Goal: Task Accomplishment & Management: Manage account settings

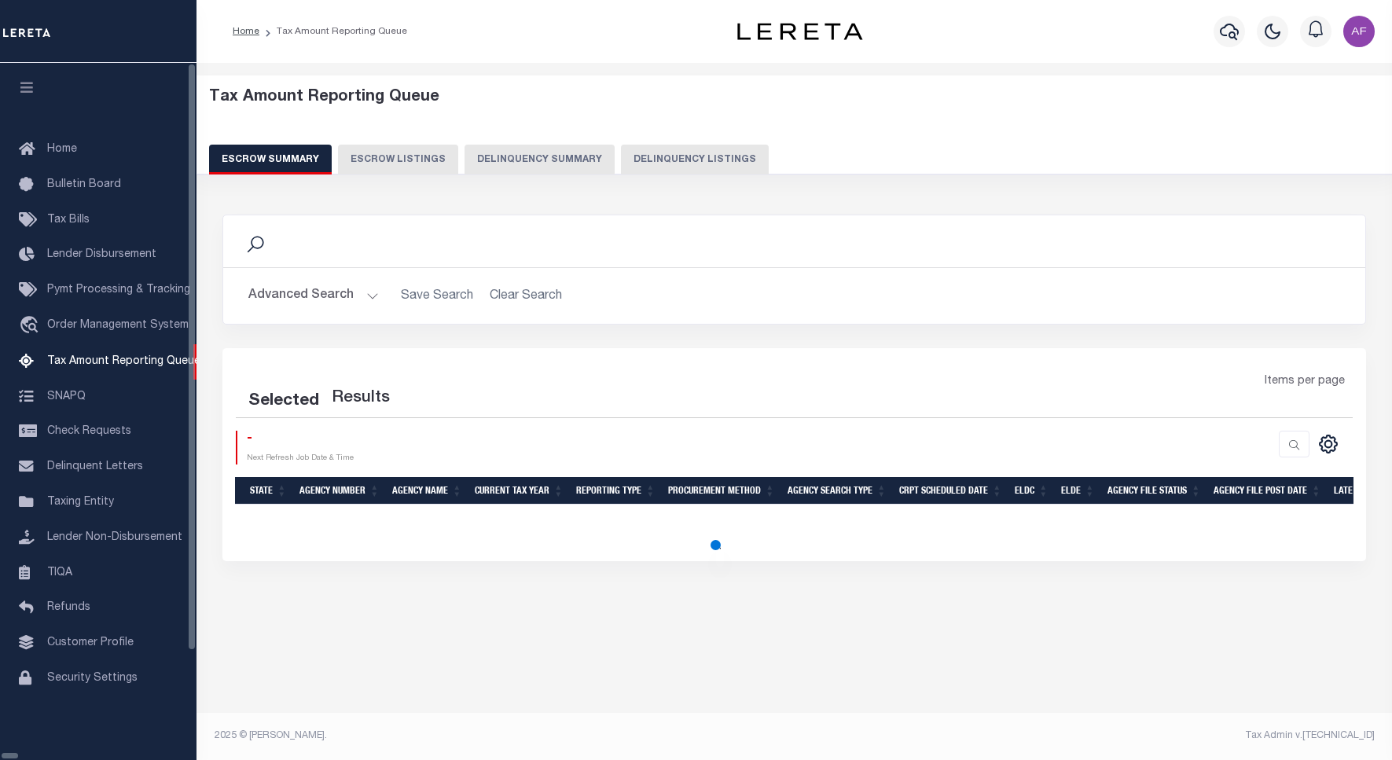
select select "100"
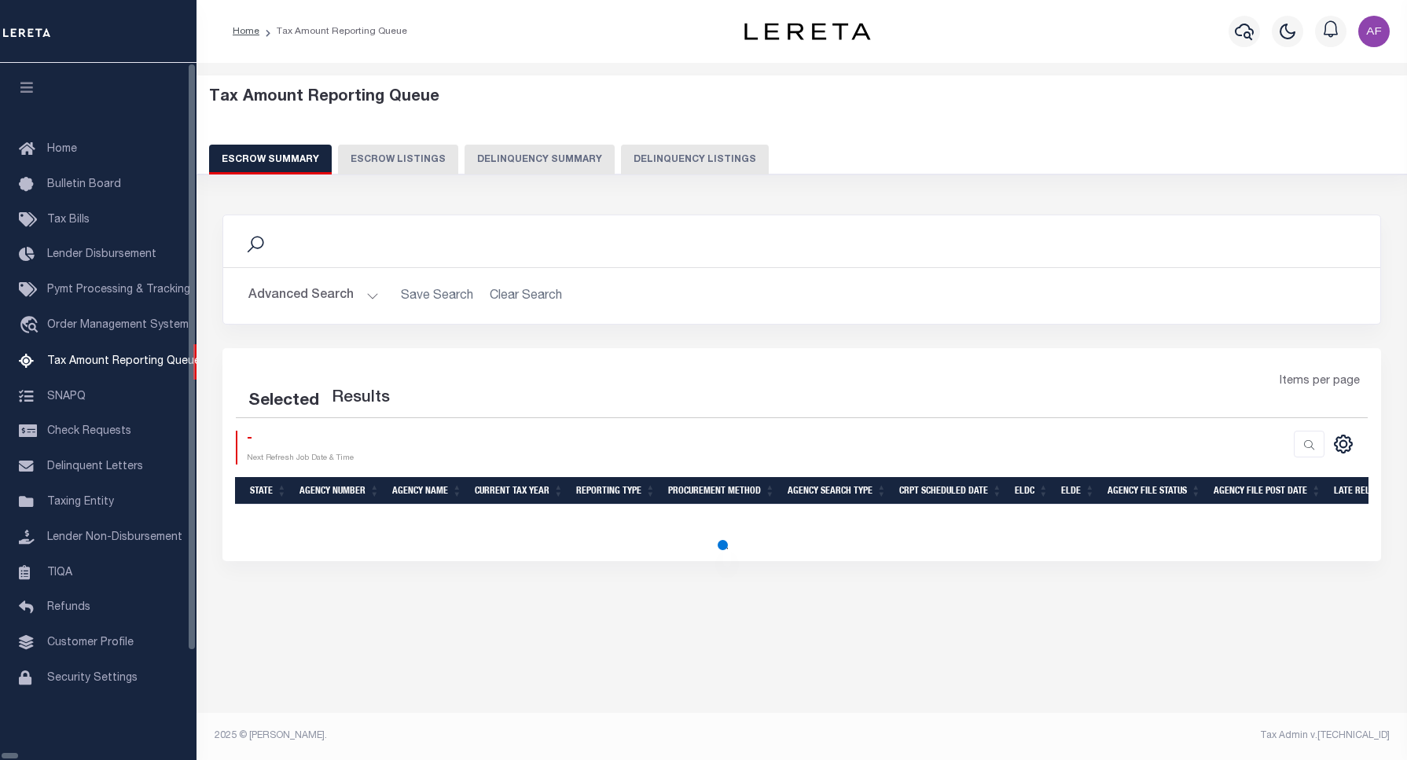
select select "100"
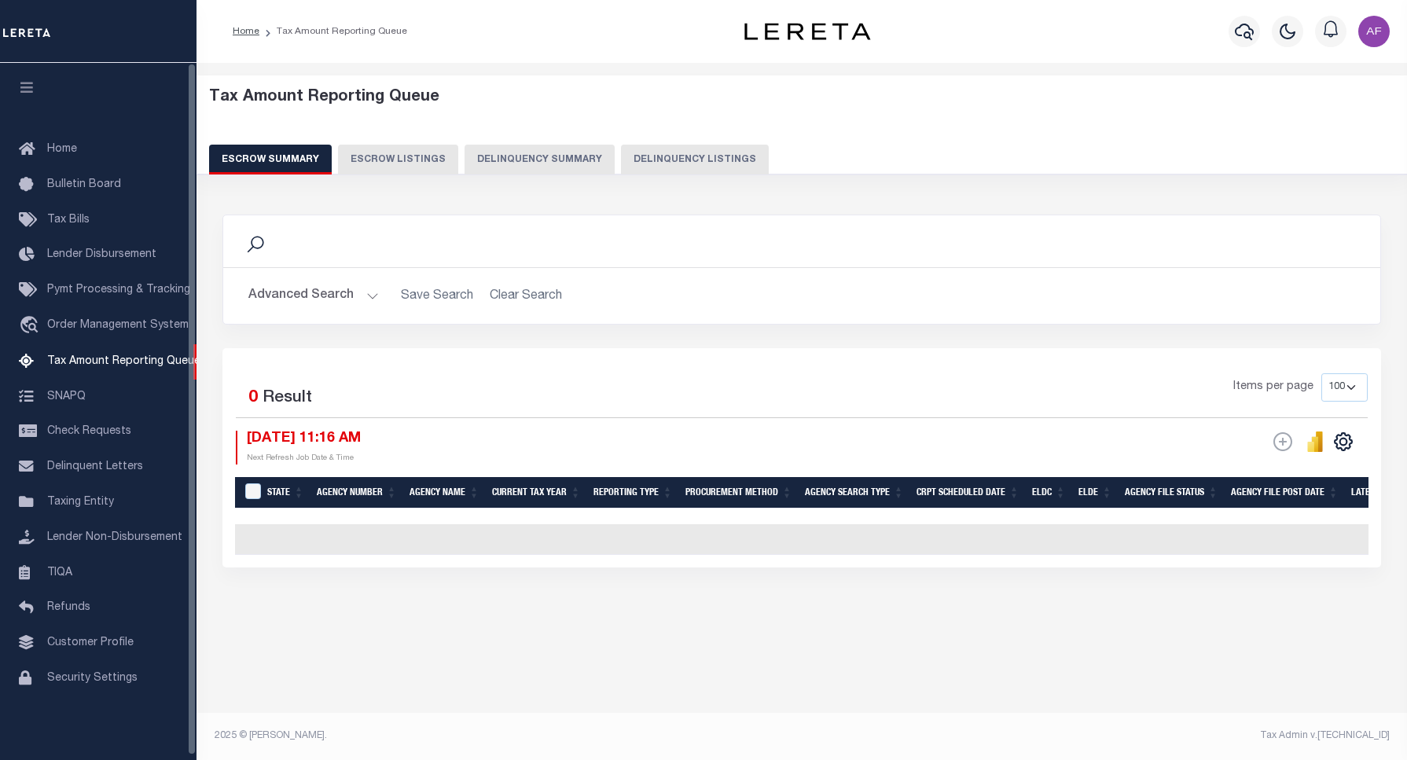
click at [661, 162] on button "Delinquency Listings" at bounding box center [695, 160] width 148 height 30
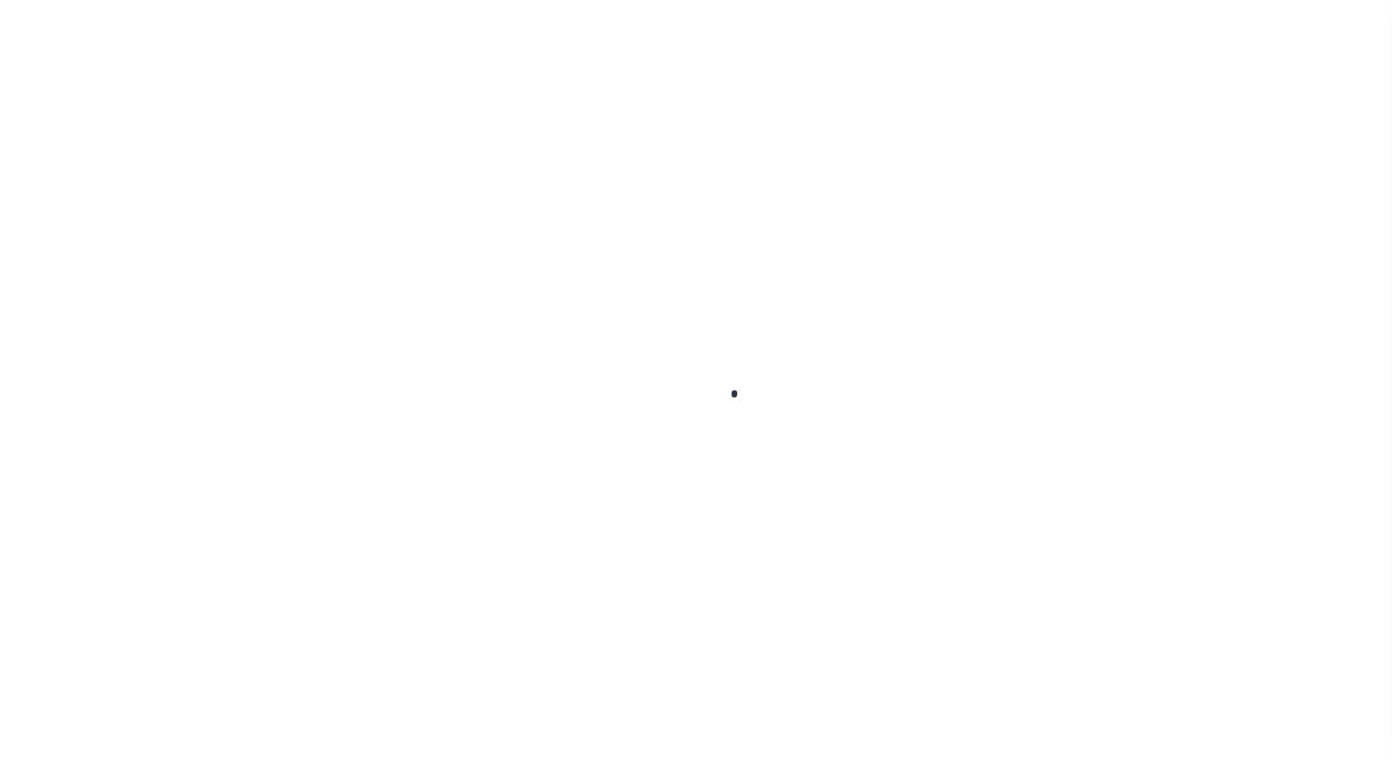
checkbox input "false"
type input "[DATE]"
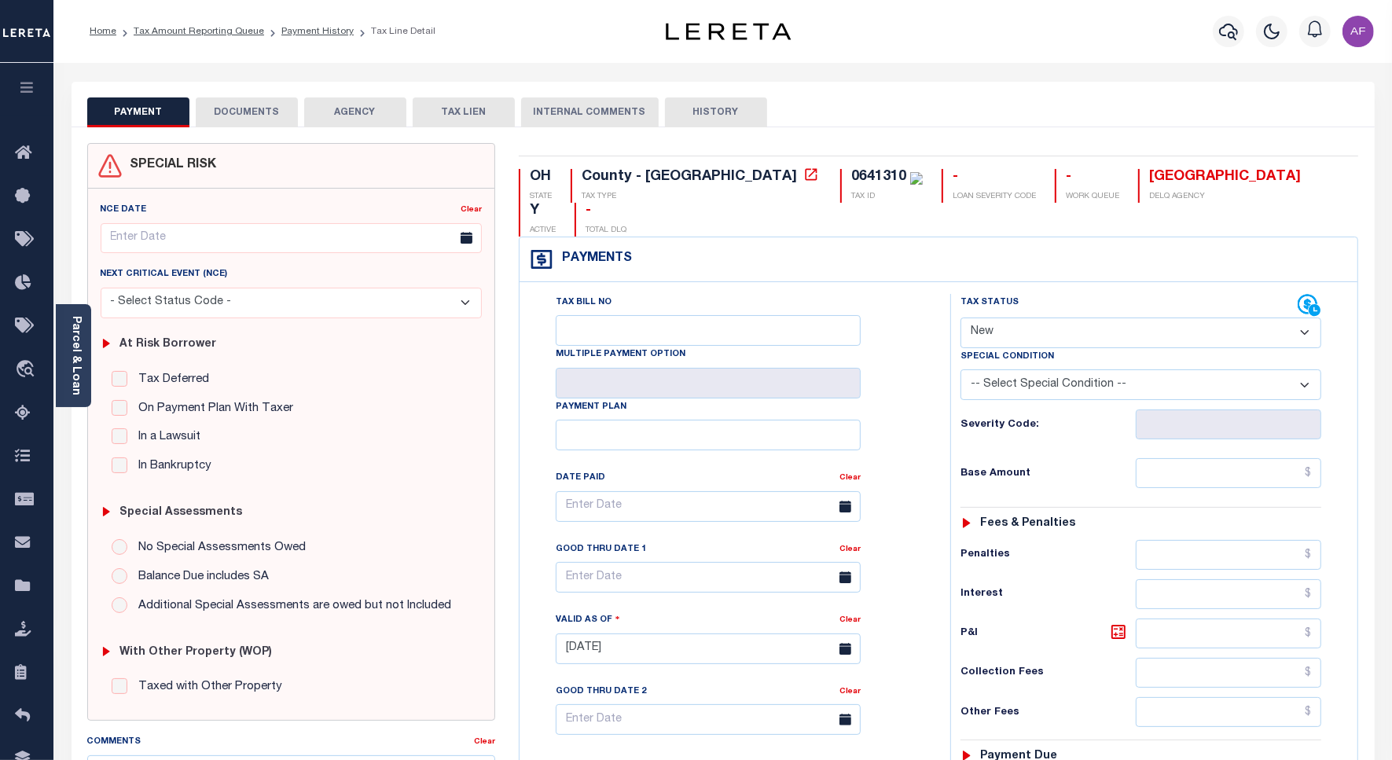
click at [1002, 317] on select "- Select Status Code - Open Due/Unpaid Paid Incomplete No Tax Due Internal Refu…" at bounding box center [1140, 332] width 361 height 31
select select "PYD"
click at [960, 317] on select "- Select Status Code - Open Due/Unpaid Paid Incomplete No Tax Due Internal Refu…" at bounding box center [1140, 332] width 361 height 31
type input "10/14/2025"
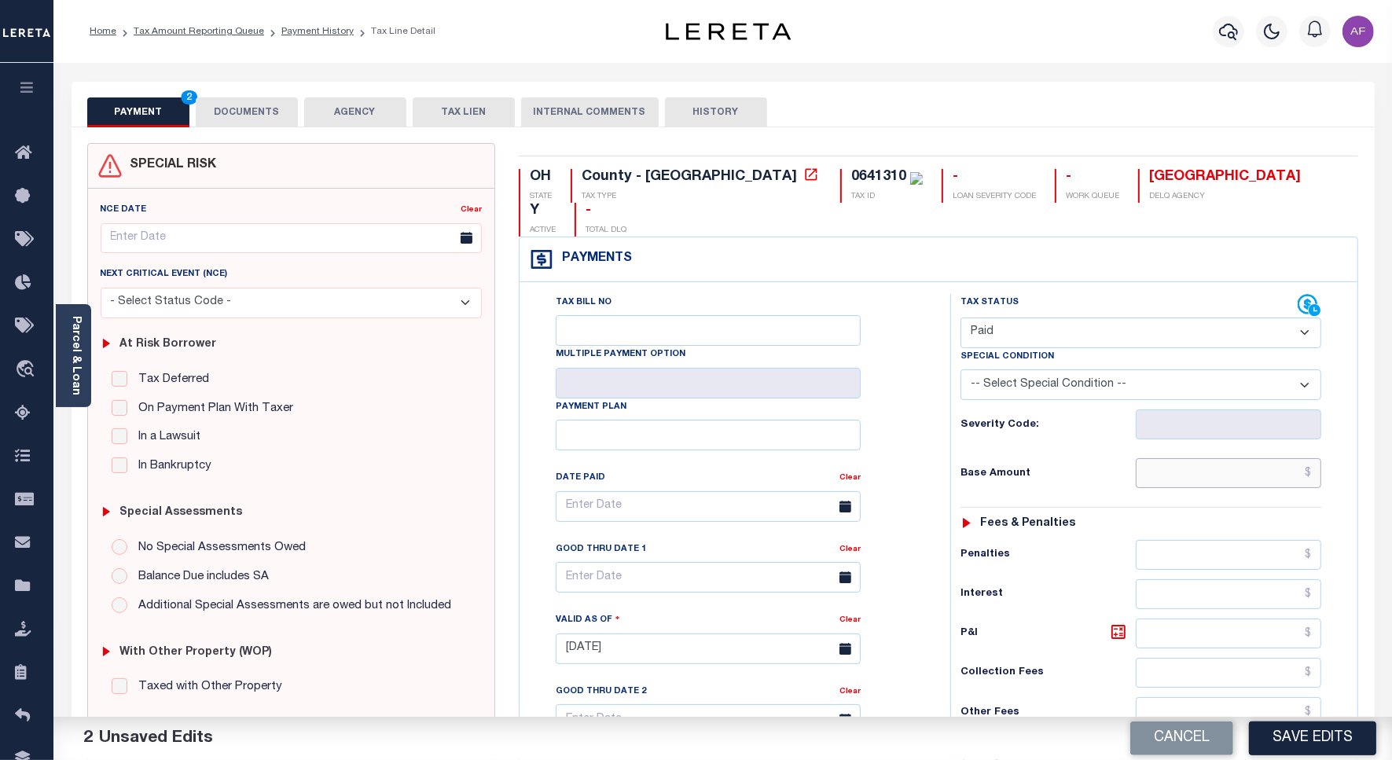
click at [1269, 458] on input "text" at bounding box center [1228, 473] width 185 height 30
click at [1220, 458] on input "text" at bounding box center [1228, 473] width 185 height 30
paste input "3,195.33"
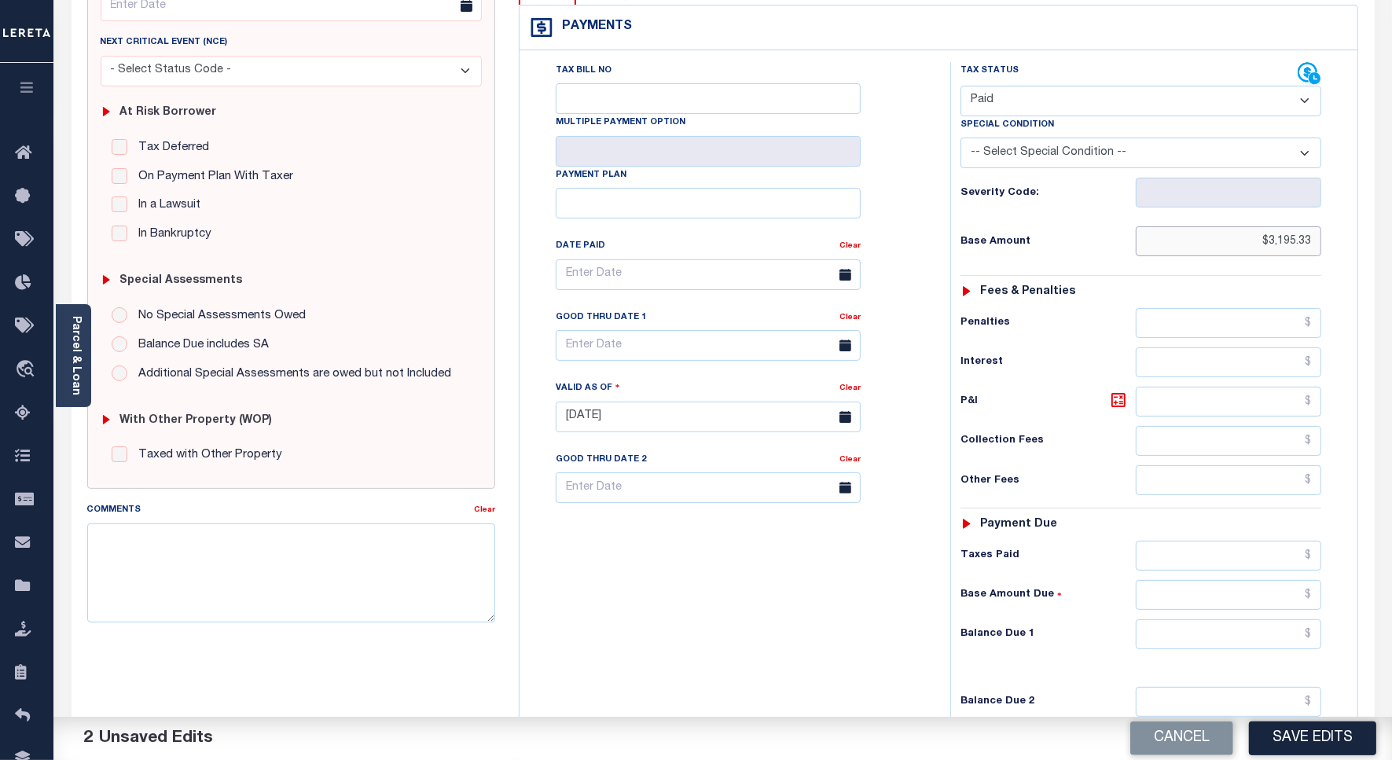
scroll to position [414, 0]
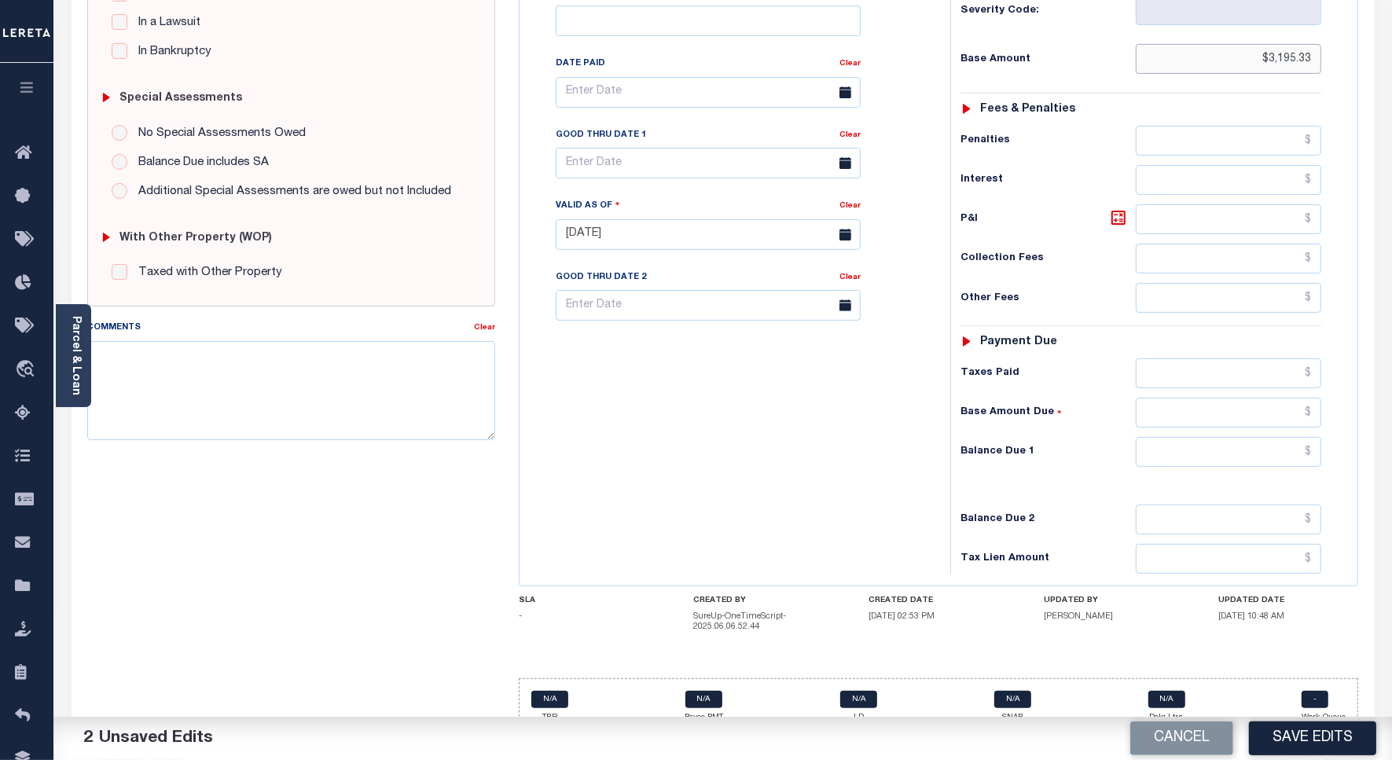
type input "$3,195.33"
click at [1290, 437] on input "text" at bounding box center [1228, 452] width 185 height 30
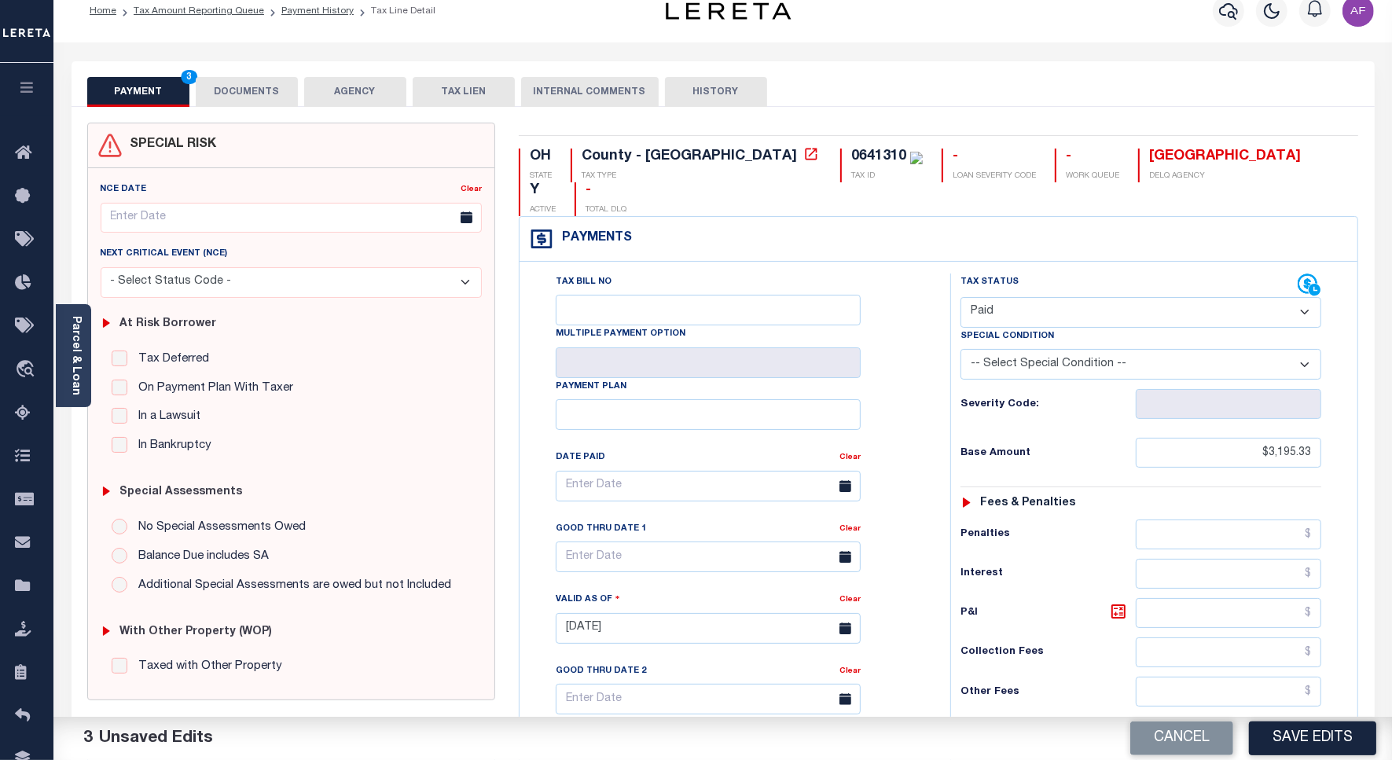
scroll to position [0, 0]
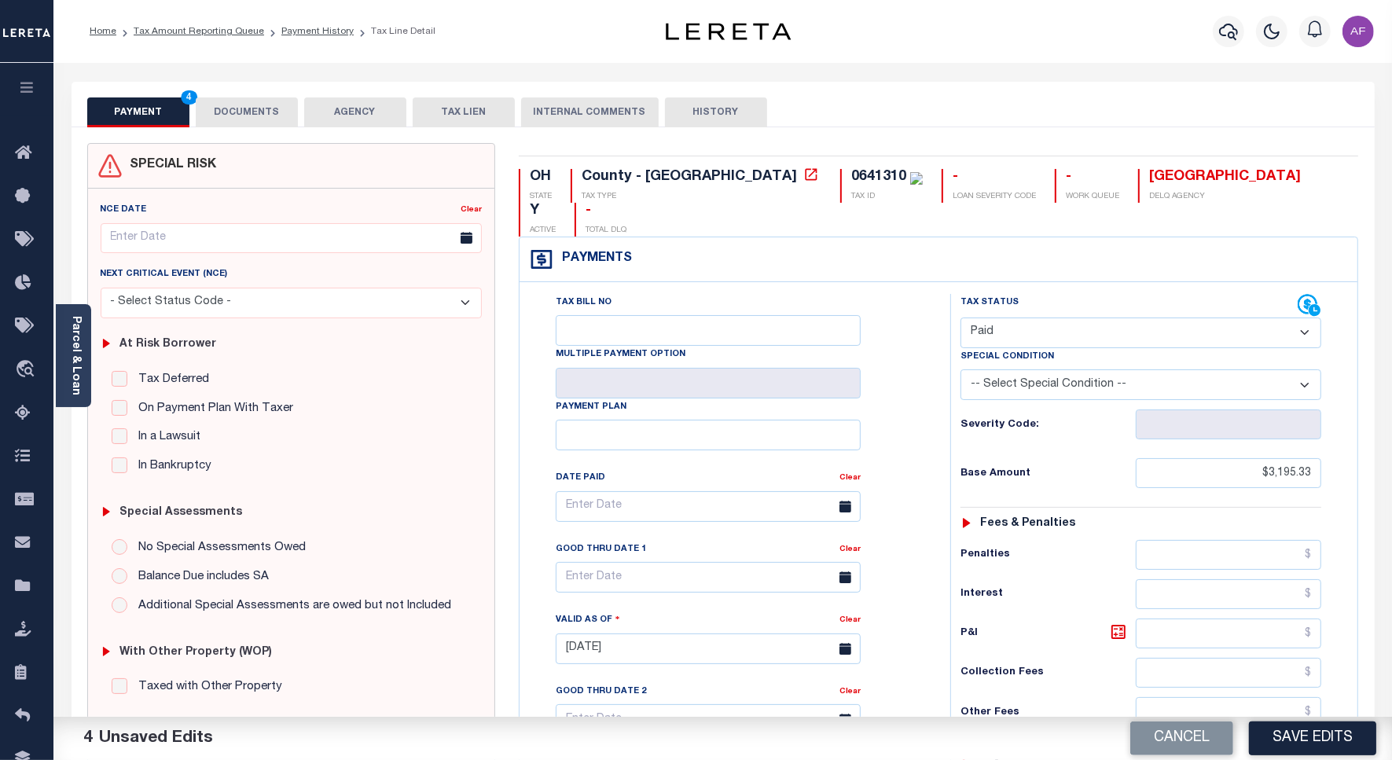
type input "$0.00"
click at [255, 116] on button "DOCUMENTS" at bounding box center [247, 112] width 102 height 30
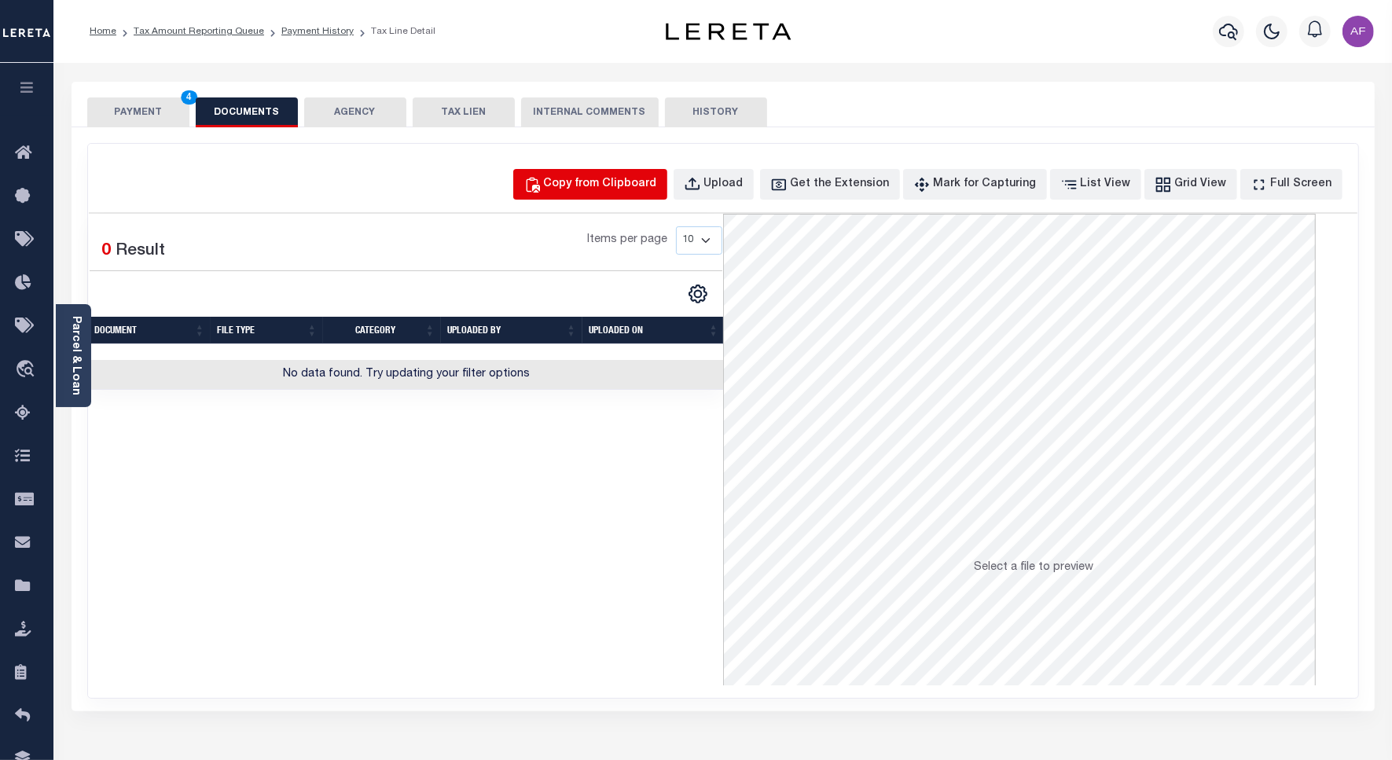
click at [602, 176] on div "Copy from Clipboard" at bounding box center [600, 184] width 113 height 17
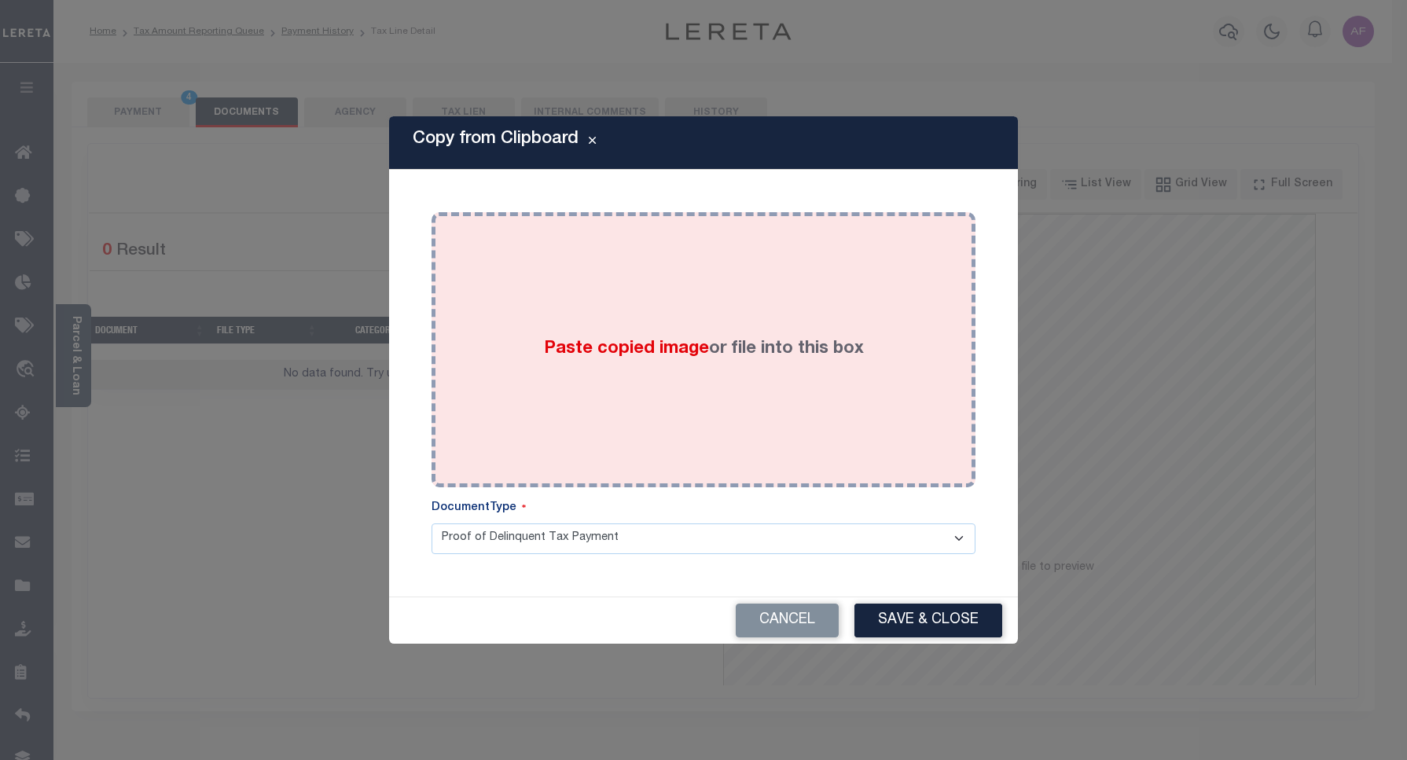
click at [588, 355] on span "Paste copied image" at bounding box center [626, 348] width 165 height 17
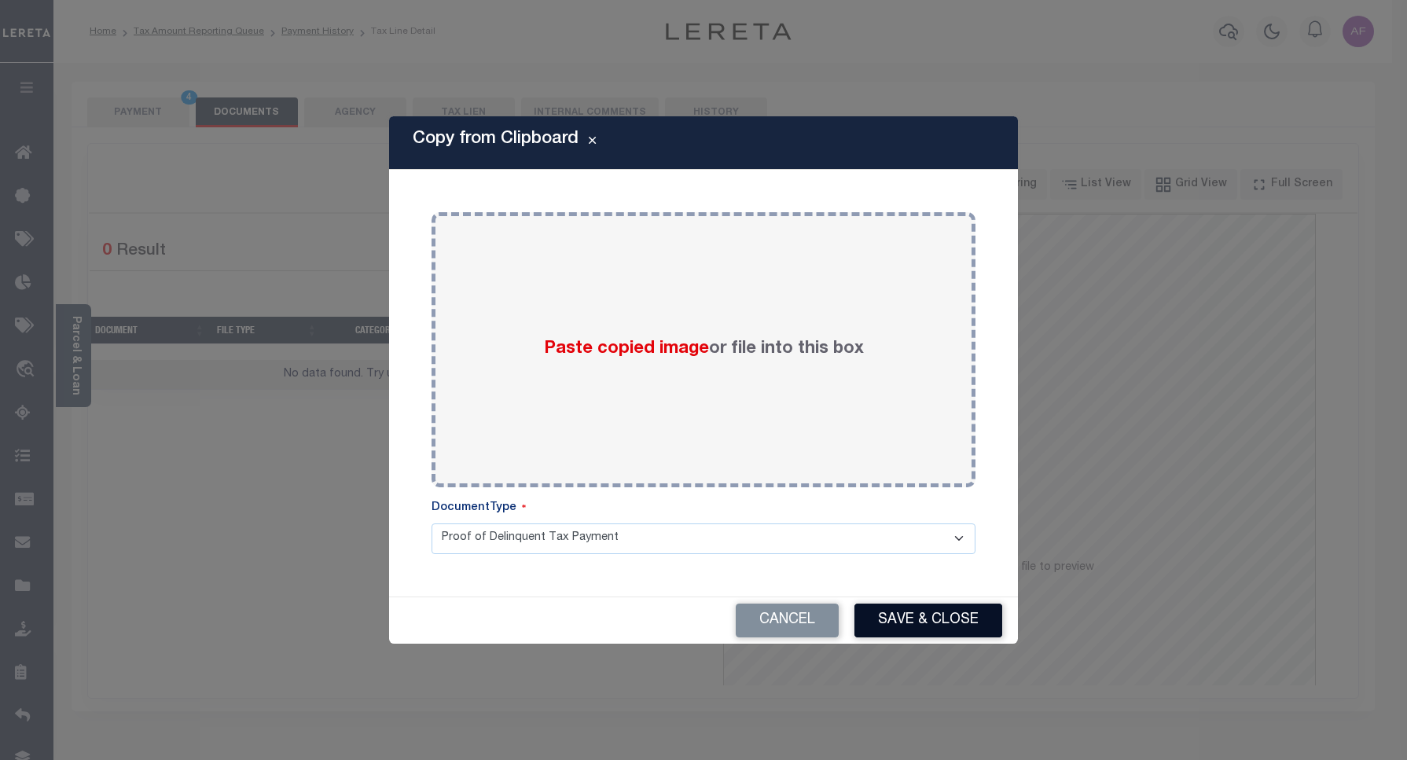
click at [906, 622] on button "Save & Close" at bounding box center [928, 621] width 148 height 34
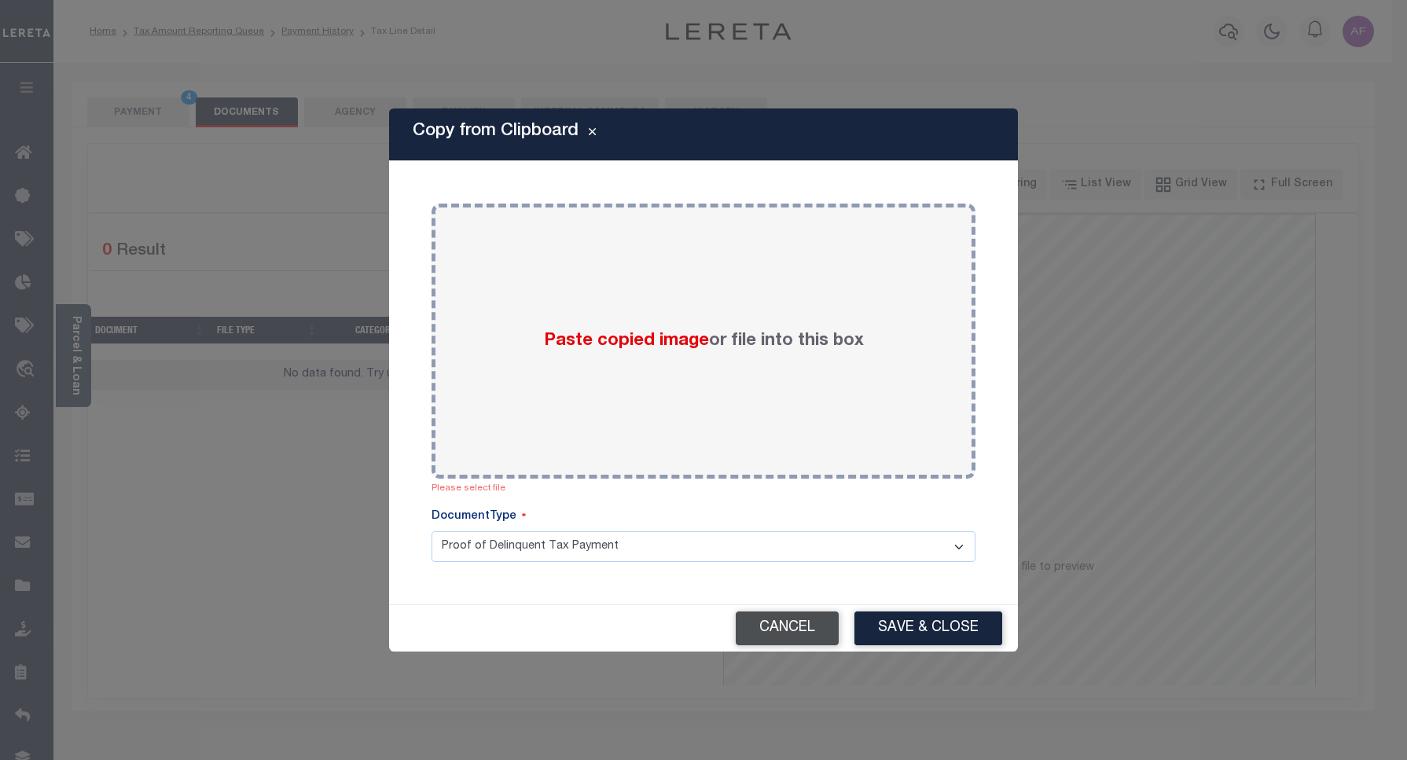
click at [795, 625] on button "Cancel" at bounding box center [787, 628] width 103 height 34
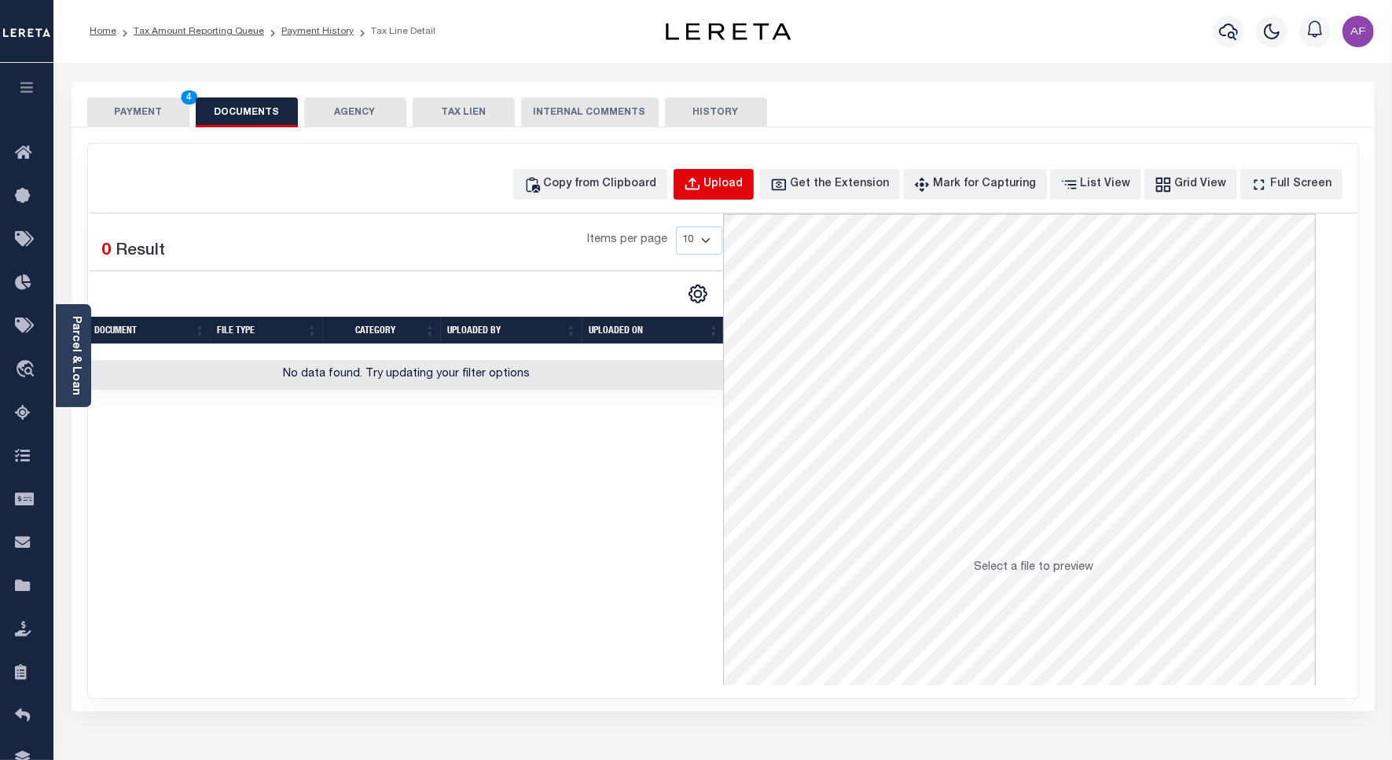
click at [743, 186] on div "Upload" at bounding box center [723, 184] width 39 height 17
select select "POP"
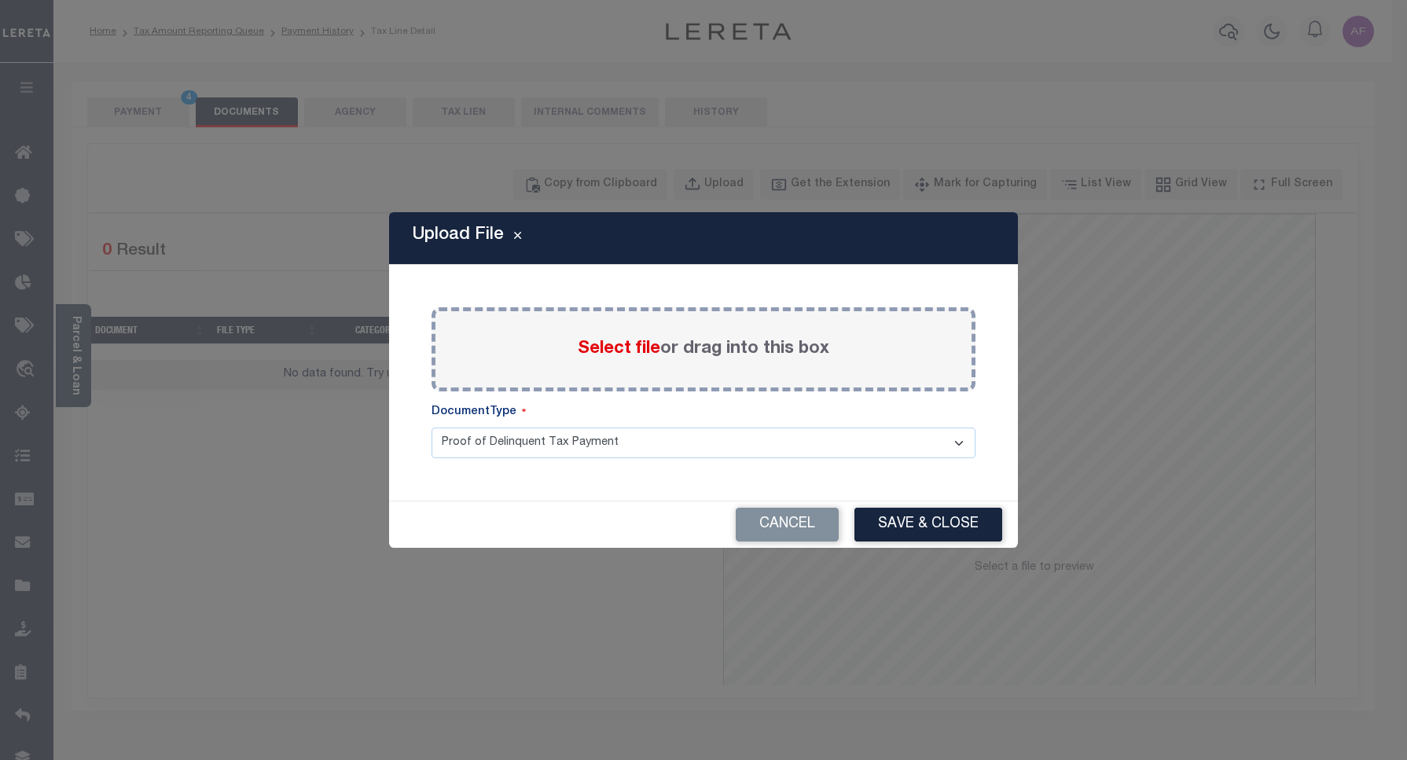
click at [610, 350] on span "Select file" at bounding box center [619, 348] width 83 height 17
click at [0, 0] on input "Select file or drag into this box" at bounding box center [0, 0] width 0 height 0
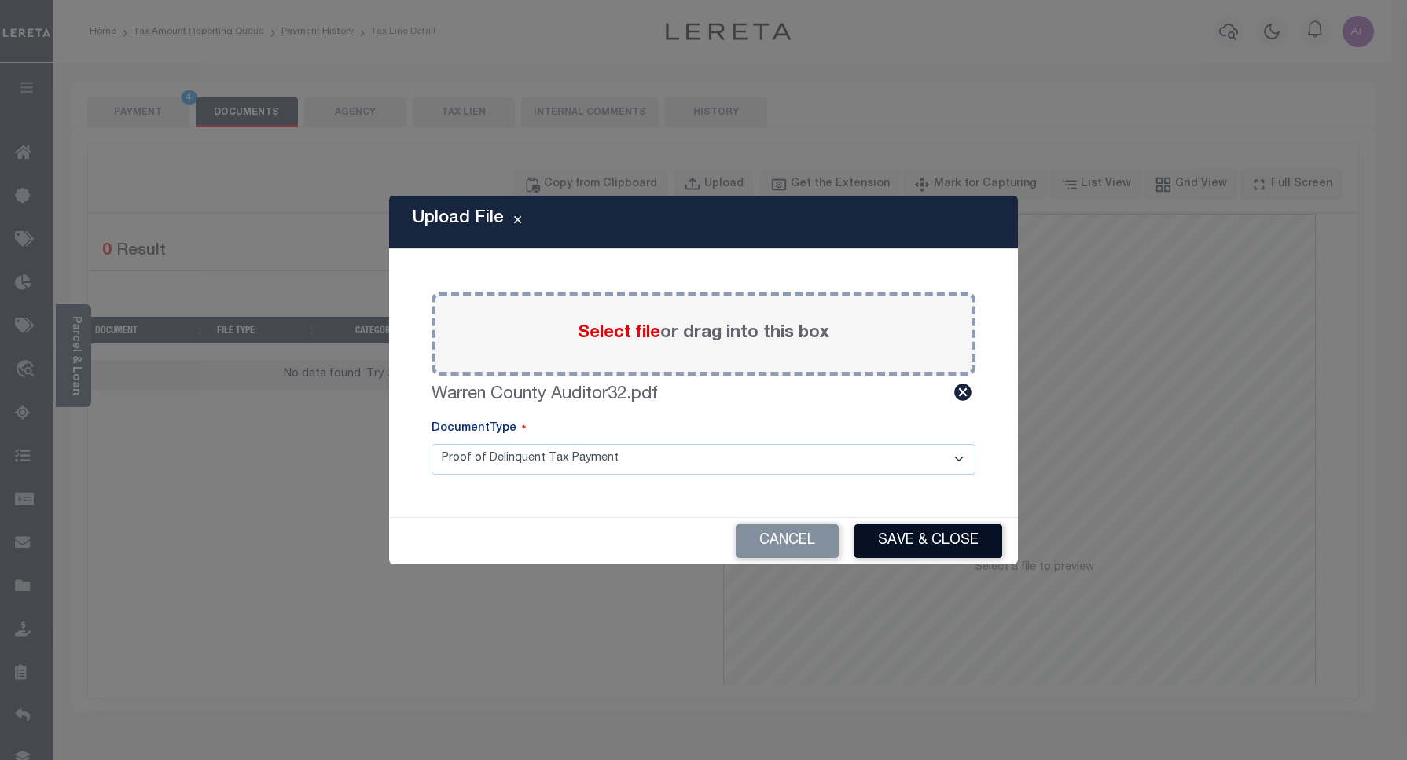
click at [908, 527] on button "Save & Close" at bounding box center [928, 541] width 148 height 34
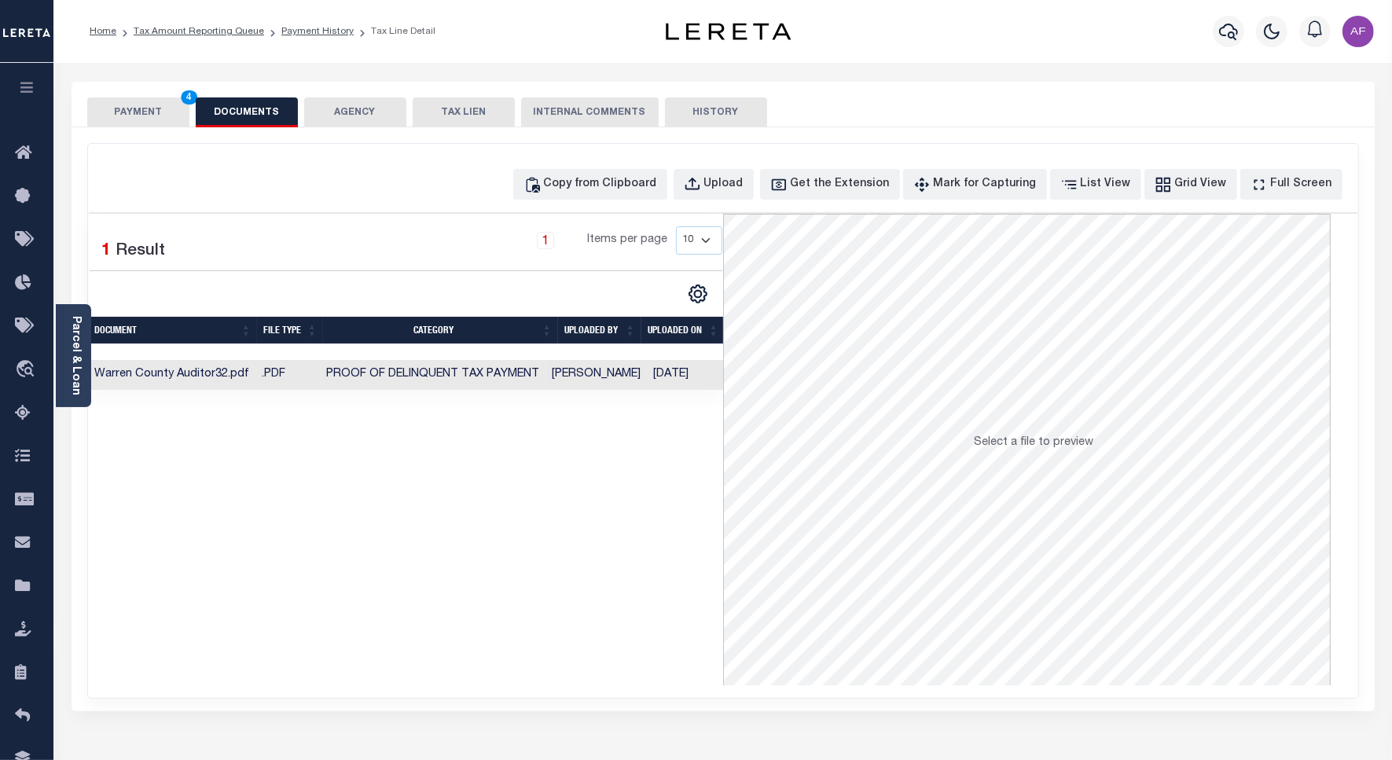
click at [142, 111] on button "PAYMENT 4" at bounding box center [138, 112] width 102 height 30
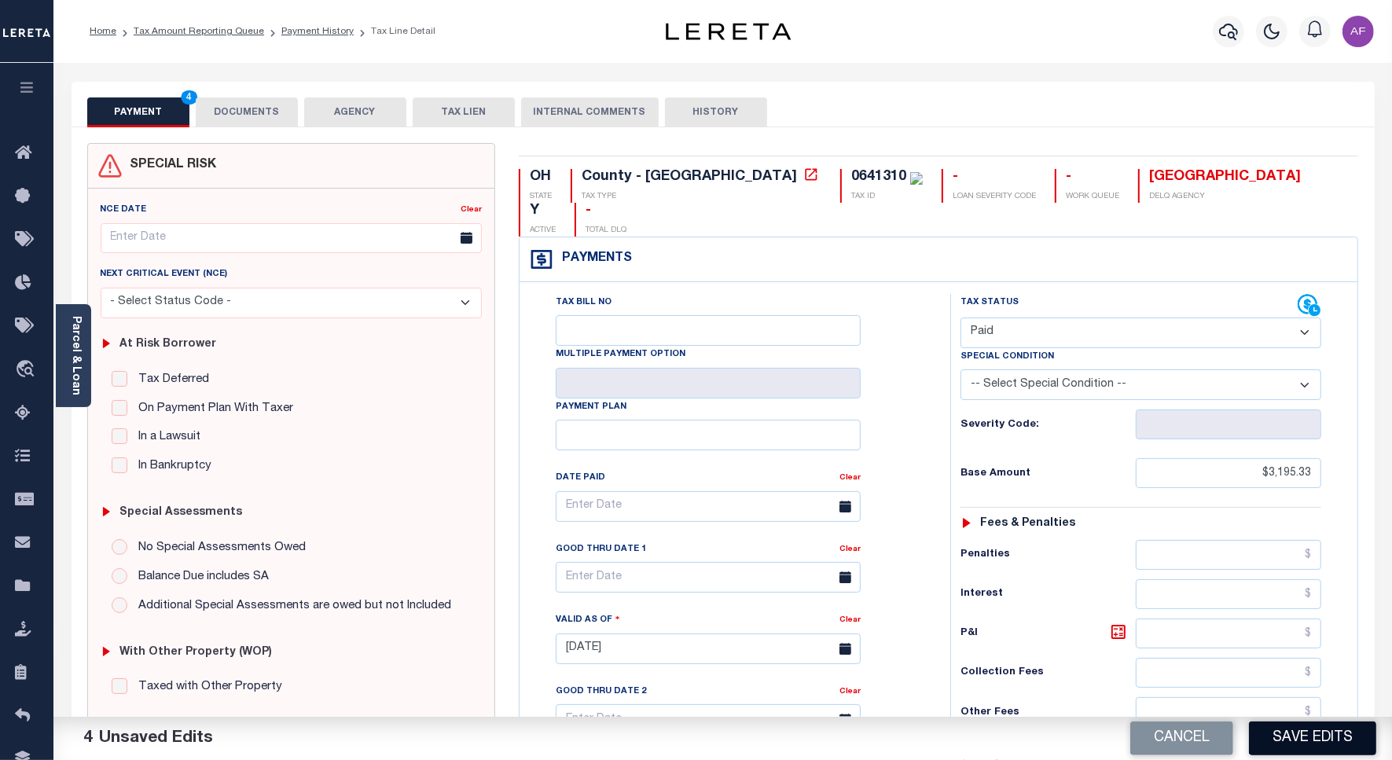
click at [1294, 725] on button "Save Edits" at bounding box center [1312, 738] width 127 height 34
checkbox input "false"
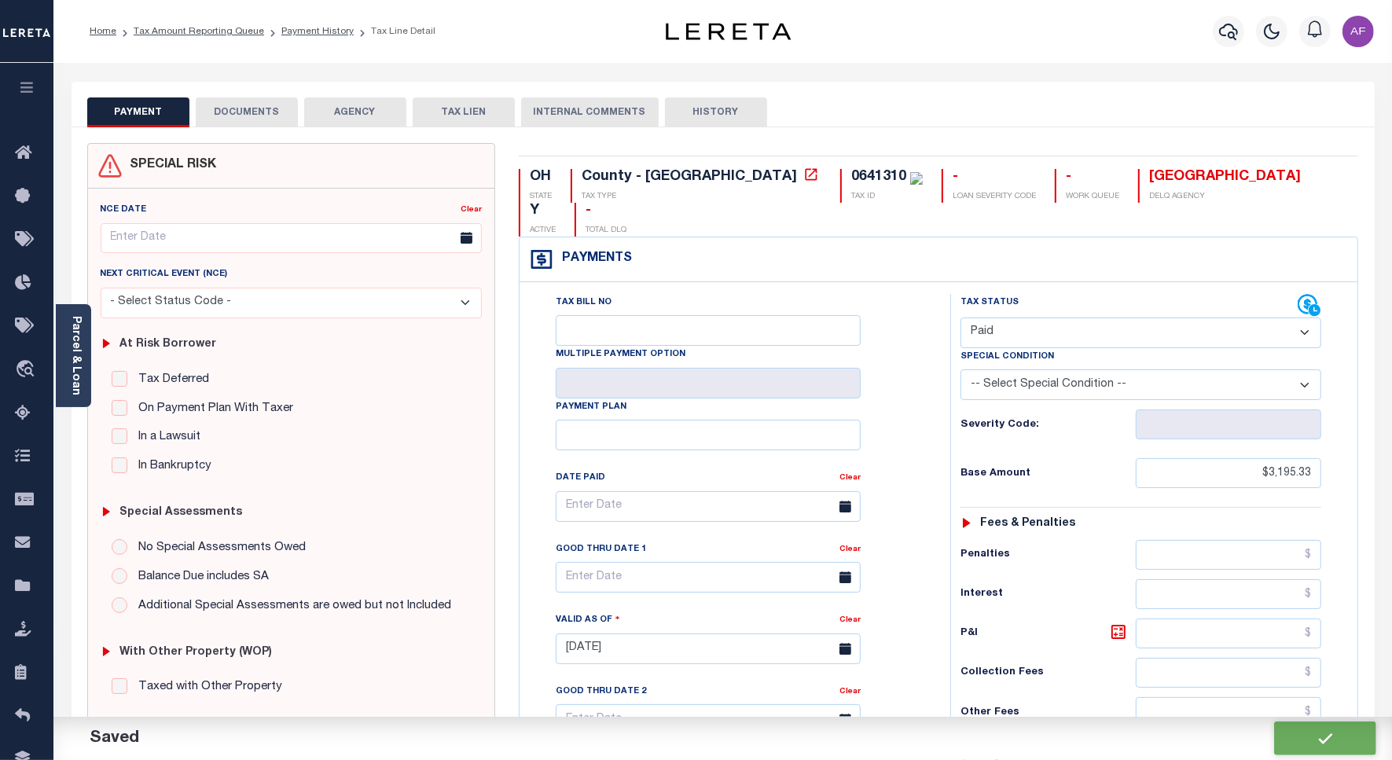
type input "$3,195.33"
type input "$0"
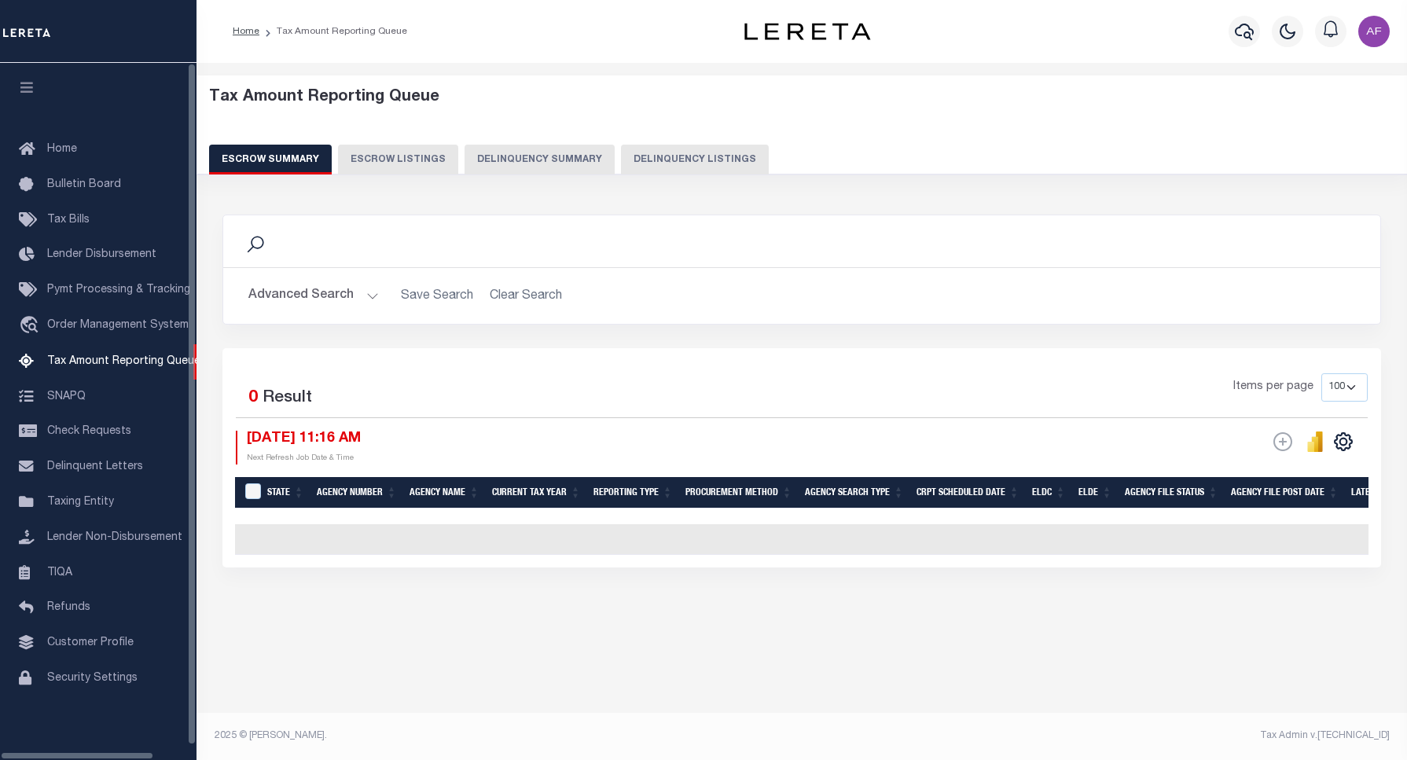
select select "100"
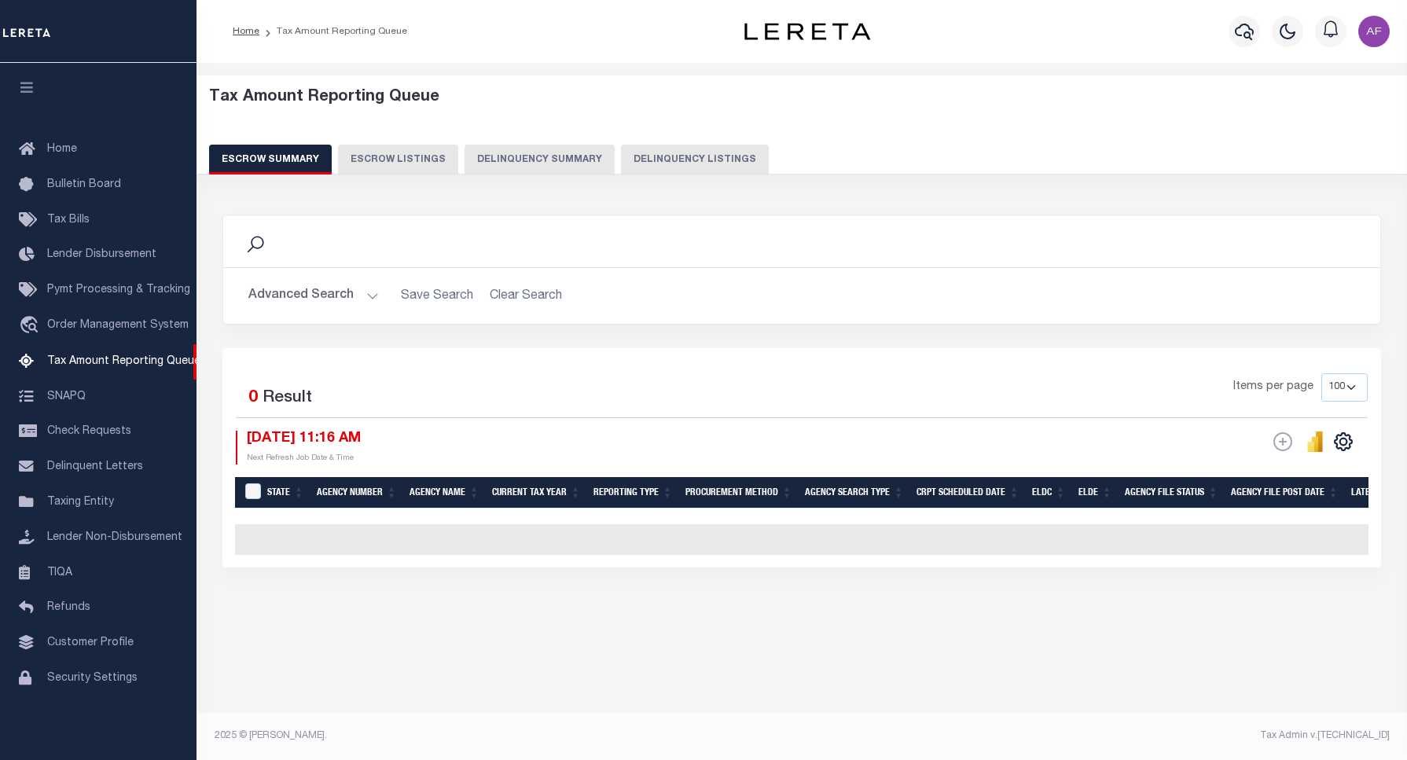
click at [295, 303] on button "Advanced Search" at bounding box center [313, 296] width 130 height 31
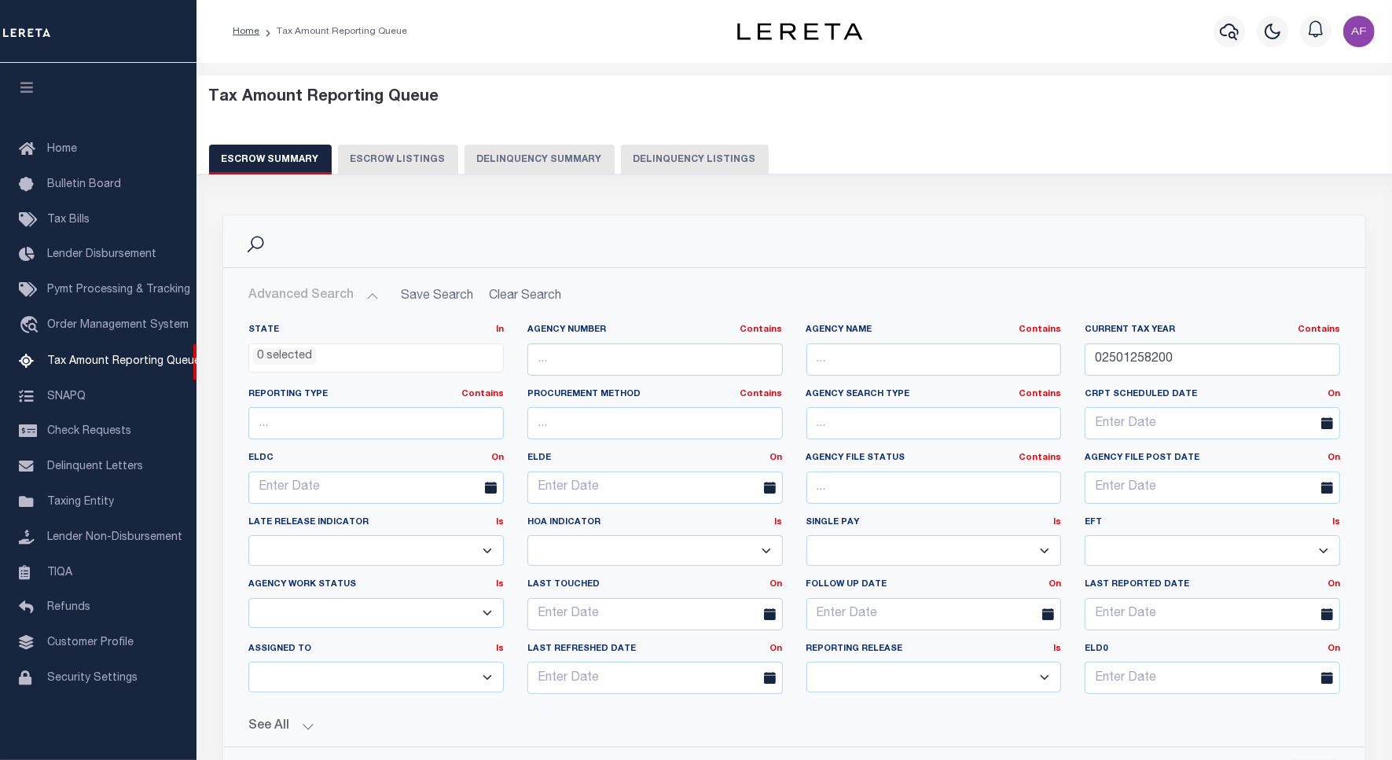
click at [708, 167] on button "Delinquency Listings" at bounding box center [695, 160] width 148 height 30
select select
select select "100"
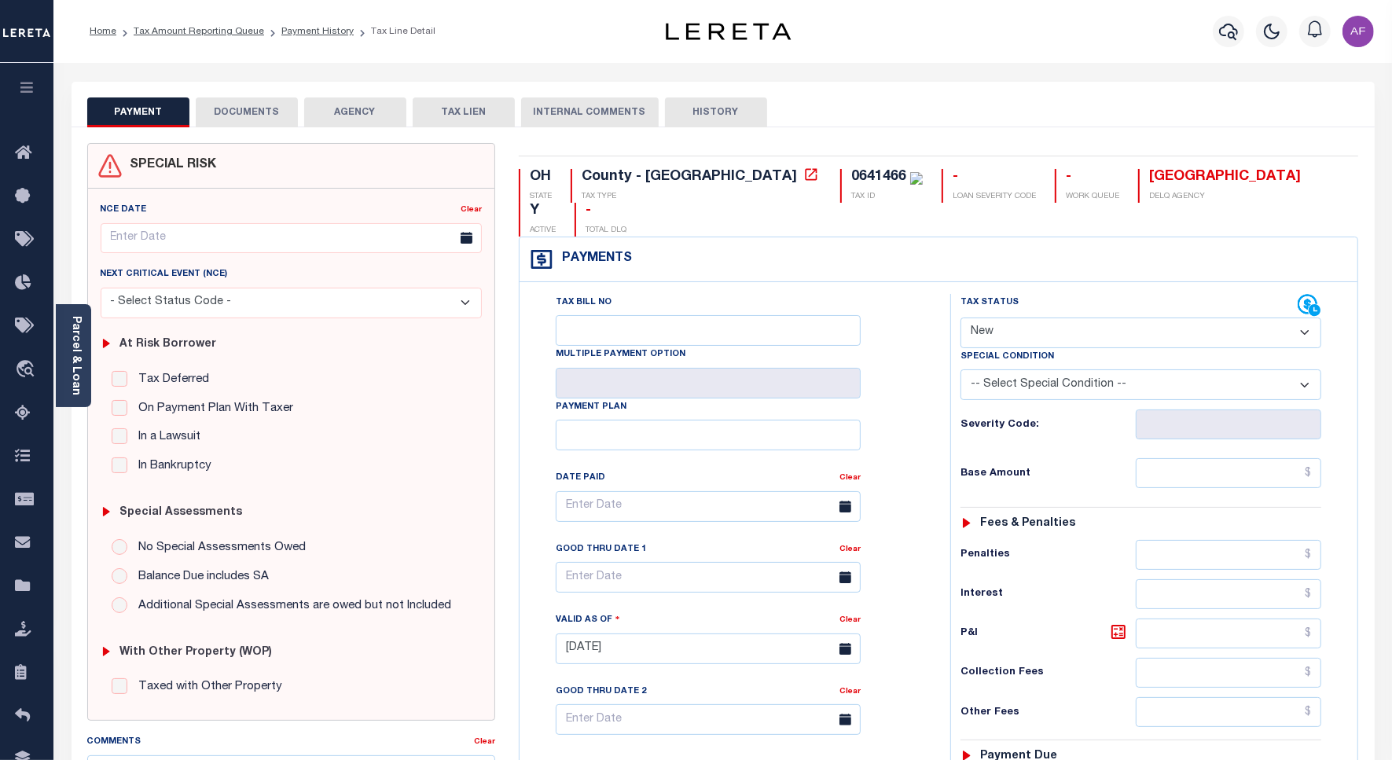
click at [1053, 317] on select "- Select Status Code - Open Due/Unpaid Paid Incomplete No Tax Due Internal Refu…" at bounding box center [1140, 332] width 361 height 31
select select "PYD"
click at [960, 317] on select "- Select Status Code - Open Due/Unpaid Paid Incomplete No Tax Due Internal Refu…" at bounding box center [1140, 332] width 361 height 31
type input "[DATE]"
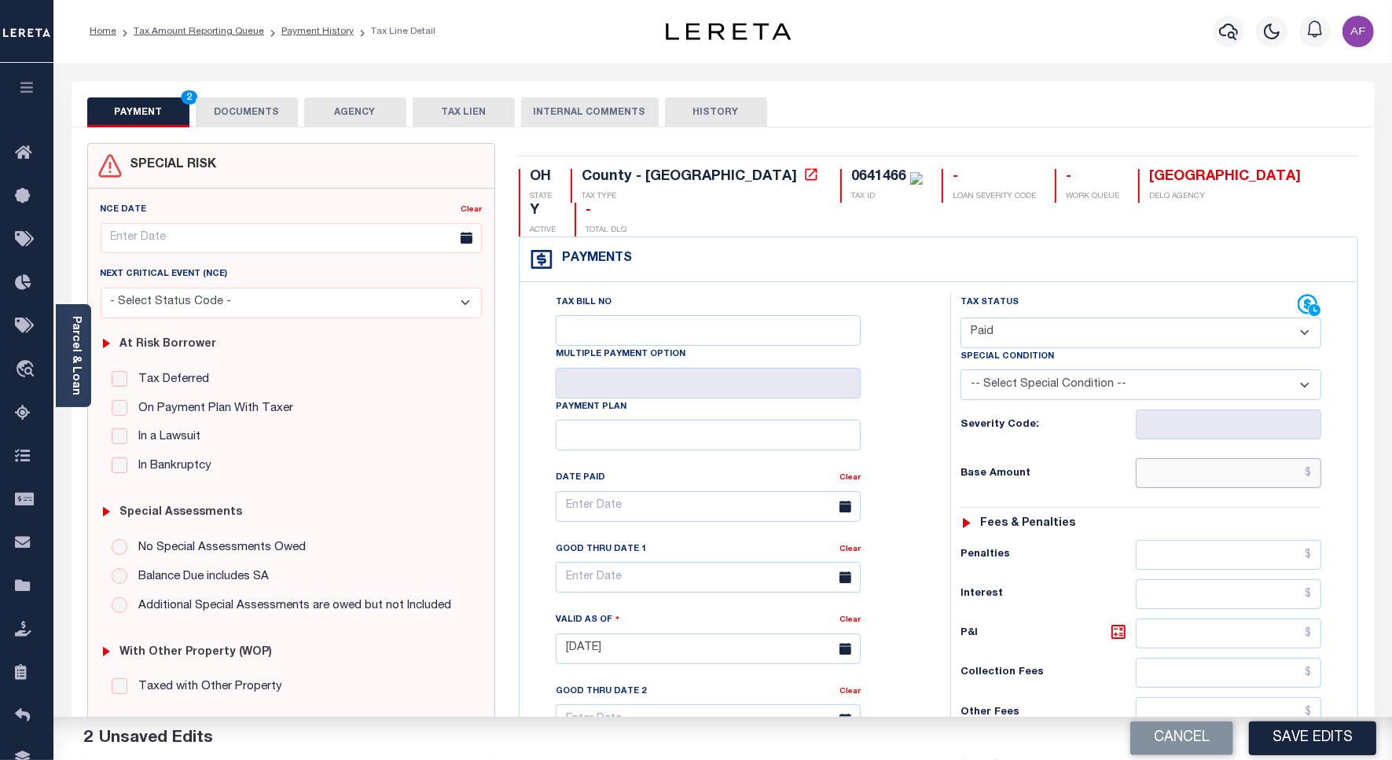
click at [1286, 458] on input "text" at bounding box center [1228, 473] width 185 height 30
paste input "8,835.24"
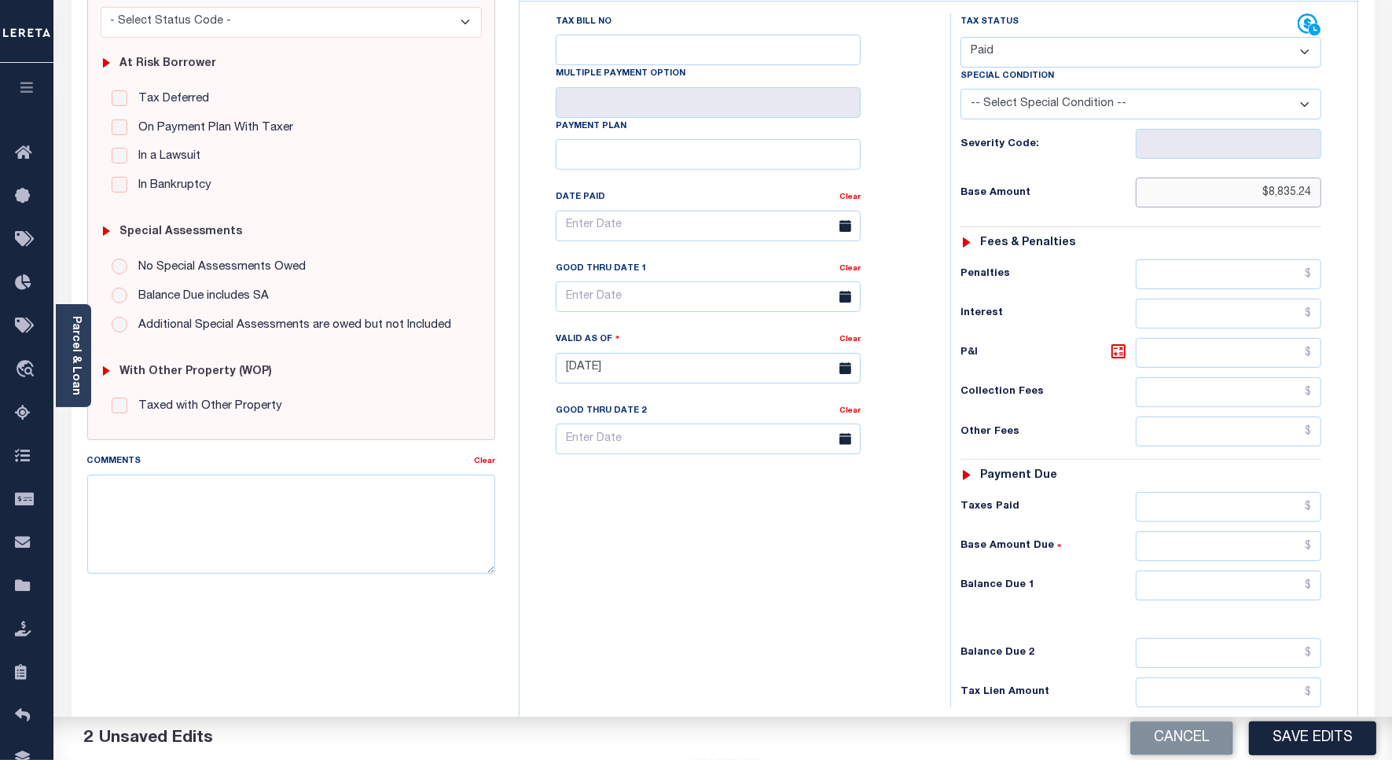
scroll to position [414, 0]
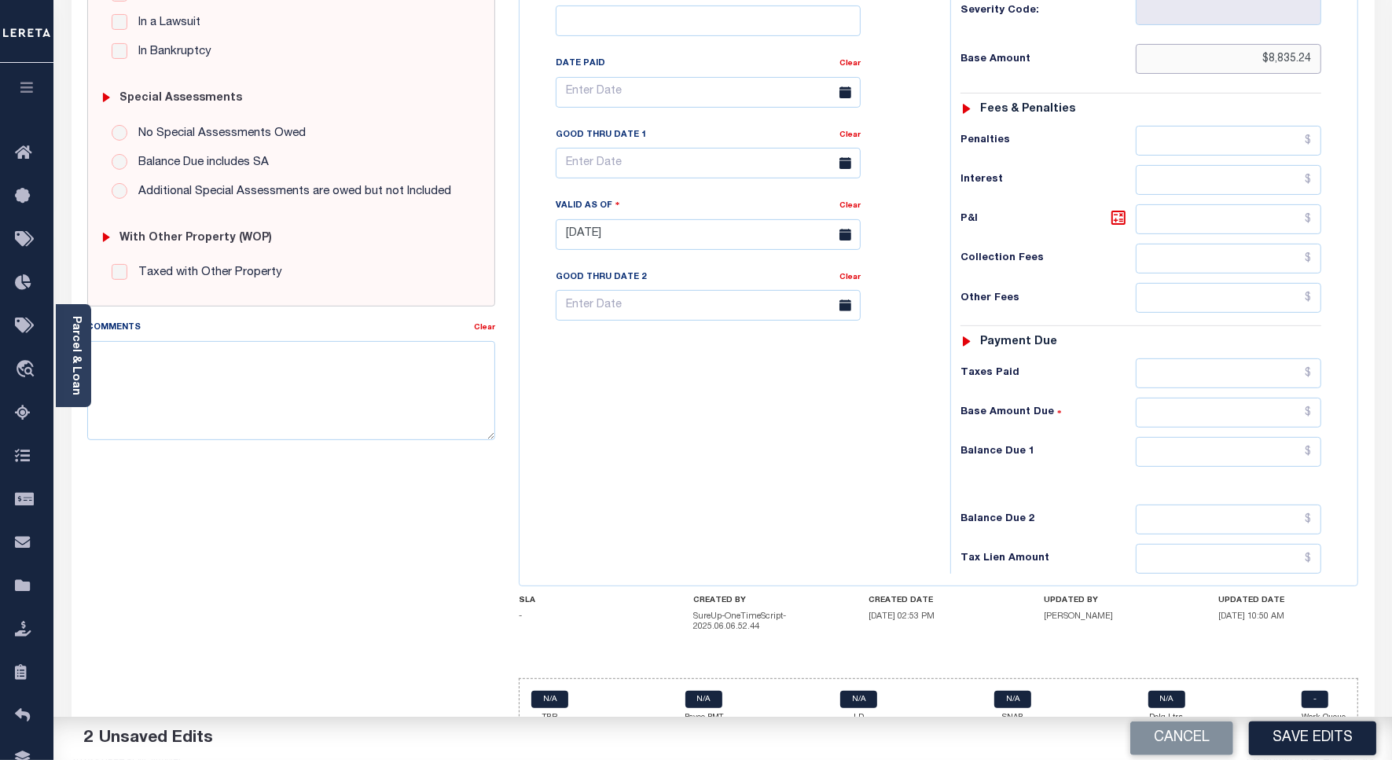
type input "$8,835.24"
click at [1297, 437] on input "text" at bounding box center [1228, 452] width 185 height 30
type input "$0.00"
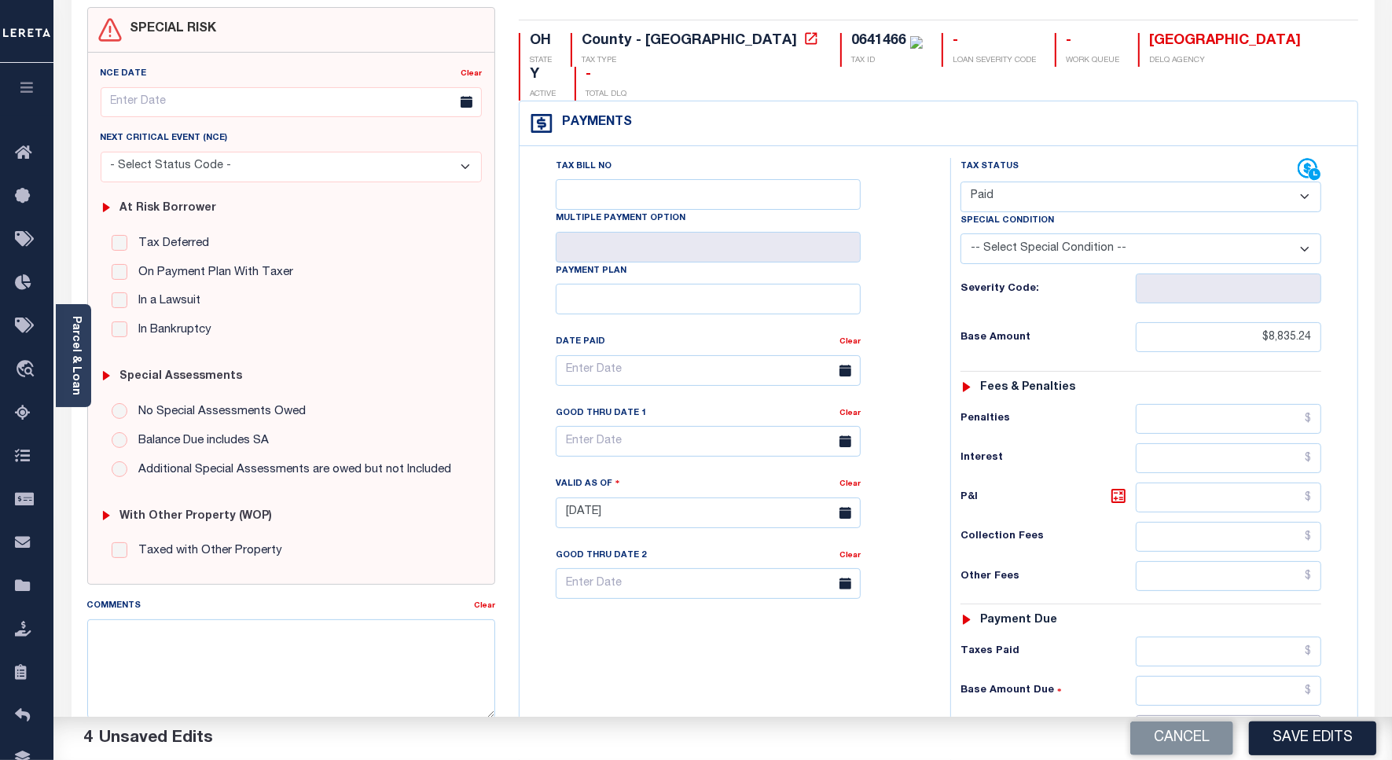
scroll to position [0, 0]
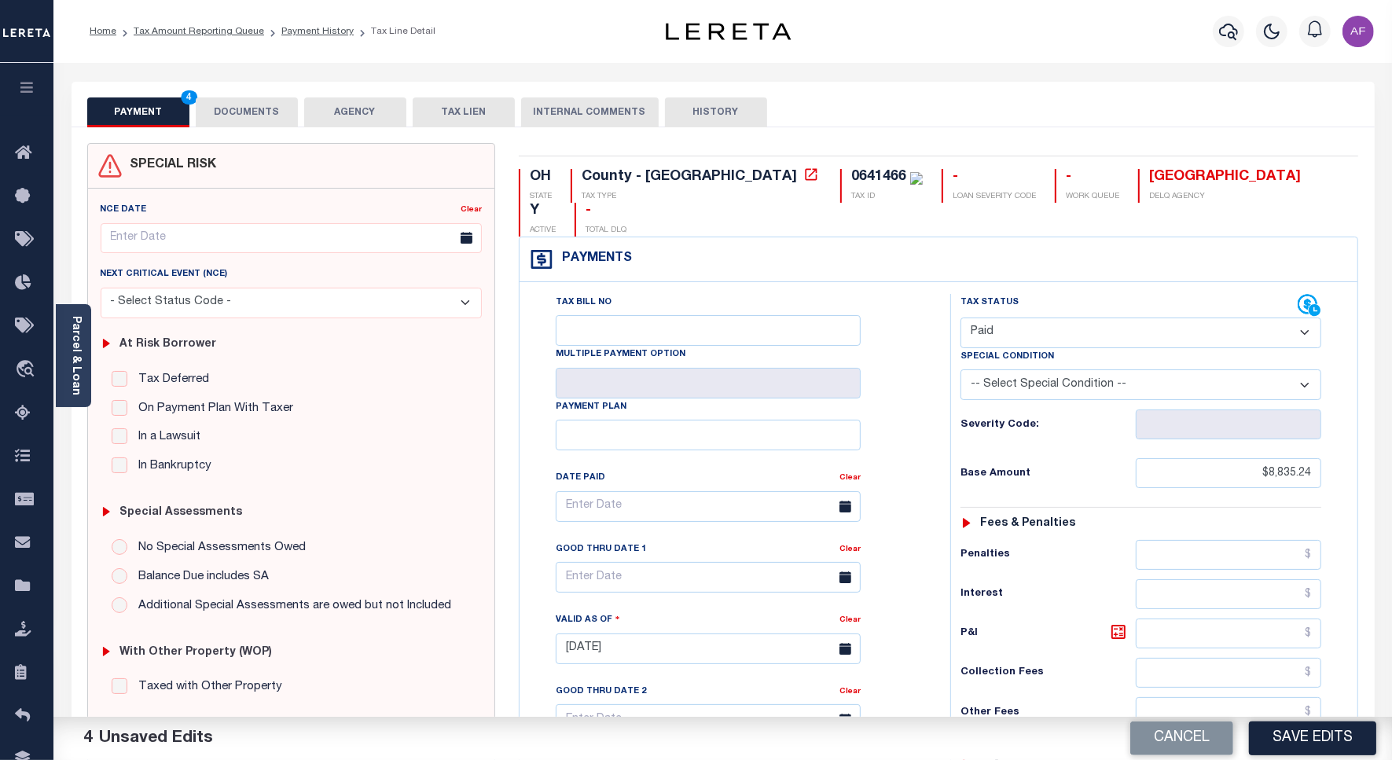
click at [248, 103] on button "DOCUMENTS" at bounding box center [247, 112] width 102 height 30
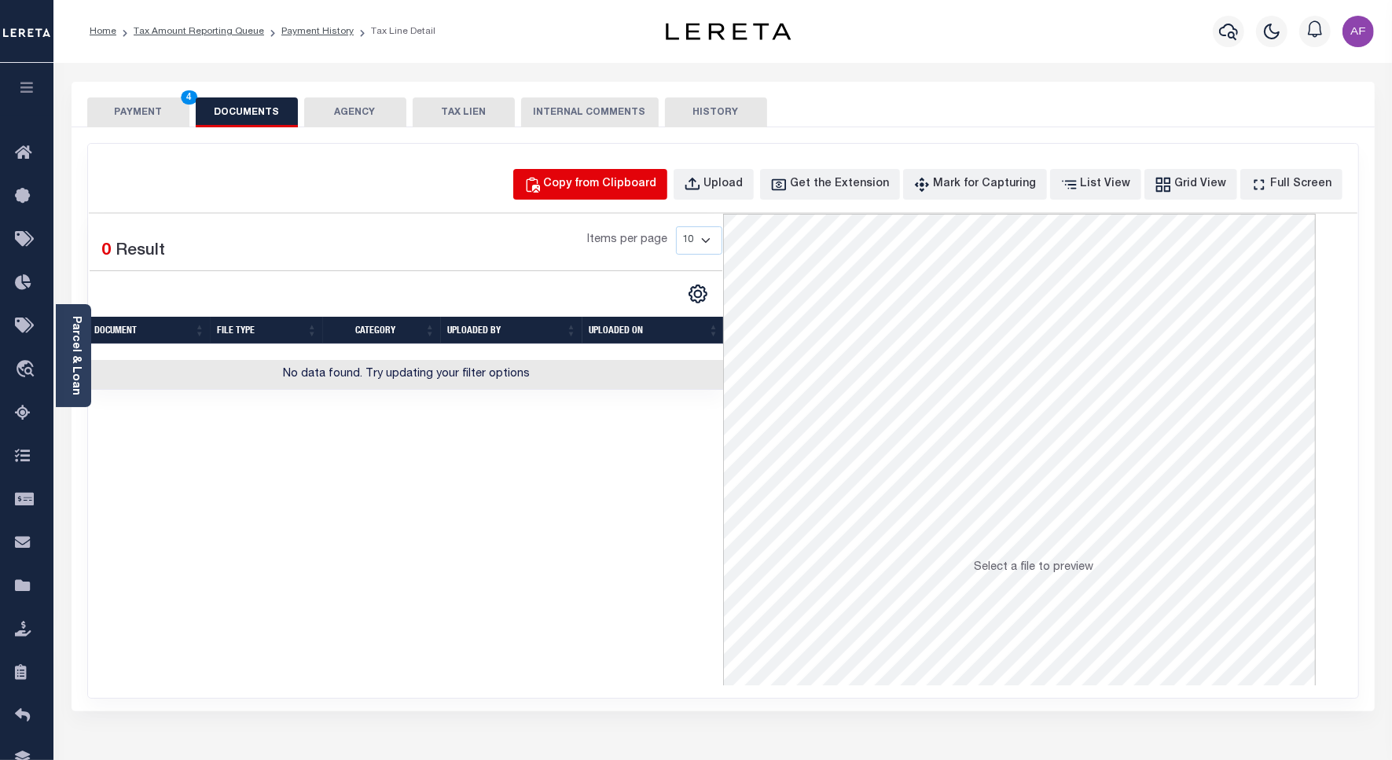
click at [630, 176] on div "Copy from Clipboard" at bounding box center [600, 184] width 113 height 17
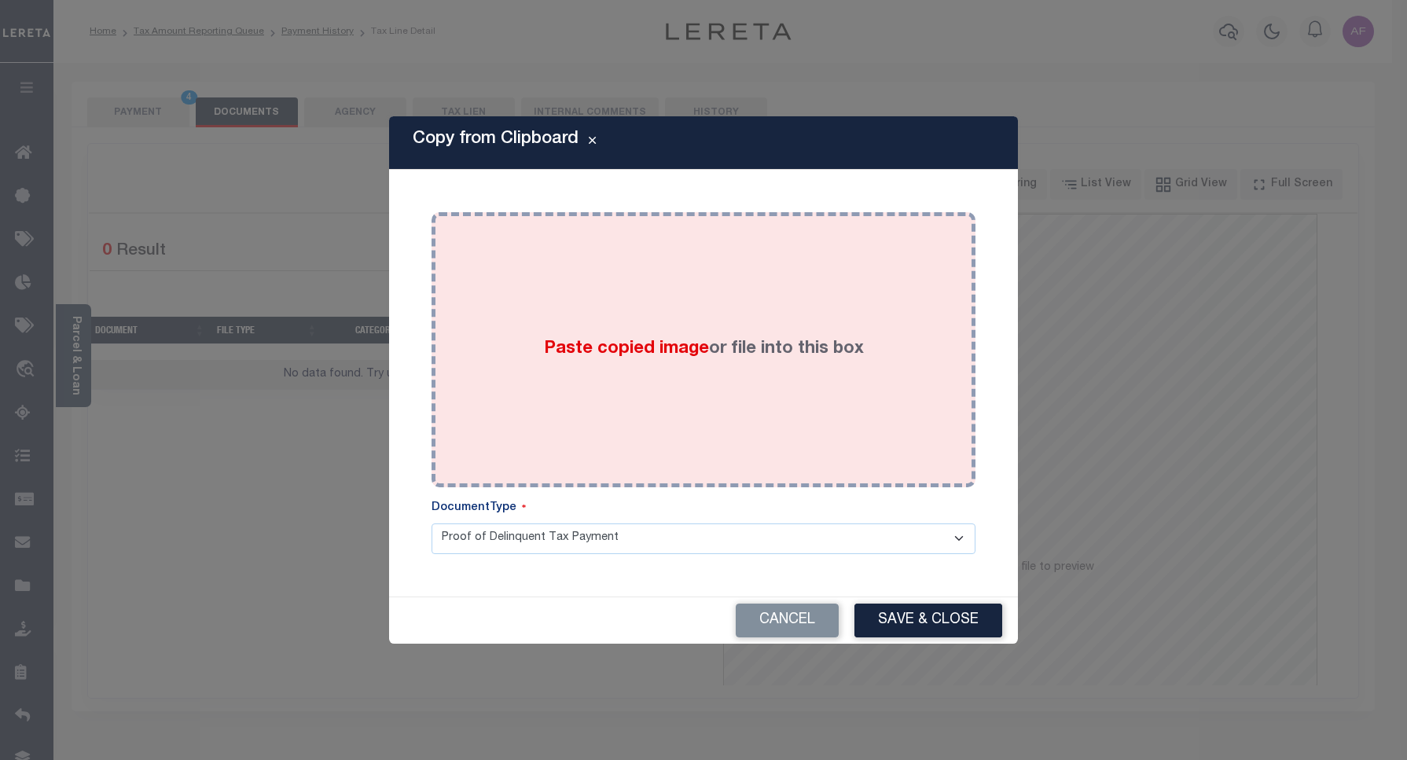
click at [698, 303] on div "Paste copied image or file into this box" at bounding box center [703, 349] width 520 height 251
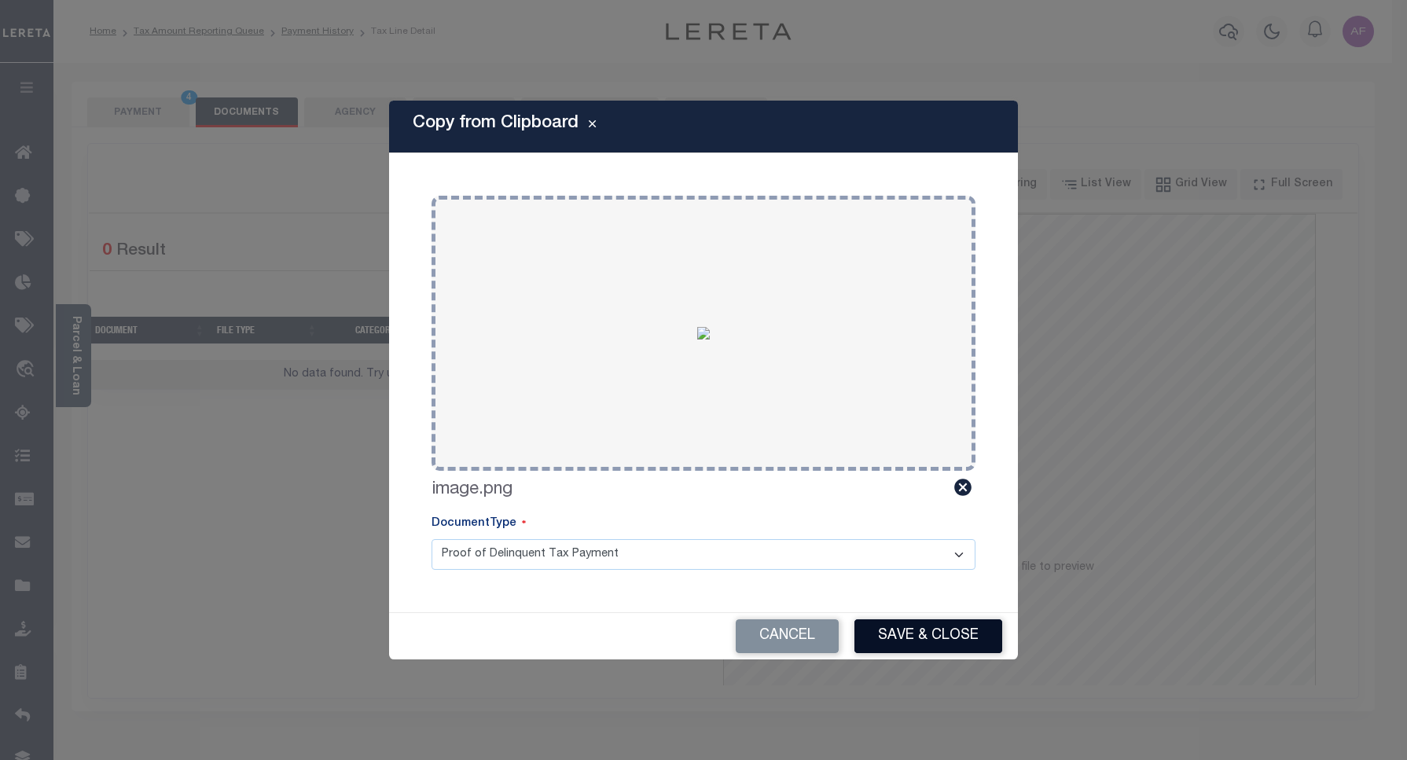
click at [944, 626] on button "Save & Close" at bounding box center [928, 636] width 148 height 34
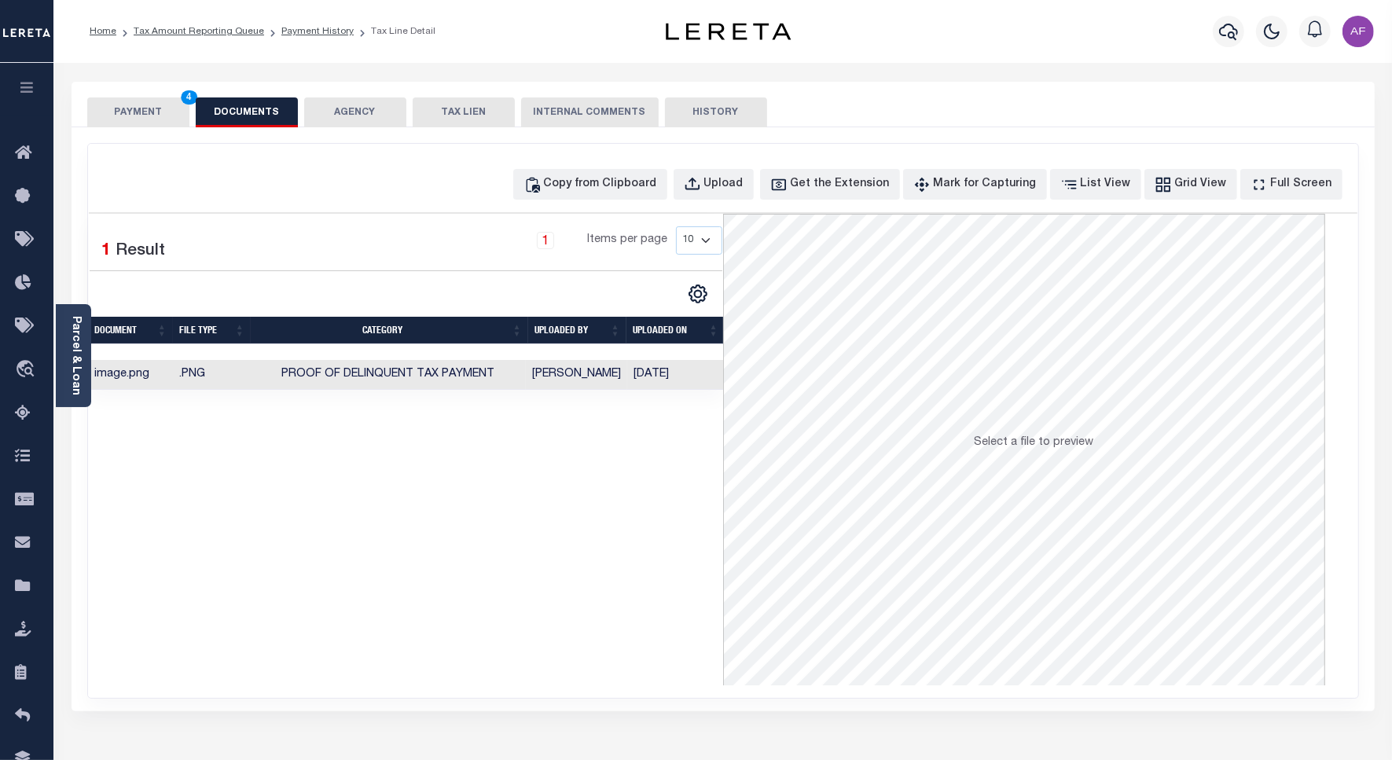
click at [115, 114] on button "PAYMENT 4" at bounding box center [138, 112] width 102 height 30
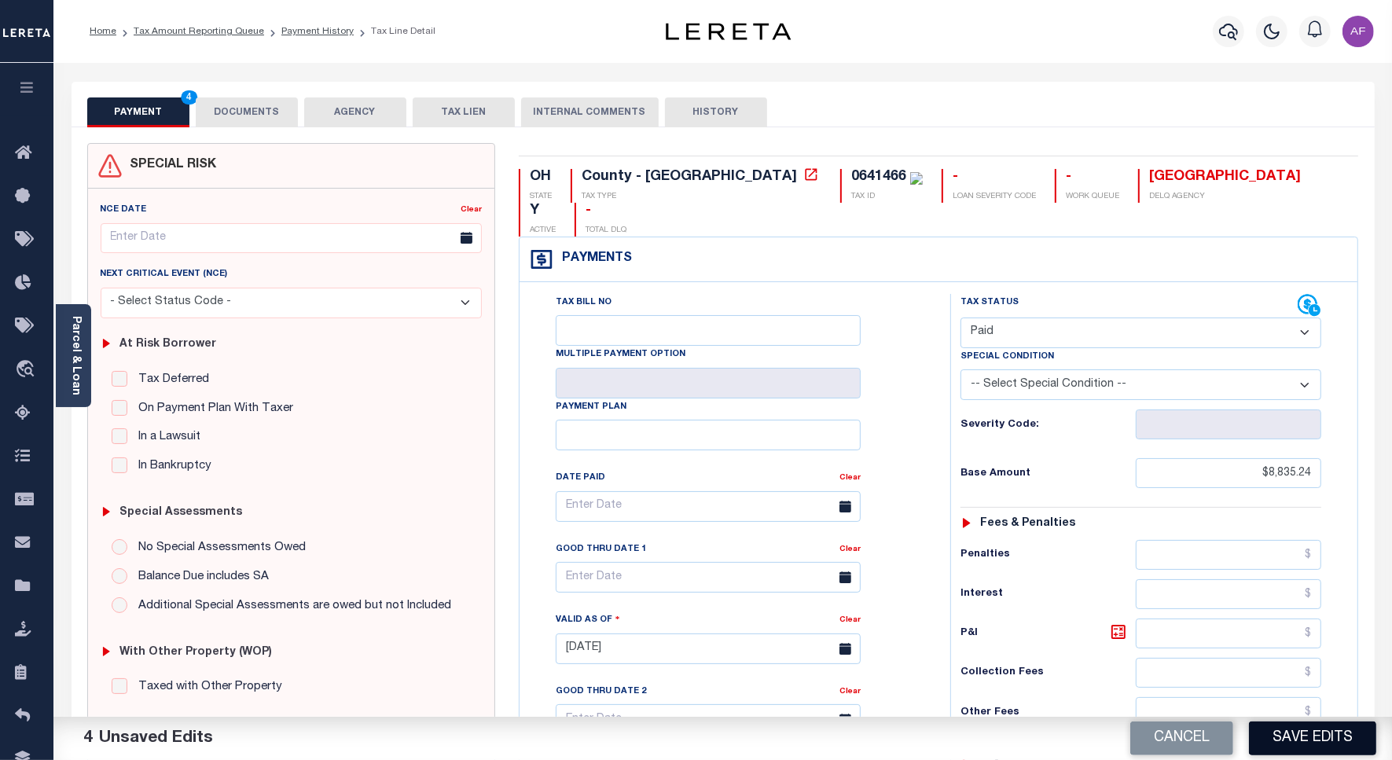
click at [1319, 729] on button "Save Edits" at bounding box center [1312, 738] width 127 height 34
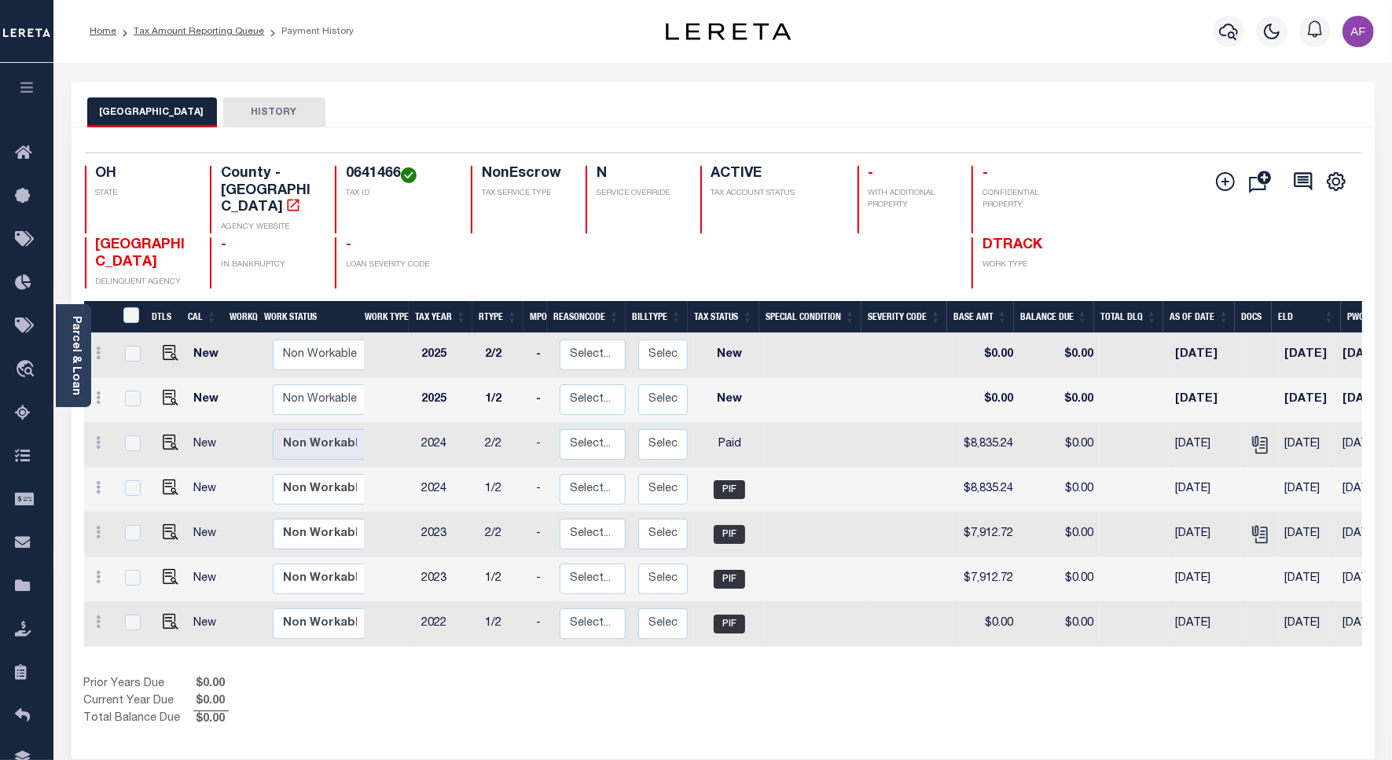
click at [194, 36] on li "Tax Amount Reporting Queue" at bounding box center [190, 31] width 148 height 14
click at [196, 33] on link "Tax Amount Reporting Queue" at bounding box center [199, 31] width 130 height 9
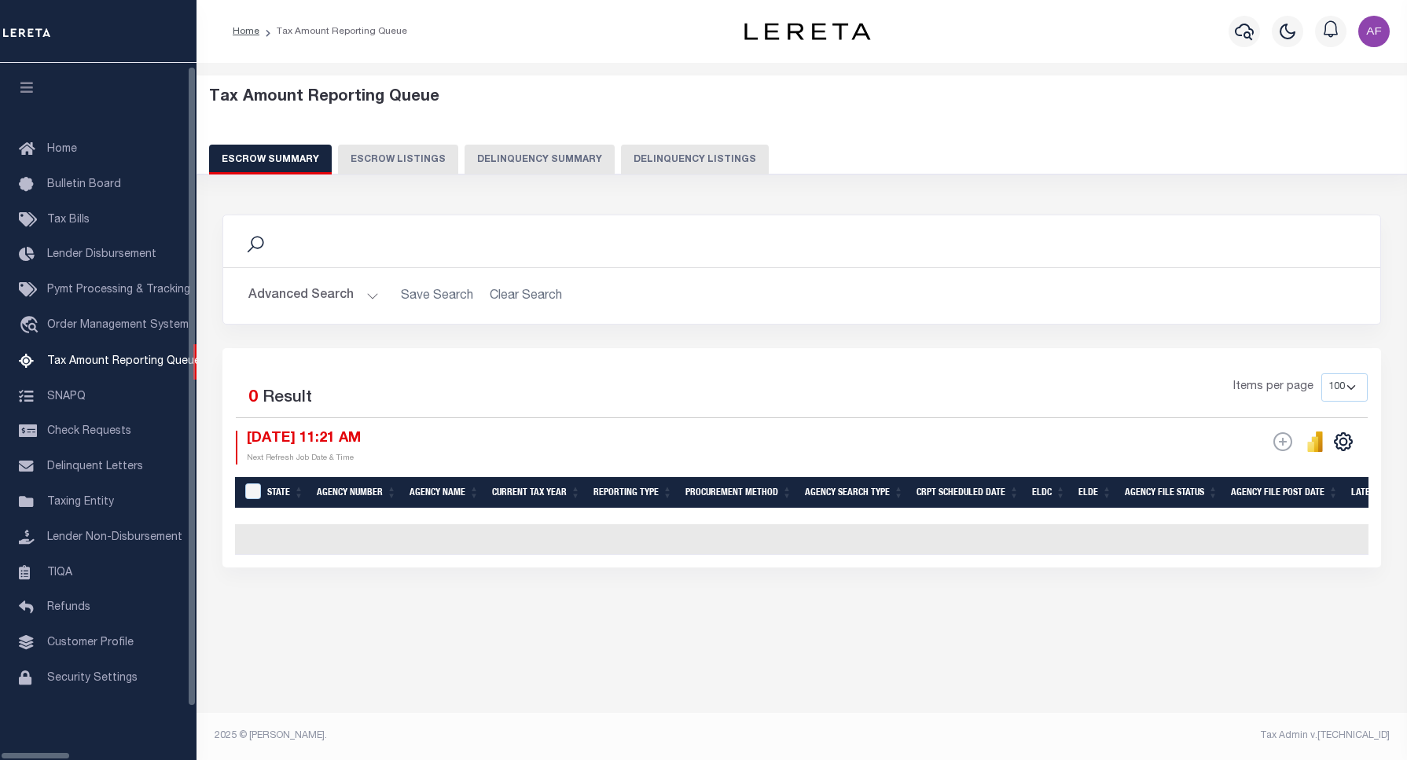
select select "100"
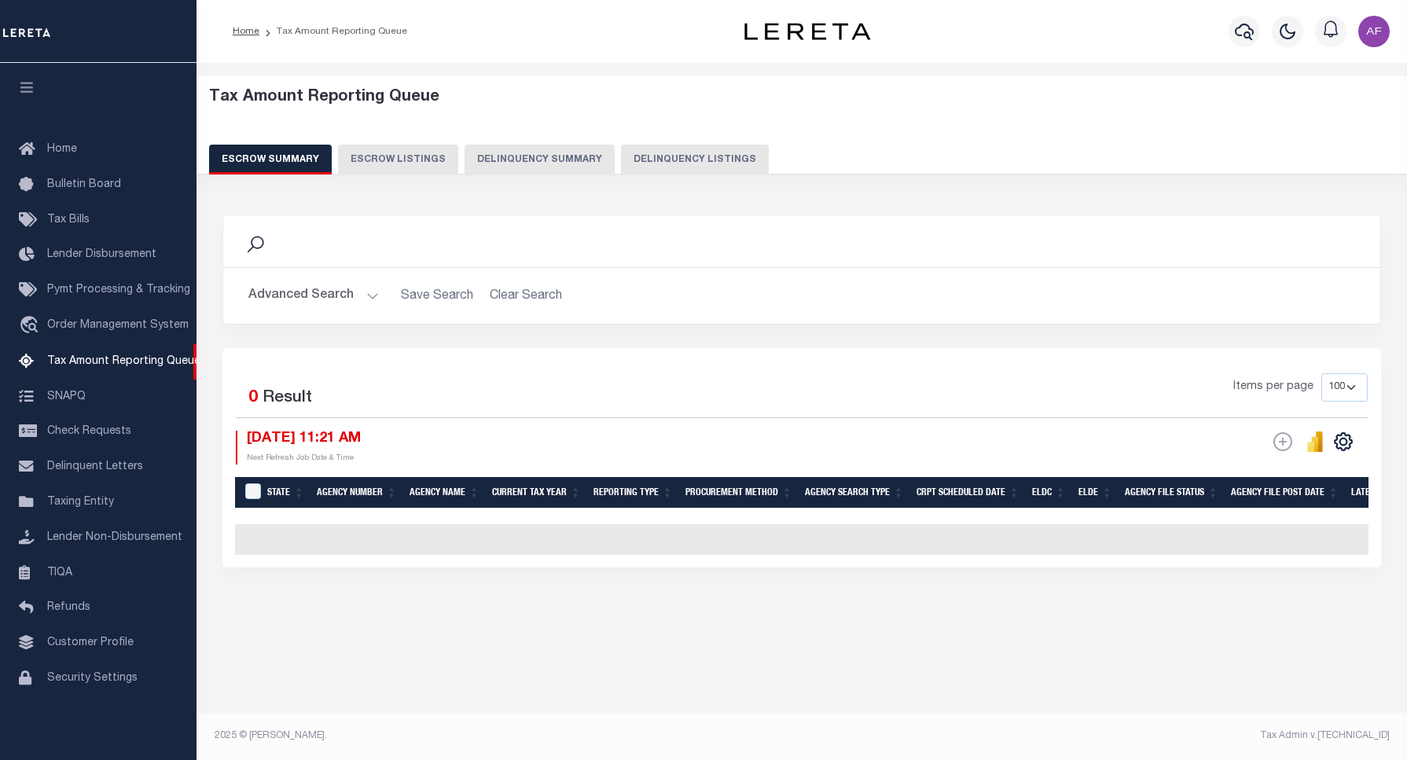
click at [665, 163] on button "Delinquency Listings" at bounding box center [695, 160] width 148 height 30
select select "100"
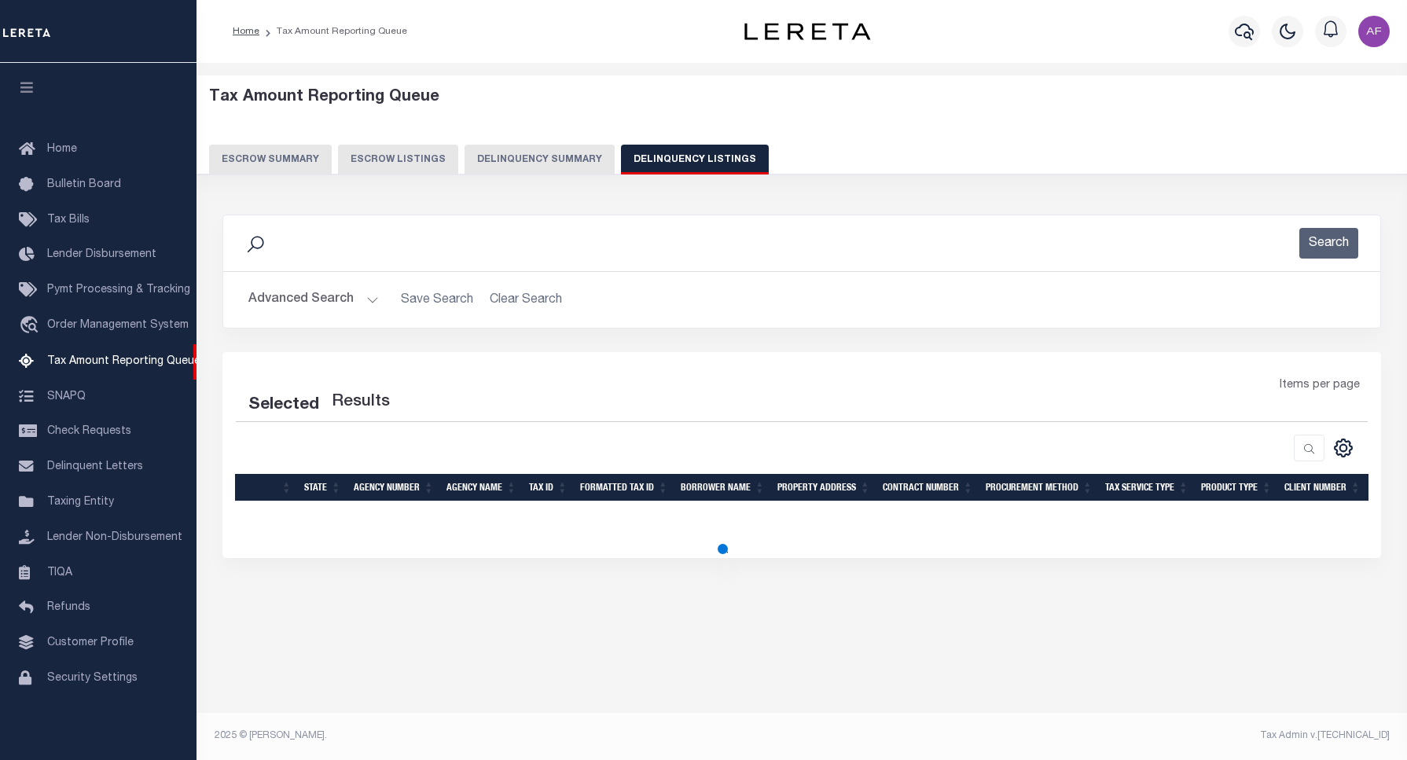
select select "100"
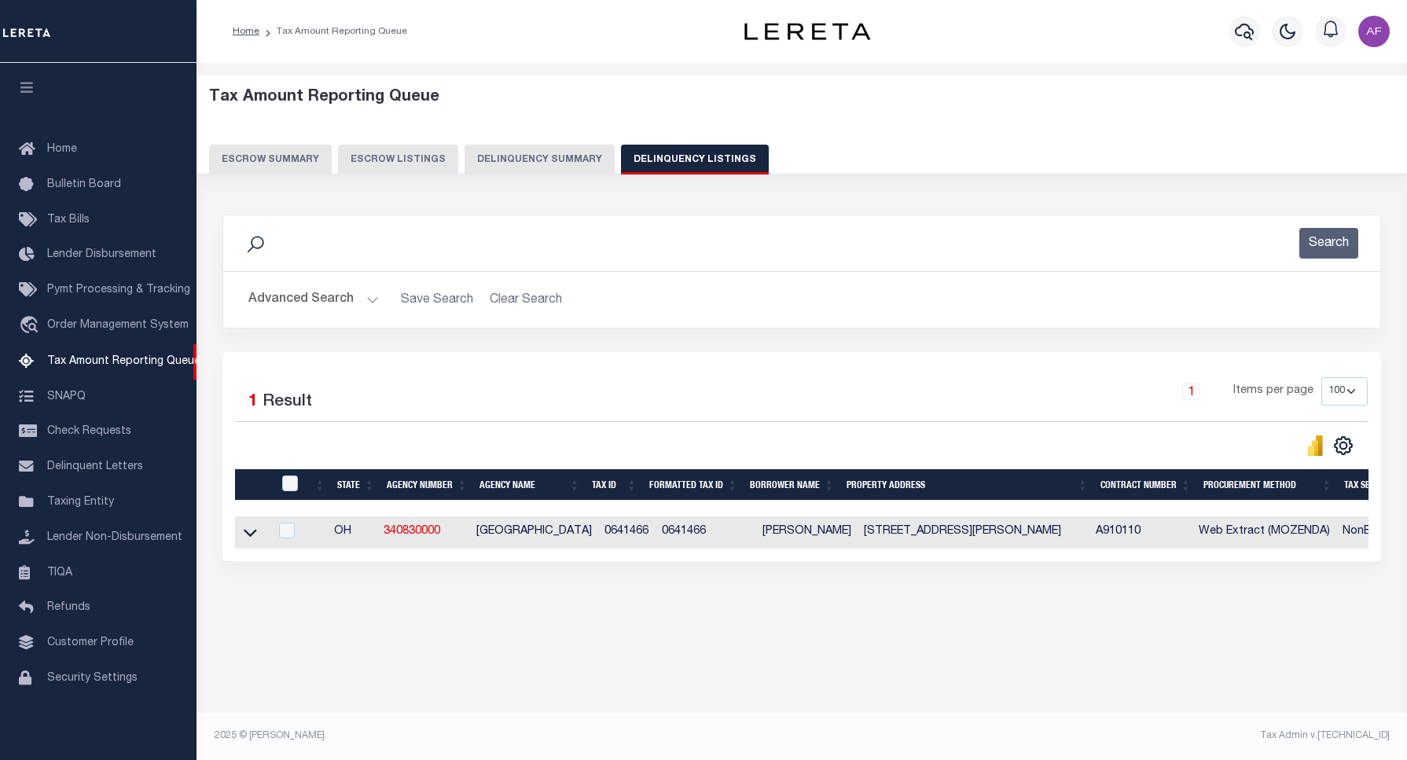
click at [312, 305] on button "Advanced Search" at bounding box center [313, 299] width 130 height 31
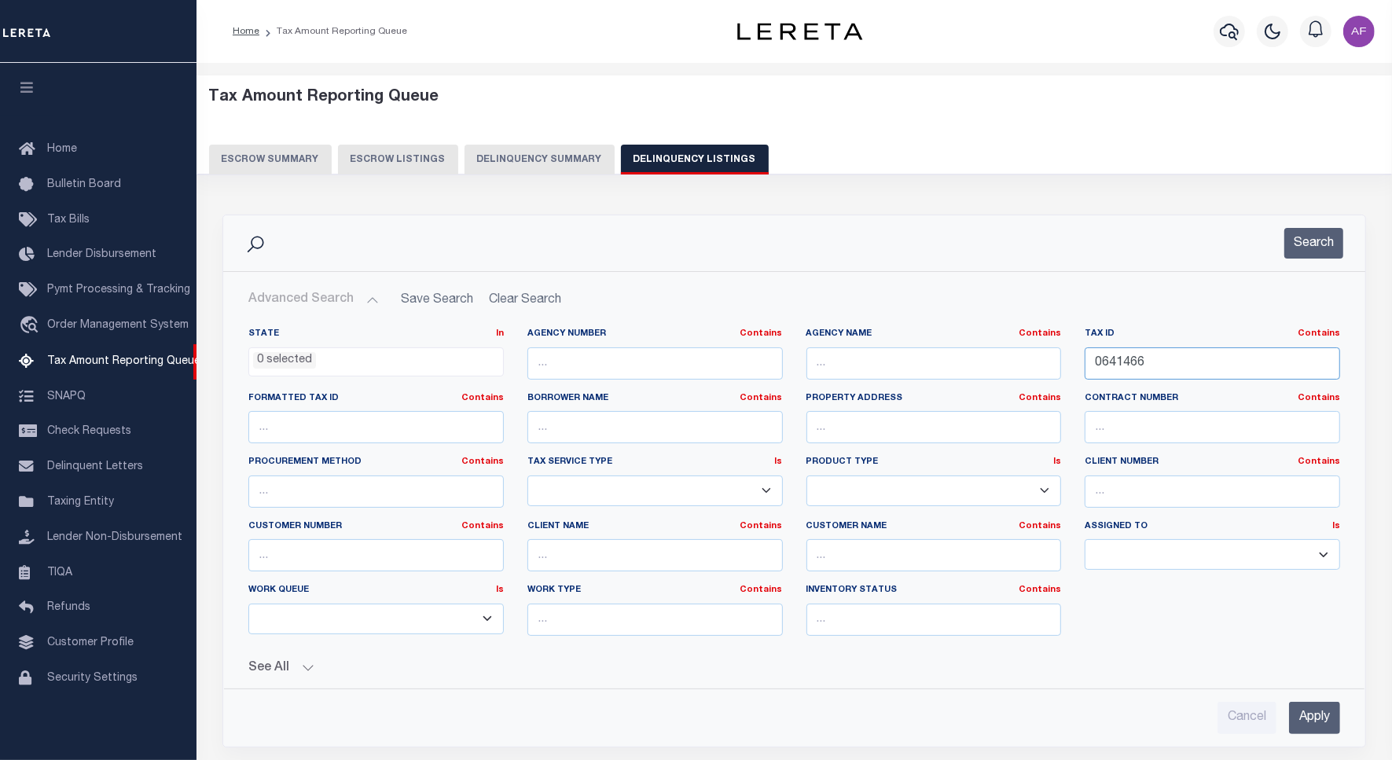
click at [1116, 358] on input "0641466" at bounding box center [1212, 363] width 255 height 32
paste input "553"
type input "0641553"
click at [1301, 248] on button "Search" at bounding box center [1313, 243] width 59 height 31
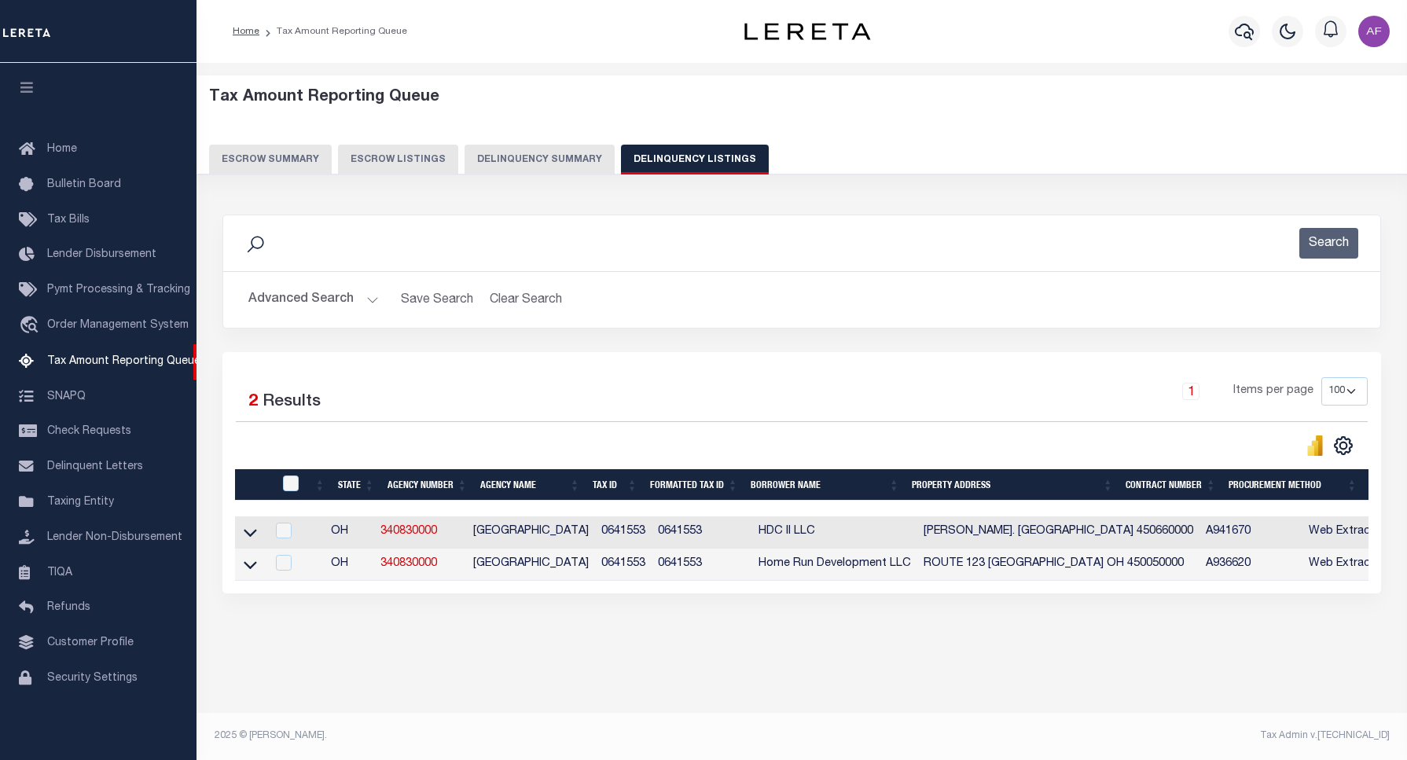
click at [309, 297] on button "Advanced Search" at bounding box center [313, 299] width 130 height 31
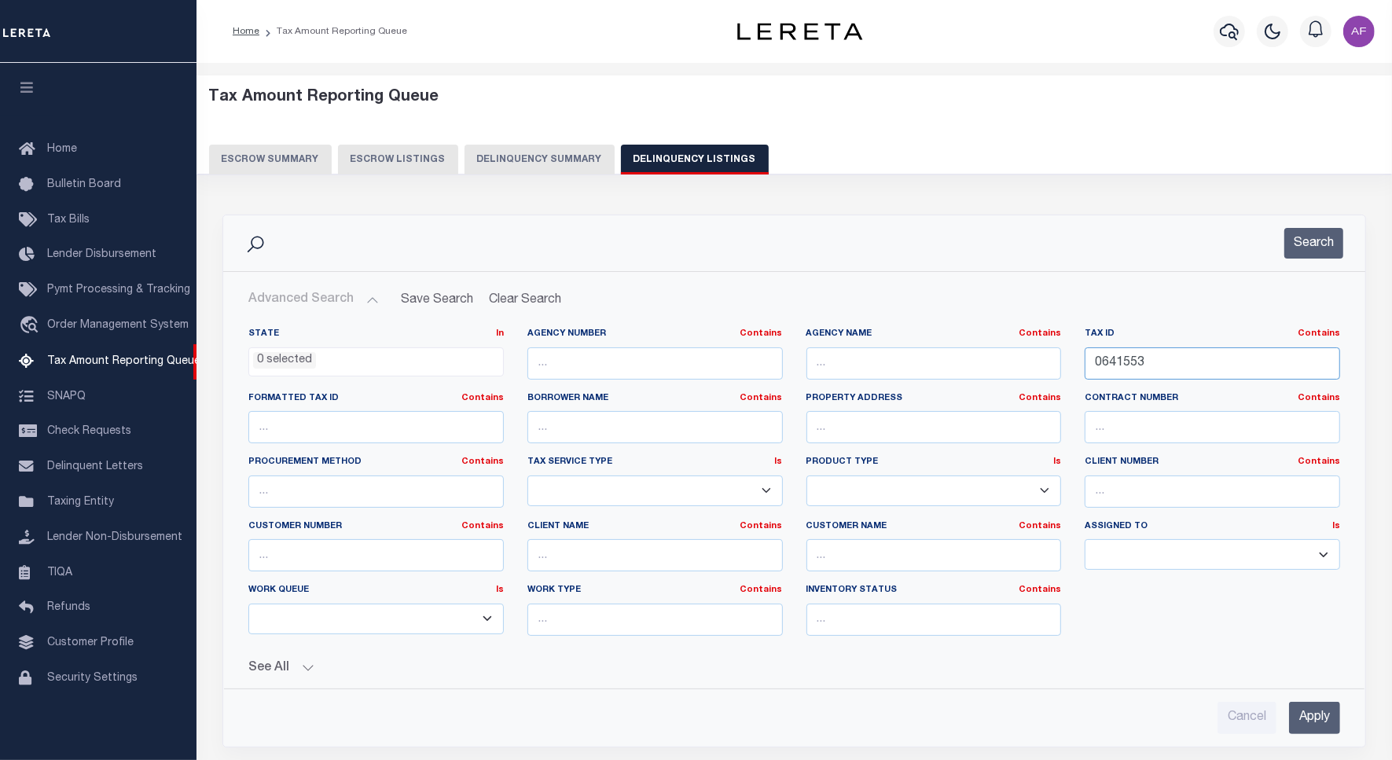
click at [1106, 359] on input "0641553" at bounding box center [1212, 363] width 255 height 32
click at [1283, 248] on div "Search" at bounding box center [1304, 243] width 78 height 31
click at [1294, 246] on button "Search" at bounding box center [1313, 243] width 59 height 31
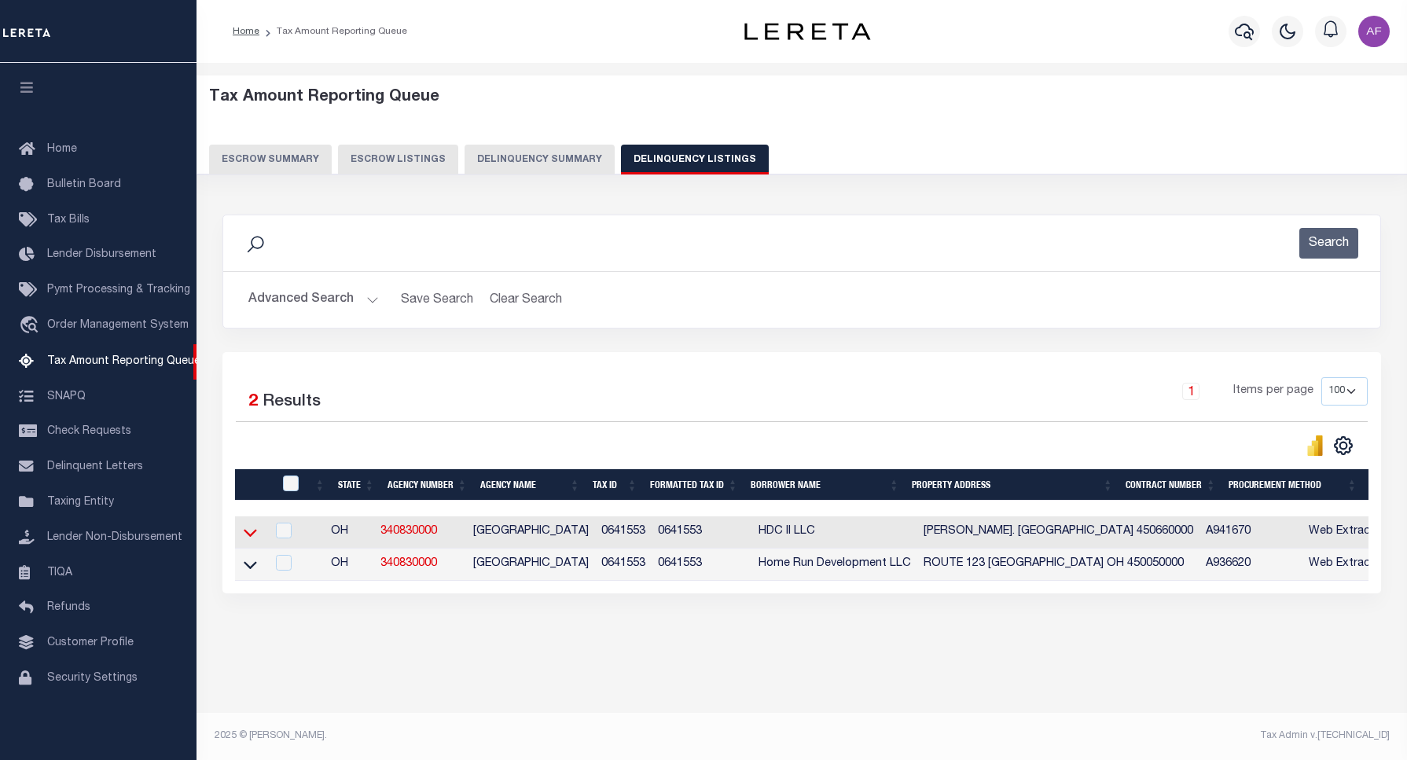
drag, startPoint x: 242, startPoint y: 536, endPoint x: 328, endPoint y: 428, distance: 137.6
click at [244, 536] on icon at bounding box center [250, 532] width 13 height 17
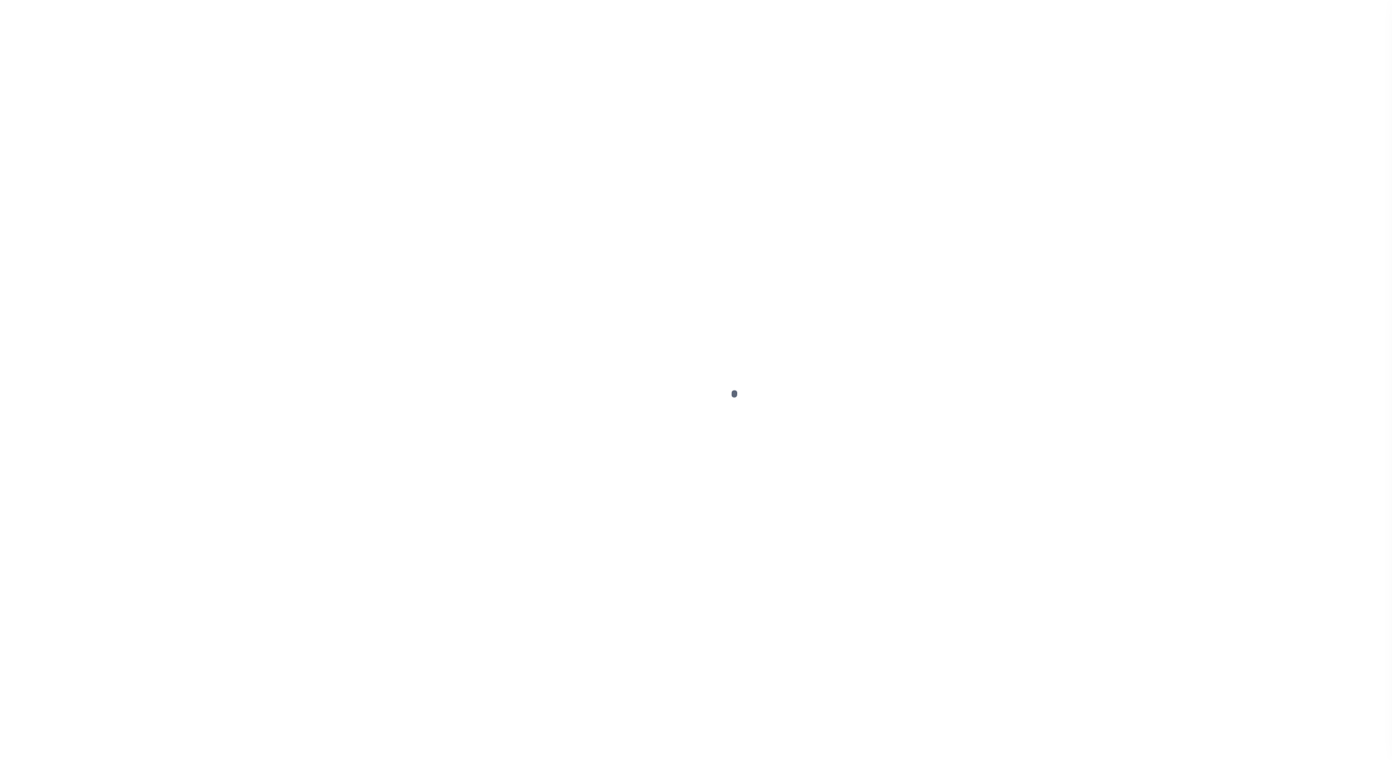
click at [321, 535] on div at bounding box center [696, 380] width 1392 height 760
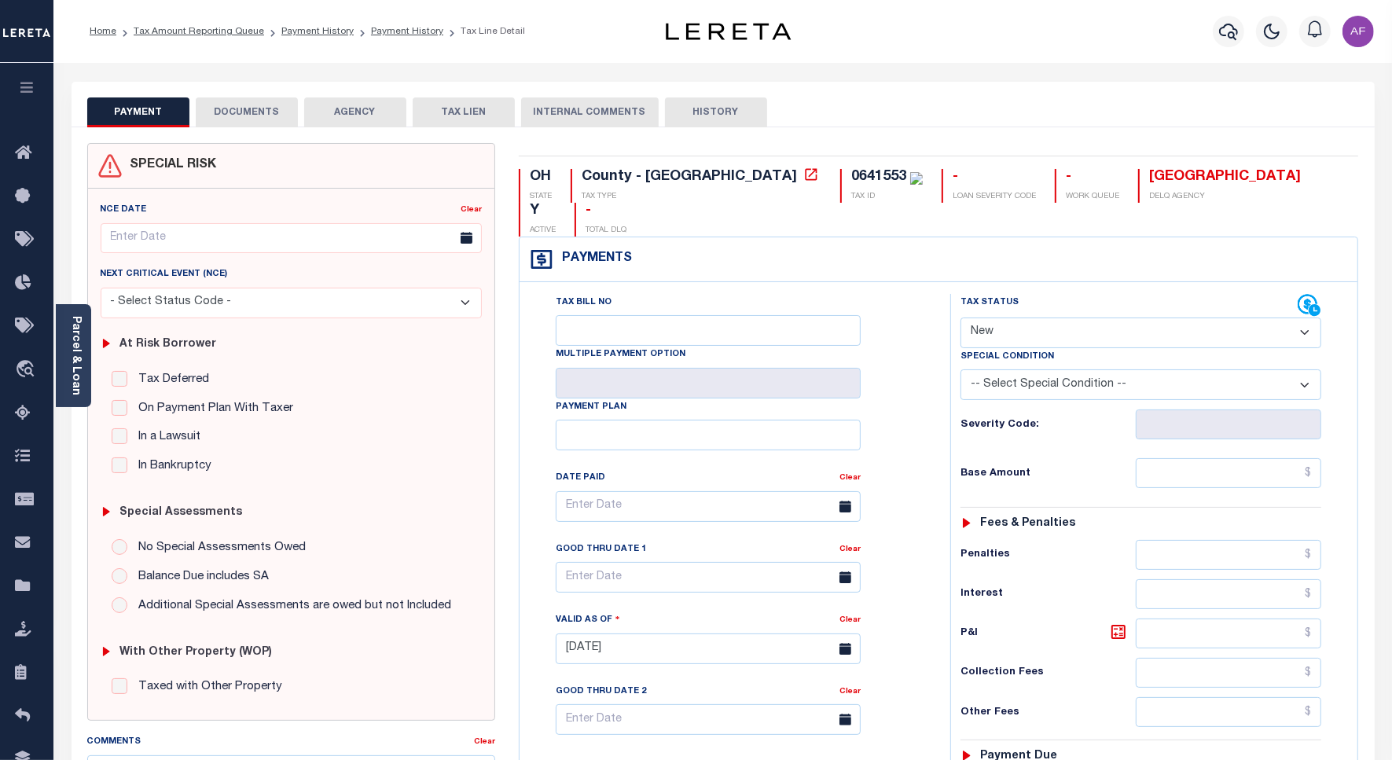
click at [1008, 317] on select "- Select Status Code - Open Due/Unpaid Paid Incomplete No Tax Due Internal Refu…" at bounding box center [1140, 332] width 361 height 31
select select "PYD"
click at [960, 317] on select "- Select Status Code - Open Due/Unpaid Paid Incomplete No Tax Due Internal Refu…" at bounding box center [1140, 332] width 361 height 31
type input "[DATE]"
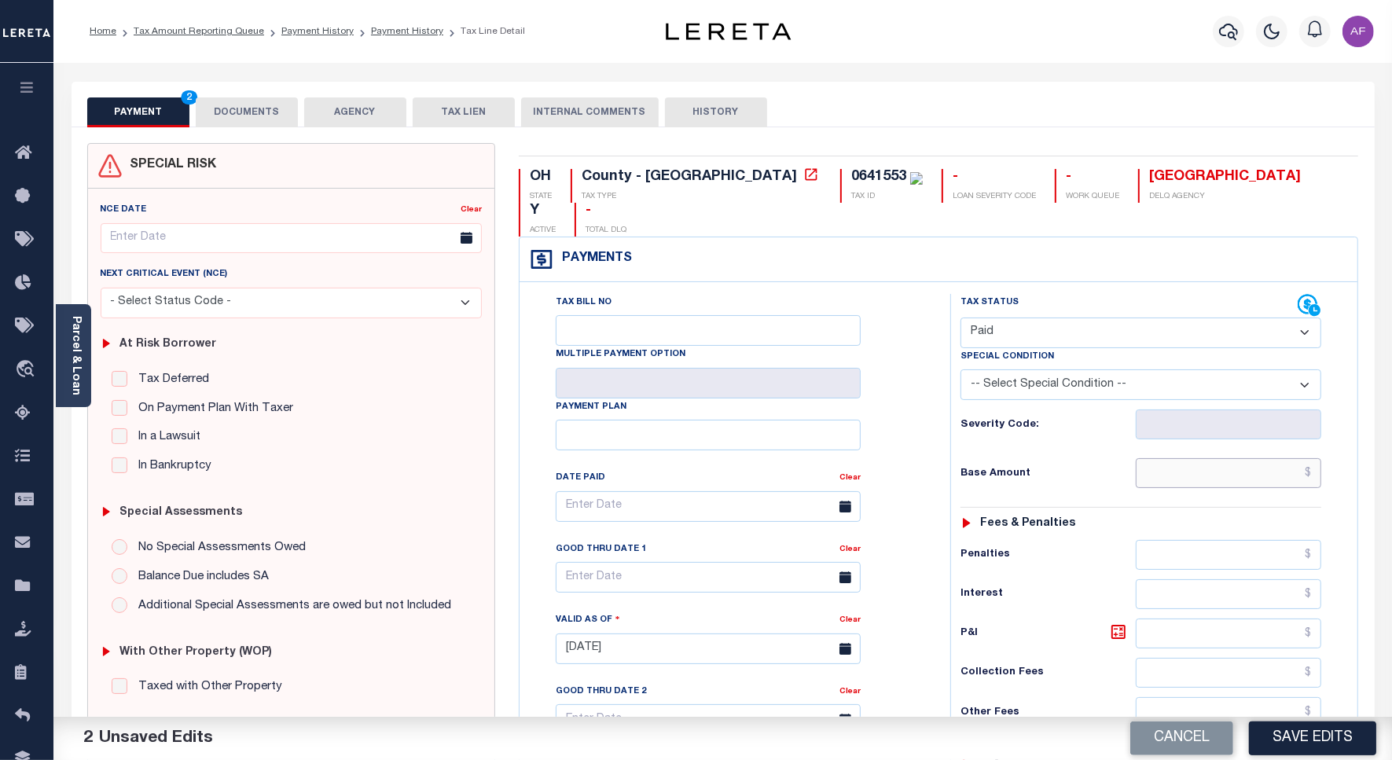
click at [1268, 458] on input "text" at bounding box center [1228, 473] width 185 height 30
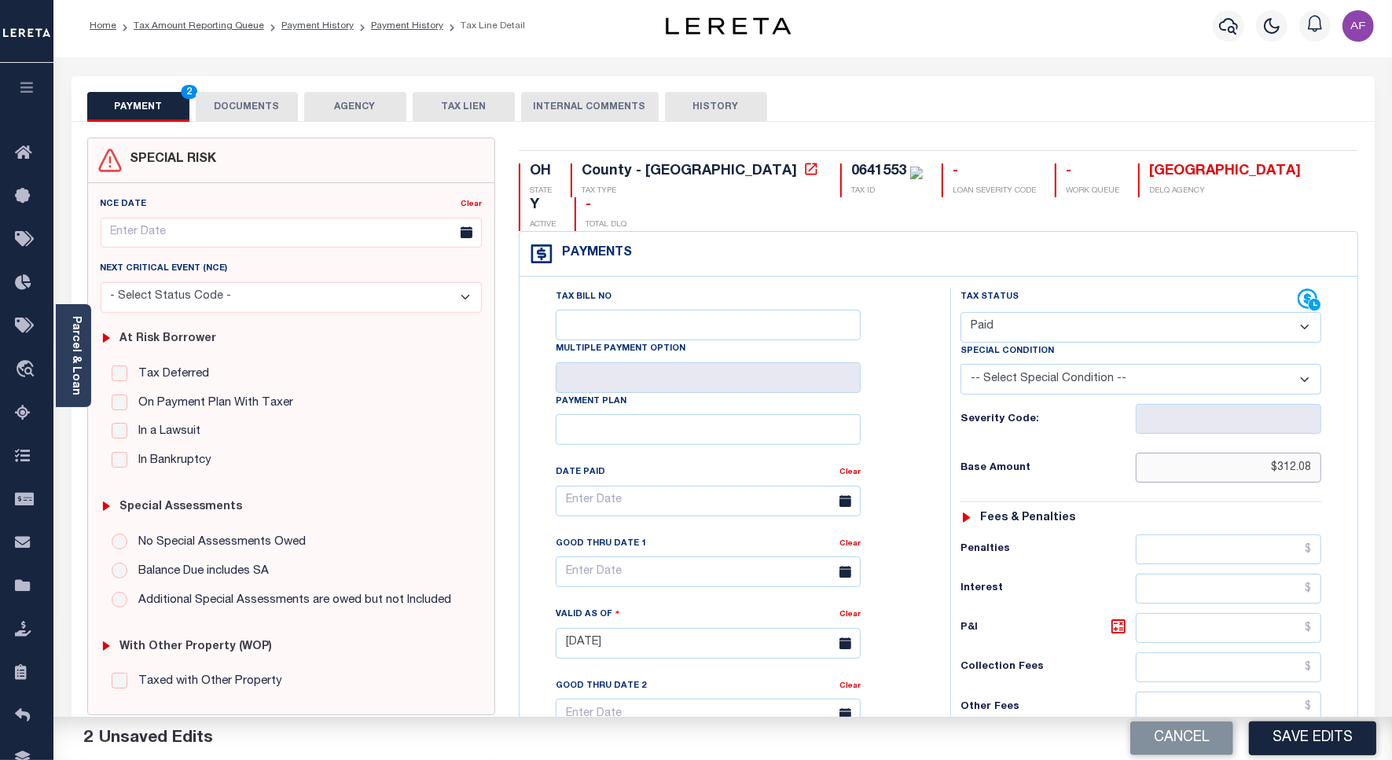
scroll to position [414, 0]
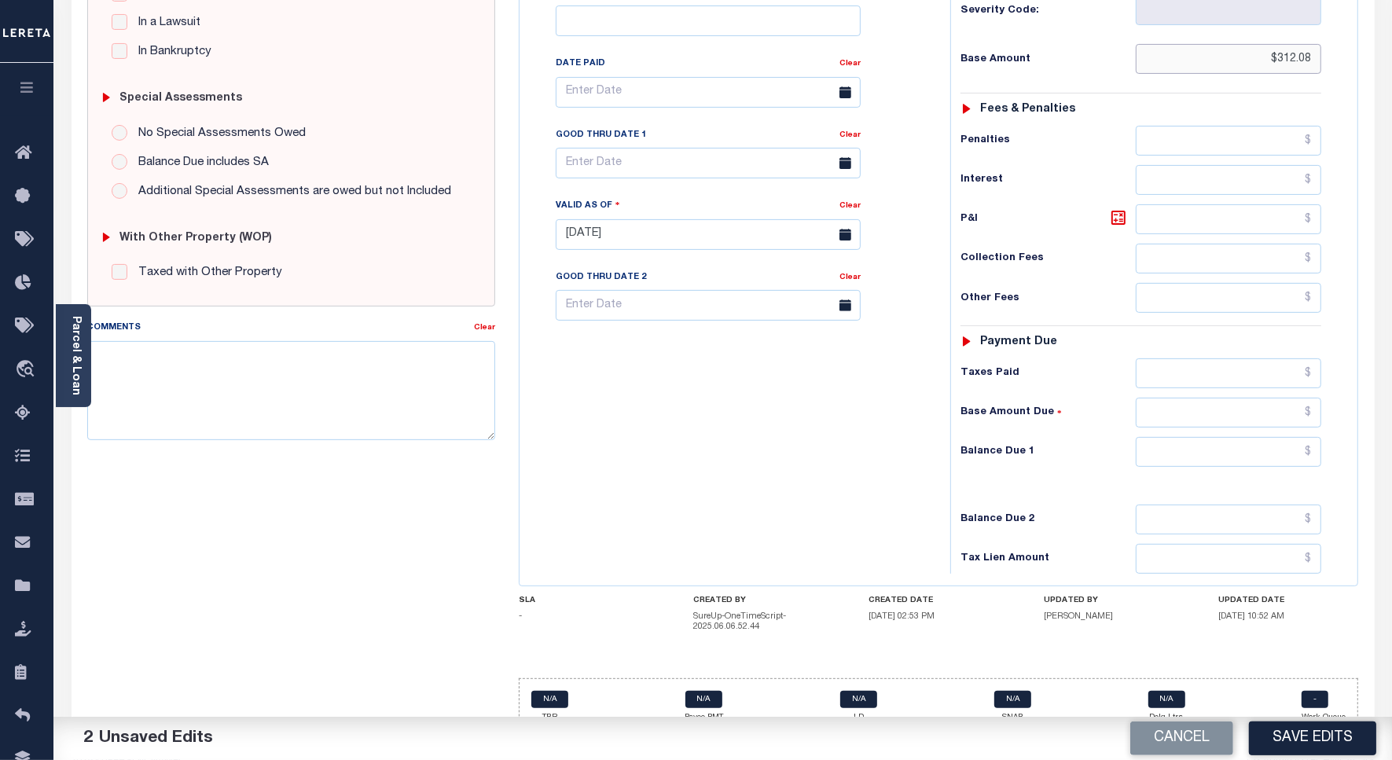
type input "$312.08"
click at [1279, 437] on input "text" at bounding box center [1228, 452] width 185 height 30
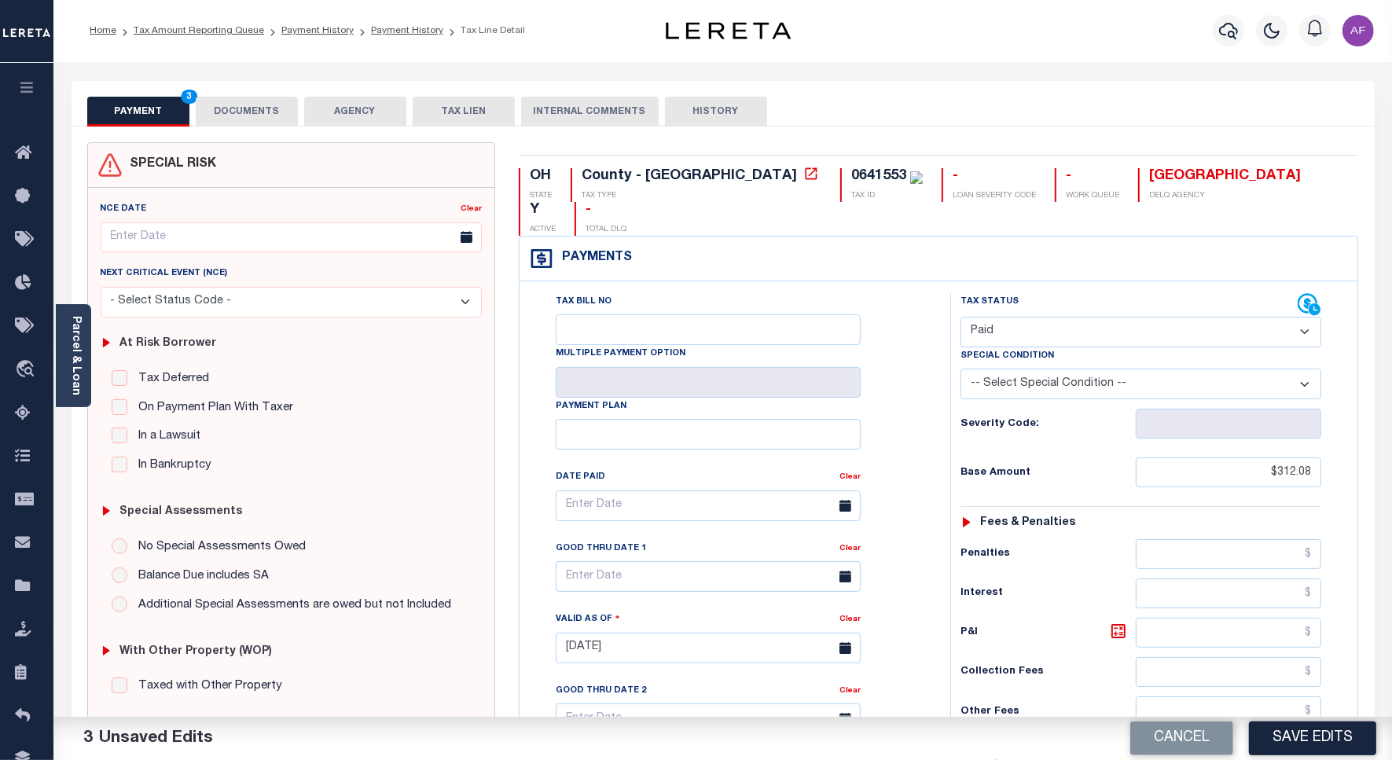
scroll to position [0, 0]
type input "$0.00"
click at [246, 100] on button "DOCUMENTS" at bounding box center [247, 112] width 102 height 30
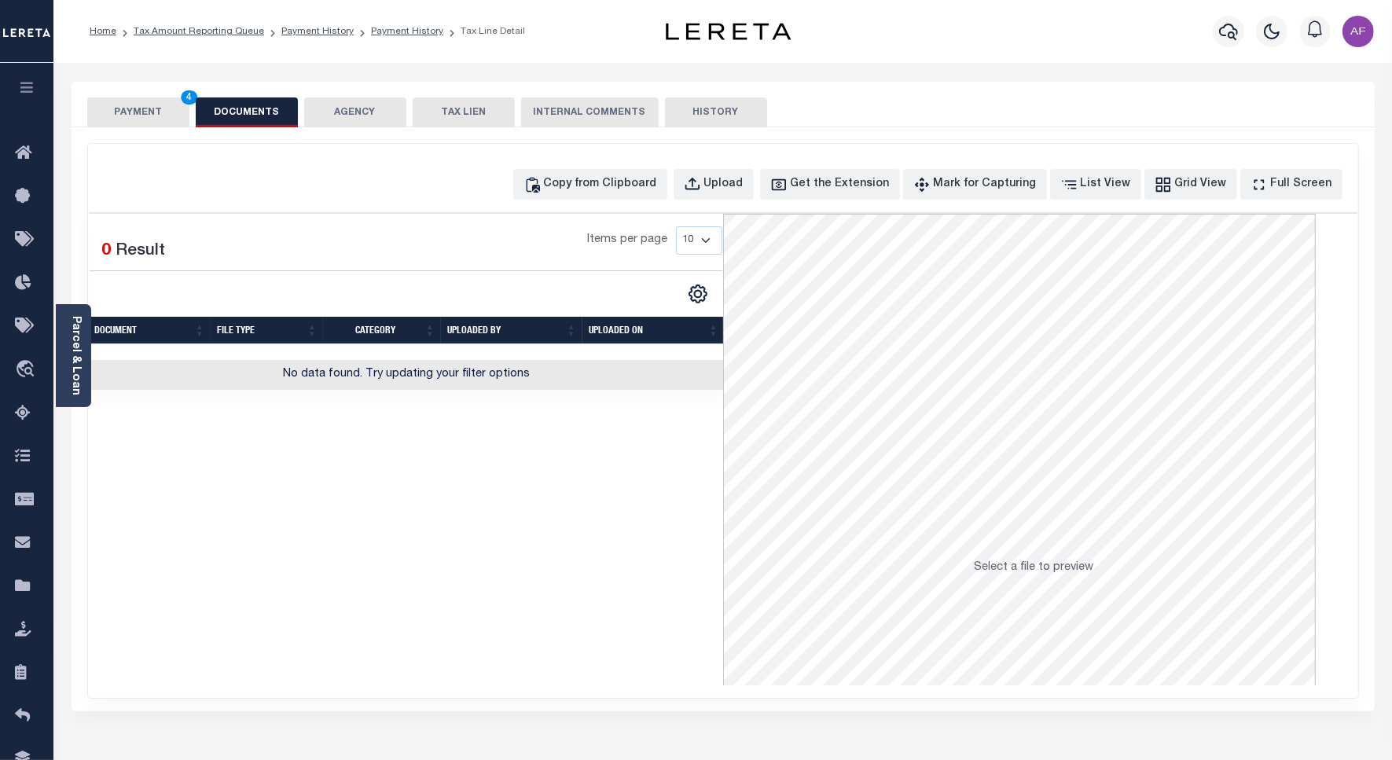
click at [120, 99] on button "PAYMENT 4" at bounding box center [138, 112] width 102 height 30
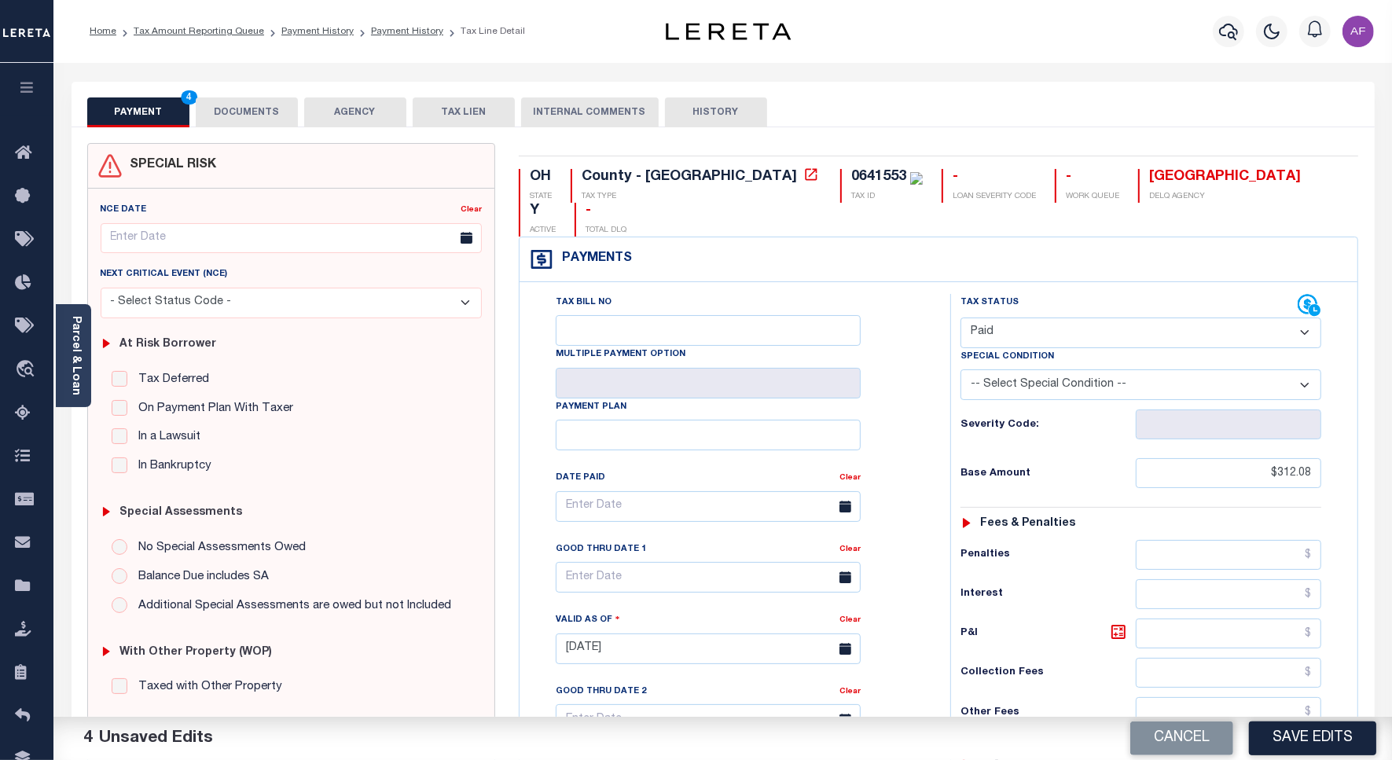
click at [280, 108] on button "DOCUMENTS" at bounding box center [247, 112] width 102 height 30
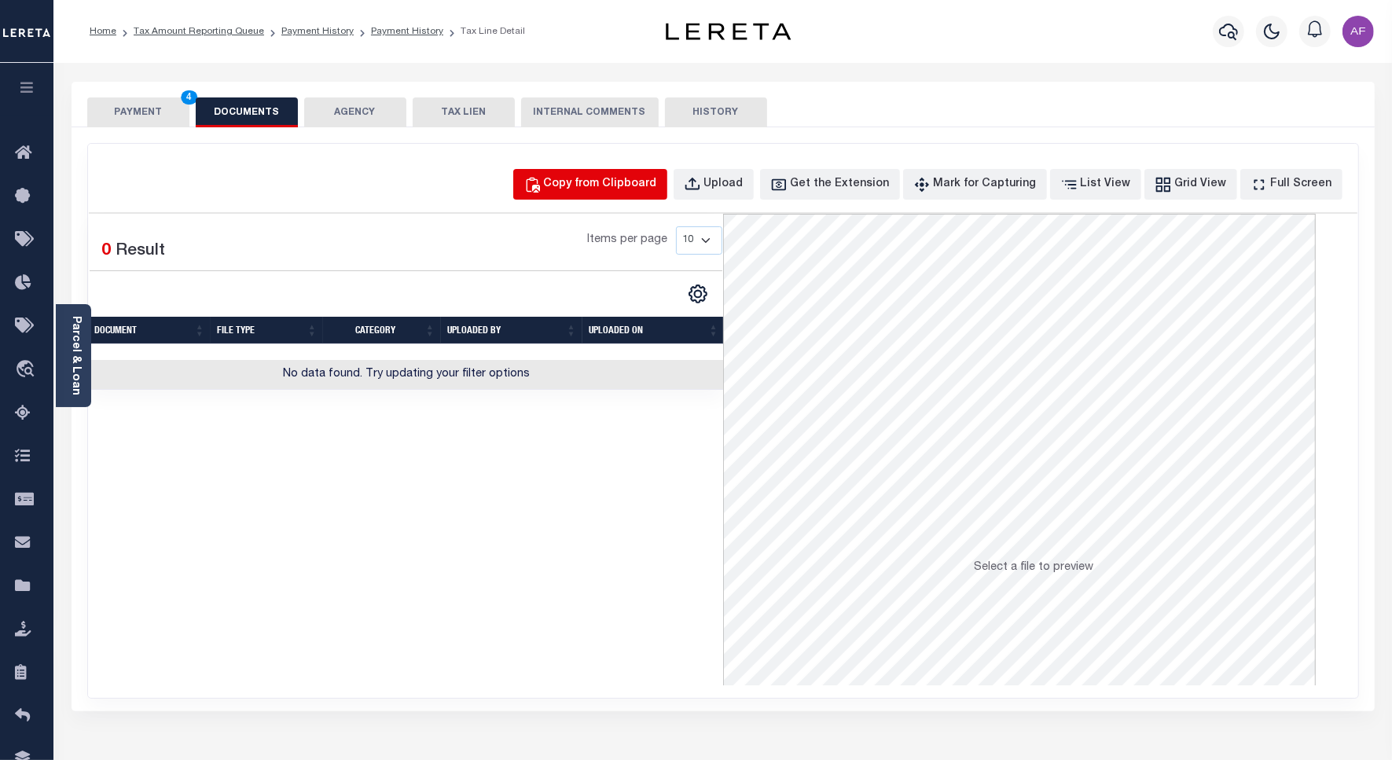
click at [607, 189] on div "Copy from Clipboard" at bounding box center [600, 184] width 113 height 17
select select "POP"
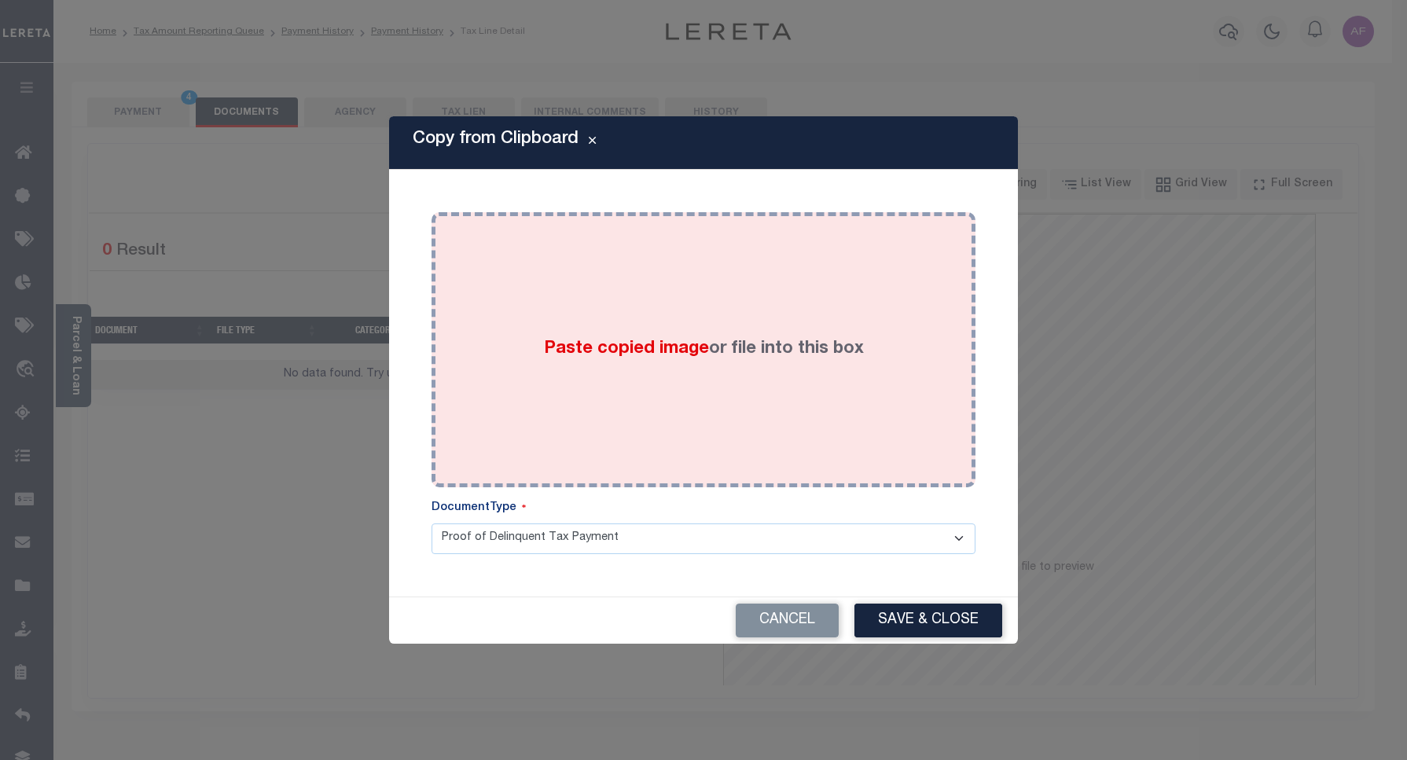
click at [693, 297] on div "Paste copied image or file into this box" at bounding box center [703, 349] width 520 height 251
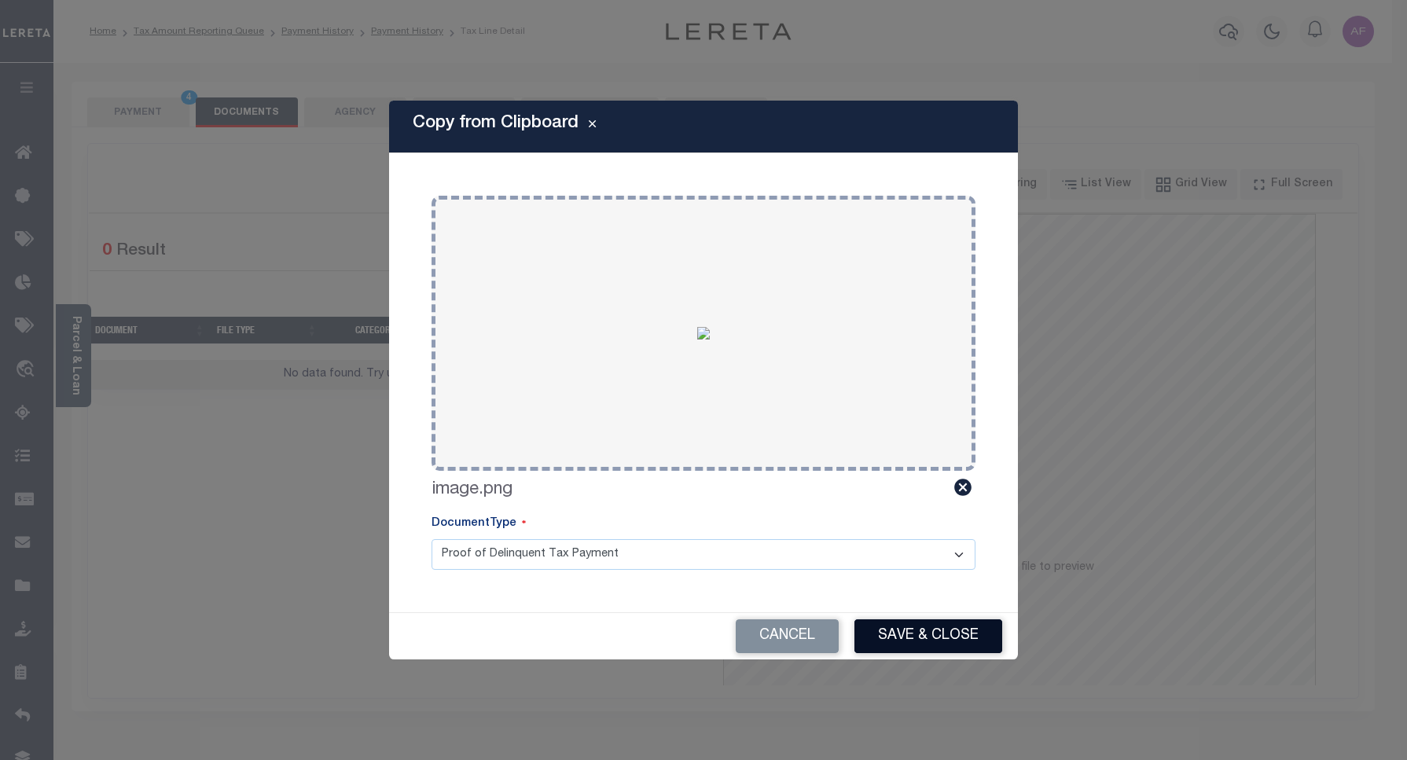
click at [918, 637] on button "Save & Close" at bounding box center [928, 636] width 148 height 34
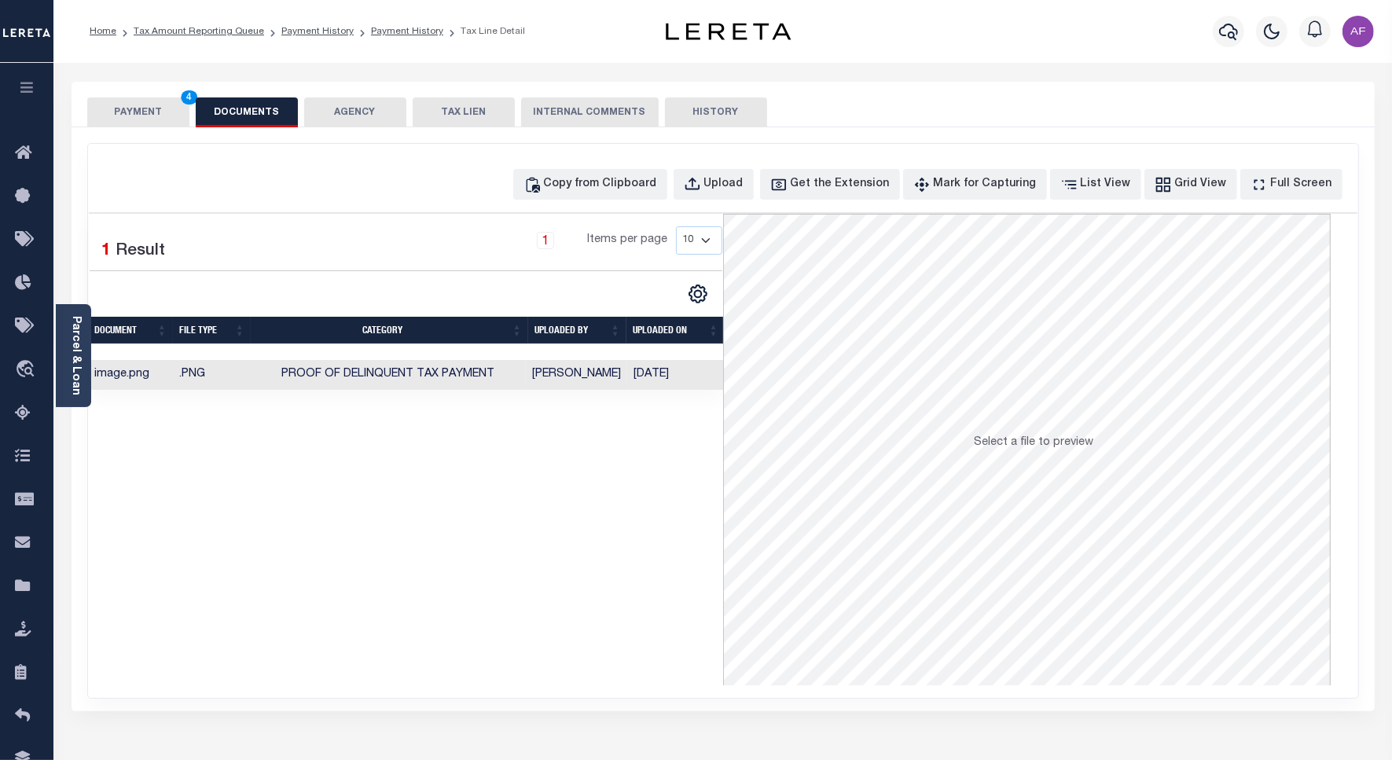
click at [119, 108] on button "PAYMENT 4" at bounding box center [138, 112] width 102 height 30
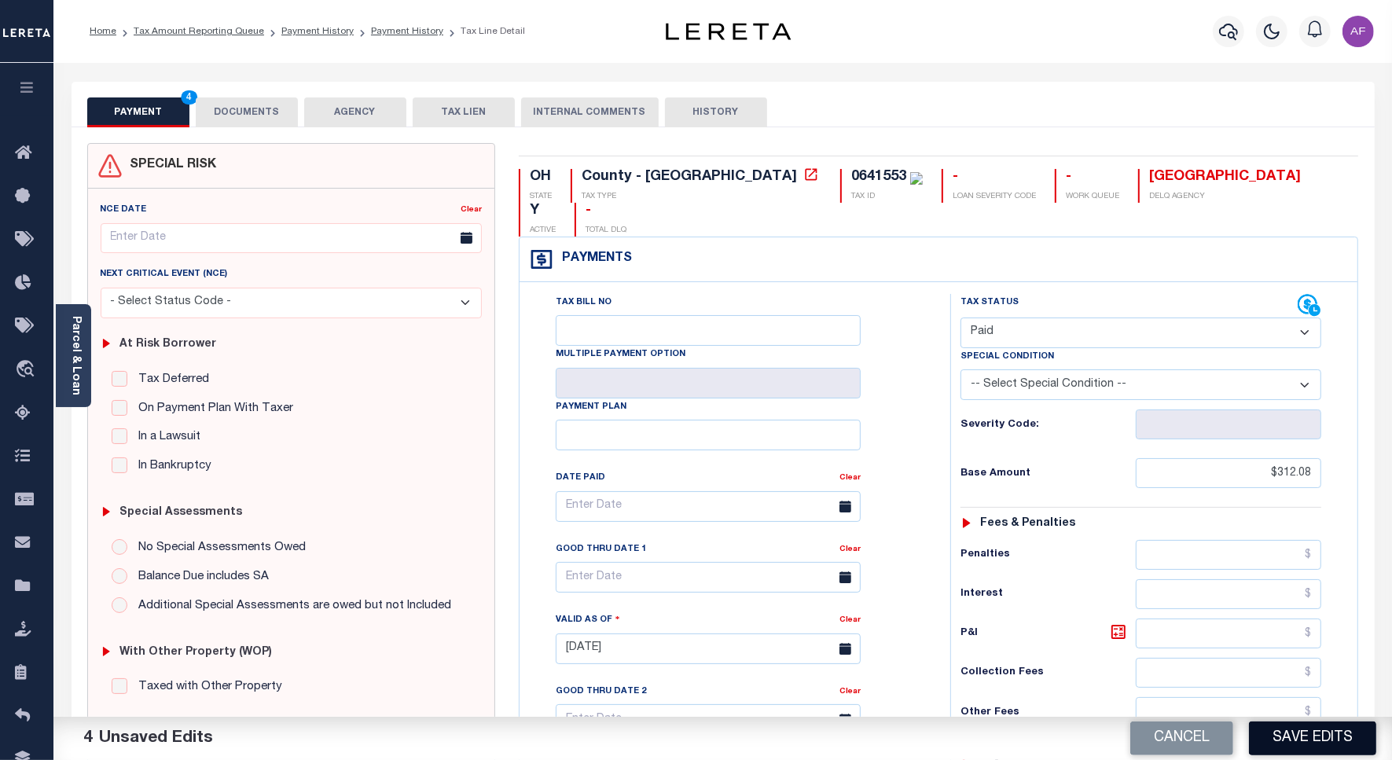
click at [1308, 751] on button "Save Edits" at bounding box center [1312, 738] width 127 height 34
checkbox input "false"
type input "$312.08"
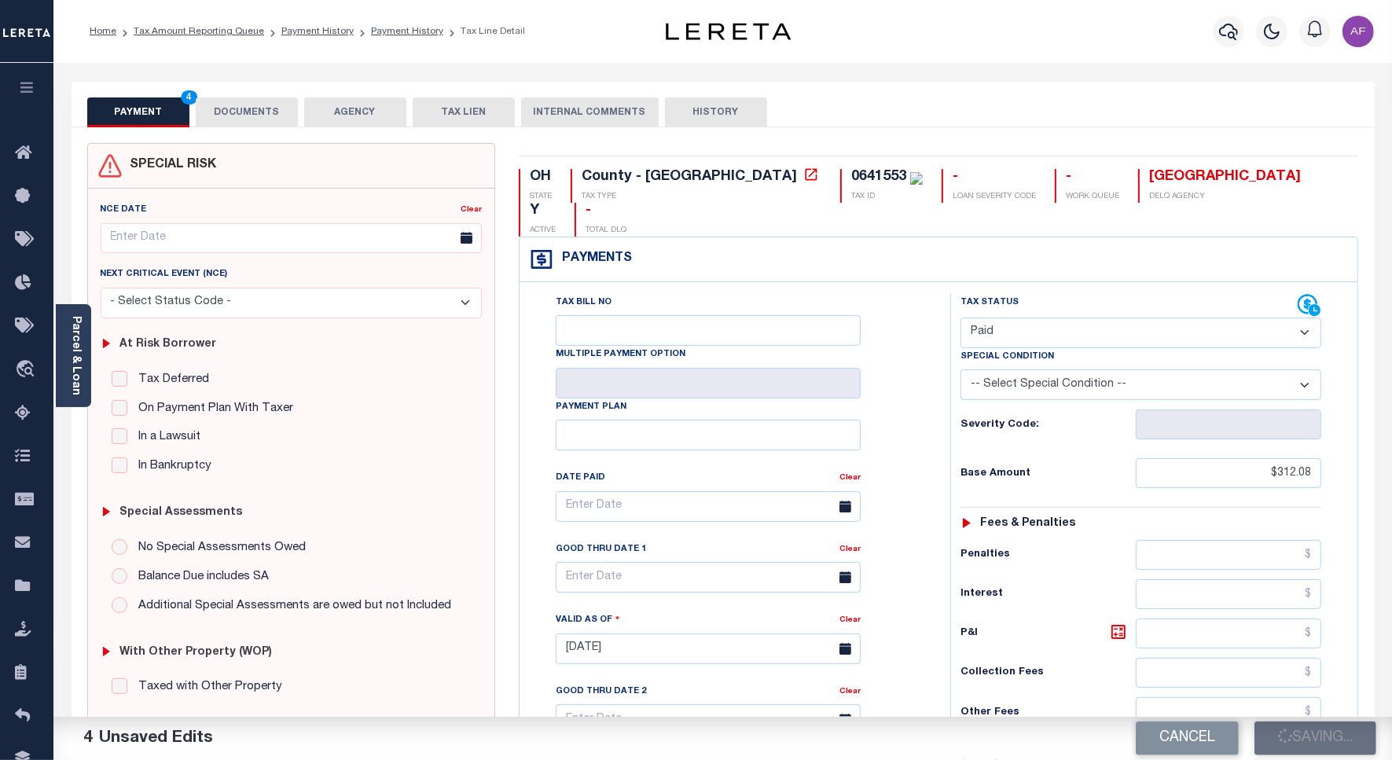
type input "$0"
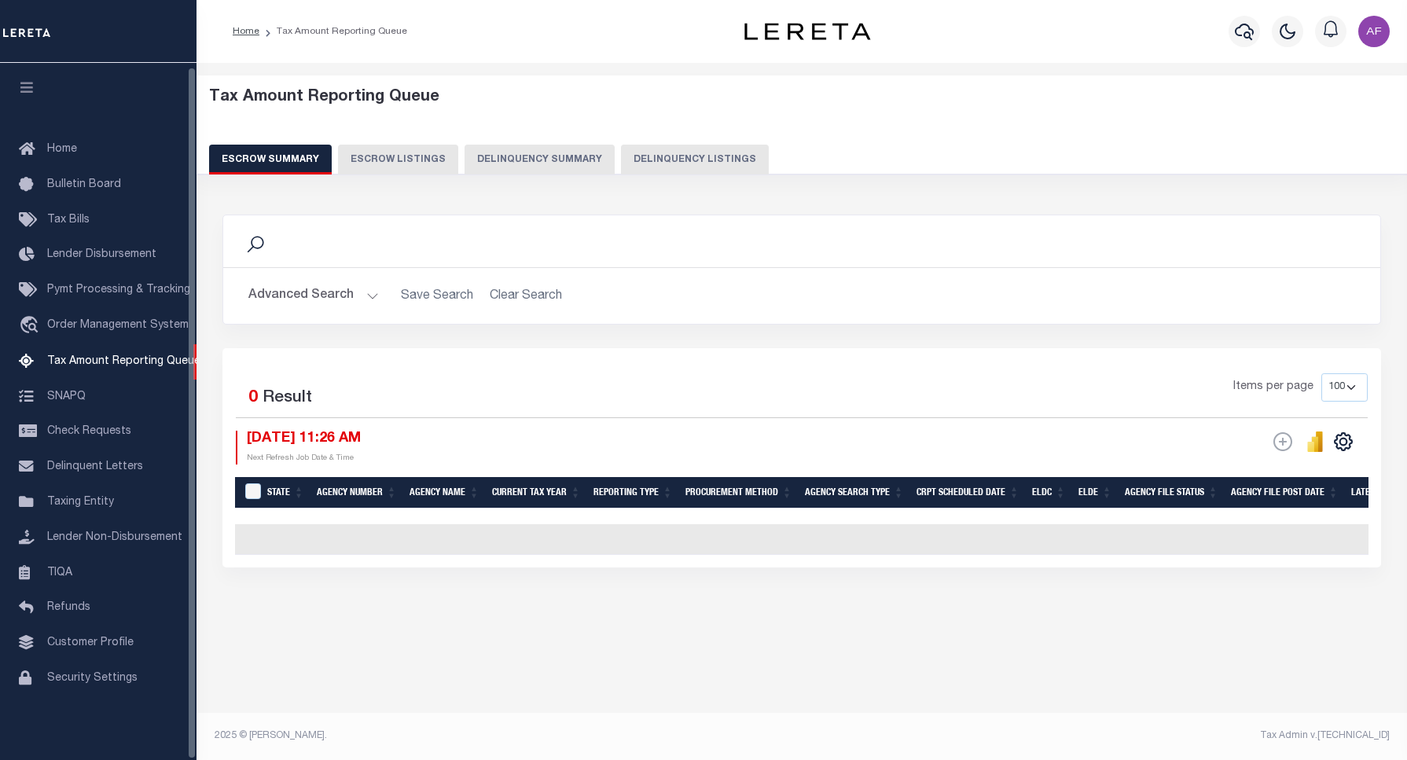
select select "100"
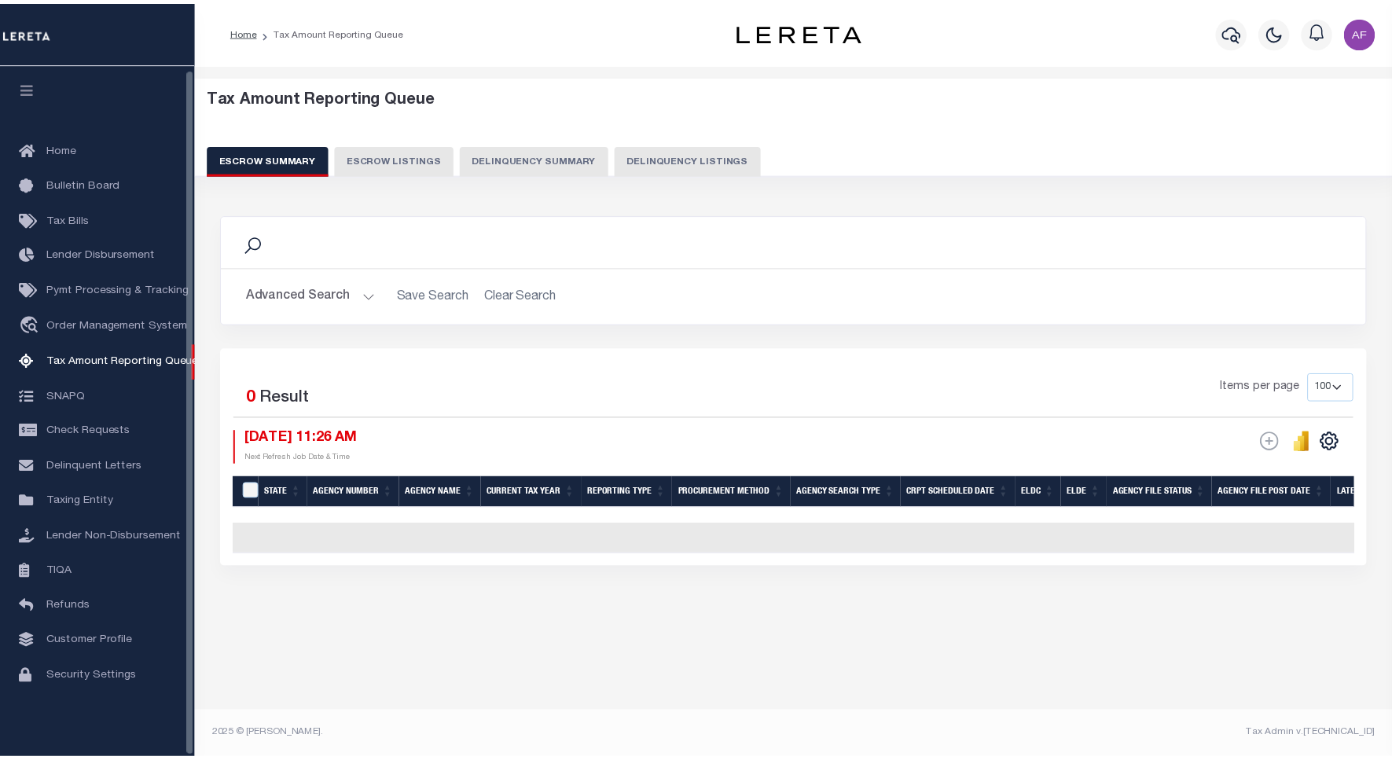
scroll to position [5, 0]
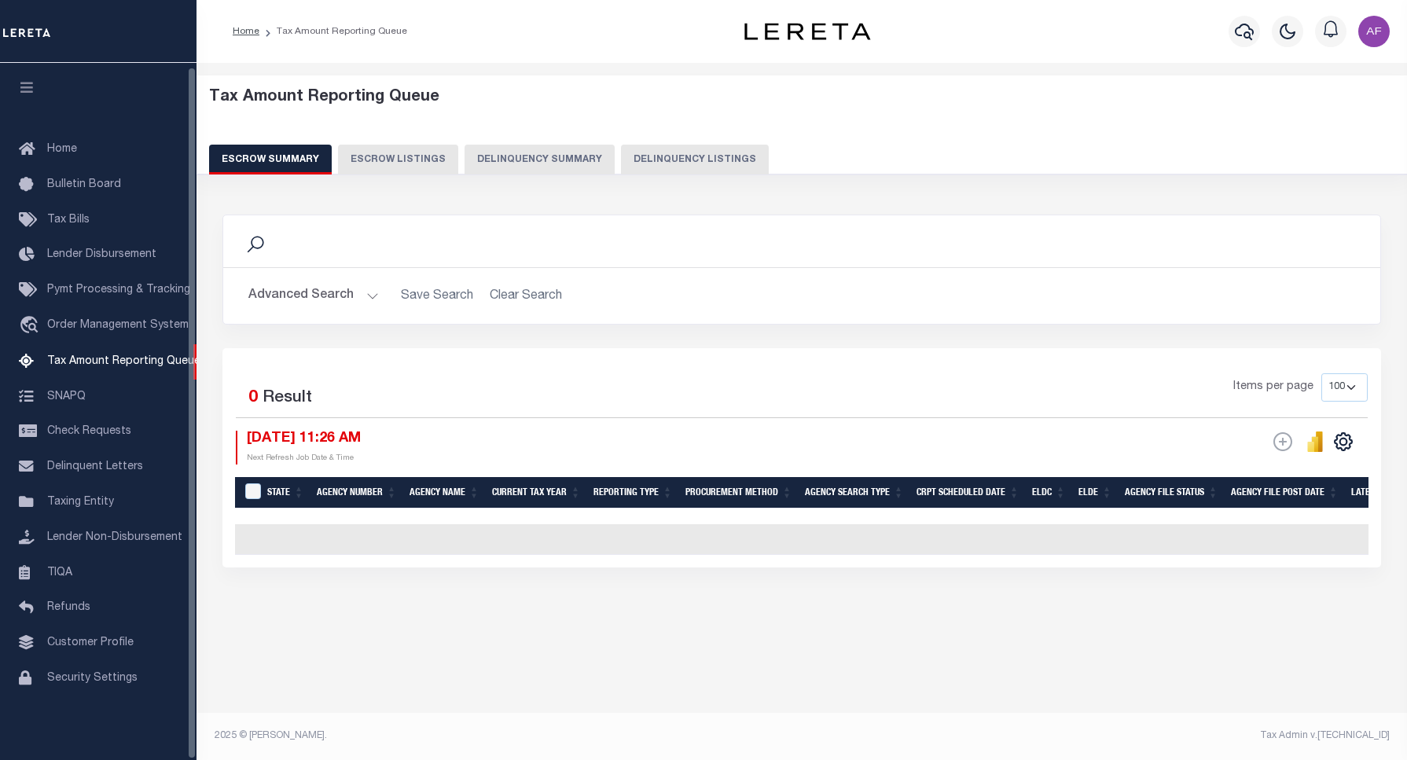
click at [645, 153] on button "Delinquency Listings" at bounding box center [695, 160] width 148 height 30
select select "100"
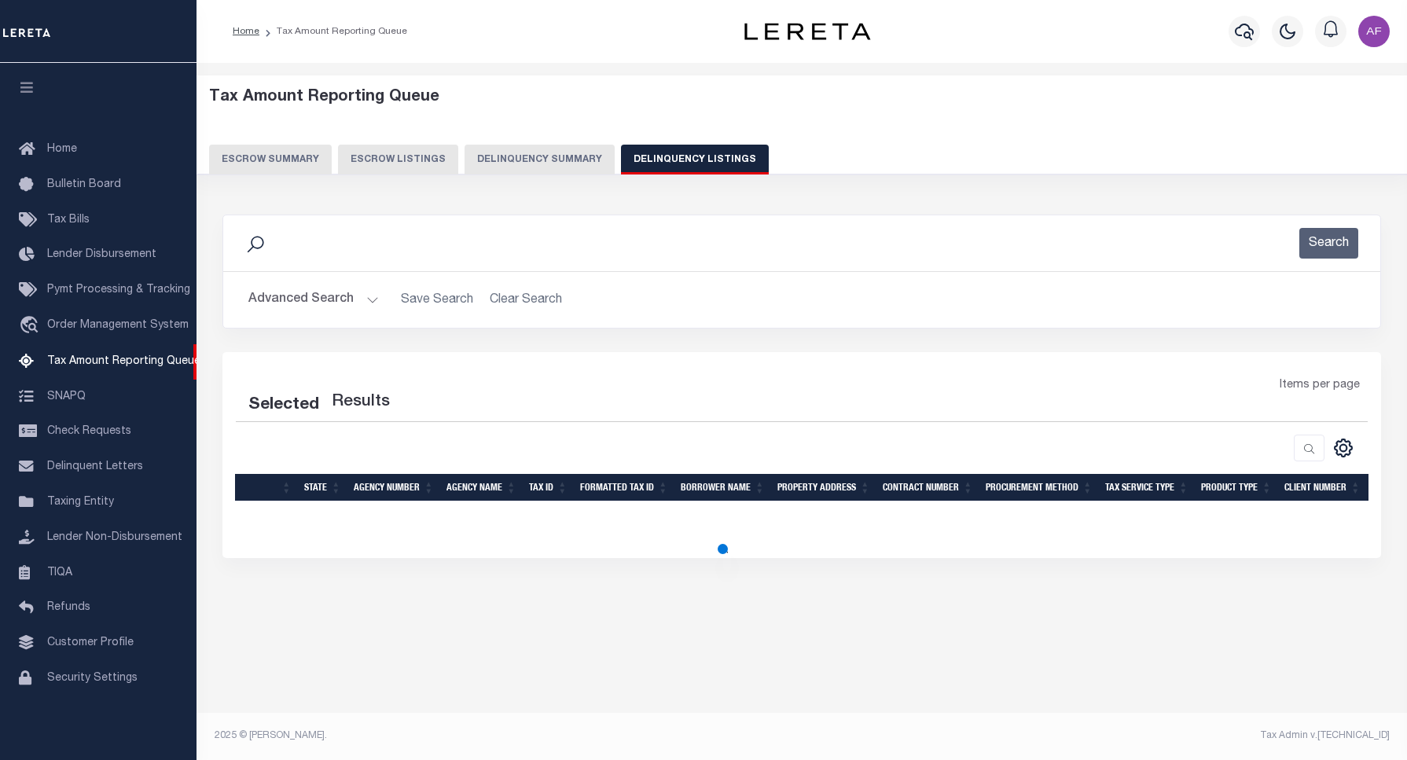
select select "100"
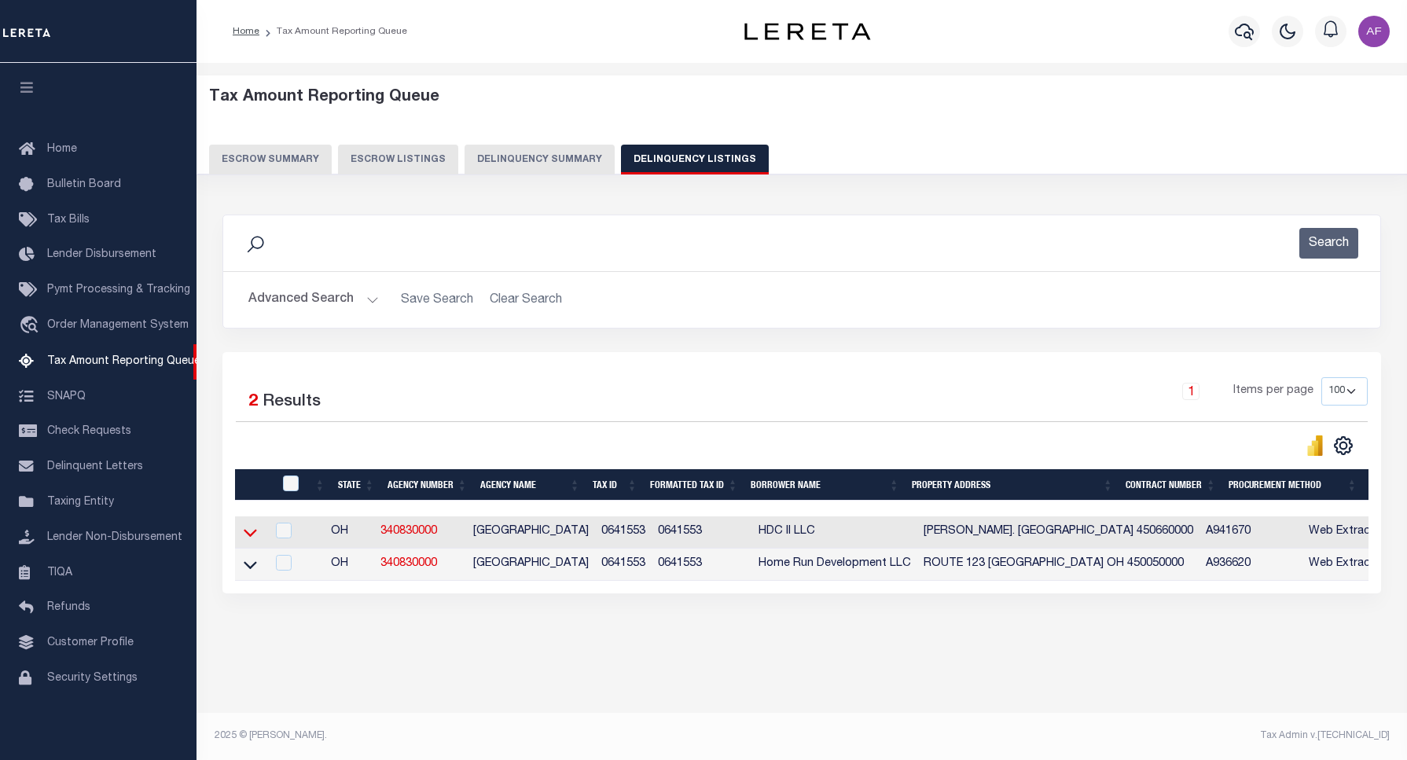
click at [248, 541] on icon at bounding box center [250, 532] width 13 height 17
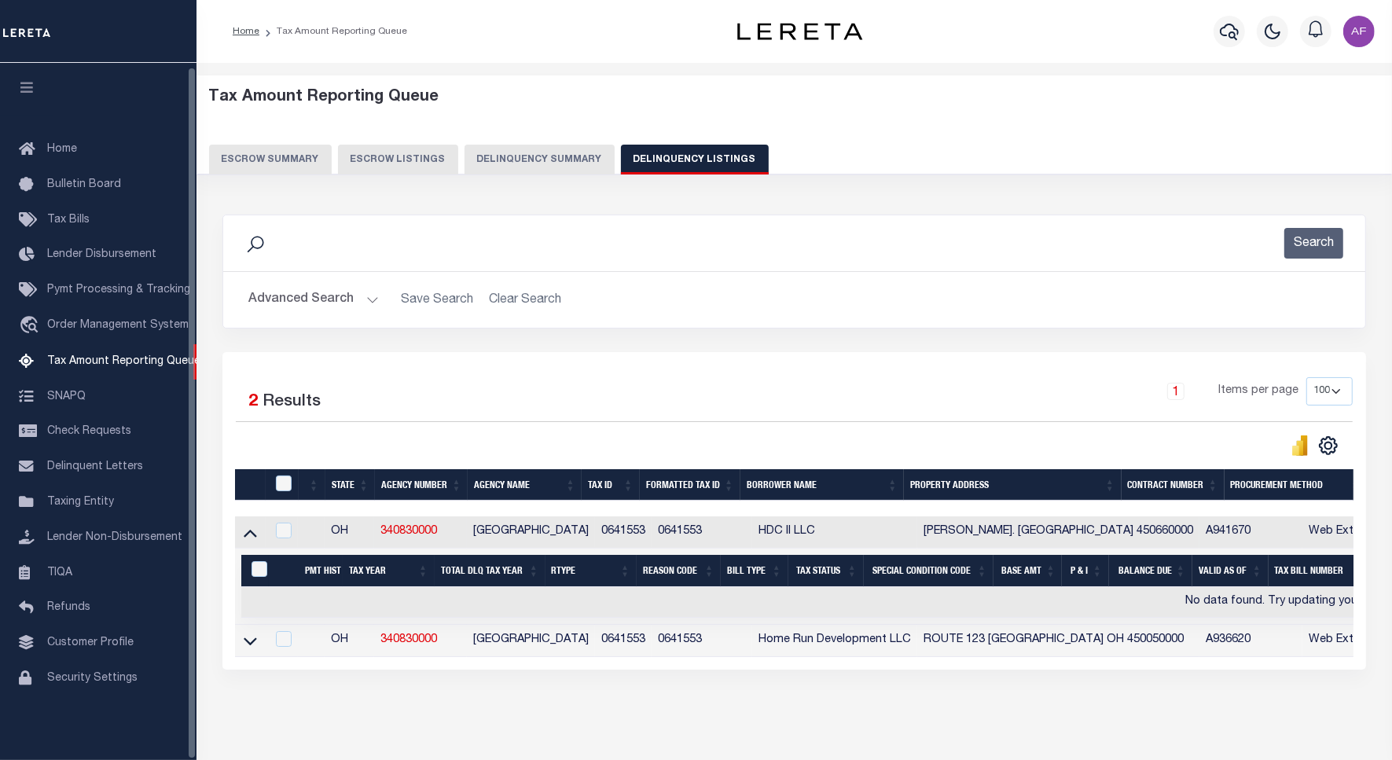
click at [300, 300] on button "Advanced Search" at bounding box center [313, 299] width 130 height 31
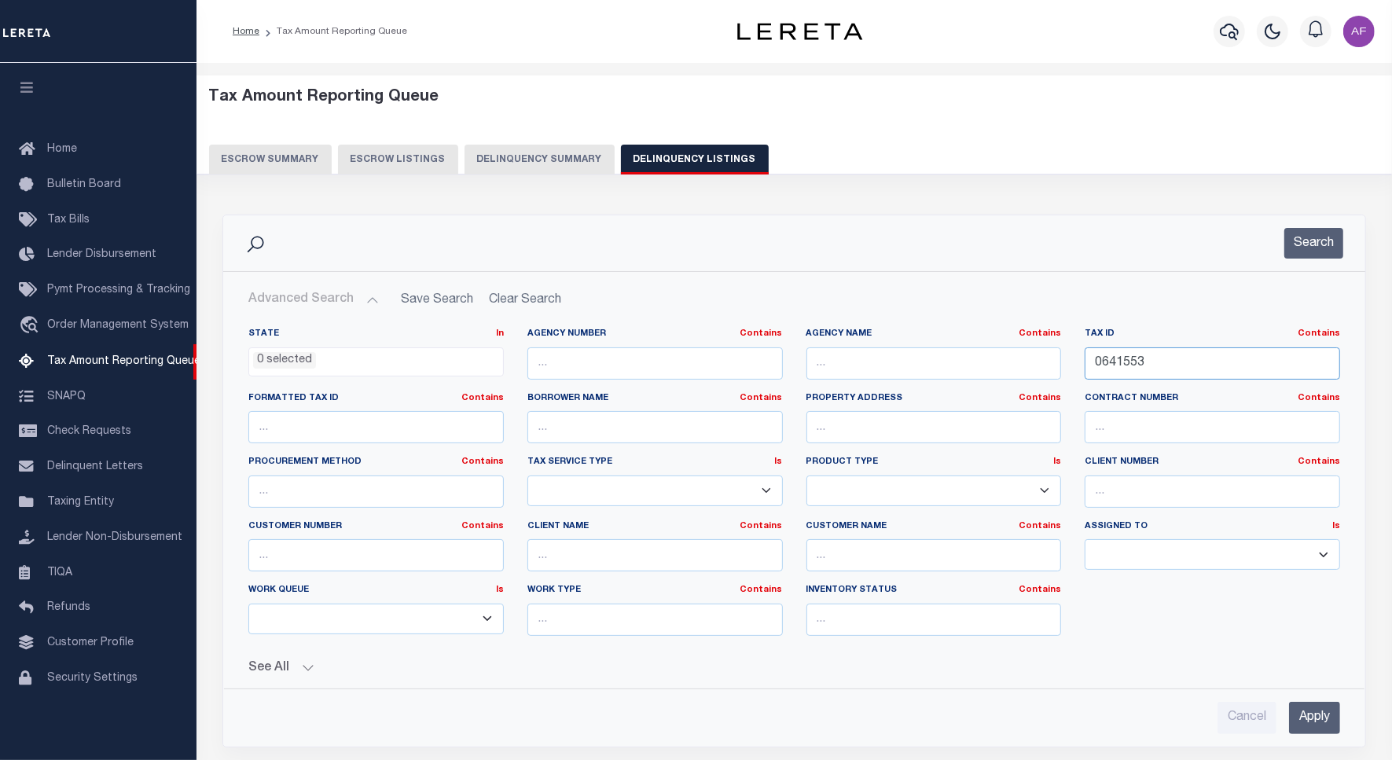
click at [1121, 360] on input "0641553" at bounding box center [1212, 363] width 255 height 32
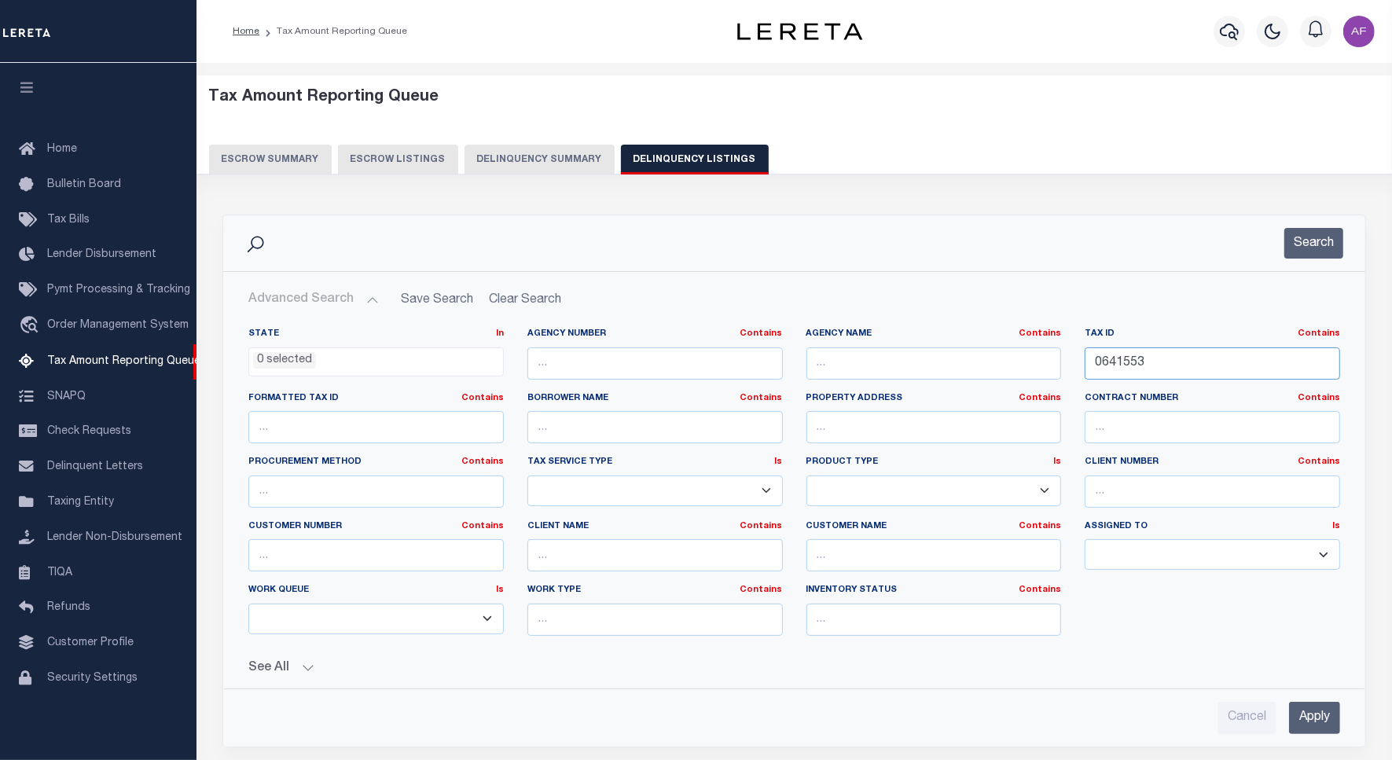
click at [1121, 360] on input "0641553" at bounding box center [1212, 363] width 255 height 32
paste input "60224"
type input "0660224"
click at [1330, 246] on button "Search" at bounding box center [1313, 243] width 59 height 31
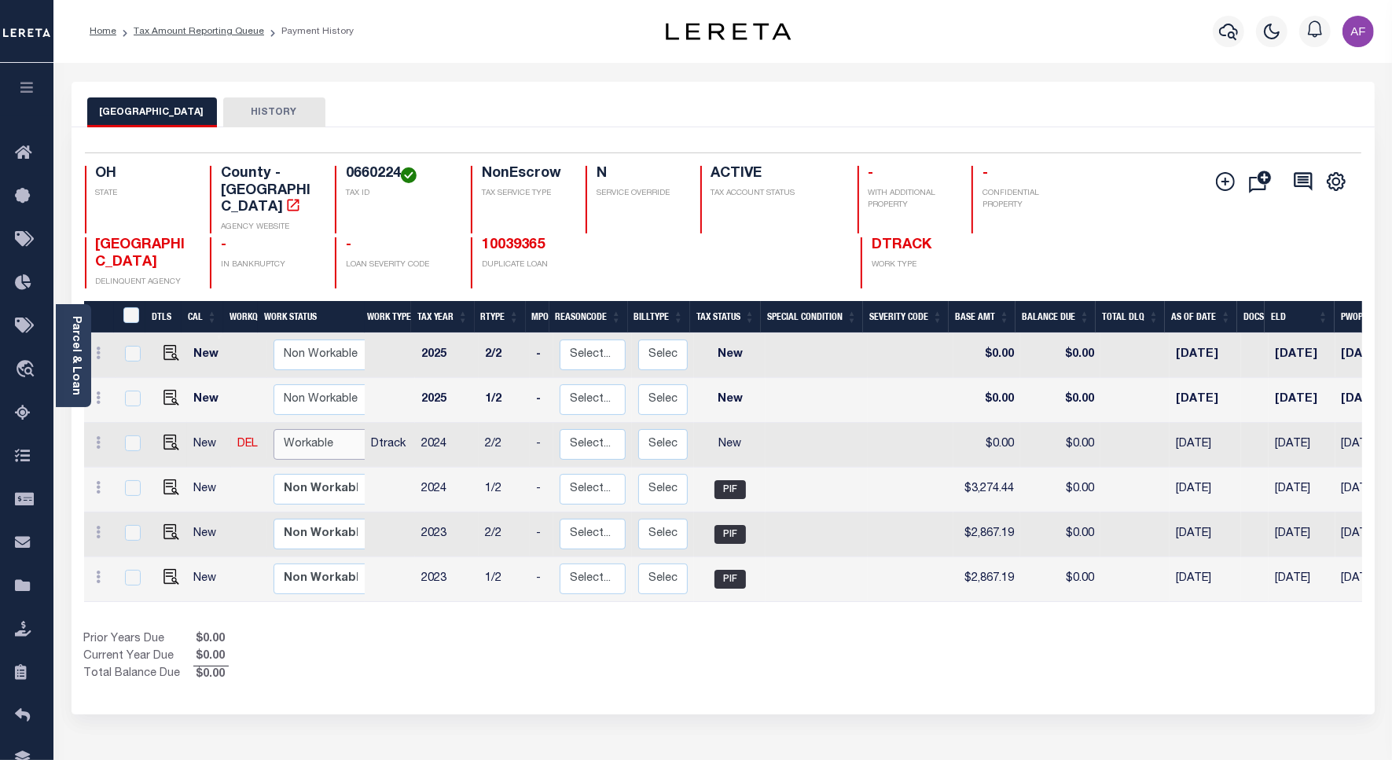
click at [303, 433] on select "Non Workable Workable" at bounding box center [320, 444] width 94 height 31
checkbox input "true"
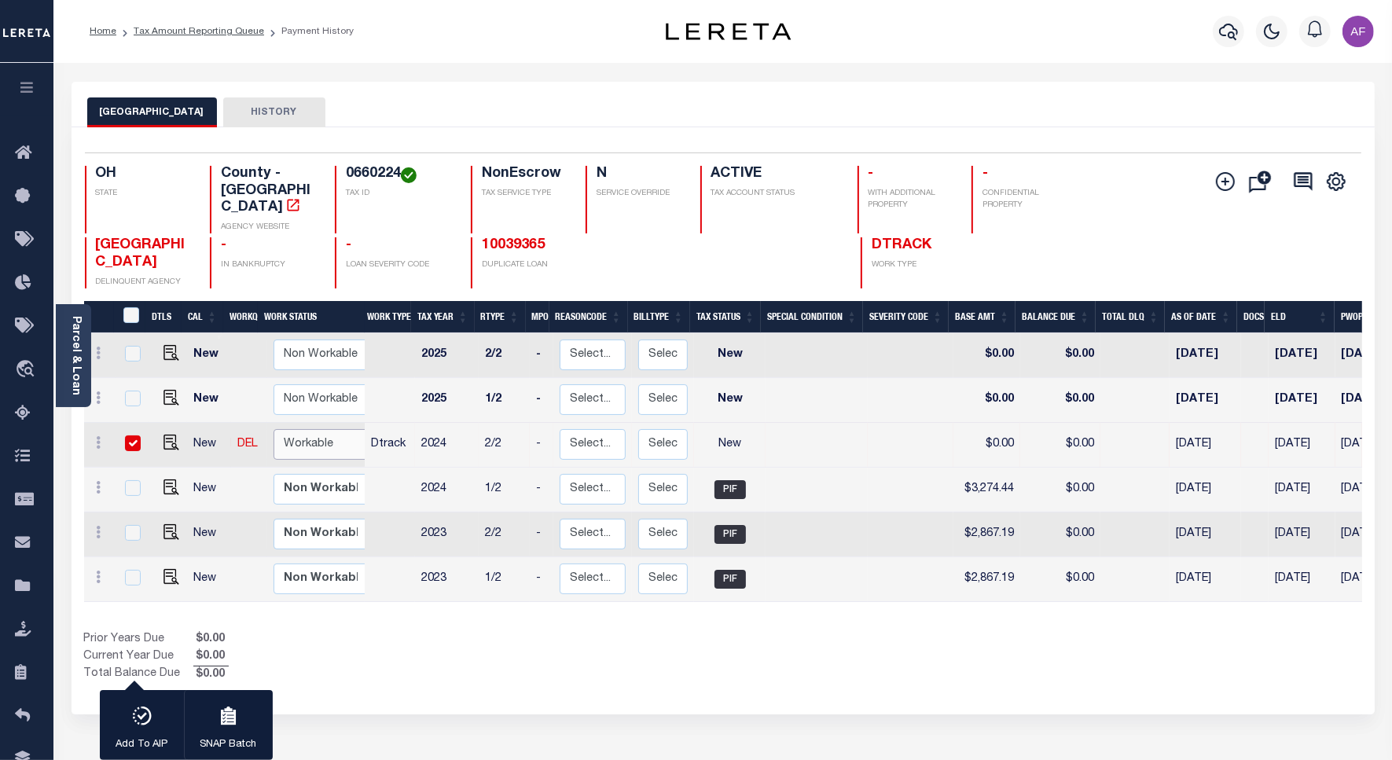
select select "true"
click at [273, 429] on select "Non Workable Workable" at bounding box center [320, 444] width 94 height 31
checkbox input "false"
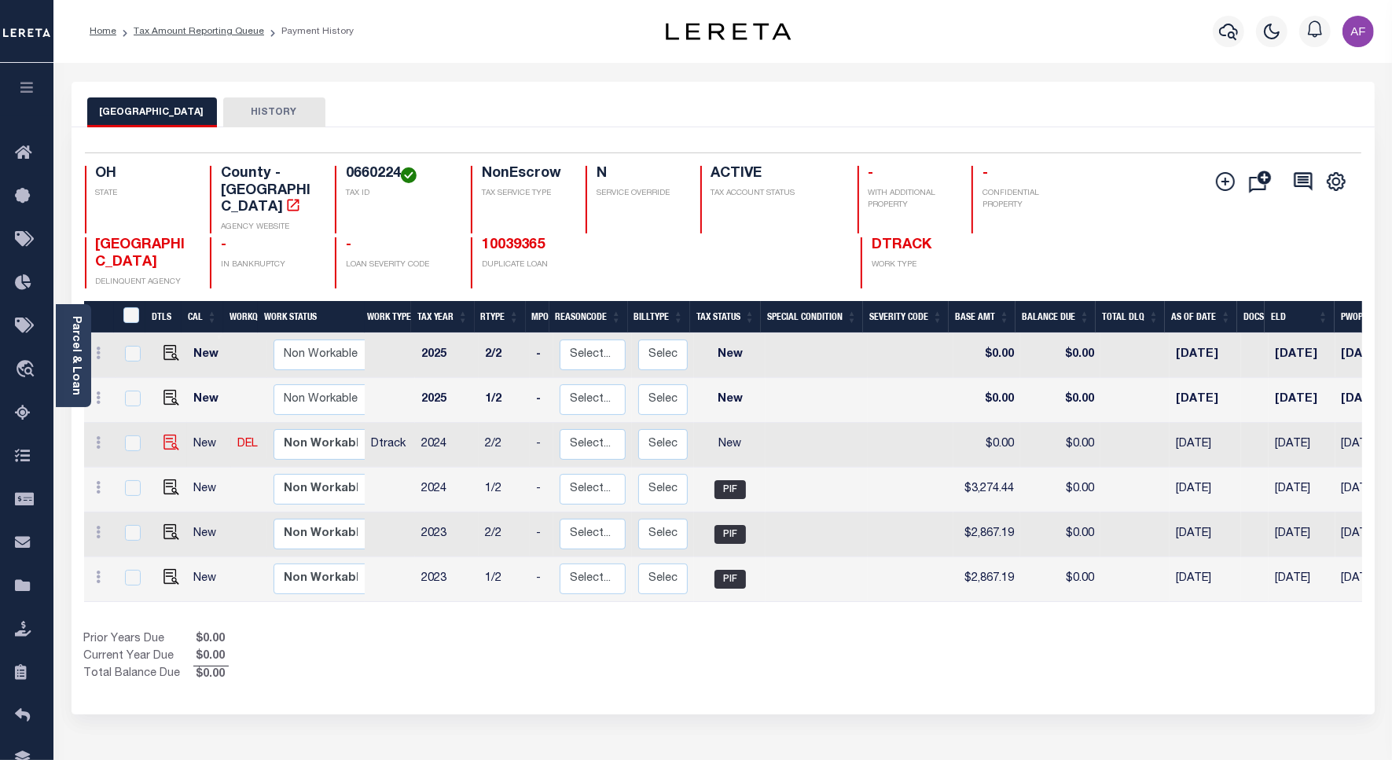
click at [170, 435] on img at bounding box center [171, 443] width 16 height 16
checkbox input "true"
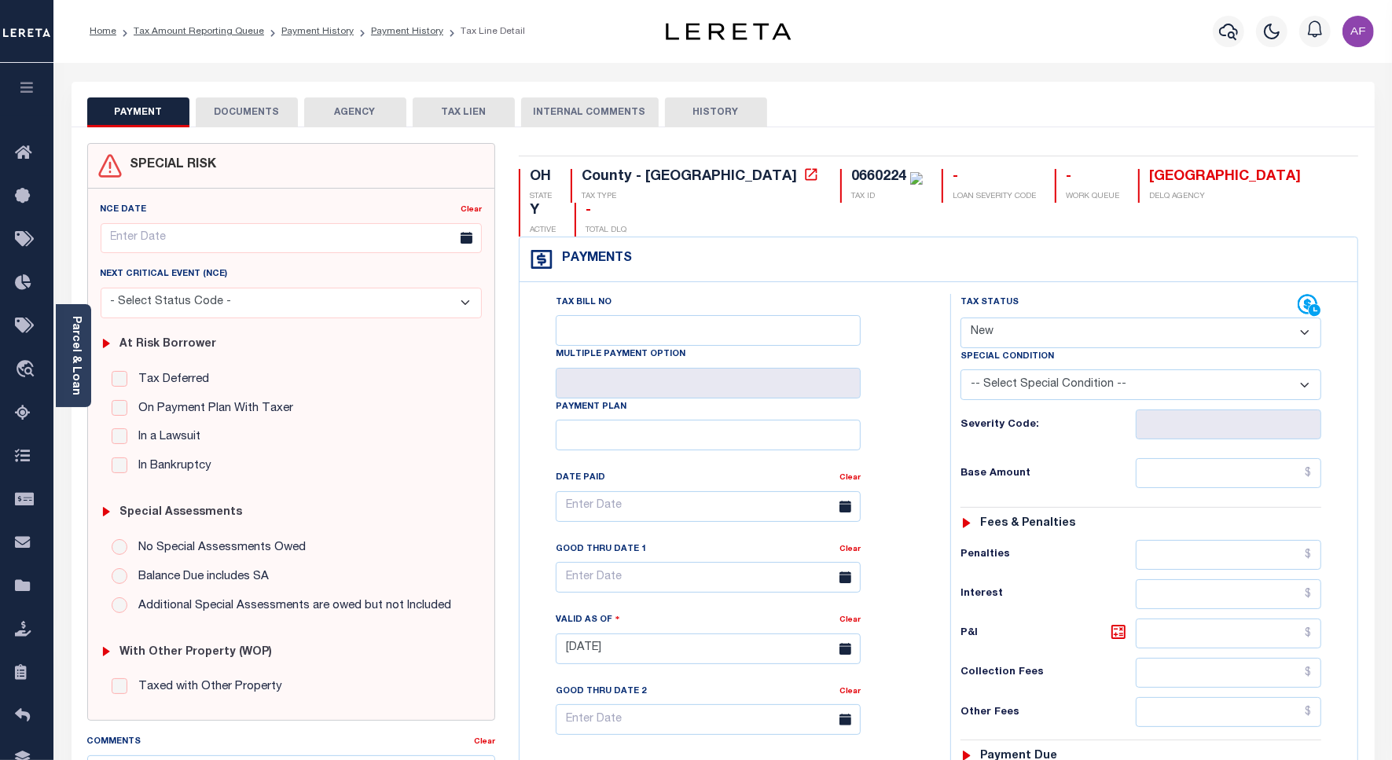
click at [1026, 317] on select "- Select Status Code - Open Due/Unpaid Paid Incomplete No Tax Due Internal Refu…" at bounding box center [1140, 332] width 361 height 31
select select "PYD"
click at [960, 317] on select "- Select Status Code - Open Due/Unpaid Paid Incomplete No Tax Due Internal Refu…" at bounding box center [1140, 332] width 361 height 31
type input "[DATE]"
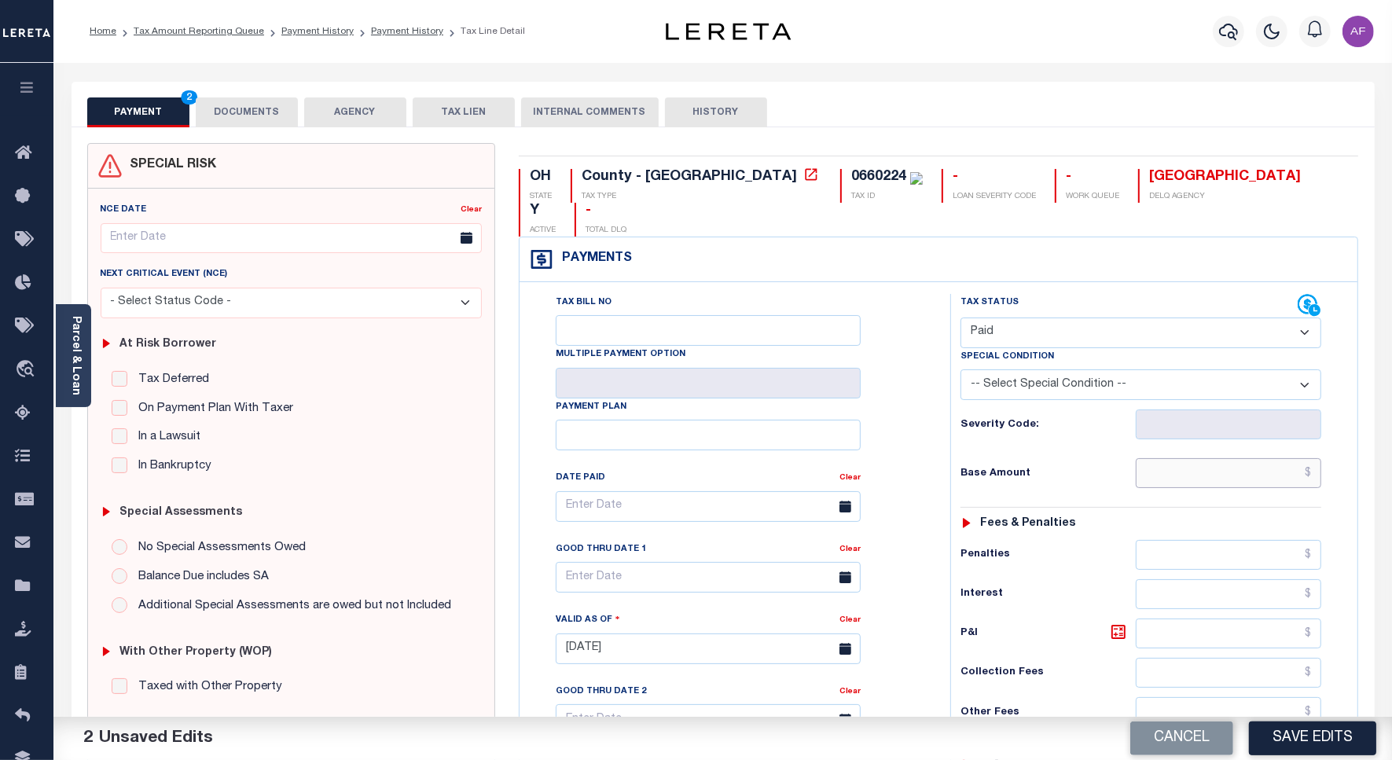
click at [1247, 458] on input "text" at bounding box center [1228, 473] width 185 height 30
paste input "3,274.44"
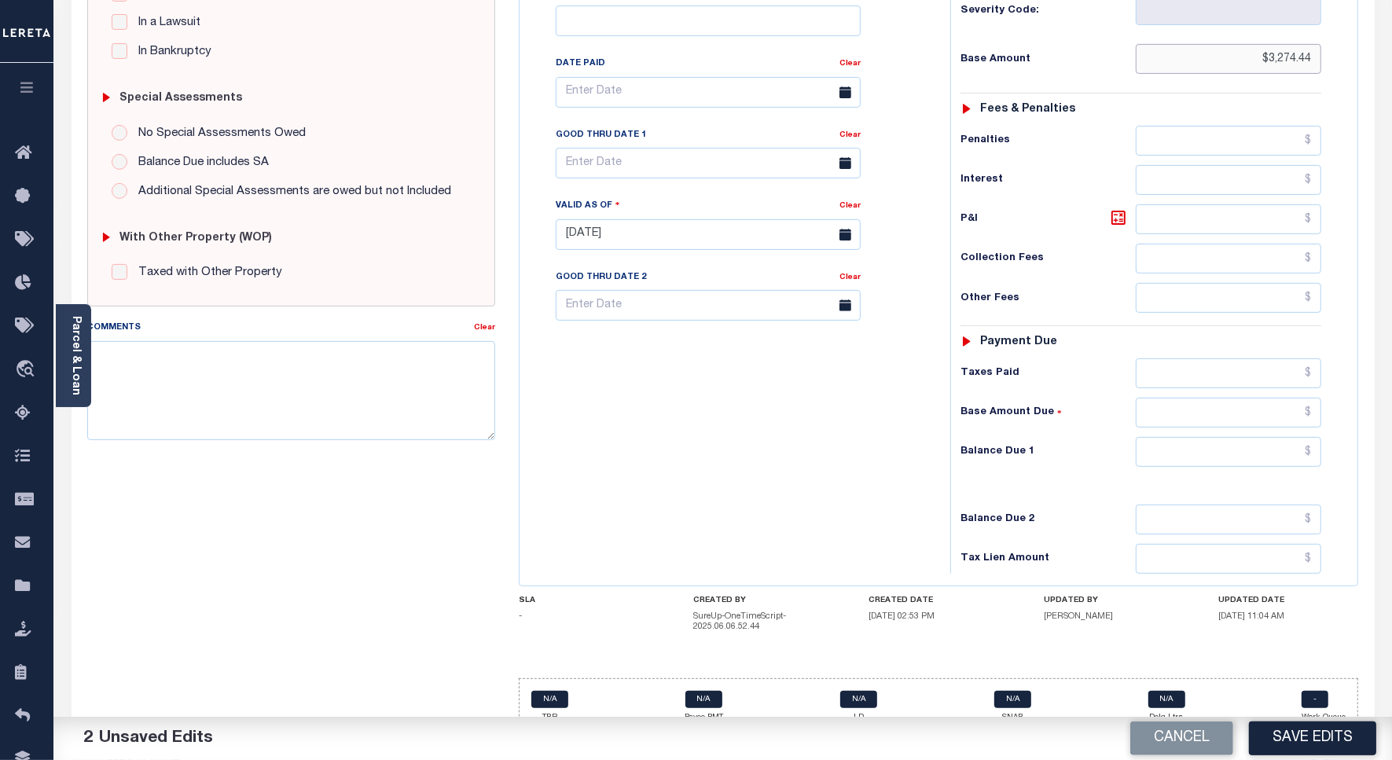
type input "$3,274.44"
click at [1286, 437] on input "text" at bounding box center [1228, 452] width 185 height 30
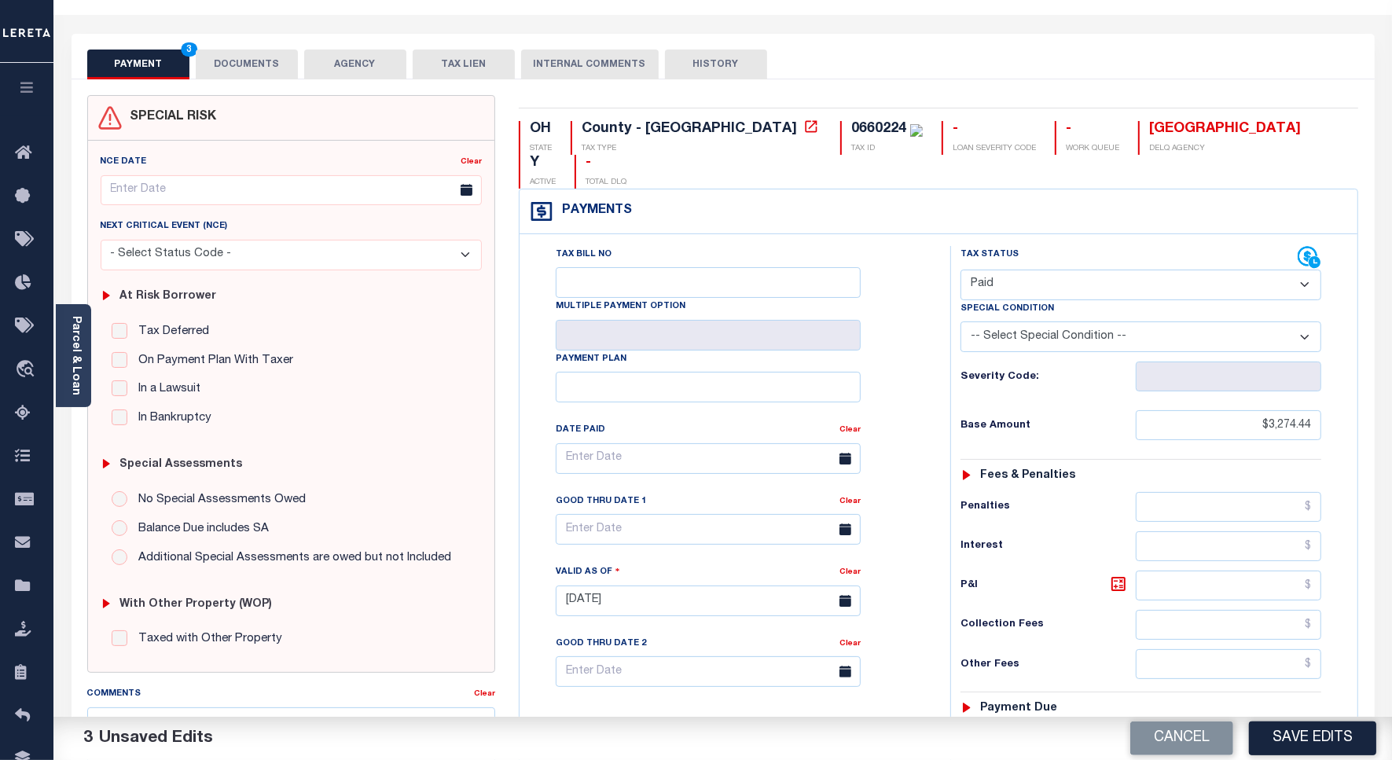
scroll to position [0, 0]
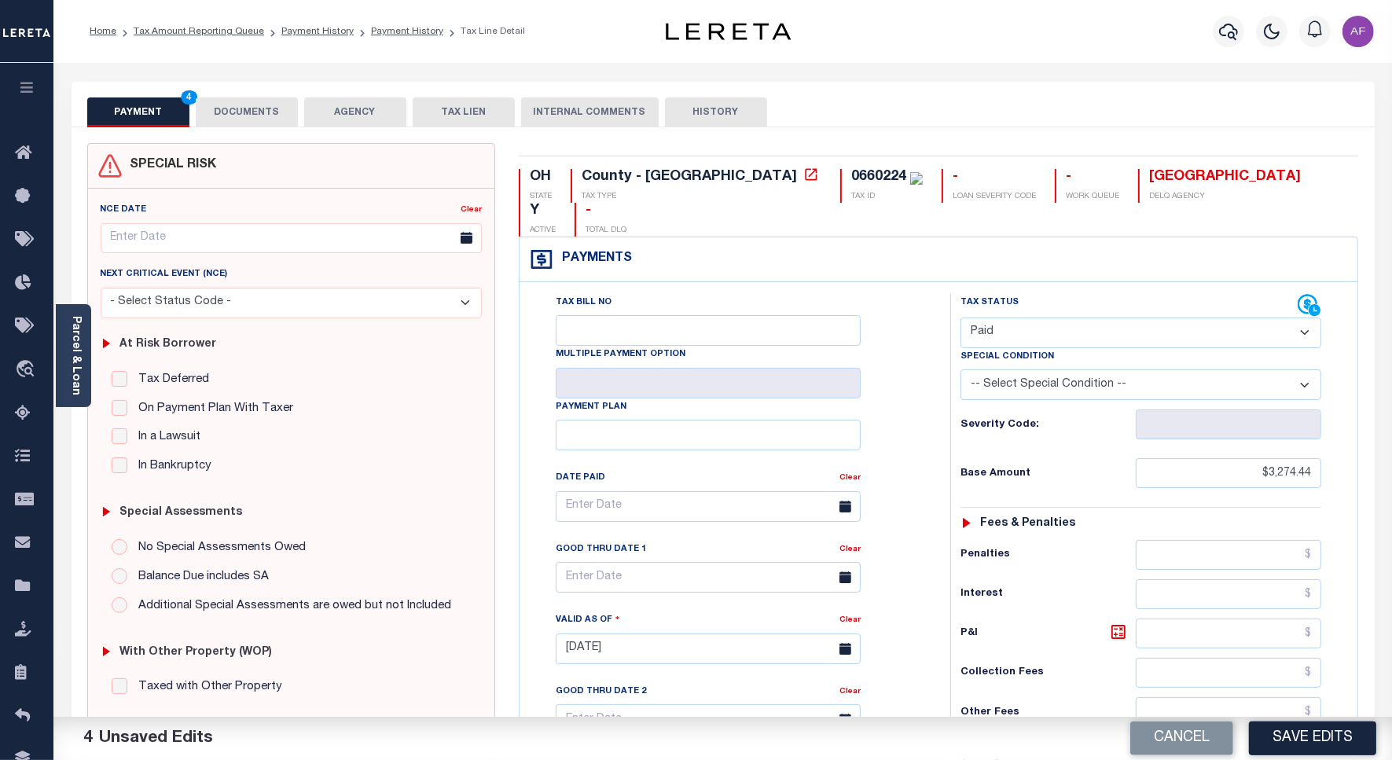
type input "$0.00"
click at [259, 100] on button "DOCUMENTS" at bounding box center [247, 112] width 102 height 30
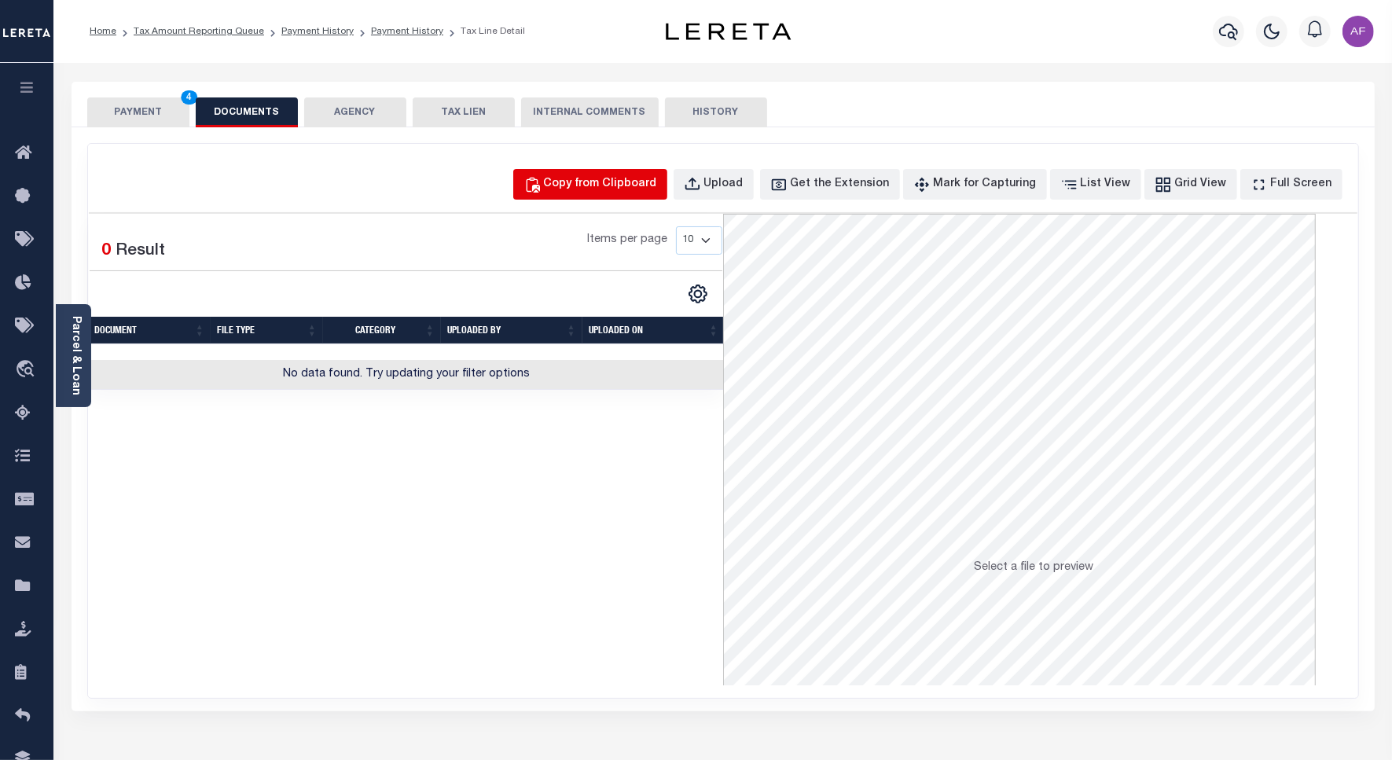
click at [626, 190] on div "Copy from Clipboard" at bounding box center [600, 184] width 113 height 17
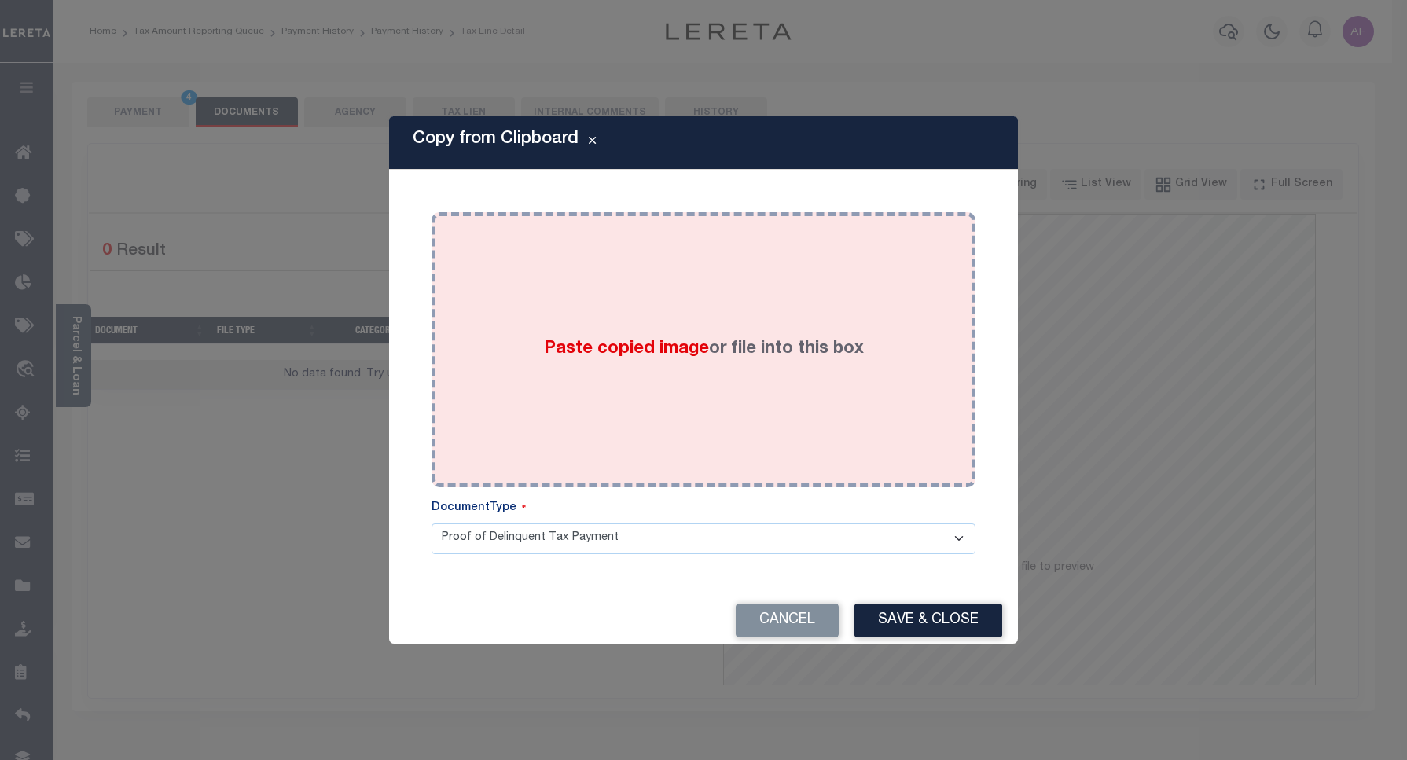
click at [776, 271] on div "Paste copied image or file into this box" at bounding box center [703, 349] width 520 height 251
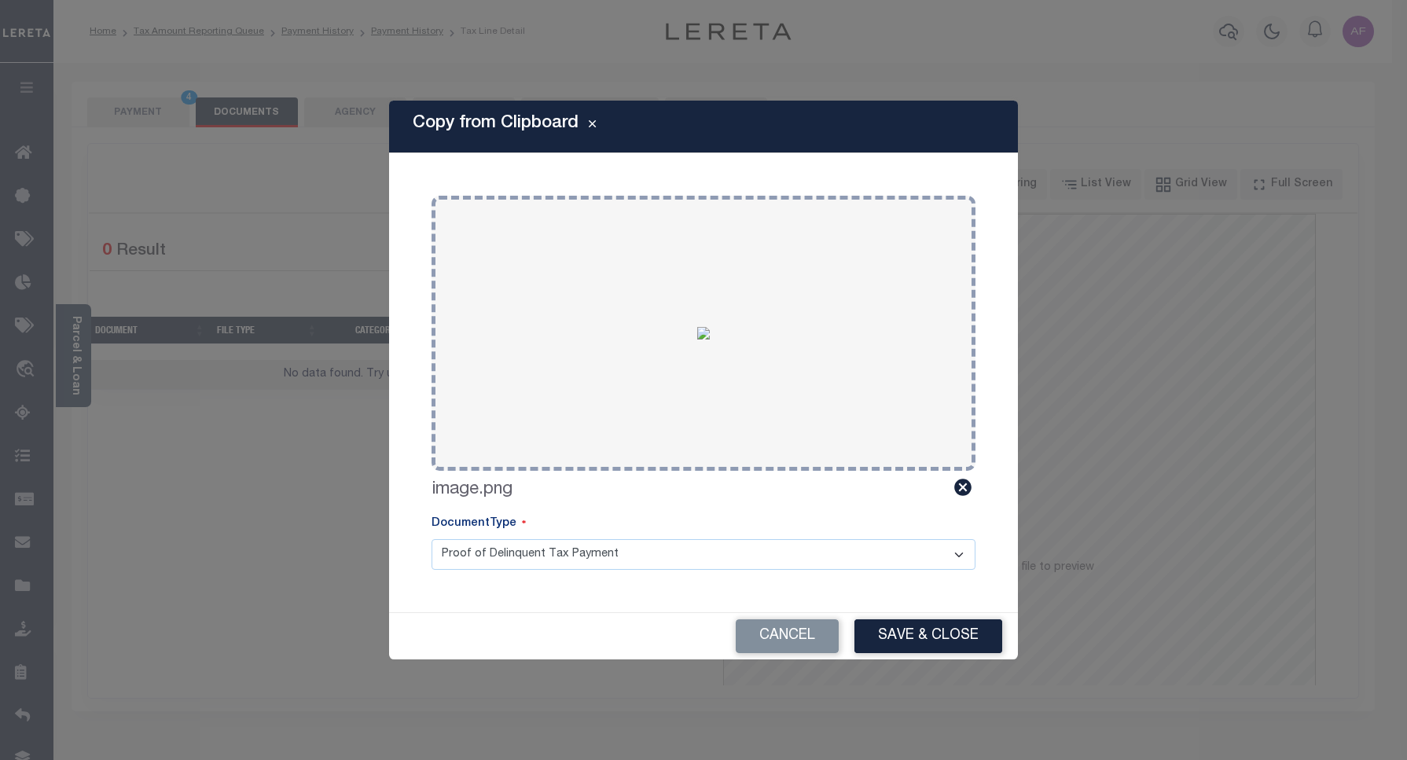
click at [930, 626] on button "Save & Close" at bounding box center [928, 636] width 148 height 34
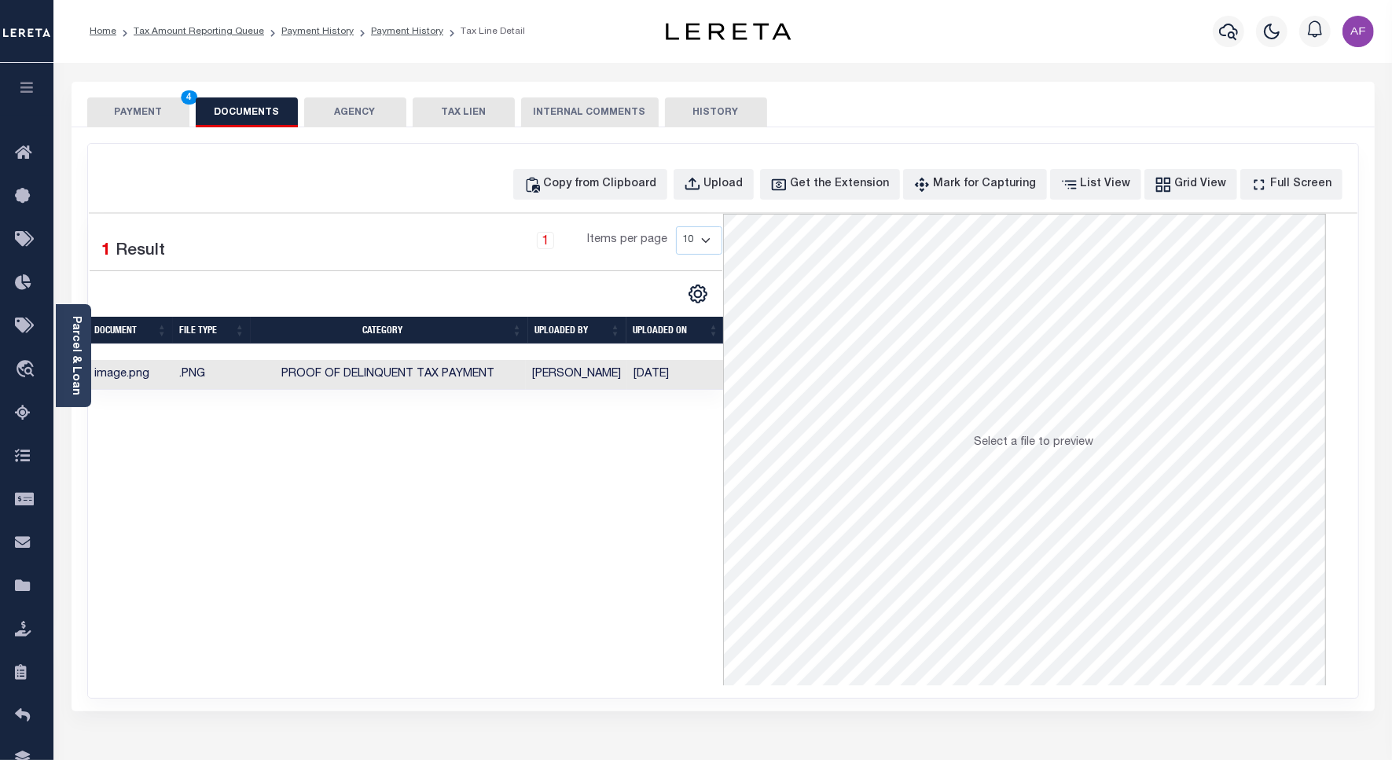
click at [132, 107] on button "PAYMENT 4" at bounding box center [138, 112] width 102 height 30
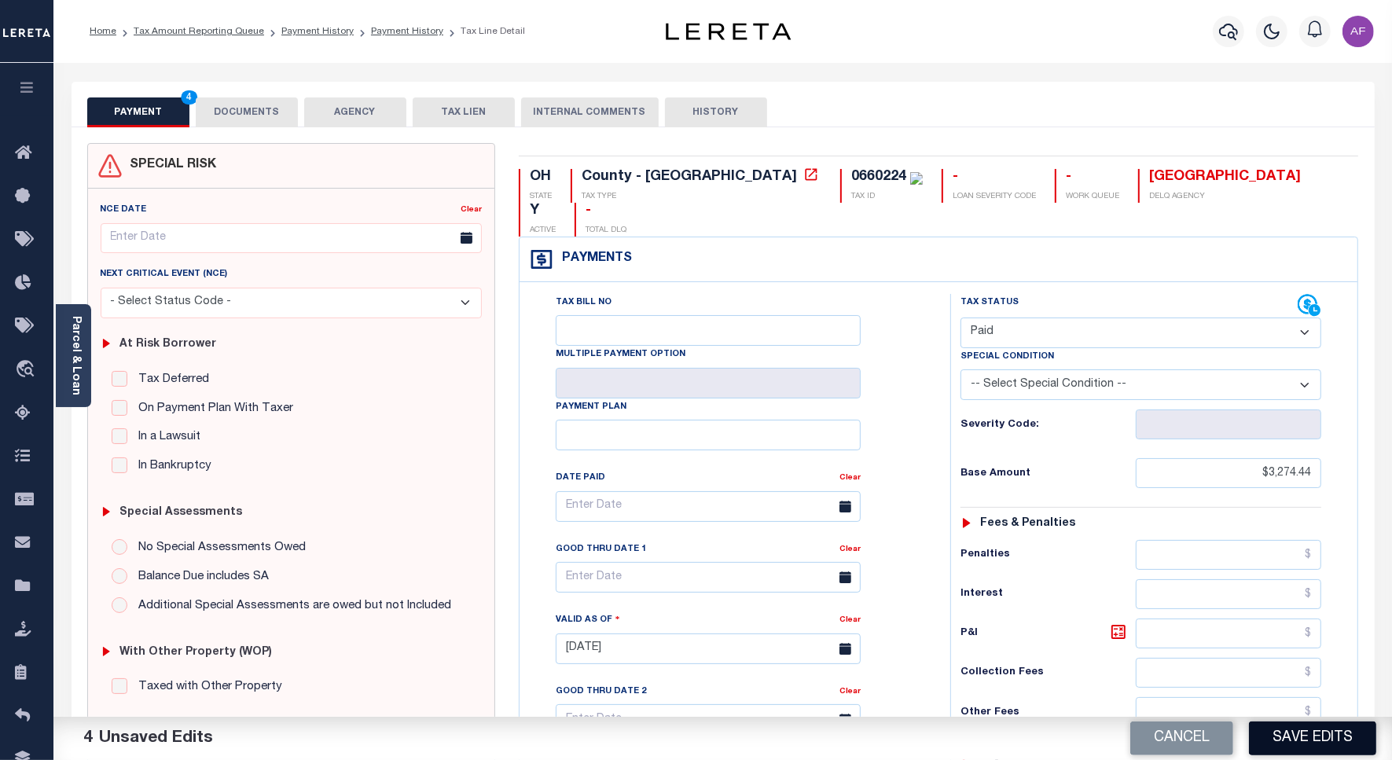
click at [1282, 752] on button "Save Edits" at bounding box center [1312, 738] width 127 height 34
click at [1287, 747] on div "Cancel Save Edits" at bounding box center [1058, 739] width 670 height 44
checkbox input "false"
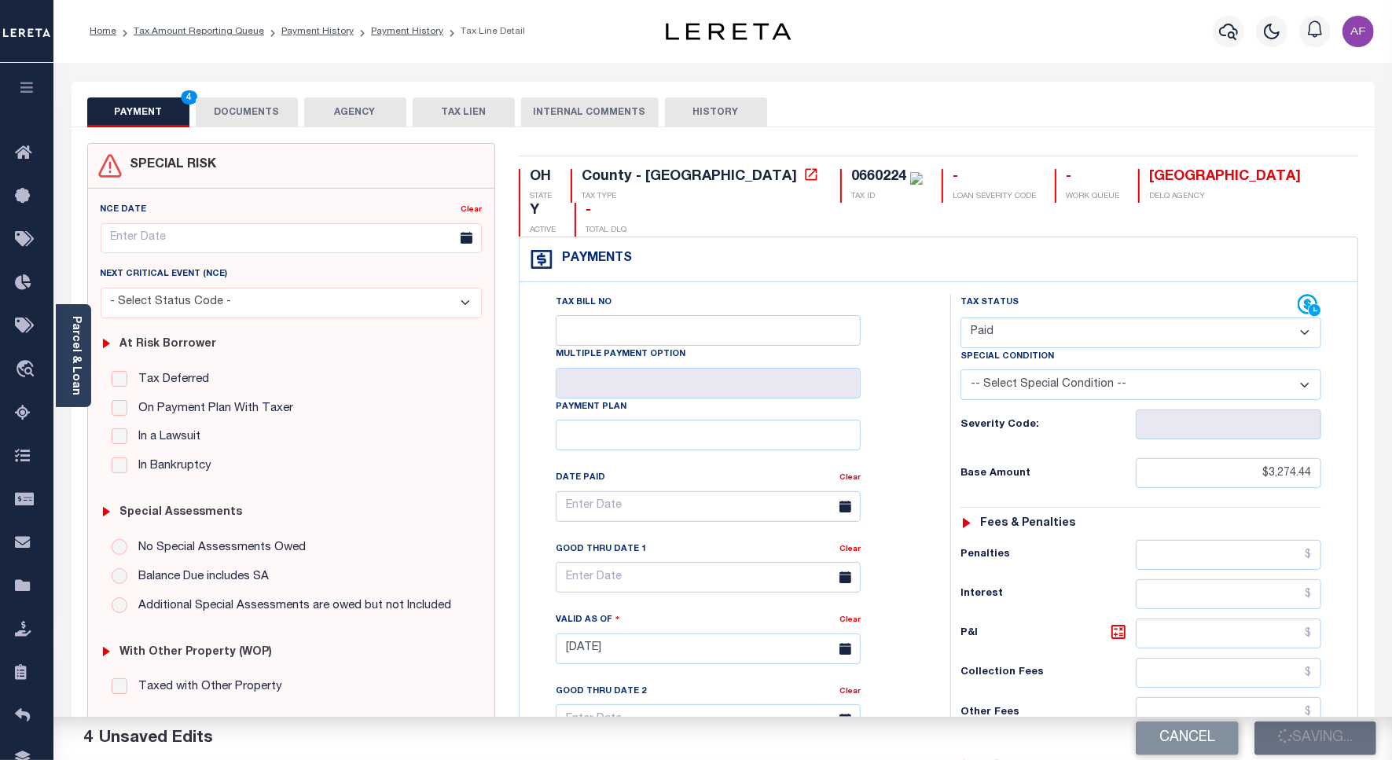
checkbox input "false"
type input "$3,274.44"
type input "$0"
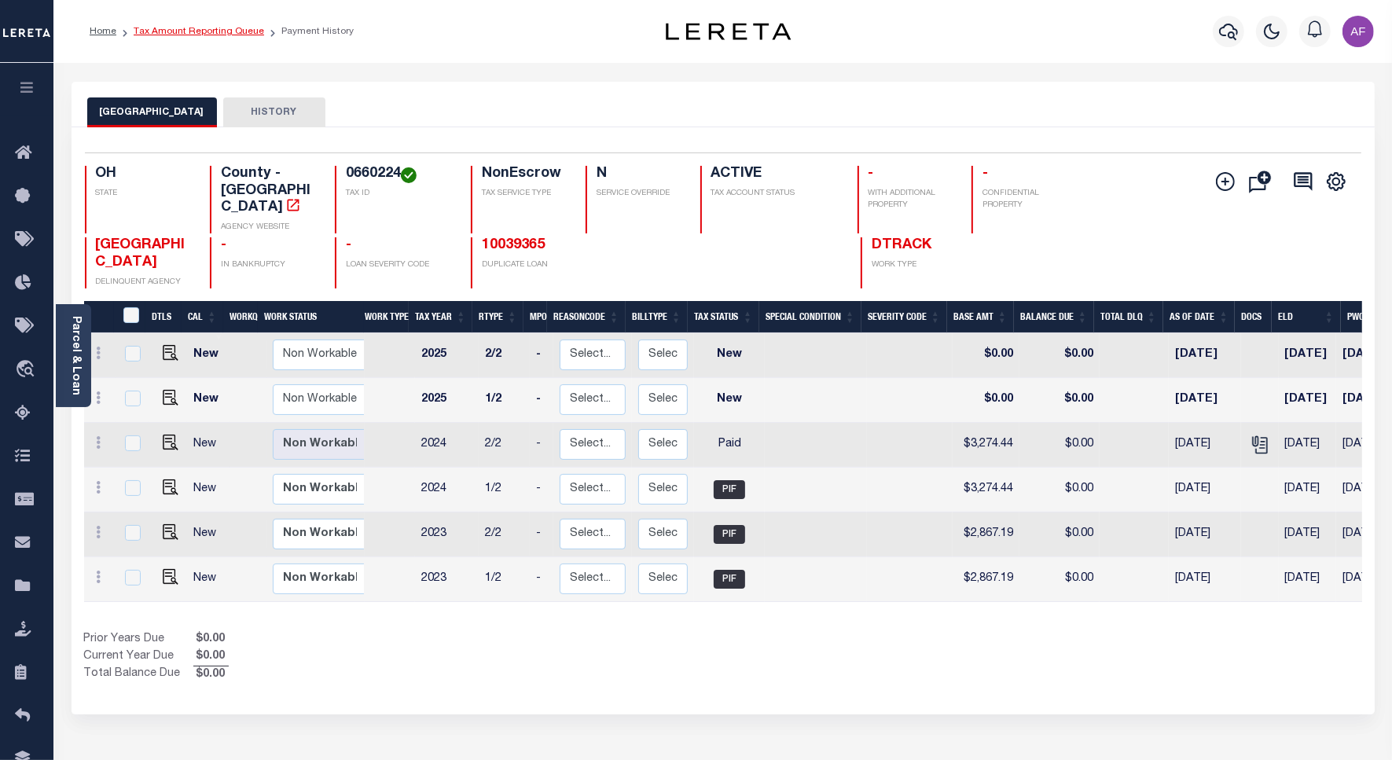
click at [209, 35] on link "Tax Amount Reporting Queue" at bounding box center [199, 31] width 130 height 9
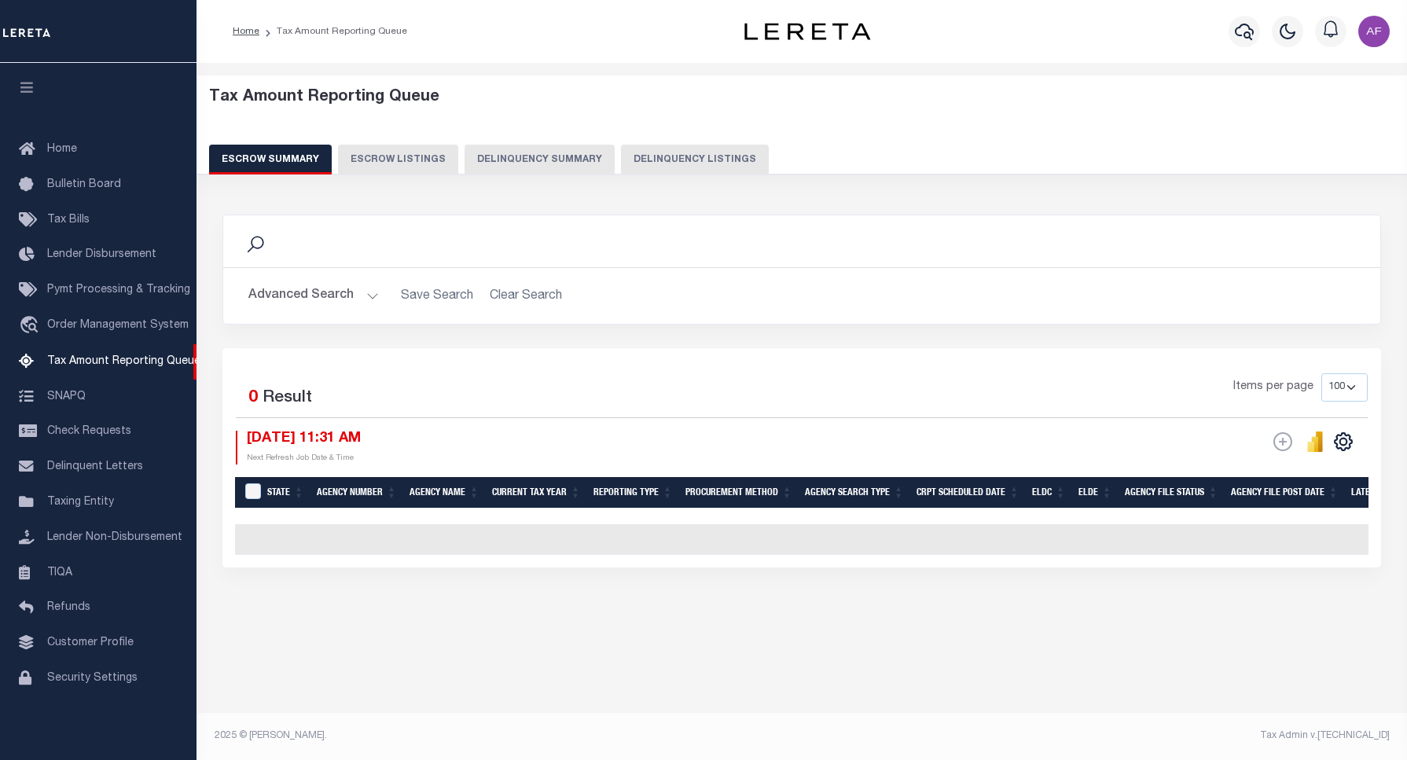
select select "100"
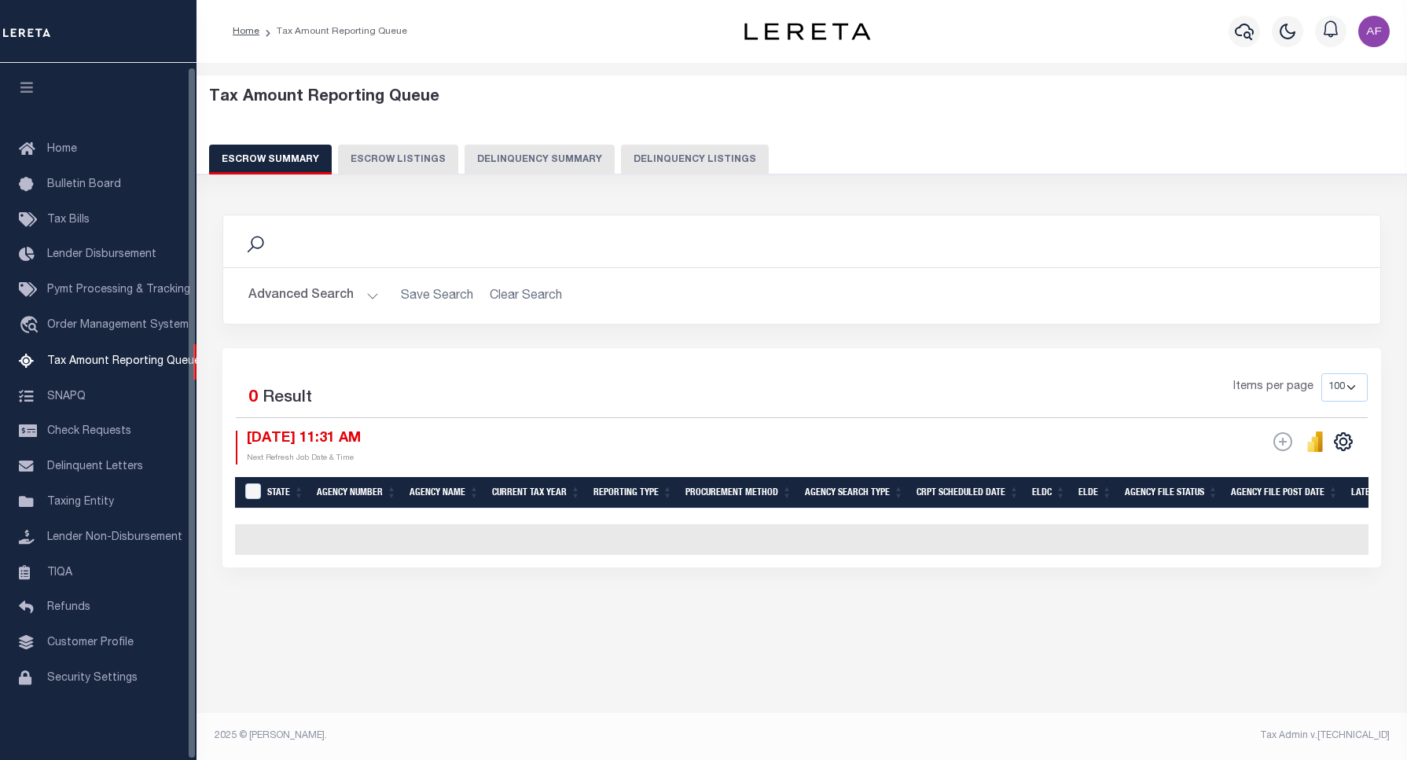
click at [707, 159] on button "Delinquency Listings" at bounding box center [695, 160] width 148 height 30
select select "100"
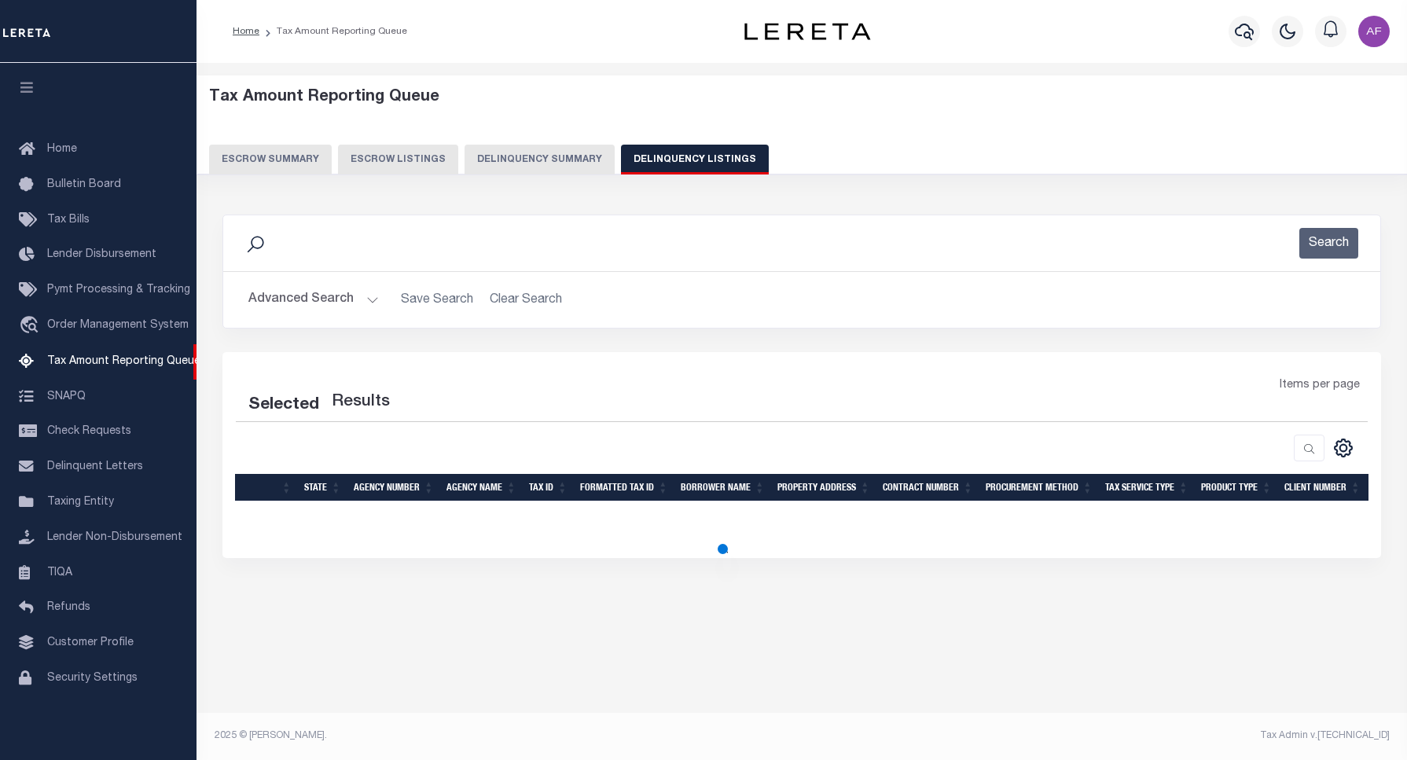
select select "100"
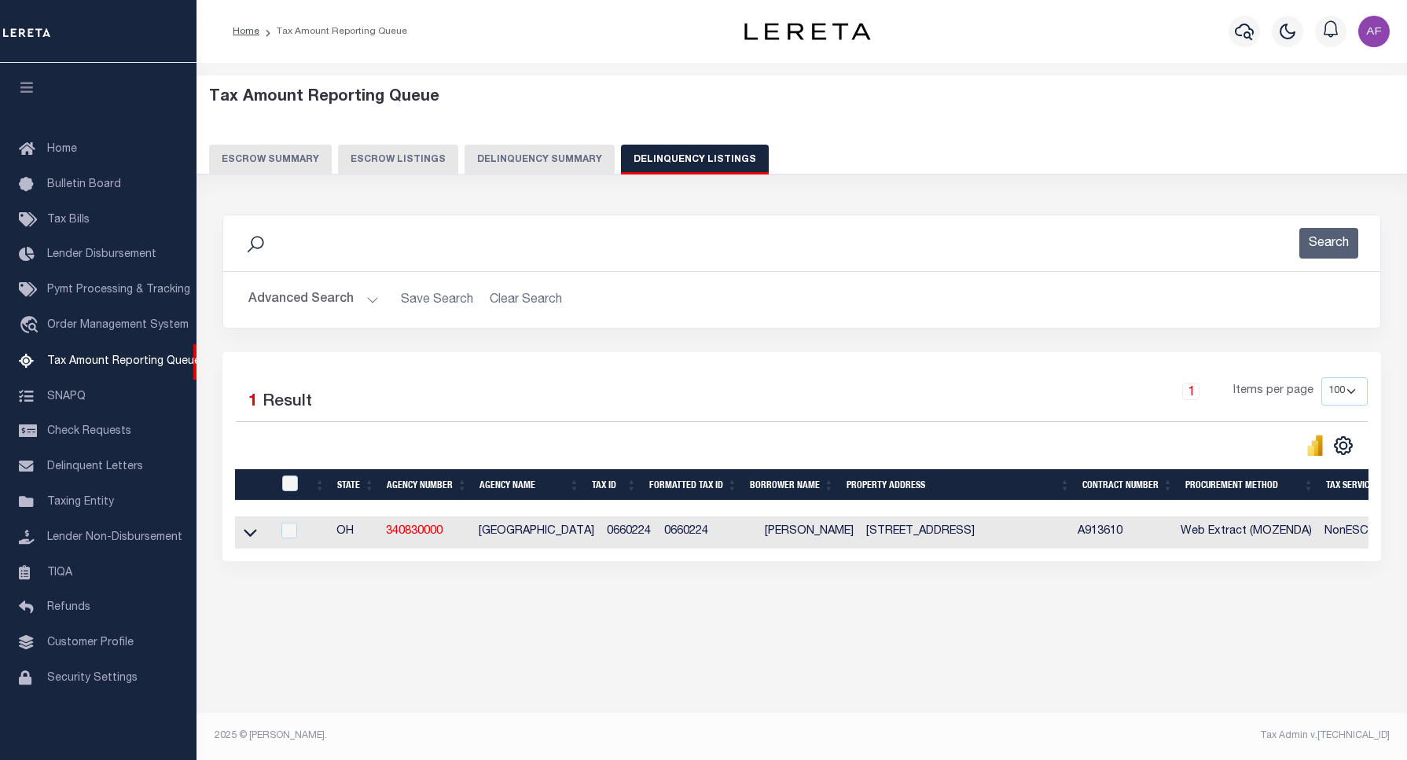
click at [313, 299] on button "Advanced Search" at bounding box center [313, 299] width 130 height 31
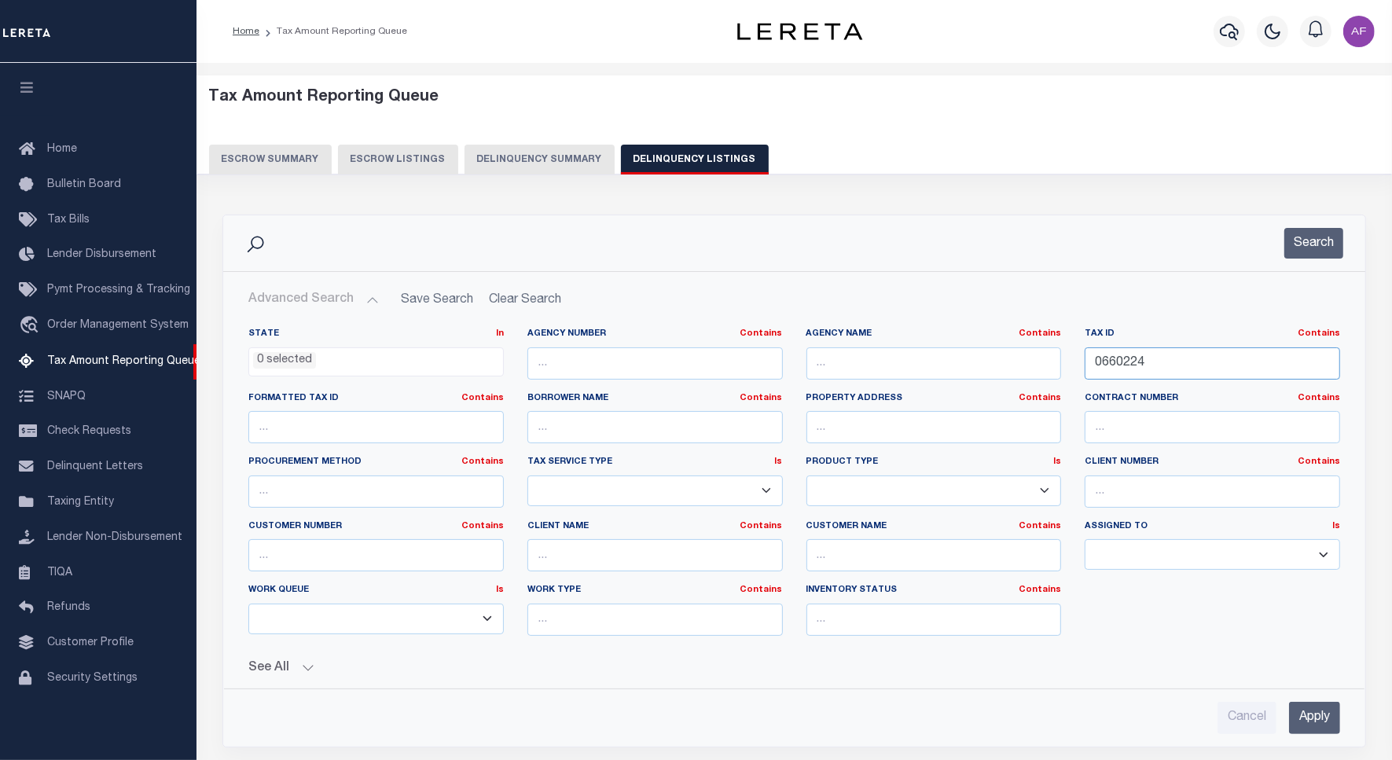
click at [1132, 363] on input "0660224" at bounding box center [1212, 363] width 255 height 32
paste input "55"
type input "0660255"
click at [1301, 244] on button "Search" at bounding box center [1313, 243] width 59 height 31
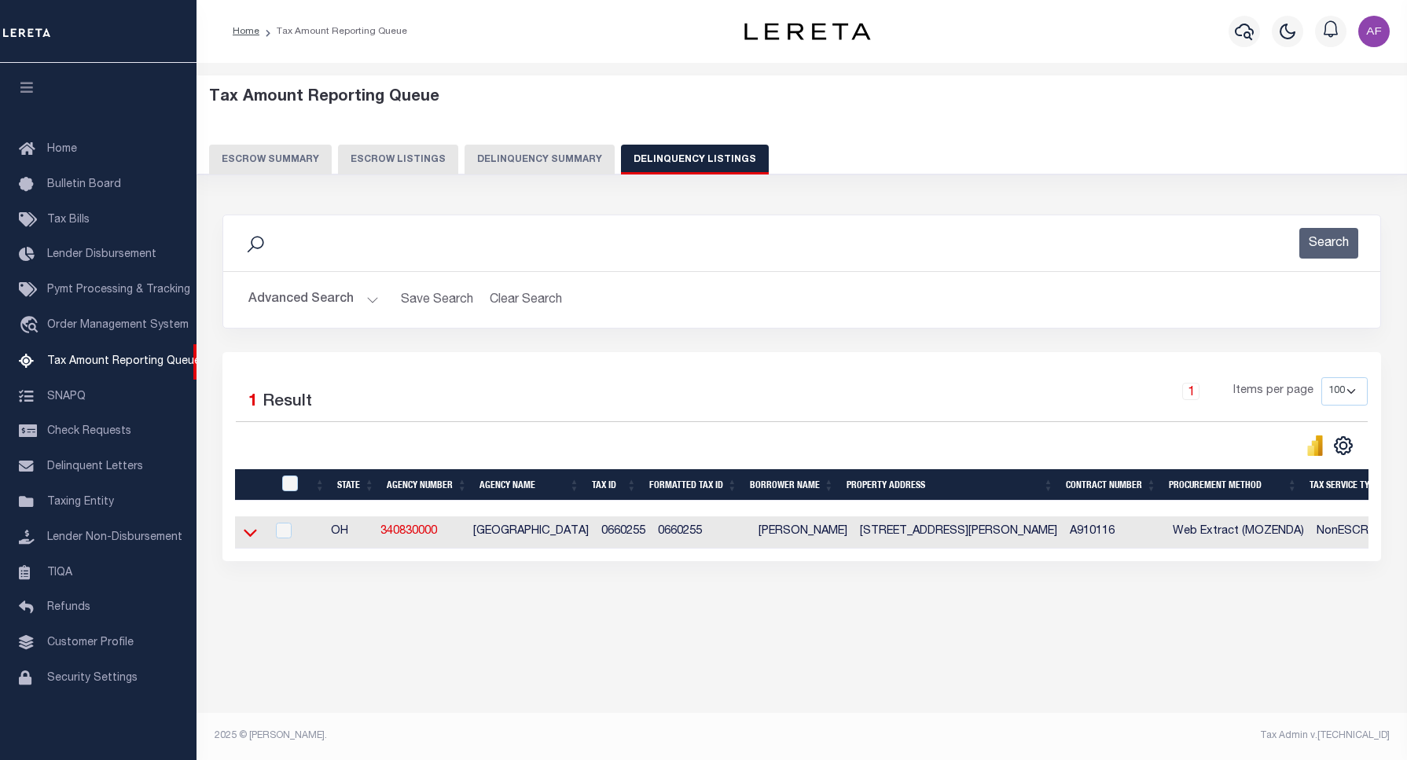
click at [256, 530] on icon at bounding box center [250, 532] width 13 height 17
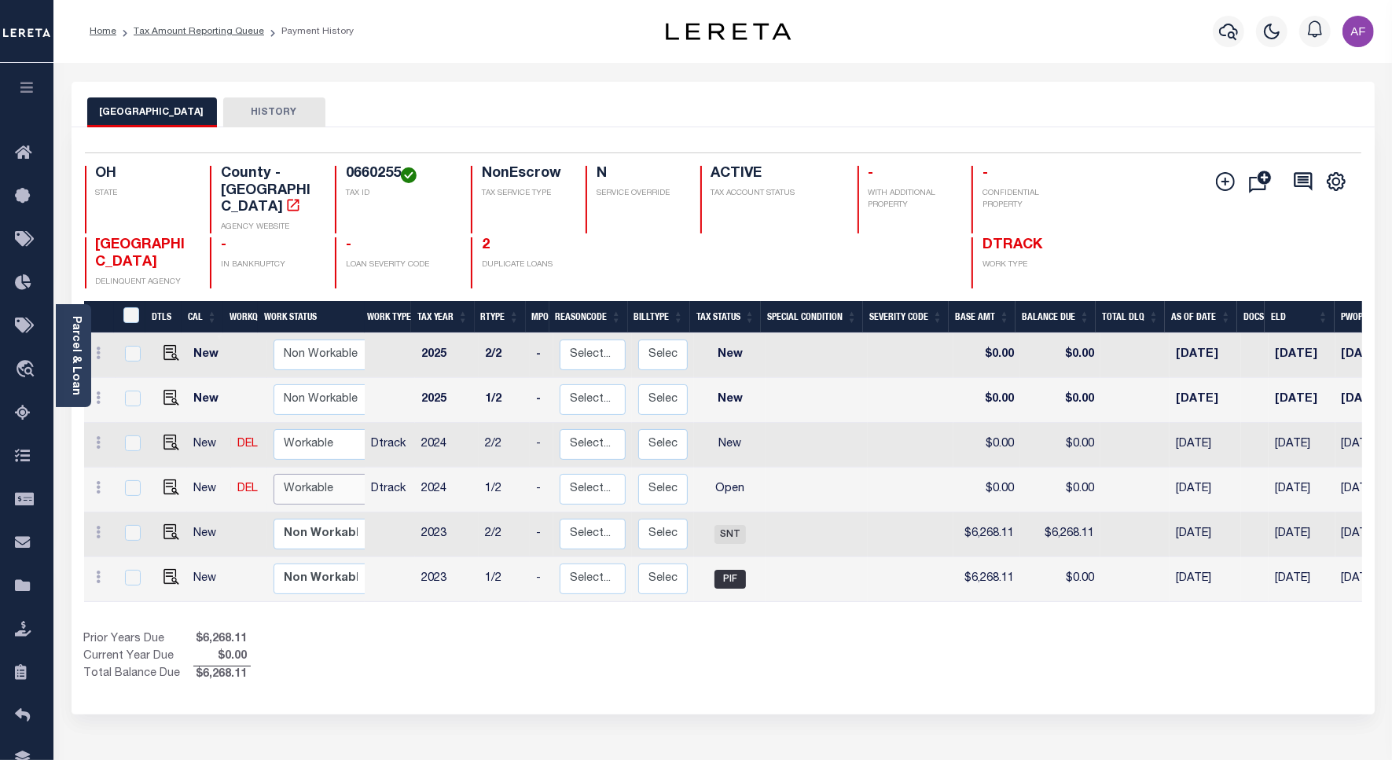
click at [308, 474] on select "Non Workable Workable" at bounding box center [320, 489] width 94 height 31
checkbox input "true"
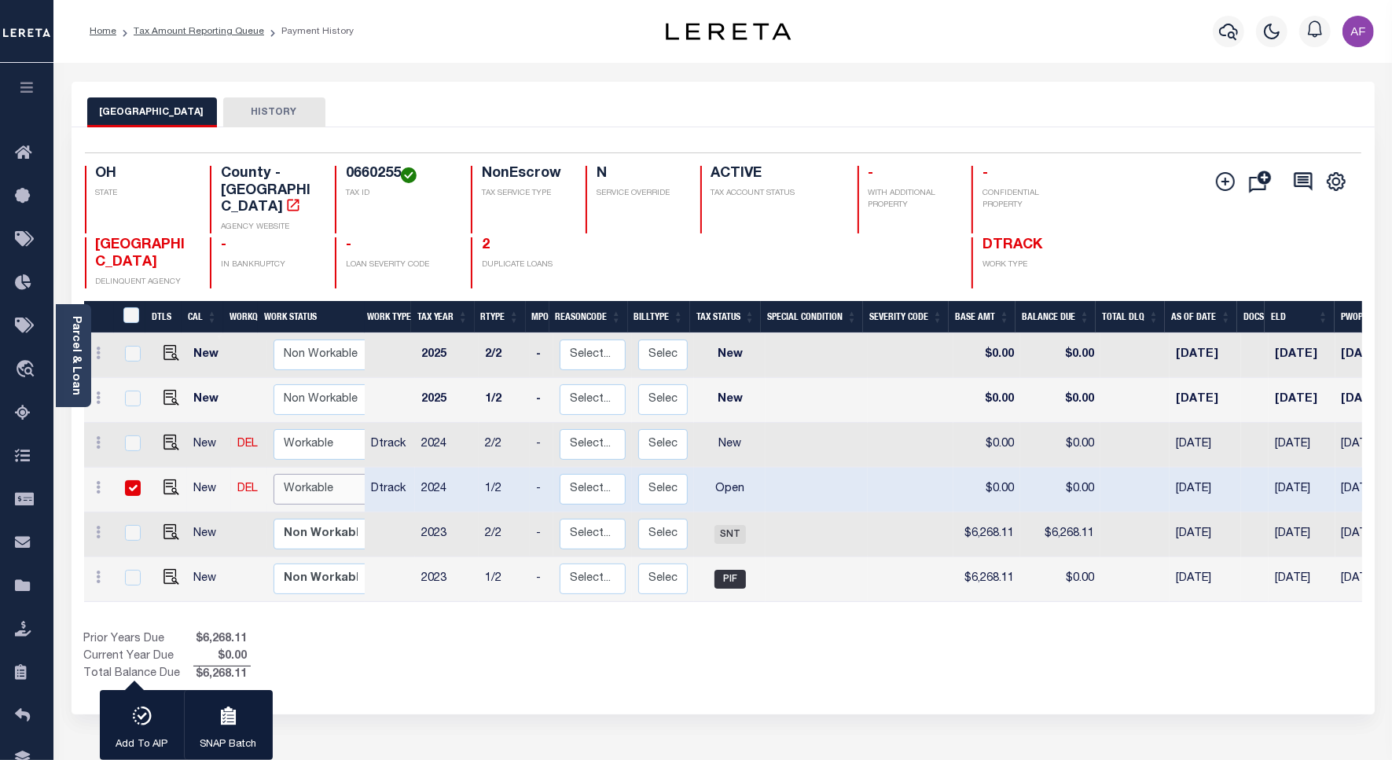
select select "true"
click at [273, 474] on select "Non Workable Workable" at bounding box center [320, 489] width 94 height 31
checkbox input "false"
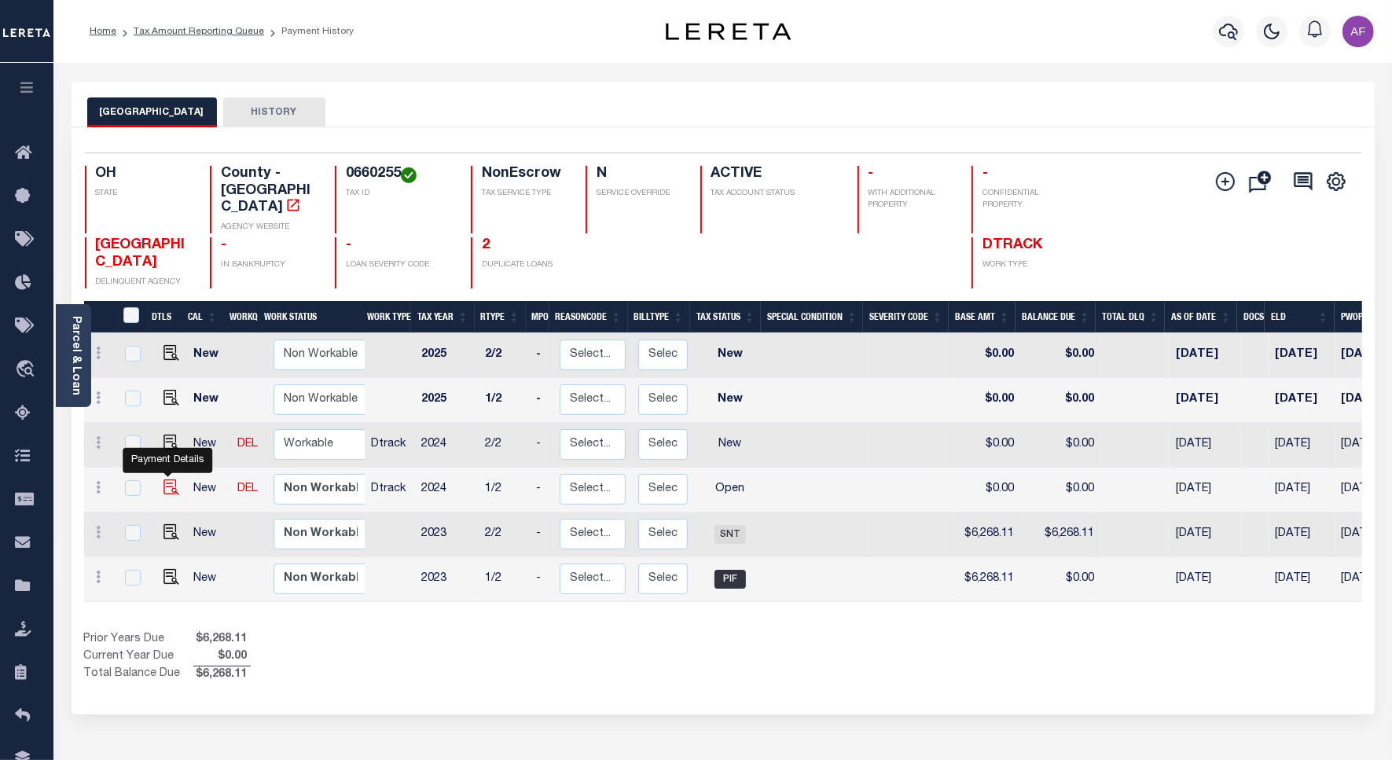
click at [173, 479] on img "" at bounding box center [171, 487] width 16 height 16
checkbox input "true"
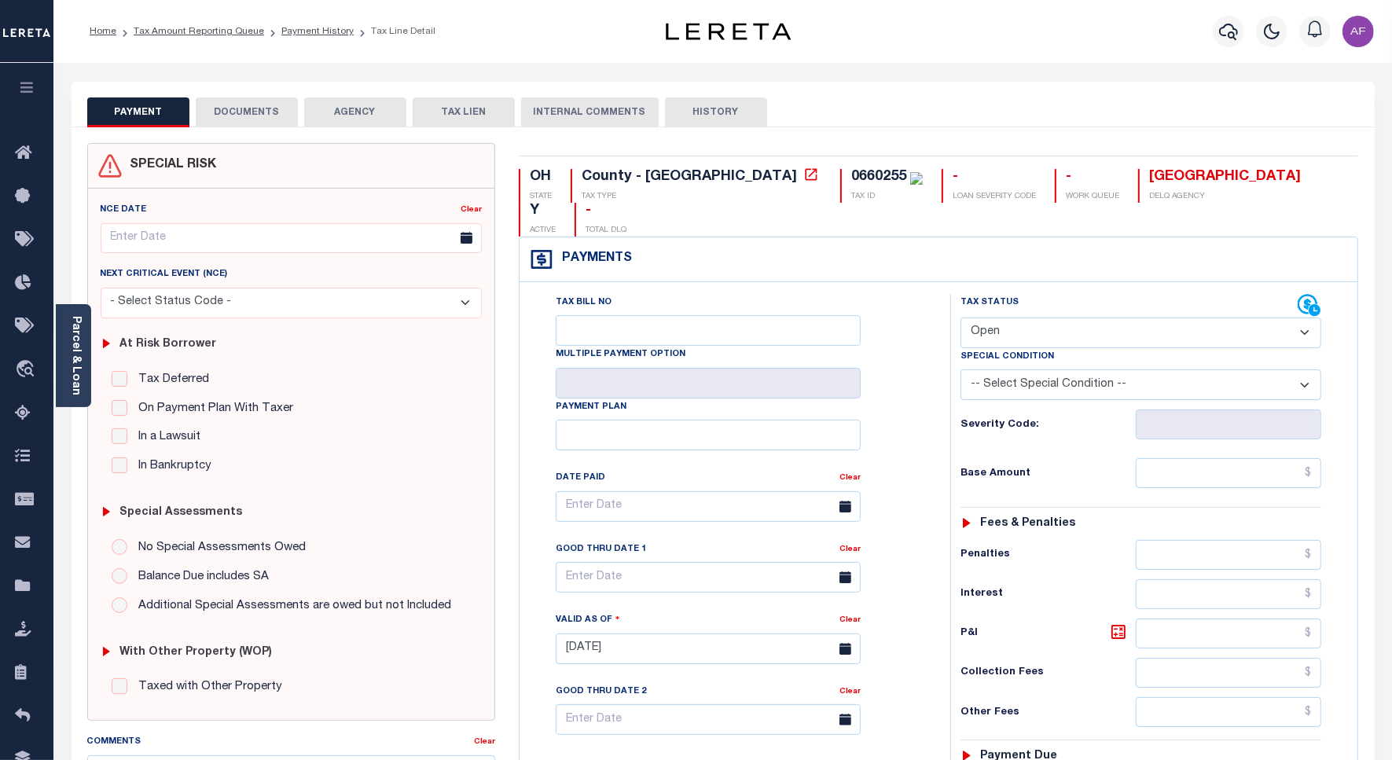
click at [1006, 317] on select "- Select Status Code - Open Due/Unpaid Paid Incomplete No Tax Due Internal Refu…" at bounding box center [1140, 332] width 361 height 31
select select "PYD"
click at [960, 317] on select "- Select Status Code - Open Due/Unpaid Paid Incomplete No Tax Due Internal Refu…" at bounding box center [1140, 332] width 361 height 31
type input "[DATE]"
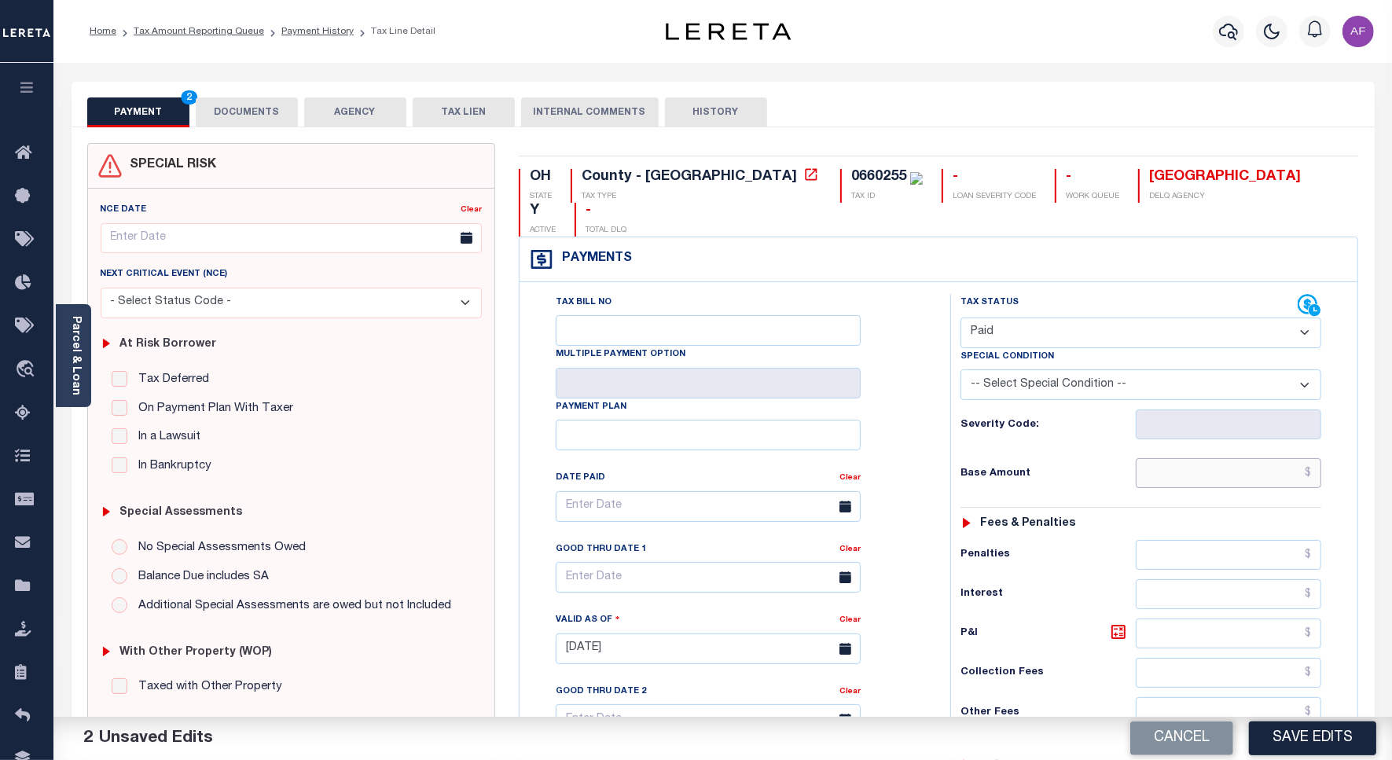
click at [1267, 458] on input "text" at bounding box center [1228, 473] width 185 height 30
paste input "7,391.34"
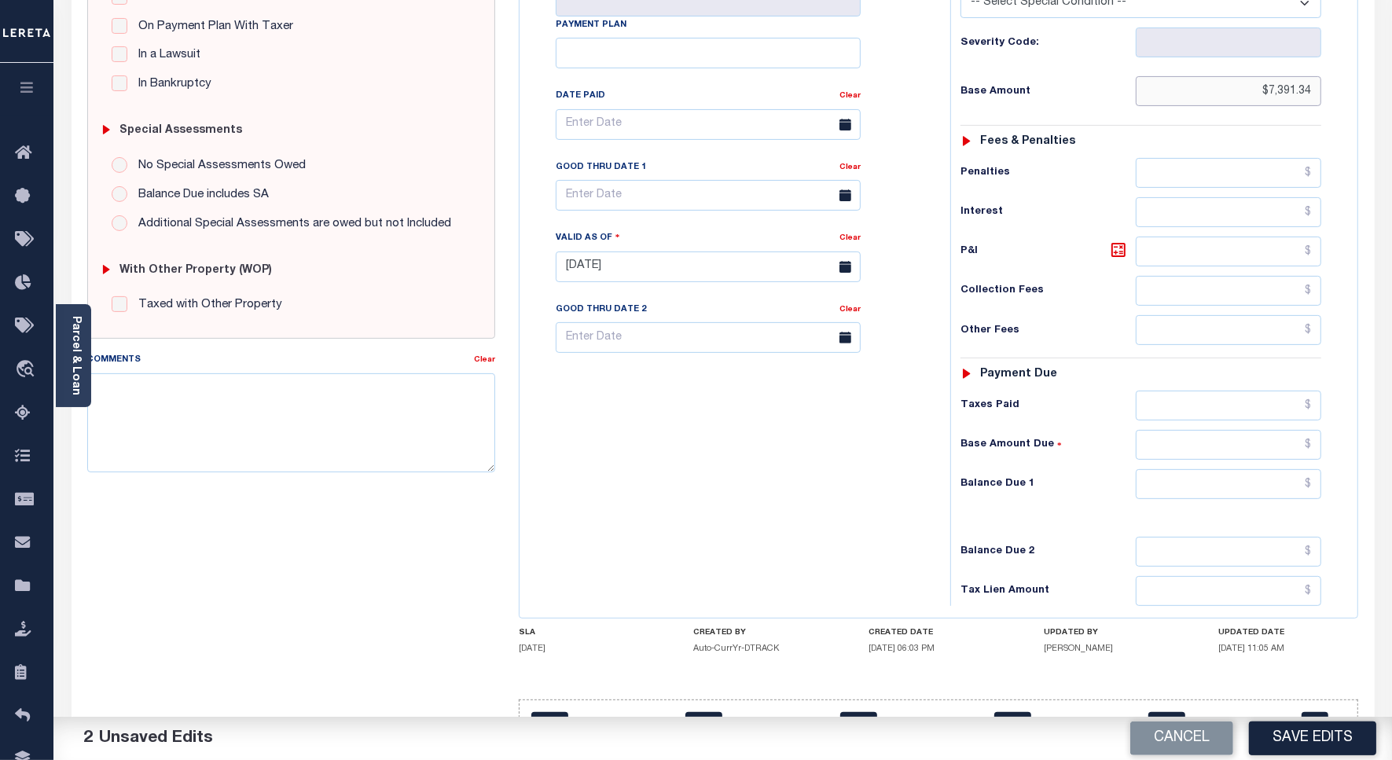
scroll to position [405, 0]
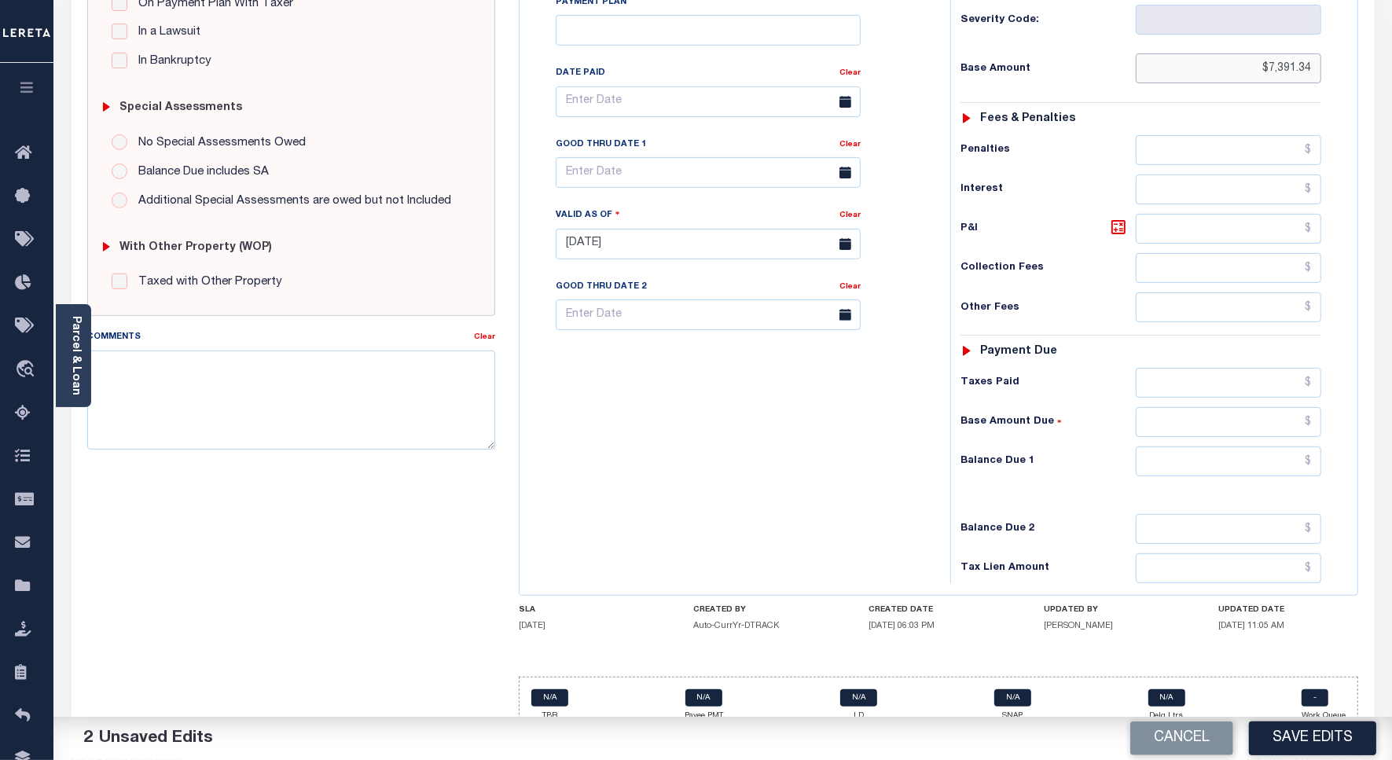
type input "$7,391.34"
click at [1286, 446] on input "text" at bounding box center [1228, 461] width 185 height 30
type input "$0.00"
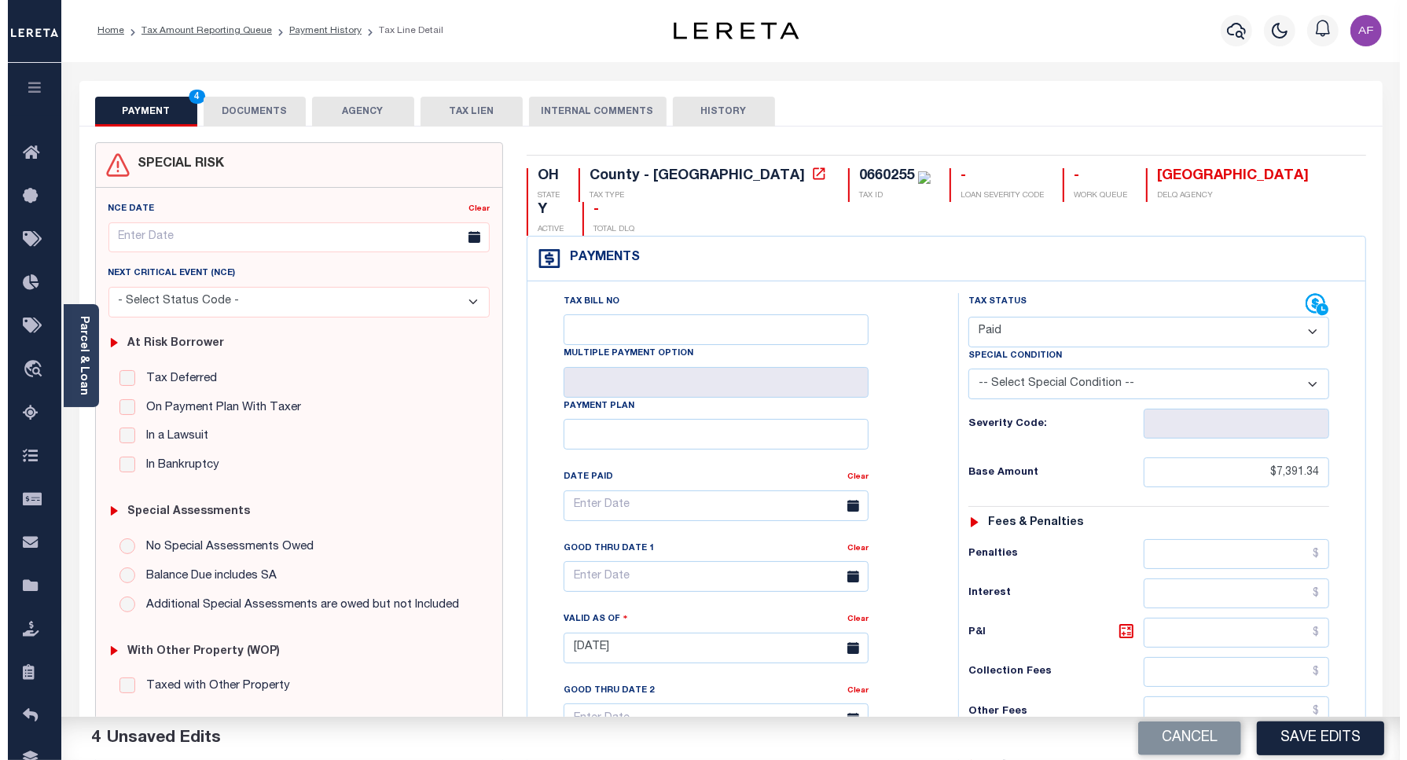
scroll to position [0, 0]
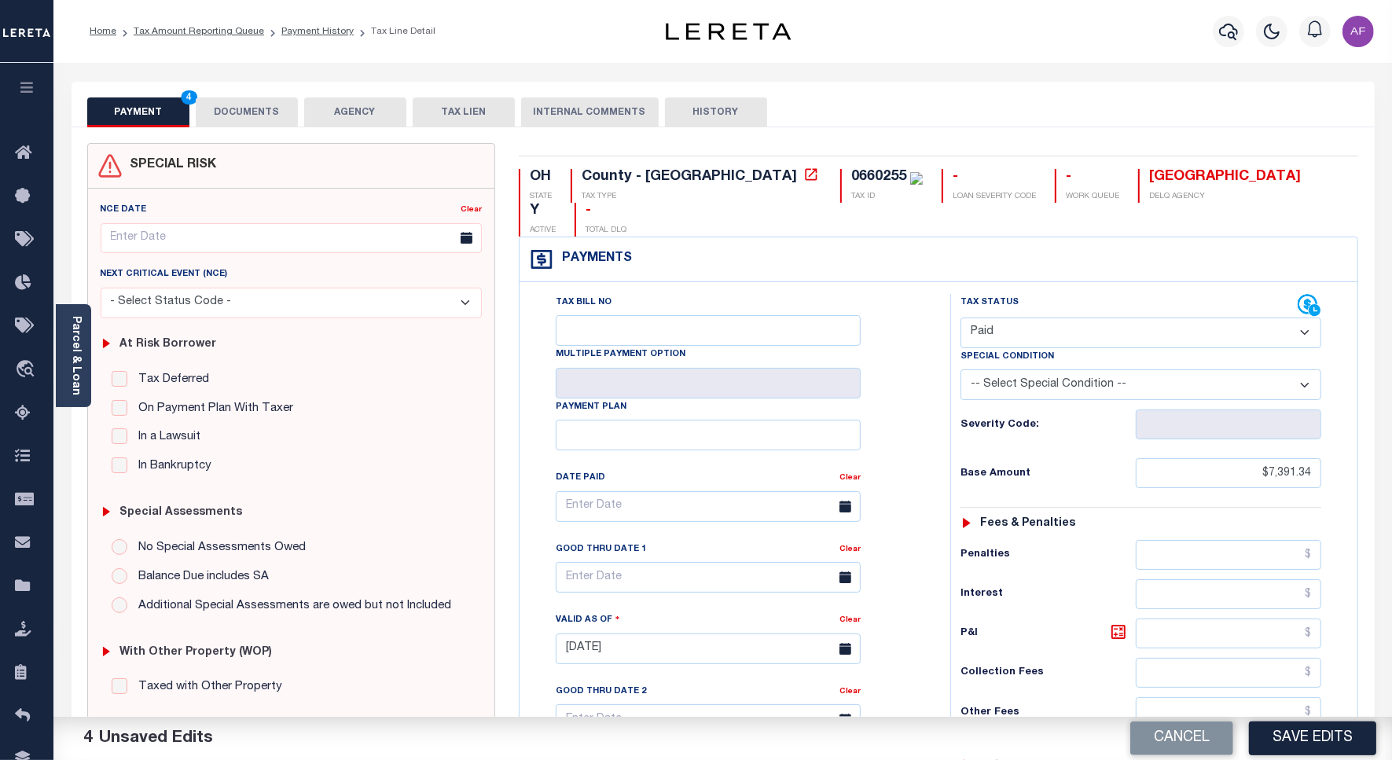
drag, startPoint x: 234, startPoint y: 124, endPoint x: 240, endPoint y: 112, distance: 13.0
click at [236, 126] on button "DOCUMENTS" at bounding box center [247, 112] width 102 height 30
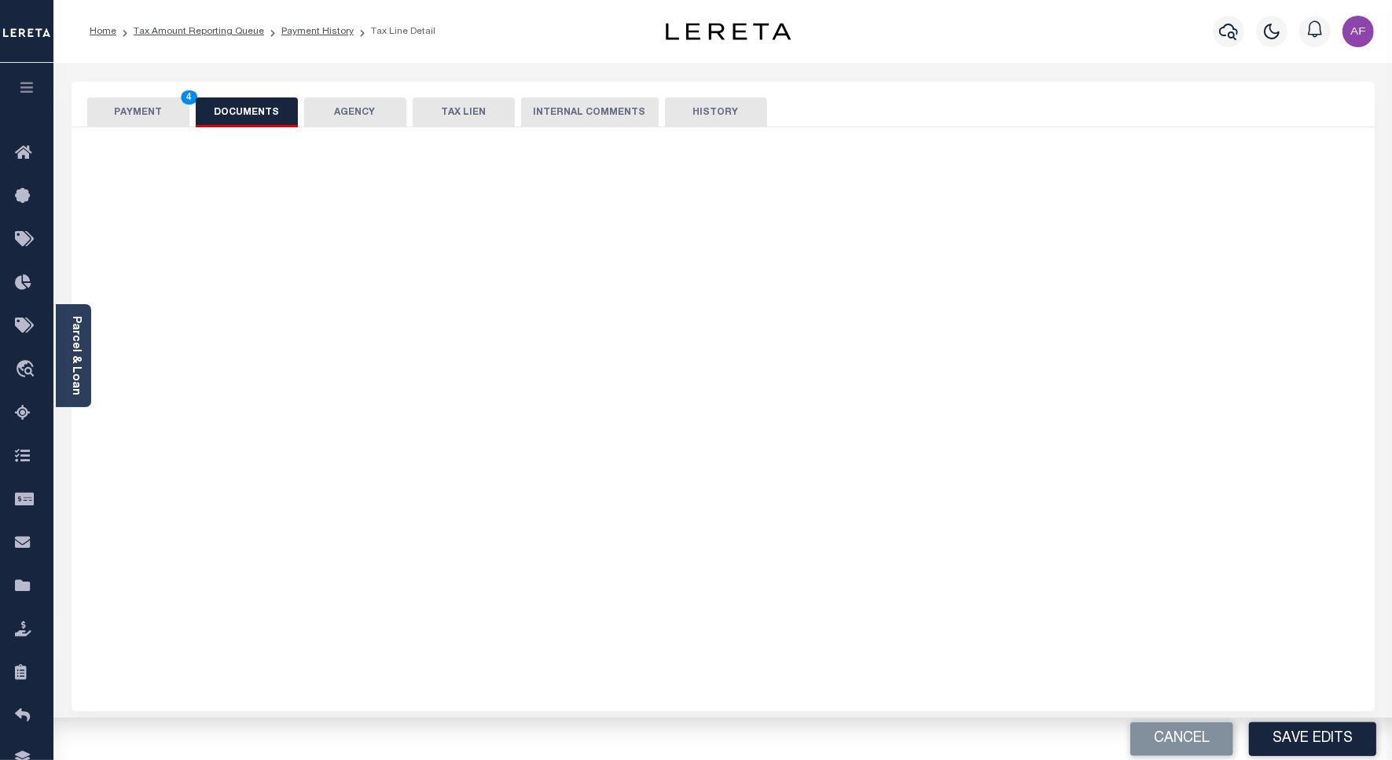
click at [240, 108] on button "DOCUMENTS" at bounding box center [247, 112] width 102 height 30
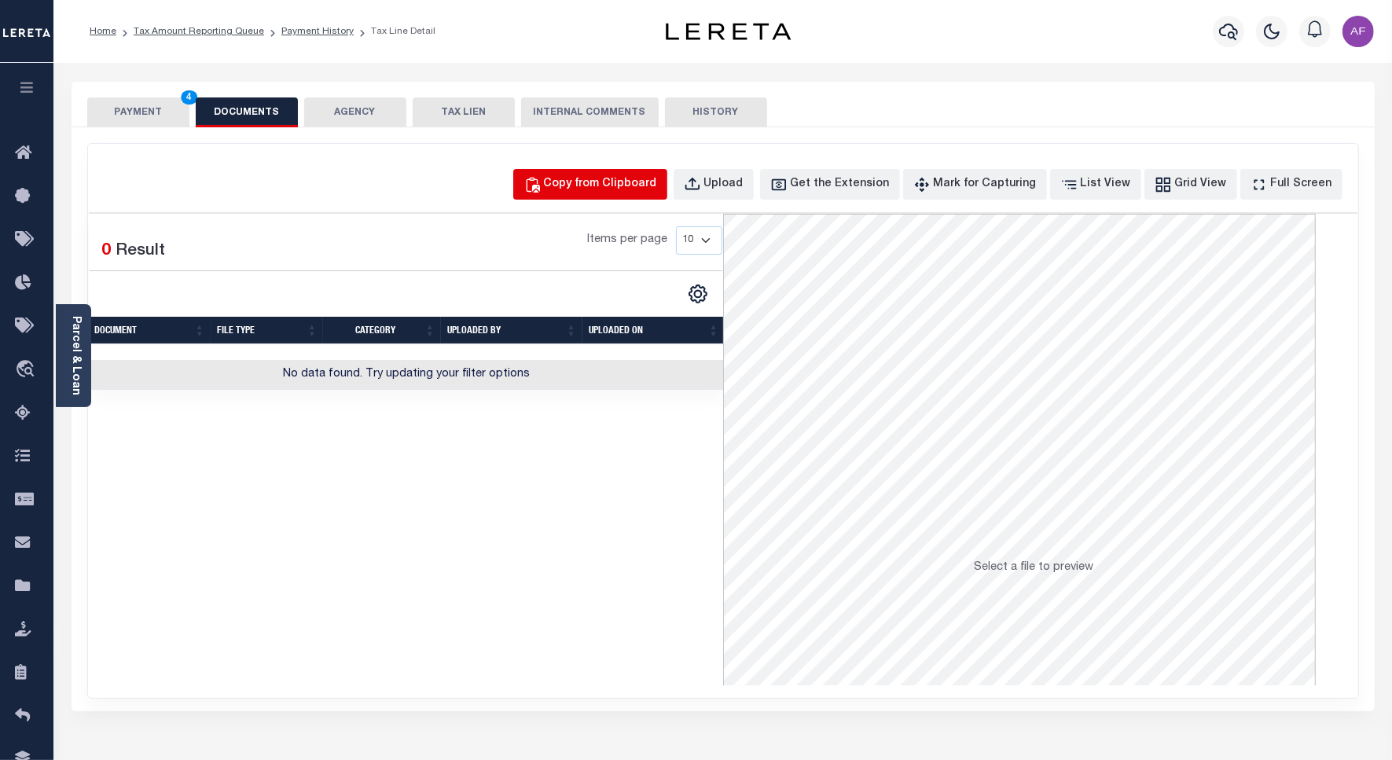
click at [639, 177] on div "Copy from Clipboard" at bounding box center [600, 184] width 113 height 17
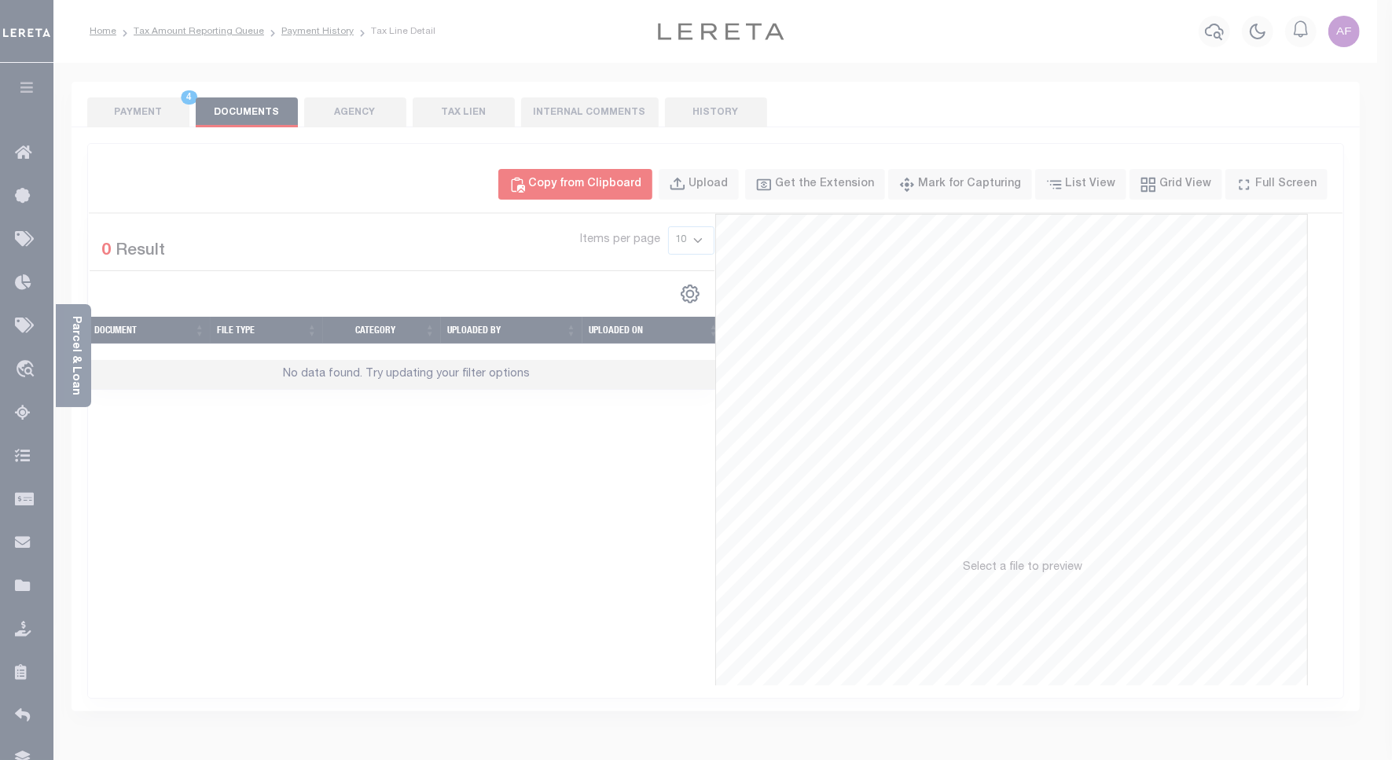
select select "POP"
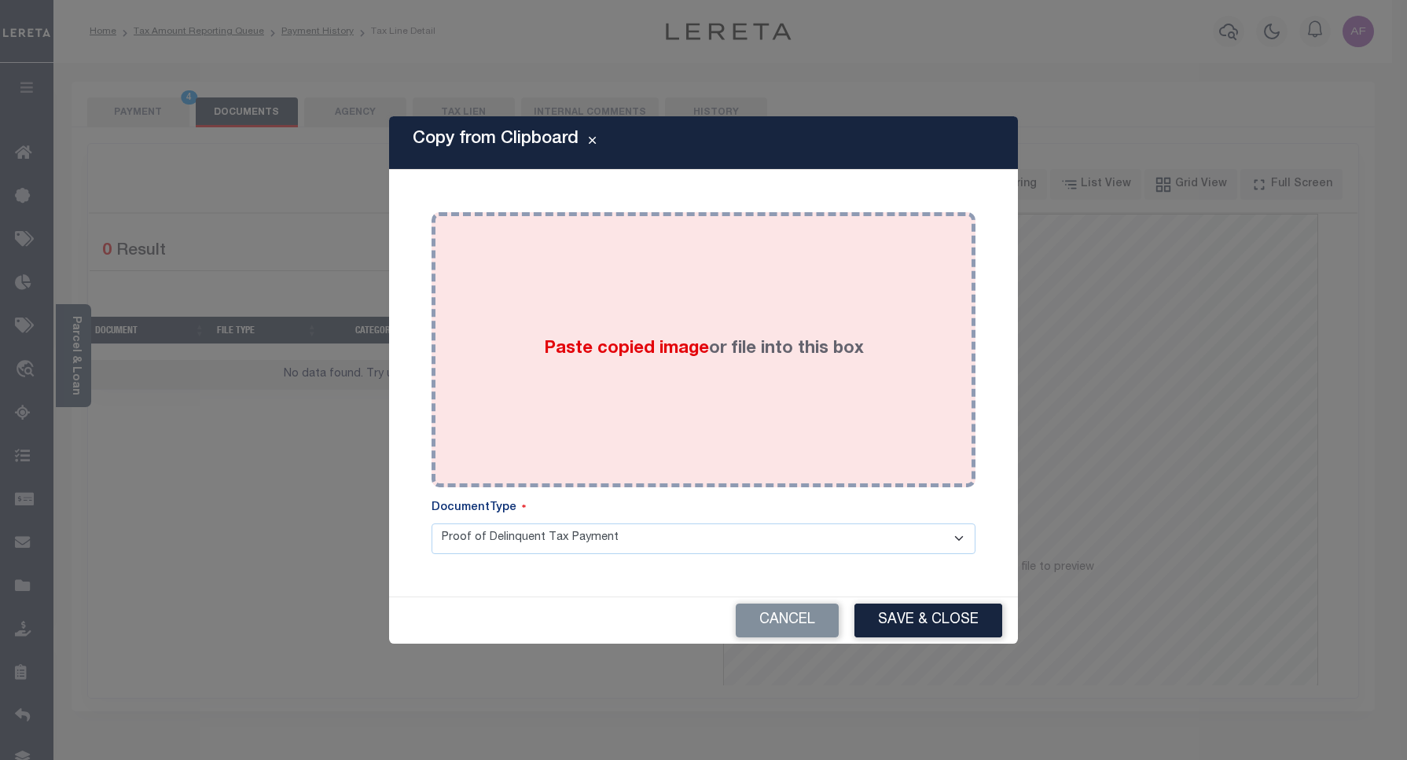
click at [647, 284] on div "Paste copied image or file into this box" at bounding box center [703, 349] width 520 height 251
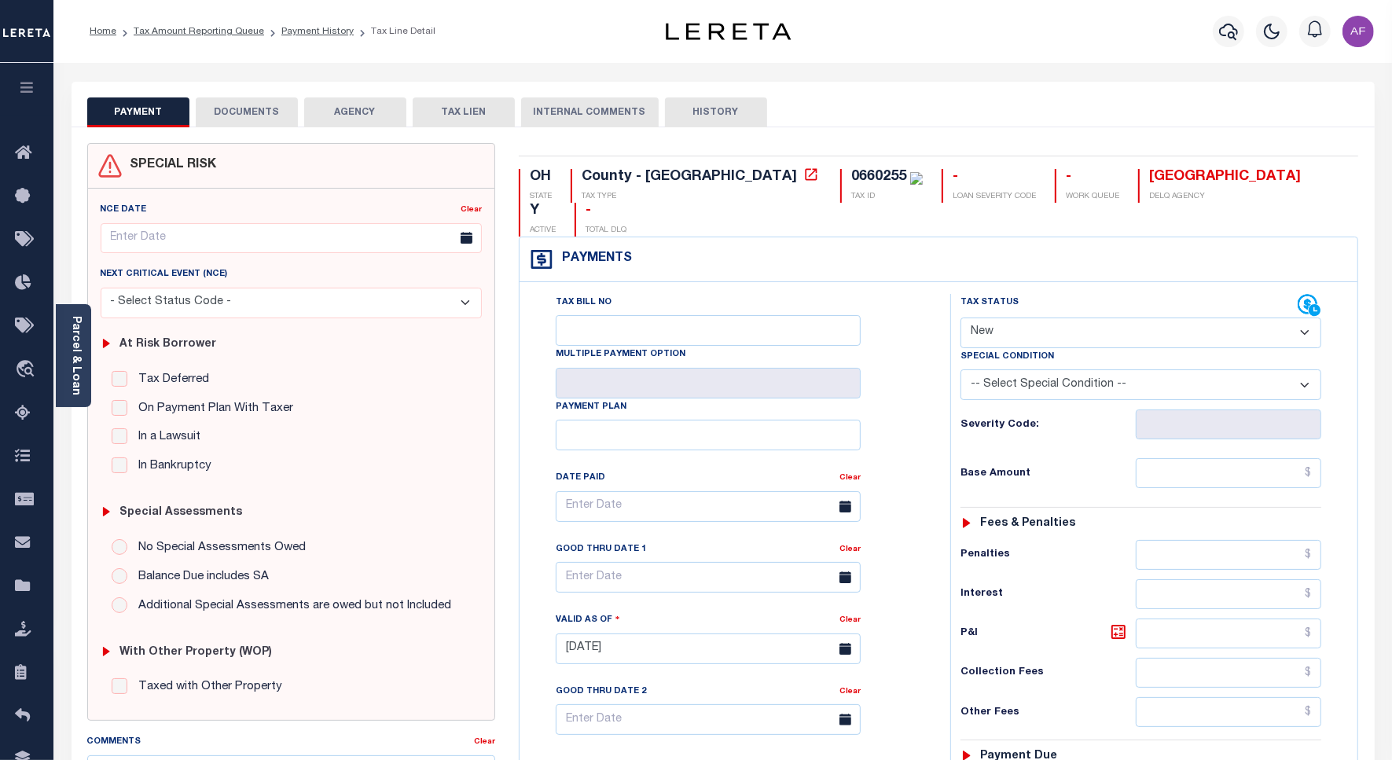
click at [1033, 317] on select "- Select Status Code - Open Due/Unpaid Paid Incomplete No Tax Due Internal Refu…" at bounding box center [1140, 332] width 361 height 31
select select "PYD"
click at [960, 317] on select "- Select Status Code - Open Due/Unpaid Paid Incomplete No Tax Due Internal Refu…" at bounding box center [1140, 332] width 361 height 31
type input "[DATE]"
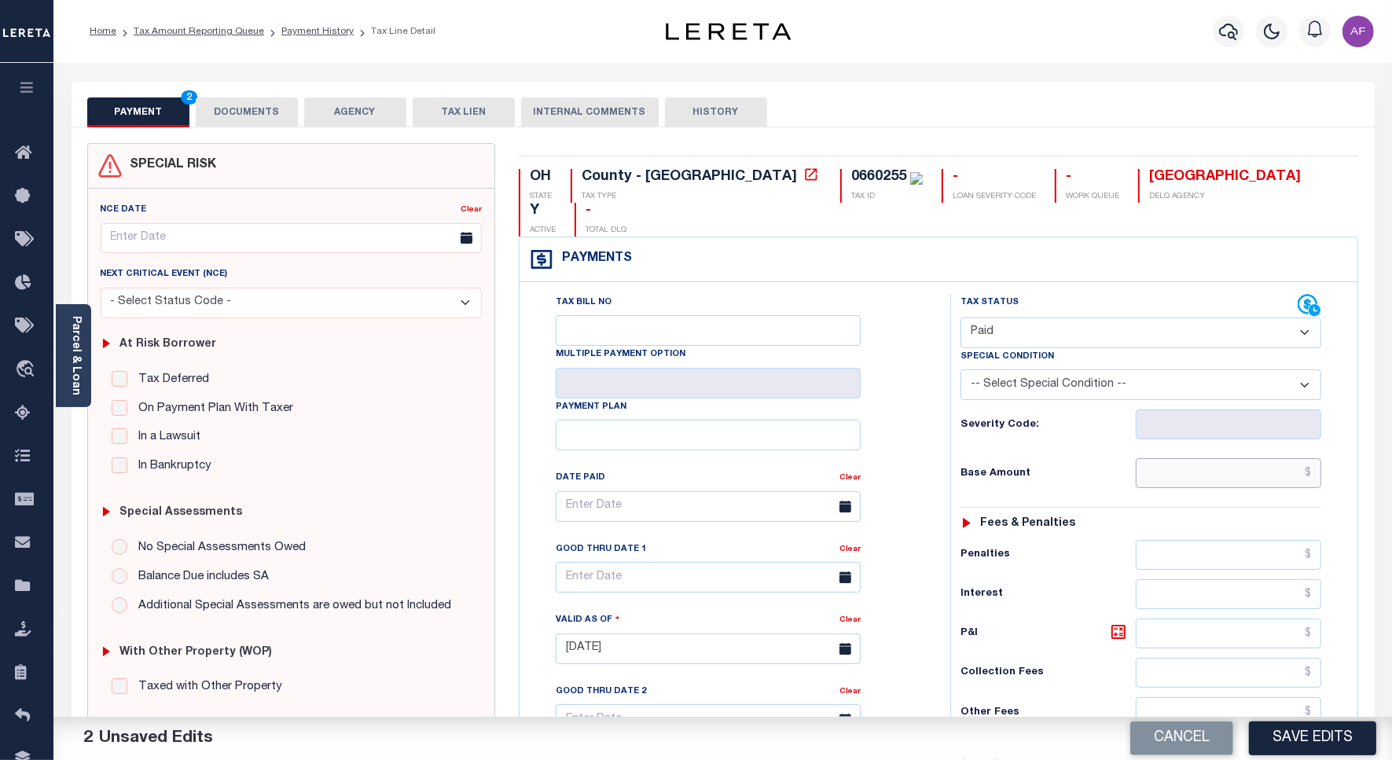
click at [1305, 458] on input "text" at bounding box center [1228, 473] width 185 height 30
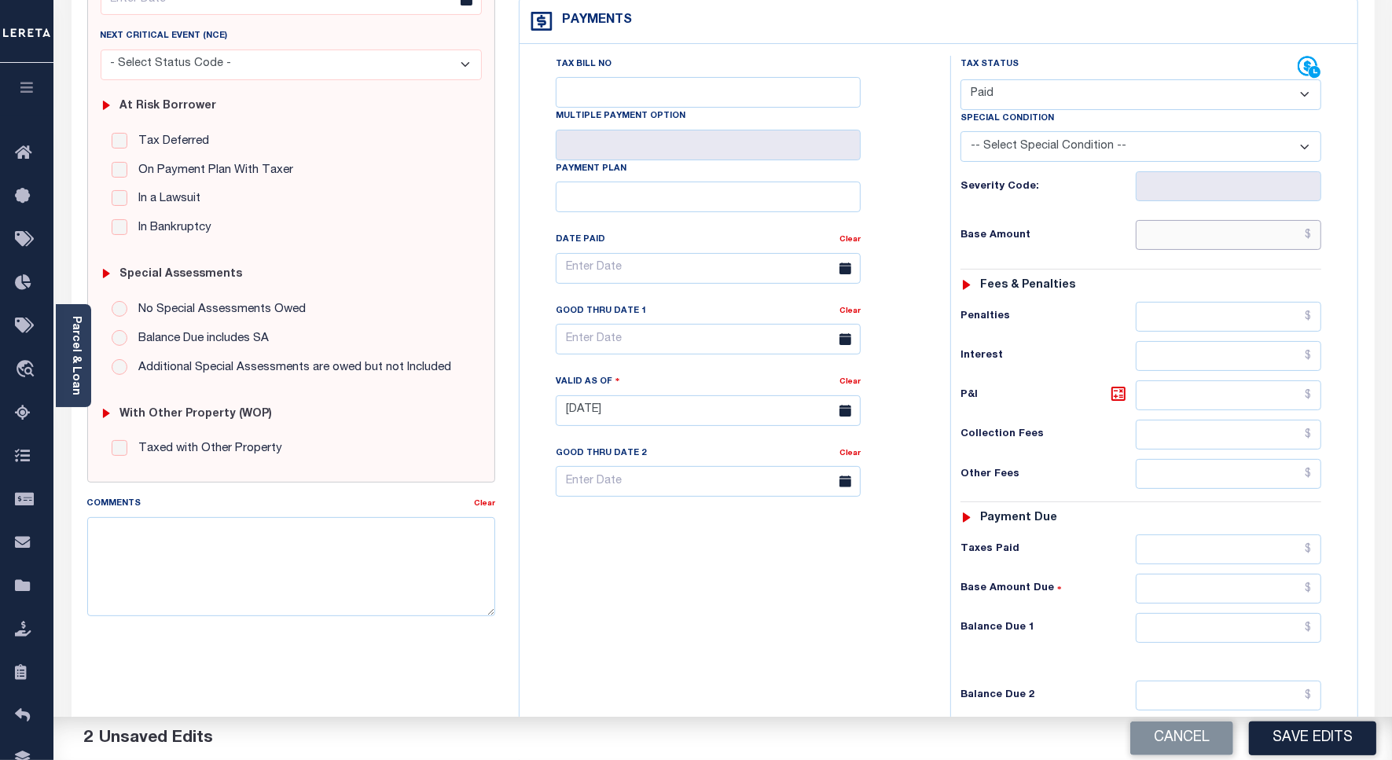
scroll to position [405, 0]
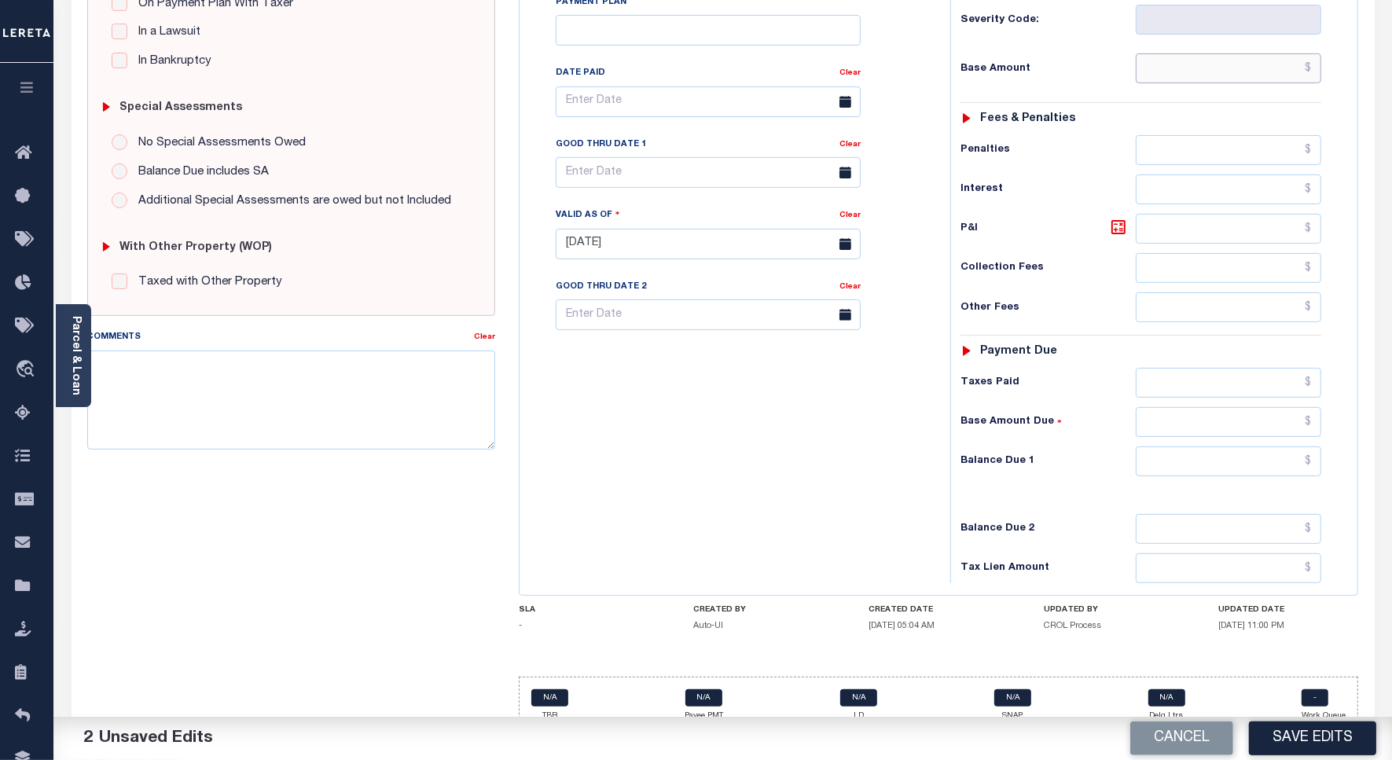
click at [1297, 53] on input "text" at bounding box center [1228, 68] width 185 height 30
paste input "7,391.34"
type input "$7,391.34"
click at [1289, 446] on input "text" at bounding box center [1228, 461] width 185 height 30
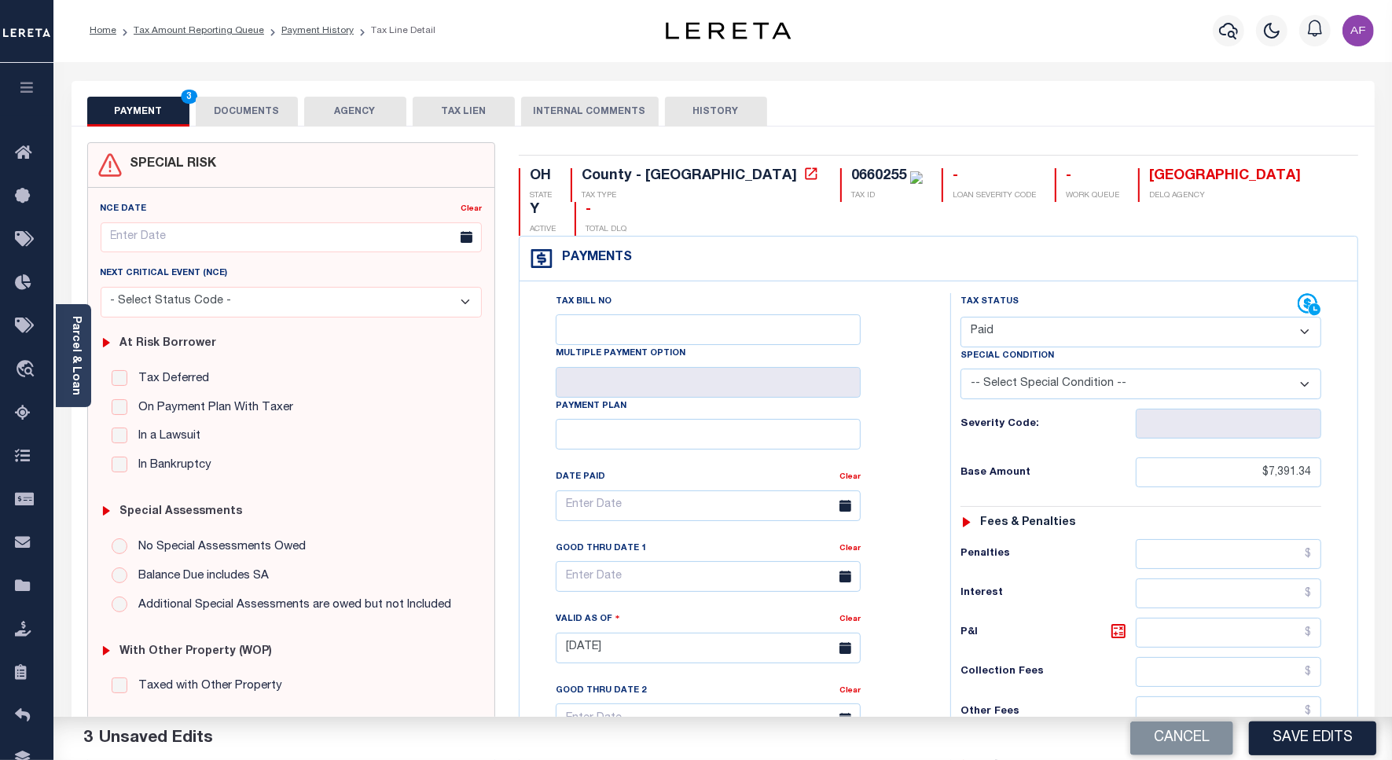
scroll to position [0, 0]
type input "$0.00"
click at [245, 96] on div "PAYMENT 4 DOCUMENTS AGENCY DELINQUENT PAYEE TAX LIEN" at bounding box center [723, 105] width 1303 height 46
click at [233, 112] on button "DOCUMENTS" at bounding box center [247, 112] width 102 height 30
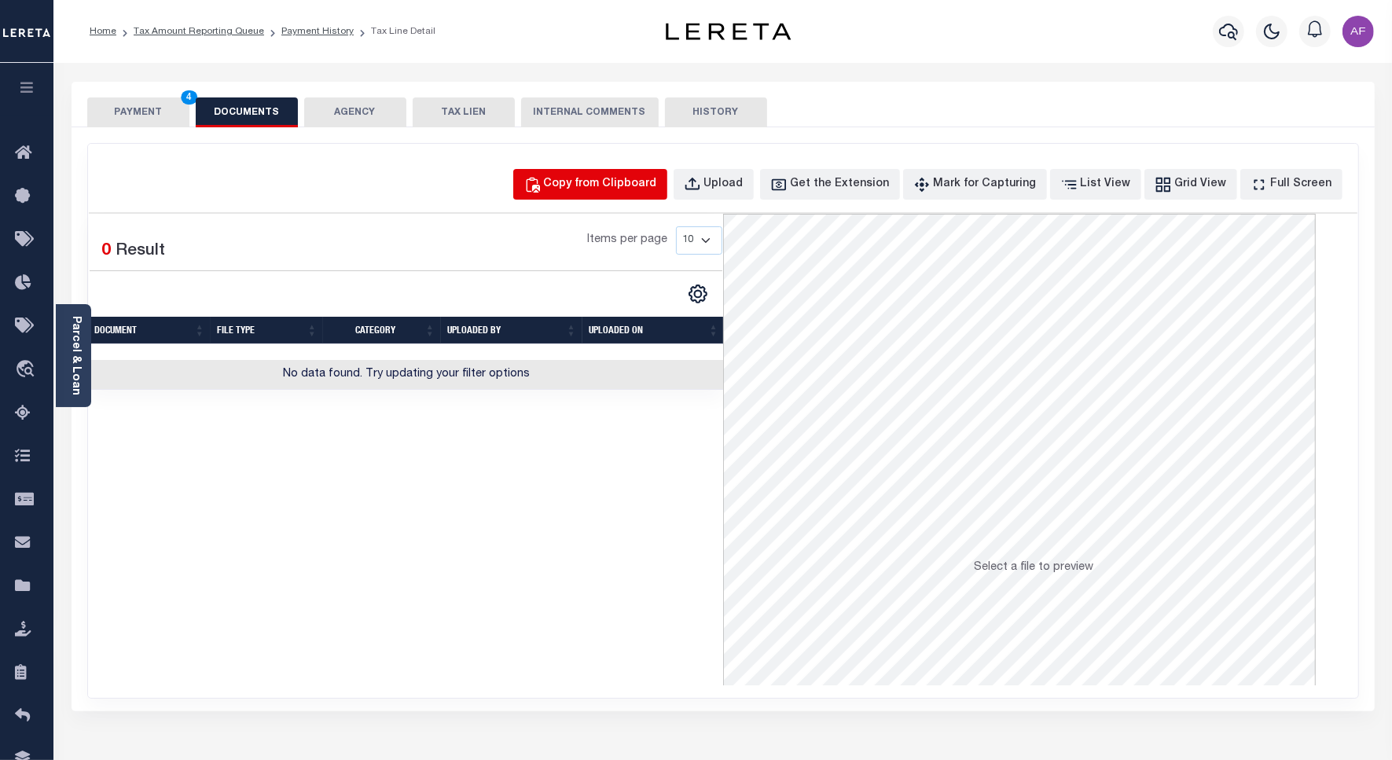
click at [627, 181] on div "Copy from Clipboard" at bounding box center [600, 184] width 113 height 17
select select "POP"
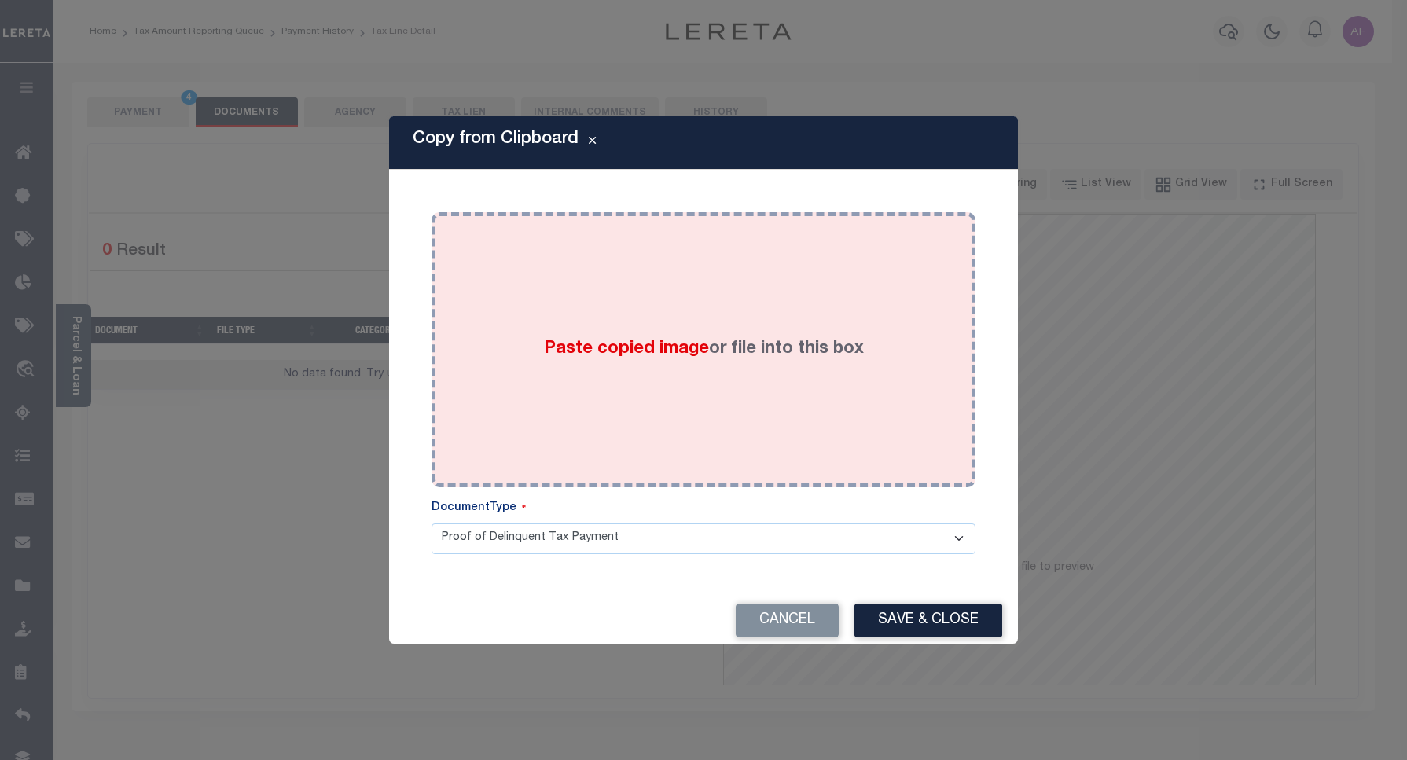
click at [688, 359] on label "Paste copied image or file into this box" at bounding box center [704, 349] width 320 height 26
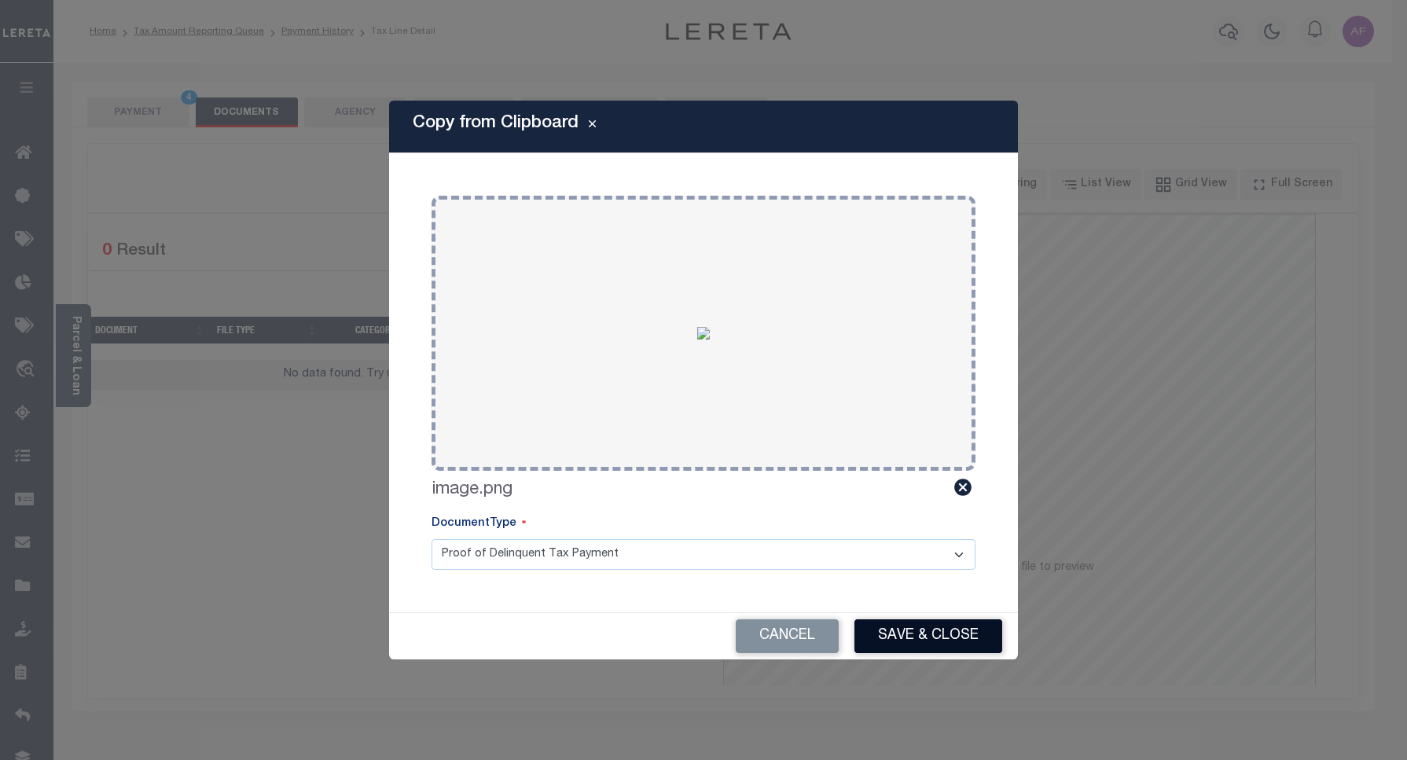
click at [952, 626] on button "Save & Close" at bounding box center [928, 636] width 148 height 34
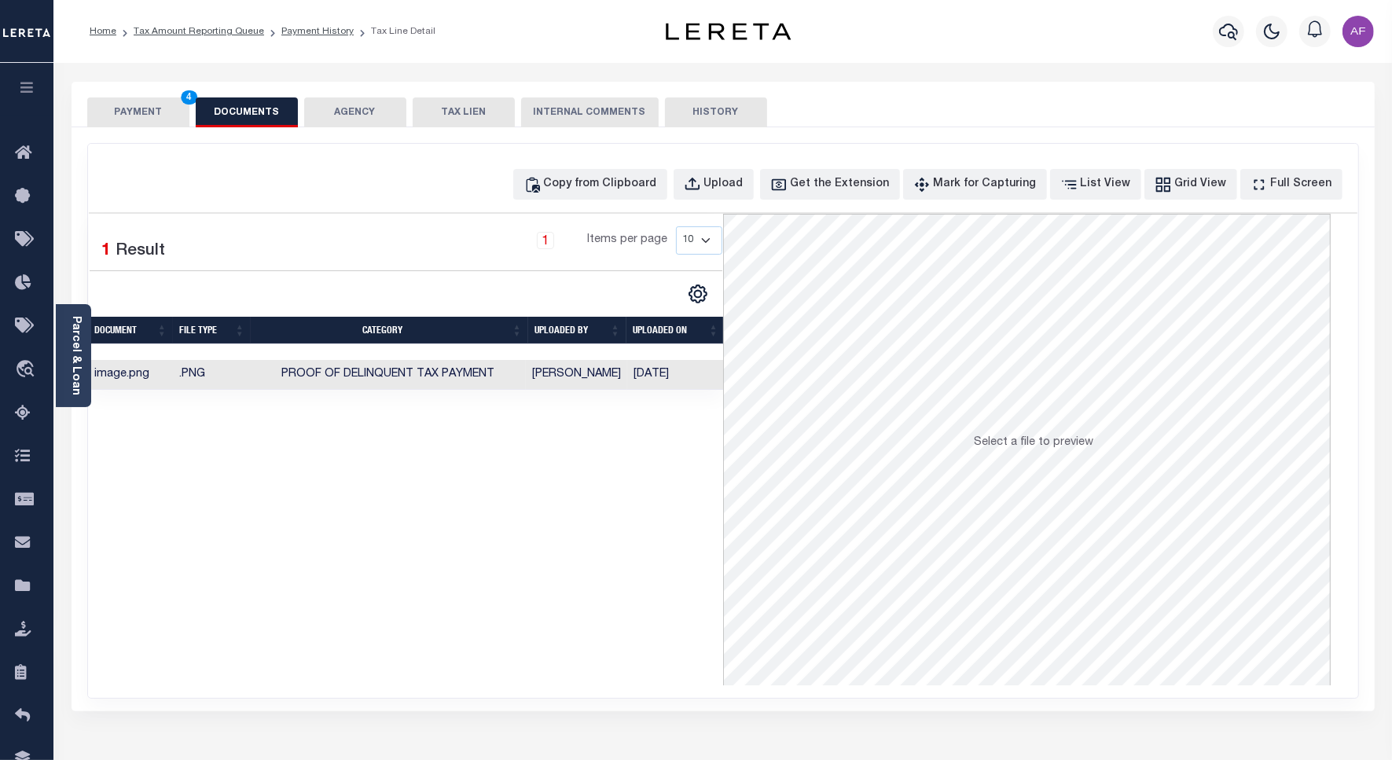
click at [143, 104] on button "PAYMENT 4" at bounding box center [138, 112] width 102 height 30
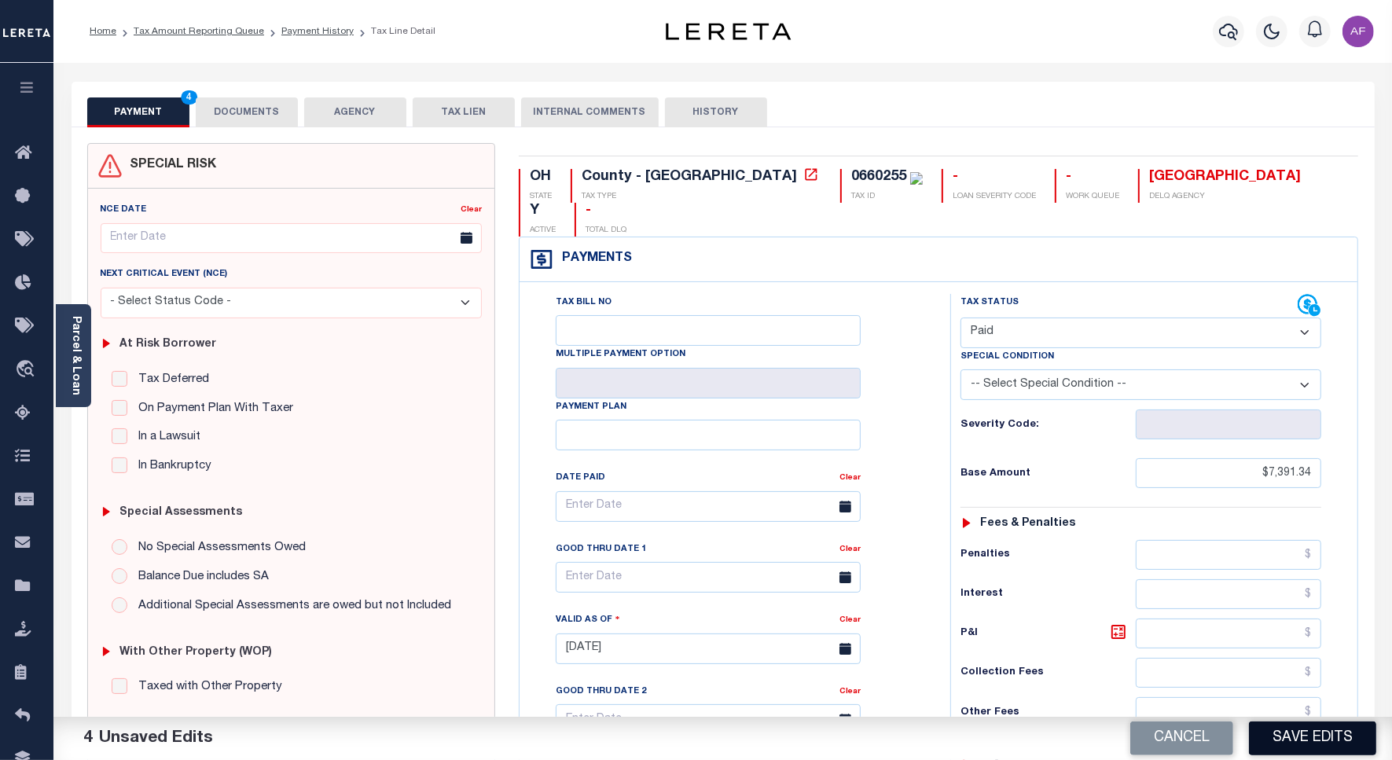
click at [1299, 736] on button "Save Edits" at bounding box center [1312, 738] width 127 height 34
checkbox input "false"
type input "$7,391.34"
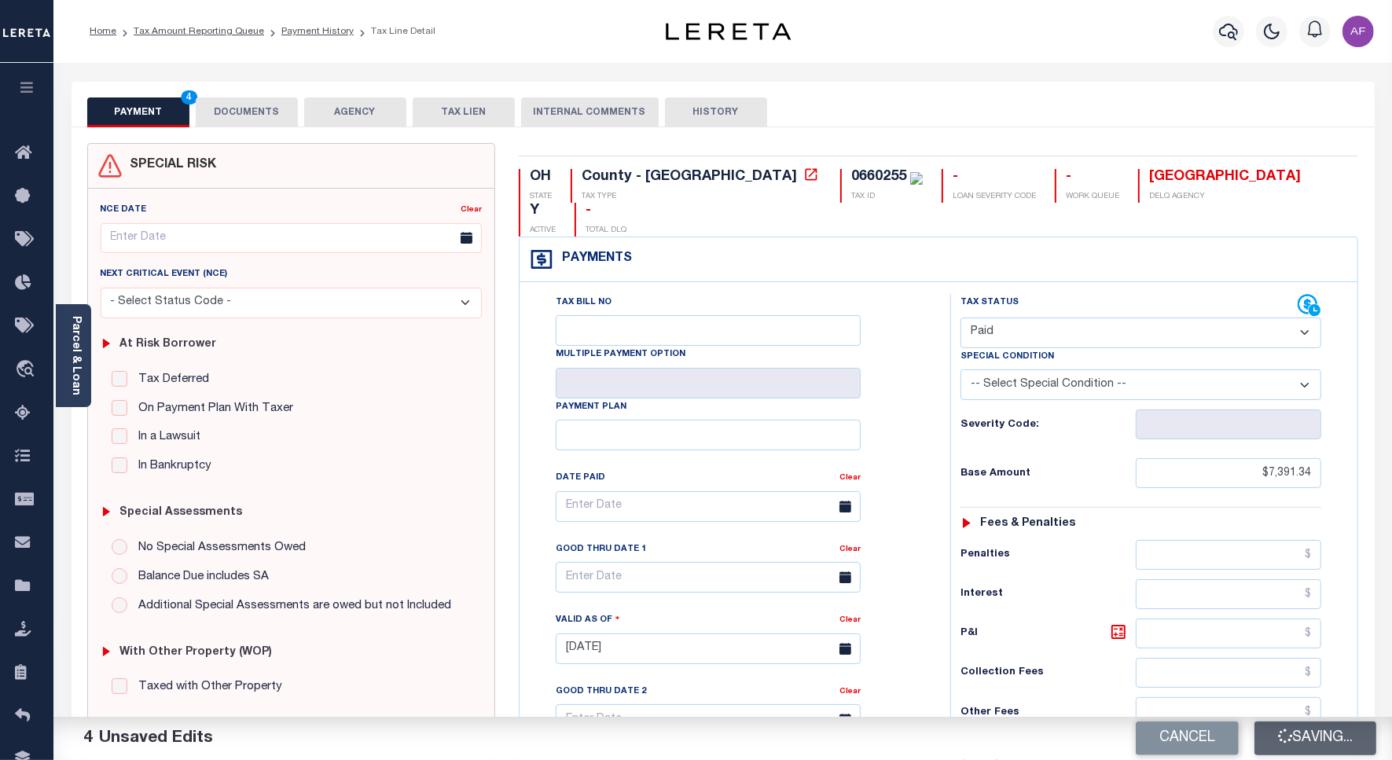
type input "$0"
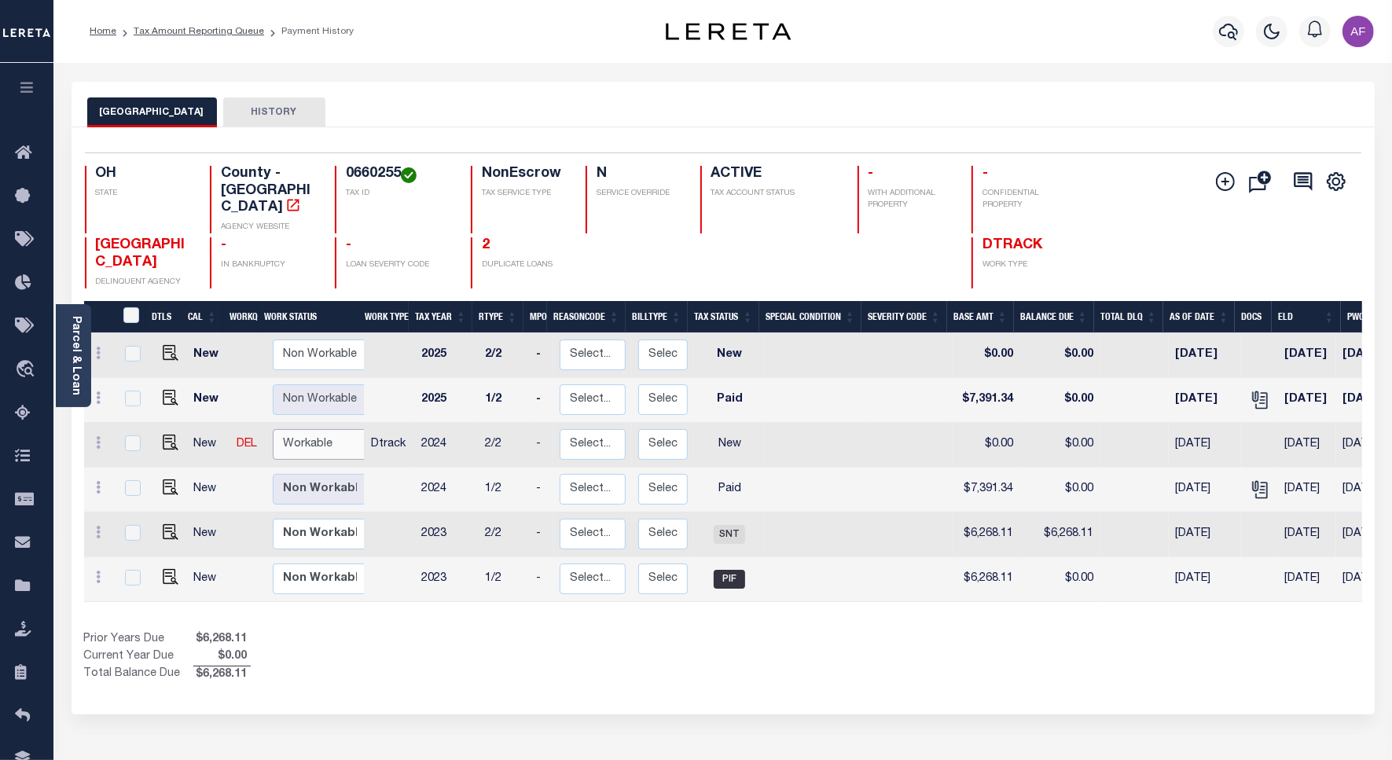
click at [315, 430] on select "Non Workable Workable" at bounding box center [320, 444] width 94 height 31
checkbox input "true"
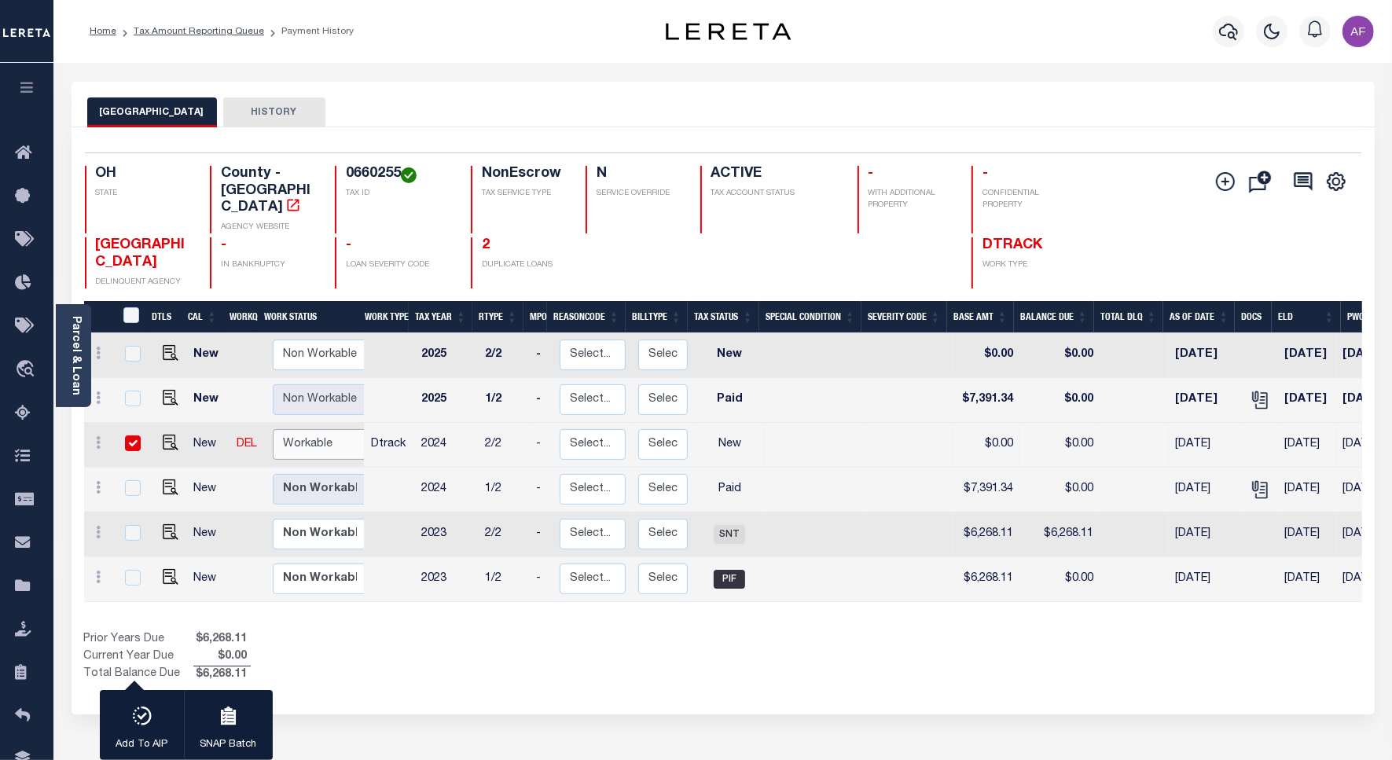
select select "true"
click at [273, 429] on select "Non Workable Workable" at bounding box center [320, 444] width 94 height 31
checkbox input "false"
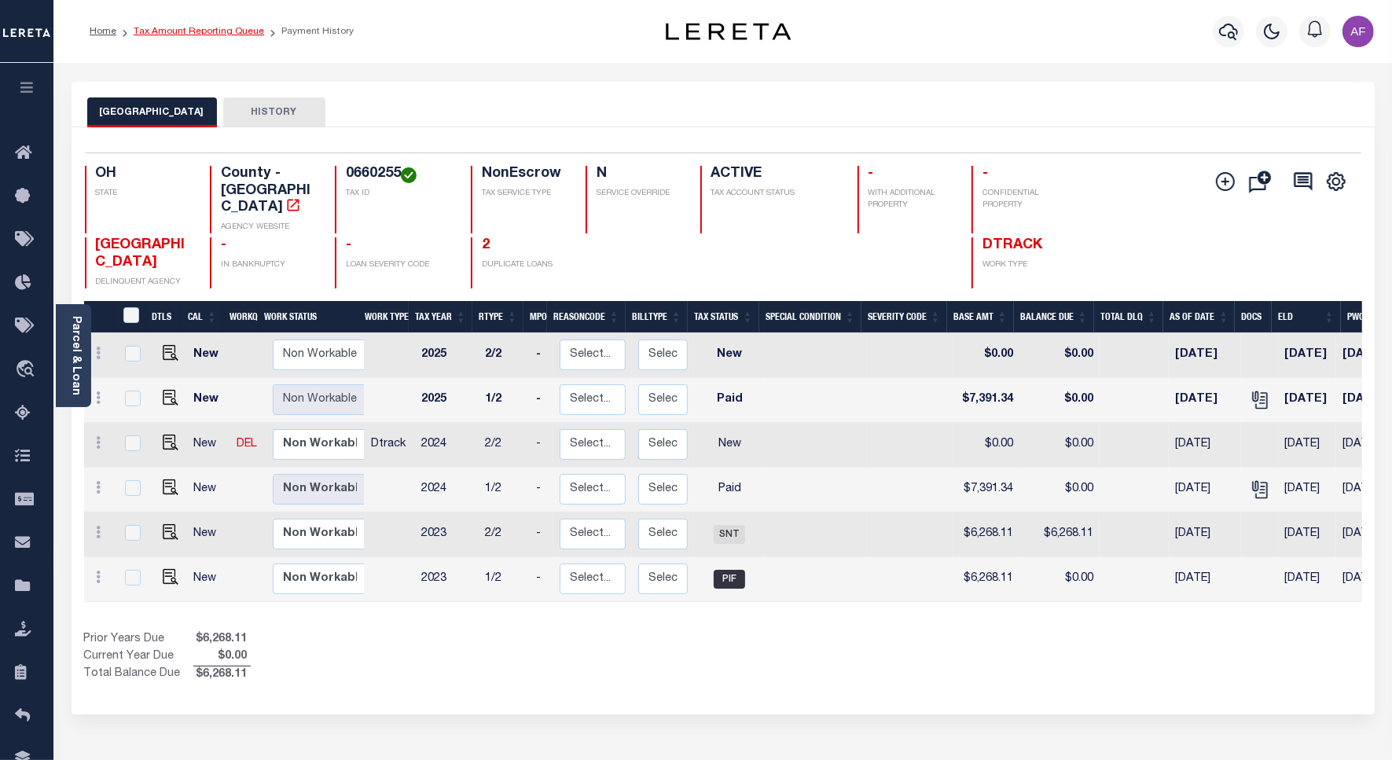
click at [166, 27] on link "Tax Amount Reporting Queue" at bounding box center [199, 31] width 130 height 9
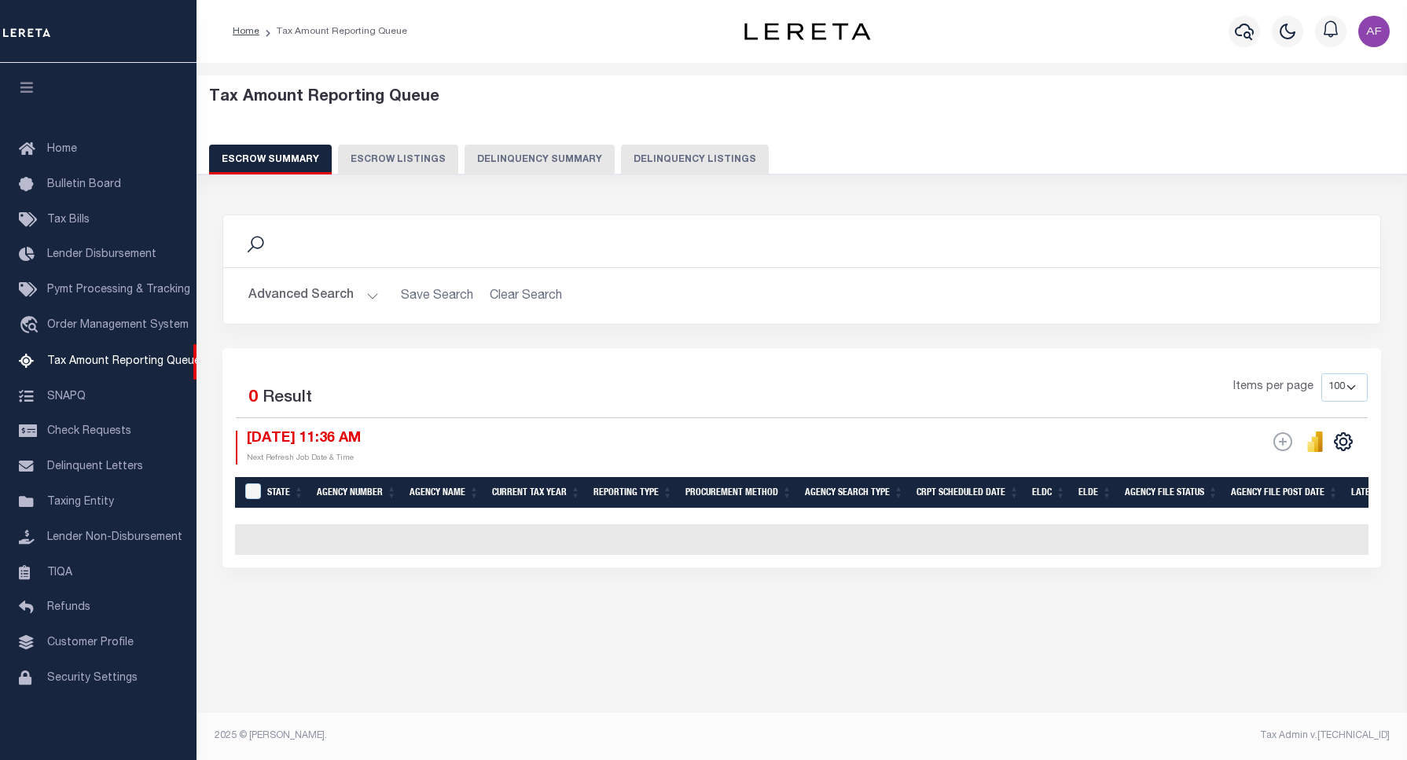
select select "100"
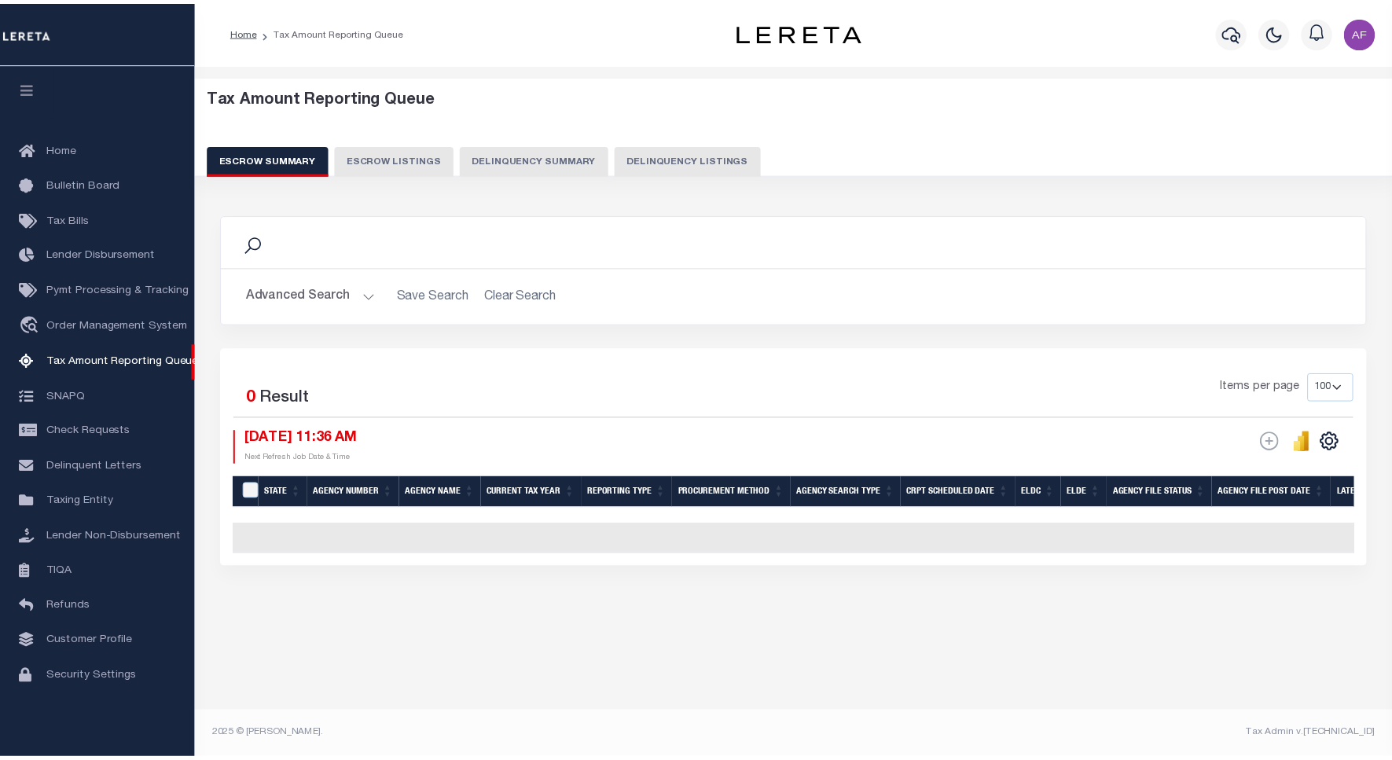
scroll to position [5, 0]
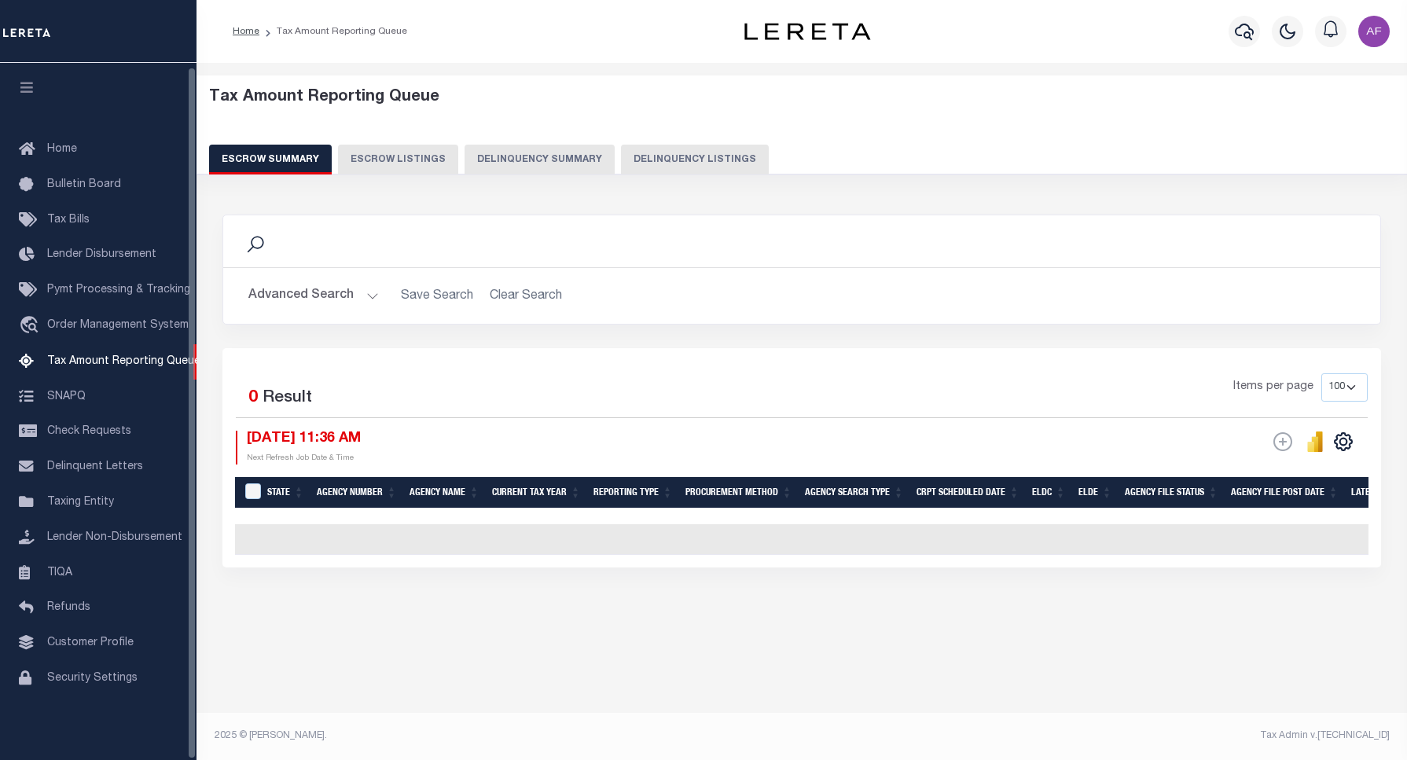
click at [666, 157] on button "Delinquency Listings" at bounding box center [695, 160] width 148 height 30
select select "100"
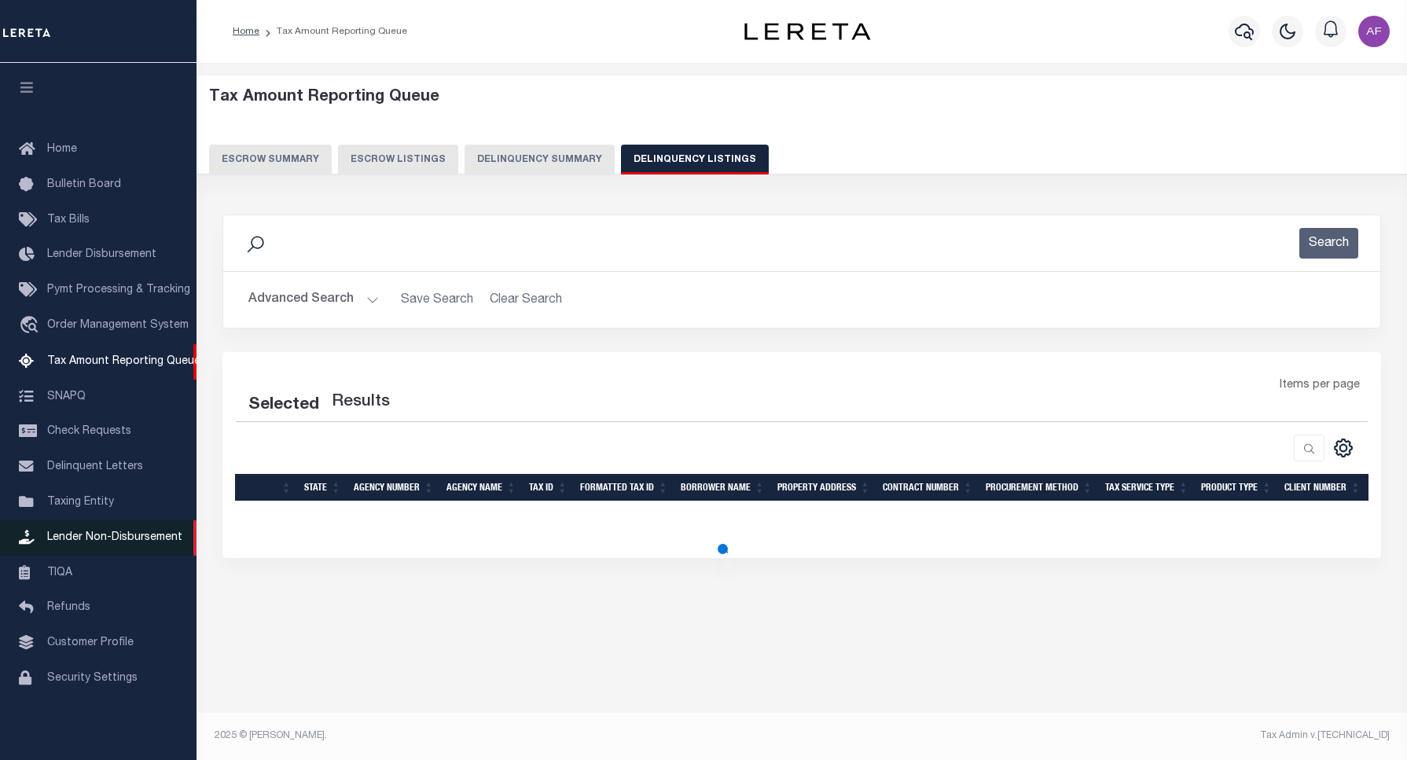
select select "100"
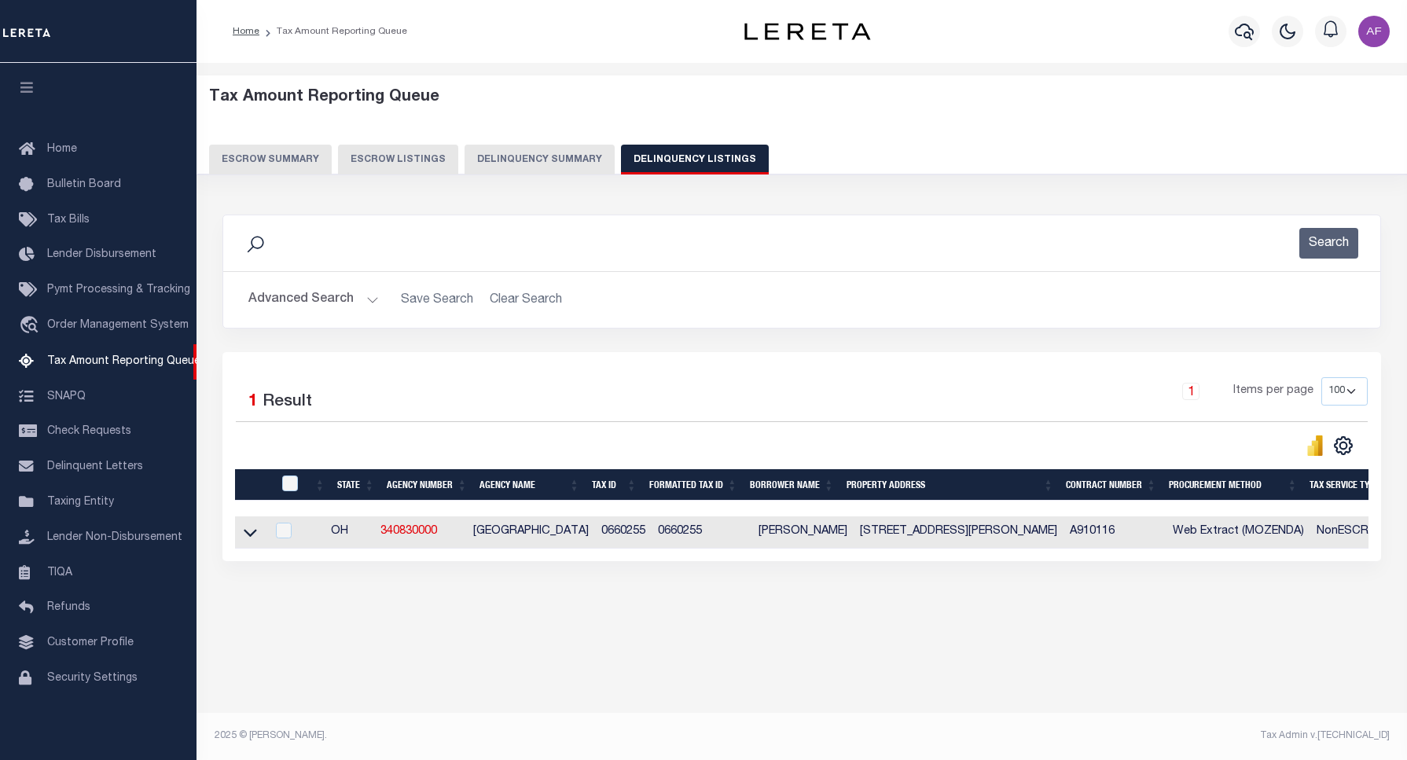
drag, startPoint x: 248, startPoint y: 537, endPoint x: 393, endPoint y: 300, distance: 277.2
click at [249, 537] on icon at bounding box center [250, 532] width 13 height 17
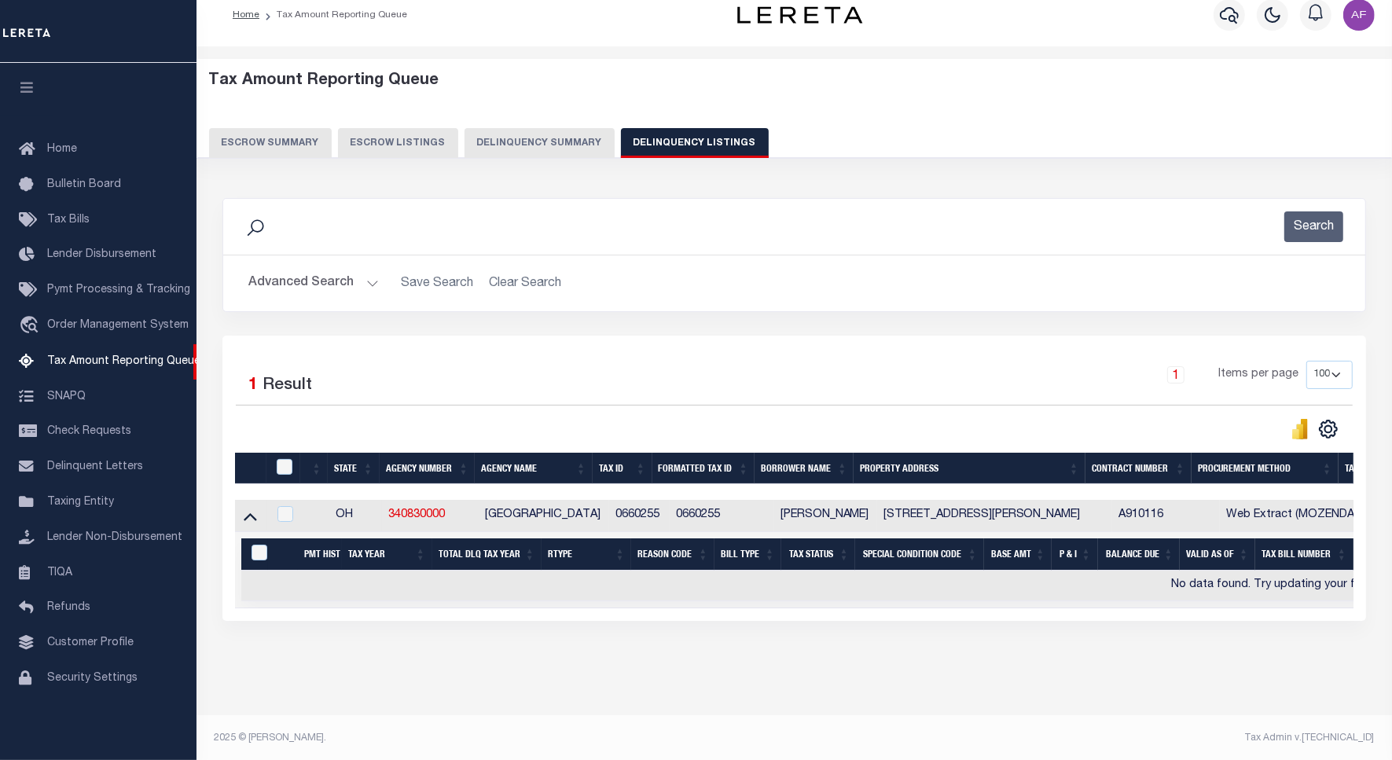
scroll to position [33, 0]
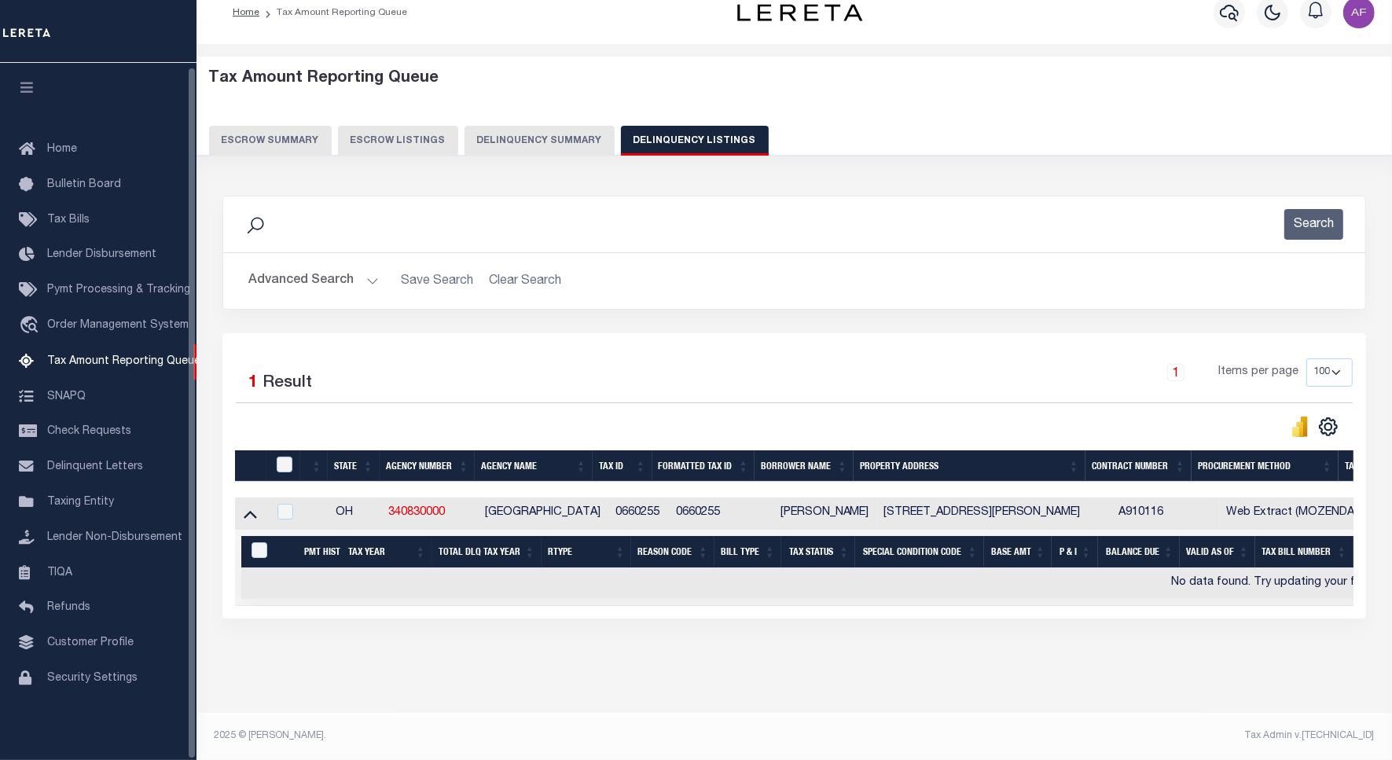
click at [317, 270] on button "Advanced Search" at bounding box center [313, 281] width 130 height 31
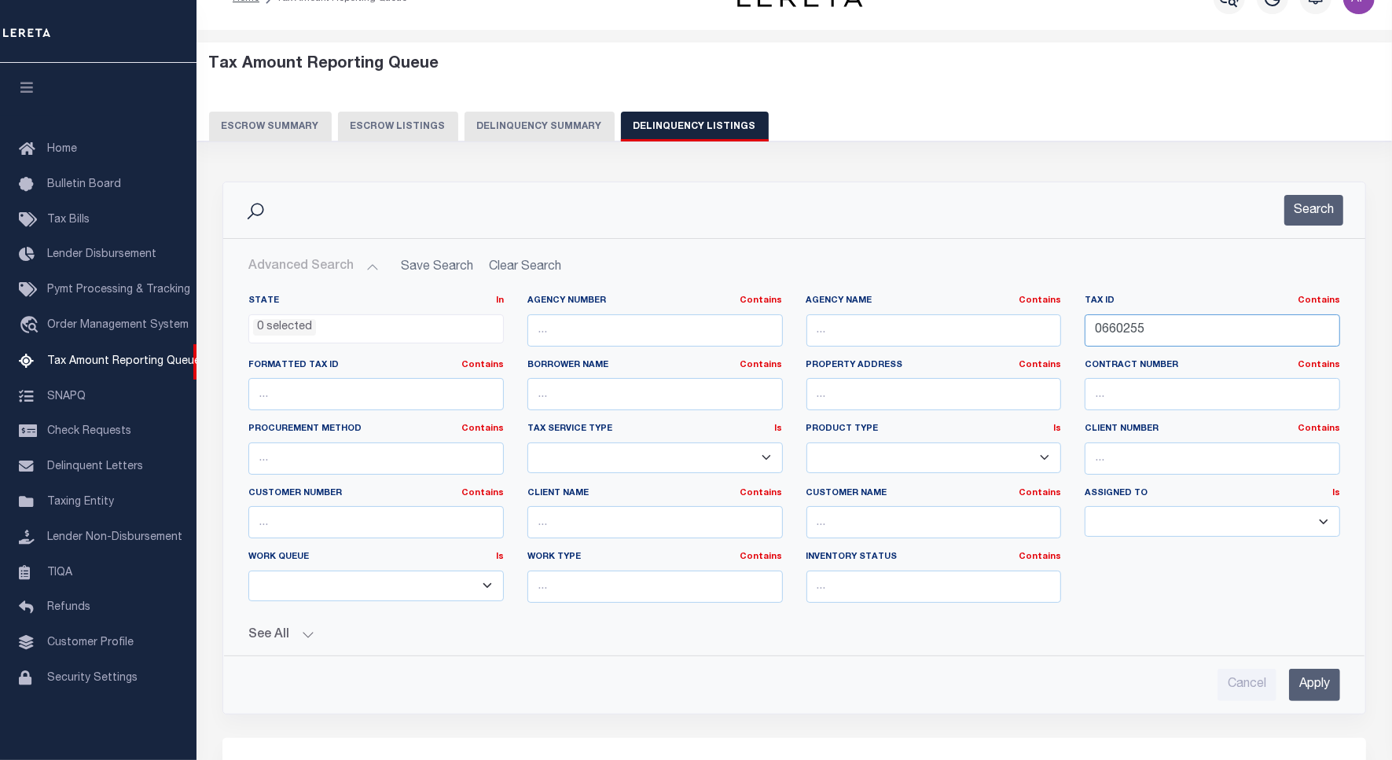
click at [1122, 324] on input "0660255" at bounding box center [1212, 330] width 255 height 32
paste input "80"
type input "0660280"
click at [1338, 195] on button "Search" at bounding box center [1313, 210] width 59 height 31
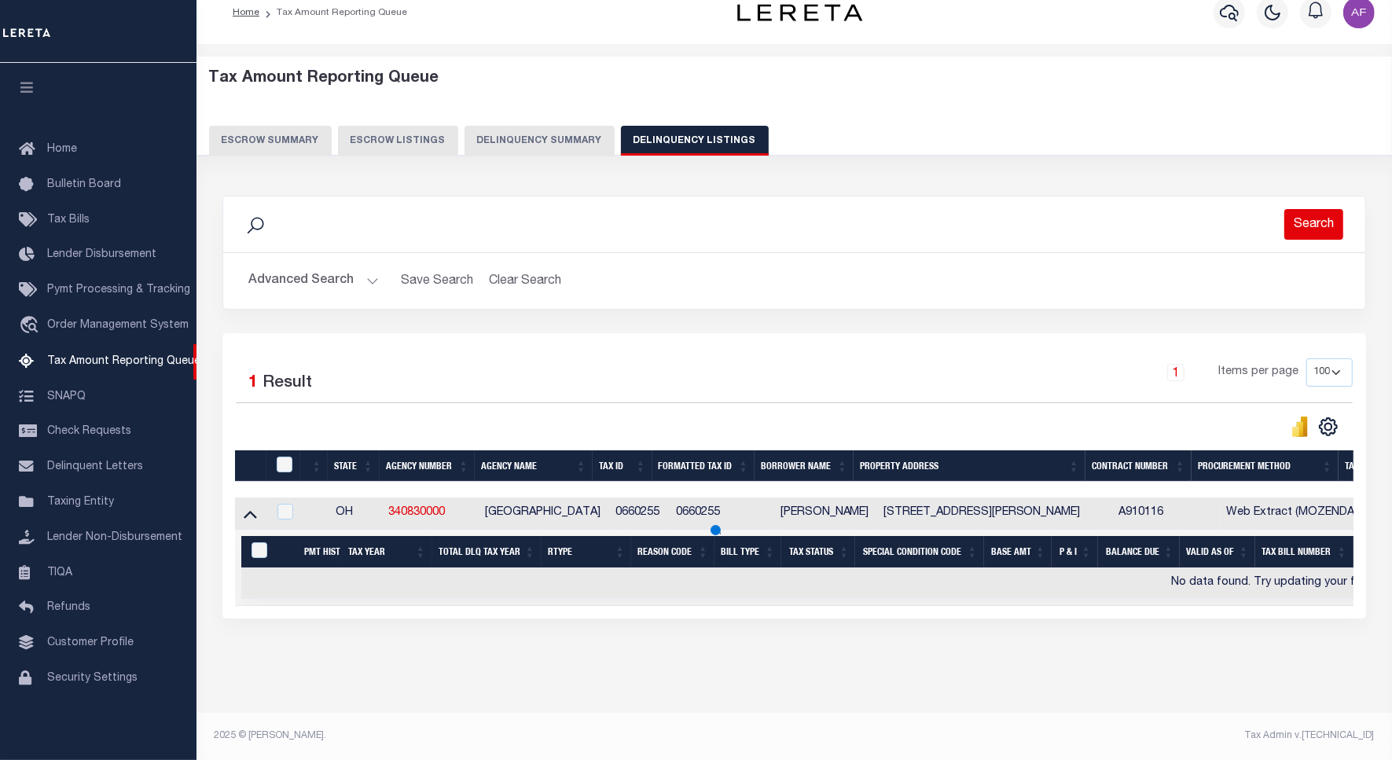
click at [1315, 214] on button "Search" at bounding box center [1313, 224] width 59 height 31
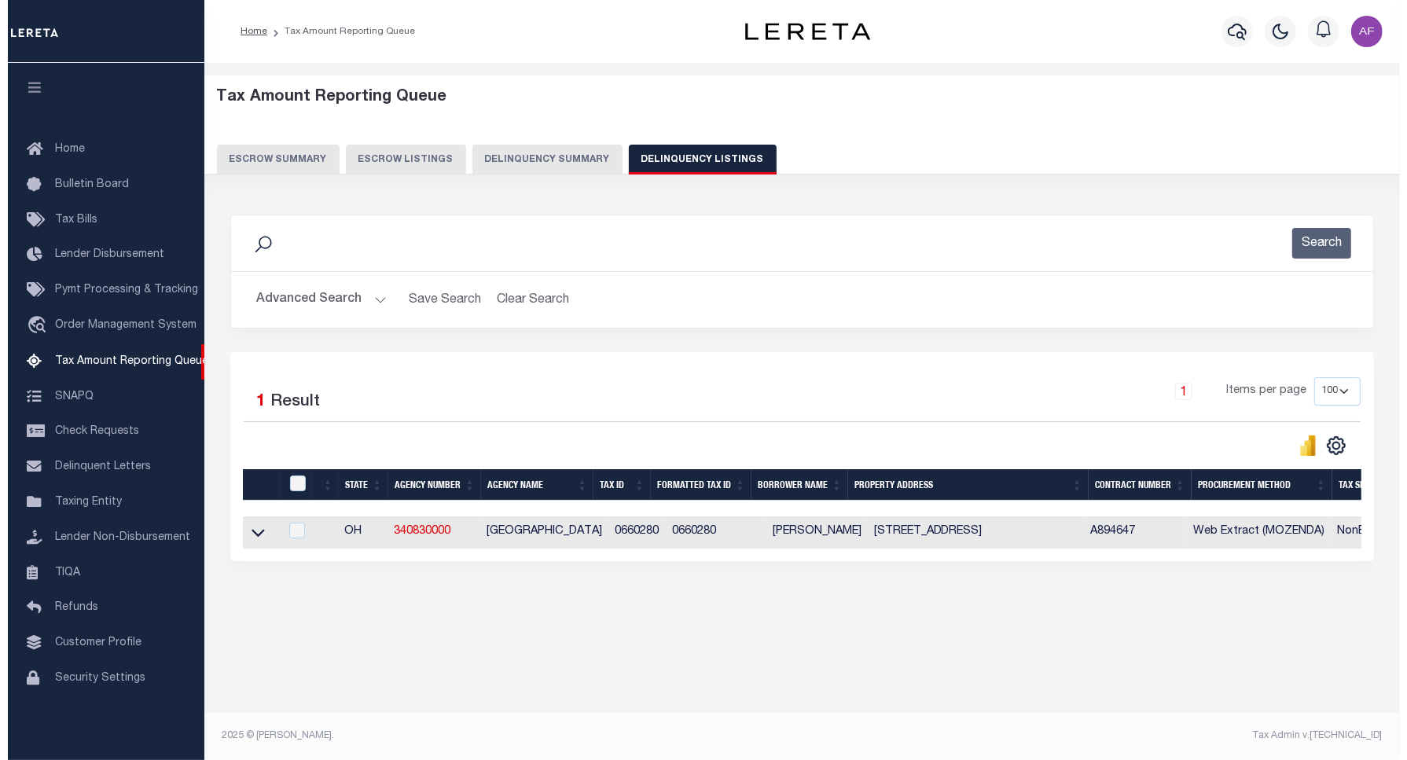
scroll to position [0, 0]
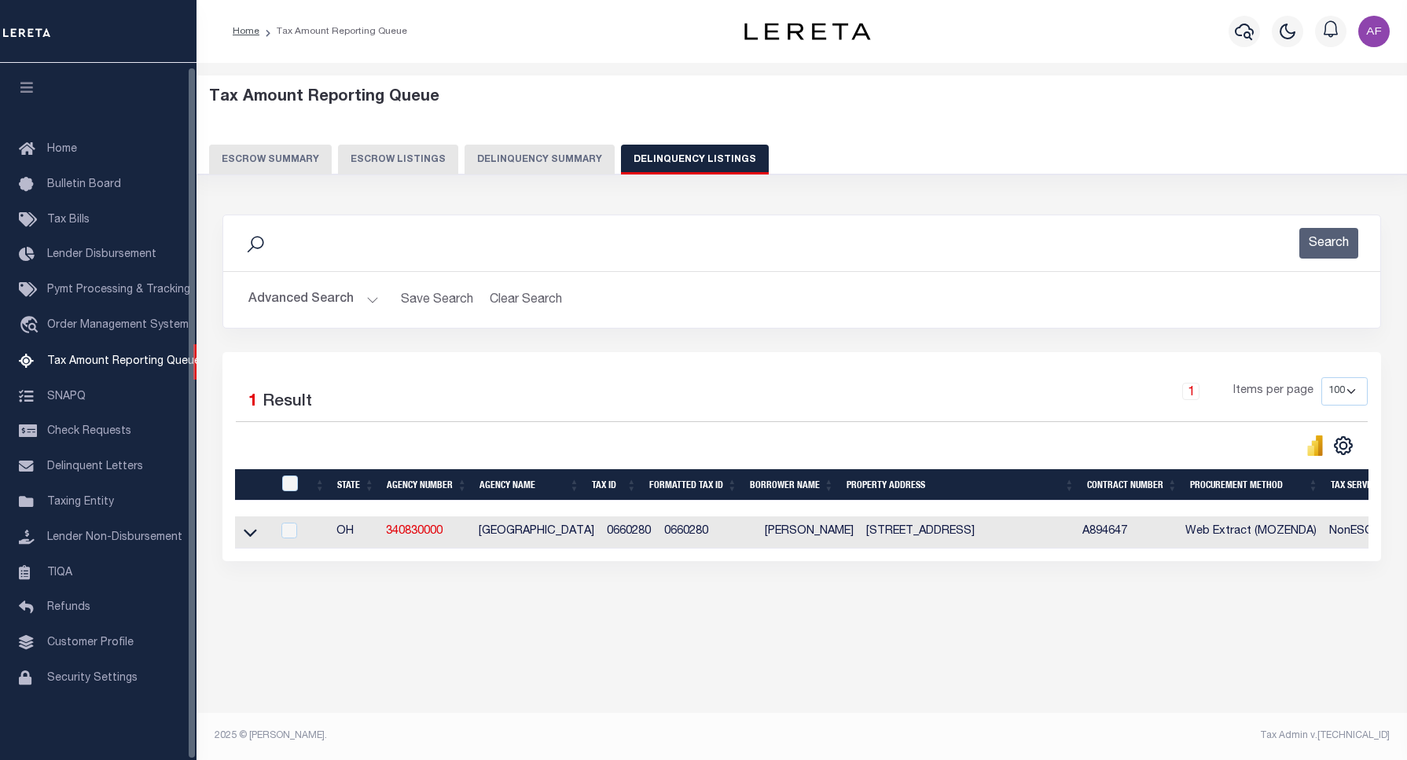
click at [297, 301] on button "Advanced Search" at bounding box center [313, 299] width 130 height 31
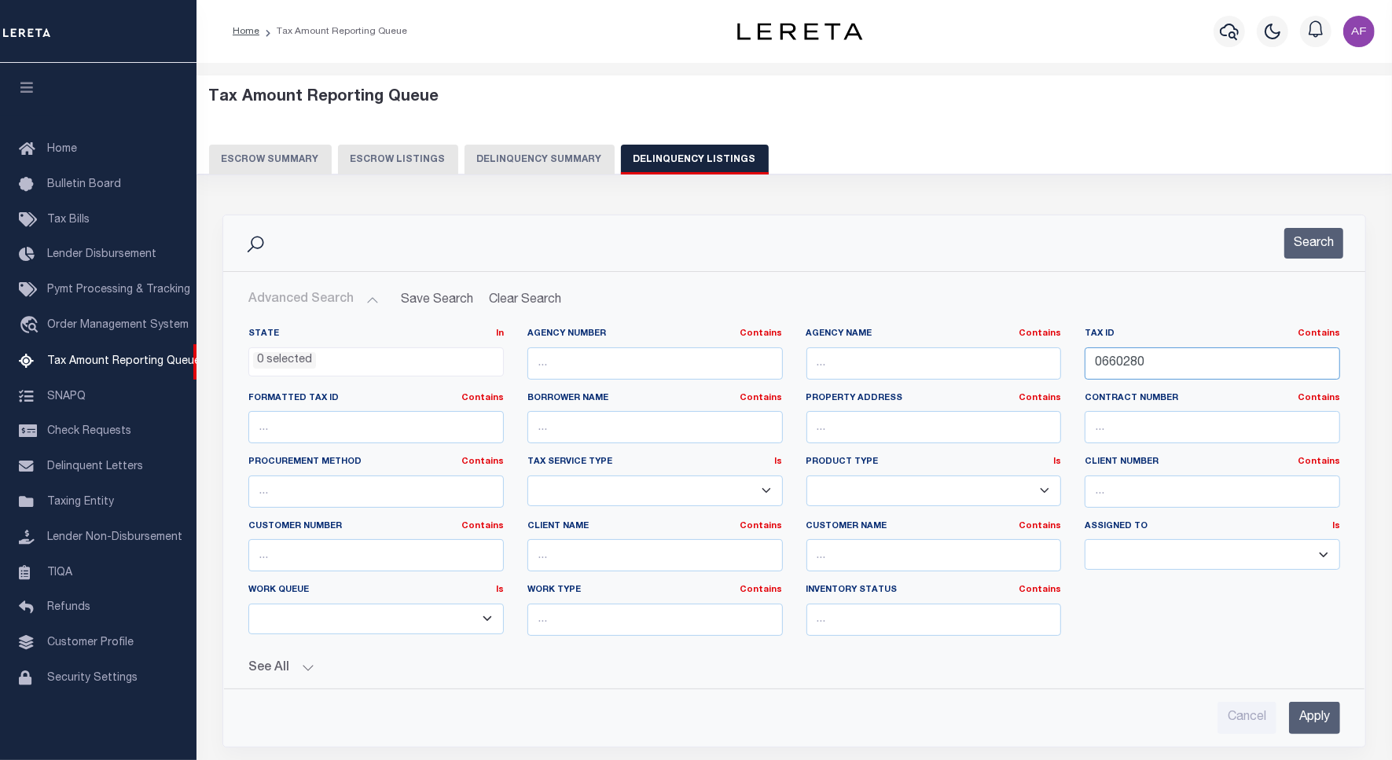
click at [1129, 365] on input "0660280" at bounding box center [1212, 363] width 255 height 32
click at [1311, 237] on button "Search" at bounding box center [1313, 243] width 59 height 31
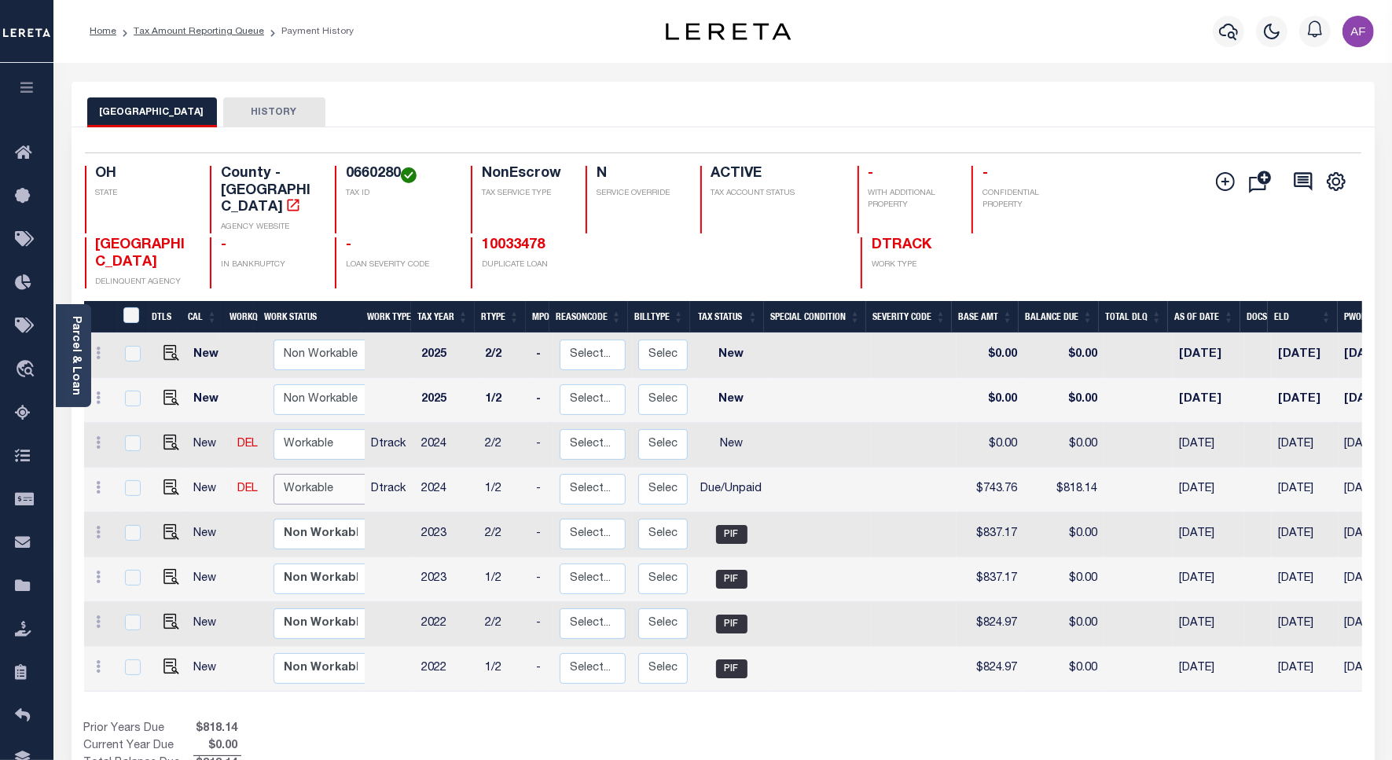
click at [293, 481] on select "Non Workable Workable" at bounding box center [320, 489] width 94 height 31
checkbox input "true"
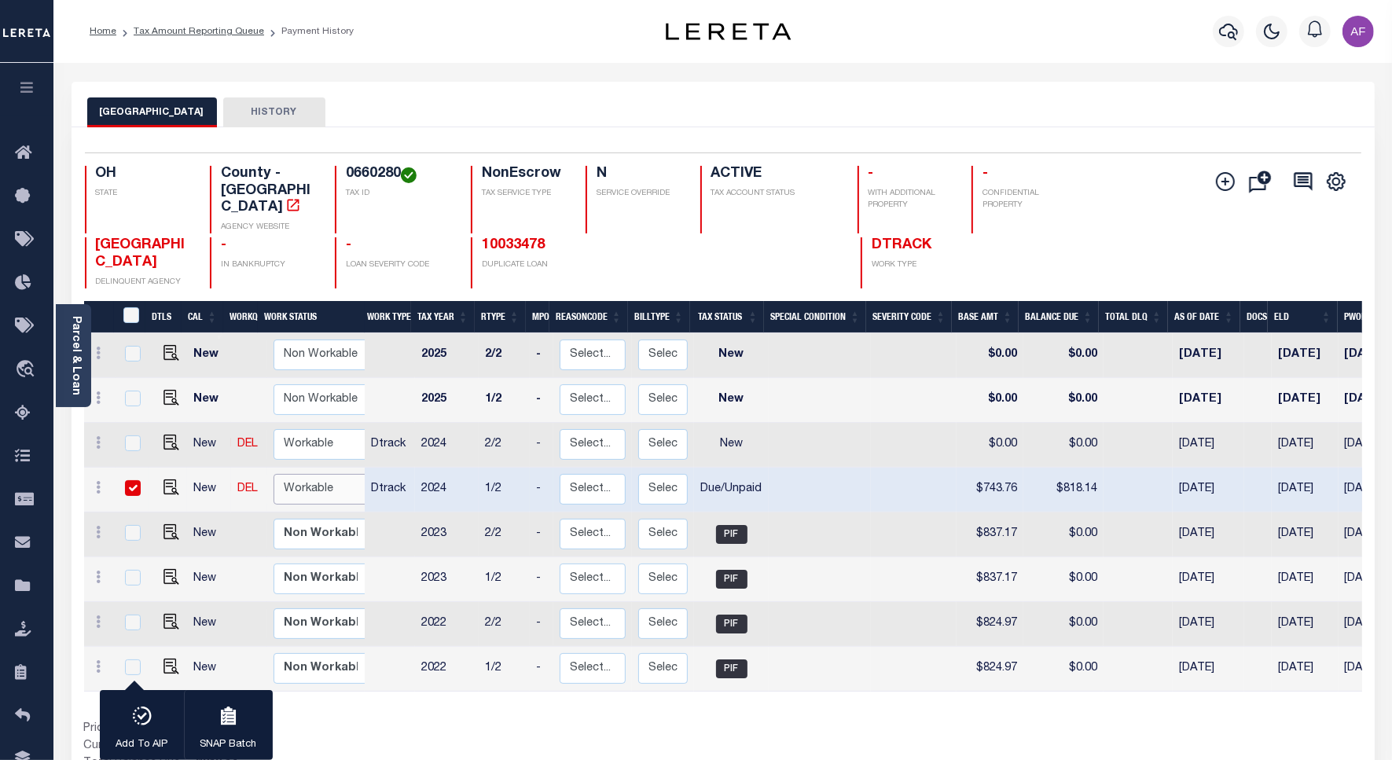
select select "true"
click at [273, 474] on select "Non Workable Workable" at bounding box center [320, 489] width 94 height 31
checkbox input "false"
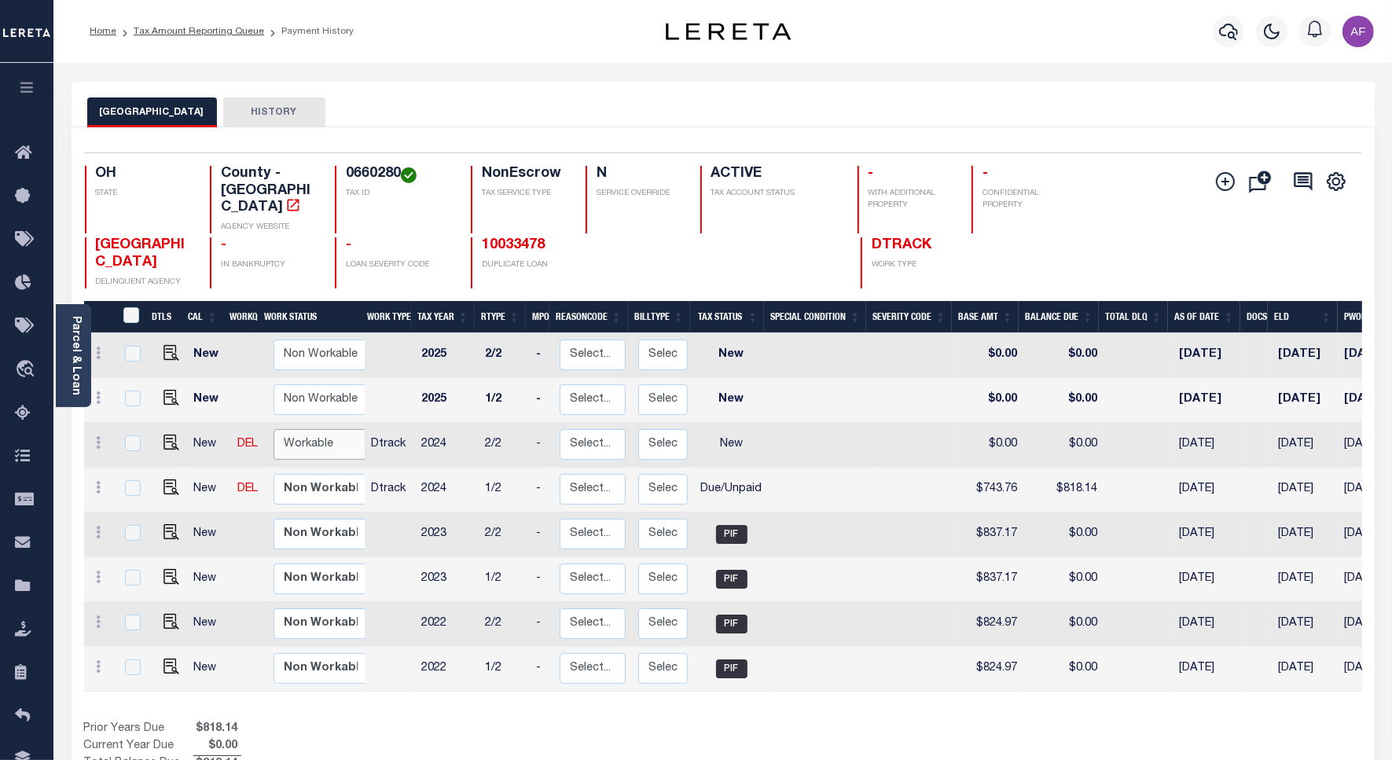
click at [307, 431] on select "Non Workable Workable" at bounding box center [320, 444] width 94 height 31
checkbox input "true"
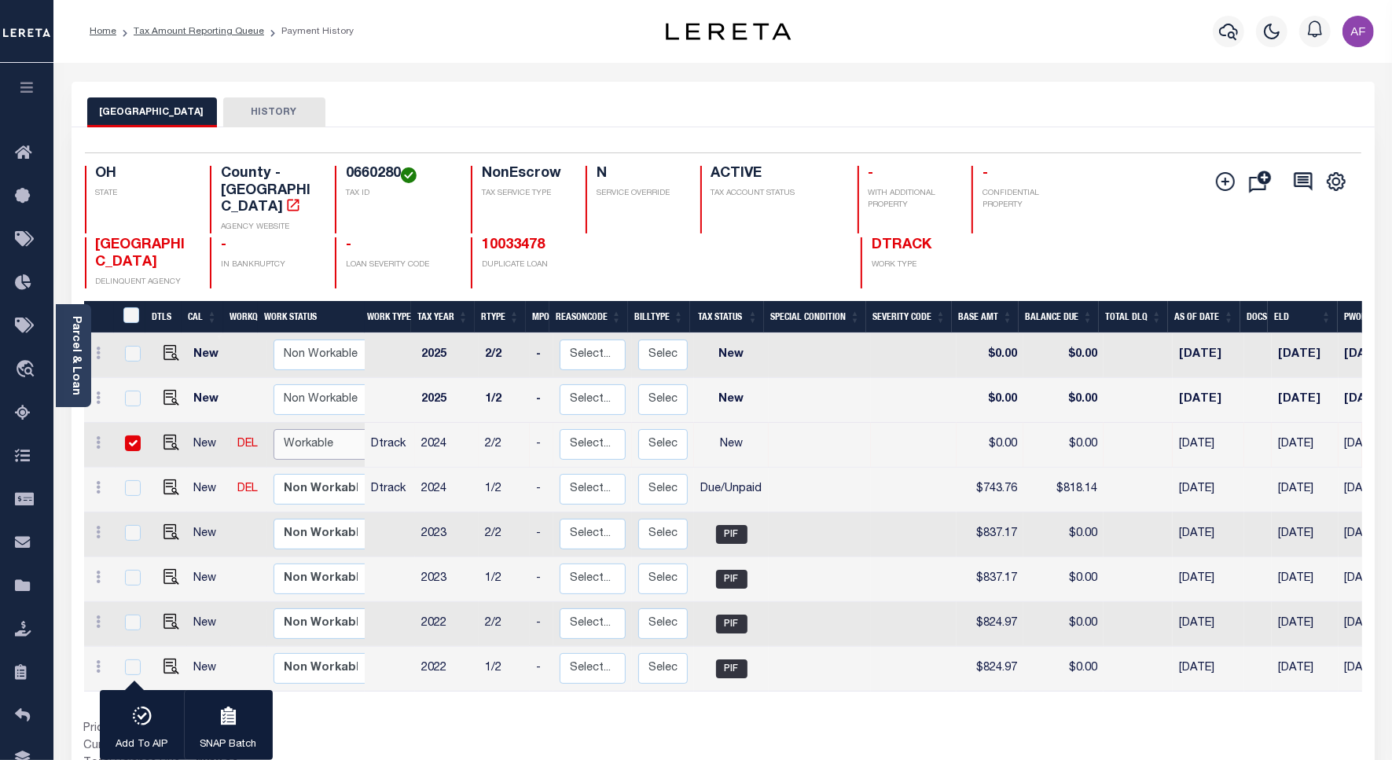
select select "true"
click at [273, 429] on select "Non Workable Workable" at bounding box center [320, 444] width 94 height 31
checkbox input "false"
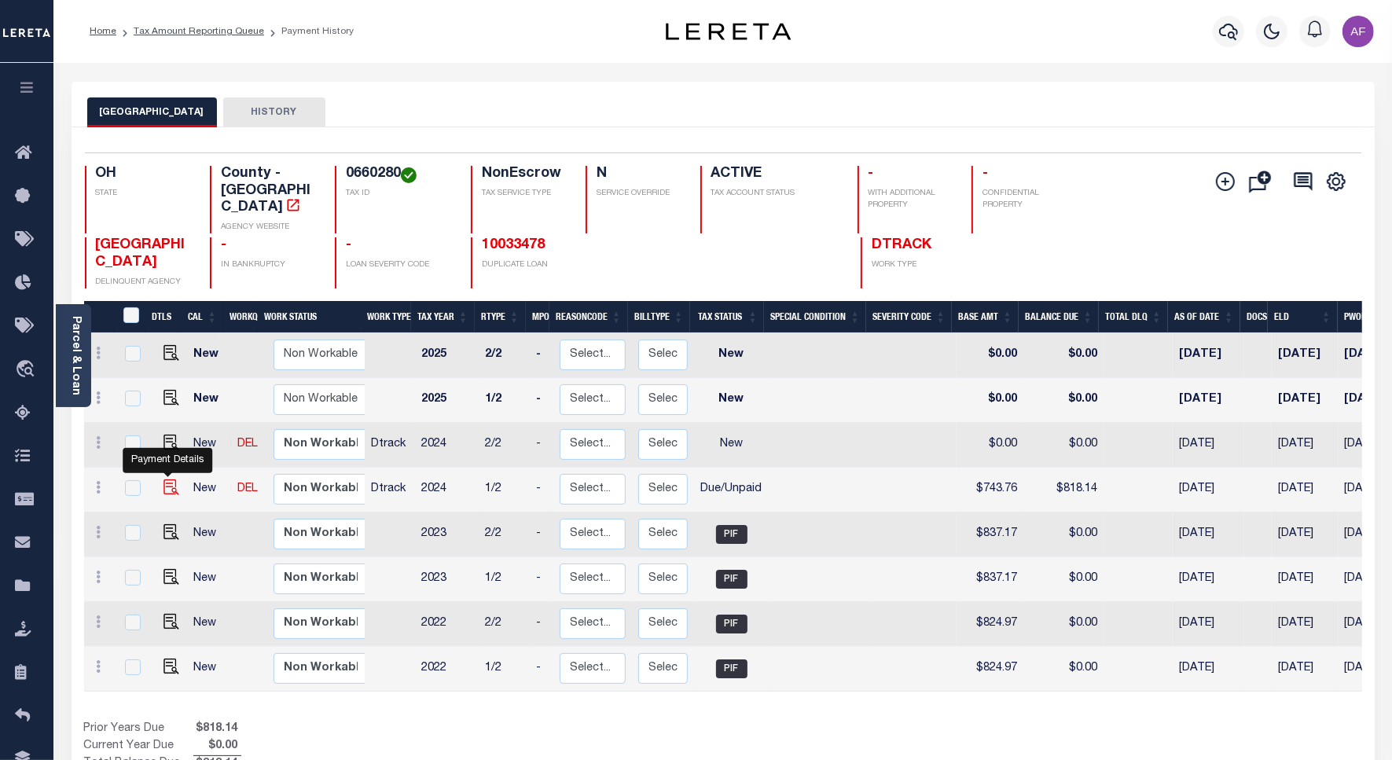
click at [165, 479] on img "" at bounding box center [171, 487] width 16 height 16
checkbox input "true"
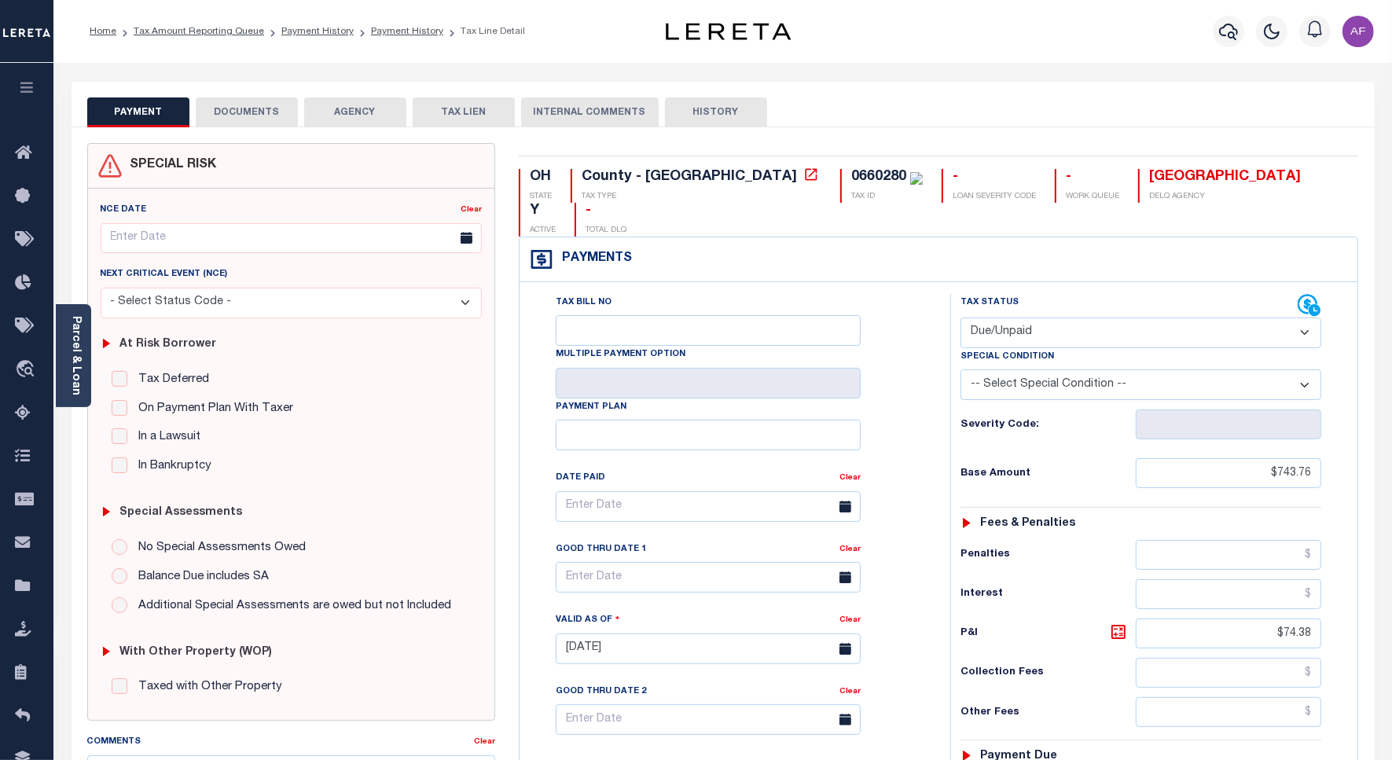
click at [1088, 317] on select "- Select Status Code - Open Due/Unpaid Paid Incomplete No Tax Due Internal Refu…" at bounding box center [1140, 332] width 361 height 31
select select "PYD"
click at [960, 317] on select "- Select Status Code - Open Due/Unpaid Paid Incomplete No Tax Due Internal Refu…" at bounding box center [1140, 332] width 361 height 31
type input "[DATE]"
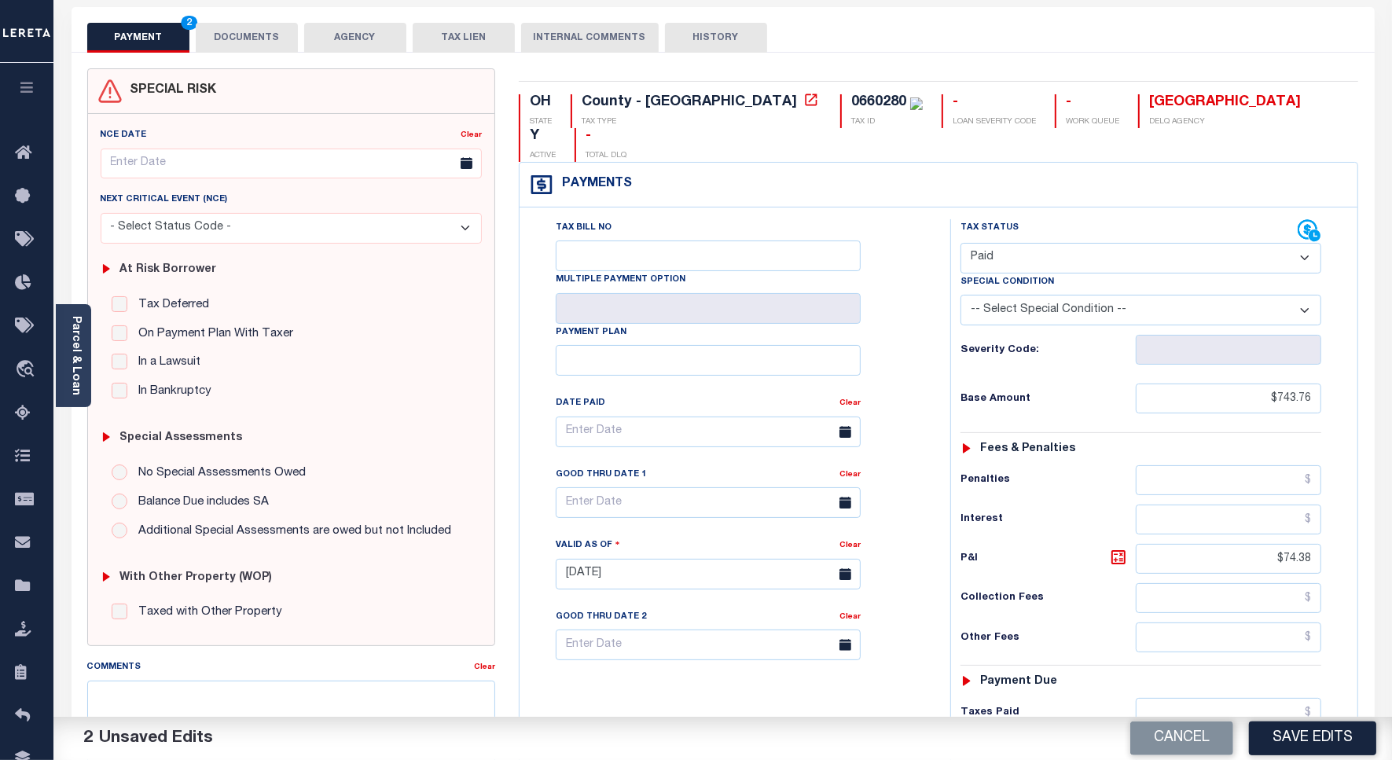
scroll to position [295, 0]
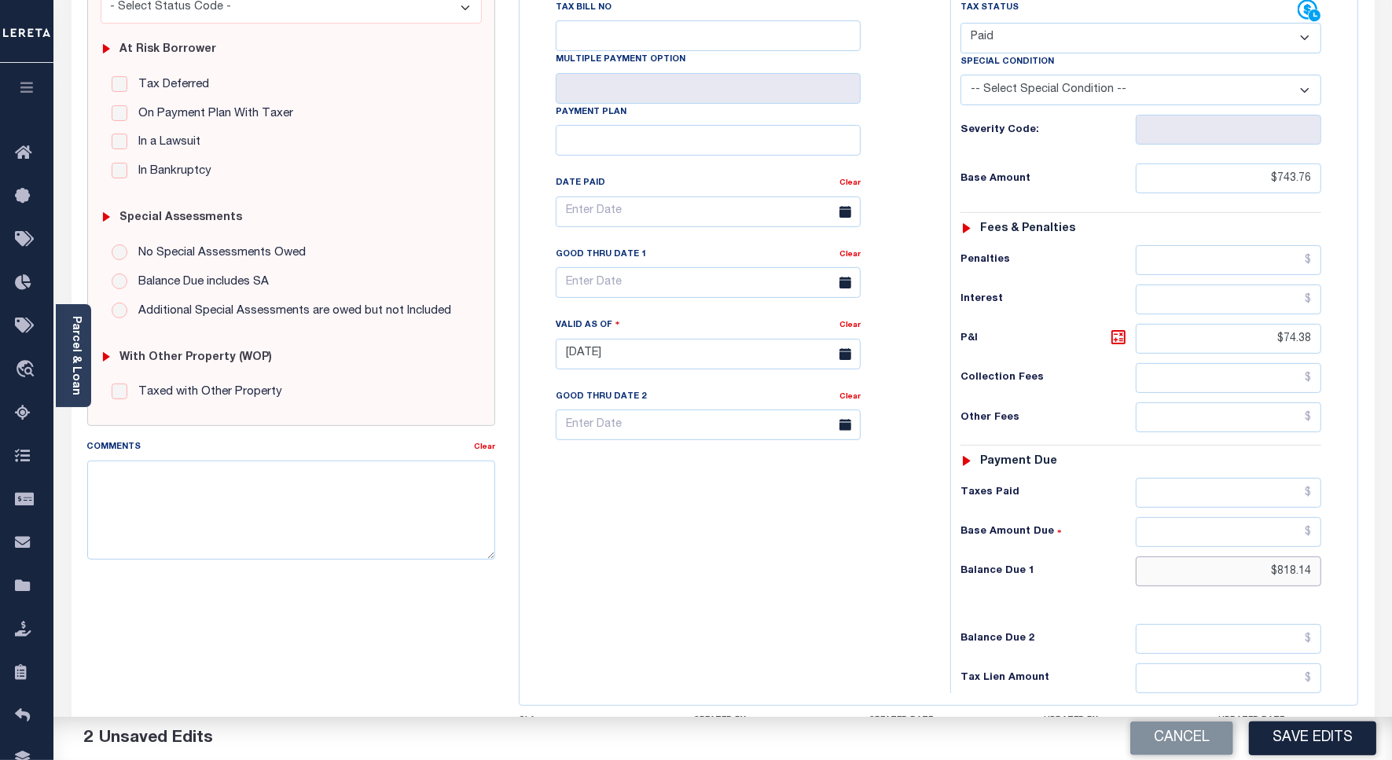
click at [1299, 556] on input "$818.14" at bounding box center [1228, 571] width 185 height 30
type input "$0"
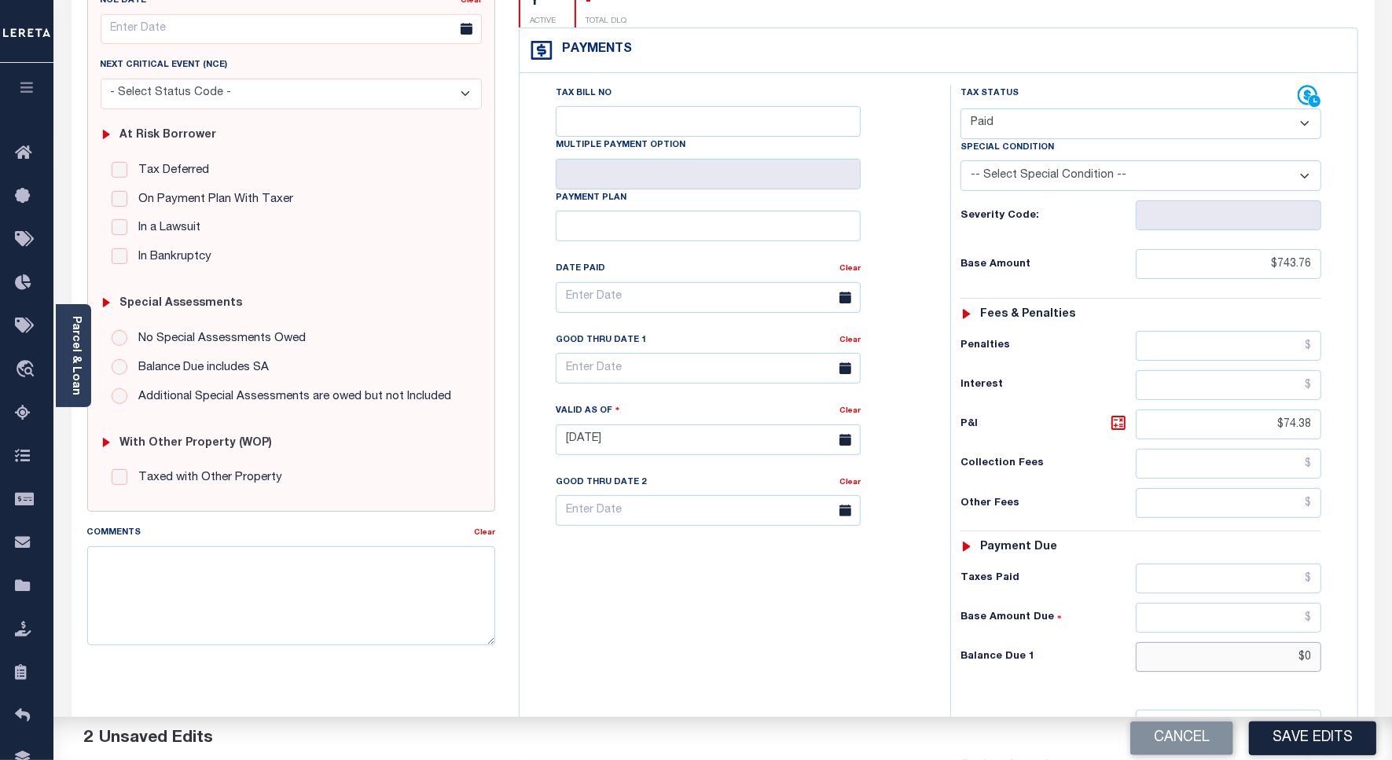
scroll to position [0, 0]
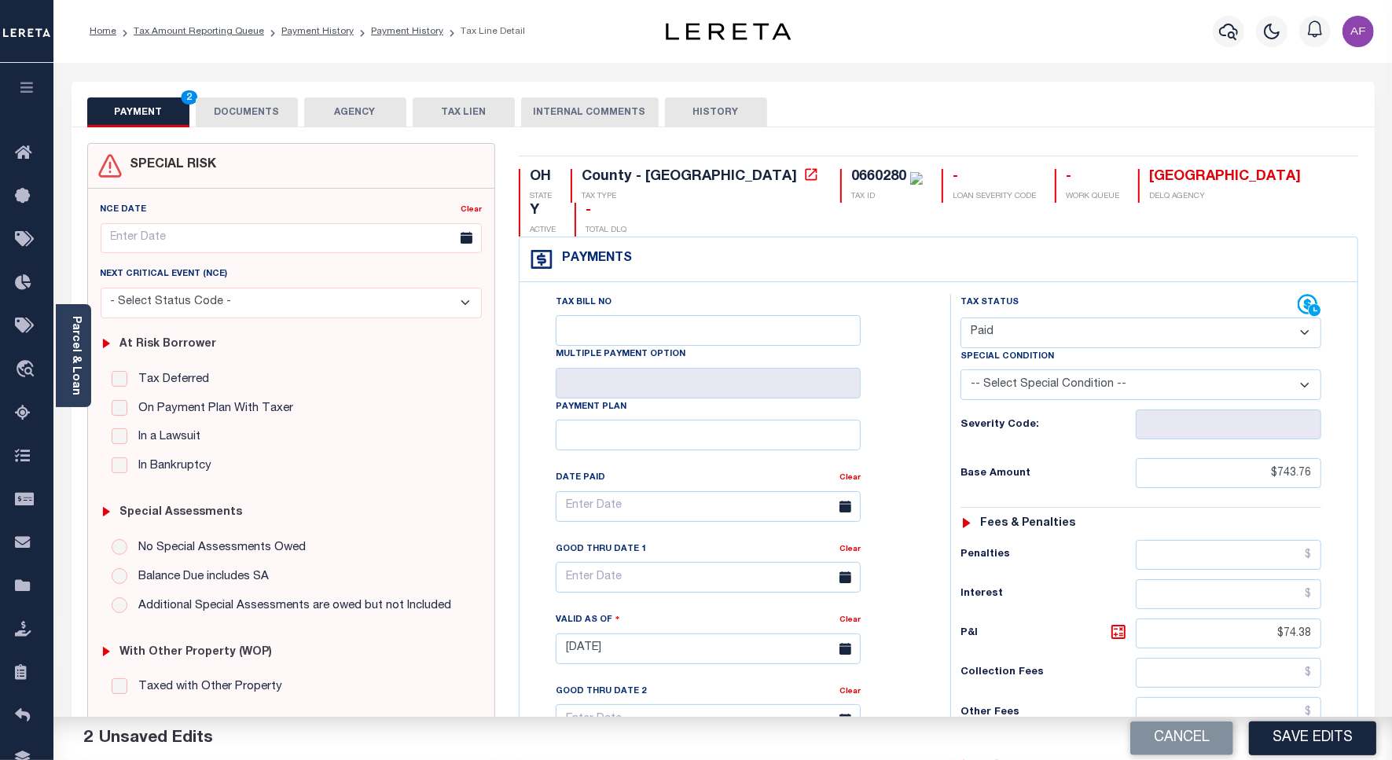
click at [225, 108] on button "DOCUMENTS" at bounding box center [247, 112] width 102 height 30
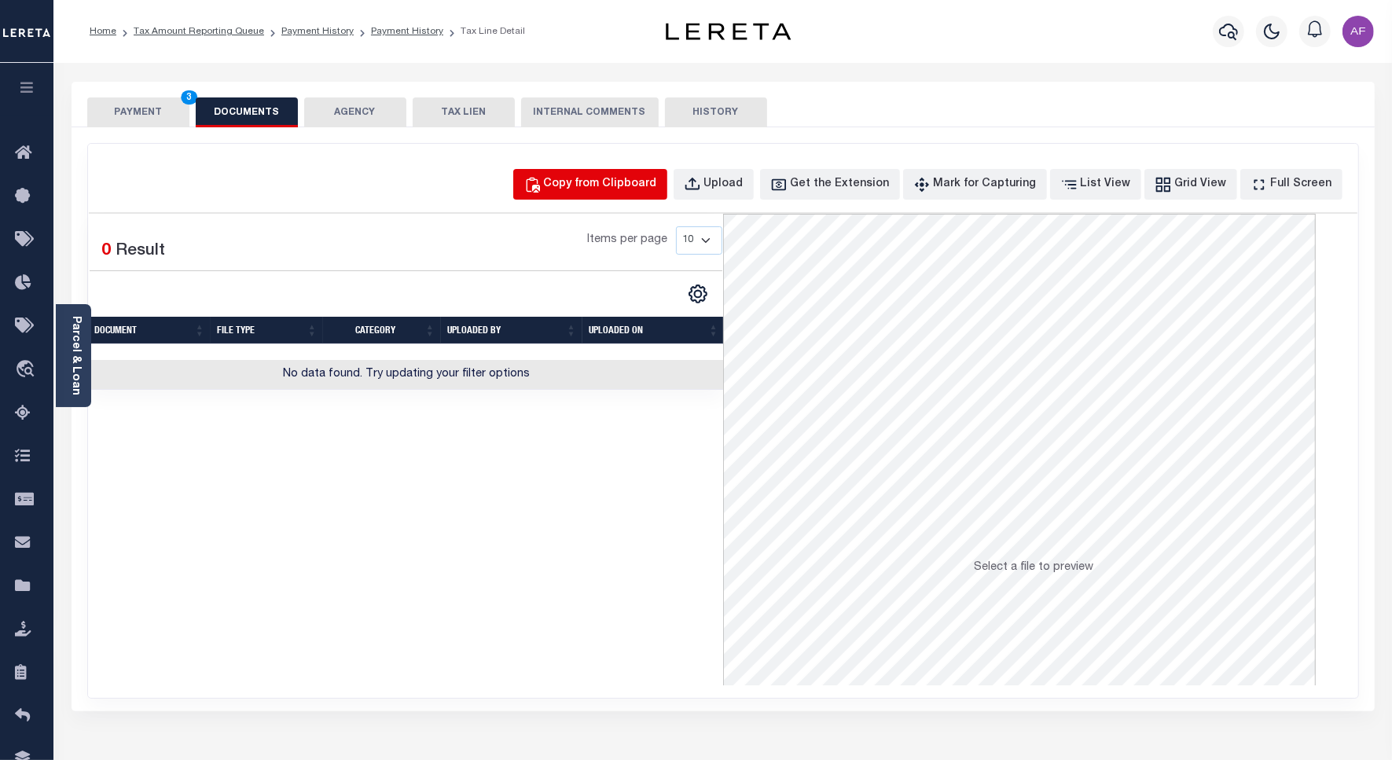
click at [626, 193] on div "Copy from Clipboard" at bounding box center [600, 184] width 113 height 17
select select "POP"
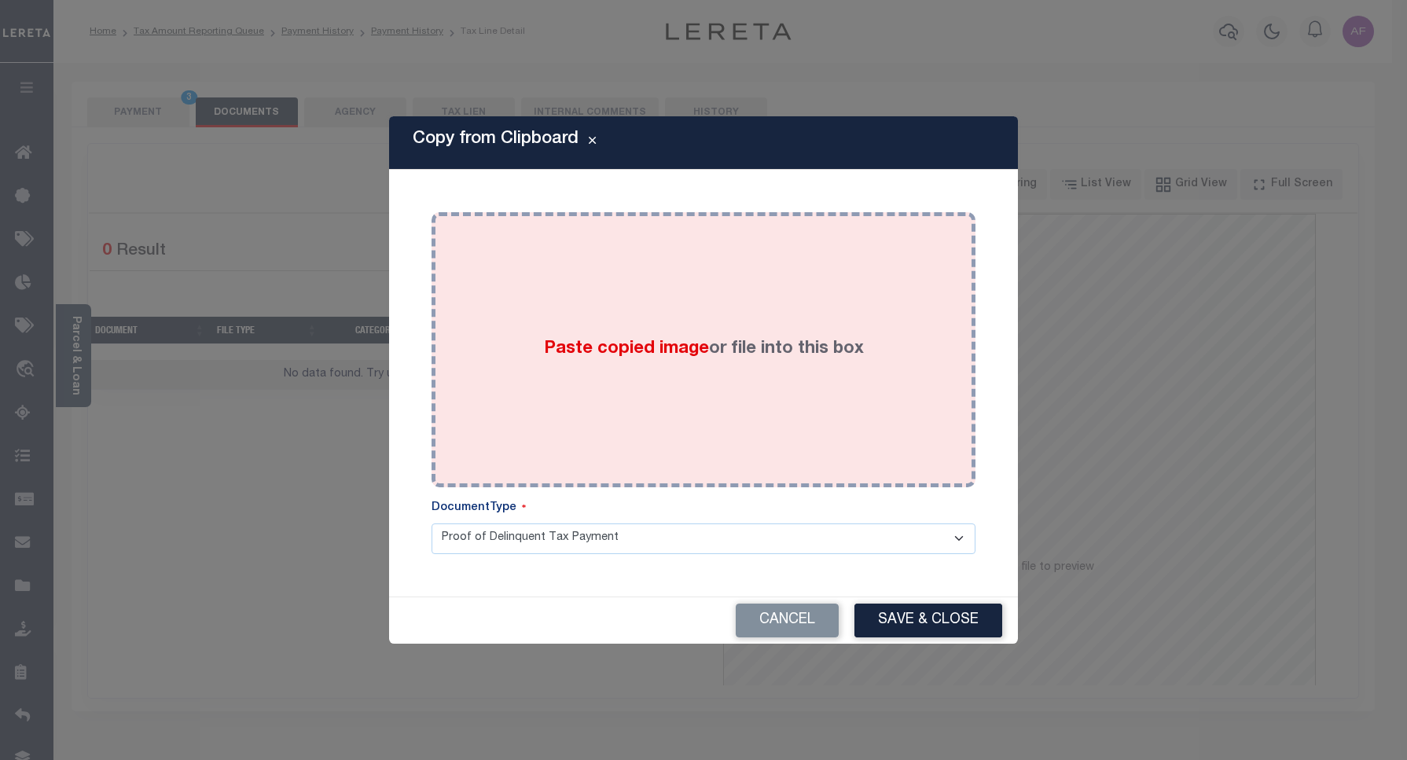
click at [659, 292] on div "Paste copied image or file into this box" at bounding box center [703, 349] width 520 height 251
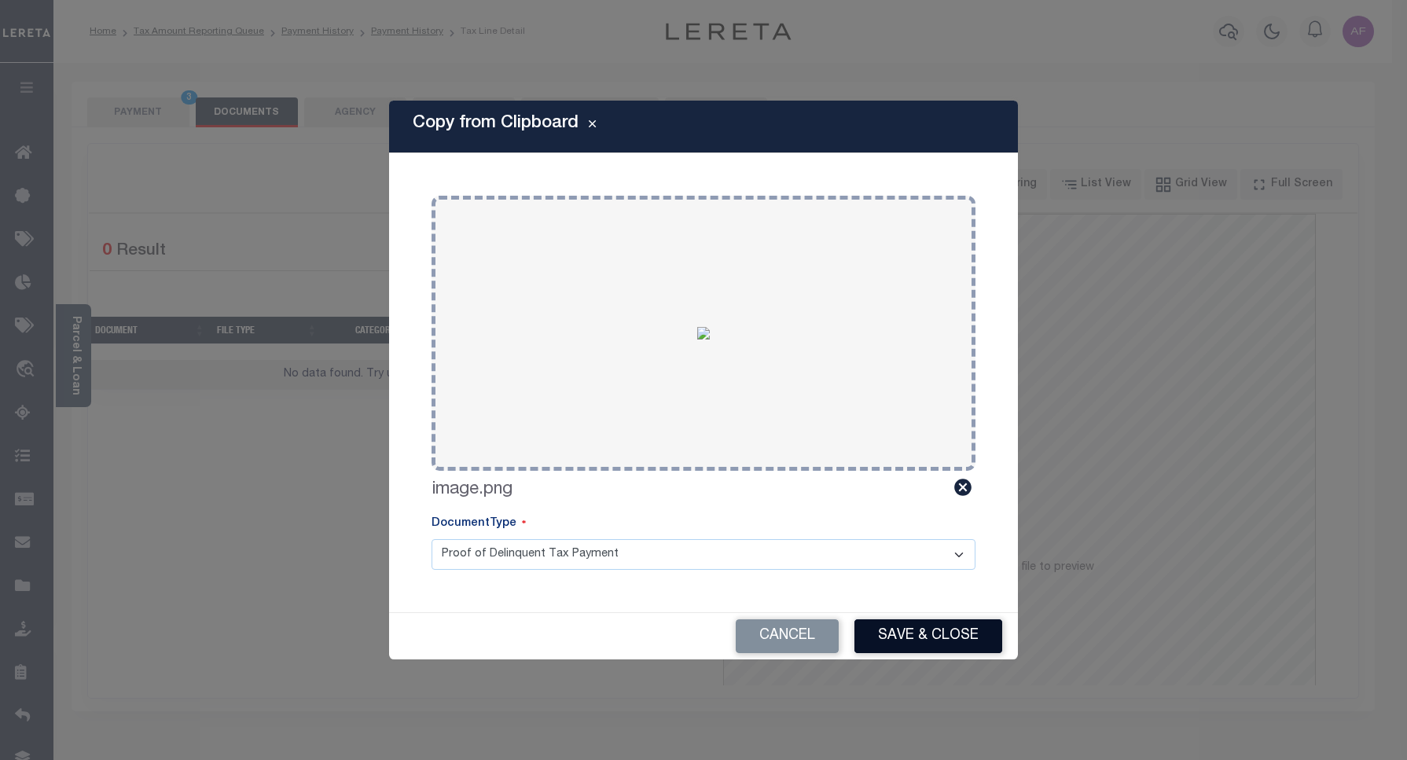
click at [909, 633] on button "Save & Close" at bounding box center [928, 636] width 148 height 34
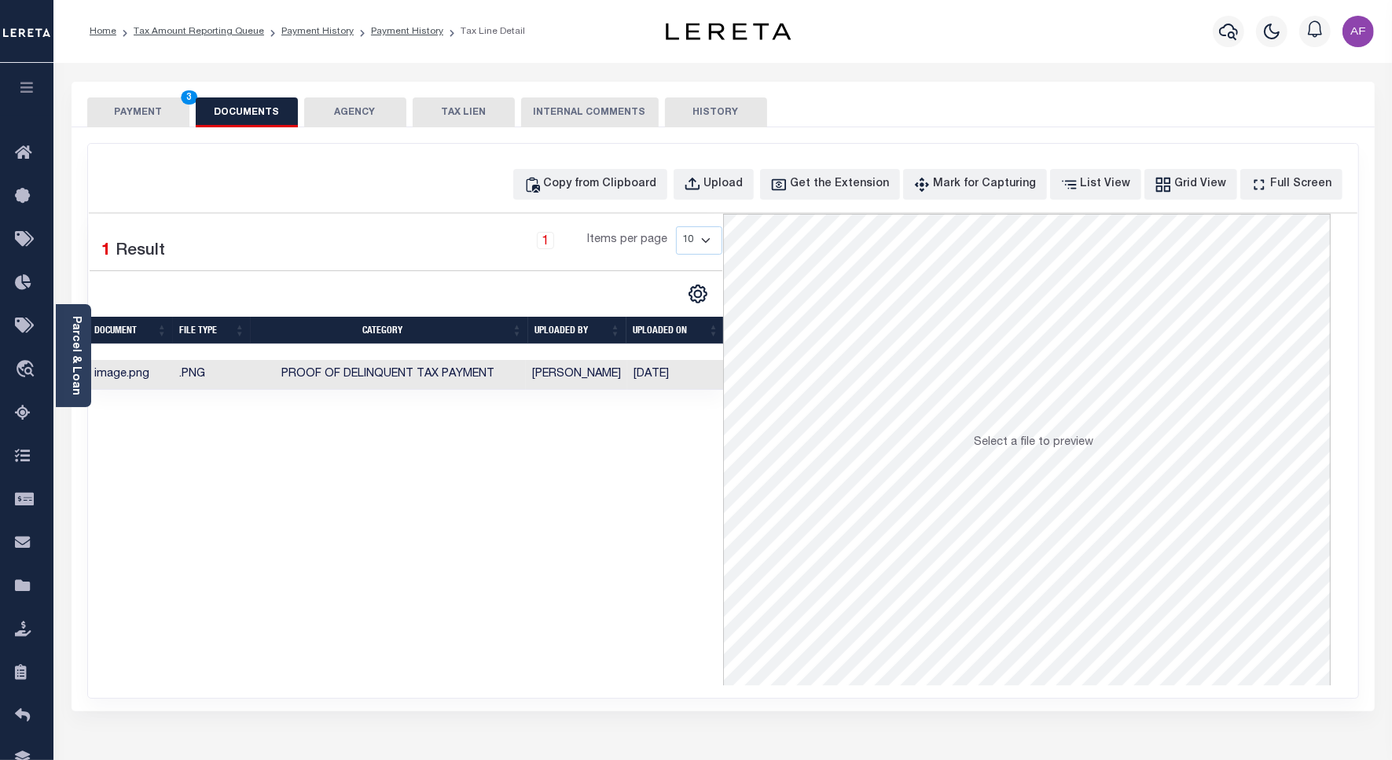
click at [131, 119] on button "PAYMENT 3" at bounding box center [138, 112] width 102 height 30
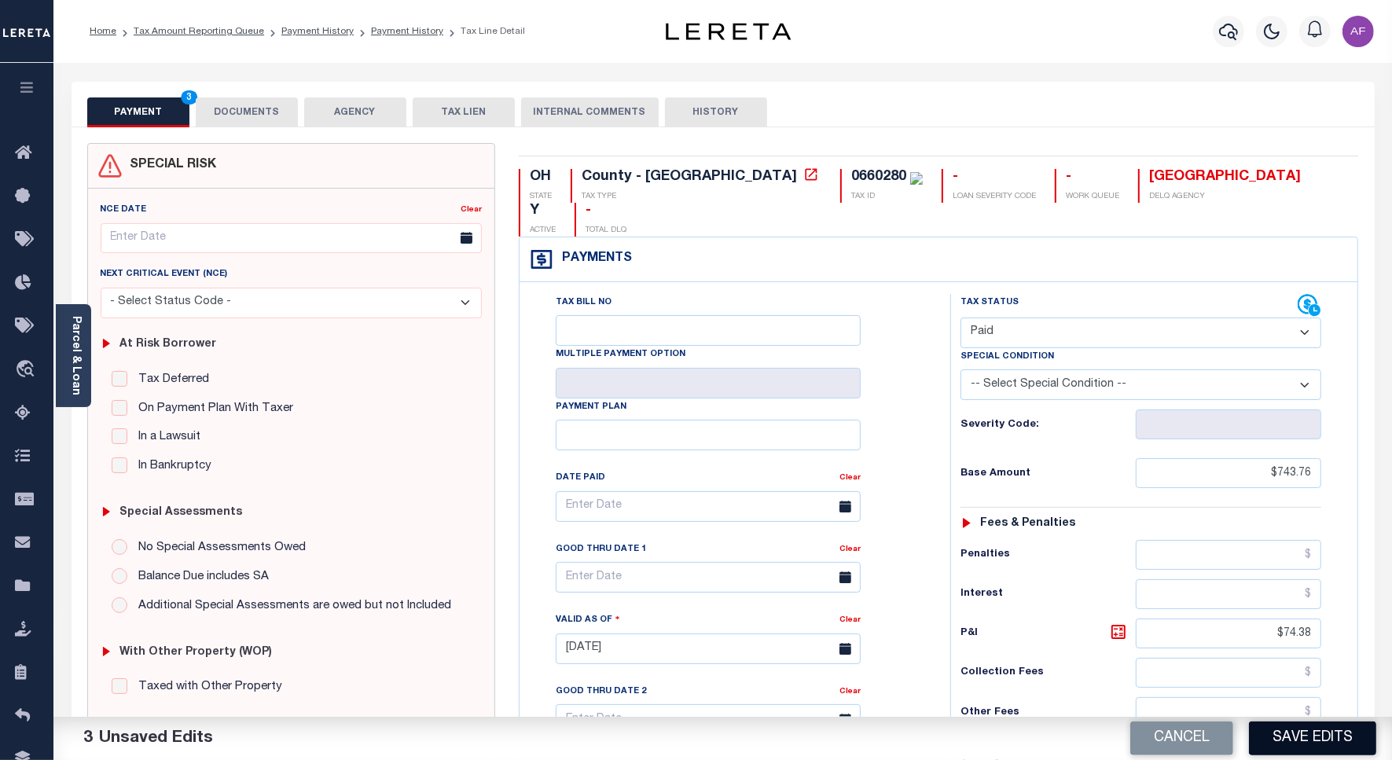
click at [1315, 729] on button "Save Edits" at bounding box center [1312, 738] width 127 height 34
checkbox input "false"
type input "$743.76"
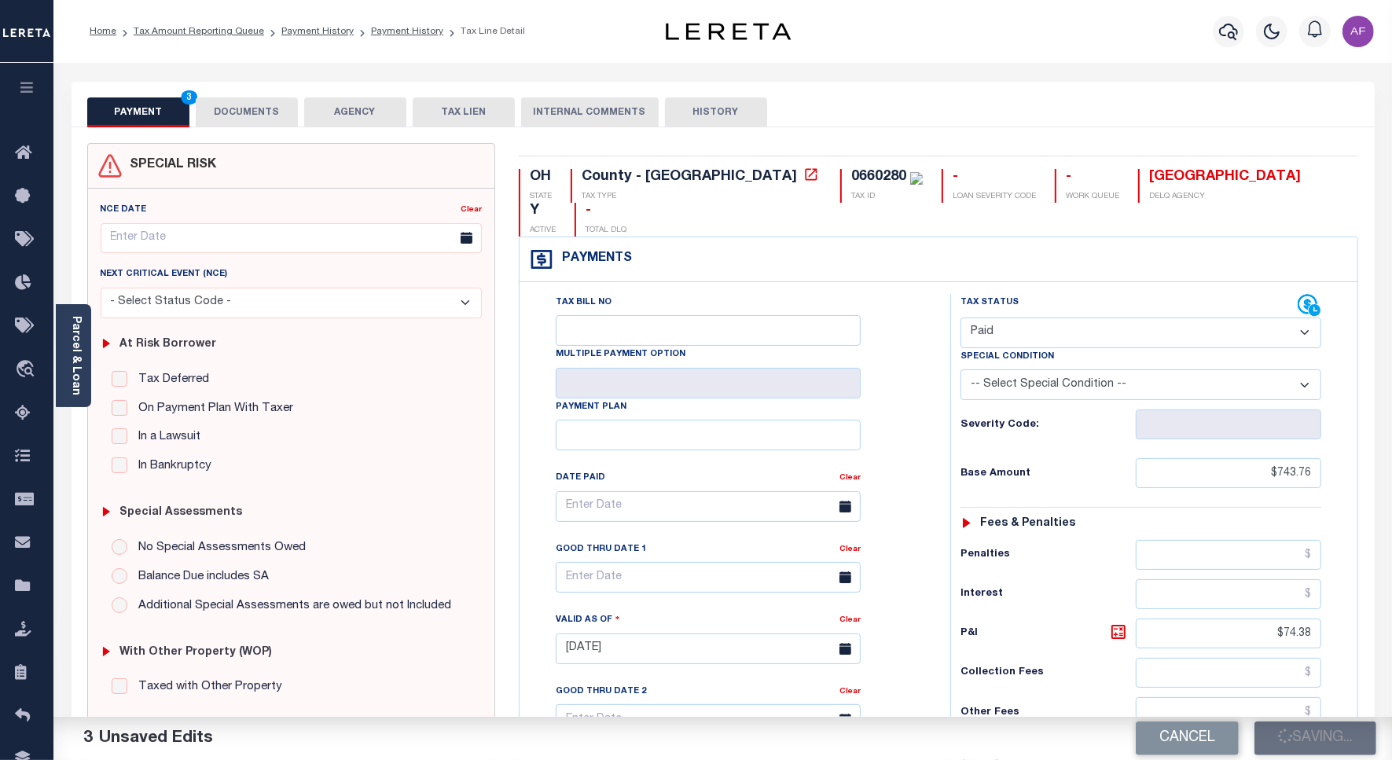
type input "$74.38"
type input "$0"
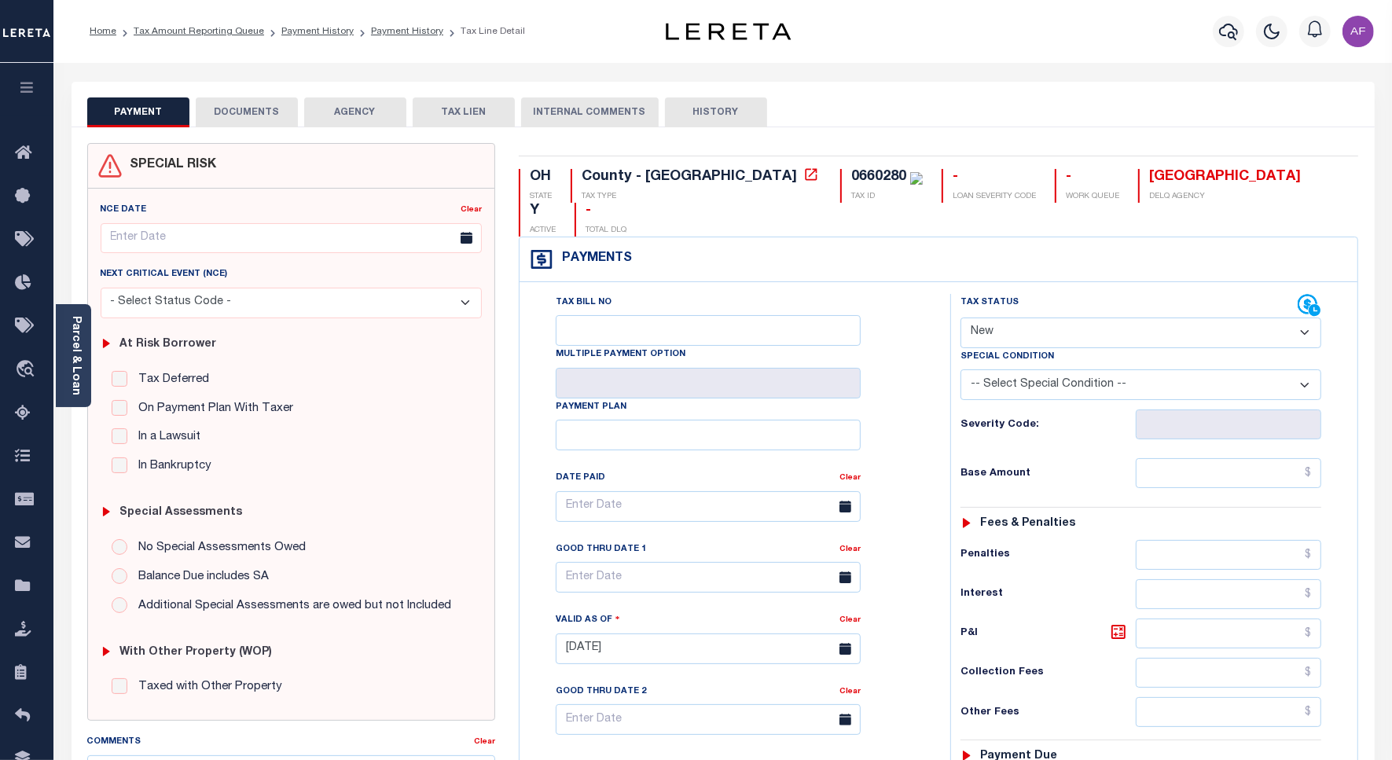
click at [1043, 294] on div "Tax Status Status" at bounding box center [1128, 306] width 337 height 24
click at [1031, 317] on select "- Select Status Code - Open Due/Unpaid Paid Incomplete No Tax Due Internal Refu…" at bounding box center [1140, 332] width 361 height 31
select select "PYD"
click at [960, 317] on select "- Select Status Code - Open Due/Unpaid Paid Incomplete No Tax Due Internal Refu…" at bounding box center [1140, 332] width 361 height 31
type input "[DATE]"
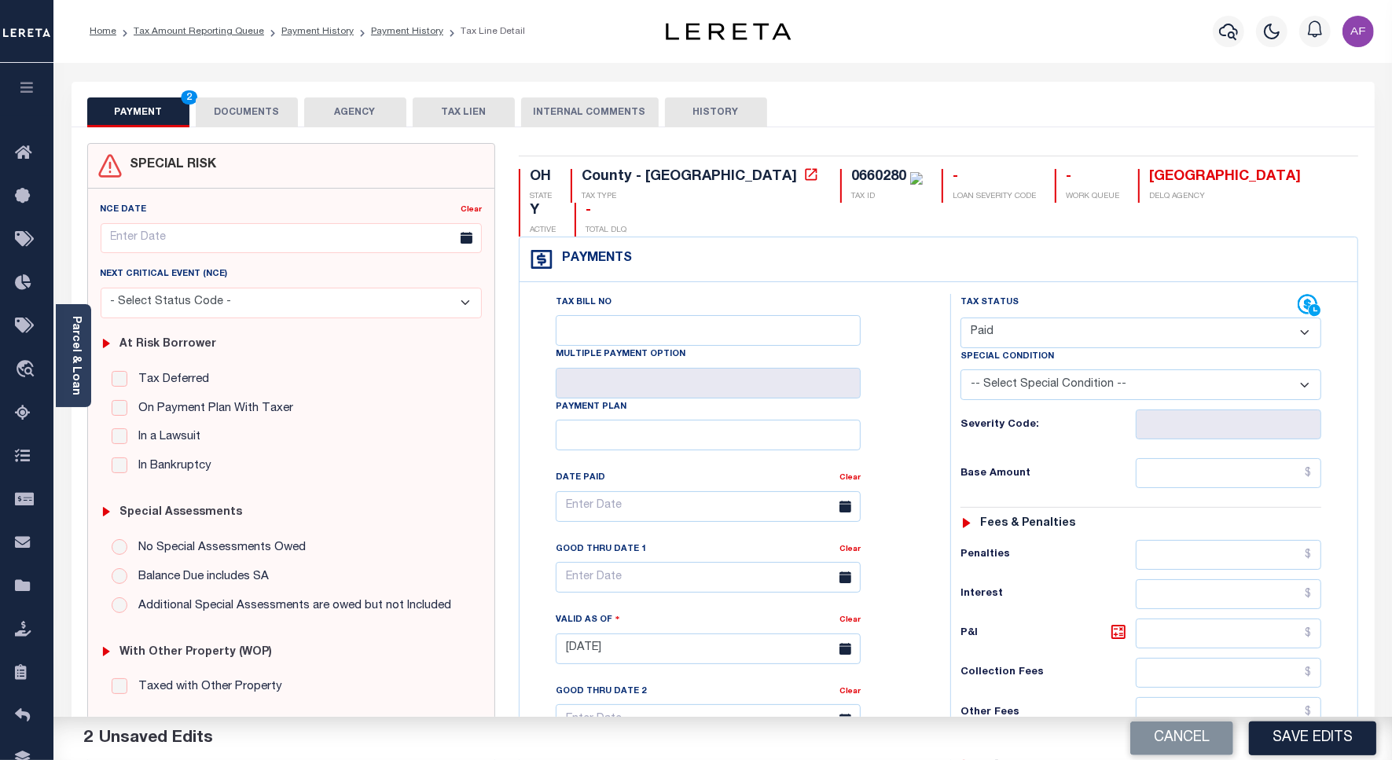
click at [249, 108] on button "DOCUMENTS" at bounding box center [247, 112] width 102 height 30
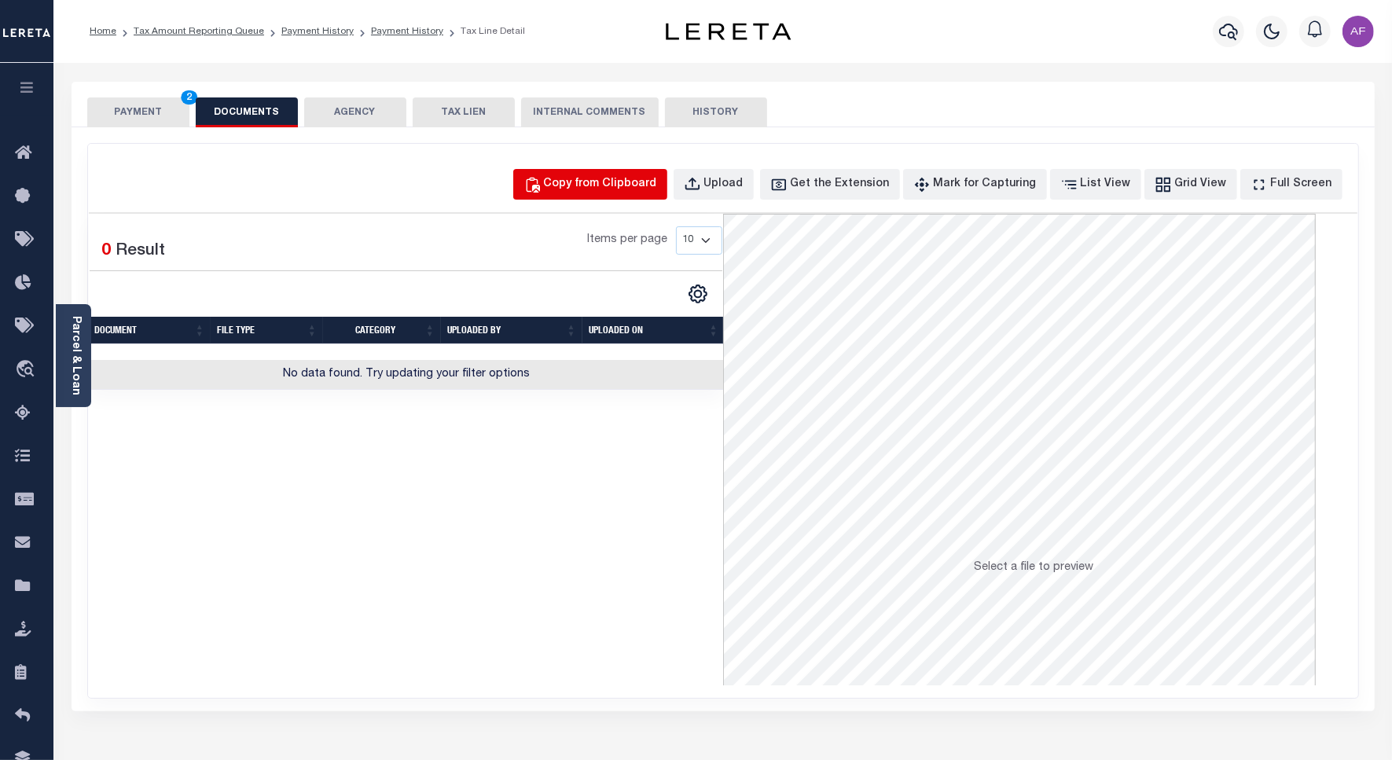
click at [618, 186] on div "Copy from Clipboard" at bounding box center [600, 184] width 113 height 17
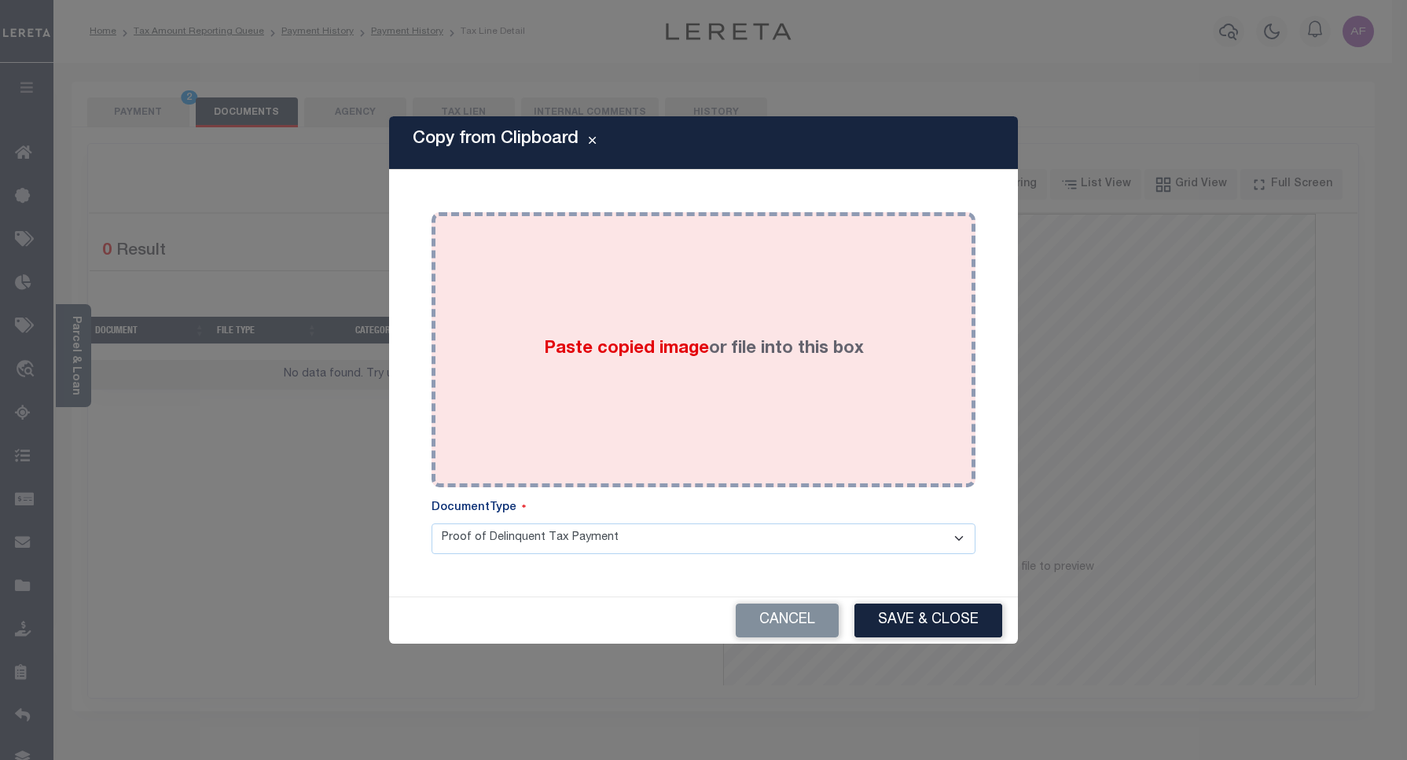
click at [629, 248] on div "Paste copied image or file into this box" at bounding box center [703, 349] width 520 height 251
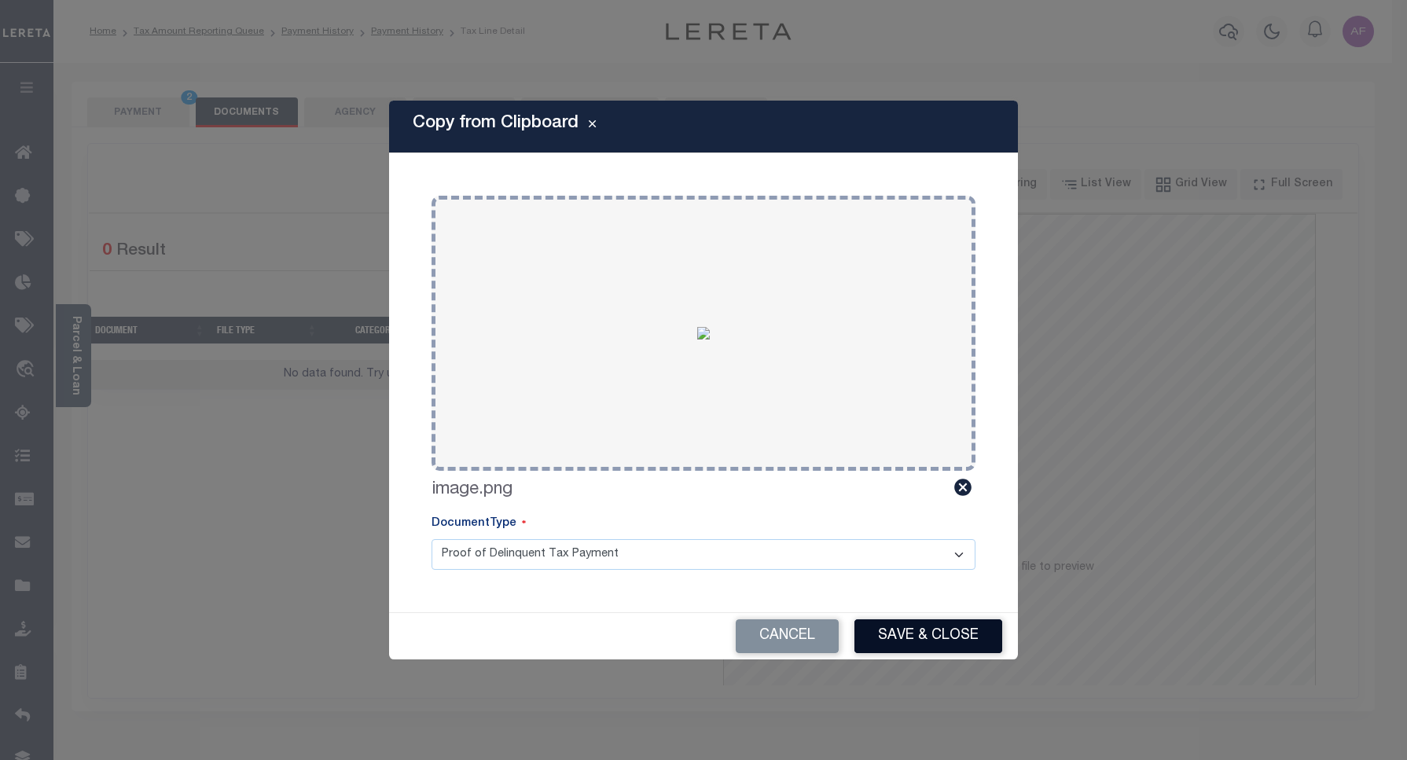
click at [912, 653] on button "Save & Close" at bounding box center [928, 636] width 148 height 34
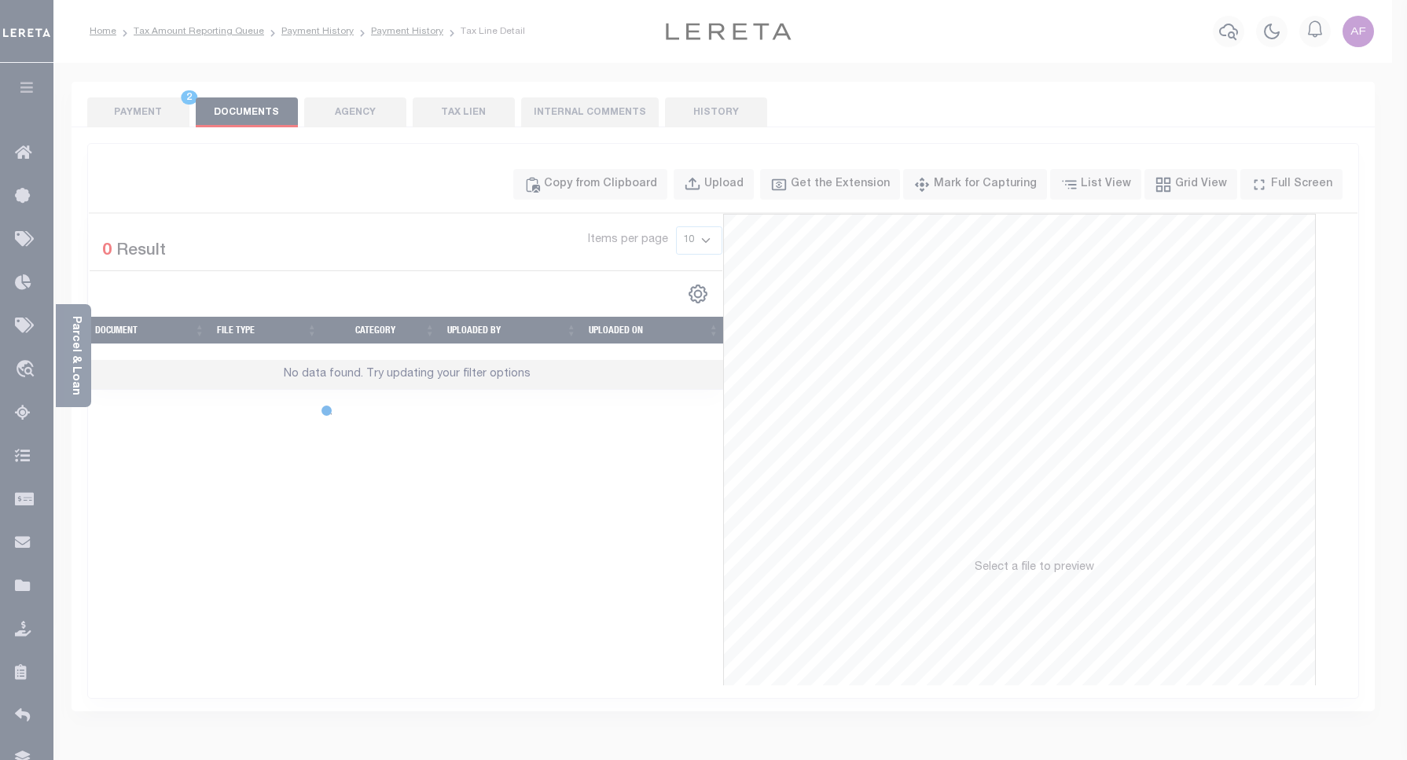
click at [905, 648] on body "Home Tax Amount Reporting Queue Payment History Payment History Tax Line Detail" at bounding box center [703, 548] width 1407 height 1096
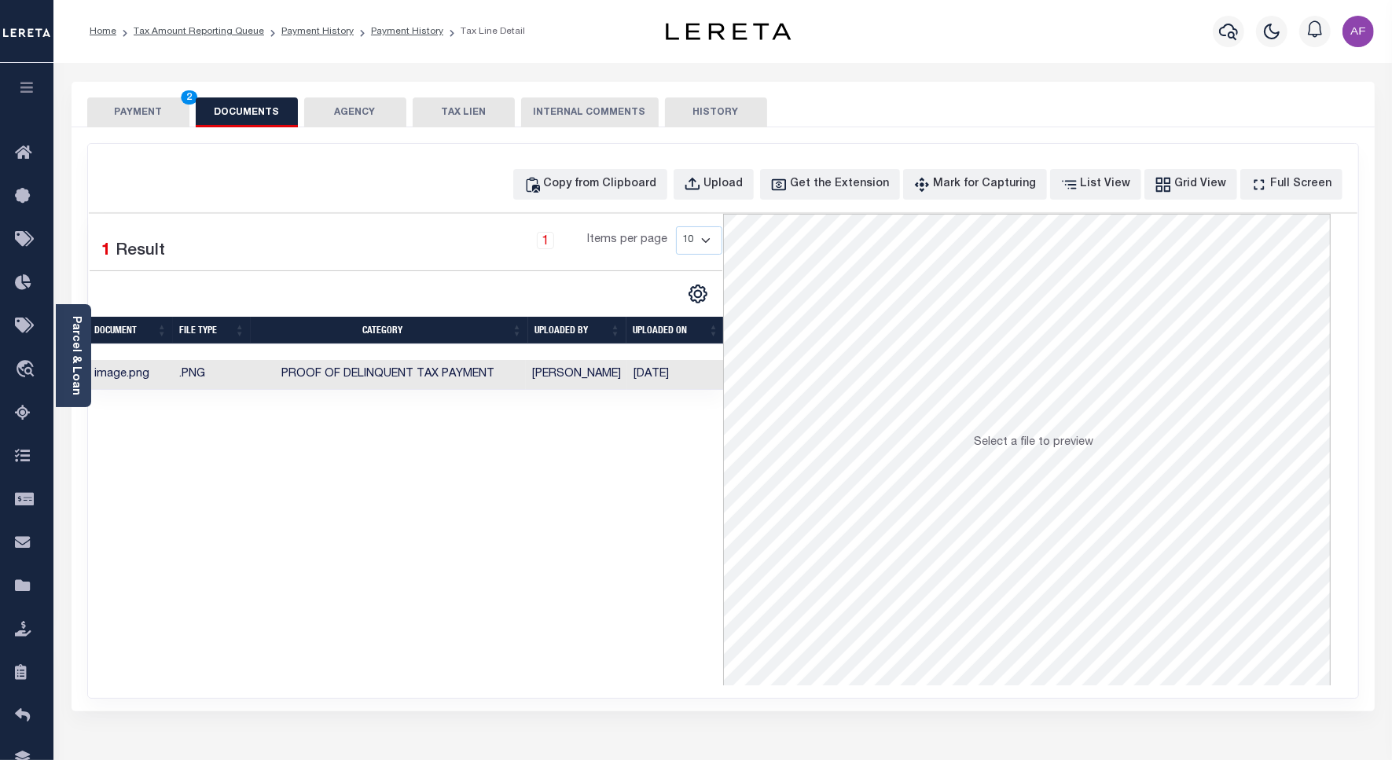
click at [128, 101] on button "PAYMENT 2" at bounding box center [138, 112] width 102 height 30
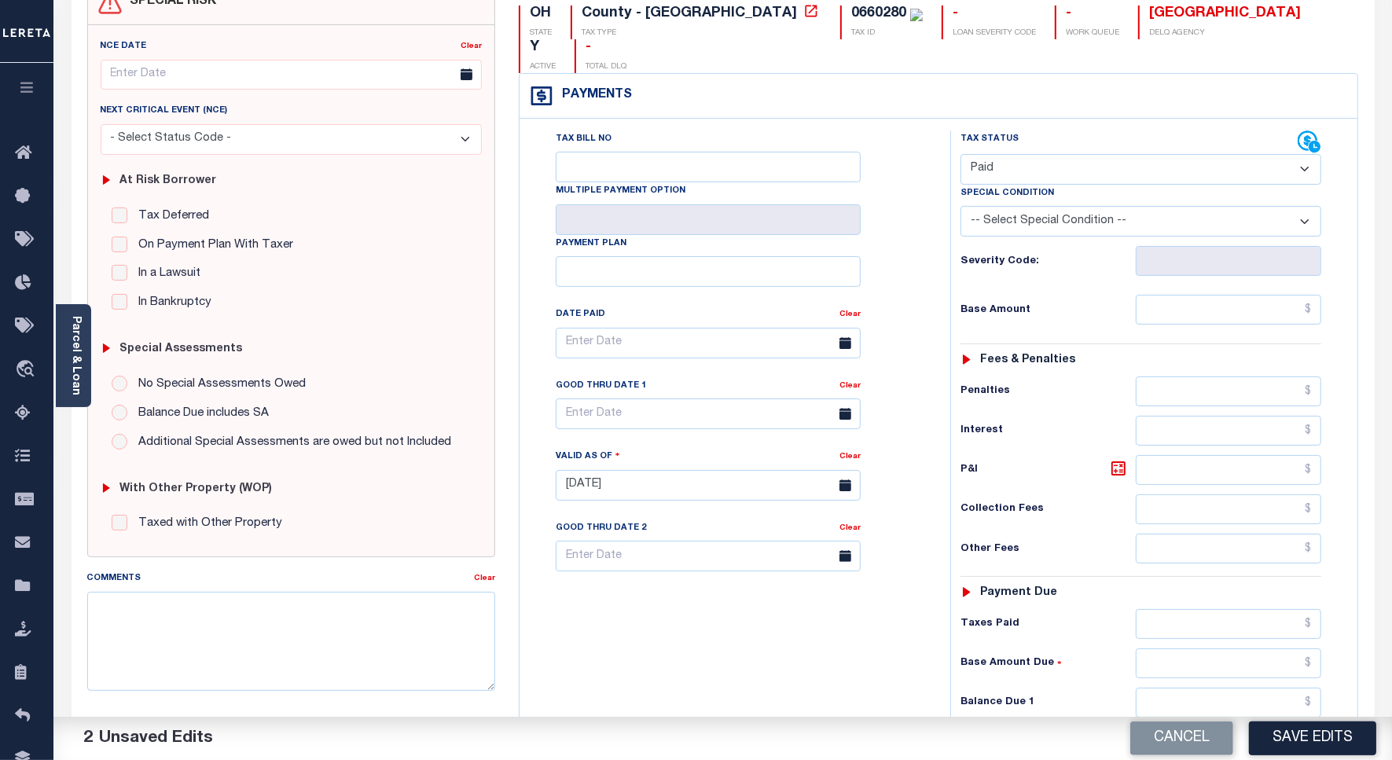
scroll to position [295, 0]
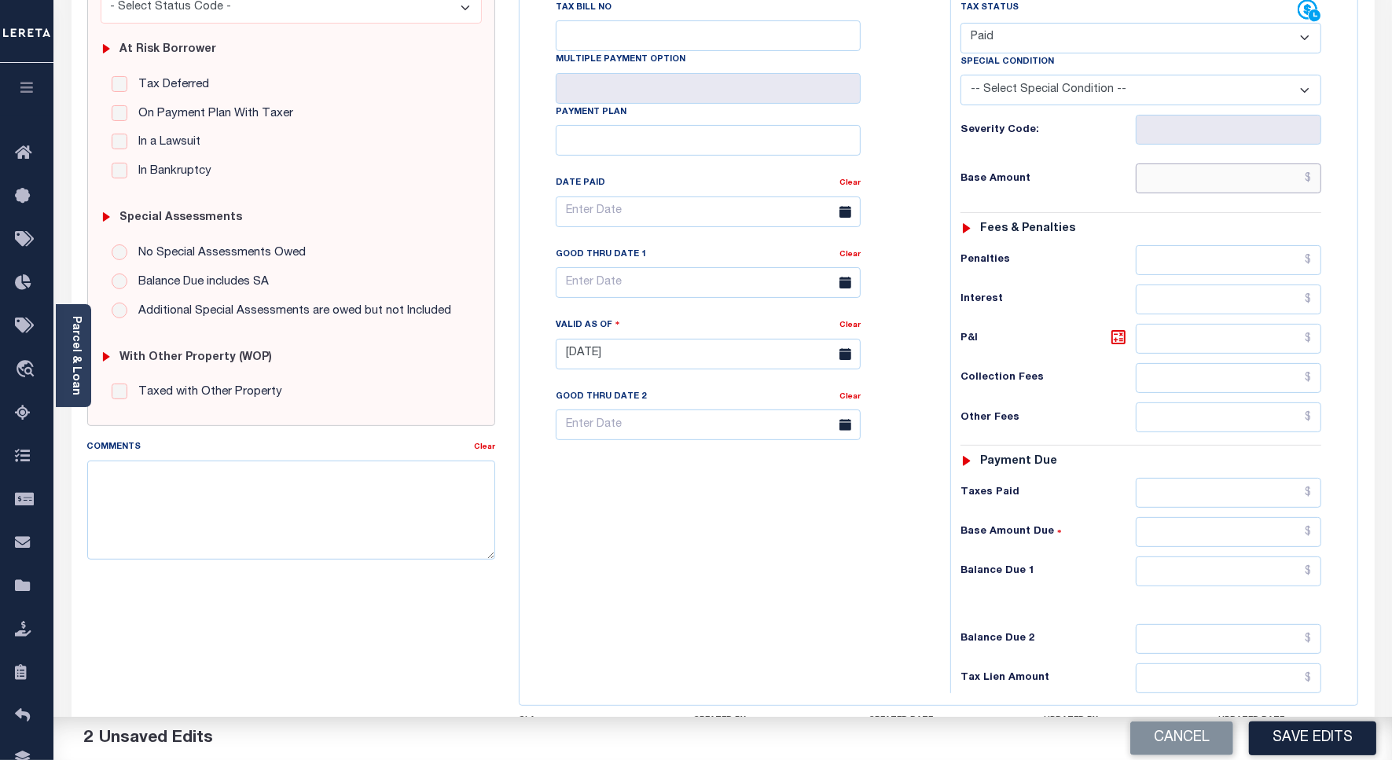
click at [1303, 163] on input "text" at bounding box center [1228, 178] width 185 height 30
paste input "743.76"
type input "$743.76"
click at [1297, 556] on input "text" at bounding box center [1228, 571] width 185 height 30
type input "$0.00"
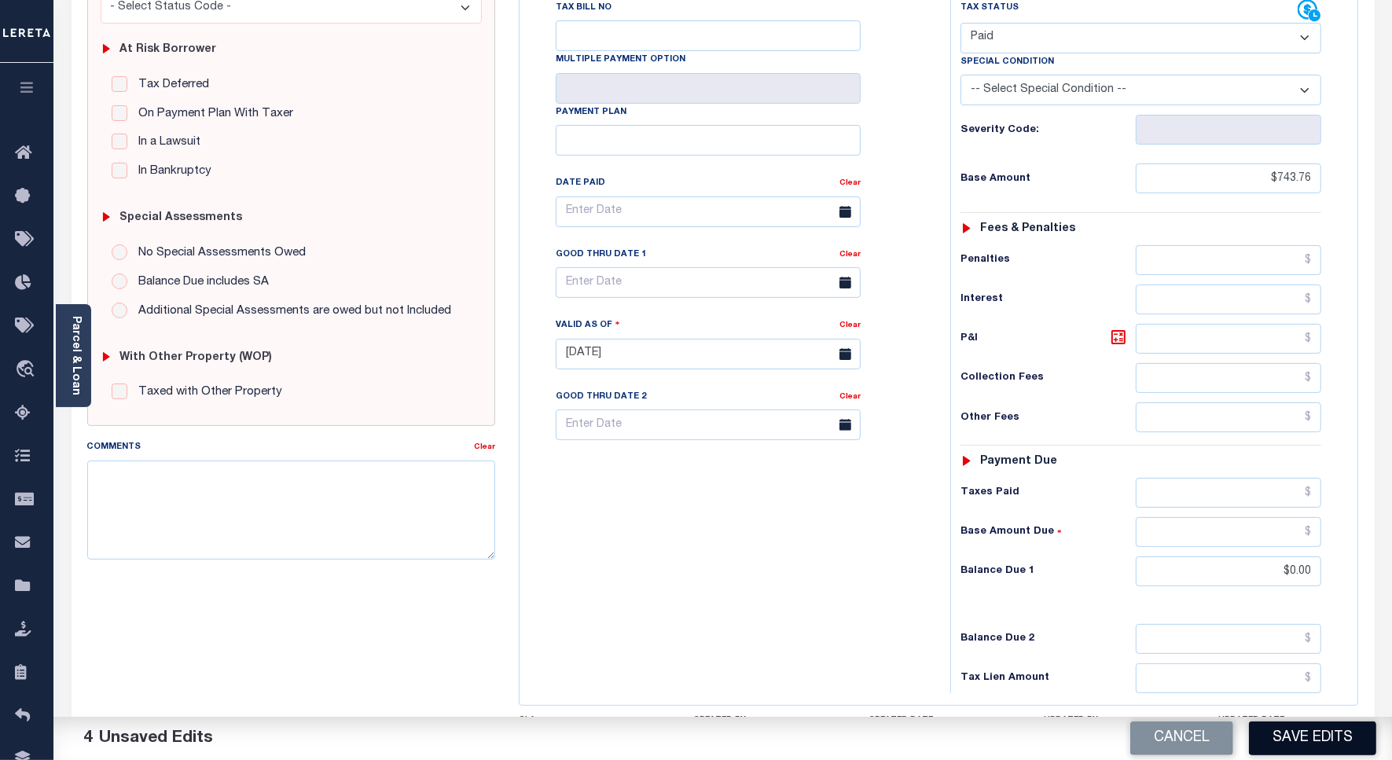
click at [1301, 735] on button "Save Edits" at bounding box center [1312, 738] width 127 height 34
checkbox input "false"
type input "$743.76"
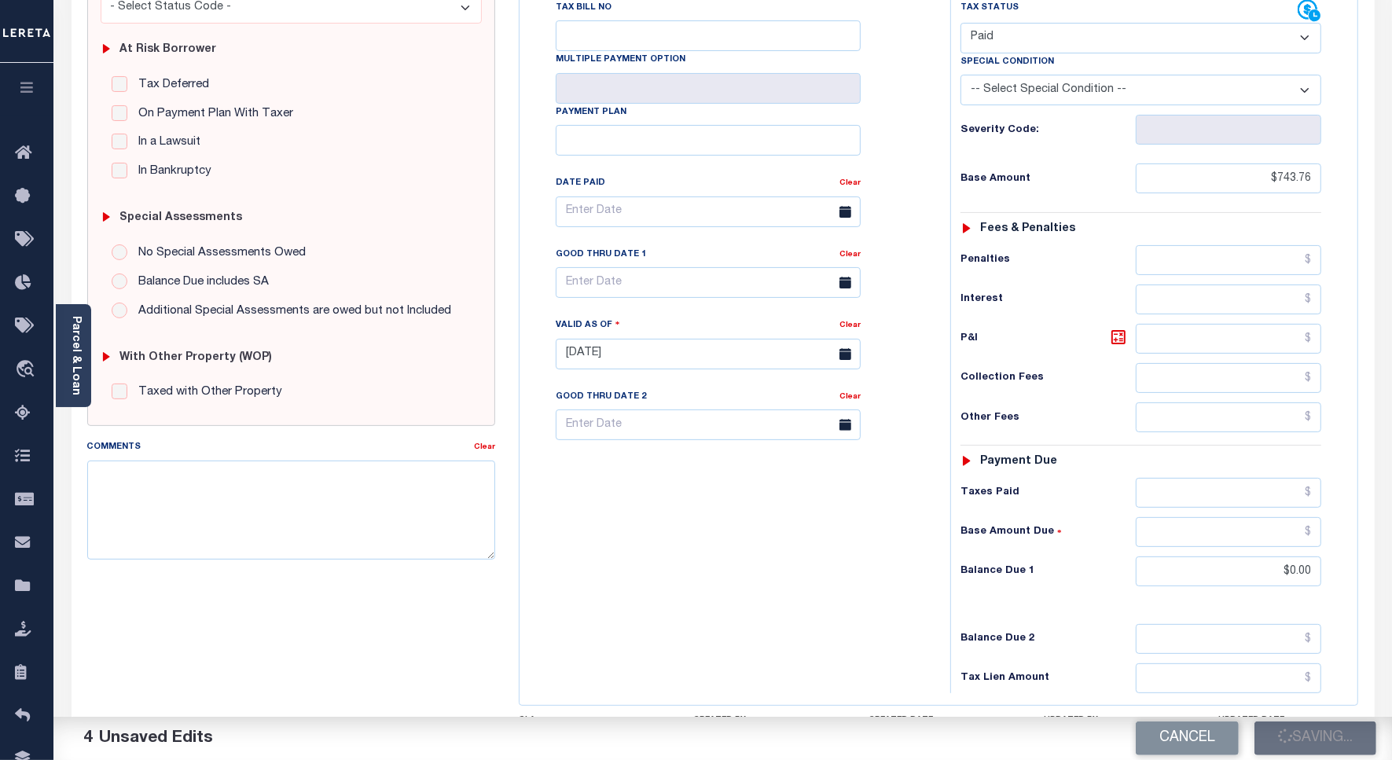
type input "$0"
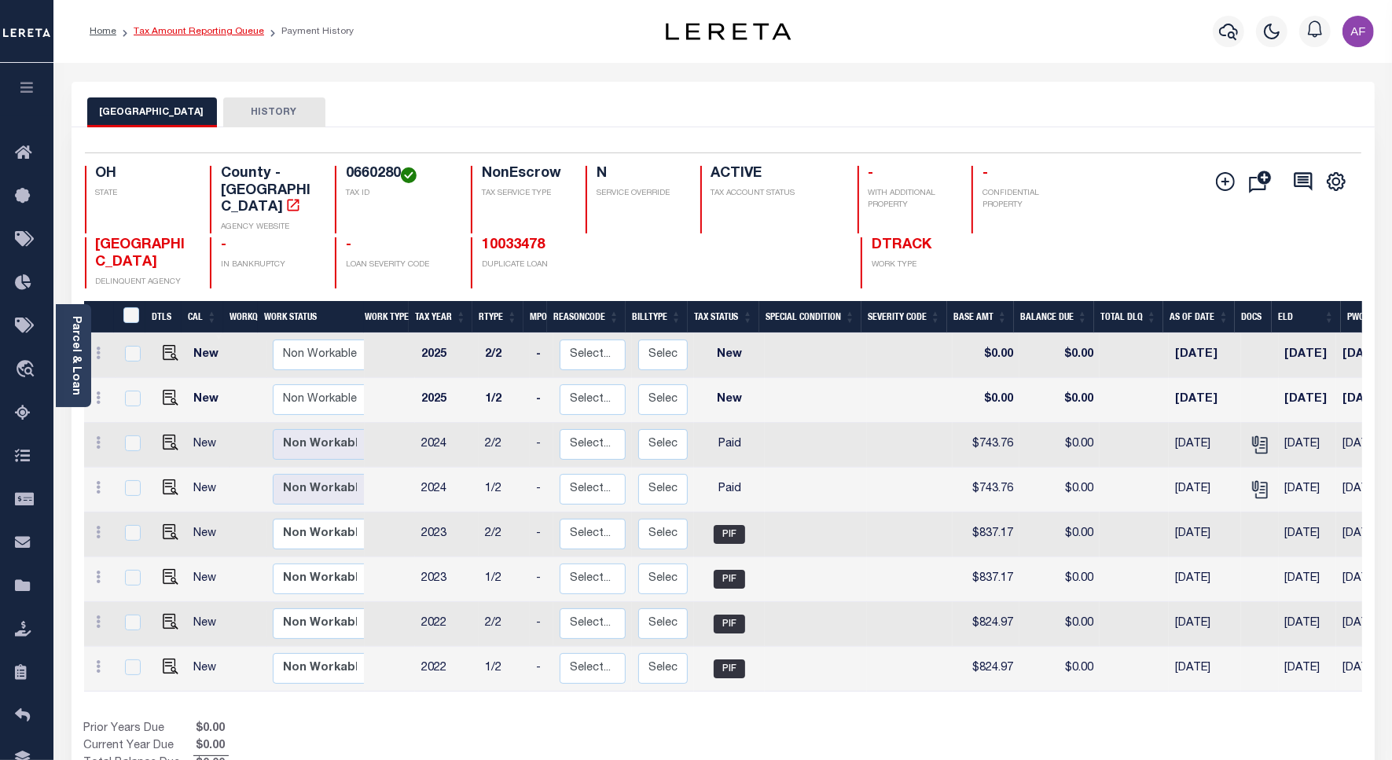
click at [202, 27] on link "Tax Amount Reporting Queue" at bounding box center [199, 31] width 130 height 9
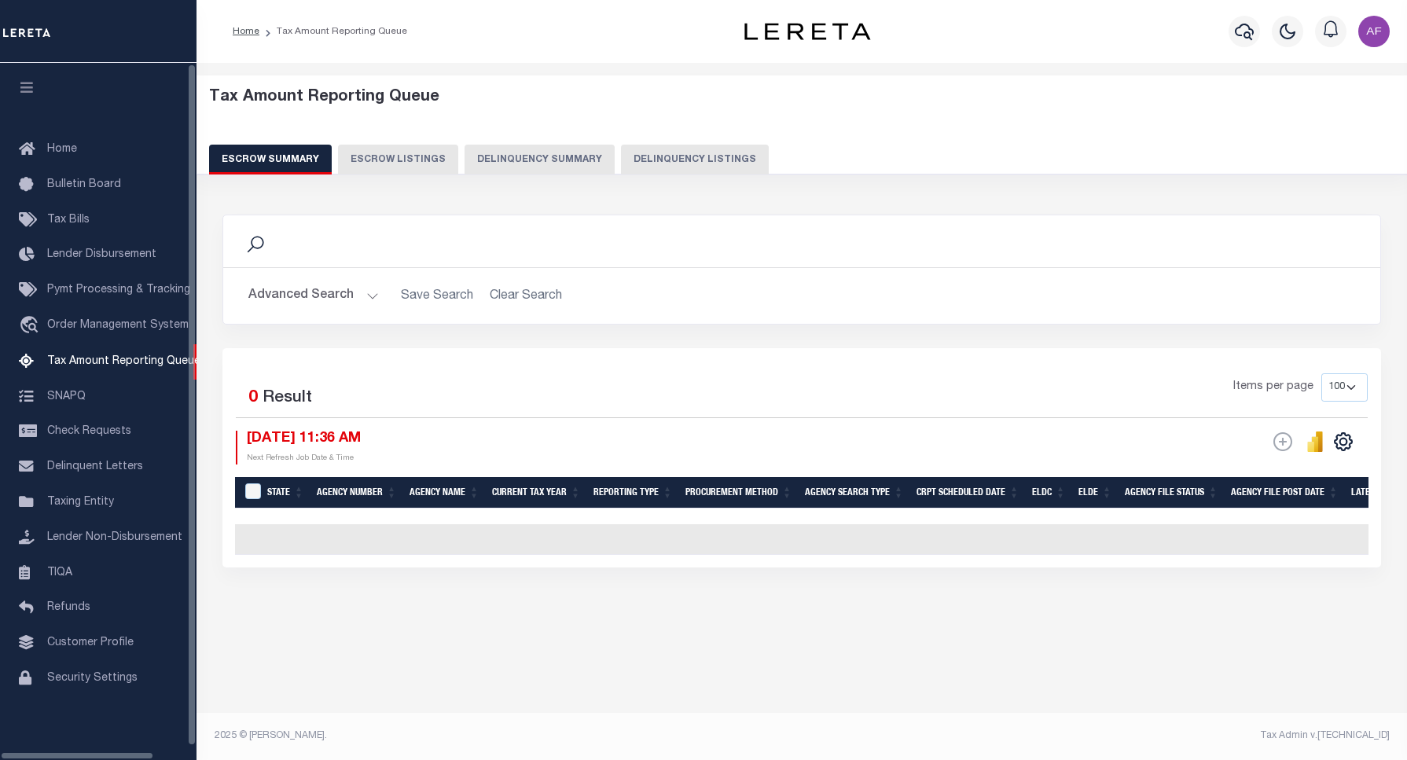
select select "100"
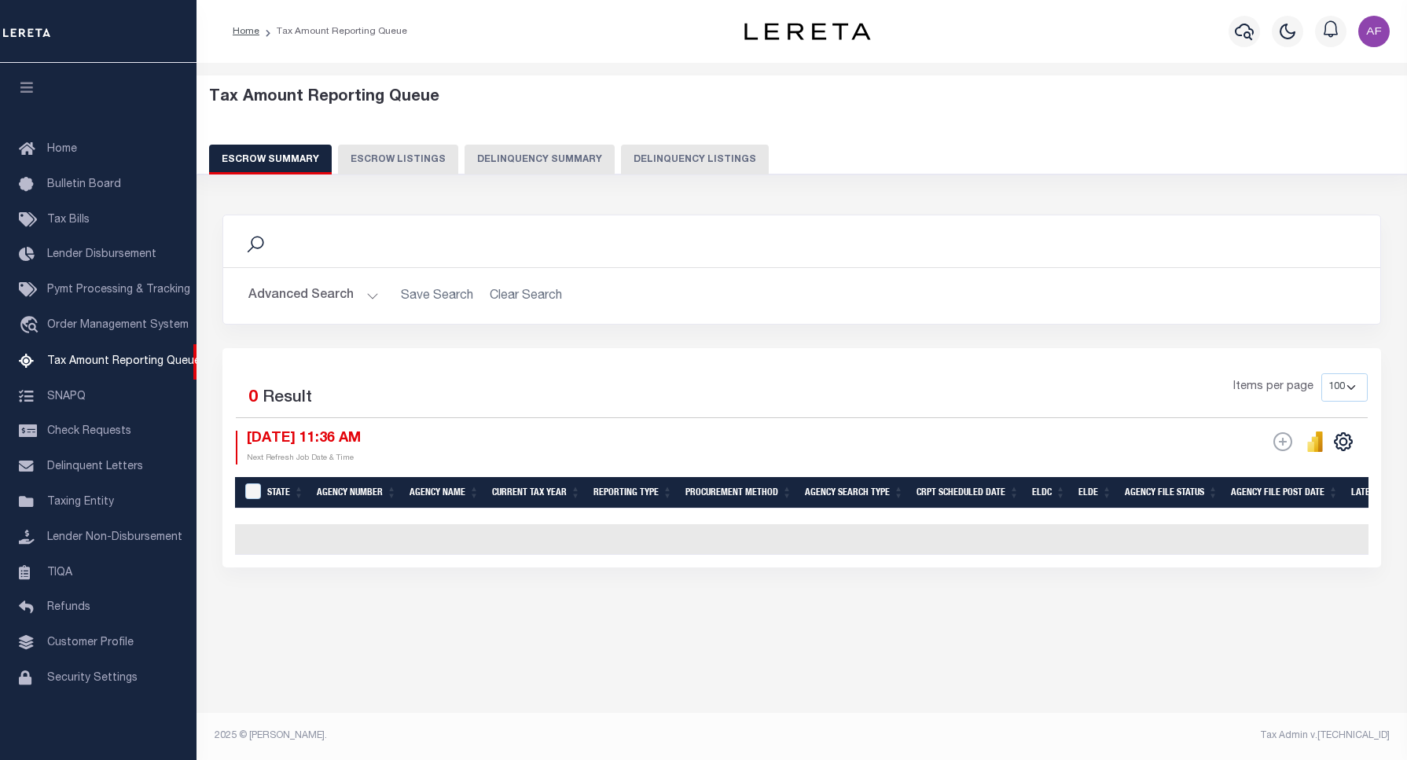
click at [652, 160] on button "Delinquency Listings" at bounding box center [695, 160] width 148 height 30
select select "100"
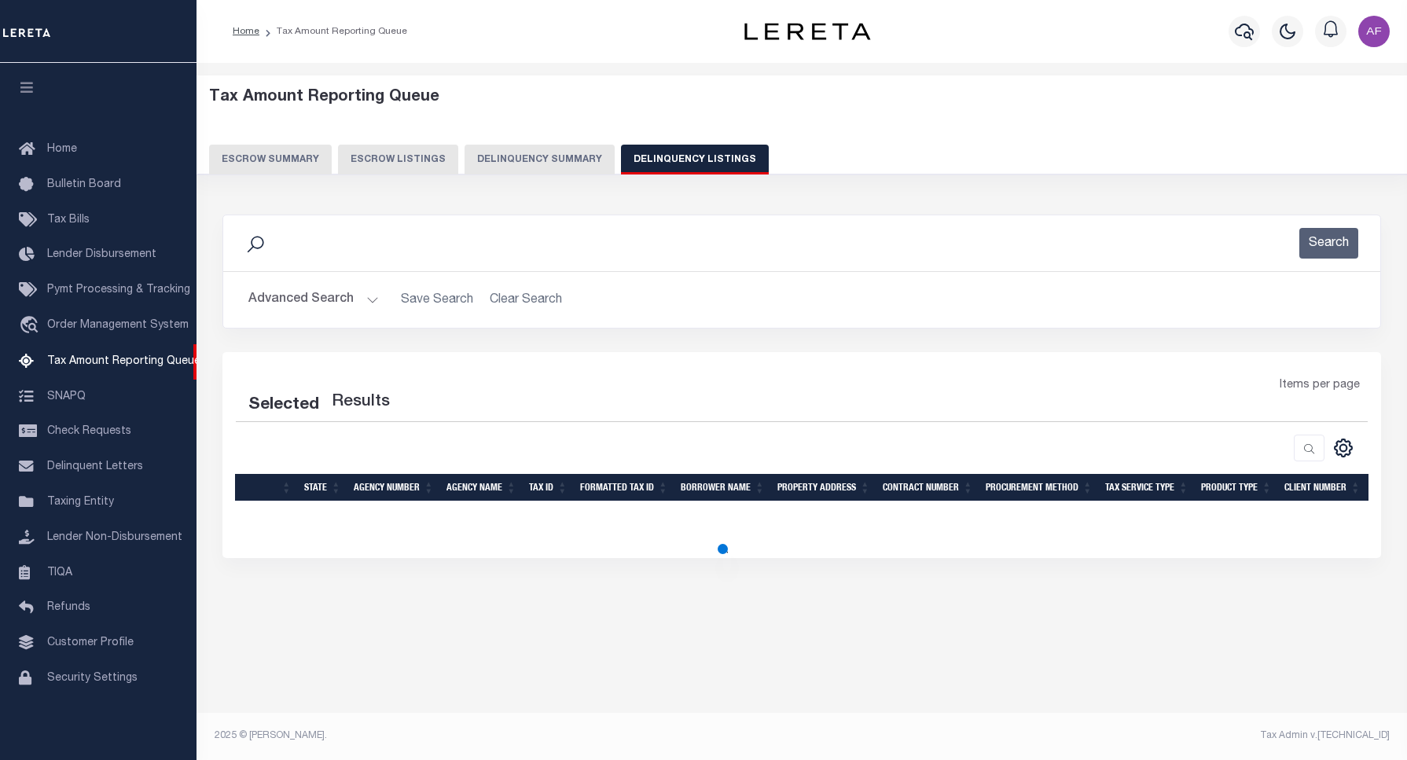
select select "100"
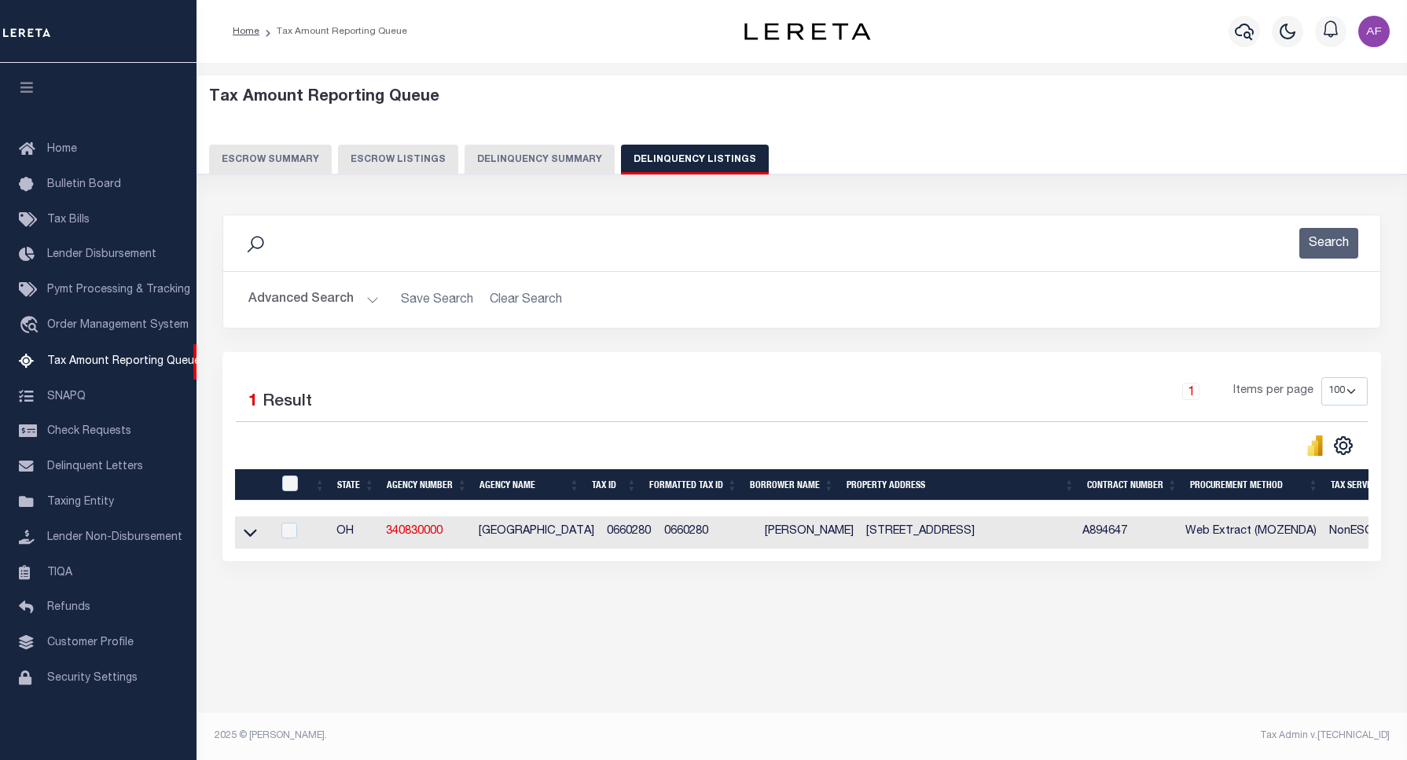
click at [284, 308] on button "Advanced Search" at bounding box center [313, 299] width 130 height 31
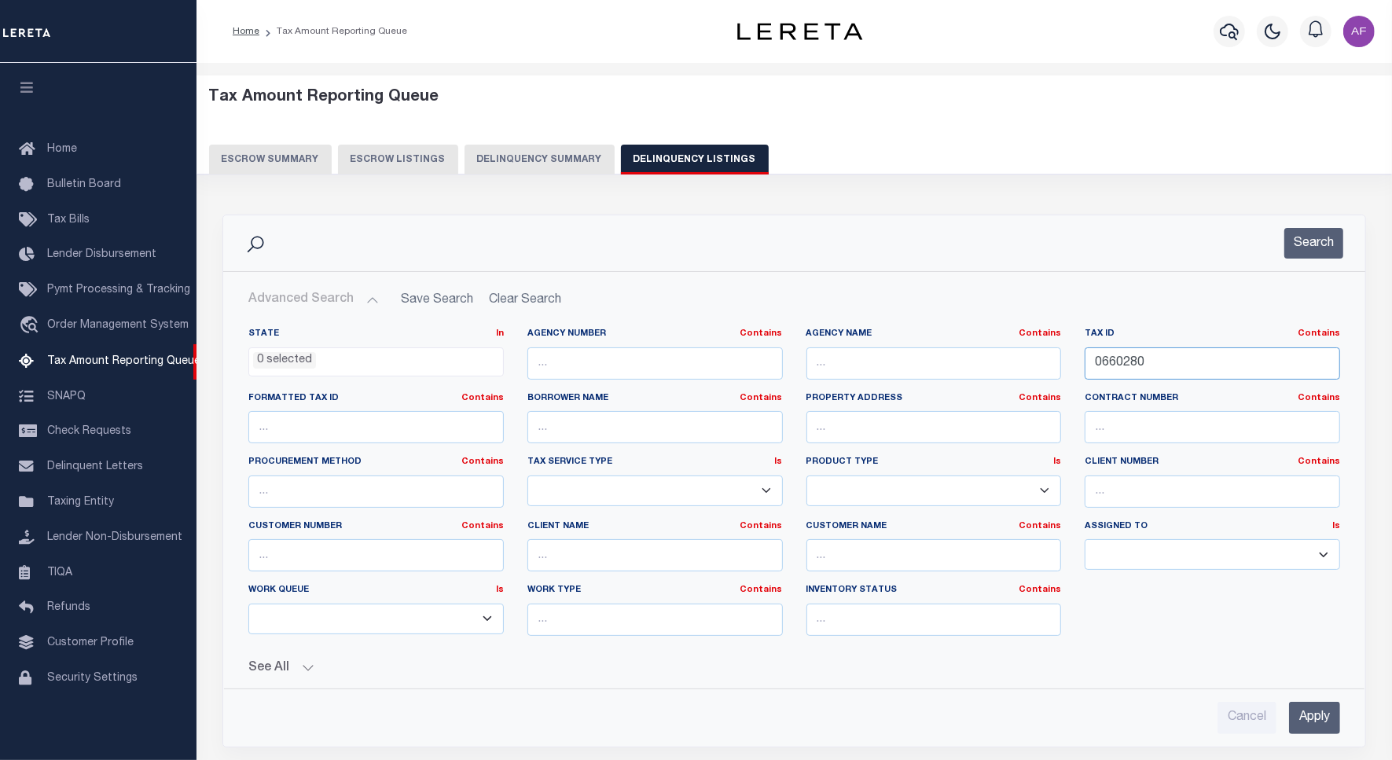
click at [1110, 363] on input "0660280" at bounding box center [1212, 363] width 255 height 32
paste input "515"
type input "0660515"
click at [1301, 244] on button "Search" at bounding box center [1313, 243] width 59 height 31
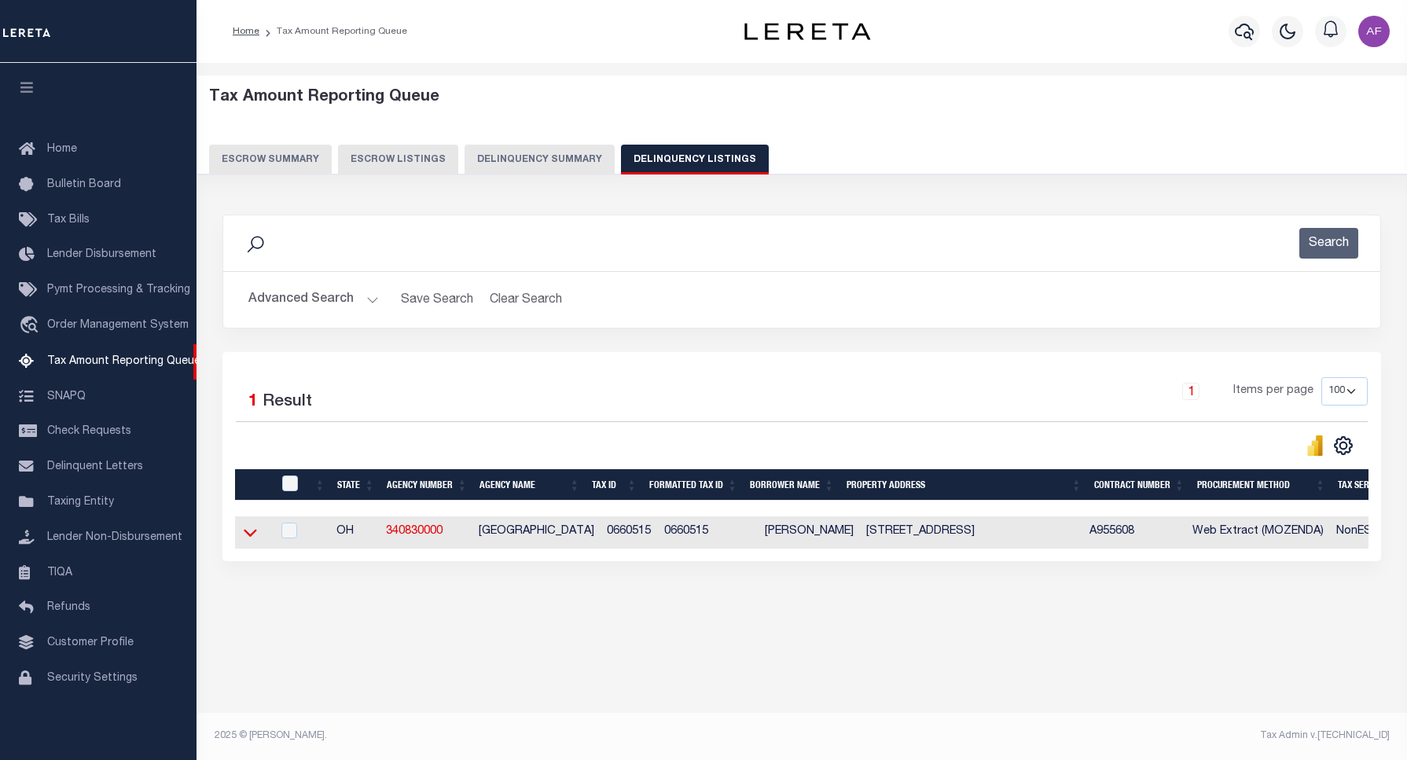
click at [251, 536] on icon at bounding box center [250, 532] width 13 height 17
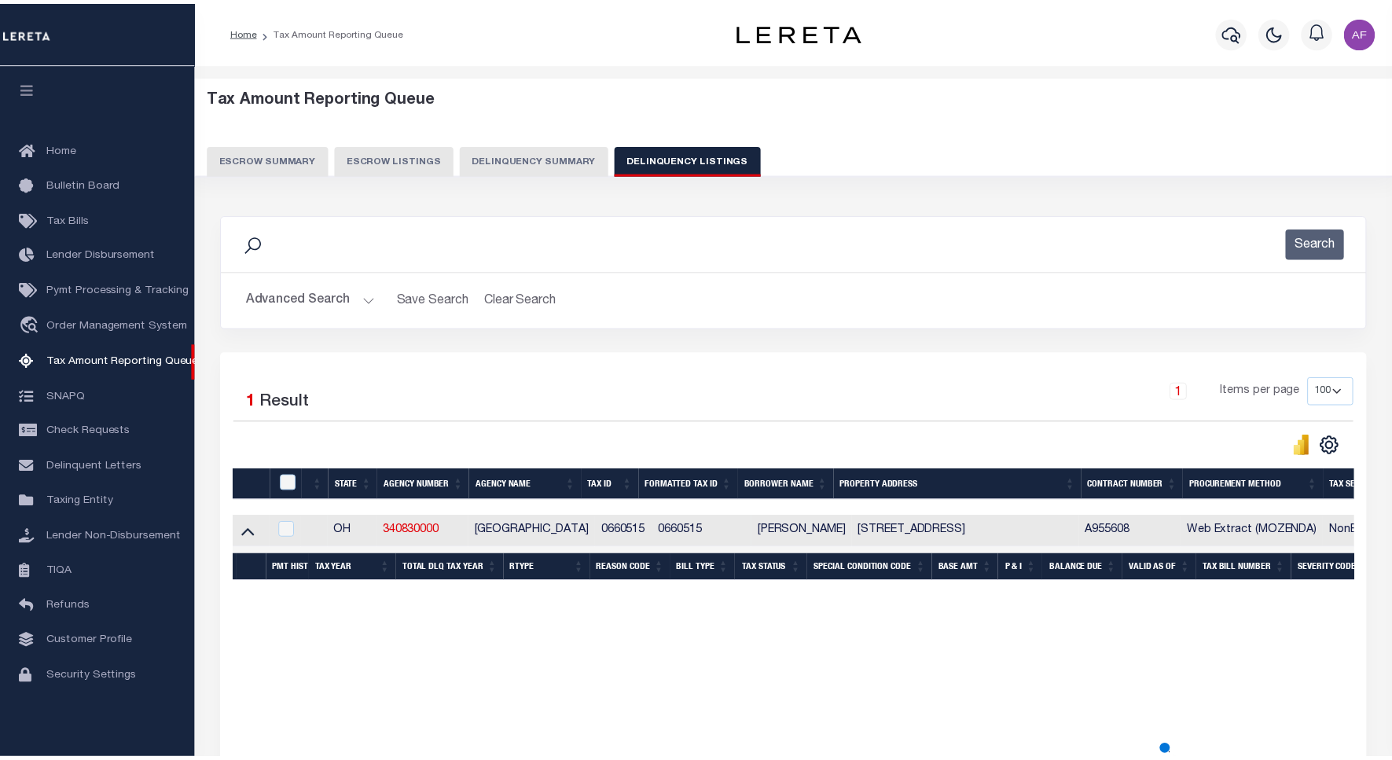
scroll to position [108, 0]
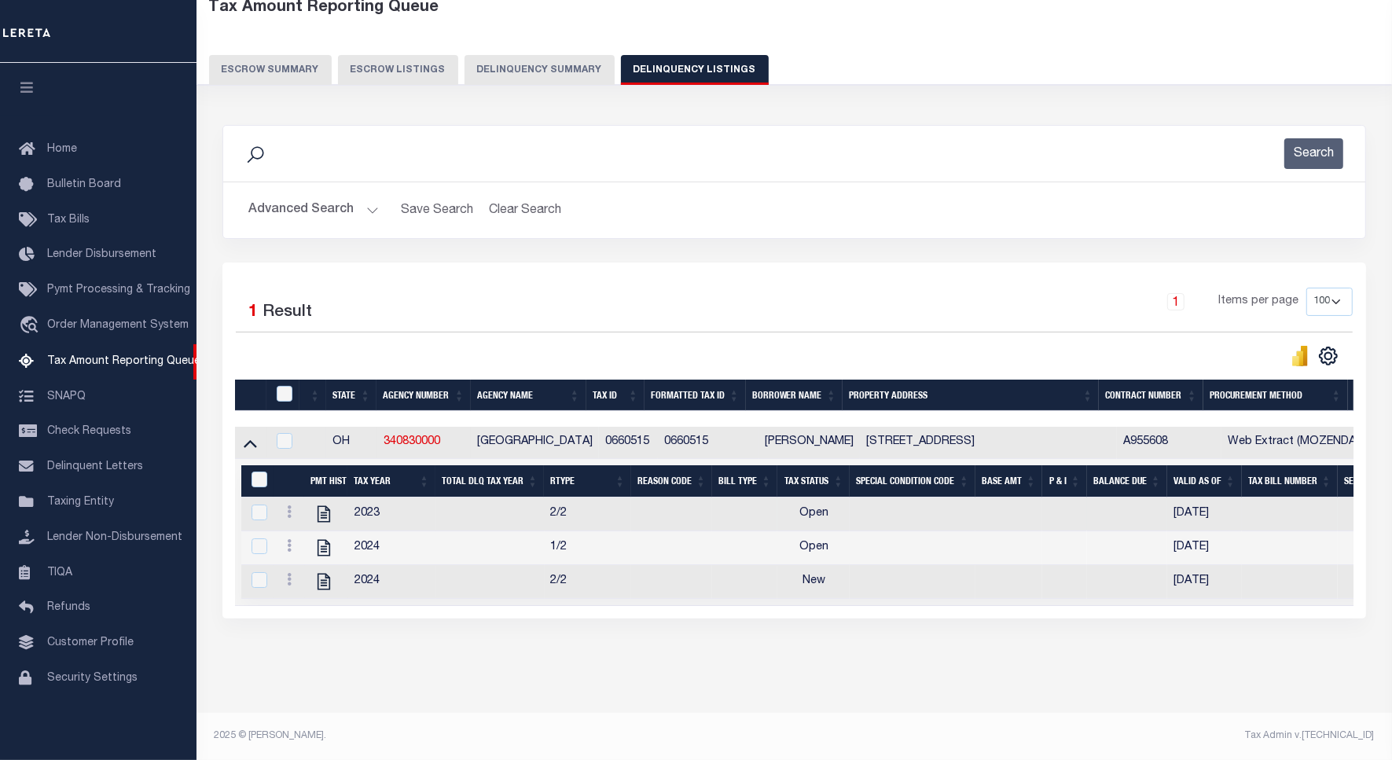
click at [336, 499] on td at bounding box center [326, 514] width 43 height 34
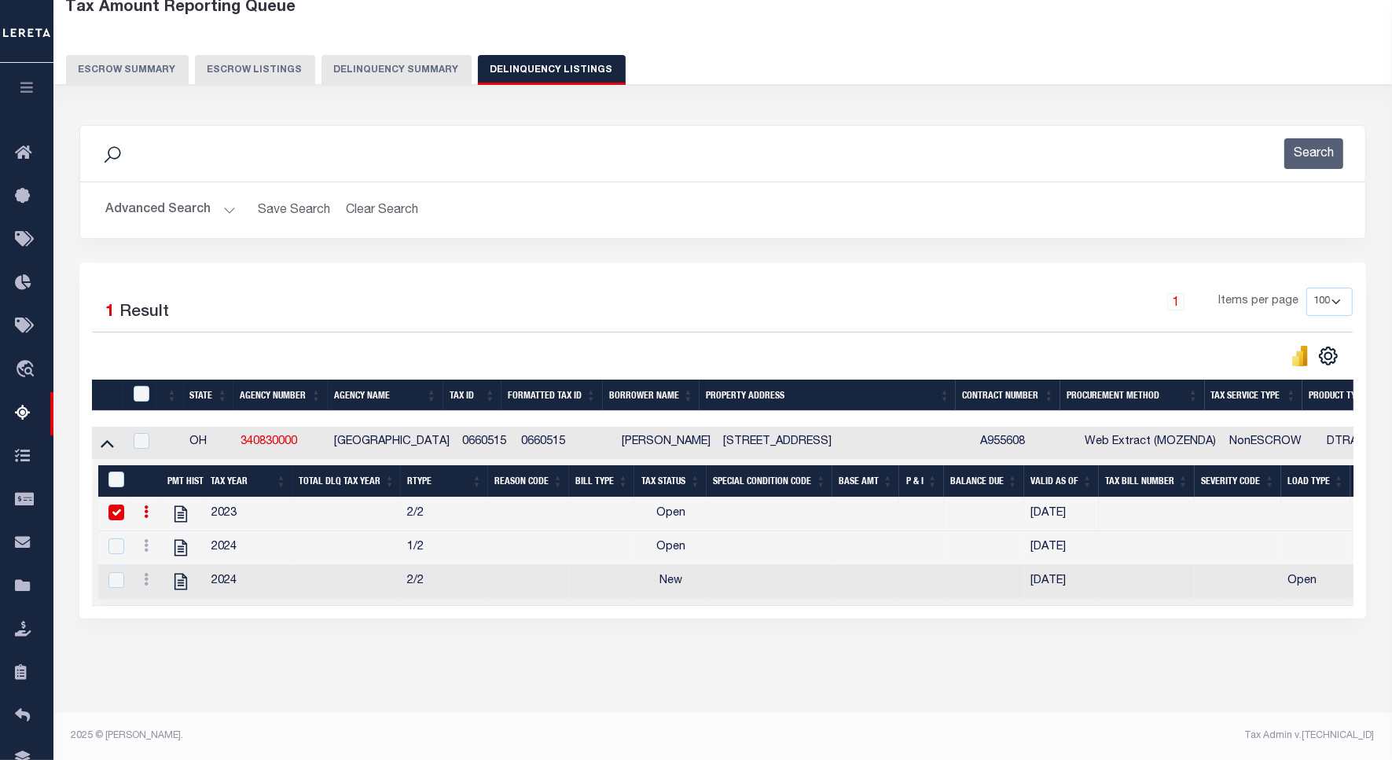
click at [323, 501] on td at bounding box center [347, 514] width 108 height 34
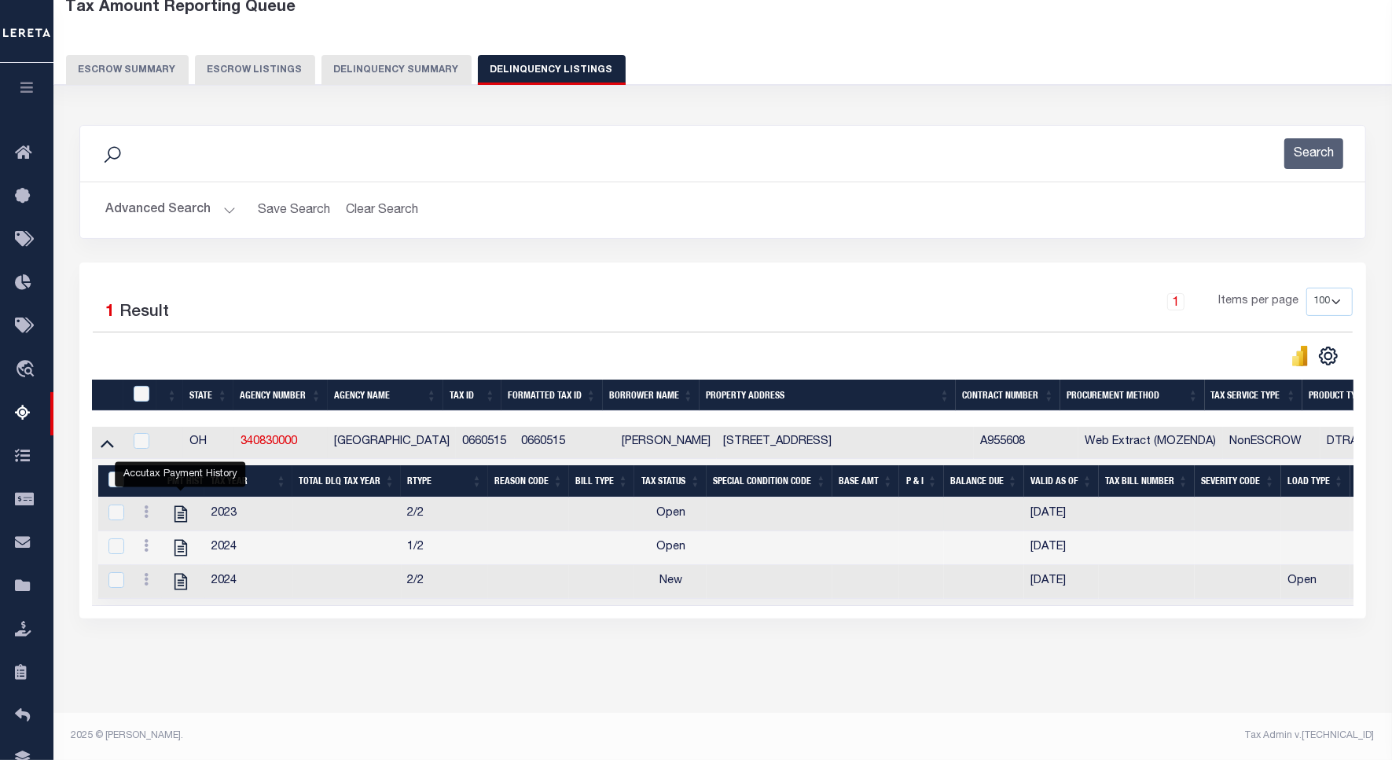
click at [193, 508] on link "" at bounding box center [180, 513] width 25 height 11
checkbox input "true"
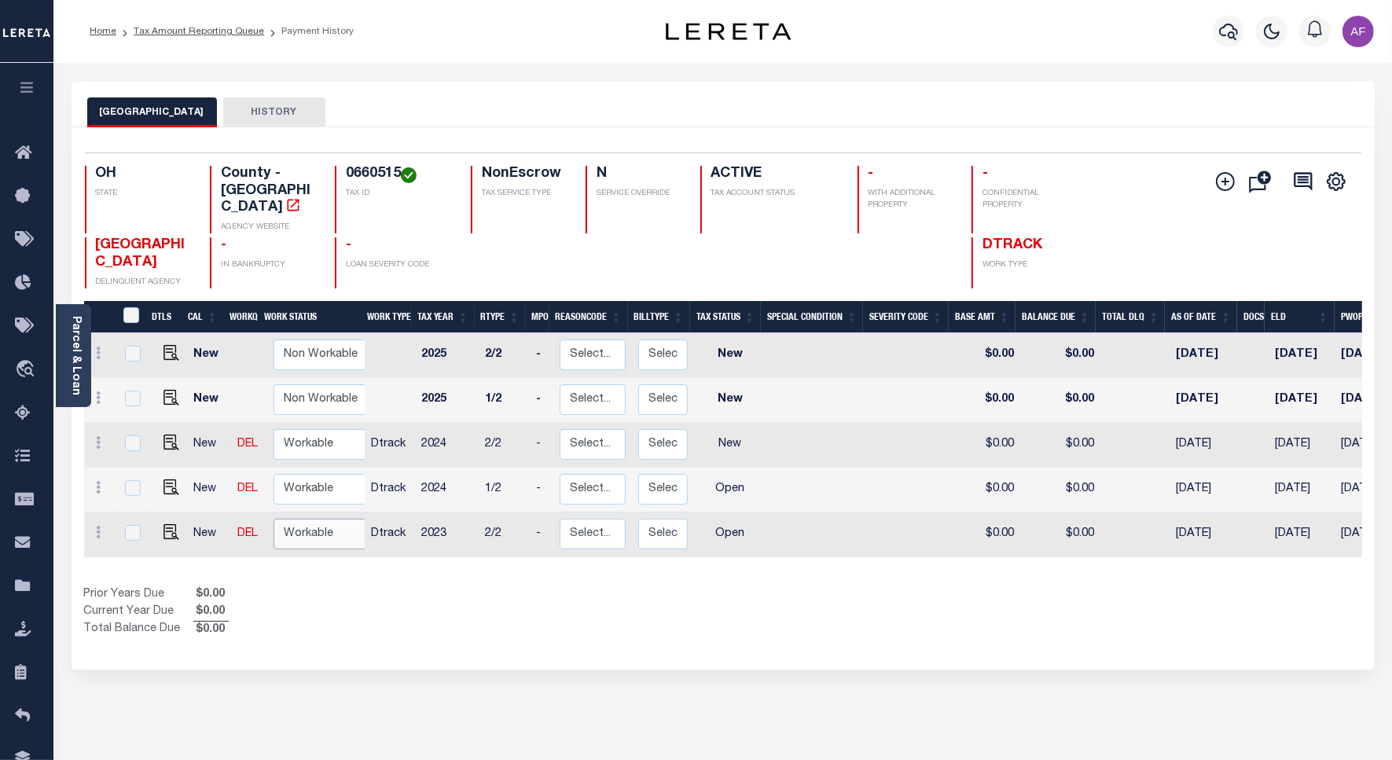
click at [289, 519] on select "Non Workable Workable" at bounding box center [320, 534] width 94 height 31
checkbox input "true"
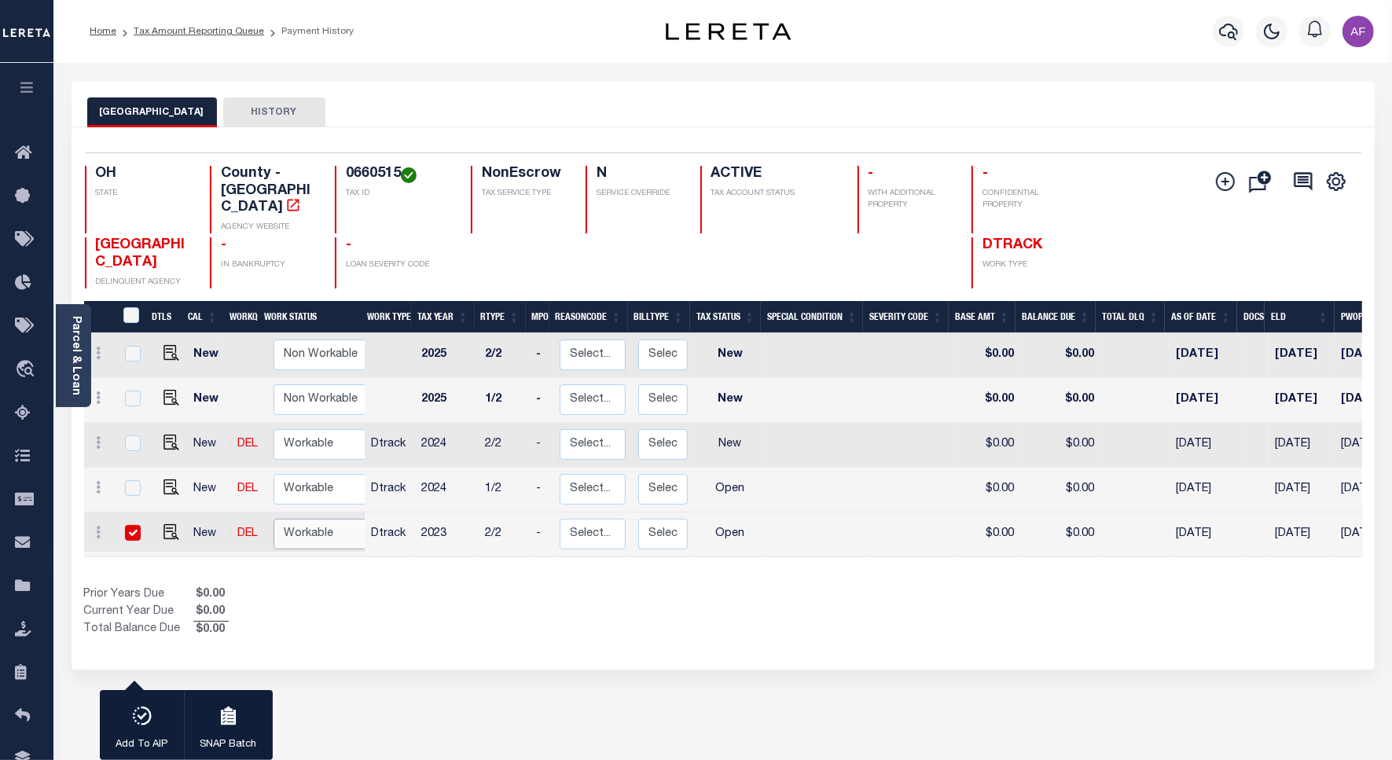
select select "true"
click at [273, 519] on select "Non Workable Workable" at bounding box center [320, 534] width 94 height 31
checkbox input "false"
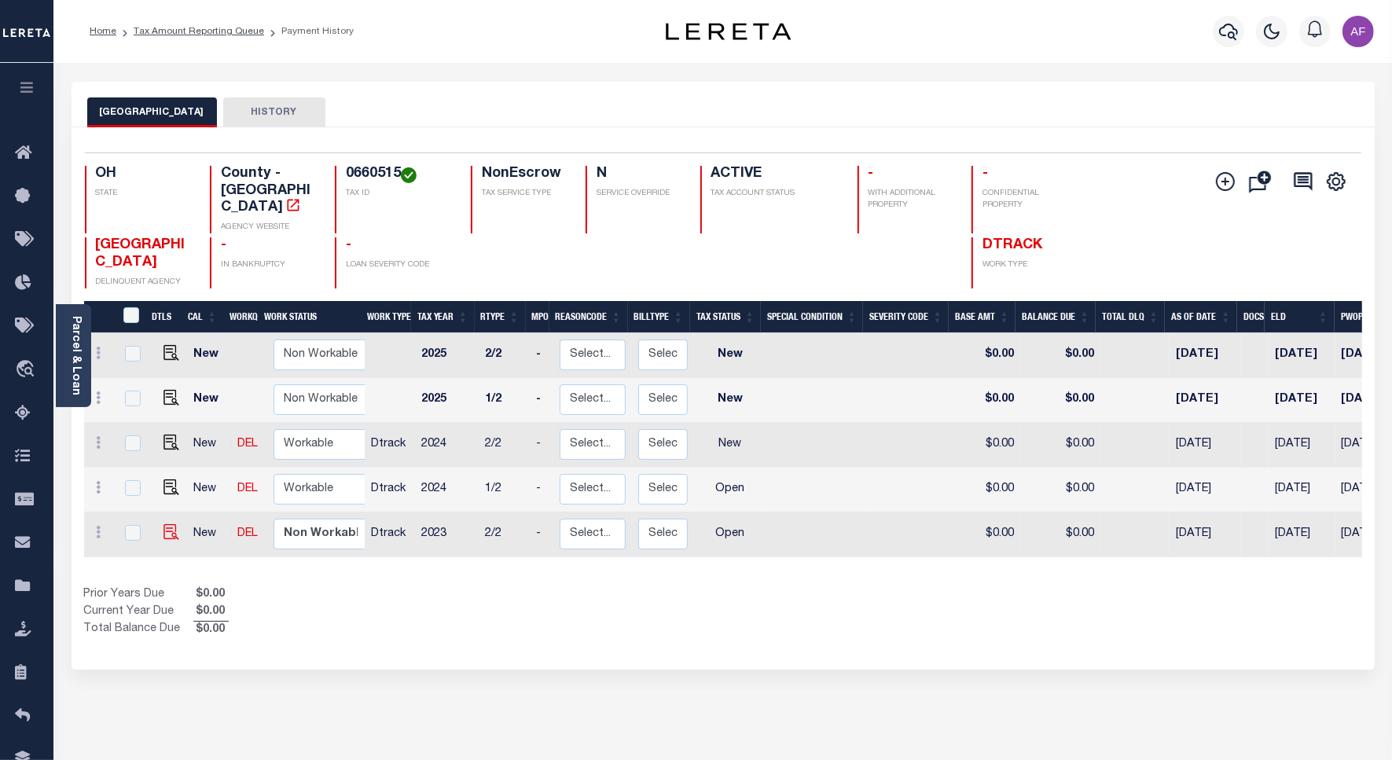
click at [171, 509] on body "Home Tax Amount Reporting Queue Payment History" at bounding box center [696, 492] width 1392 height 985
click at [171, 524] on img "" at bounding box center [171, 532] width 16 height 16
checkbox input "true"
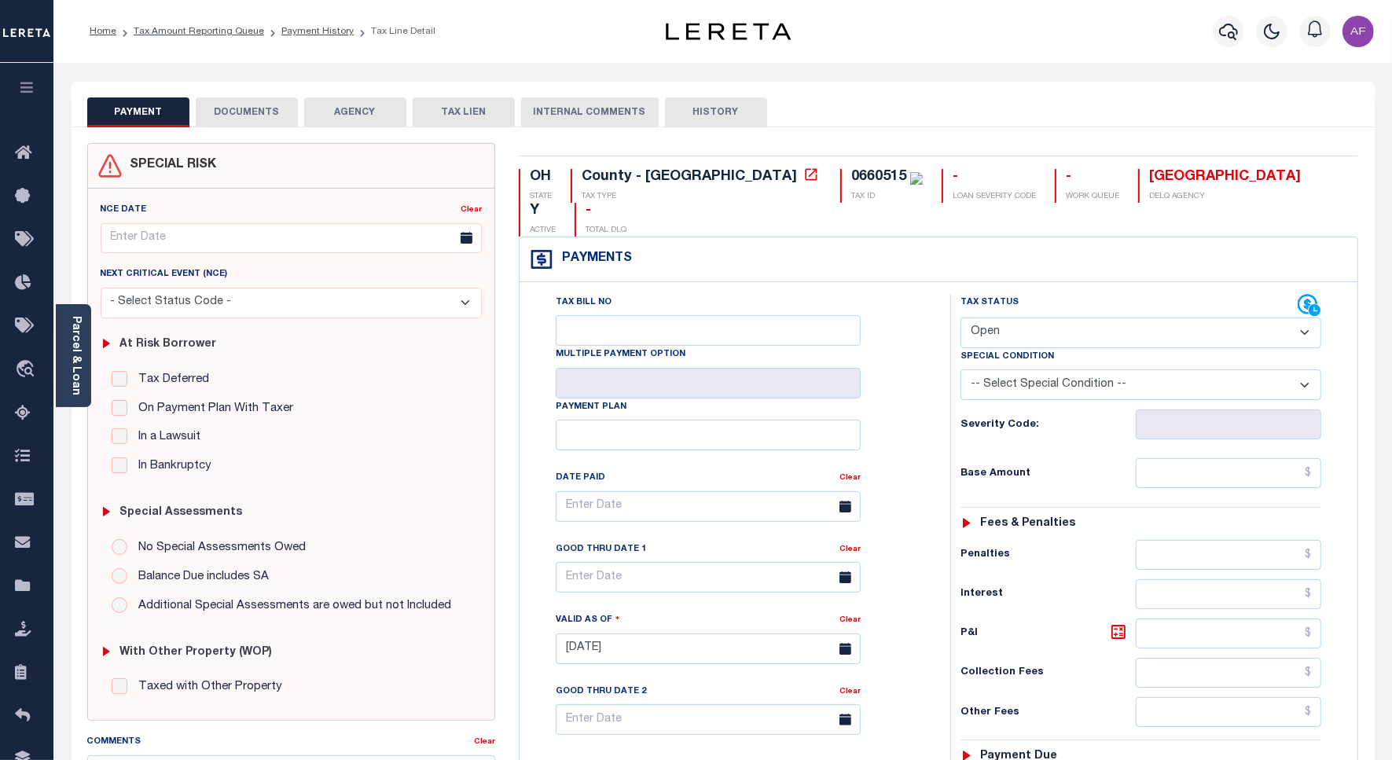
click at [1018, 317] on select "- Select Status Code - Open Due/Unpaid Paid Incomplete No Tax Due Internal Refu…" at bounding box center [1140, 332] width 361 height 31
select select "PYD"
click at [960, 317] on select "- Select Status Code - Open Due/Unpaid Paid Incomplete No Tax Due Internal Refu…" at bounding box center [1140, 332] width 361 height 31
type input "[DATE]"
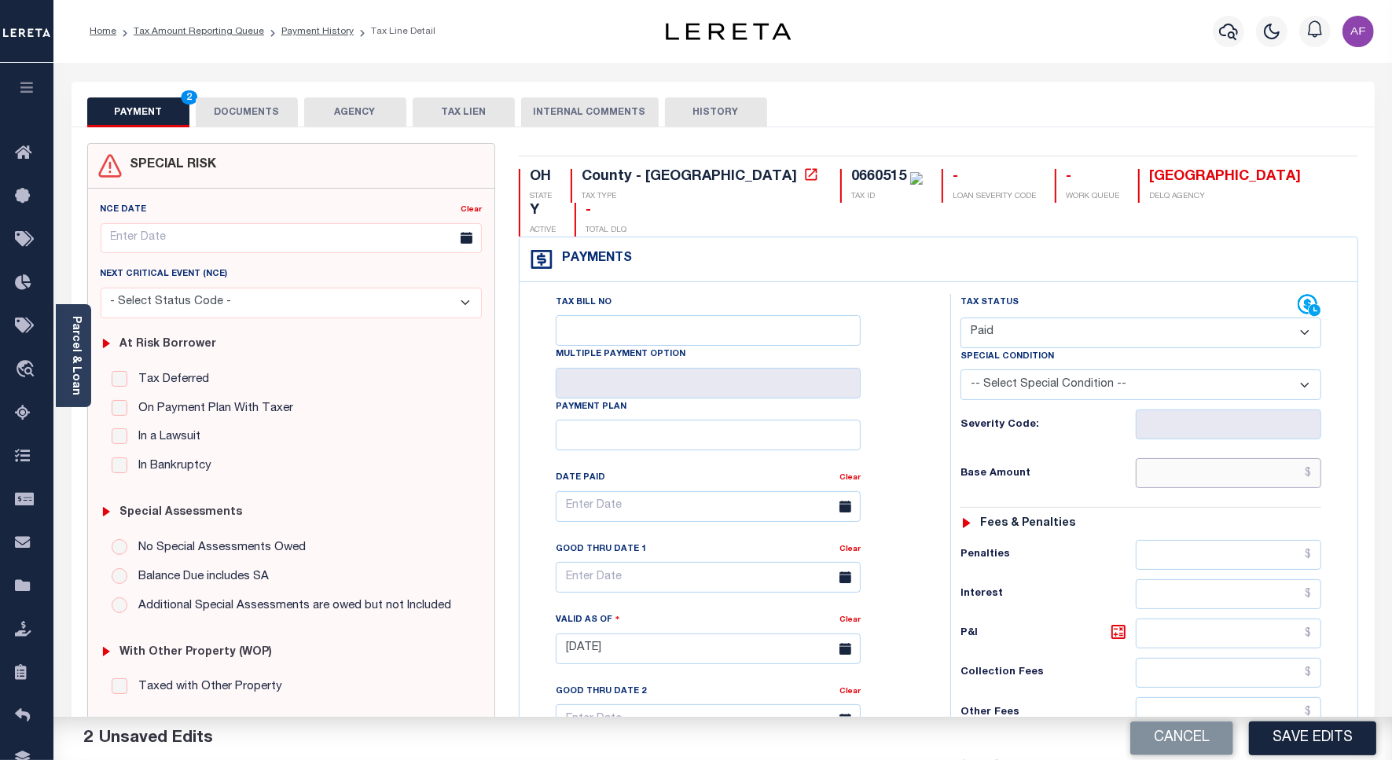
drag, startPoint x: 1305, startPoint y: 444, endPoint x: 1301, endPoint y: 426, distance: 18.7
click at [1309, 458] on input "text" at bounding box center [1228, 473] width 185 height 30
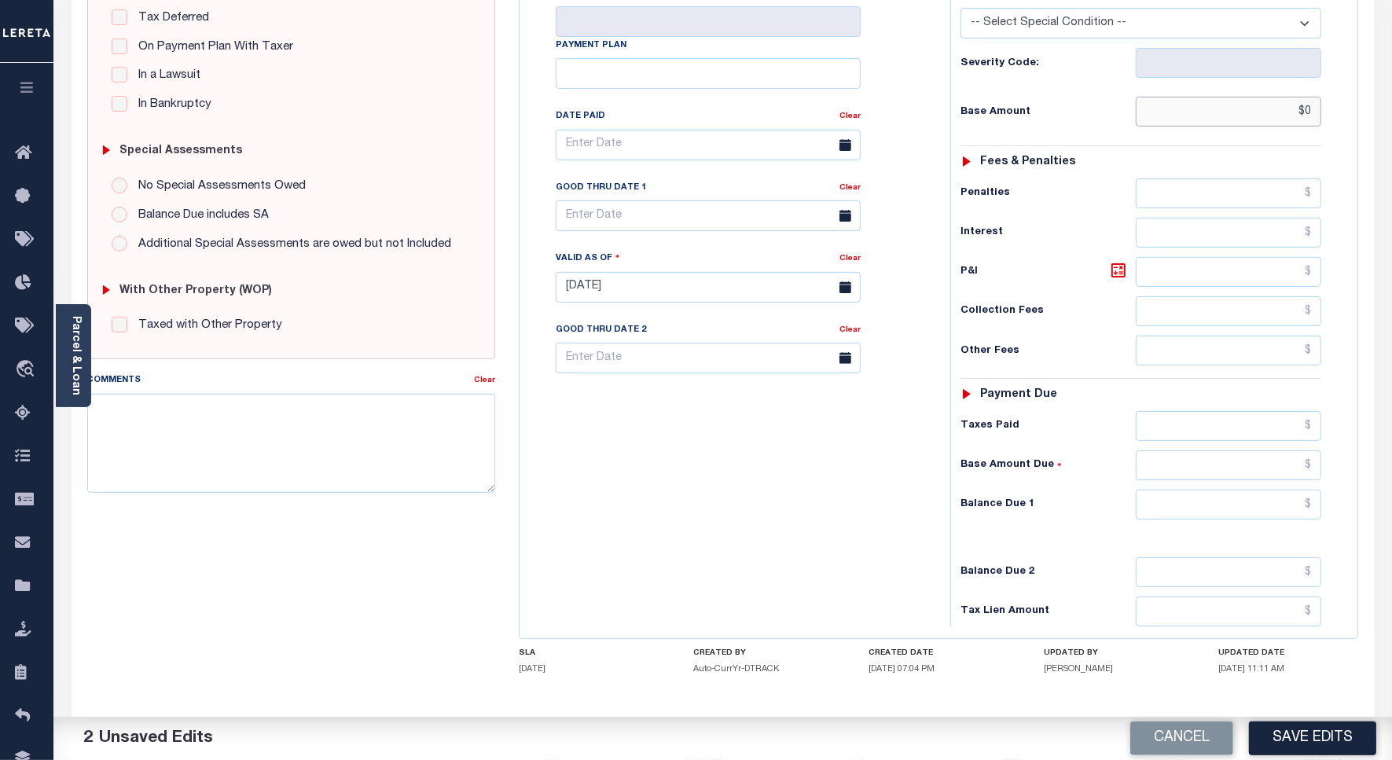
scroll to position [405, 0]
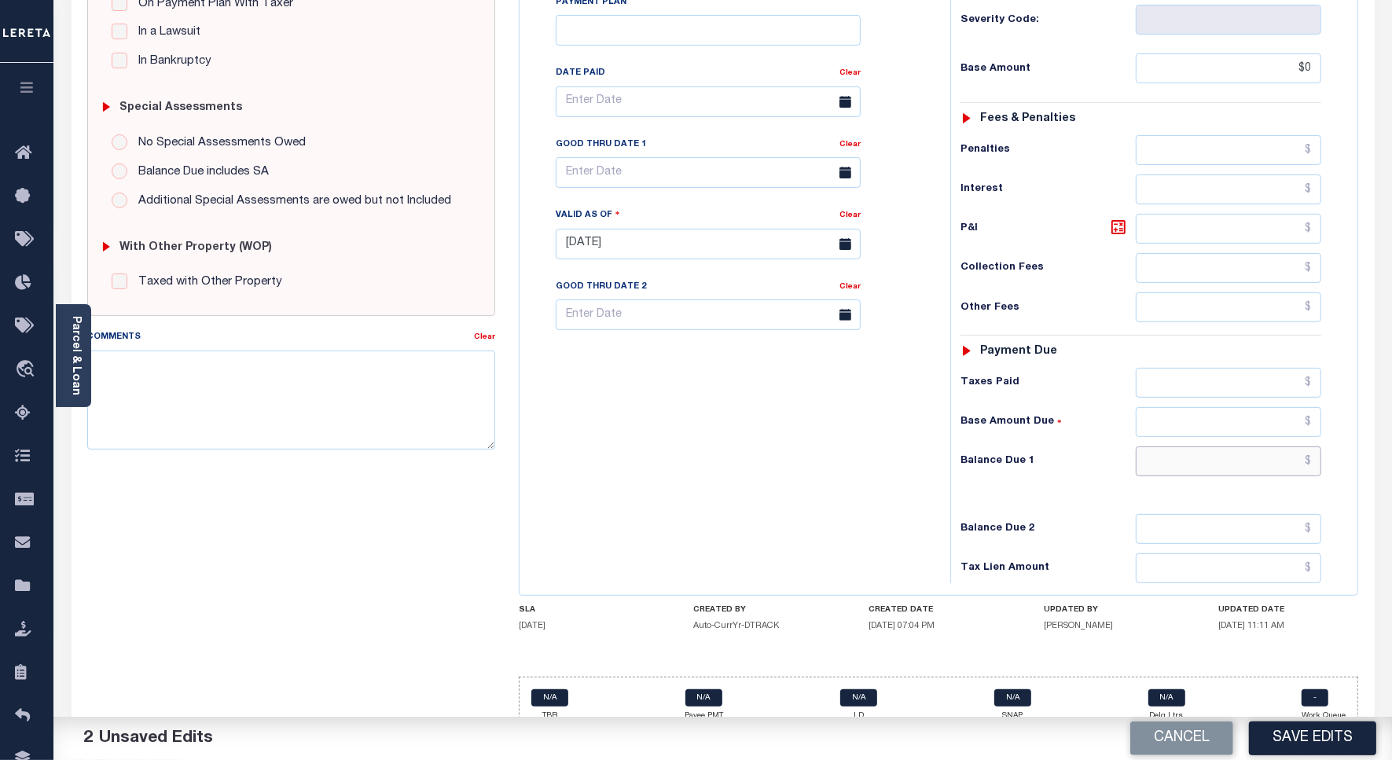
type input "$0.00"
click at [1279, 446] on input "text" at bounding box center [1228, 461] width 185 height 30
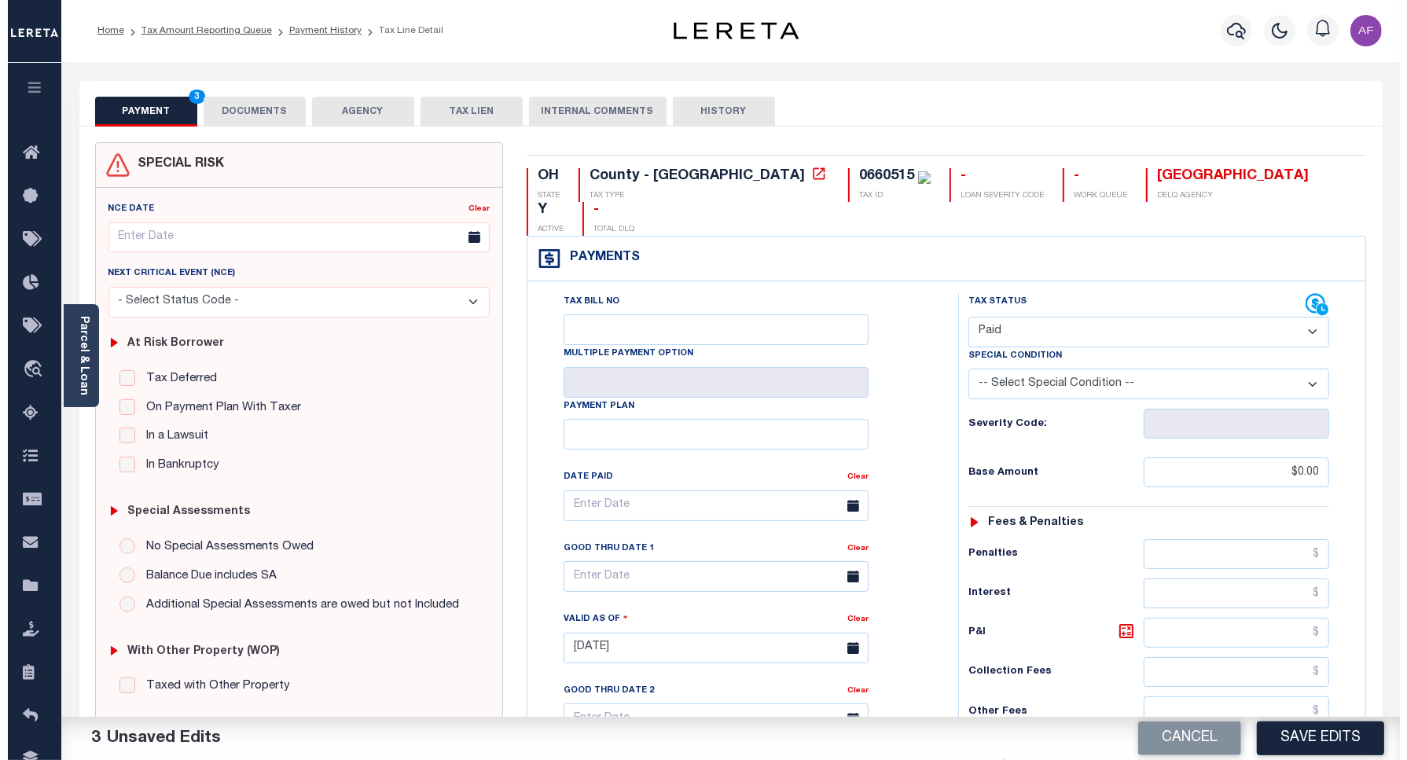
scroll to position [0, 0]
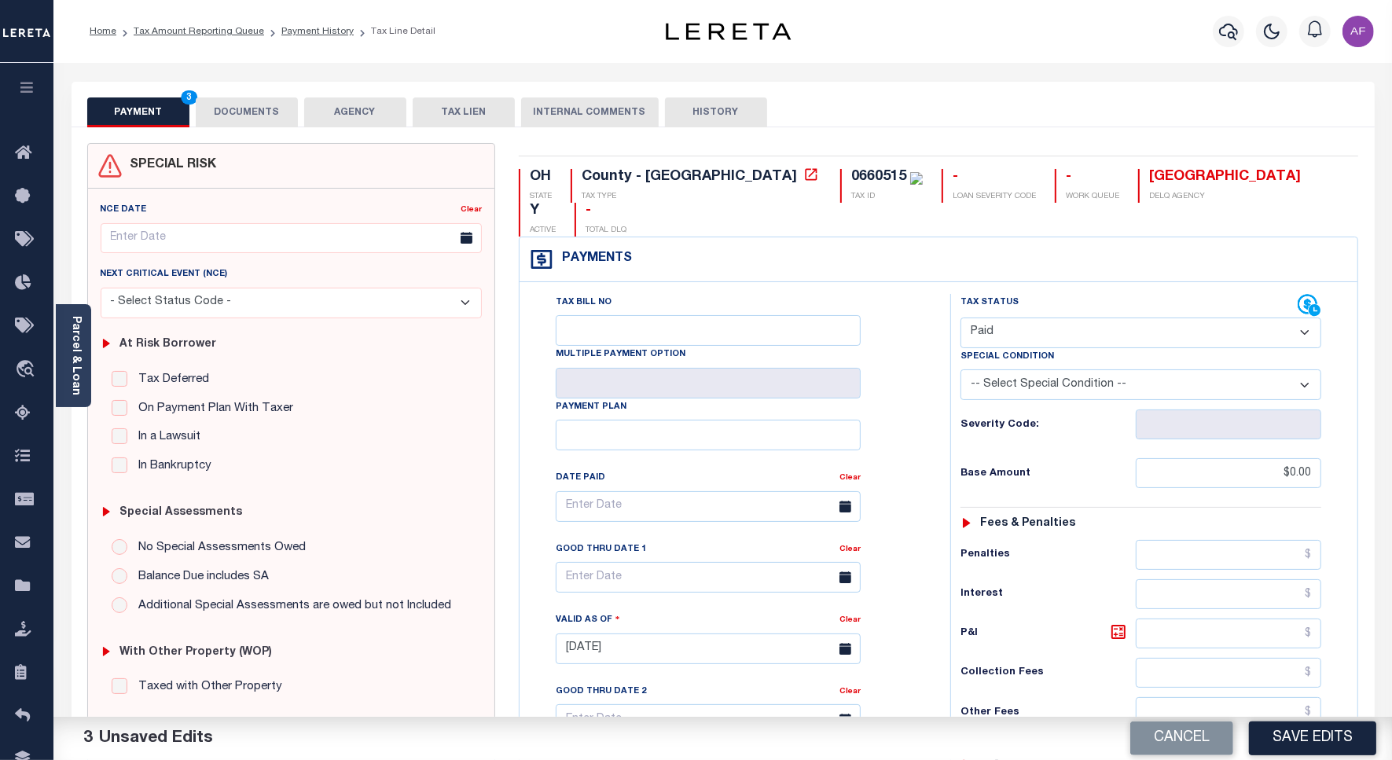
type input "$0.00"
click at [237, 116] on button "DOCUMENTS" at bounding box center [247, 112] width 102 height 30
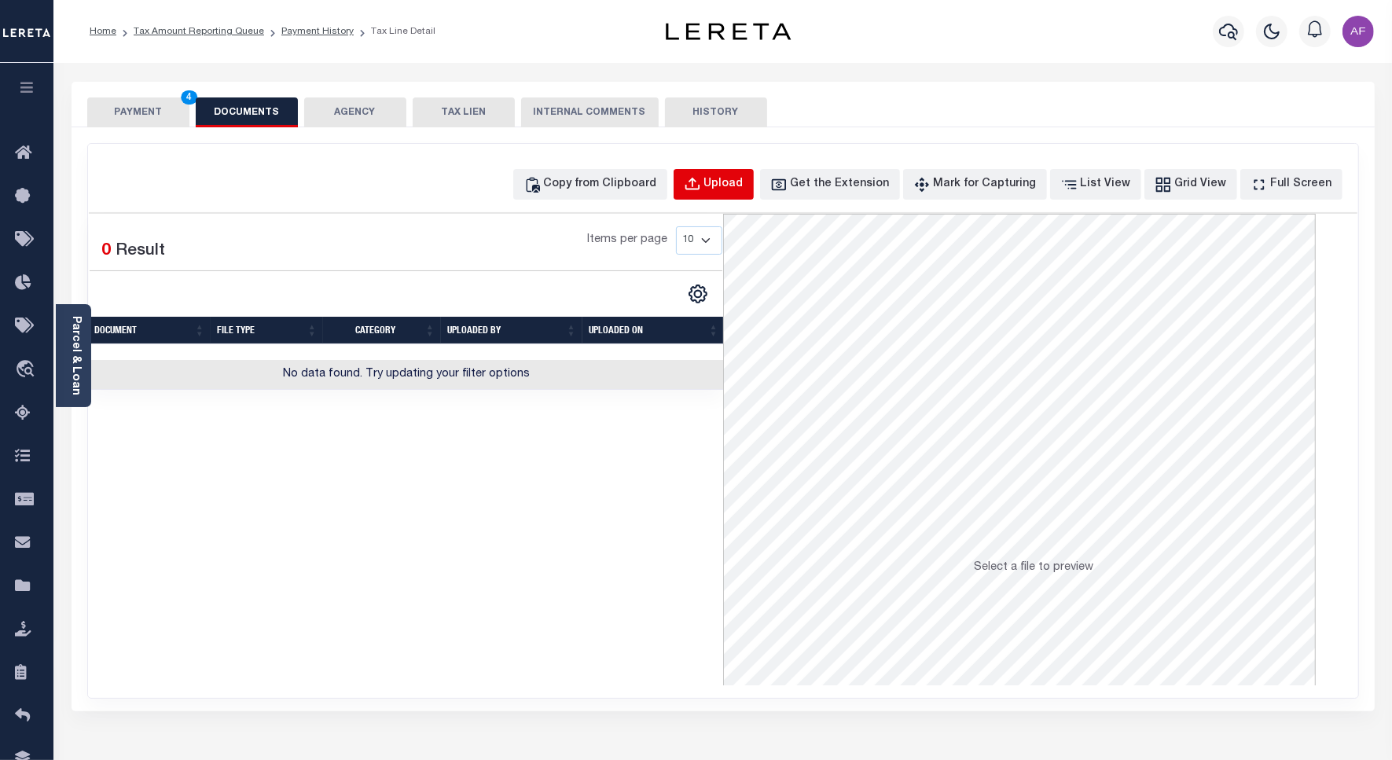
click at [701, 186] on button "Upload" at bounding box center [713, 184] width 80 height 31
select select "POP"
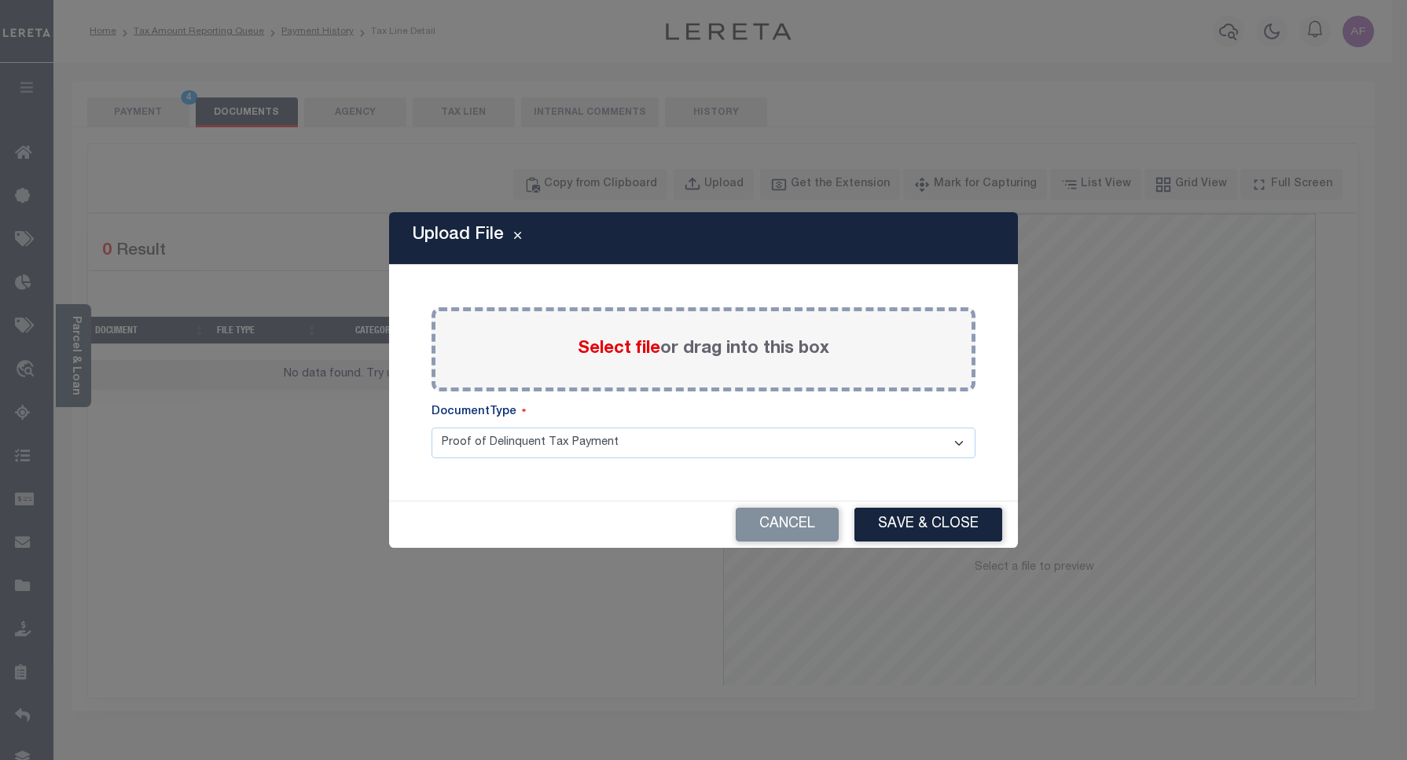
click at [631, 360] on label "Select file or drag into this box" at bounding box center [703, 349] width 251 height 26
click at [0, 0] on input "Select file or drag into this box" at bounding box center [0, 0] width 0 height 0
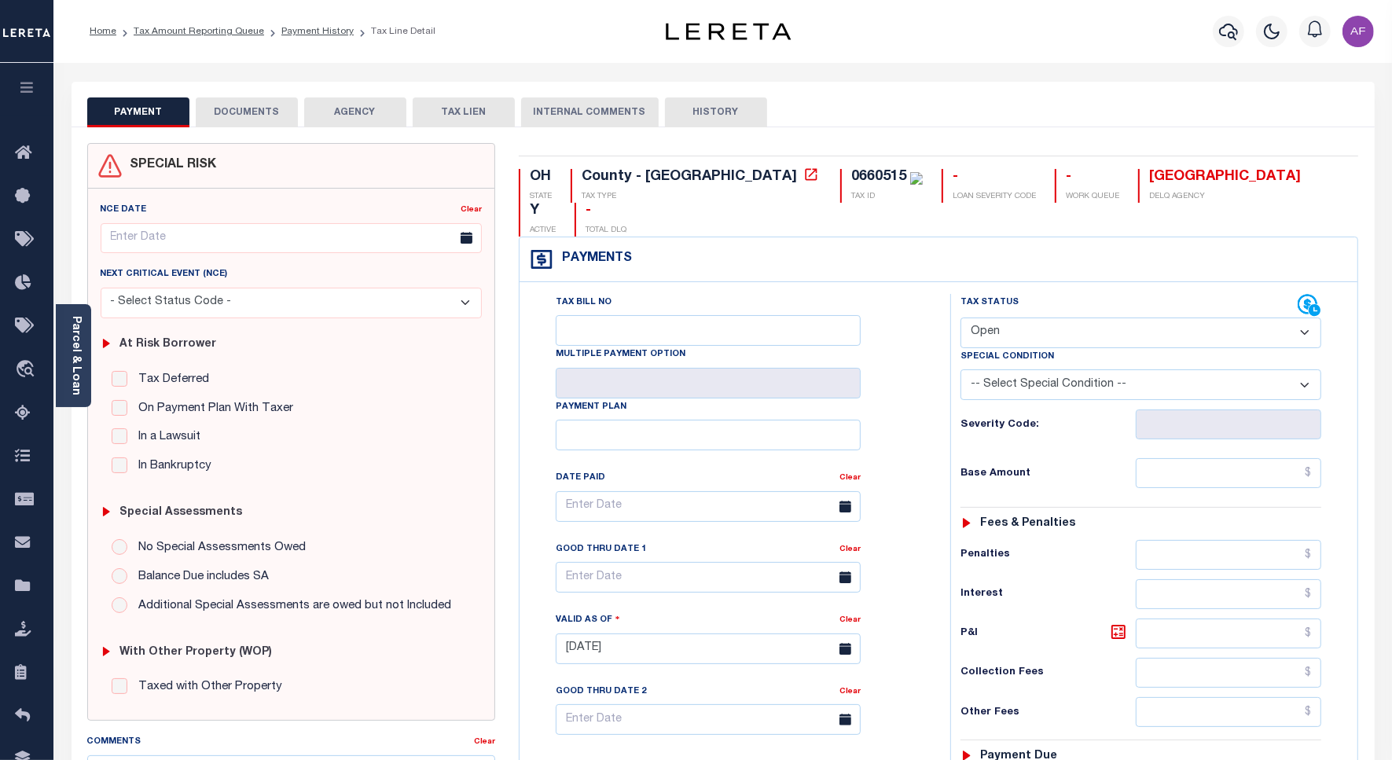
click at [1007, 317] on select "- Select Status Code - Open Due/Unpaid Paid Incomplete No Tax Due Internal Refu…" at bounding box center [1140, 332] width 361 height 31
select select "PYD"
click at [960, 317] on select "- Select Status Code - Open Due/Unpaid Paid Incomplete No Tax Due Internal Refu…" at bounding box center [1140, 332] width 361 height 31
type input "[DATE]"
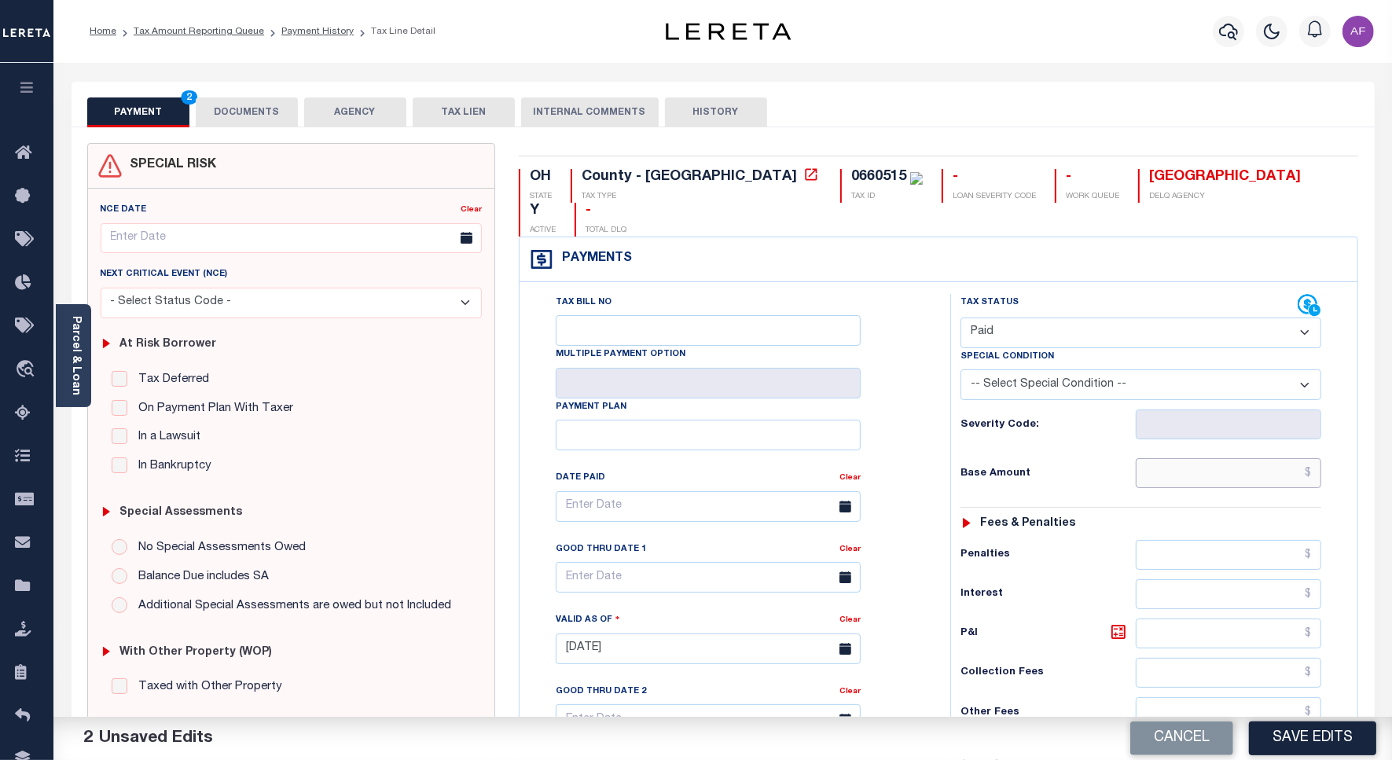
click at [1279, 458] on input "text" at bounding box center [1228, 473] width 185 height 30
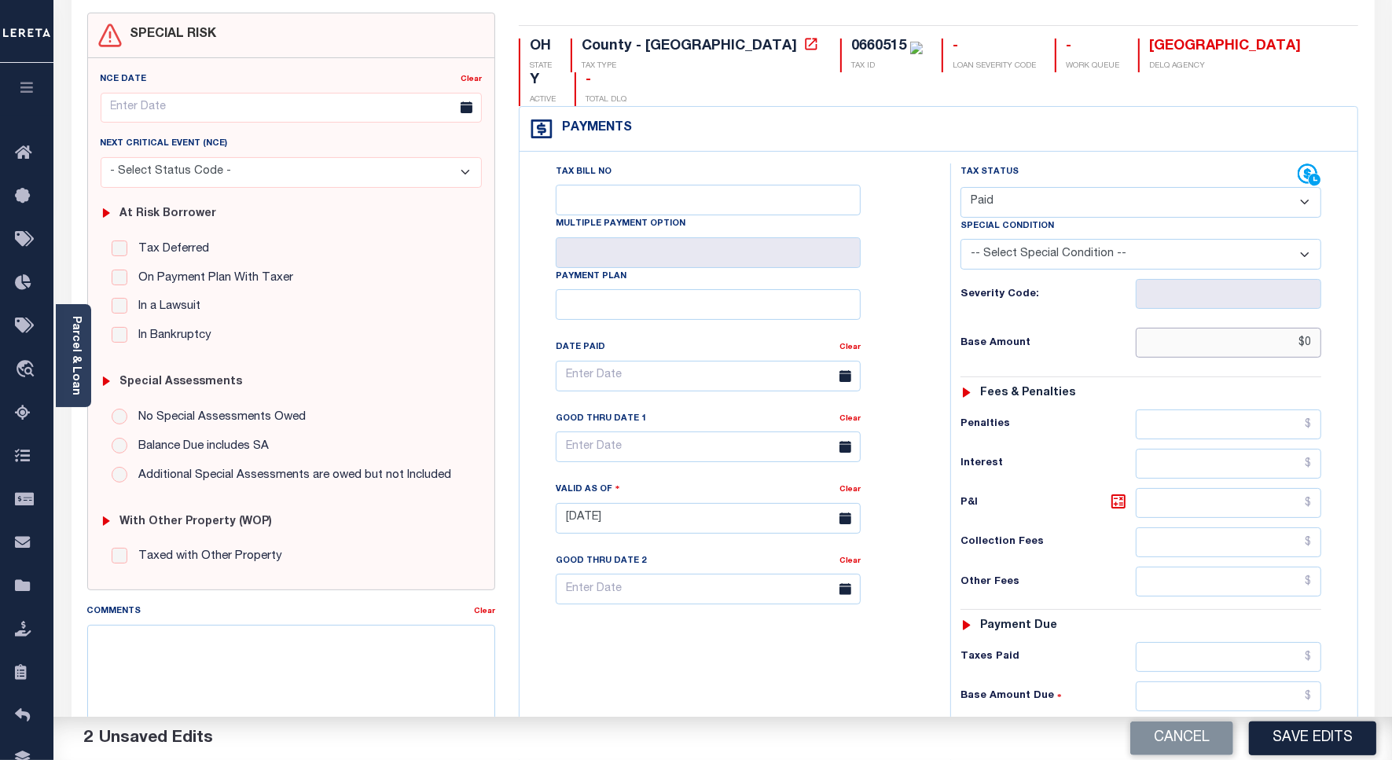
scroll to position [405, 0]
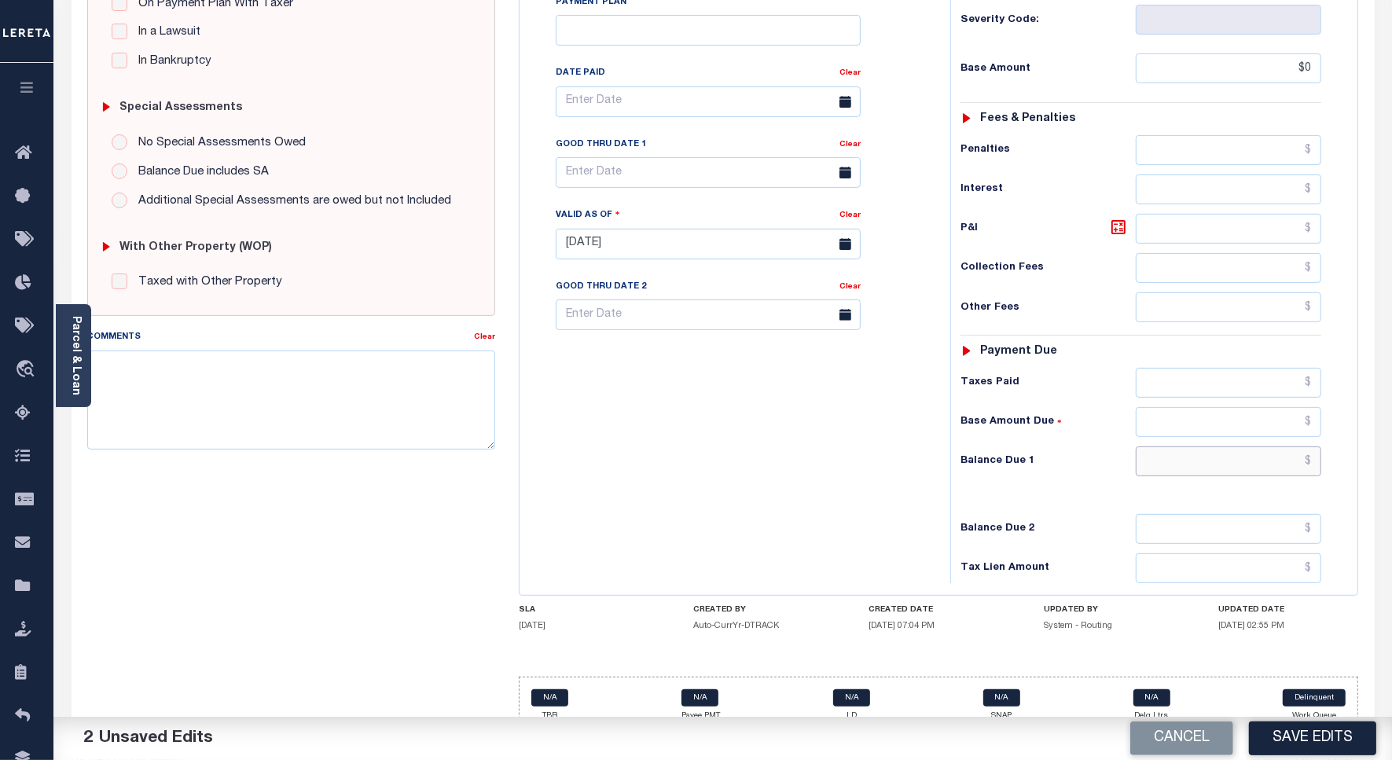
type input "$0.00"
click at [1285, 446] on input "text" at bounding box center [1228, 461] width 185 height 30
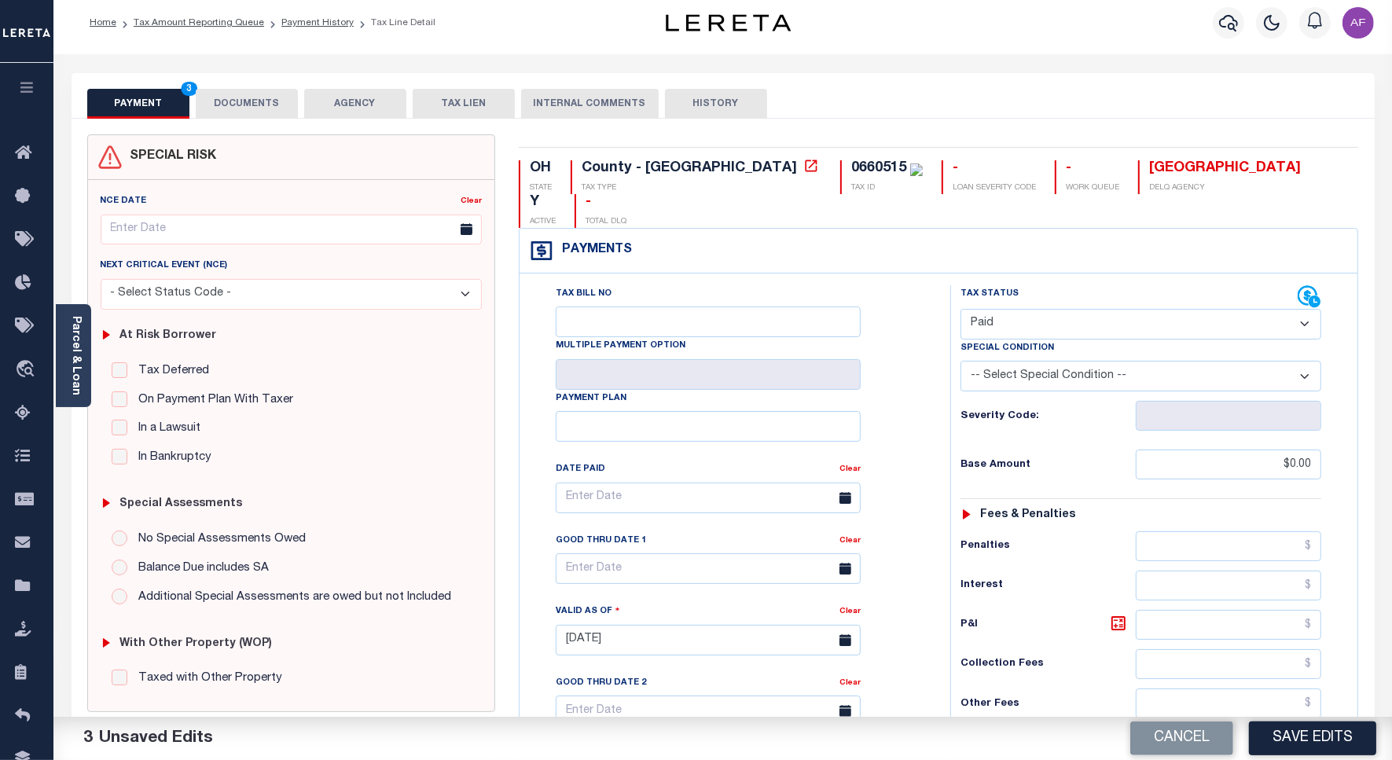
scroll to position [0, 0]
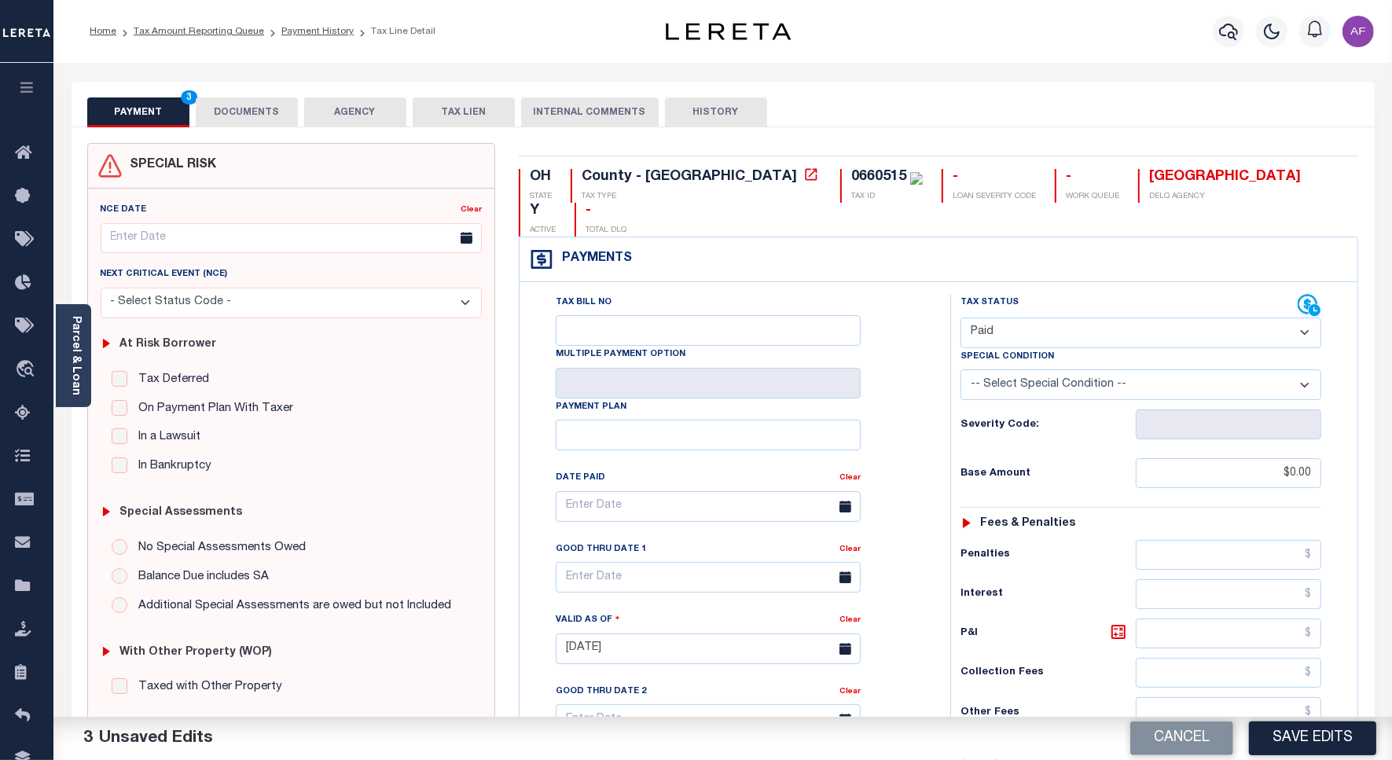
type input "$0.00"
click at [233, 107] on button "DOCUMENTS" at bounding box center [247, 112] width 102 height 30
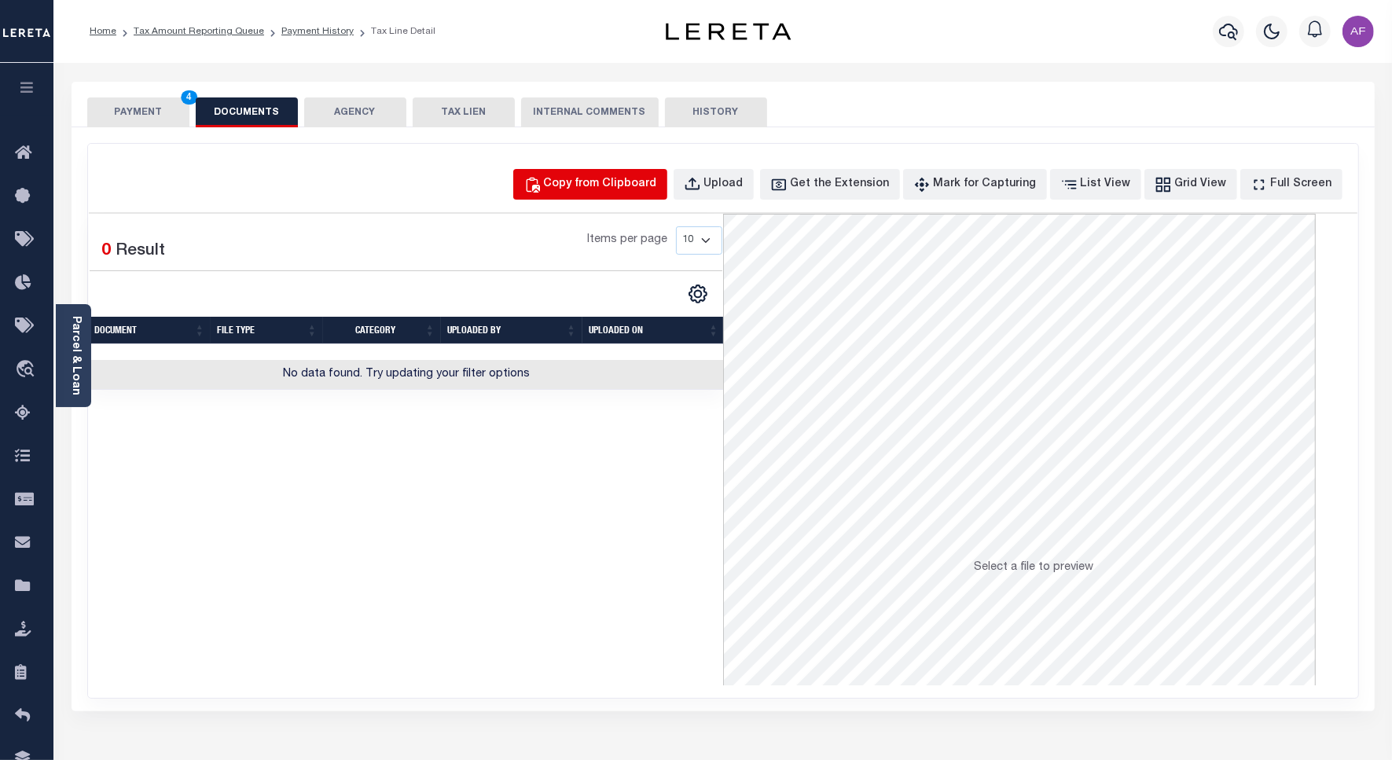
click at [593, 178] on div "Copy from Clipboard" at bounding box center [600, 184] width 113 height 17
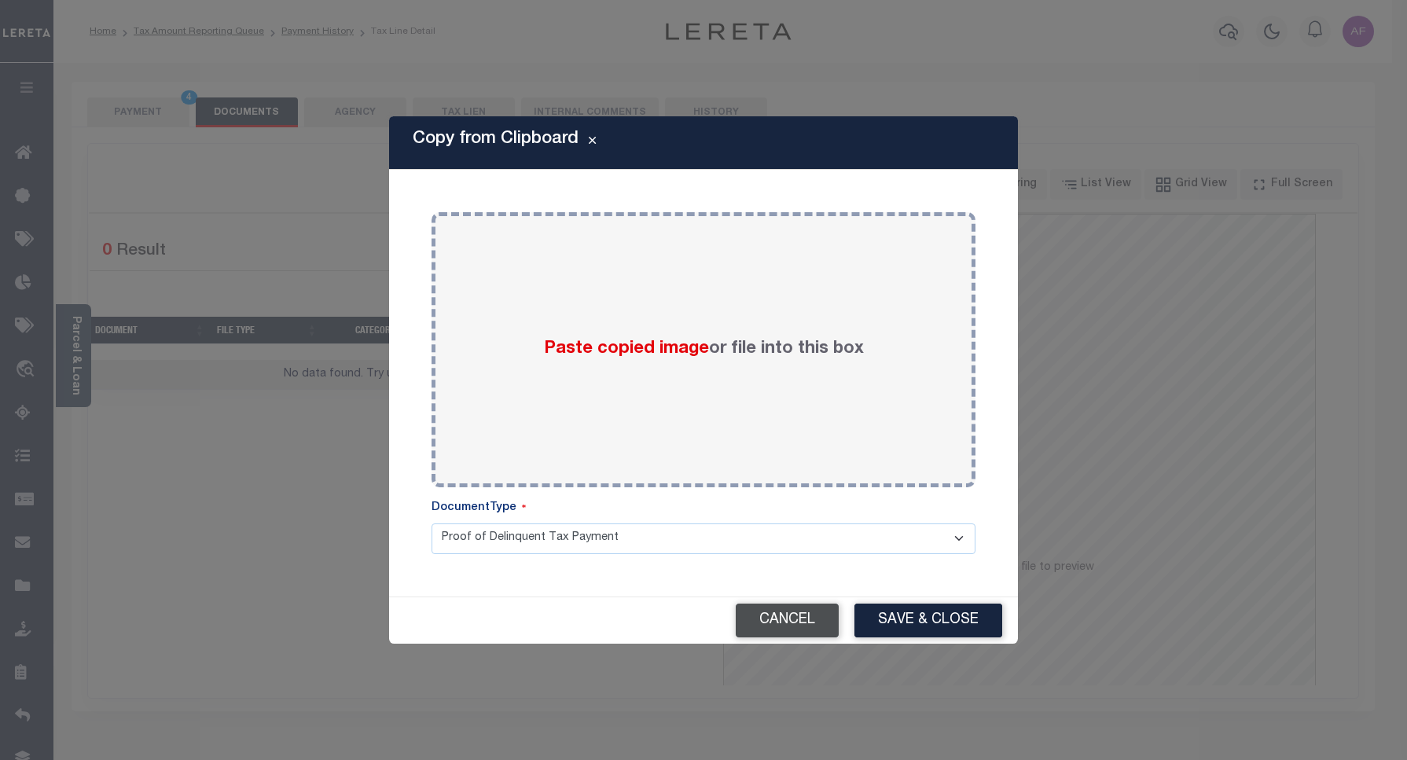
click at [788, 619] on button "Cancel" at bounding box center [787, 621] width 103 height 34
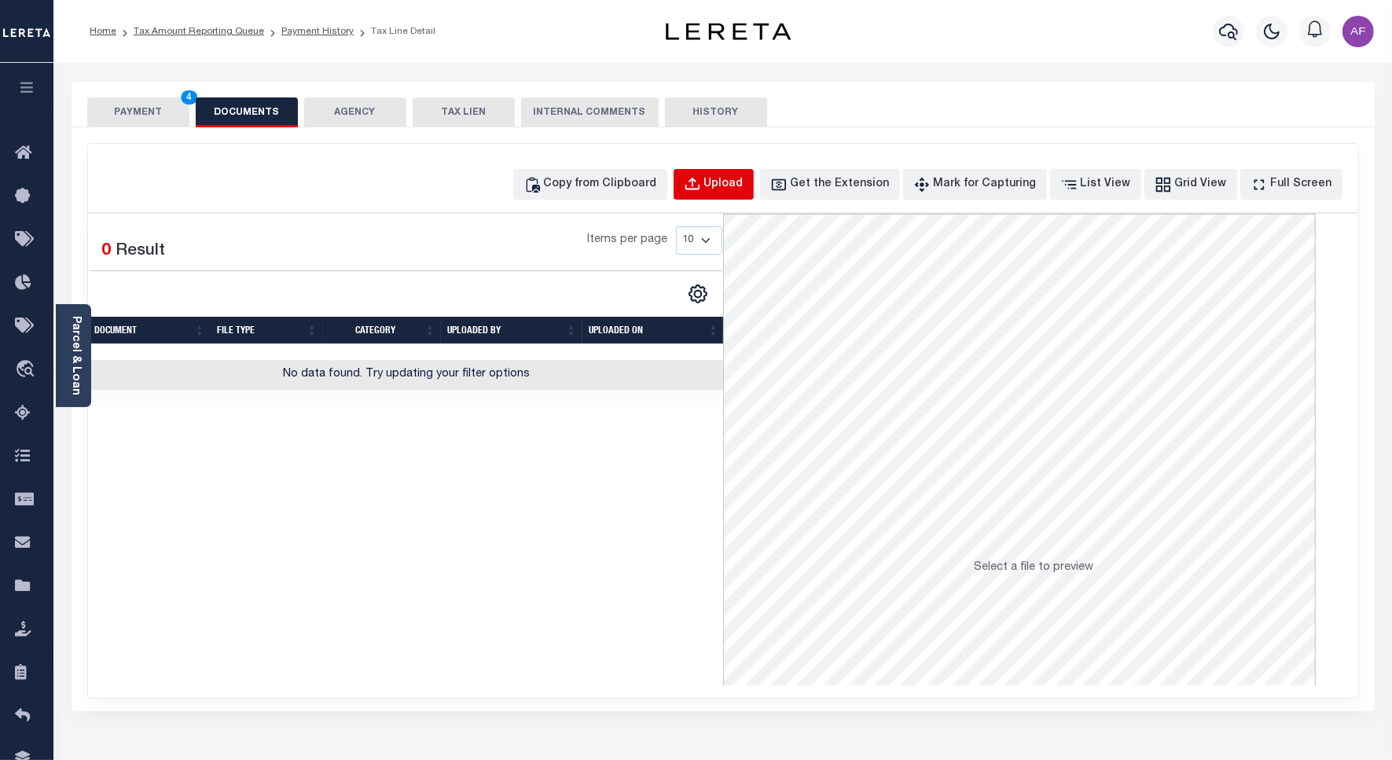
click at [743, 182] on div "Upload" at bounding box center [723, 184] width 39 height 17
select select "POP"
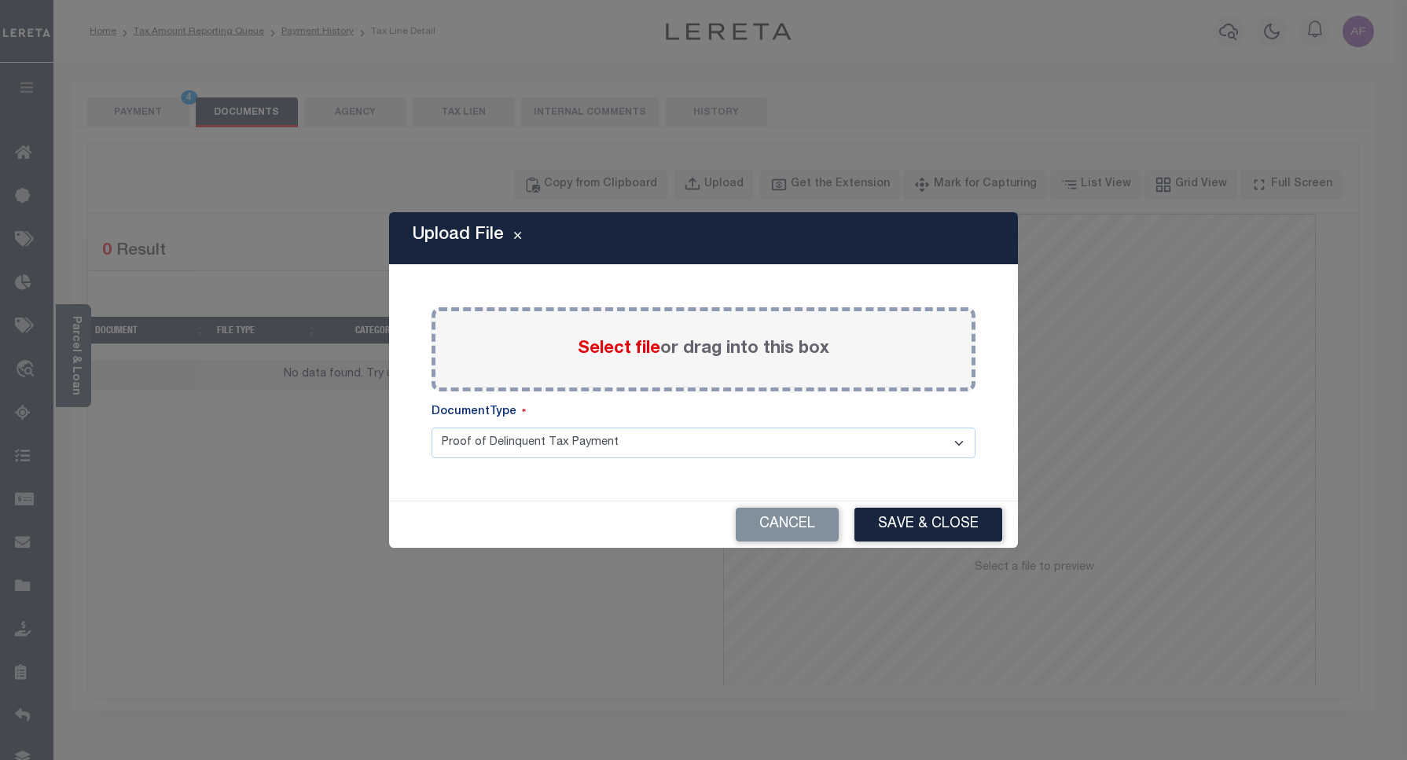
click at [611, 343] on span "Select file" at bounding box center [619, 348] width 83 height 17
click at [0, 0] on input "Select file or drag into this box" at bounding box center [0, 0] width 0 height 0
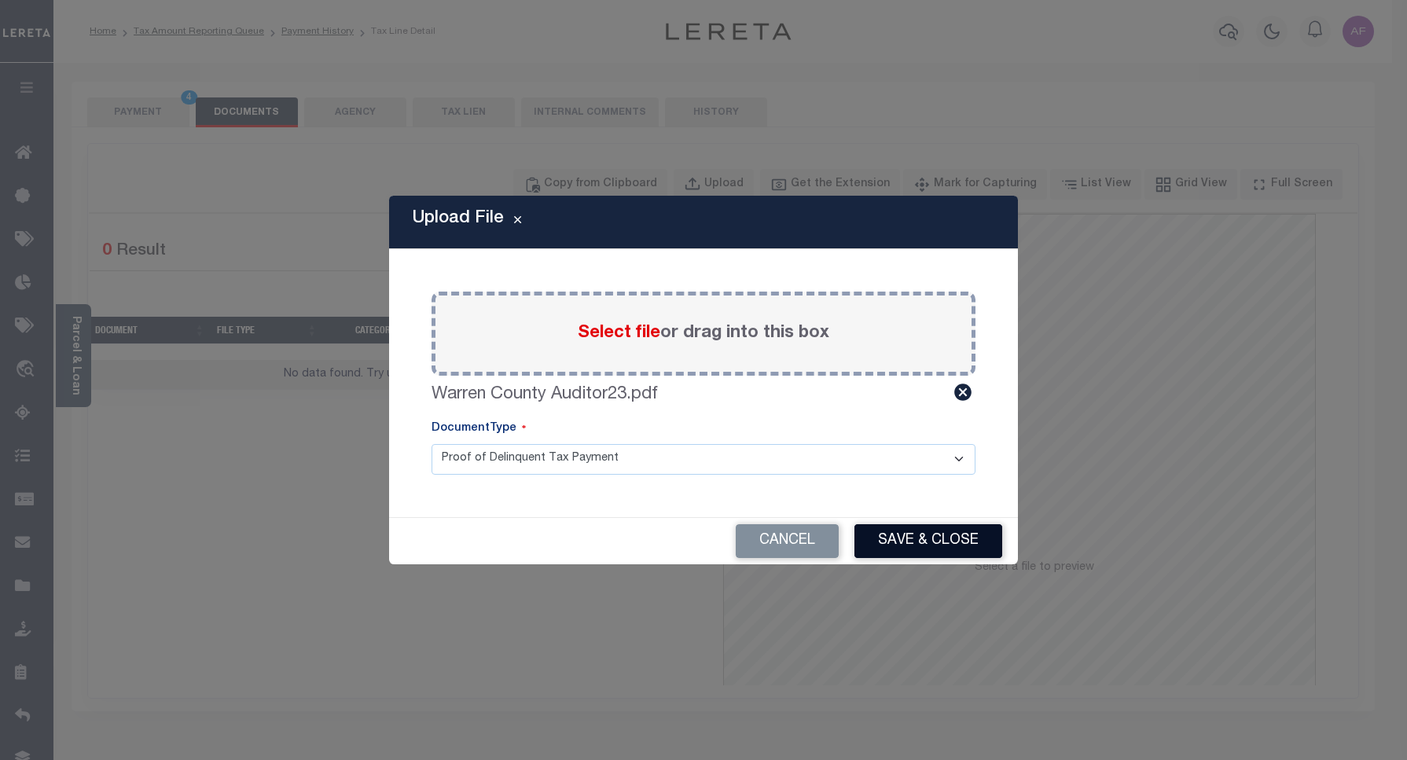
click at [916, 547] on button "Save & Close" at bounding box center [928, 541] width 148 height 34
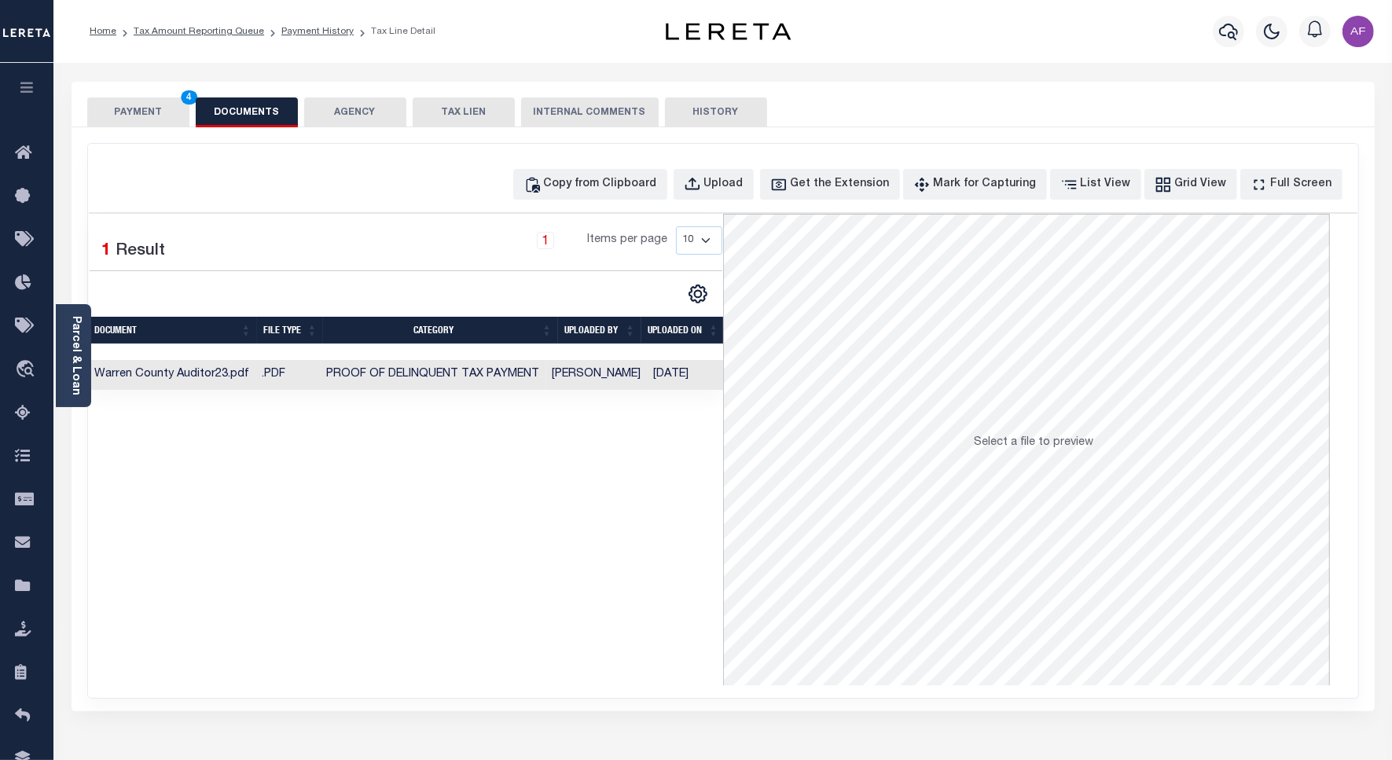
click at [135, 111] on button "PAYMENT 4" at bounding box center [138, 112] width 102 height 30
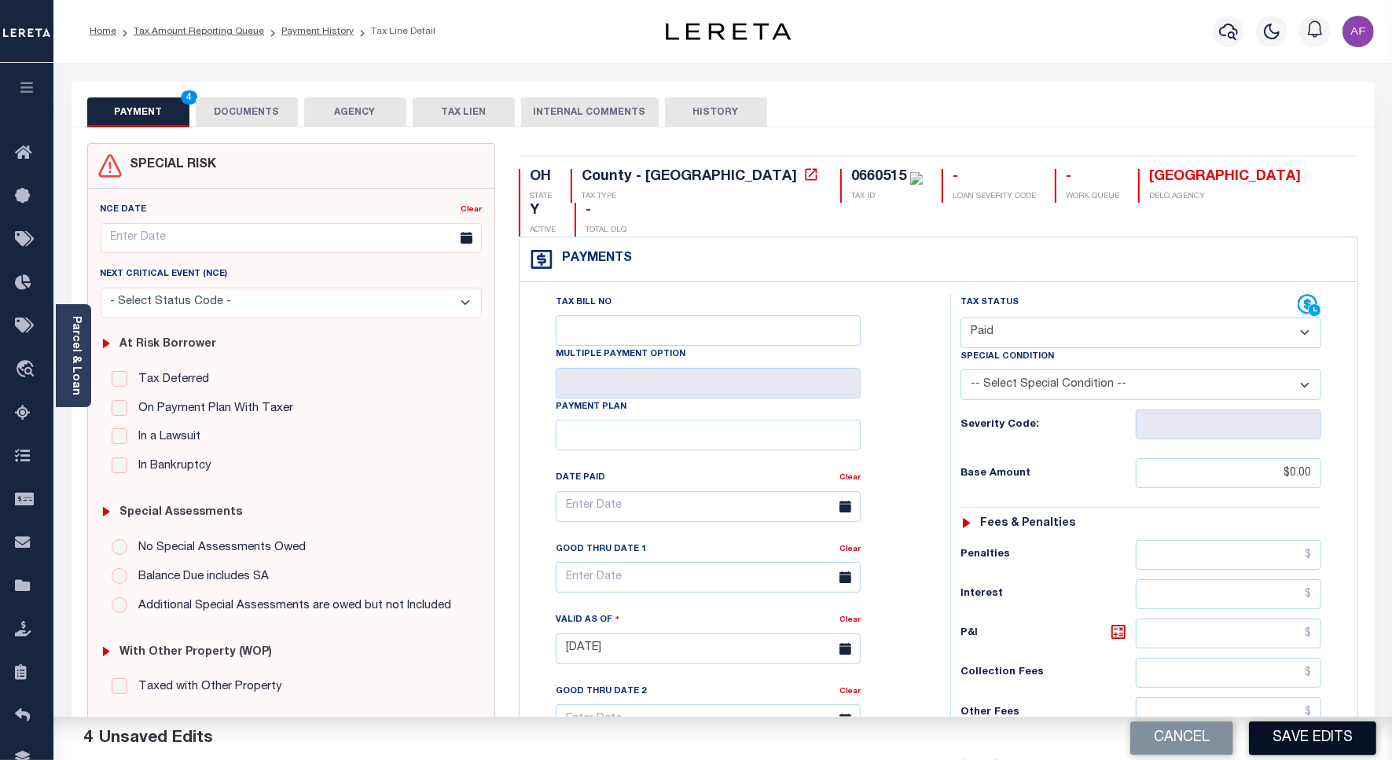
click at [1287, 739] on button "Save Edits" at bounding box center [1312, 738] width 127 height 34
checkbox input "false"
type input "$0"
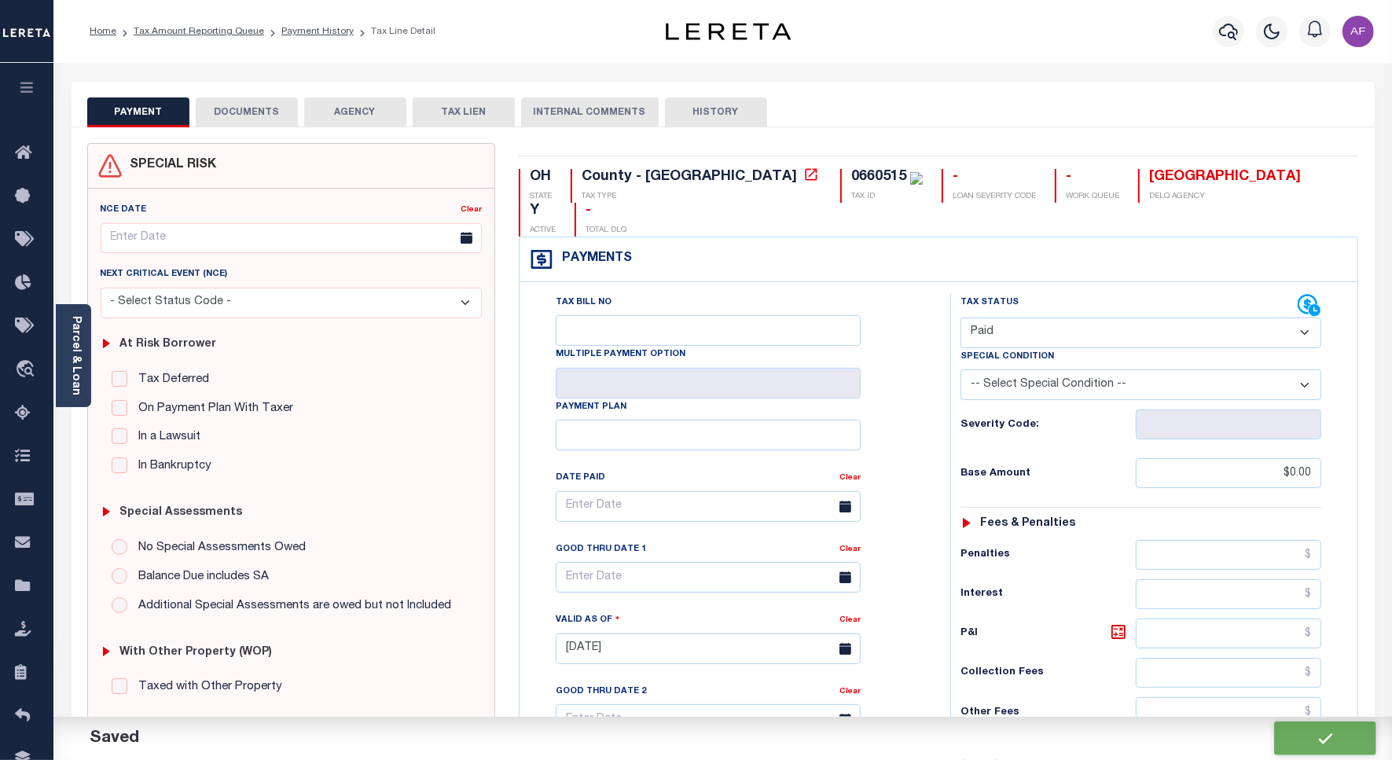
type input "$0"
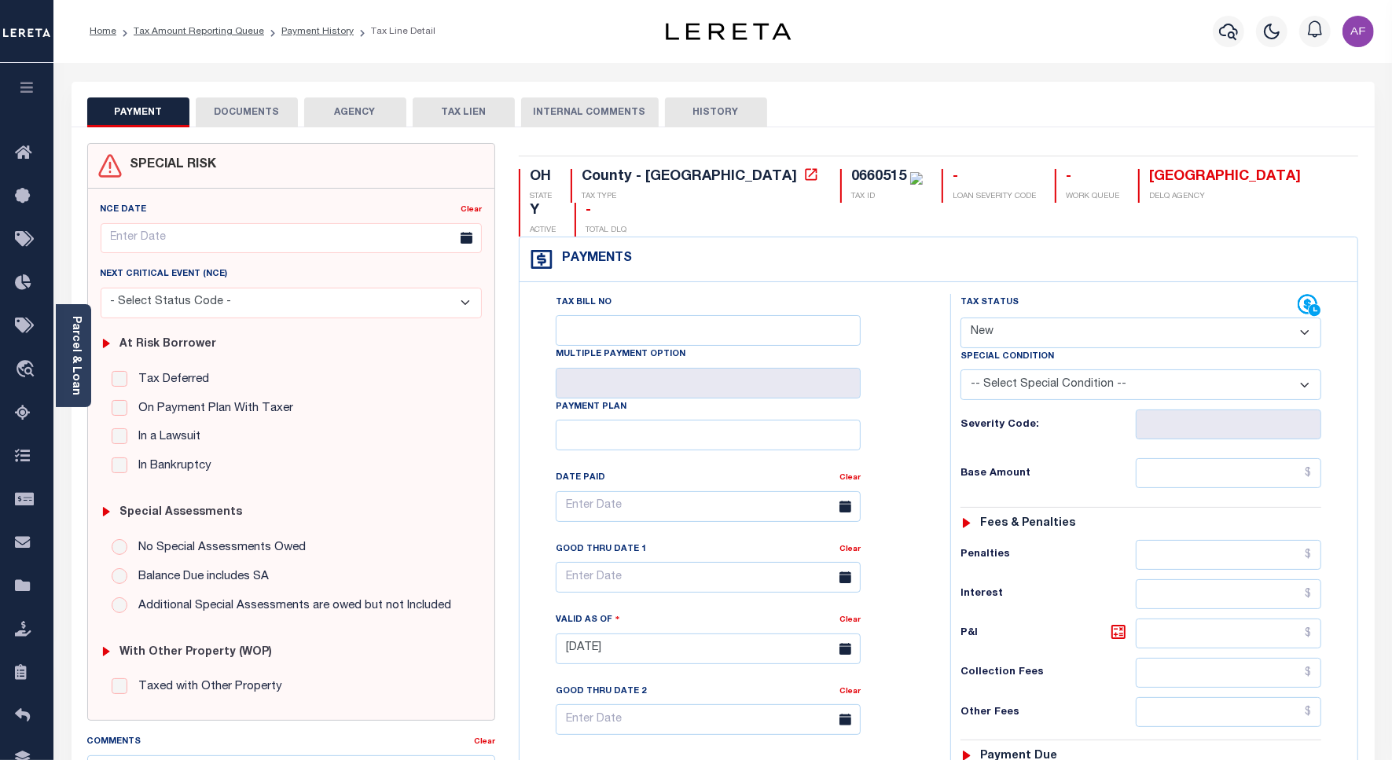
click at [1007, 317] on select "- Select Status Code - Open Due/Unpaid Paid Incomplete No Tax Due Internal Refu…" at bounding box center [1140, 332] width 361 height 31
select select "PYD"
click at [960, 317] on select "- Select Status Code - Open Due/Unpaid Paid Incomplete No Tax Due Internal Refu…" at bounding box center [1140, 332] width 361 height 31
type input "[DATE]"
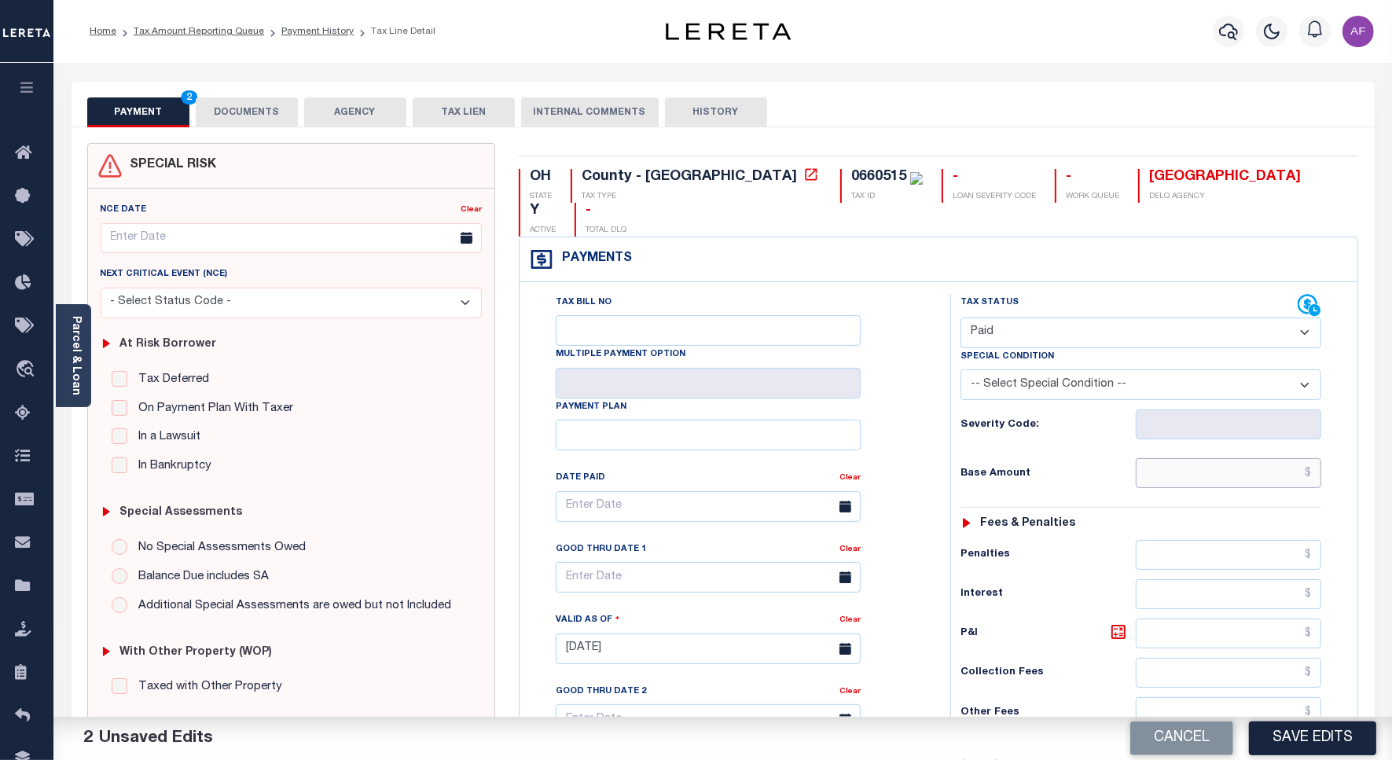
click at [1262, 458] on input "text" at bounding box center [1228, 473] width 185 height 30
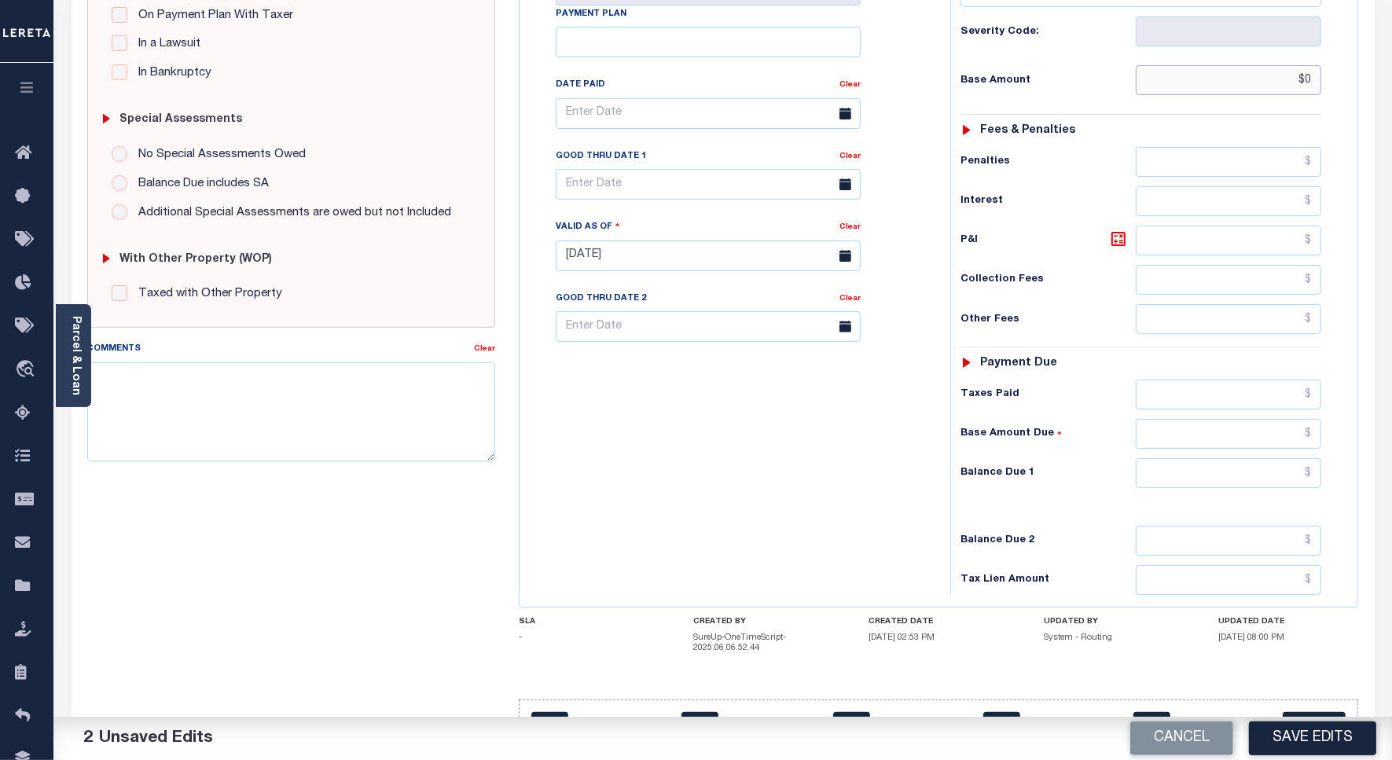
scroll to position [414, 0]
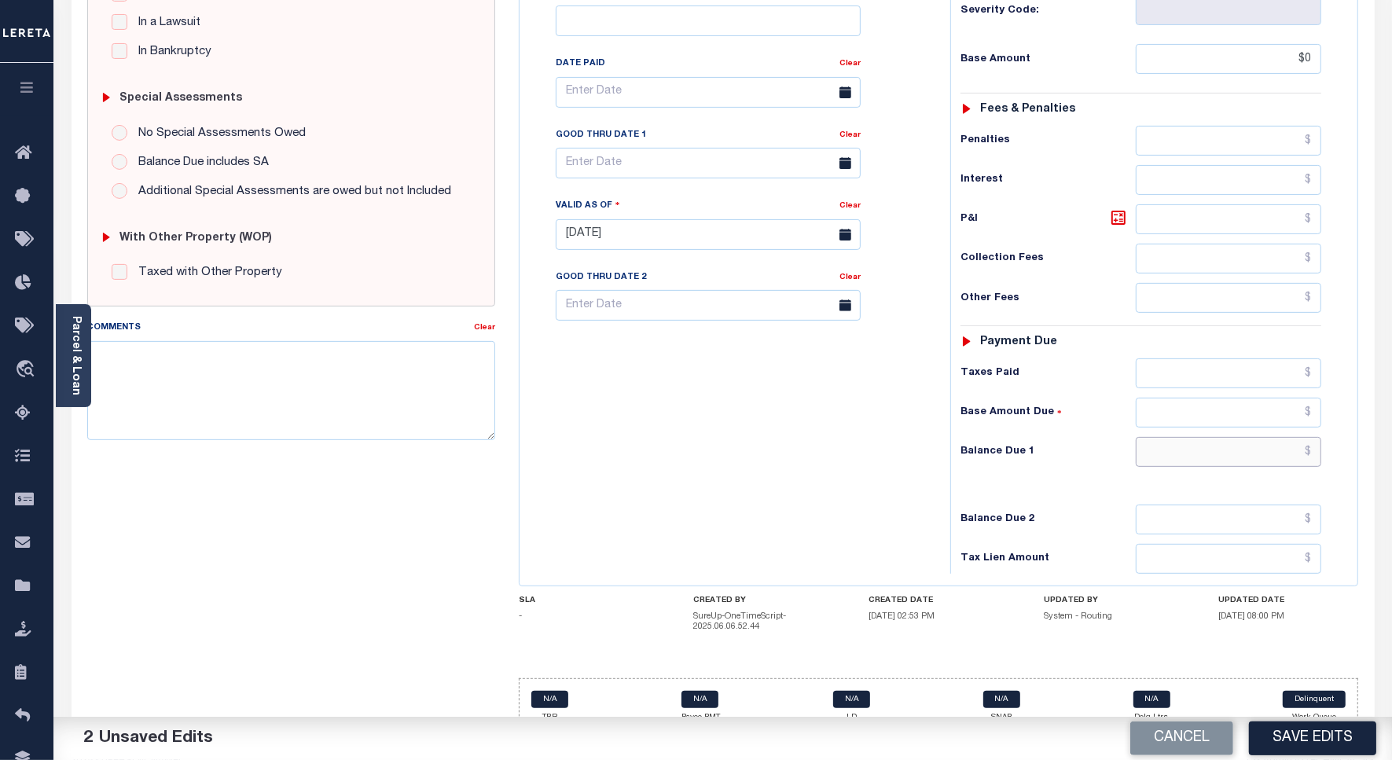
click at [1277, 437] on input "text" at bounding box center [1228, 452] width 185 height 30
type input "$0.00"
type input "$0"
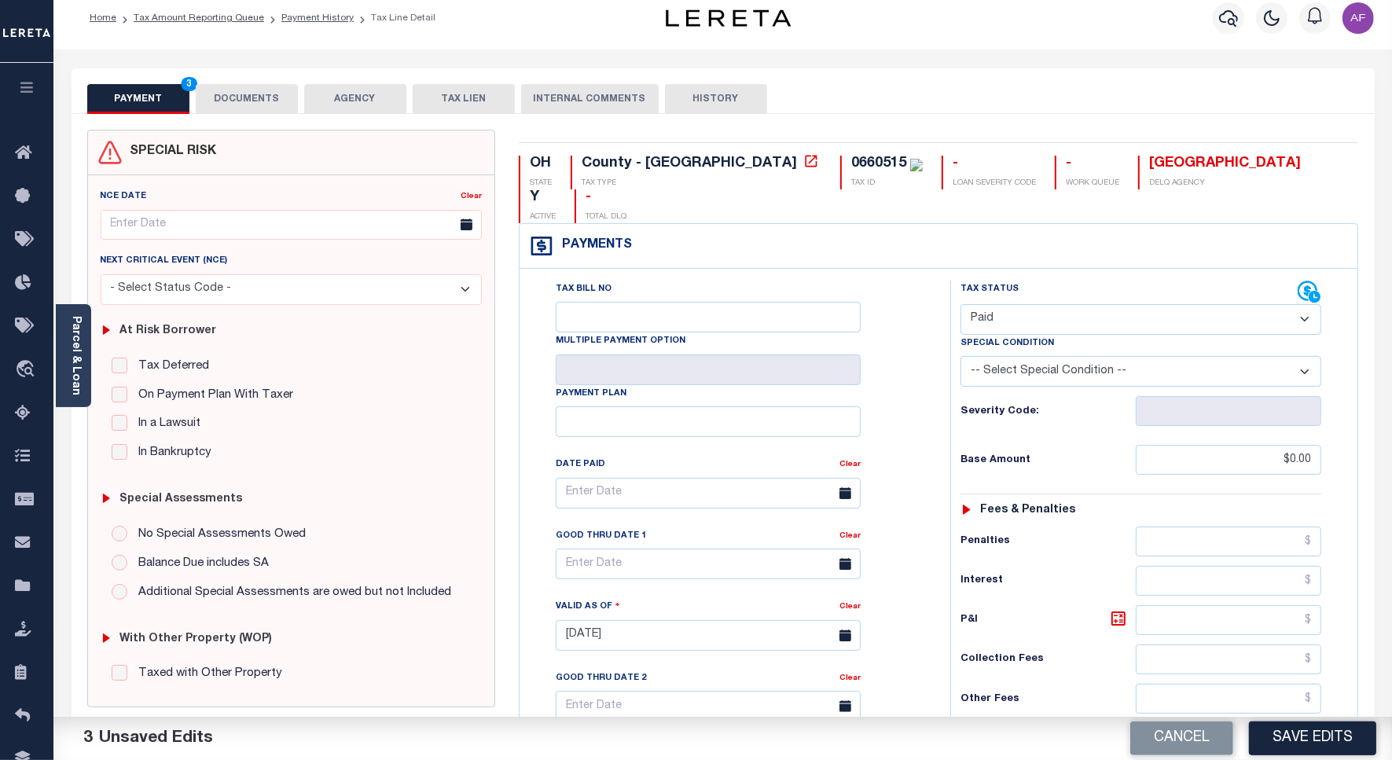
scroll to position [0, 0]
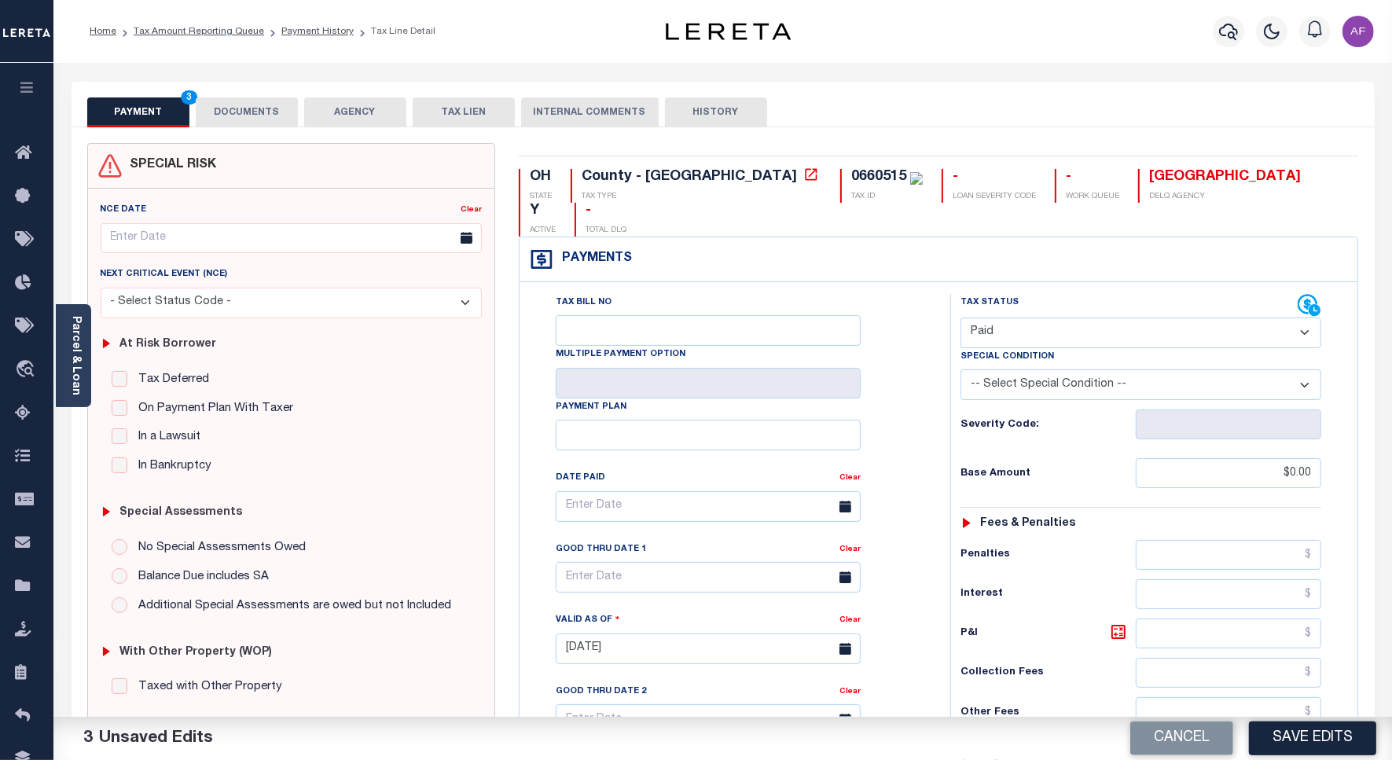
click at [226, 106] on button "DOCUMENTS" at bounding box center [247, 112] width 102 height 30
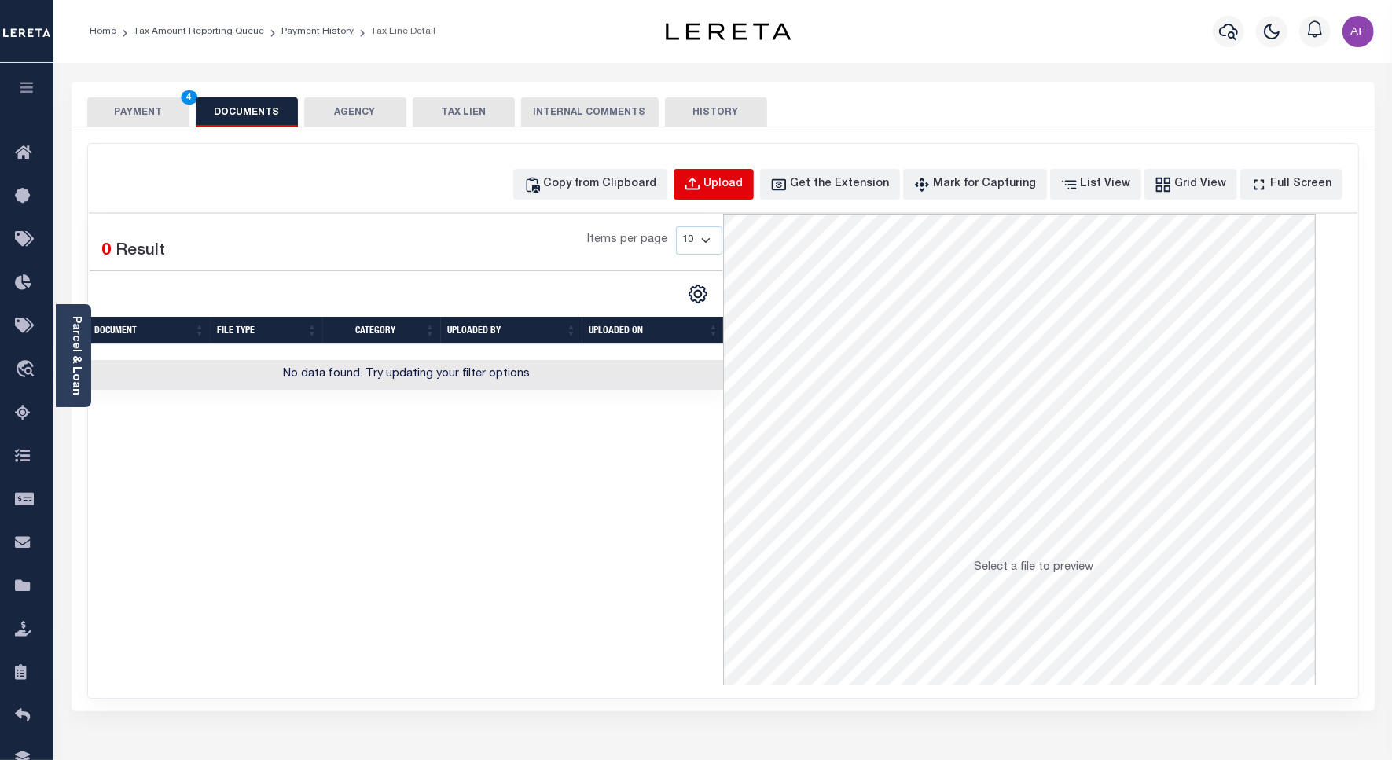
click at [743, 185] on div "Upload" at bounding box center [723, 184] width 39 height 17
select select "POP"
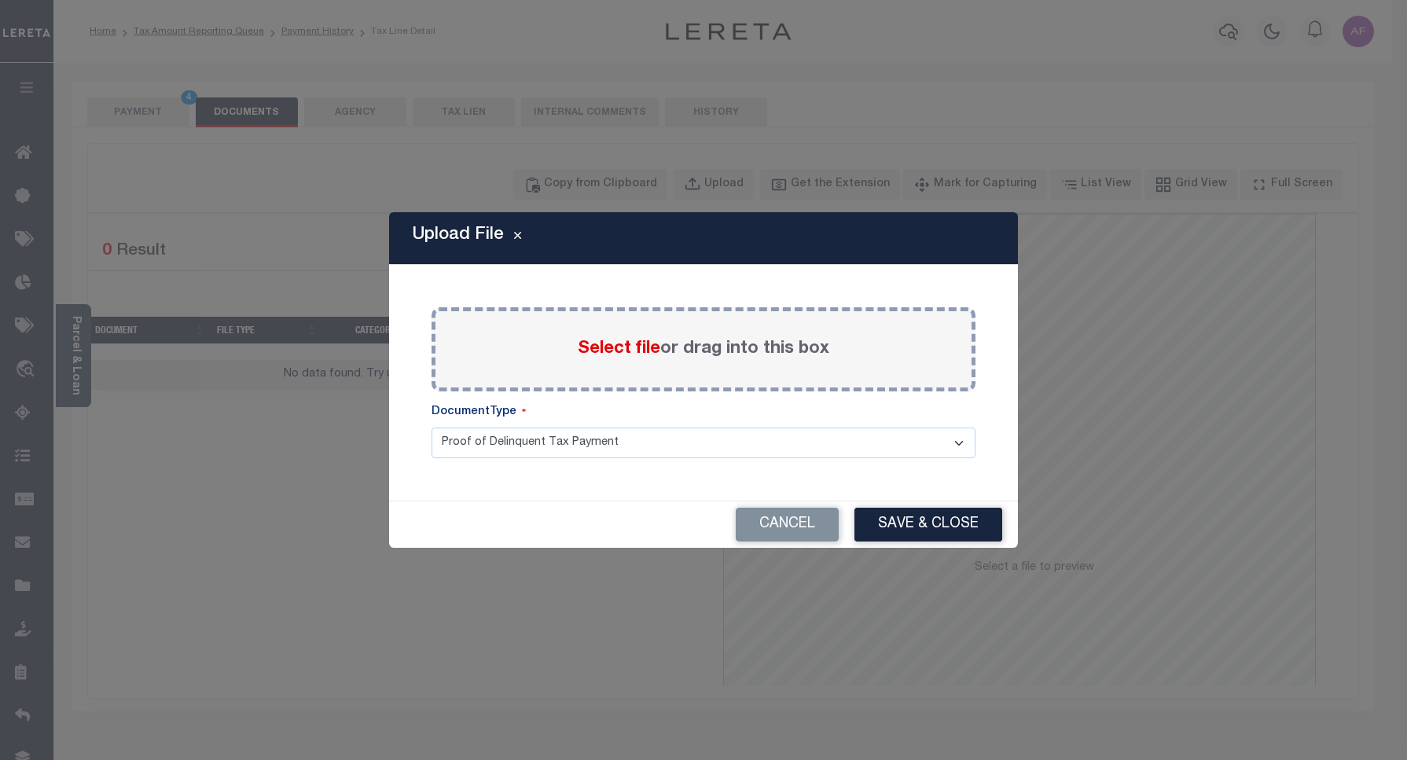
click at [614, 346] on span "Select file" at bounding box center [619, 348] width 83 height 17
click at [0, 0] on input "Select file or drag into this box" at bounding box center [0, 0] width 0 height 0
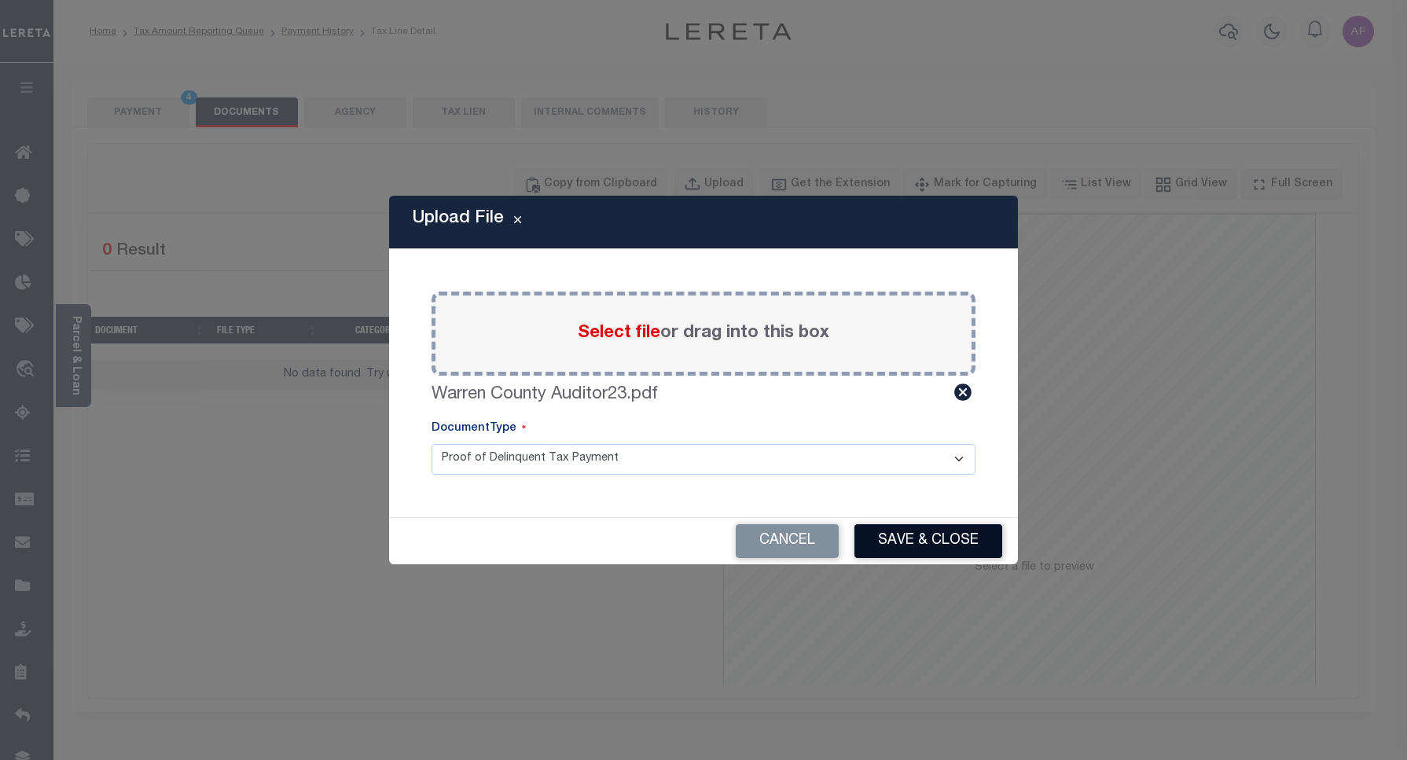
click at [910, 539] on button "Save & Close" at bounding box center [928, 541] width 148 height 34
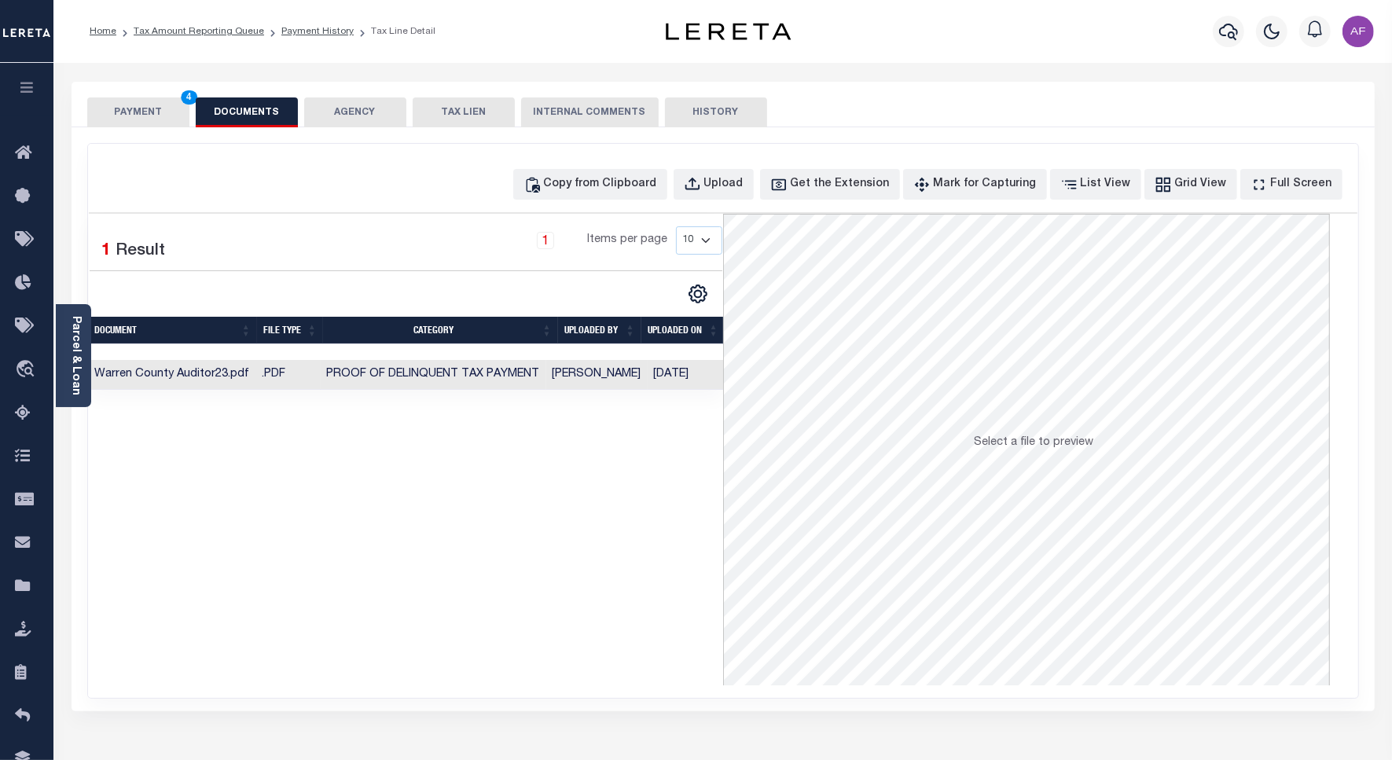
click at [143, 112] on button "PAYMENT 4" at bounding box center [138, 112] width 102 height 30
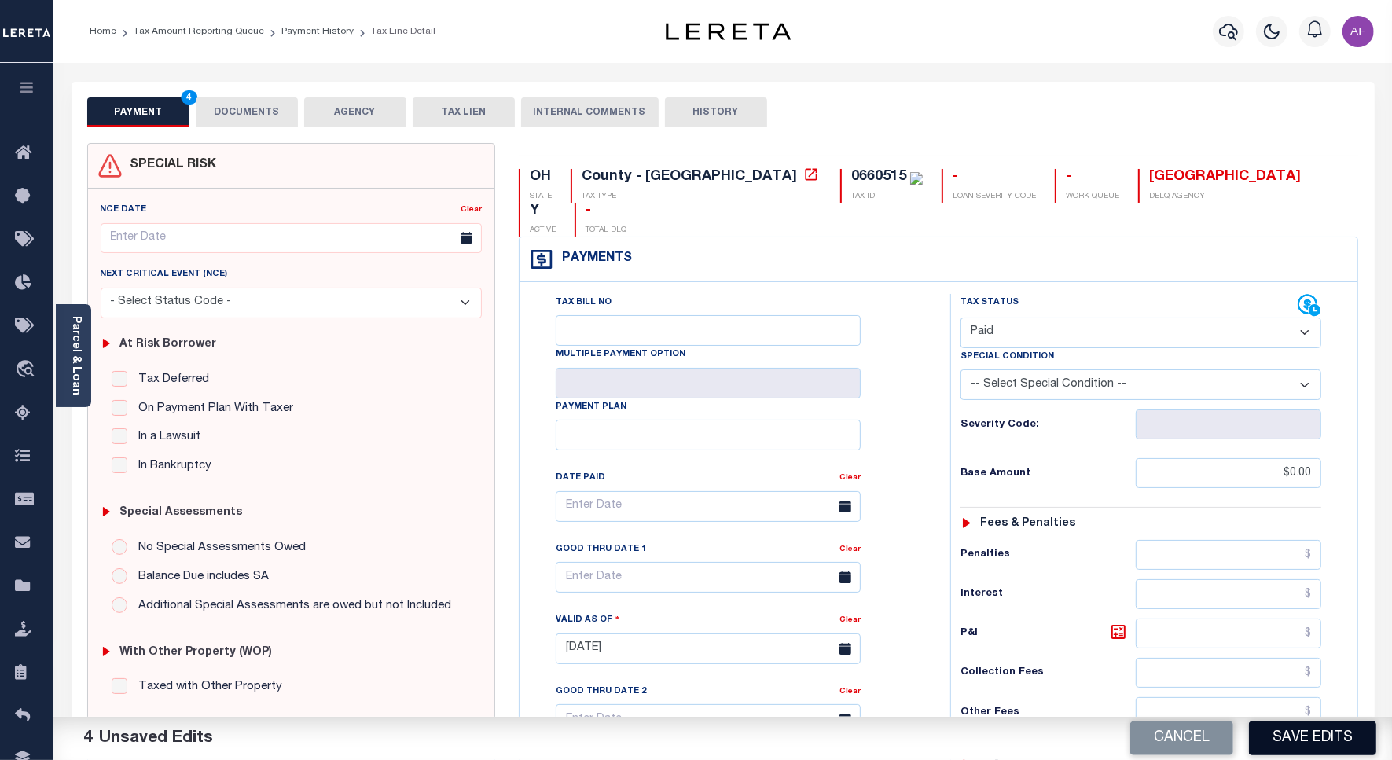
click at [1295, 733] on button "Save Edits" at bounding box center [1312, 738] width 127 height 34
checkbox input "false"
type input "$0"
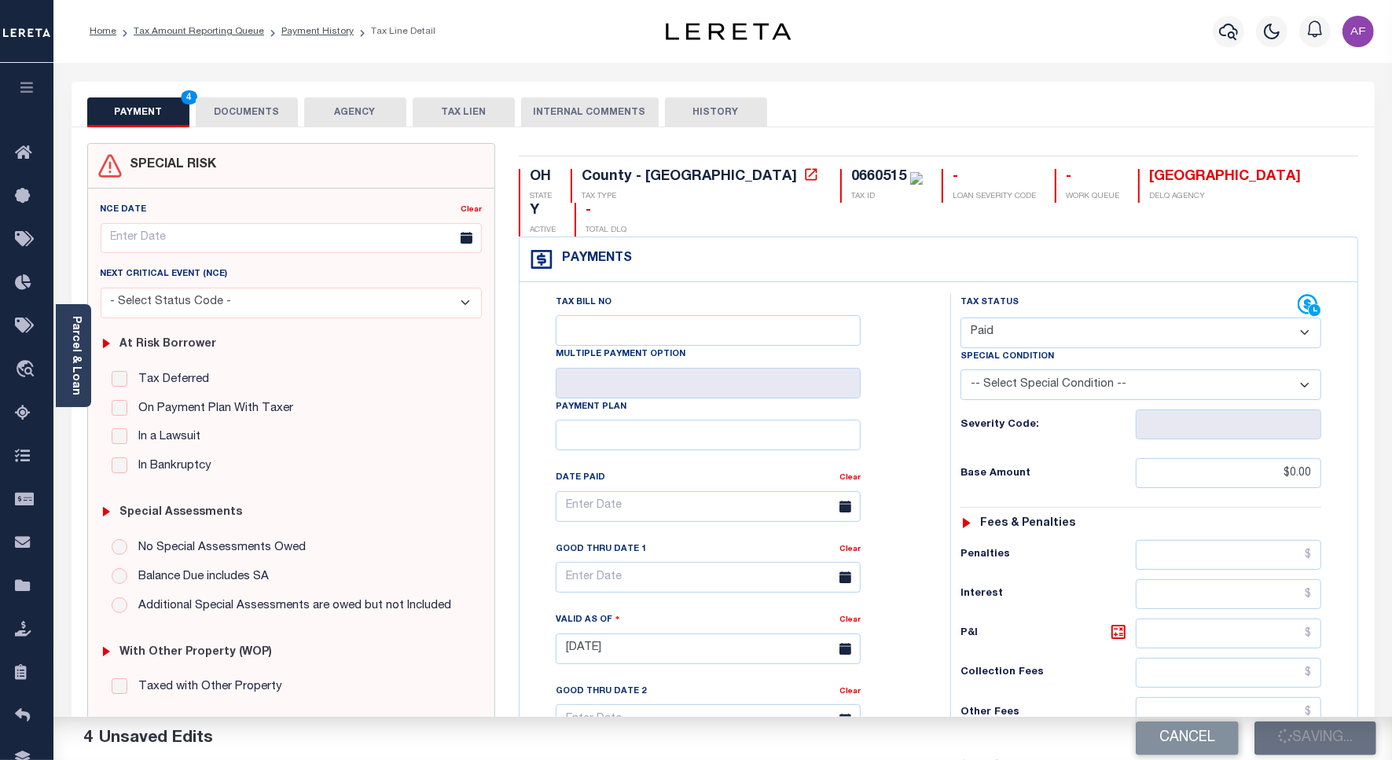
type input "$0"
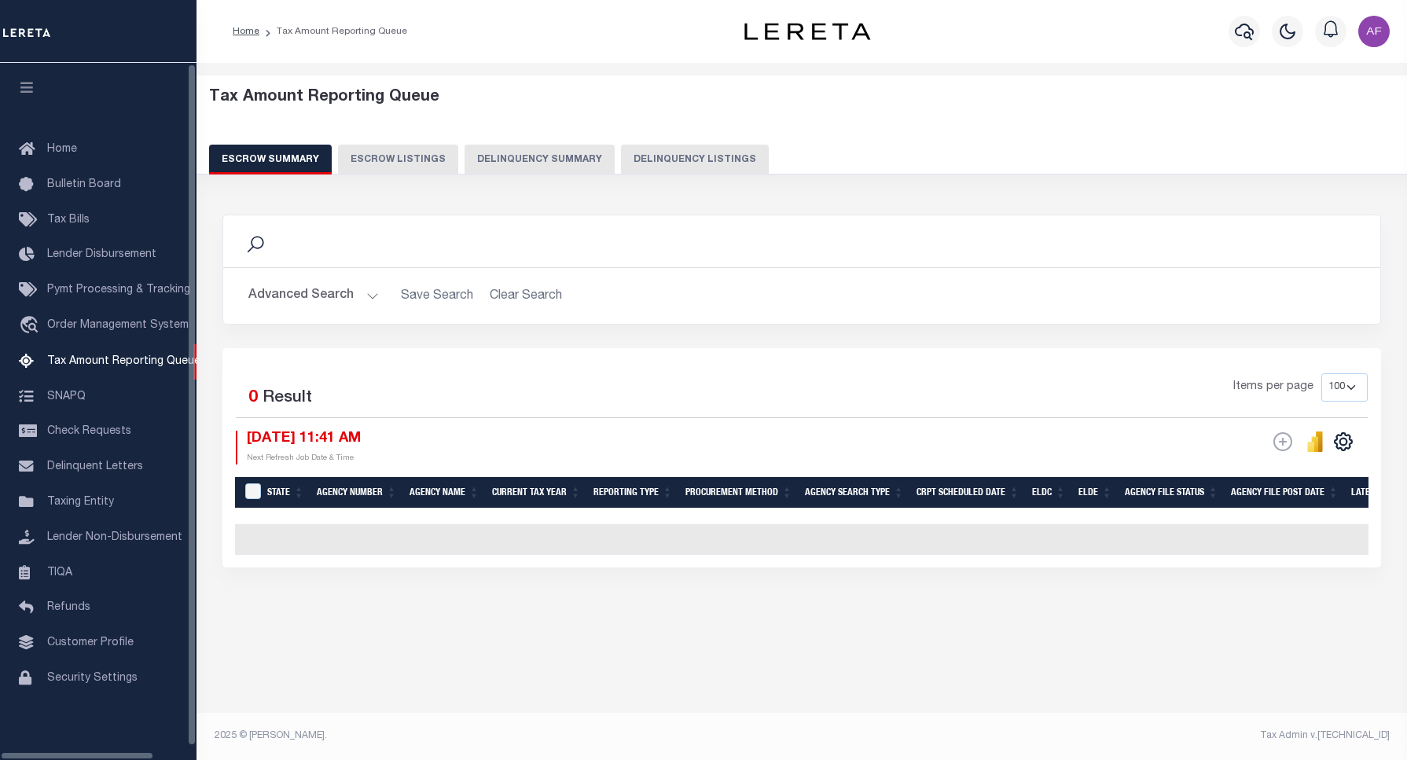
select select "100"
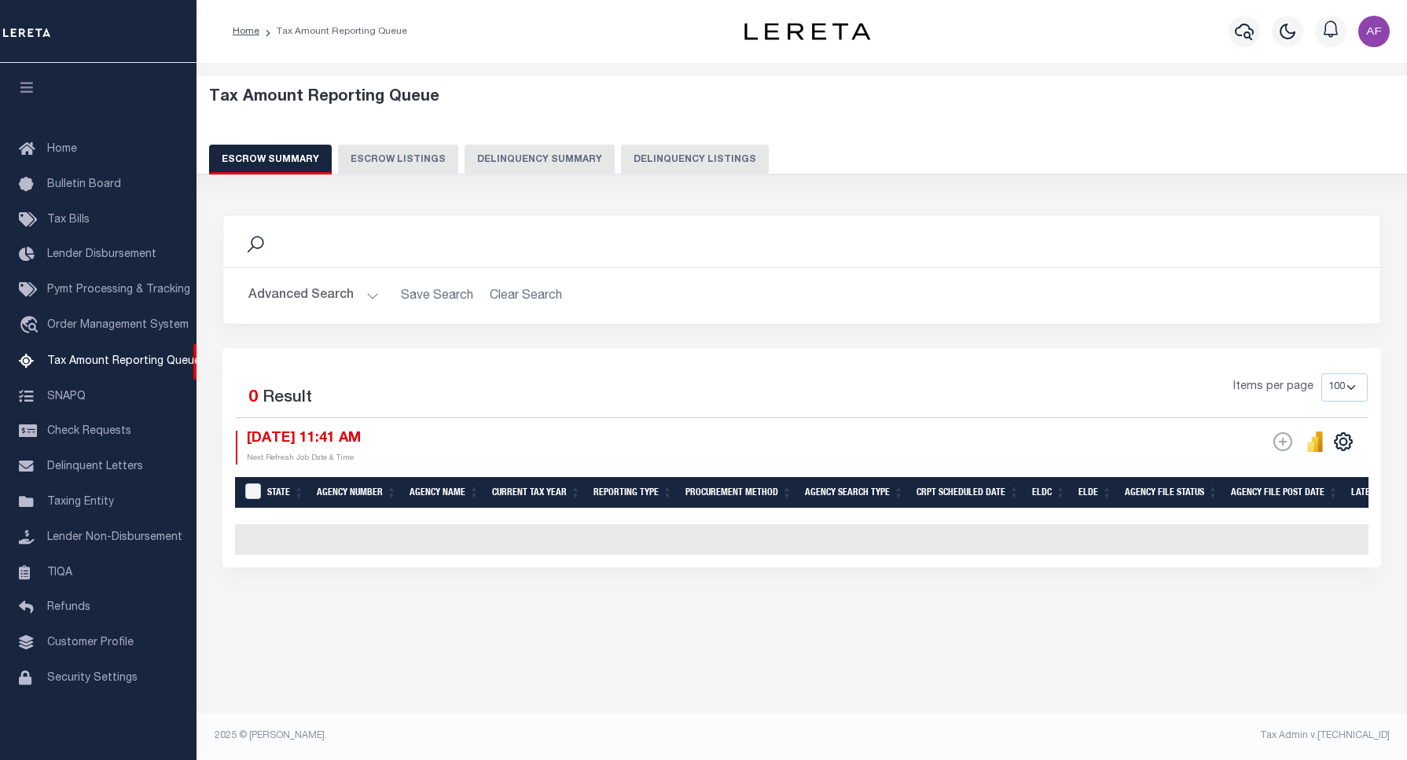
click at [692, 161] on button "Delinquency Listings" at bounding box center [695, 160] width 148 height 30
select select "100"
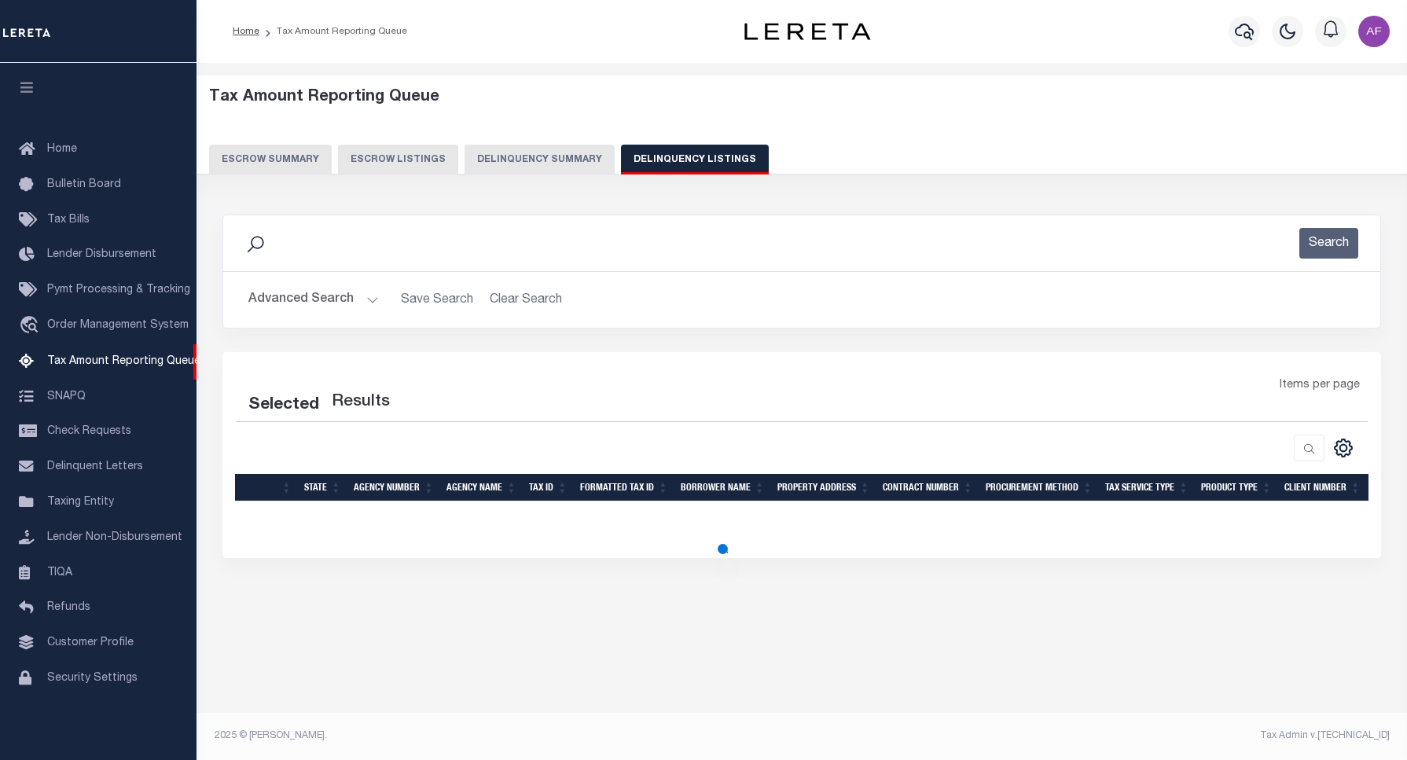
select select "100"
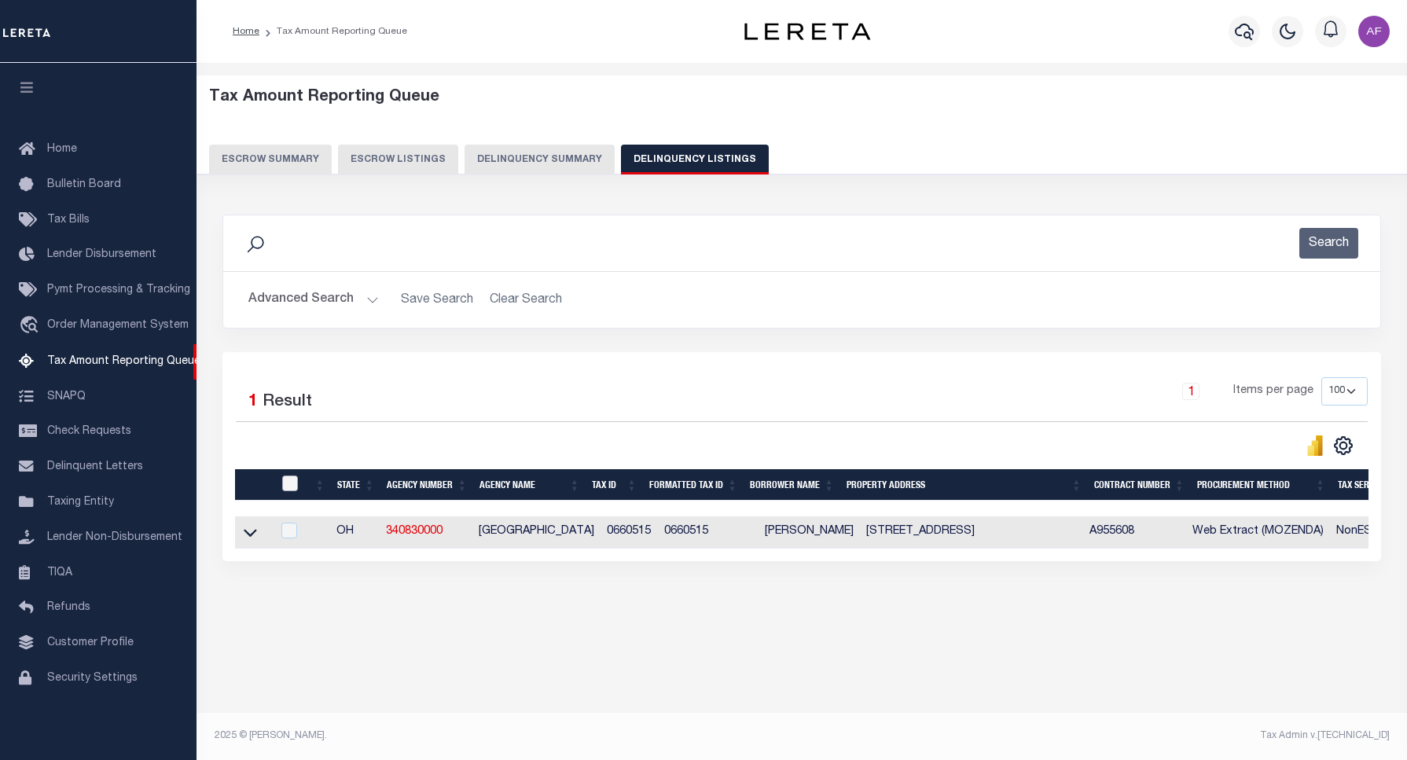
click at [295, 484] on input "checkbox" at bounding box center [290, 483] width 16 height 16
checkbox input "true"
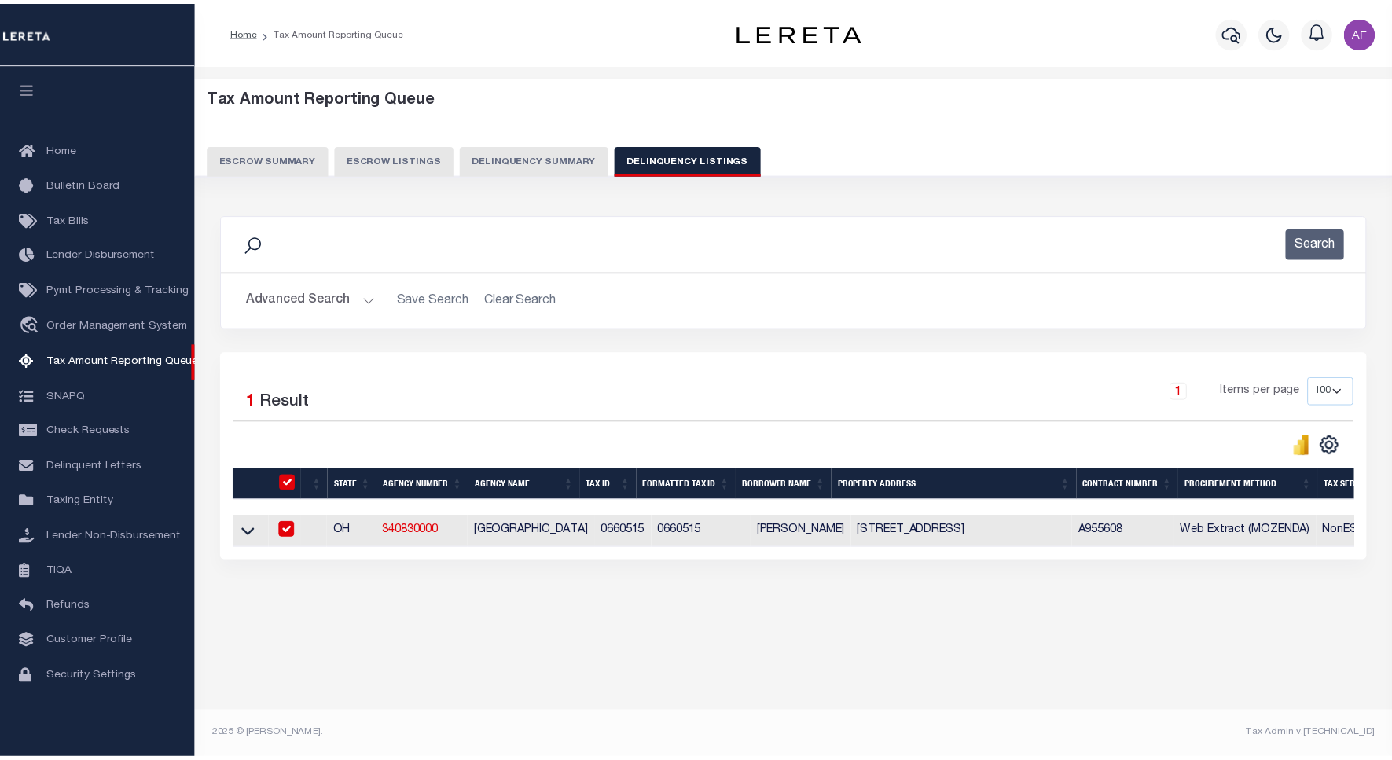
checkbox input "true"
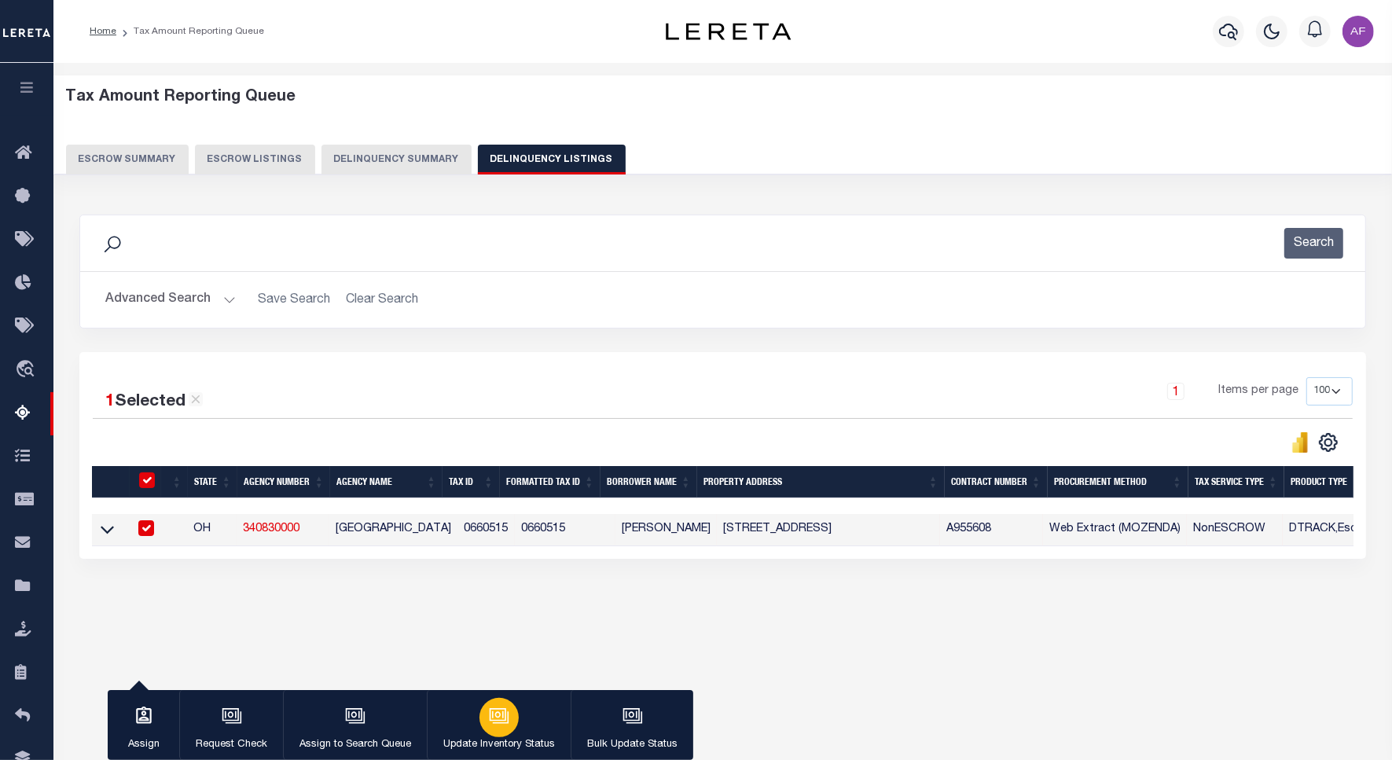
click at [505, 721] on icon "button" at bounding box center [501, 717] width 16 height 12
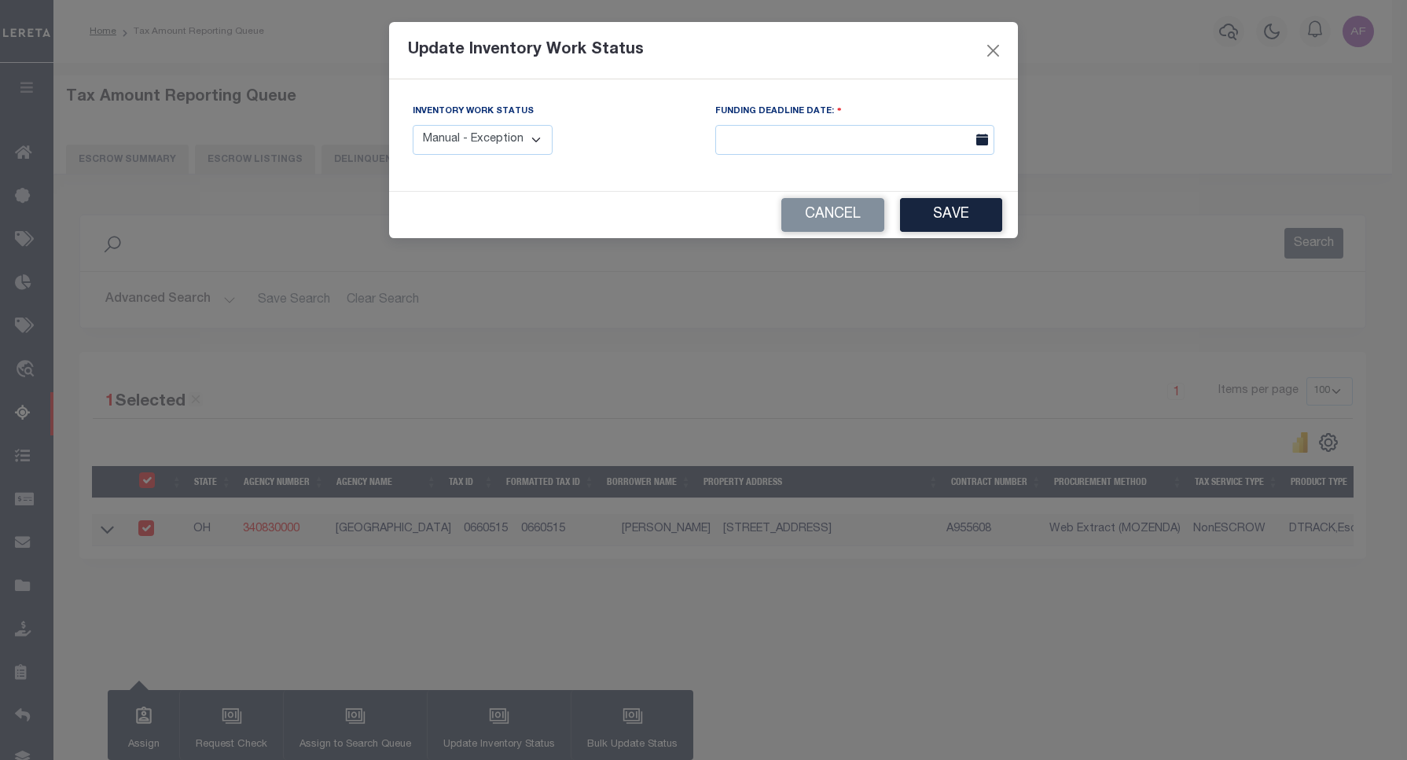
click at [468, 149] on select "Manual - Exception Pended - Awaiting Search Late Add Exception Completed" at bounding box center [483, 140] width 140 height 31
select select "4"
click at [413, 125] on select "Manual - Exception Pended - Awaiting Search Late Add Exception Completed" at bounding box center [483, 140] width 140 height 31
click at [952, 220] on button "Save" at bounding box center [951, 215] width 102 height 34
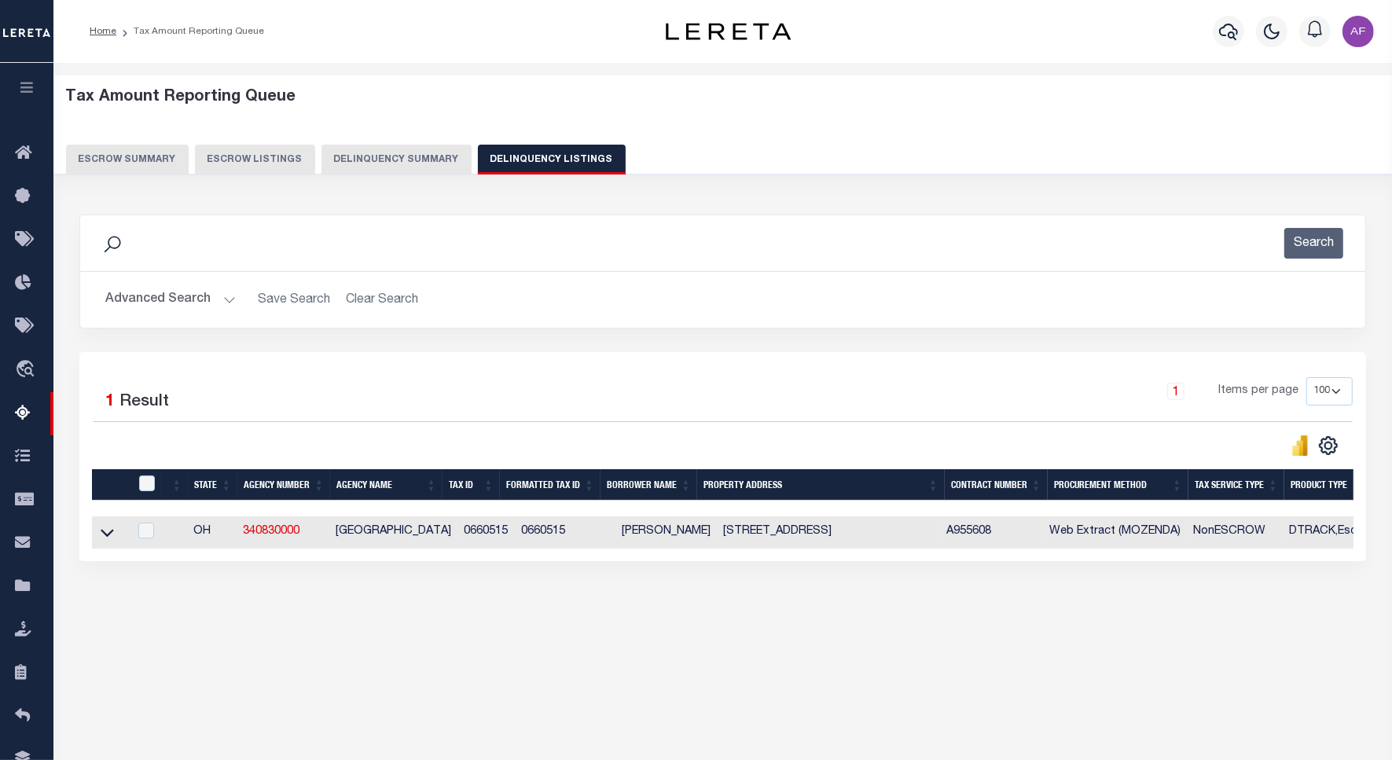
click at [115, 295] on button "Advanced Search" at bounding box center [170, 299] width 130 height 31
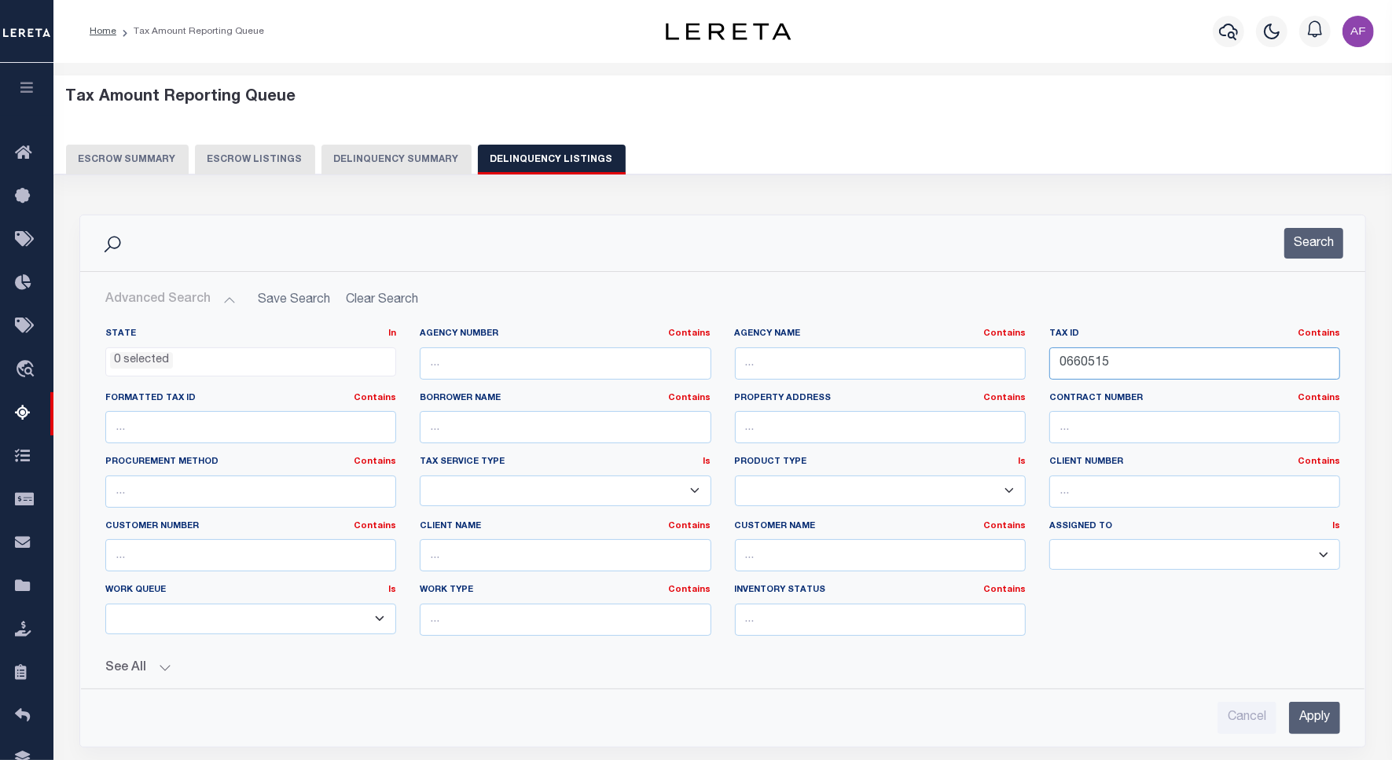
click at [1083, 358] on input "0660515" at bounding box center [1194, 363] width 291 height 32
paste input "826961"
click at [1294, 252] on button "Search" at bounding box center [1313, 243] width 59 height 31
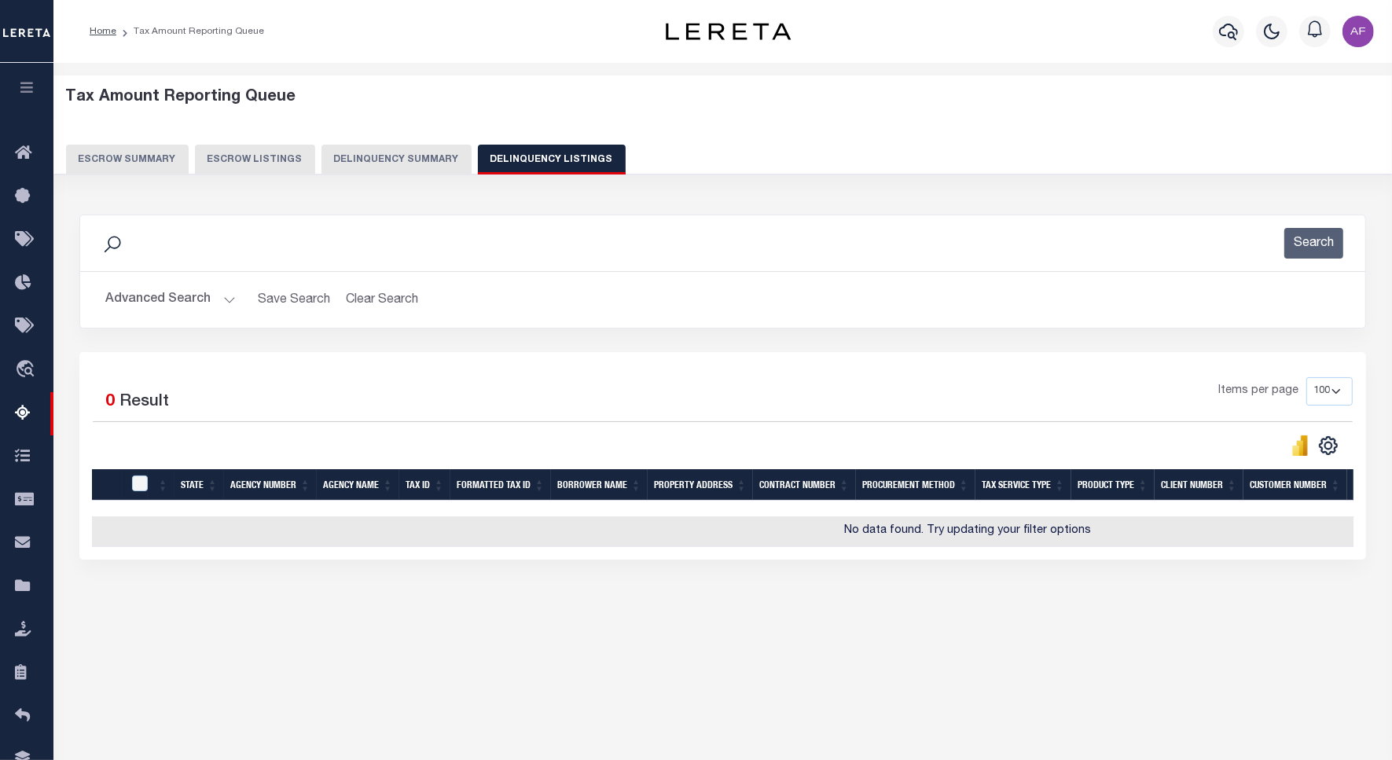
click at [169, 292] on button "Advanced Search" at bounding box center [170, 299] width 130 height 31
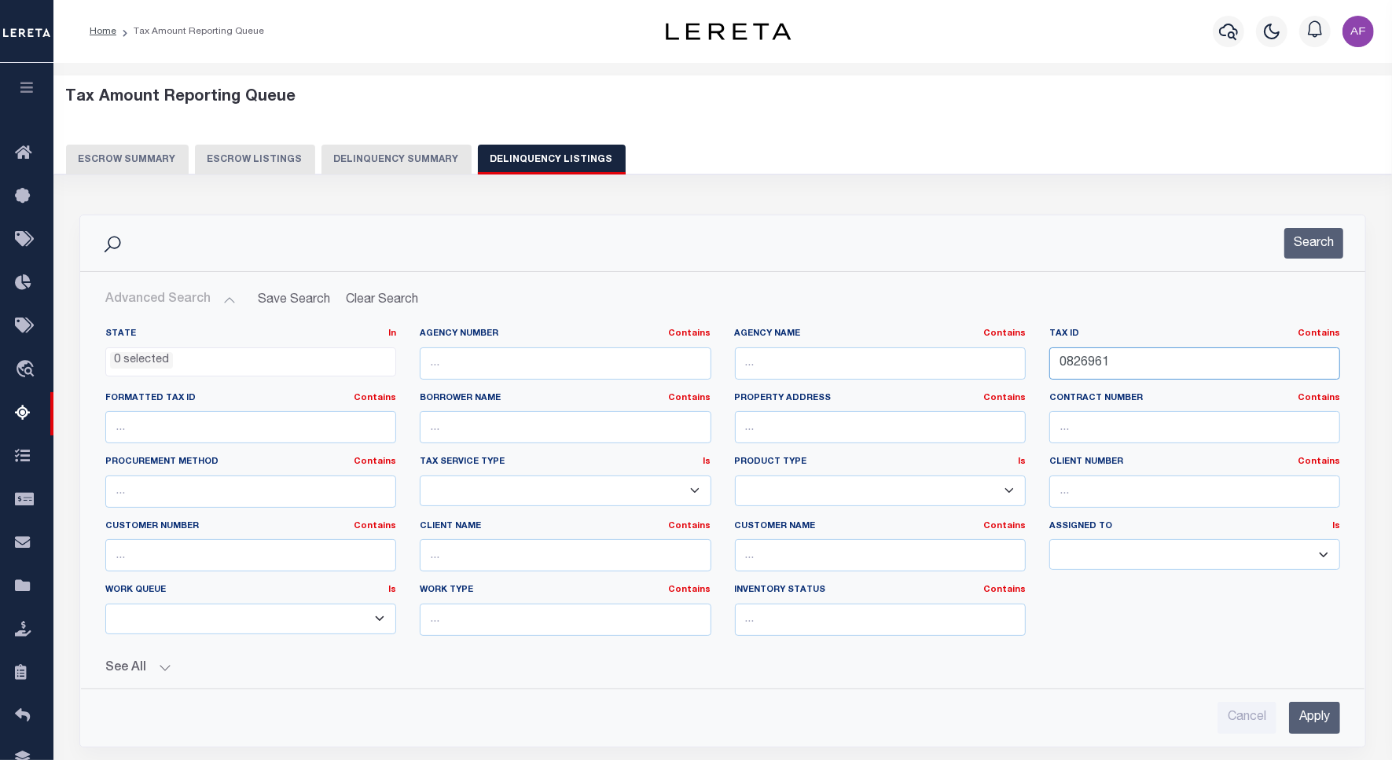
click at [1082, 362] on input "0826961" at bounding box center [1194, 363] width 291 height 32
click at [1291, 244] on button "Search" at bounding box center [1313, 243] width 59 height 31
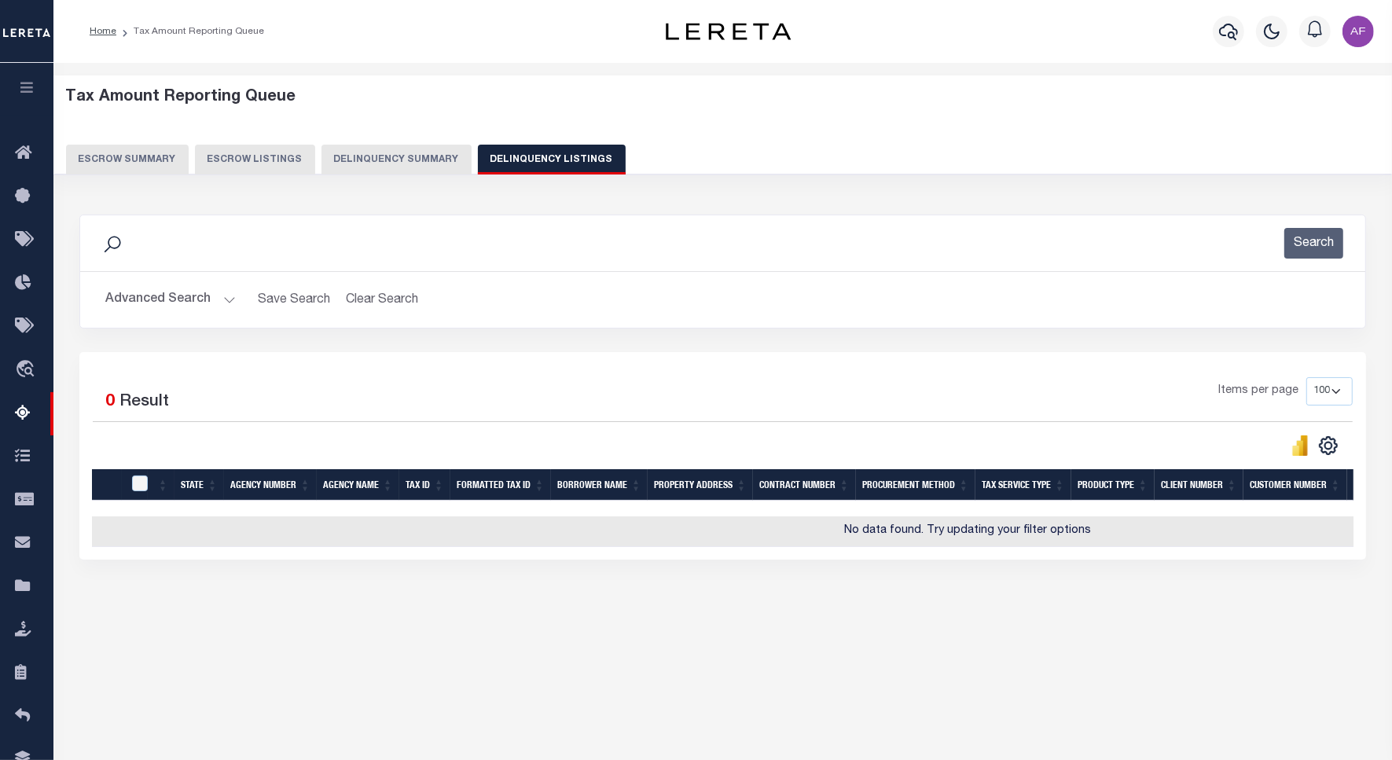
click at [207, 299] on button "Advanced Search" at bounding box center [170, 299] width 130 height 31
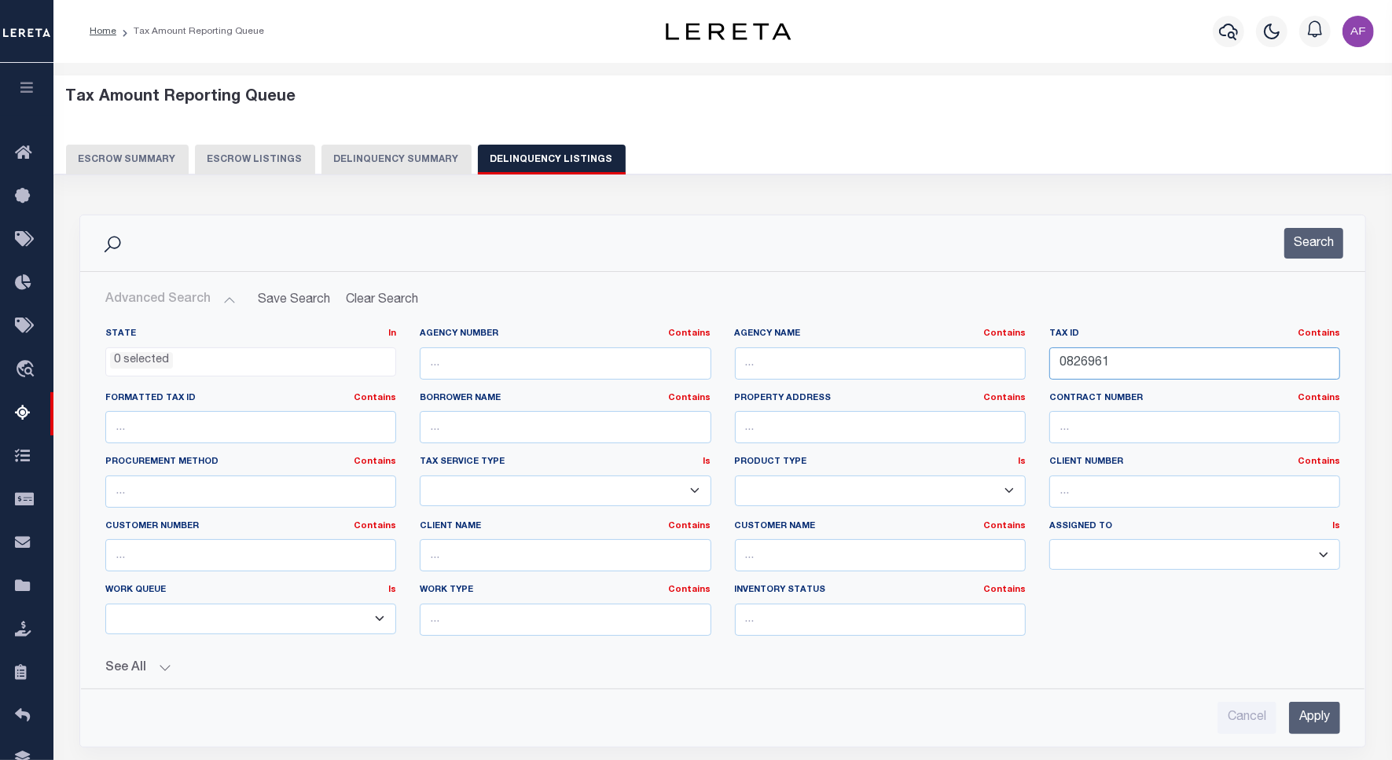
click at [1090, 358] on input "0826961" at bounding box center [1194, 363] width 291 height 32
paste input "4-00824.048"
type input "04-00824.048"
click at [1309, 238] on button "Search" at bounding box center [1313, 243] width 59 height 31
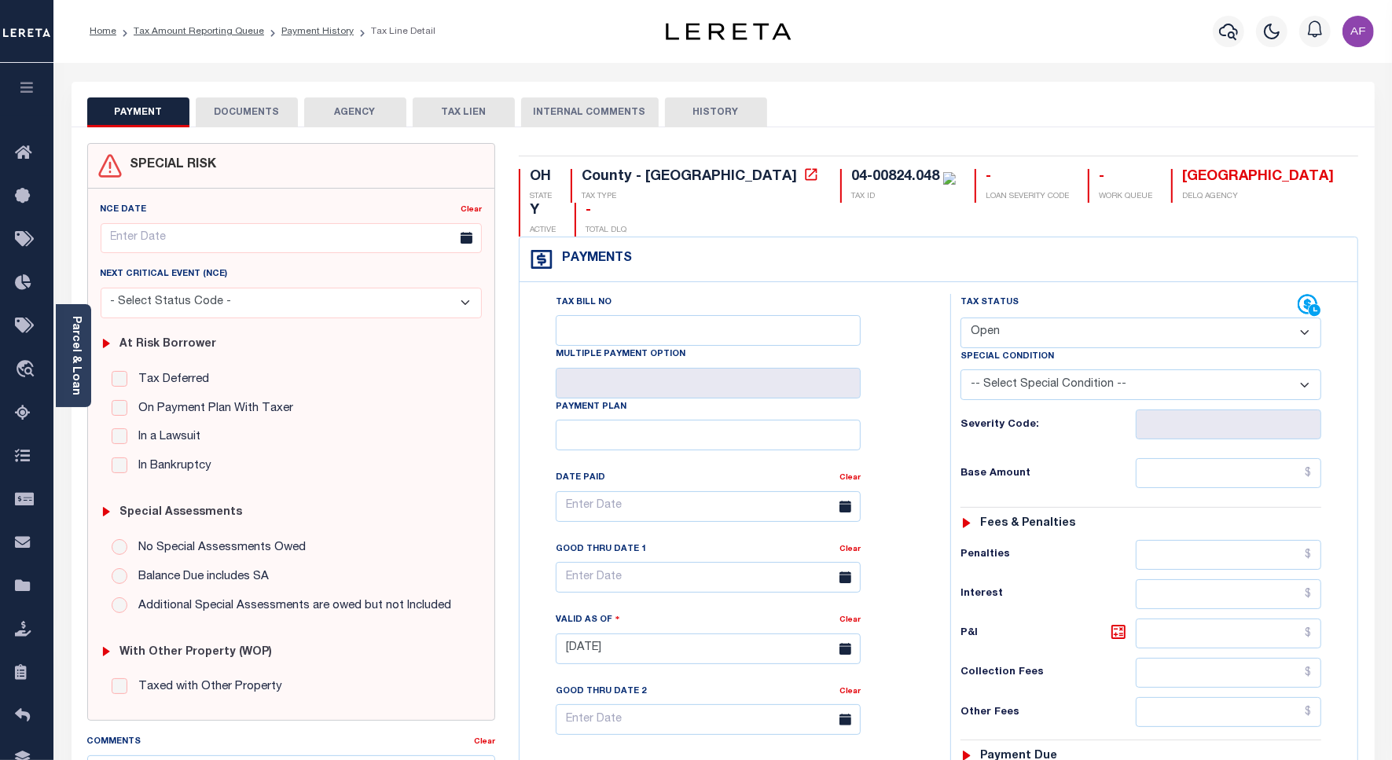
click at [998, 317] on select "- Select Status Code - Open Due/Unpaid Paid Incomplete No Tax Due Internal Refu…" at bounding box center [1140, 332] width 361 height 31
select select "PYD"
click at [960, 317] on select "- Select Status Code - Open Due/Unpaid Paid Incomplete No Tax Due Internal Refu…" at bounding box center [1140, 332] width 361 height 31
type input "[DATE]"
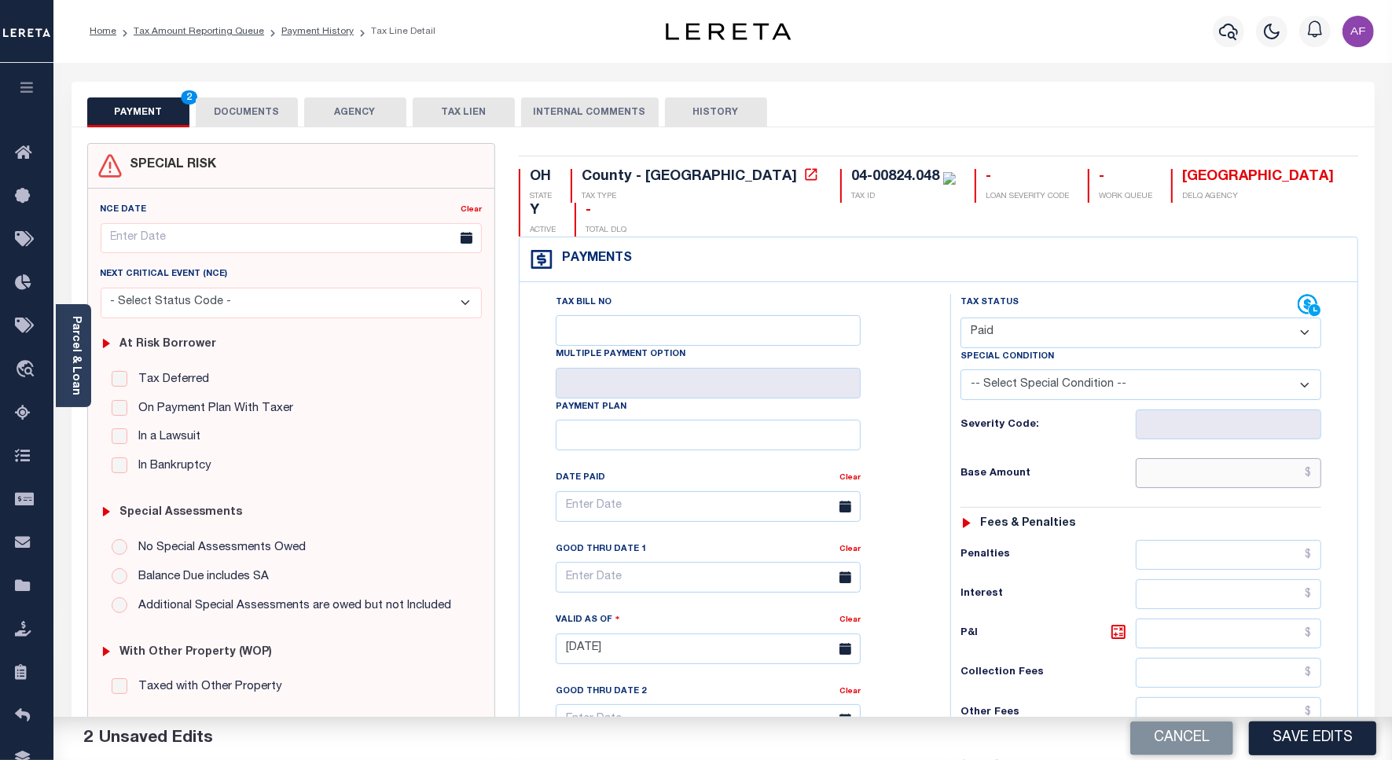
click at [1244, 458] on input "text" at bounding box center [1228, 473] width 185 height 30
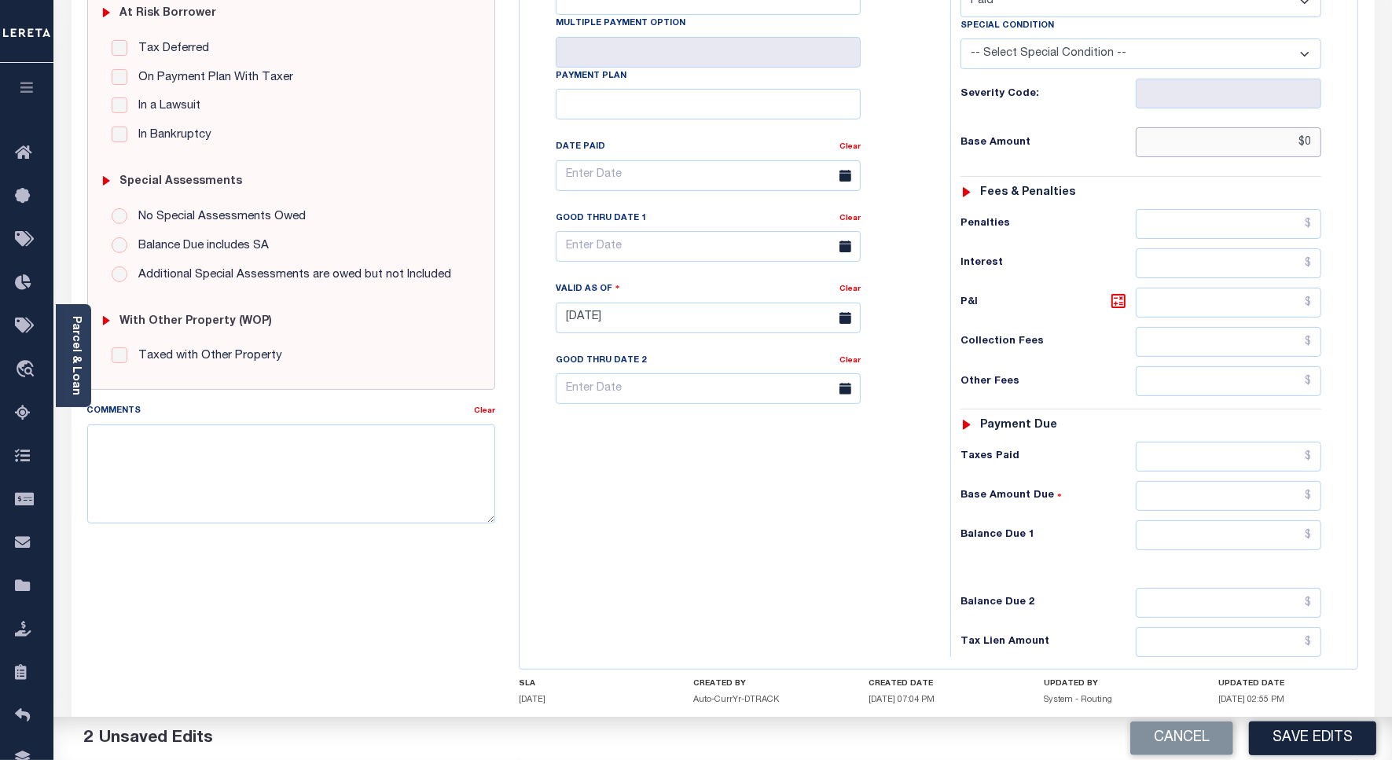
scroll to position [405, 0]
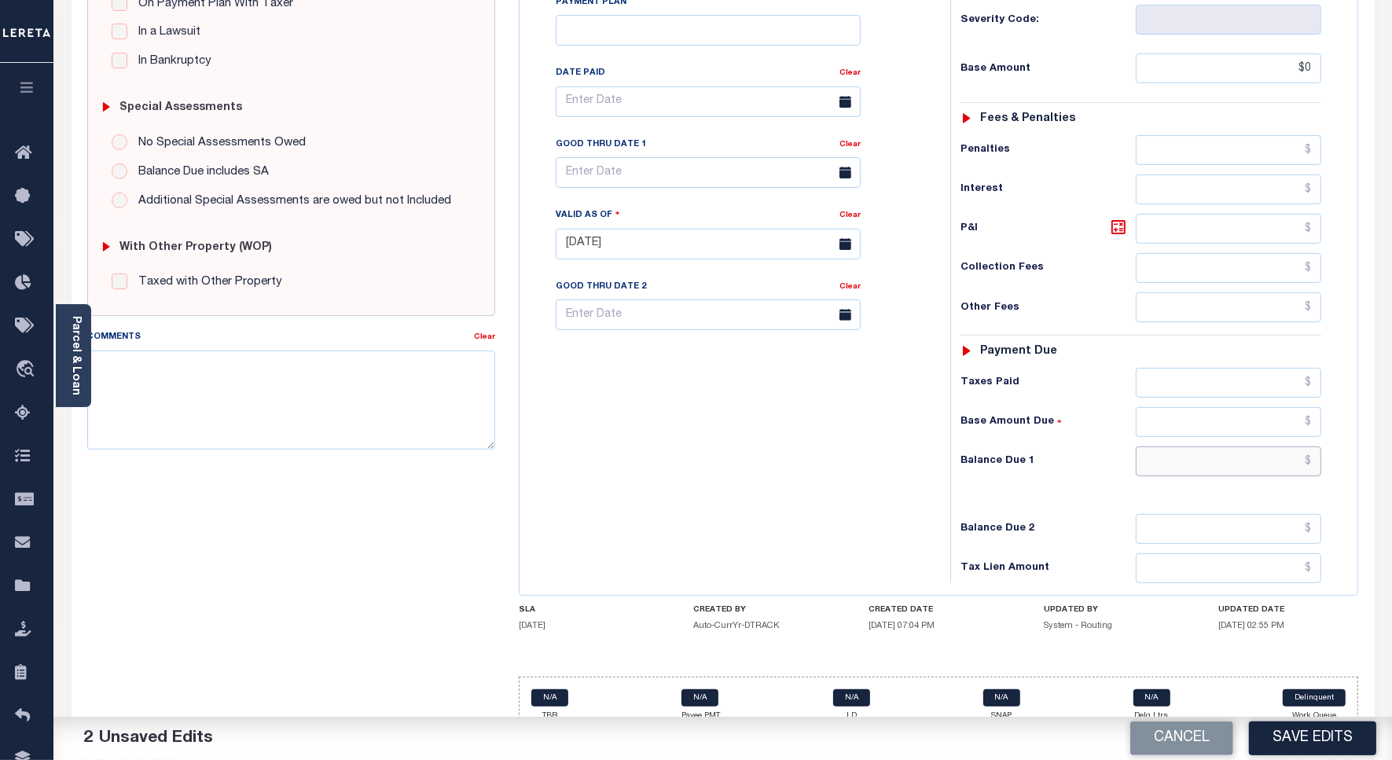
type input "$0.00"
click at [1268, 446] on input "text" at bounding box center [1228, 461] width 185 height 30
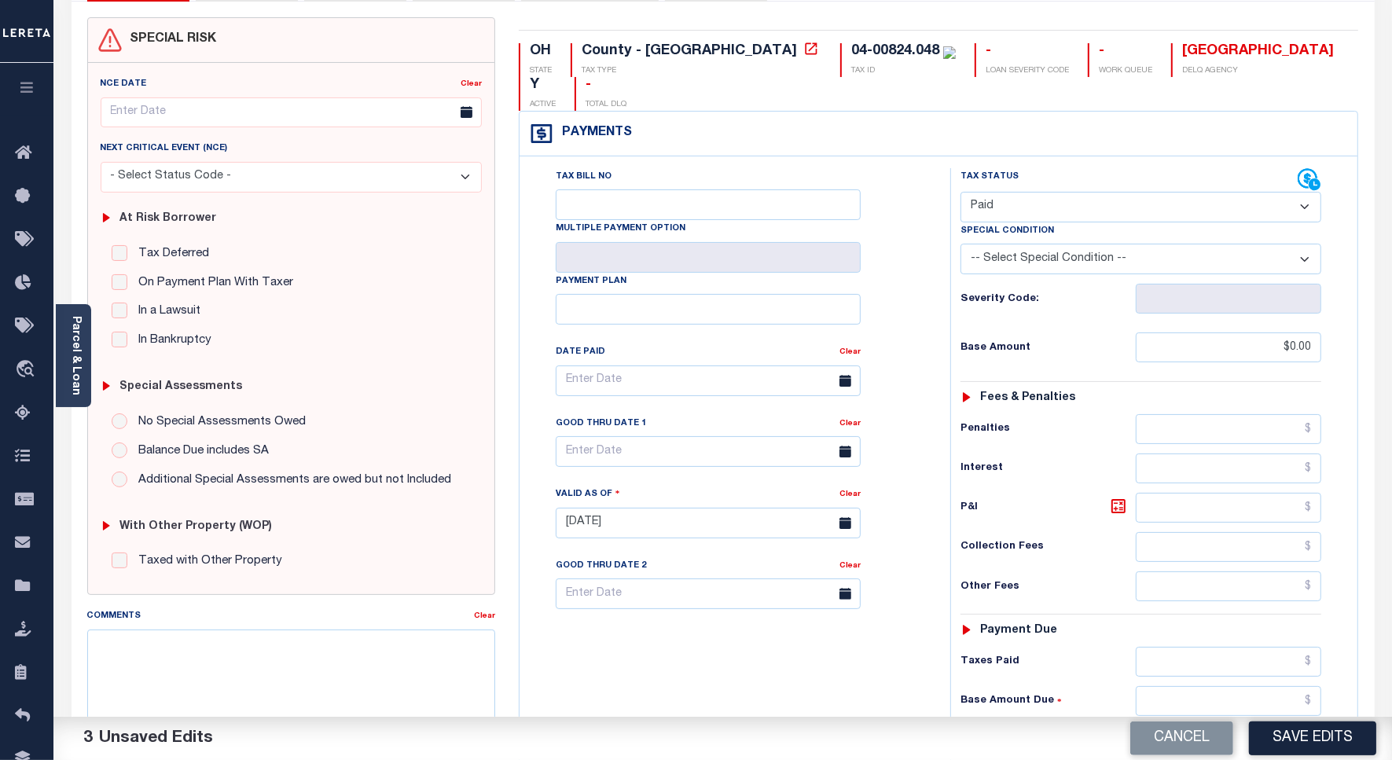
scroll to position [0, 0]
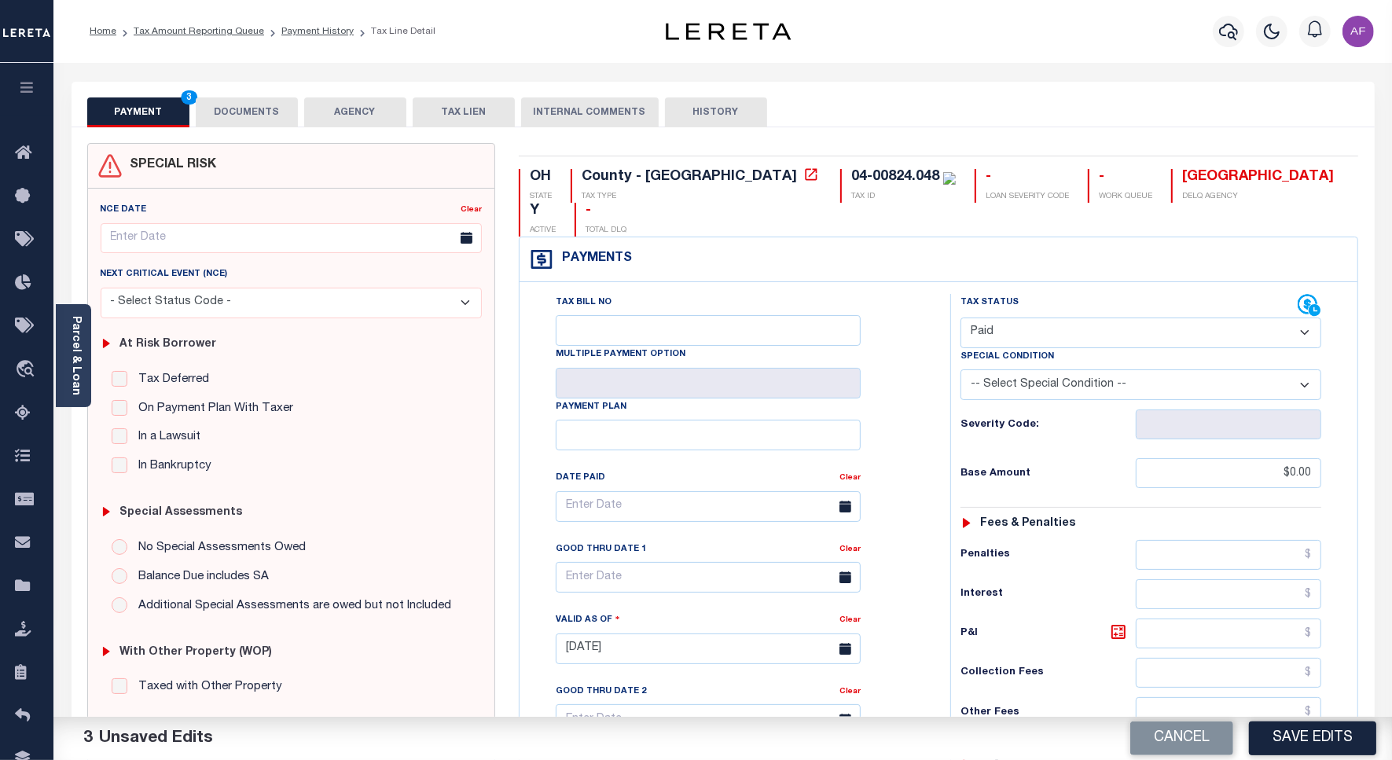
type input "$0.00"
click at [245, 118] on button "DOCUMENTS" at bounding box center [247, 112] width 102 height 30
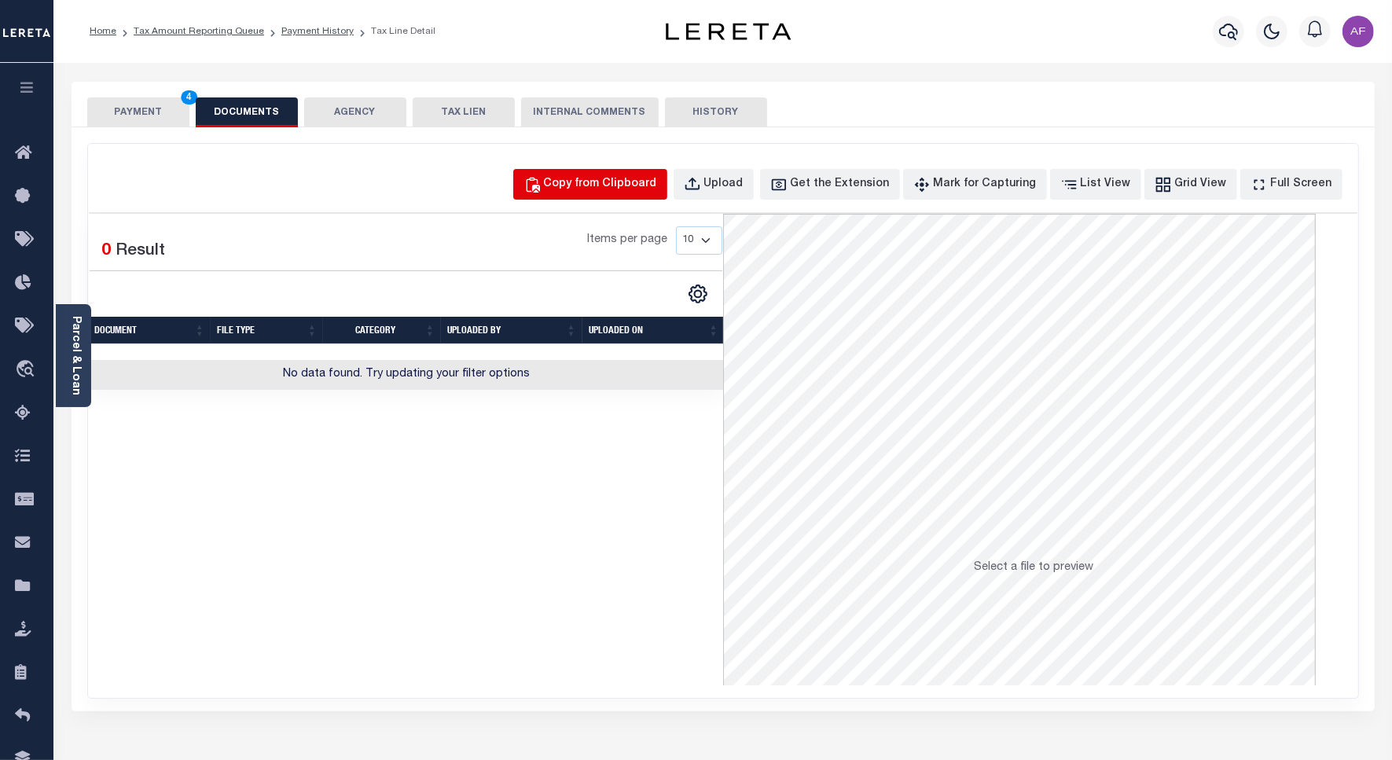
click at [640, 185] on div "Copy from Clipboard" at bounding box center [600, 184] width 113 height 17
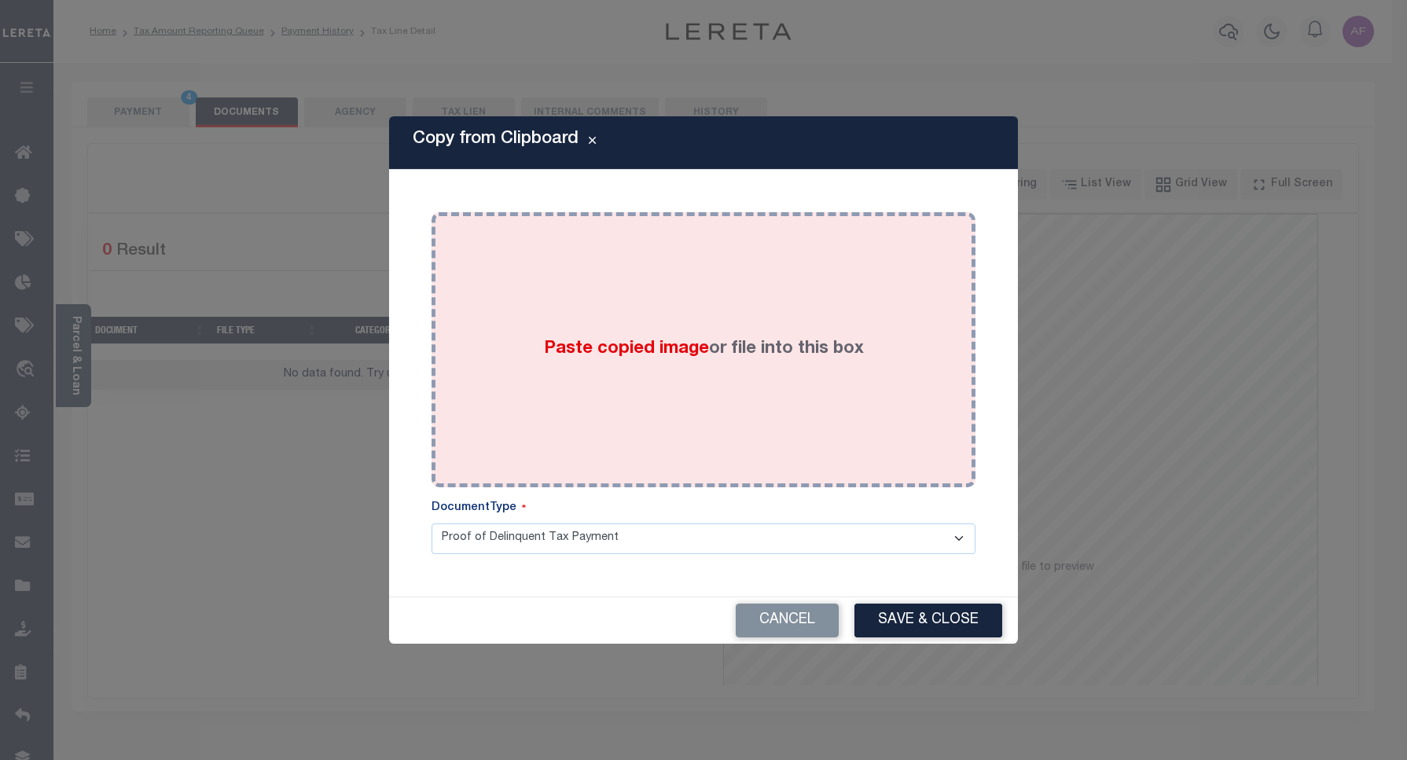
click at [703, 300] on div "Paste copied image or file into this box" at bounding box center [703, 349] width 520 height 251
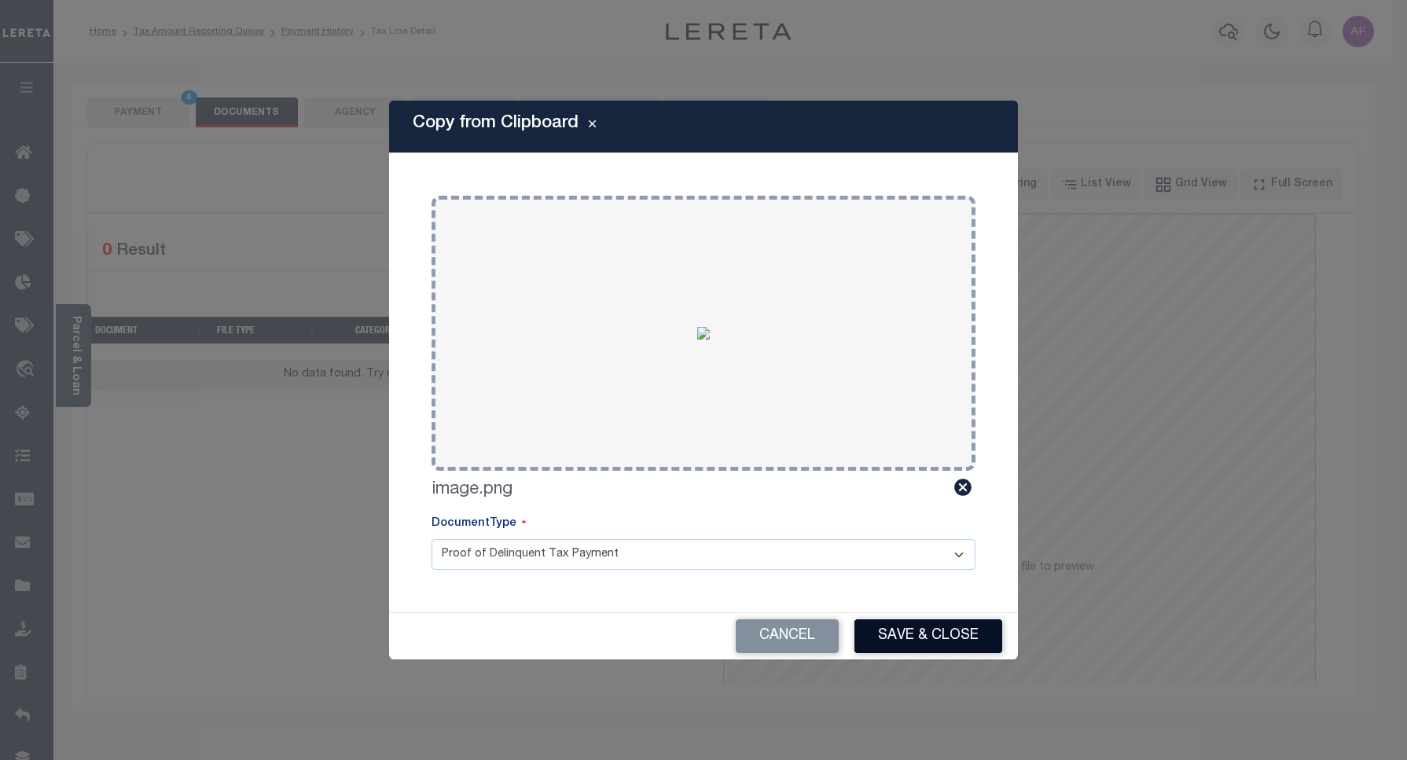
click at [964, 642] on button "Save & Close" at bounding box center [928, 636] width 148 height 34
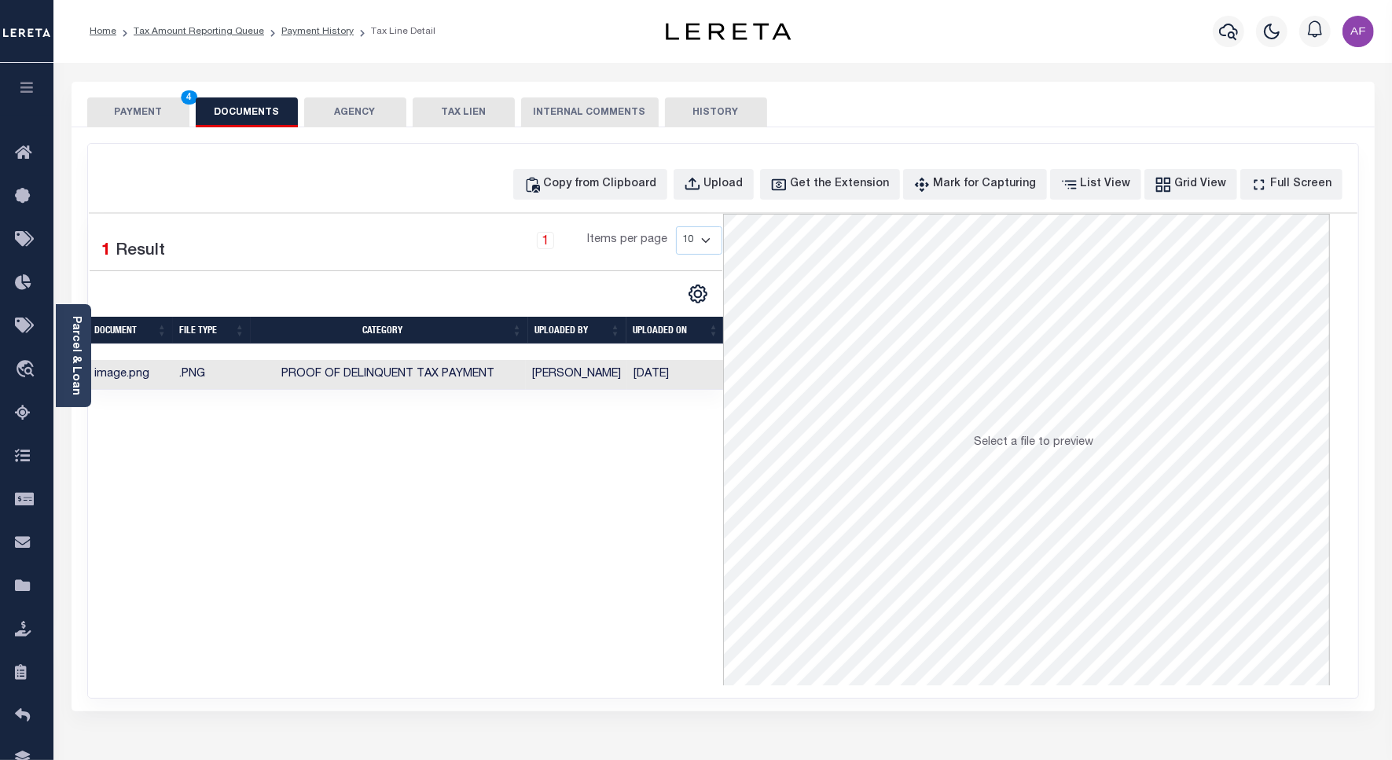
click at [134, 110] on button "PAYMENT 4" at bounding box center [138, 112] width 102 height 30
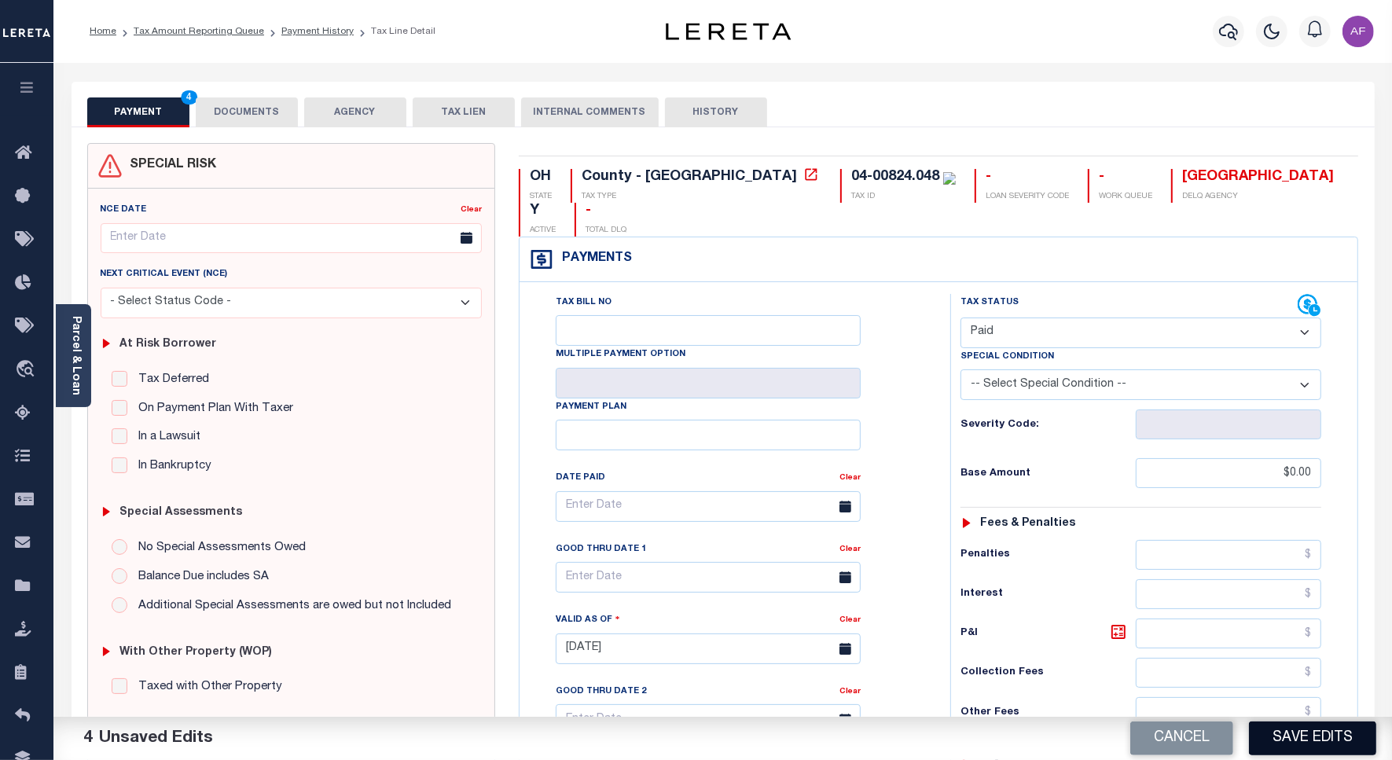
click at [1306, 743] on button "Save Edits" at bounding box center [1312, 738] width 127 height 34
checkbox input "false"
type input "$0"
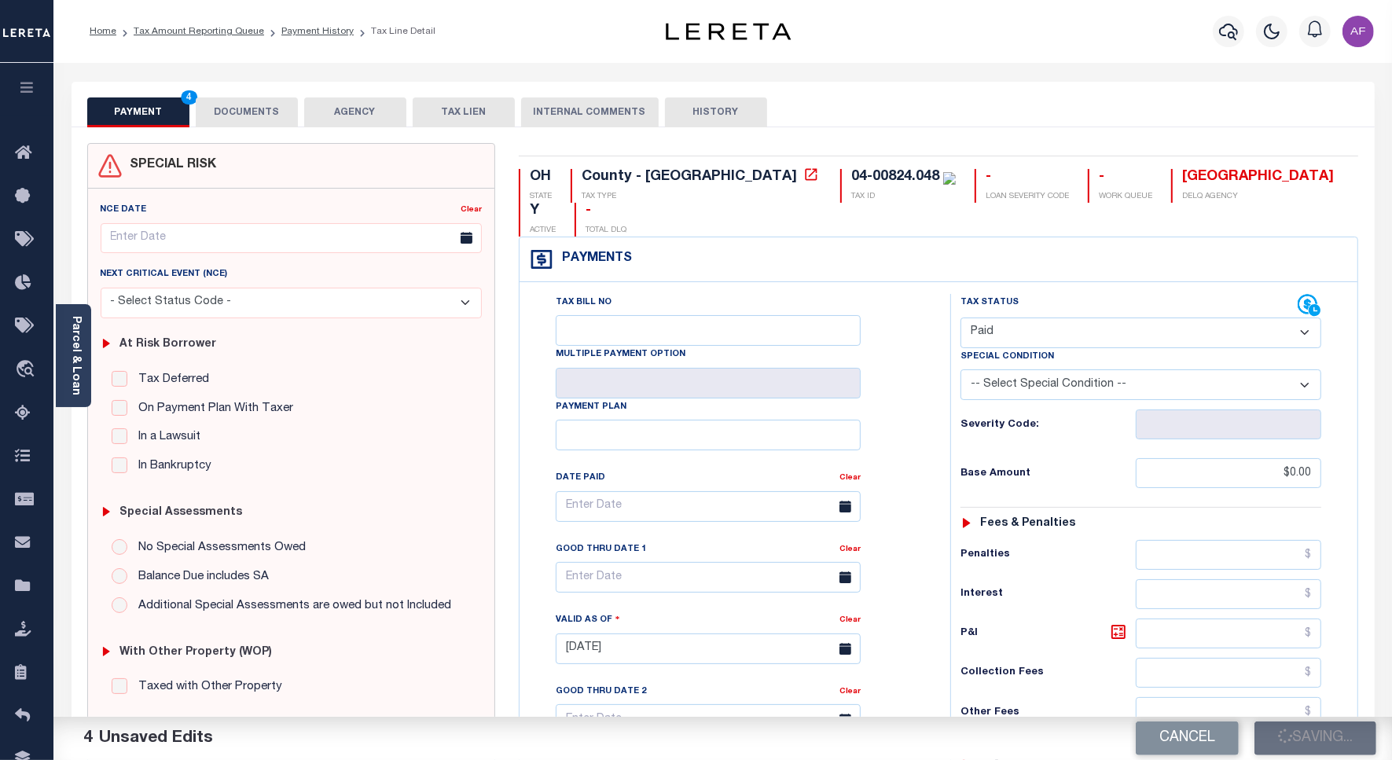
type input "$0"
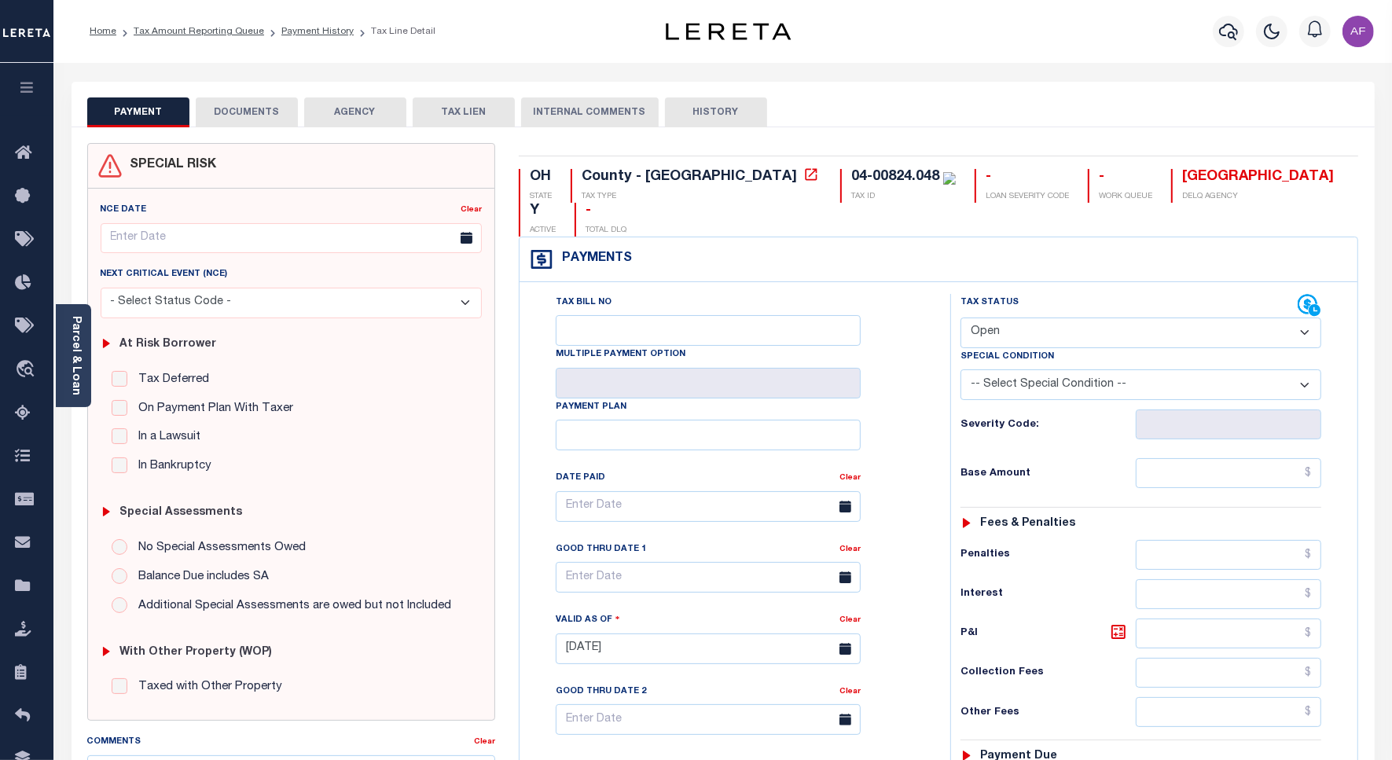
click at [1018, 317] on select "- Select Status Code - Open Due/Unpaid Paid Incomplete No Tax Due Internal Refu…" at bounding box center [1140, 332] width 361 height 31
select select "PYD"
click at [960, 317] on select "- Select Status Code - Open Due/Unpaid Paid Incomplete No Tax Due Internal Refu…" at bounding box center [1140, 332] width 361 height 31
type input "[DATE]"
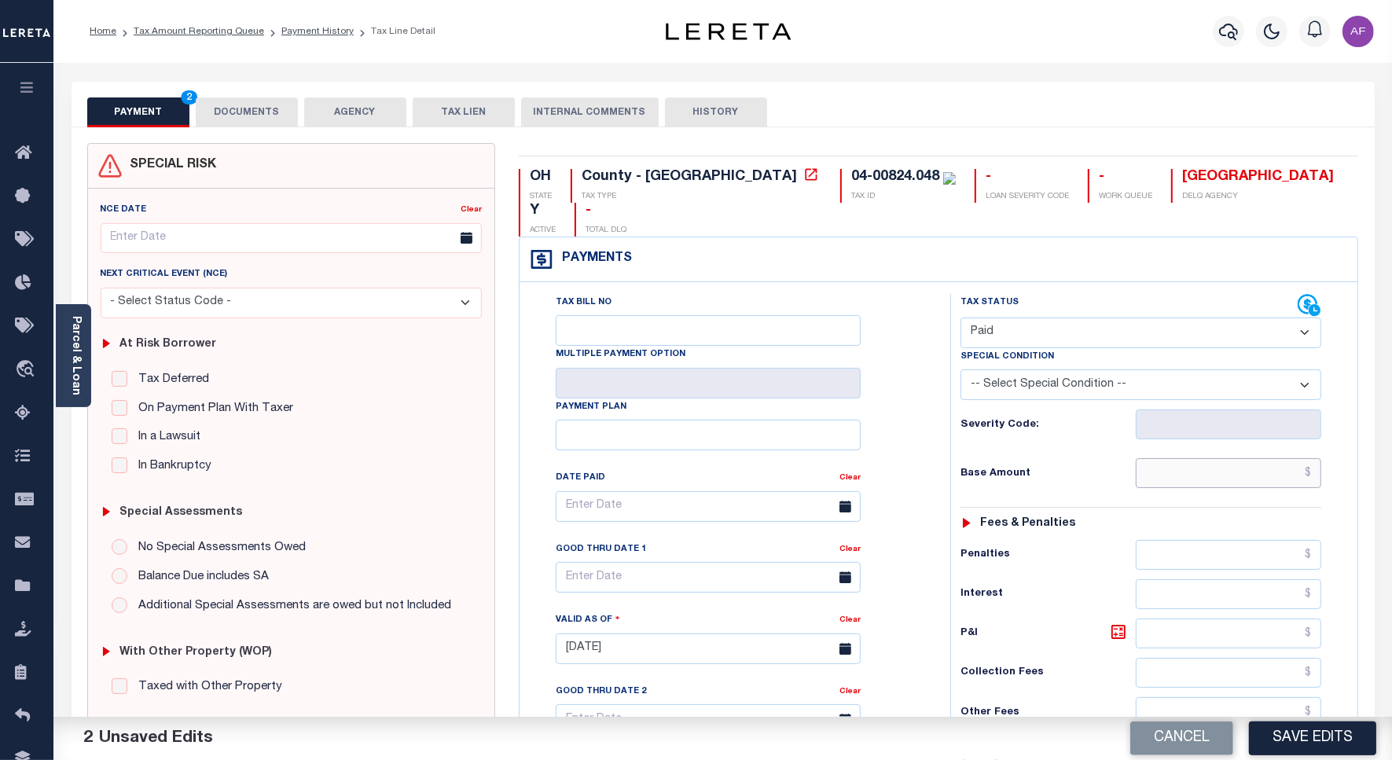
click at [1250, 458] on input "text" at bounding box center [1228, 473] width 185 height 30
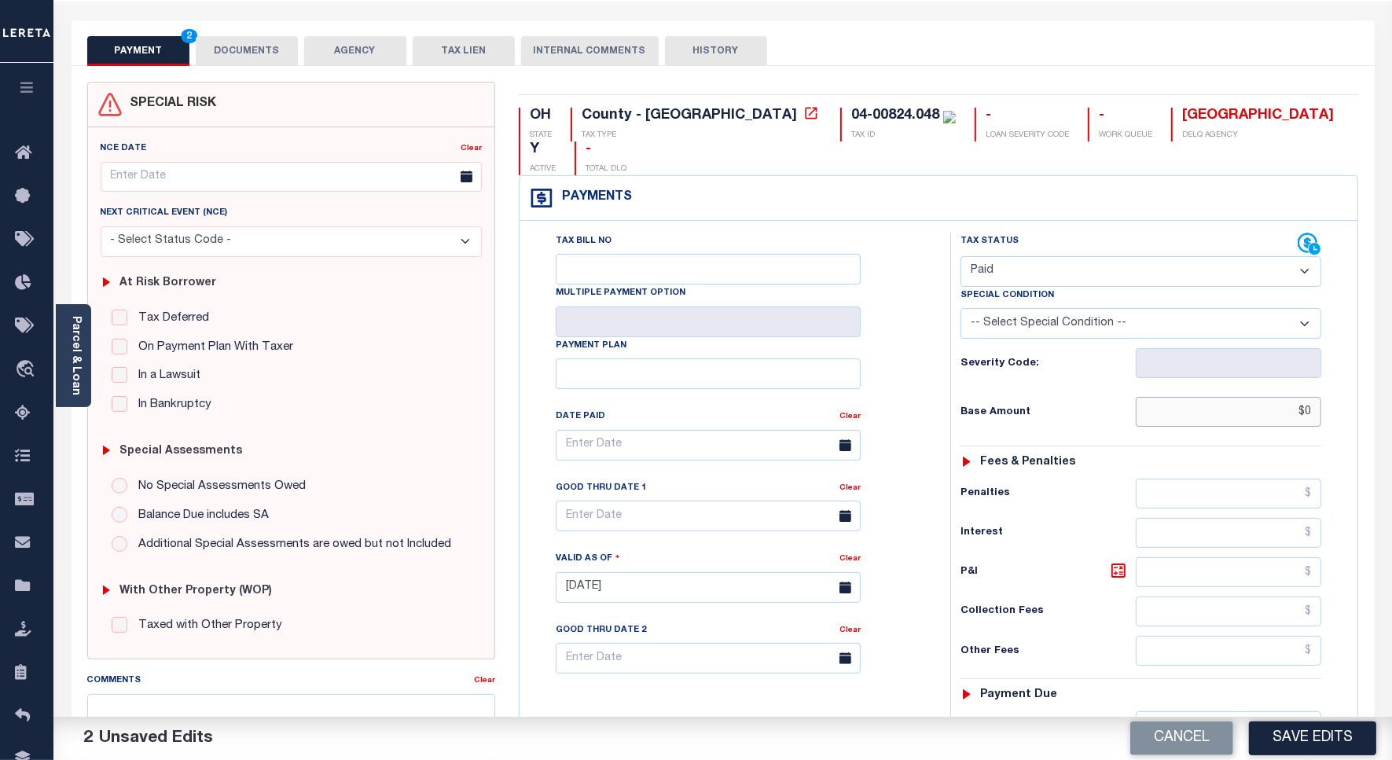
scroll to position [405, 0]
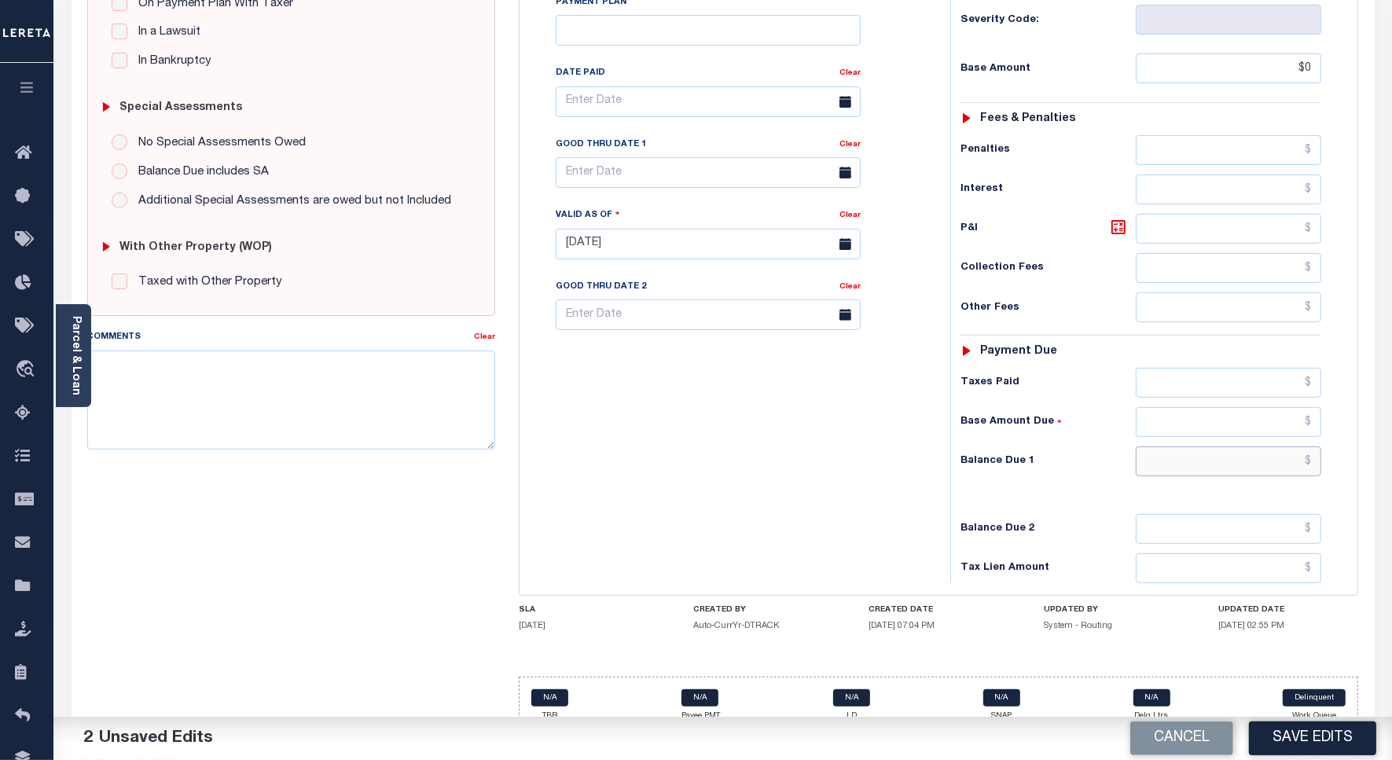
type input "$0.00"
click at [1279, 446] on input "text" at bounding box center [1228, 461] width 185 height 30
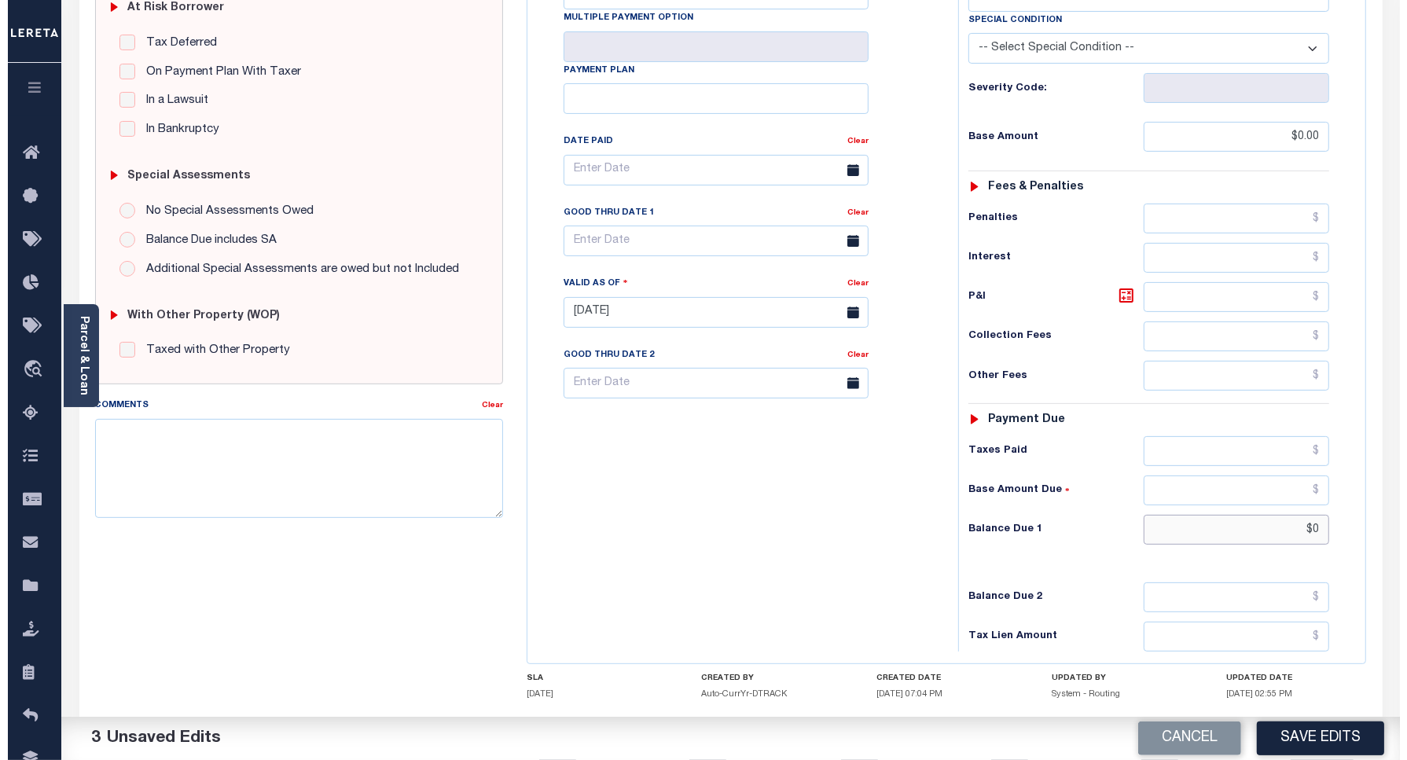
scroll to position [0, 0]
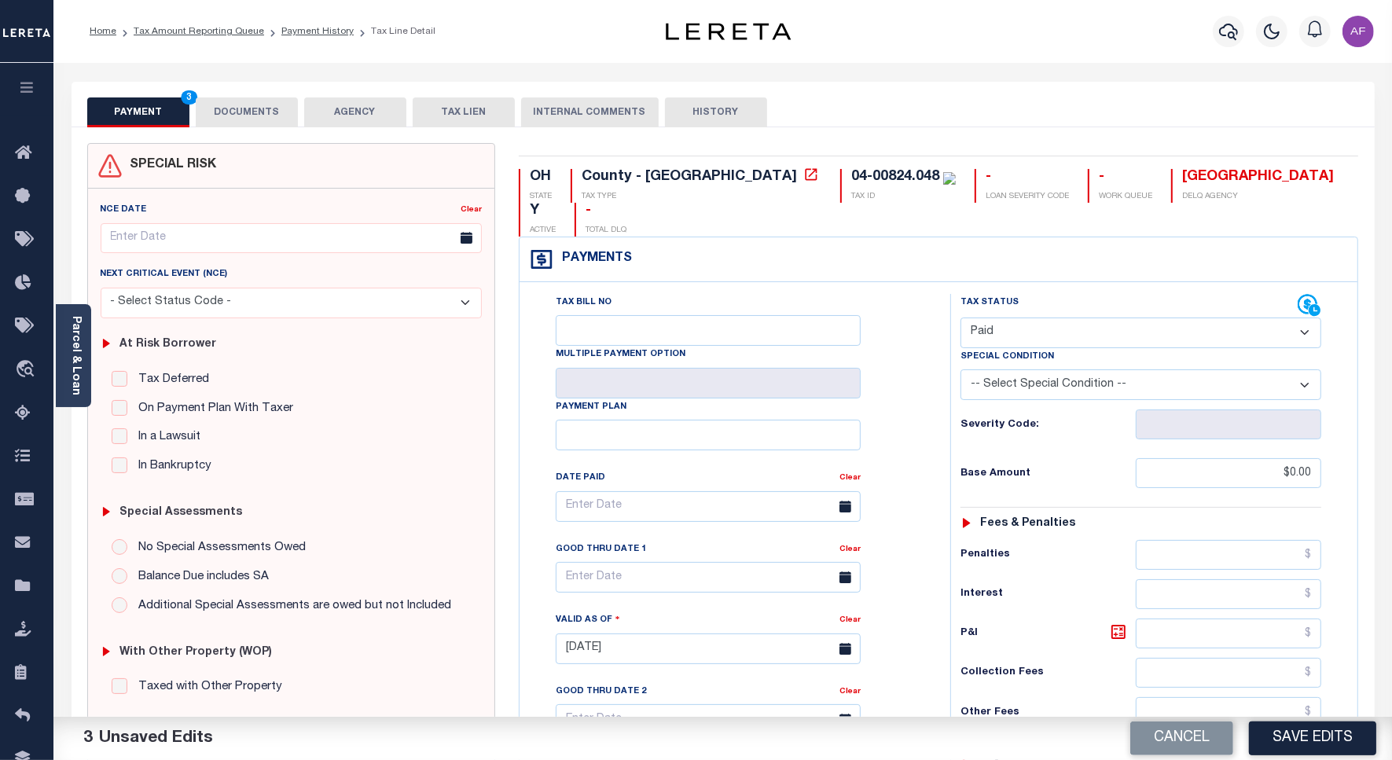
type input "$0.00"
click at [253, 111] on button "DOCUMENTS" at bounding box center [247, 112] width 102 height 30
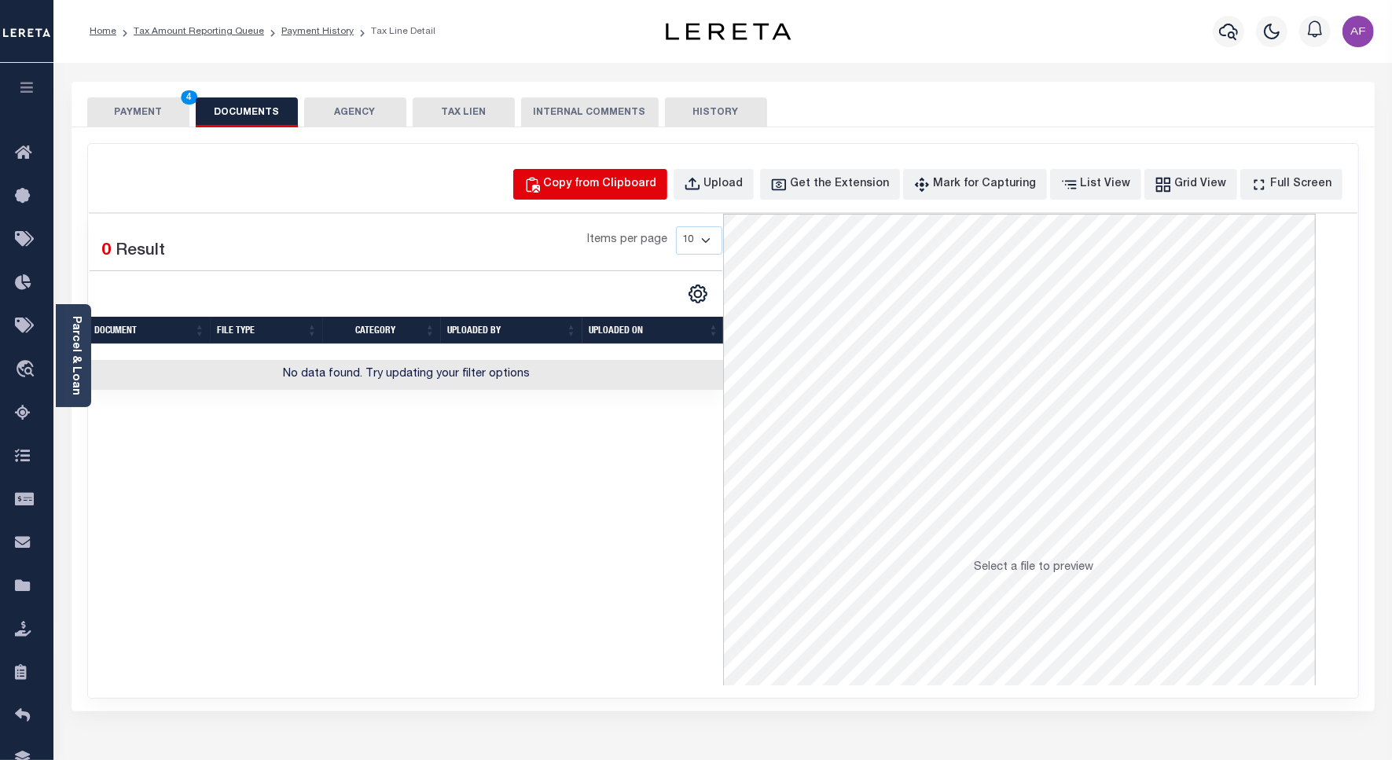
click at [604, 181] on div "Copy from Clipboard" at bounding box center [600, 184] width 113 height 17
select select "POP"
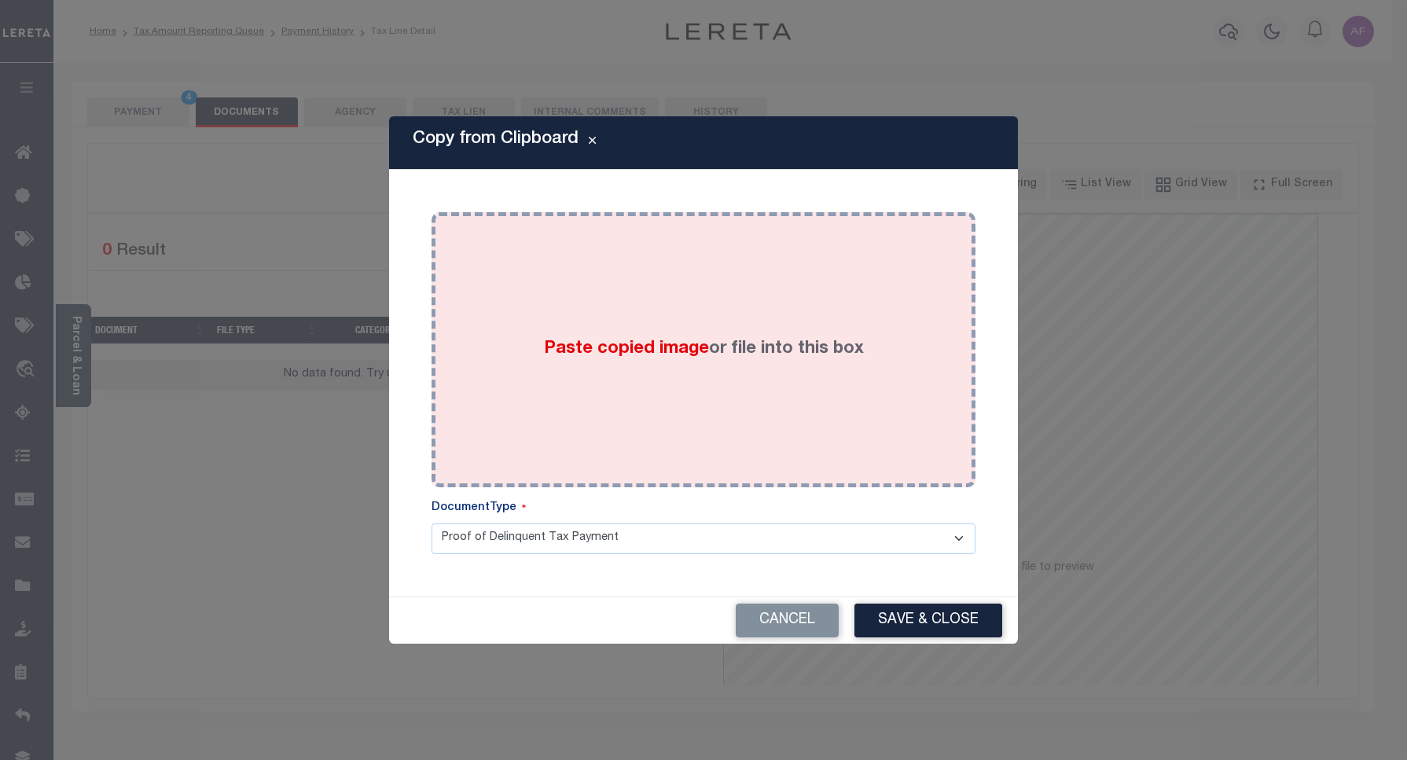
click at [644, 261] on div "Paste copied image or file into this box" at bounding box center [703, 349] width 520 height 251
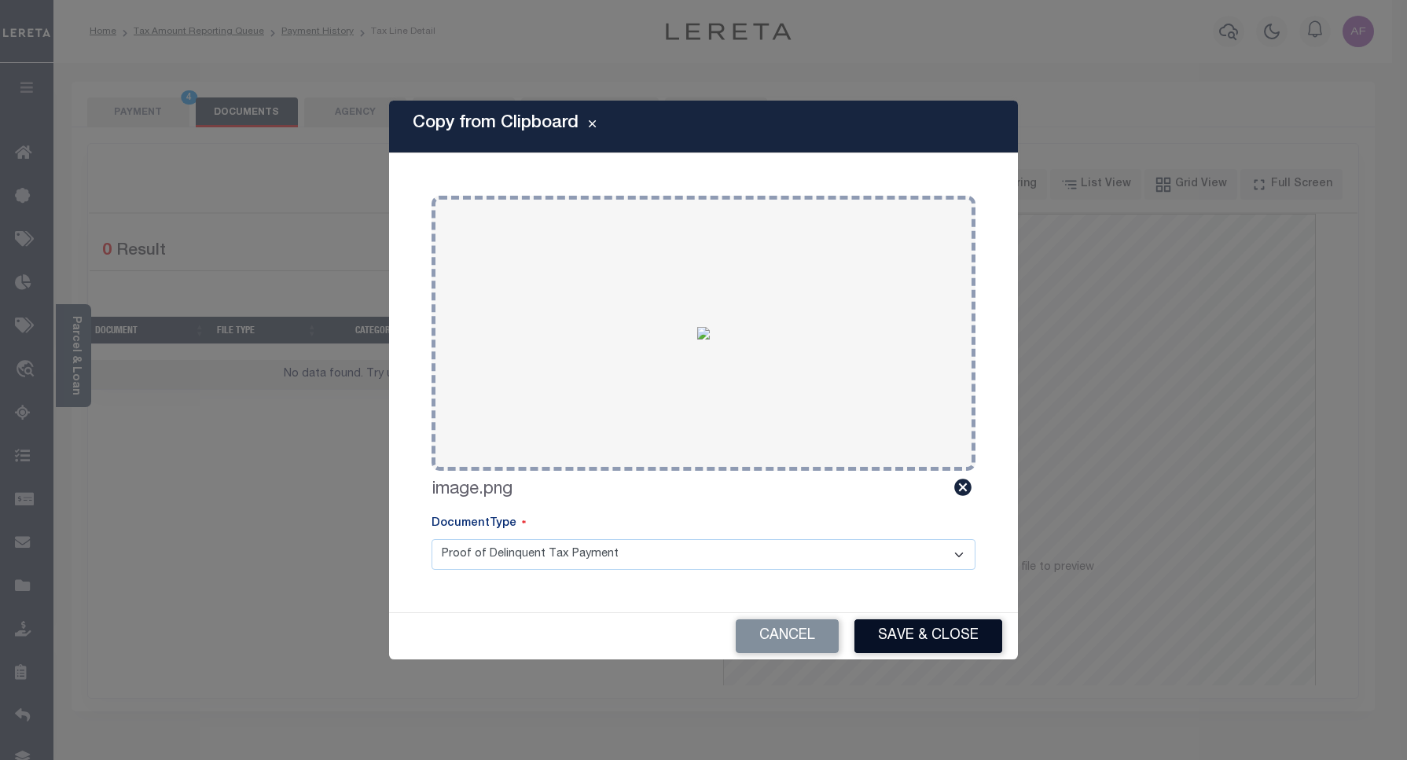
click at [908, 639] on button "Save & Close" at bounding box center [928, 636] width 148 height 34
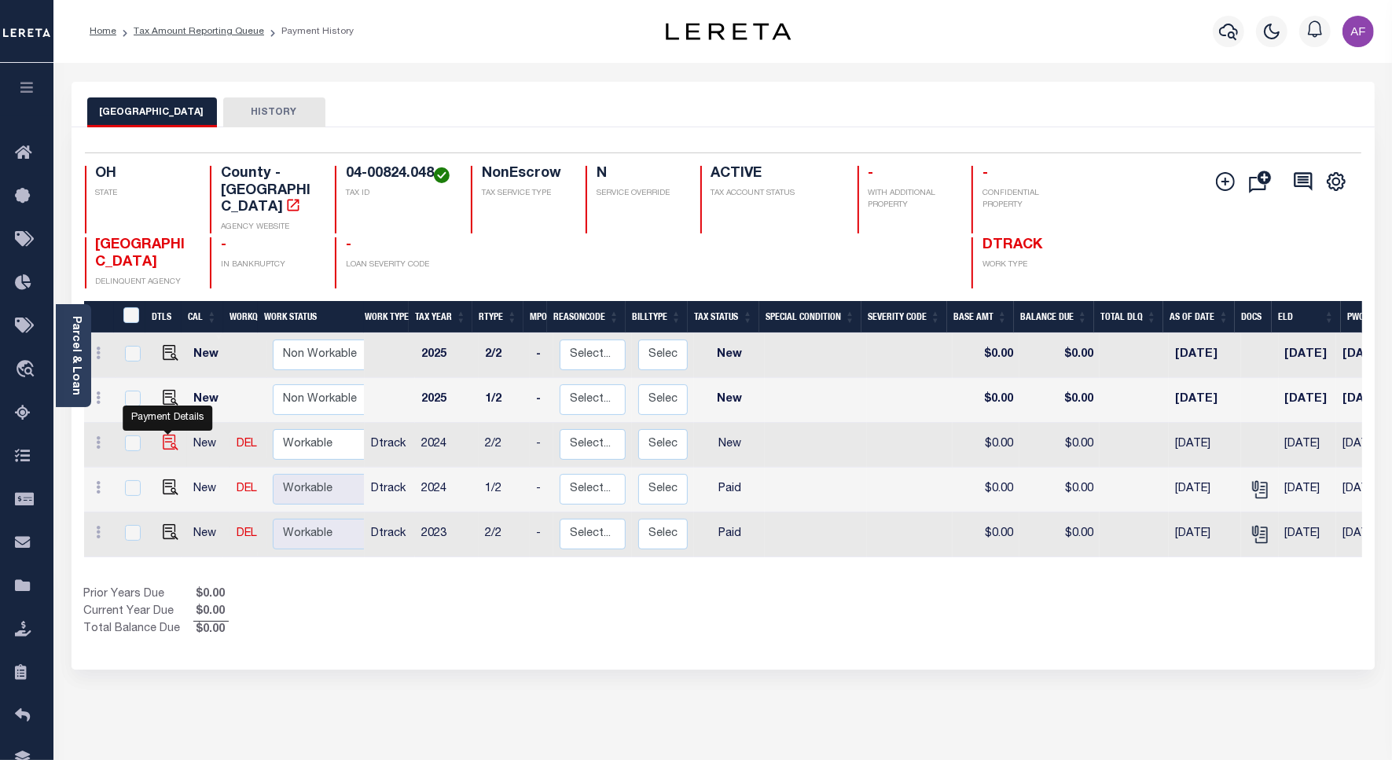
click at [174, 435] on img "" at bounding box center [171, 443] width 16 height 16
checkbox input "true"
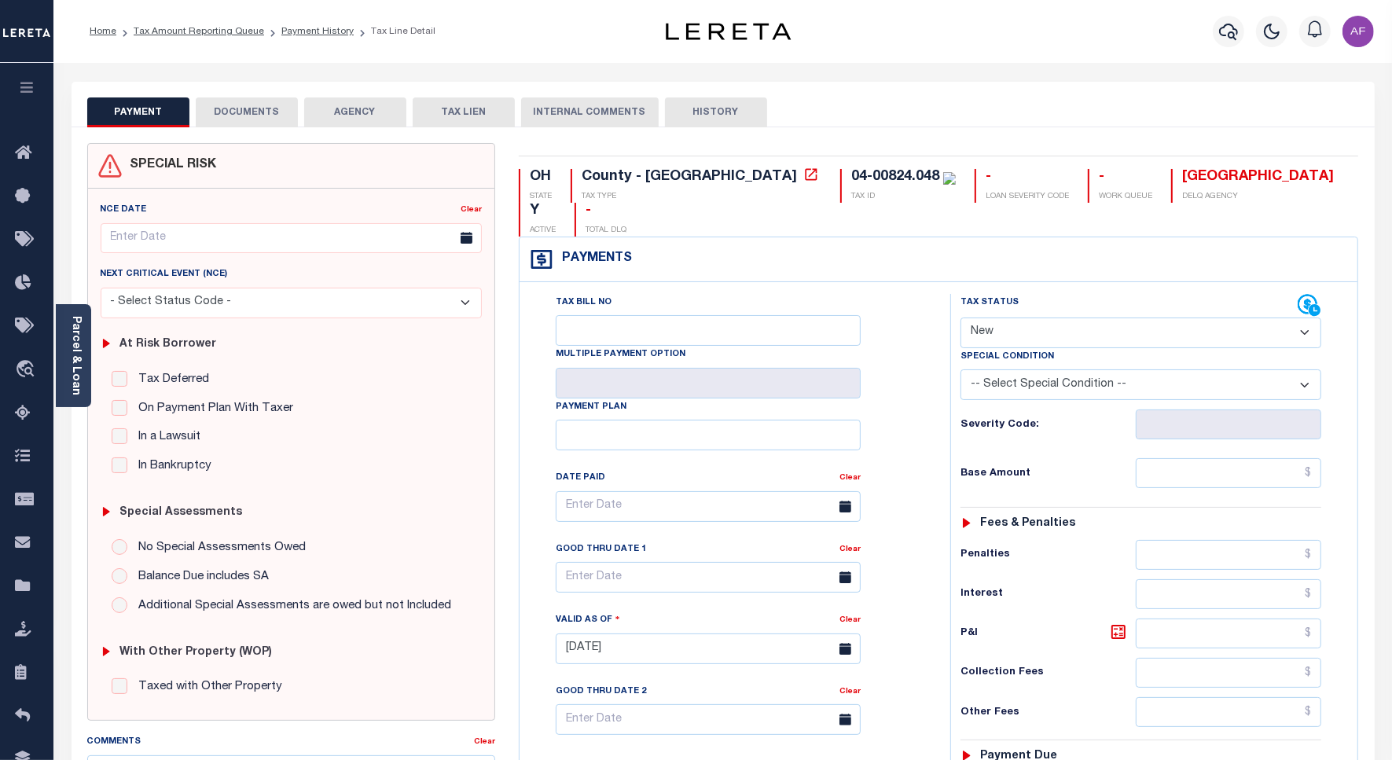
click at [1047, 317] on select "- Select Status Code - Open Due/Unpaid Paid Incomplete No Tax Due Internal Refu…" at bounding box center [1140, 332] width 361 height 31
select select "PYD"
click at [960, 317] on select "- Select Status Code - Open Due/Unpaid Paid Incomplete No Tax Due Internal Refu…" at bounding box center [1140, 332] width 361 height 31
type input "[DATE]"
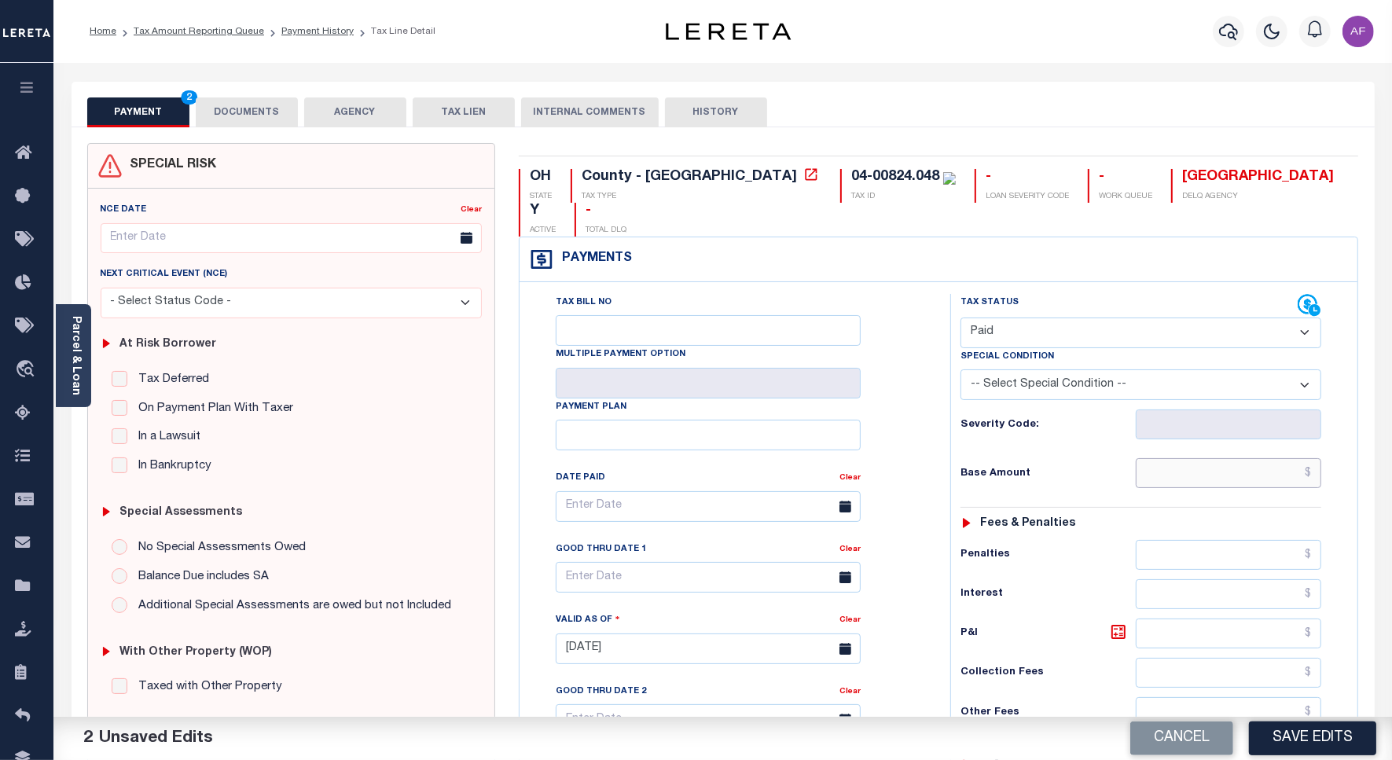
click at [1256, 458] on input "text" at bounding box center [1228, 473] width 185 height 30
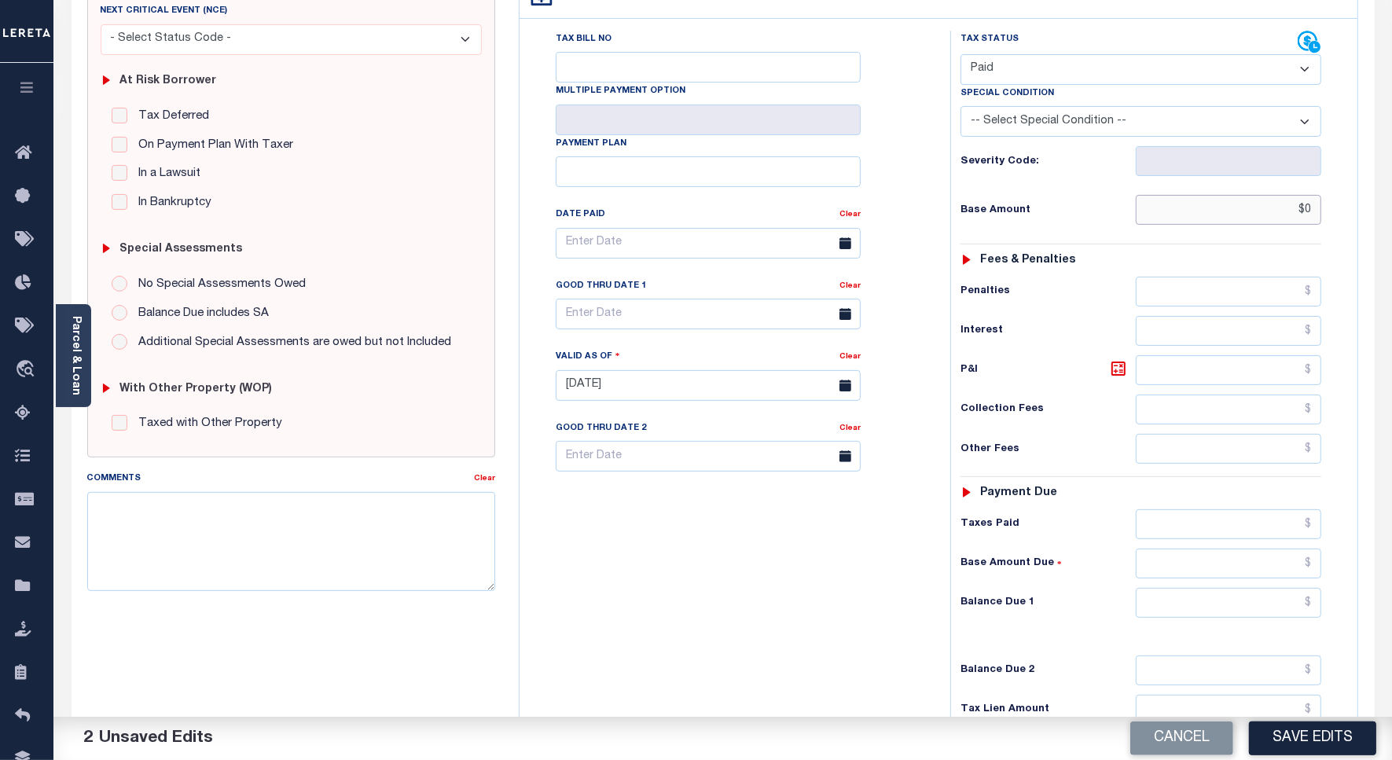
scroll to position [414, 0]
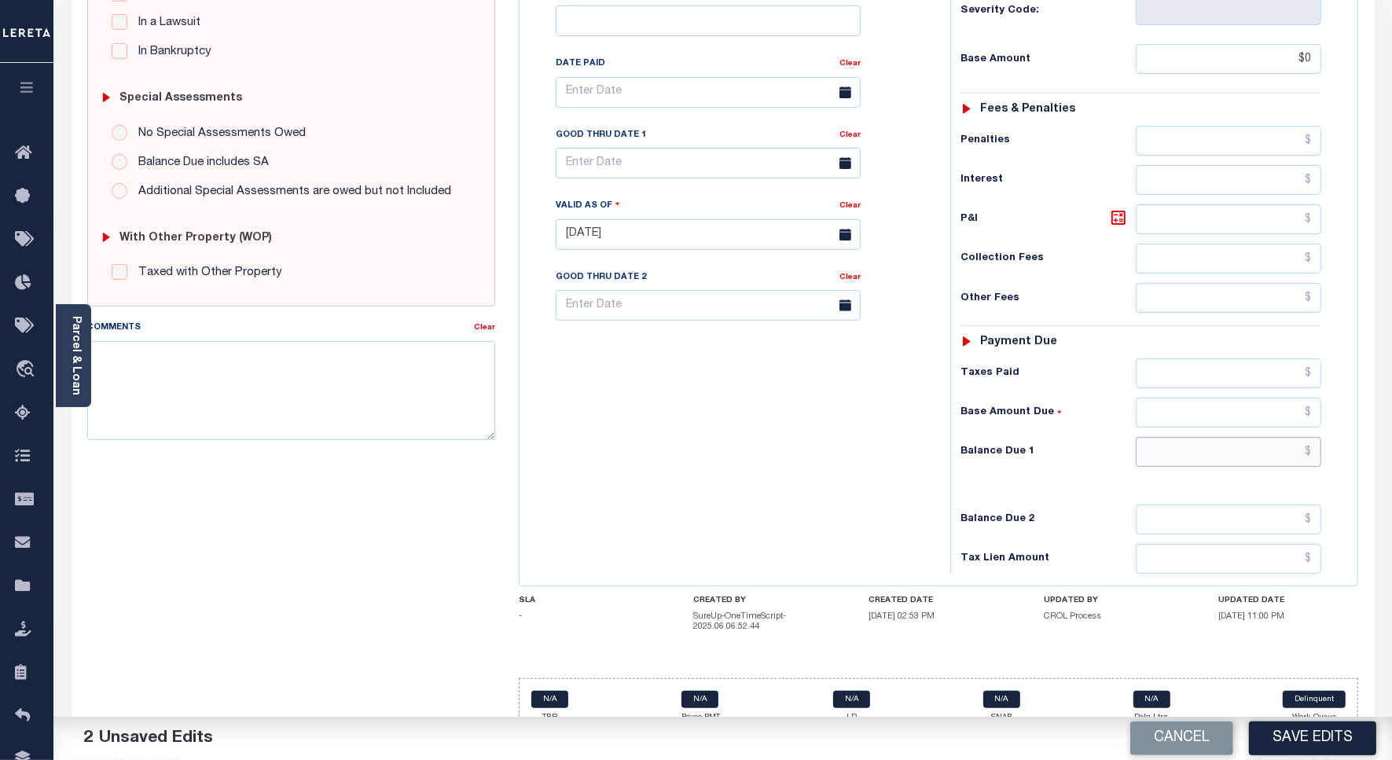
type input "$0.00"
click at [1273, 437] on input "text" at bounding box center [1228, 452] width 185 height 30
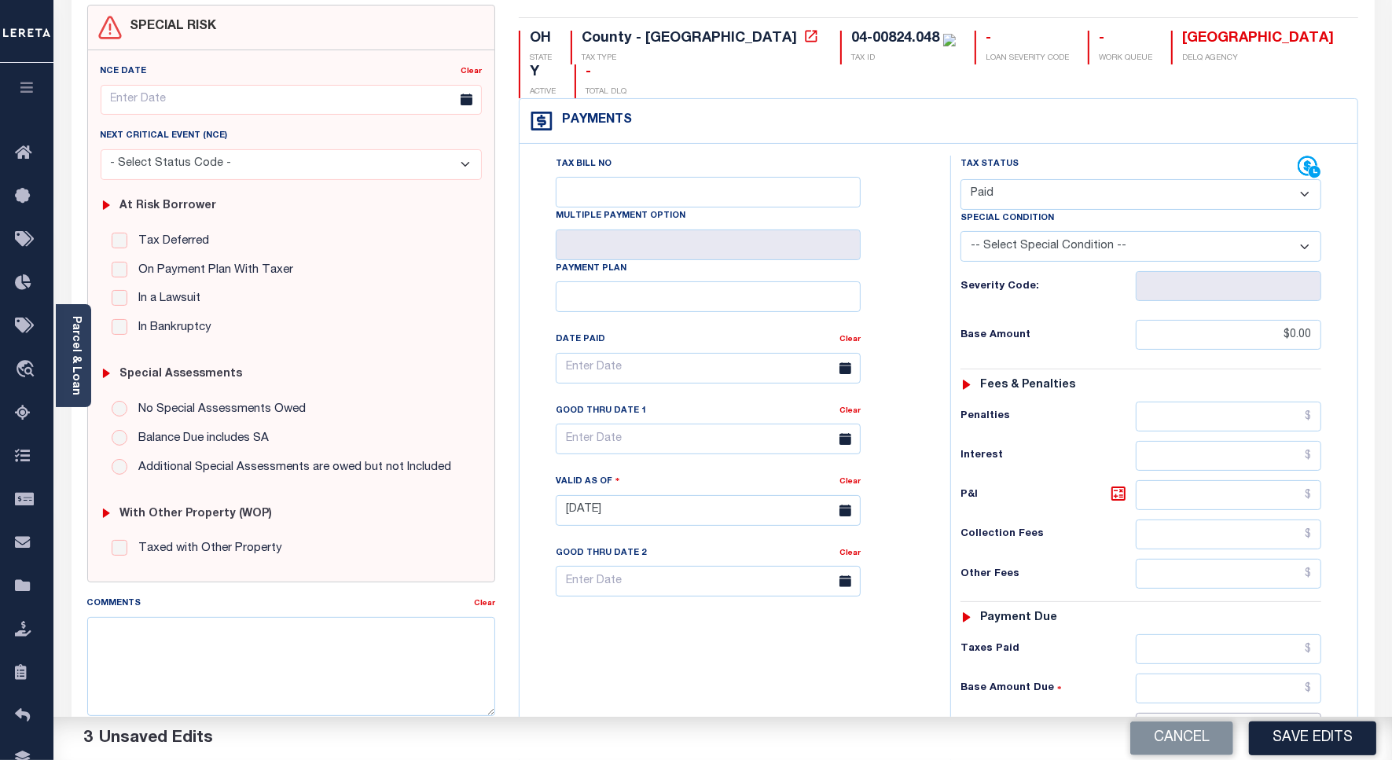
scroll to position [0, 0]
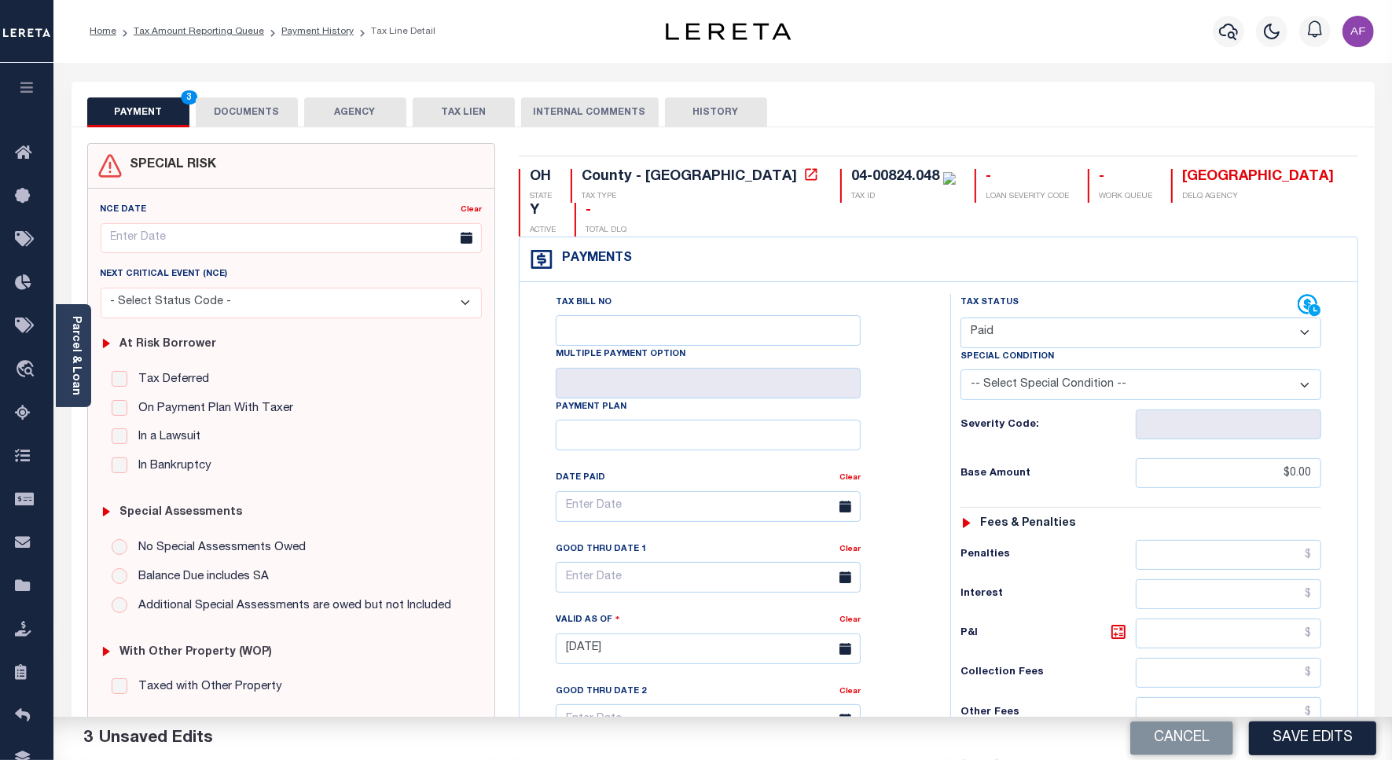
type input "$0"
click at [244, 114] on button "DOCUMENTS" at bounding box center [247, 112] width 102 height 30
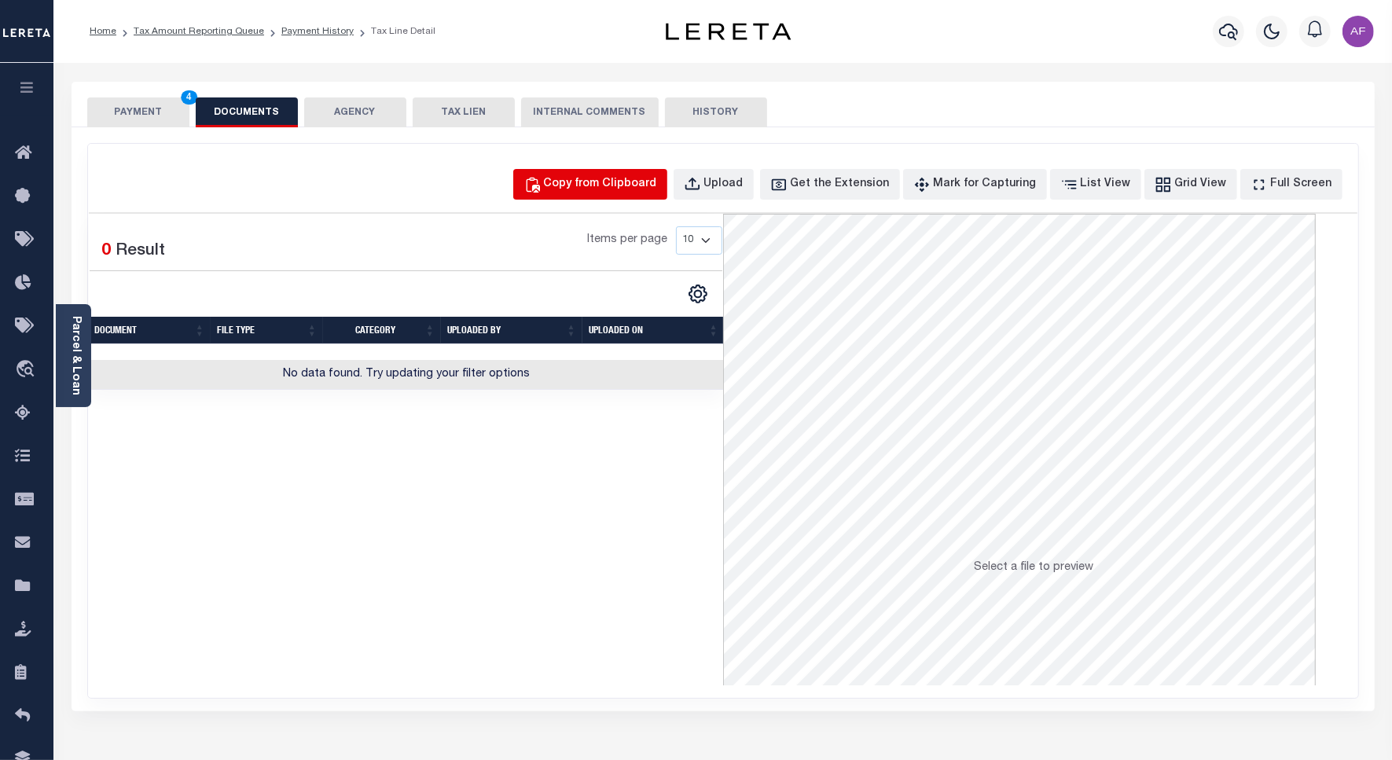
click at [611, 185] on div "Copy from Clipboard" at bounding box center [600, 184] width 113 height 17
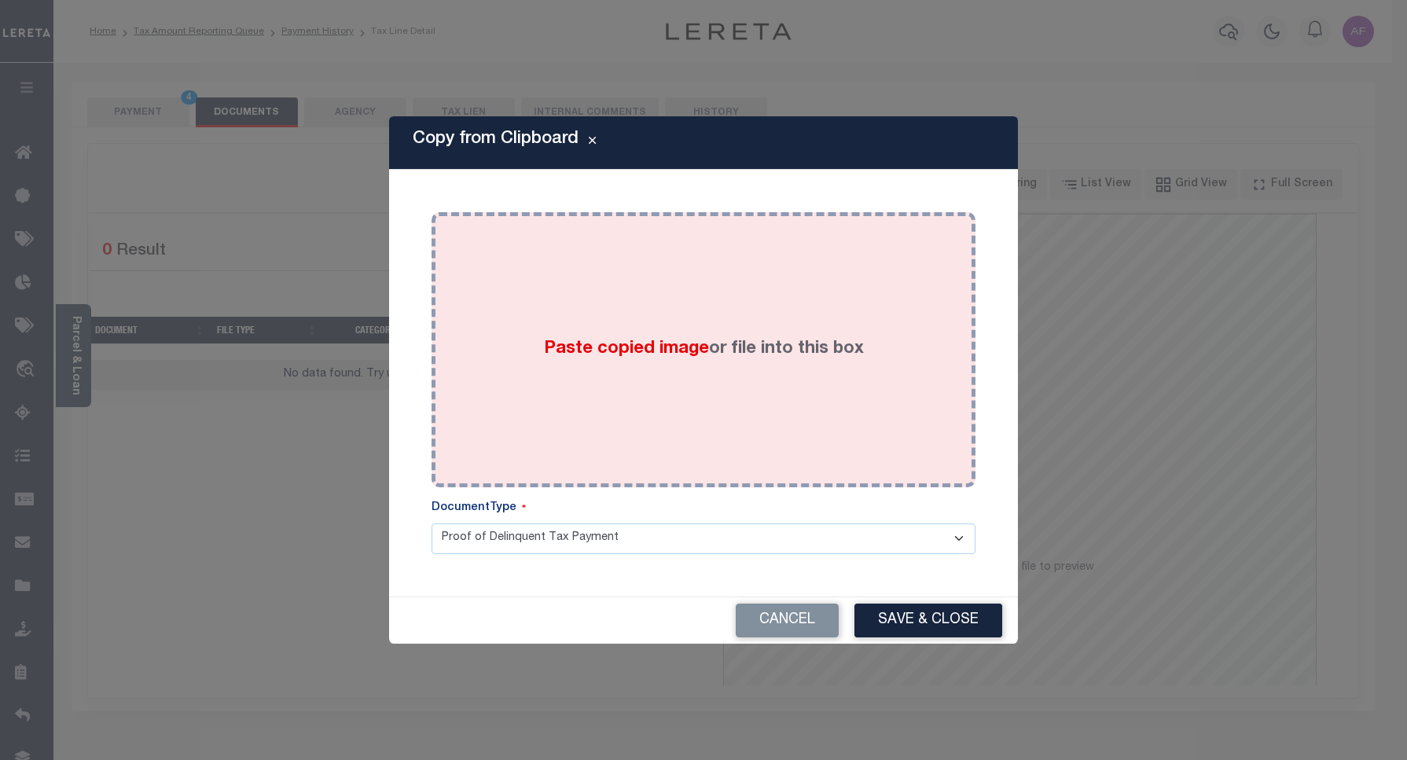
click at [690, 275] on div "Paste copied image or file into this box" at bounding box center [703, 349] width 520 height 251
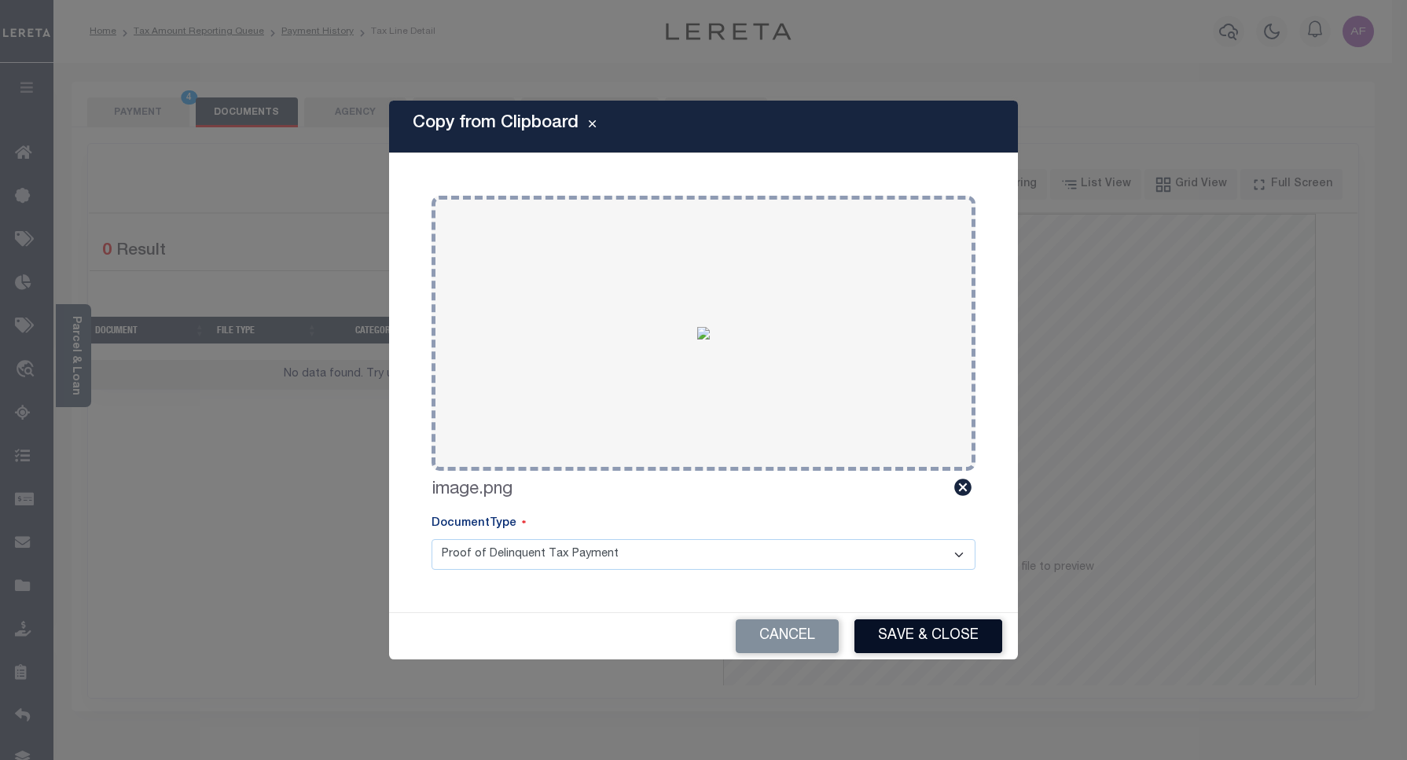
click at [909, 637] on button "Save & Close" at bounding box center [928, 636] width 148 height 34
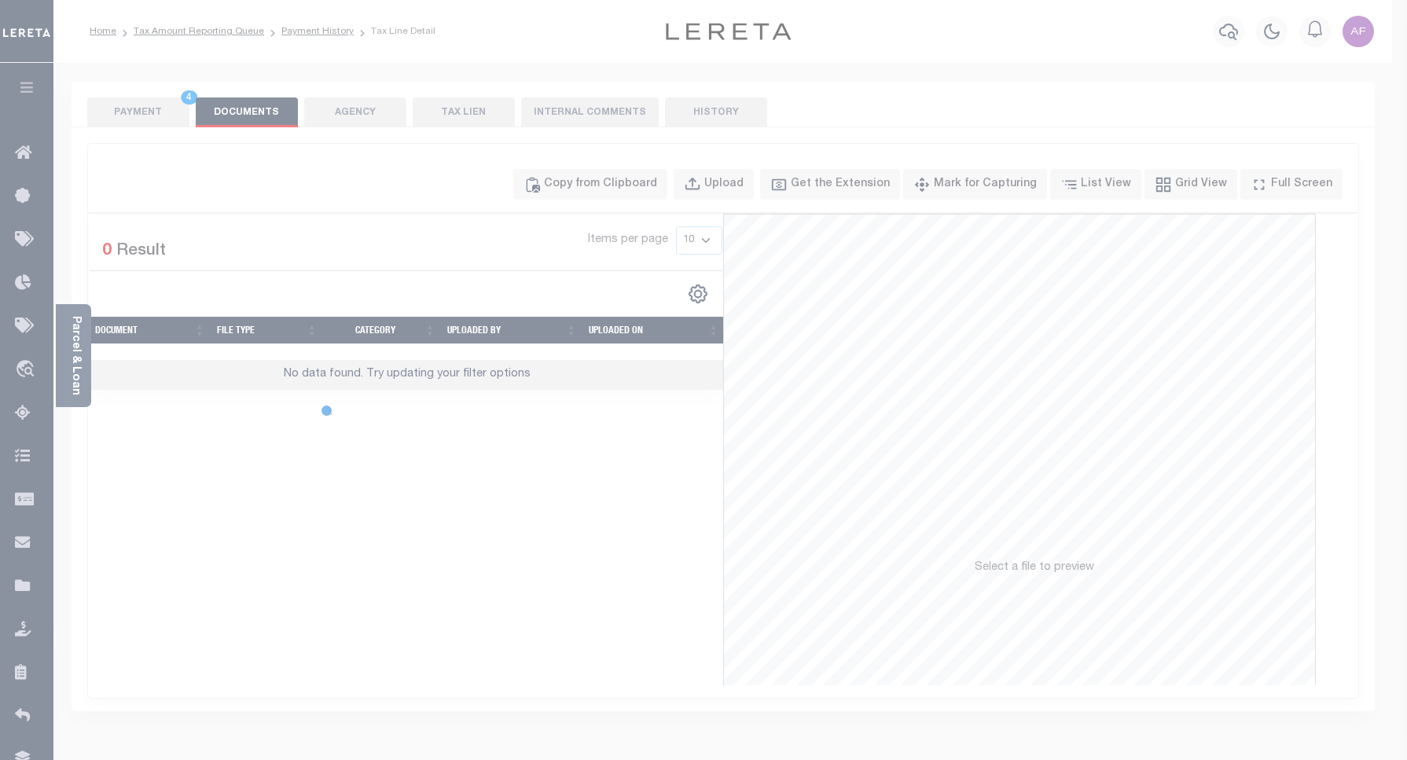
click at [131, 116] on div "Copy from Clipboard Paste copied image or file into this box Select file or dra…" at bounding box center [703, 380] width 1407 height 760
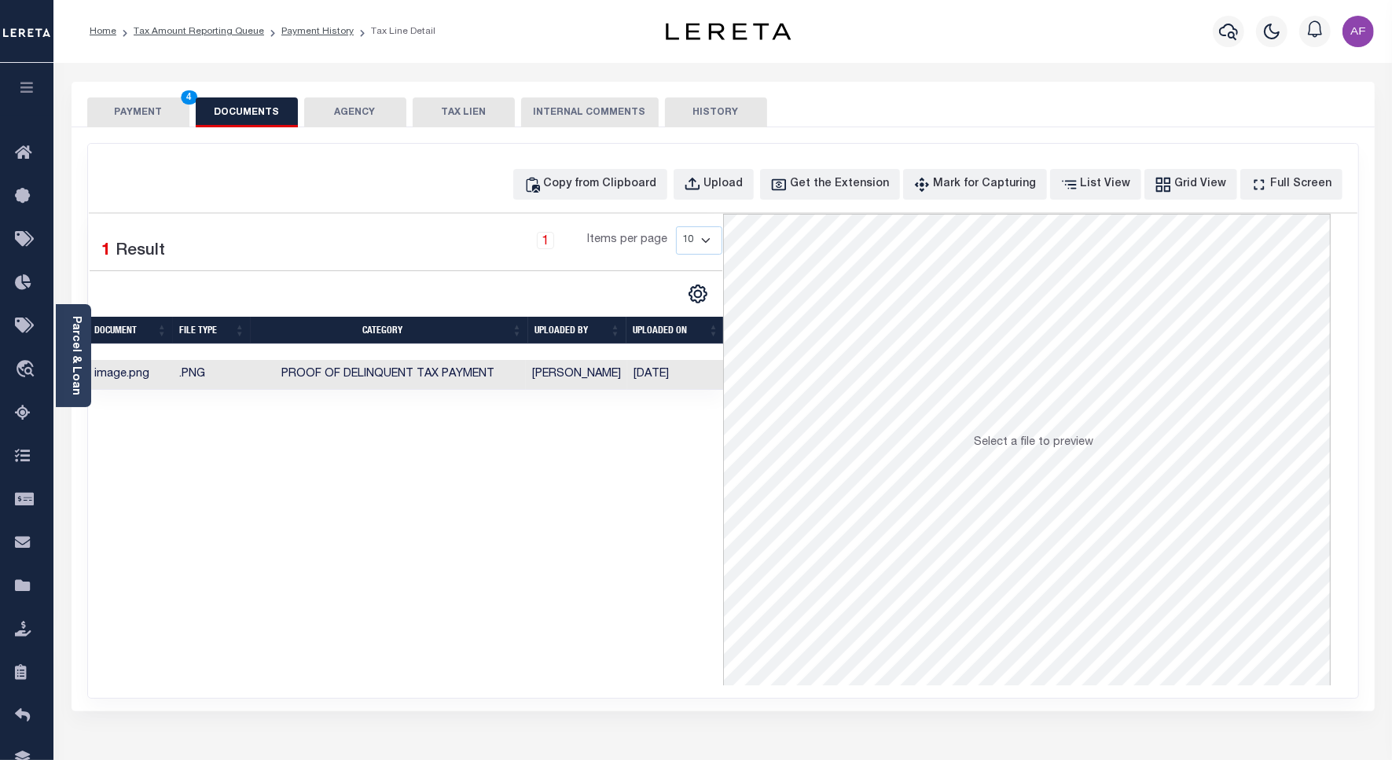
click at [131, 116] on button "PAYMENT 4" at bounding box center [138, 112] width 102 height 30
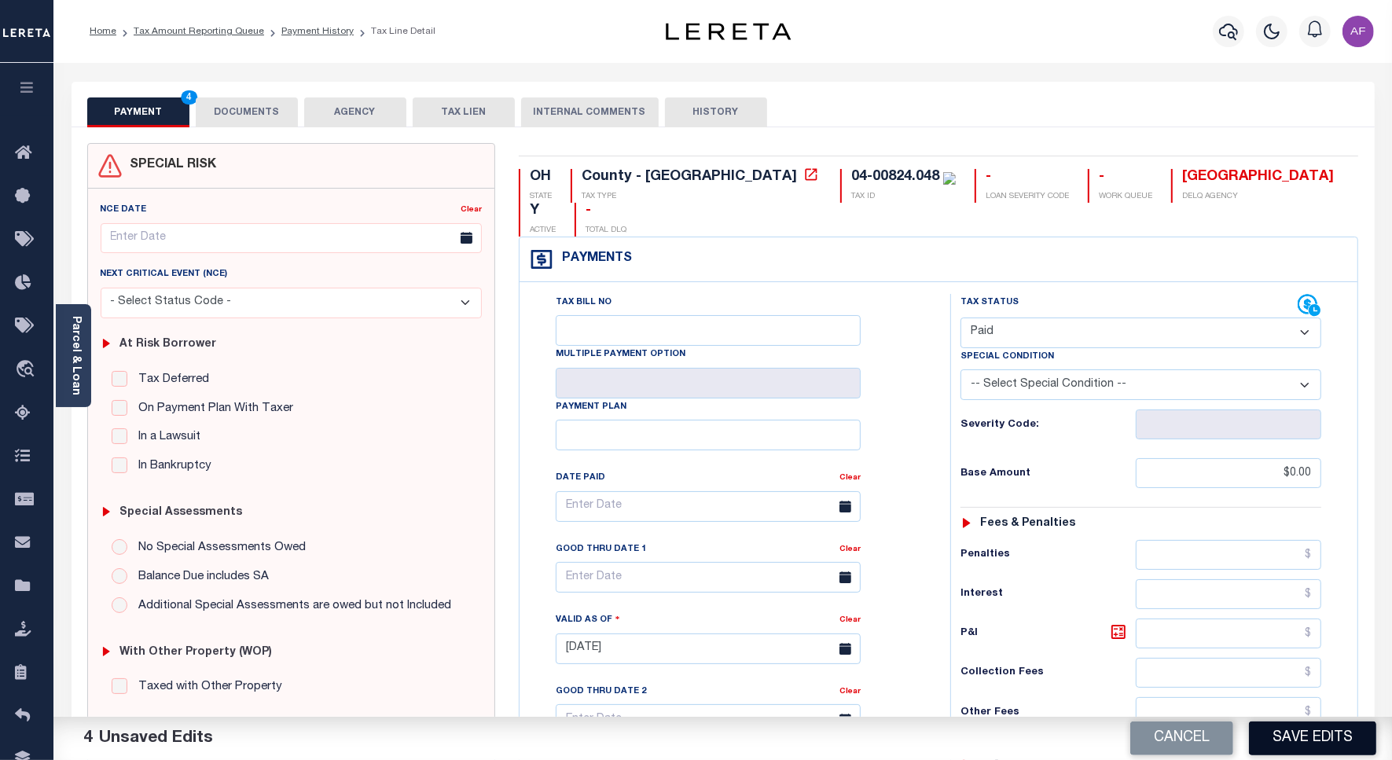
click at [1286, 743] on button "Save Edits" at bounding box center [1312, 738] width 127 height 34
checkbox input "false"
type input "$0"
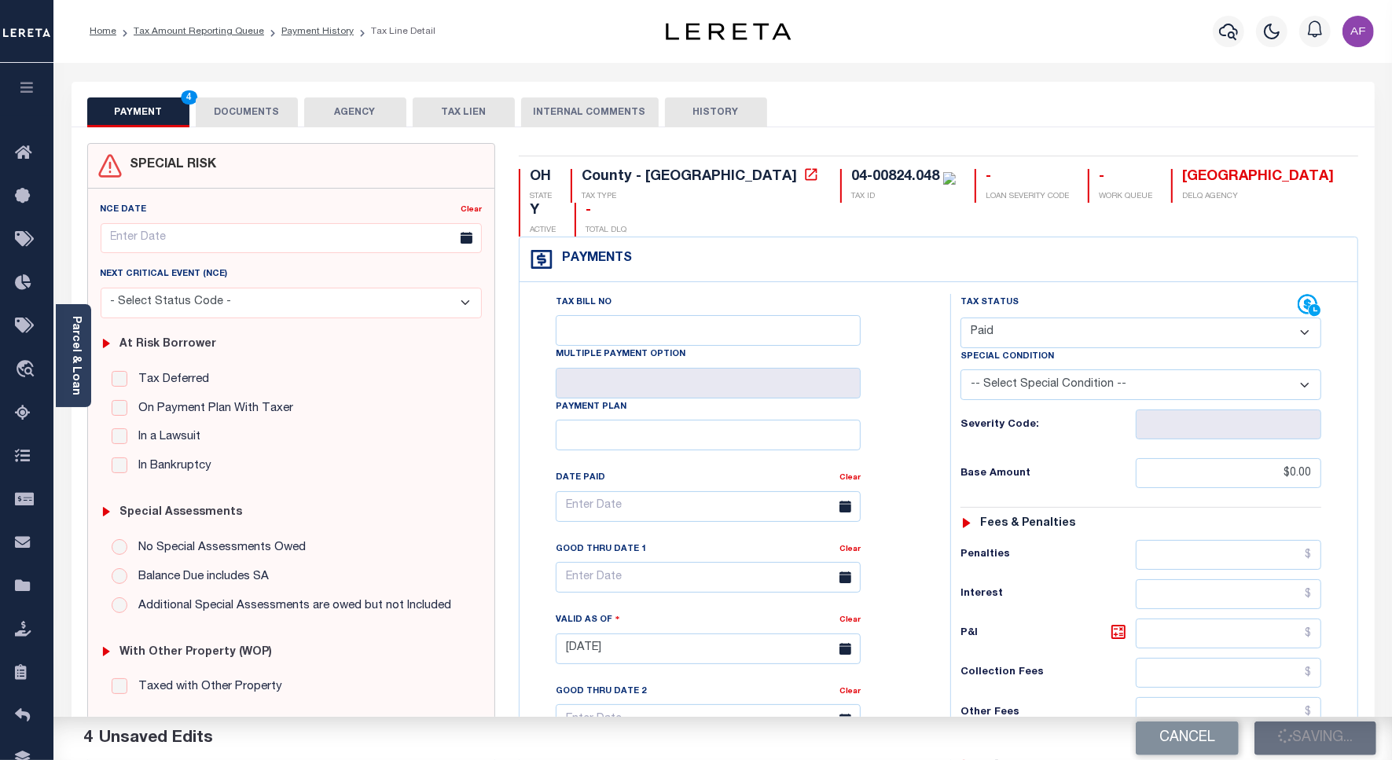
type input "$0"
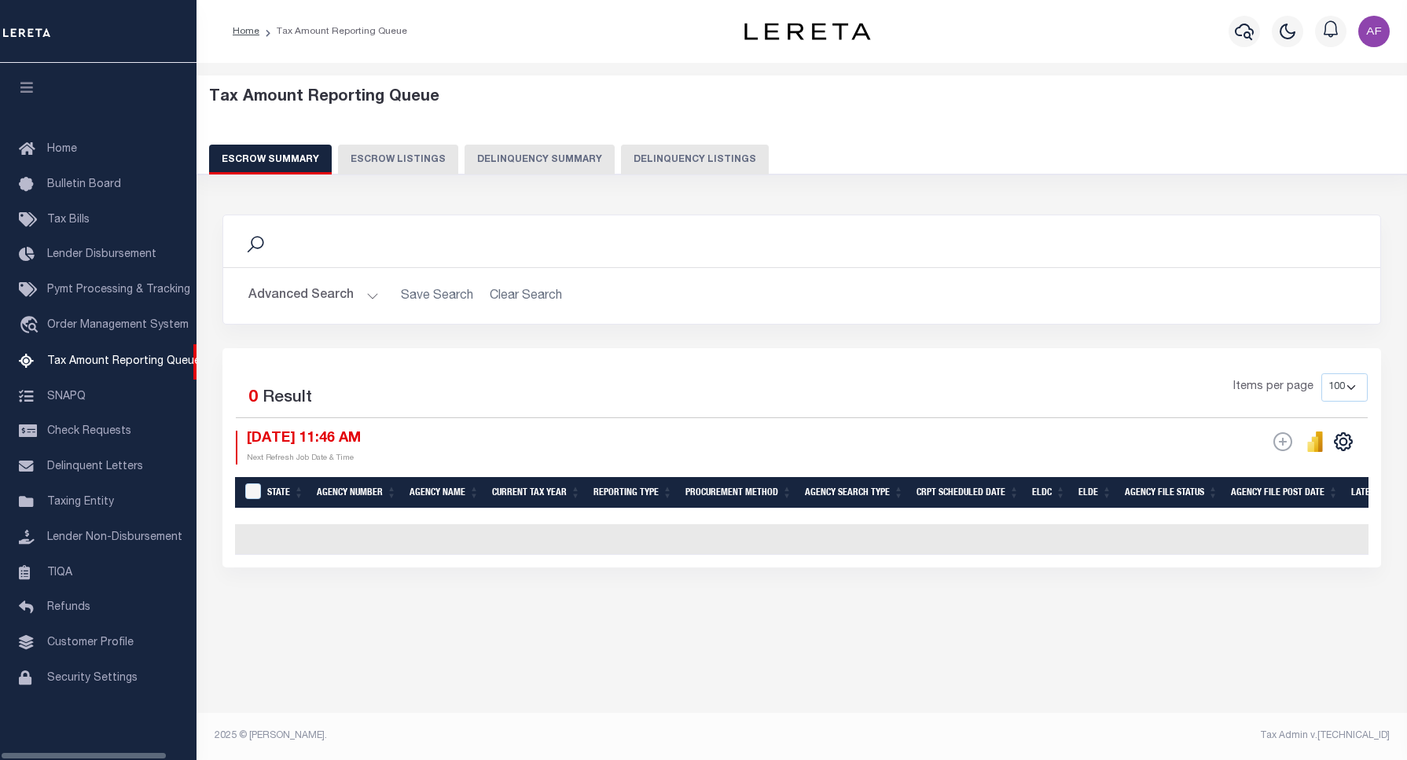
select select "100"
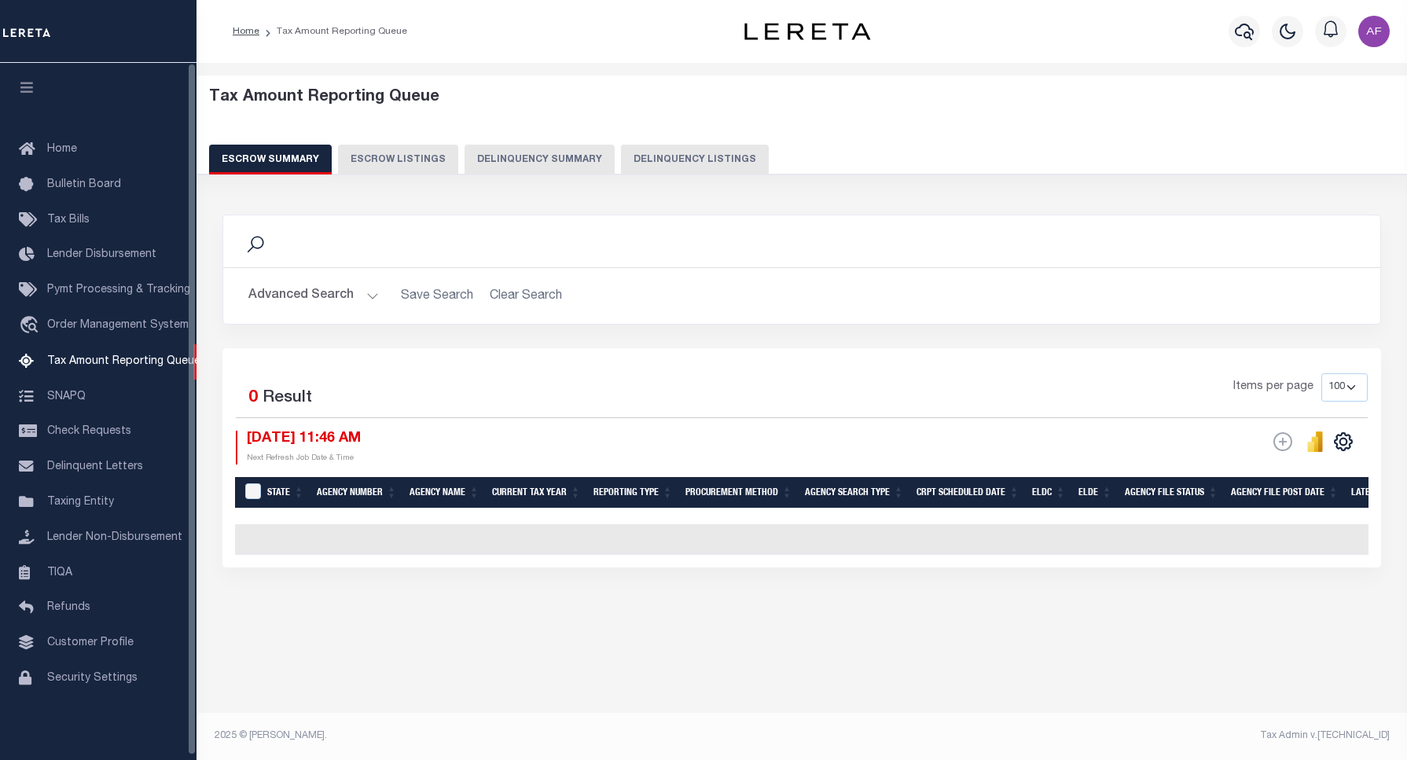
click at [680, 159] on button "Delinquency Listings" at bounding box center [695, 160] width 148 height 30
select select "100"
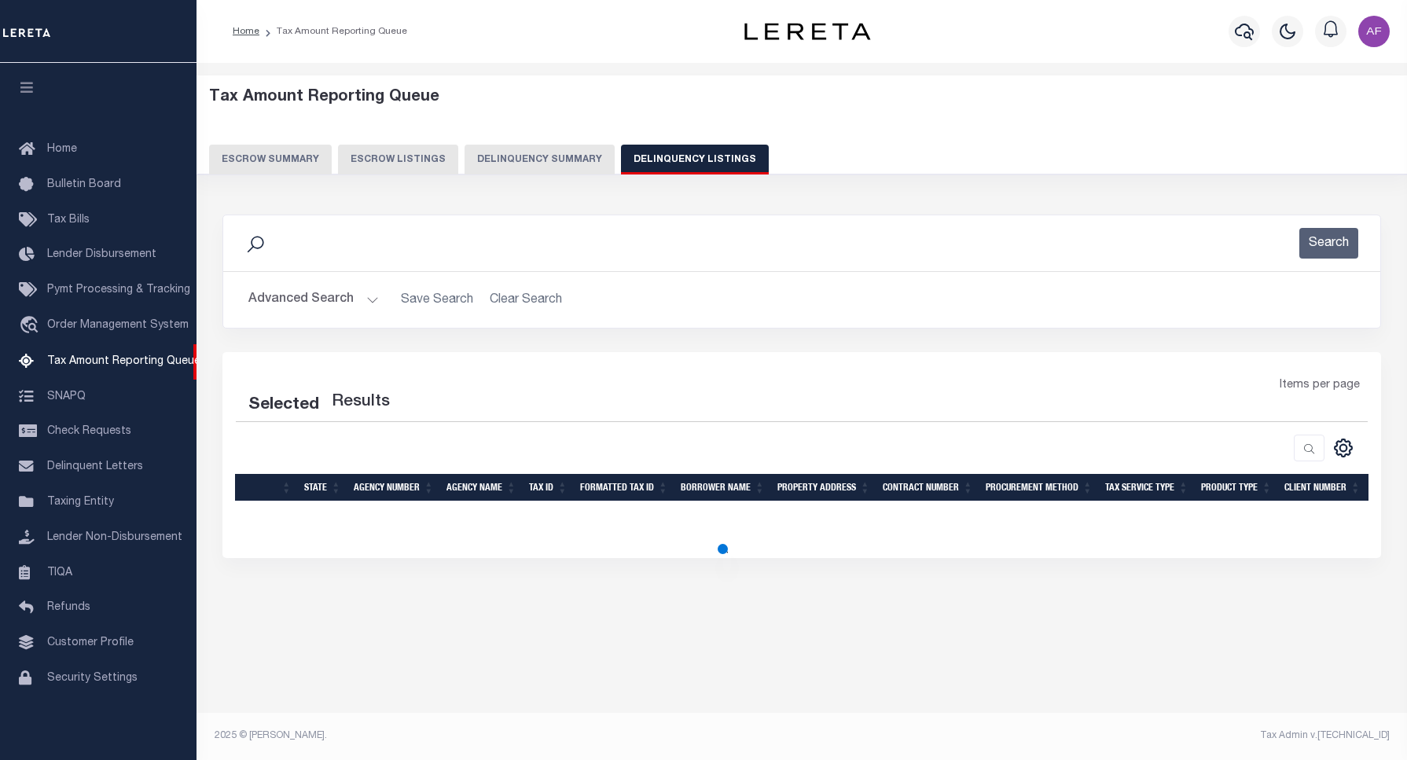
select select "100"
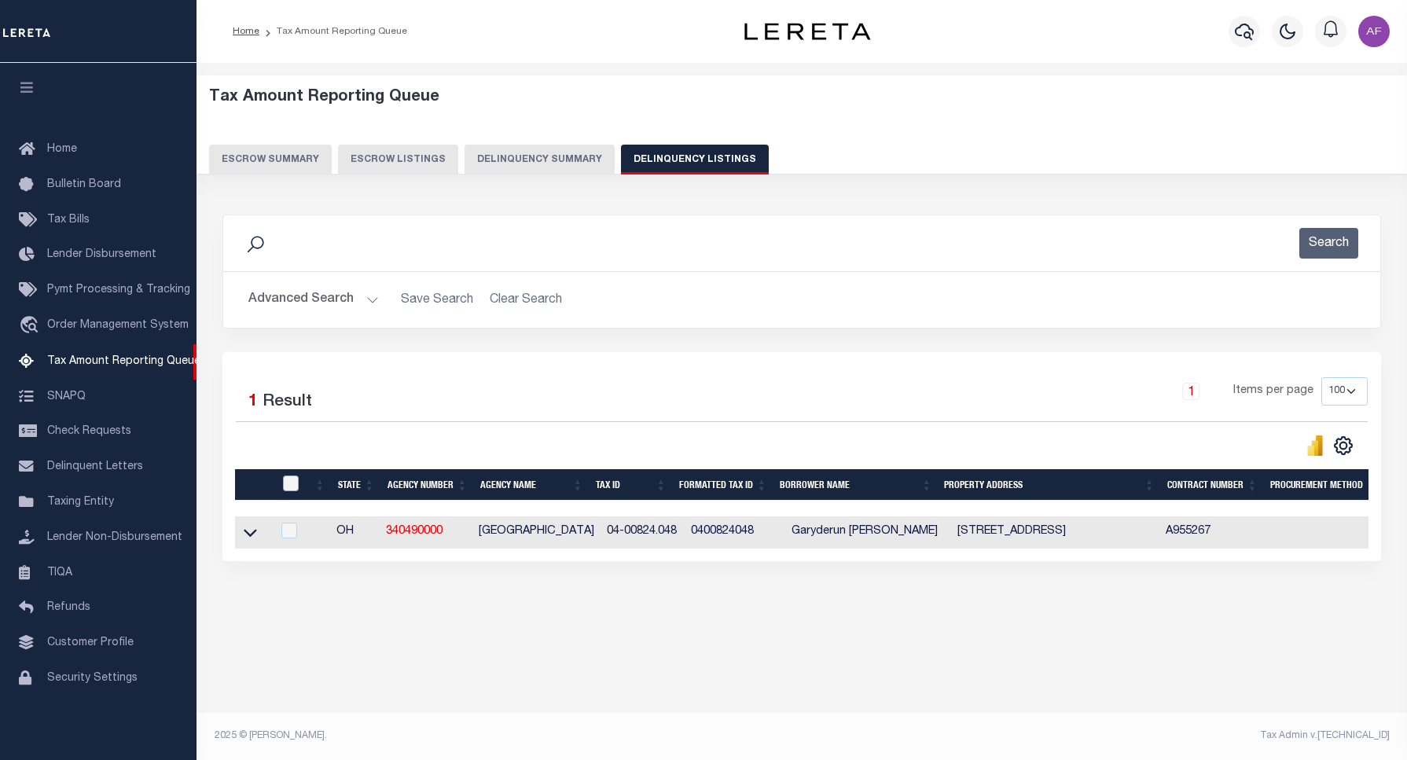
click at [288, 485] on input "checkbox" at bounding box center [291, 483] width 16 height 16
checkbox input "true"
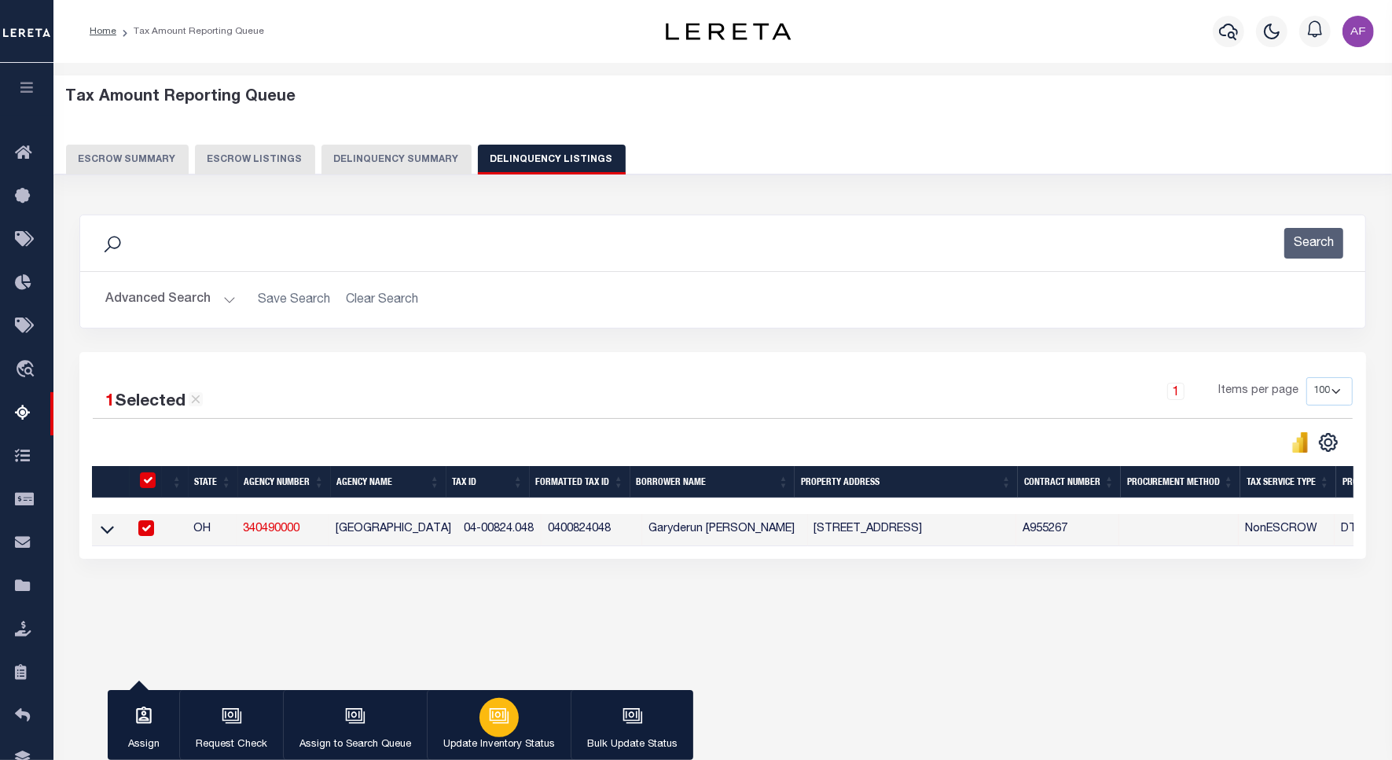
click at [509, 731] on div "button" at bounding box center [498, 717] width 39 height 39
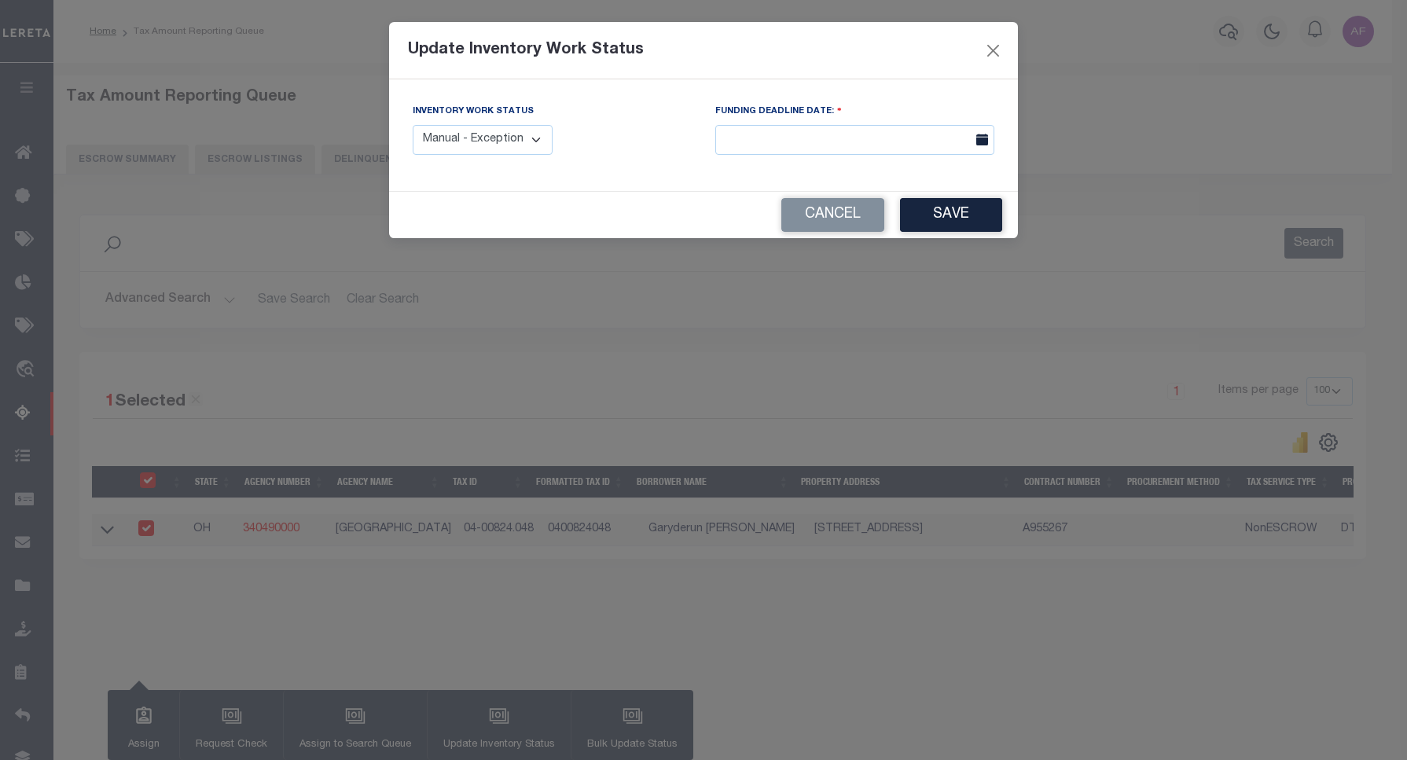
click at [435, 140] on select "Manual - Exception Pended - Awaiting Search Late Add Exception Completed" at bounding box center [483, 140] width 140 height 31
select select "4"
click at [413, 125] on select "Manual - Exception Pended - Awaiting Search Late Add Exception Completed" at bounding box center [483, 140] width 140 height 31
click at [930, 221] on button "Save" at bounding box center [951, 215] width 102 height 34
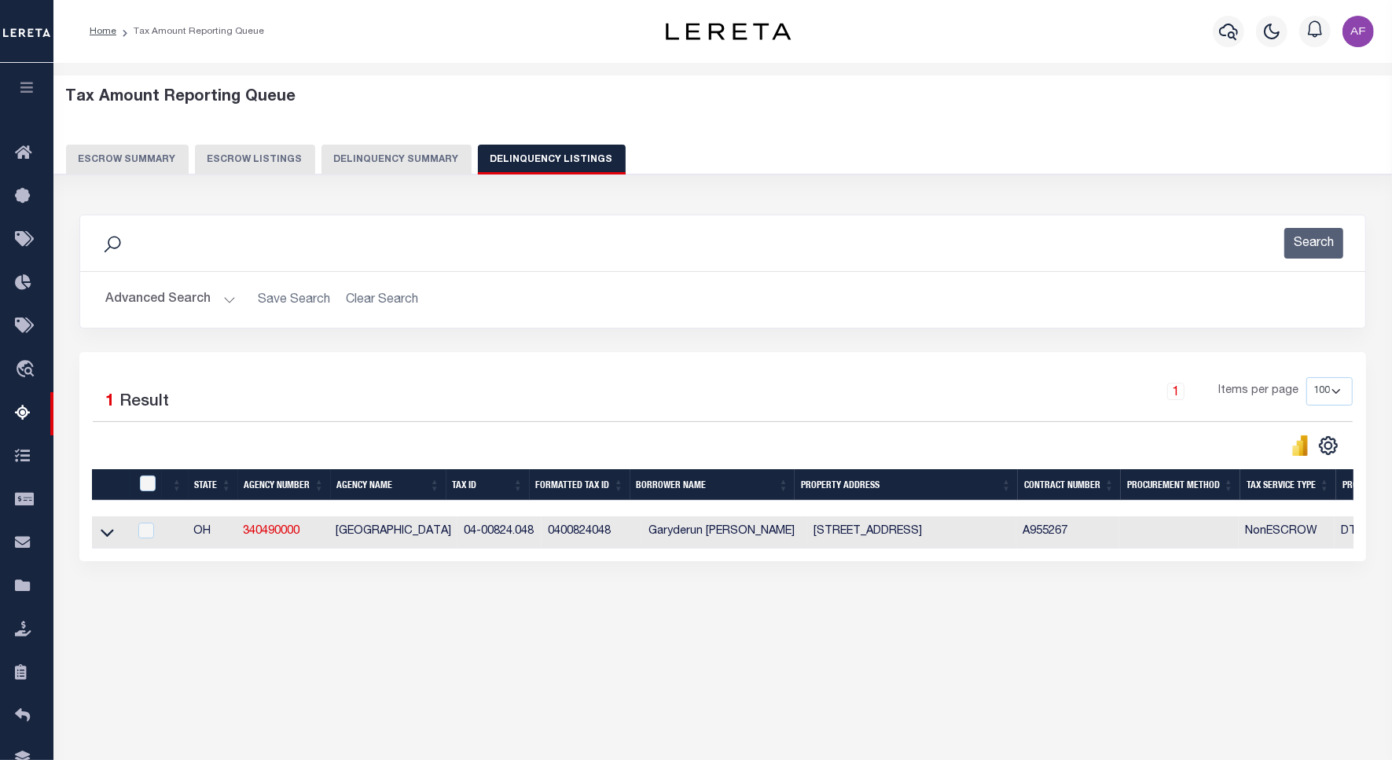
click at [123, 301] on button "Advanced Search" at bounding box center [170, 299] width 130 height 31
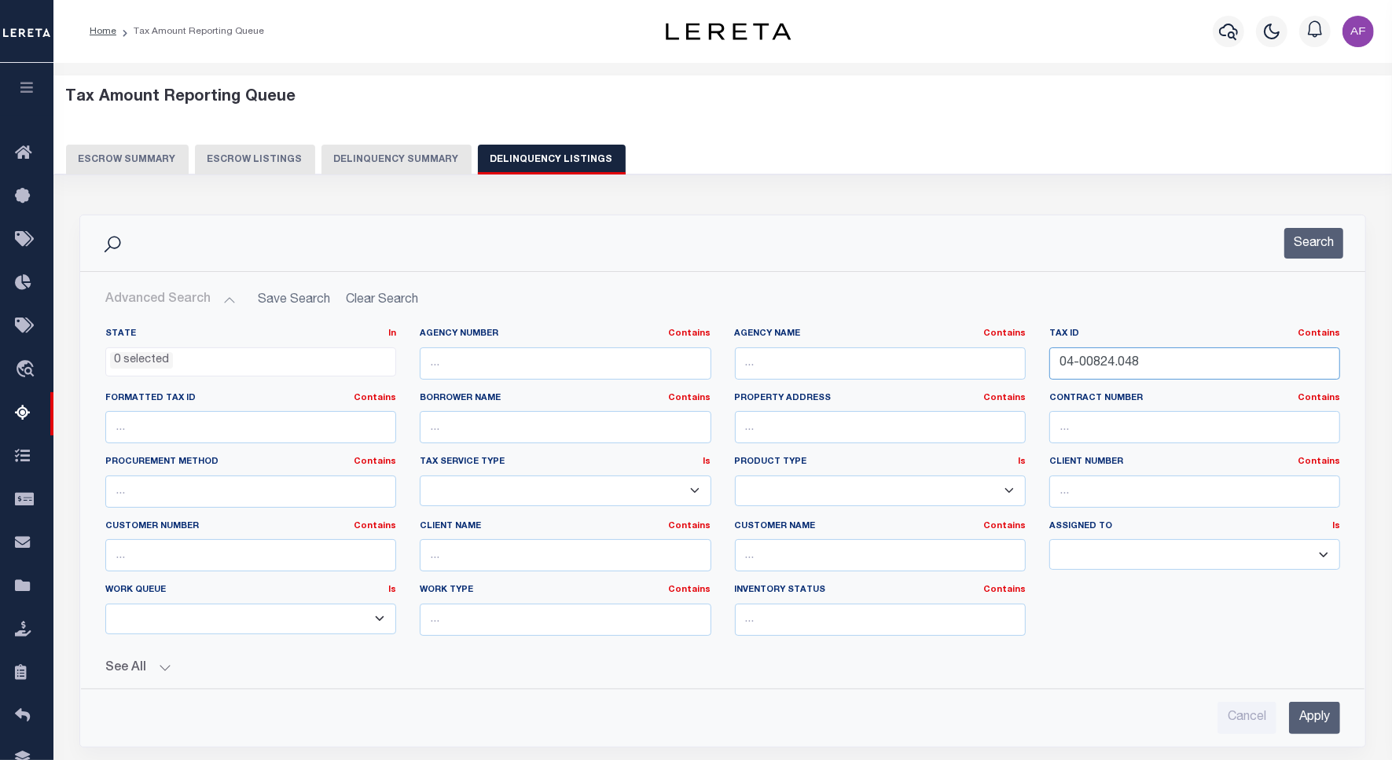
drag, startPoint x: 1116, startPoint y: 362, endPoint x: 967, endPoint y: 344, distance: 149.5
click at [967, 344] on div "State In In AK AL AR AZ CA CO CT DC DE FL GA GU HI IA ID IL IN KS KY LA MA MD M…" at bounding box center [723, 488] width 1258 height 321
paste input "11"
type input "04-00824.118"
click at [1303, 255] on button "Search" at bounding box center [1313, 243] width 59 height 31
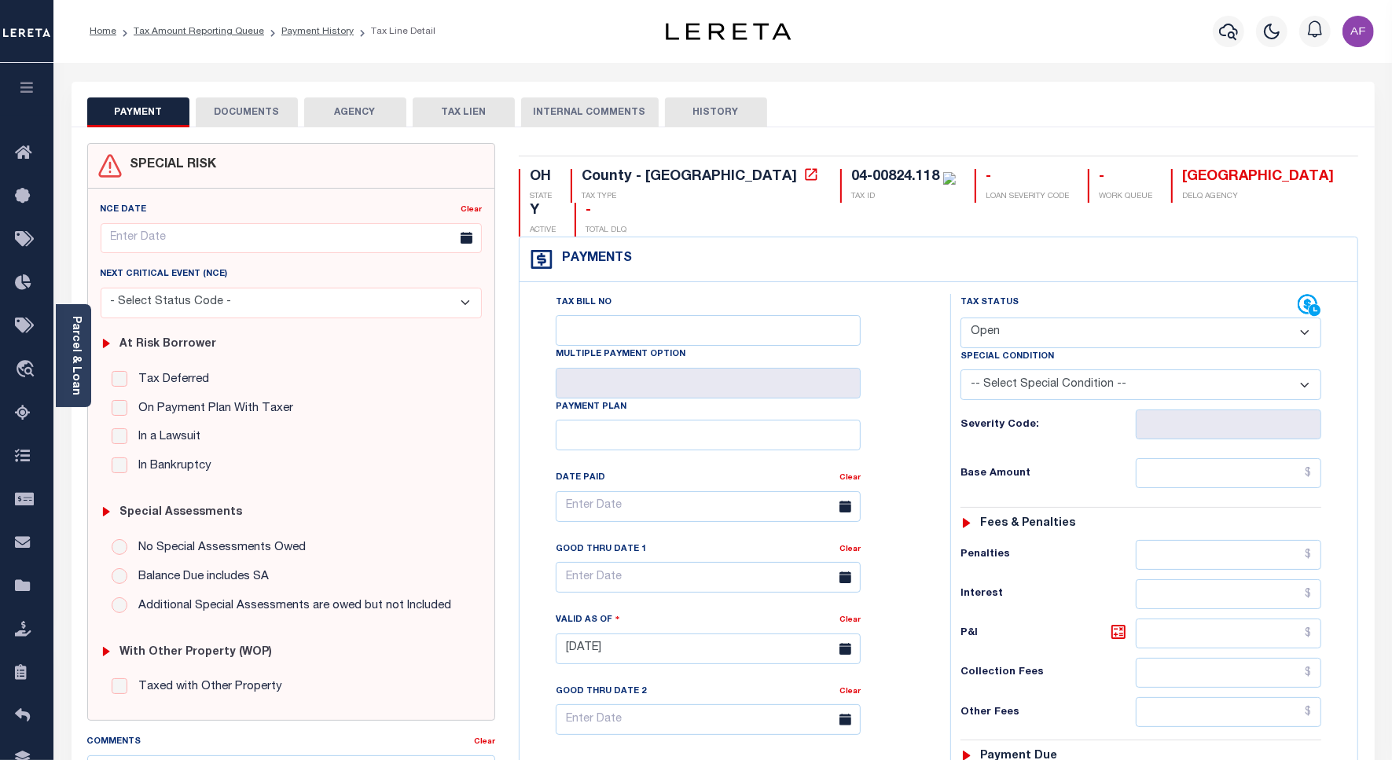
click at [1000, 317] on select "- Select Status Code - Open Due/Unpaid Paid Incomplete No Tax Due Internal Refu…" at bounding box center [1140, 332] width 361 height 31
select select "PYD"
click at [960, 317] on select "- Select Status Code - Open Due/Unpaid Paid Incomplete No Tax Due Internal Refu…" at bounding box center [1140, 332] width 361 height 31
type input "[DATE]"
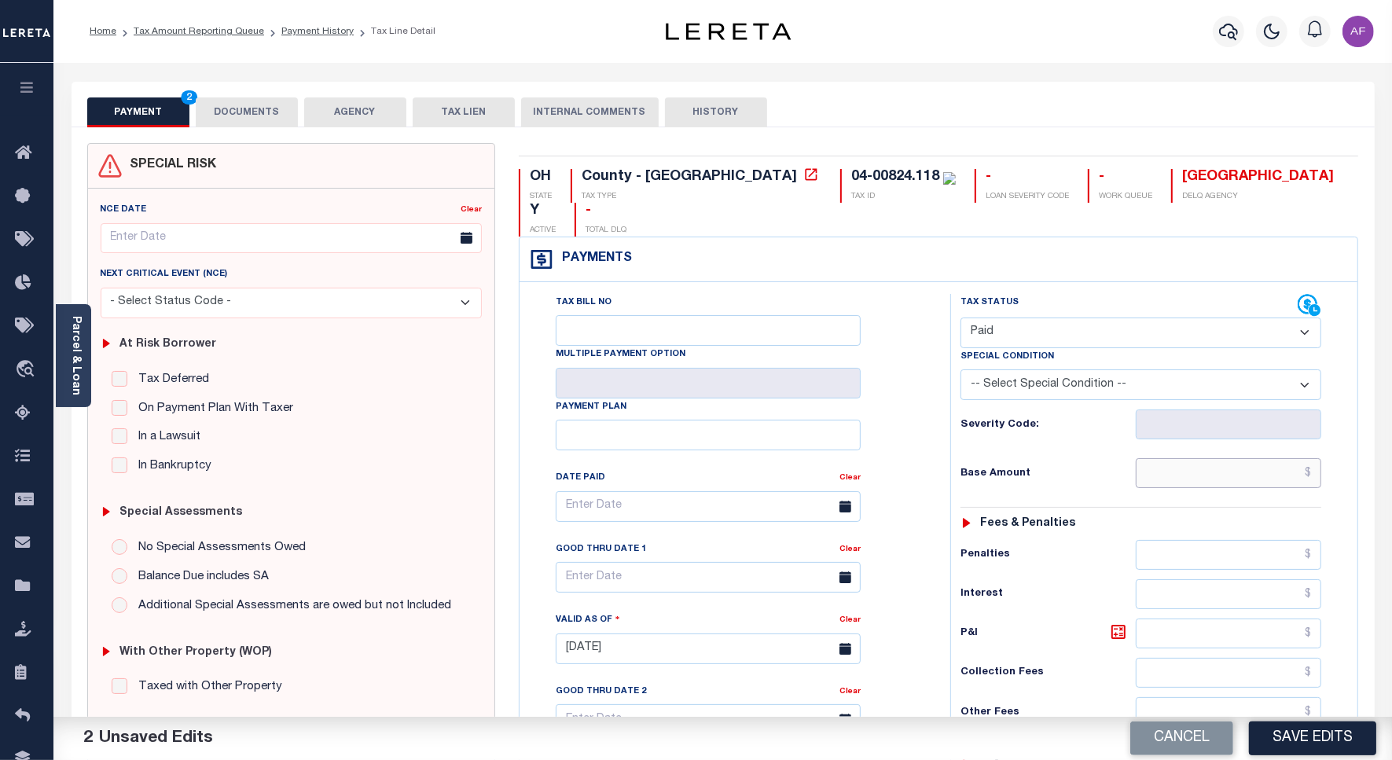
click at [1228, 458] on input "text" at bounding box center [1228, 473] width 185 height 30
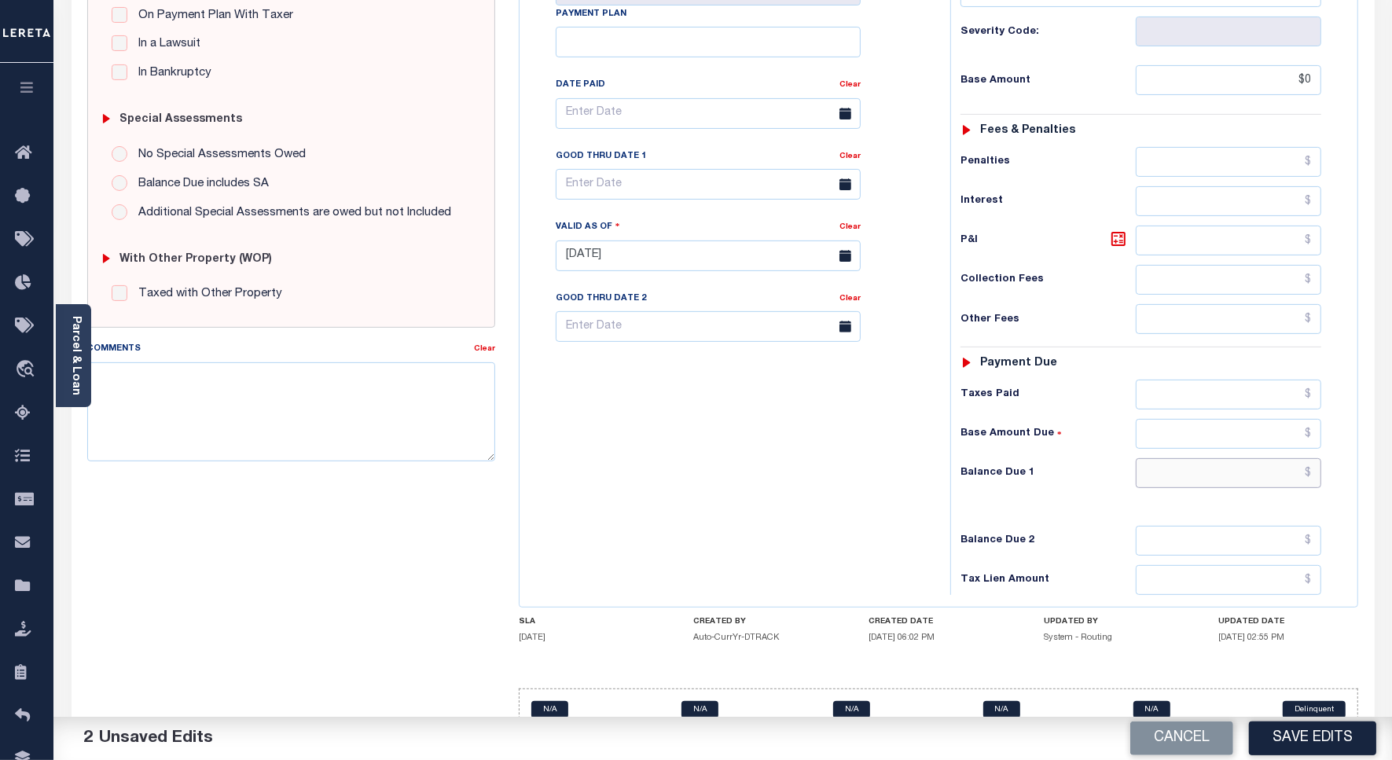
type input "$0.00"
click at [1244, 458] on input "text" at bounding box center [1228, 473] width 185 height 30
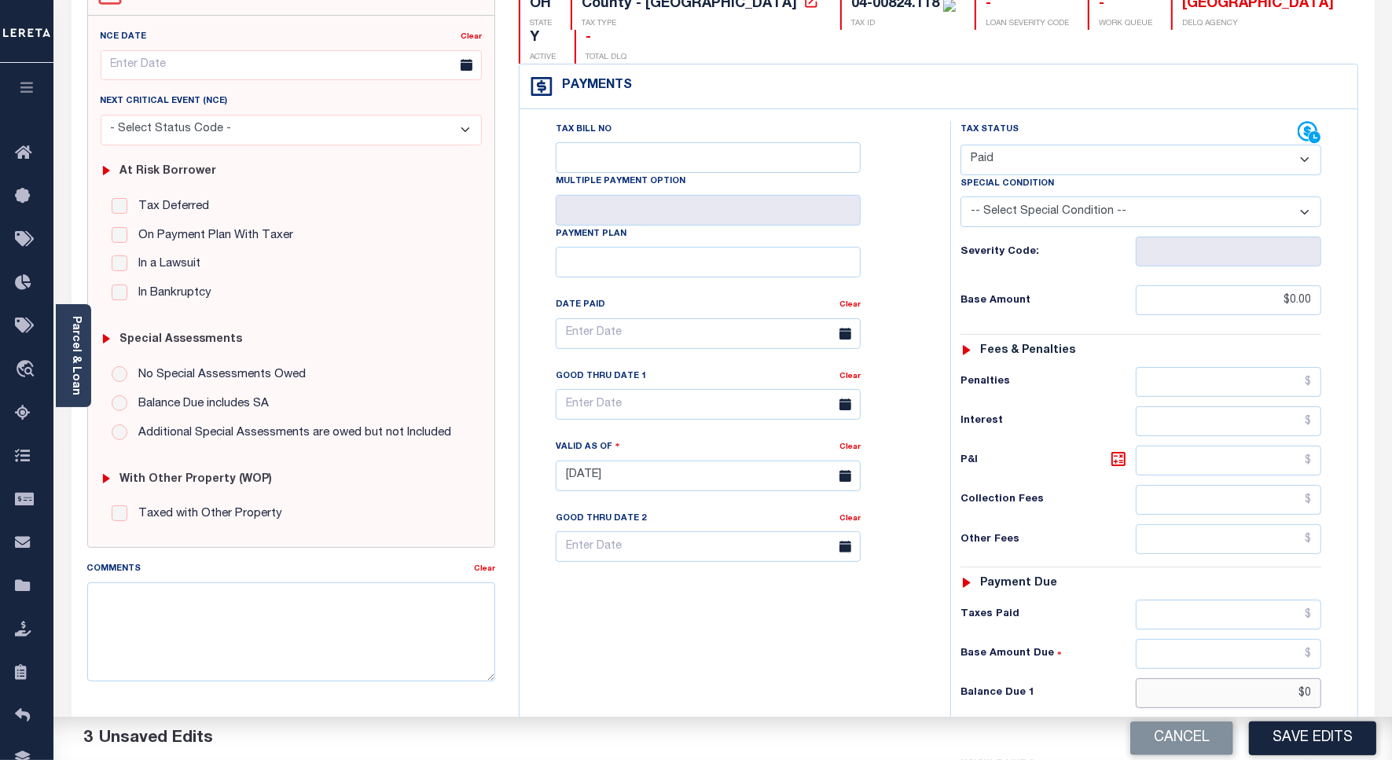
scroll to position [0, 0]
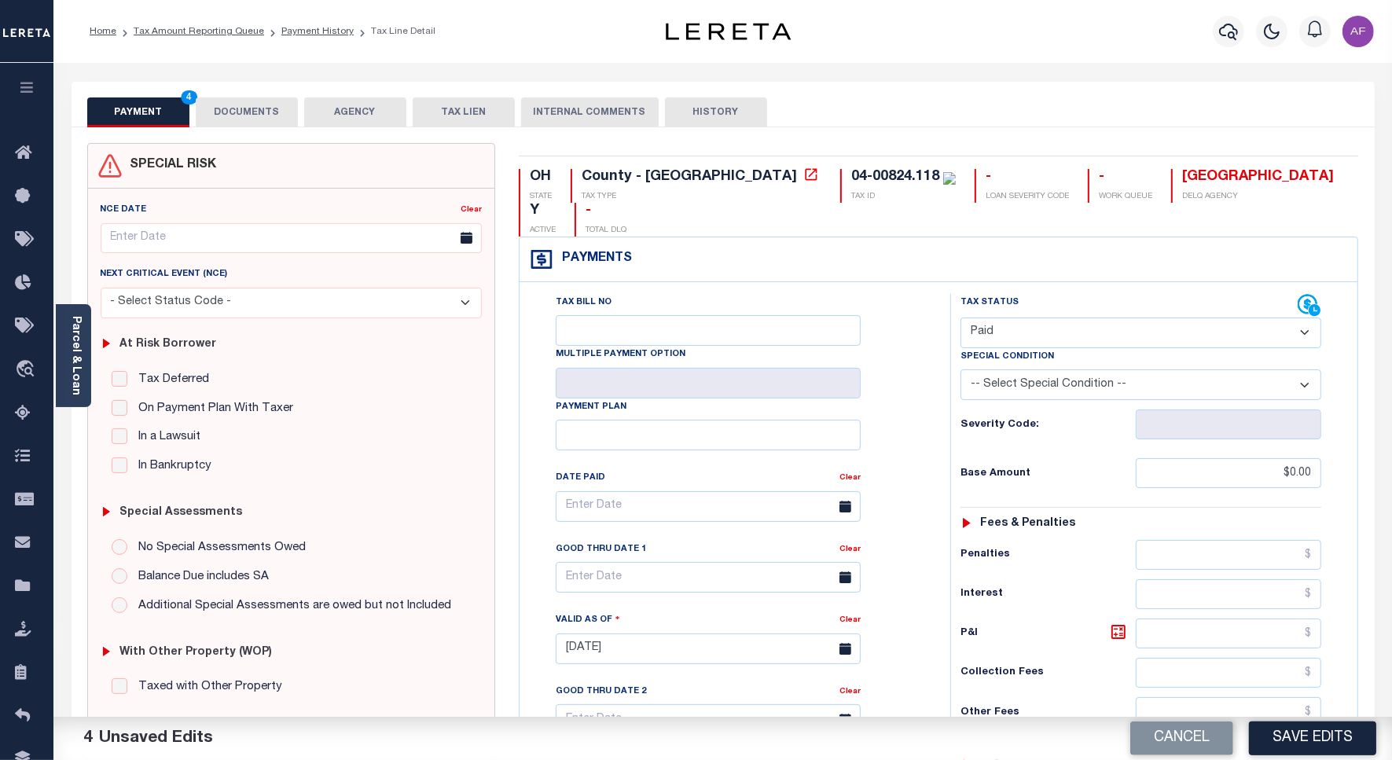
type input "$0.00"
click at [248, 111] on button "DOCUMENTS" at bounding box center [247, 112] width 102 height 30
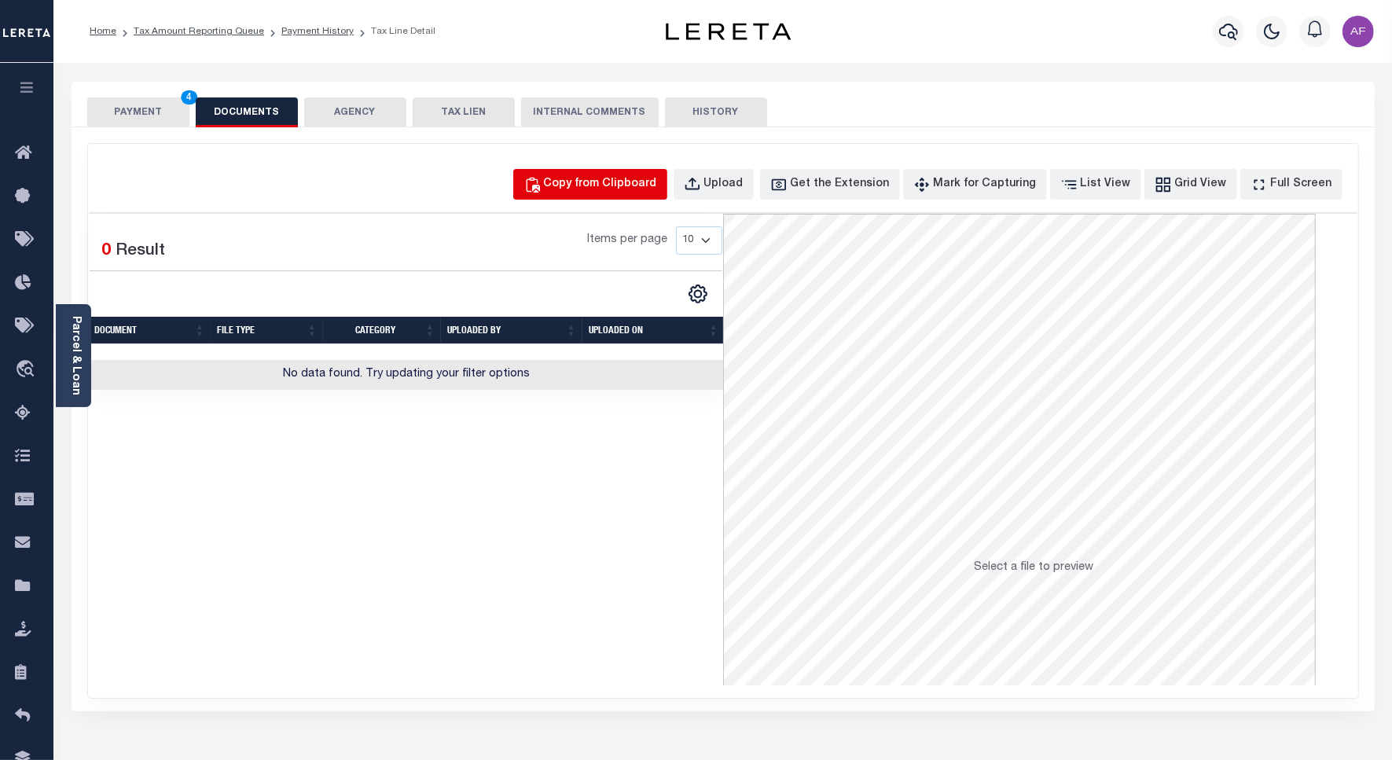
click at [637, 191] on div "Copy from Clipboard" at bounding box center [600, 184] width 113 height 17
select select "POP"
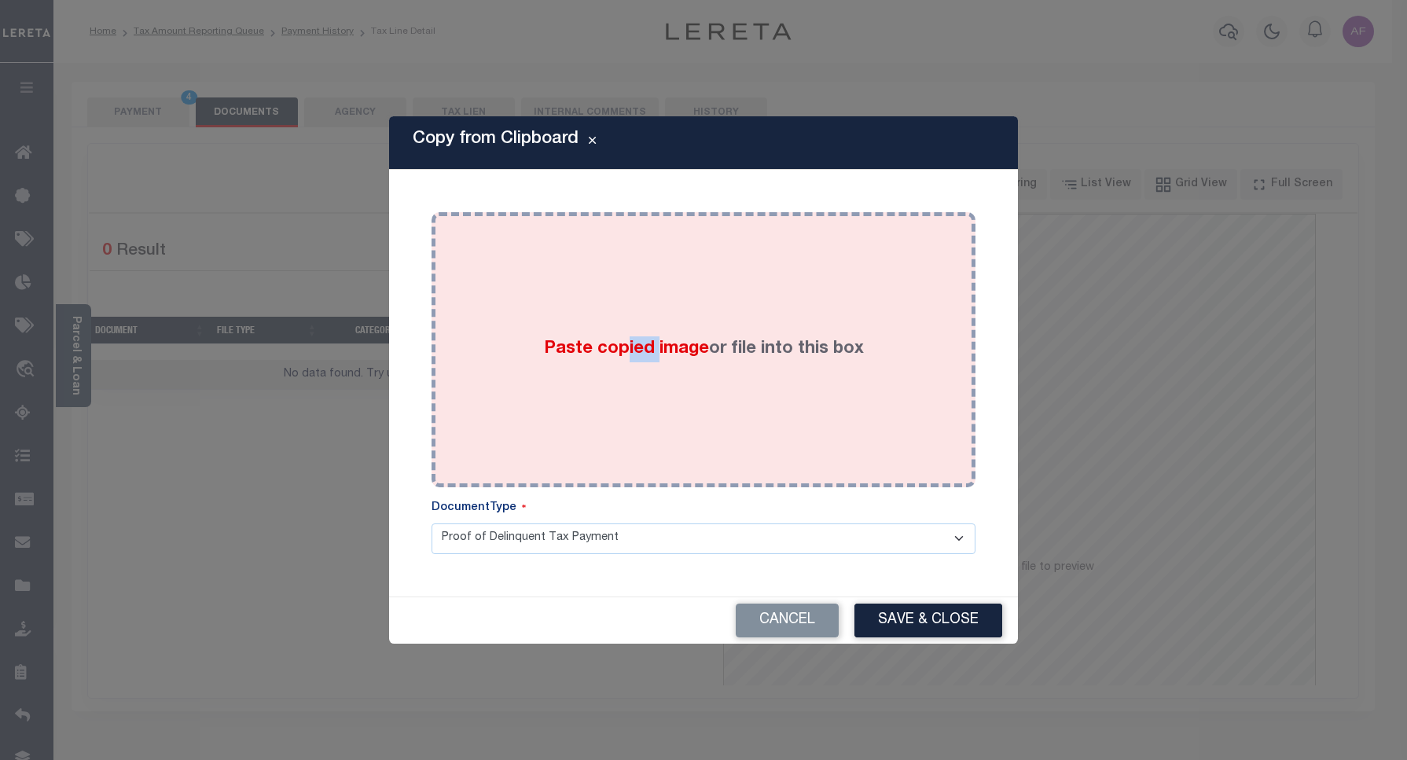
drag, startPoint x: 635, startPoint y: 261, endPoint x: 696, endPoint y: 296, distance: 70.1
click at [657, 284] on div "Paste copied image or file into this box" at bounding box center [703, 349] width 520 height 251
click at [696, 296] on div "Paste copied image or file into this box" at bounding box center [703, 349] width 520 height 251
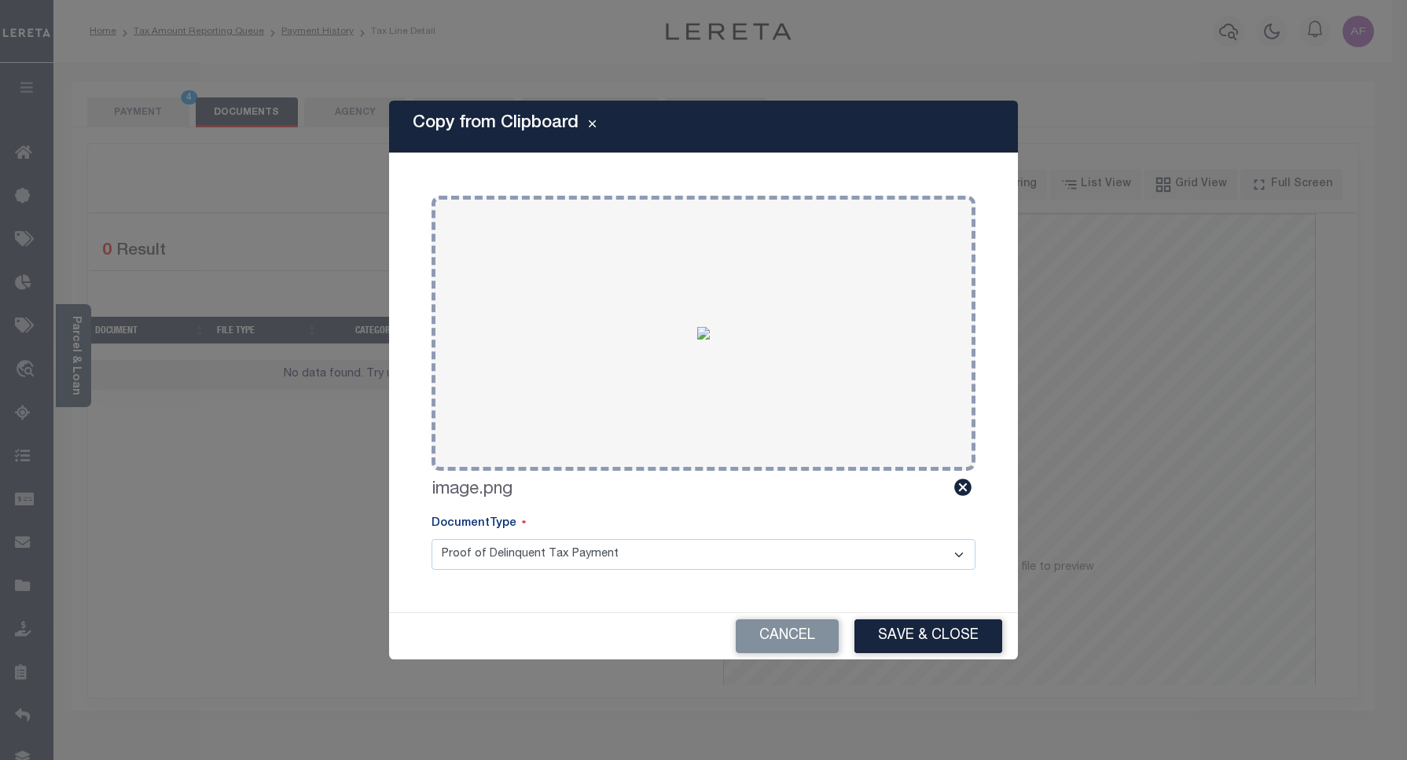
click at [901, 633] on button "Save & Close" at bounding box center [928, 636] width 148 height 34
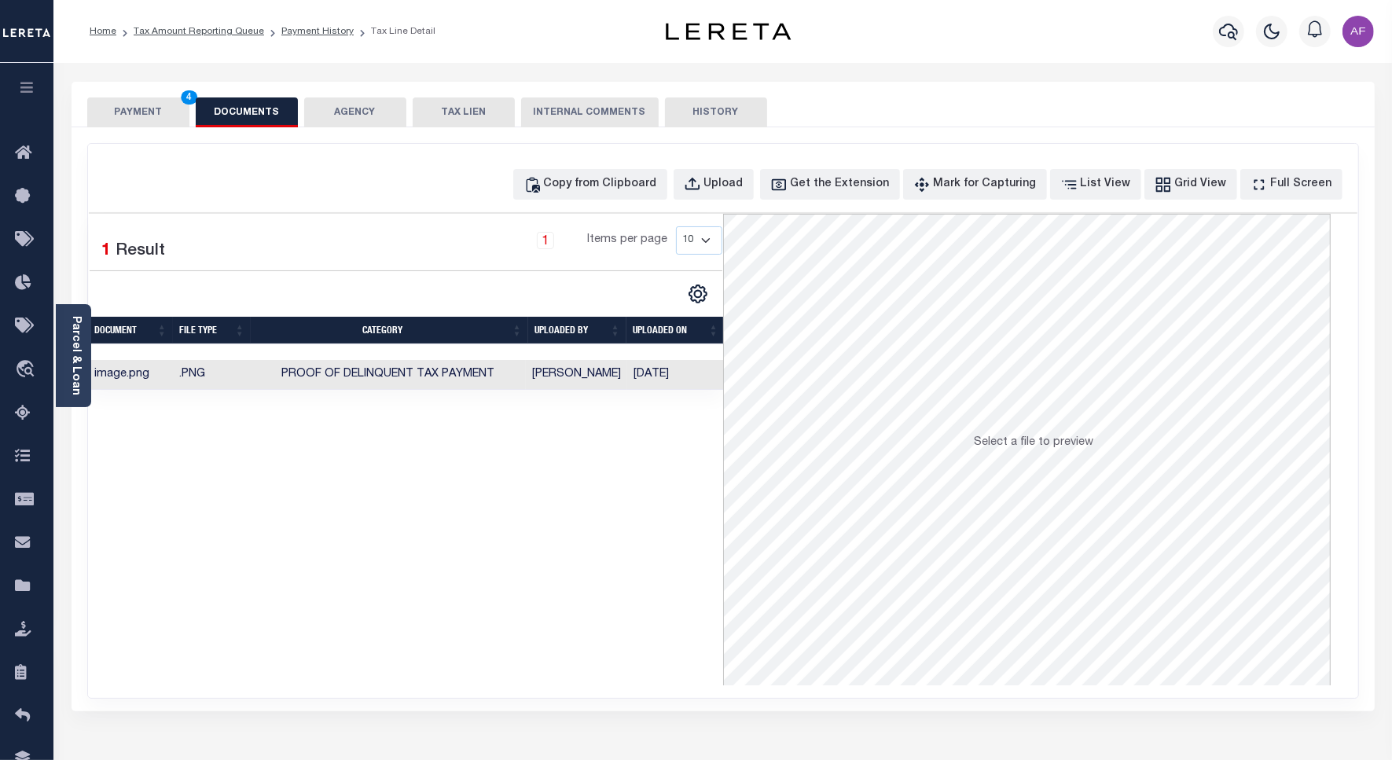
click at [144, 112] on button "PAYMENT 4" at bounding box center [138, 112] width 102 height 30
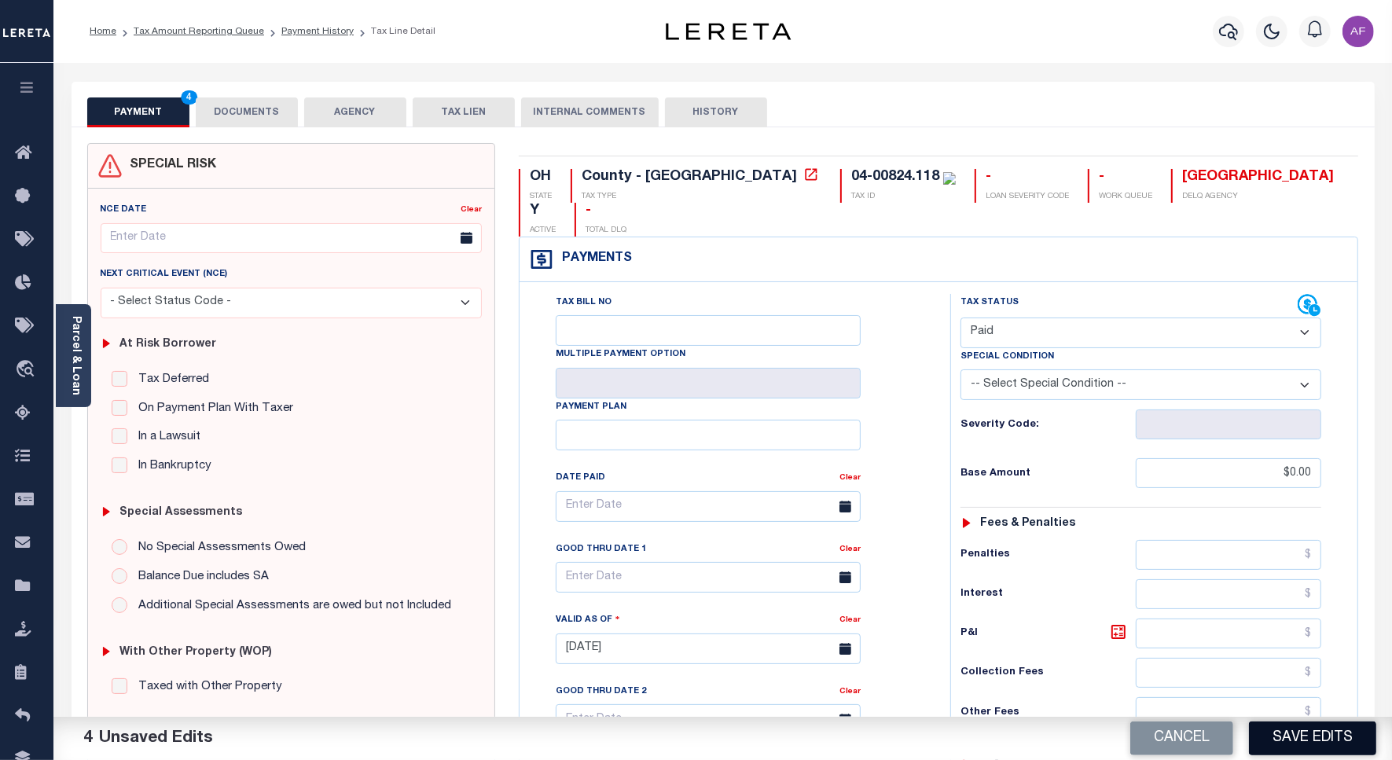
click at [1290, 744] on button "Save Edits" at bounding box center [1312, 738] width 127 height 34
checkbox input "false"
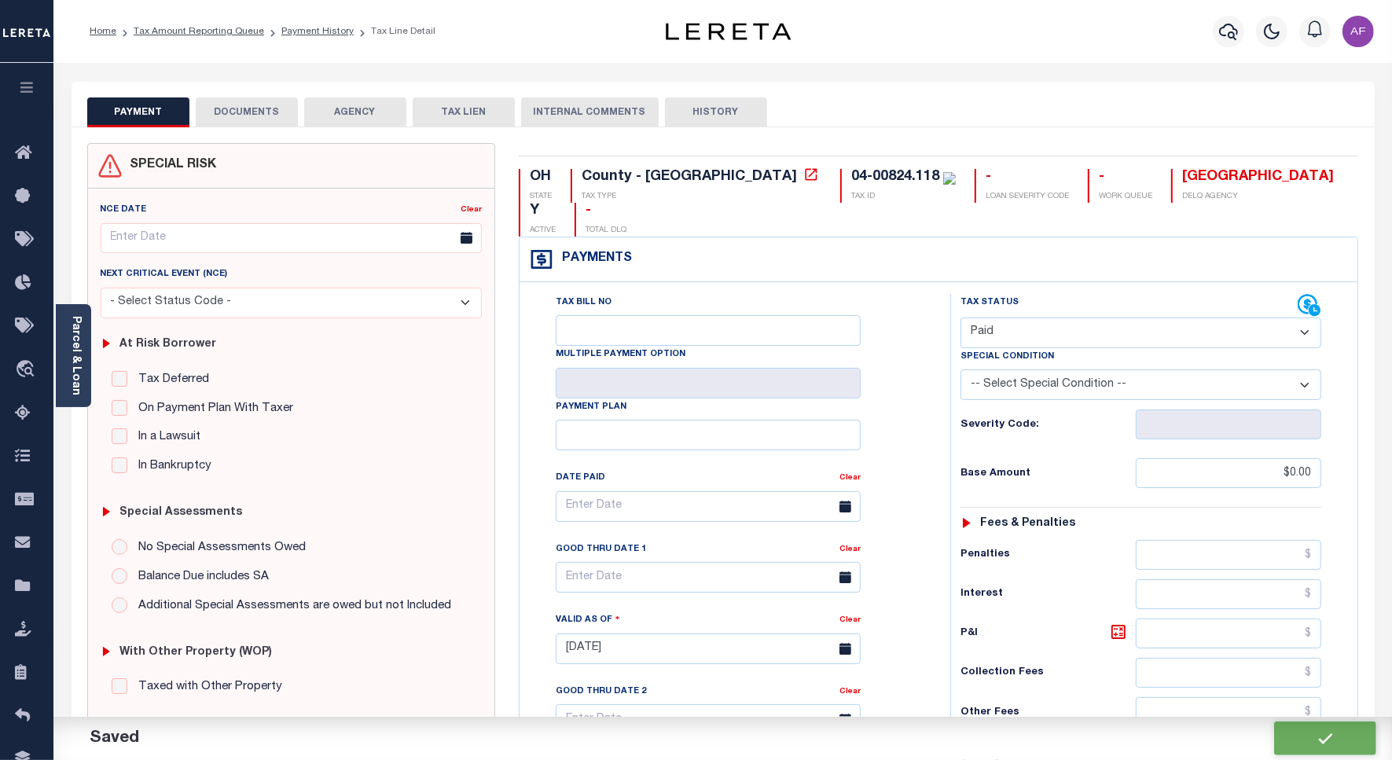
type input "$0"
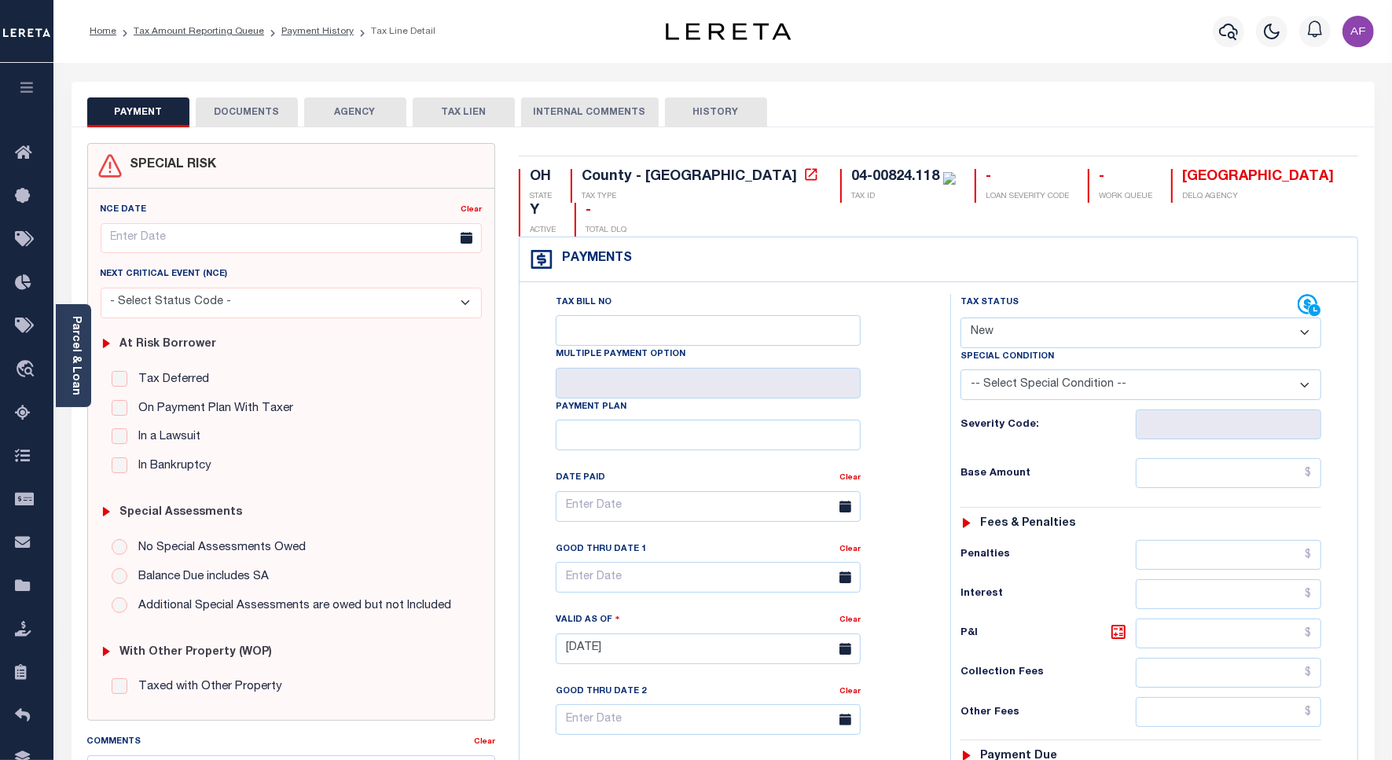
click at [1031, 317] on select "- Select Status Code - Open Due/Unpaid Paid Incomplete No Tax Due Internal Refu…" at bounding box center [1140, 332] width 361 height 31
select select "PYD"
click at [960, 317] on select "- Select Status Code - Open Due/Unpaid Paid Incomplete No Tax Due Internal Refu…" at bounding box center [1140, 332] width 361 height 31
type input "[DATE]"
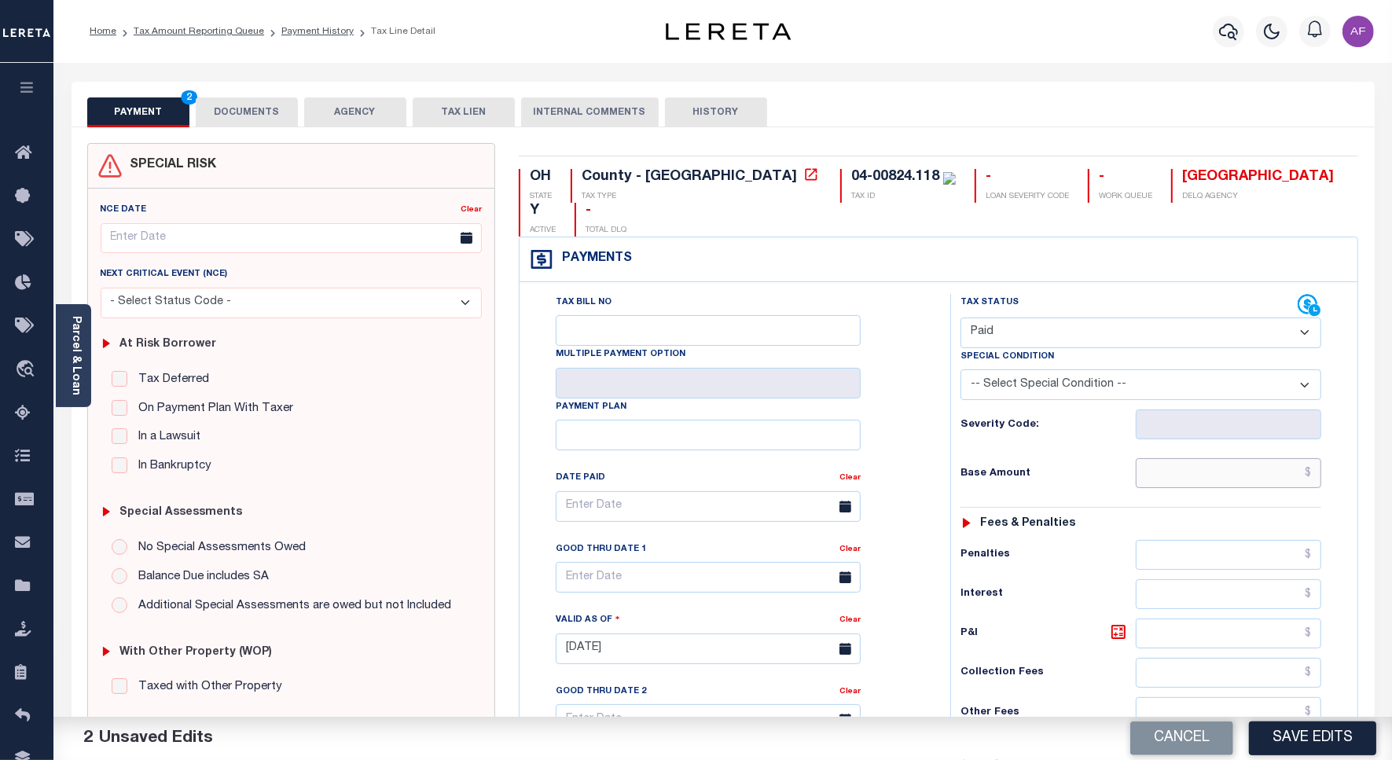
click at [1283, 458] on input "text" at bounding box center [1228, 473] width 185 height 30
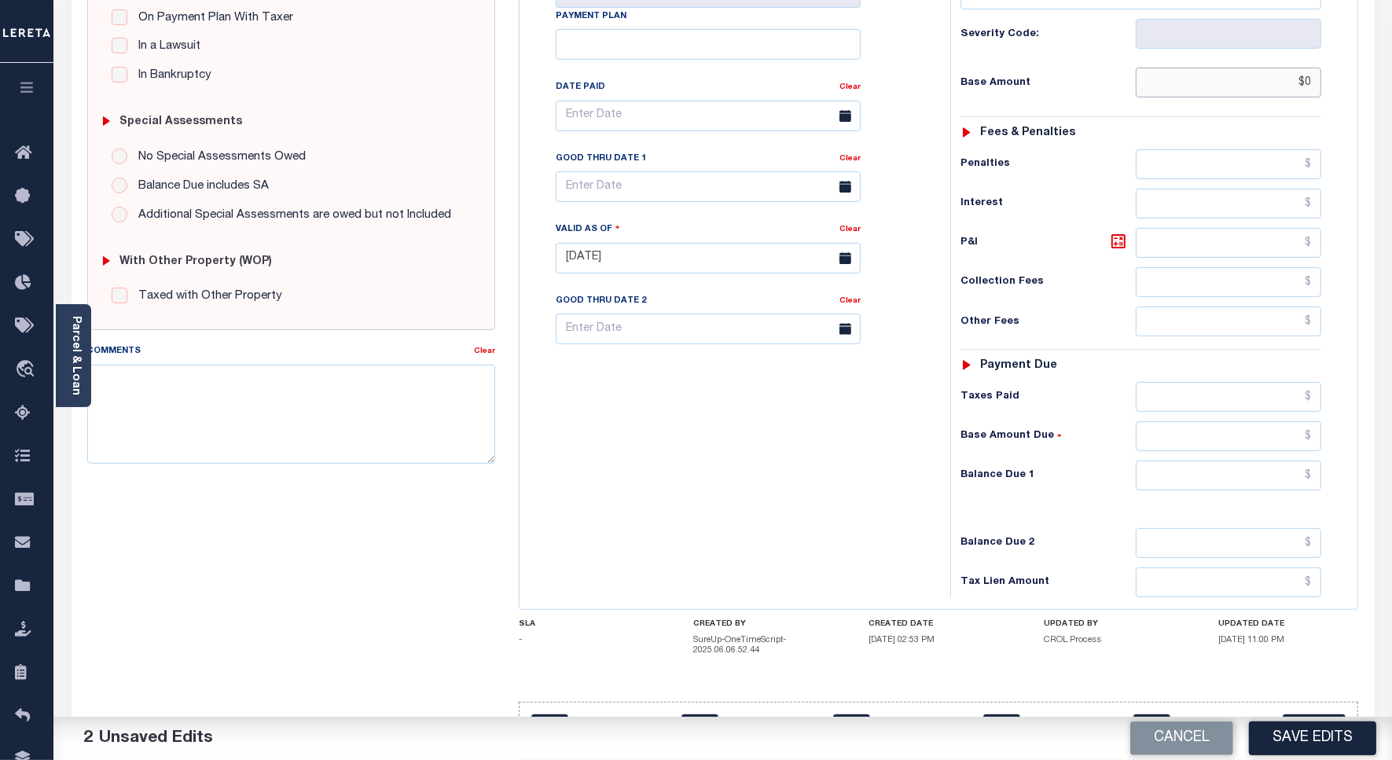
scroll to position [414, 0]
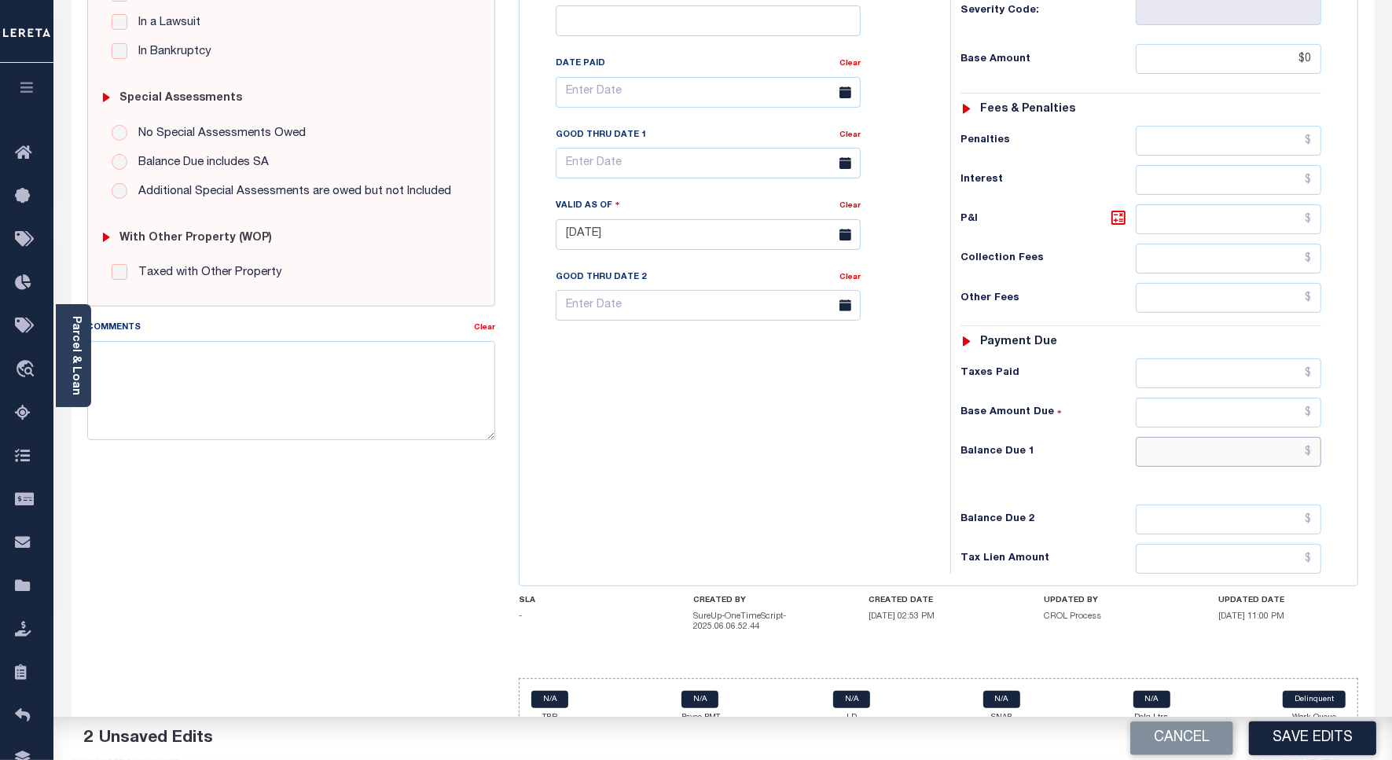
type input "$0.00"
click at [1270, 437] on input "text" at bounding box center [1228, 452] width 185 height 30
type input "$0"
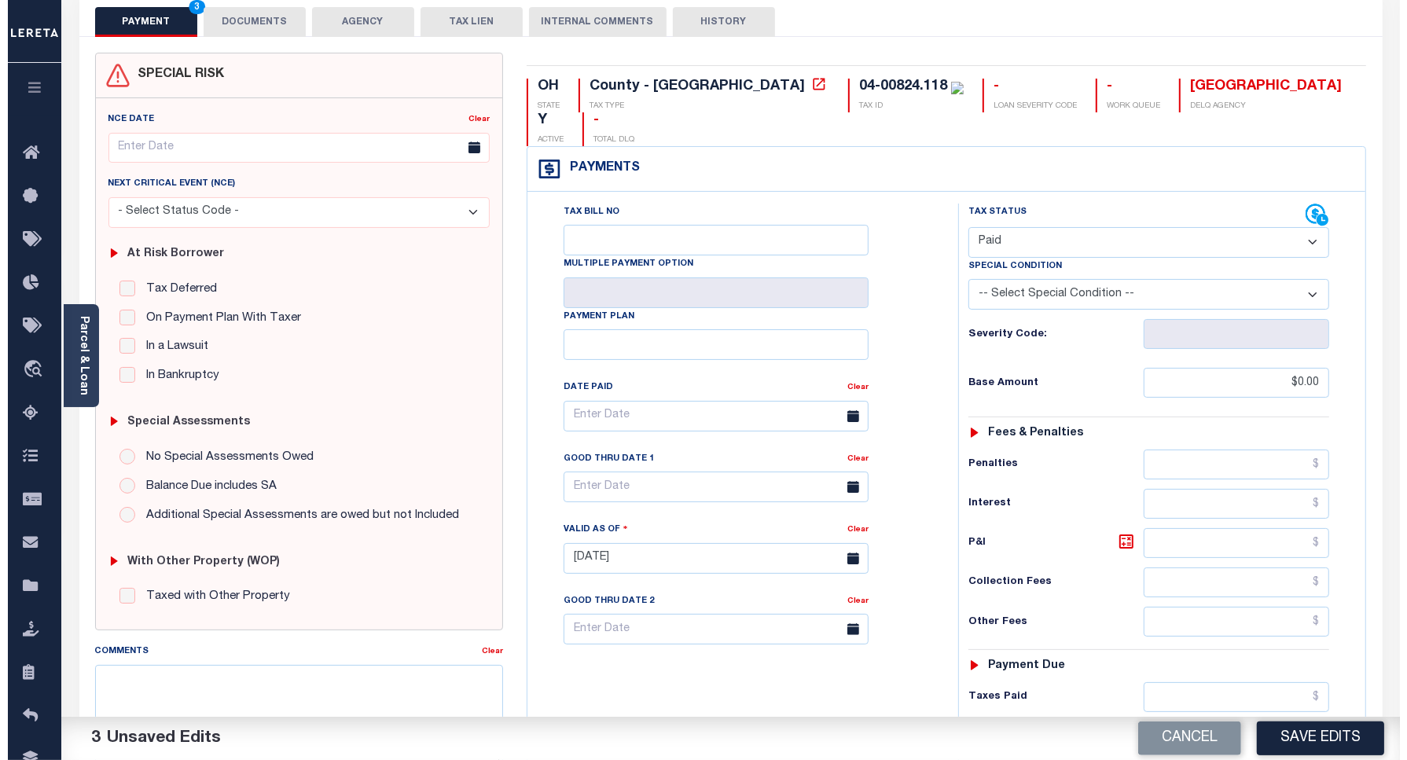
scroll to position [0, 0]
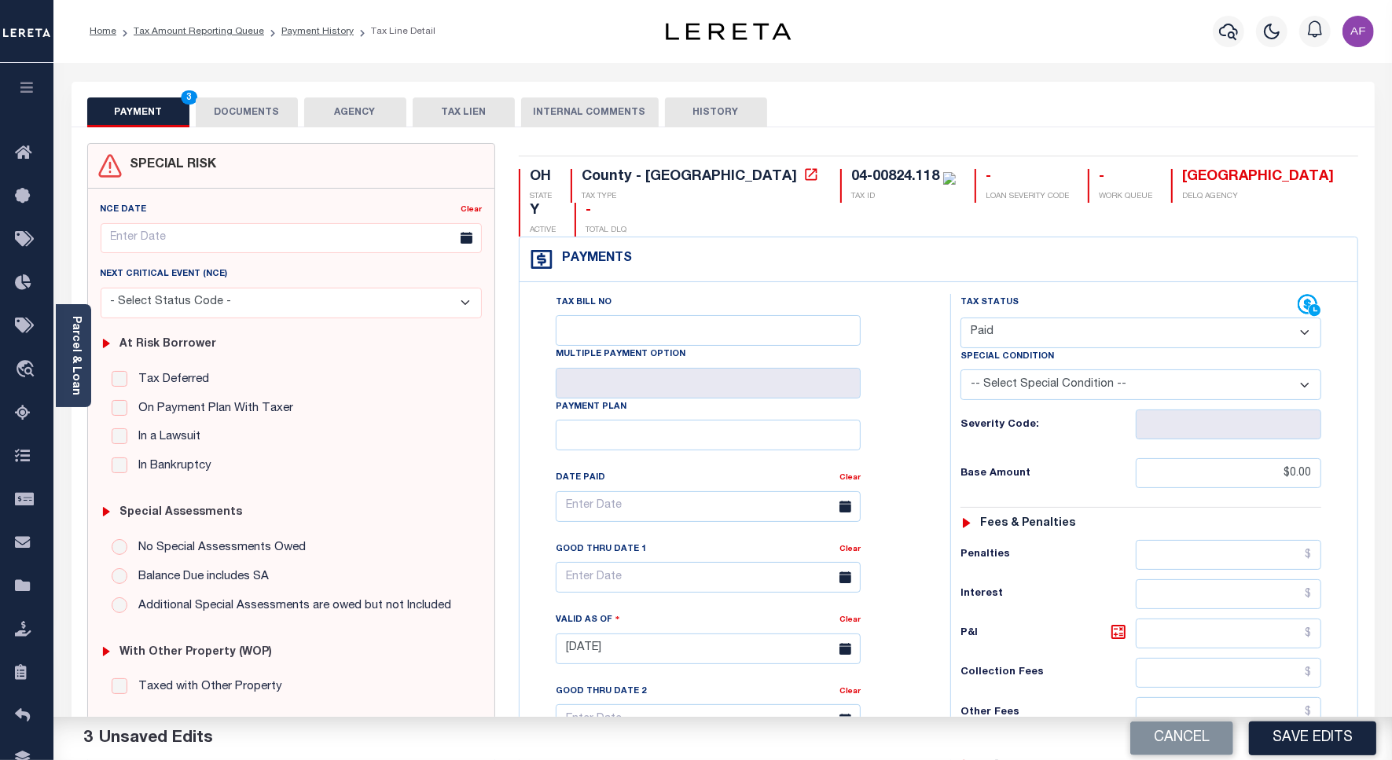
click at [240, 111] on button "DOCUMENTS" at bounding box center [247, 112] width 102 height 30
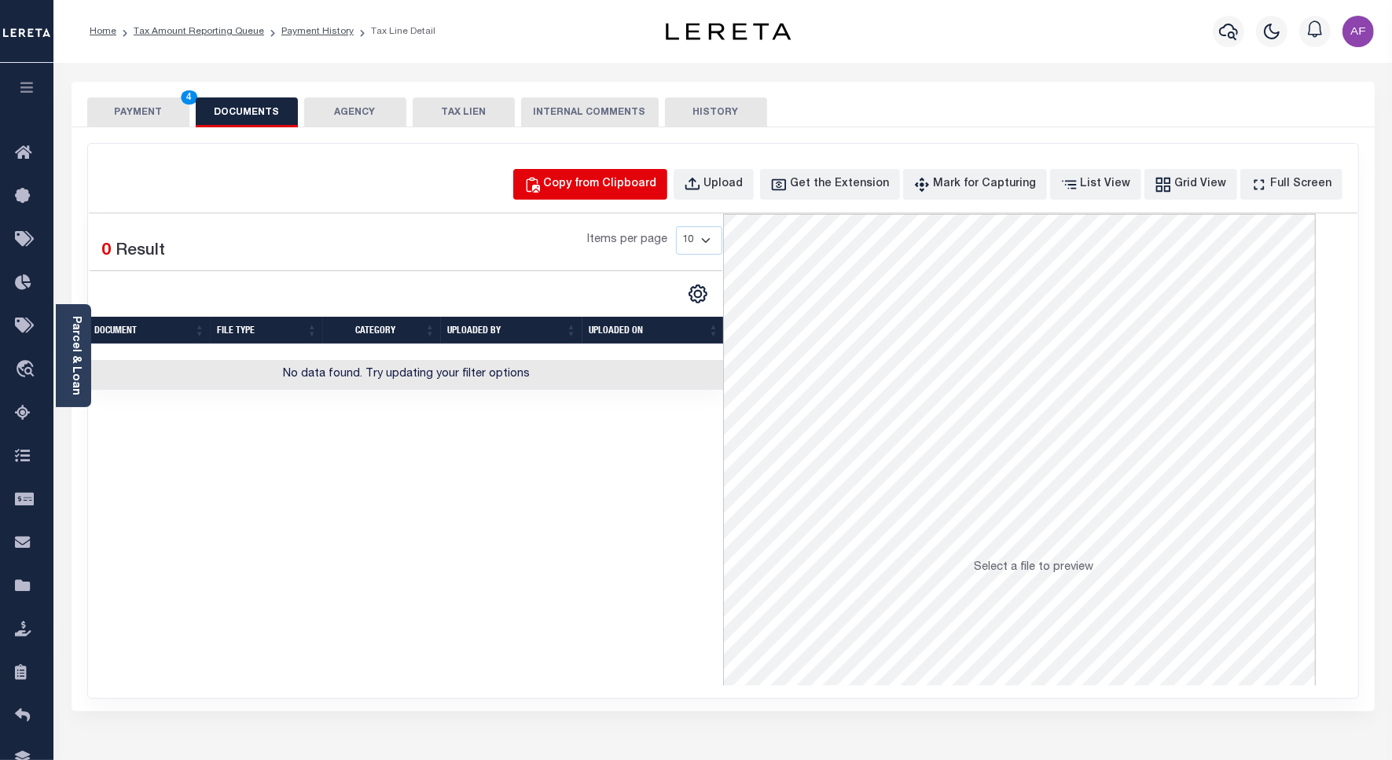
click at [605, 170] on button "Copy from Clipboard" at bounding box center [590, 184] width 154 height 31
select select "POP"
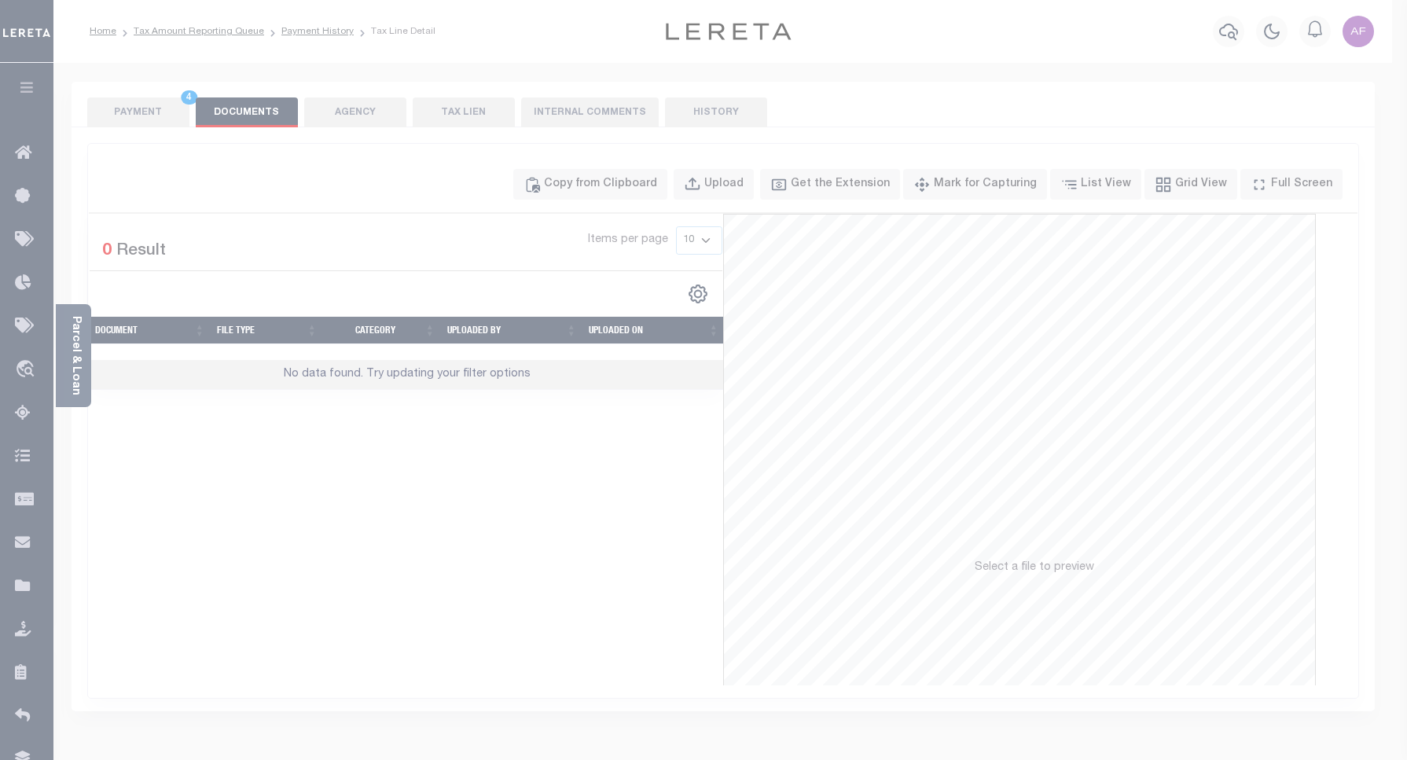
click at [588, 182] on body "Home Tax Amount Reporting Queue Payment History Tax Line Detail Profile" at bounding box center [703, 548] width 1407 height 1096
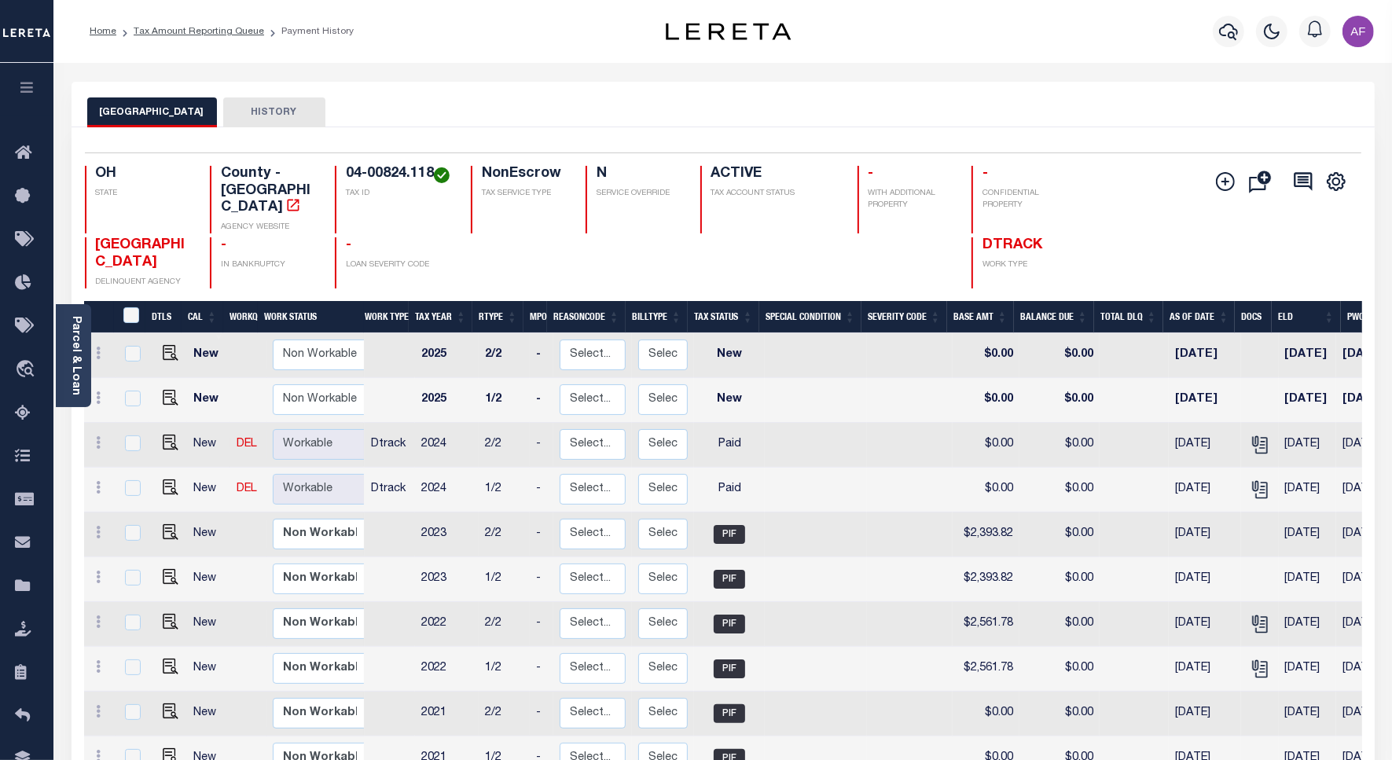
click at [170, 37] on li "Tax Amount Reporting Queue" at bounding box center [190, 31] width 148 height 14
click at [181, 29] on link "Tax Amount Reporting Queue" at bounding box center [199, 31] width 130 height 9
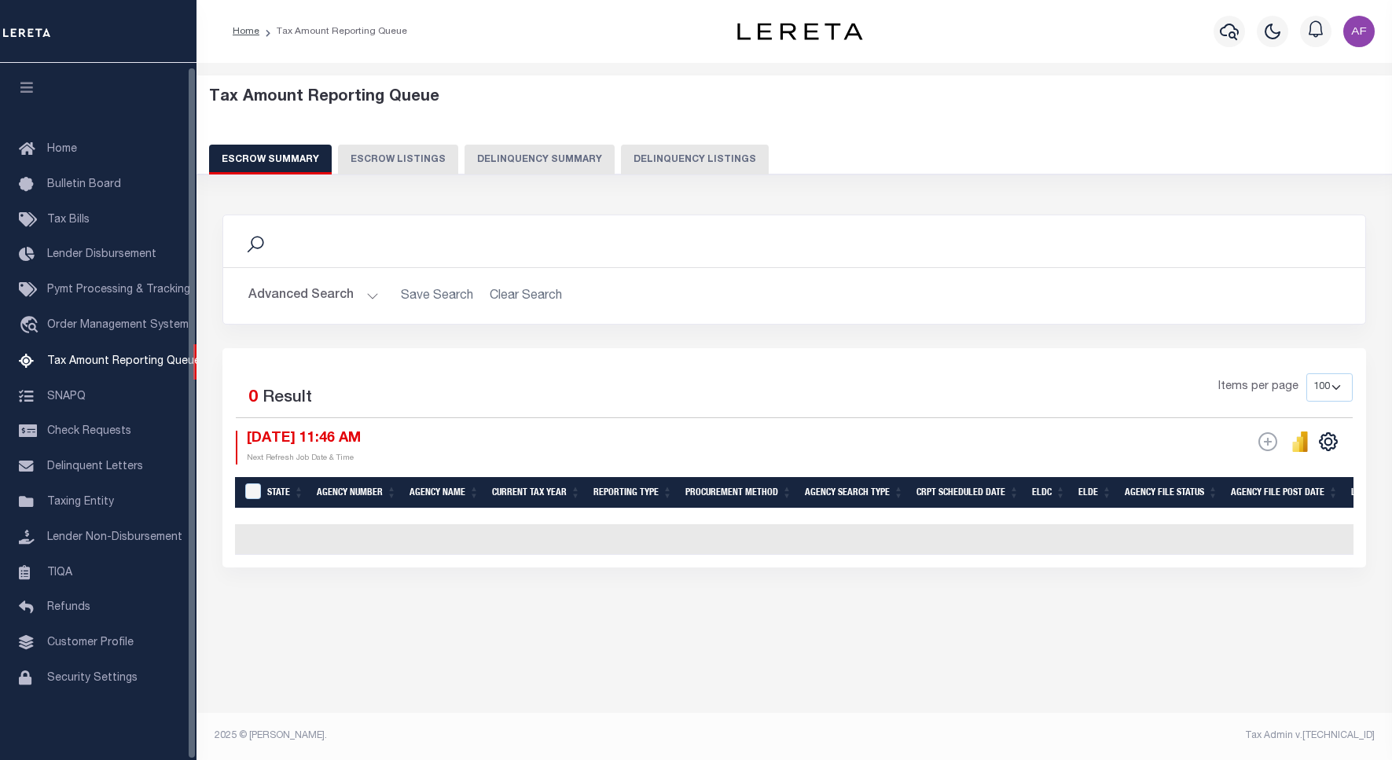
select select "100"
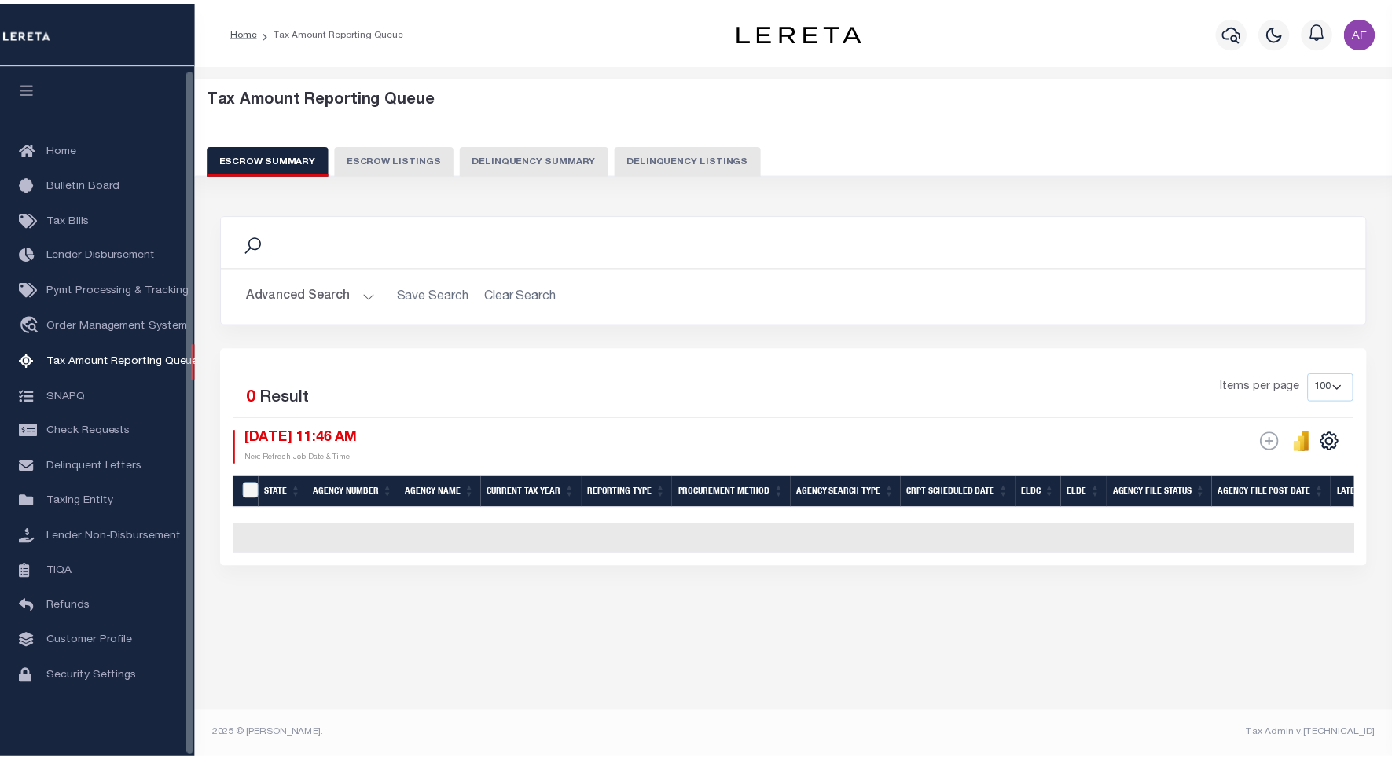
scroll to position [5, 0]
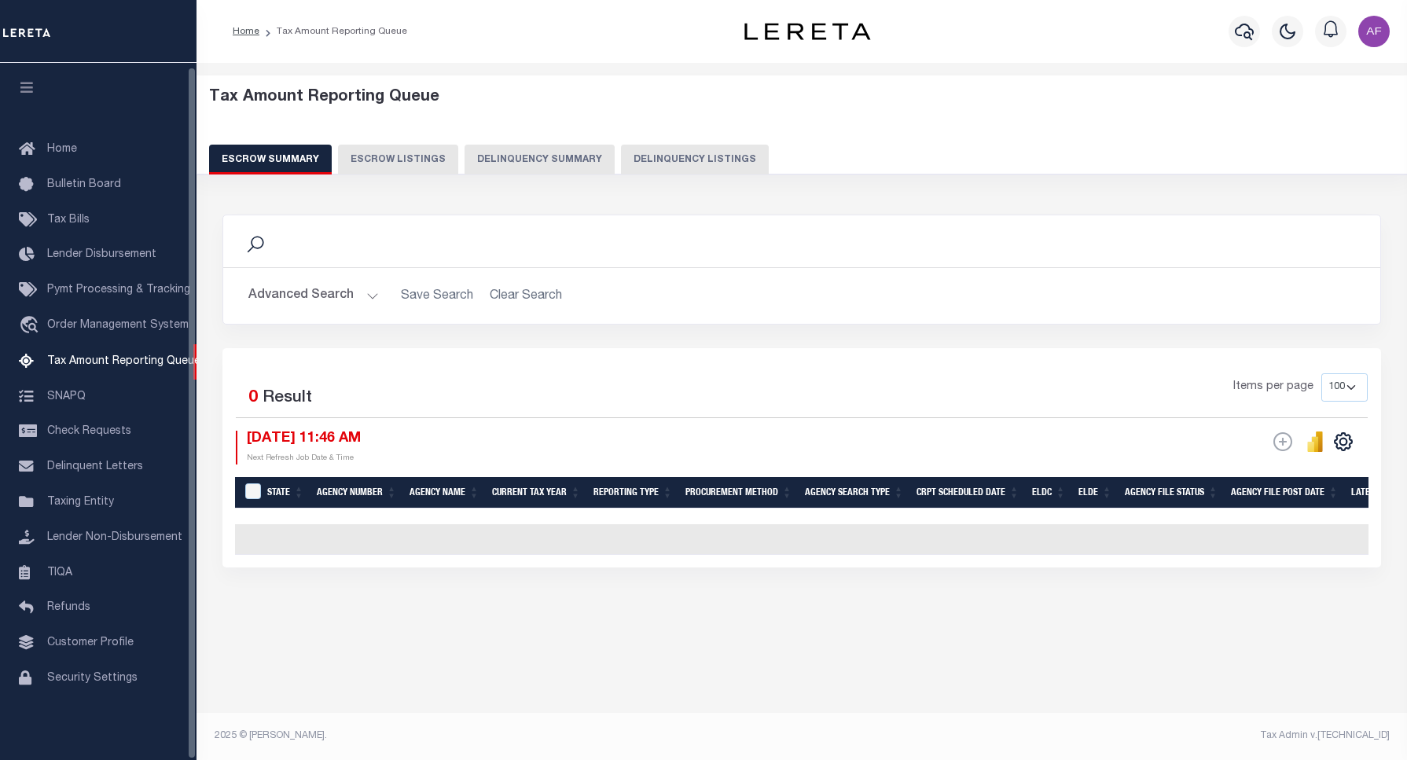
click at [670, 160] on button "Delinquency Listings" at bounding box center [695, 160] width 148 height 30
select select "100"
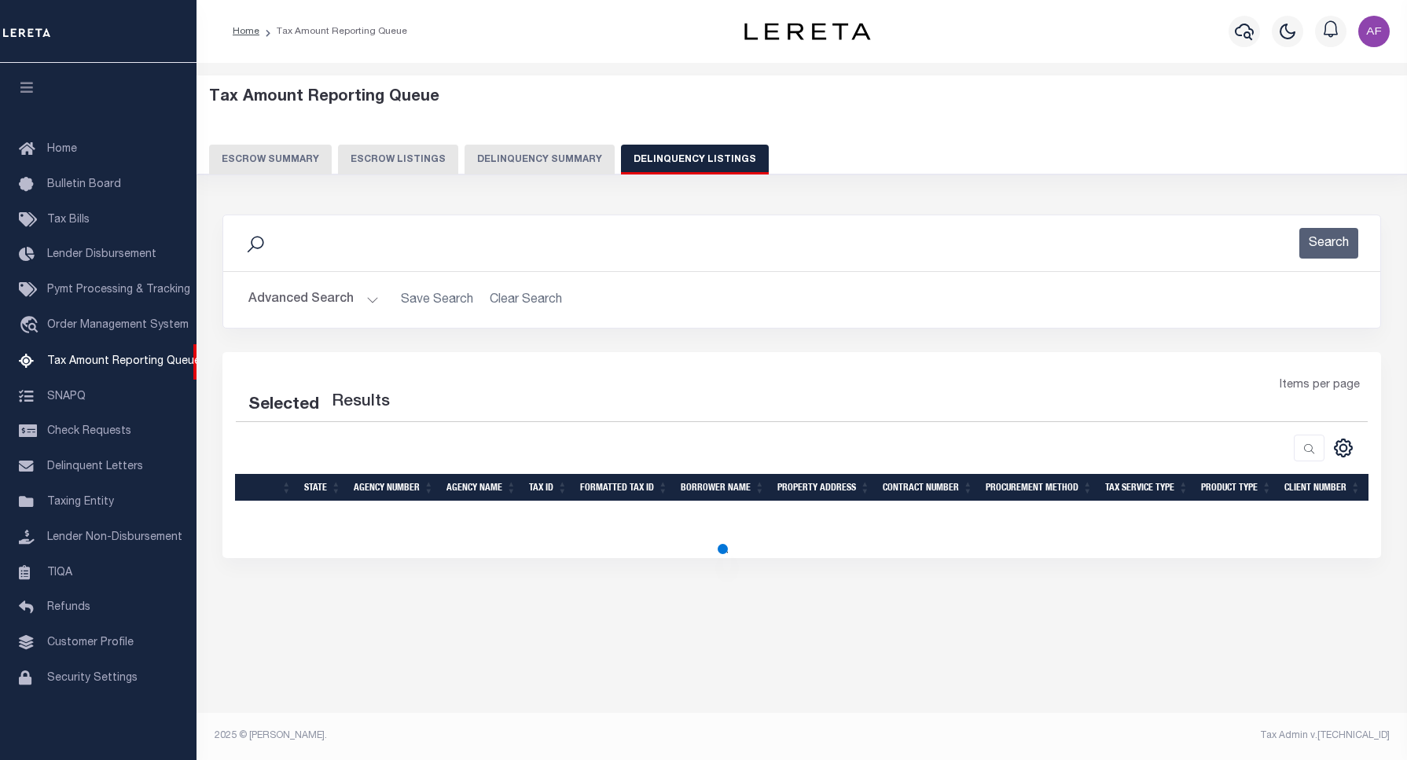
select select "100"
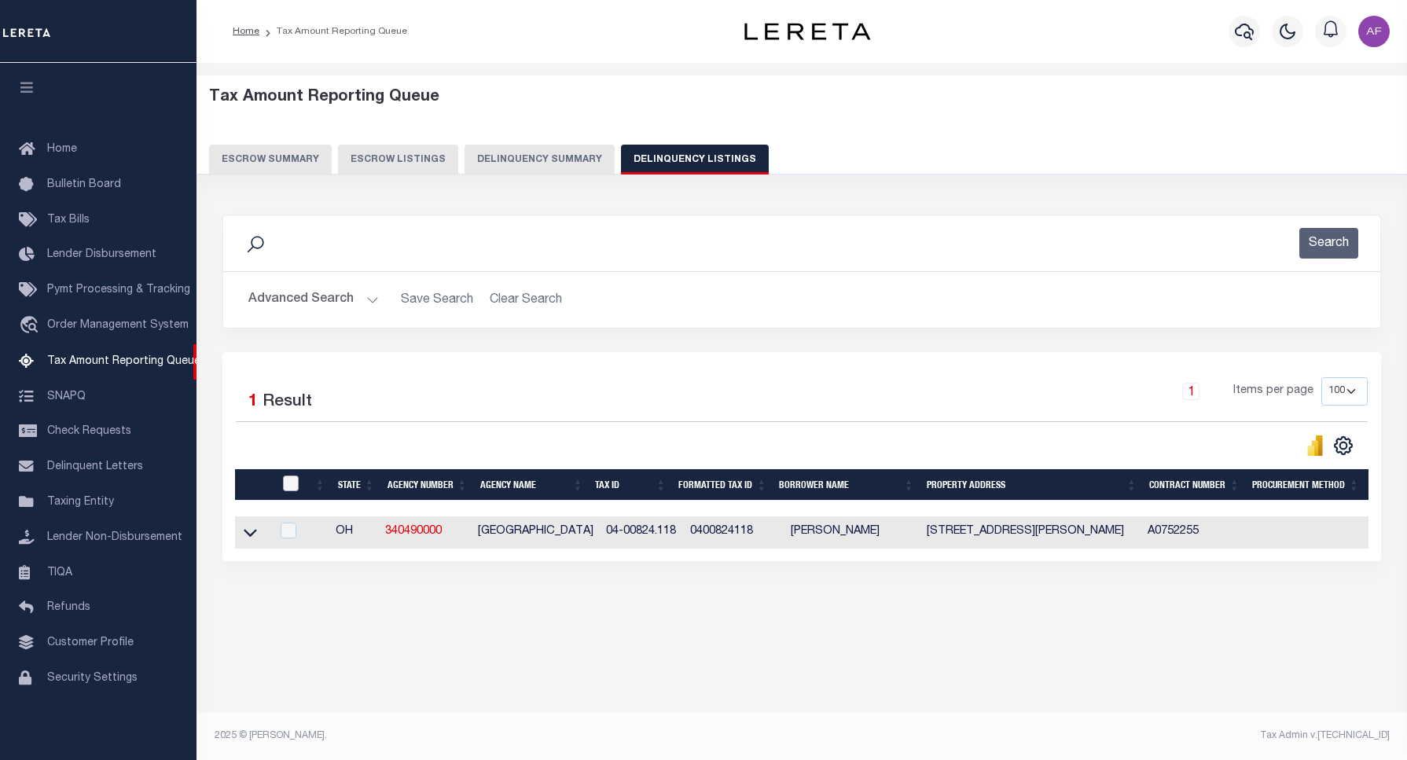
click at [297, 481] on input "checkbox" at bounding box center [291, 483] width 16 height 16
checkbox input "true"
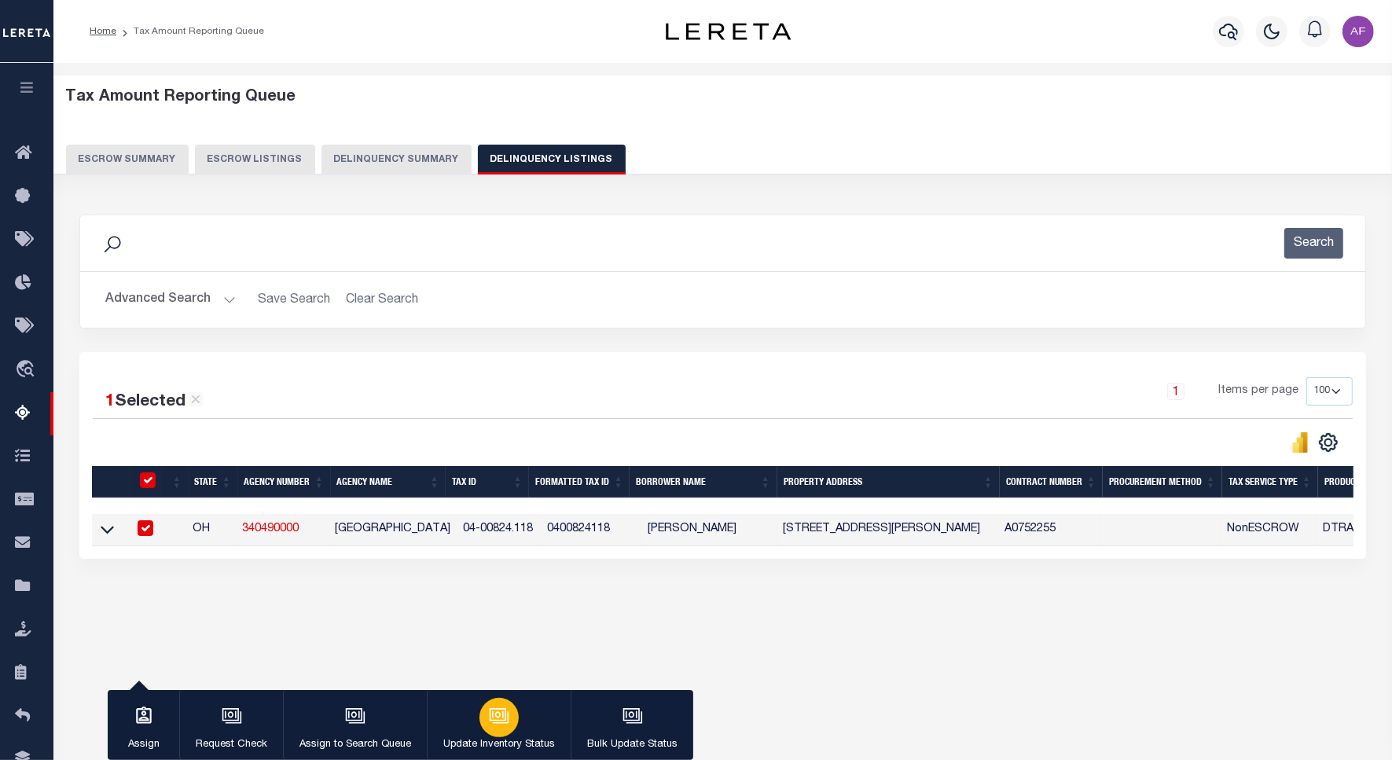
click at [516, 710] on button "Update Inventory Status" at bounding box center [499, 725] width 144 height 71
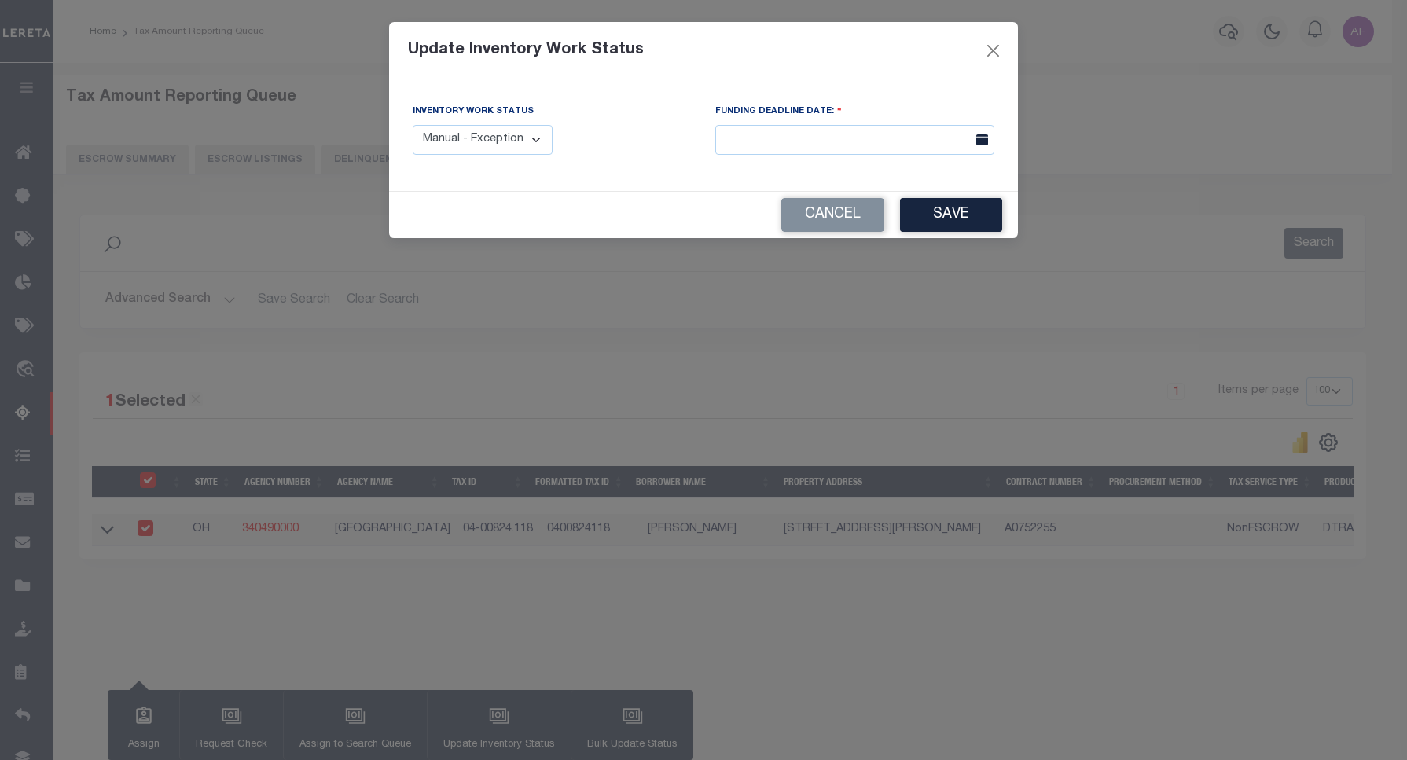
click at [513, 127] on select "Manual - Exception Pended - Awaiting Search Late Add Exception Completed" at bounding box center [483, 140] width 140 height 31
select select "4"
click at [413, 125] on select "Manual - Exception Pended - Awaiting Search Late Add Exception Completed" at bounding box center [483, 140] width 140 height 31
click at [929, 216] on button "Save" at bounding box center [951, 215] width 102 height 34
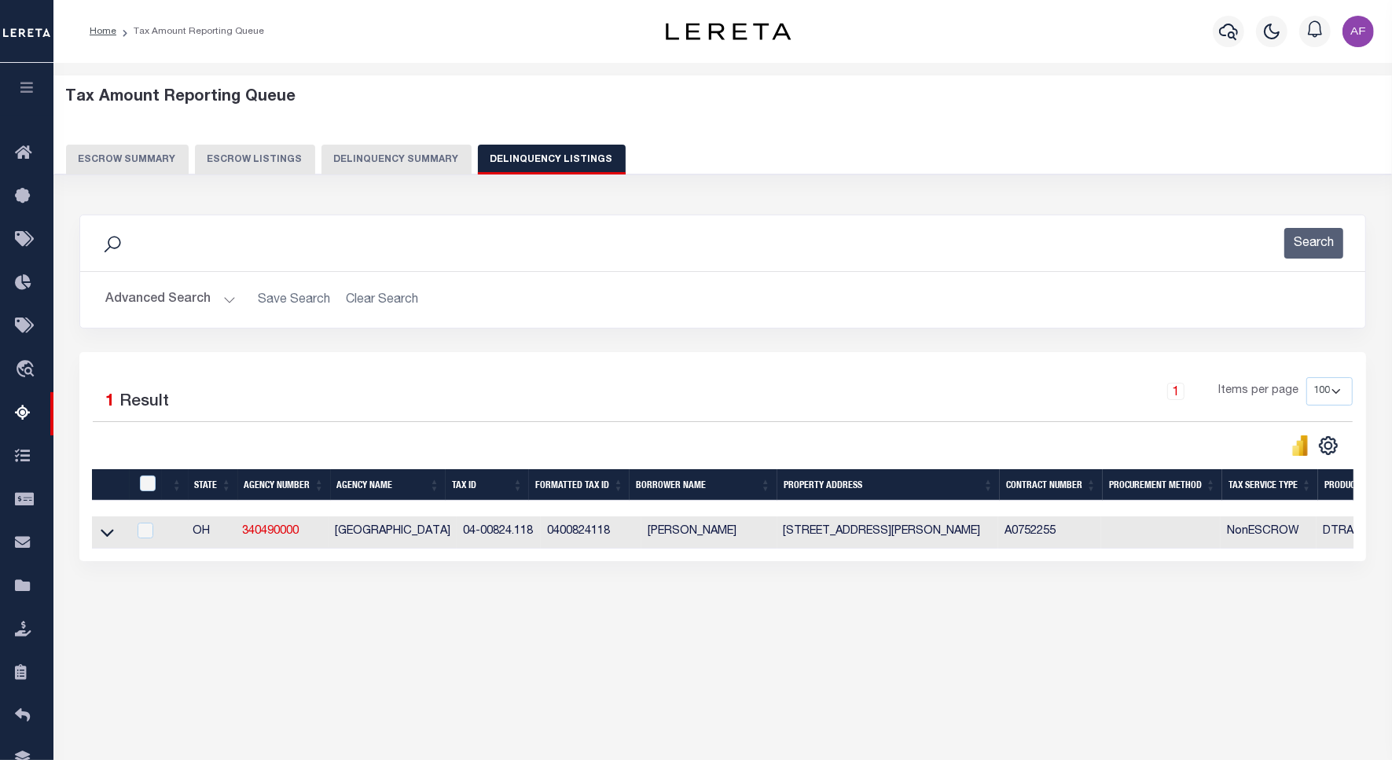
click at [177, 297] on button "Advanced Search" at bounding box center [170, 299] width 130 height 31
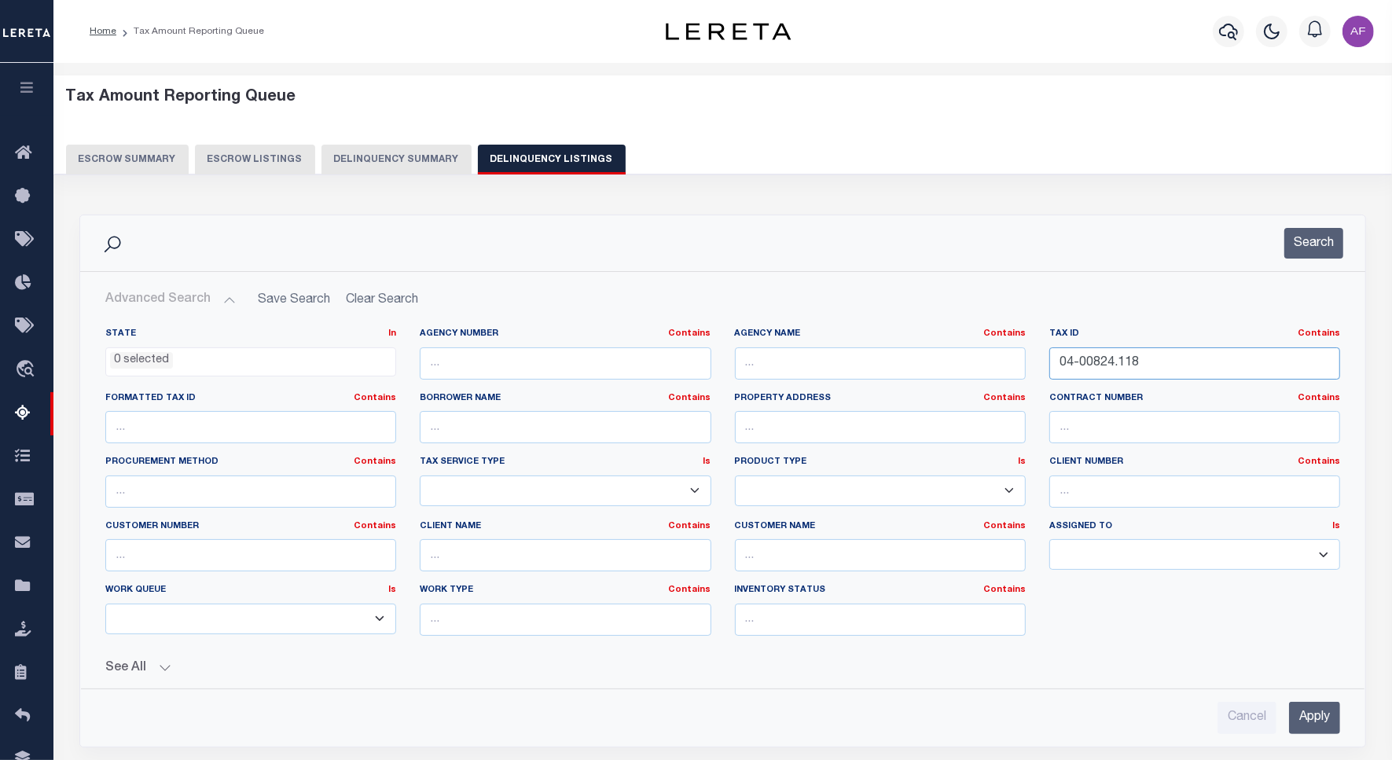
drag, startPoint x: 1161, startPoint y: 363, endPoint x: 967, endPoint y: 346, distance: 194.1
click at [967, 346] on div "State In In AK AL AR AZ CA CO CT DC DE FL GA GU HI IA ID IL IN KS KY LA MA MD M…" at bounding box center [723, 488] width 1258 height 321
paste input "7-00118.000"
type input "07-00118.000"
click at [1310, 240] on button "Search" at bounding box center [1313, 243] width 59 height 31
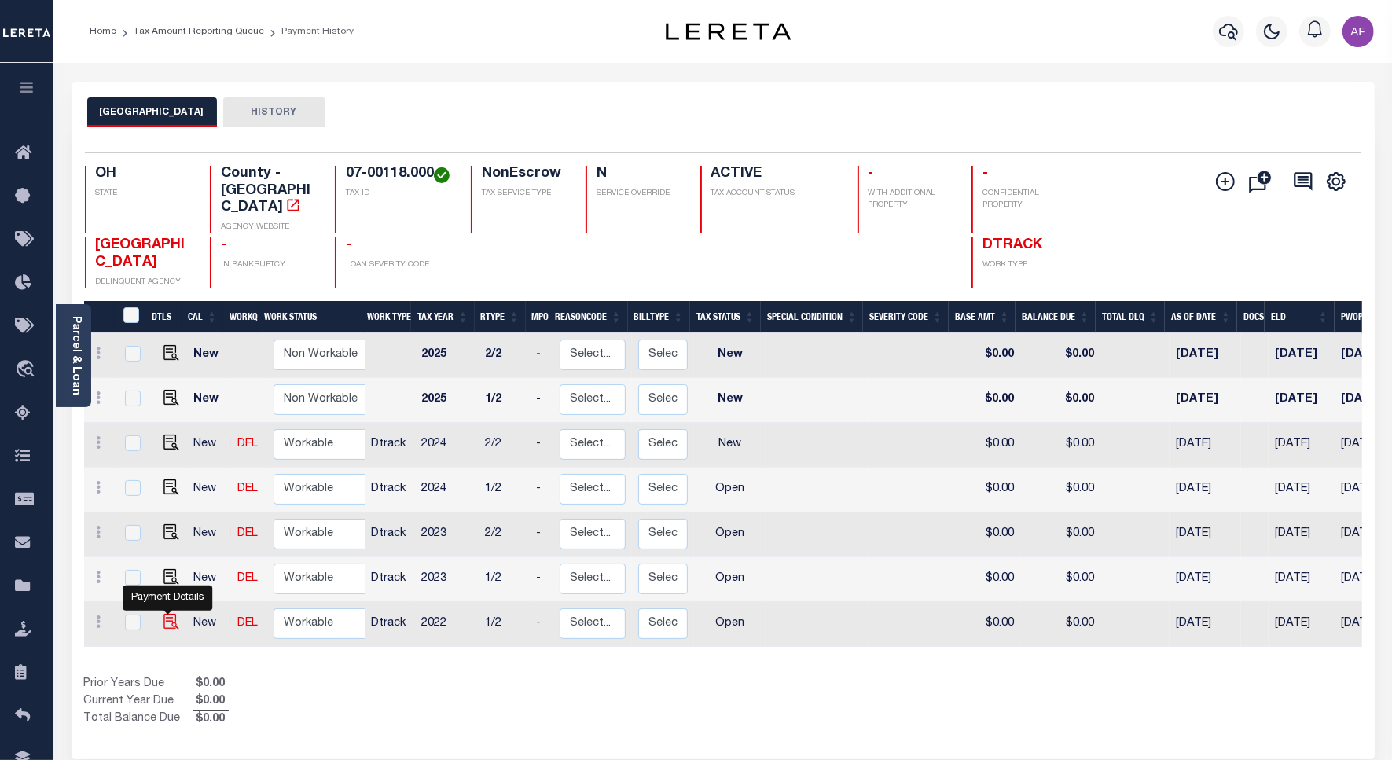
click at [165, 614] on img "" at bounding box center [171, 622] width 16 height 16
checkbox input "true"
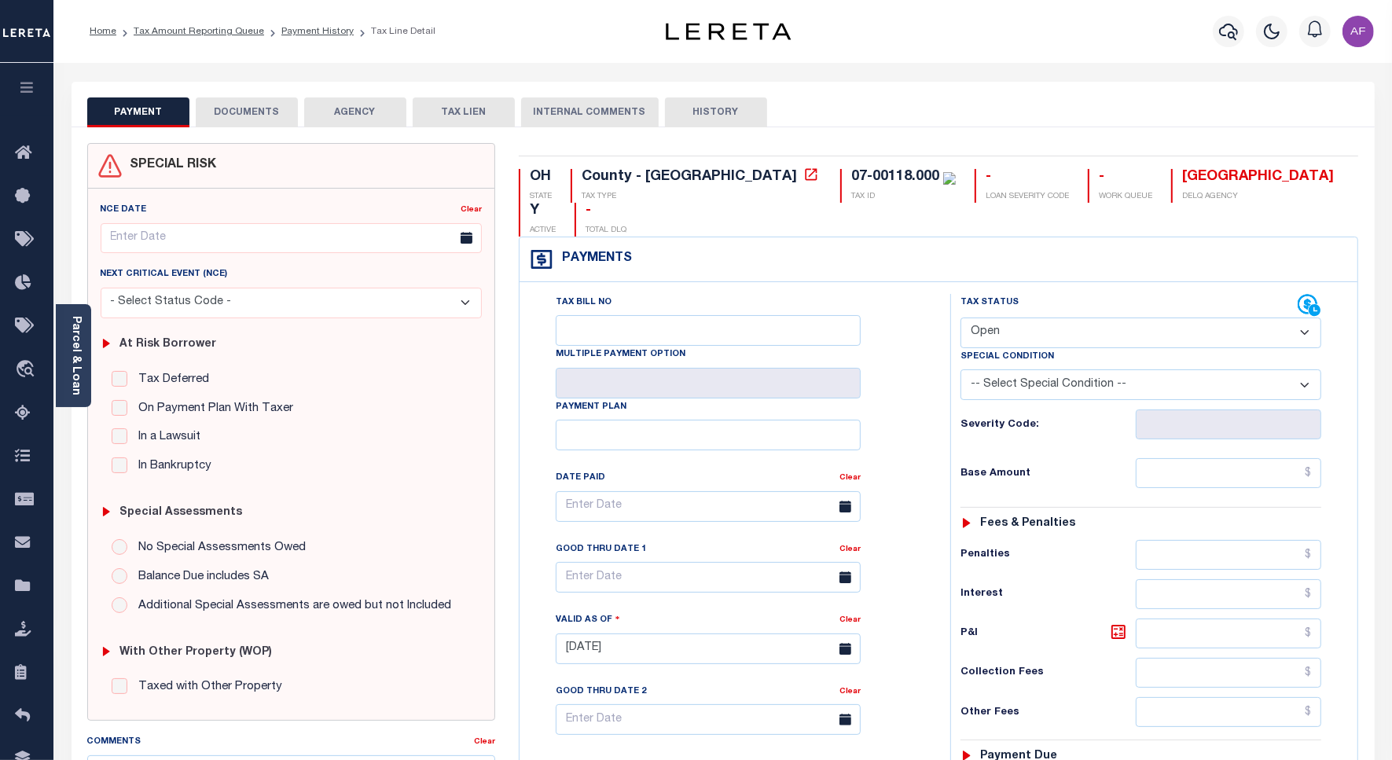
click at [1030, 317] on select "- Select Status Code - Open Due/Unpaid Paid Incomplete No Tax Due Internal Refu…" at bounding box center [1140, 332] width 361 height 31
select select "PYD"
click at [960, 317] on select "- Select Status Code - Open Due/Unpaid Paid Incomplete No Tax Due Internal Refu…" at bounding box center [1140, 332] width 361 height 31
type input "[DATE]"
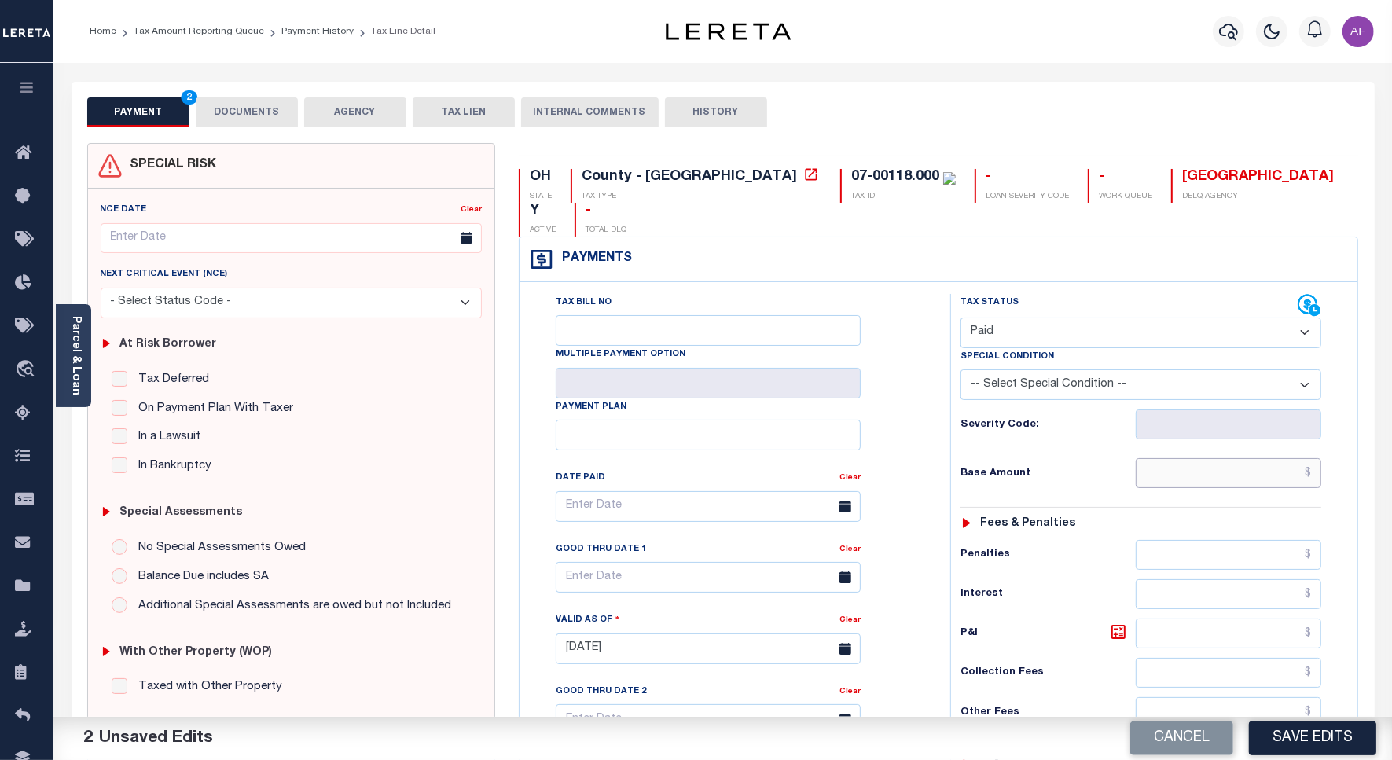
click at [1248, 458] on input "text" at bounding box center [1228, 473] width 185 height 30
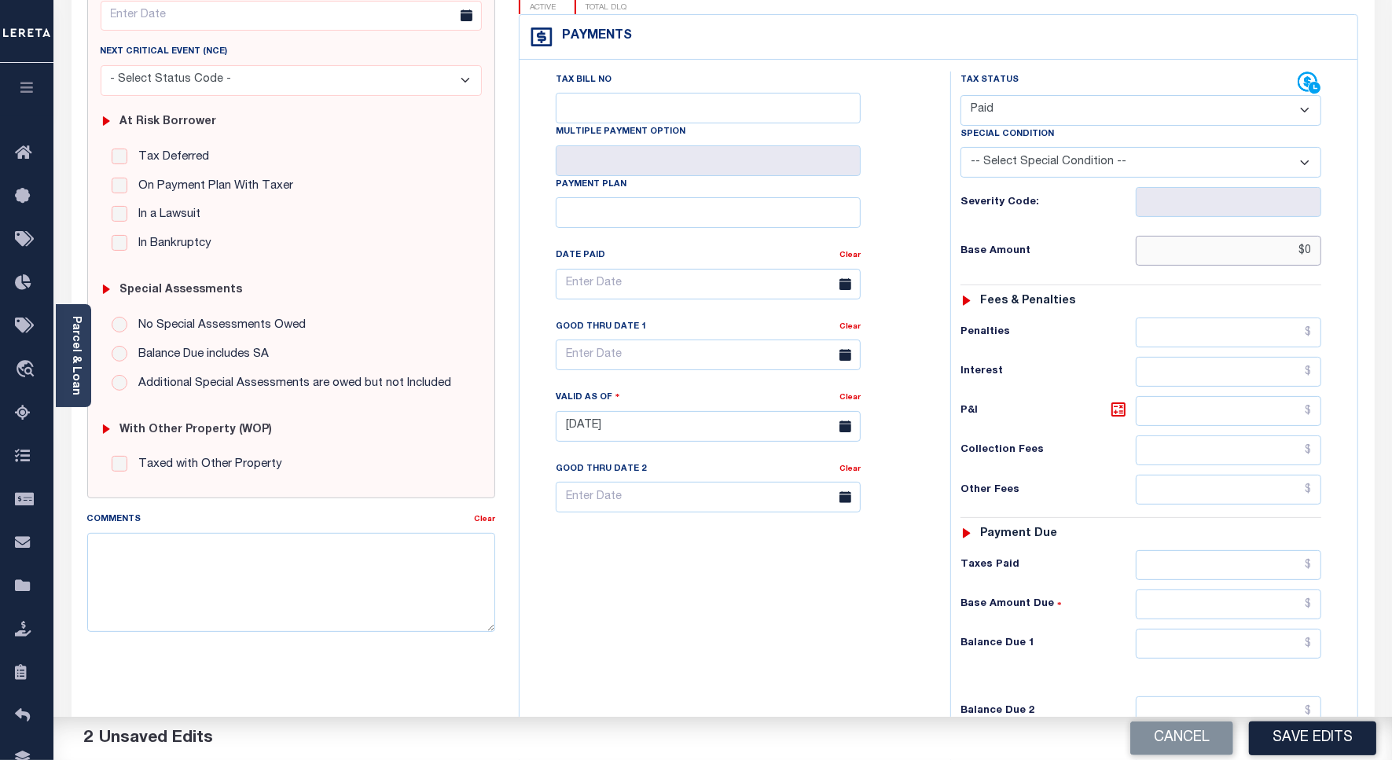
scroll to position [393, 0]
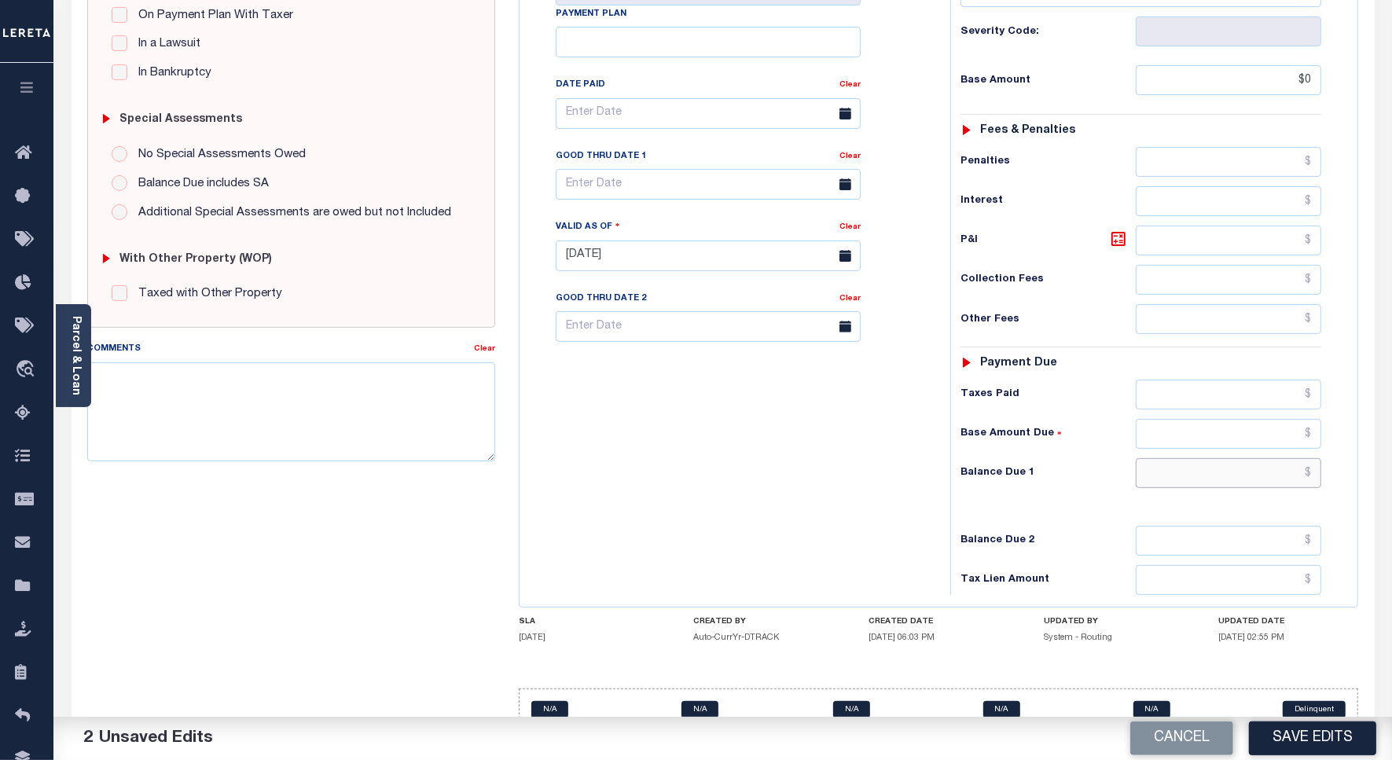
type input "$0.00"
click at [1286, 458] on input "text" at bounding box center [1228, 473] width 185 height 30
type input "$0"
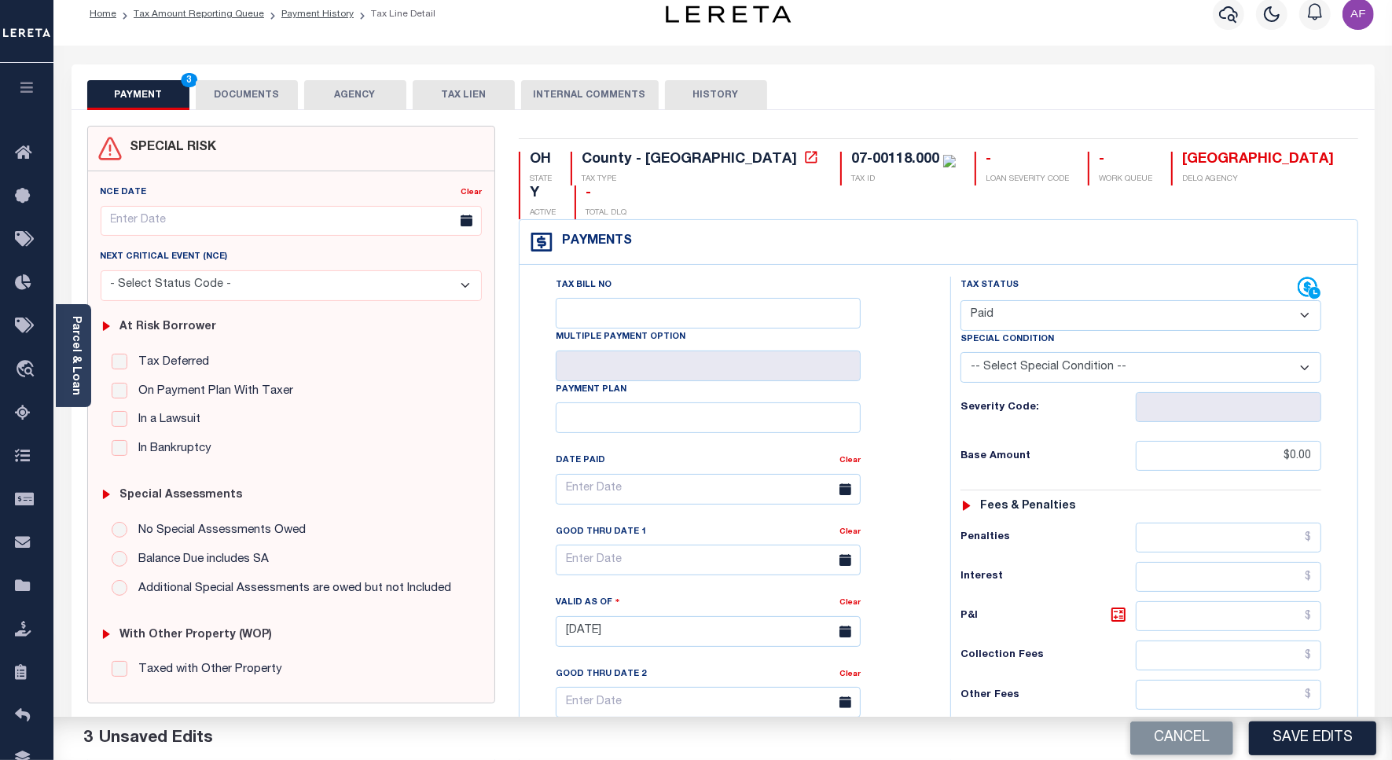
scroll to position [0, 0]
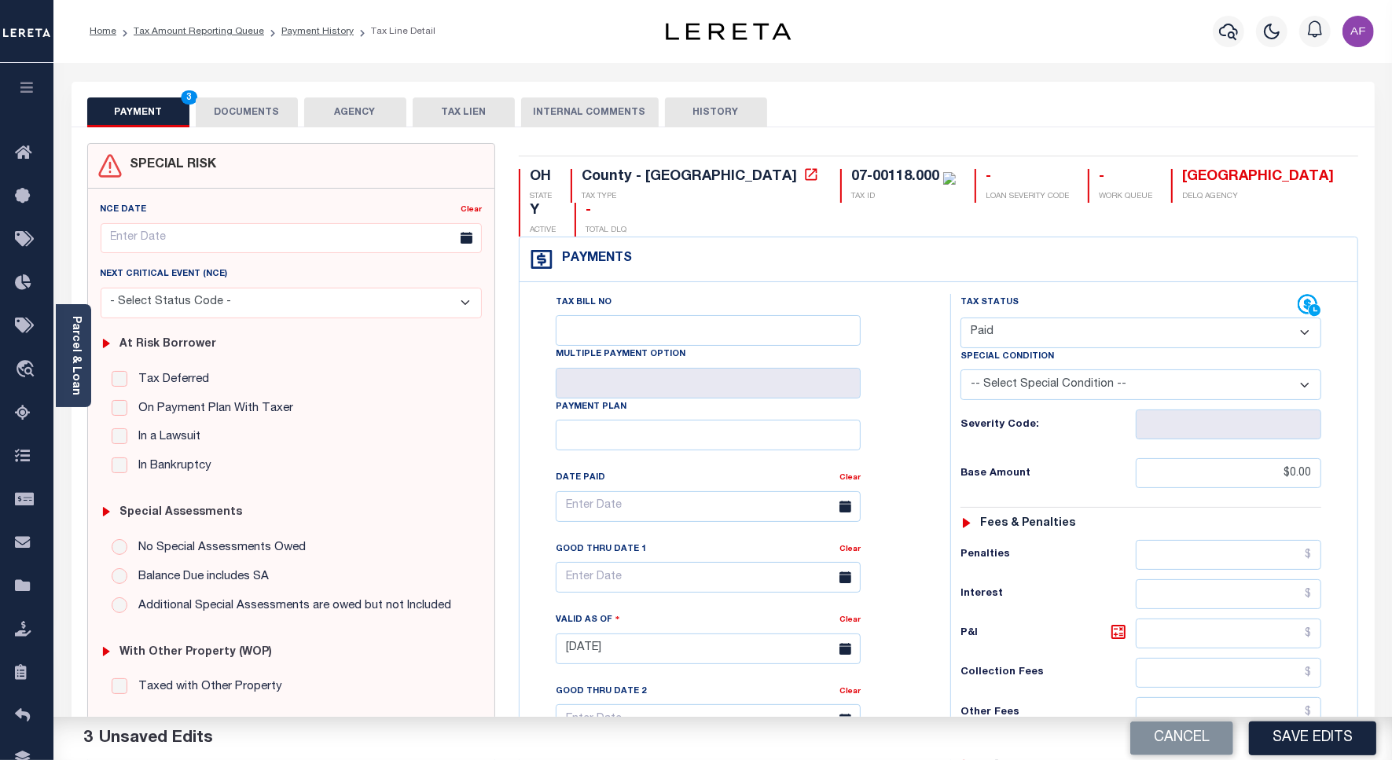
click at [248, 100] on button "DOCUMENTS" at bounding box center [247, 112] width 102 height 30
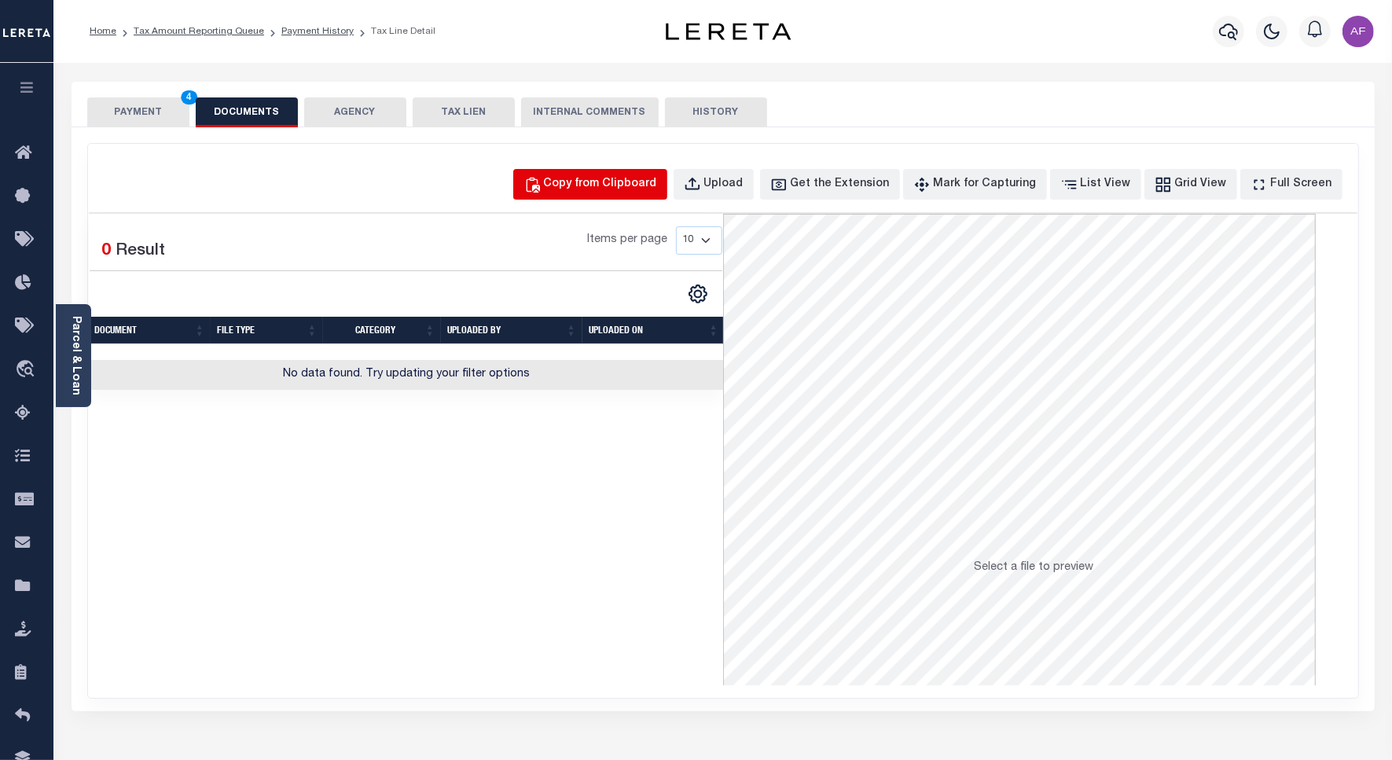
click at [657, 186] on div "Copy from Clipboard" at bounding box center [600, 184] width 113 height 17
select select "POP"
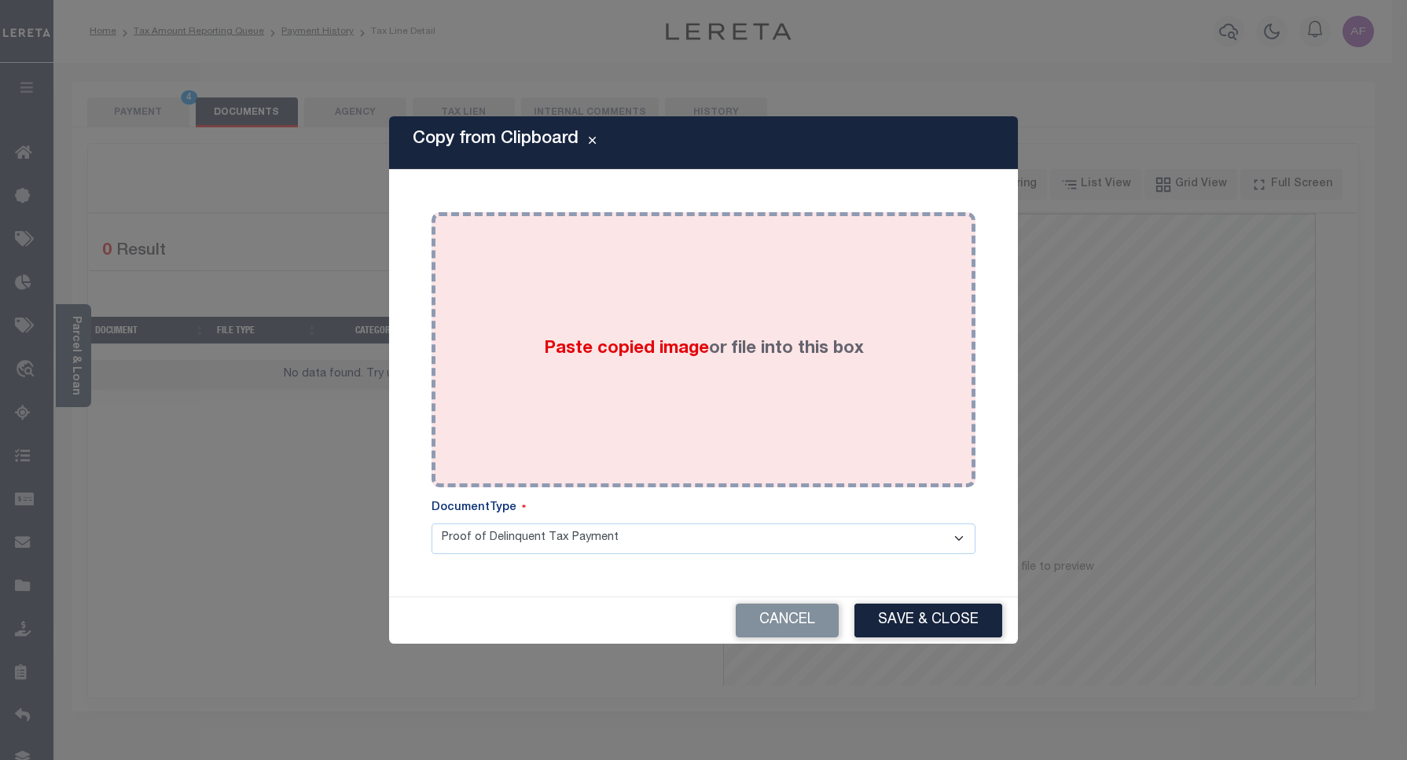
click at [736, 288] on div "Paste copied image or file into this box" at bounding box center [703, 349] width 520 height 251
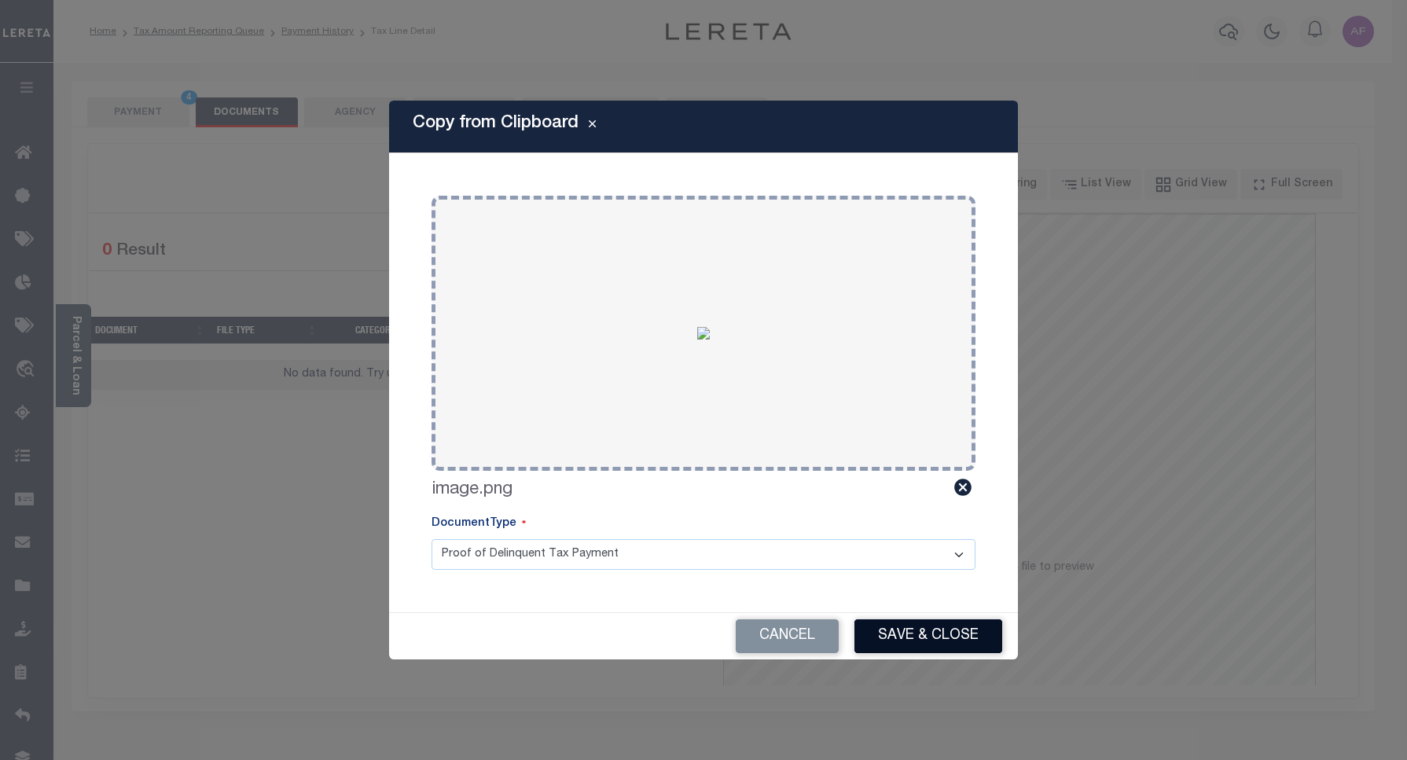
click at [914, 635] on button "Save & Close" at bounding box center [928, 636] width 148 height 34
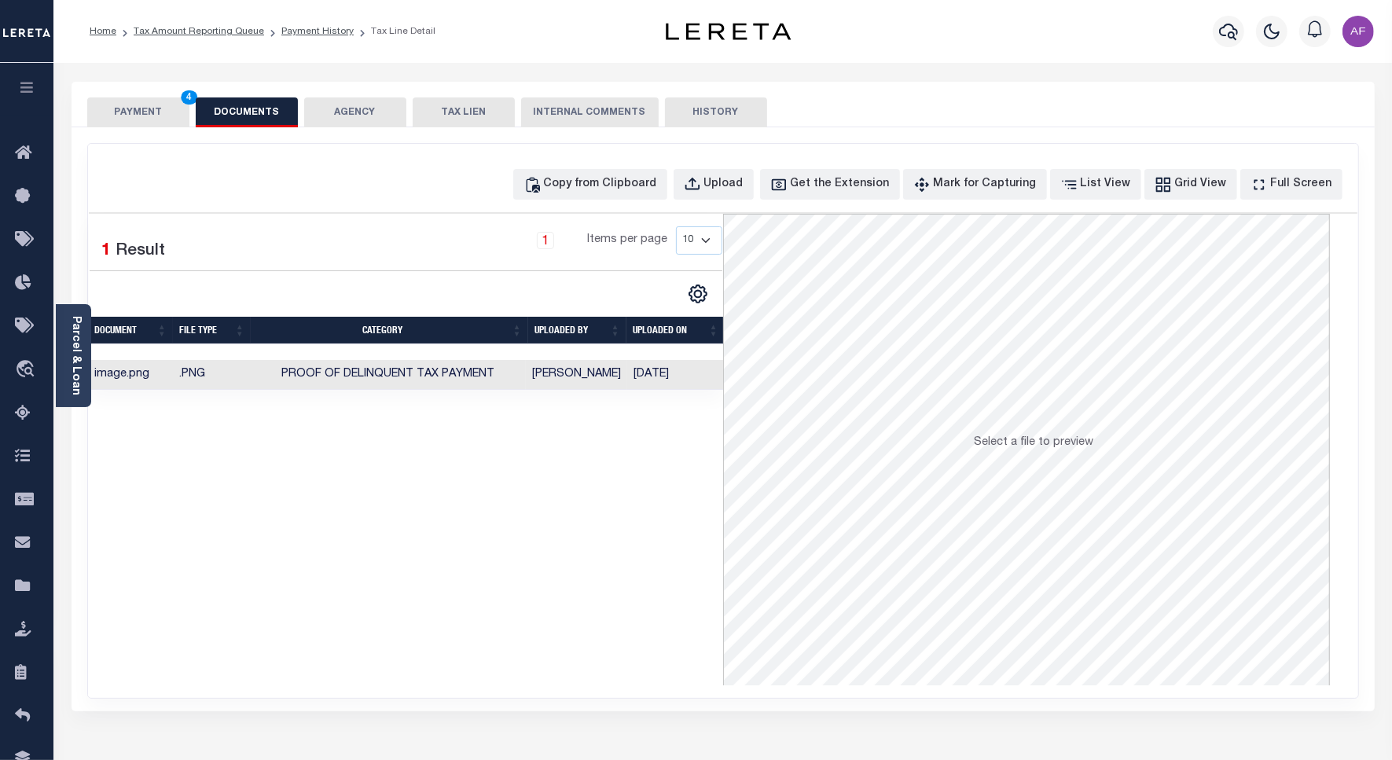
click at [134, 111] on button "PAYMENT 4" at bounding box center [138, 112] width 102 height 30
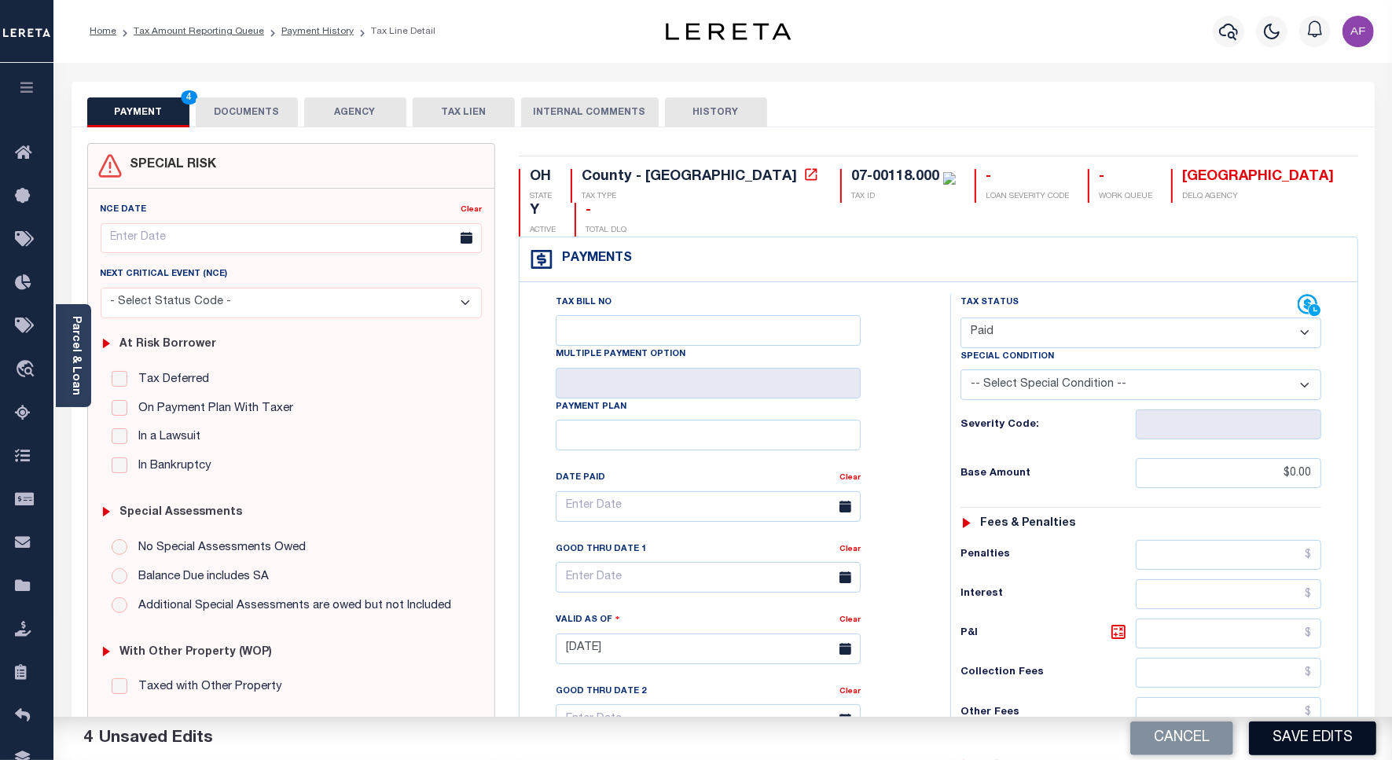
click at [1290, 731] on button "Save Edits" at bounding box center [1312, 738] width 127 height 34
checkbox input "false"
type input "$0"
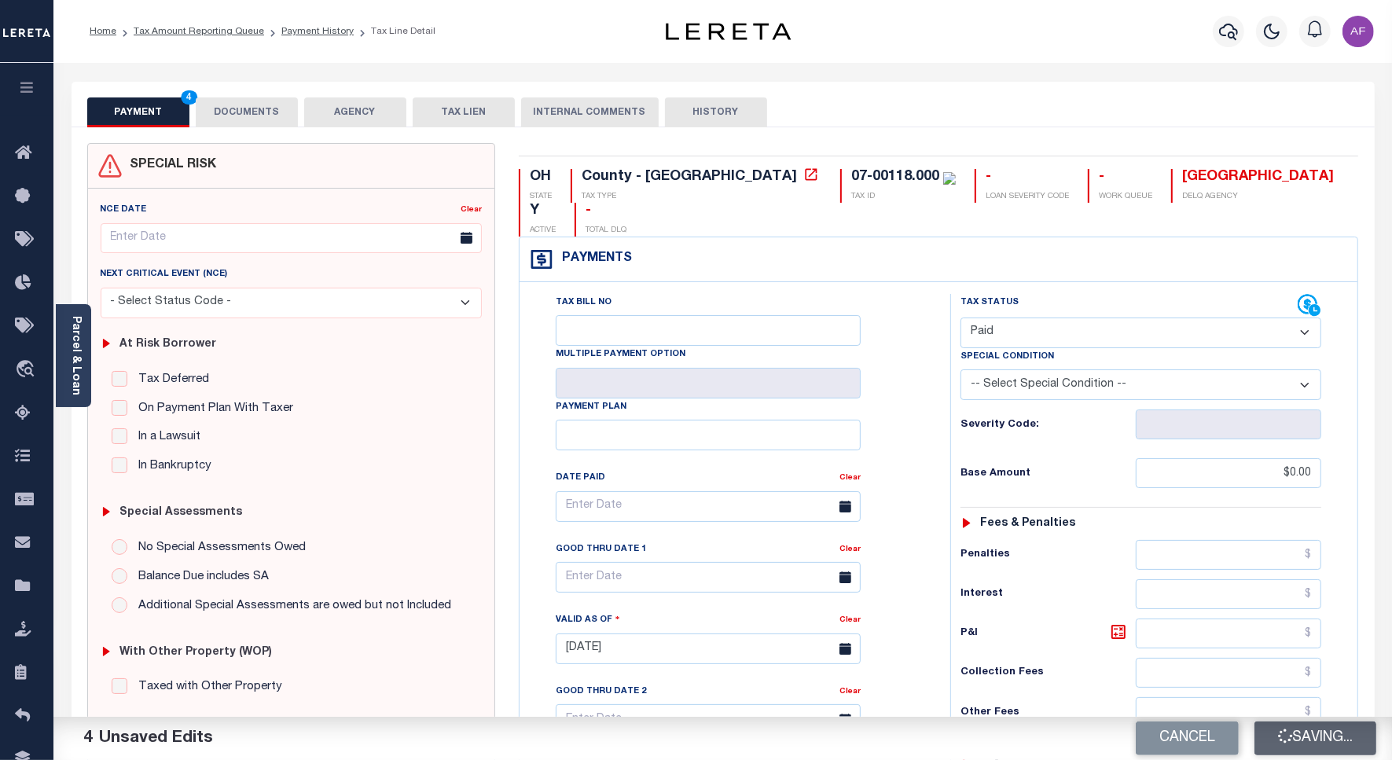
type input "$0"
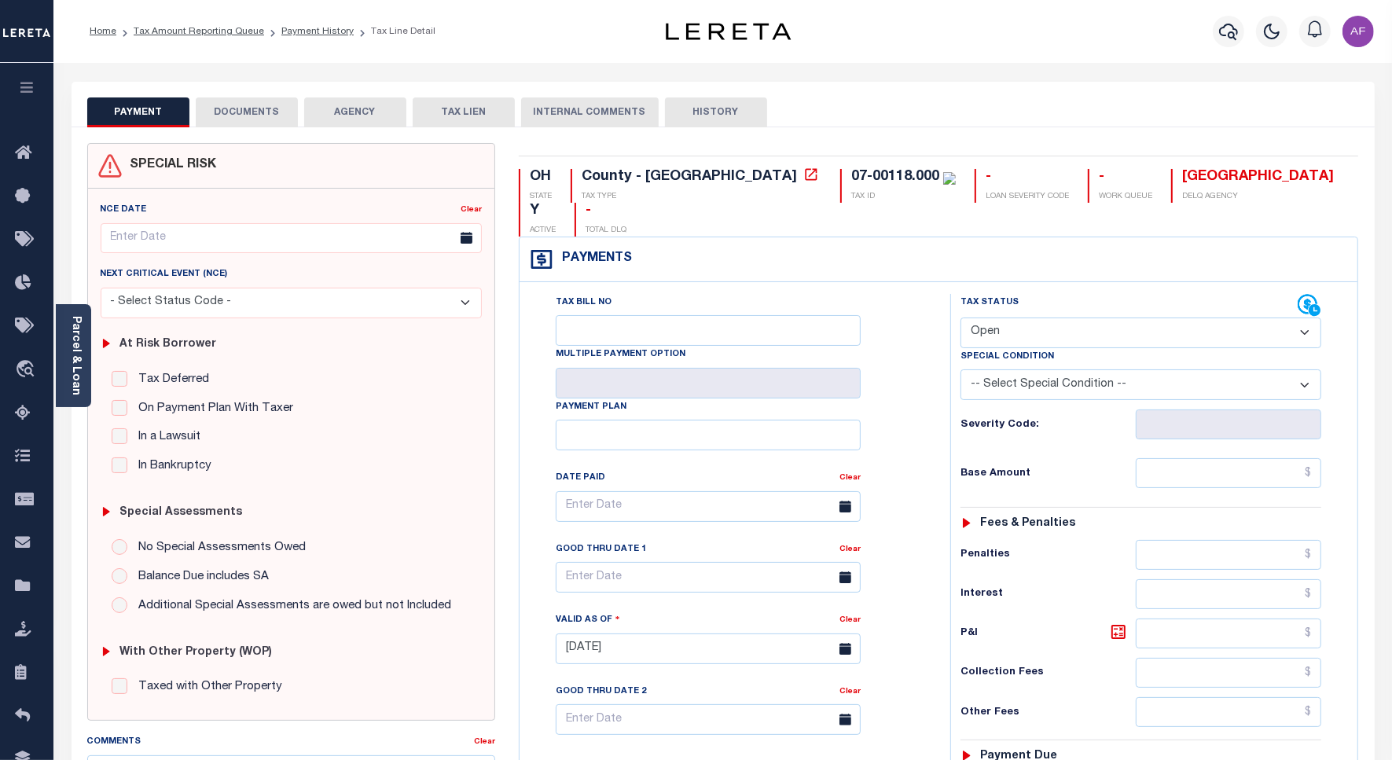
click at [229, 107] on button "DOCUMENTS" at bounding box center [247, 112] width 102 height 30
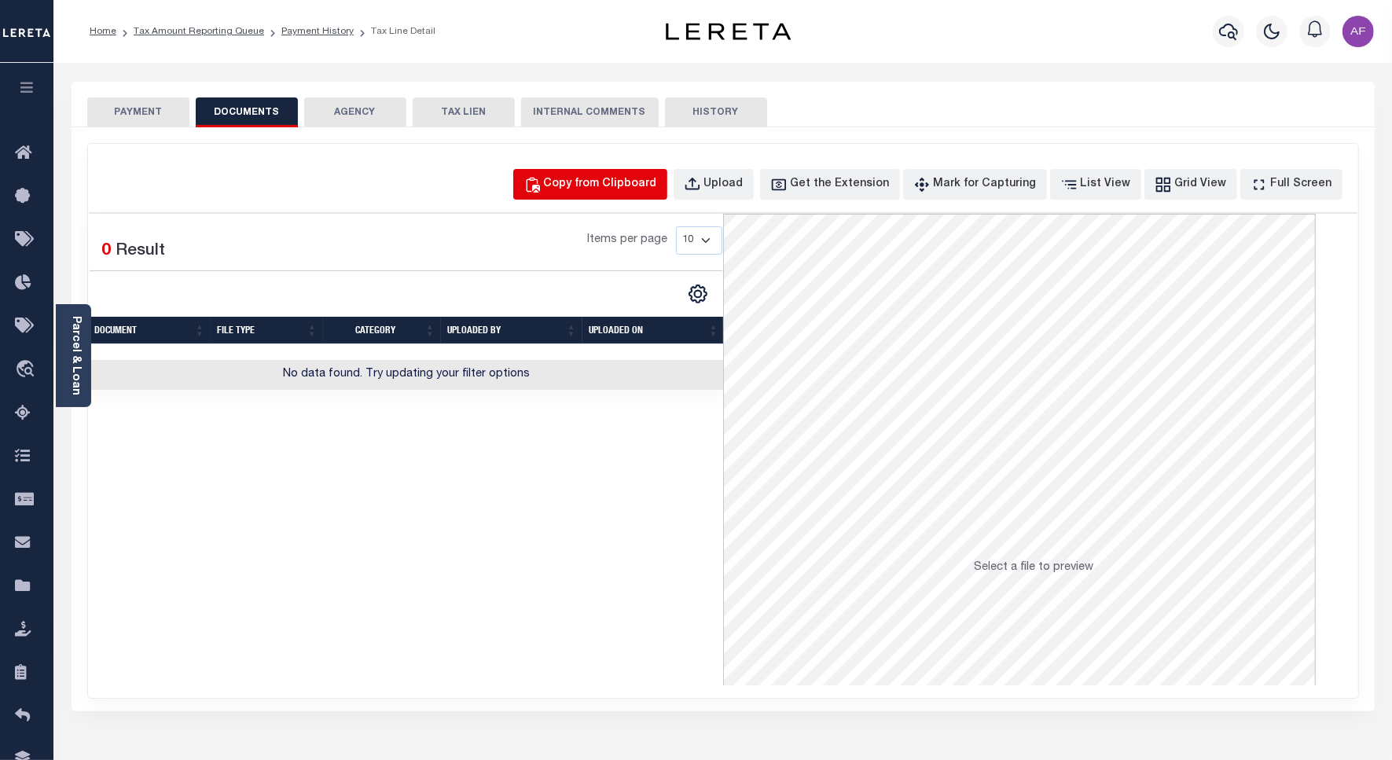
click at [627, 178] on div "Copy from Clipboard" at bounding box center [600, 184] width 113 height 17
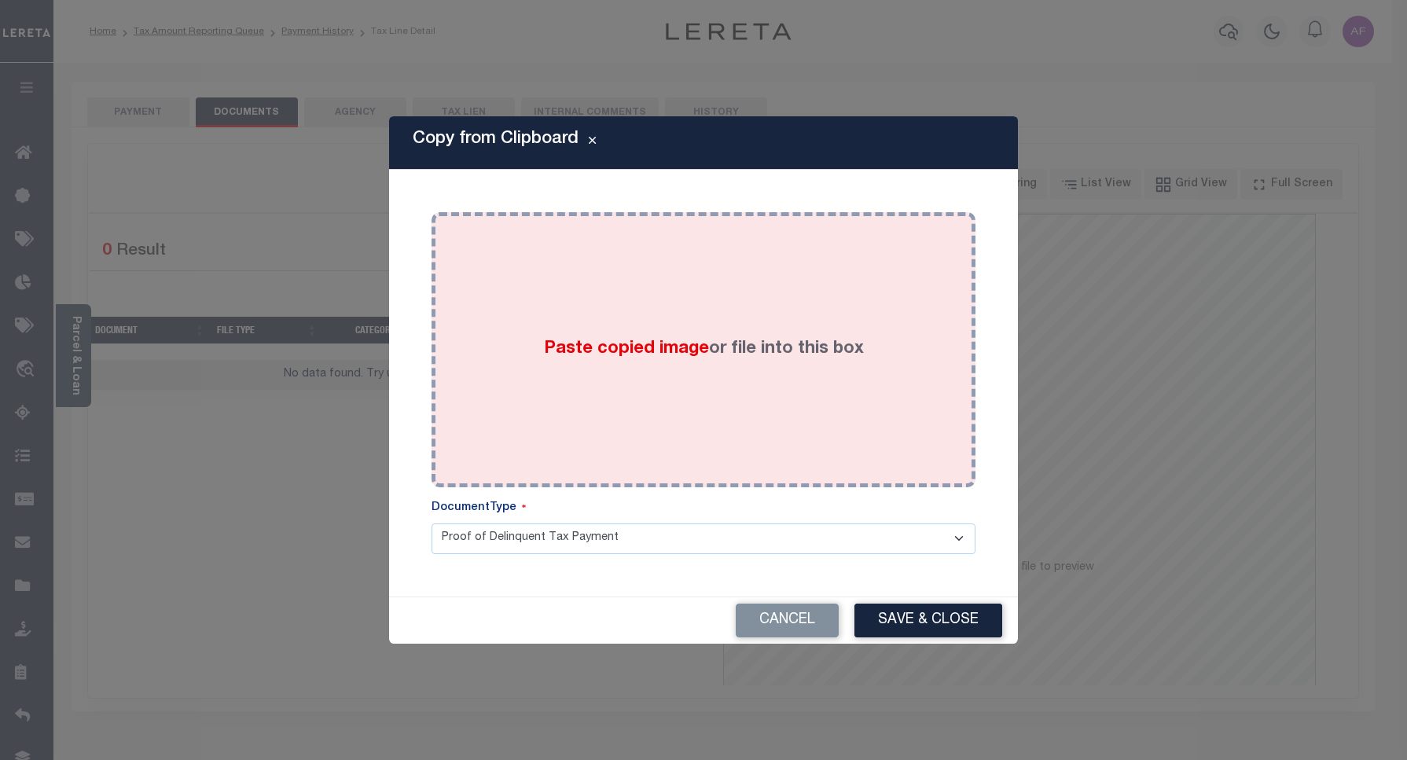
click at [756, 258] on div "Paste copied image or file into this box" at bounding box center [703, 349] width 520 height 251
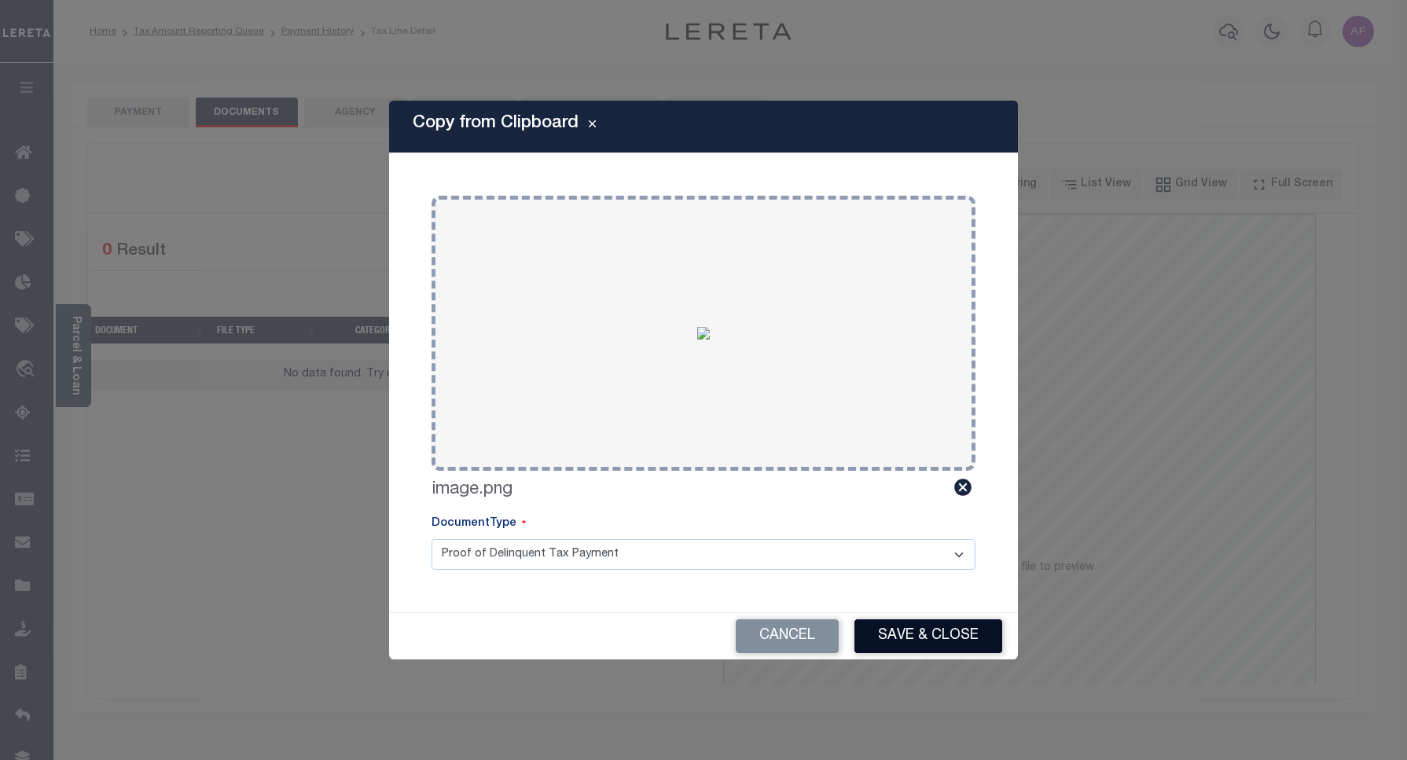
click at [929, 635] on button "Save & Close" at bounding box center [928, 636] width 148 height 34
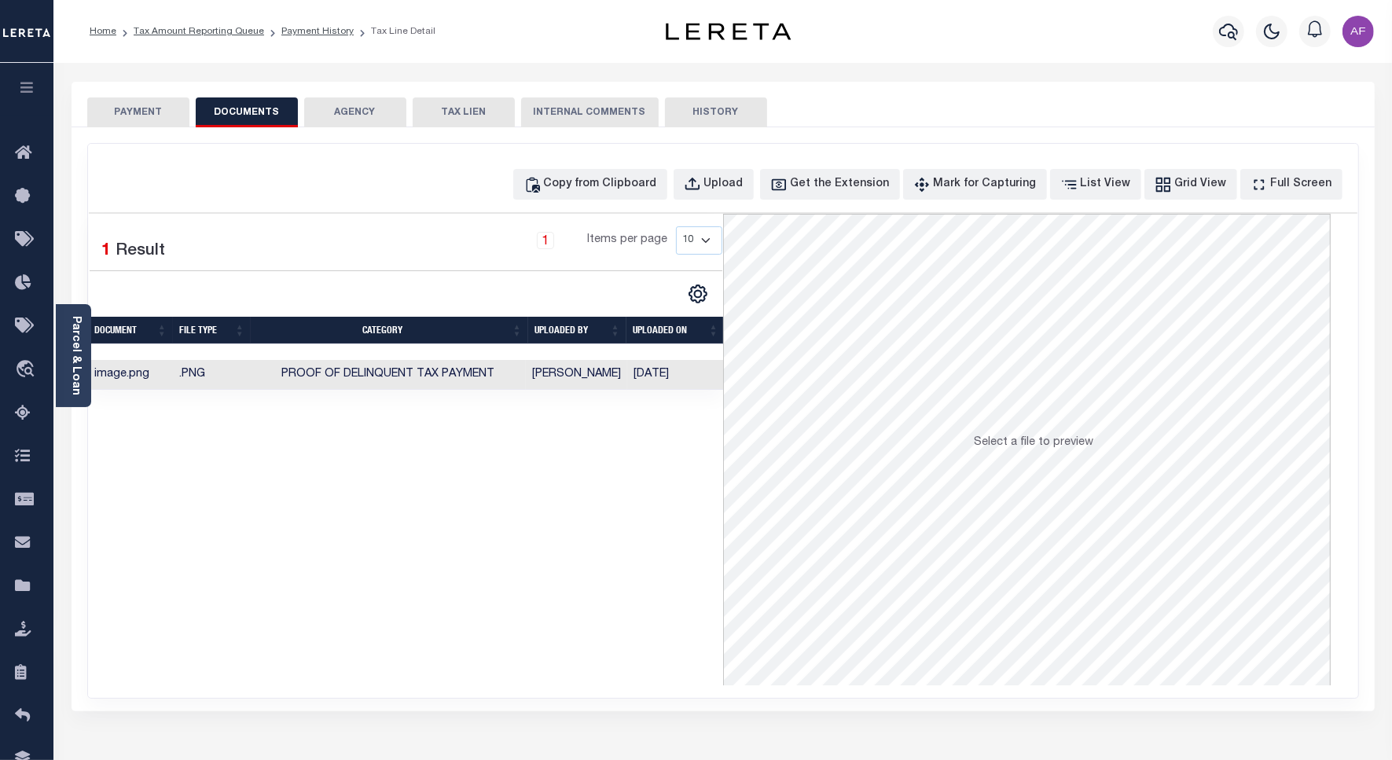
click at [143, 114] on button "PAYMENT" at bounding box center [138, 112] width 102 height 30
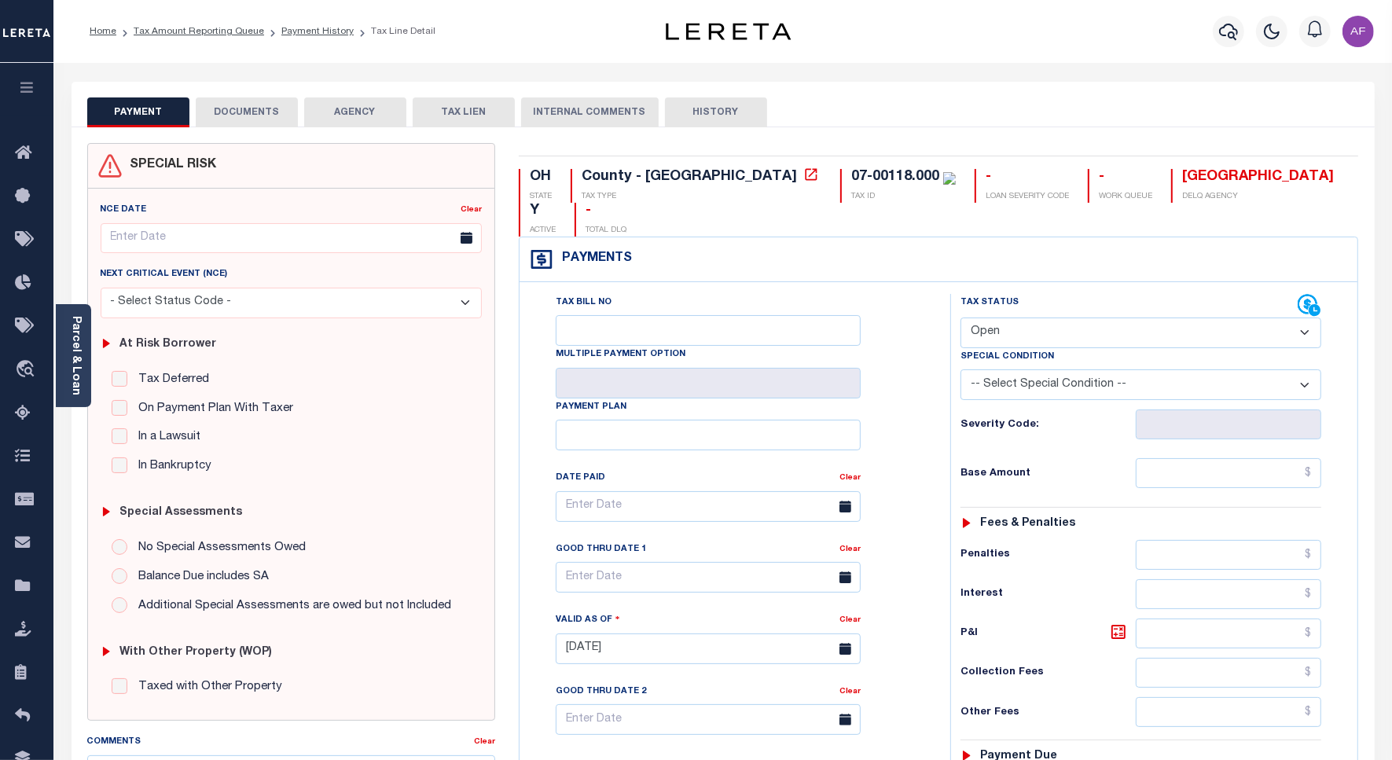
click at [1011, 294] on div "Tax Status Status" at bounding box center [1128, 306] width 337 height 24
click at [1007, 317] on select "- Select Status Code - Open Due/Unpaid Paid Incomplete No Tax Due Internal Refu…" at bounding box center [1140, 332] width 361 height 31
select select "PYD"
click at [960, 317] on select "- Select Status Code - Open Due/Unpaid Paid Incomplete No Tax Due Internal Refu…" at bounding box center [1140, 332] width 361 height 31
type input "[DATE]"
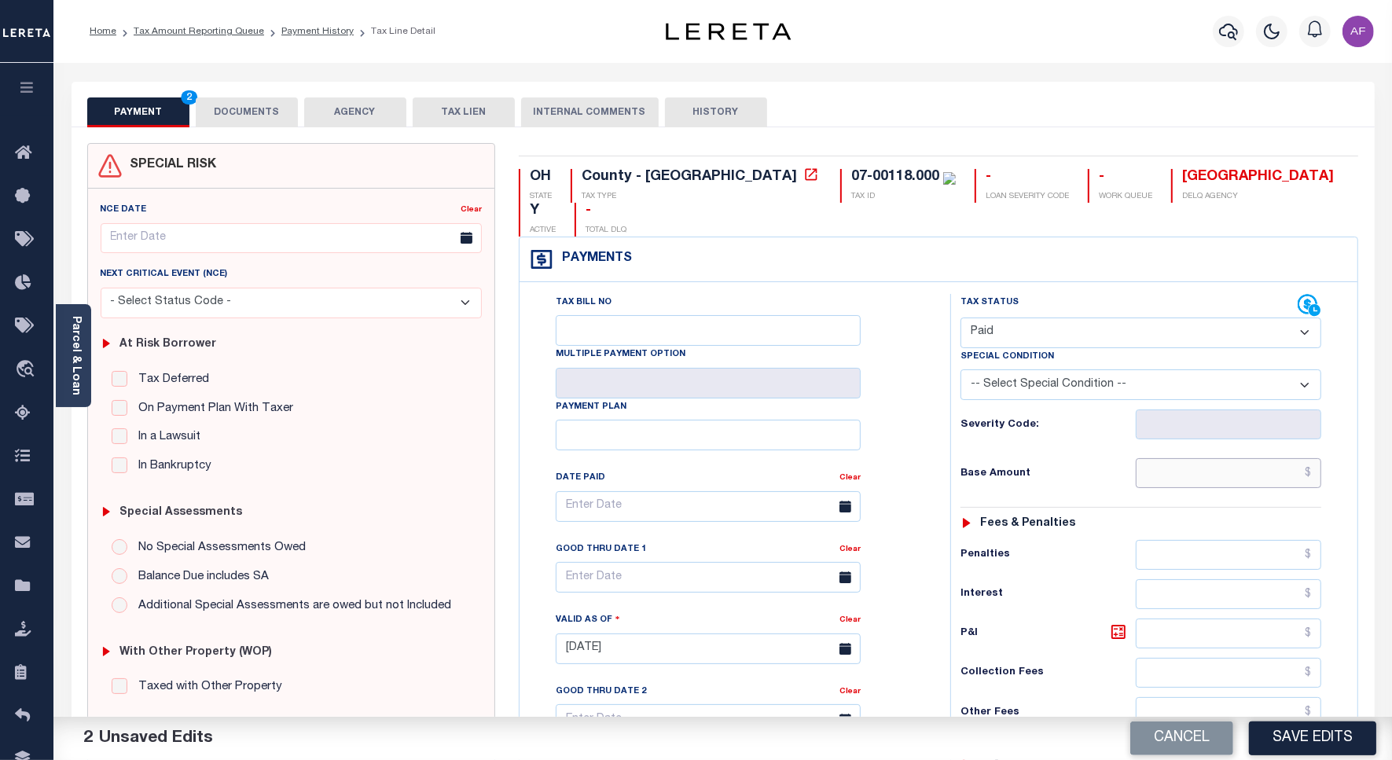
click at [1281, 458] on input "text" at bounding box center [1228, 473] width 185 height 30
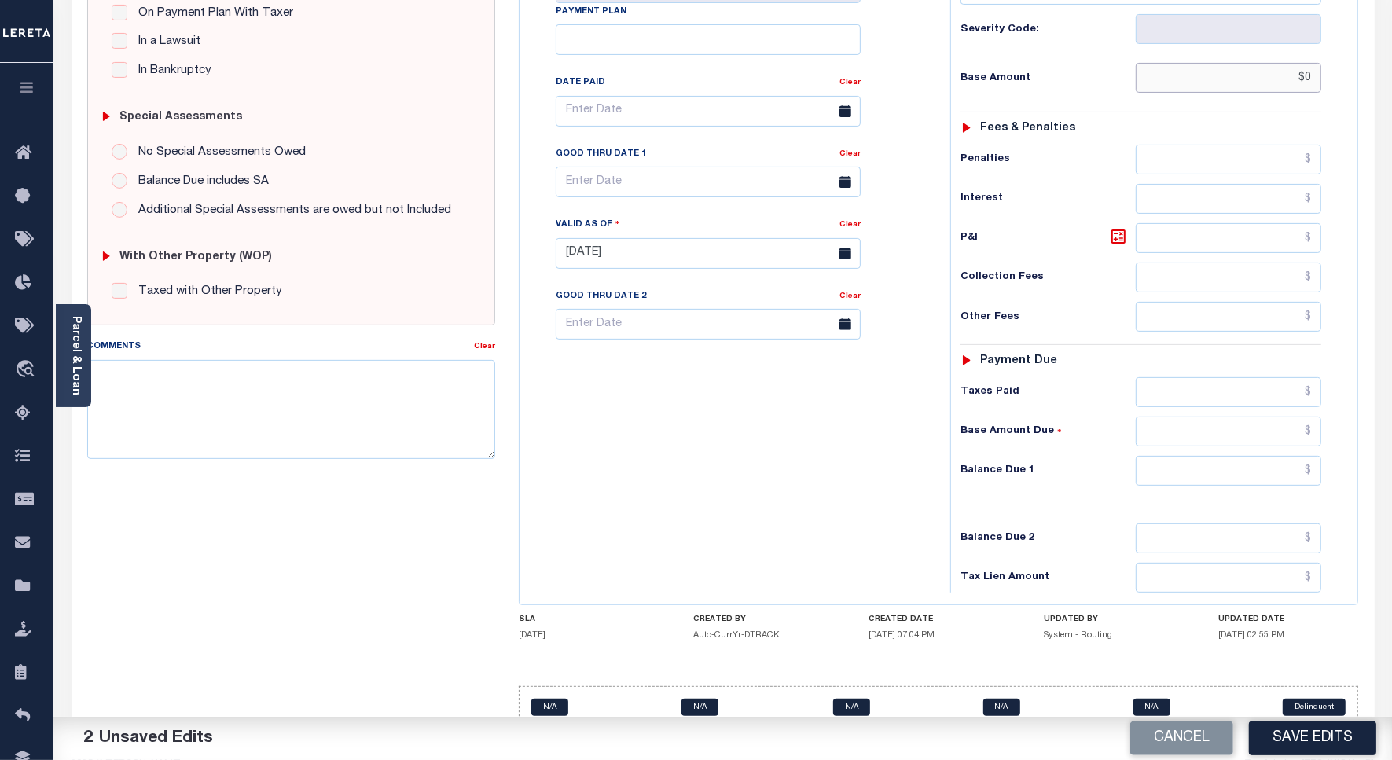
scroll to position [399, 0]
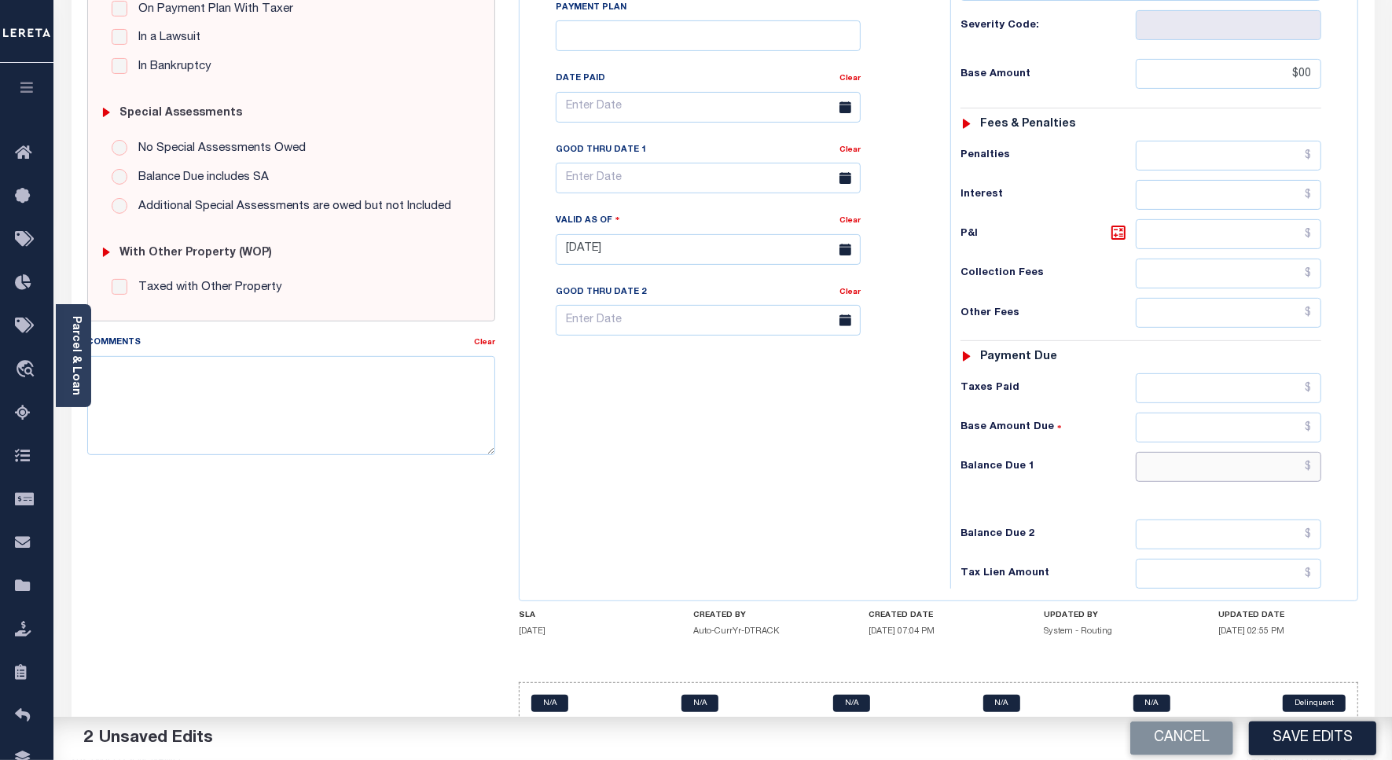
click at [1266, 452] on input "text" at bounding box center [1228, 467] width 185 height 30
type input "$00.00"
type input "$0.00"
click at [1286, 741] on button "Save Edits" at bounding box center [1312, 738] width 127 height 34
checkbox input "false"
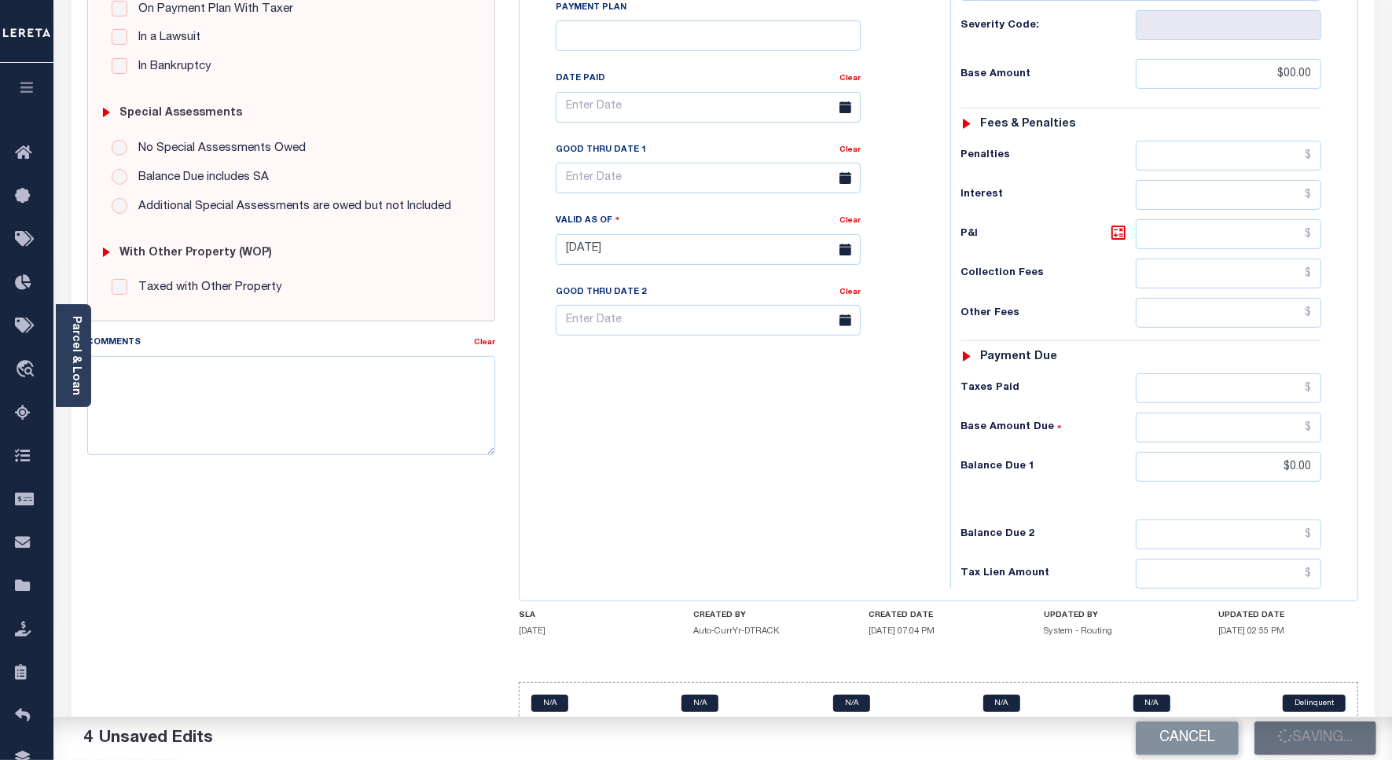
checkbox input "false"
type input "$0"
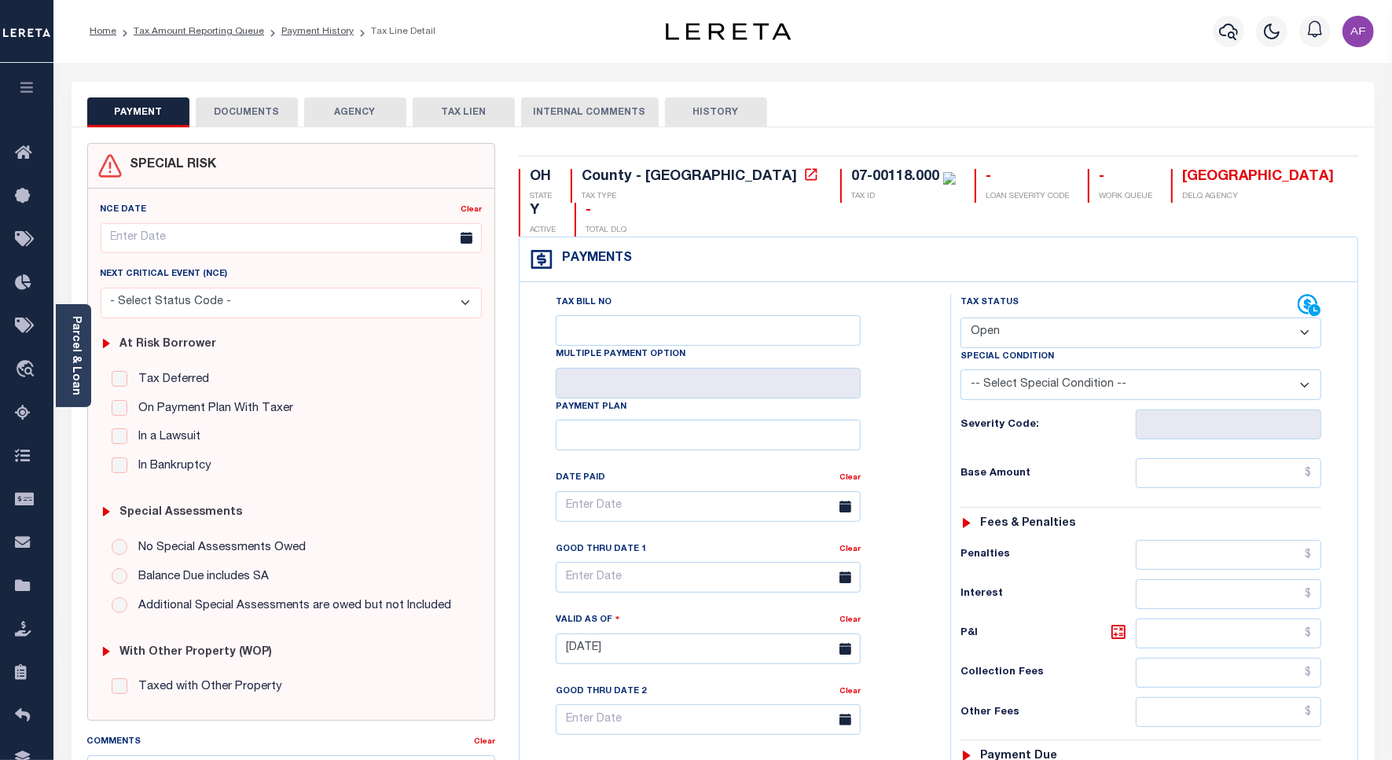
click at [1015, 317] on select "- Select Status Code - Open Due/Unpaid Paid Incomplete No Tax Due Internal Refu…" at bounding box center [1140, 332] width 361 height 31
select select "PYD"
click at [960, 317] on select "- Select Status Code - Open Due/Unpaid Paid Incomplete No Tax Due Internal Refu…" at bounding box center [1140, 332] width 361 height 31
type input "[DATE]"
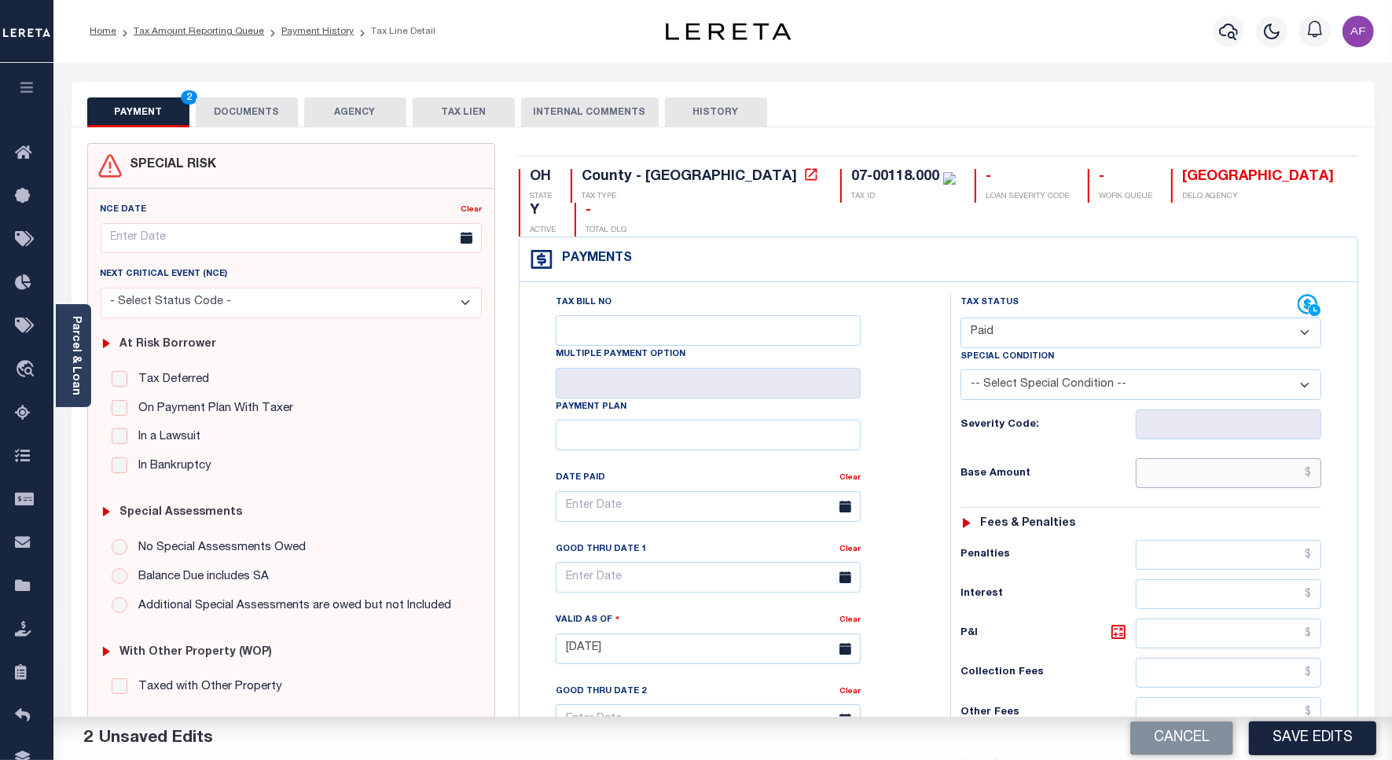
click at [1264, 458] on input "text" at bounding box center [1228, 473] width 185 height 30
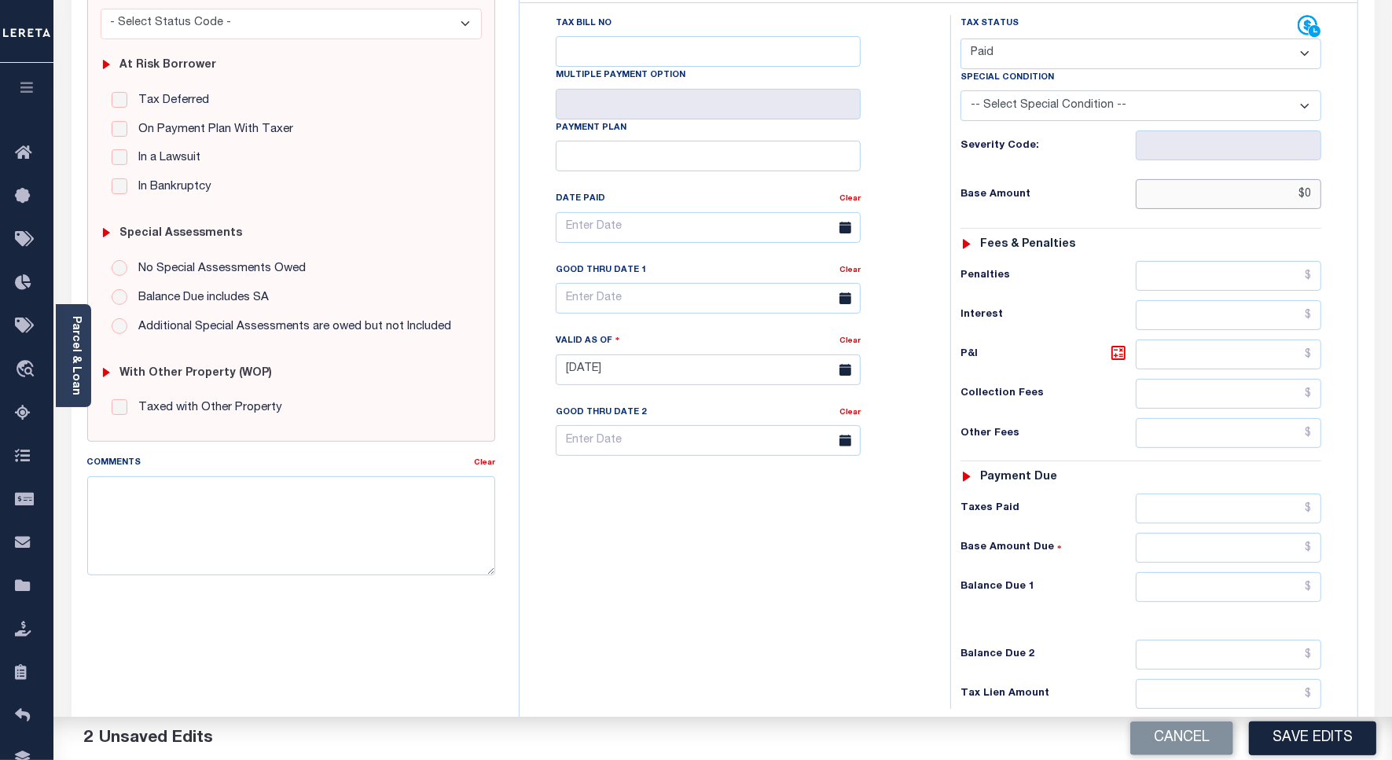
scroll to position [405, 0]
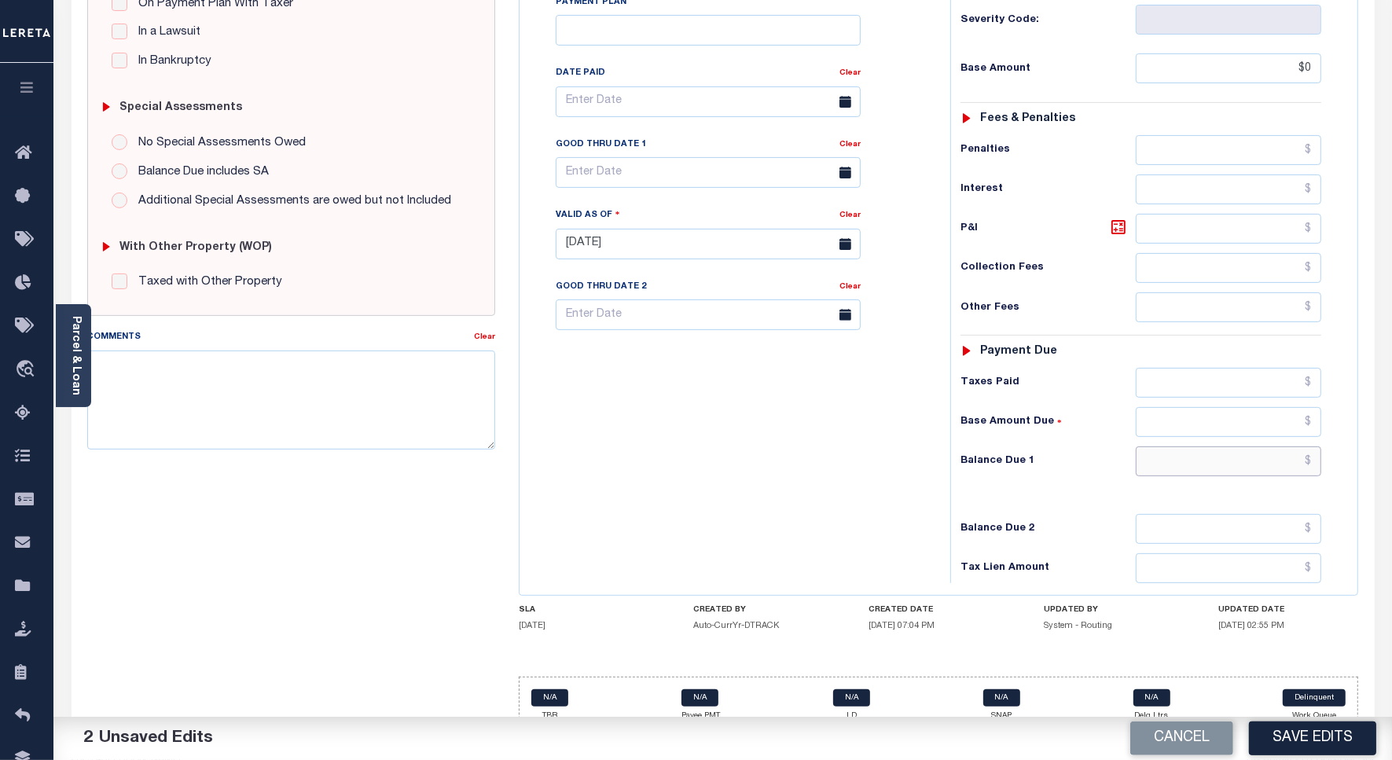
click at [1277, 446] on input "text" at bounding box center [1228, 461] width 185 height 30
type input "$0.00"
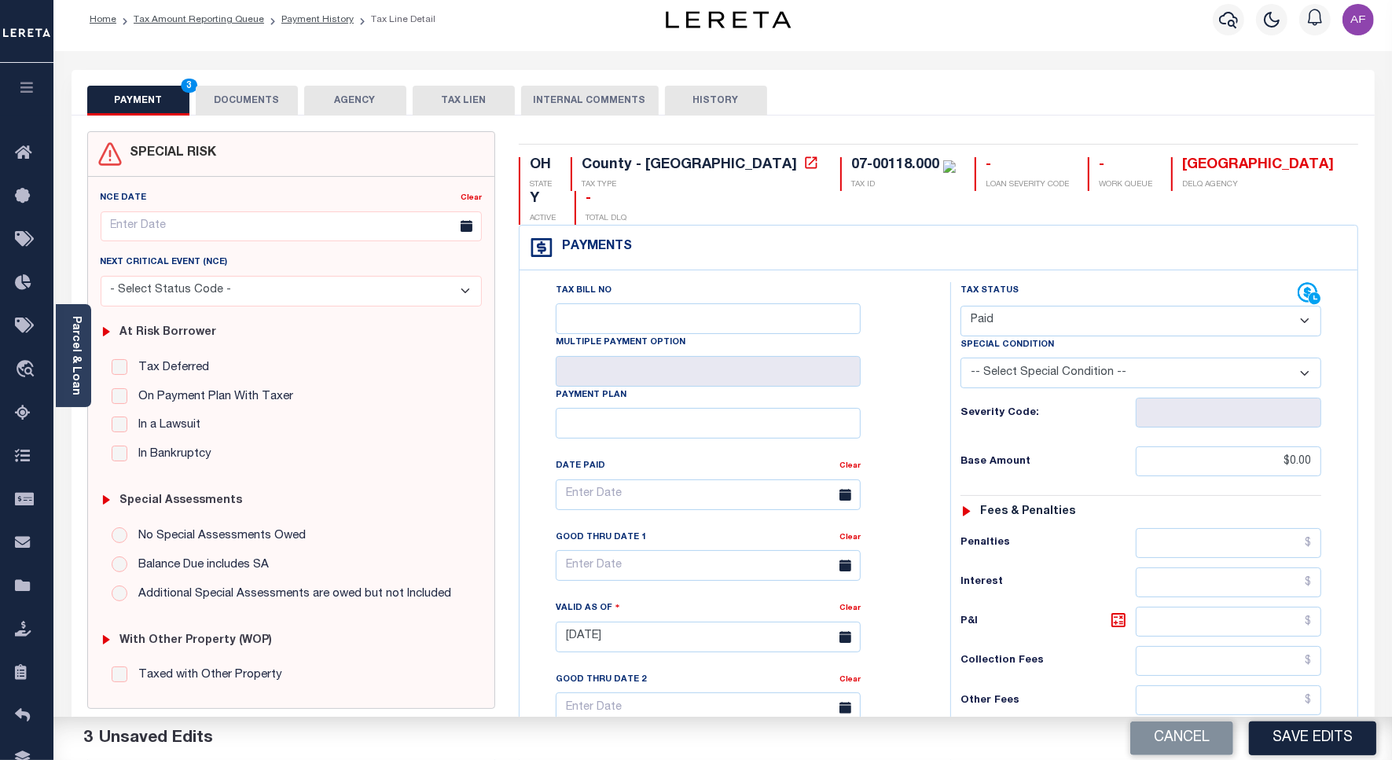
scroll to position [0, 0]
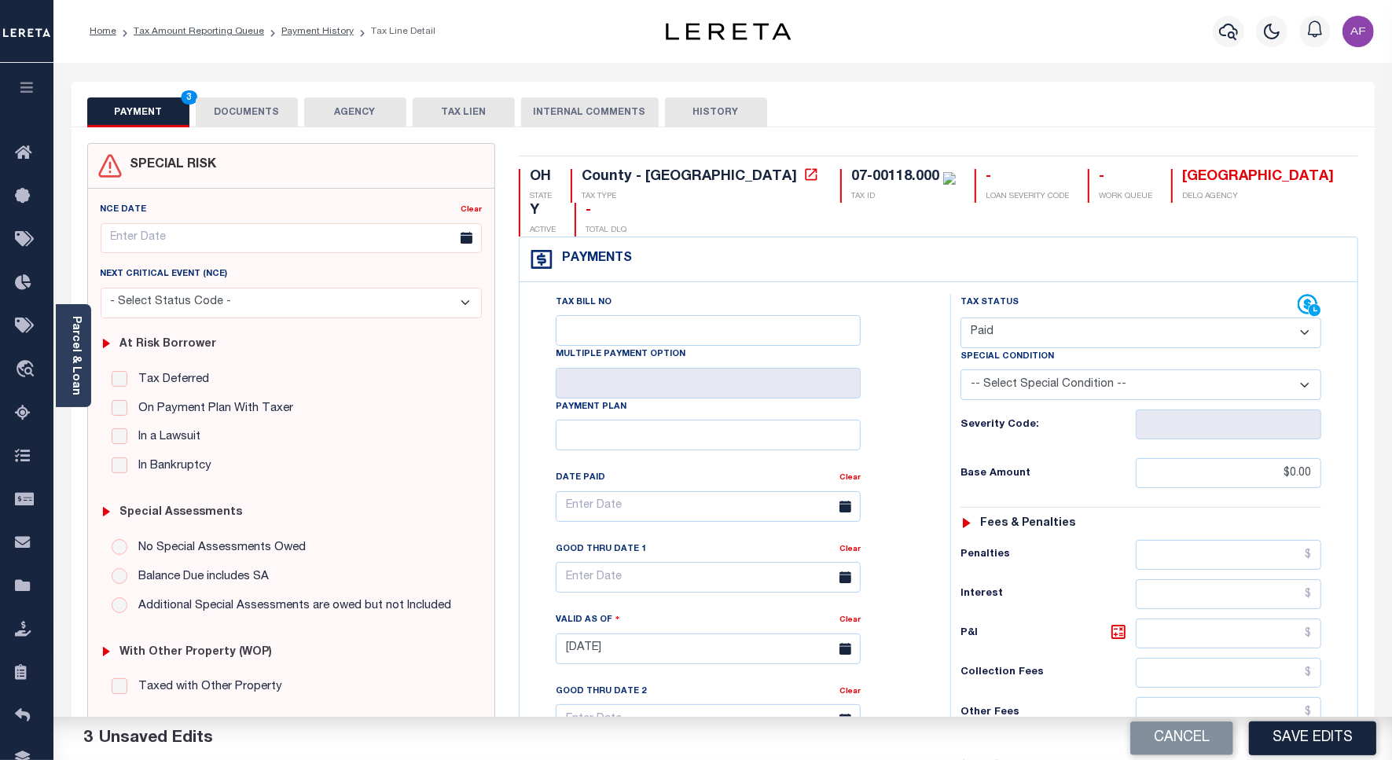
type input "$0.00"
click at [240, 100] on button "DOCUMENTS" at bounding box center [247, 112] width 102 height 30
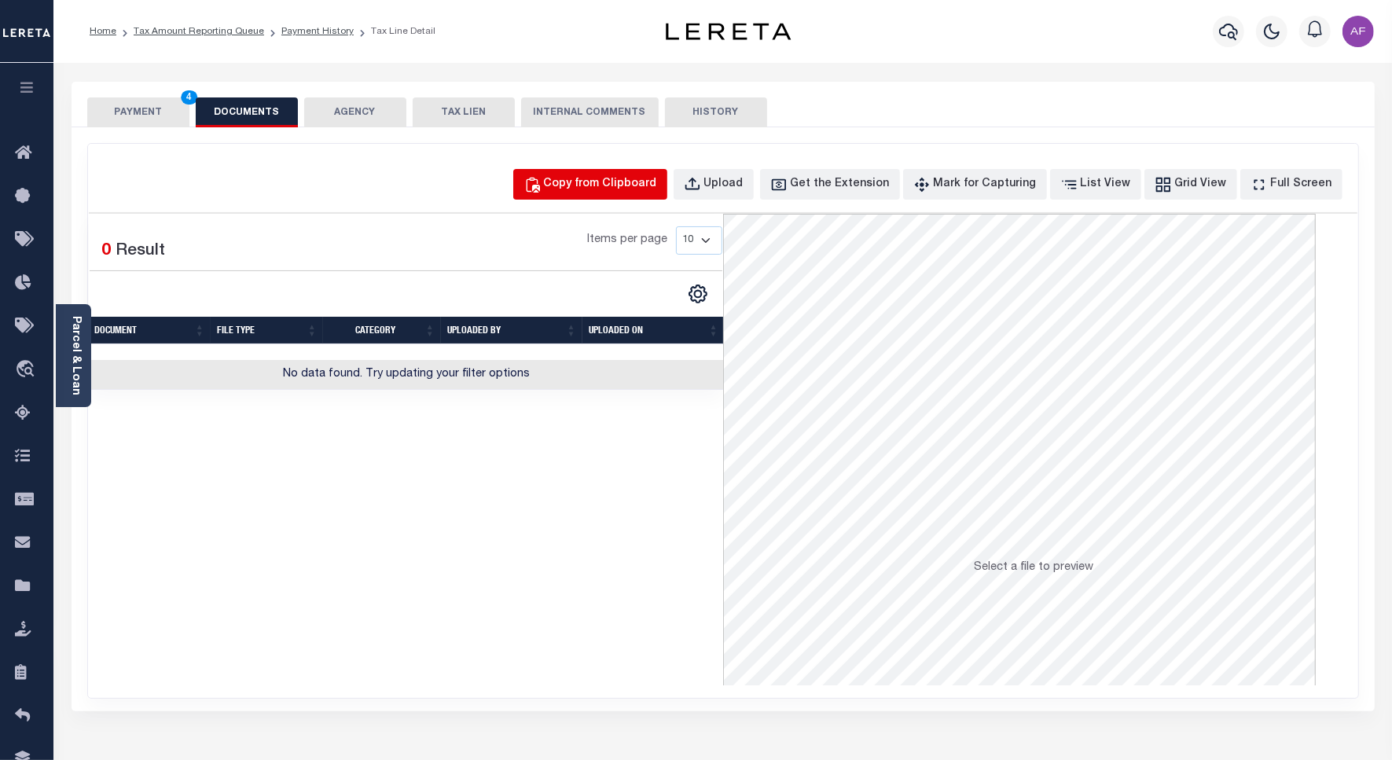
click at [611, 187] on div "Copy from Clipboard" at bounding box center [600, 184] width 113 height 17
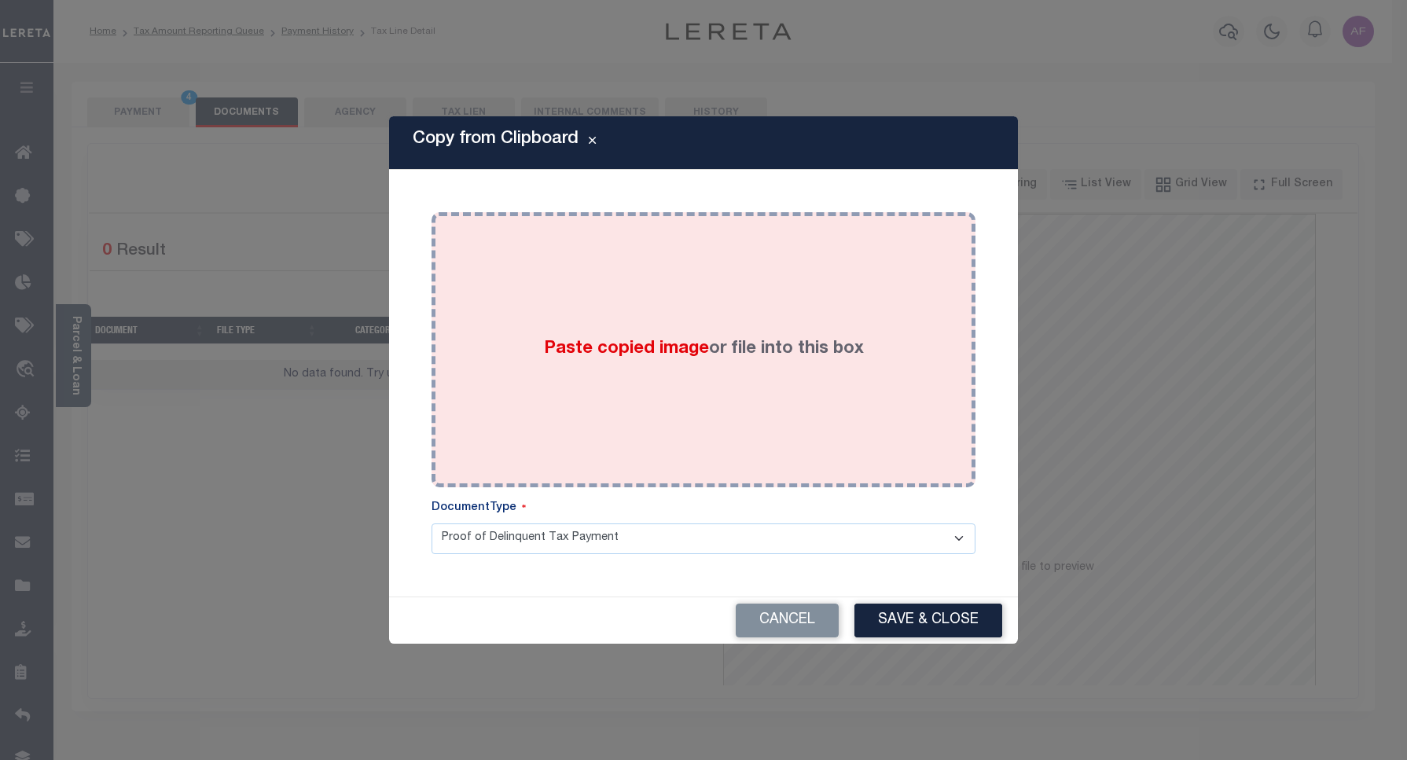
click at [745, 318] on div "Paste copied image or file into this box" at bounding box center [703, 349] width 520 height 251
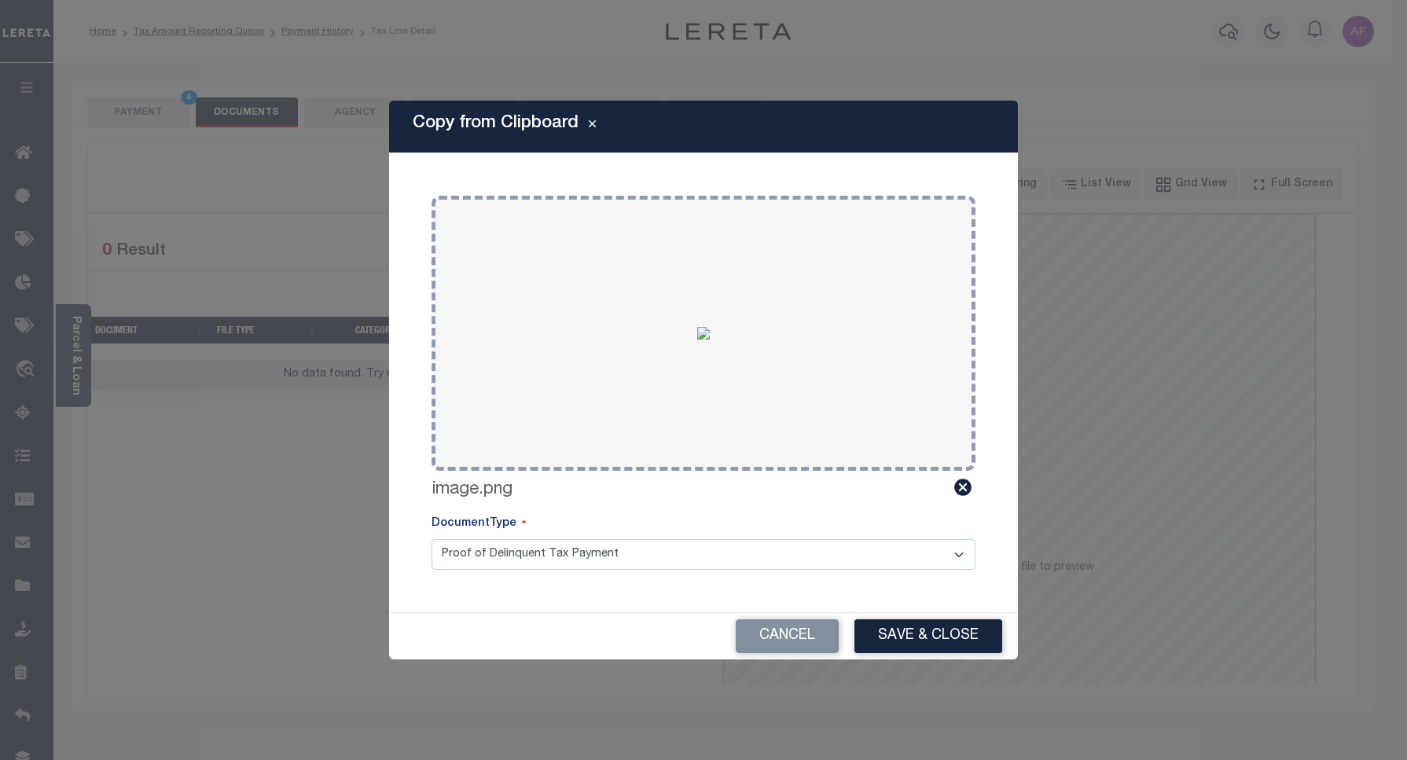
drag, startPoint x: 920, startPoint y: 641, endPoint x: 879, endPoint y: 621, distance: 46.4
click at [921, 642] on button "Save & Close" at bounding box center [928, 636] width 148 height 34
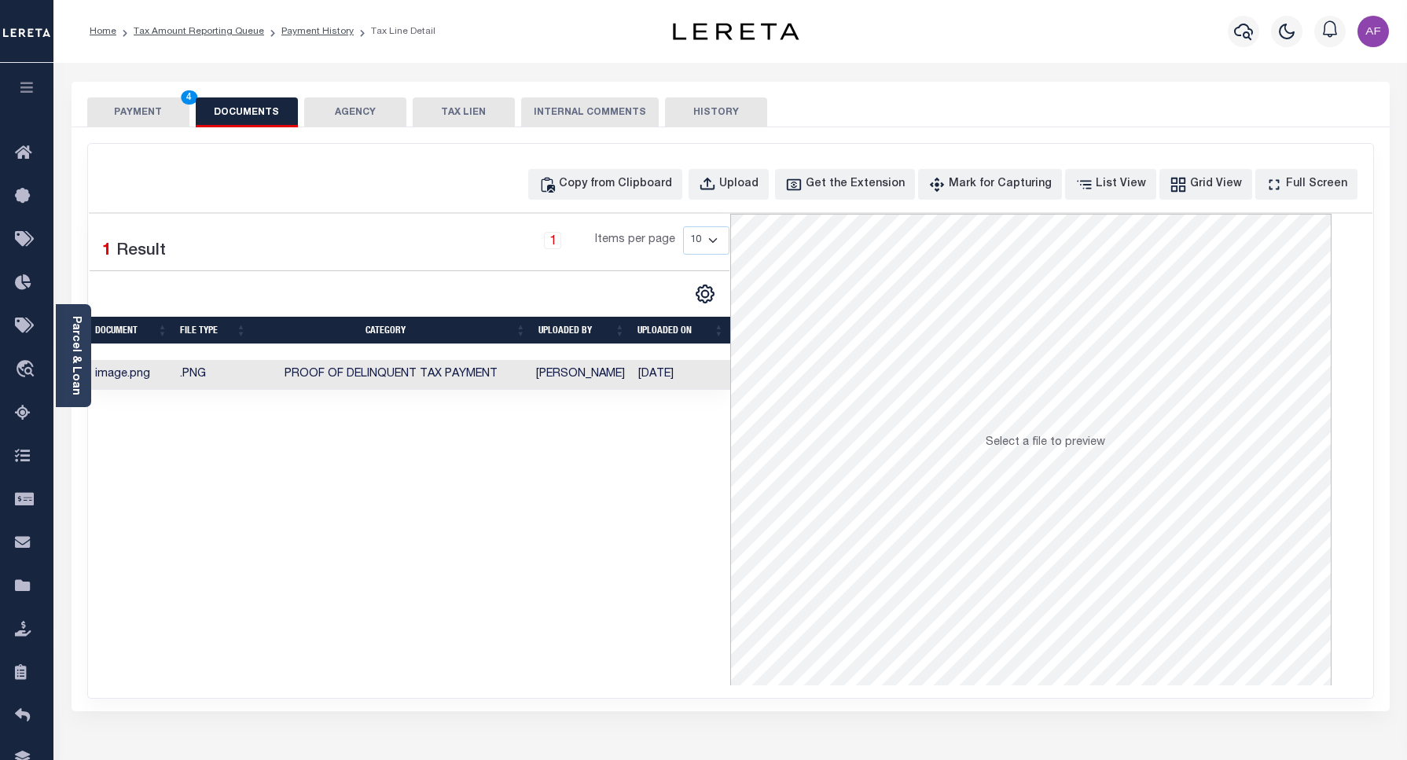
click at [122, 99] on button "PAYMENT 4" at bounding box center [138, 112] width 102 height 30
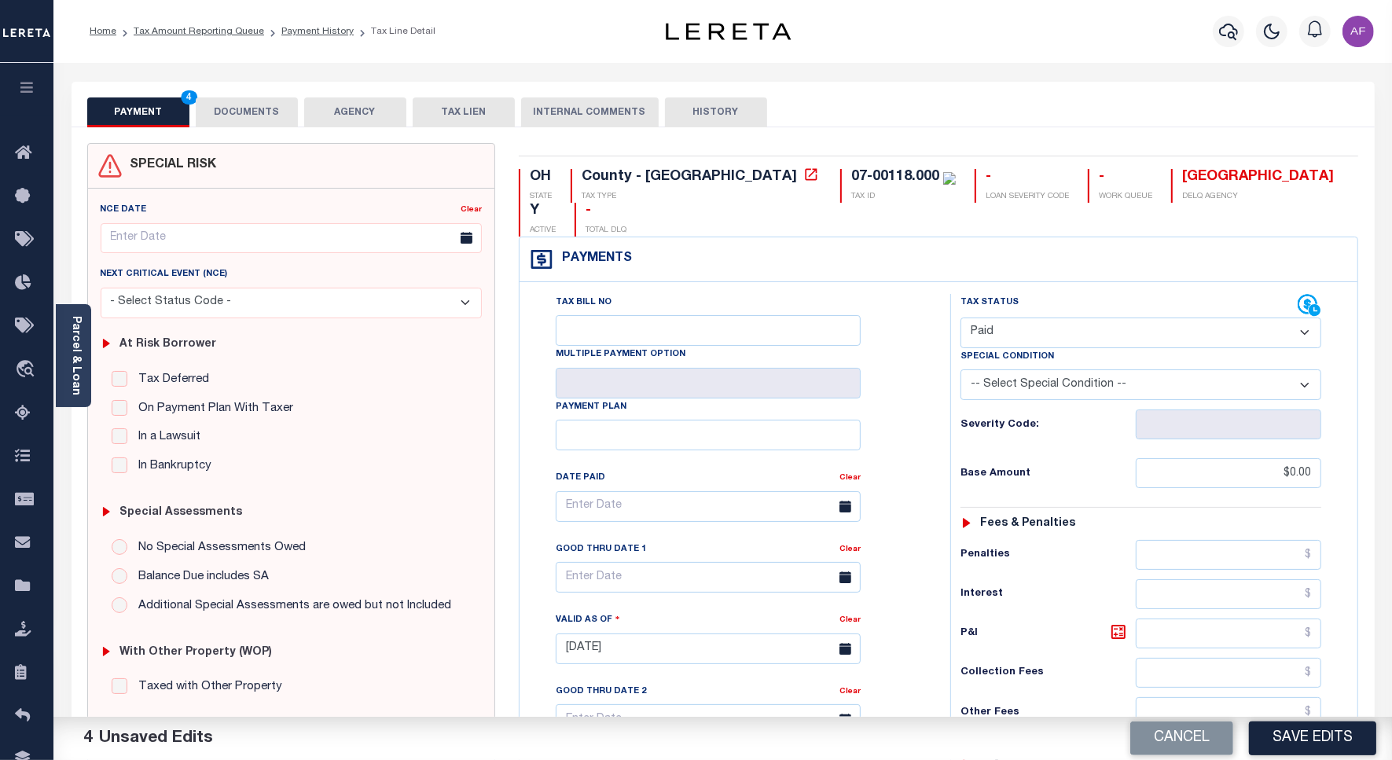
click at [123, 112] on button "PAYMENT 4" at bounding box center [138, 112] width 102 height 30
click at [1282, 732] on button "Save Edits" at bounding box center [1312, 738] width 127 height 34
checkbox input "false"
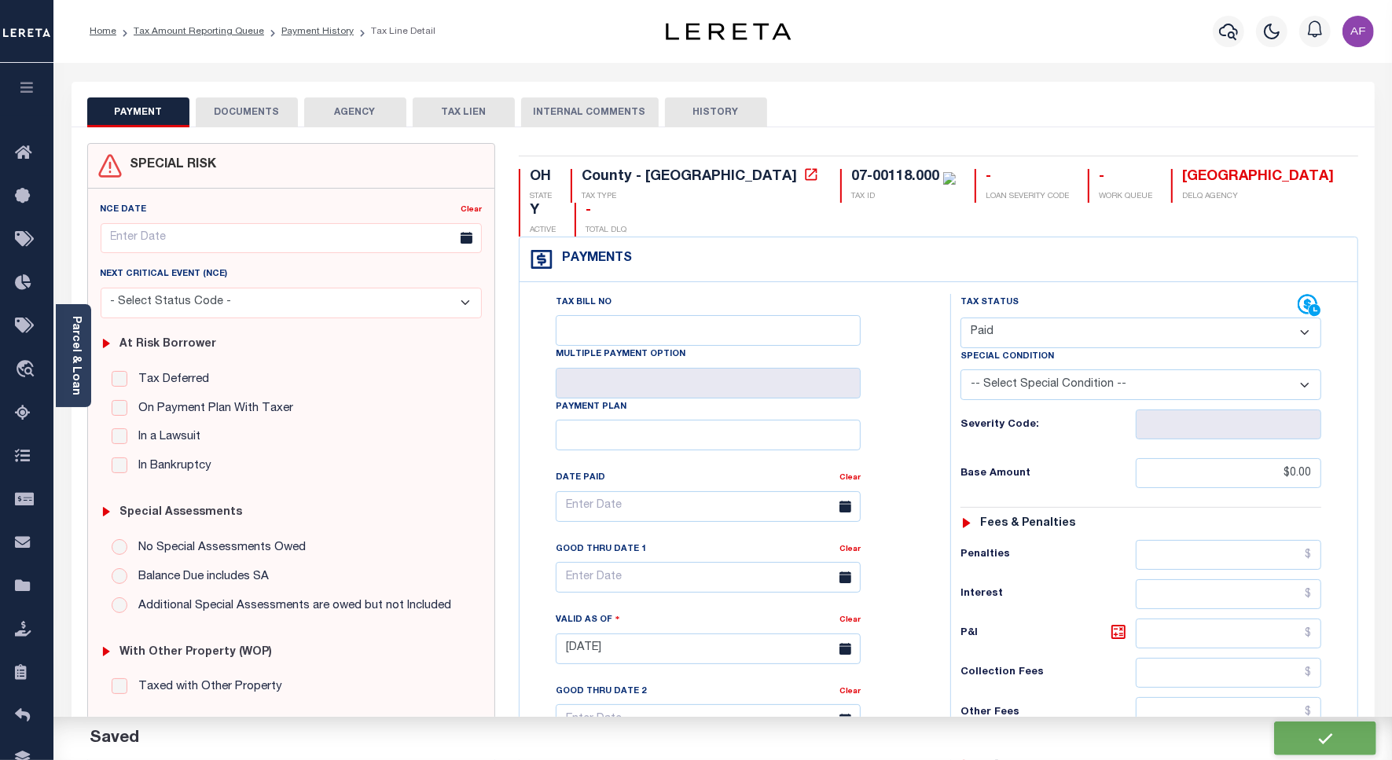
type input "$0"
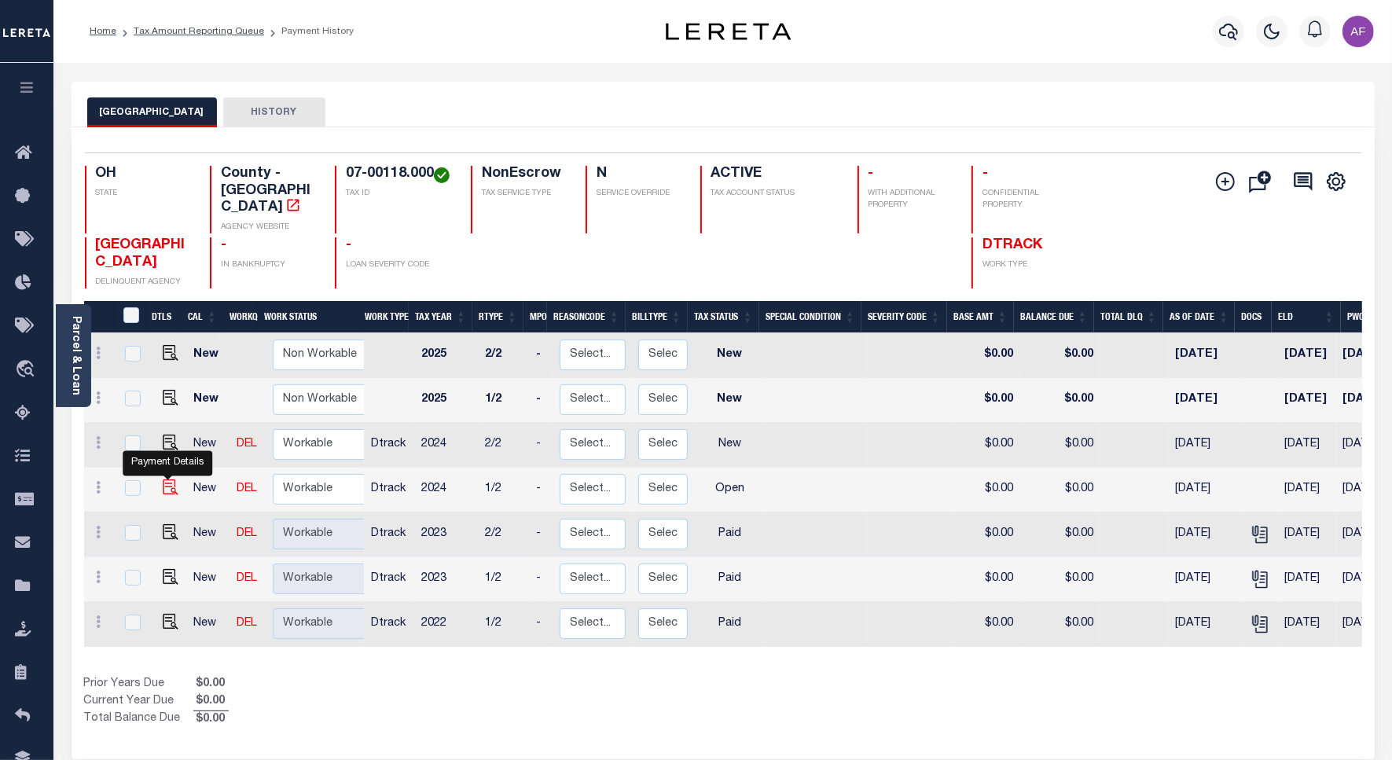
click at [173, 479] on img "" at bounding box center [171, 487] width 16 height 16
checkbox input "true"
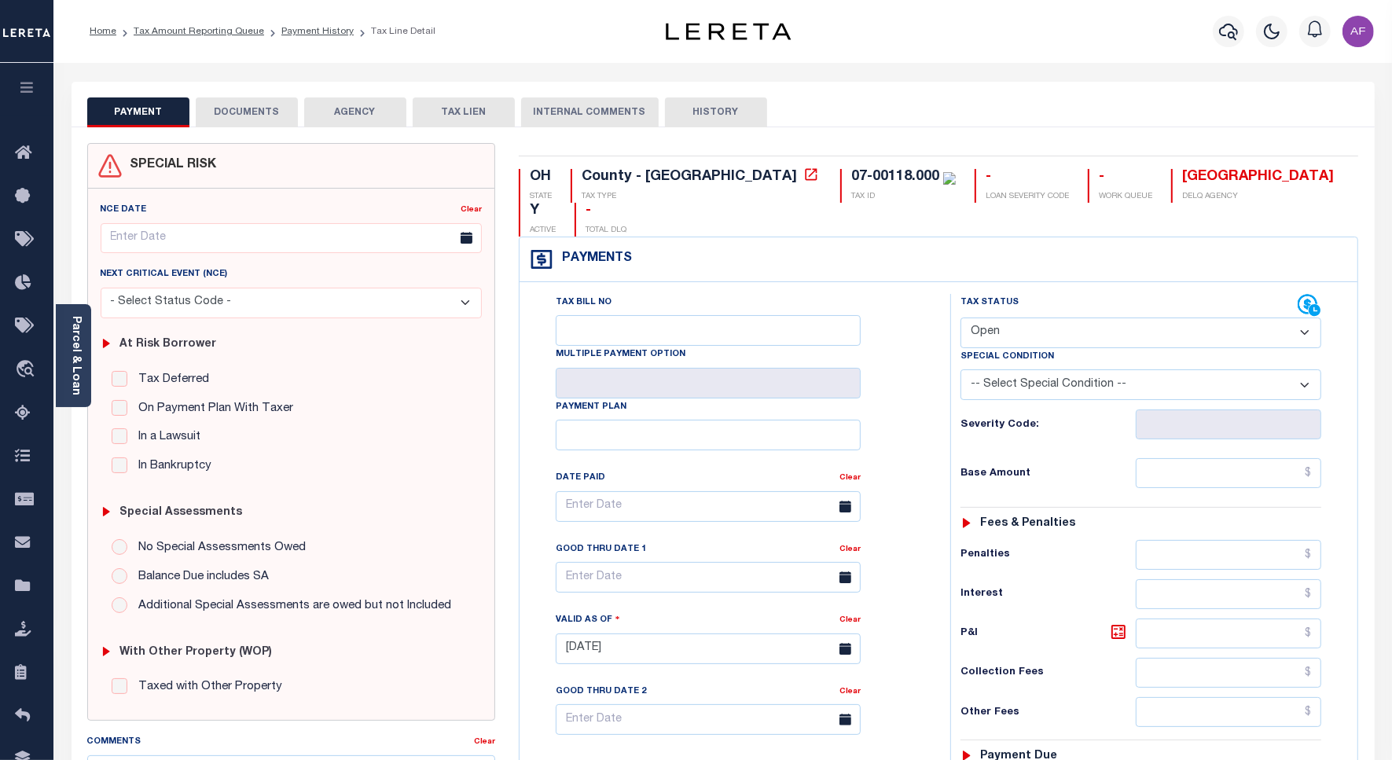
click at [1003, 317] on select "- Select Status Code - Open Due/Unpaid Paid Incomplete No Tax Due Internal Refu…" at bounding box center [1140, 332] width 361 height 31
select select "INC"
click at [960, 317] on select "- Select Status Code - Open Due/Unpaid Paid Incomplete No Tax Due Internal Refu…" at bounding box center [1140, 332] width 361 height 31
type input "[DATE]"
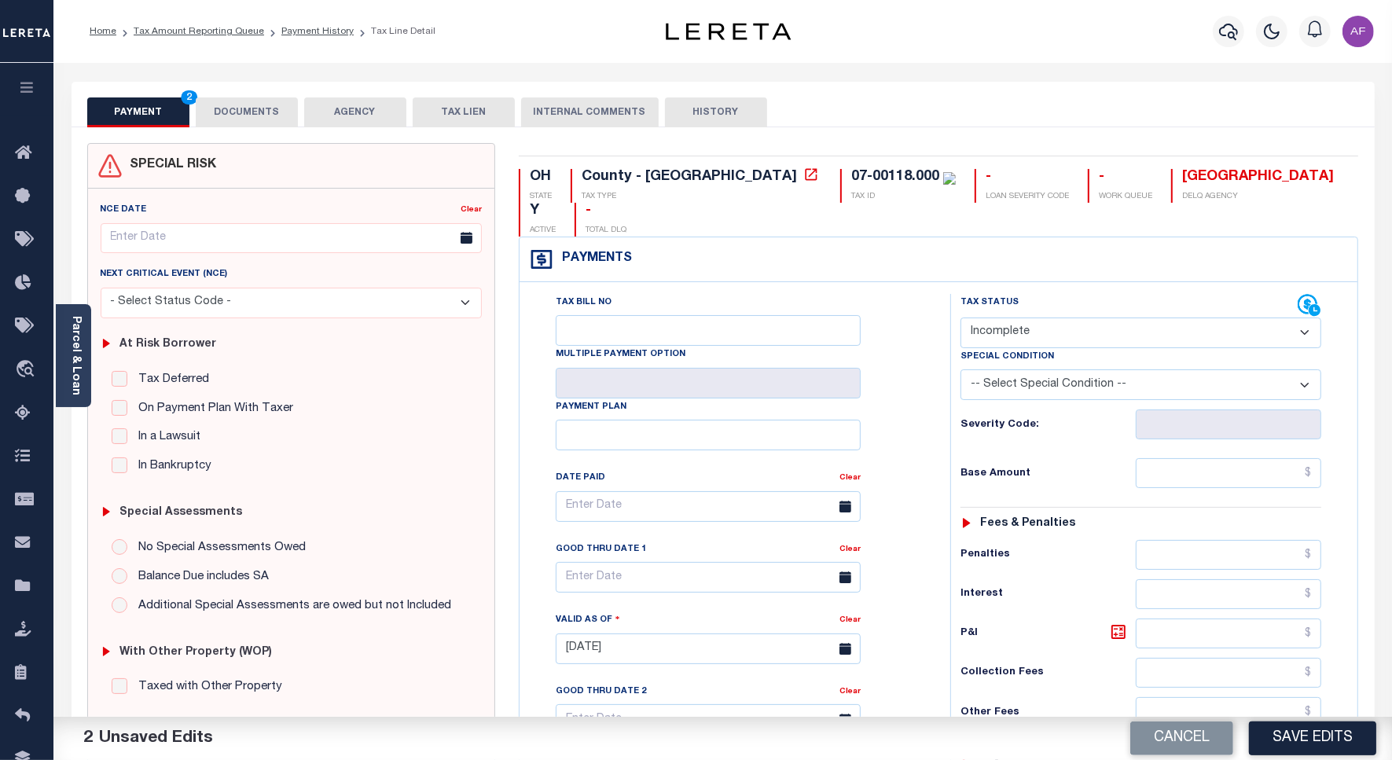
click at [1010, 317] on select "- Select Status Code - Open Due/Unpaid Paid Incomplete No Tax Due Internal Refu…" at bounding box center [1140, 332] width 361 height 31
select select "PYD"
click at [960, 317] on select "- Select Status Code - Open Due/Unpaid Paid Incomplete No Tax Due Internal Refu…" at bounding box center [1140, 332] width 361 height 31
click at [1269, 458] on input "text" at bounding box center [1228, 473] width 185 height 30
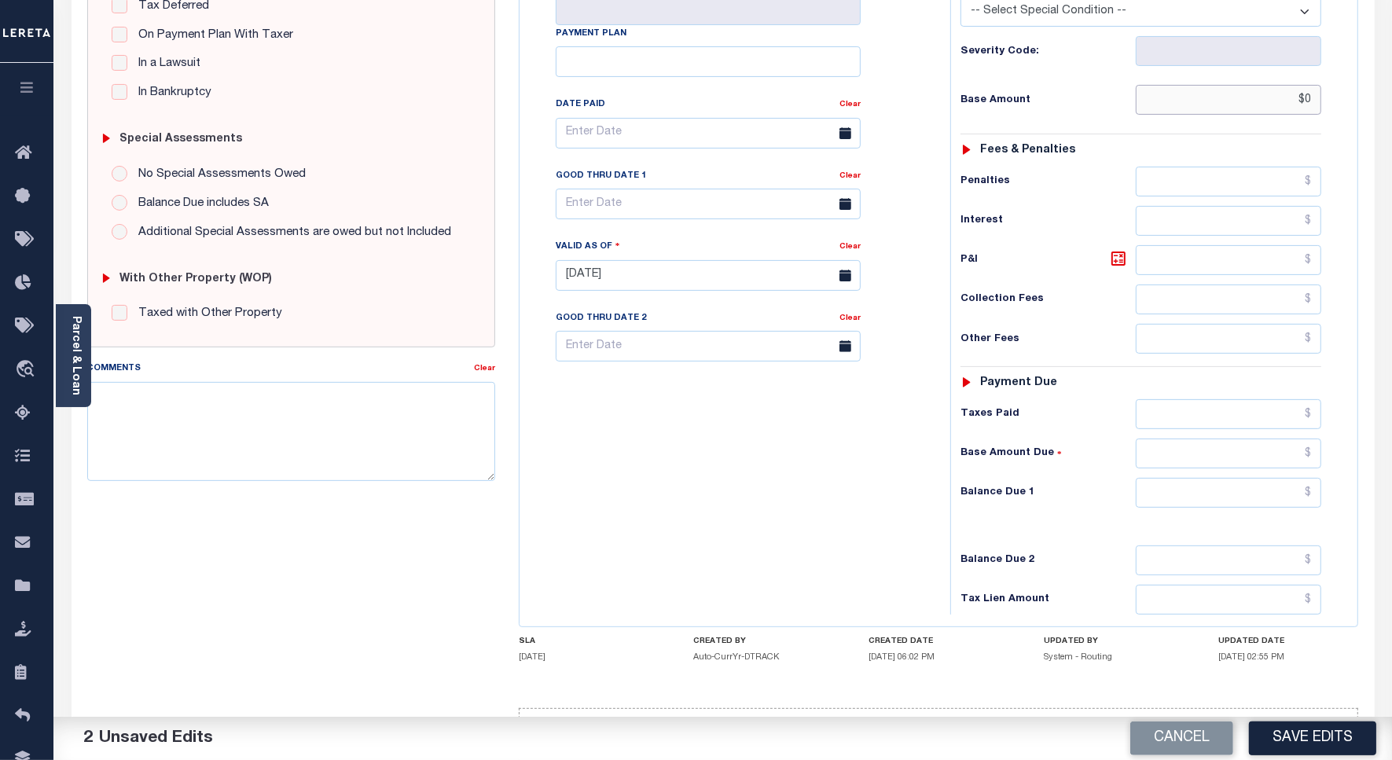
scroll to position [393, 0]
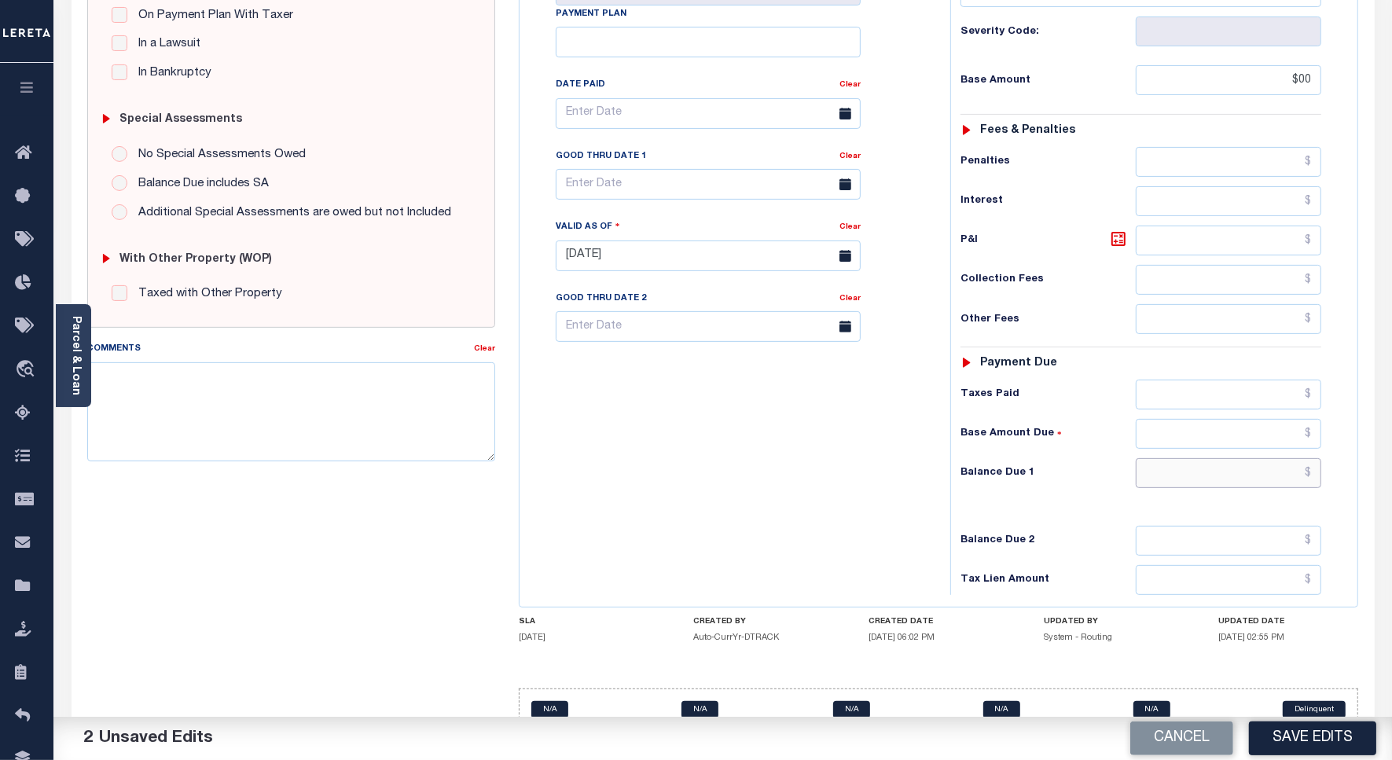
click at [1269, 458] on input "text" at bounding box center [1228, 473] width 185 height 30
type input "$00.00"
click at [1286, 458] on input "text" at bounding box center [1228, 473] width 185 height 30
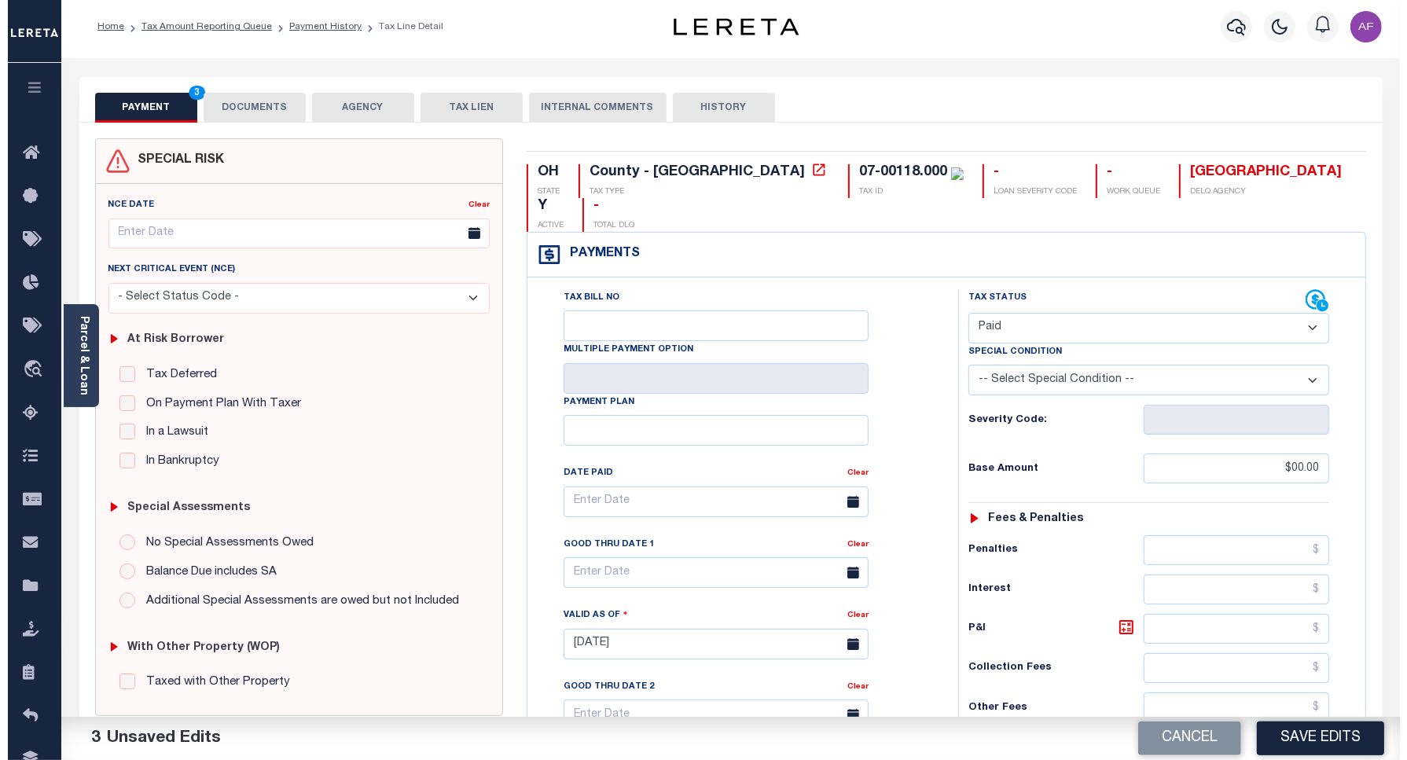
scroll to position [0, 0]
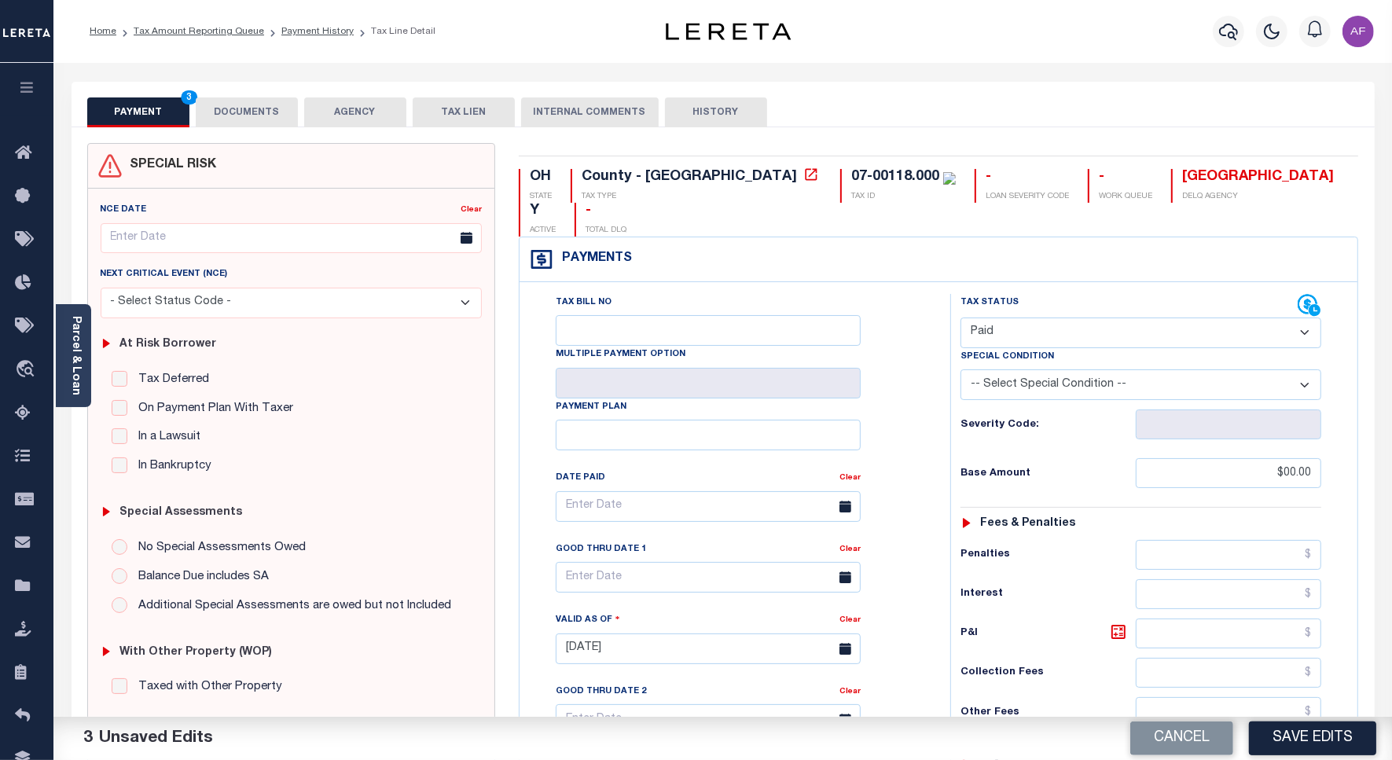
type input "$0.00"
click at [240, 130] on div "SPECIAL RISK NCE Date Clear" at bounding box center [723, 645] width 1303 height 1037
click at [237, 124] on button "DOCUMENTS" at bounding box center [247, 112] width 102 height 30
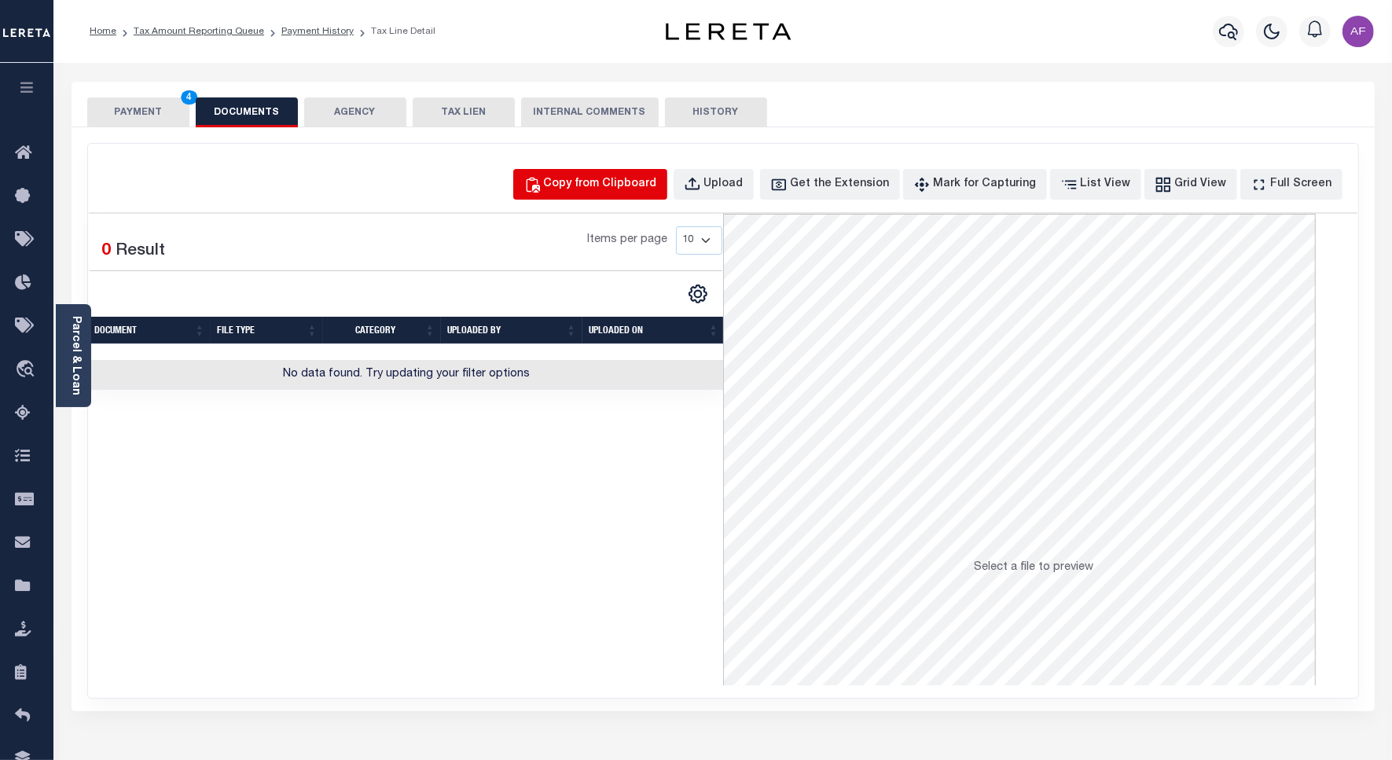
click at [642, 195] on button "Copy from Clipboard" at bounding box center [590, 184] width 154 height 31
select select "POP"
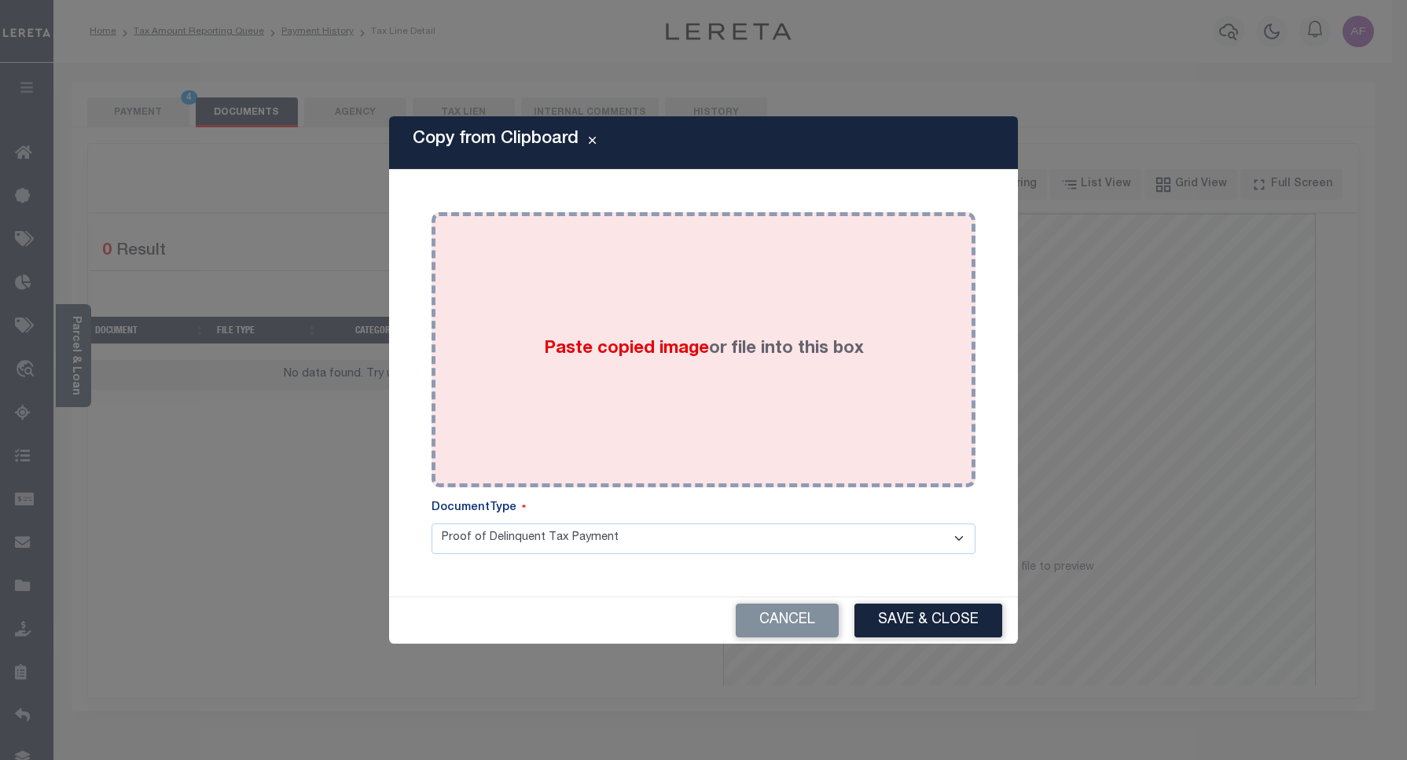
click at [662, 375] on div "Paste copied image or file into this box" at bounding box center [703, 349] width 520 height 251
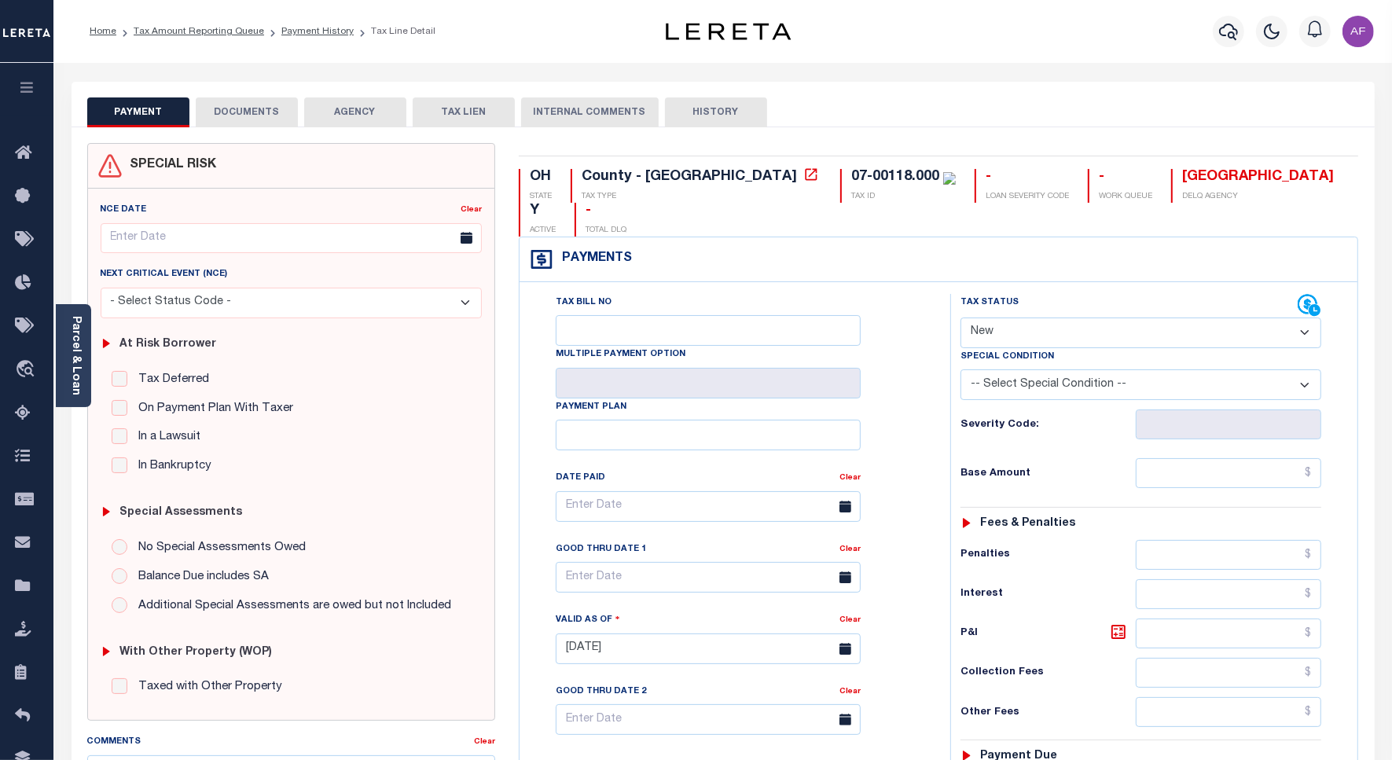
click at [1011, 317] on select "- Select Status Code - Open Due/Unpaid Paid Incomplete No Tax Due Internal Refu…" at bounding box center [1140, 332] width 361 height 31
select select "PYD"
click at [960, 317] on select "- Select Status Code - Open Due/Unpaid Paid Incomplete No Tax Due Internal Refu…" at bounding box center [1140, 332] width 361 height 31
type input "[DATE]"
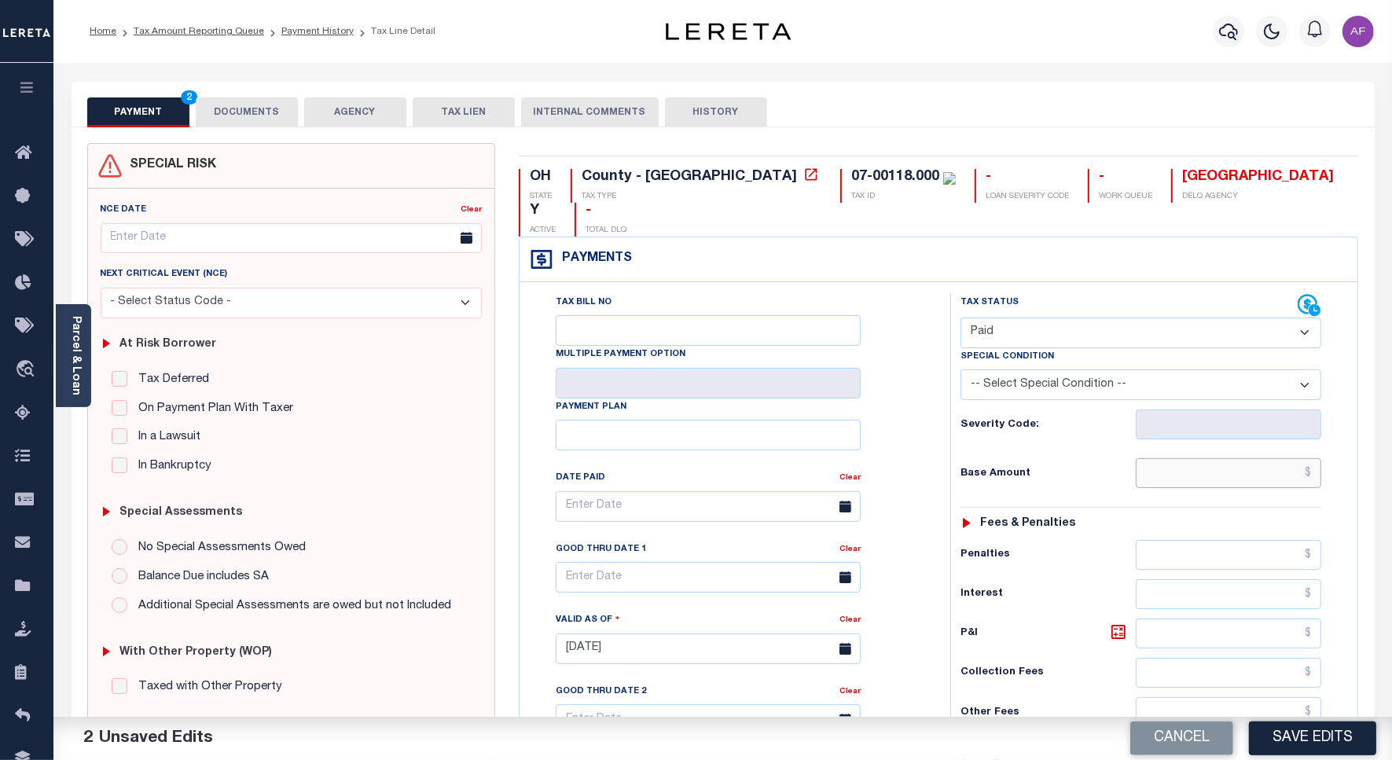
click at [1275, 458] on input "text" at bounding box center [1228, 473] width 185 height 30
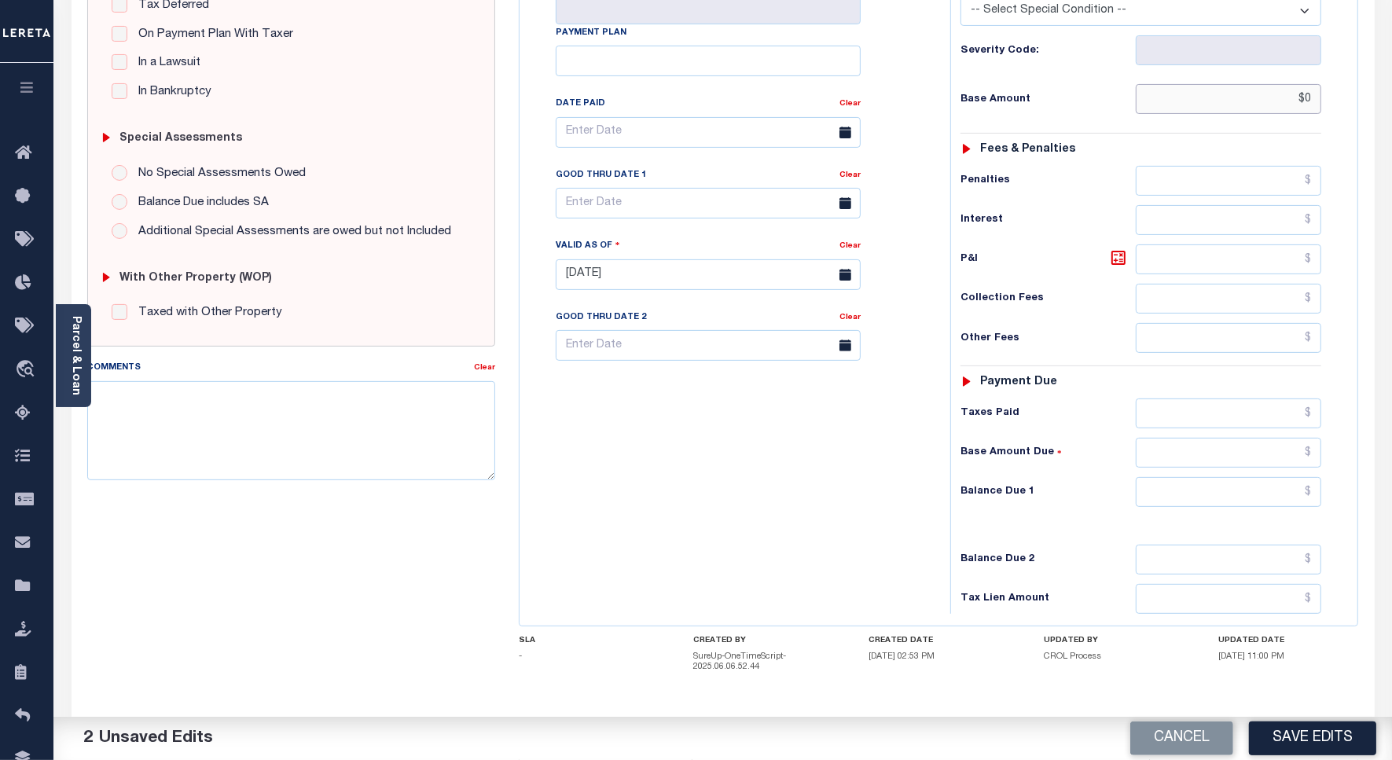
scroll to position [414, 0]
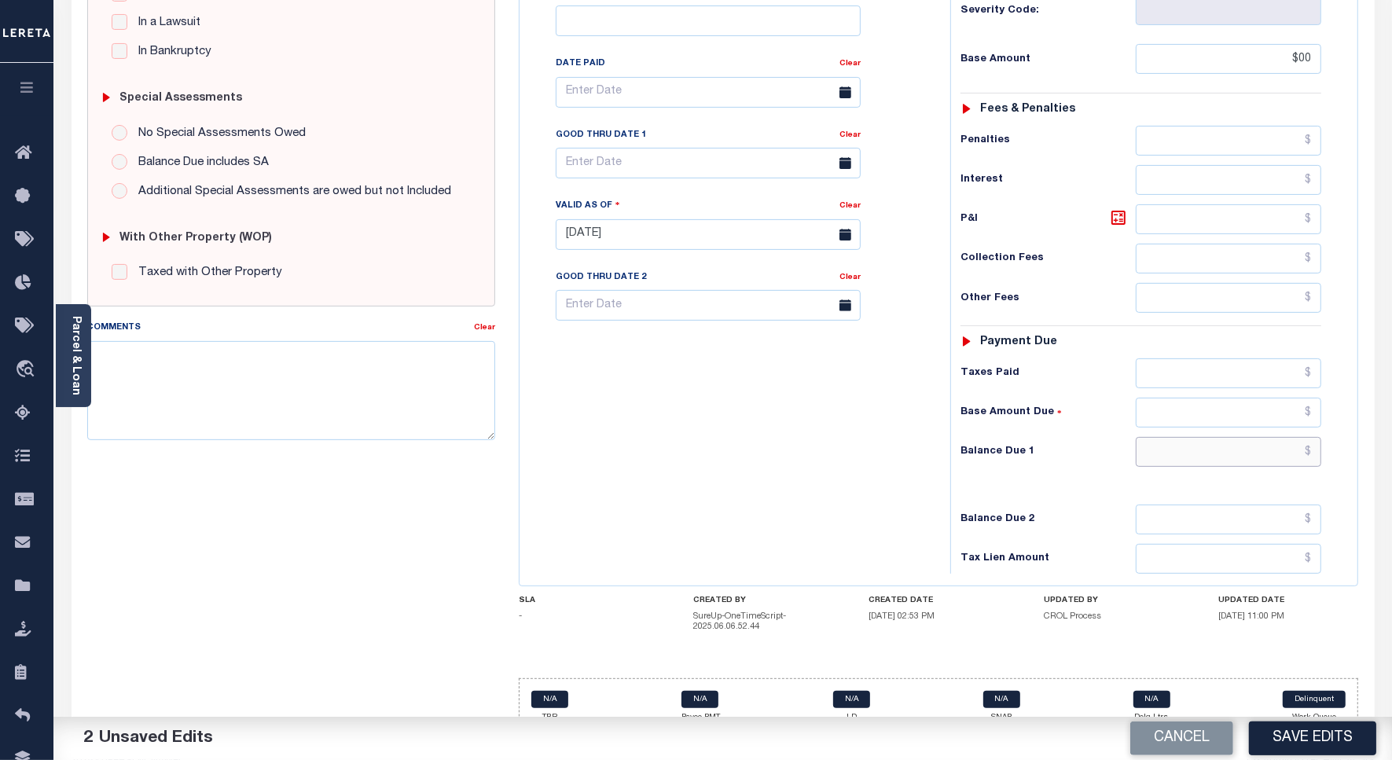
click at [1279, 437] on input "text" at bounding box center [1228, 452] width 185 height 30
type input "$00.00"
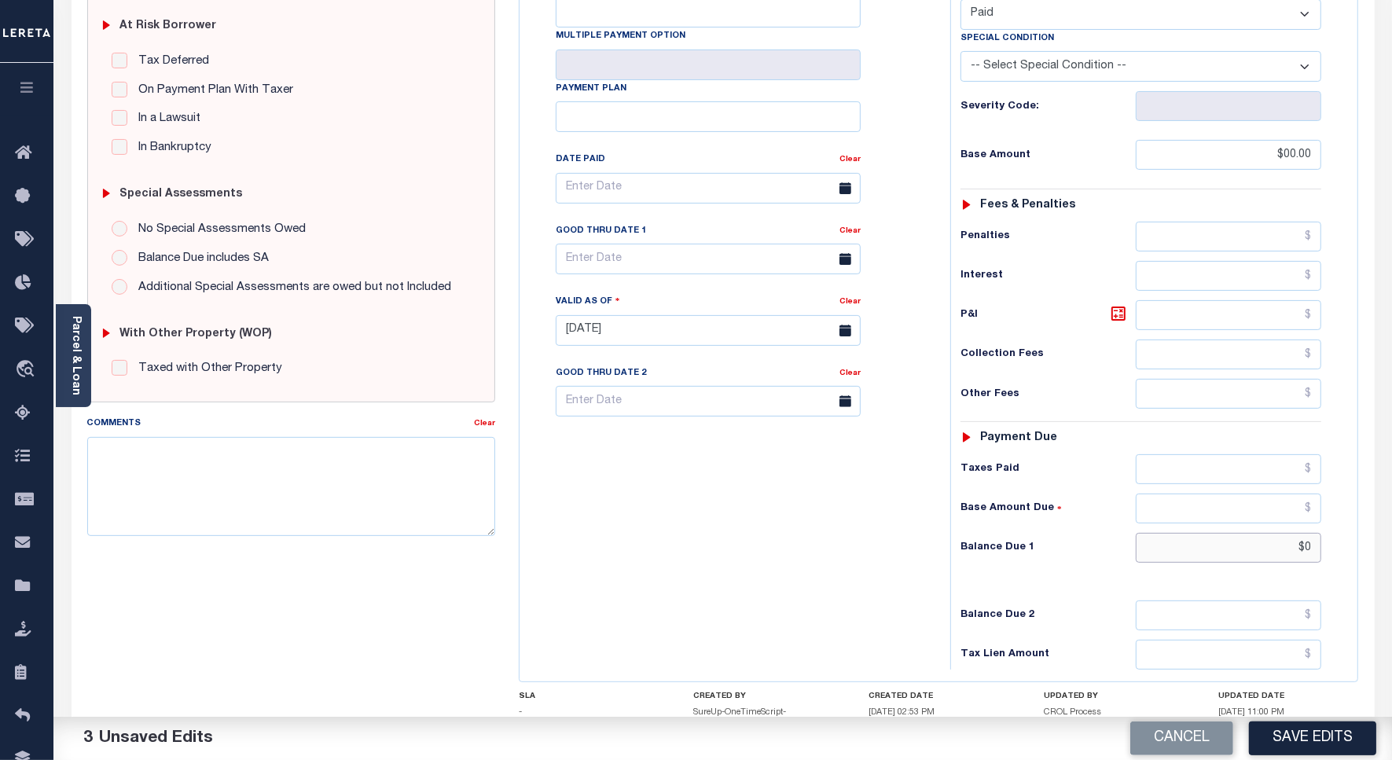
scroll to position [0, 0]
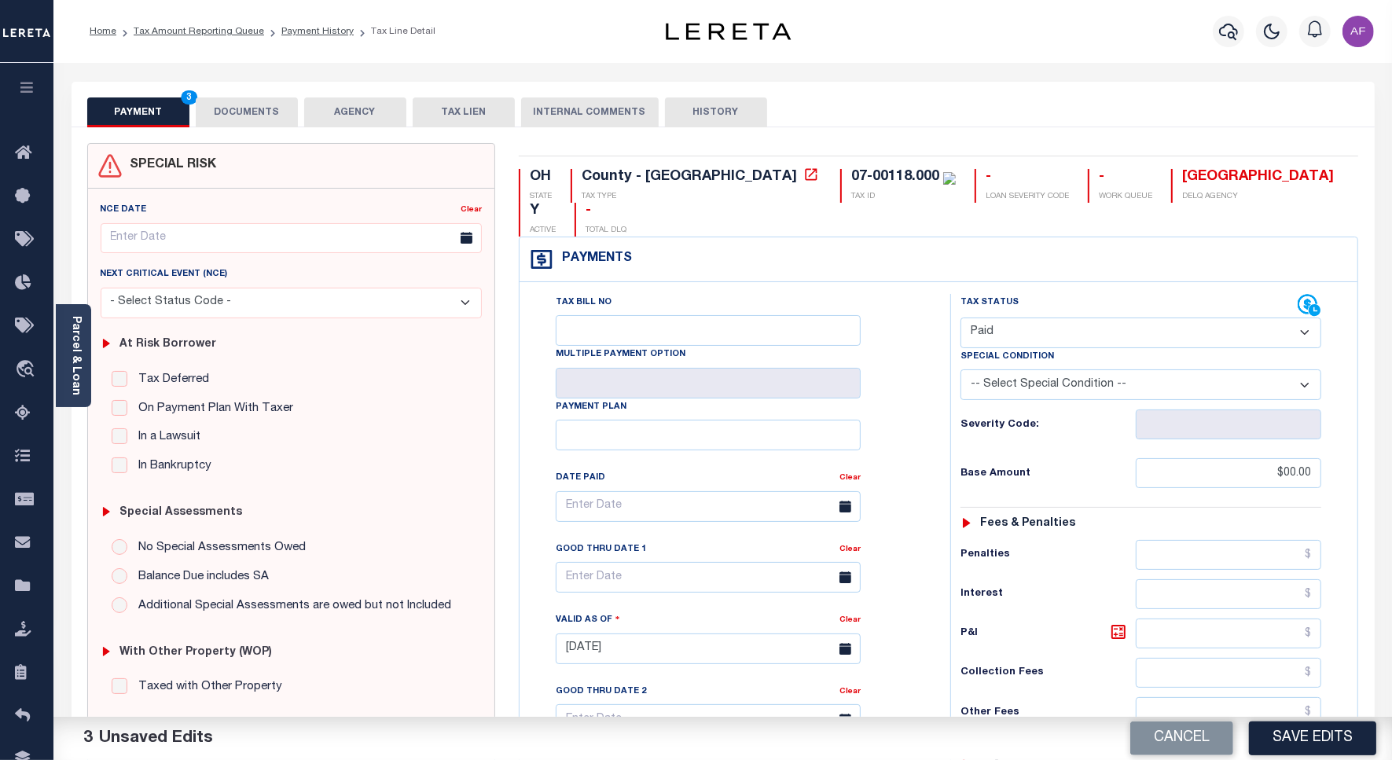
type input "$0.00"
click at [273, 107] on button "DOCUMENTS" at bounding box center [247, 112] width 102 height 30
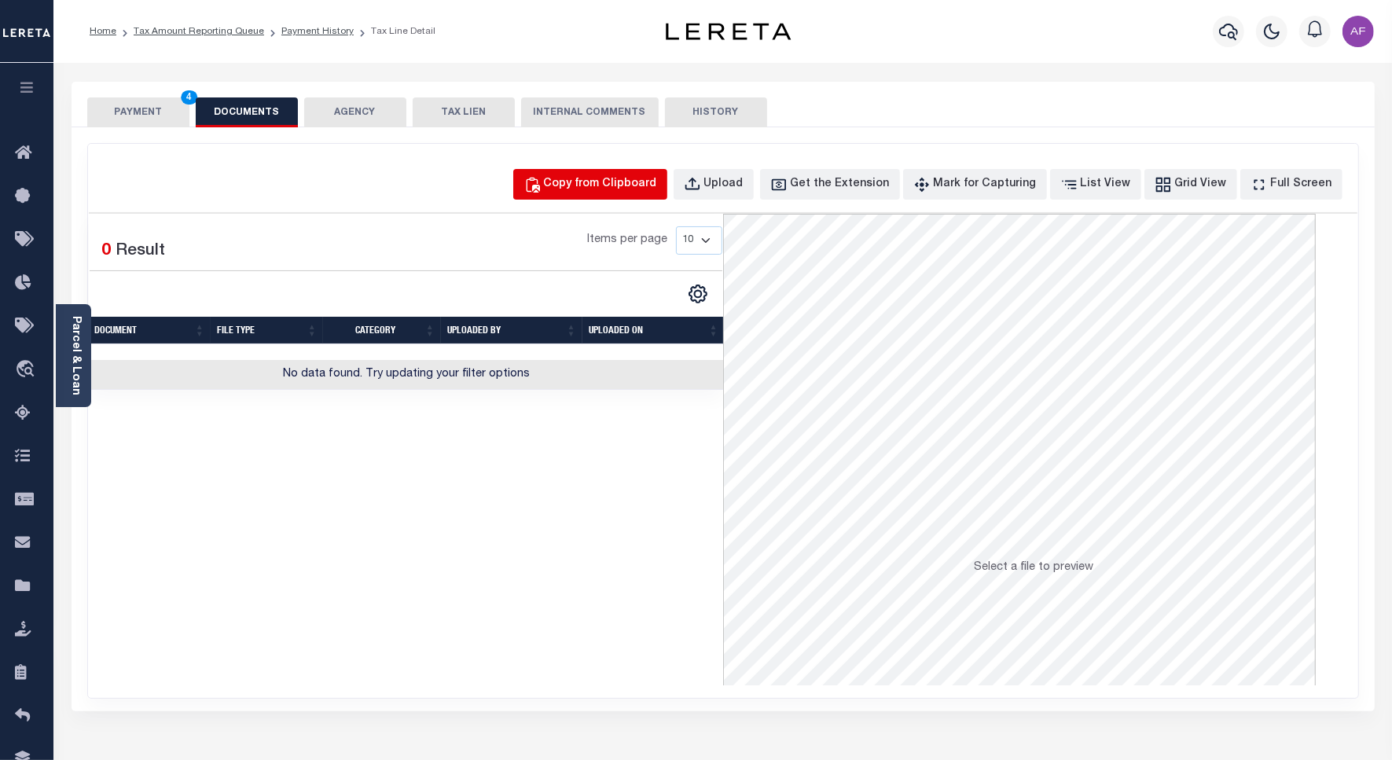
click at [618, 189] on div "Copy from Clipboard" at bounding box center [600, 184] width 113 height 17
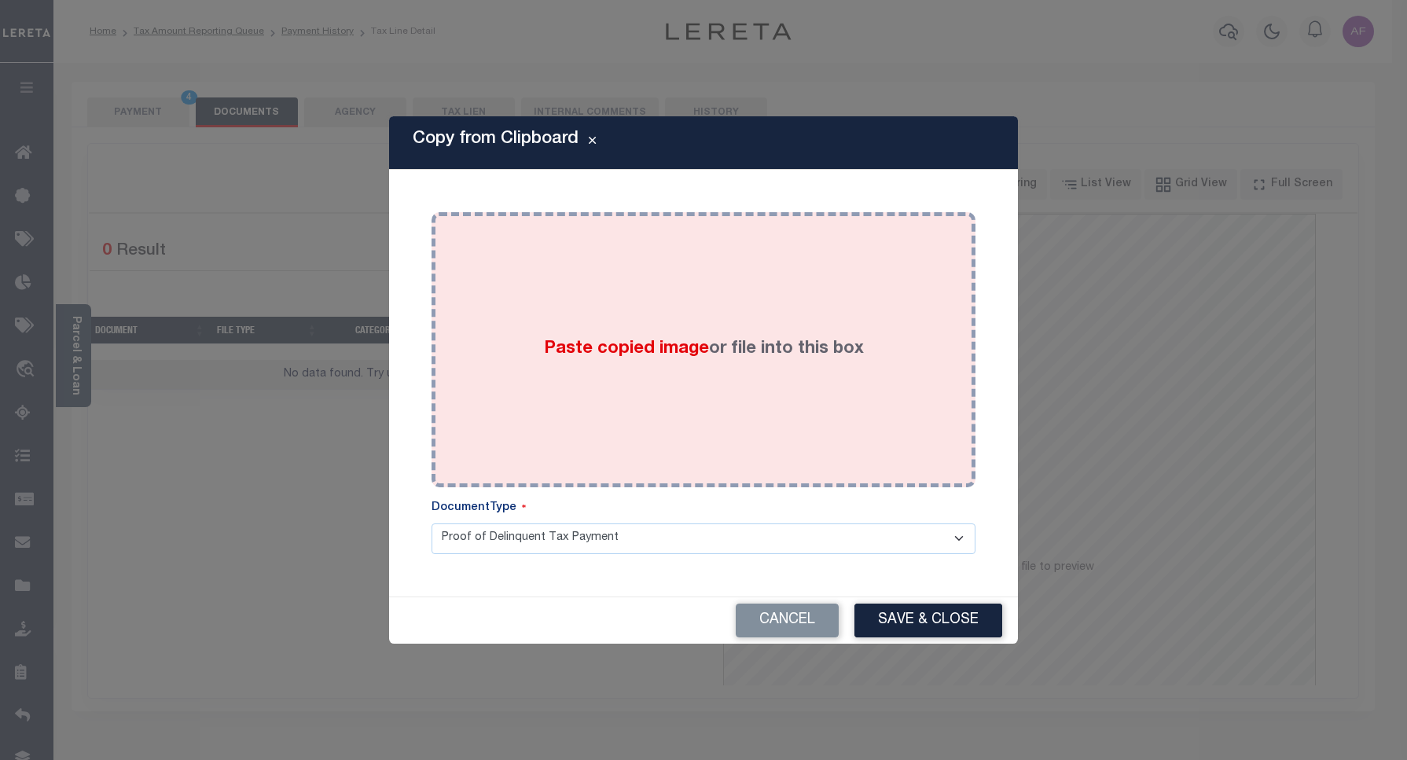
click at [563, 288] on div "Paste copied image or file into this box" at bounding box center [703, 349] width 520 height 251
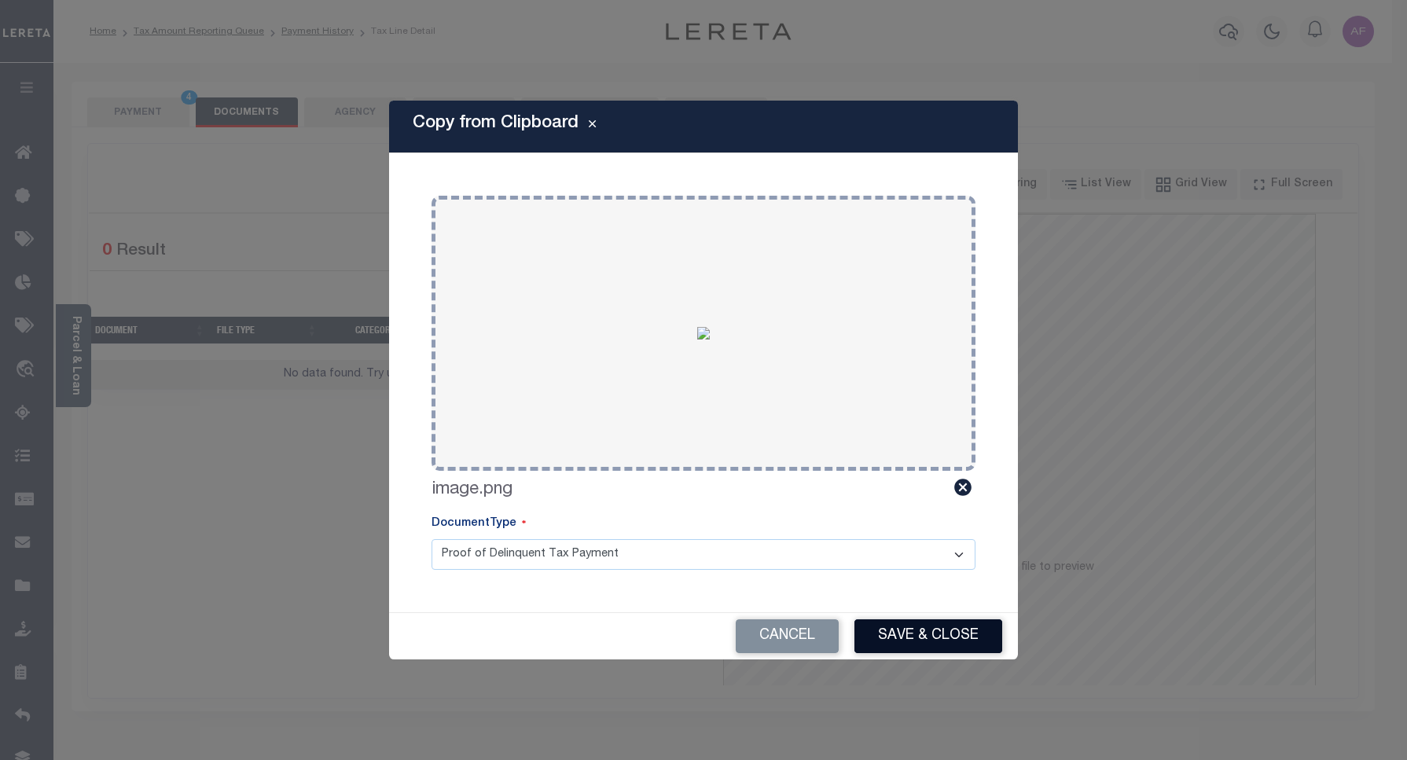
click at [943, 625] on button "Save & Close" at bounding box center [928, 636] width 148 height 34
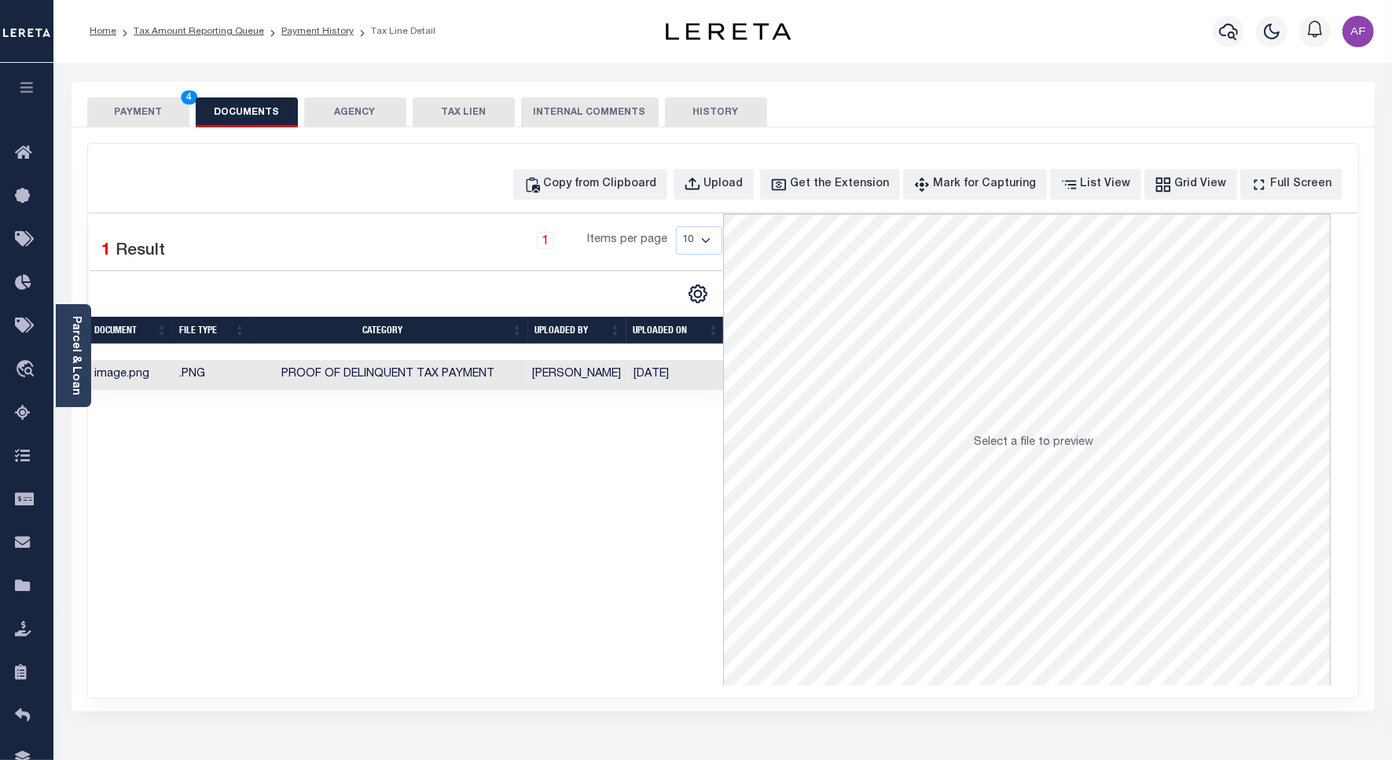
click at [154, 100] on button "PAYMENT 4" at bounding box center [138, 112] width 102 height 30
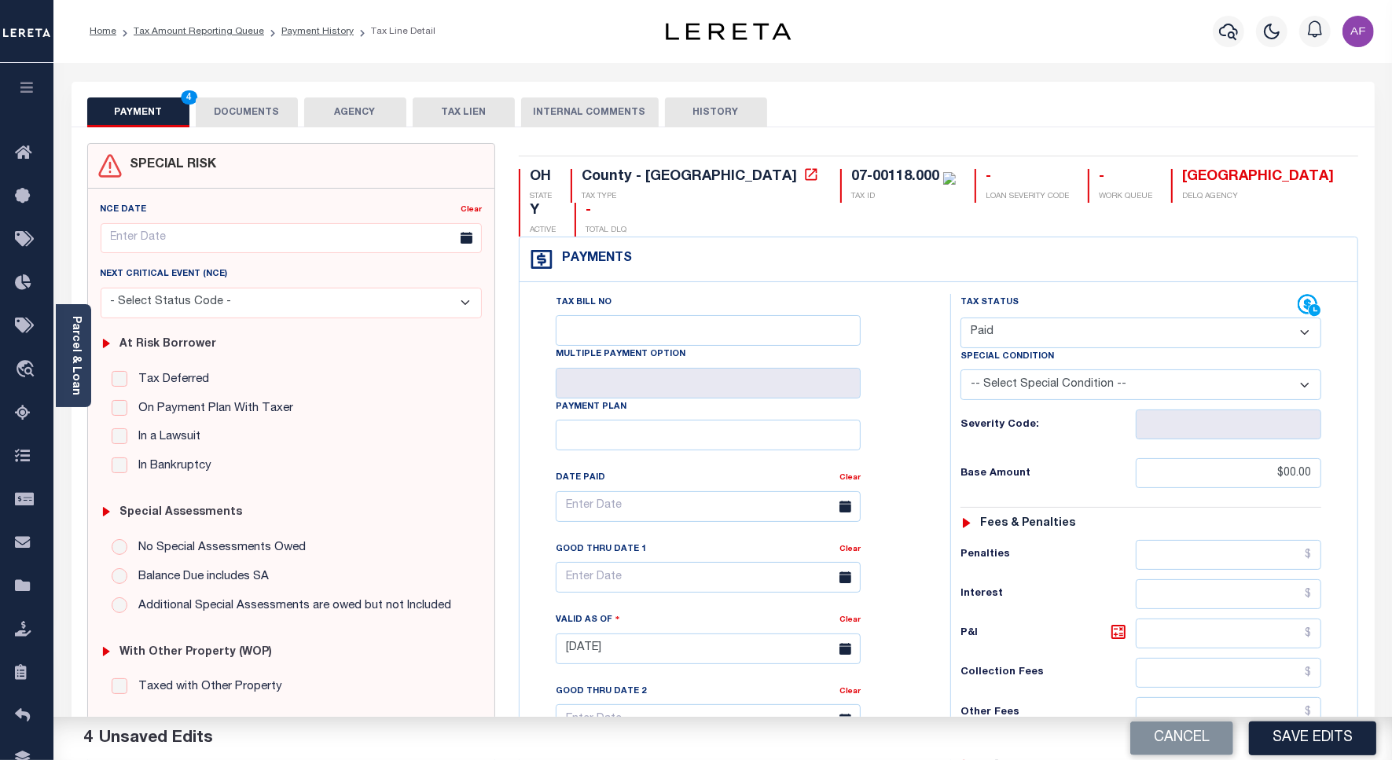
click at [1311, 715] on div "Tax Status Status - Select Status Code -" at bounding box center [1145, 641] width 391 height 694
click at [1310, 731] on button "Save Edits" at bounding box center [1312, 738] width 127 height 34
checkbox input "false"
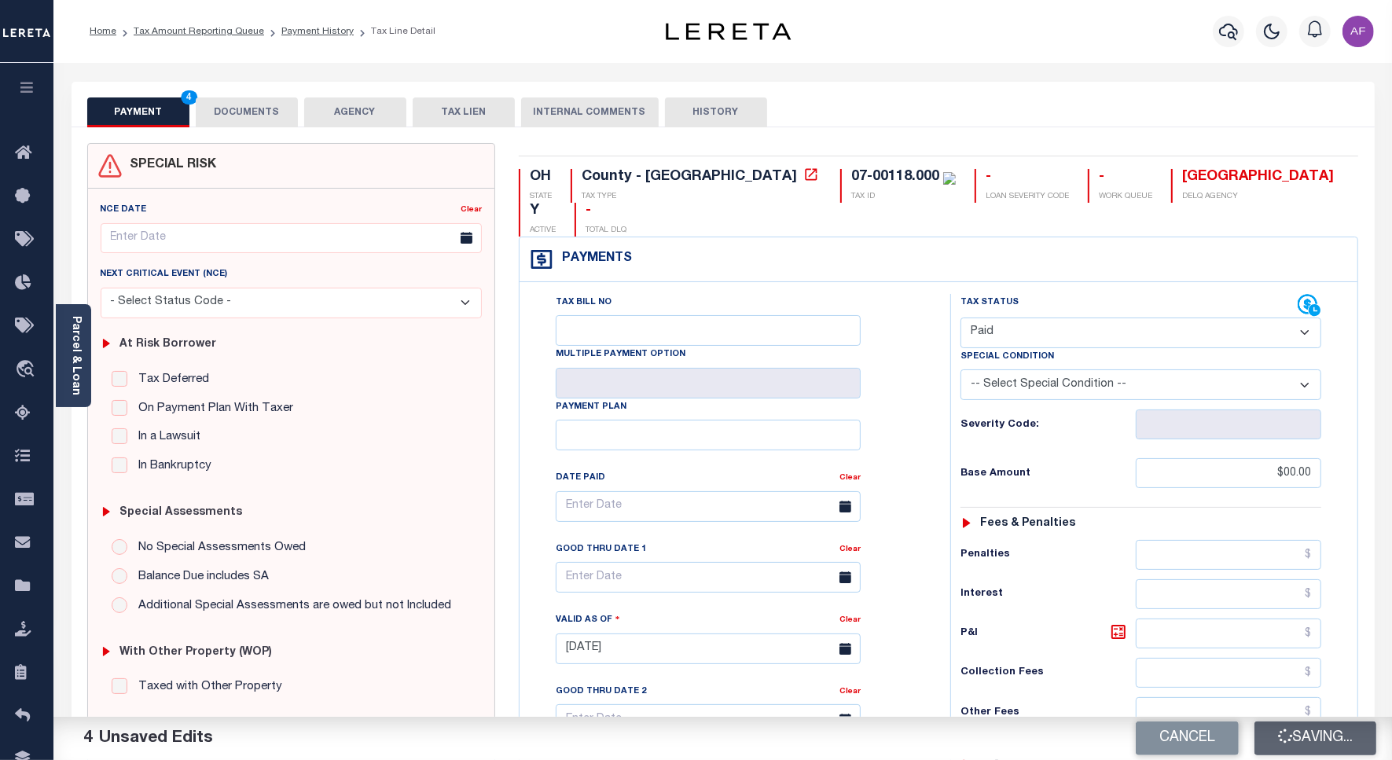
type input "$0"
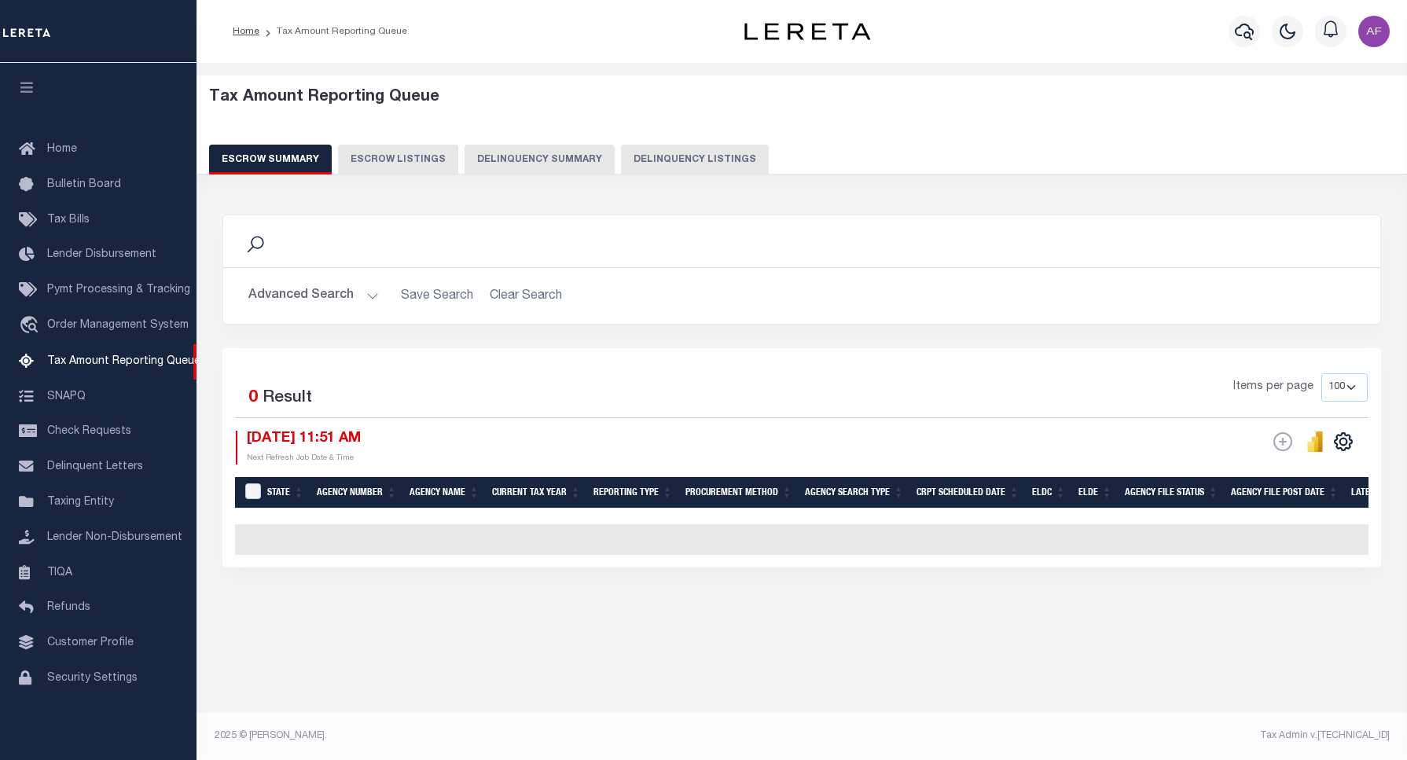
select select "100"
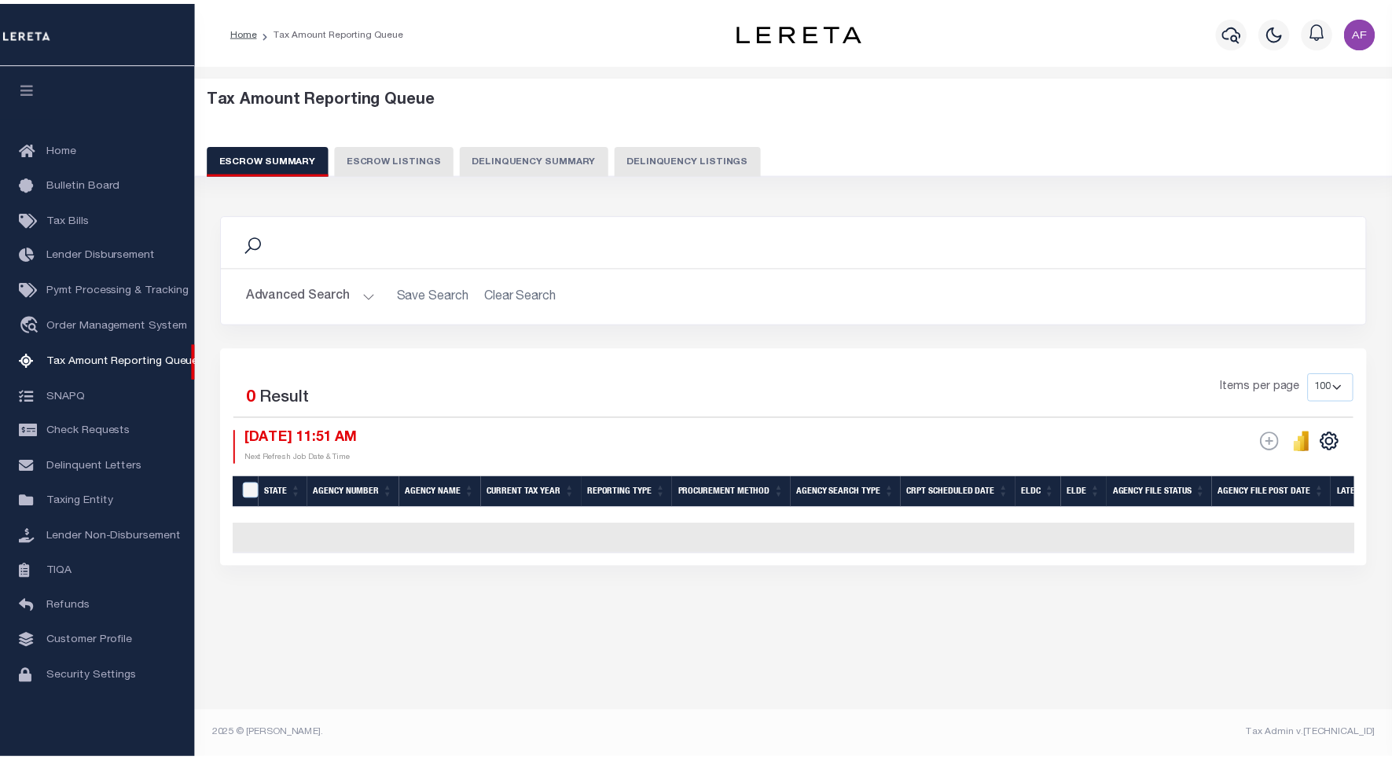
scroll to position [5, 0]
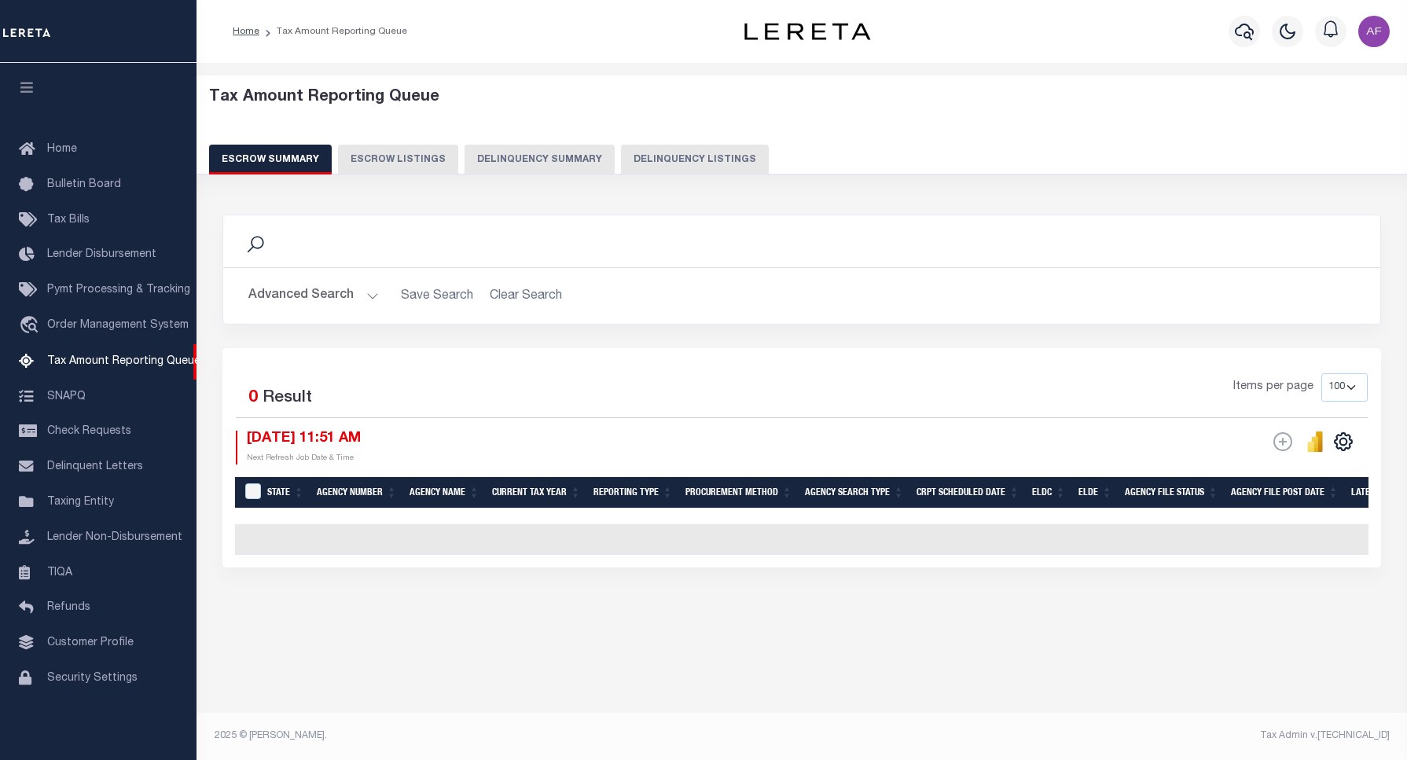
click at [684, 150] on button "Delinquency Listings" at bounding box center [695, 160] width 148 height 30
select select "100"
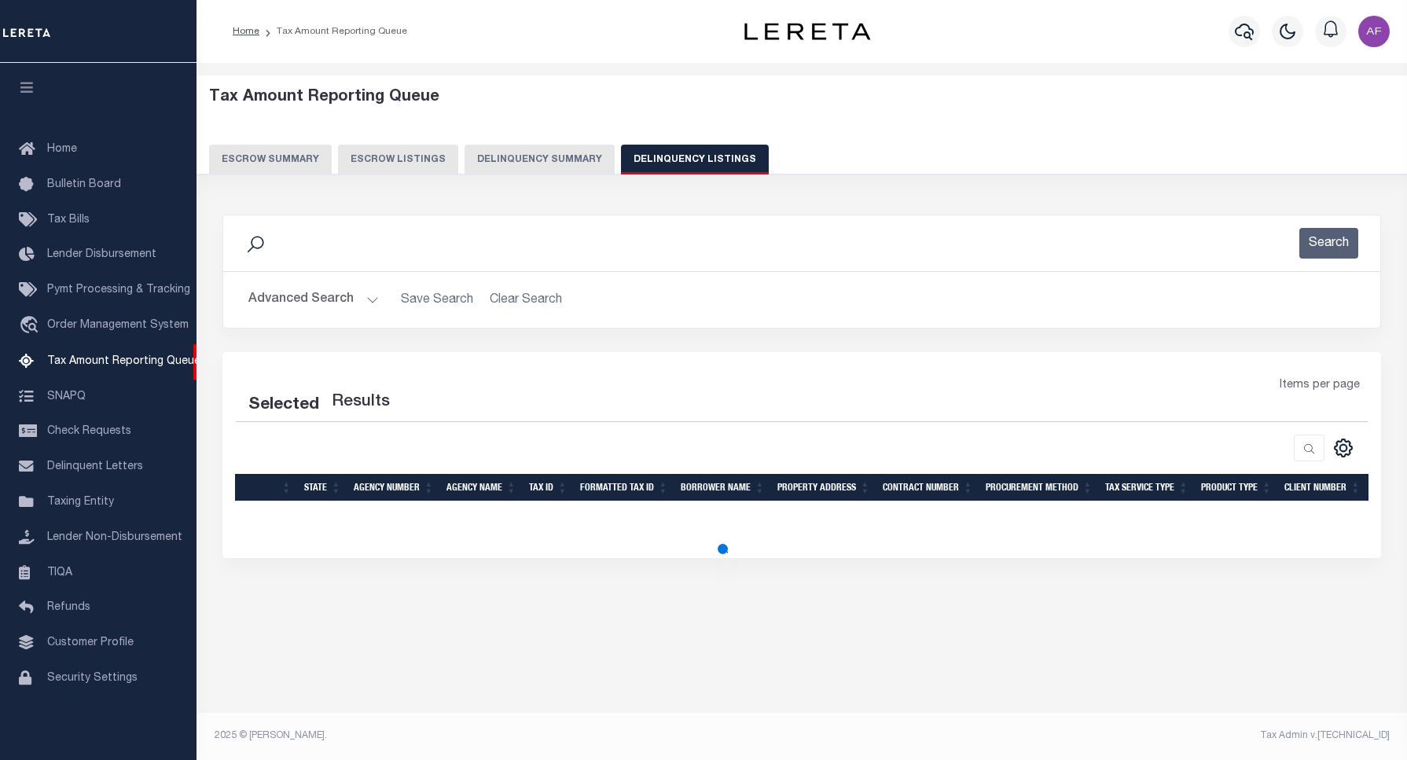
select select "100"
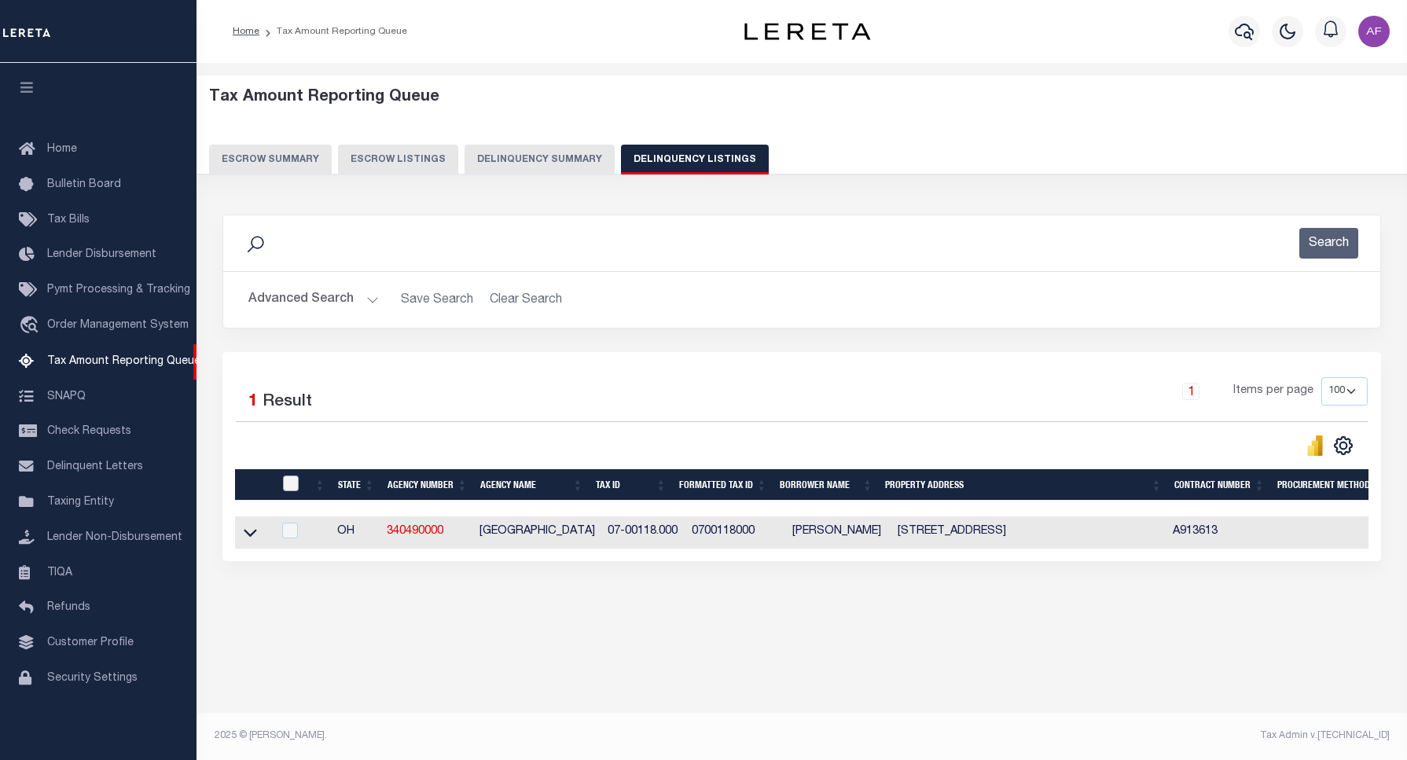
click at [293, 488] on input "checkbox" at bounding box center [291, 483] width 16 height 16
checkbox input "true"
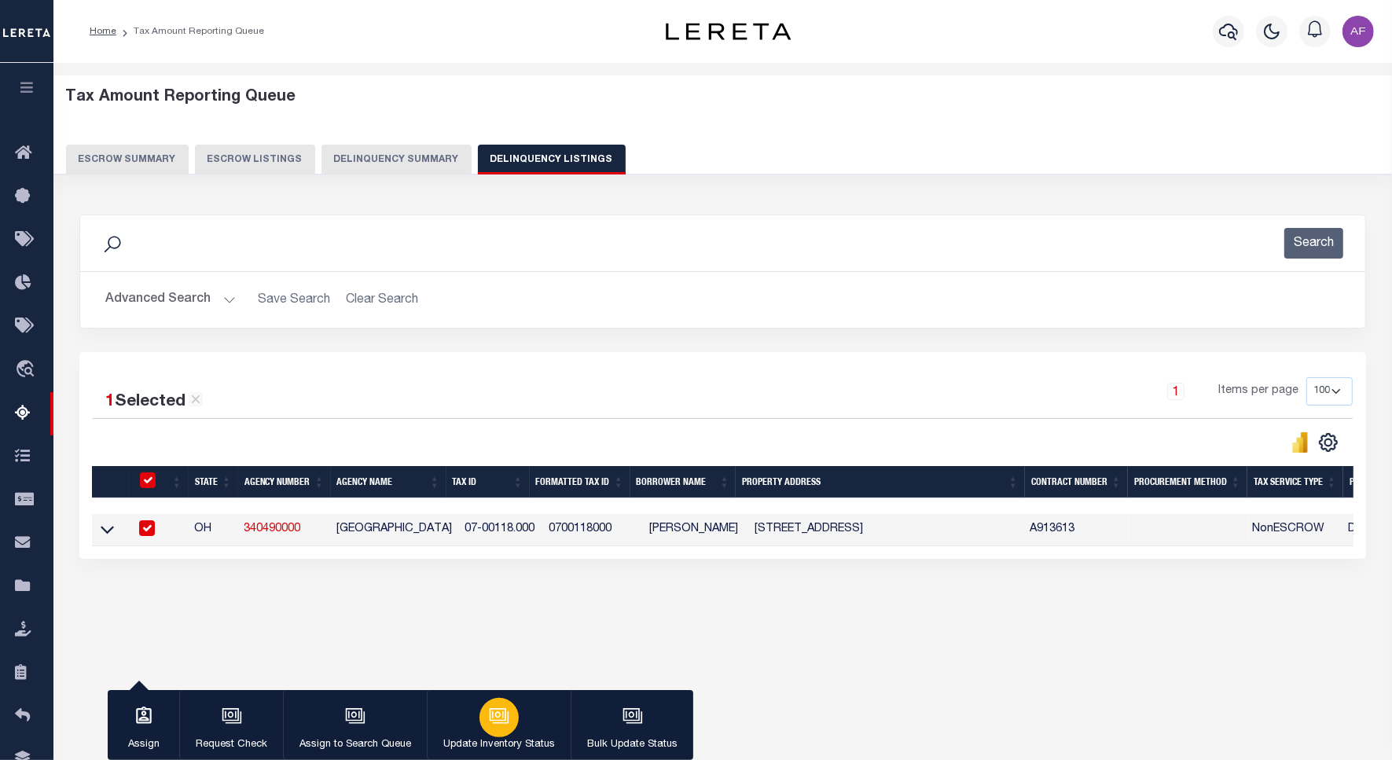
click at [512, 729] on button "Update Inventory Status" at bounding box center [499, 725] width 144 height 71
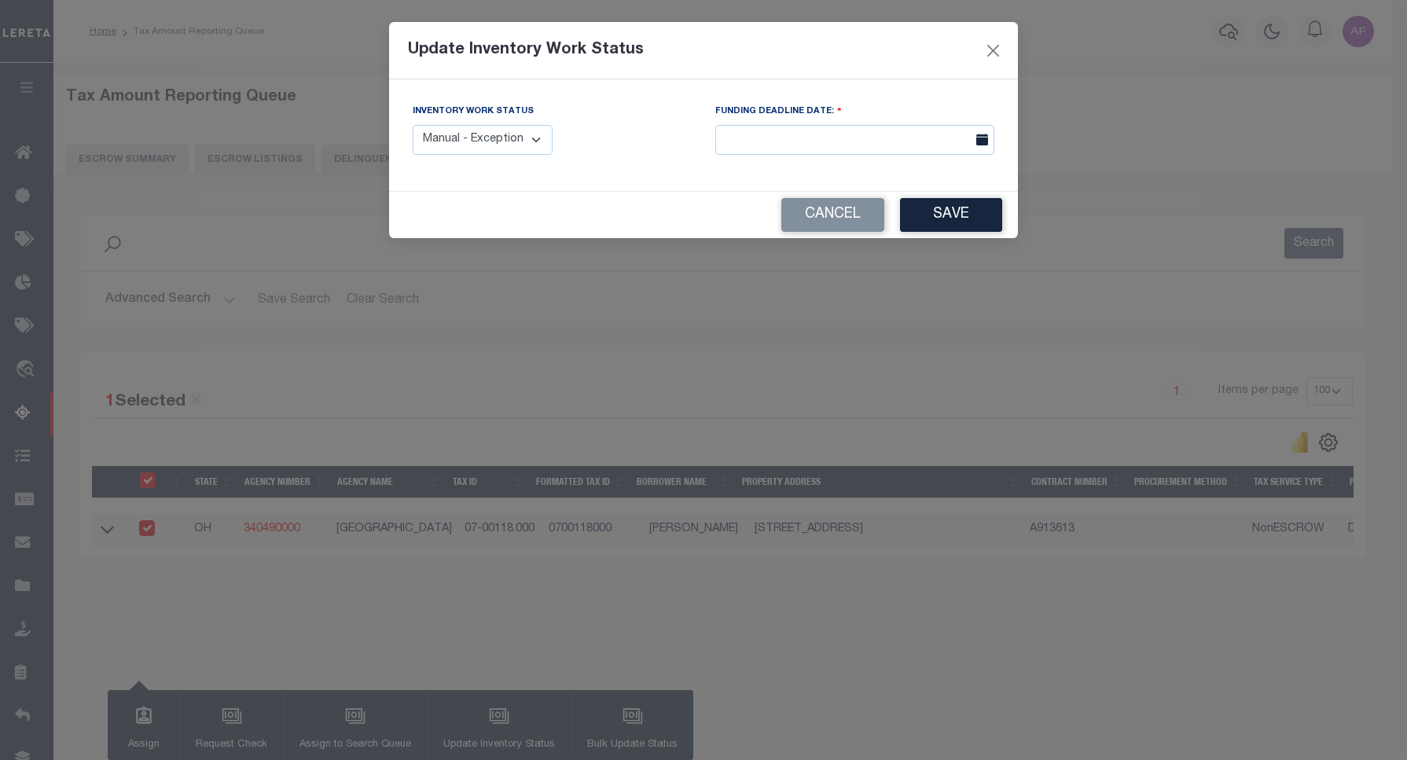
click at [515, 135] on select "Manual - Exception Pended - Awaiting Search Late Add Exception Completed" at bounding box center [483, 140] width 140 height 31
select select "4"
click at [413, 125] on select "Manual - Exception Pended - Awaiting Search Late Add Exception Completed" at bounding box center [483, 140] width 140 height 31
click at [960, 218] on button "Save" at bounding box center [951, 215] width 102 height 34
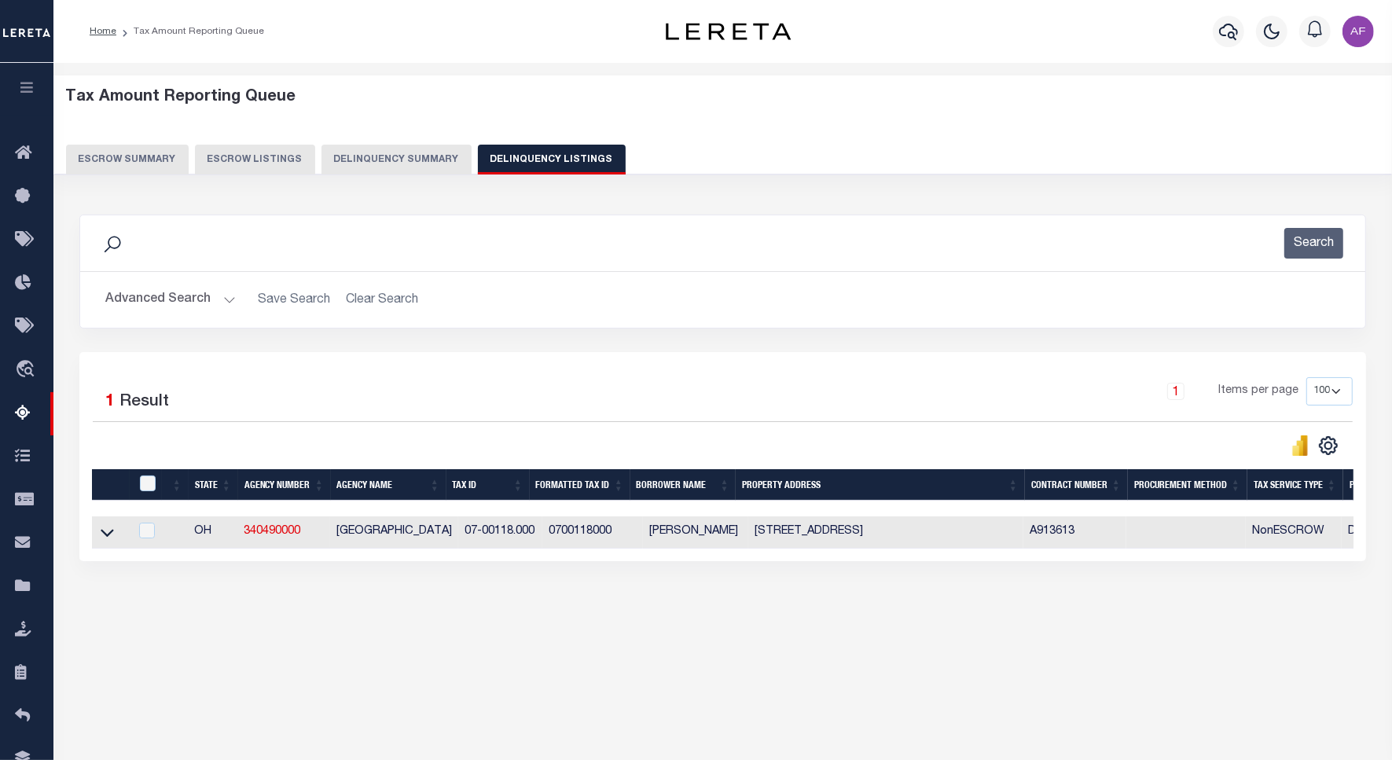
click at [159, 308] on button "Advanced Search" at bounding box center [170, 299] width 130 height 31
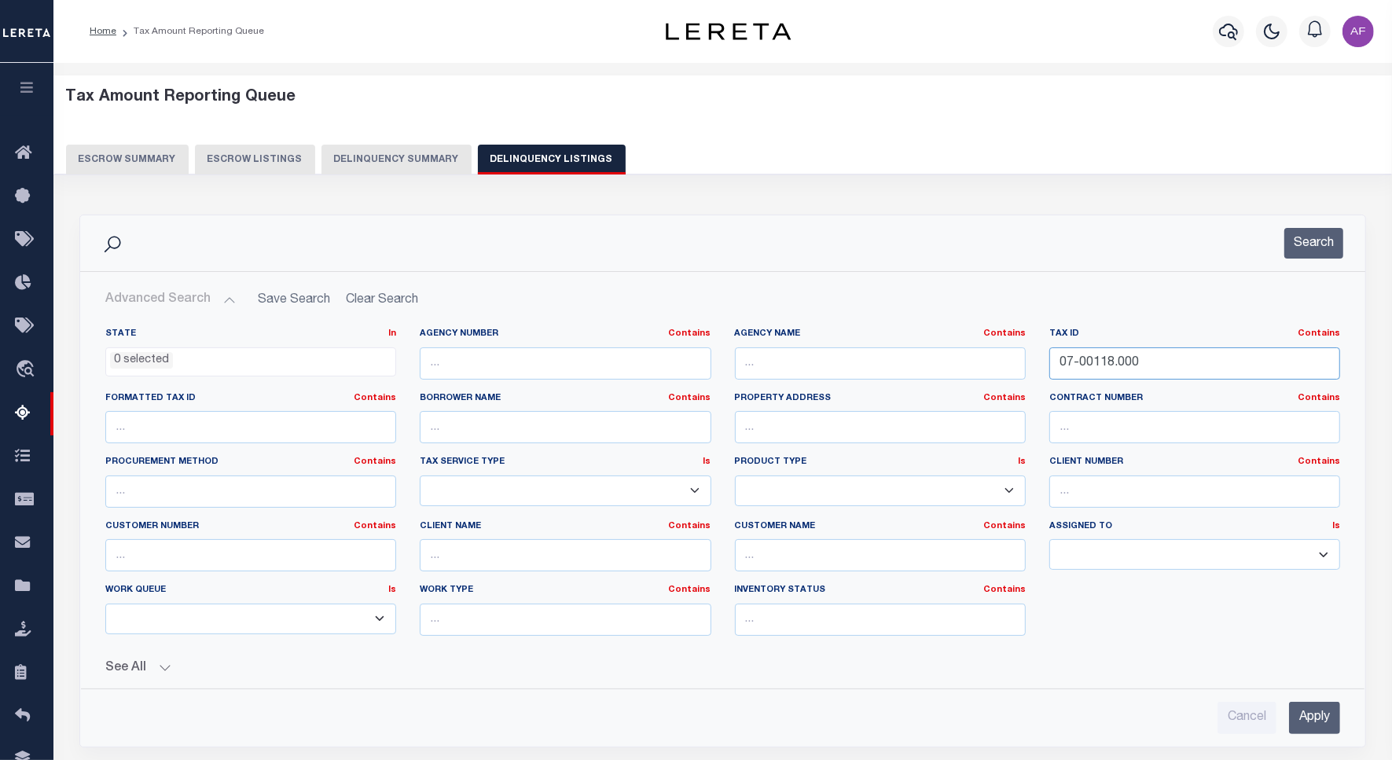
drag, startPoint x: 1146, startPoint y: 367, endPoint x: 989, endPoint y: 362, distance: 157.2
click at [989, 362] on div "State In In AK AL AR AZ CA CO CT DC DE FL GA GU HI IA ID IL IN KS [GEOGRAPHIC_D…" at bounding box center [723, 488] width 1258 height 321
paste input "text"
click at [1141, 358] on input "text" at bounding box center [1194, 363] width 291 height 32
paste input "07-00235.000"
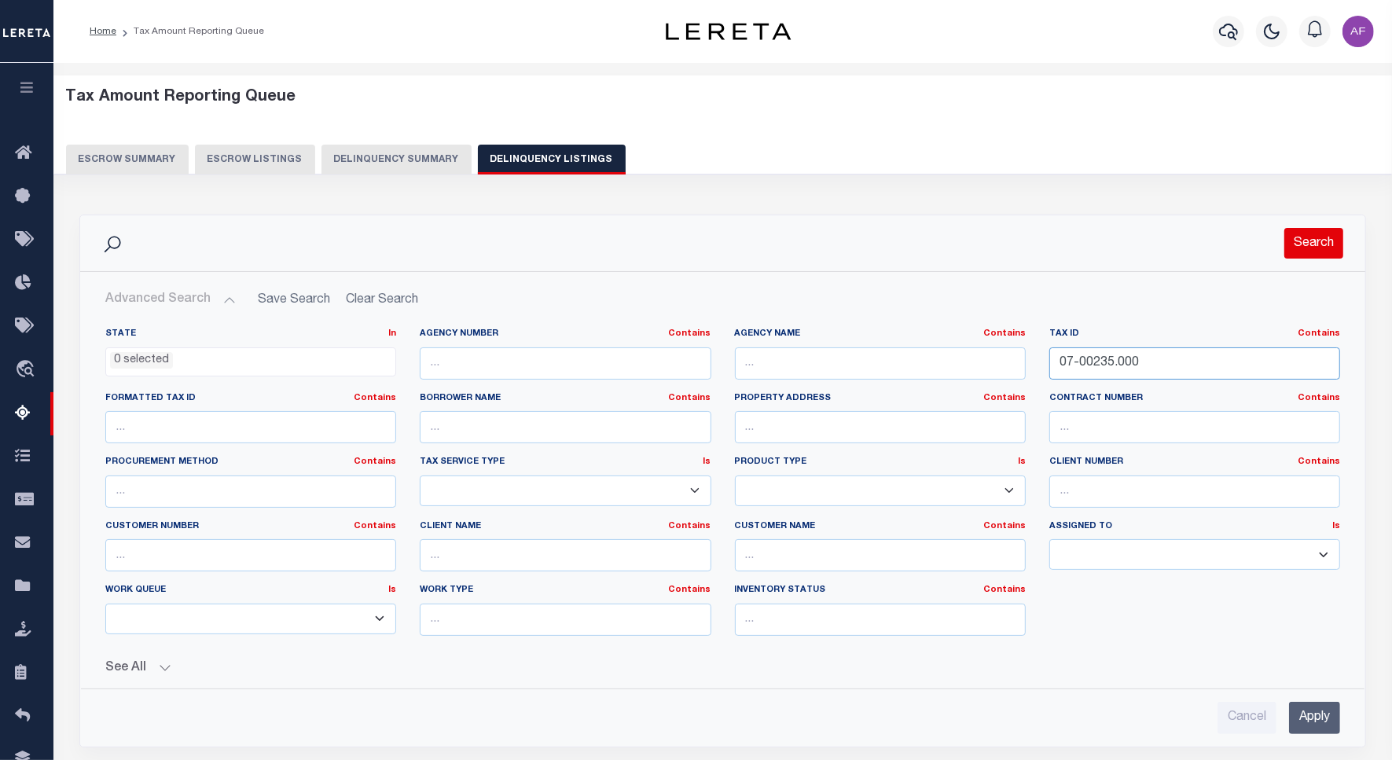
type input "07-00235.000"
click at [1325, 249] on button "Search" at bounding box center [1313, 243] width 59 height 31
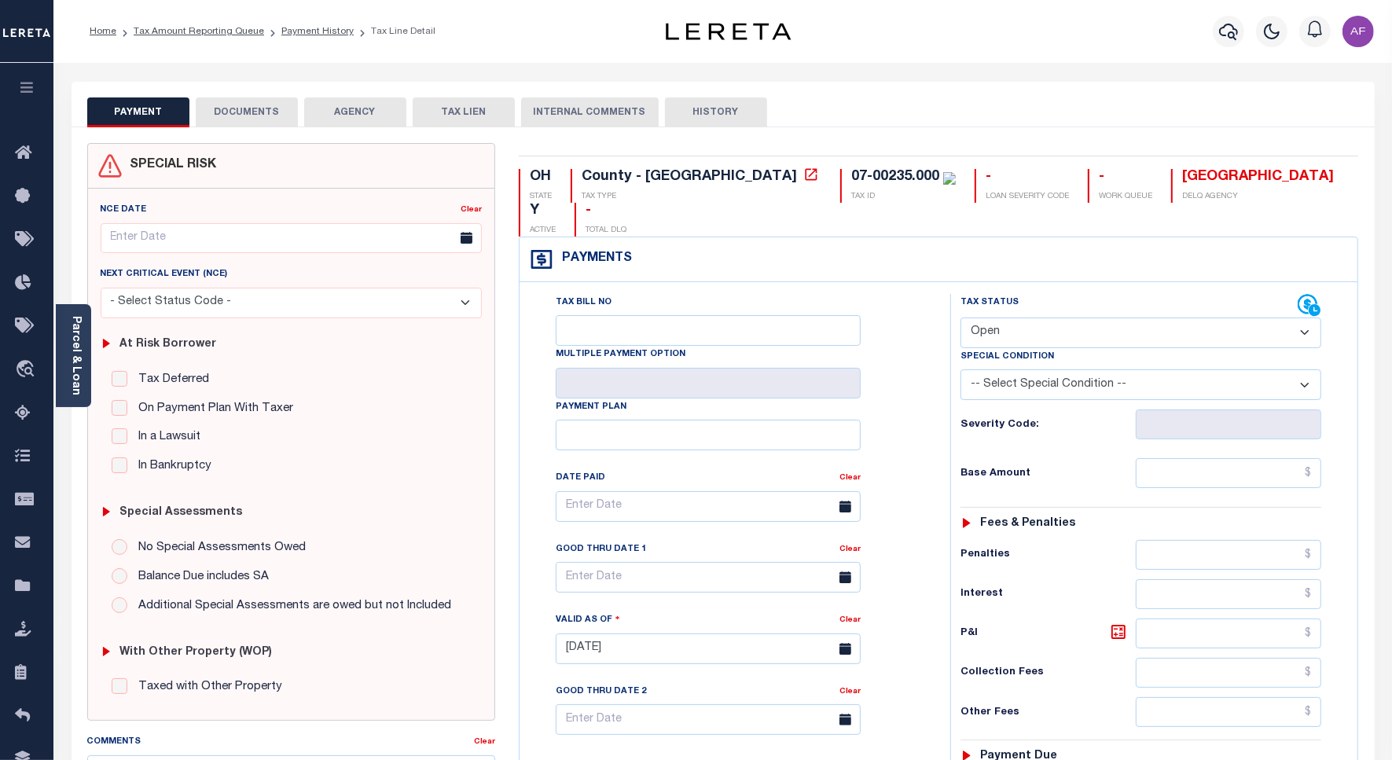
click at [1016, 317] on select "- Select Status Code - Open Due/Unpaid Paid Incomplete No Tax Due Internal Refu…" at bounding box center [1140, 332] width 361 height 31
select select "PYD"
click at [960, 317] on select "- Select Status Code - Open Due/Unpaid Paid Incomplete No Tax Due Internal Refu…" at bounding box center [1140, 332] width 361 height 31
type input "[DATE]"
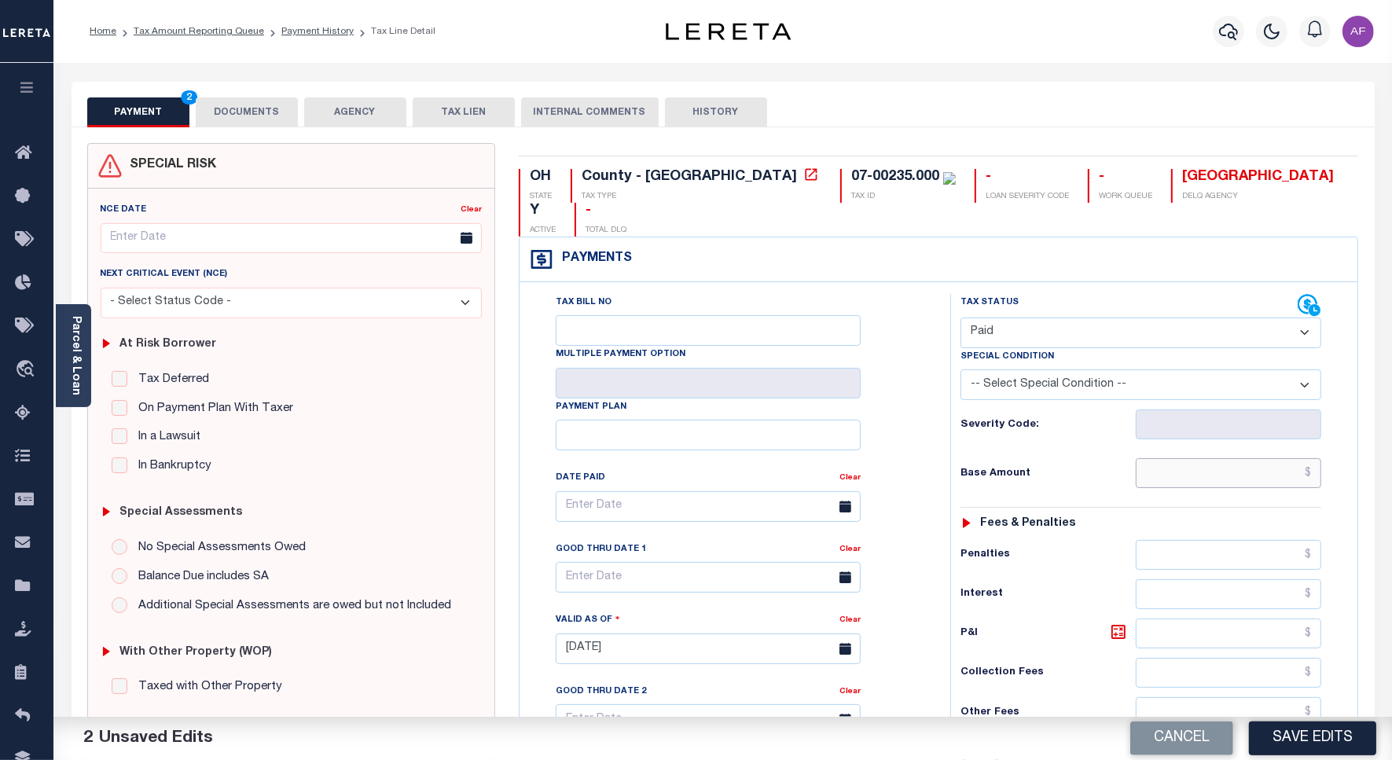
click at [1246, 458] on input "text" at bounding box center [1228, 473] width 185 height 30
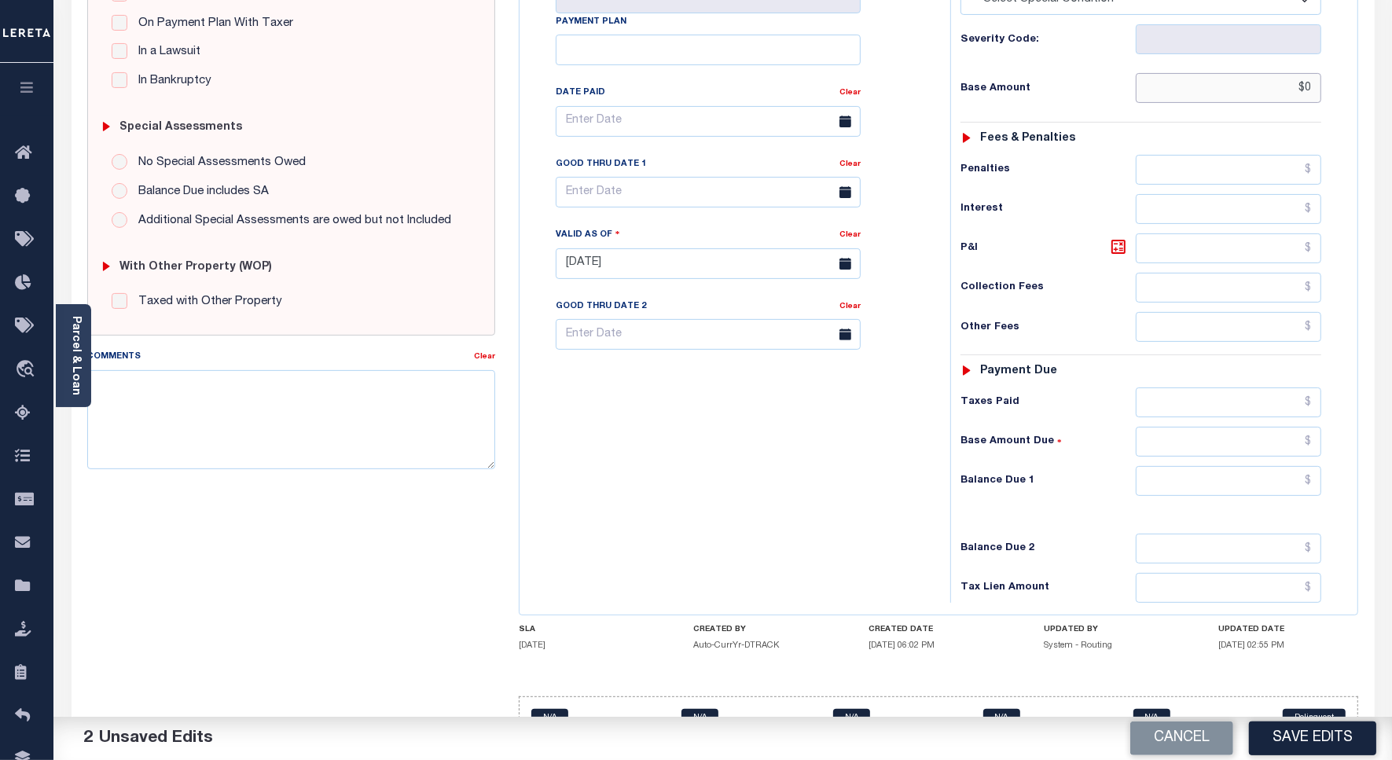
scroll to position [405, 0]
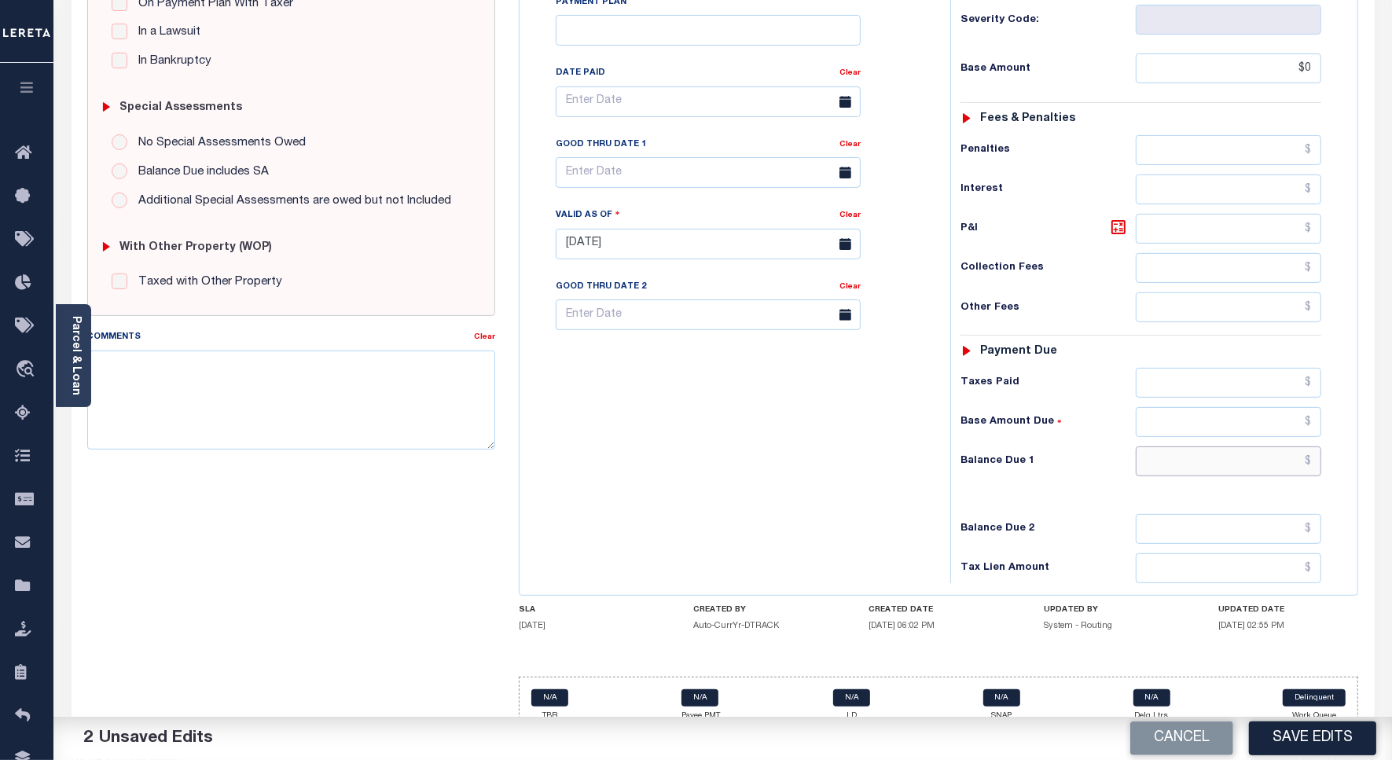
type input "$0.00"
click at [1279, 446] on input "text" at bounding box center [1228, 461] width 185 height 30
type input "$0"
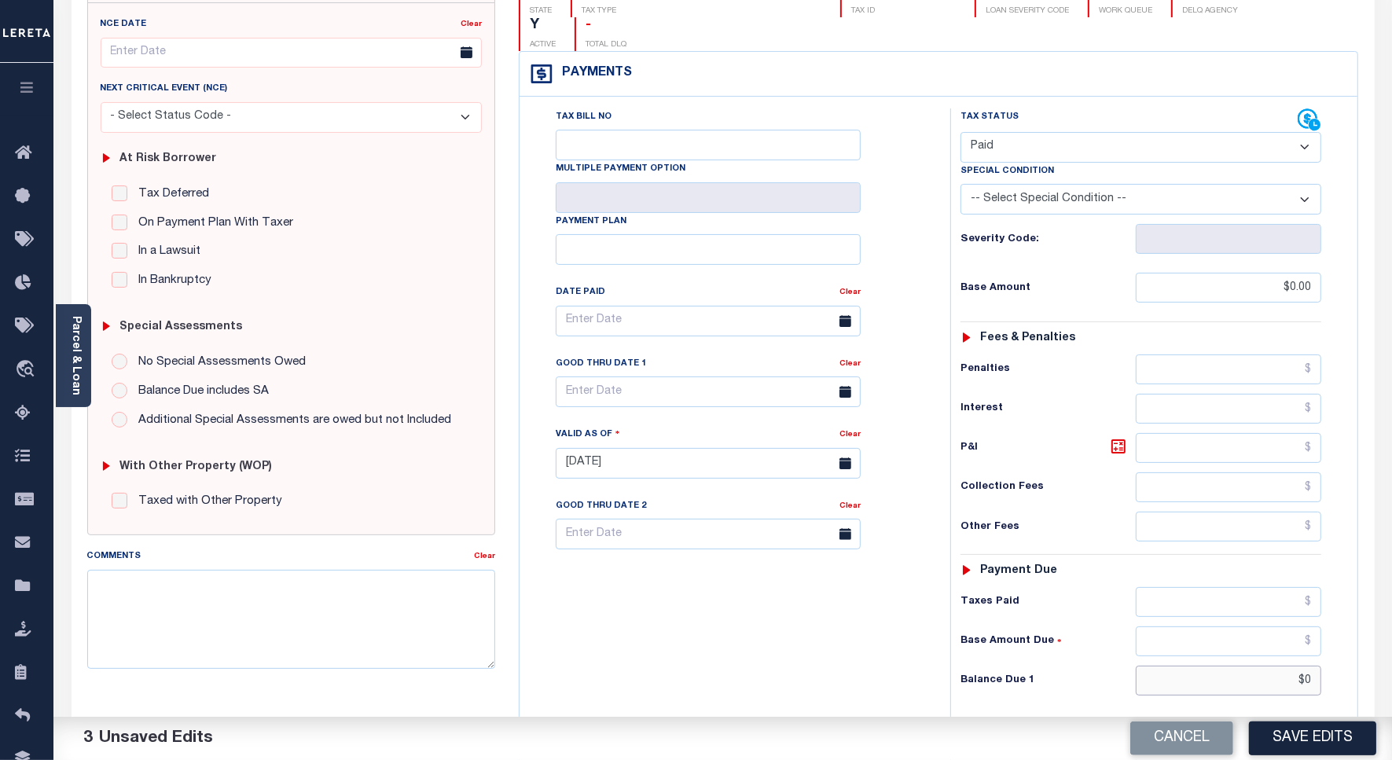
scroll to position [0, 0]
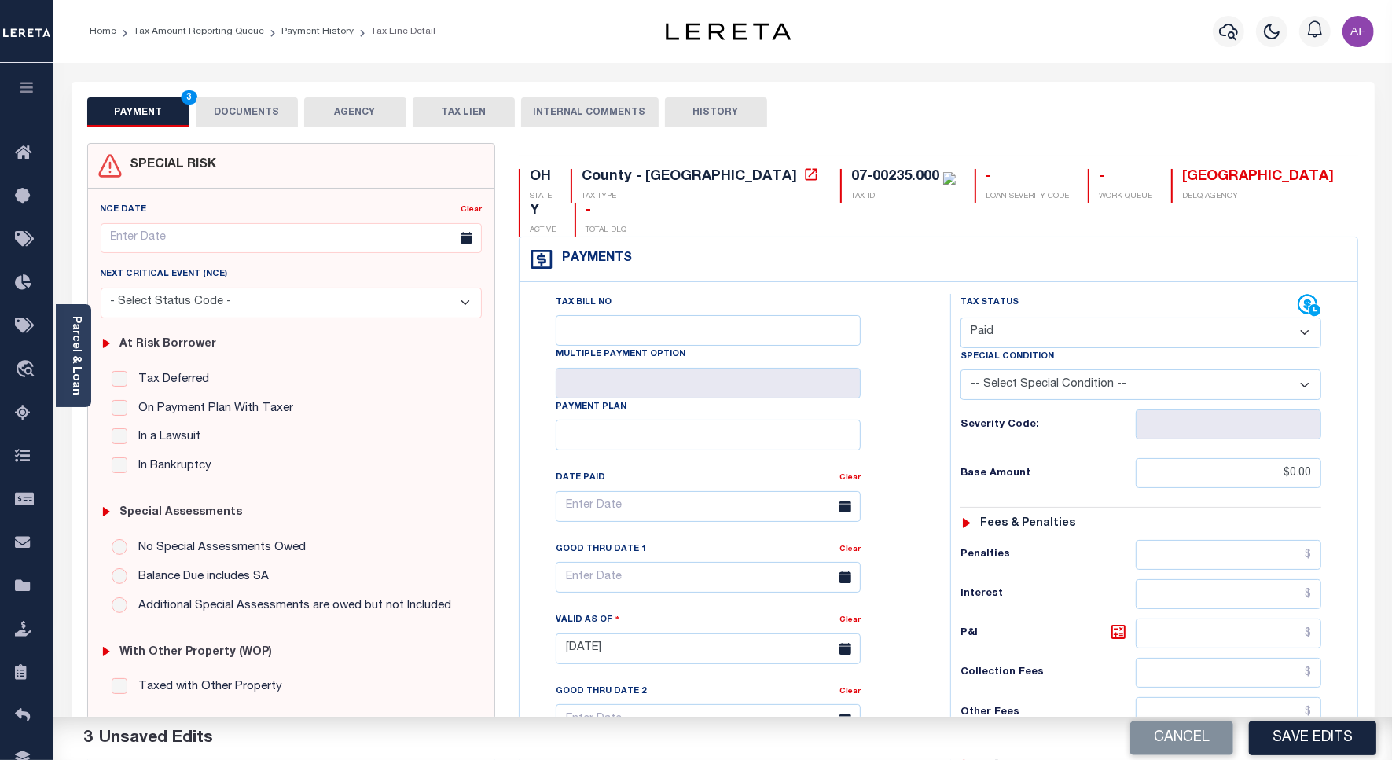
click at [221, 102] on button "DOCUMENTS" at bounding box center [247, 112] width 102 height 30
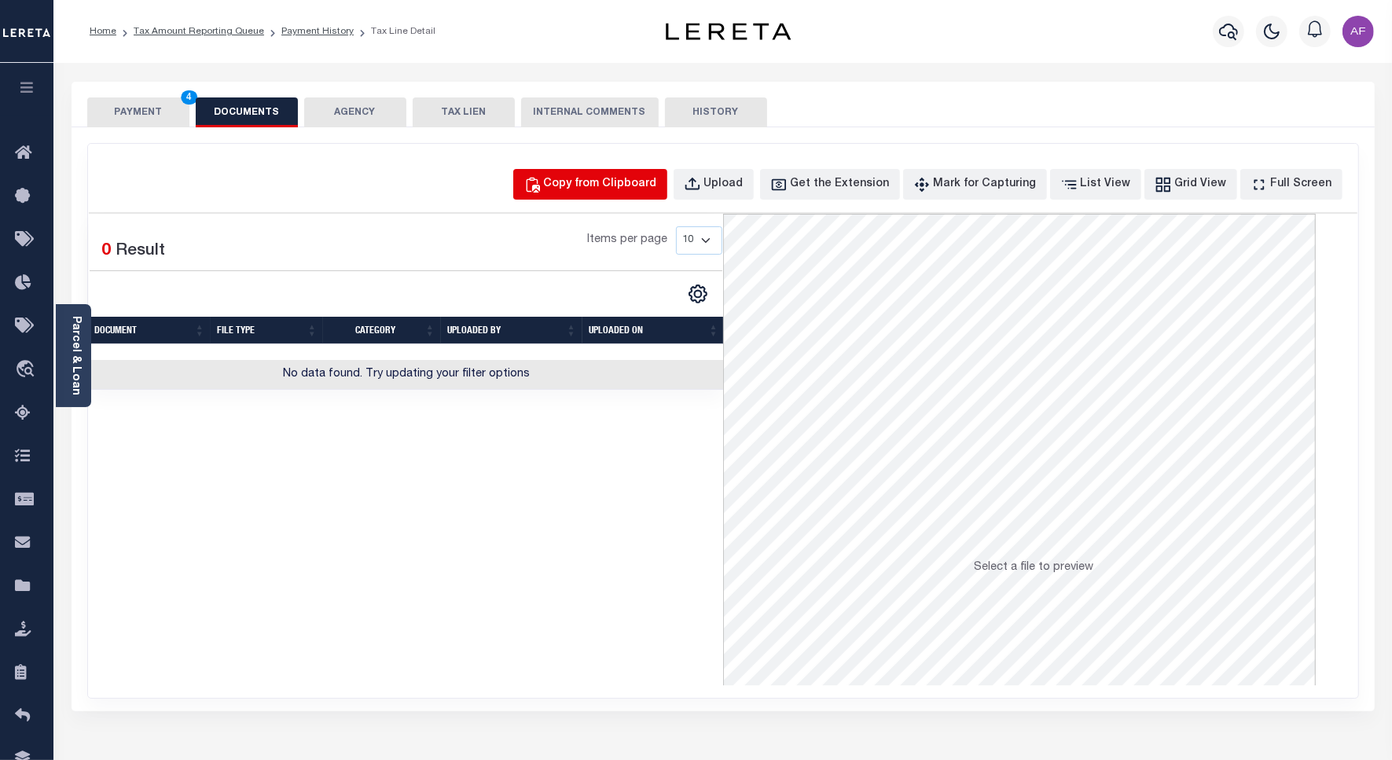
click at [625, 193] on button "Copy from Clipboard" at bounding box center [590, 184] width 154 height 31
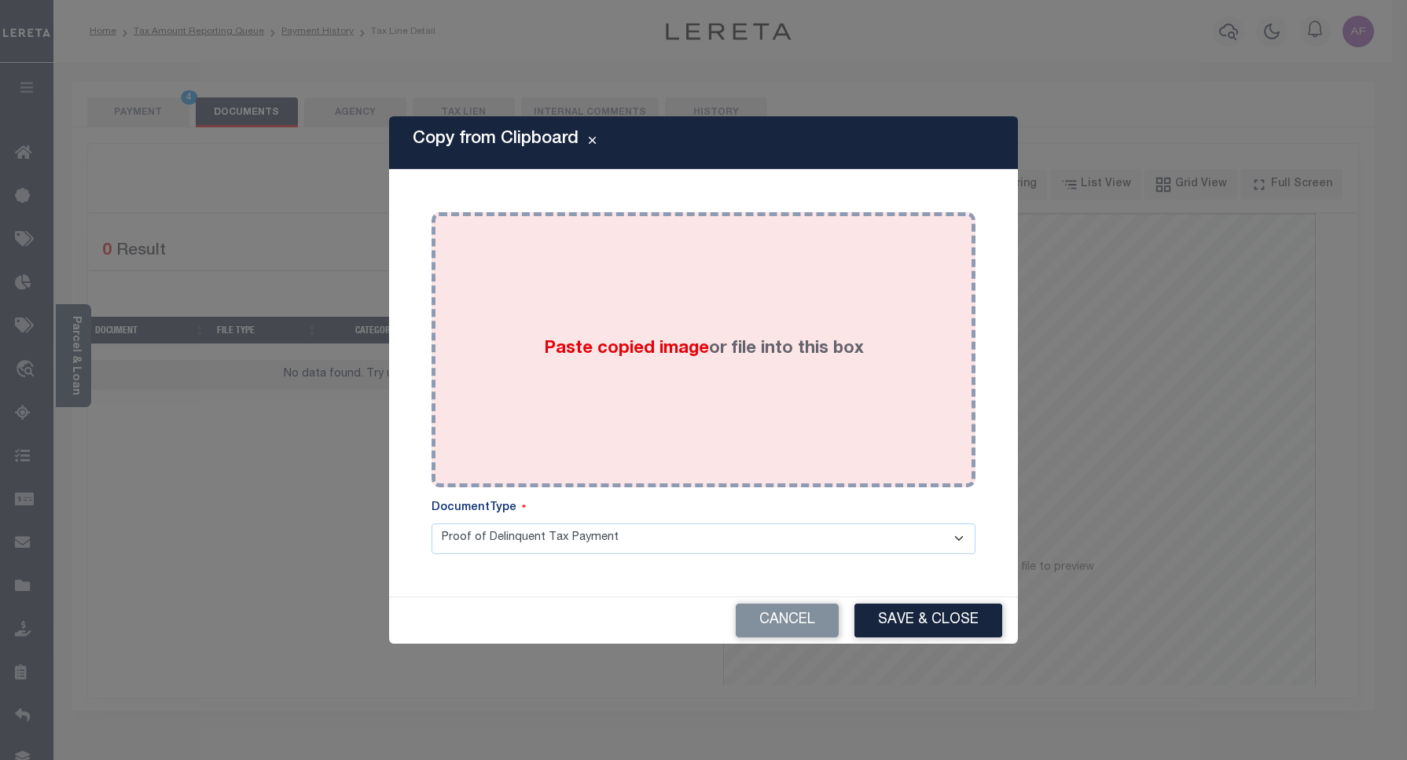
click at [656, 315] on div "Paste copied image or file into this box" at bounding box center [703, 349] width 520 height 251
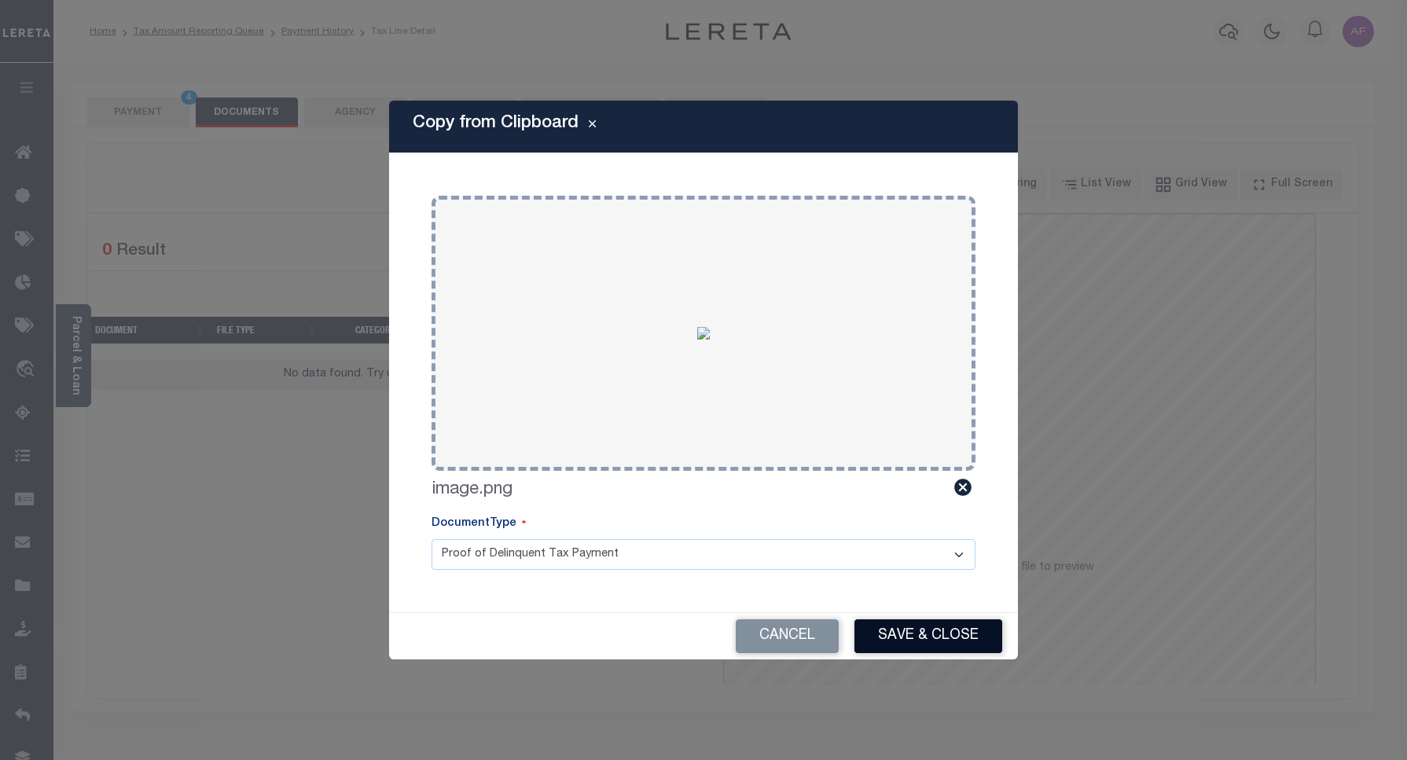
click at [916, 622] on button "Save & Close" at bounding box center [928, 636] width 148 height 34
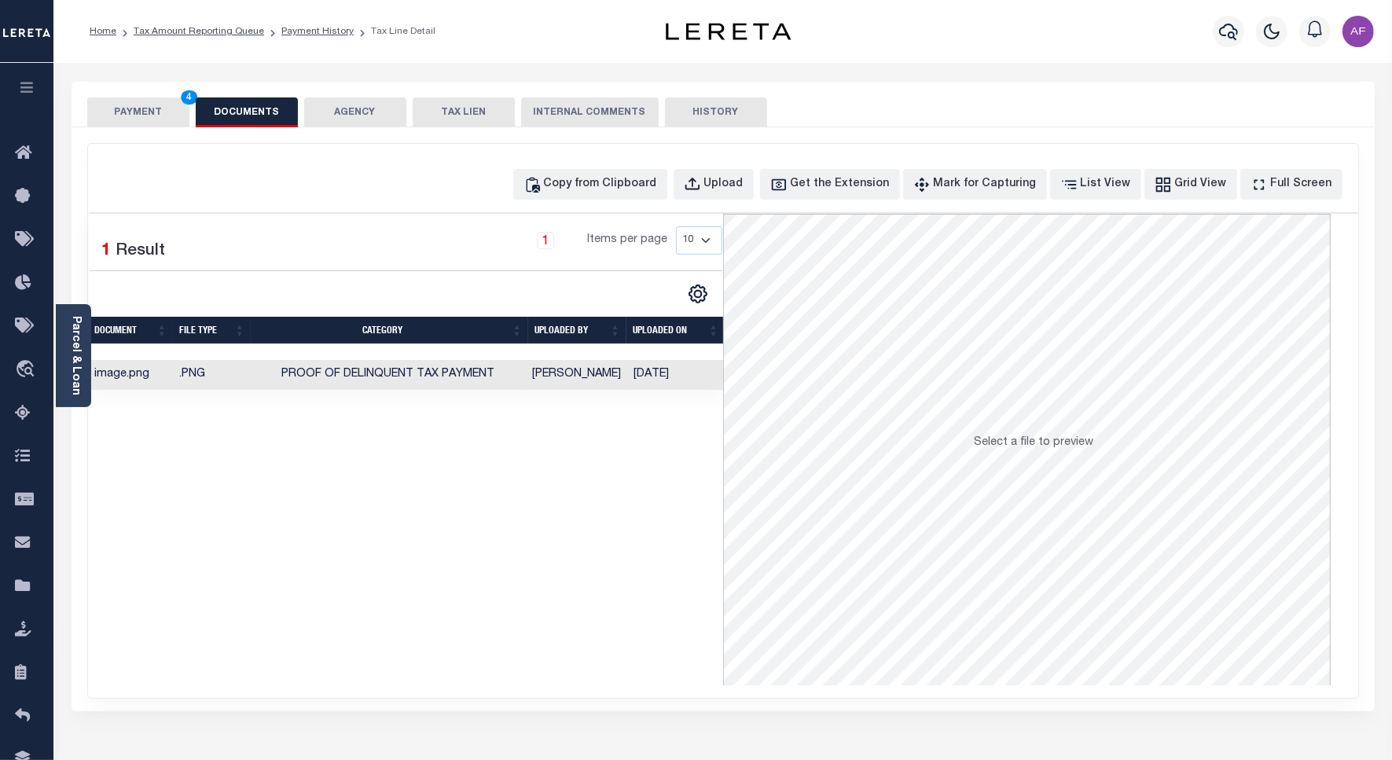
click at [128, 107] on button "PAYMENT 4" at bounding box center [138, 112] width 102 height 30
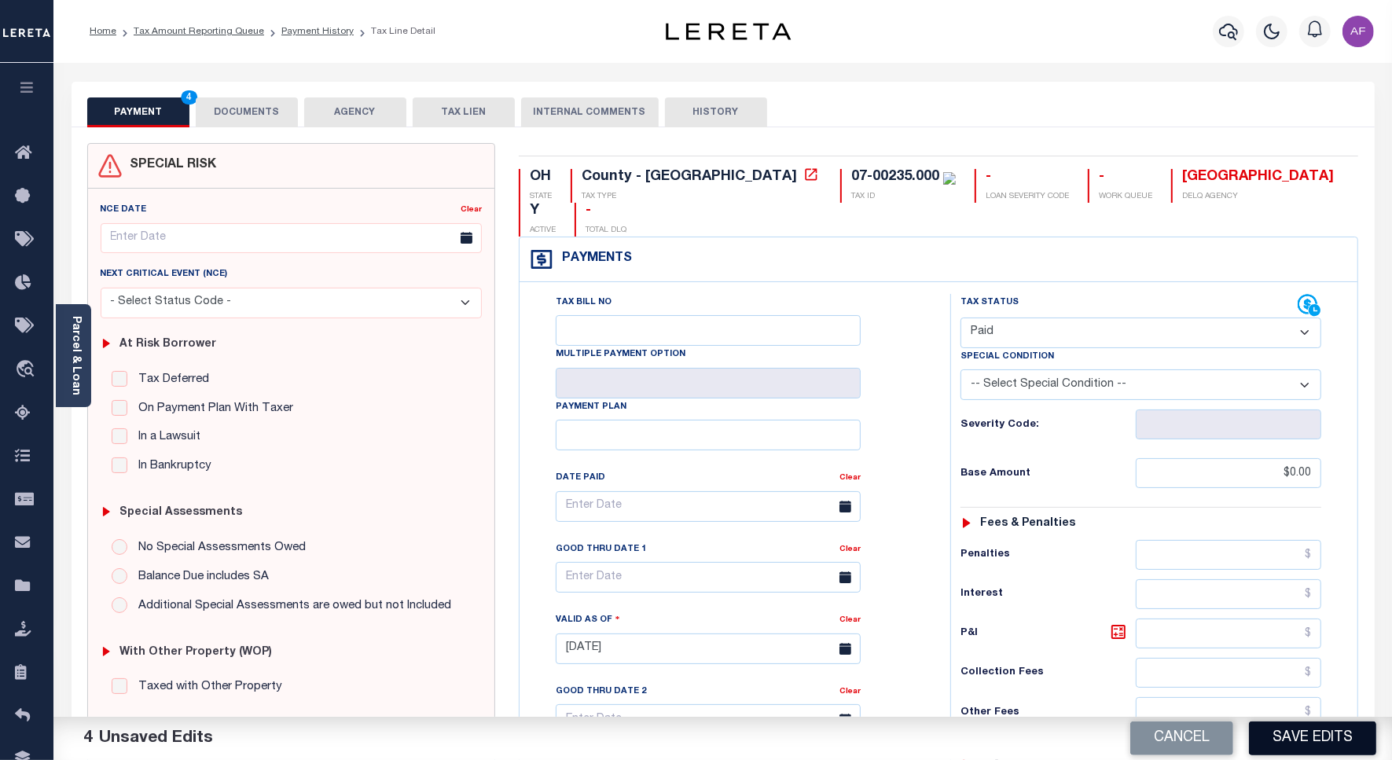
click at [1272, 736] on button "Save Edits" at bounding box center [1312, 738] width 127 height 34
checkbox input "false"
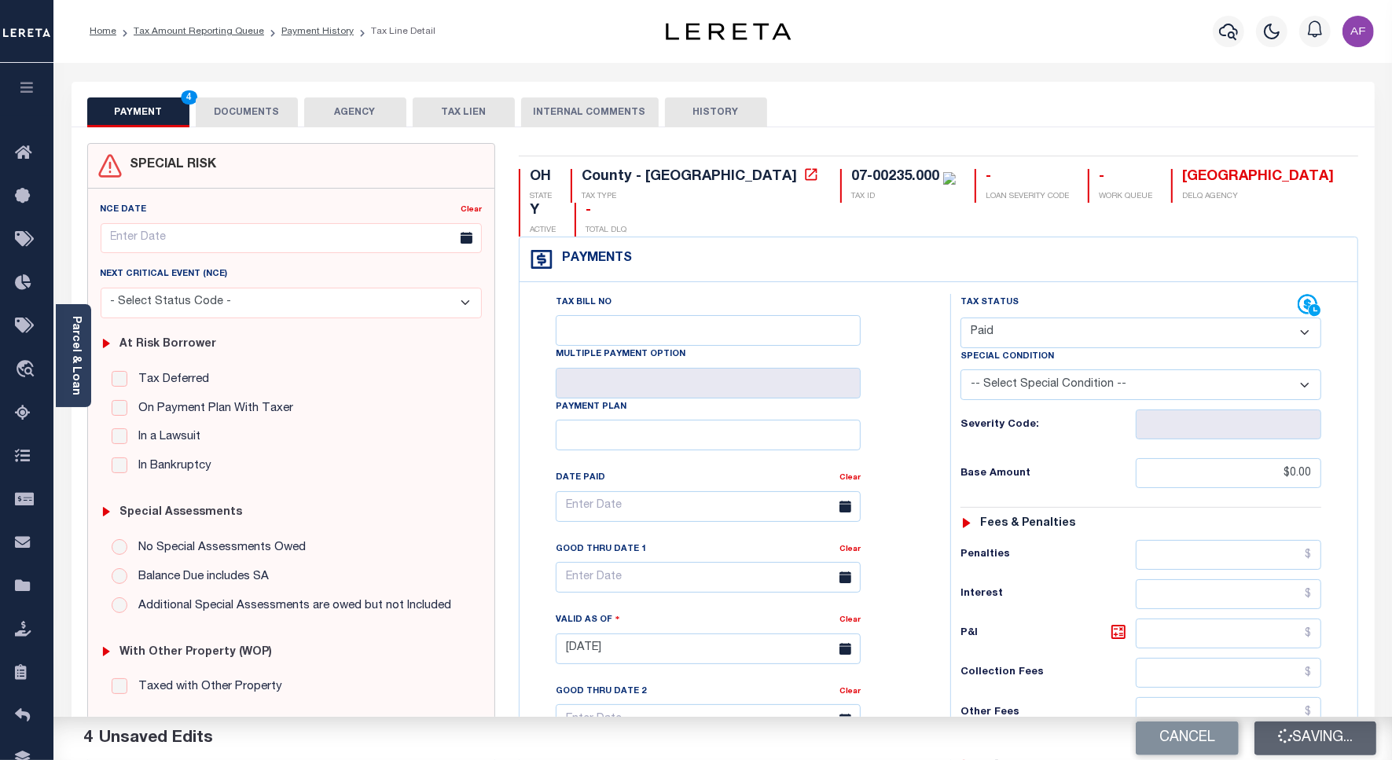
type input "$0"
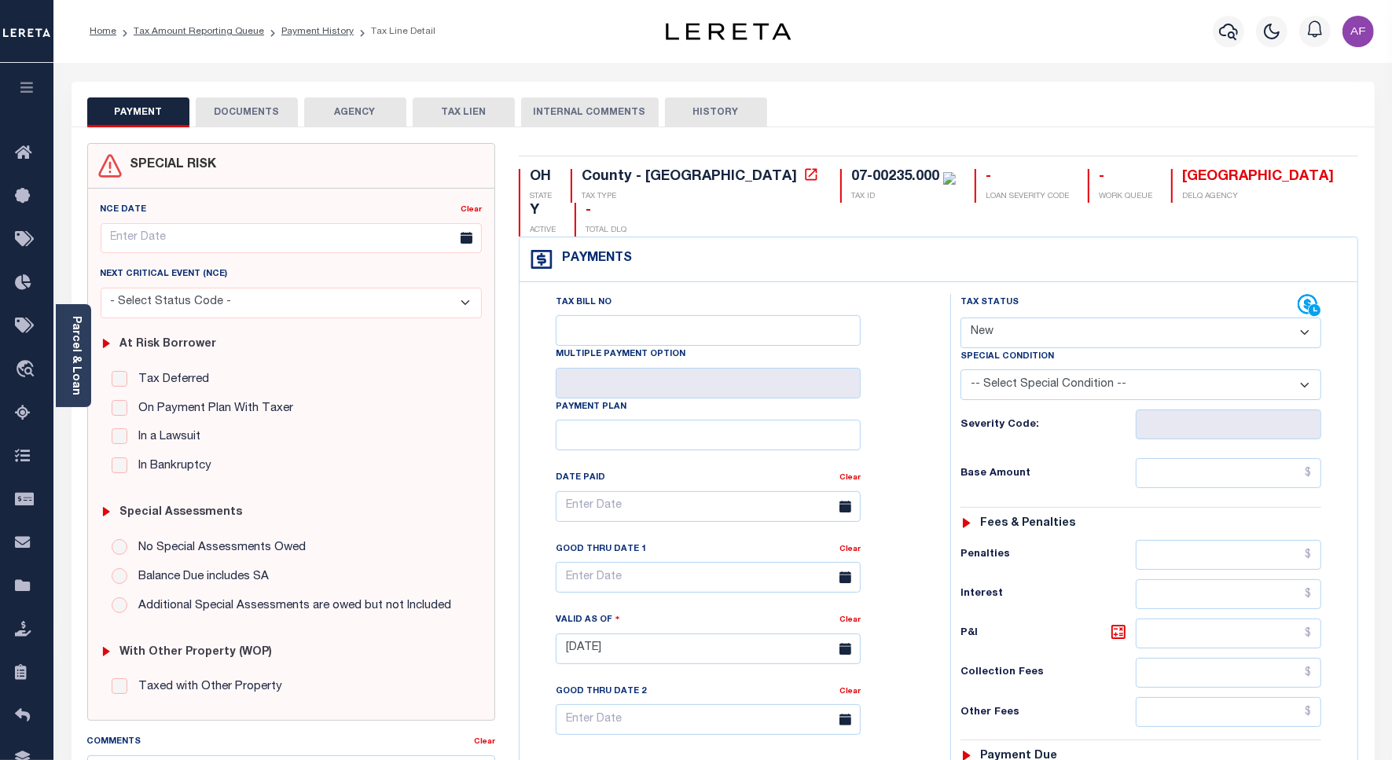
click at [1002, 348] on div "Special Condition" at bounding box center [1140, 359] width 361 height 22
click at [998, 317] on select "- Select Status Code - Open Due/Unpaid Paid Incomplete No Tax Due Internal Refu…" at bounding box center [1140, 332] width 361 height 31
select select "PYD"
click at [960, 317] on select "- Select Status Code - Open Due/Unpaid Paid Incomplete No Tax Due Internal Refu…" at bounding box center [1140, 332] width 361 height 31
type input "[DATE]"
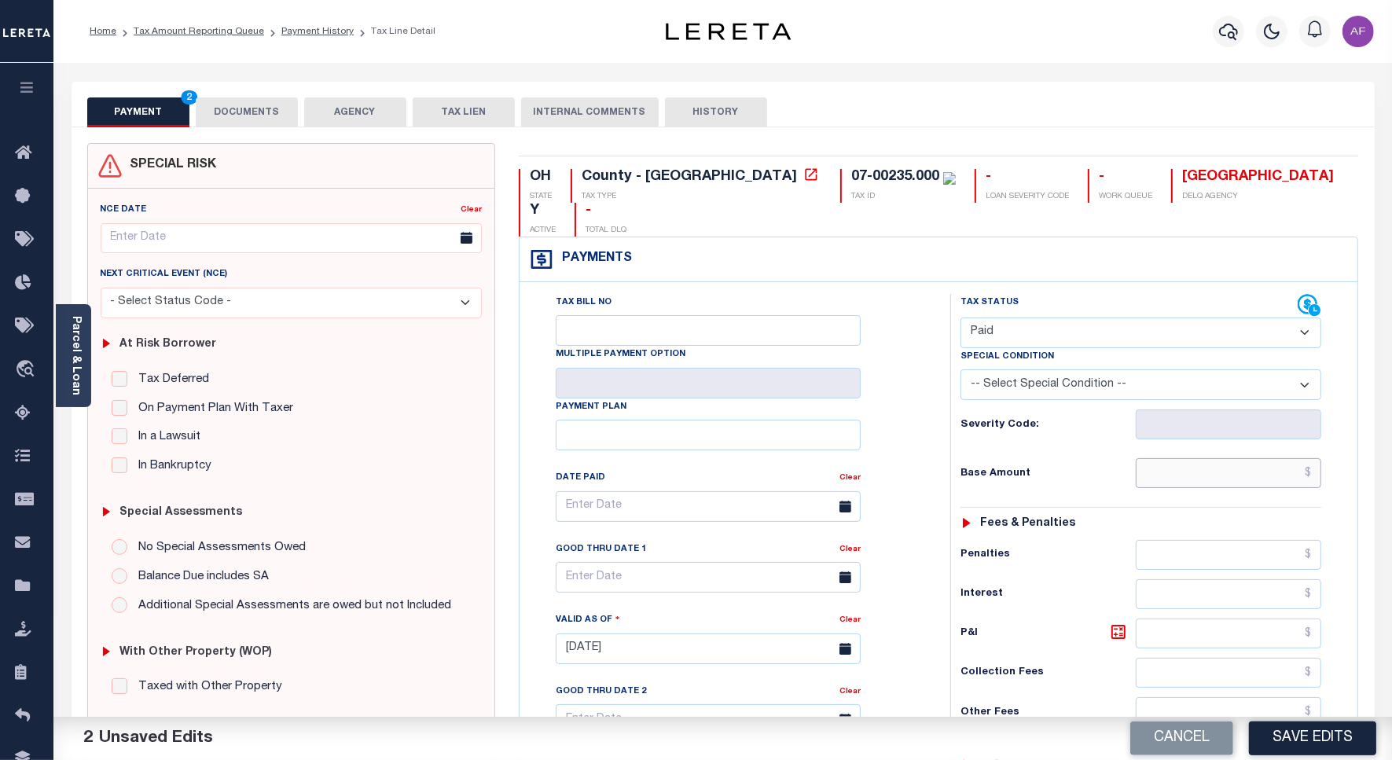
click at [1274, 458] on input "text" at bounding box center [1228, 473] width 185 height 30
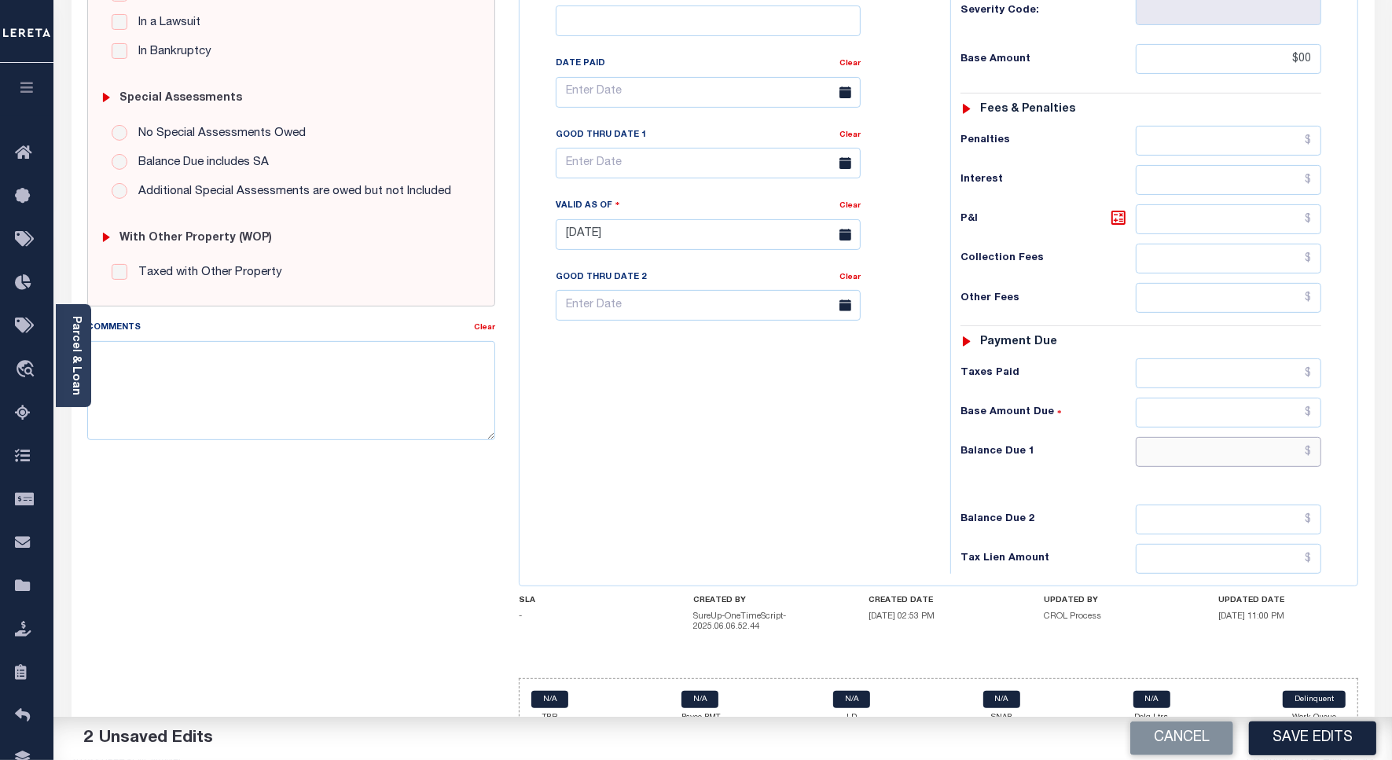
click at [1279, 437] on input "text" at bounding box center [1228, 452] width 185 height 30
type input "$00.00"
type input "$0"
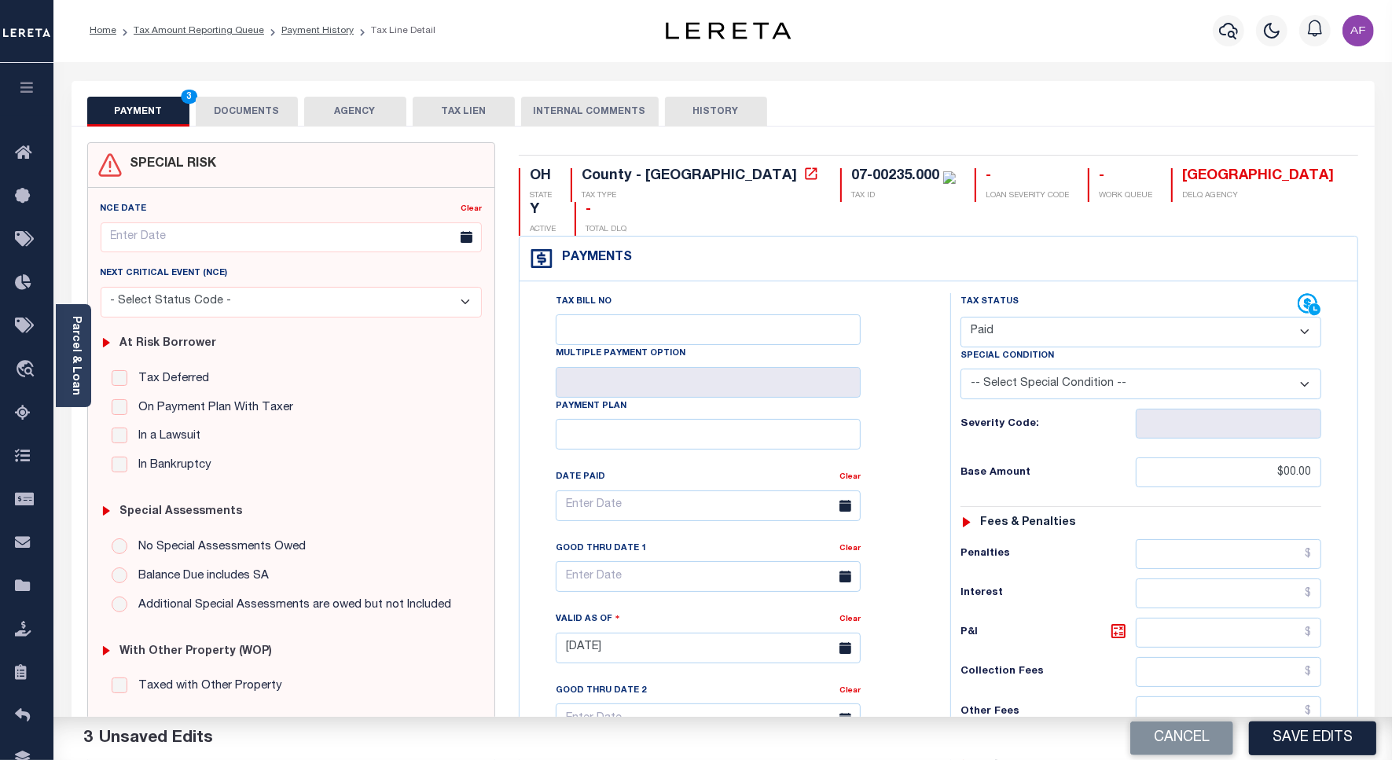
scroll to position [0, 0]
click at [237, 105] on button "DOCUMENTS" at bounding box center [247, 112] width 102 height 30
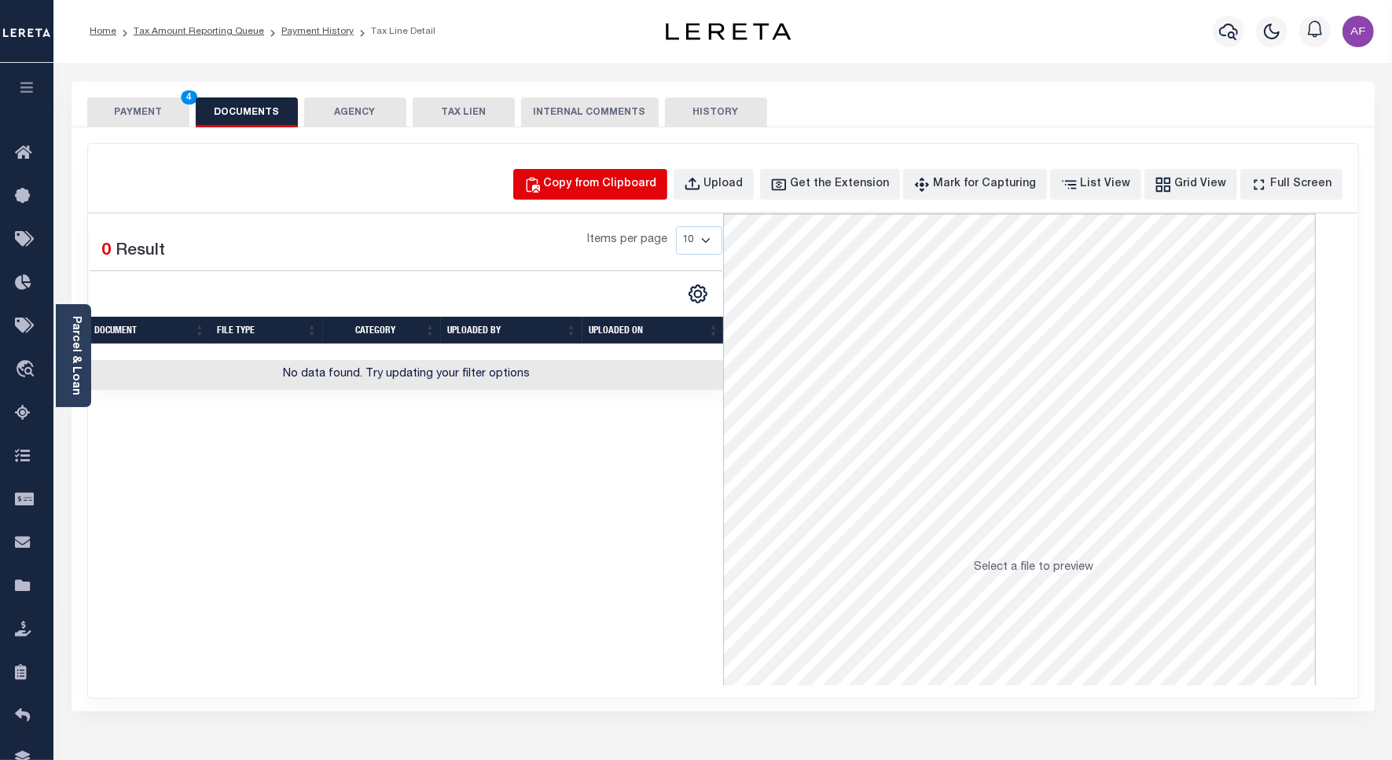
click at [629, 189] on div "Copy from Clipboard" at bounding box center [600, 184] width 113 height 17
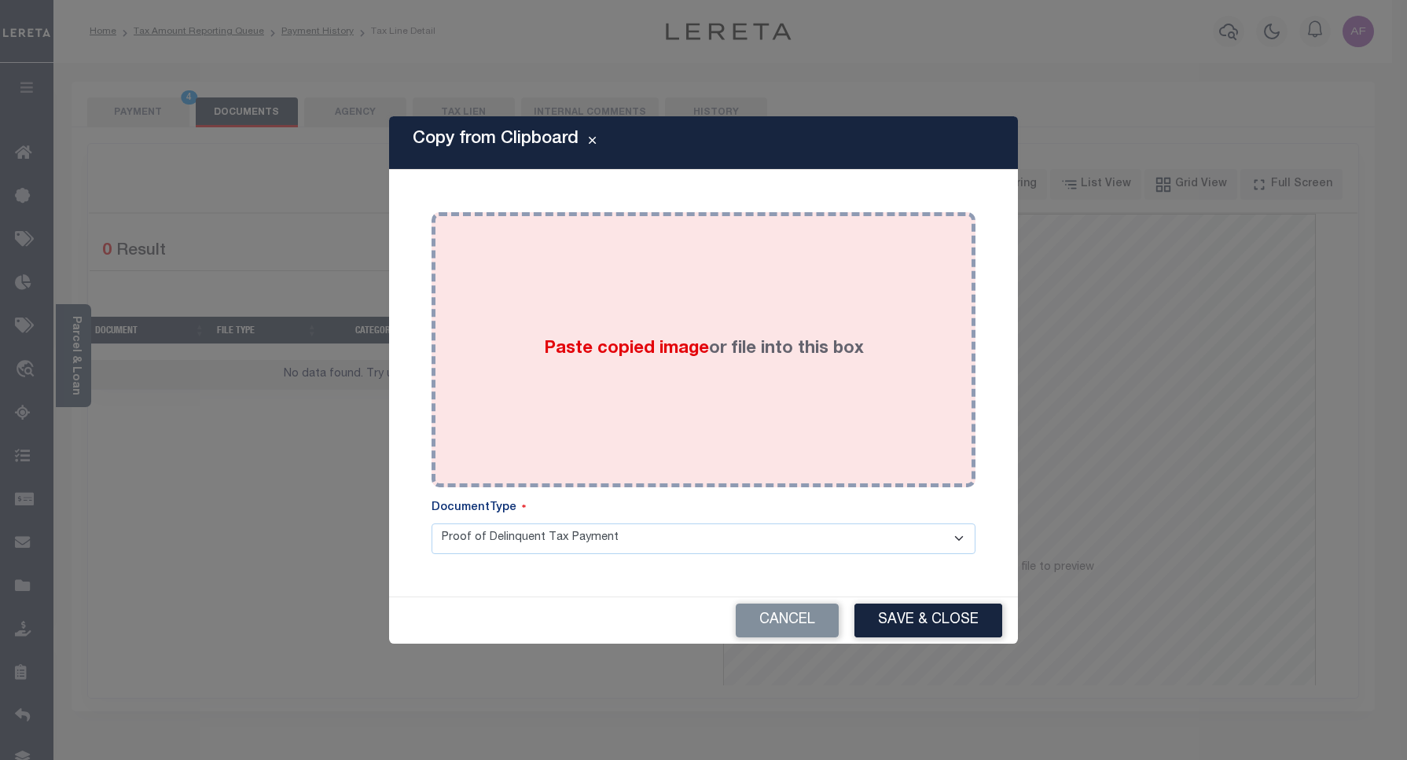
click at [627, 279] on div "Paste copied image or file into this box" at bounding box center [703, 349] width 520 height 251
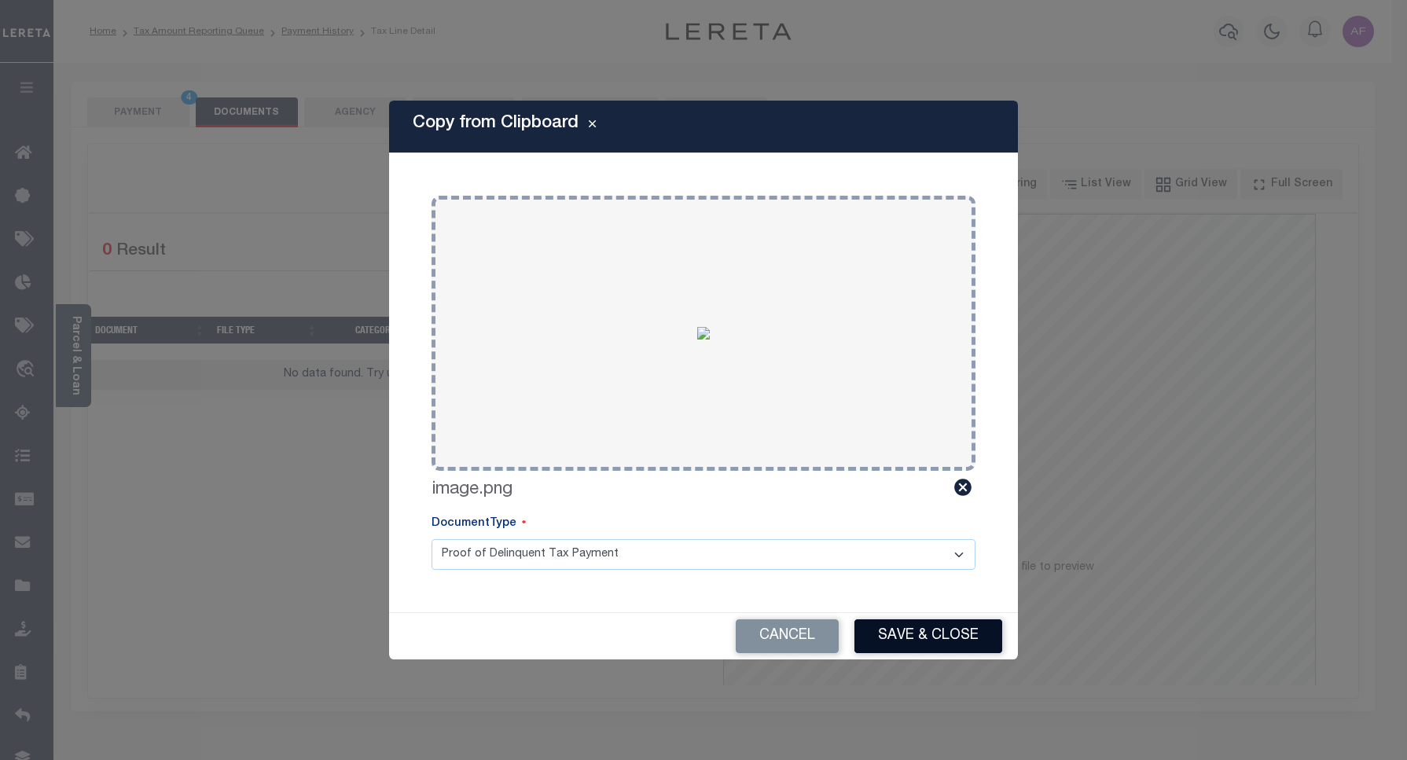
click at [906, 634] on button "Save & Close" at bounding box center [928, 636] width 148 height 34
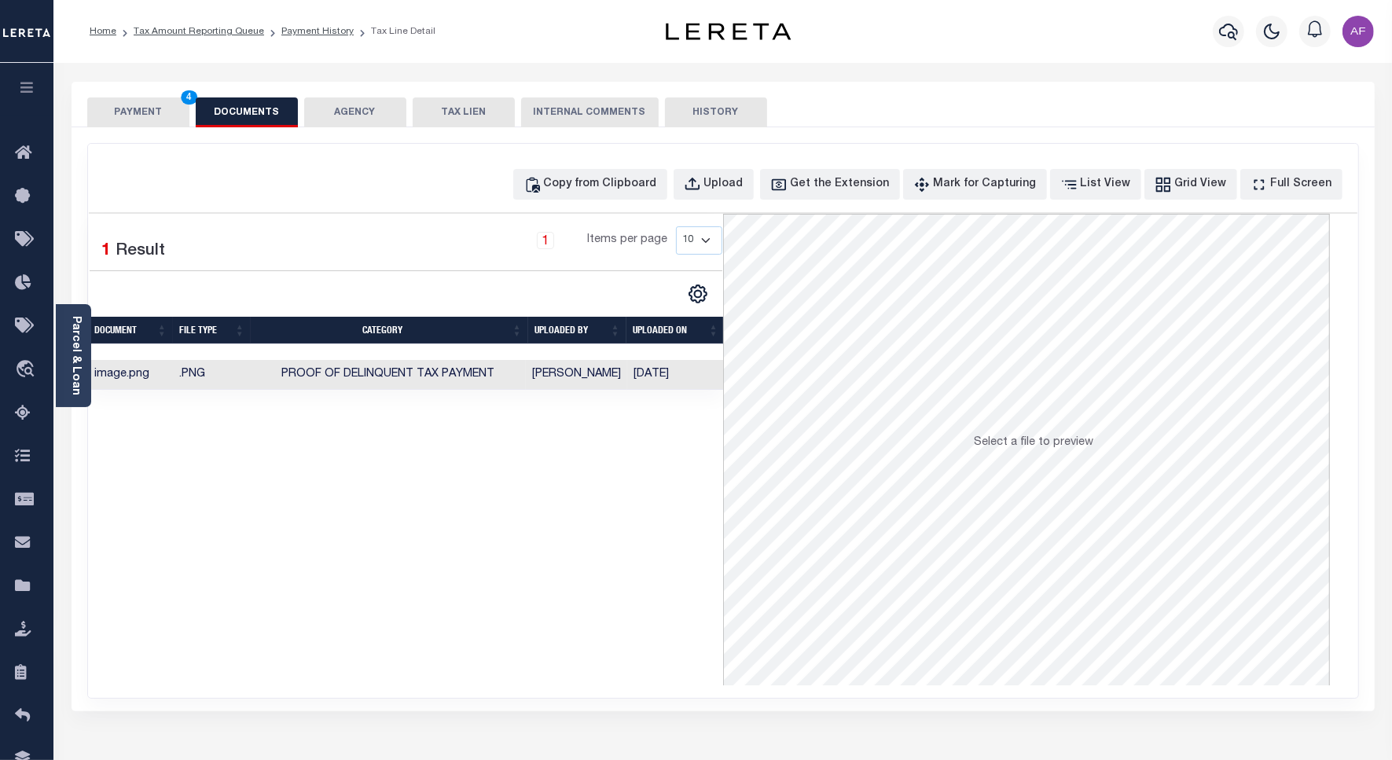
click at [127, 112] on button "PAYMENT 4" at bounding box center [138, 112] width 102 height 30
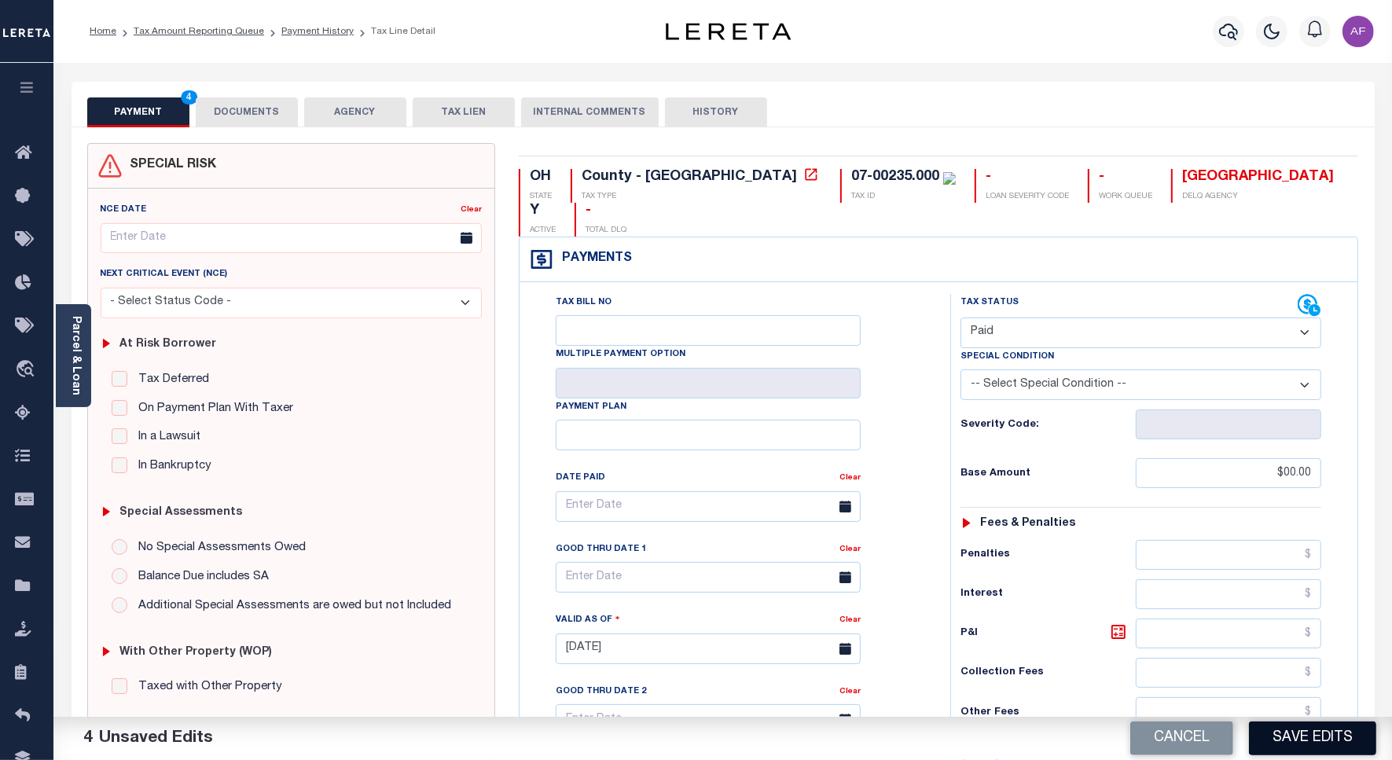
click at [1294, 740] on button "Save Edits" at bounding box center [1312, 738] width 127 height 34
checkbox input "false"
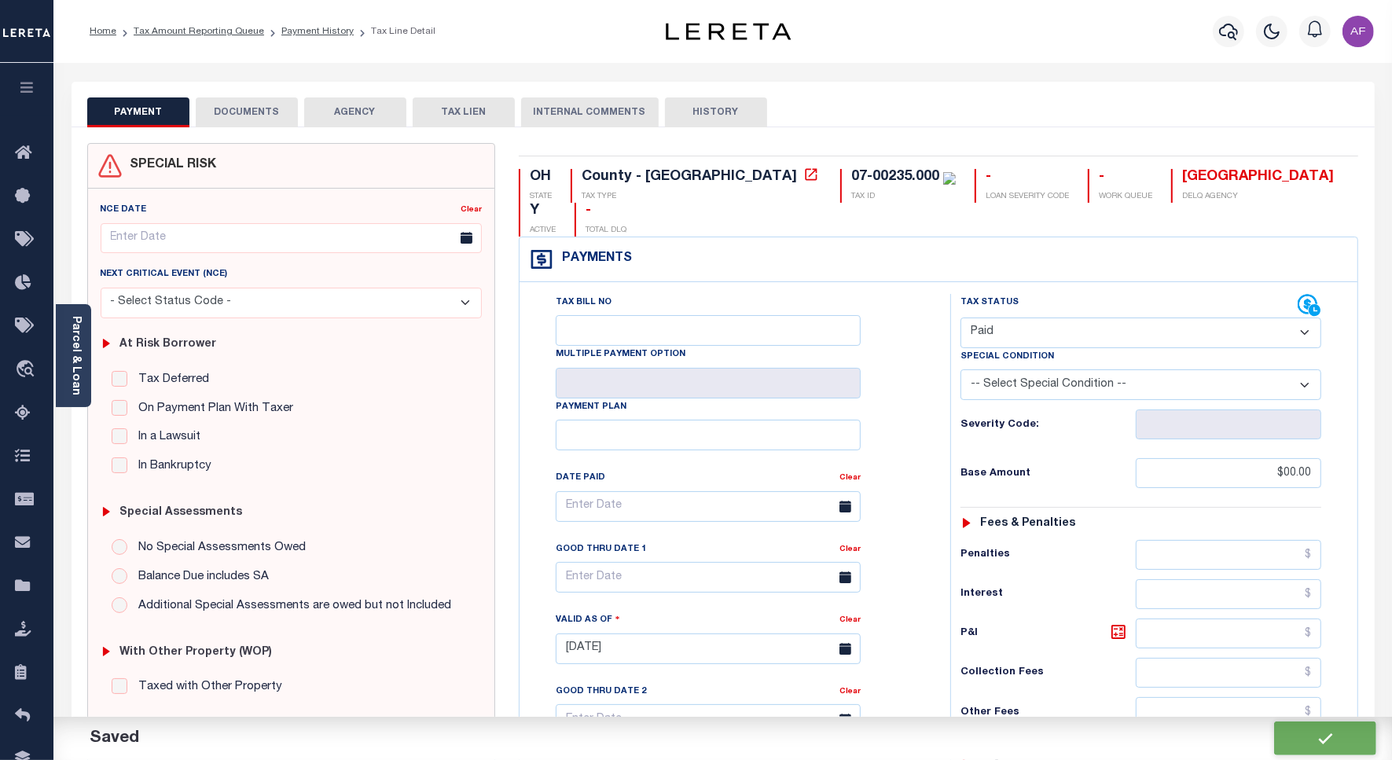
type input "$0"
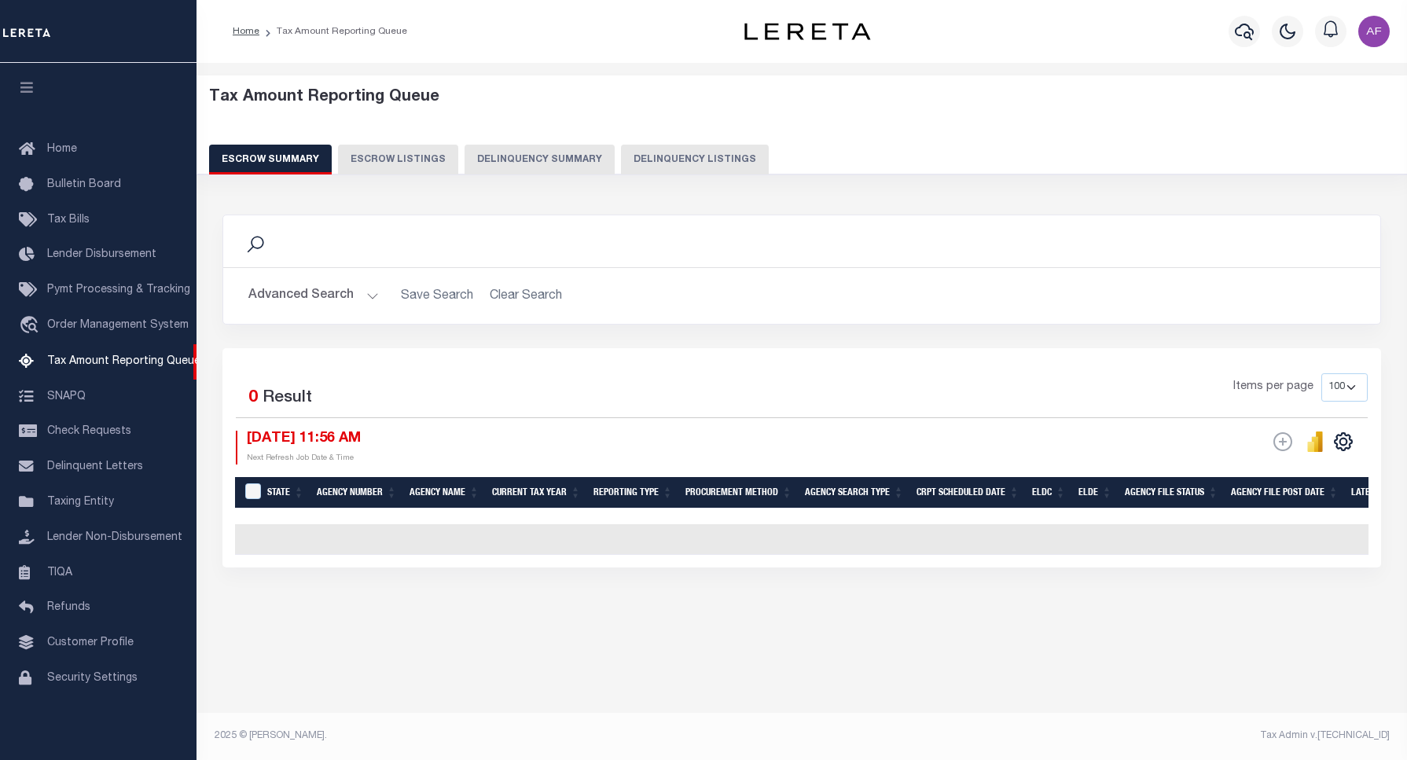
select select "100"
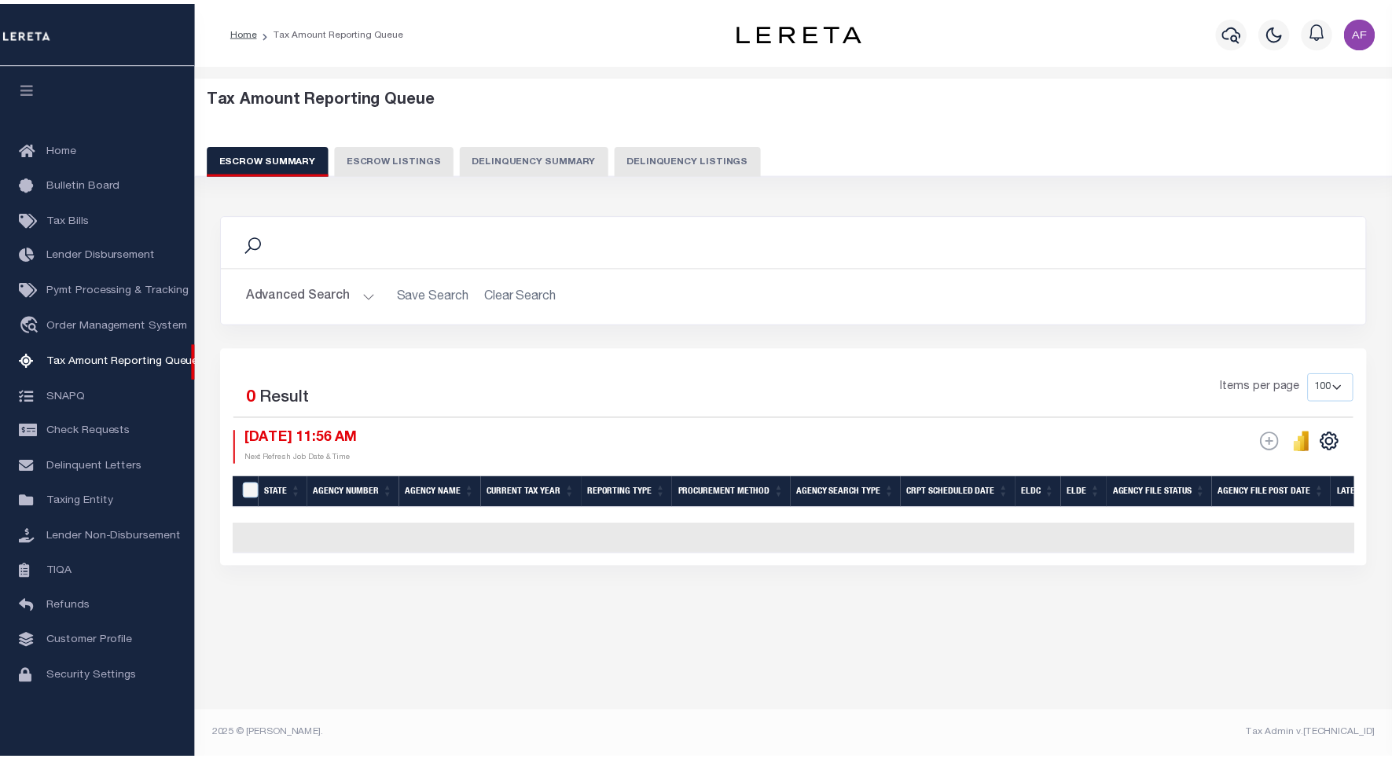
scroll to position [5, 0]
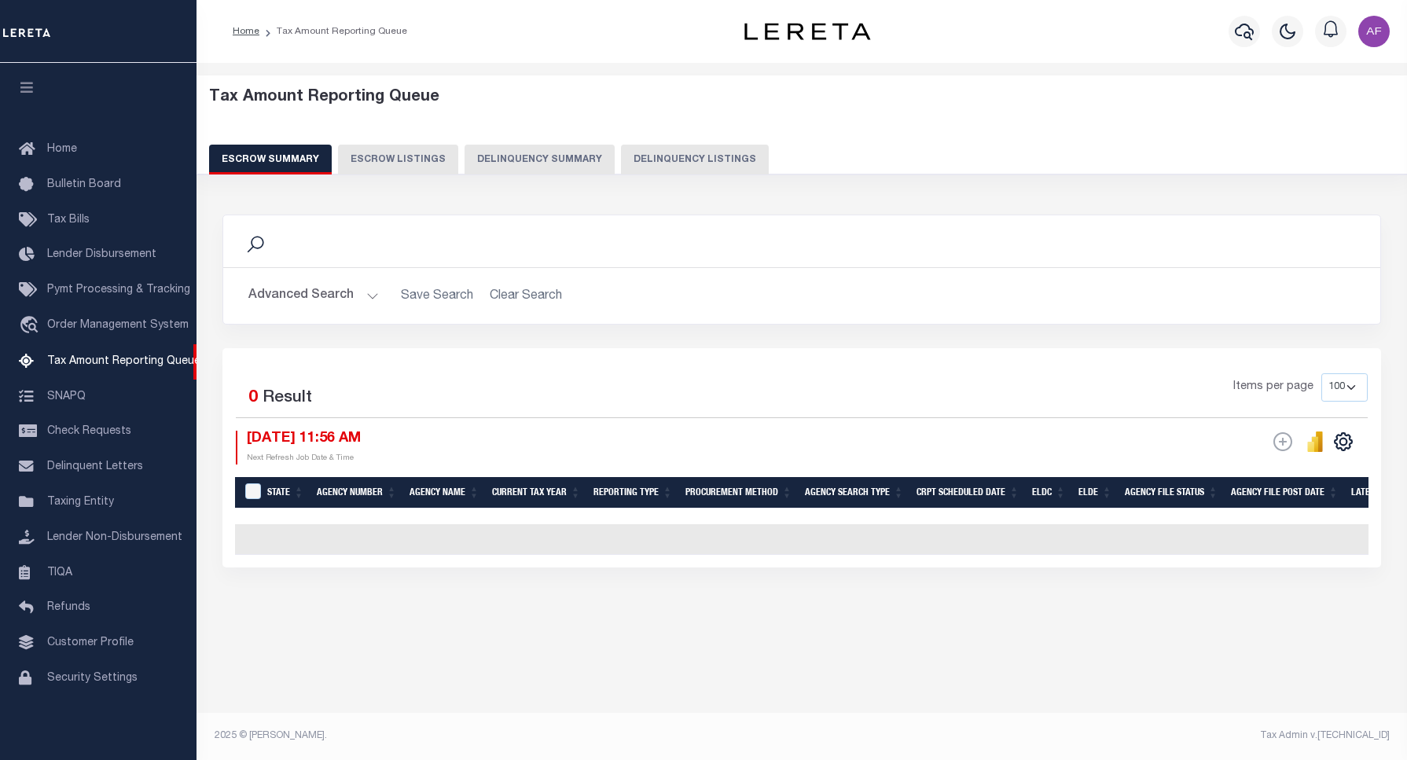
click at [689, 159] on button "Delinquency Listings" at bounding box center [695, 160] width 148 height 30
select select "100"
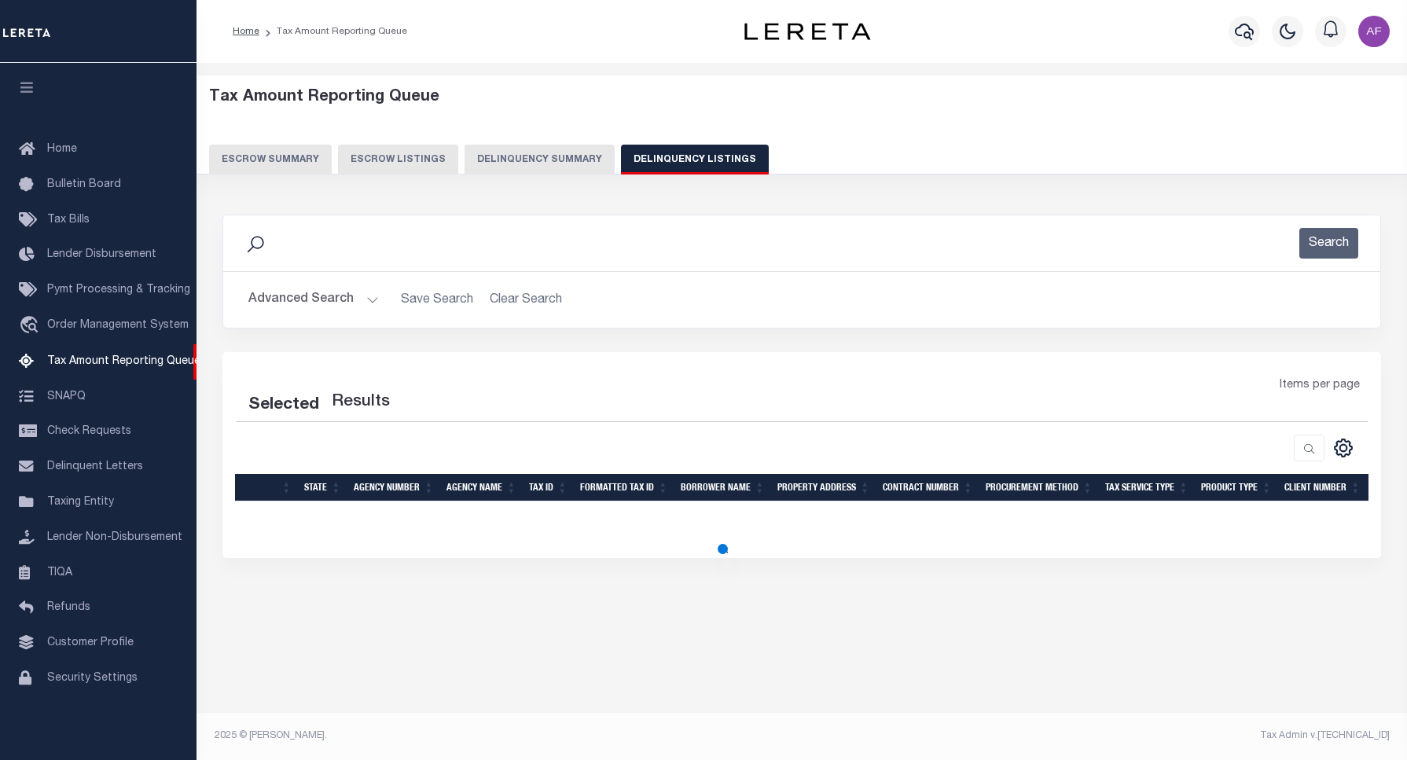
select select "100"
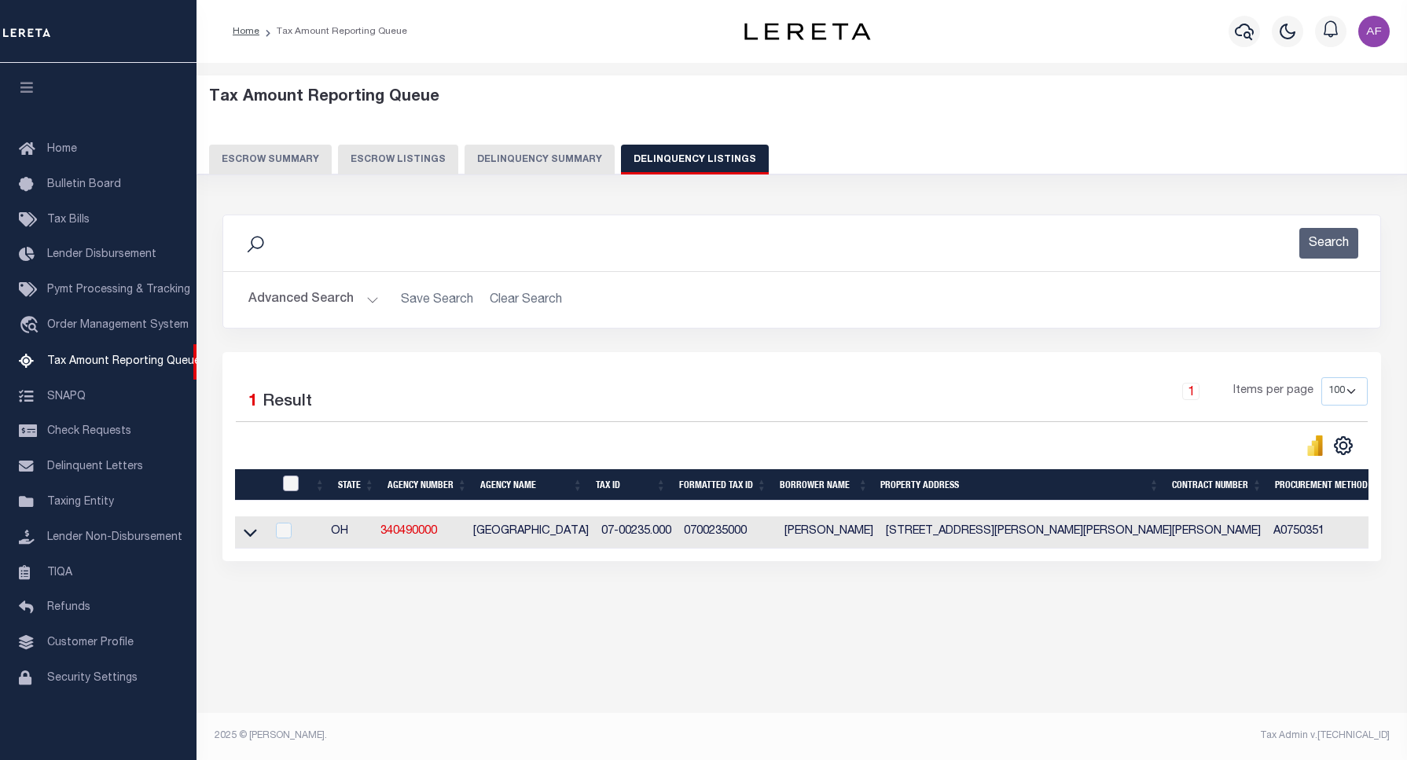
click at [293, 487] on input "checkbox" at bounding box center [291, 483] width 16 height 16
checkbox input "true"
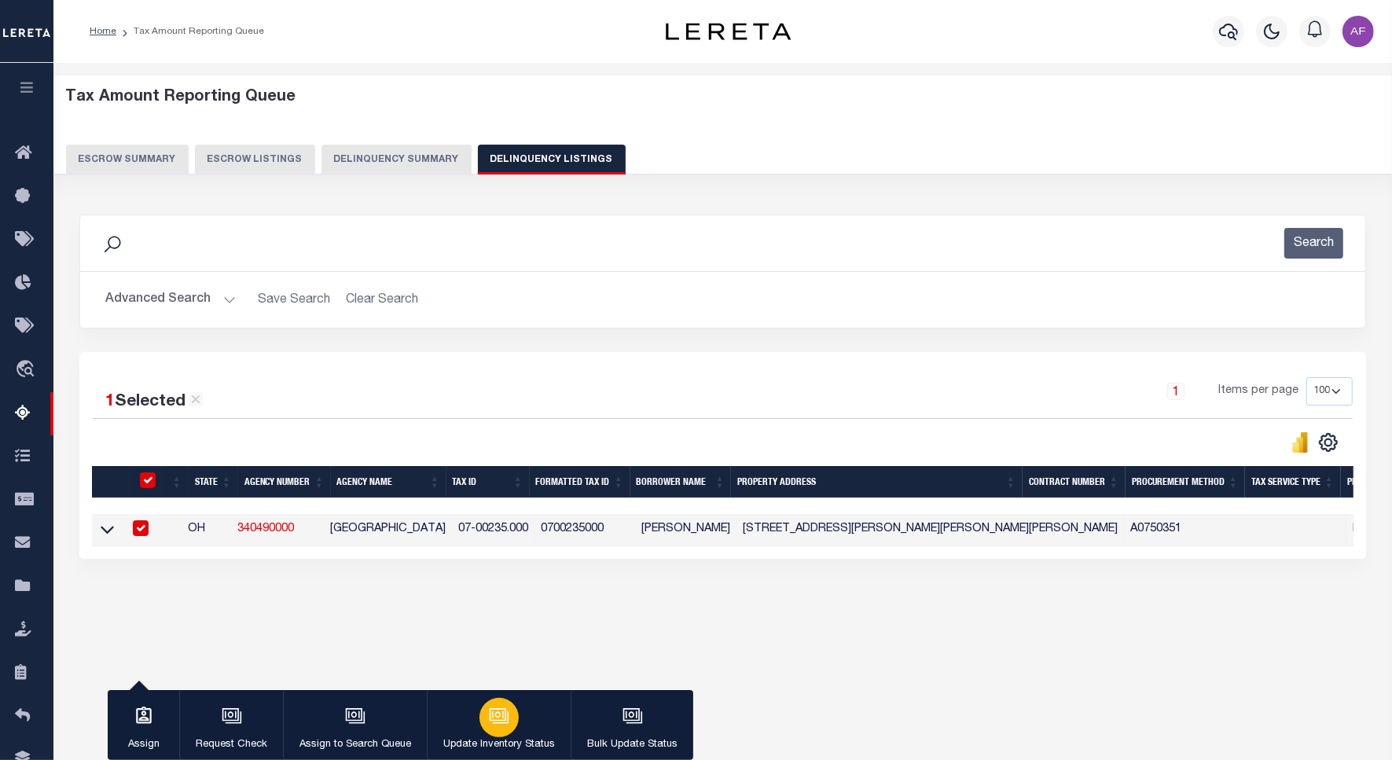
click at [490, 704] on div "button" at bounding box center [498, 717] width 39 height 39
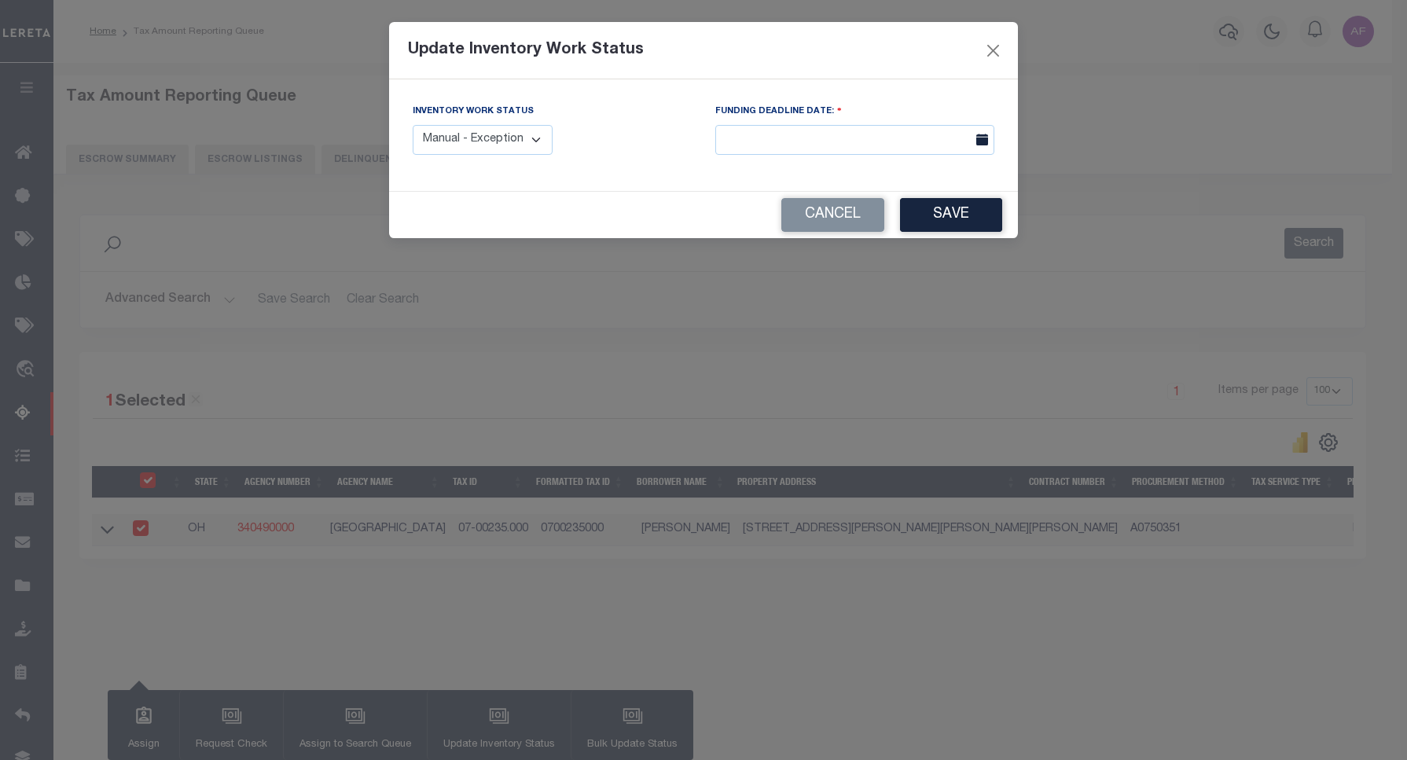
click at [508, 142] on select "Manual - Exception Pended - Awaiting Search Late Add Exception Completed" at bounding box center [483, 140] width 140 height 31
select select "4"
click at [413, 125] on select "Manual - Exception Pended - Awaiting Search Late Add Exception Completed" at bounding box center [483, 140] width 140 height 31
click at [931, 229] on button "Save" at bounding box center [951, 215] width 102 height 34
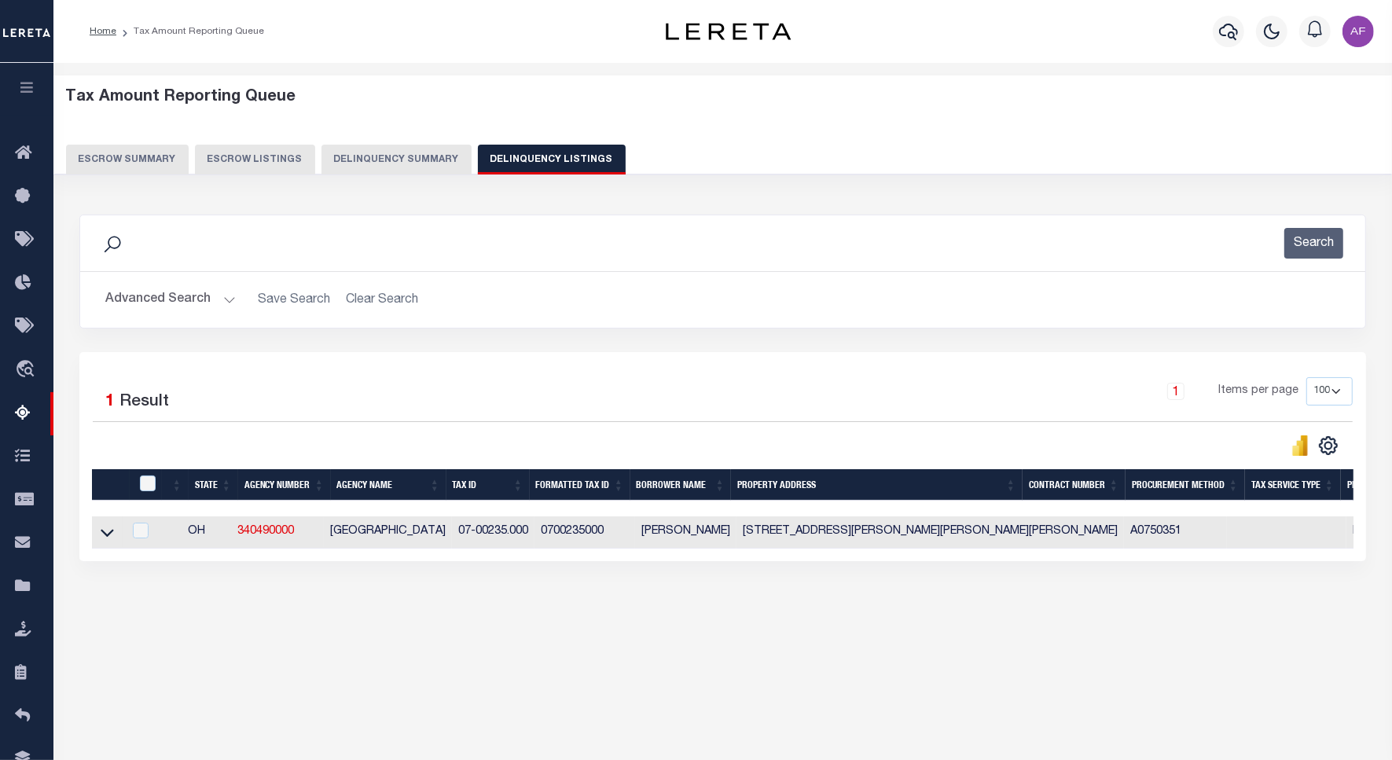
click at [143, 297] on button "Advanced Search" at bounding box center [170, 299] width 130 height 31
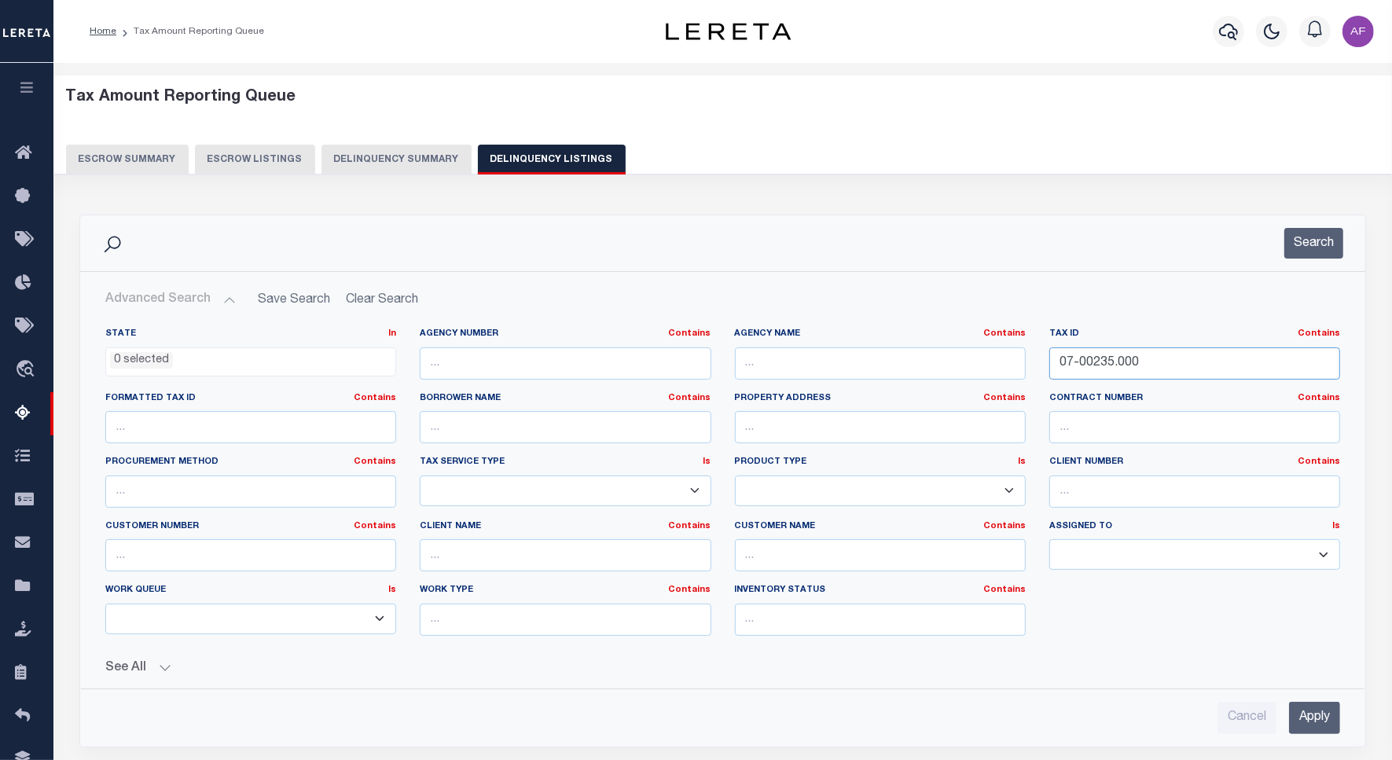
drag, startPoint x: 1124, startPoint y: 360, endPoint x: 979, endPoint y: 347, distance: 145.2
click at [979, 347] on div "State In In AK AL AR AZ CA CO CT DC DE FL GA GU HI IA ID IL IN KS KY LA MA MD M…" at bounding box center [723, 488] width 1258 height 321
paste input "9-00056.005"
type input "09-00056.005"
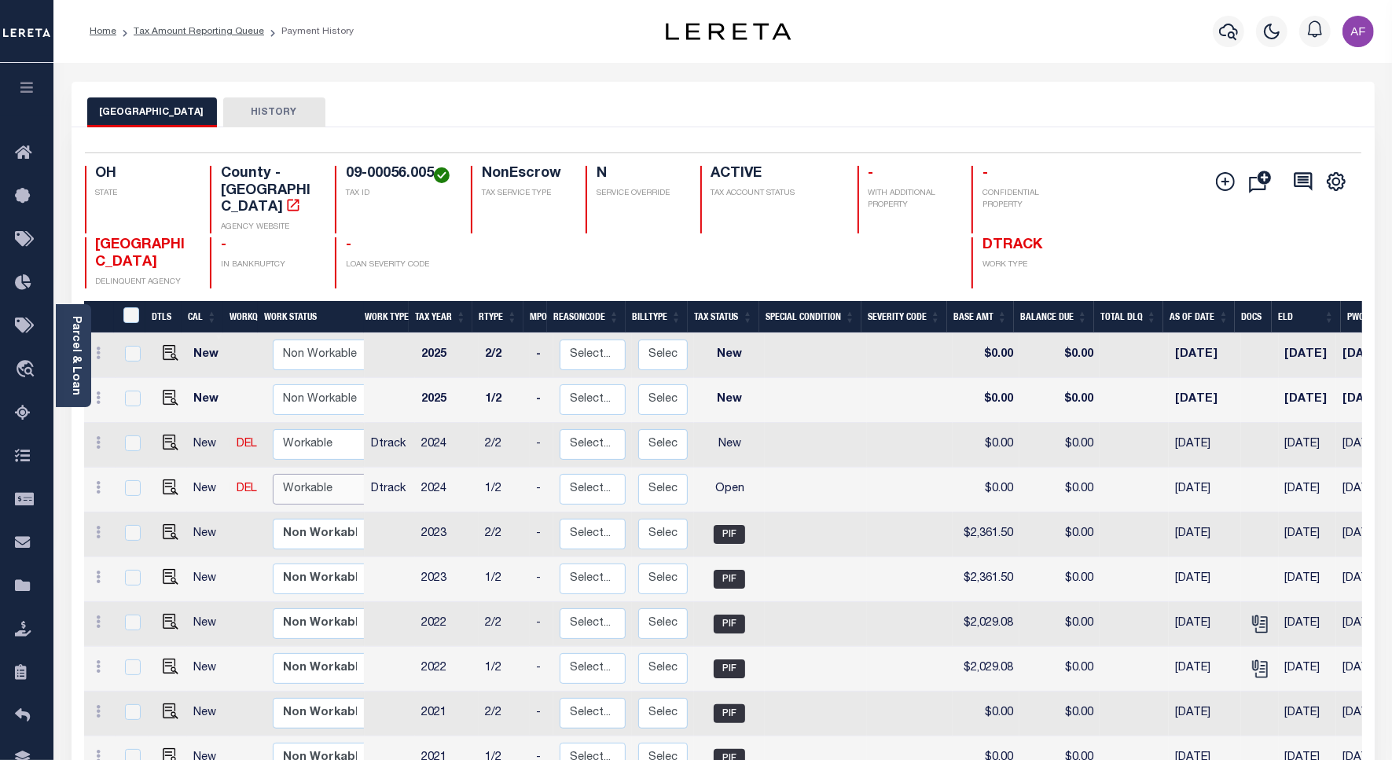
click at [315, 474] on select "Non Workable Workable" at bounding box center [320, 489] width 94 height 31
checkbox input "true"
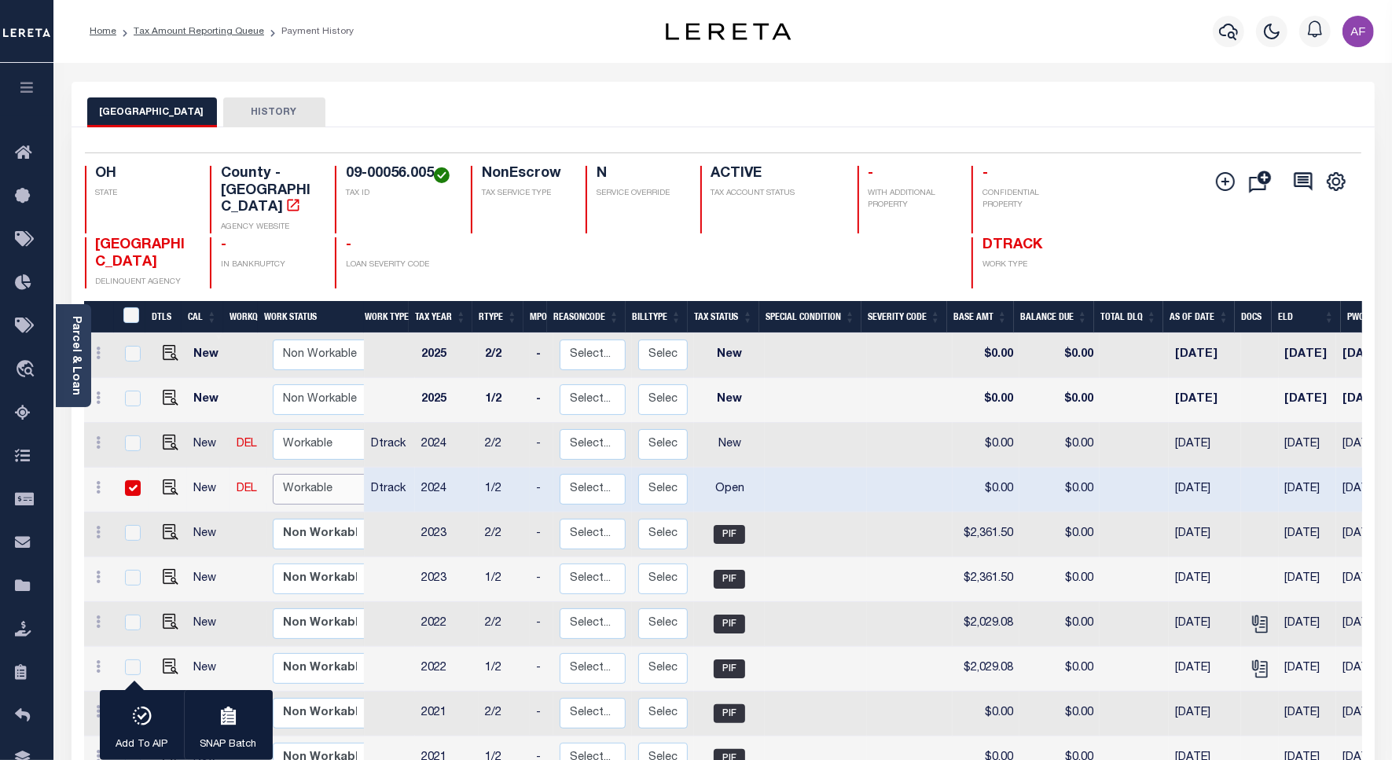
select select "true"
click at [273, 474] on select "Non Workable Workable" at bounding box center [320, 489] width 94 height 31
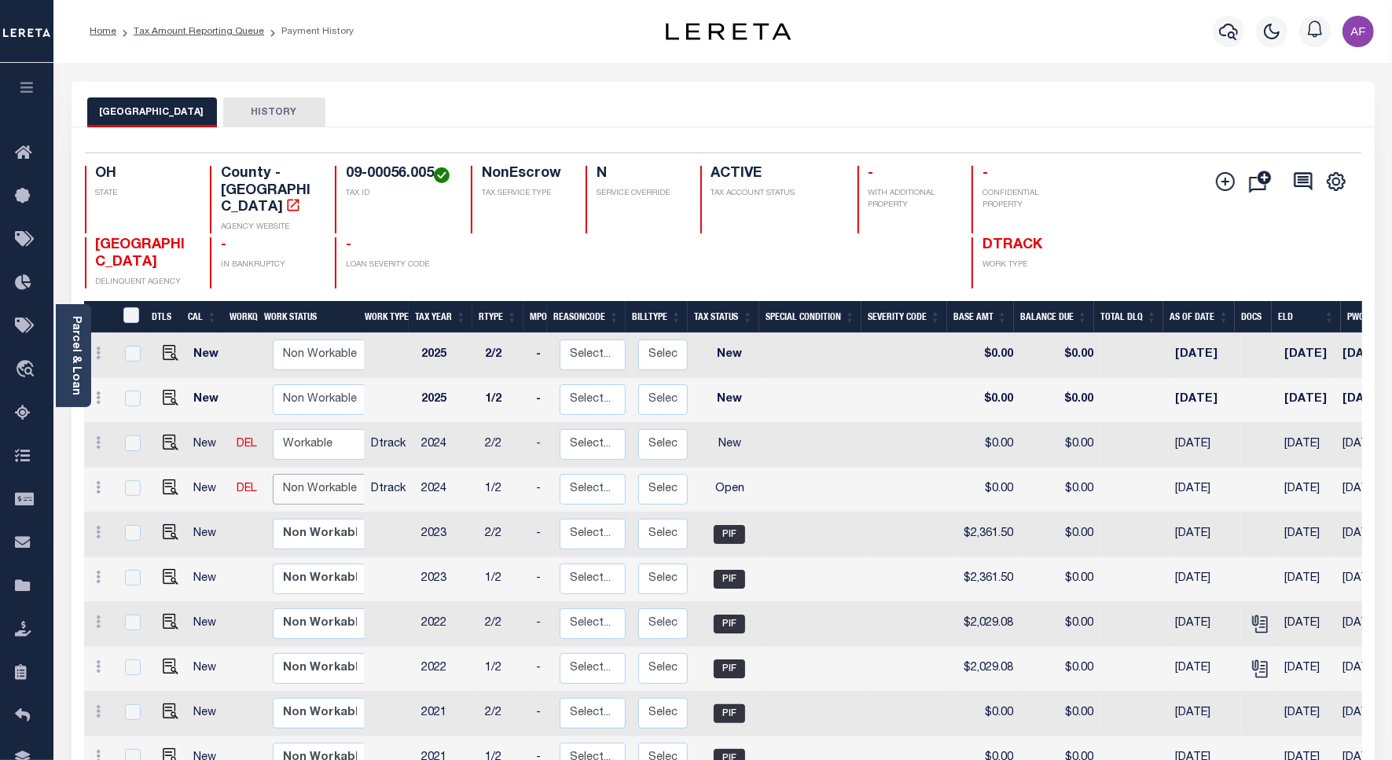
checkbox input "false"
click at [306, 434] on select "Non Workable Workable" at bounding box center [320, 444] width 94 height 31
checkbox input "true"
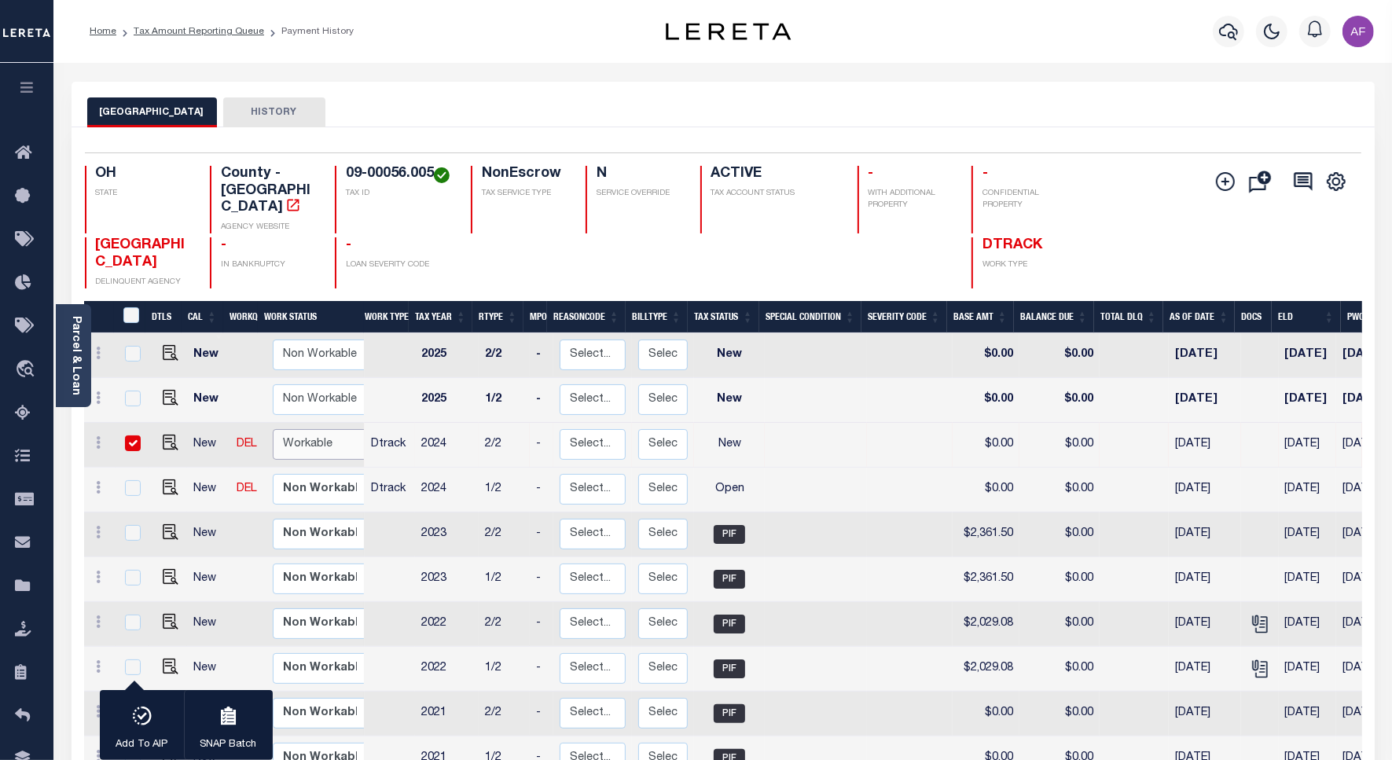
select select "true"
click at [273, 429] on select "Non Workable Workable" at bounding box center [320, 444] width 94 height 31
checkbox input "false"
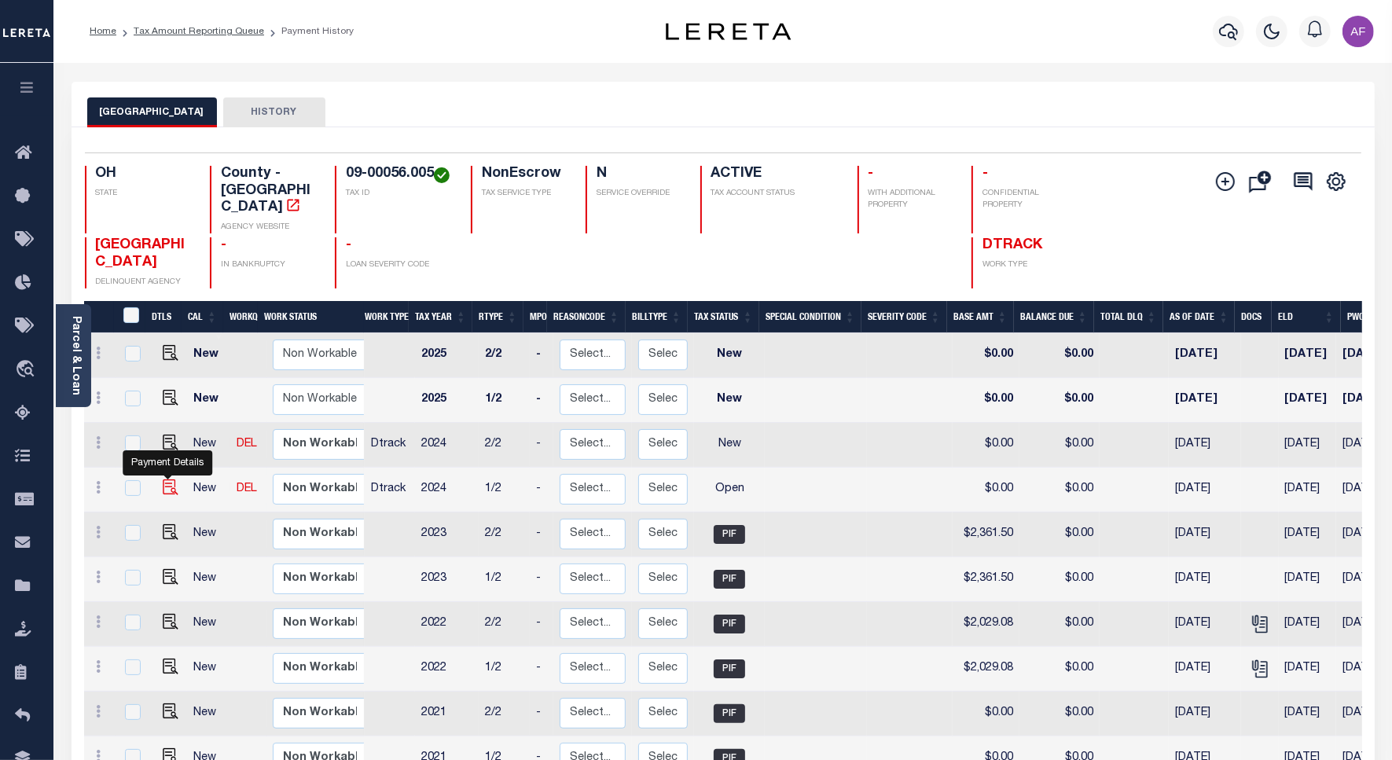
click at [169, 479] on img "" at bounding box center [171, 487] width 16 height 16
checkbox input "true"
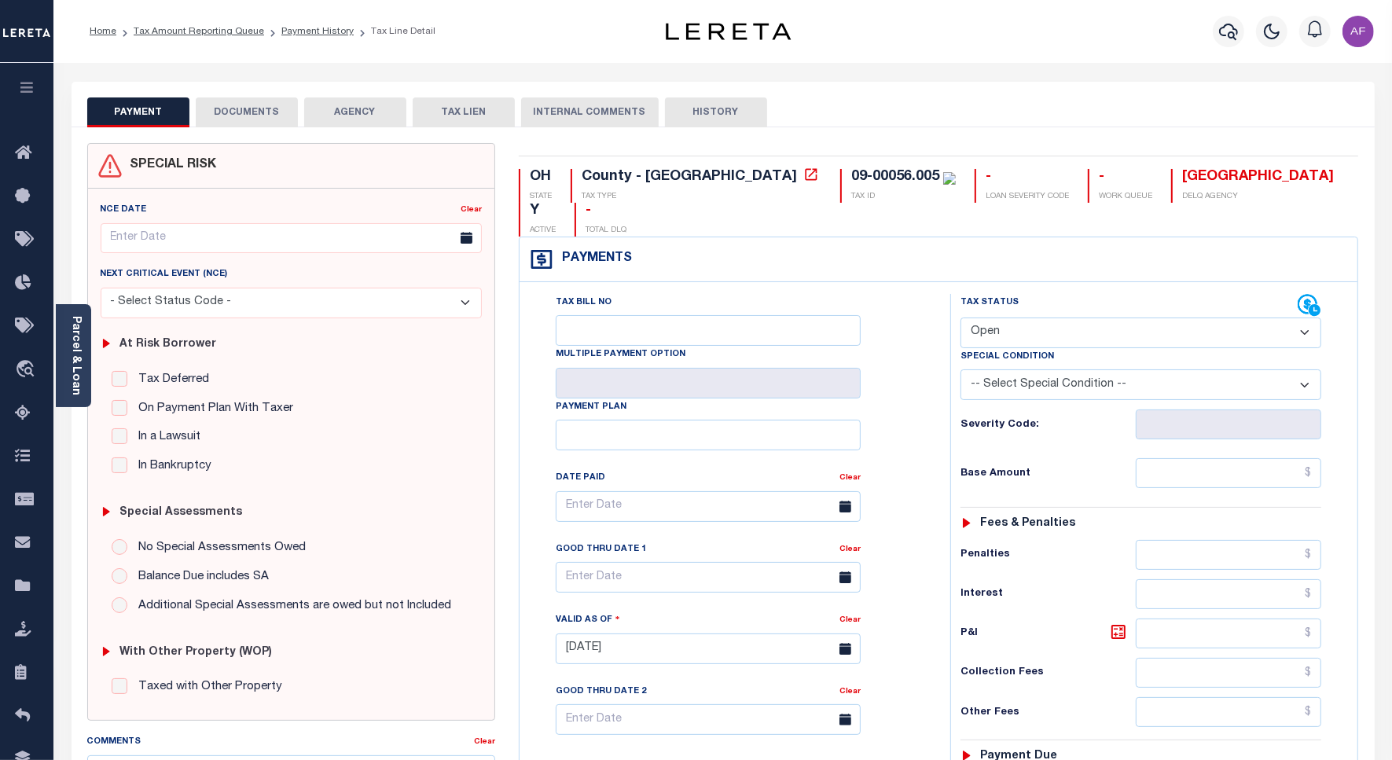
click at [996, 317] on select "- Select Status Code - Open Due/Unpaid Paid Incomplete No Tax Due Internal Refu…" at bounding box center [1140, 332] width 361 height 31
select select "PYD"
click at [960, 317] on select "- Select Status Code - Open Due/Unpaid Paid Incomplete No Tax Due Internal Refu…" at bounding box center [1140, 332] width 361 height 31
type input "[DATE]"
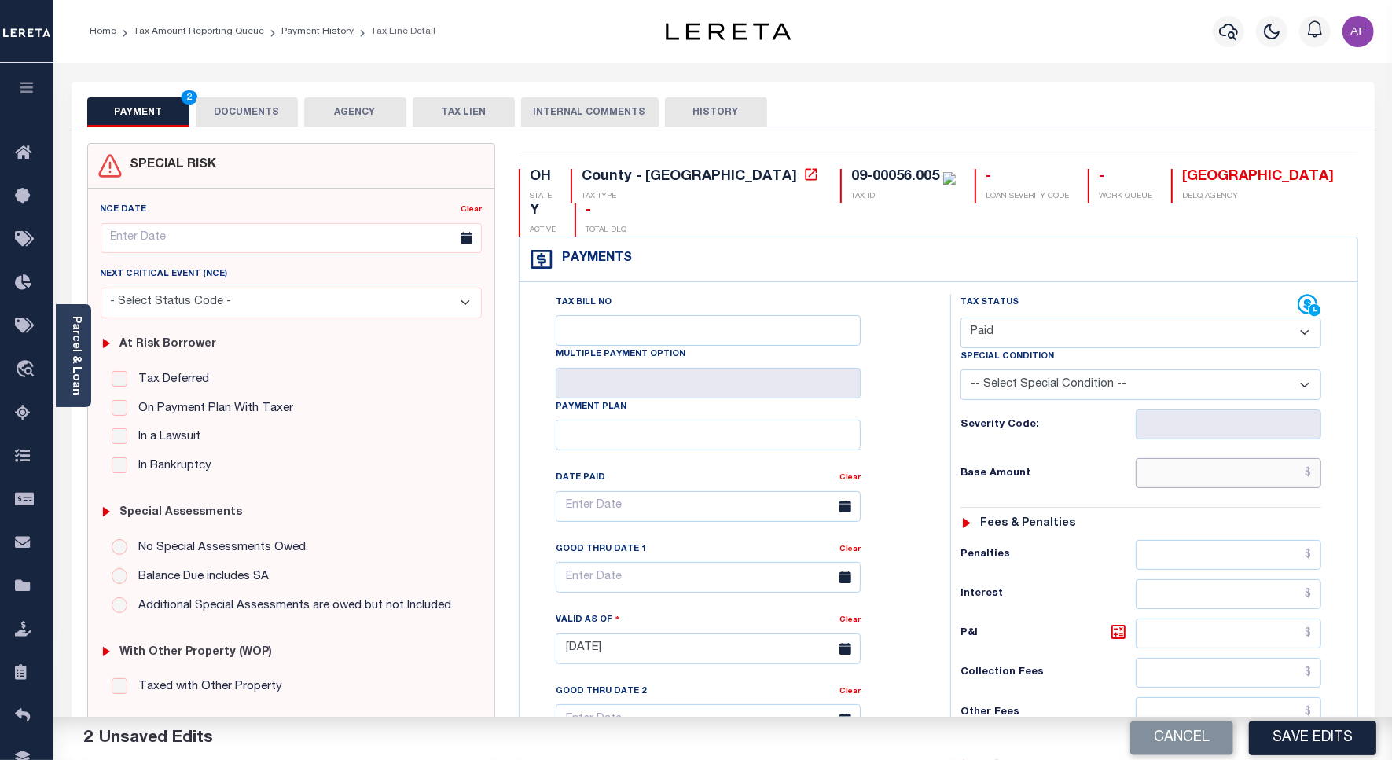
click at [1253, 458] on input "text" at bounding box center [1228, 473] width 185 height 30
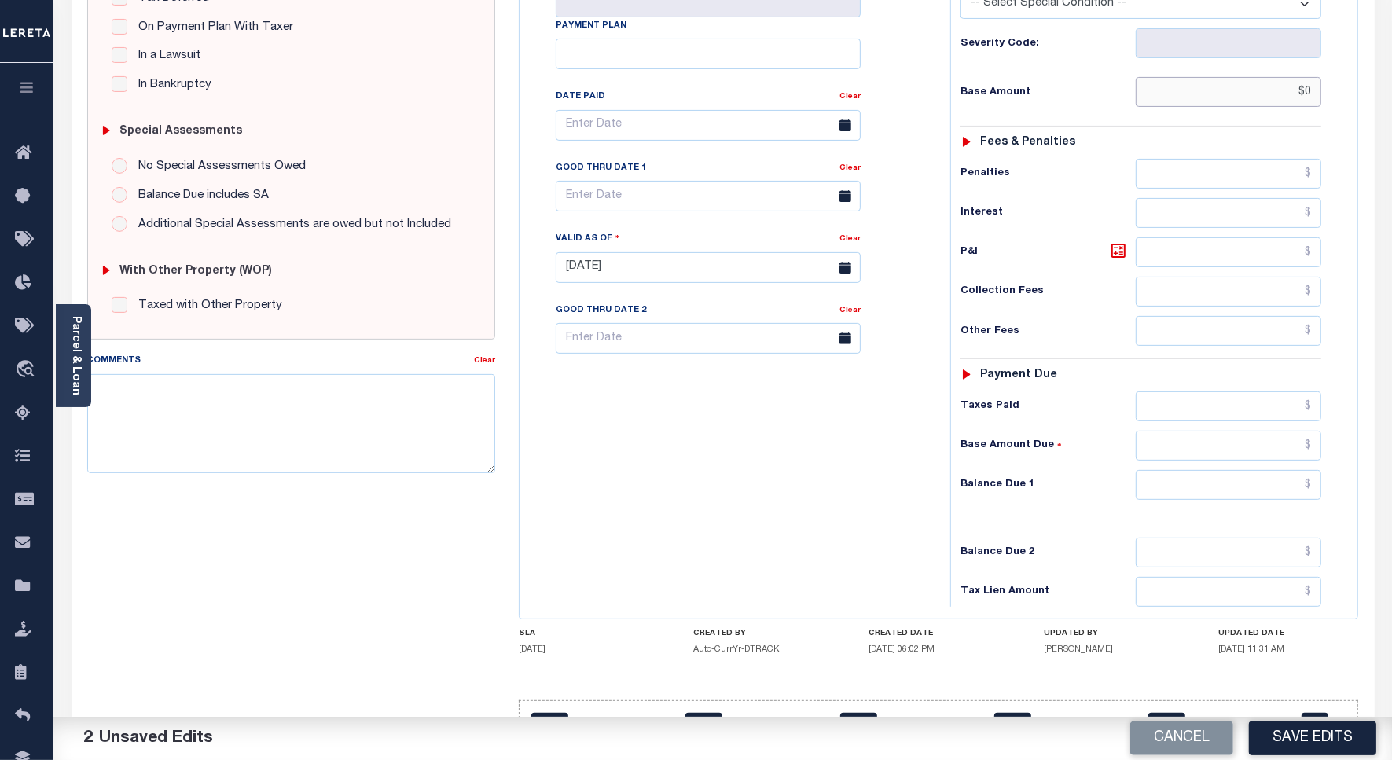
scroll to position [405, 0]
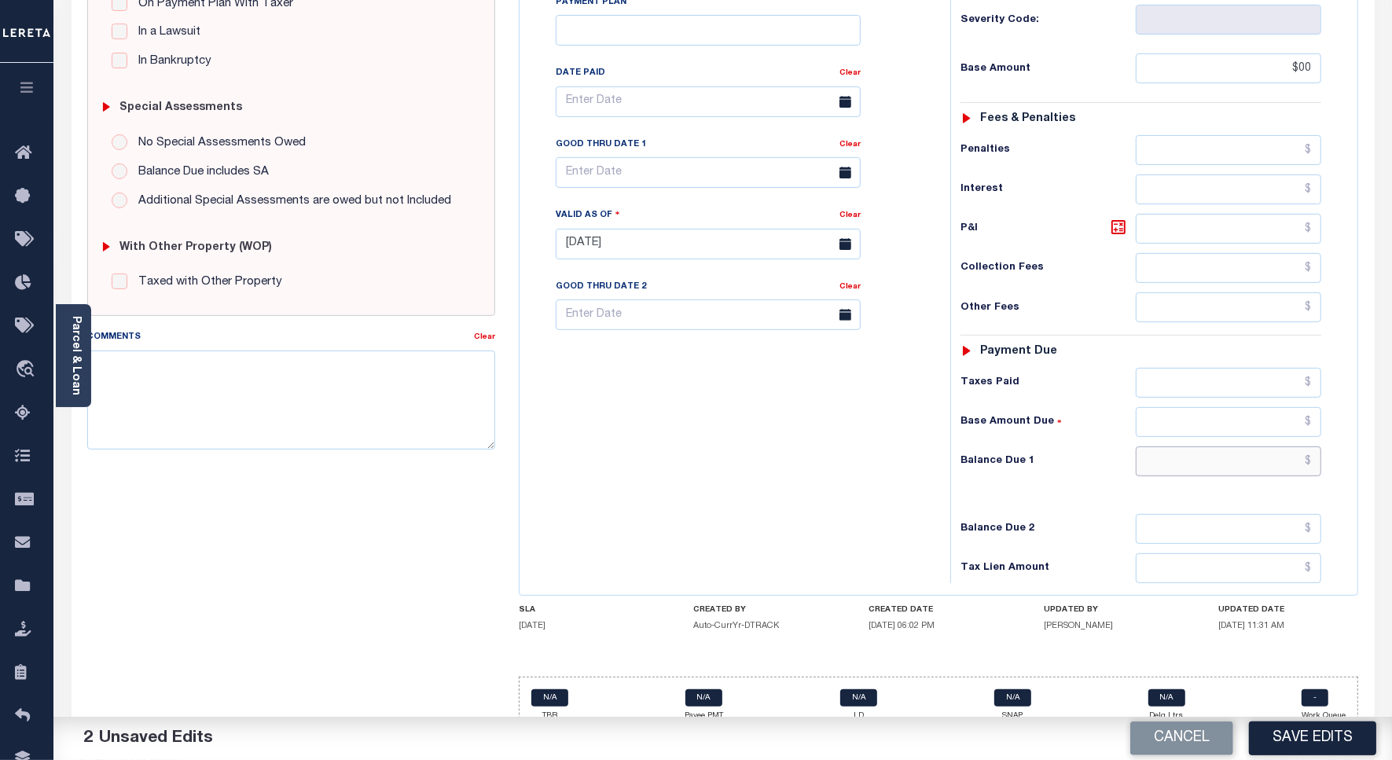
click at [1275, 446] on input "text" at bounding box center [1228, 461] width 185 height 30
type input "$00.00"
type input "$0.00"
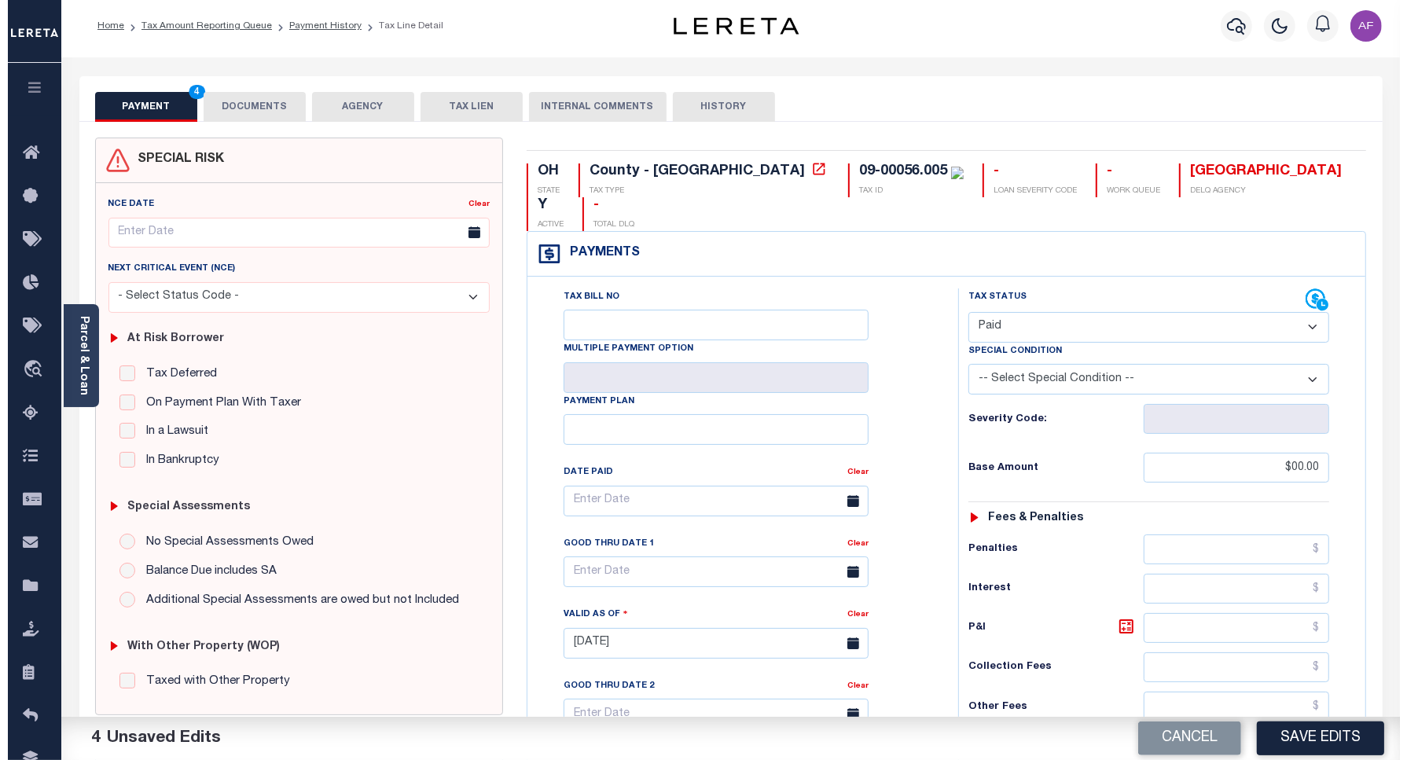
scroll to position [0, 0]
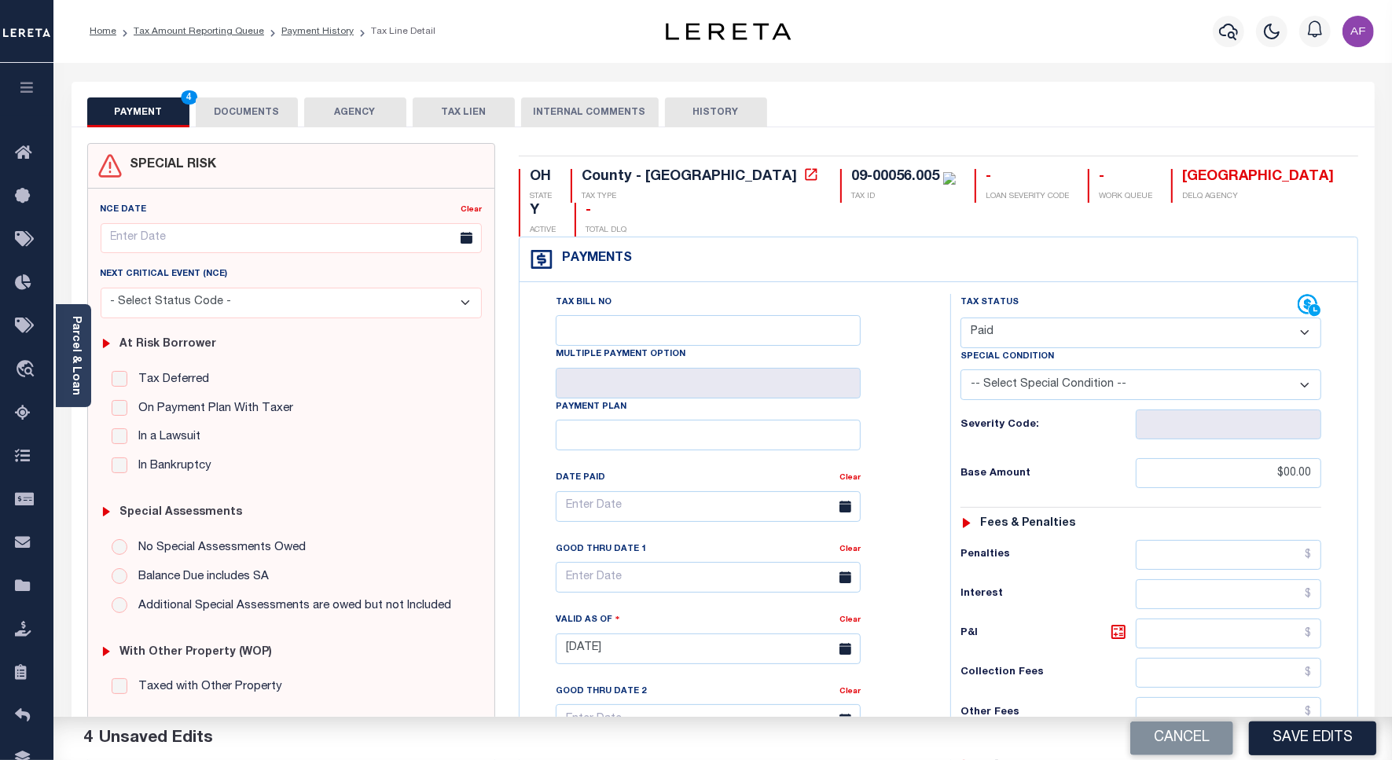
click at [262, 110] on button "DOCUMENTS" at bounding box center [247, 112] width 102 height 30
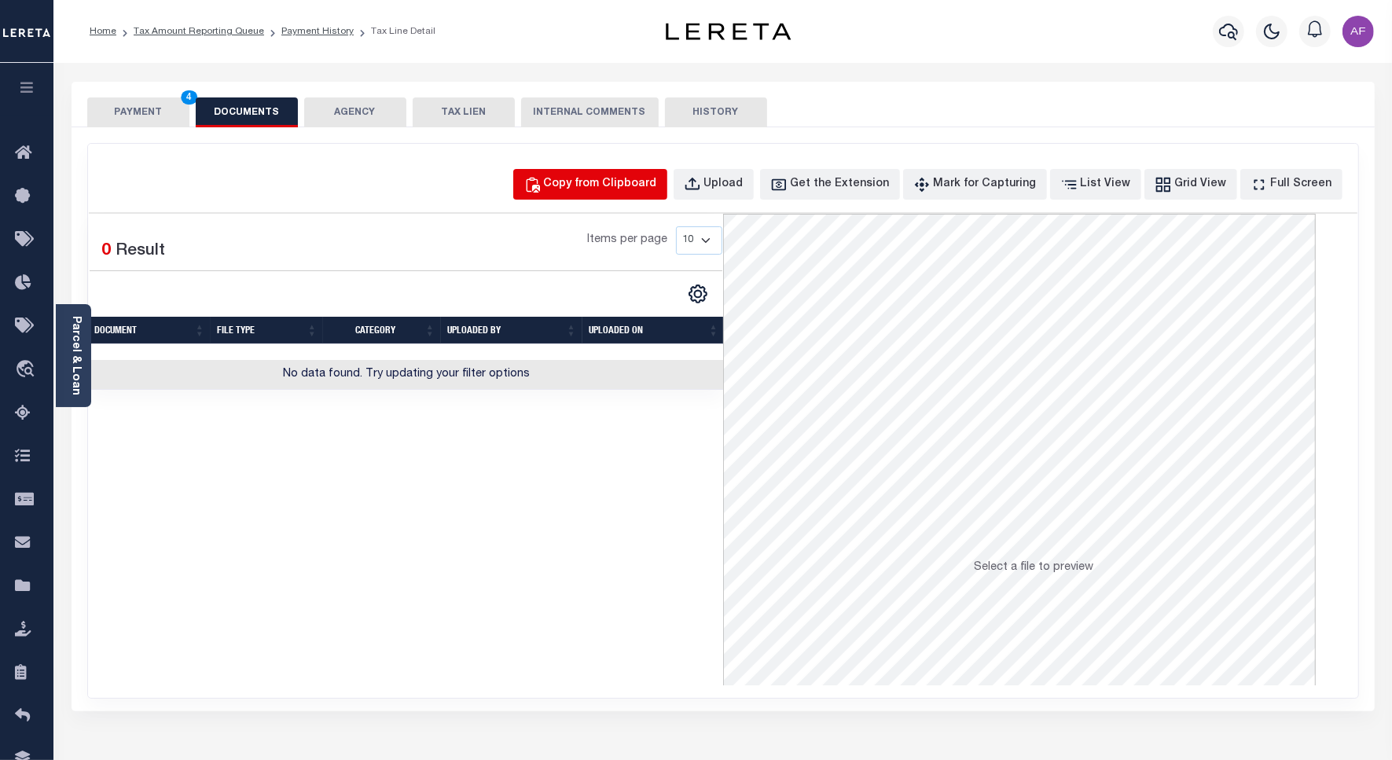
click at [617, 185] on div "Copy from Clipboard" at bounding box center [600, 184] width 113 height 17
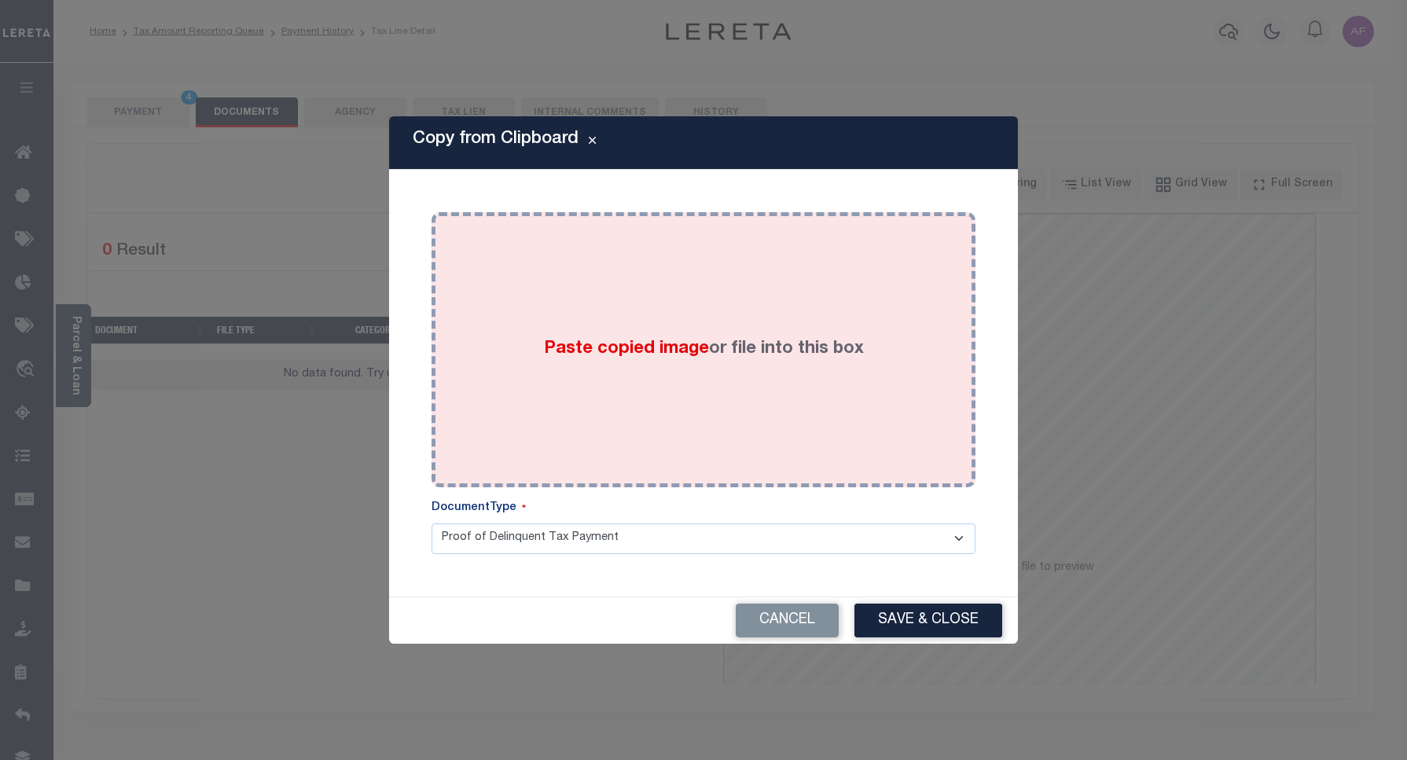
click at [751, 311] on div "Paste copied image or file into this box" at bounding box center [703, 349] width 520 height 251
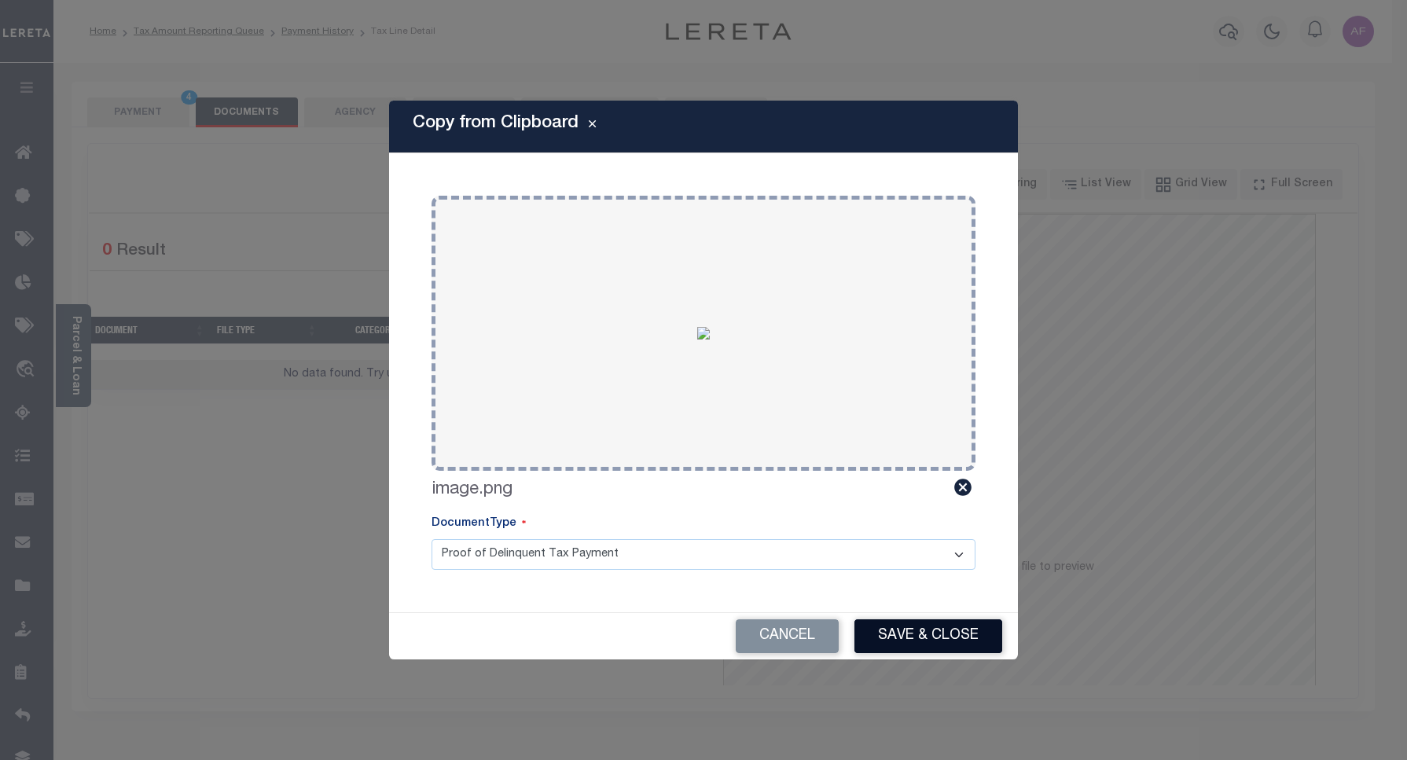
click at [905, 633] on button "Save & Close" at bounding box center [928, 636] width 148 height 34
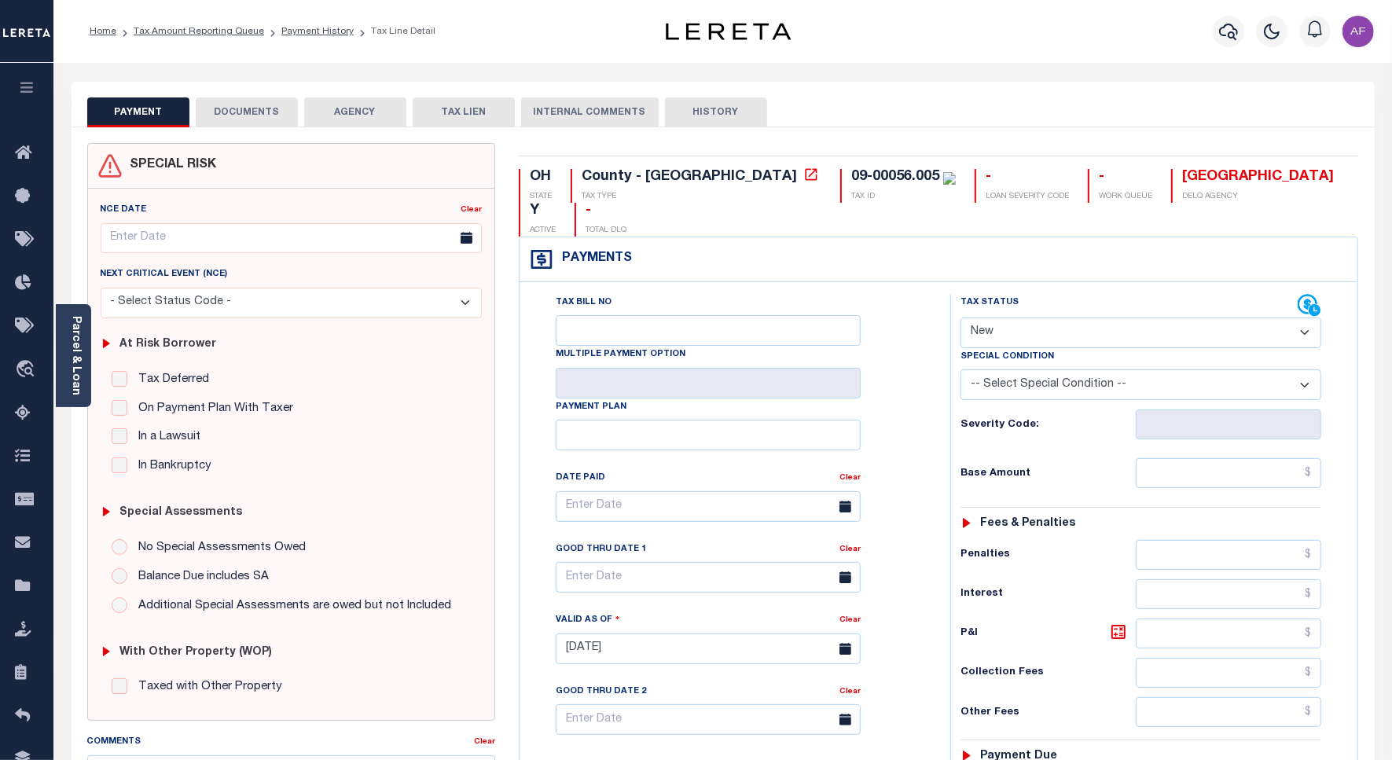
click at [1054, 317] on select "- Select Status Code - Open Due/Unpaid Paid Incomplete No Tax Due Internal Refu…" at bounding box center [1140, 332] width 361 height 31
select select "PYD"
click at [960, 317] on select "- Select Status Code - Open Due/Unpaid Paid Incomplete No Tax Due Internal Refu…" at bounding box center [1140, 332] width 361 height 31
type input "[DATE]"
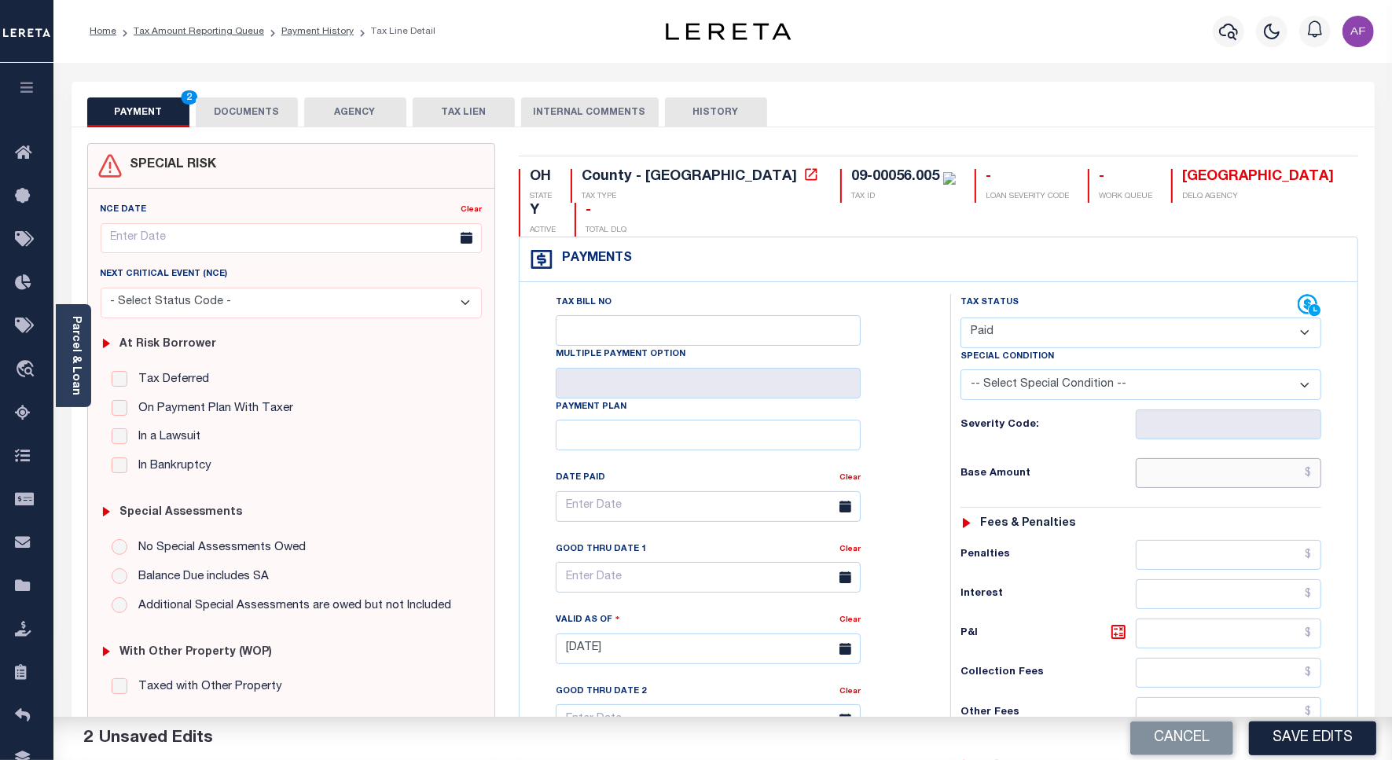
click at [1283, 458] on input "text" at bounding box center [1228, 473] width 185 height 30
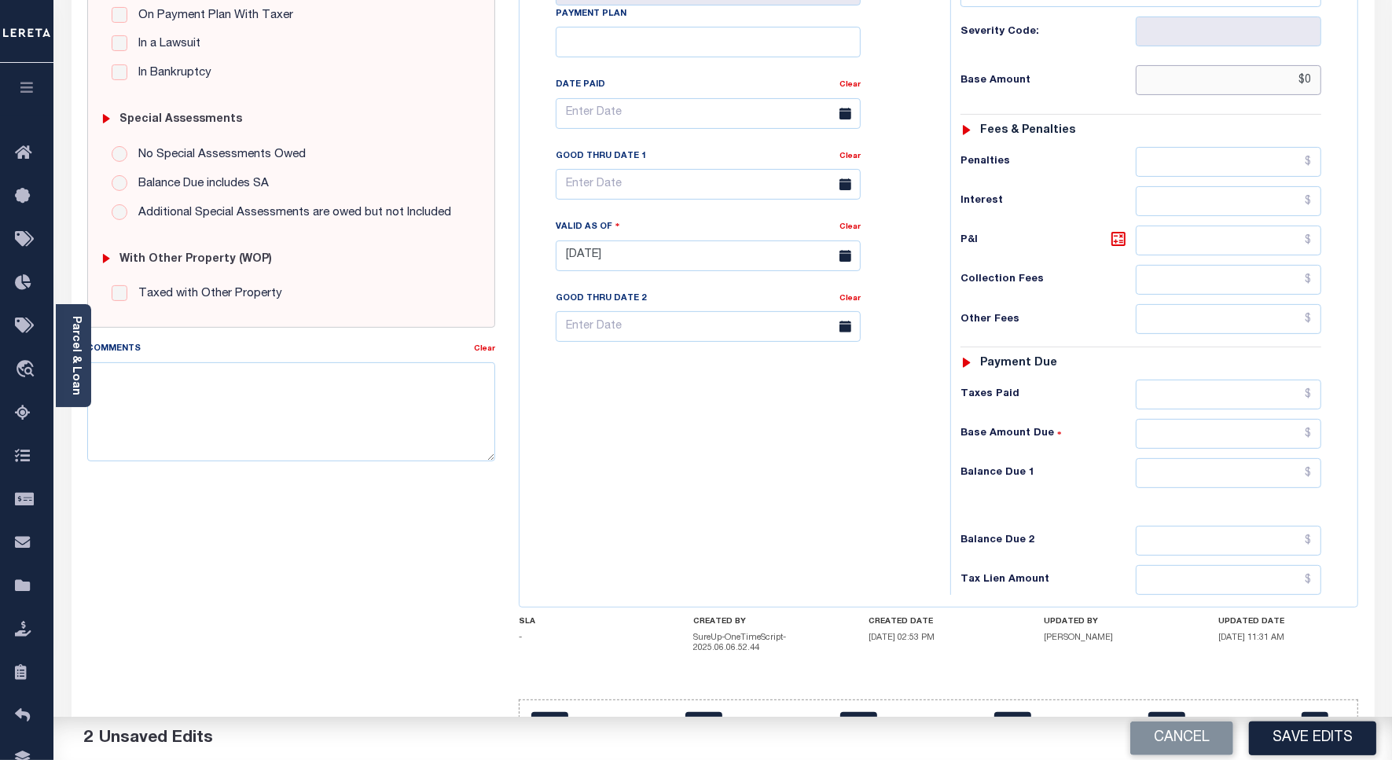
scroll to position [414, 0]
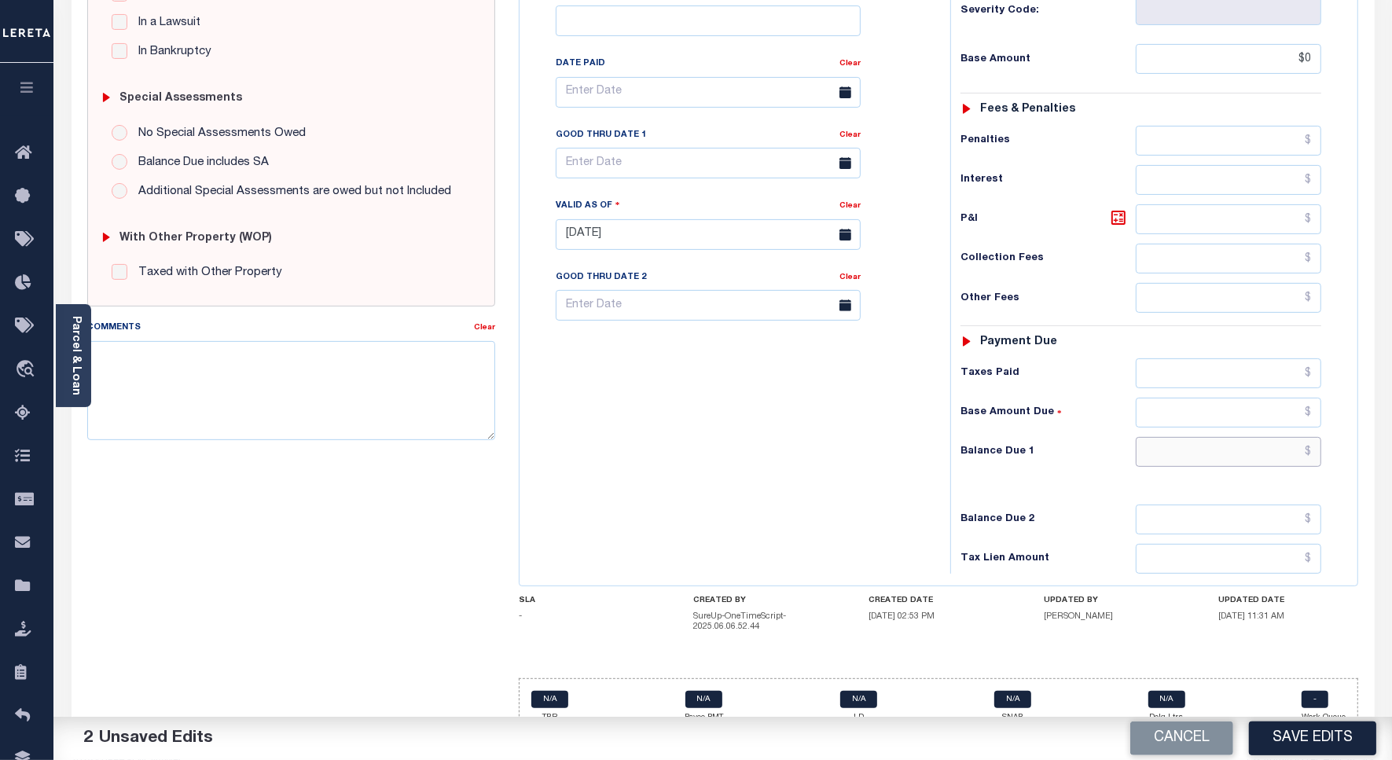
click at [1234, 437] on input "text" at bounding box center [1228, 452] width 185 height 30
type input "$0.00"
type input "$0"
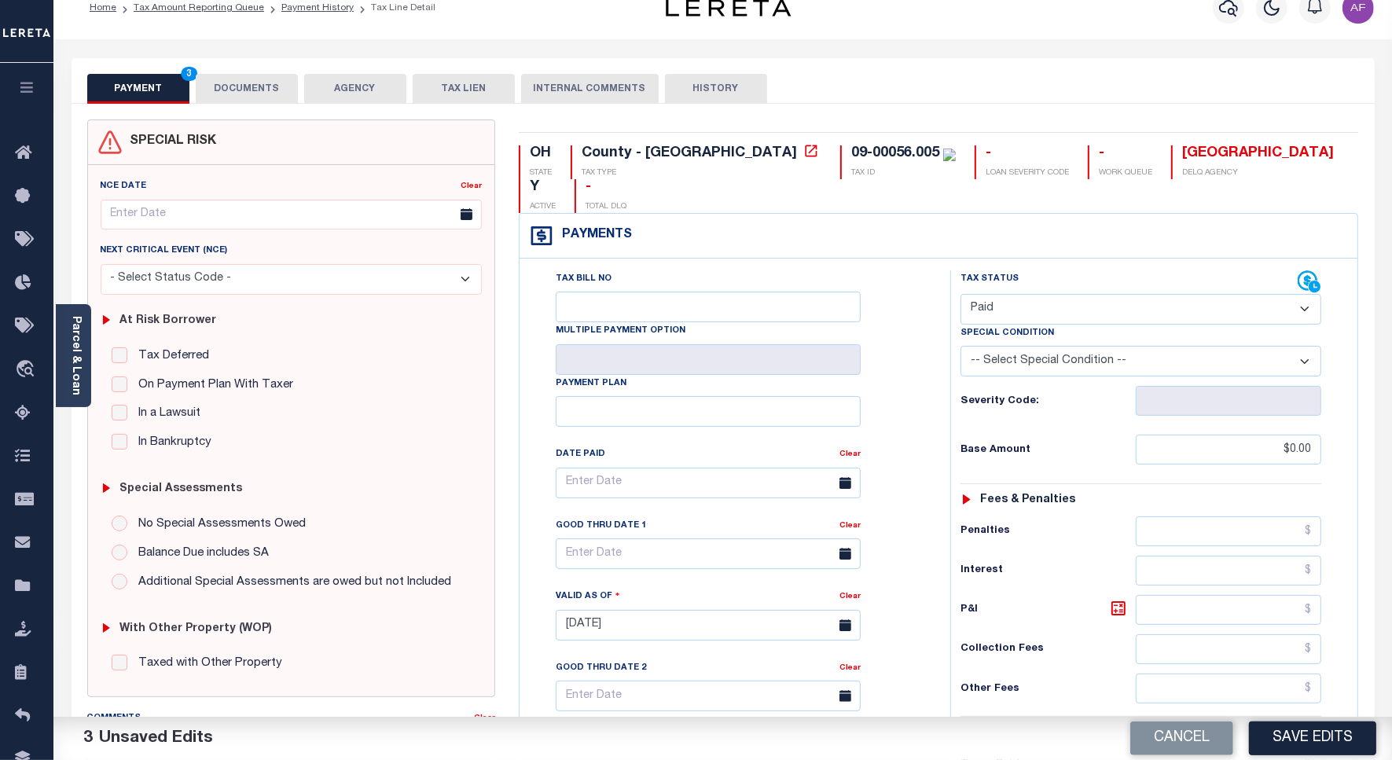
scroll to position [0, 0]
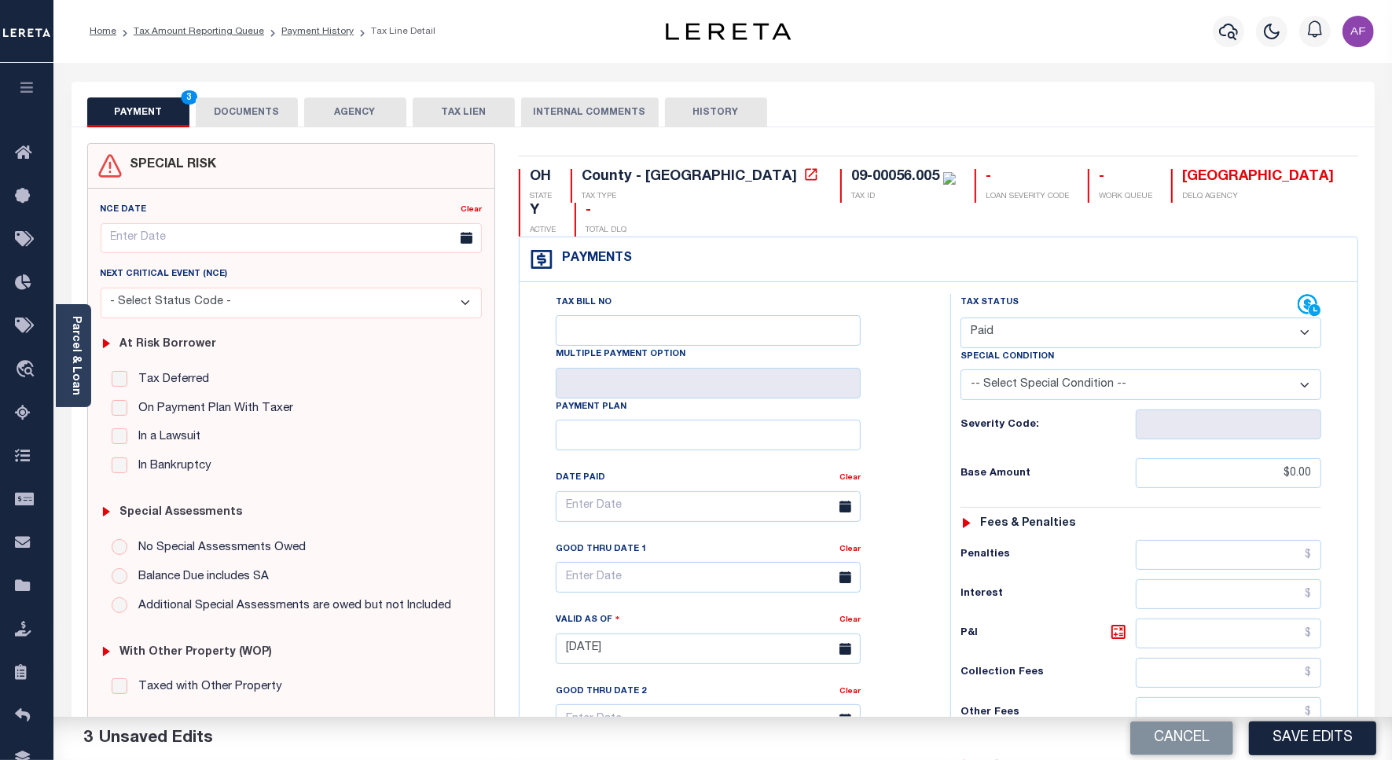
click at [236, 114] on button "DOCUMENTS" at bounding box center [247, 112] width 102 height 30
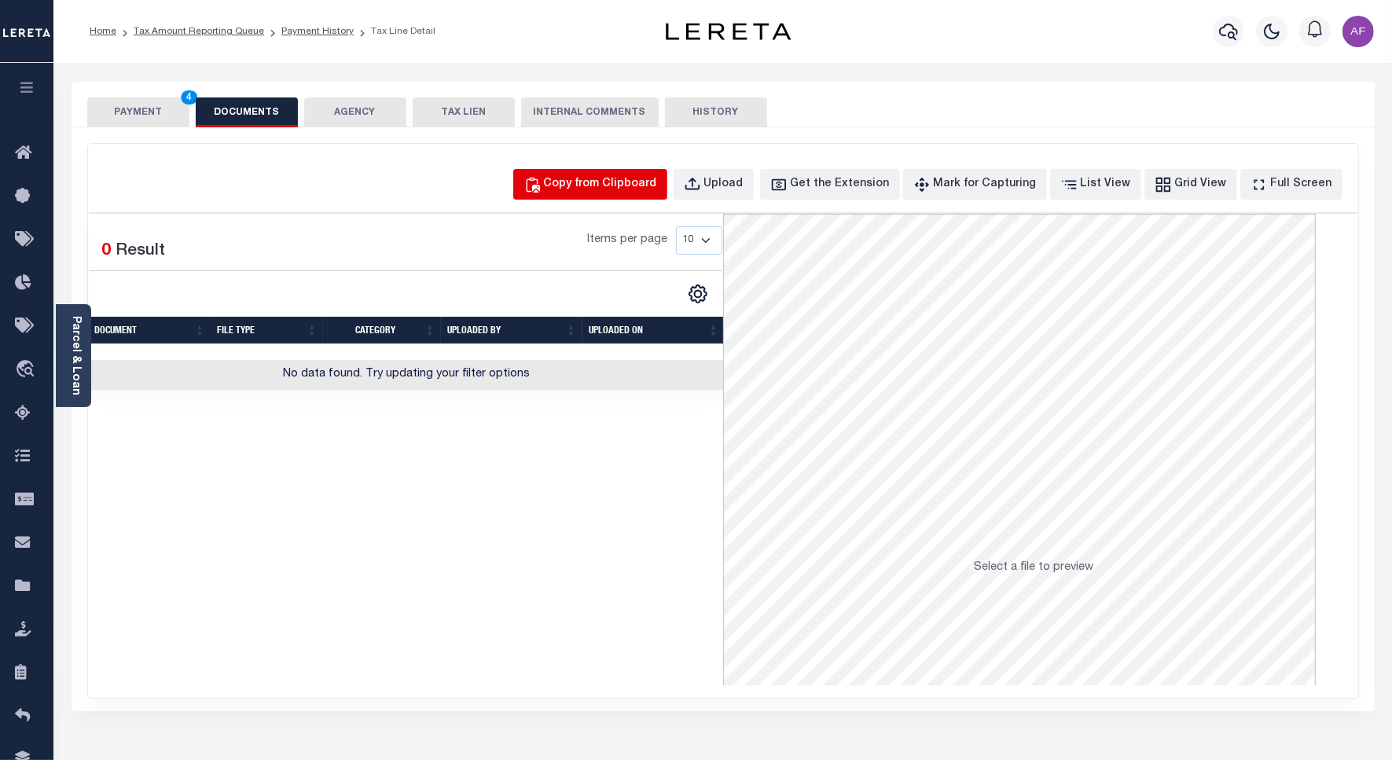
click at [586, 182] on div "Copy from Clipboard" at bounding box center [600, 184] width 113 height 17
select select "POP"
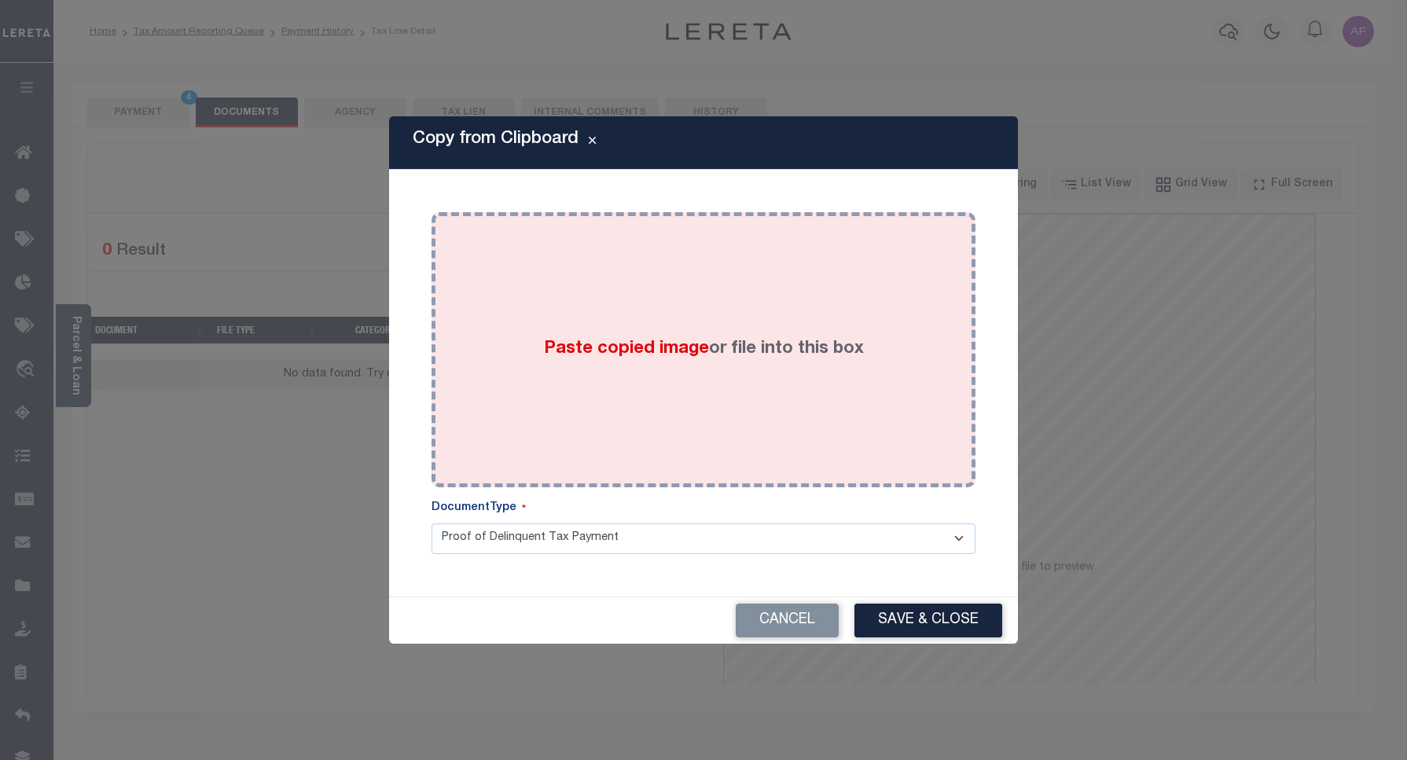
click at [638, 284] on div "Paste copied image or file into this box" at bounding box center [703, 349] width 520 height 251
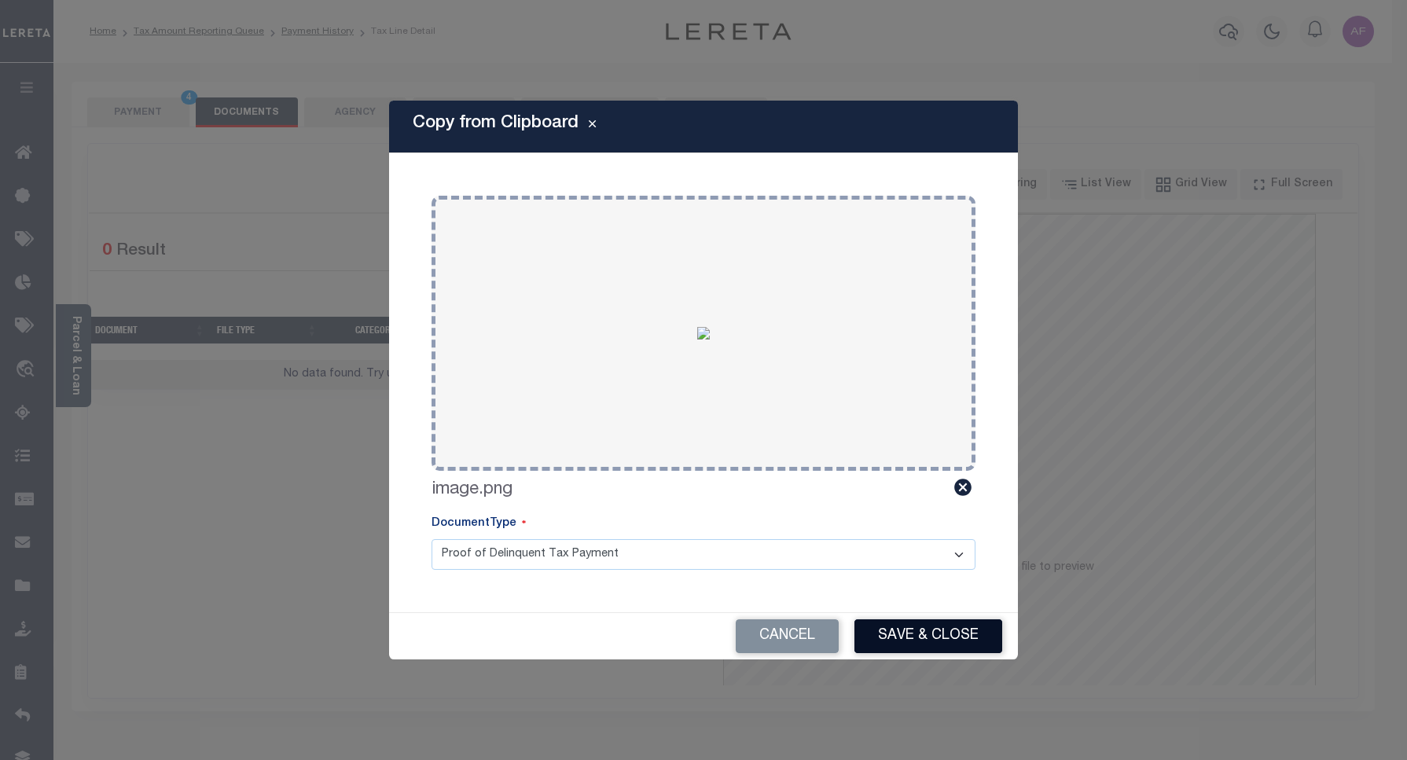
click at [928, 633] on button "Save & Close" at bounding box center [928, 636] width 148 height 34
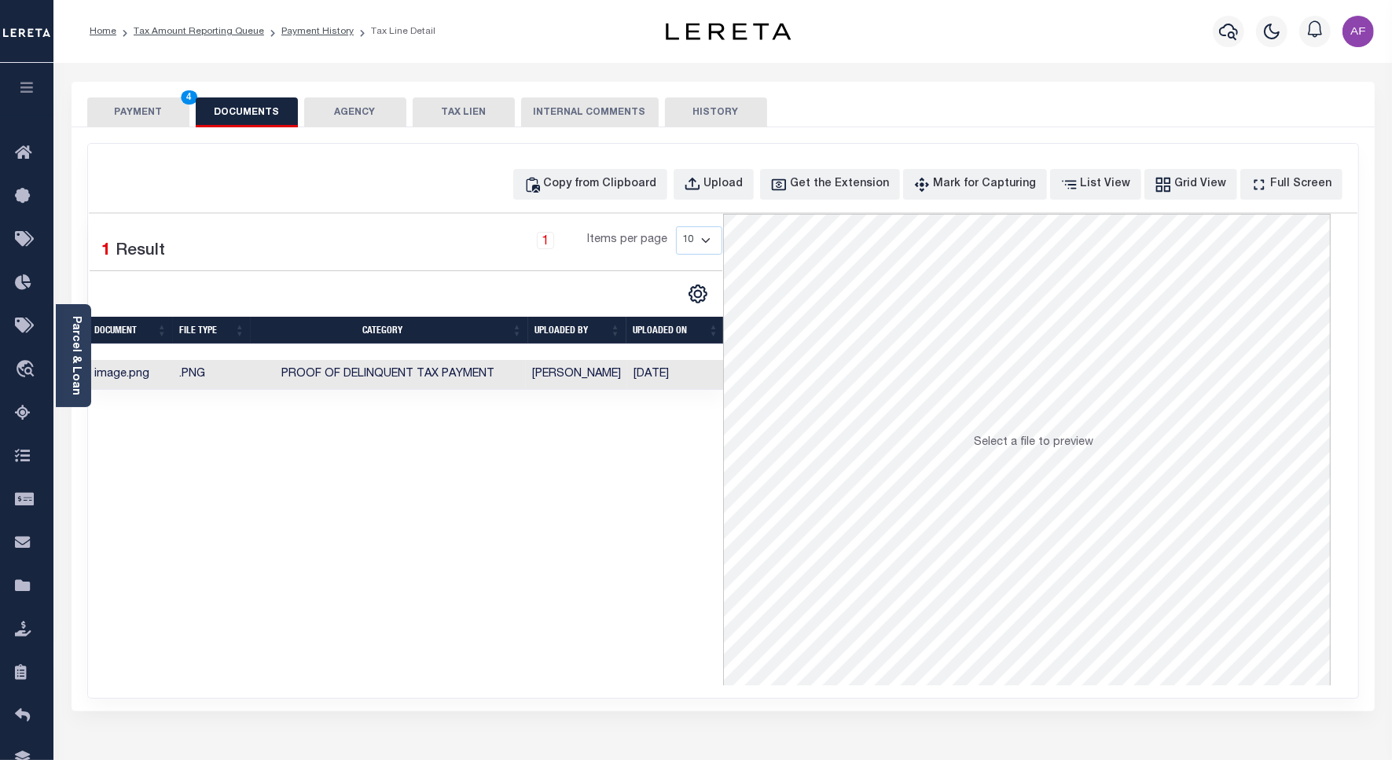
click at [136, 120] on button "PAYMENT 4" at bounding box center [138, 112] width 102 height 30
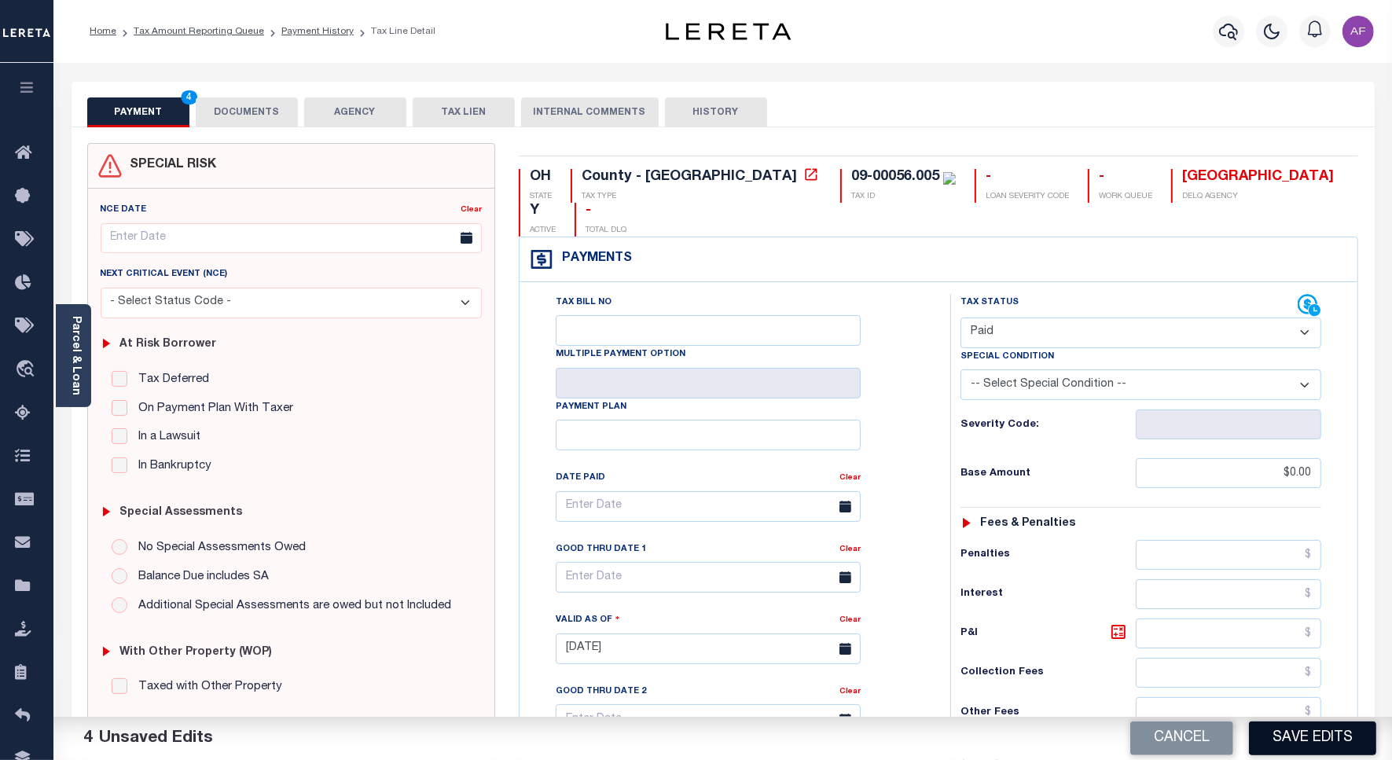
click at [1327, 751] on button "Save Edits" at bounding box center [1312, 738] width 127 height 34
checkbox input "false"
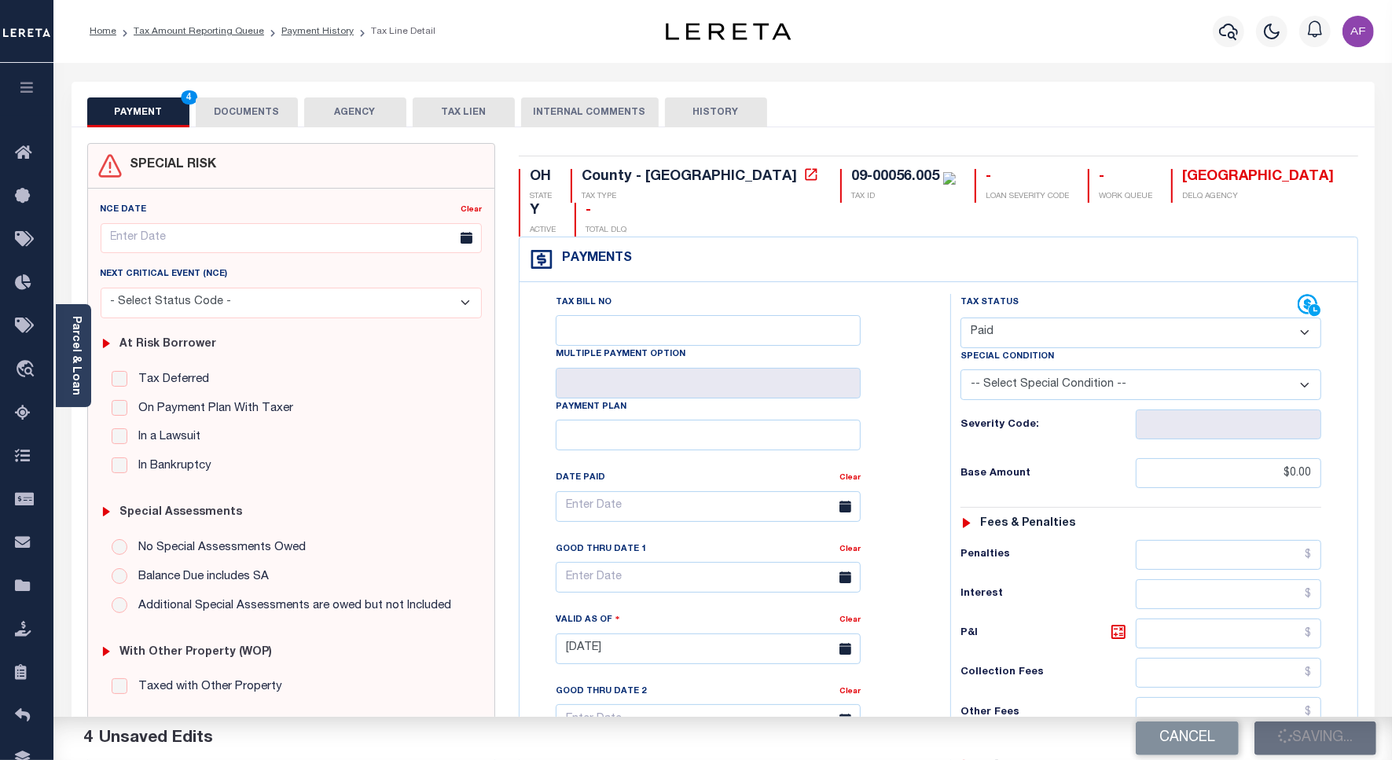
type input "$0"
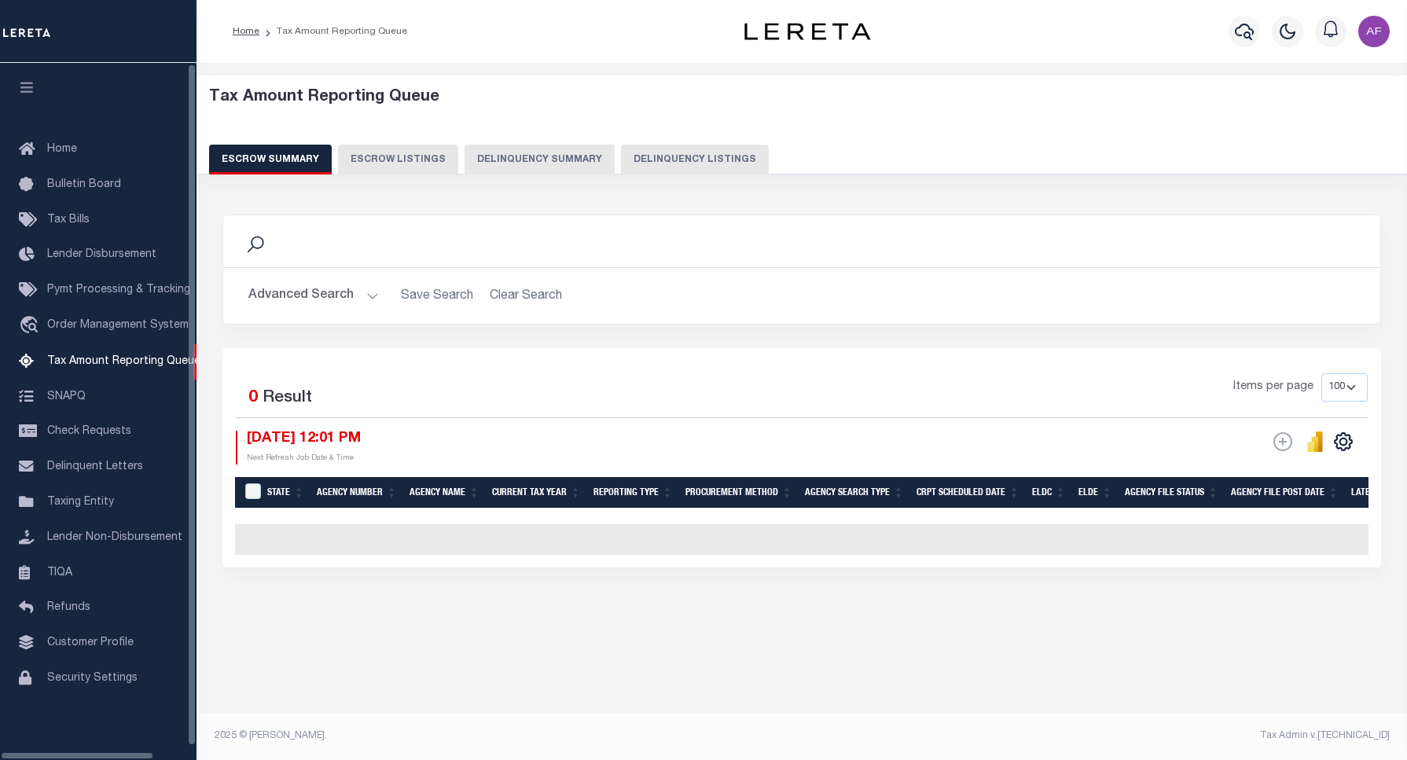
select select "100"
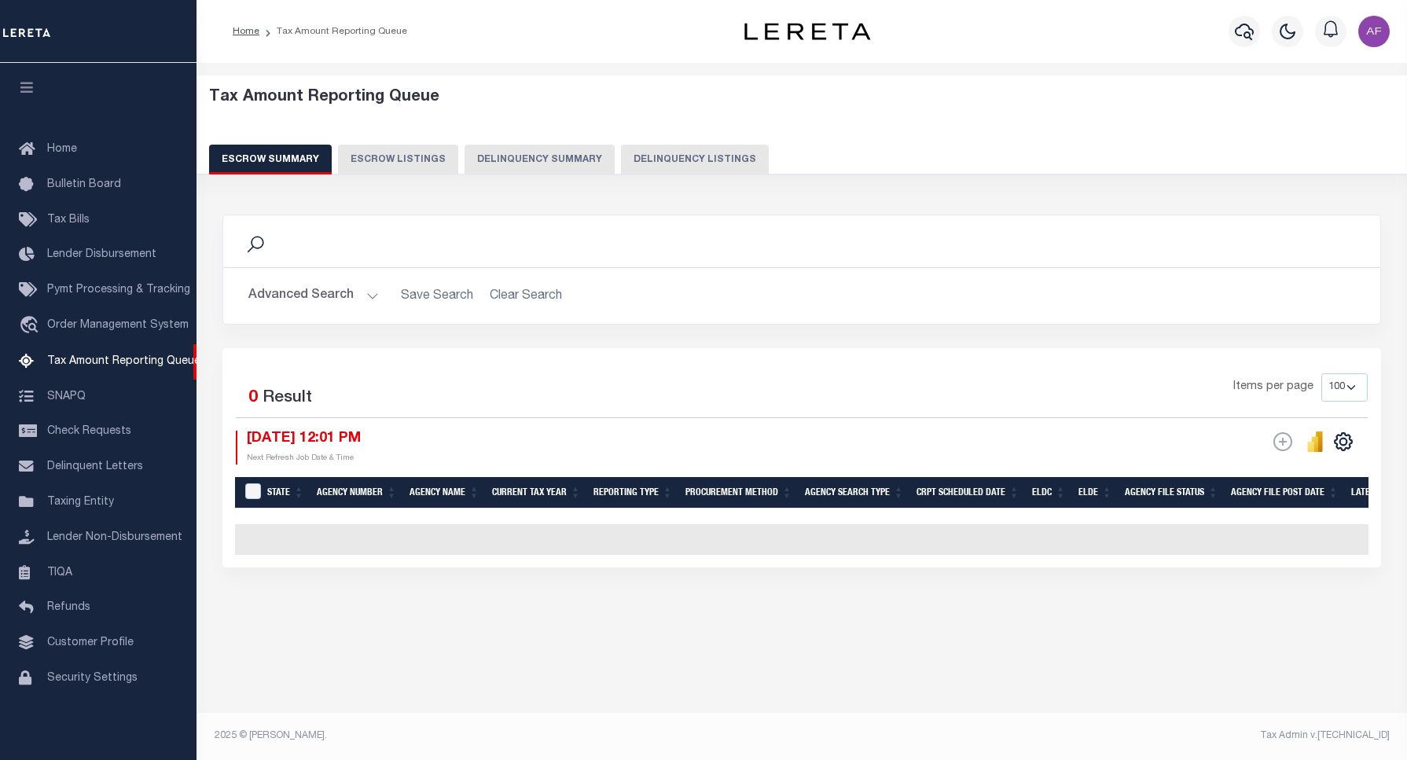
click at [666, 153] on button "Delinquency Listings" at bounding box center [695, 160] width 148 height 30
select select "100"
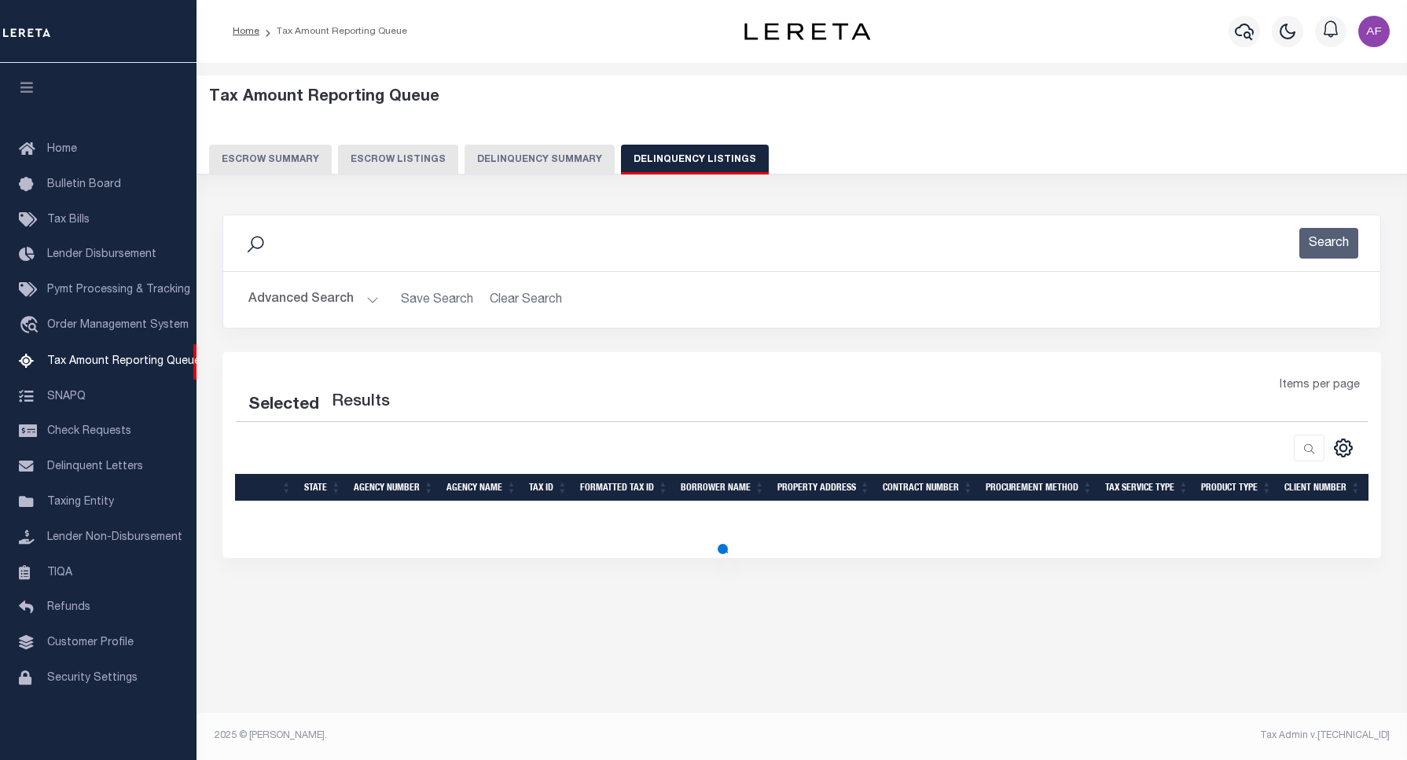
select select "100"
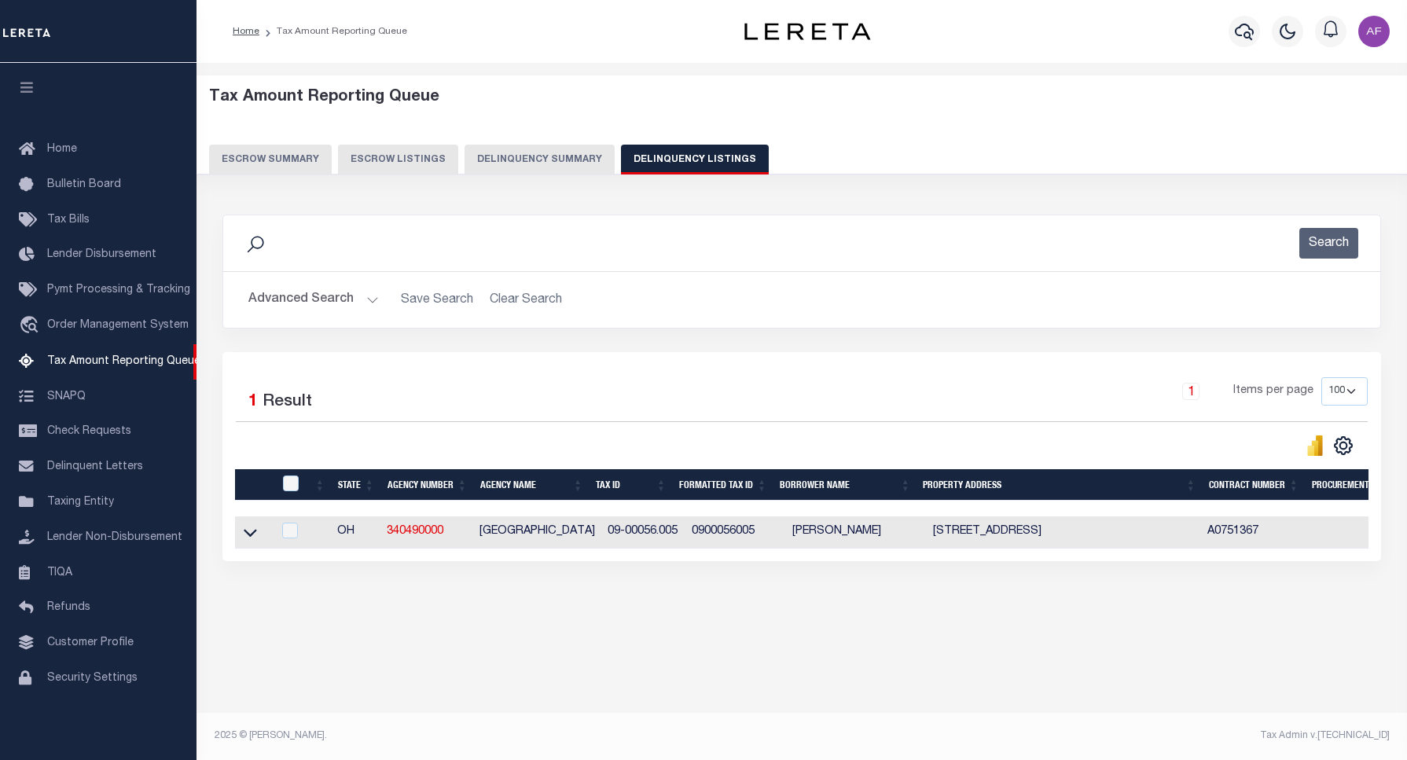
click at [303, 303] on button "Advanced Search" at bounding box center [313, 299] width 130 height 31
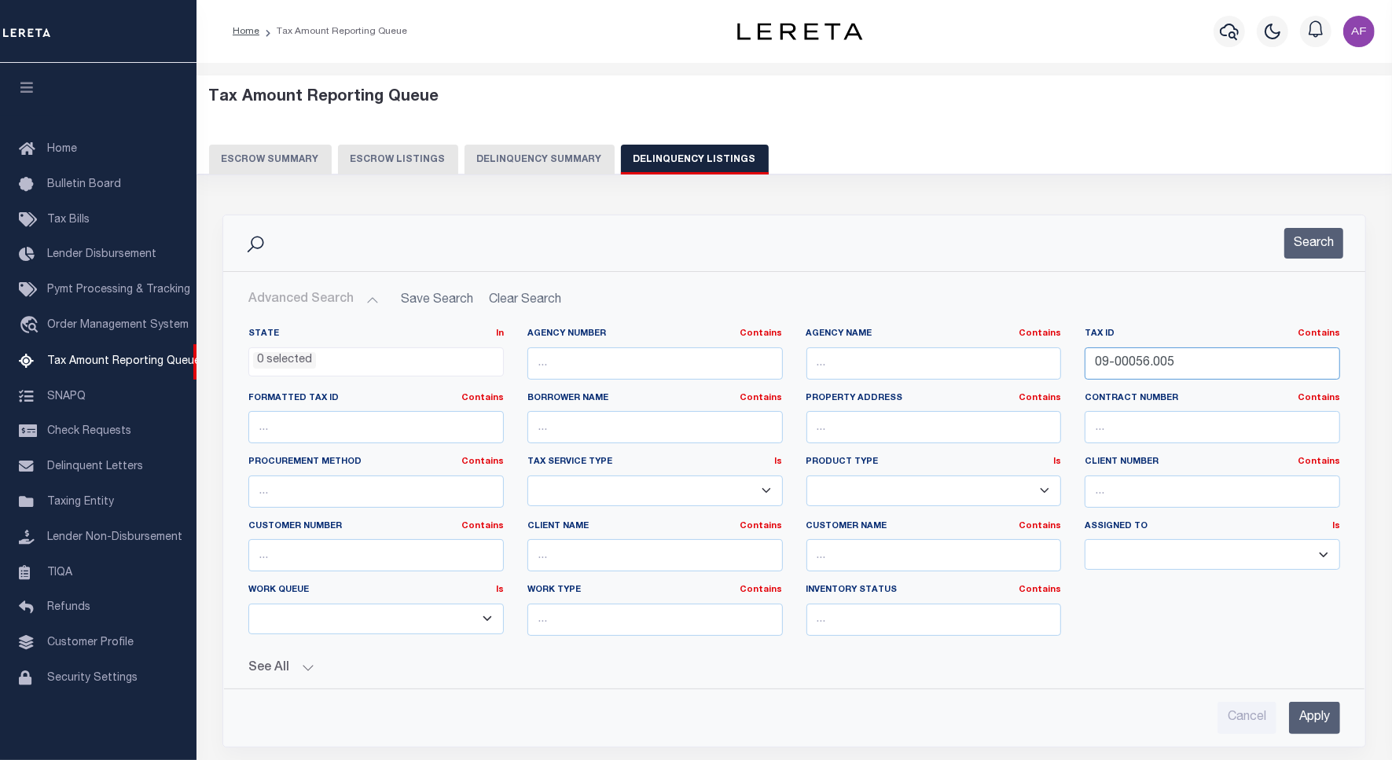
drag, startPoint x: 1176, startPoint y: 354, endPoint x: 1004, endPoint y: 328, distance: 174.9
click at [1004, 328] on div "State In In AK AL AR AZ CA CO CT DC DE FL GA GU HI IA ID IL IN KS KY LA MA MD M…" at bounding box center [794, 488] width 1115 height 321
paste input "11-00326.026"
type input "11-00326.026"
click at [1284, 246] on button "Search" at bounding box center [1313, 243] width 59 height 31
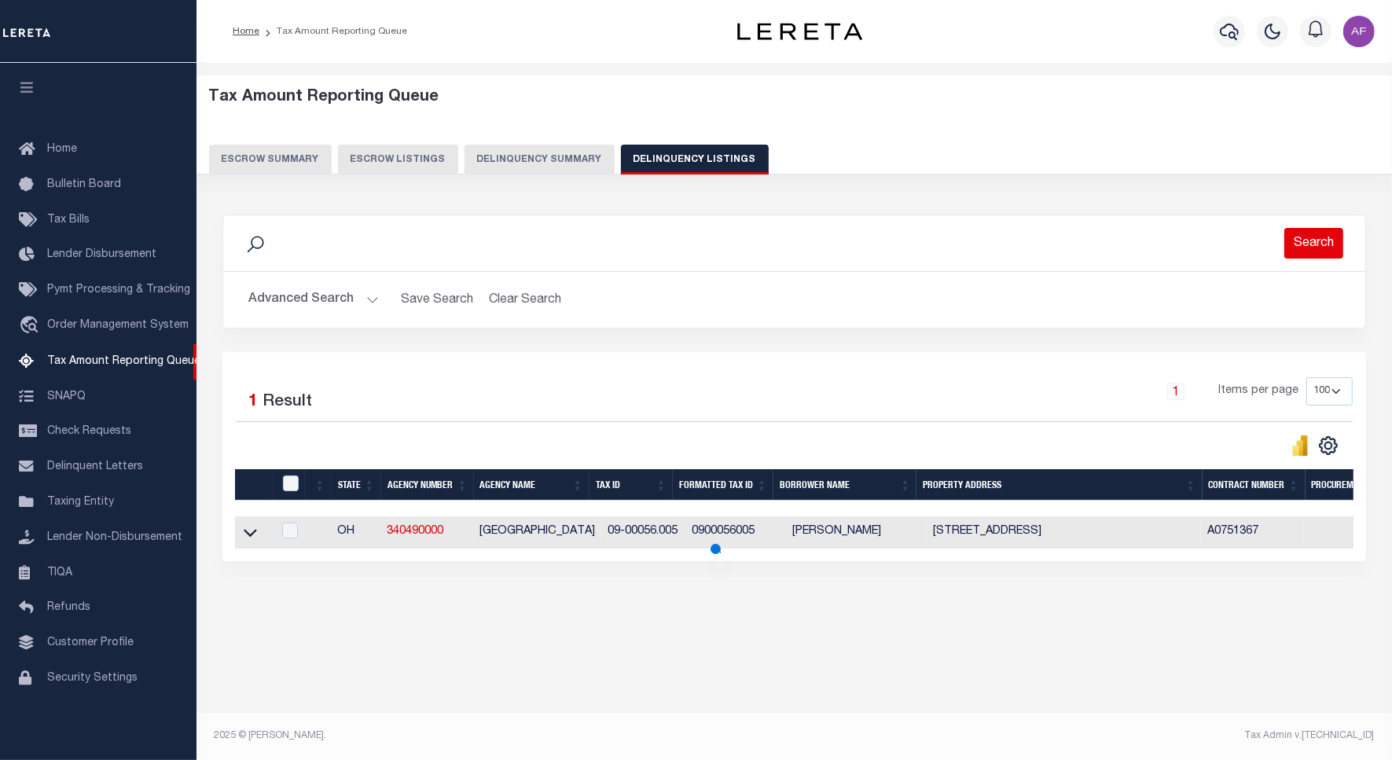
click at [1299, 244] on button "Search" at bounding box center [1313, 243] width 59 height 31
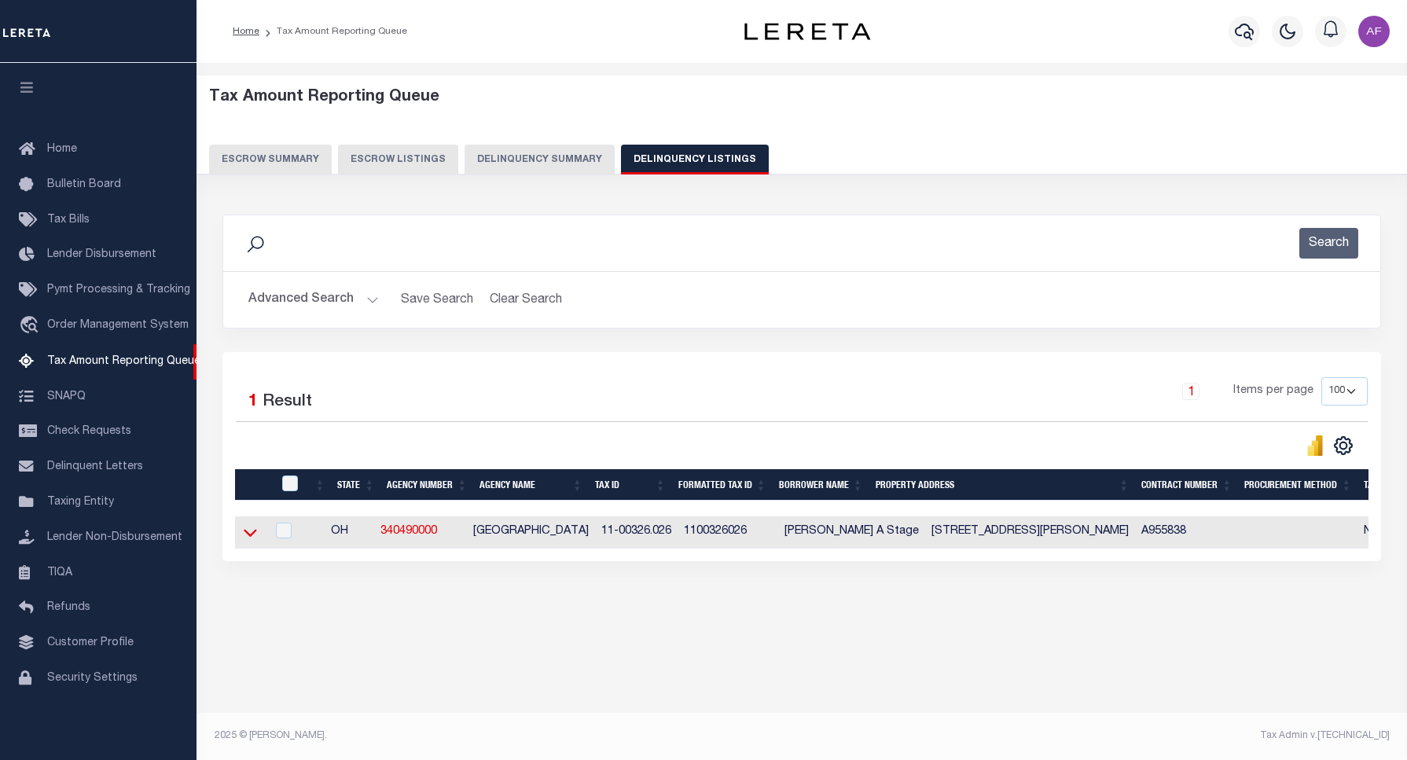
click at [248, 530] on icon at bounding box center [250, 532] width 13 height 17
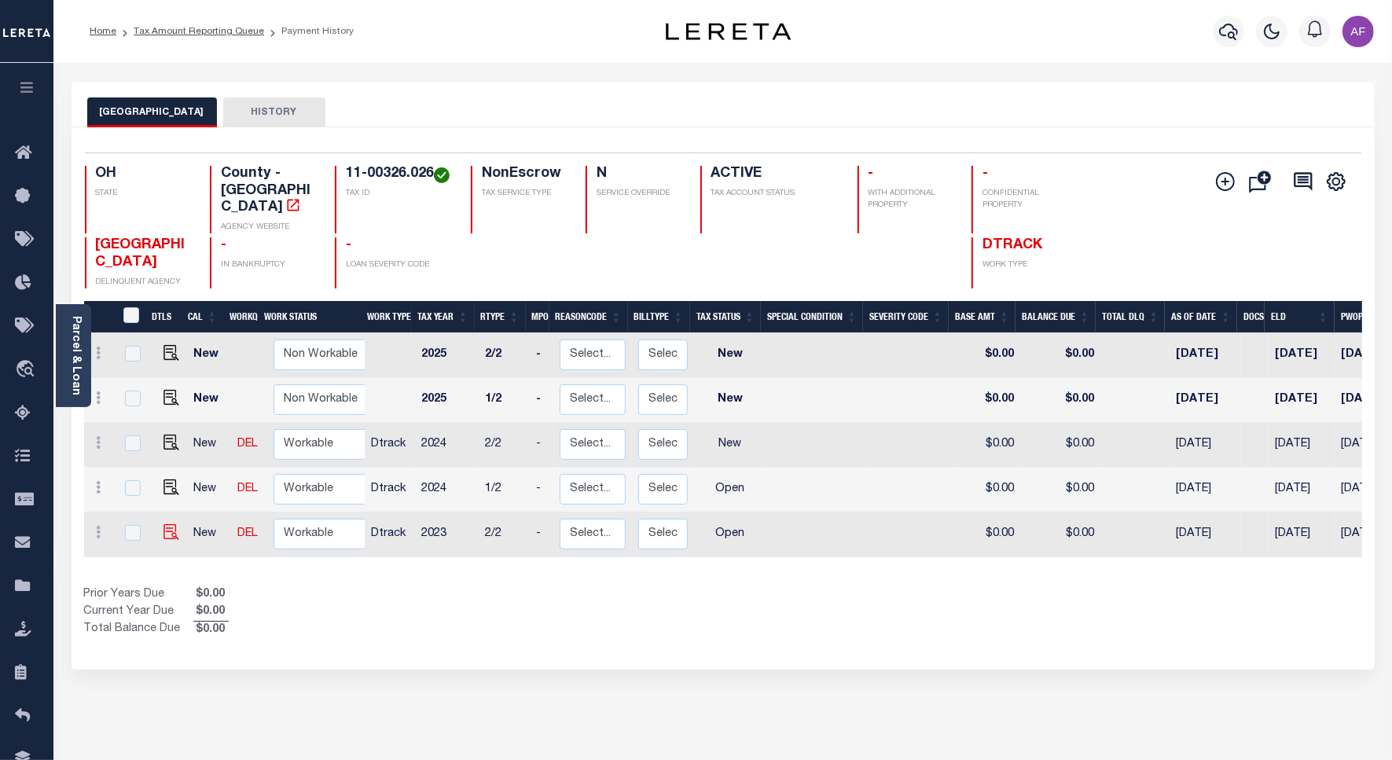
click at [163, 524] on img at bounding box center [171, 532] width 16 height 16
checkbox input "true"
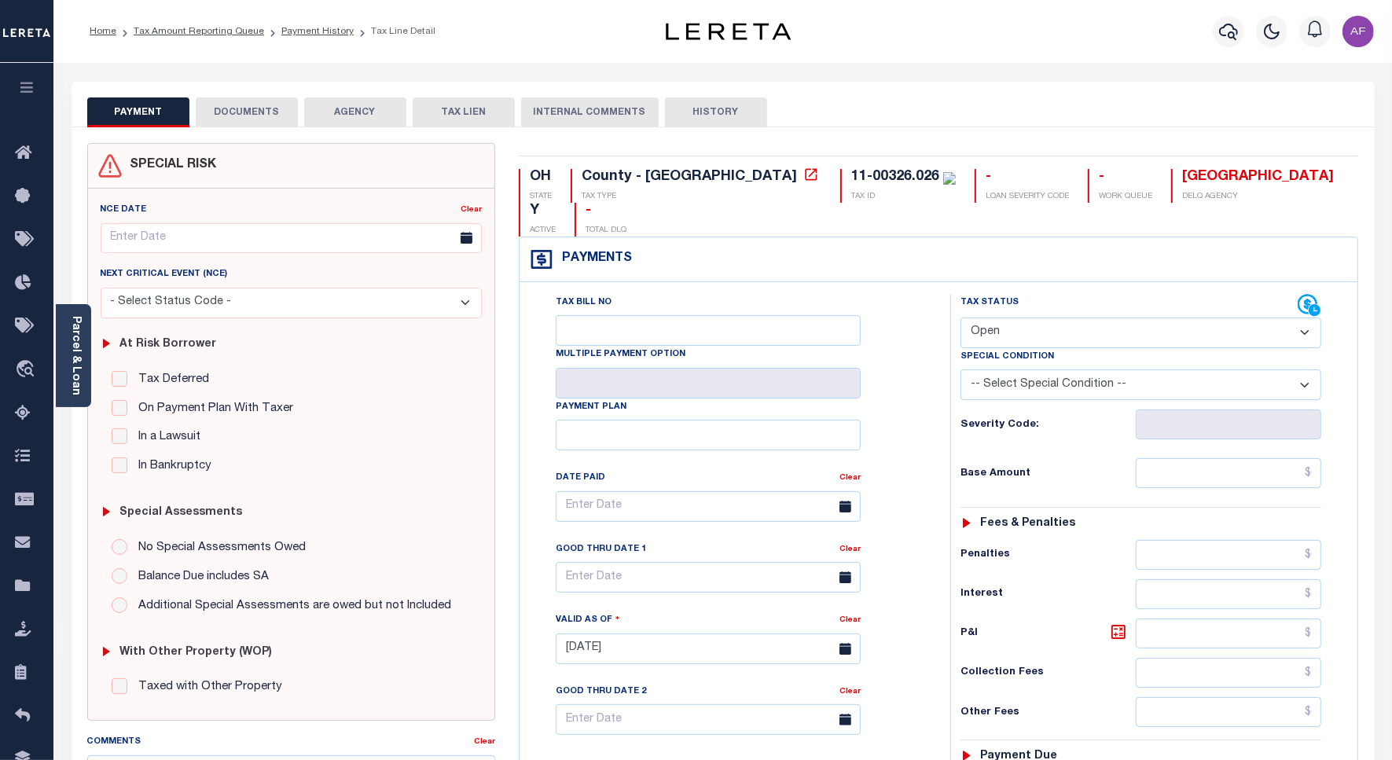
click at [1000, 317] on select "- Select Status Code - Open Due/Unpaid Paid Incomplete No Tax Due Internal Refu…" at bounding box center [1140, 332] width 361 height 31
select select "PYD"
click at [960, 317] on select "- Select Status Code - Open Due/Unpaid Paid Incomplete No Tax Due Internal Refu…" at bounding box center [1140, 332] width 361 height 31
type input "[DATE]"
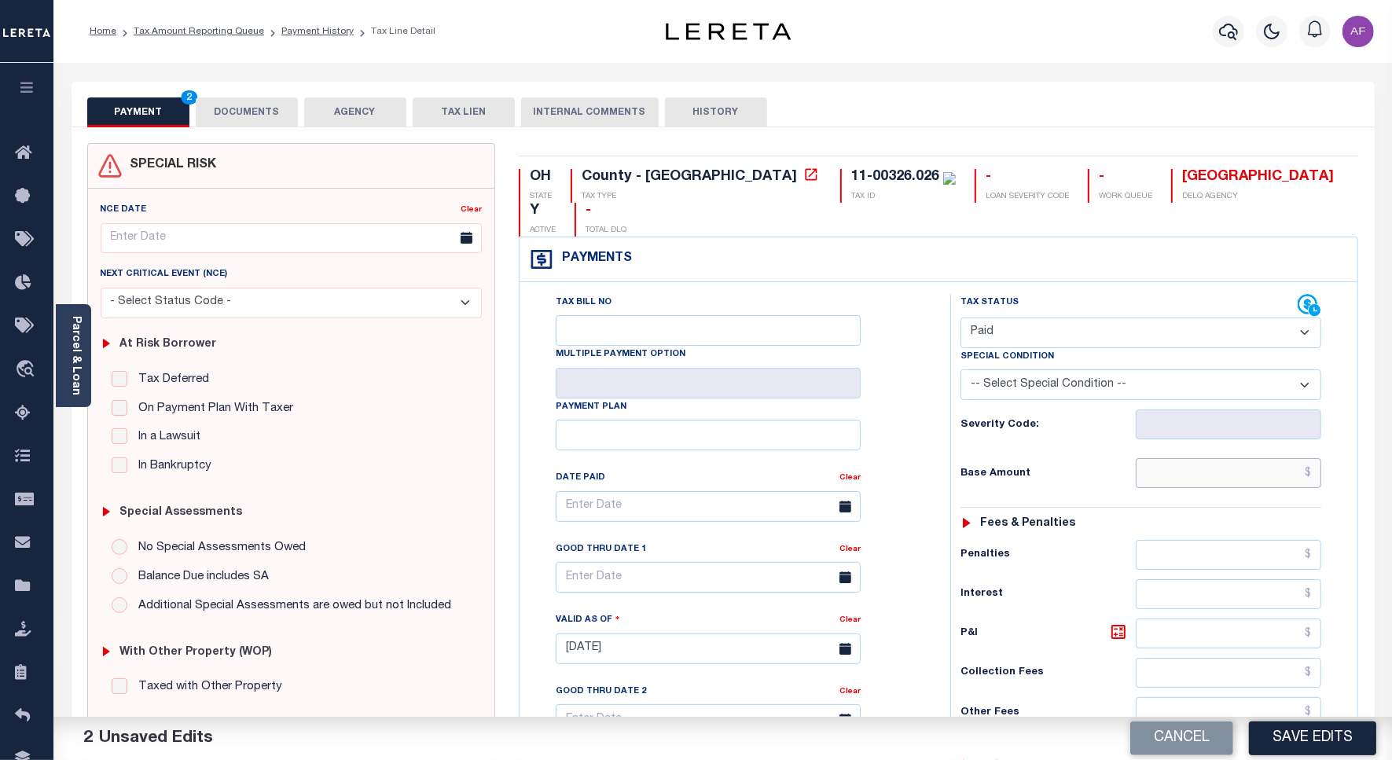
click at [1272, 458] on input "text" at bounding box center [1228, 473] width 185 height 30
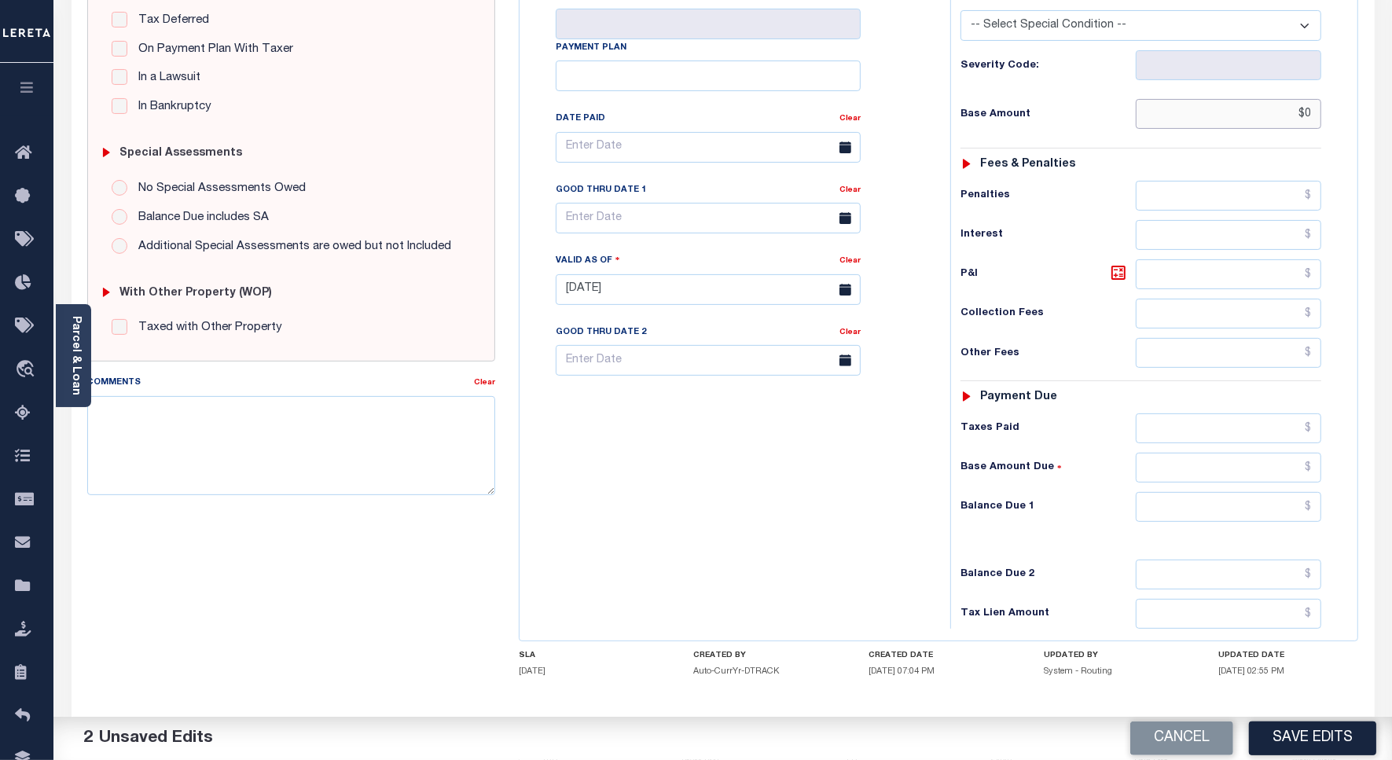
scroll to position [405, 0]
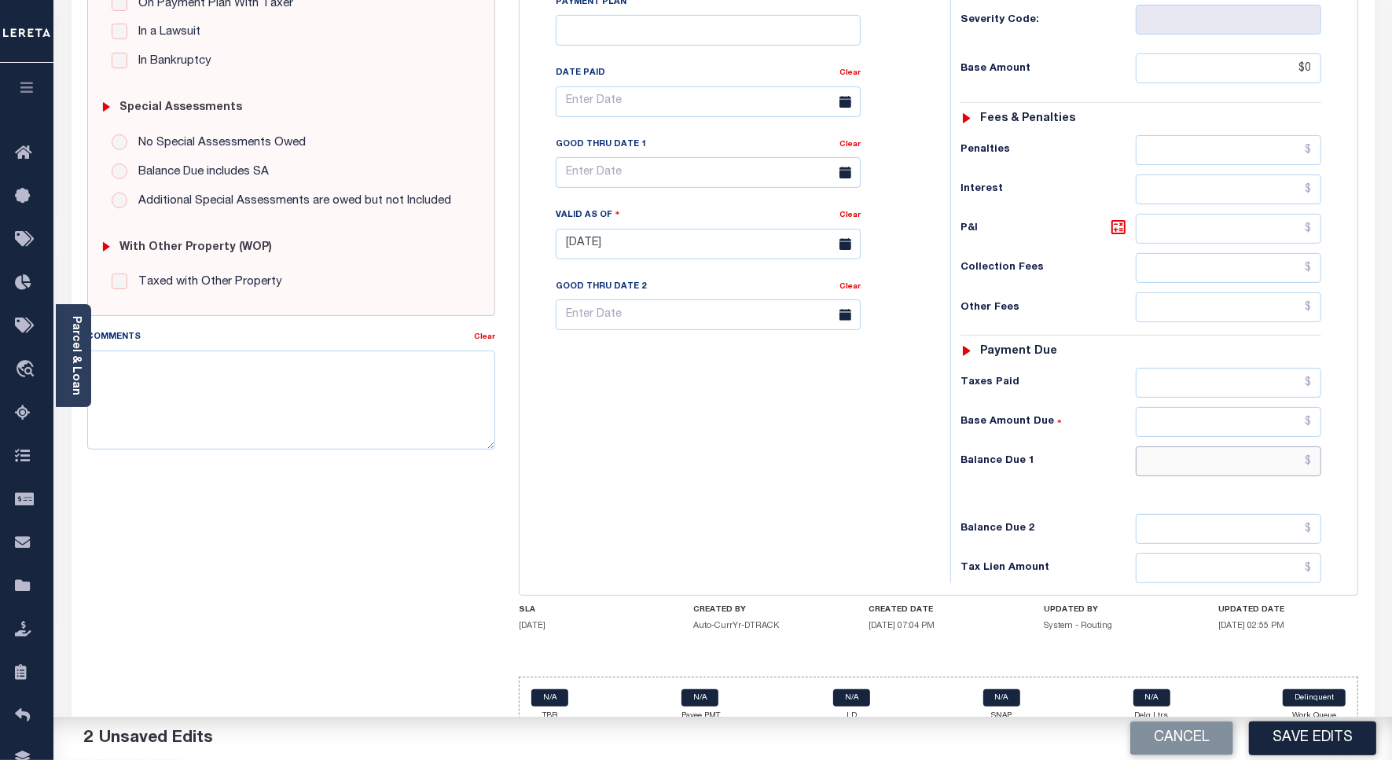
click at [1228, 446] on input "text" at bounding box center [1228, 461] width 185 height 30
type input "$0.00"
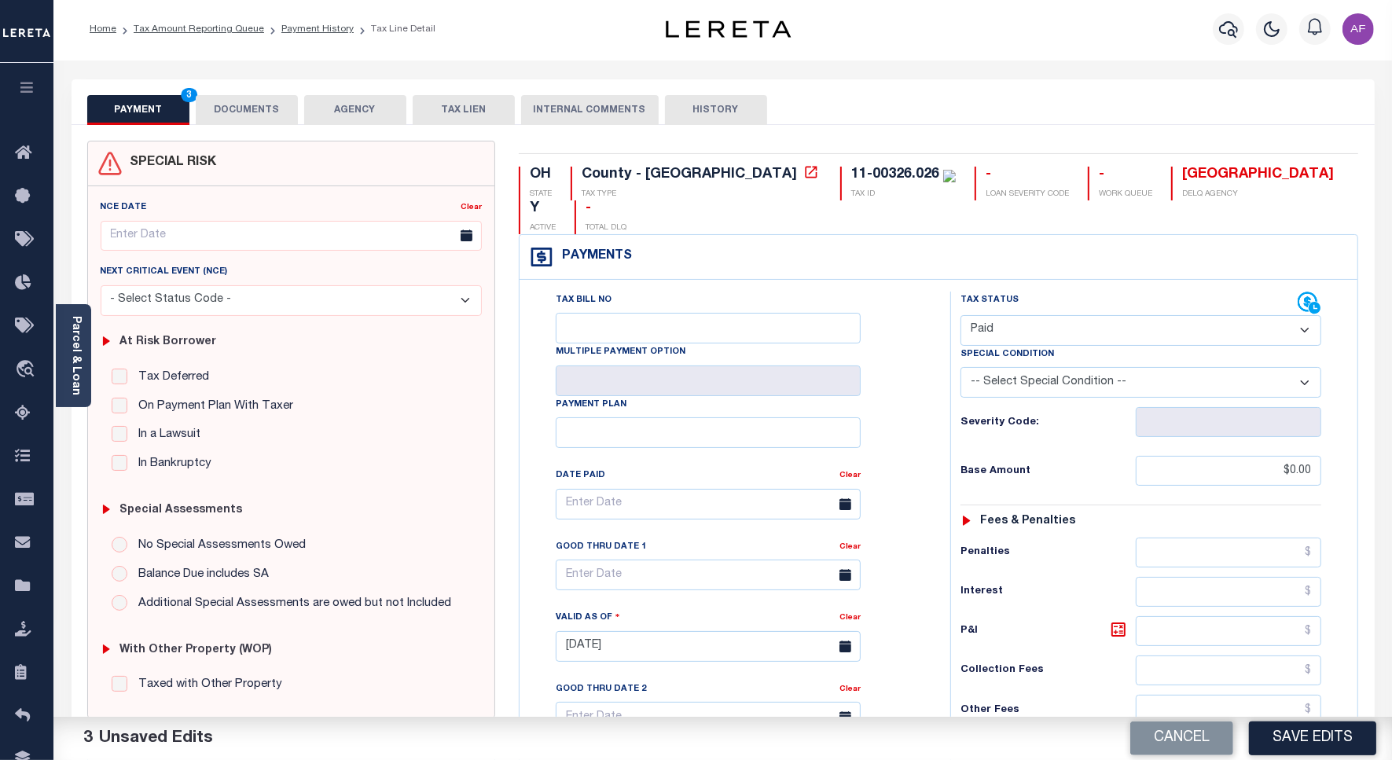
scroll to position [0, 0]
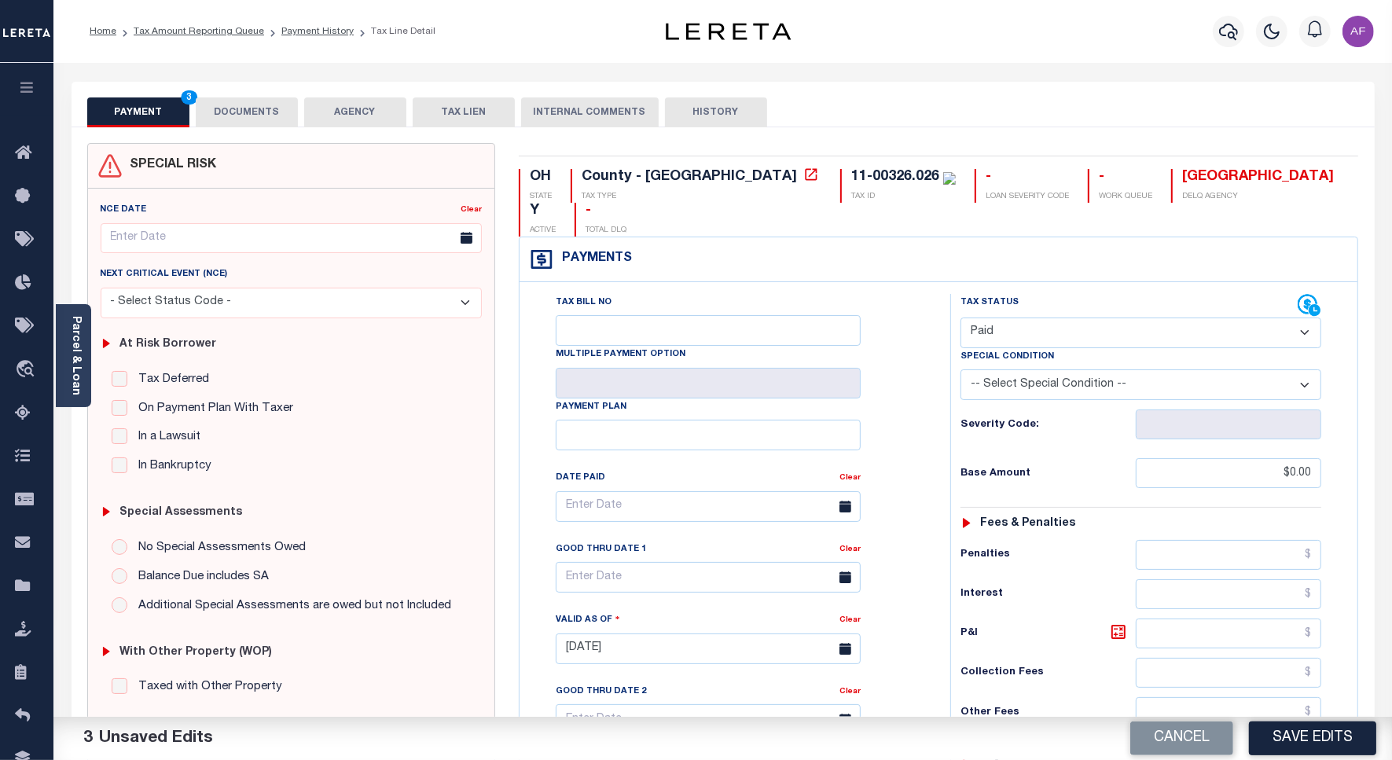
type input "$0.00"
click at [269, 112] on button "DOCUMENTS" at bounding box center [247, 112] width 102 height 30
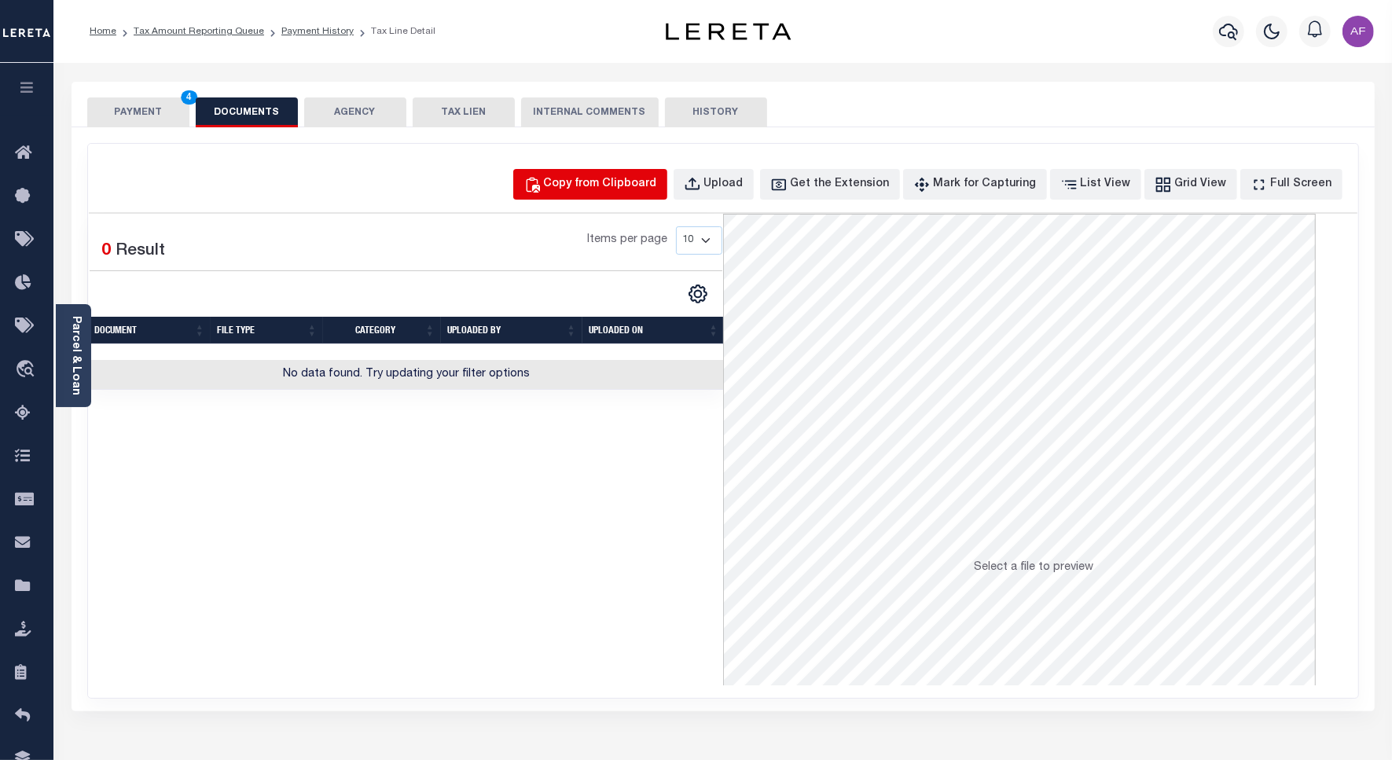
click at [591, 181] on div "Copy from Clipboard" at bounding box center [600, 184] width 113 height 17
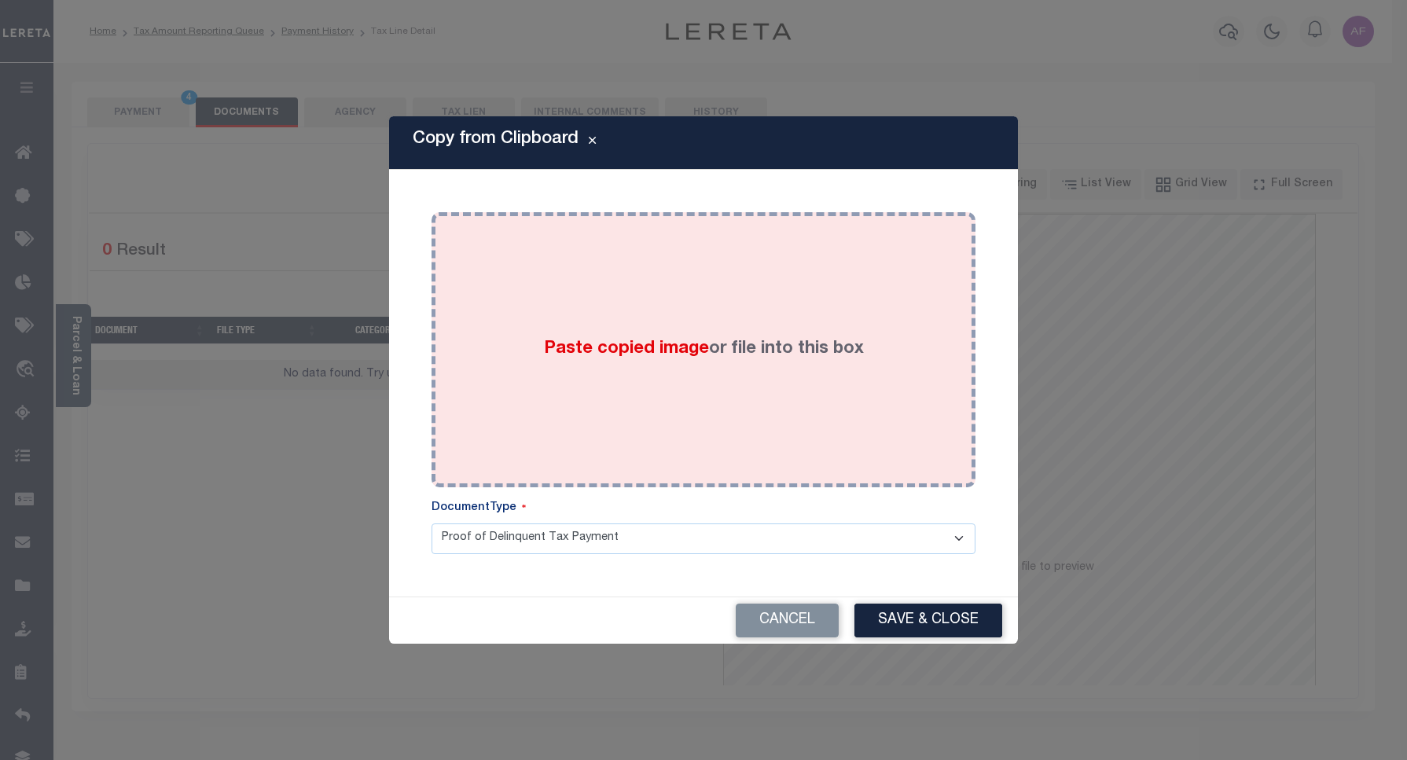
click at [753, 314] on div "Paste copied image or file into this box" at bounding box center [703, 349] width 520 height 251
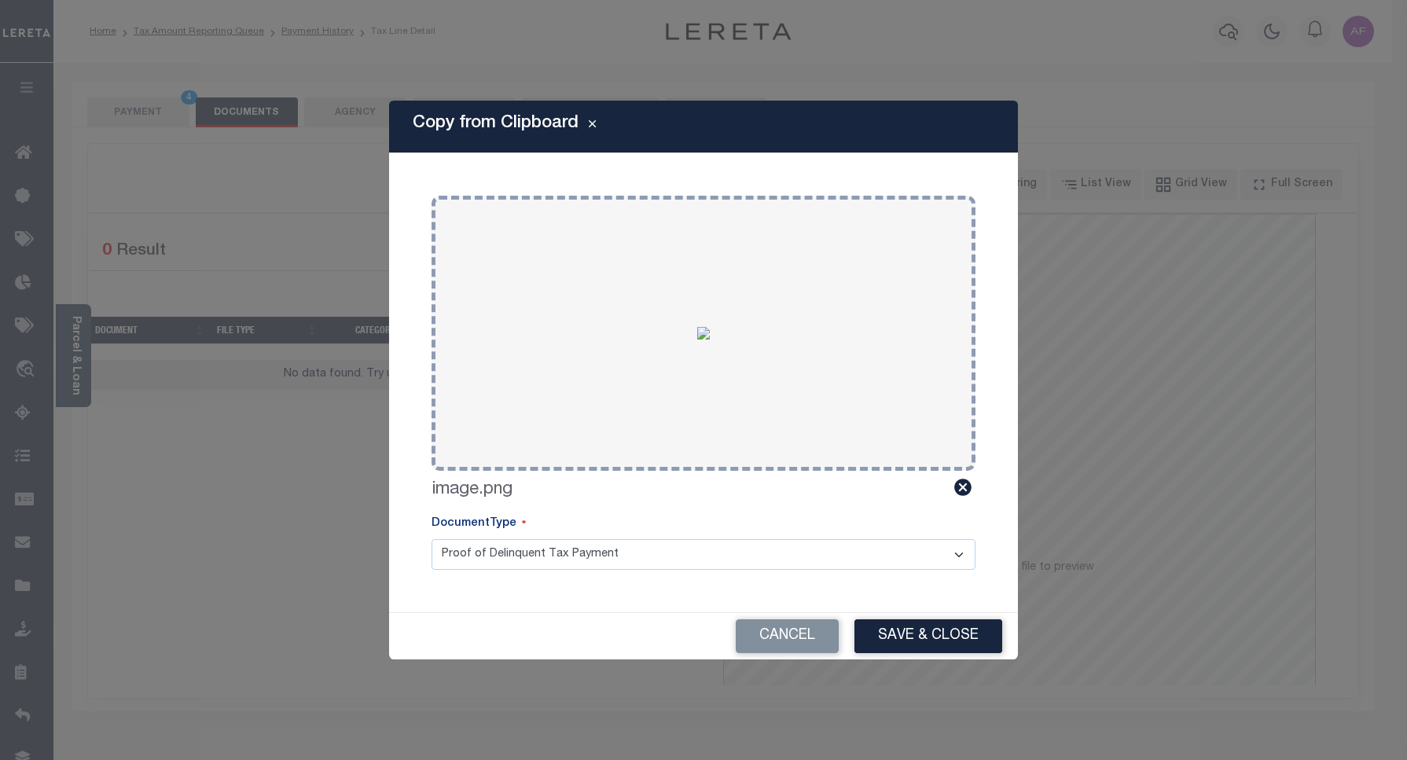
click at [948, 633] on button "Save & Close" at bounding box center [928, 636] width 148 height 34
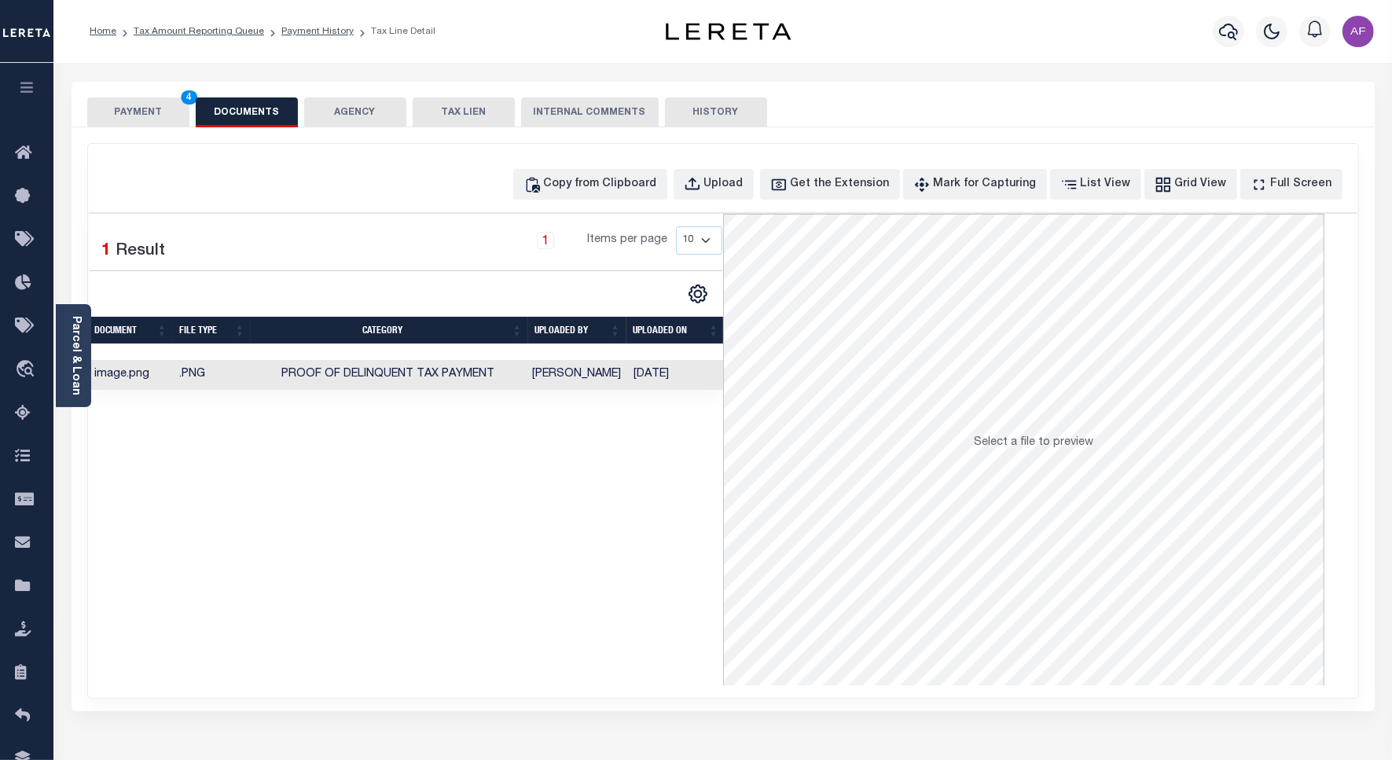
click at [141, 107] on button "PAYMENT 4" at bounding box center [138, 112] width 102 height 30
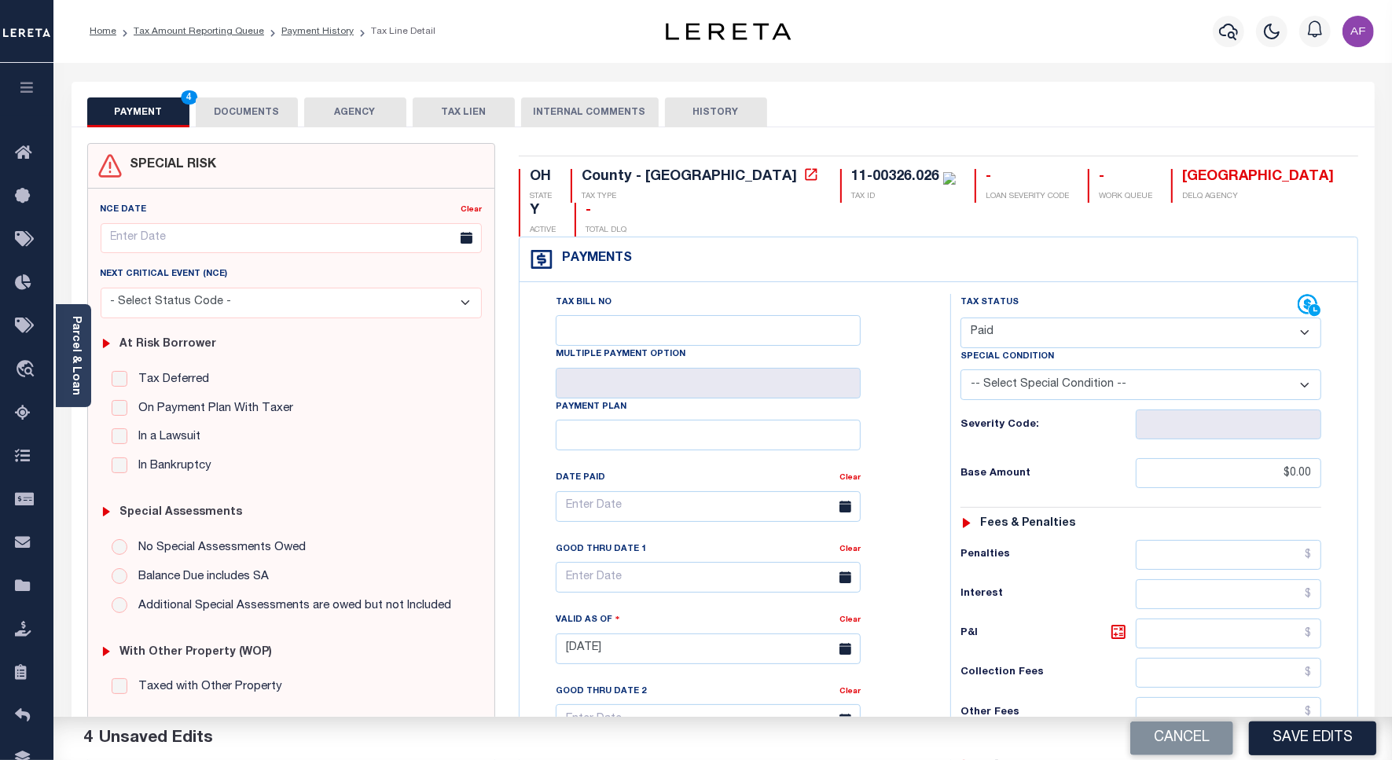
click at [1301, 732] on button "Save Edits" at bounding box center [1312, 738] width 127 height 34
checkbox input "false"
type input "$0"
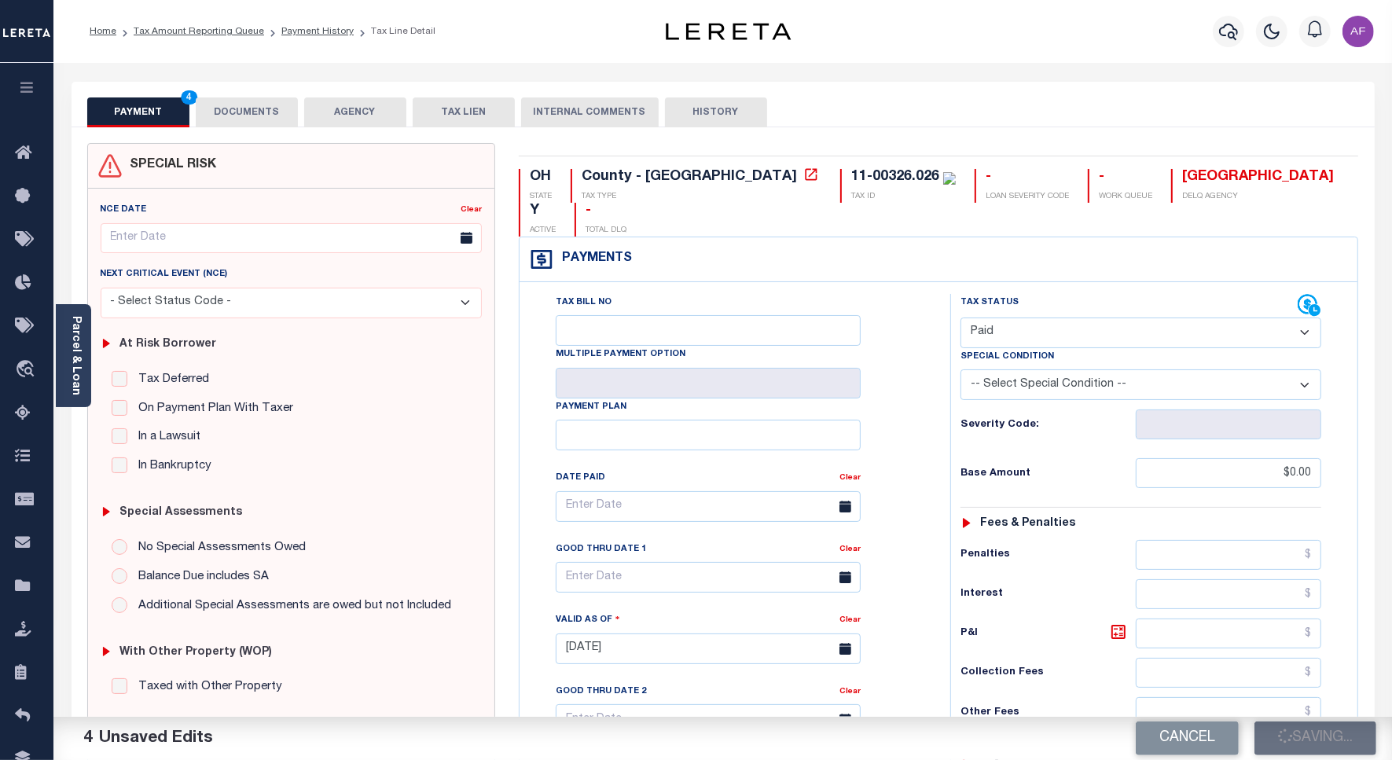
type input "$0"
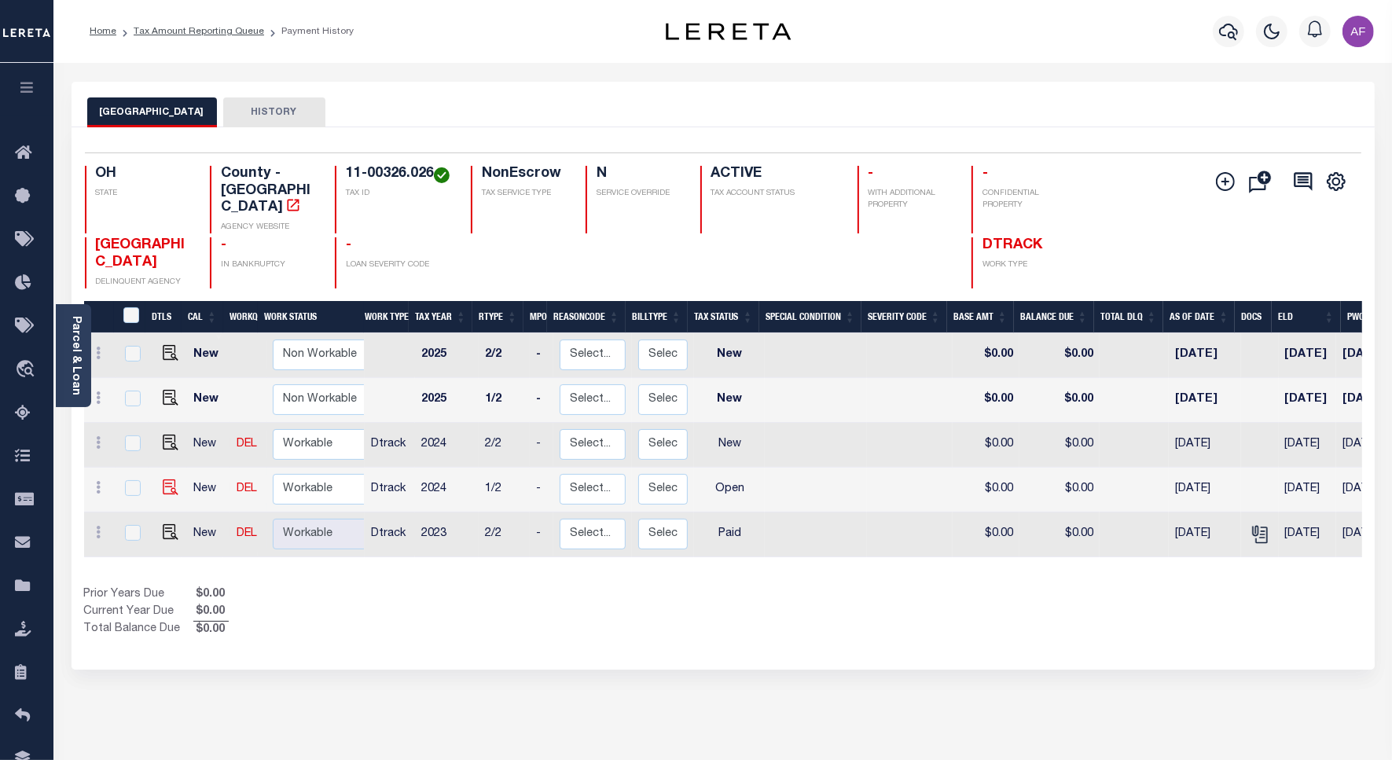
click at [174, 479] on img at bounding box center [171, 487] width 16 height 16
checkbox input "true"
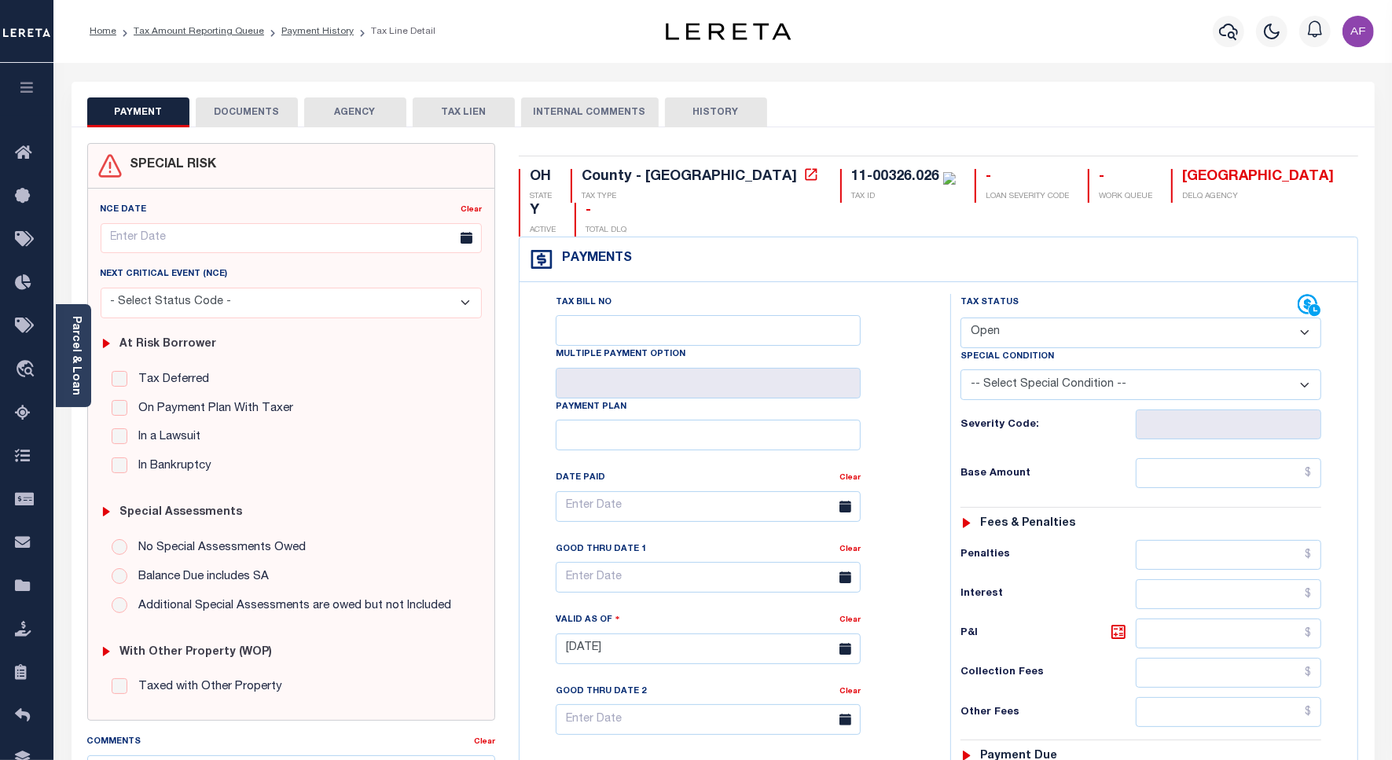
click at [1077, 317] on select "- Select Status Code - Open Due/Unpaid Paid Incomplete No Tax Due Internal Refu…" at bounding box center [1140, 332] width 361 height 31
select select "PYD"
click at [960, 317] on select "- Select Status Code - Open Due/Unpaid Paid Incomplete No Tax Due Internal Refu…" at bounding box center [1140, 332] width 361 height 31
type input "[DATE]"
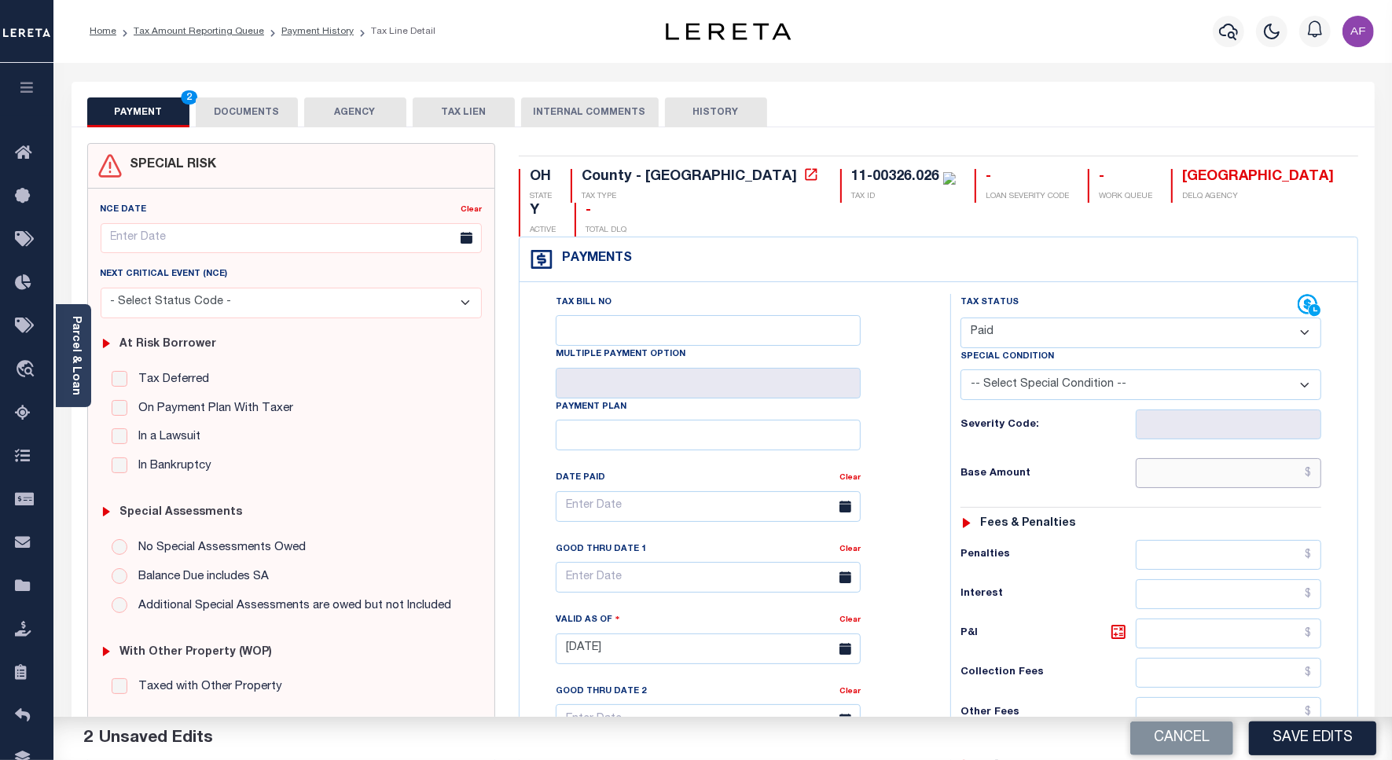
click at [1250, 458] on input "text" at bounding box center [1228, 473] width 185 height 30
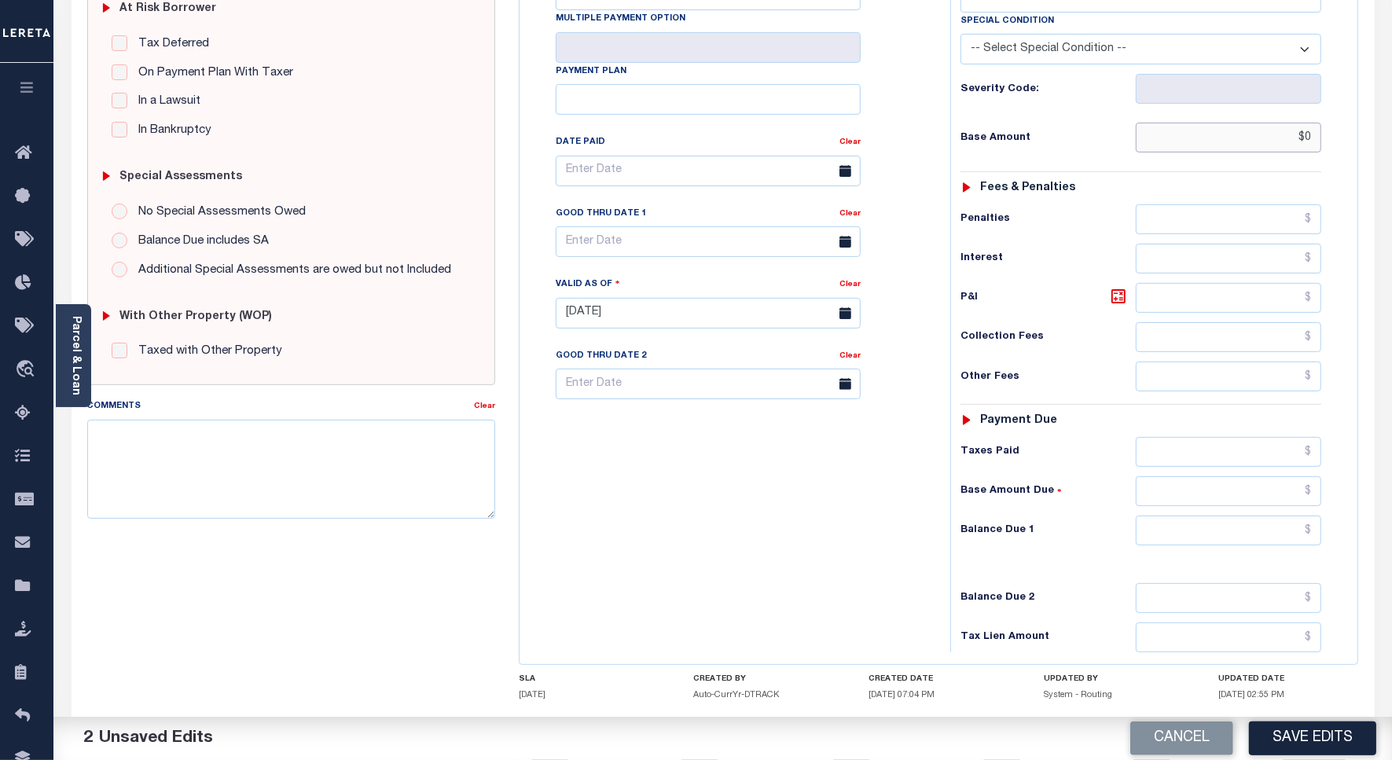
scroll to position [405, 0]
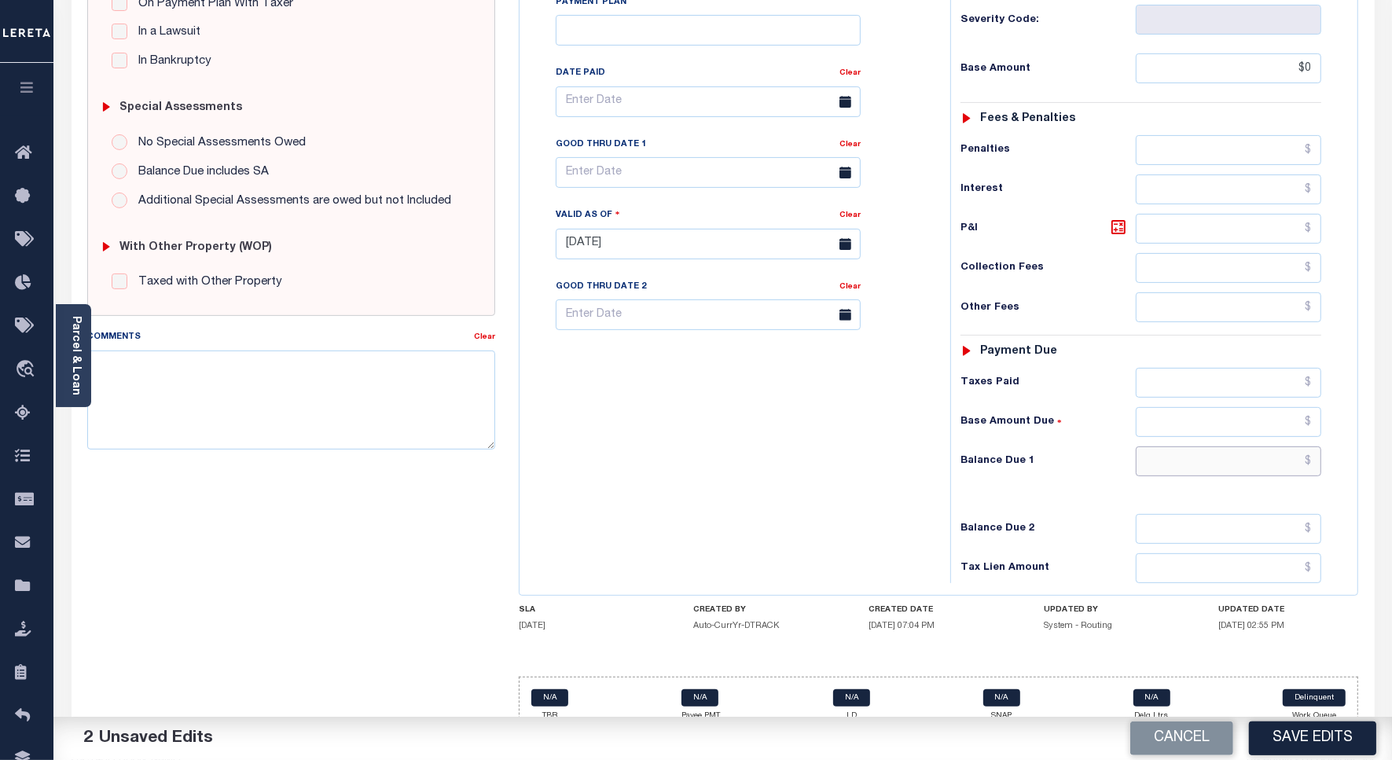
type input "$0.00"
click at [1242, 446] on input "text" at bounding box center [1228, 461] width 185 height 30
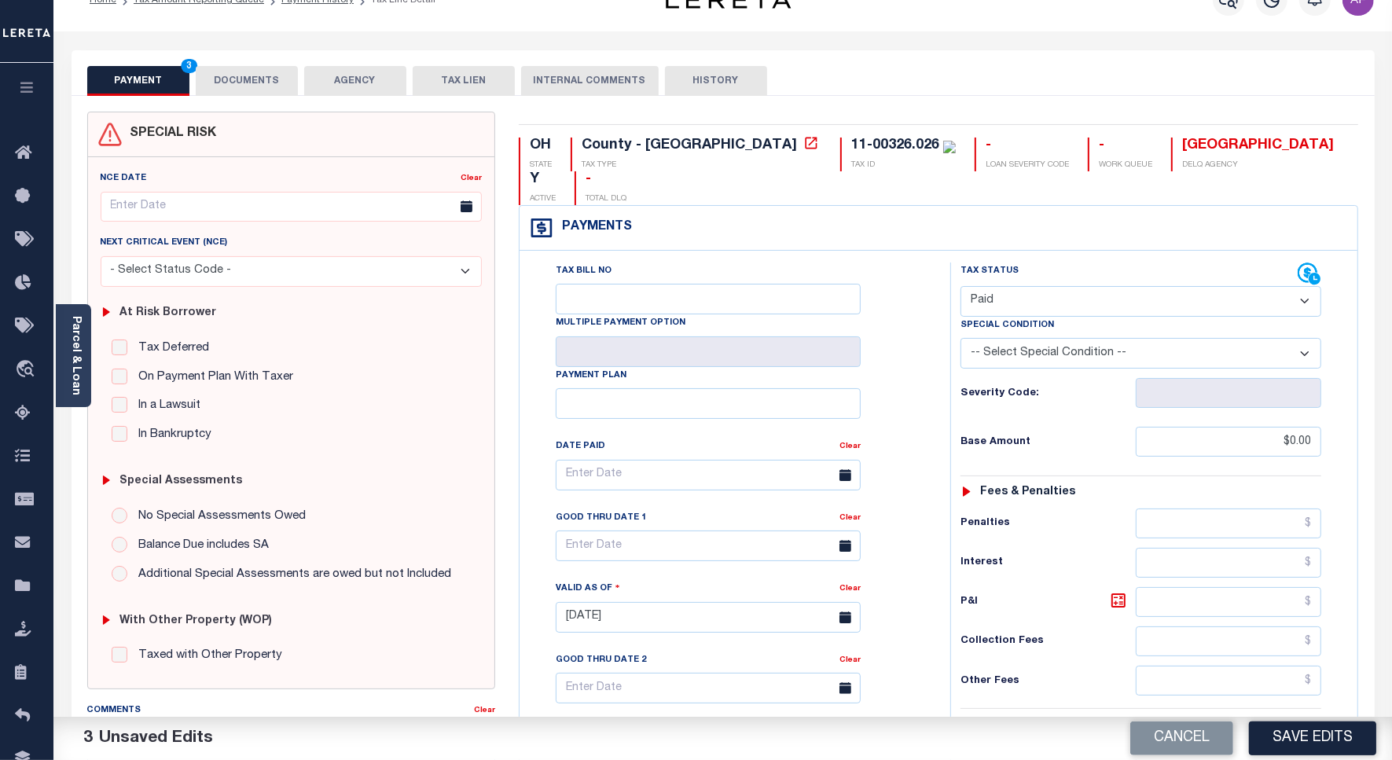
scroll to position [0, 0]
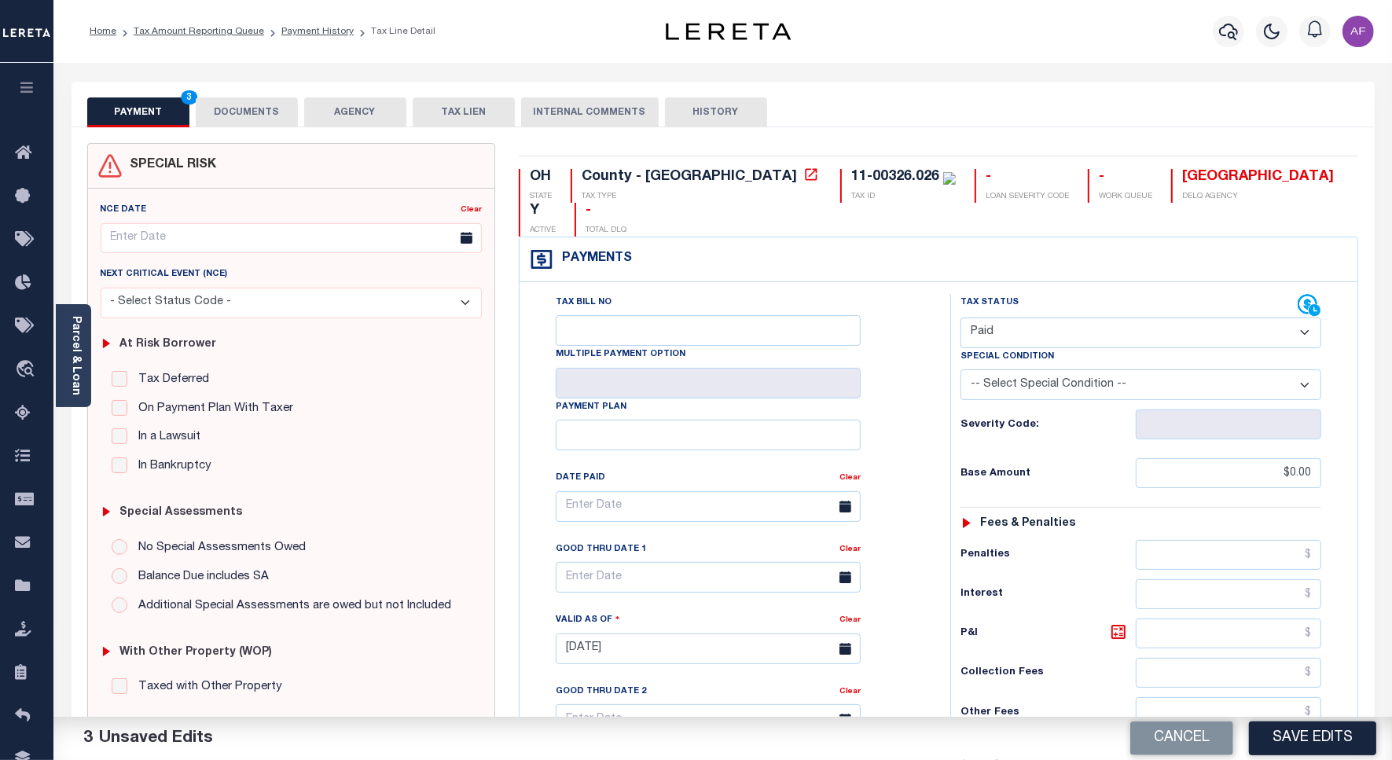
type input "$0.00"
click at [237, 108] on button "DOCUMENTS" at bounding box center [247, 112] width 102 height 30
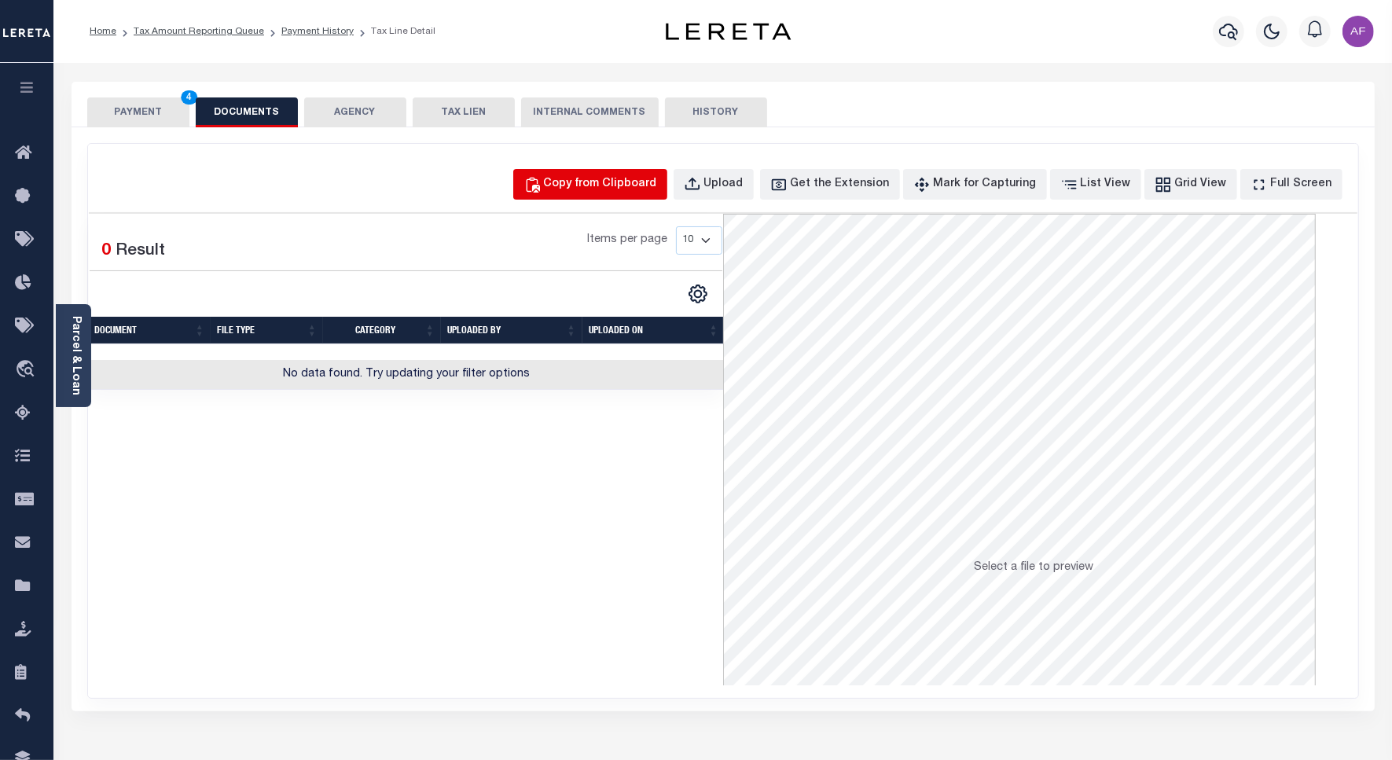
click at [633, 183] on div "Copy from Clipboard" at bounding box center [600, 184] width 113 height 17
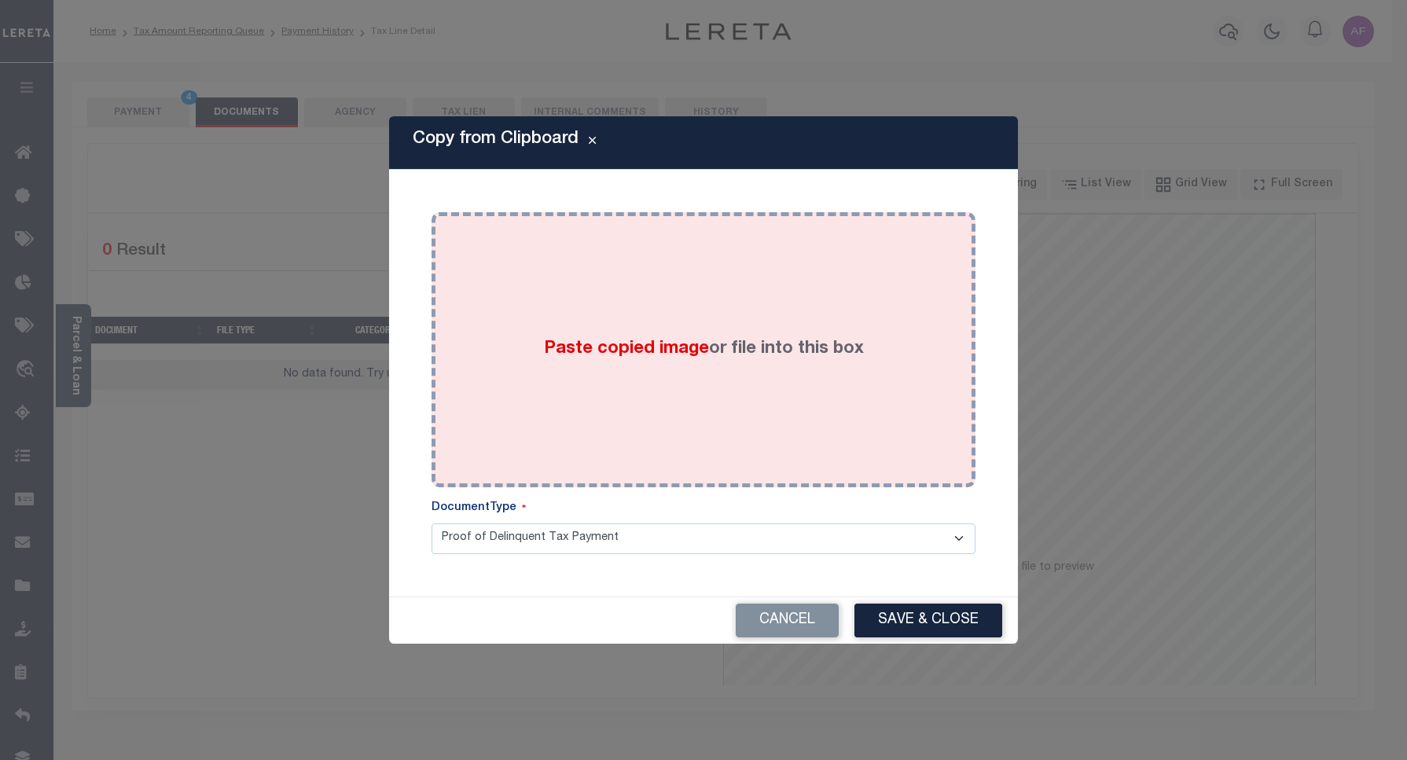
click at [723, 310] on div "Paste copied image or file into this box" at bounding box center [703, 349] width 520 height 251
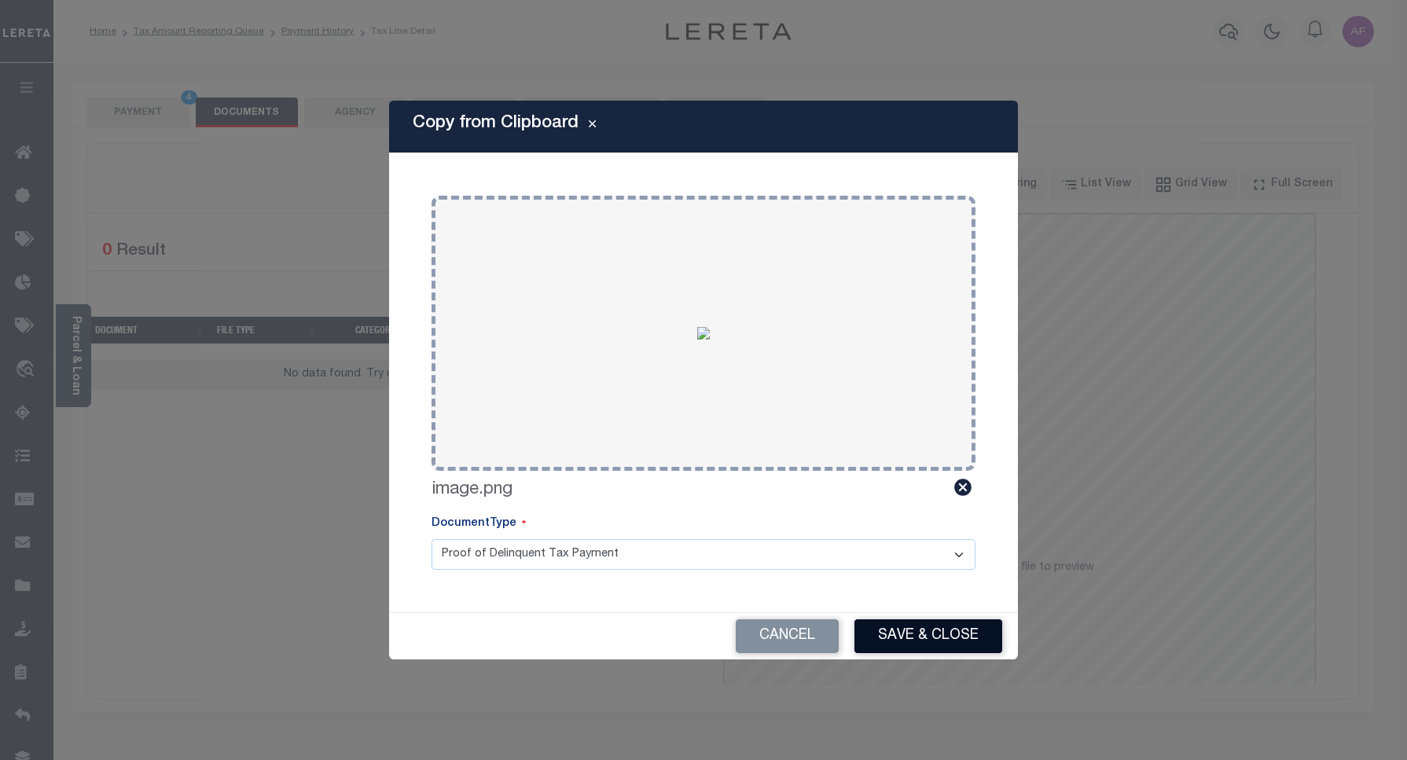
click at [945, 635] on button "Save & Close" at bounding box center [928, 636] width 148 height 34
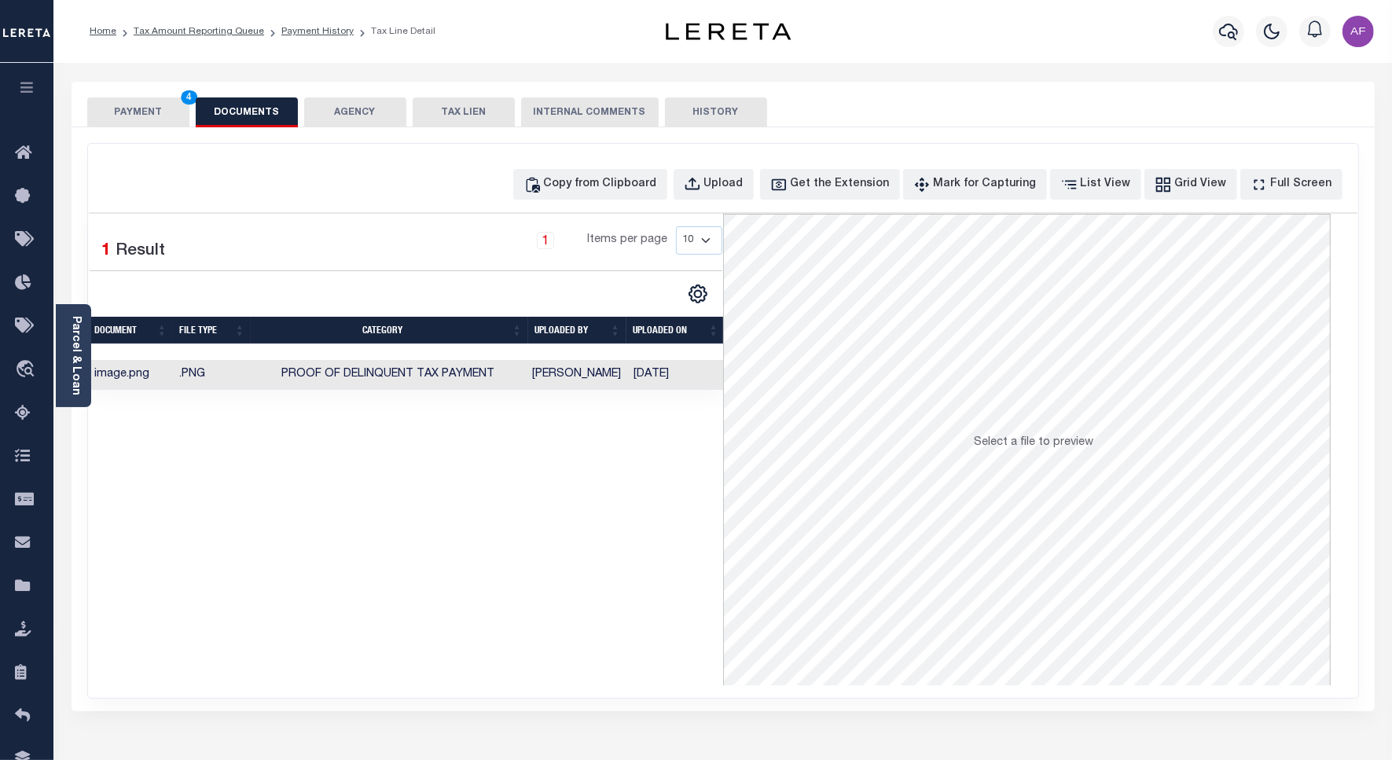
click at [120, 95] on div "PAYMENT 4 DOCUMENTS AGENCY DELINQUENT PAYEE TAX LIEN" at bounding box center [723, 105] width 1303 height 46
click at [107, 105] on button "PAYMENT 4" at bounding box center [138, 112] width 102 height 30
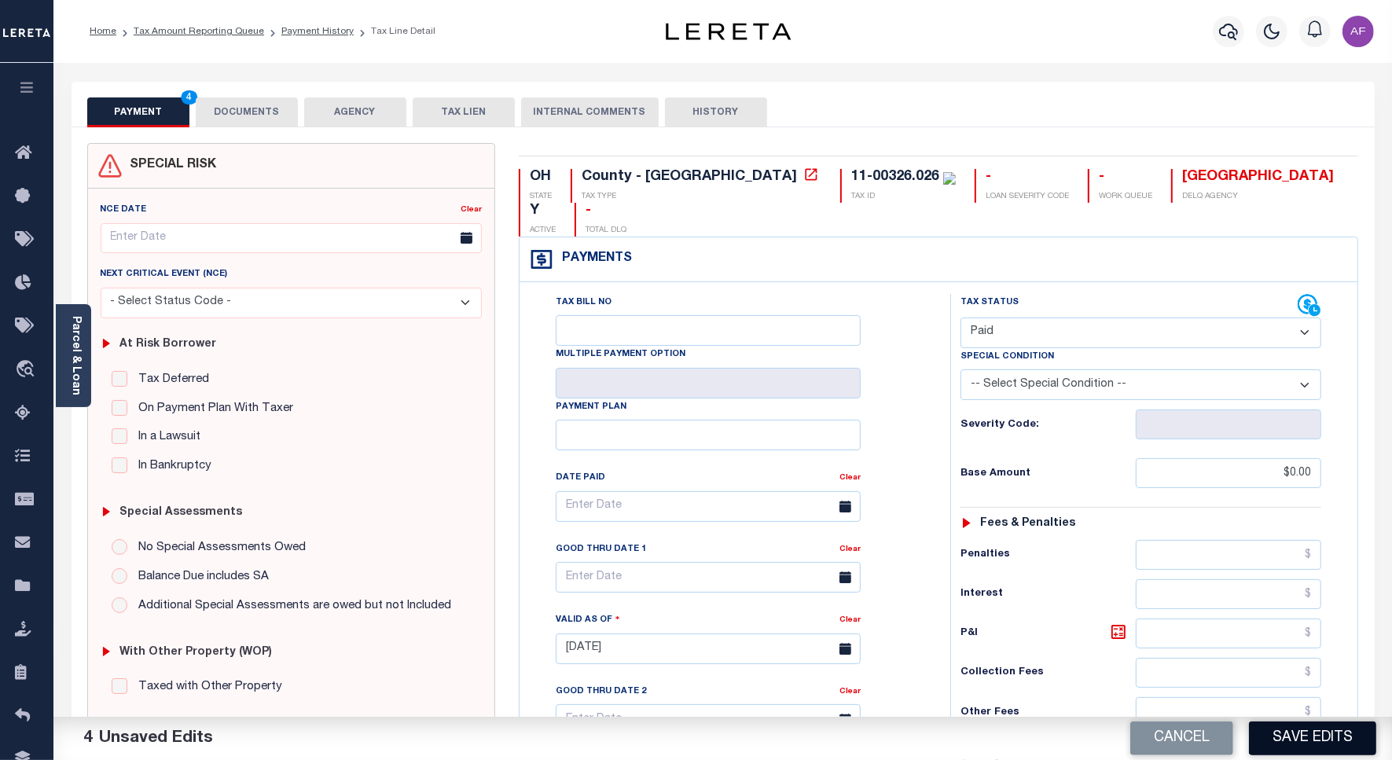
click at [1278, 736] on button "Save Edits" at bounding box center [1312, 738] width 127 height 34
click at [261, 118] on button "DOCUMENTS" at bounding box center [247, 112] width 102 height 30
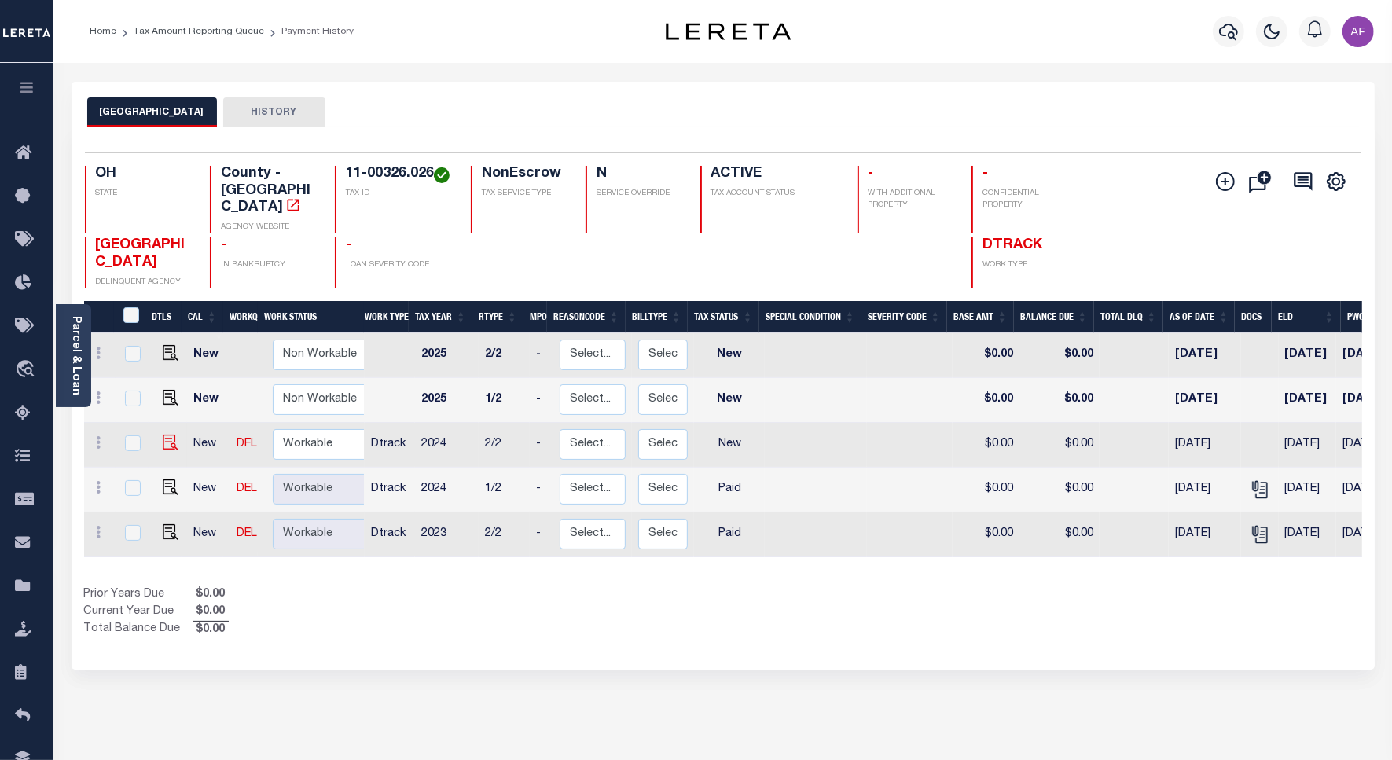
click at [167, 435] on img at bounding box center [171, 443] width 16 height 16
checkbox input "true"
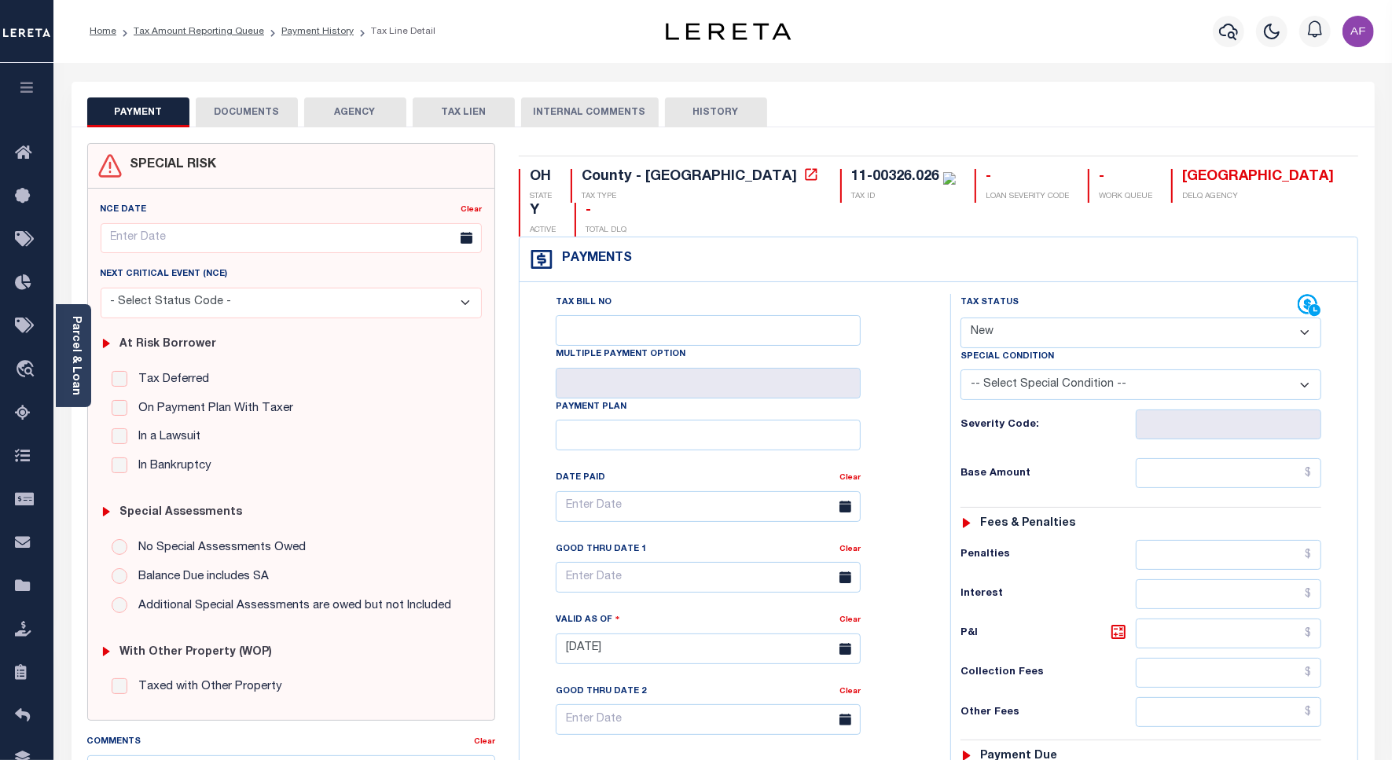
click at [1019, 317] on select "- Select Status Code - Open Due/Unpaid Paid Incomplete No Tax Due Internal Refu…" at bounding box center [1140, 332] width 361 height 31
select select "PYD"
click at [960, 317] on select "- Select Status Code - Open Due/Unpaid Paid Incomplete No Tax Due Internal Refu…" at bounding box center [1140, 332] width 361 height 31
type input "[DATE]"
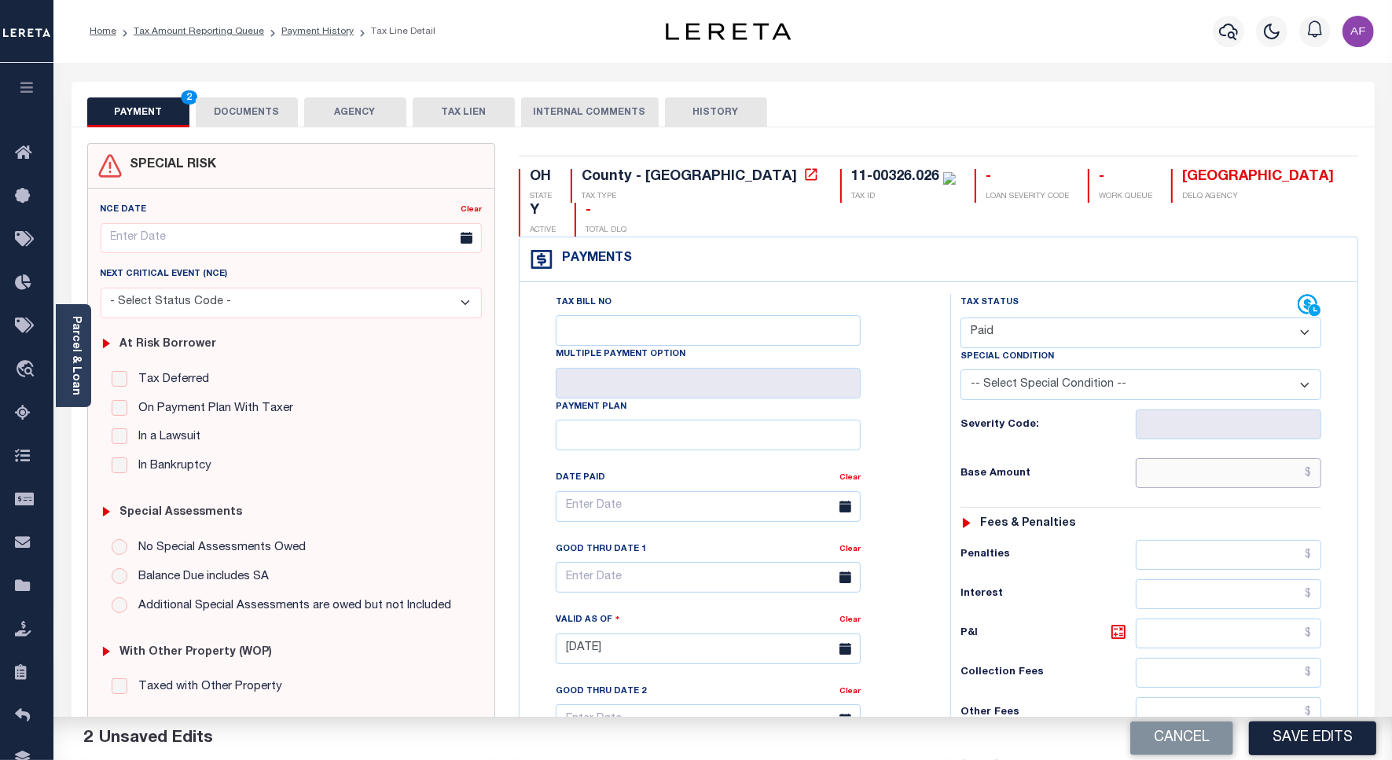
click at [1308, 458] on input "text" at bounding box center [1228, 473] width 185 height 30
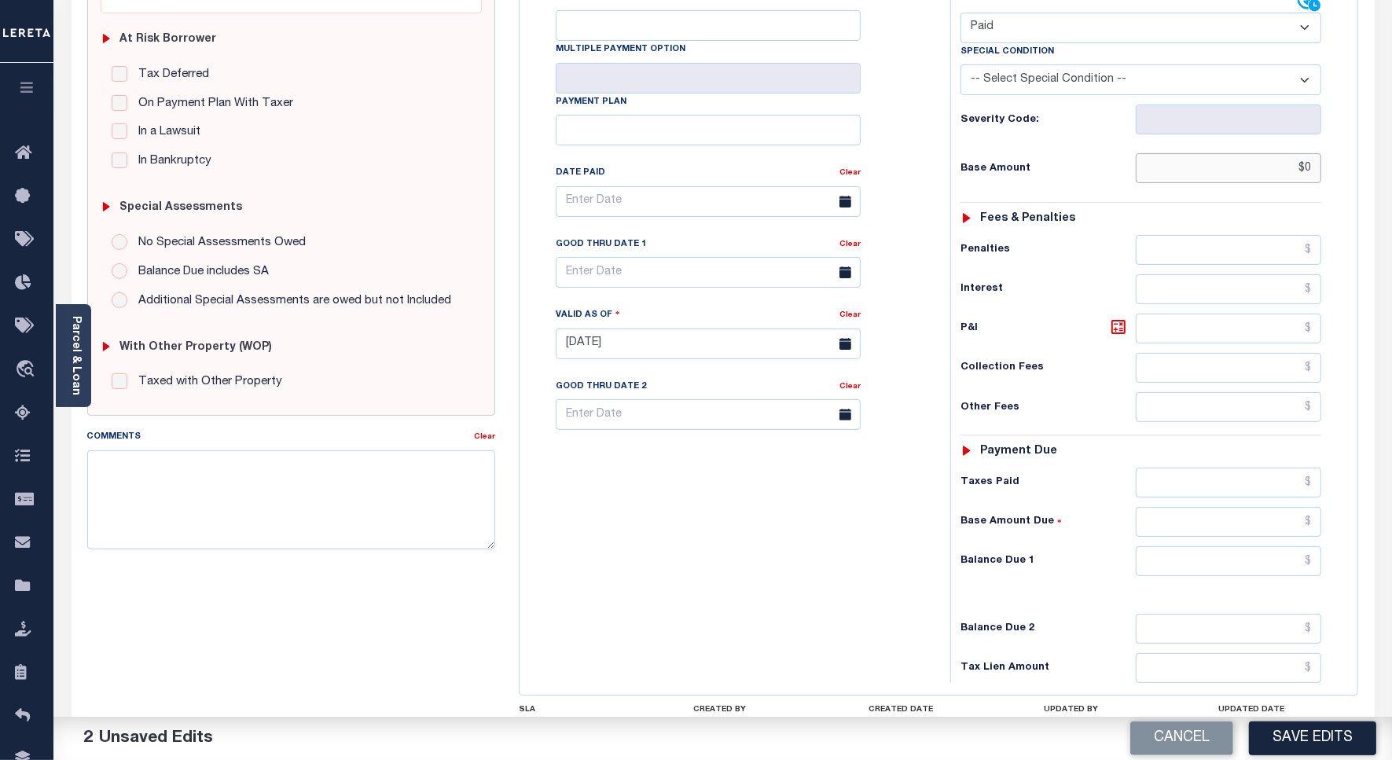
scroll to position [414, 0]
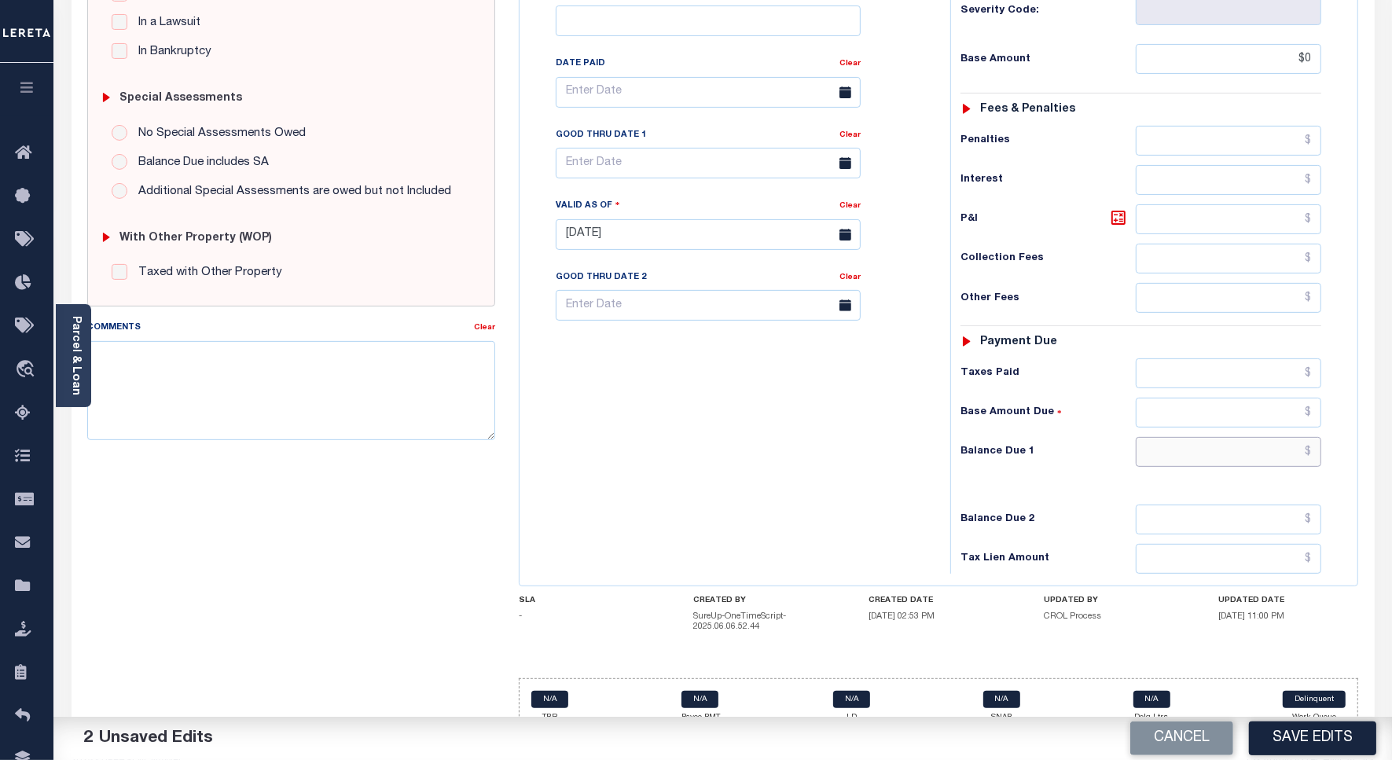
click at [1282, 437] on input "text" at bounding box center [1228, 452] width 185 height 30
type input "$0.00"
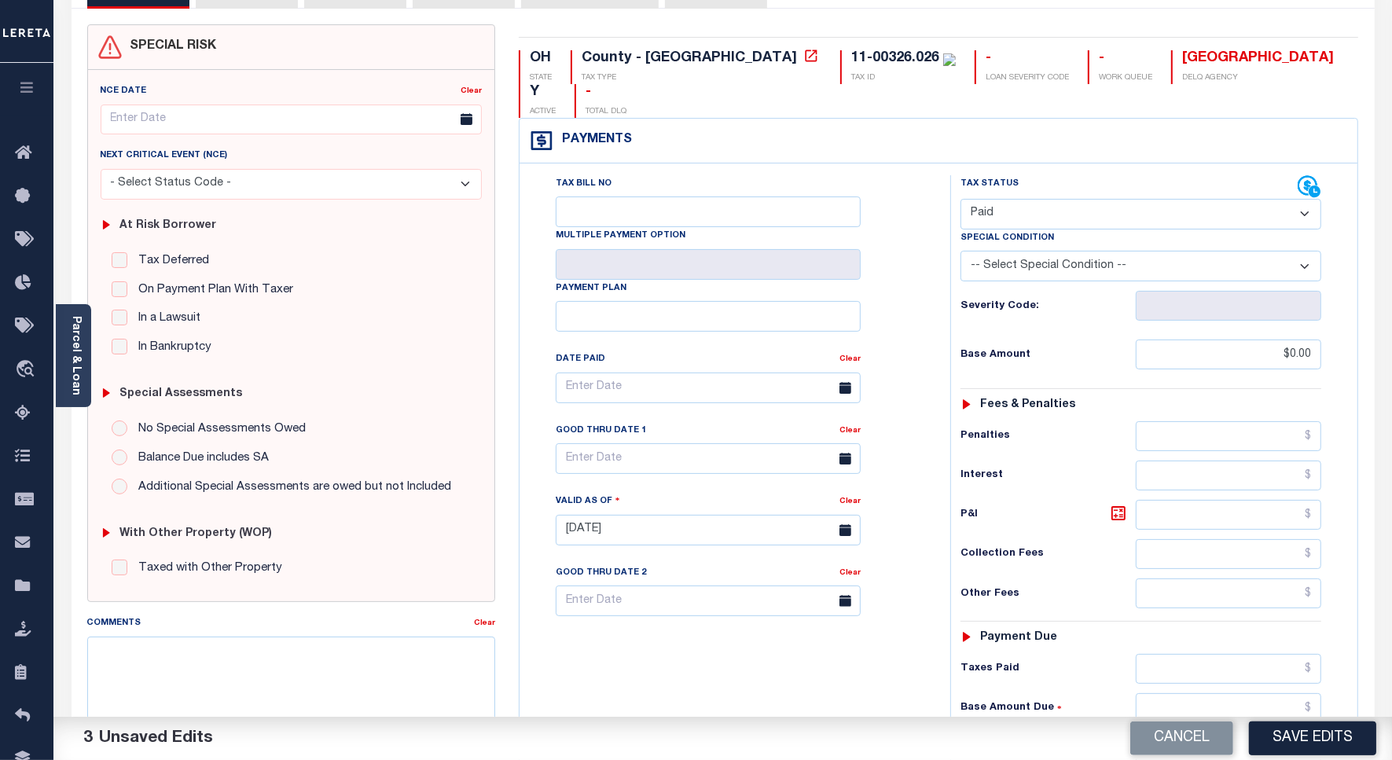
scroll to position [0, 0]
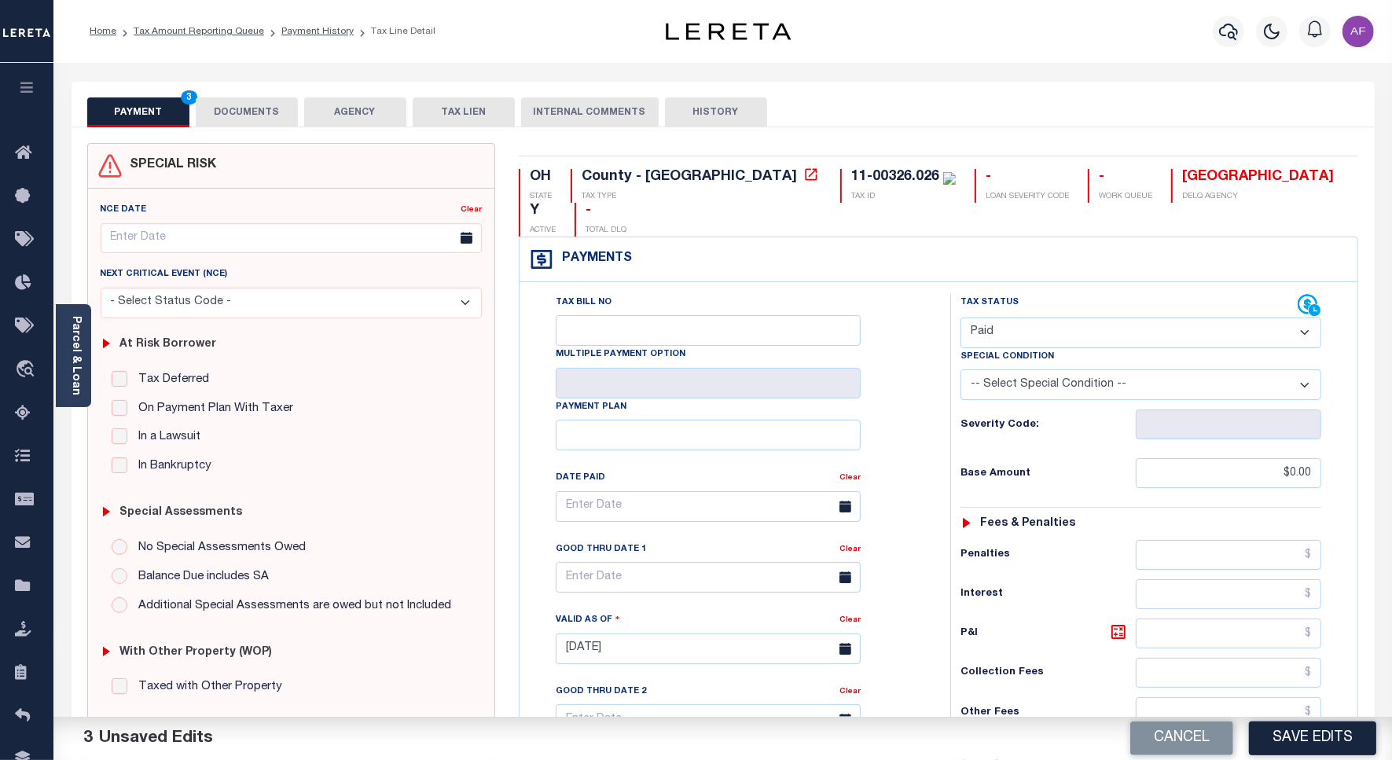
type input "$00.00"
click at [244, 110] on button "DOCUMENTS" at bounding box center [247, 112] width 102 height 30
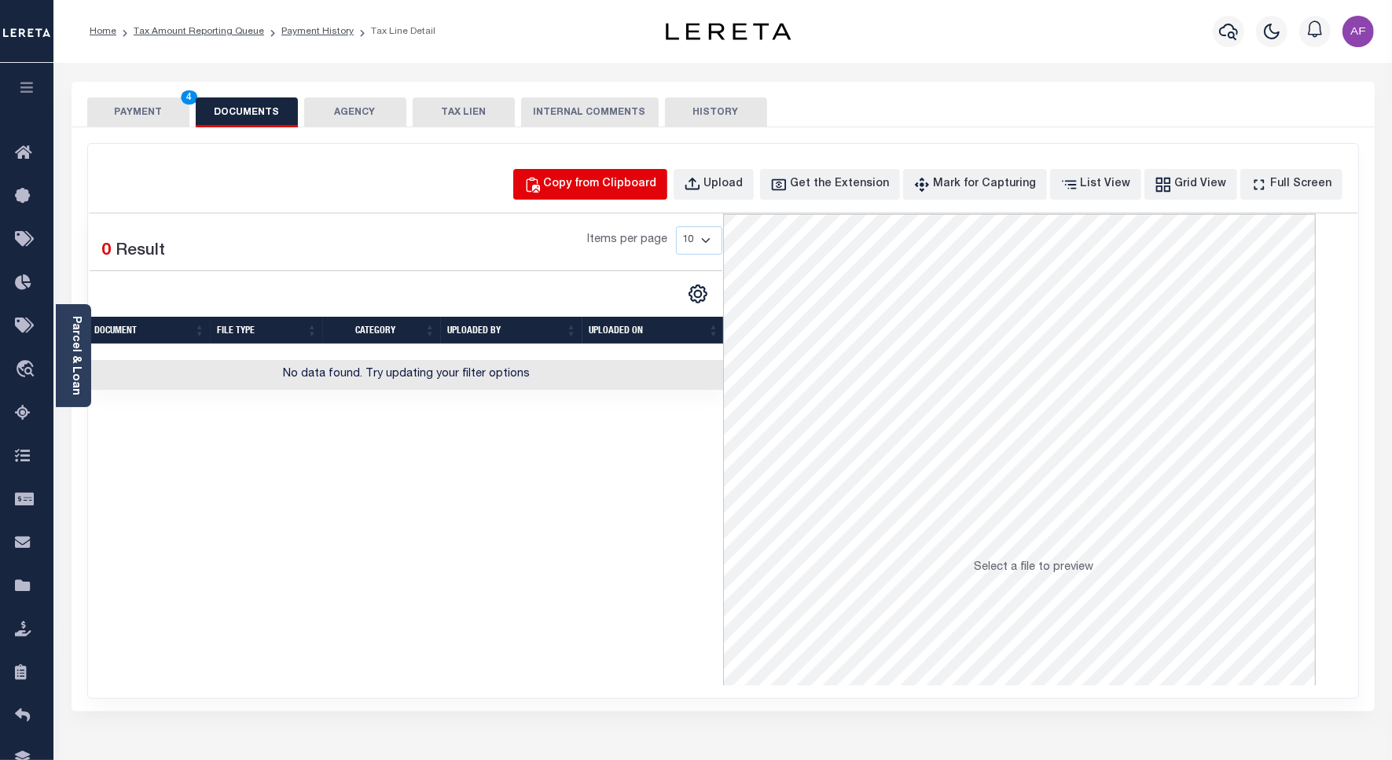
click at [634, 183] on div "Copy from Clipboard" at bounding box center [600, 184] width 113 height 17
select select "POP"
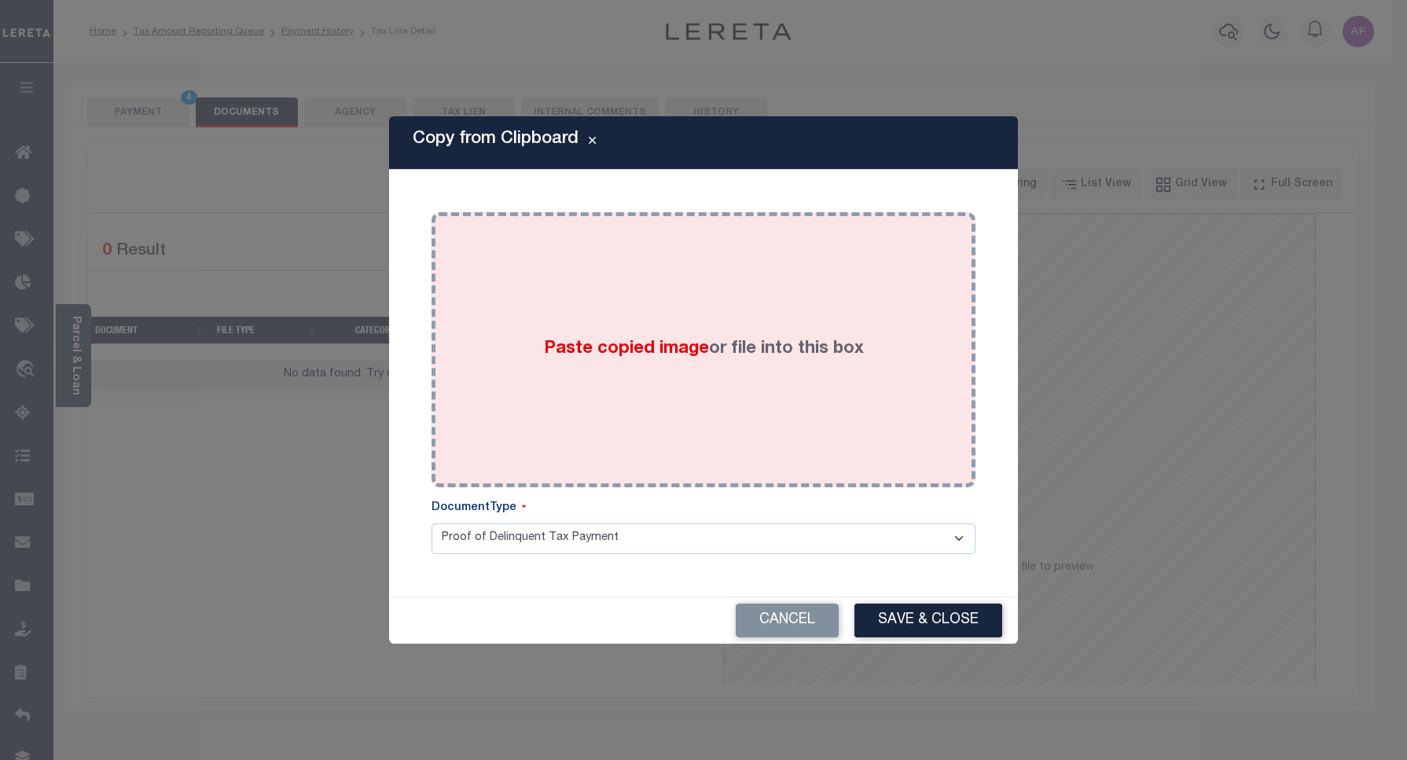
click at [504, 299] on div "Paste copied image or file into this box" at bounding box center [703, 349] width 520 height 251
click at [656, 339] on div "Paste copied image or file into this box" at bounding box center [703, 349] width 520 height 251
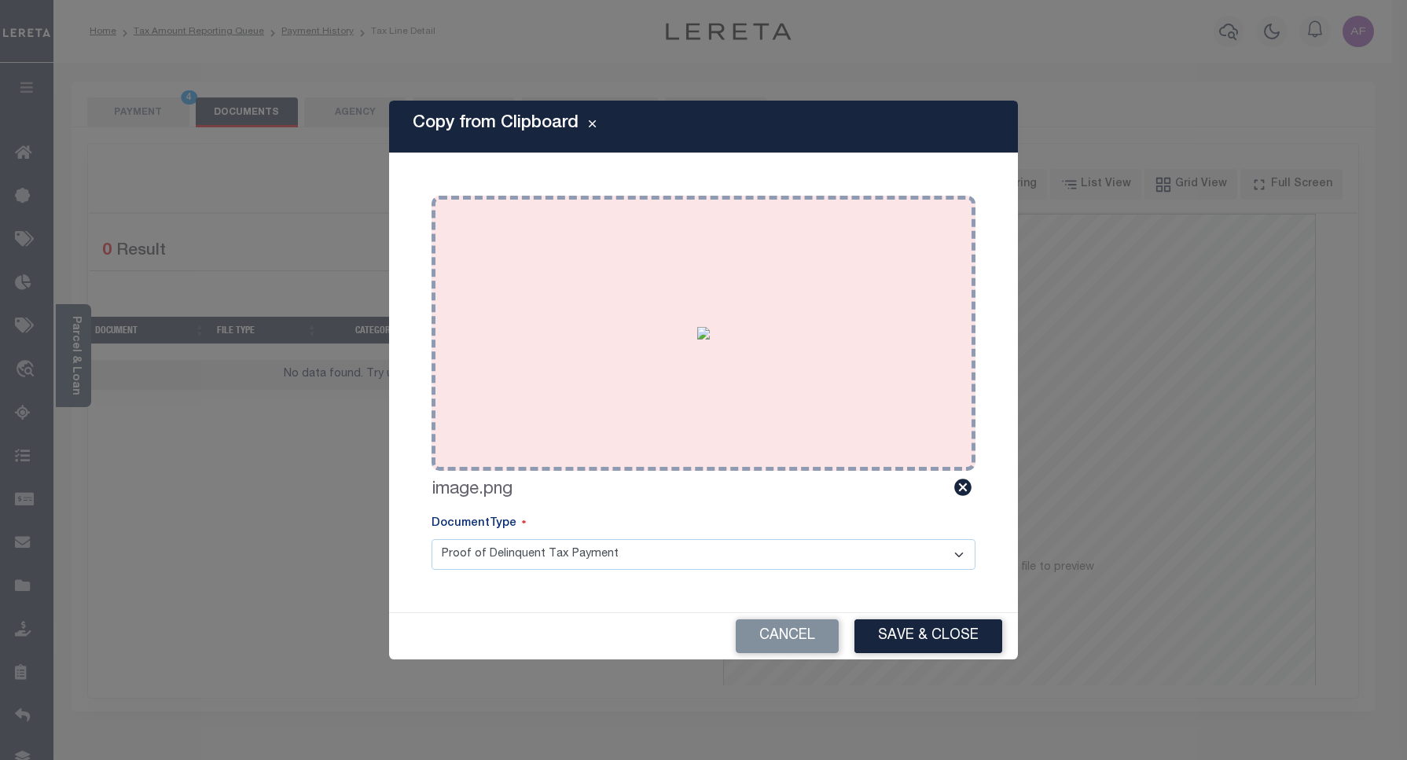
click at [697, 339] on img at bounding box center [703, 333] width 13 height 13
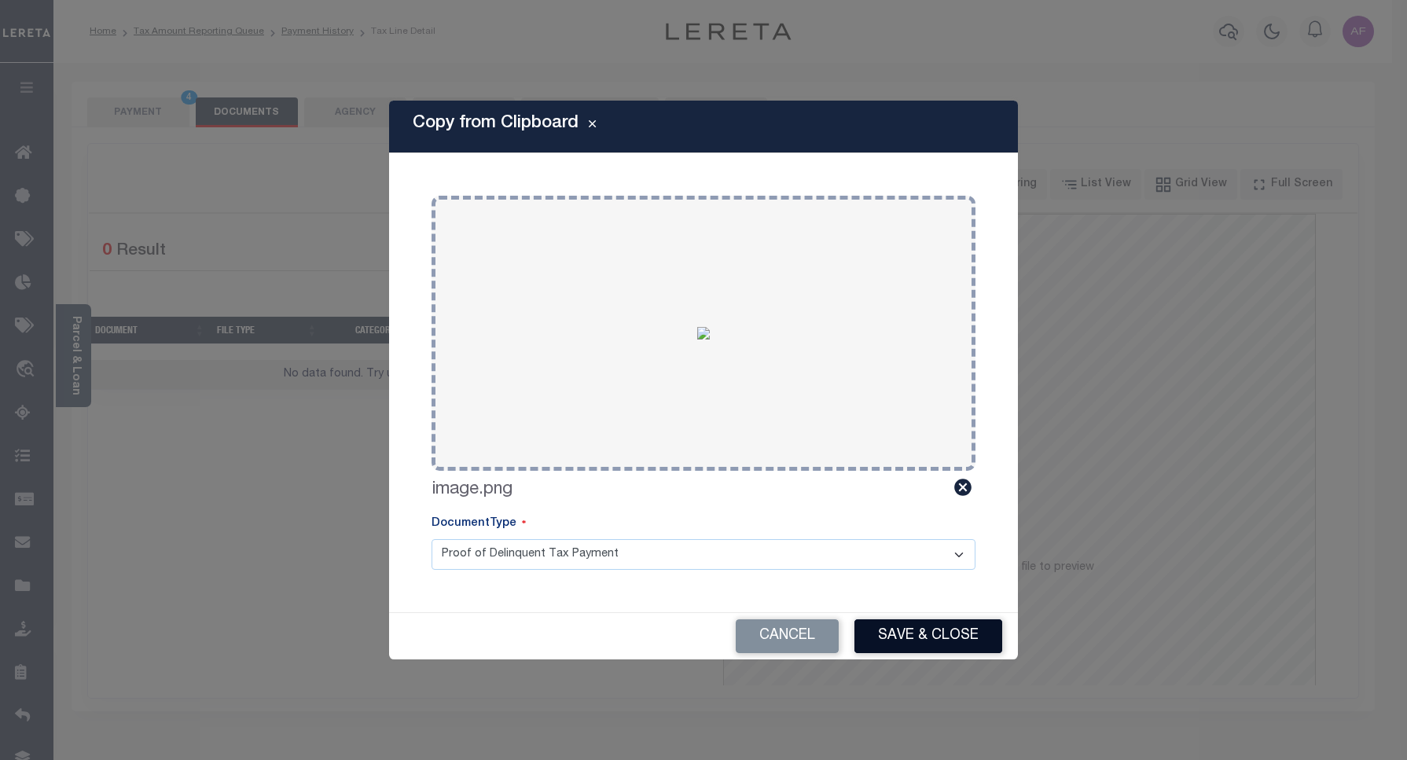
click at [931, 647] on button "Save & Close" at bounding box center [928, 636] width 148 height 34
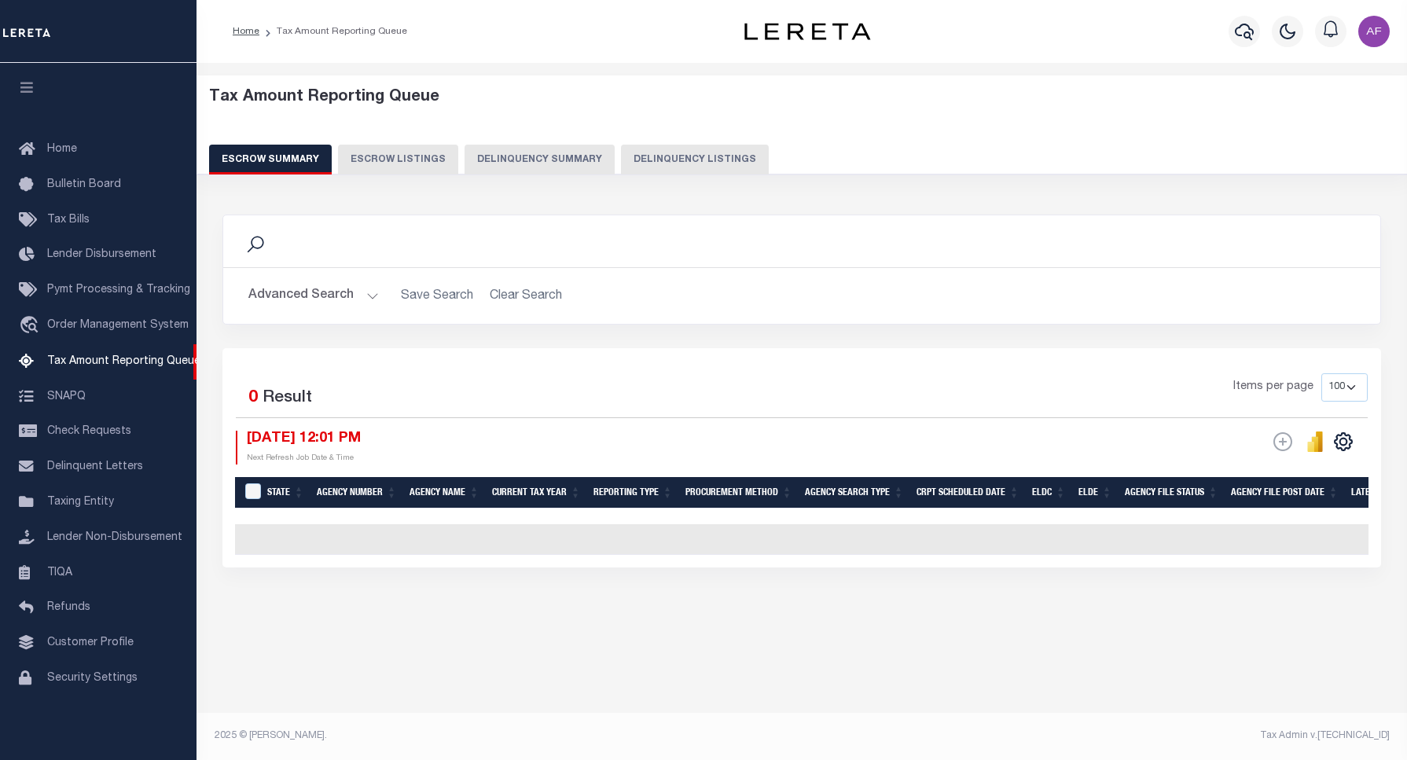
select select "100"
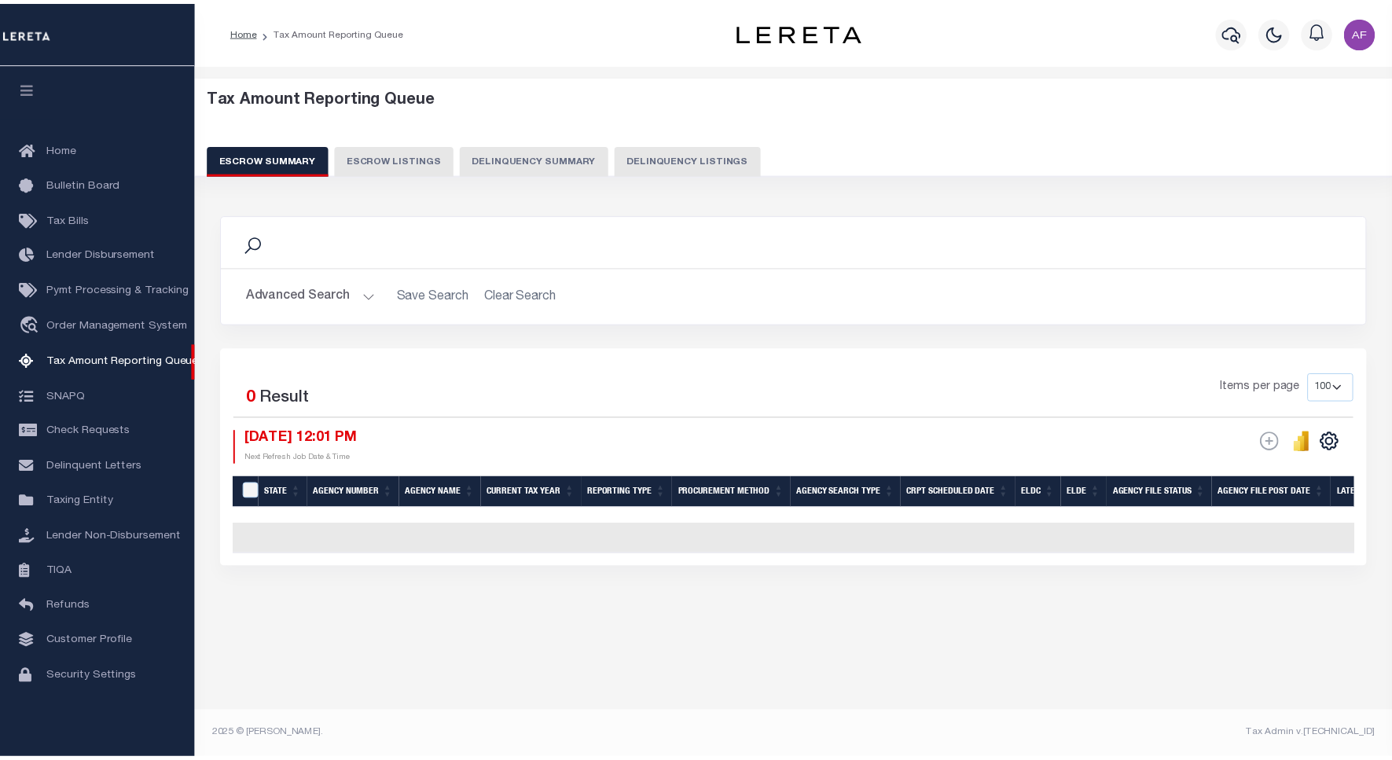
scroll to position [5, 0]
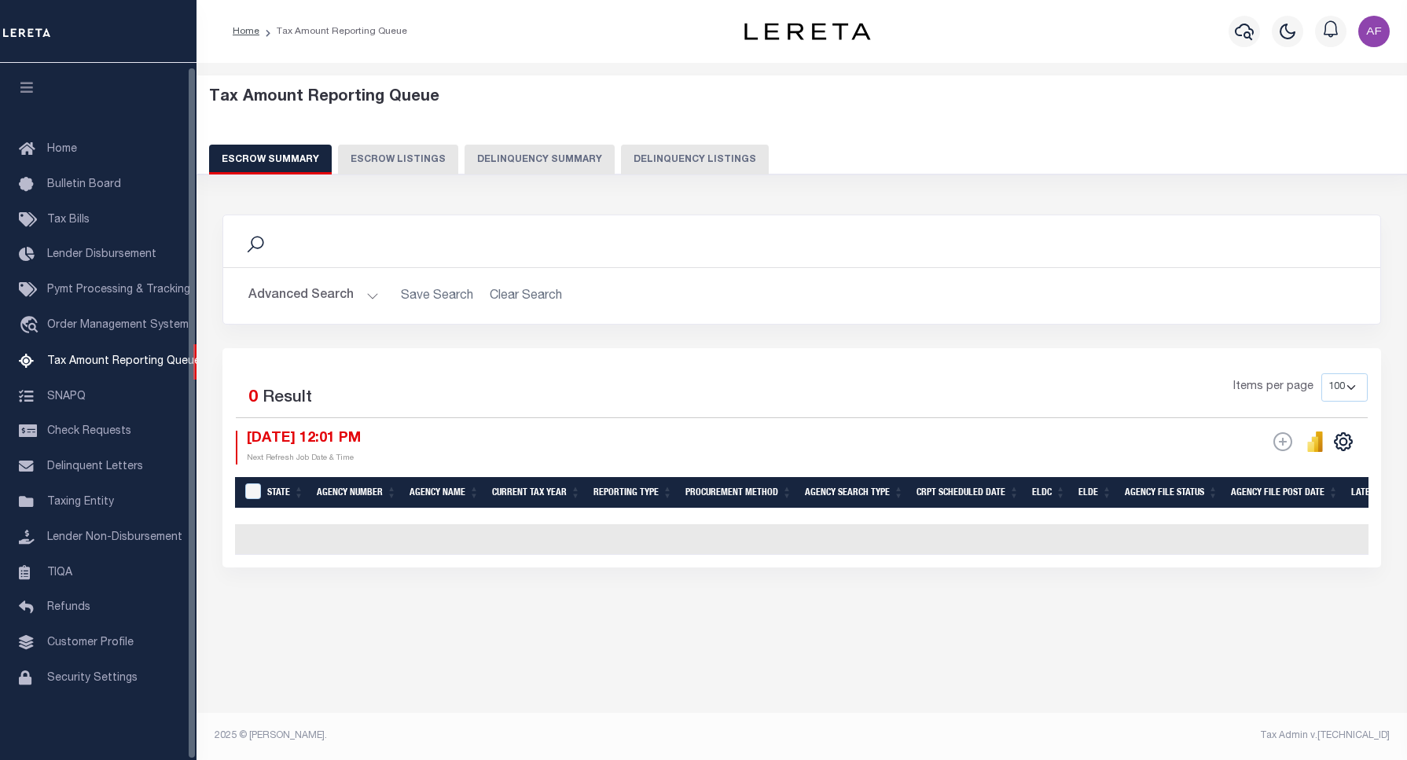
click at [709, 162] on button "Delinquency Listings" at bounding box center [695, 160] width 148 height 30
select select "100"
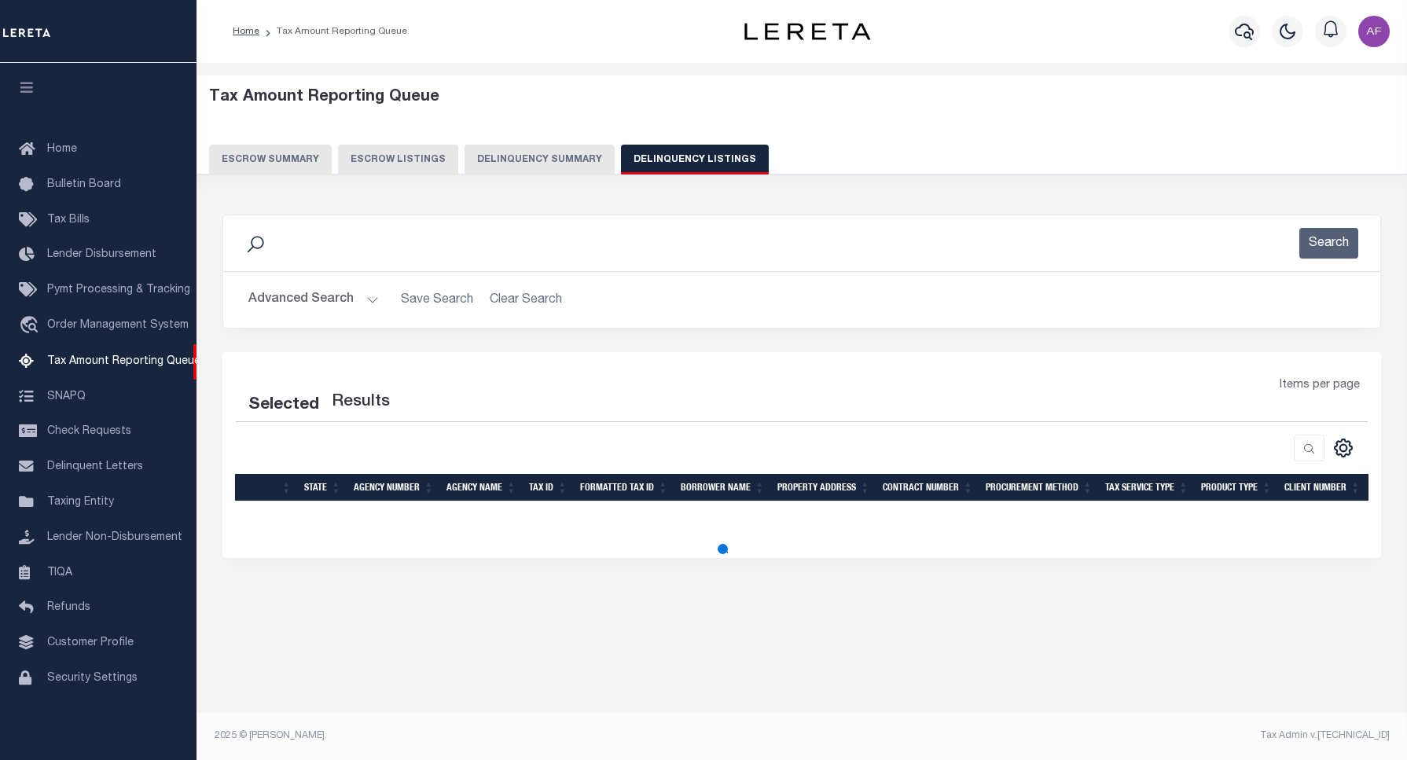
select select "100"
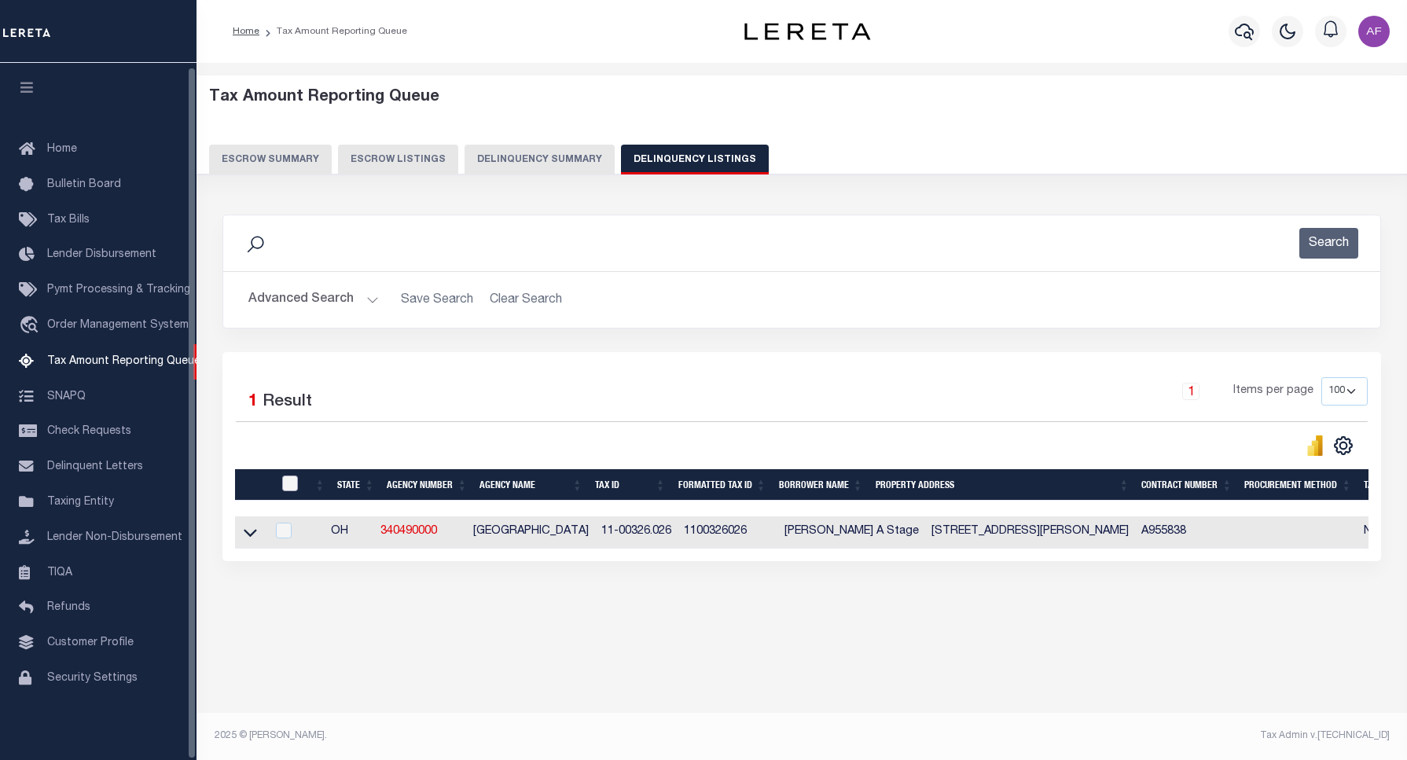
click at [293, 489] on input "checkbox" at bounding box center [290, 483] width 16 height 16
checkbox input "true"
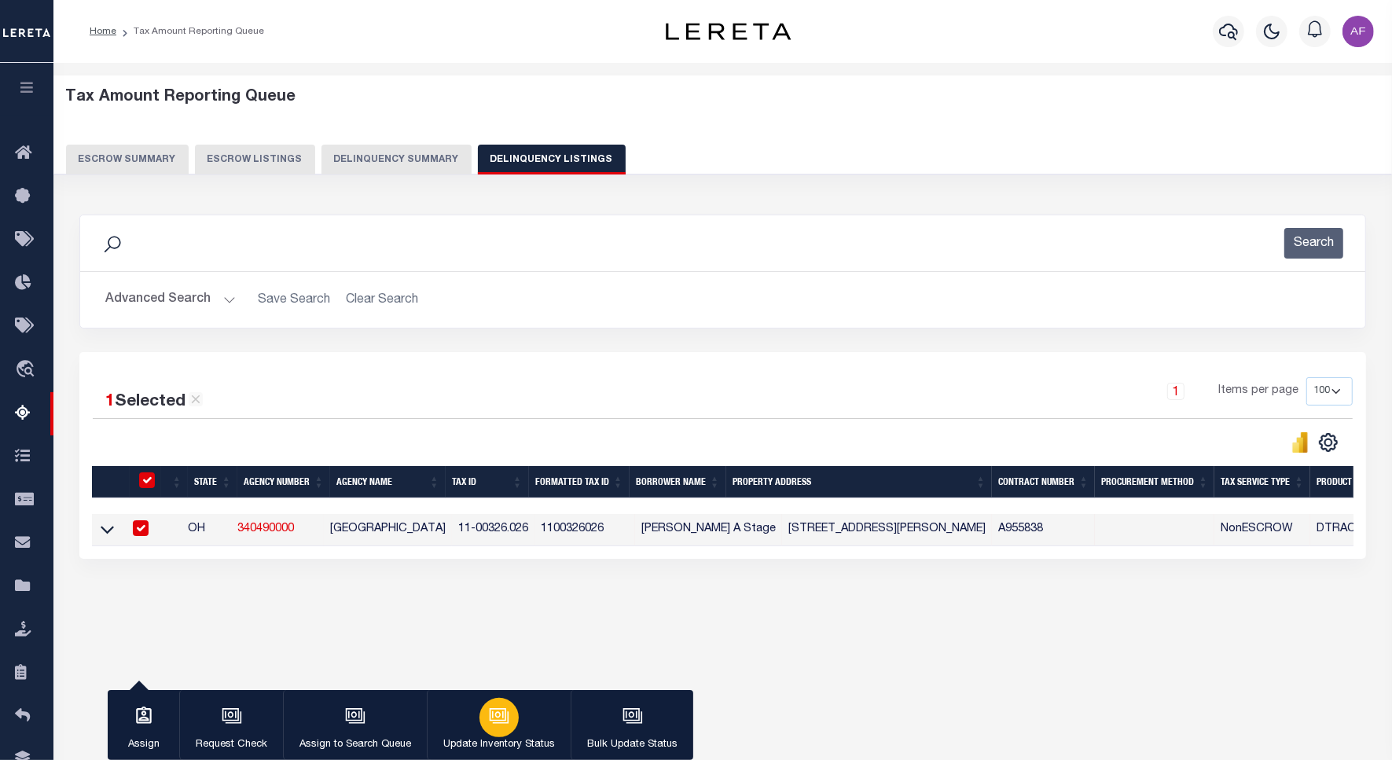
click at [483, 710] on div "button" at bounding box center [498, 717] width 39 height 39
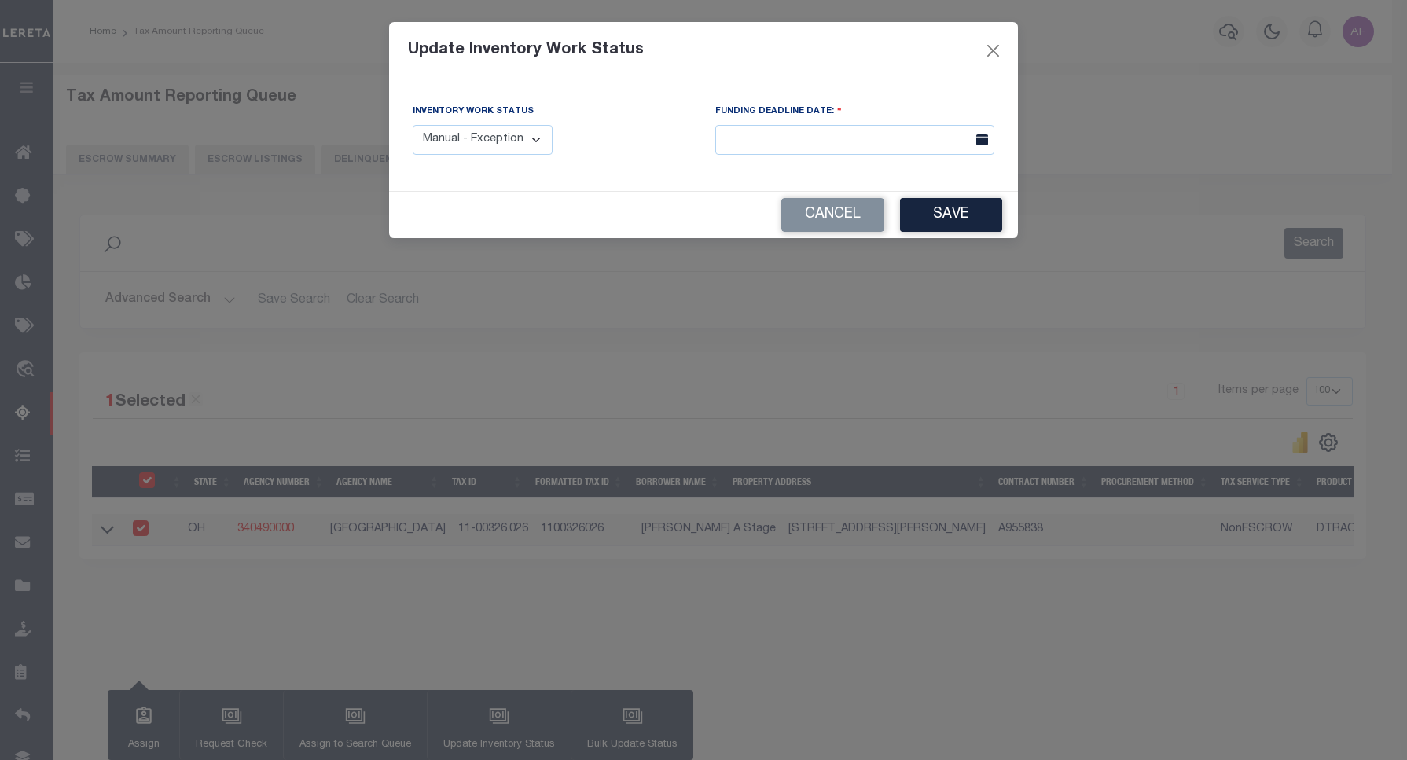
click at [460, 116] on label "Inventory Work Status" at bounding box center [473, 111] width 121 height 13
click at [457, 135] on select "Manual - Exception Pended - Awaiting Search Late Add Exception Completed" at bounding box center [483, 140] width 140 height 31
select select "4"
click at [413, 125] on select "Manual - Exception Pended - Awaiting Search Late Add Exception Completed" at bounding box center [483, 140] width 140 height 31
click at [947, 212] on button "Save" at bounding box center [951, 215] width 102 height 34
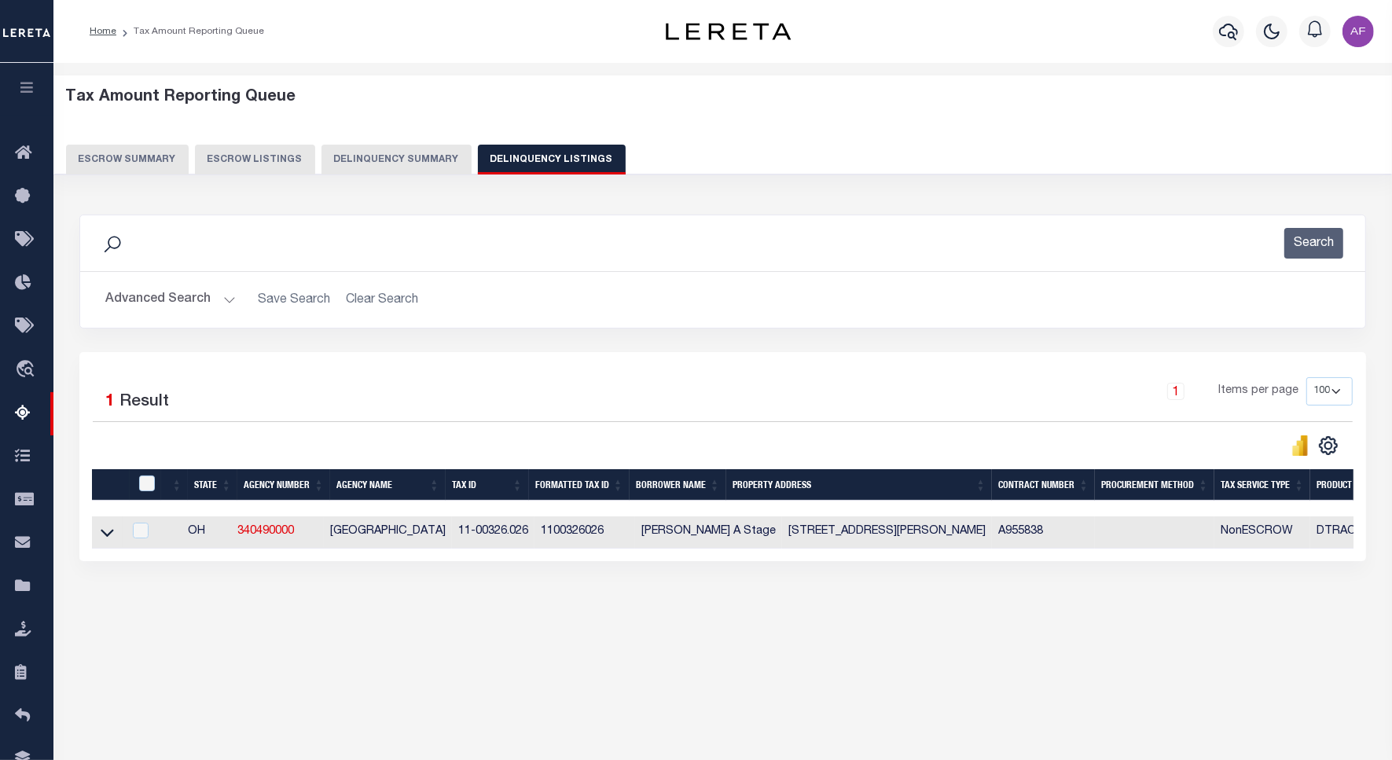
click at [155, 310] on button "Advanced Search" at bounding box center [170, 299] width 130 height 31
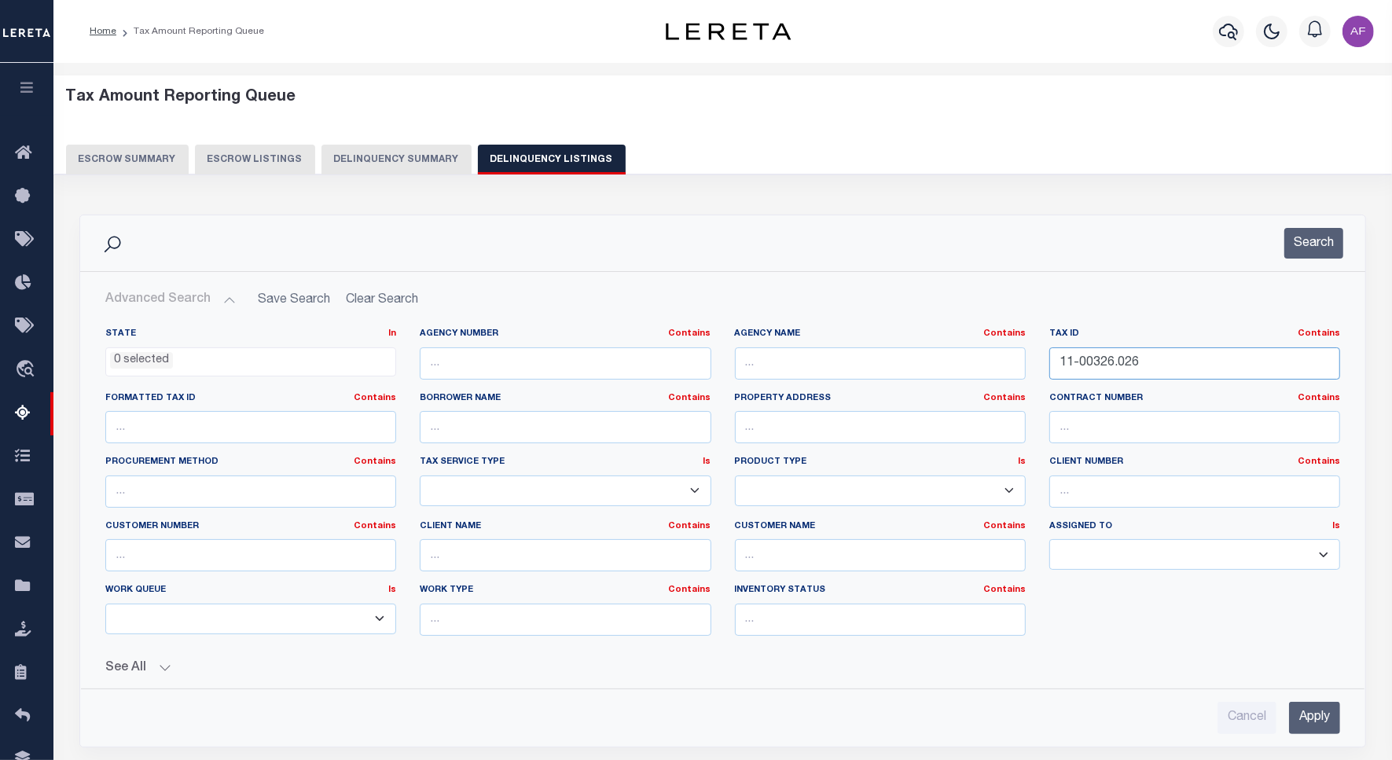
drag, startPoint x: 985, startPoint y: 347, endPoint x: 999, endPoint y: 354, distance: 15.8
click at [960, 346] on div "State In In AK AL AR AZ CA CO CT DC DE FL GA GU HI IA ID IL IN KS KY LA MA MD M…" at bounding box center [723, 488] width 1258 height 321
paste input "24-00094.000"
type input "24-00094.000"
click at [1307, 257] on button "Search" at bounding box center [1313, 243] width 59 height 31
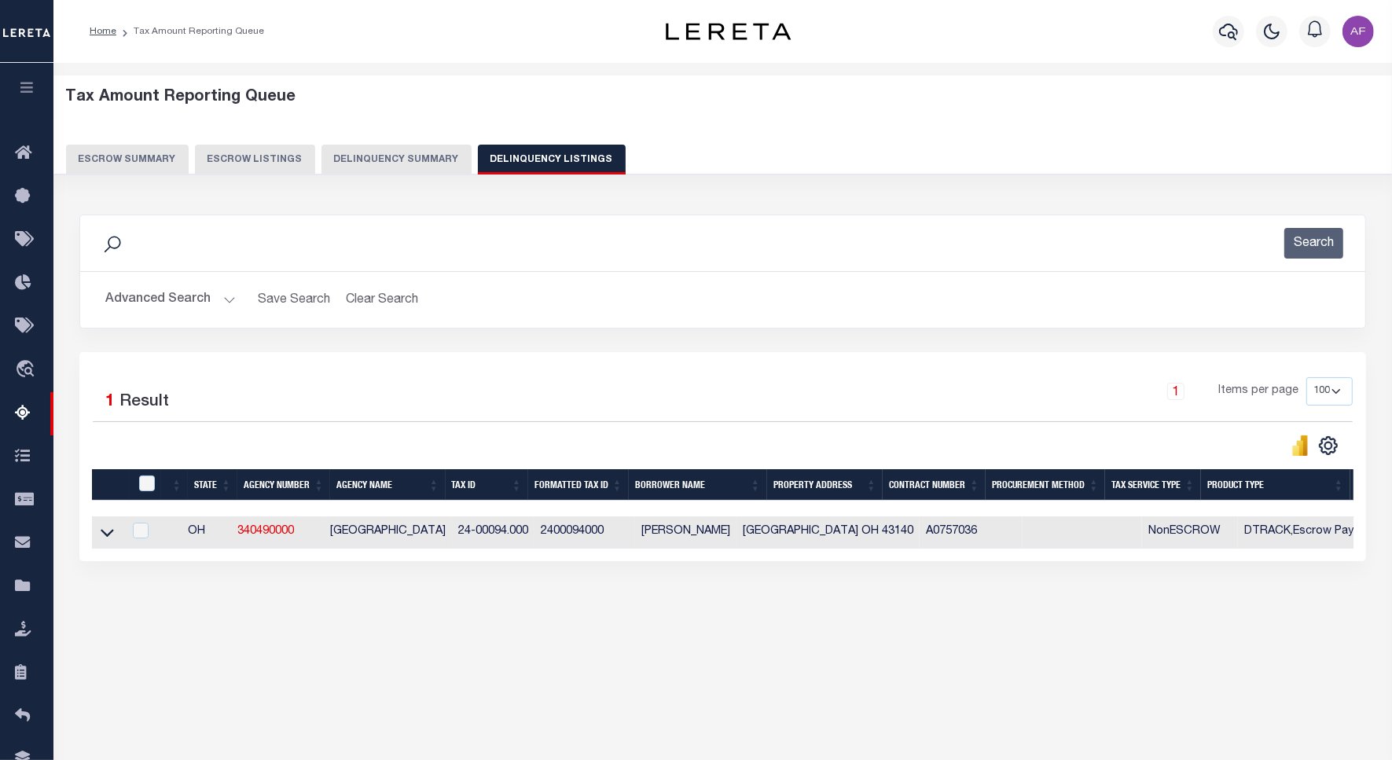
click at [165, 303] on button "Advanced Search" at bounding box center [170, 299] width 130 height 31
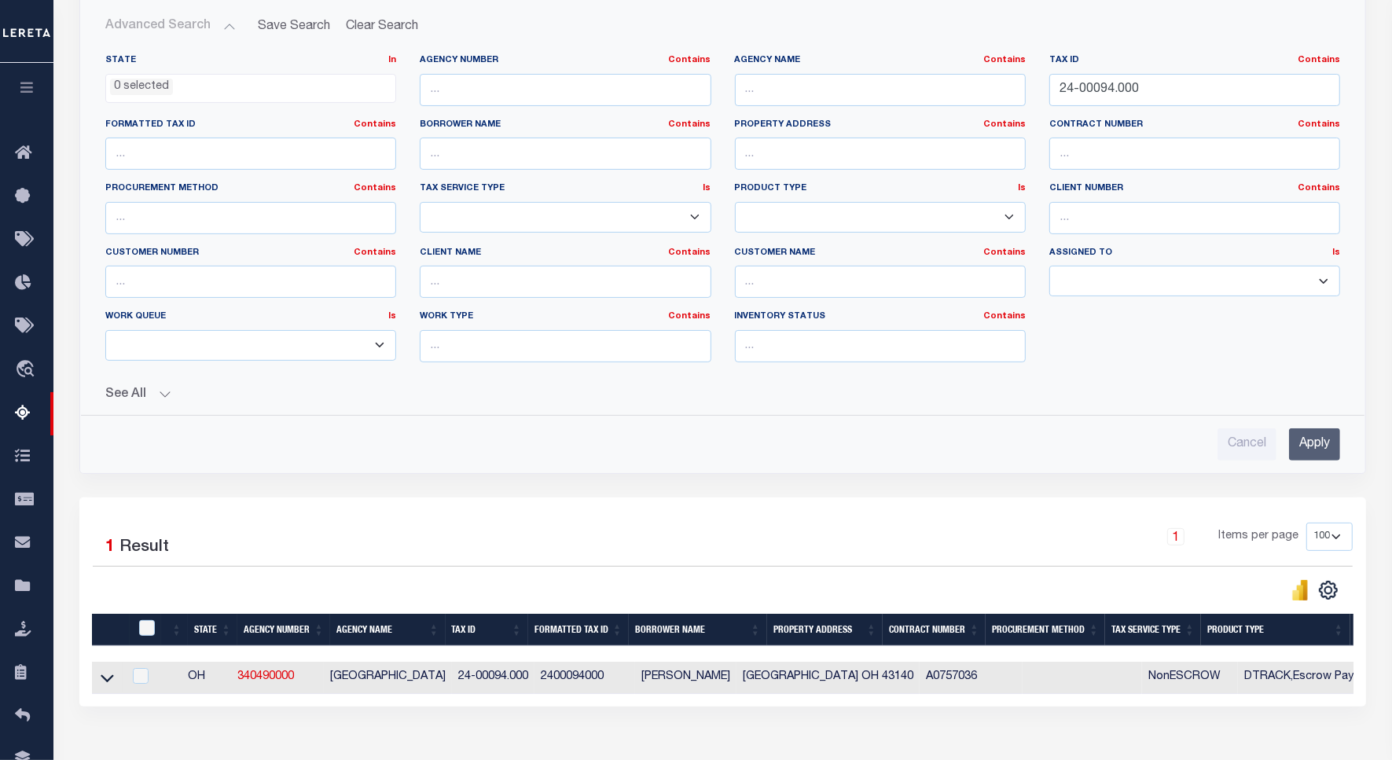
scroll to position [378, 0]
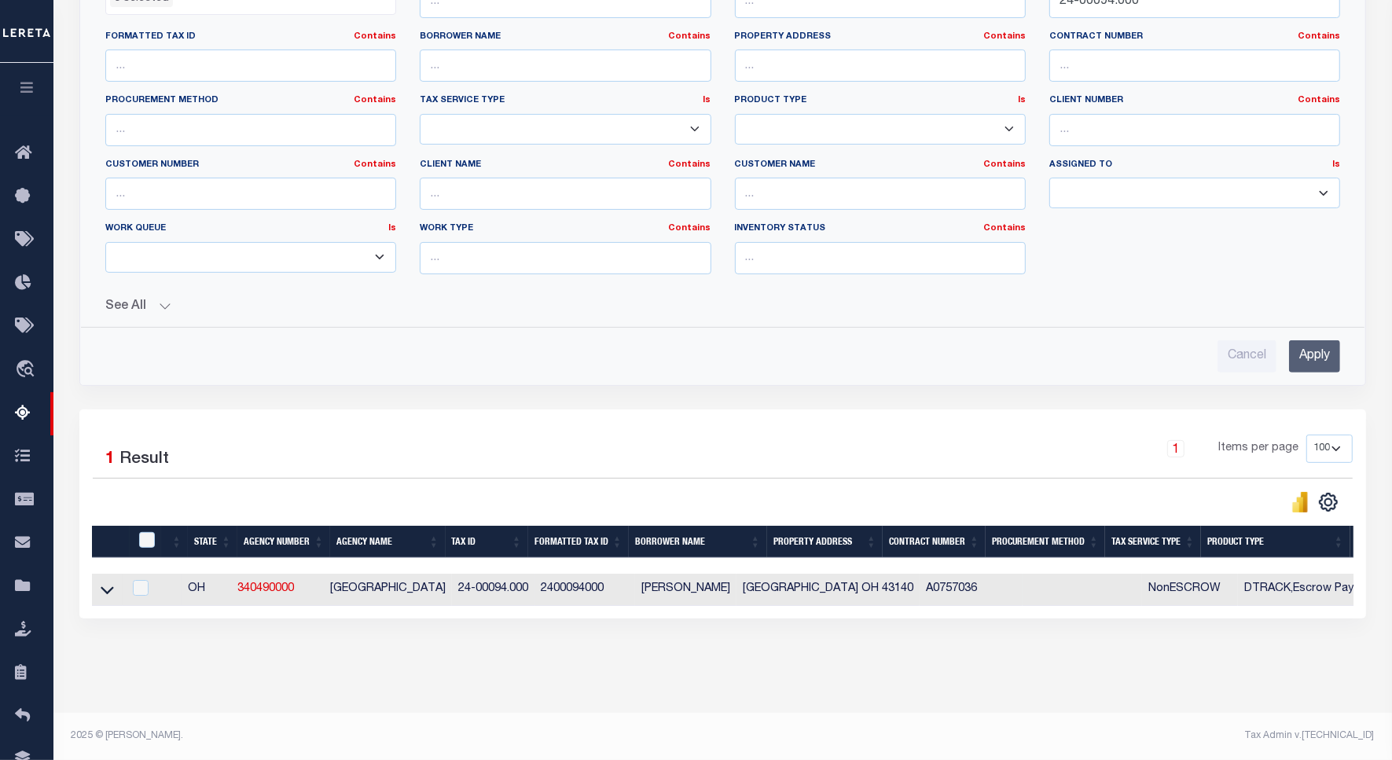
click at [118, 583] on td at bounding box center [107, 590] width 31 height 32
checkbox input "true"
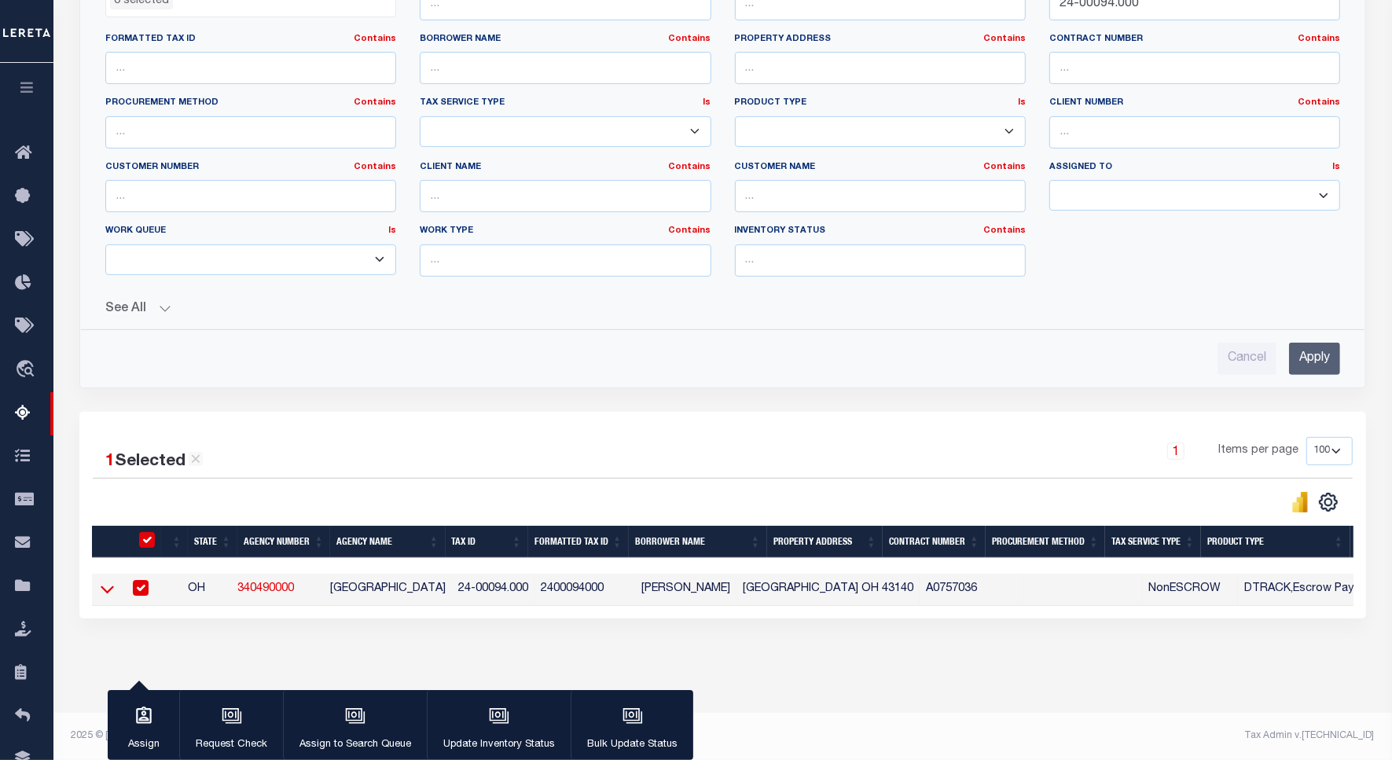
click at [108, 586] on icon at bounding box center [107, 590] width 13 height 8
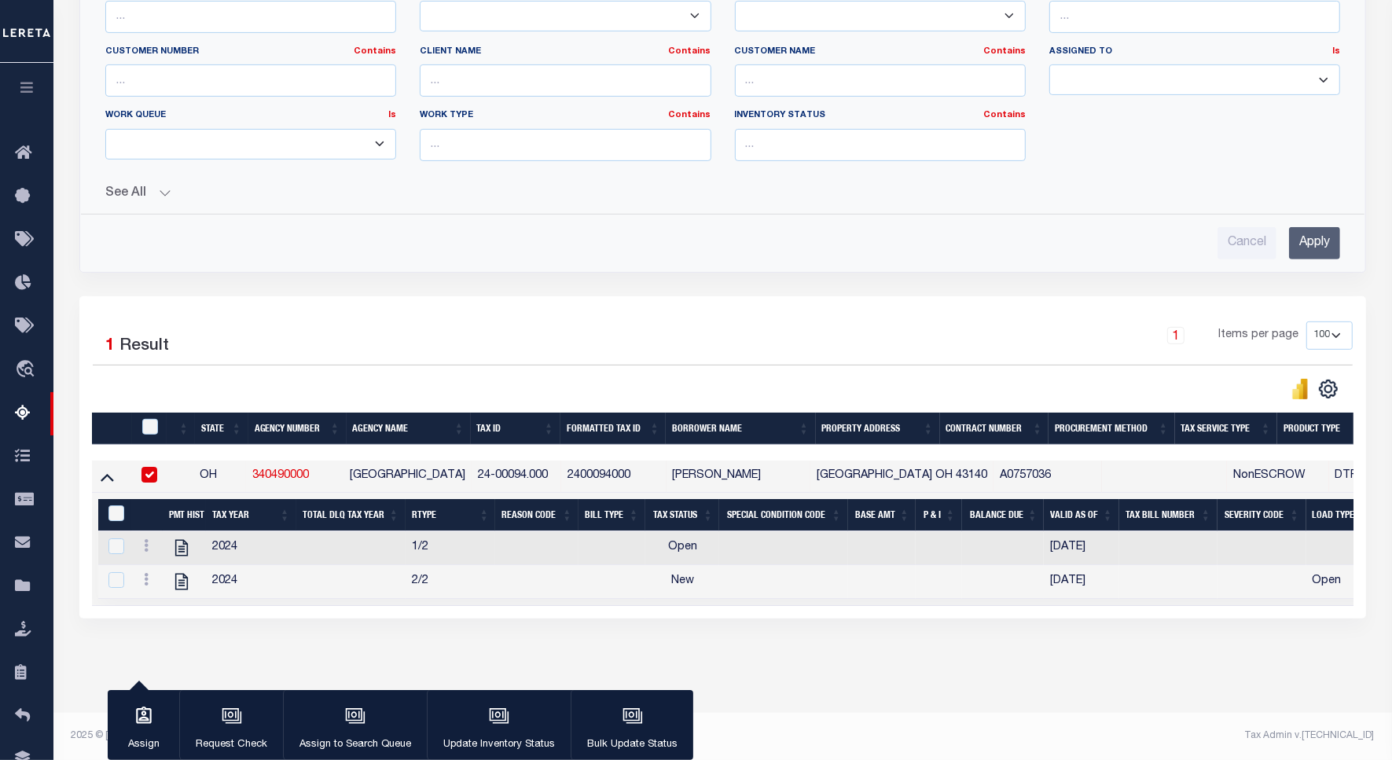
scroll to position [494, 0]
click at [179, 538] on icon "" at bounding box center [181, 548] width 20 height 20
checkbox input "true"
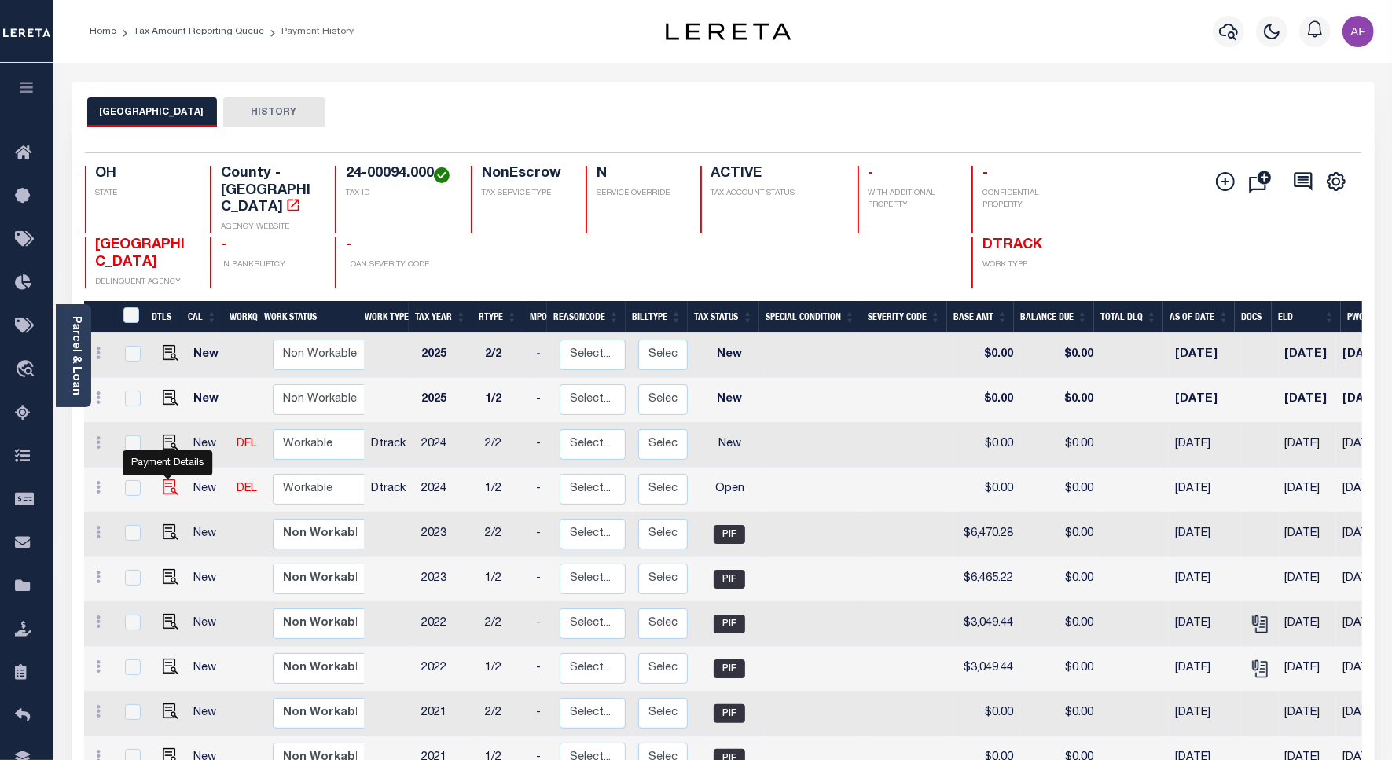
click at [167, 479] on img "" at bounding box center [171, 487] width 16 height 16
checkbox input "true"
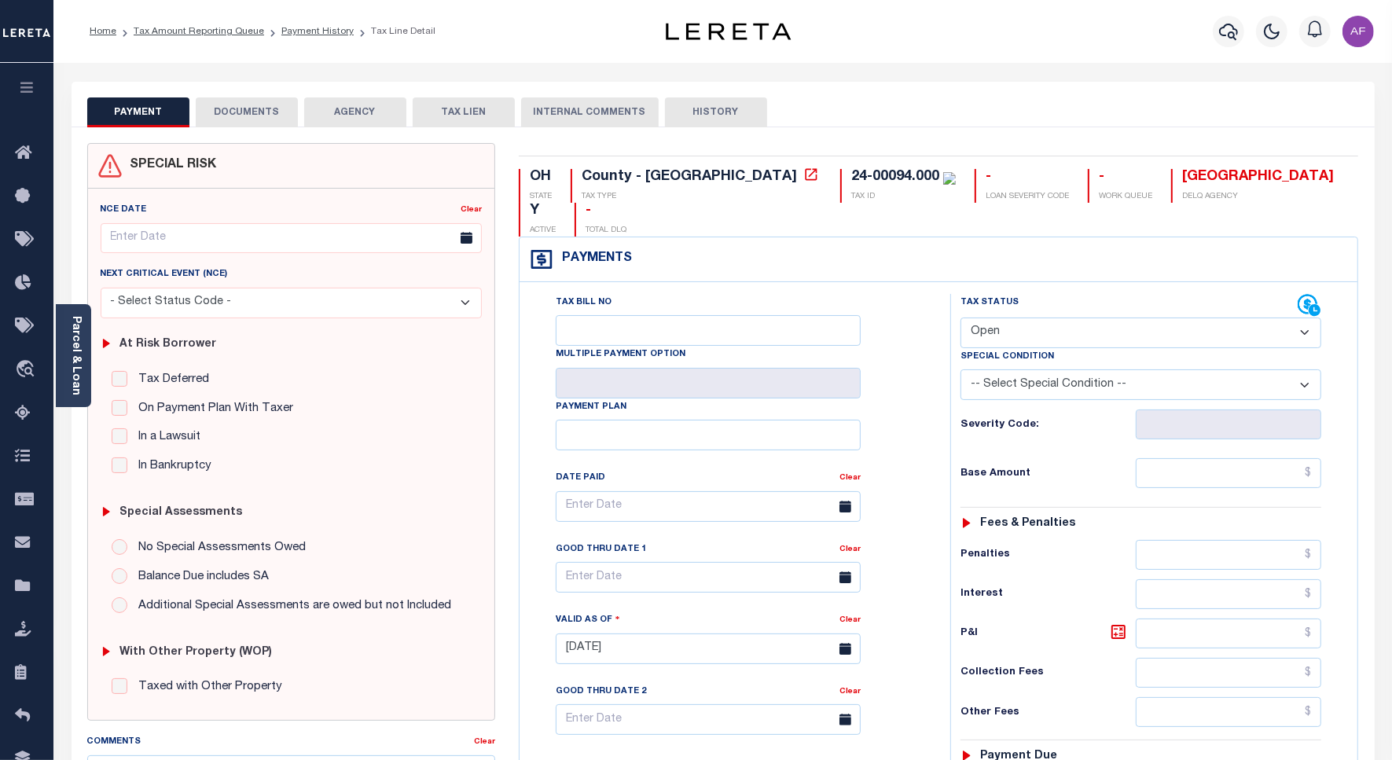
click at [1104, 317] on select "- Select Status Code - Open Due/Unpaid Paid Incomplete No Tax Due Internal Refu…" at bounding box center [1140, 332] width 361 height 31
select select "PYD"
click at [960, 317] on select "- Select Status Code - Open Due/Unpaid Paid Incomplete No Tax Due Internal Refu…" at bounding box center [1140, 332] width 361 height 31
type input "[DATE]"
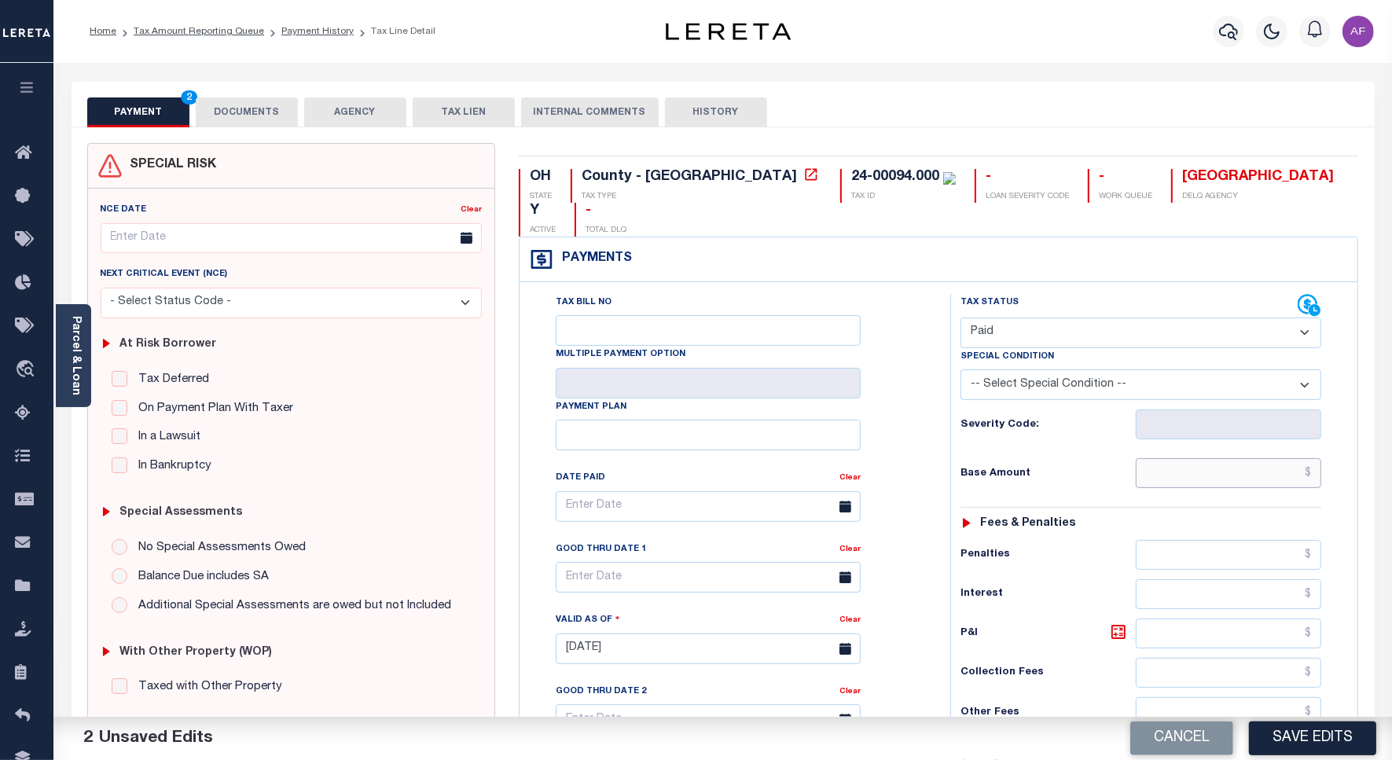
click at [1270, 458] on input "text" at bounding box center [1228, 473] width 185 height 30
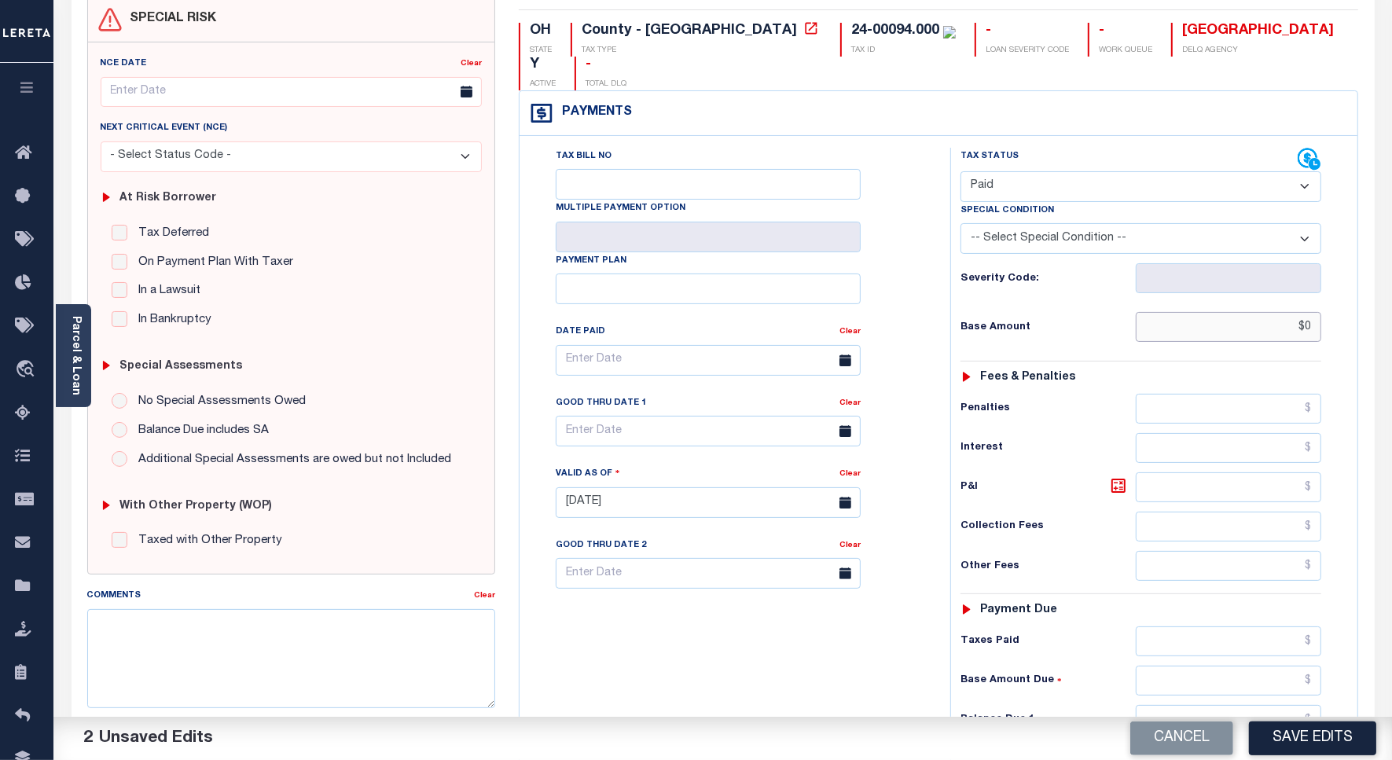
scroll to position [393, 0]
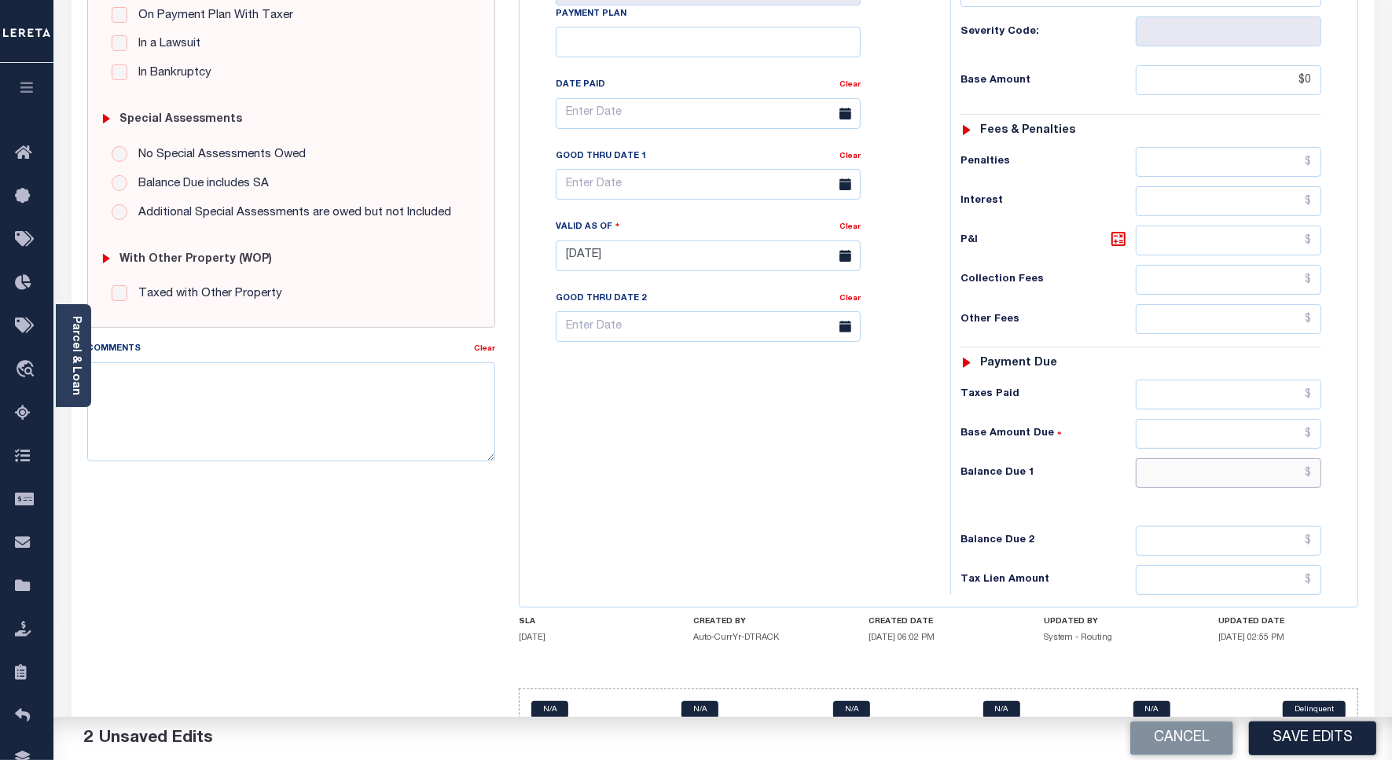
type input "$0.00"
click at [1279, 458] on input "text" at bounding box center [1228, 473] width 185 height 30
type input "$0"
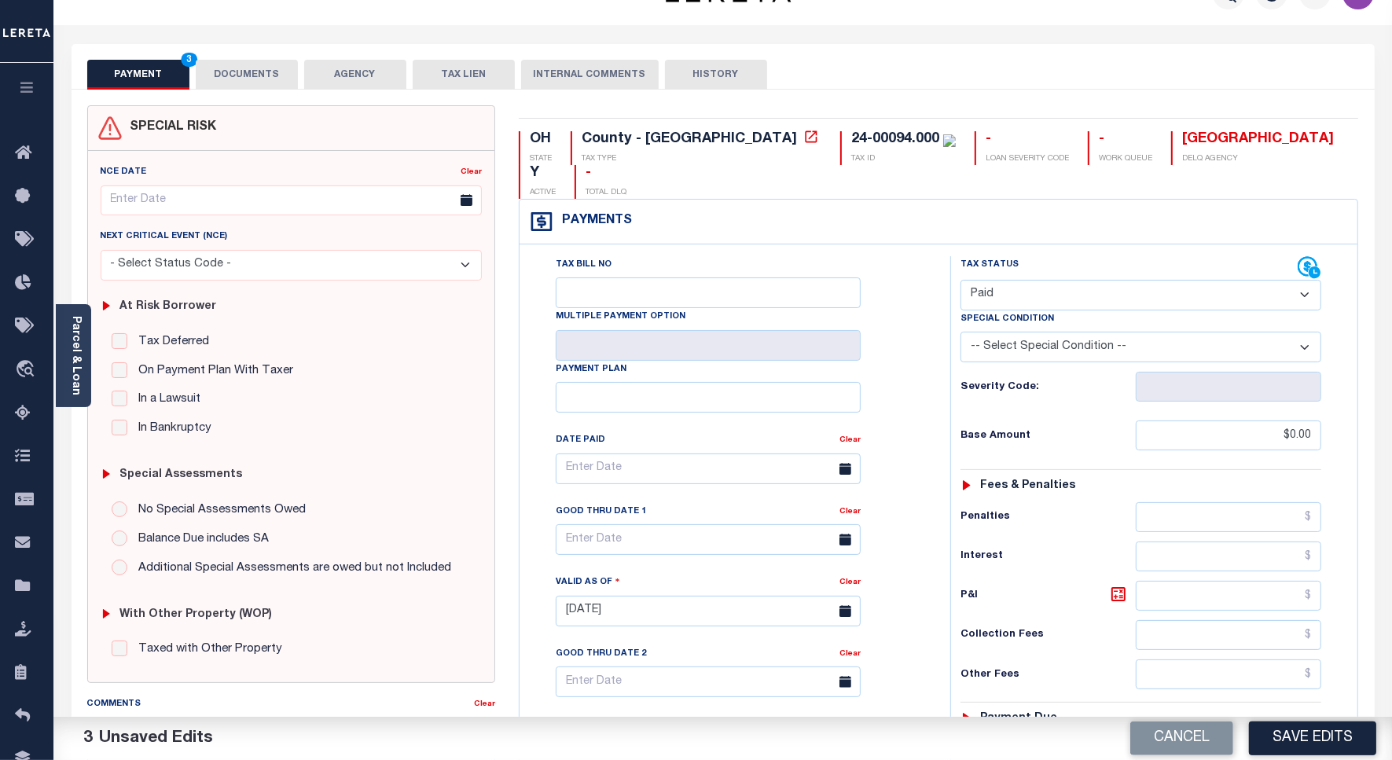
scroll to position [0, 0]
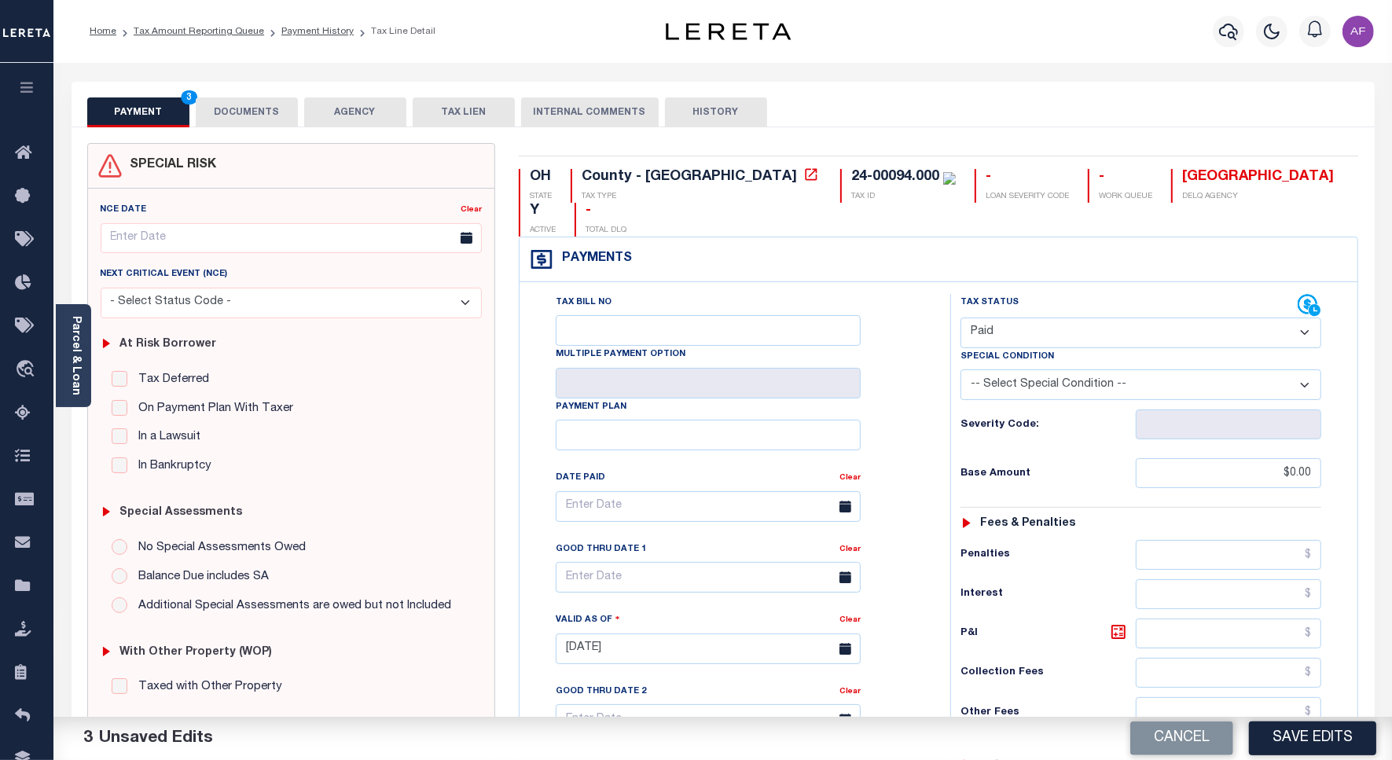
click at [244, 116] on button "DOCUMENTS" at bounding box center [247, 112] width 102 height 30
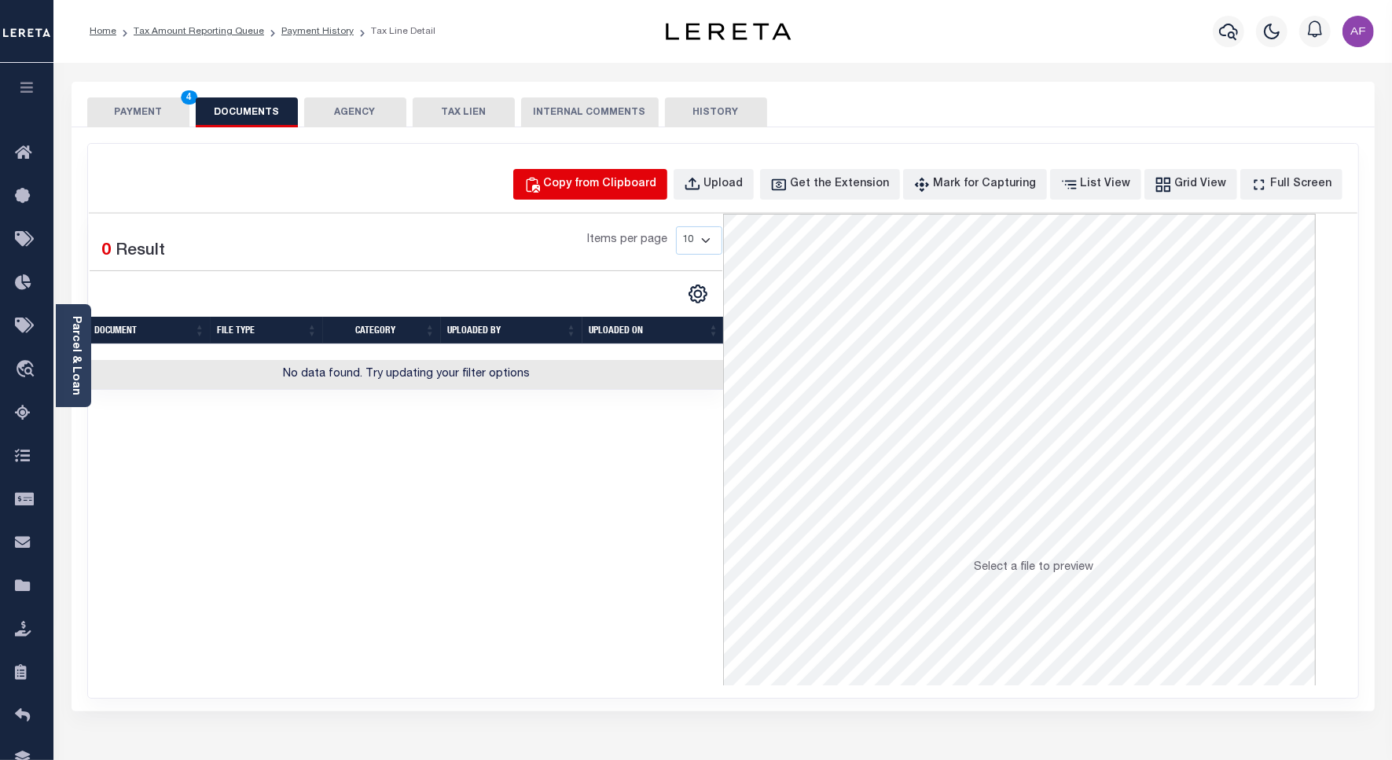
click at [635, 193] on button "Copy from Clipboard" at bounding box center [590, 184] width 154 height 31
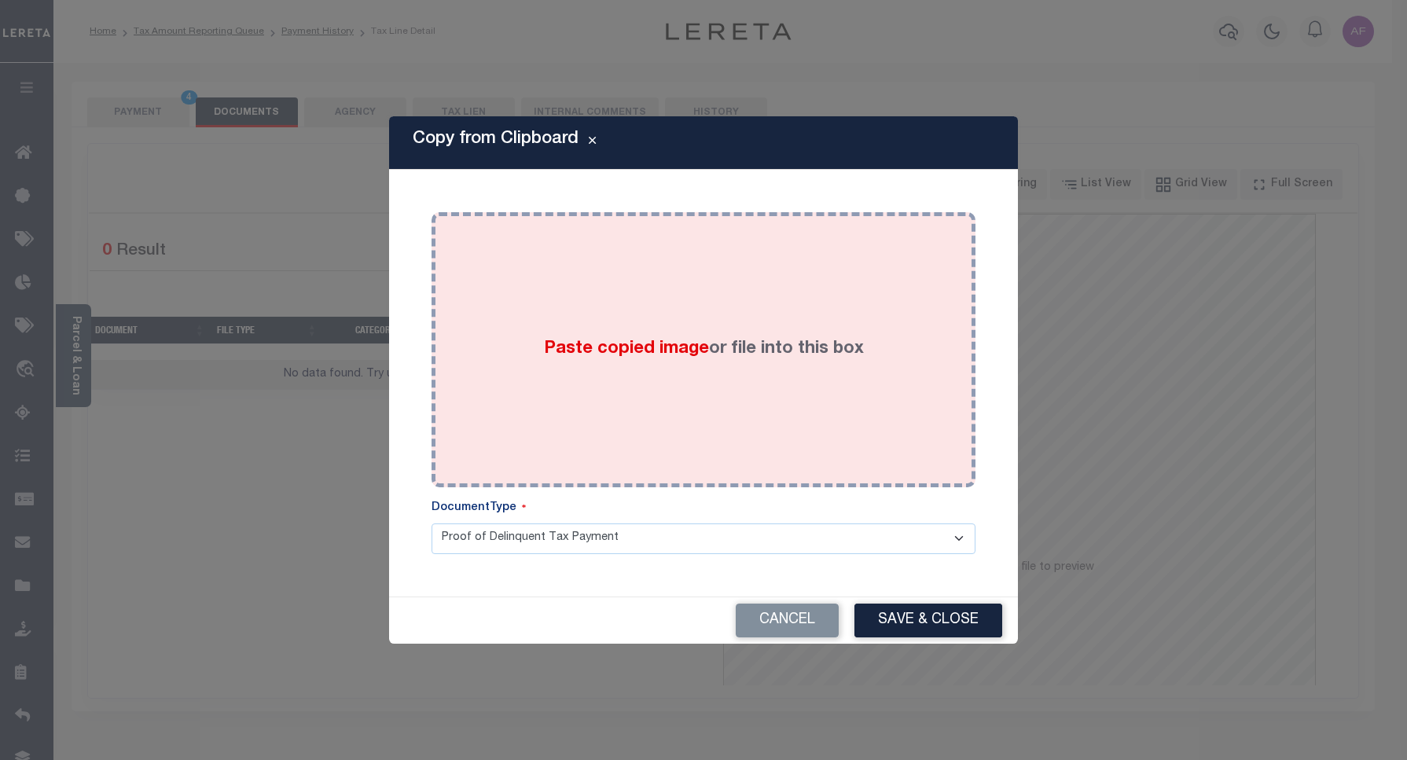
click at [619, 288] on div "Paste copied image or file into this box" at bounding box center [703, 349] width 520 height 251
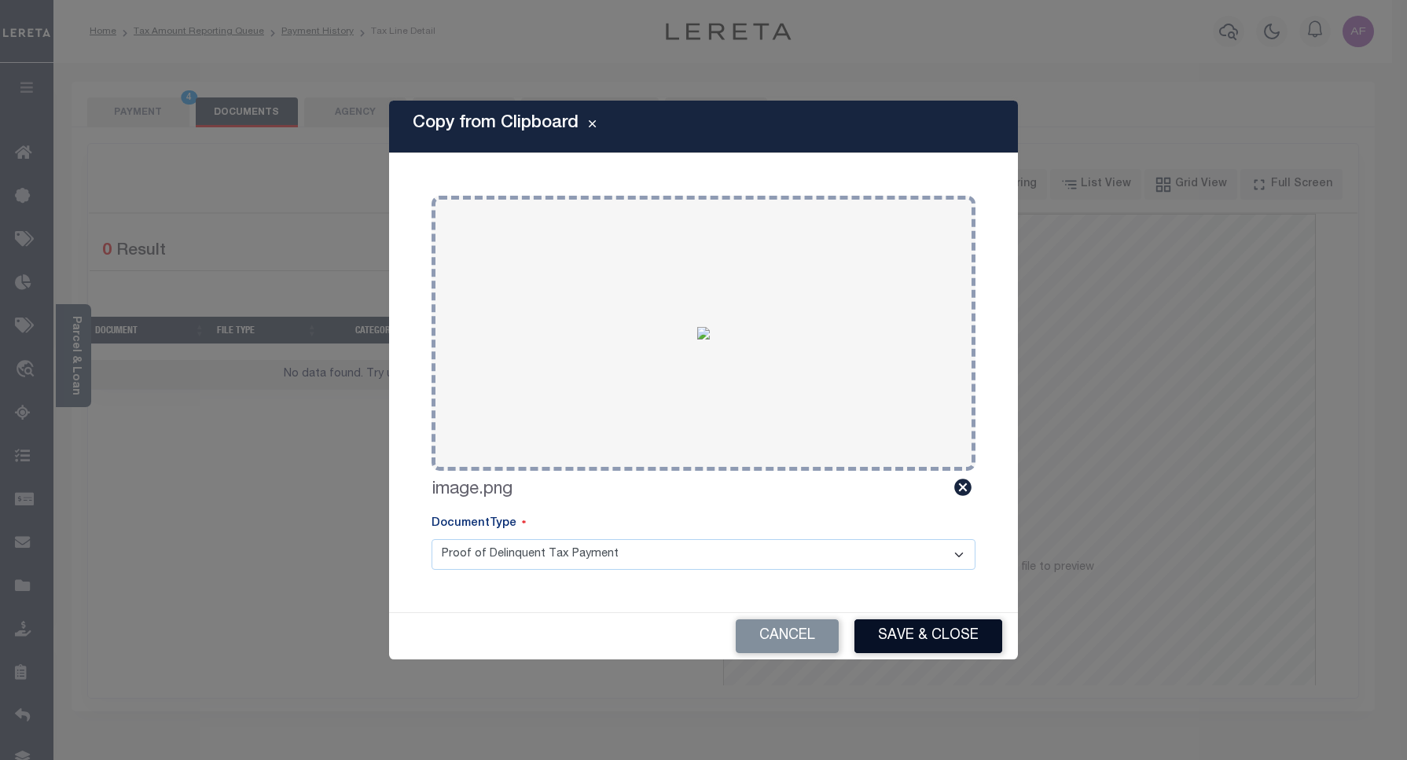
click at [902, 630] on button "Save & Close" at bounding box center [928, 636] width 148 height 34
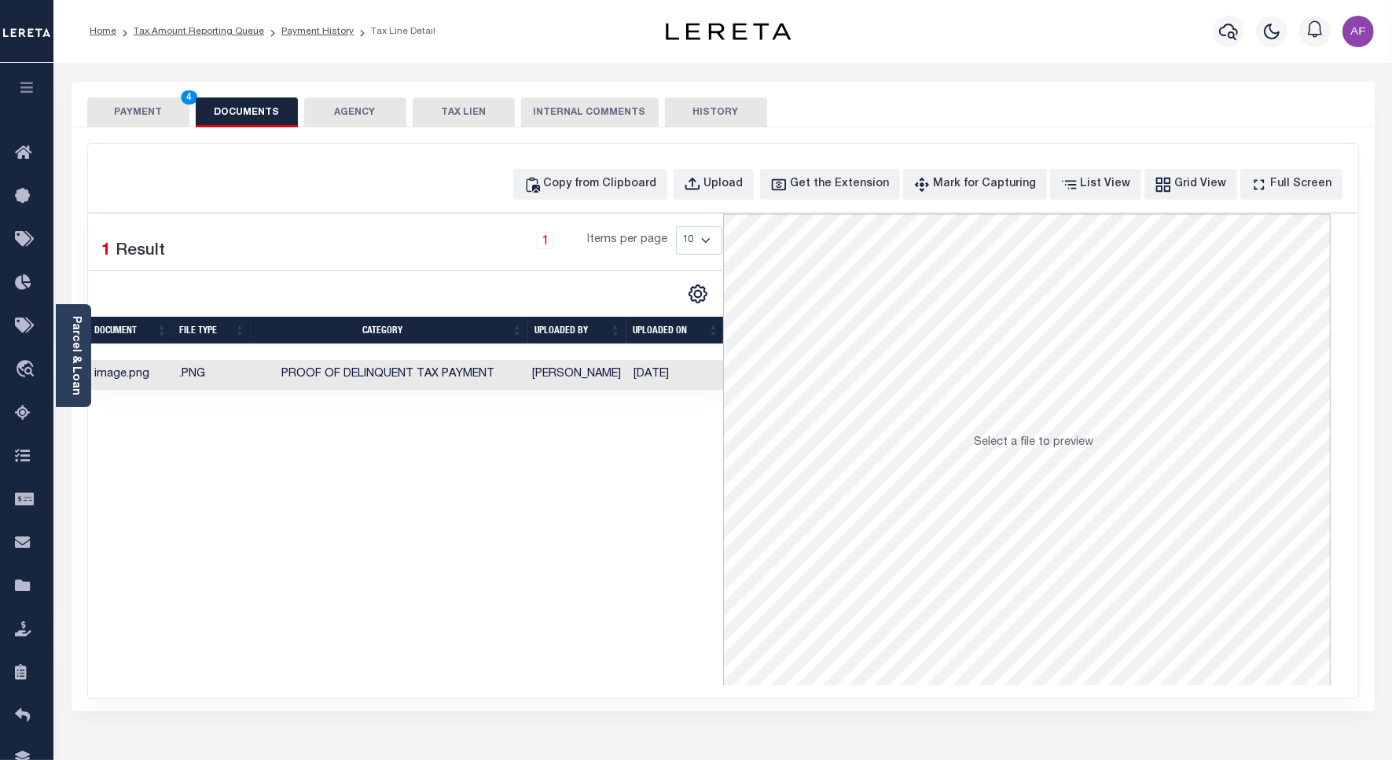
click at [124, 108] on button "PAYMENT 4" at bounding box center [138, 112] width 102 height 30
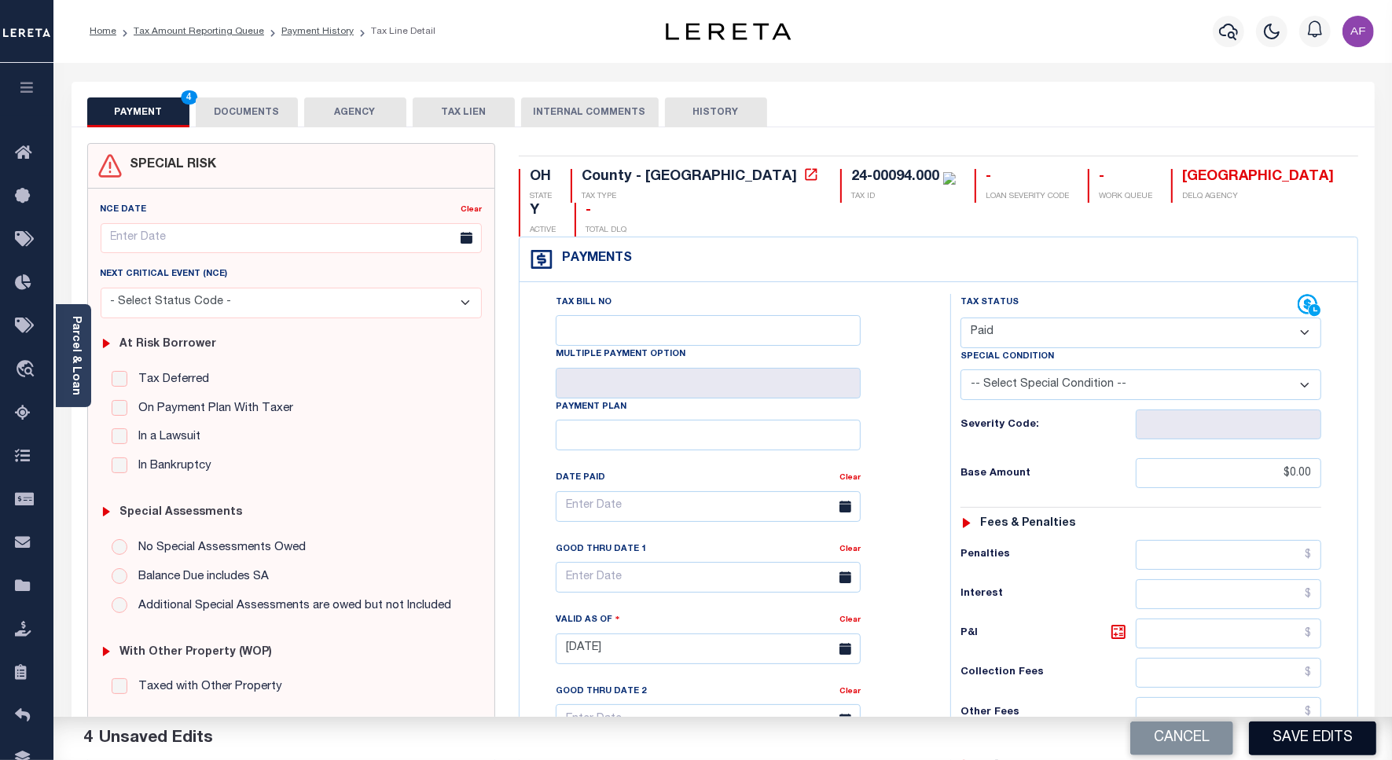
click at [1301, 729] on button "Save Edits" at bounding box center [1312, 738] width 127 height 34
checkbox input "false"
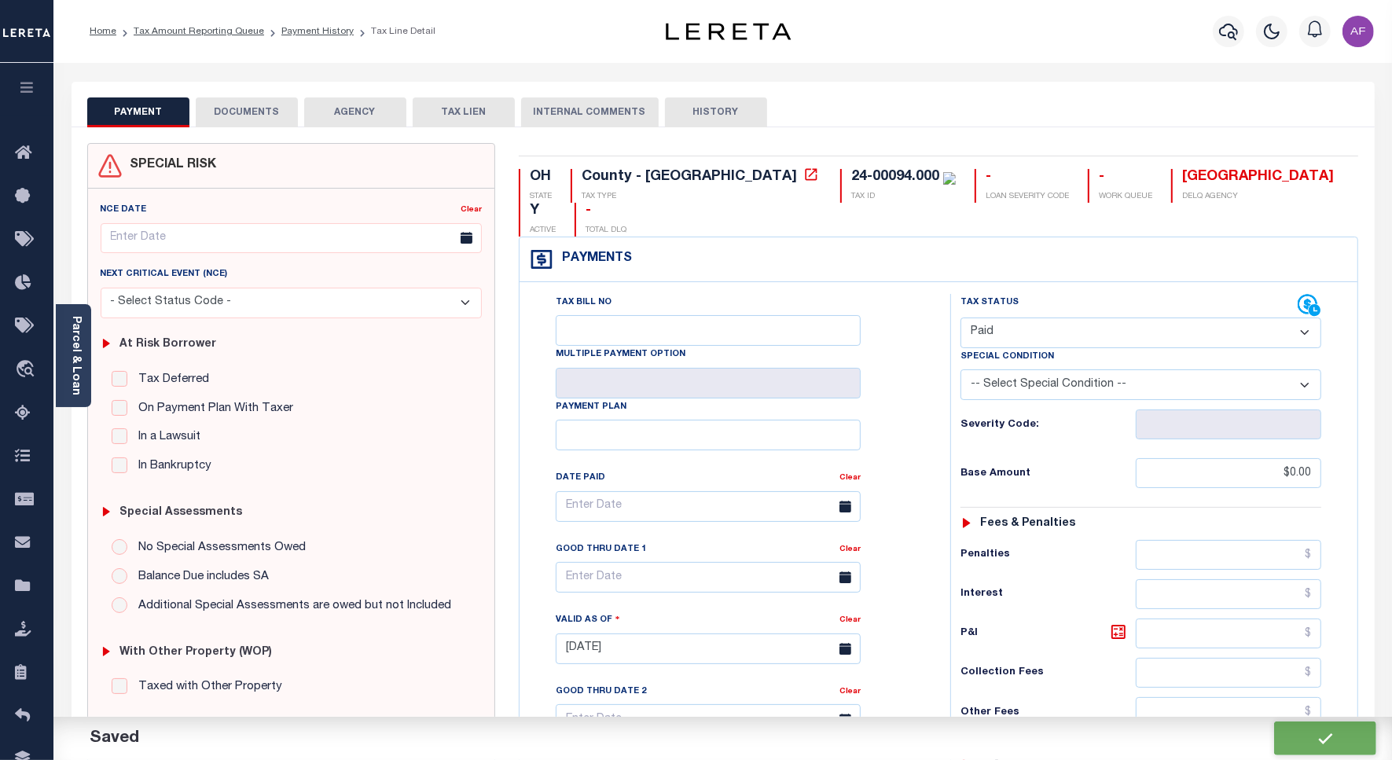
type input "$0"
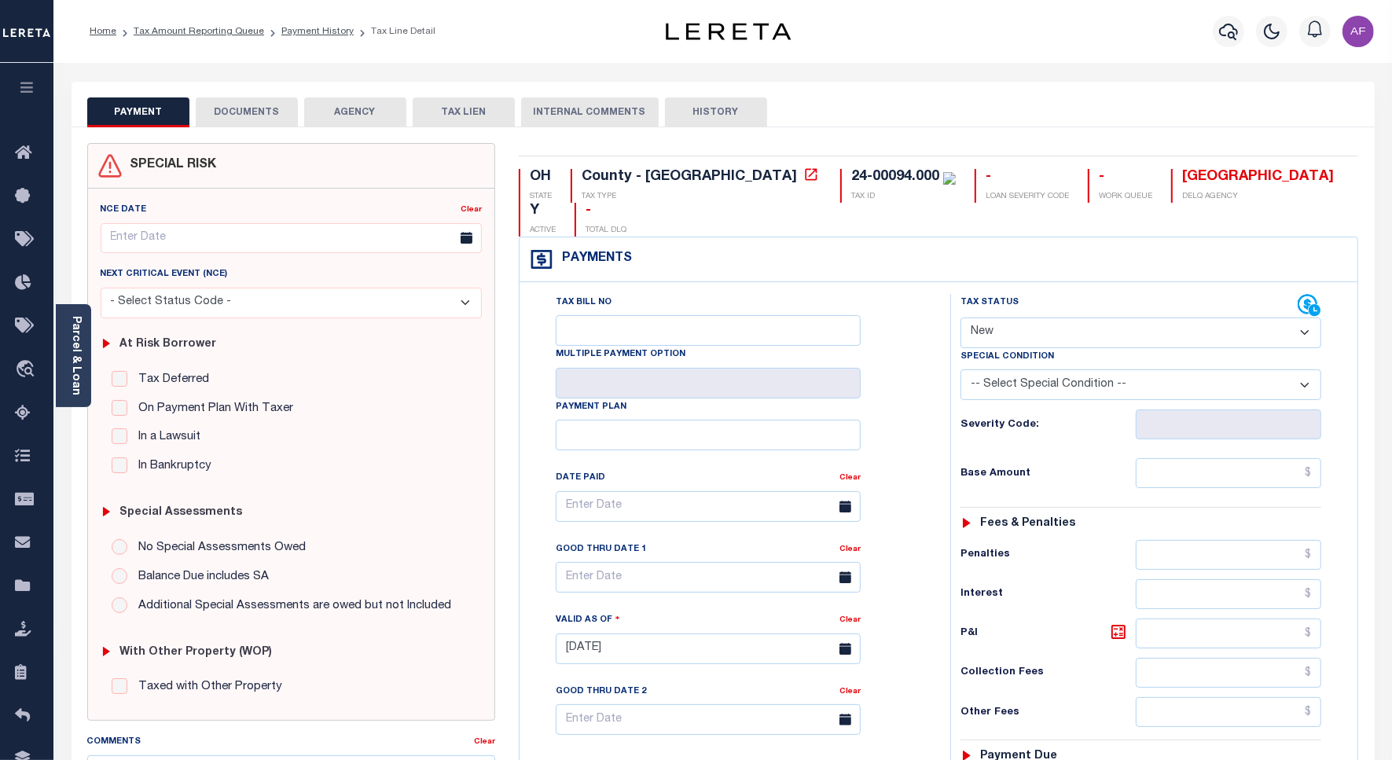
click at [999, 317] on select "- Select Status Code - Open Due/Unpaid Paid Incomplete No Tax Due Internal Refu…" at bounding box center [1140, 332] width 361 height 31
select select "PYD"
click at [960, 317] on select "- Select Status Code - Open Due/Unpaid Paid Incomplete No Tax Due Internal Refu…" at bounding box center [1140, 332] width 361 height 31
type input "[DATE]"
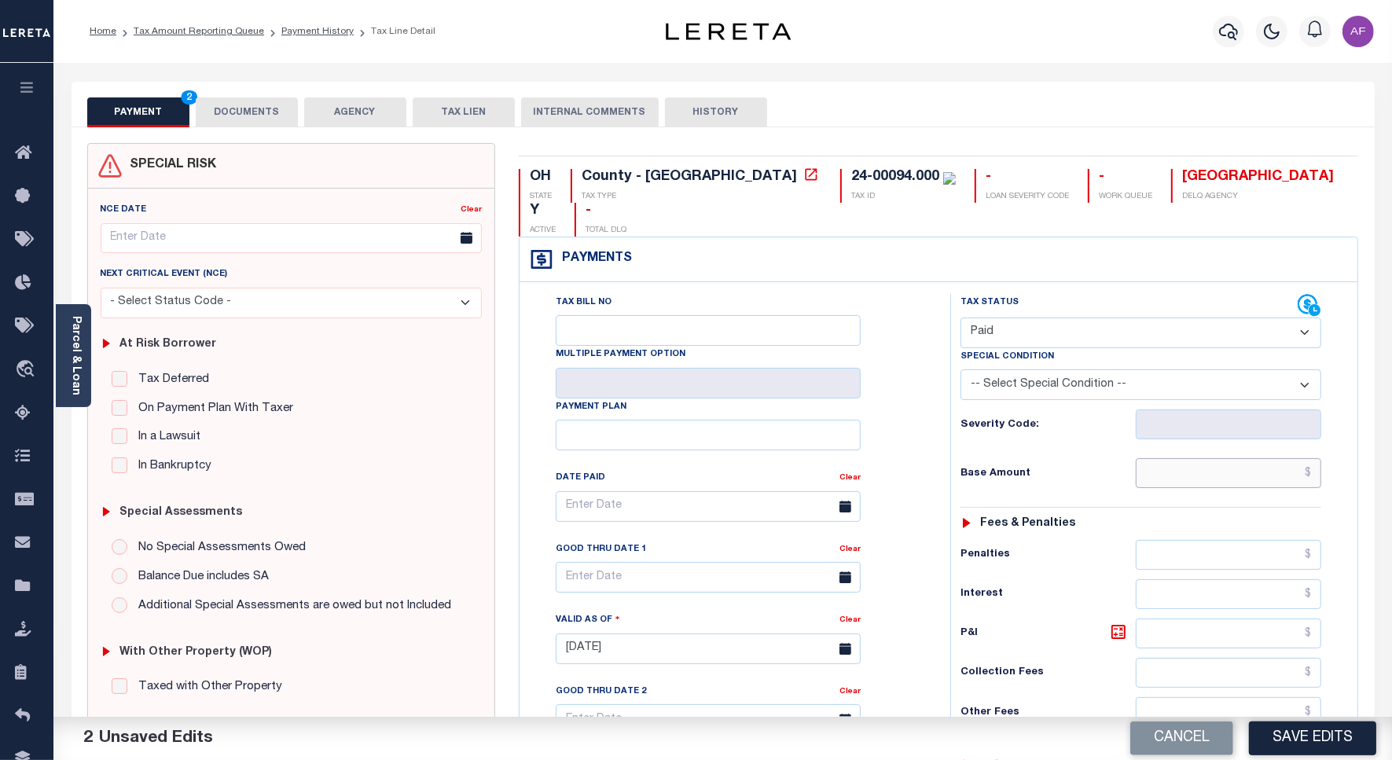
click at [1268, 458] on input "text" at bounding box center [1228, 473] width 185 height 30
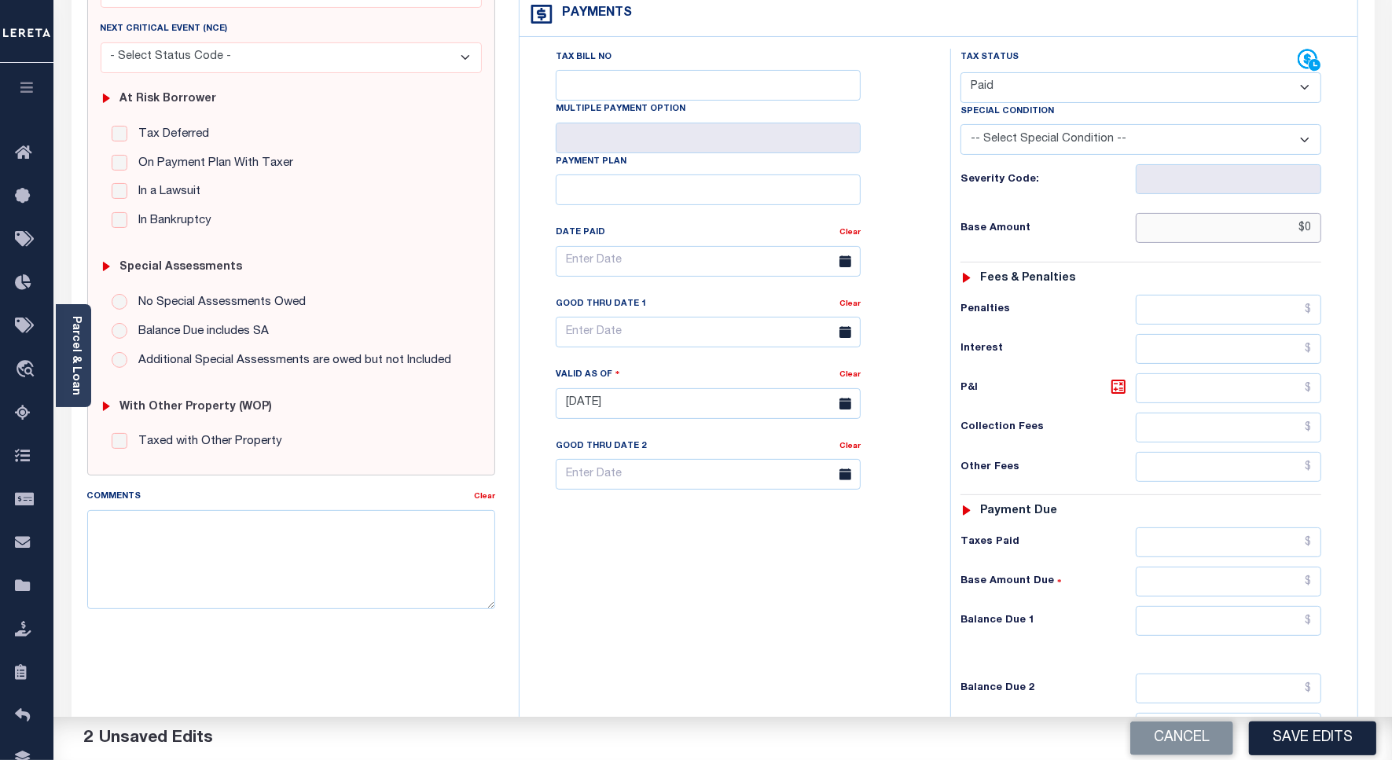
scroll to position [393, 0]
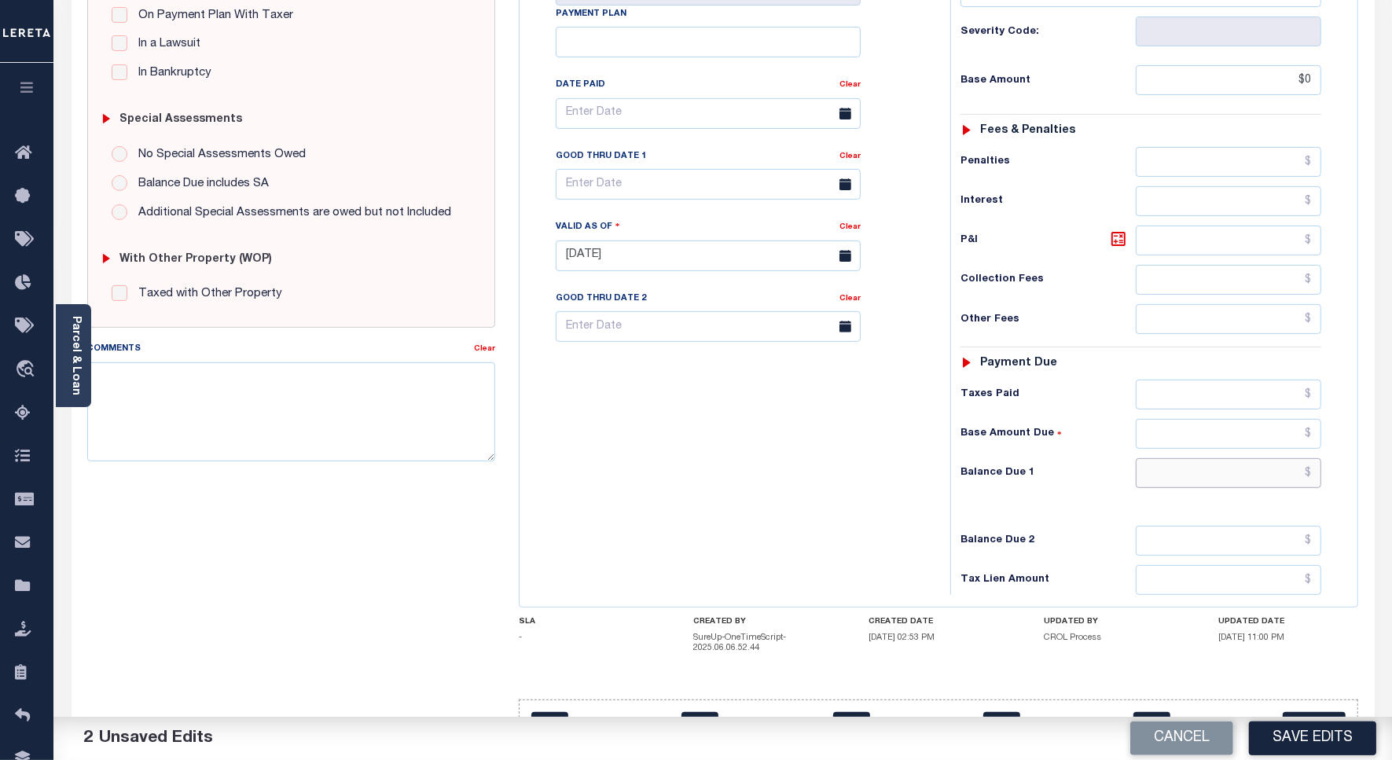
click at [1274, 458] on input "text" at bounding box center [1228, 473] width 185 height 30
type input "$0.00"
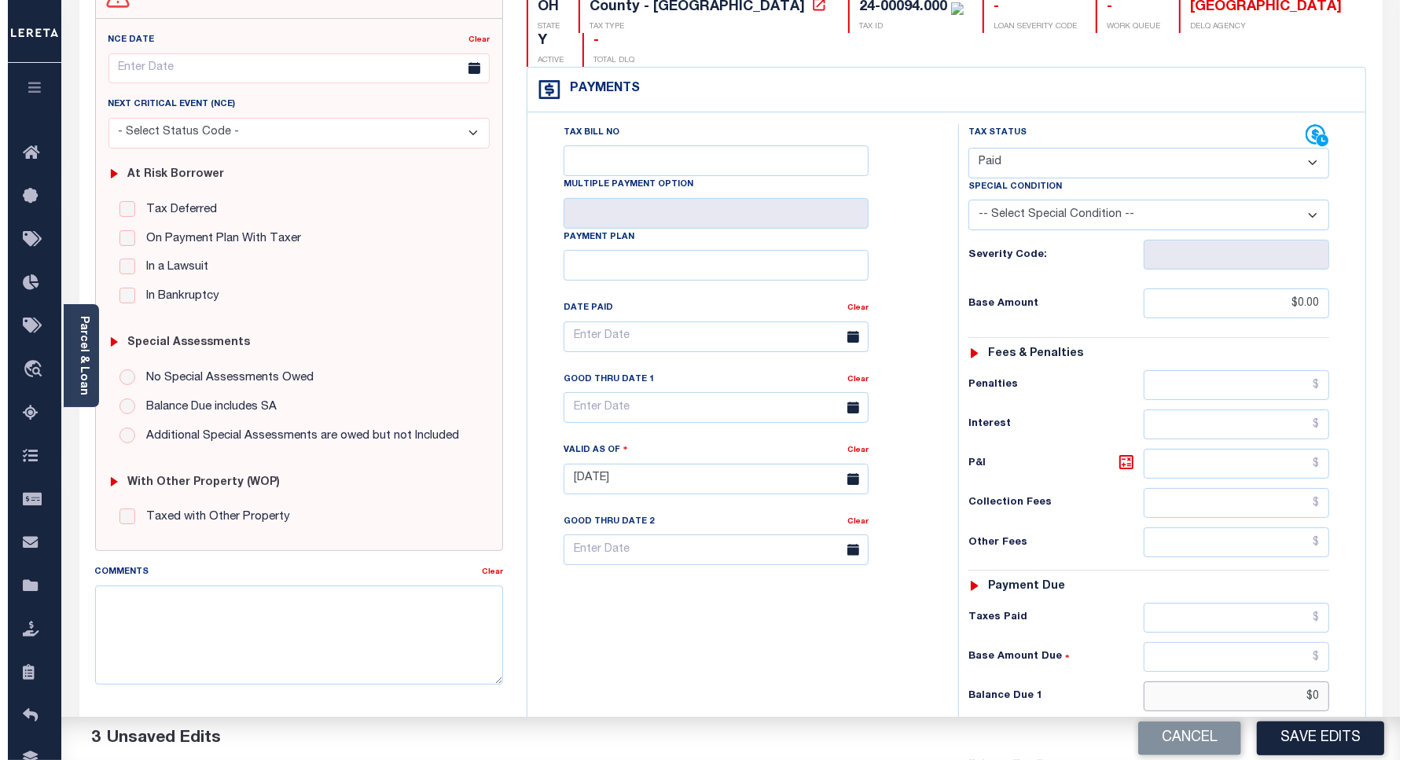
scroll to position [0, 0]
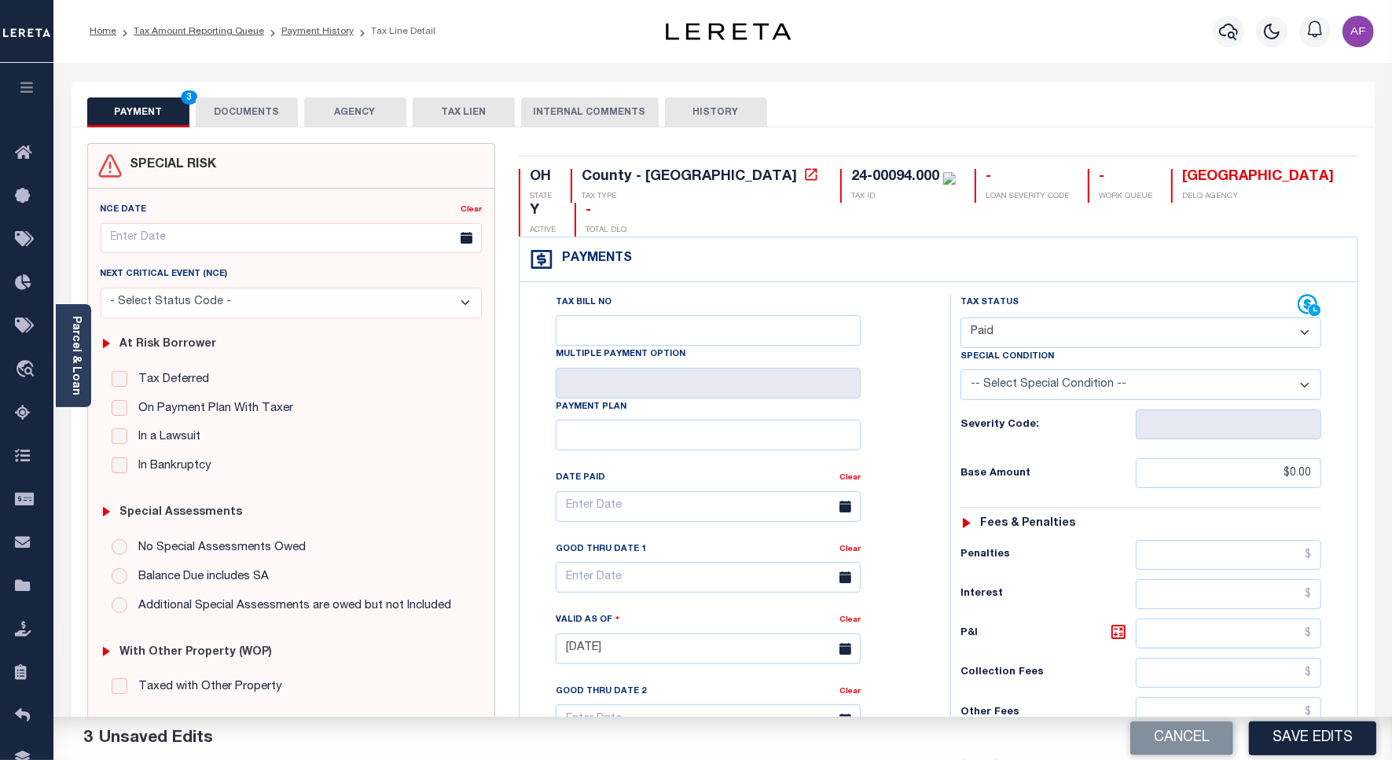
type input "$0"
click at [244, 119] on button "DOCUMENTS" at bounding box center [247, 112] width 102 height 30
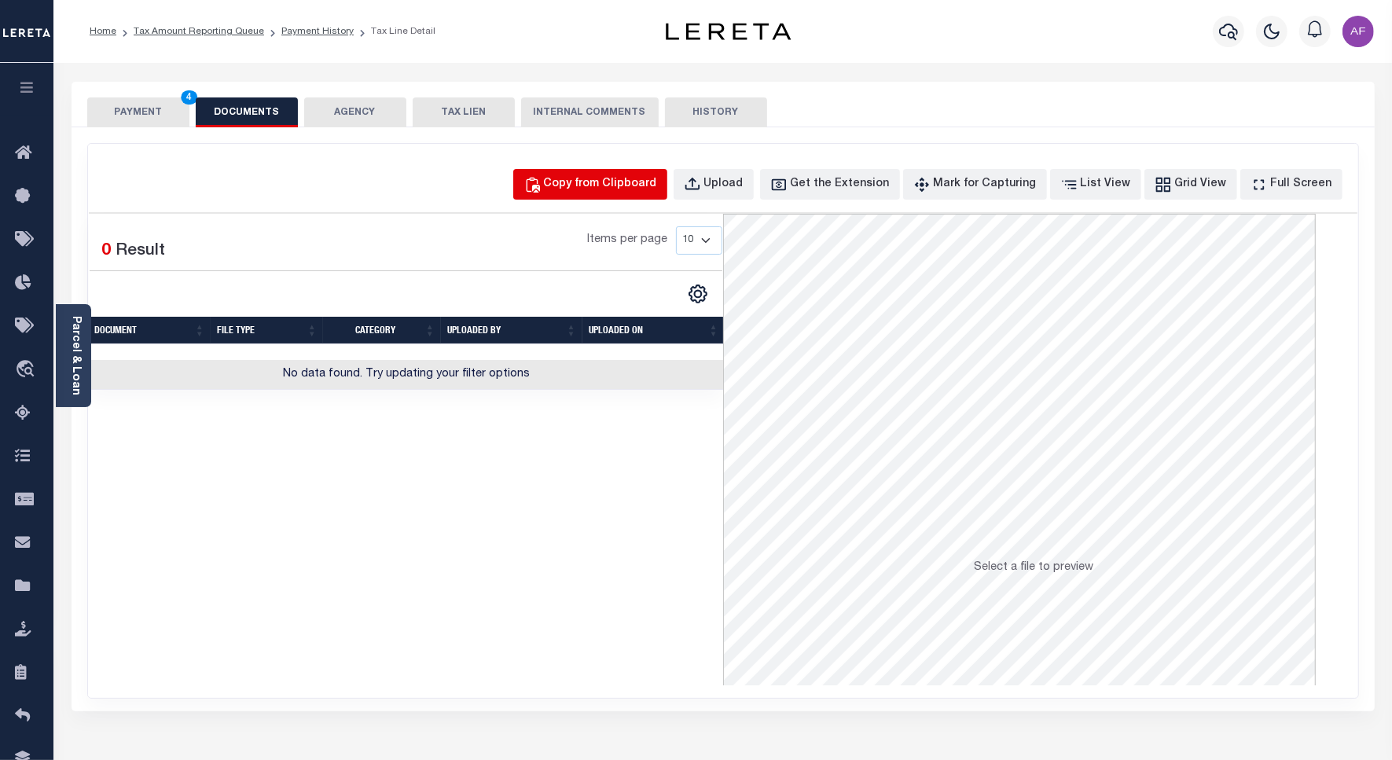
click at [598, 182] on div "Copy from Clipboard" at bounding box center [600, 184] width 113 height 17
select select "POP"
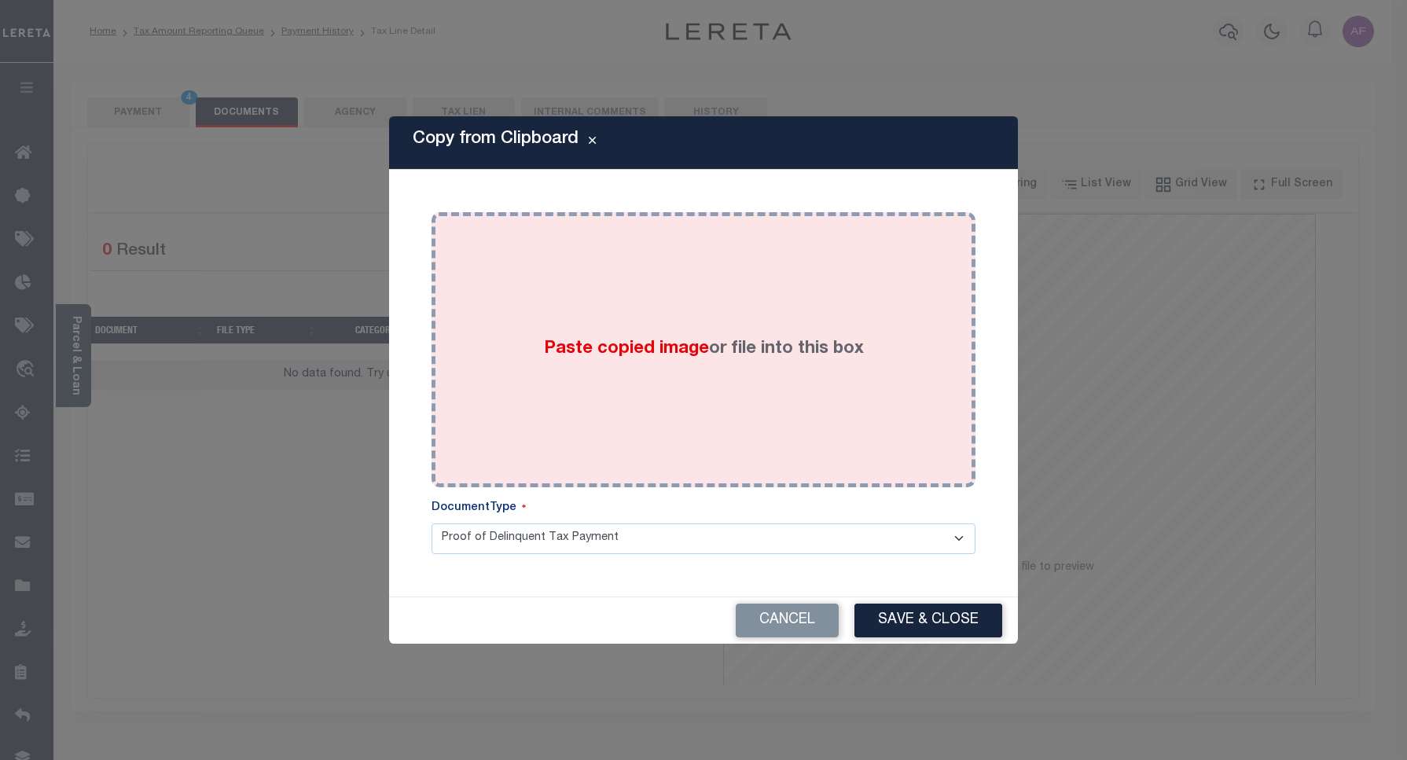
click at [615, 269] on div "Paste copied image or file into this box" at bounding box center [703, 349] width 520 height 251
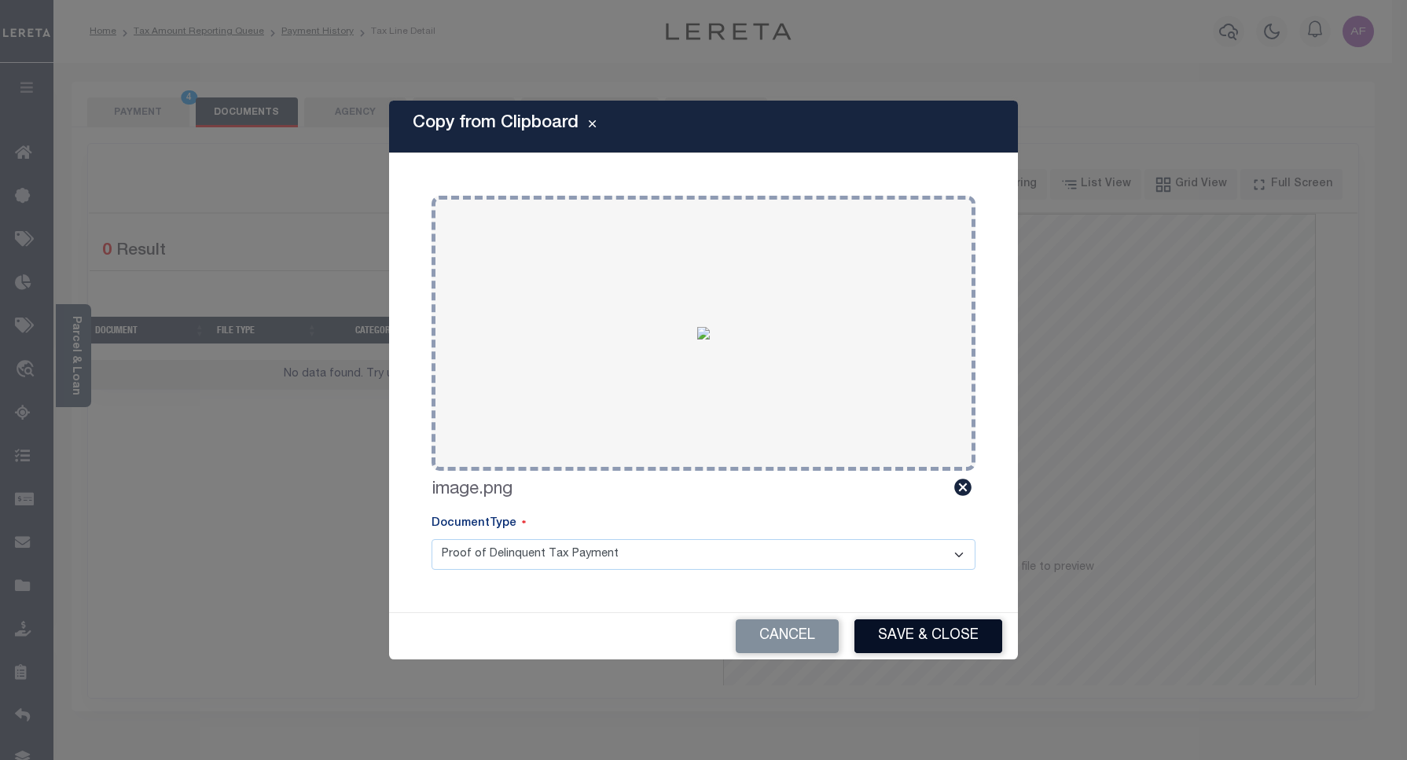
click at [940, 649] on button "Save & Close" at bounding box center [928, 636] width 148 height 34
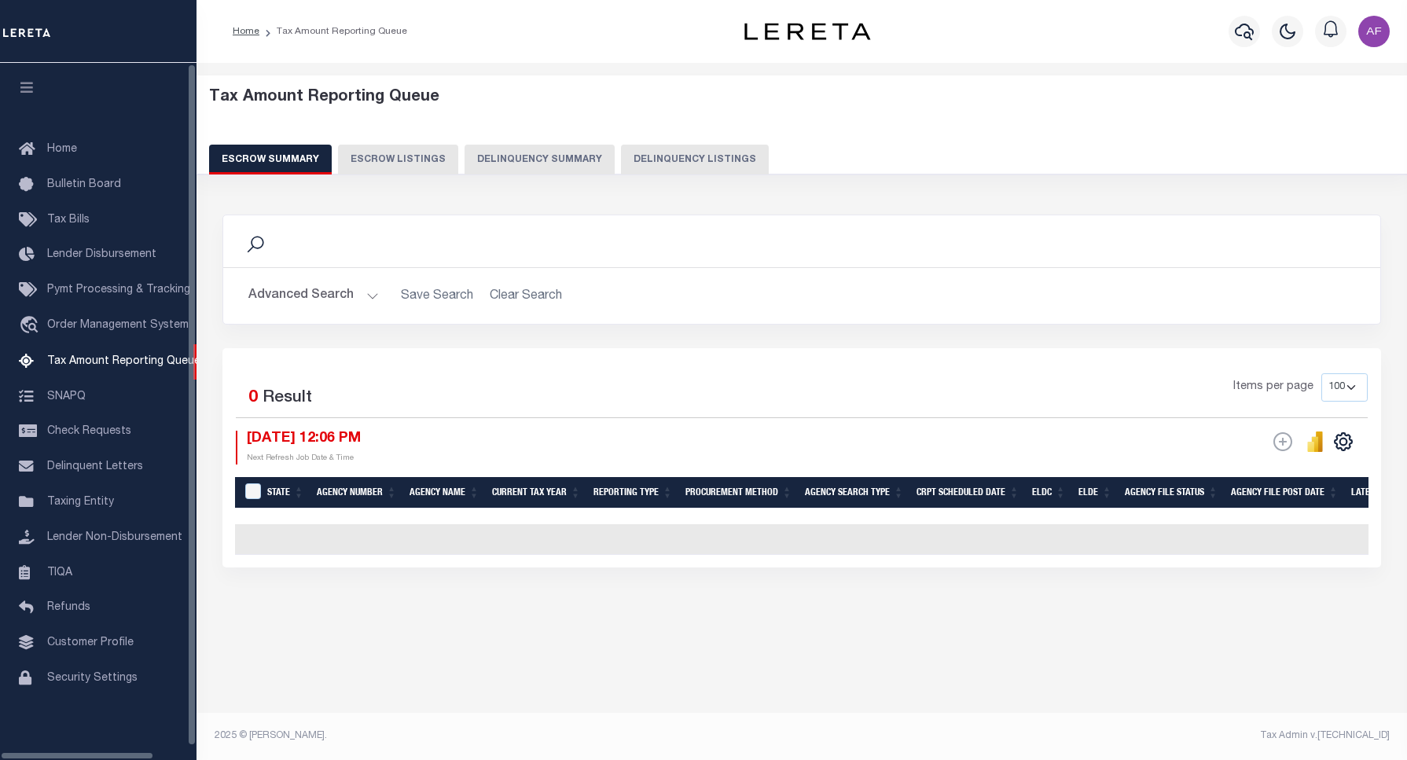
select select "100"
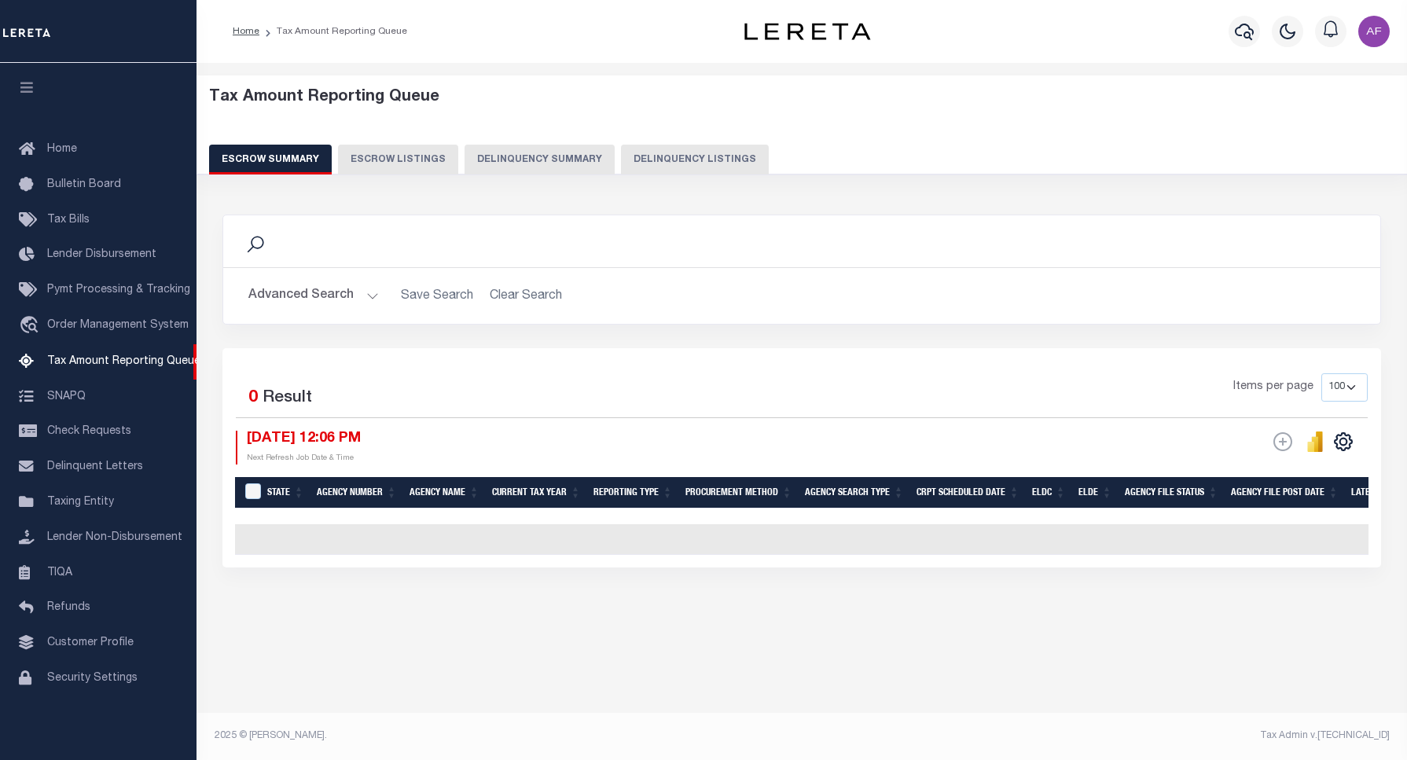
click at [656, 151] on button "Delinquency Listings" at bounding box center [695, 160] width 148 height 30
select select "100"
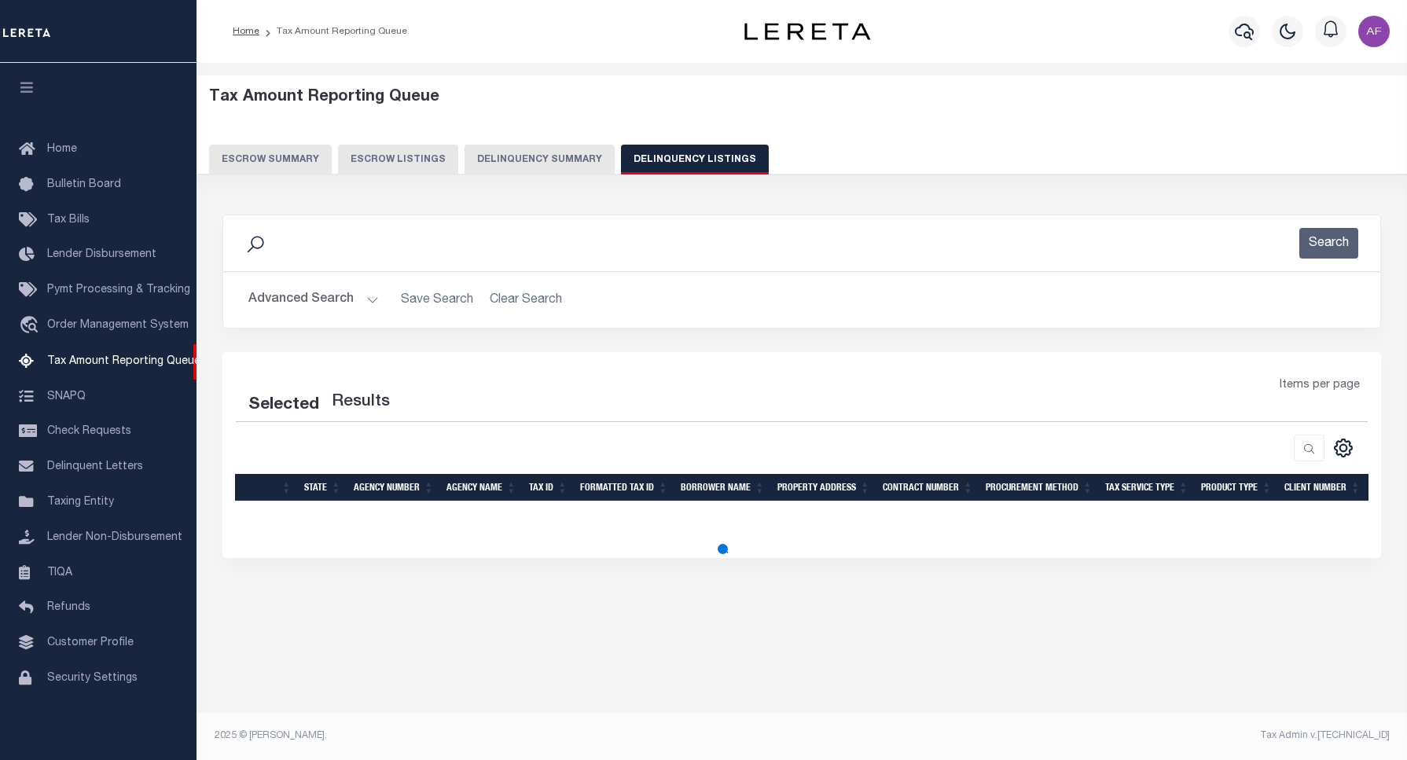
select select "100"
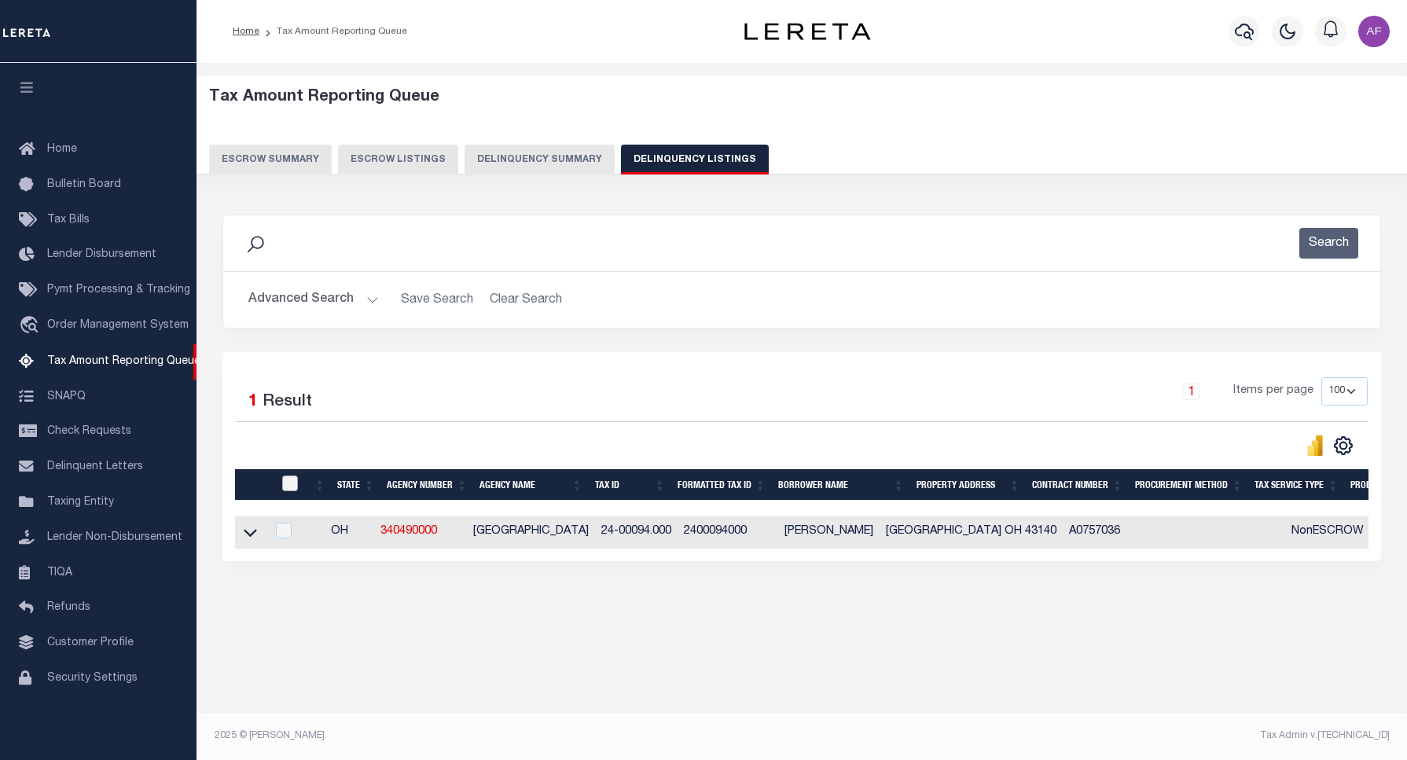
click at [289, 483] on input "checkbox" at bounding box center [290, 483] width 16 height 16
checkbox input "true"
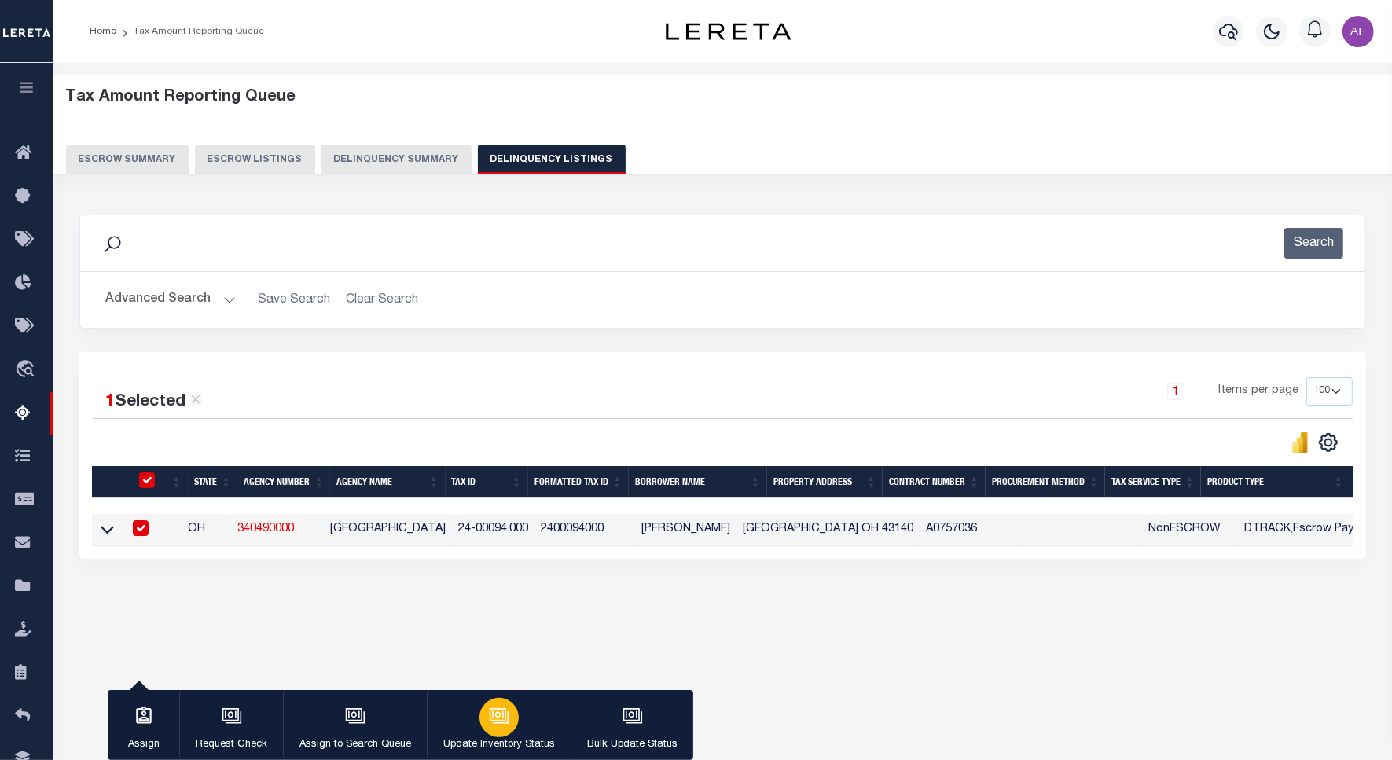
click at [505, 718] on icon "button" at bounding box center [499, 716] width 20 height 20
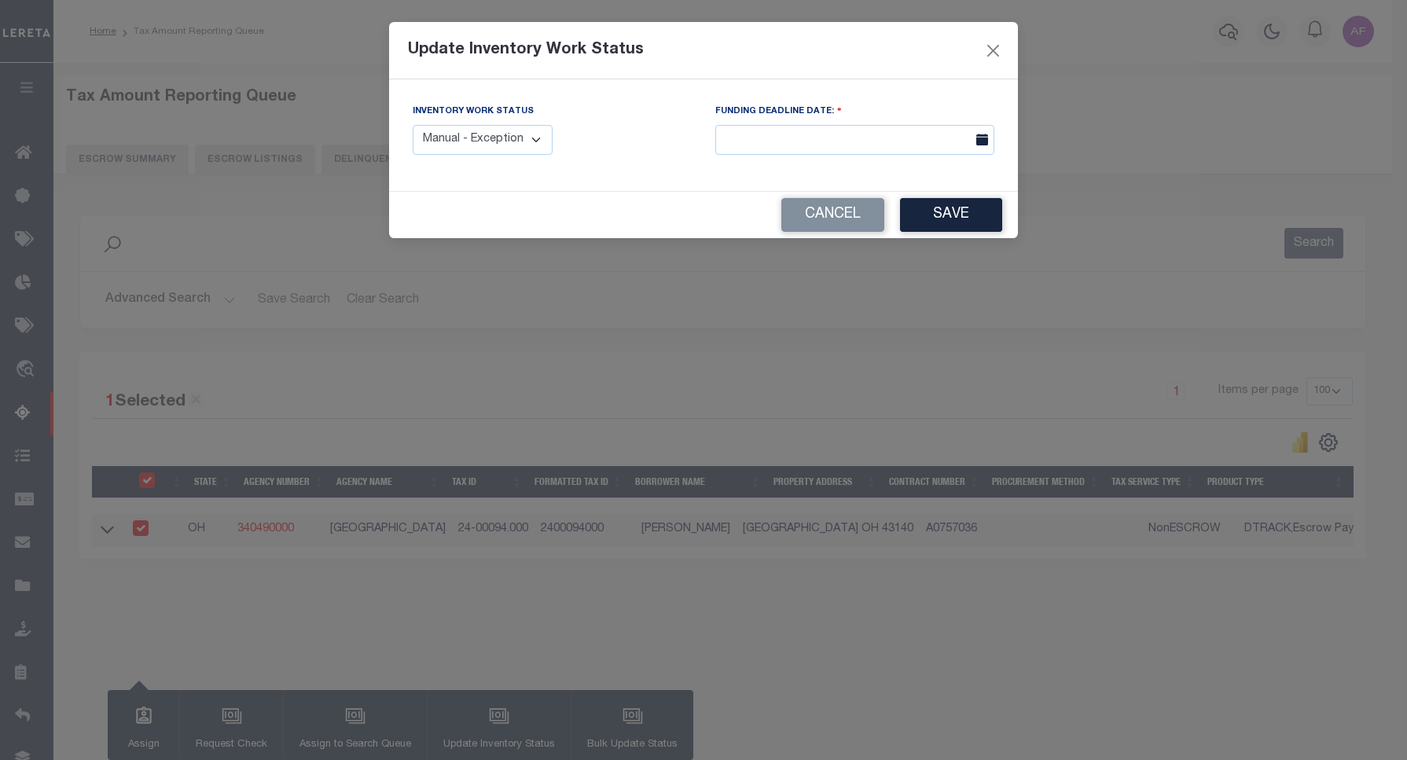
click at [531, 139] on select "Manual - Exception Pended - Awaiting Search Late Add Exception Completed" at bounding box center [483, 140] width 140 height 31
select select "4"
click at [413, 125] on select "Manual - Exception Pended - Awaiting Search Late Add Exception Completed" at bounding box center [483, 140] width 140 height 31
click at [943, 213] on button "Save" at bounding box center [951, 215] width 102 height 34
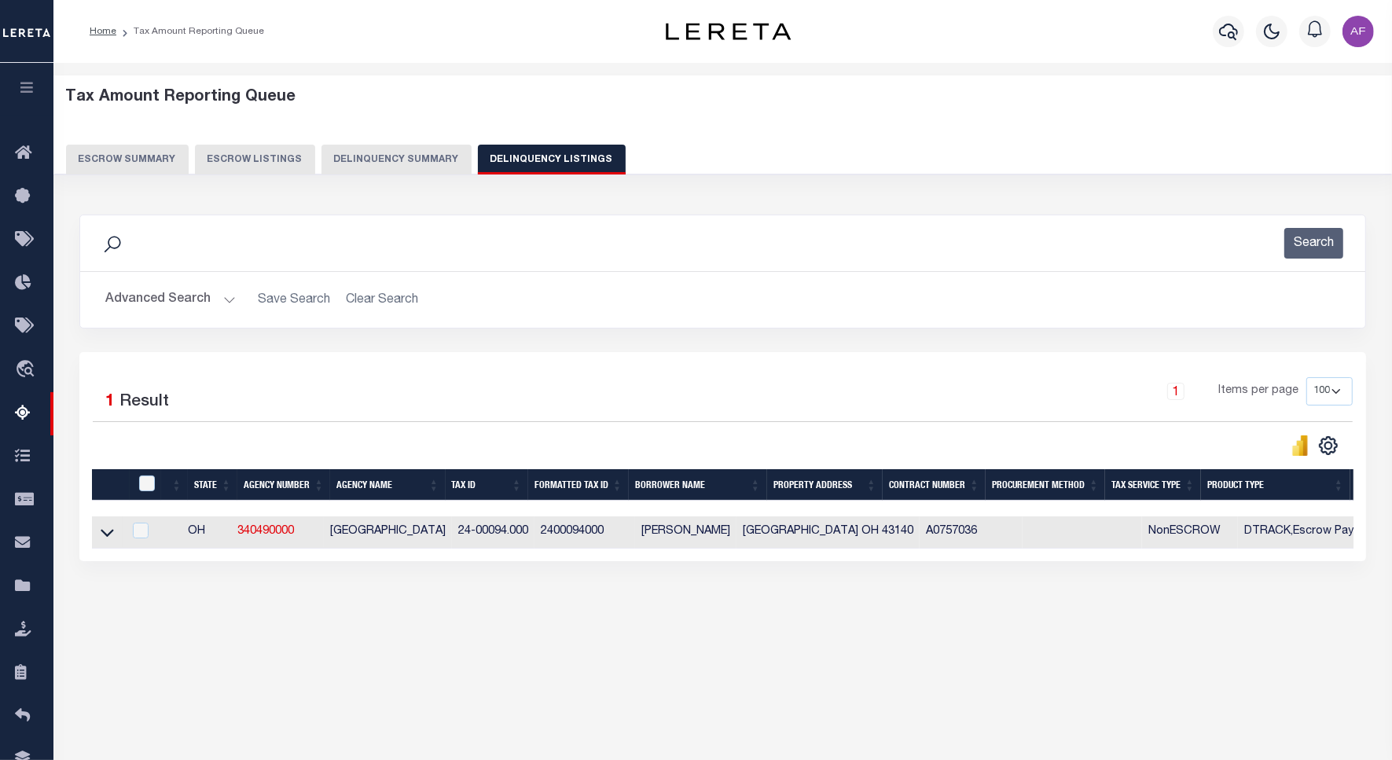
click at [104, 538] on icon at bounding box center [107, 534] width 13 height 8
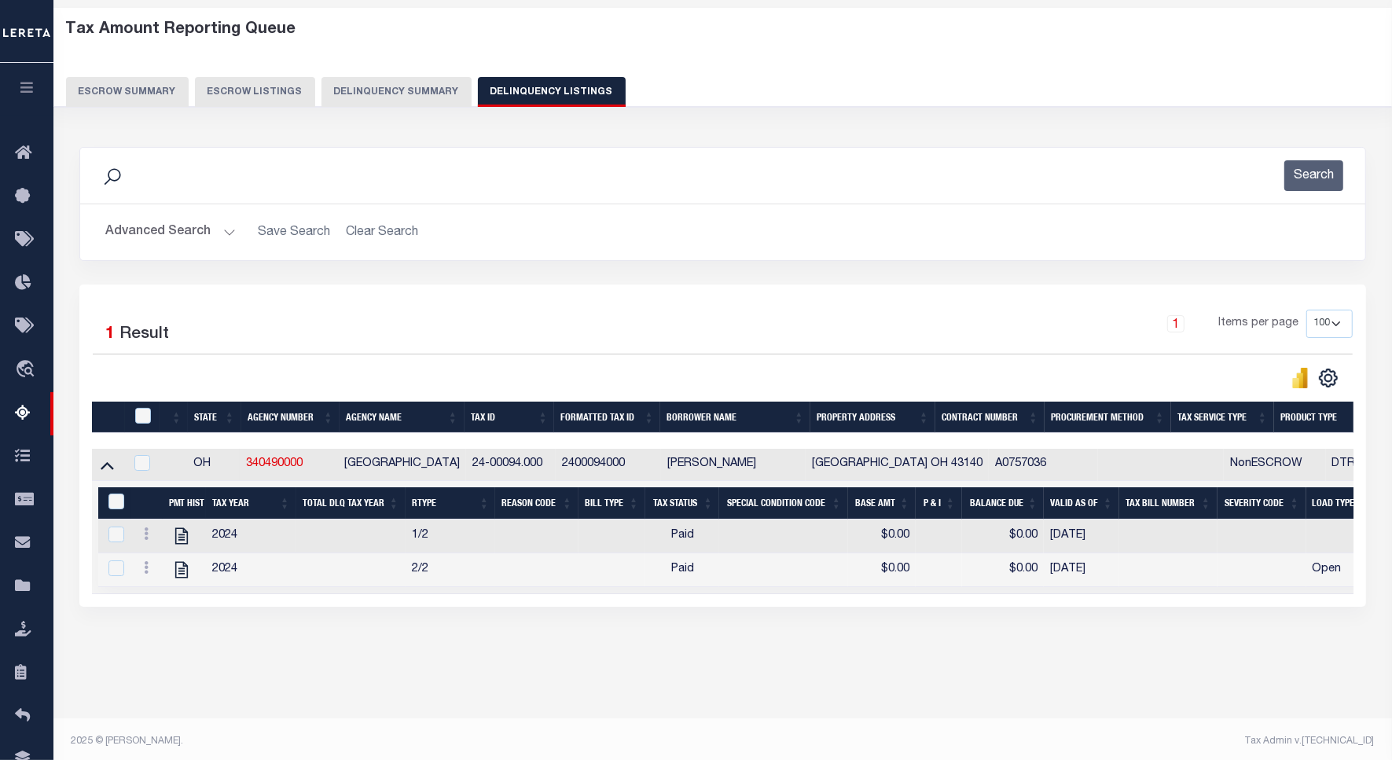
scroll to position [72, 0]
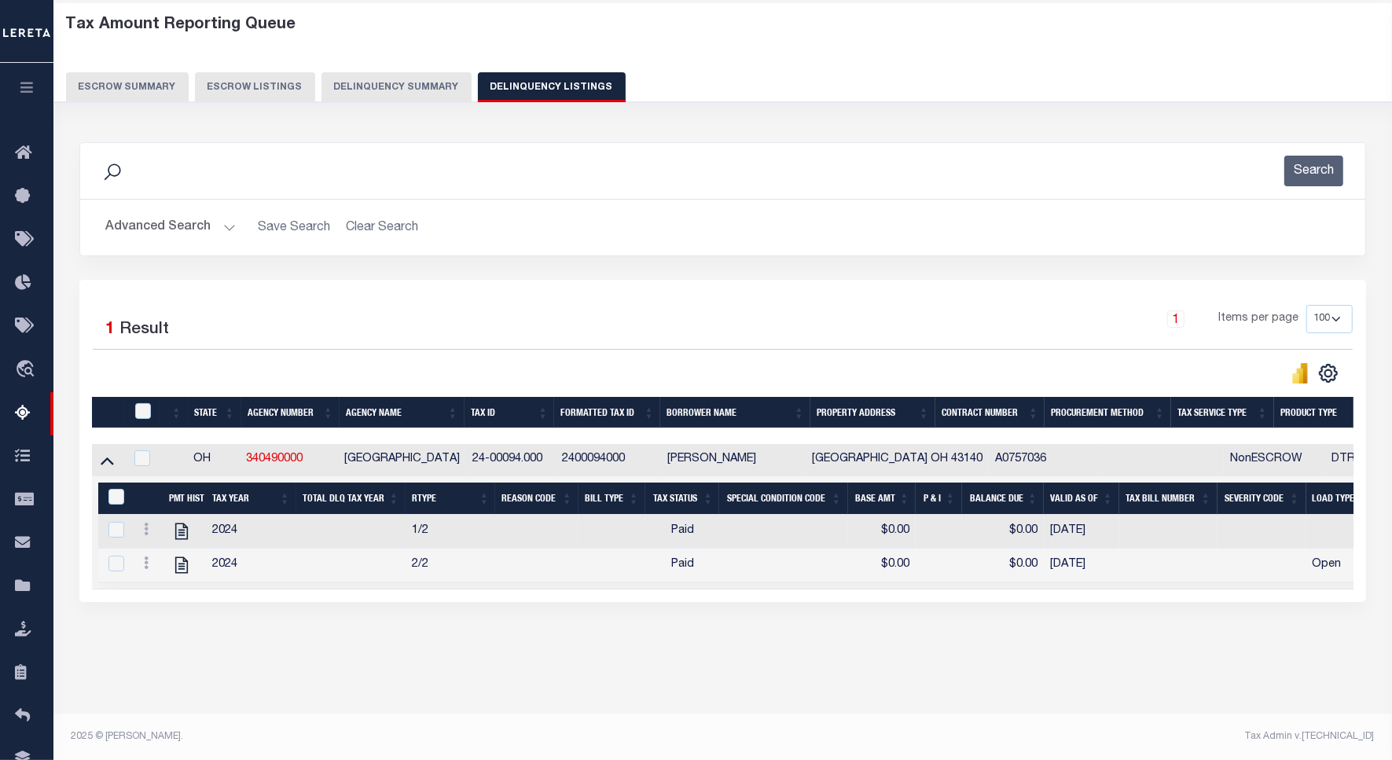
click at [154, 229] on button "Advanced Search" at bounding box center [170, 227] width 130 height 31
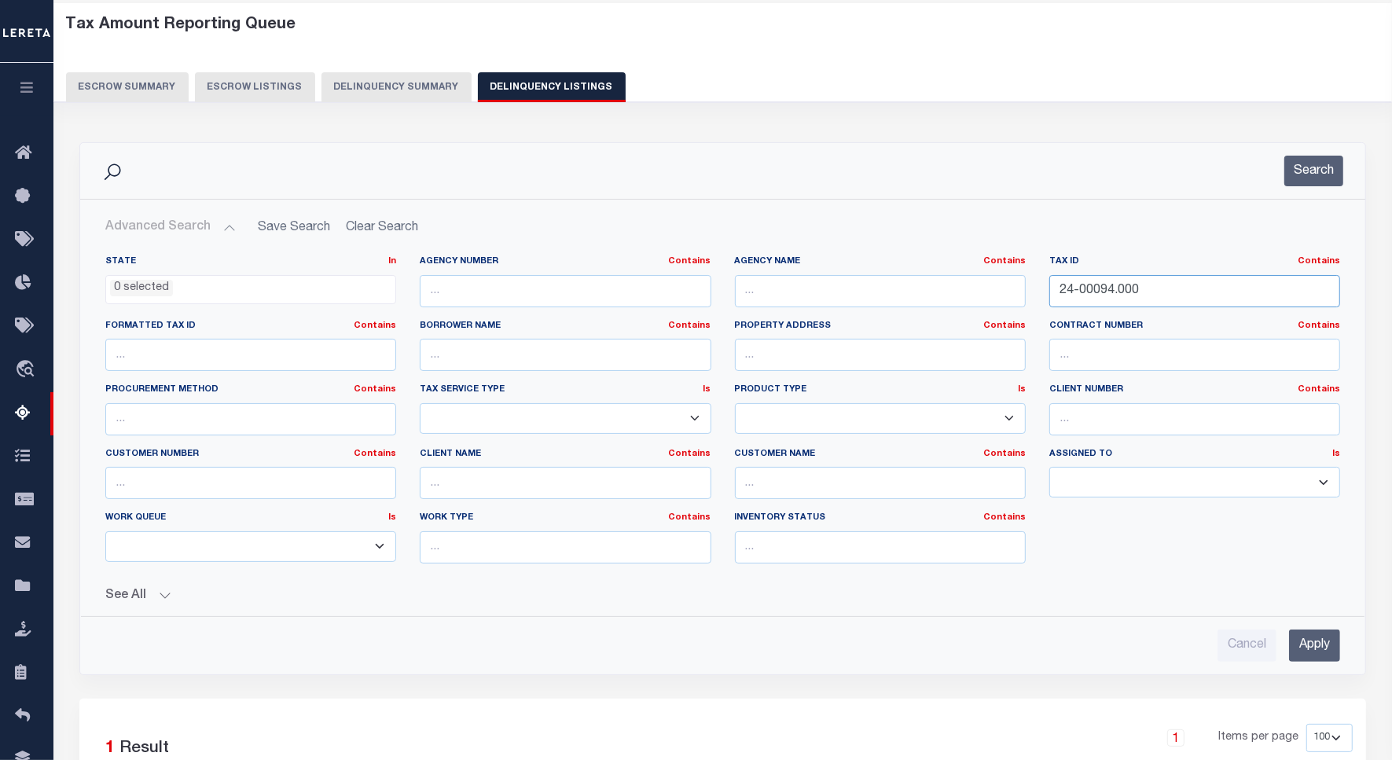
click at [1110, 288] on input "24-00094.000" at bounding box center [1194, 291] width 291 height 32
type input "24-00095.000"
click at [1322, 186] on div "Search" at bounding box center [722, 171] width 1285 height 56
click at [1323, 178] on button "Search" at bounding box center [1313, 171] width 59 height 31
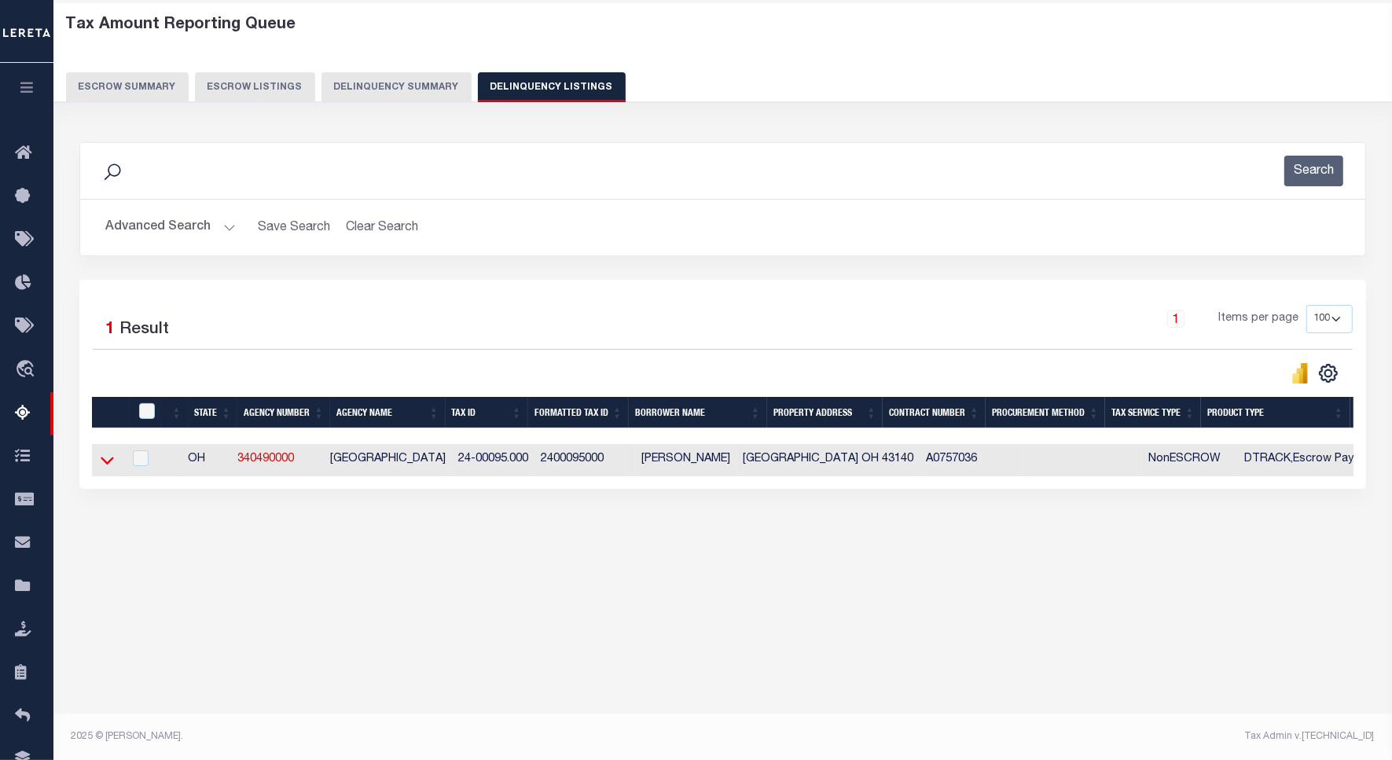
click at [104, 464] on icon at bounding box center [107, 460] width 13 height 17
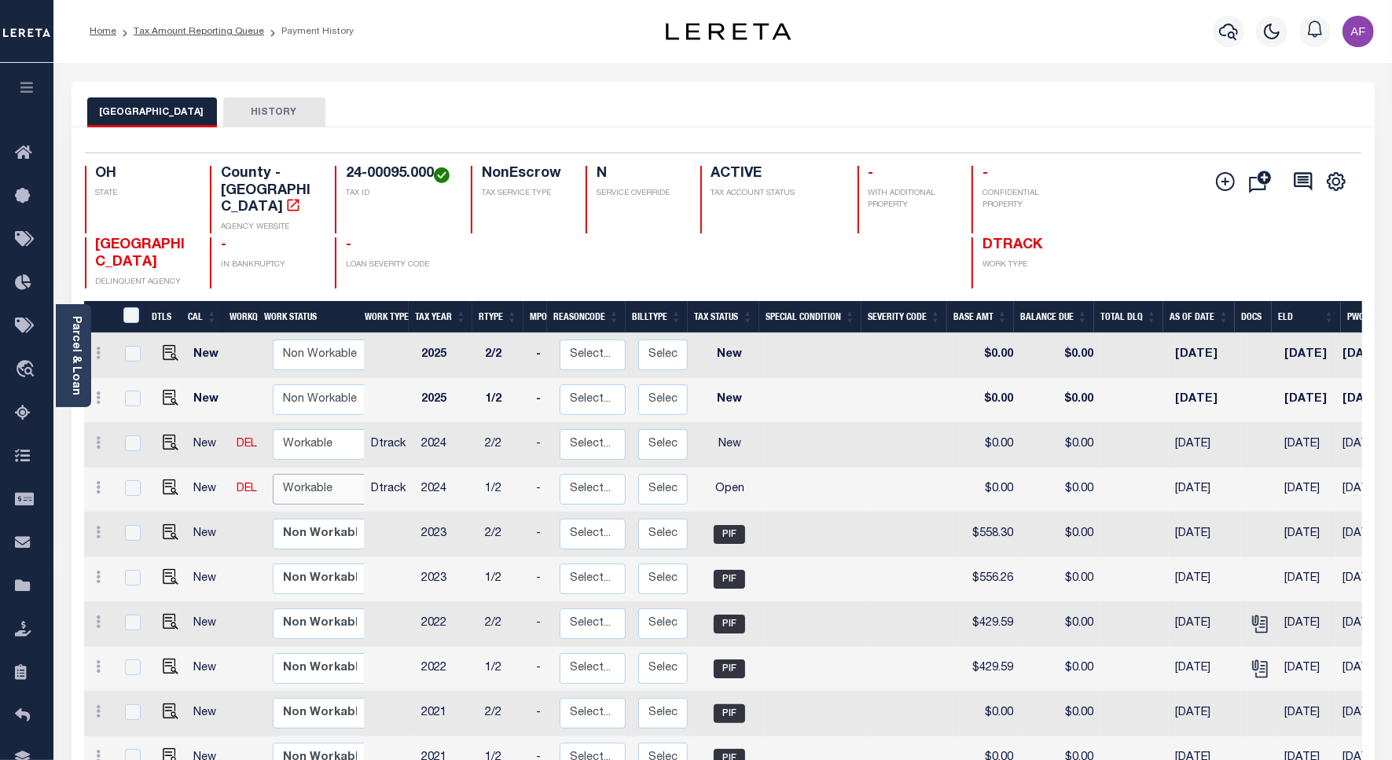
click at [288, 475] on select "Non Workable Workable" at bounding box center [320, 489] width 94 height 31
checkbox input "true"
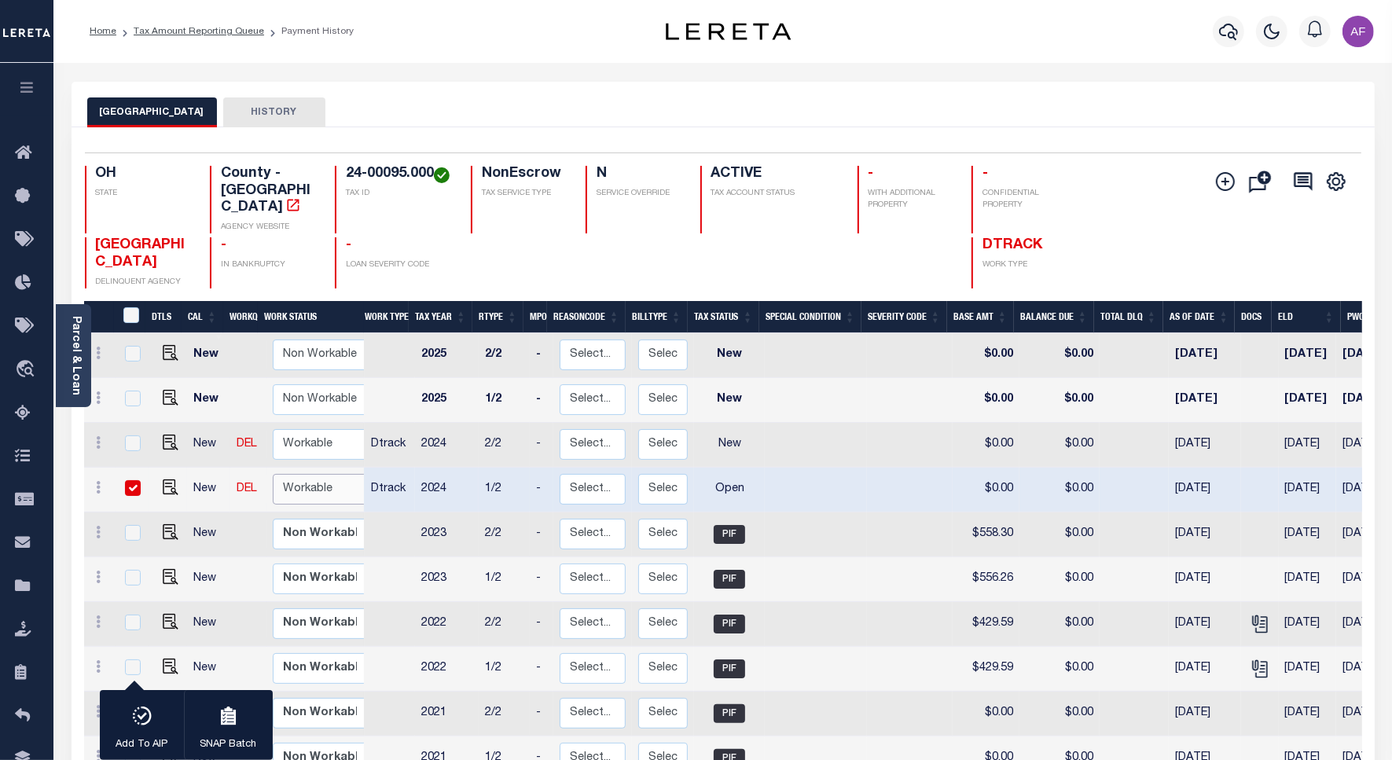
select select "true"
click at [273, 474] on select "Non Workable Workable" at bounding box center [320, 489] width 94 height 31
checkbox input "false"
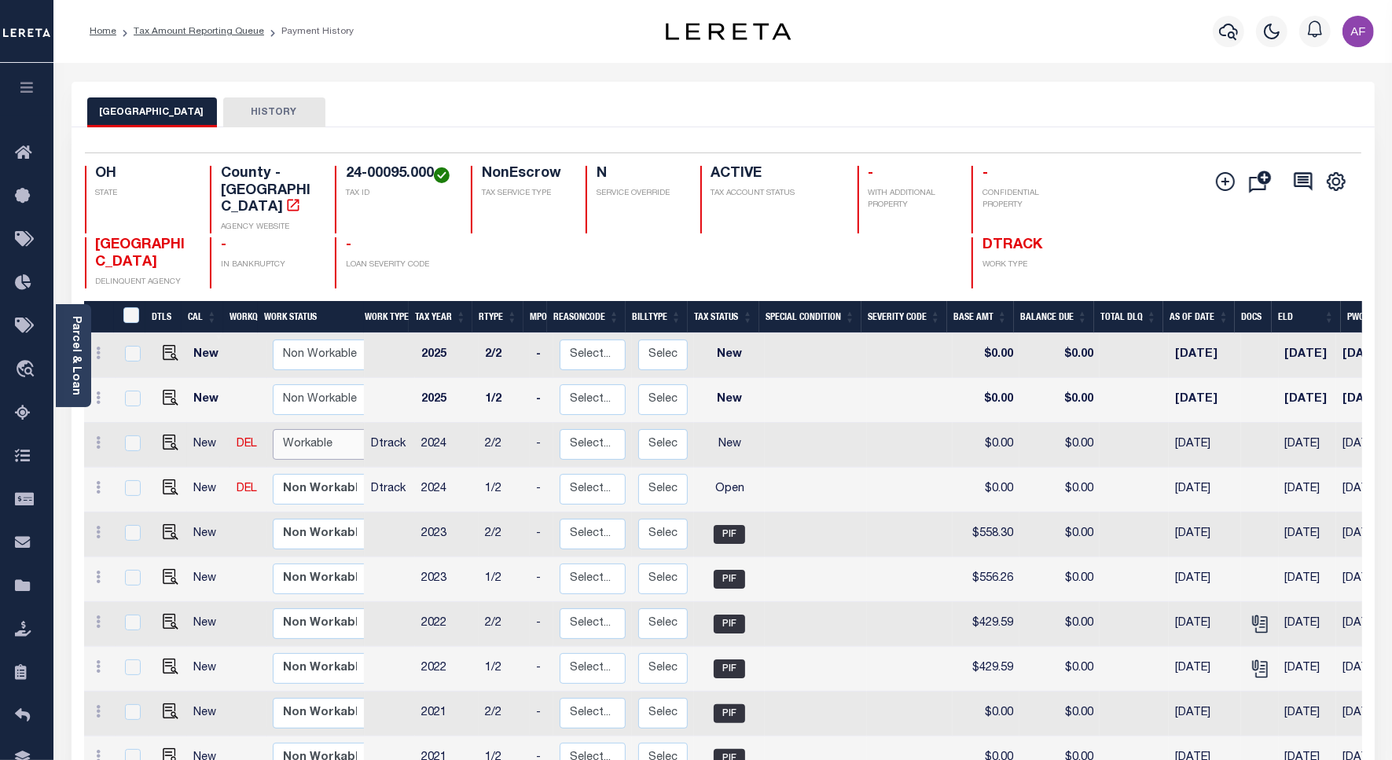
click at [308, 435] on select "Non Workable Workable" at bounding box center [320, 444] width 94 height 31
checkbox input "true"
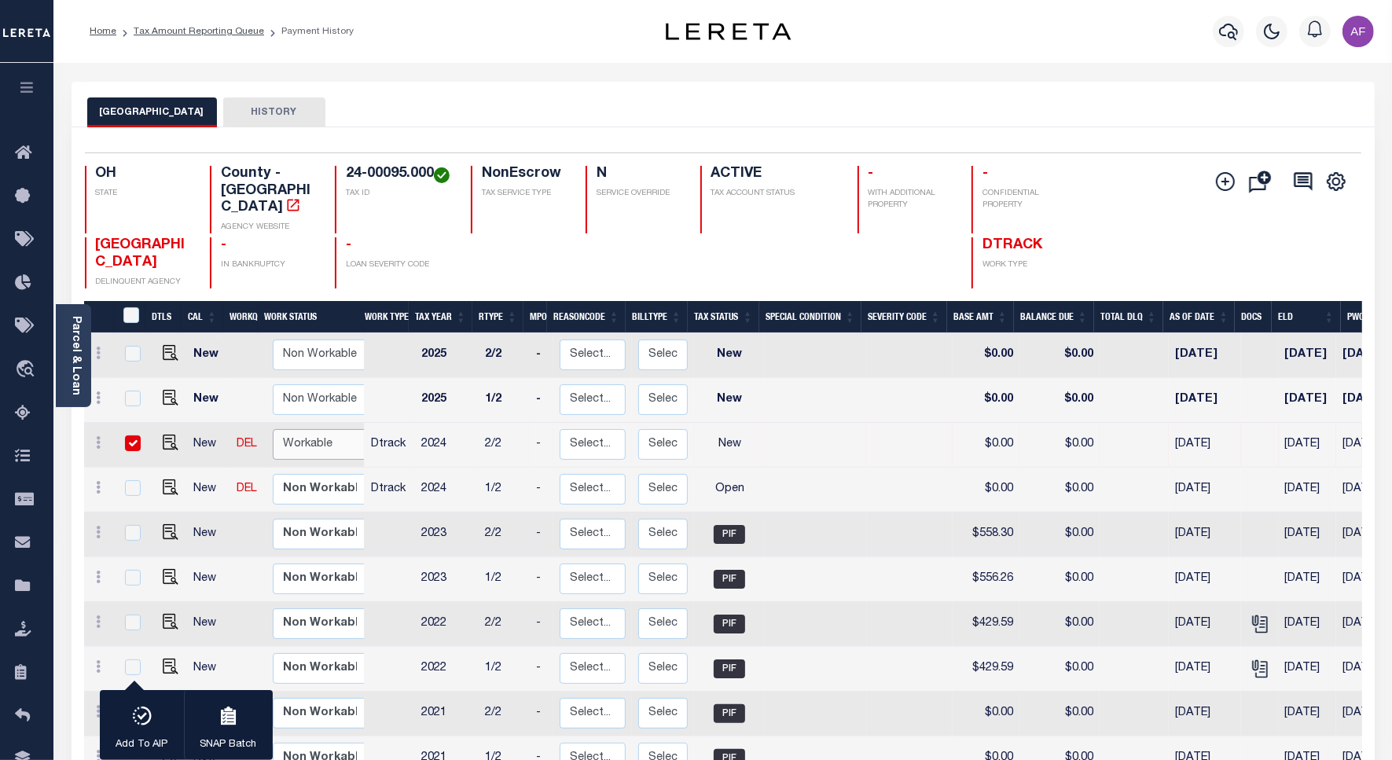
select select "true"
click at [273, 429] on select "Non Workable Workable" at bounding box center [320, 444] width 94 height 31
checkbox input "false"
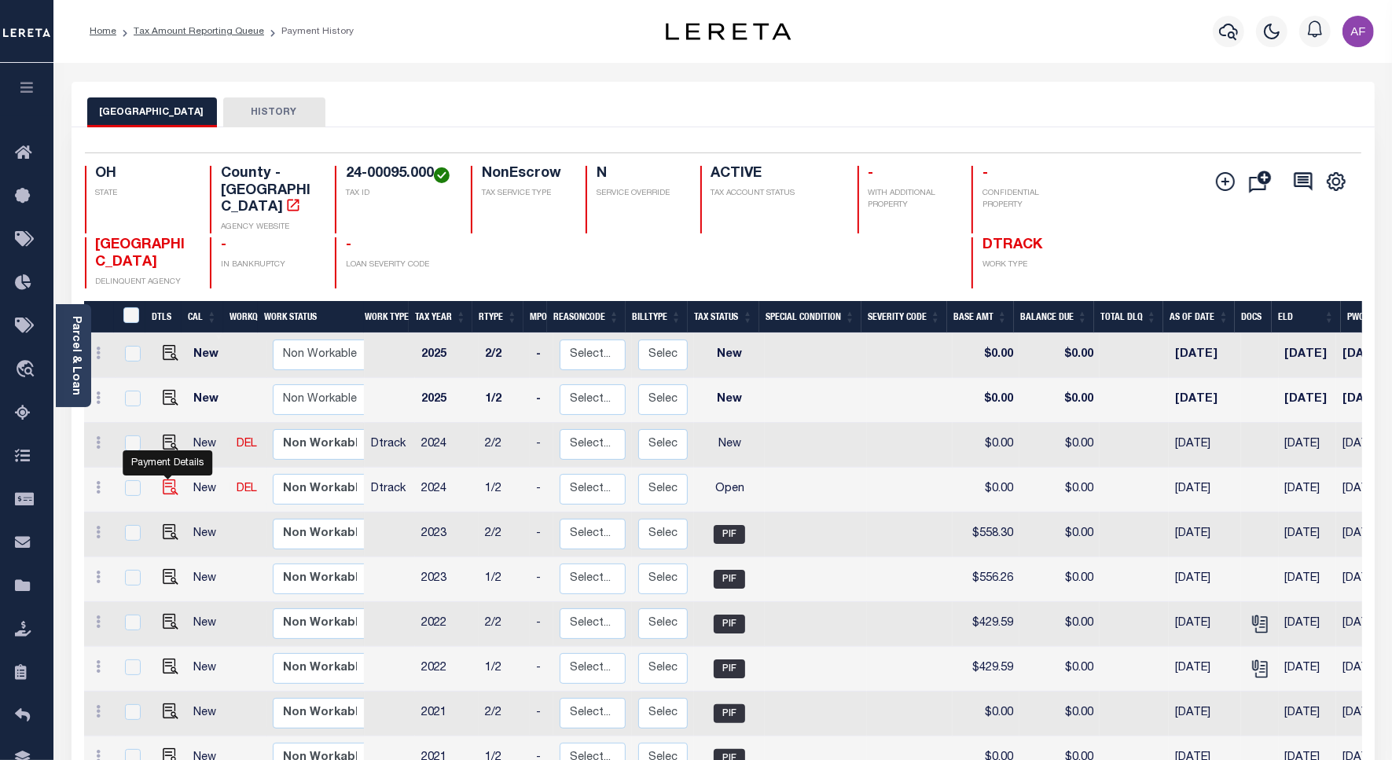
click at [165, 479] on img "" at bounding box center [171, 487] width 16 height 16
checkbox input "true"
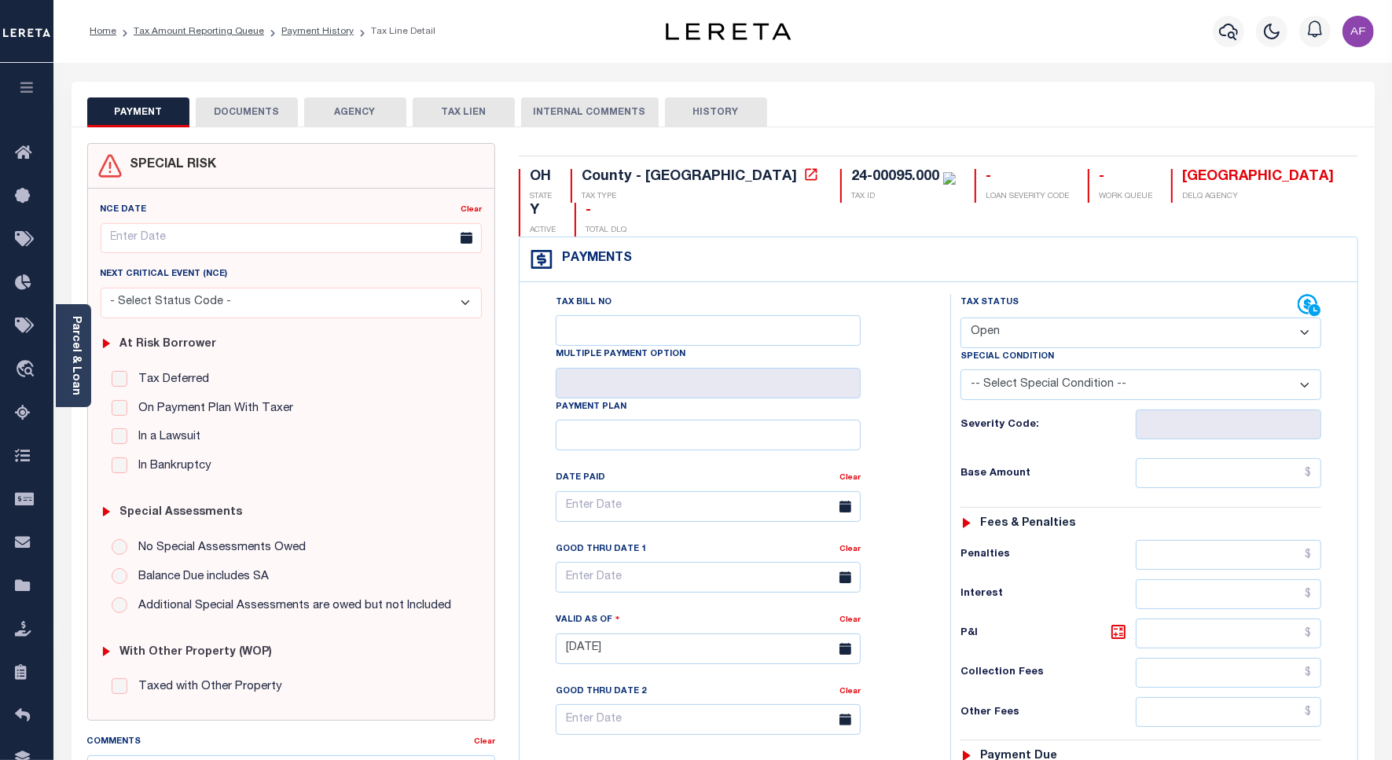
click at [1016, 317] on select "- Select Status Code - Open Due/Unpaid Paid Incomplete No Tax Due Internal Refu…" at bounding box center [1140, 332] width 361 height 31
select select "PYD"
click at [960, 317] on select "- Select Status Code - Open Due/Unpaid Paid Incomplete No Tax Due Internal Refu…" at bounding box center [1140, 332] width 361 height 31
type input "[DATE]"
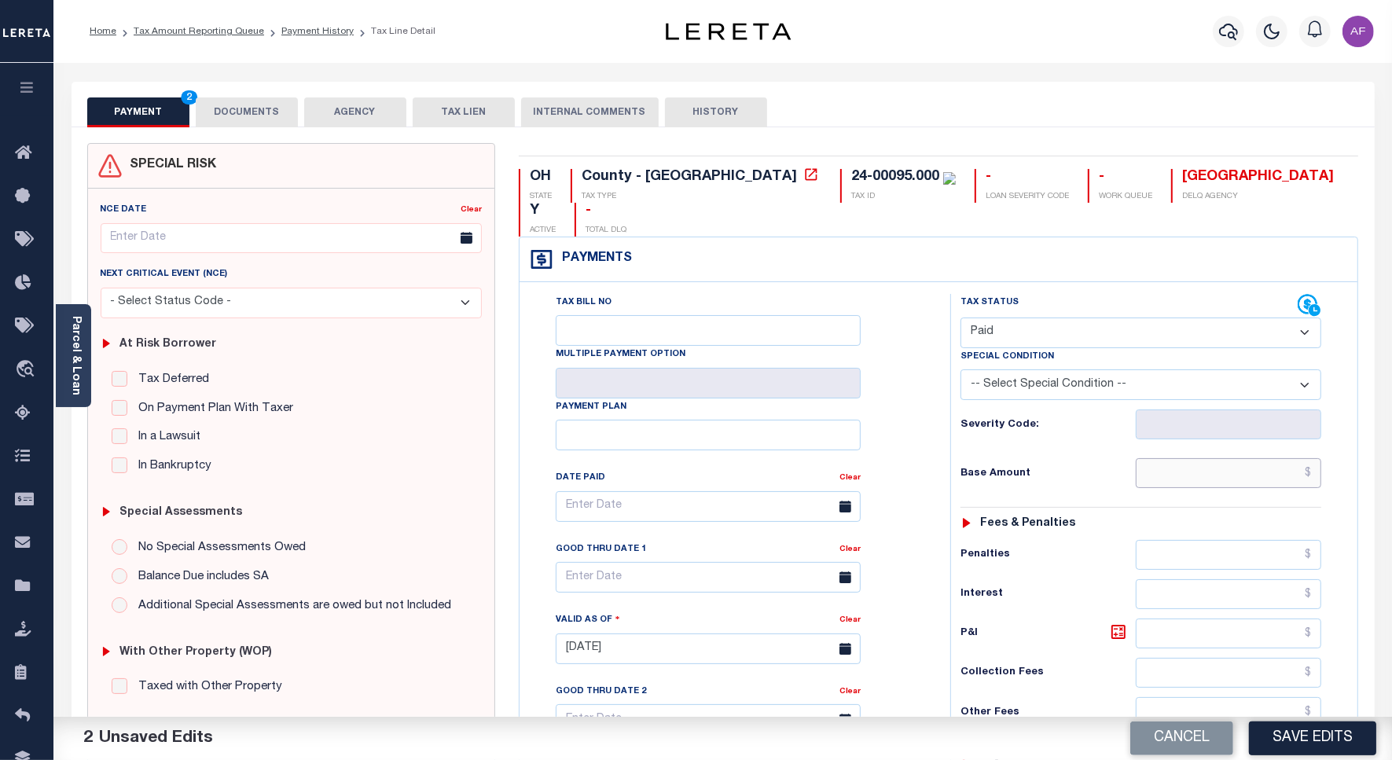
click at [1218, 458] on input "text" at bounding box center [1228, 473] width 185 height 30
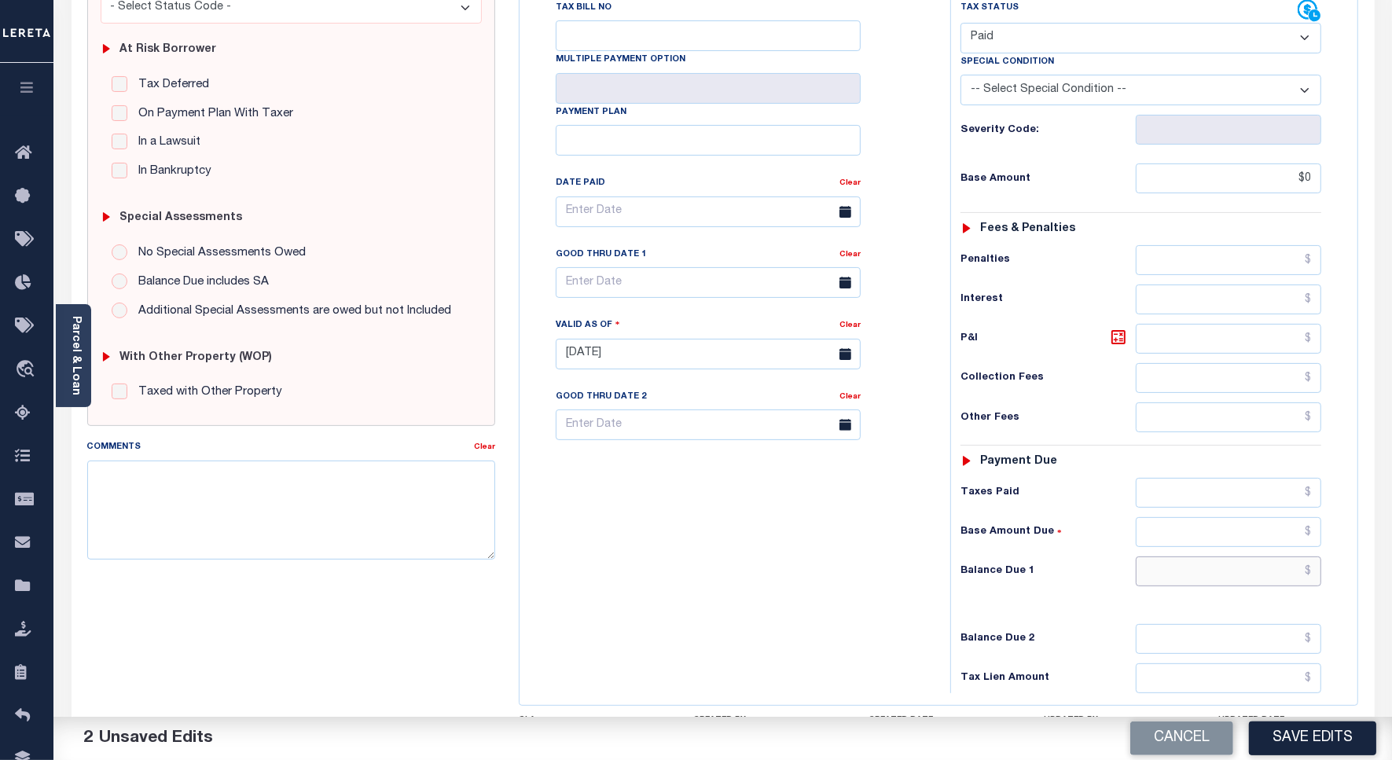
type input "$0.00"
click at [1283, 556] on input "text" at bounding box center [1228, 571] width 185 height 30
type input "$0.00"
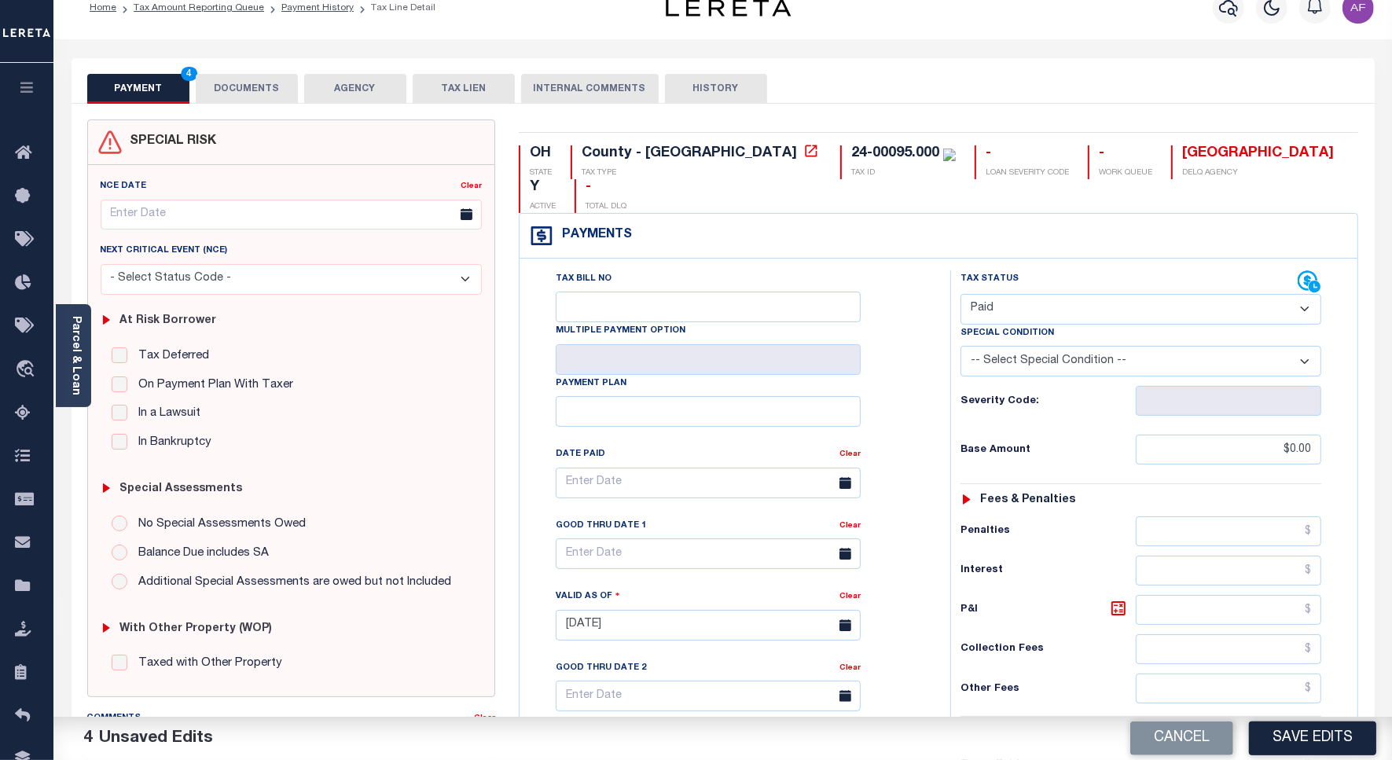
scroll to position [0, 0]
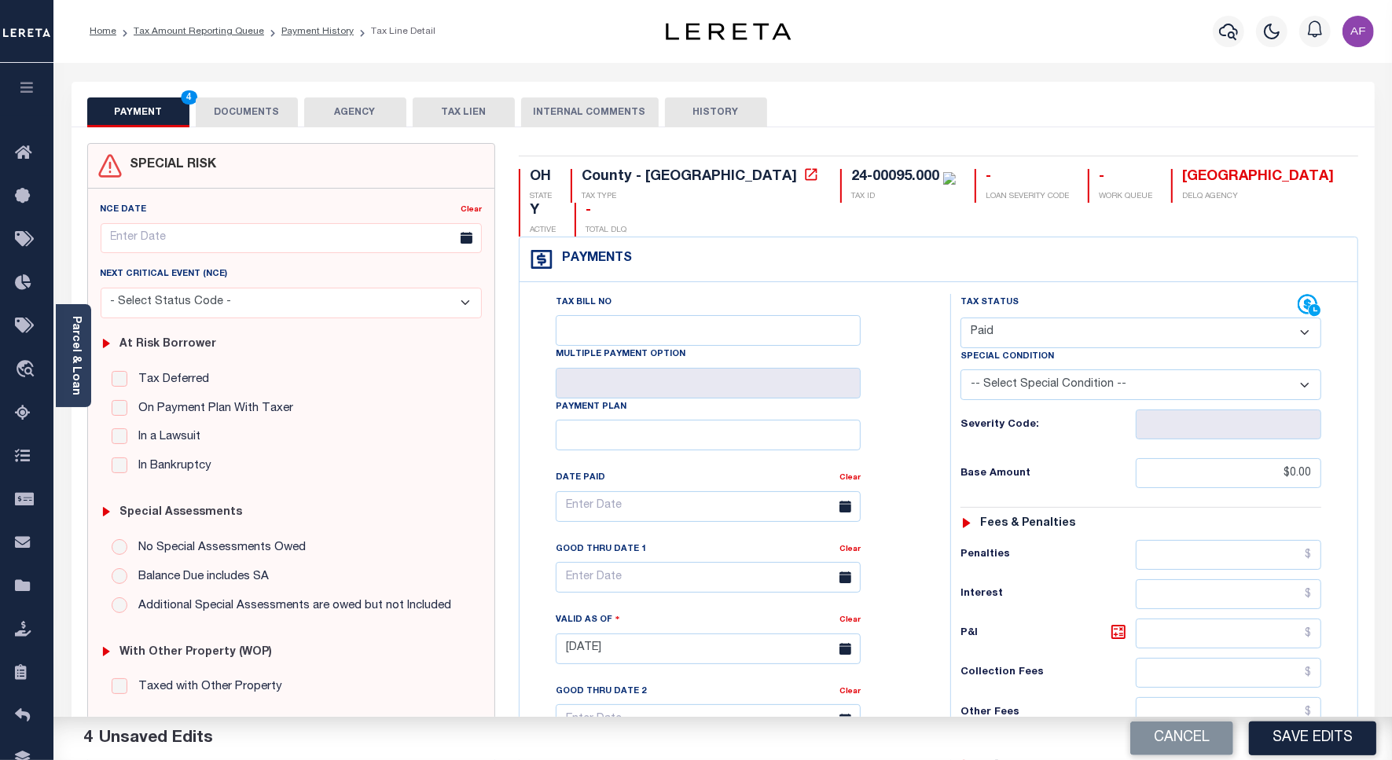
click at [230, 108] on button "DOCUMENTS" at bounding box center [247, 112] width 102 height 30
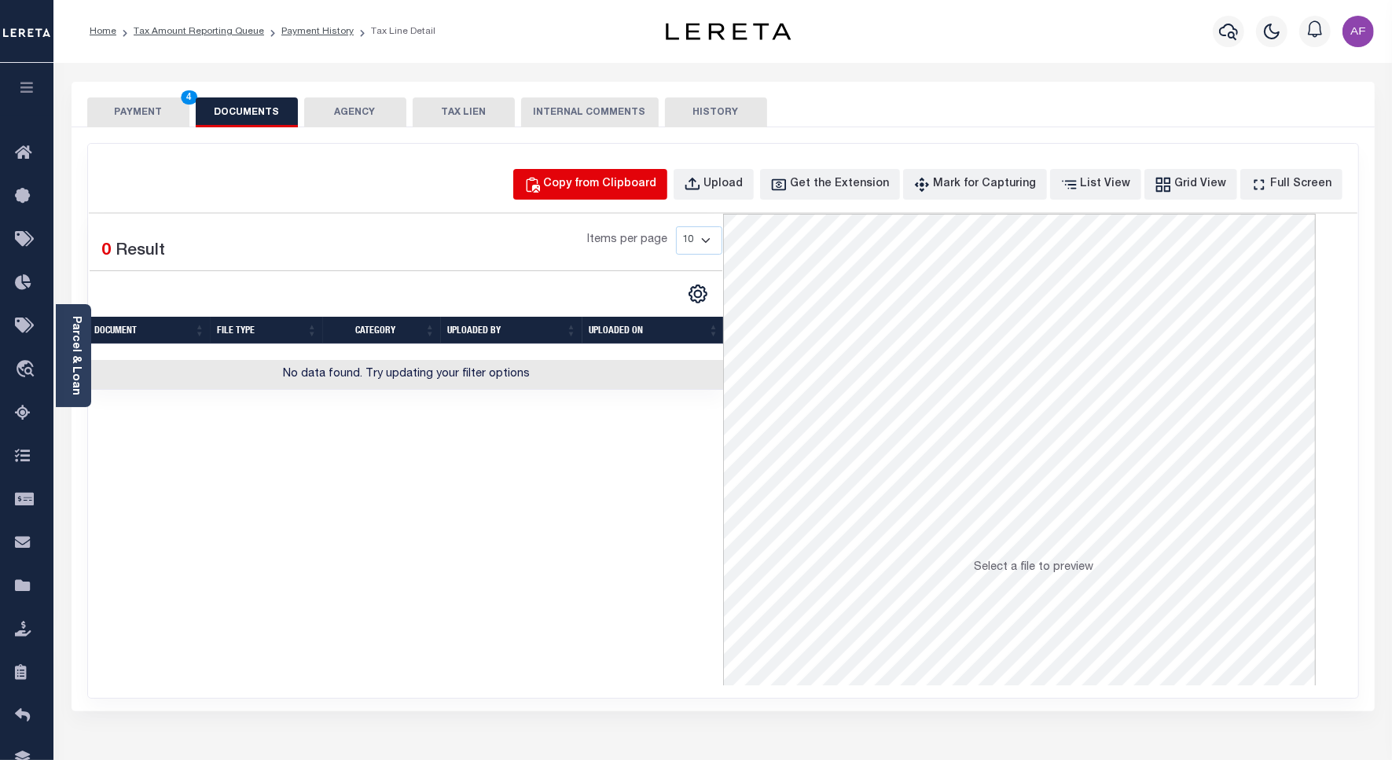
click at [621, 186] on div "Copy from Clipboard" at bounding box center [600, 184] width 113 height 17
select select "POP"
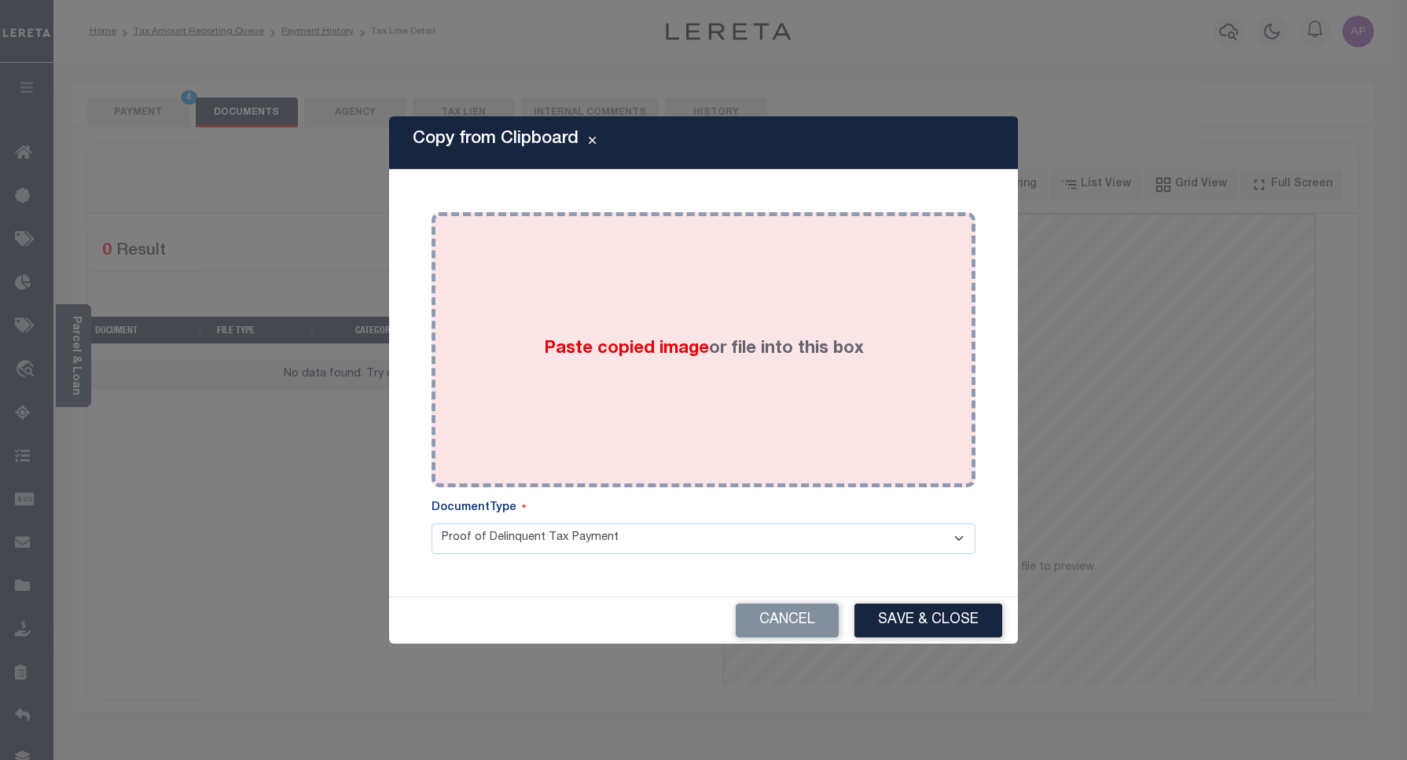
click at [562, 281] on div "Paste copied image or file into this box" at bounding box center [703, 349] width 520 height 251
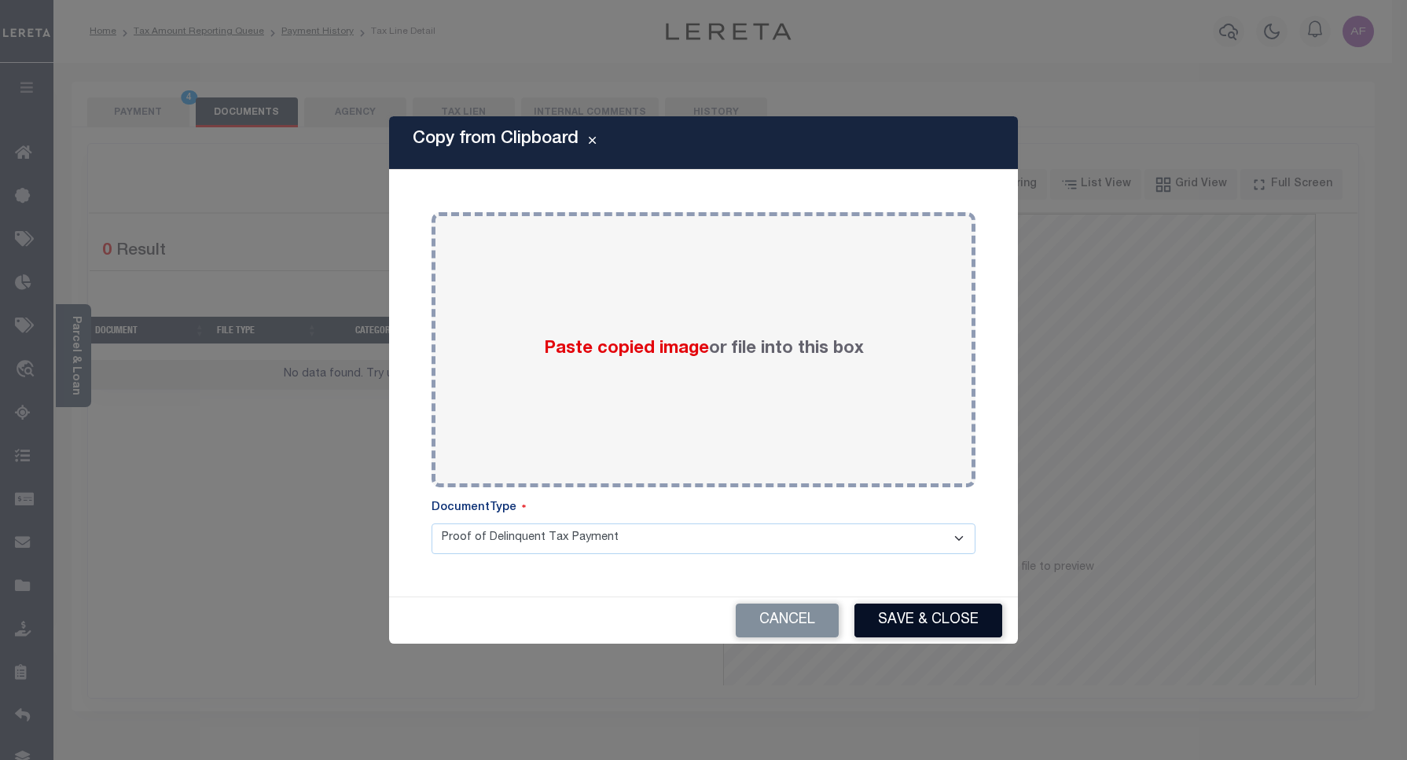
click at [918, 634] on button "Save & Close" at bounding box center [928, 621] width 148 height 34
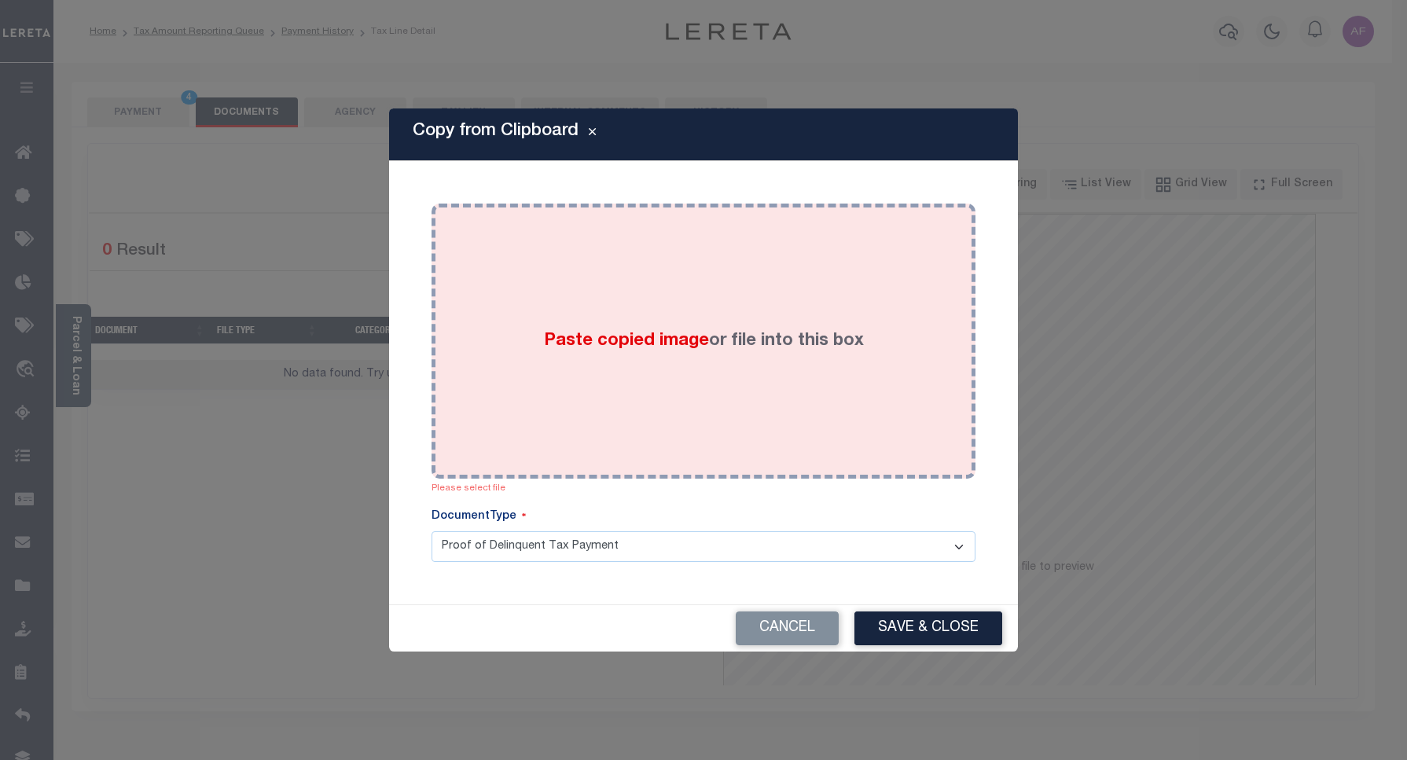
click at [655, 395] on div "Paste copied image or file into this box" at bounding box center [703, 340] width 520 height 251
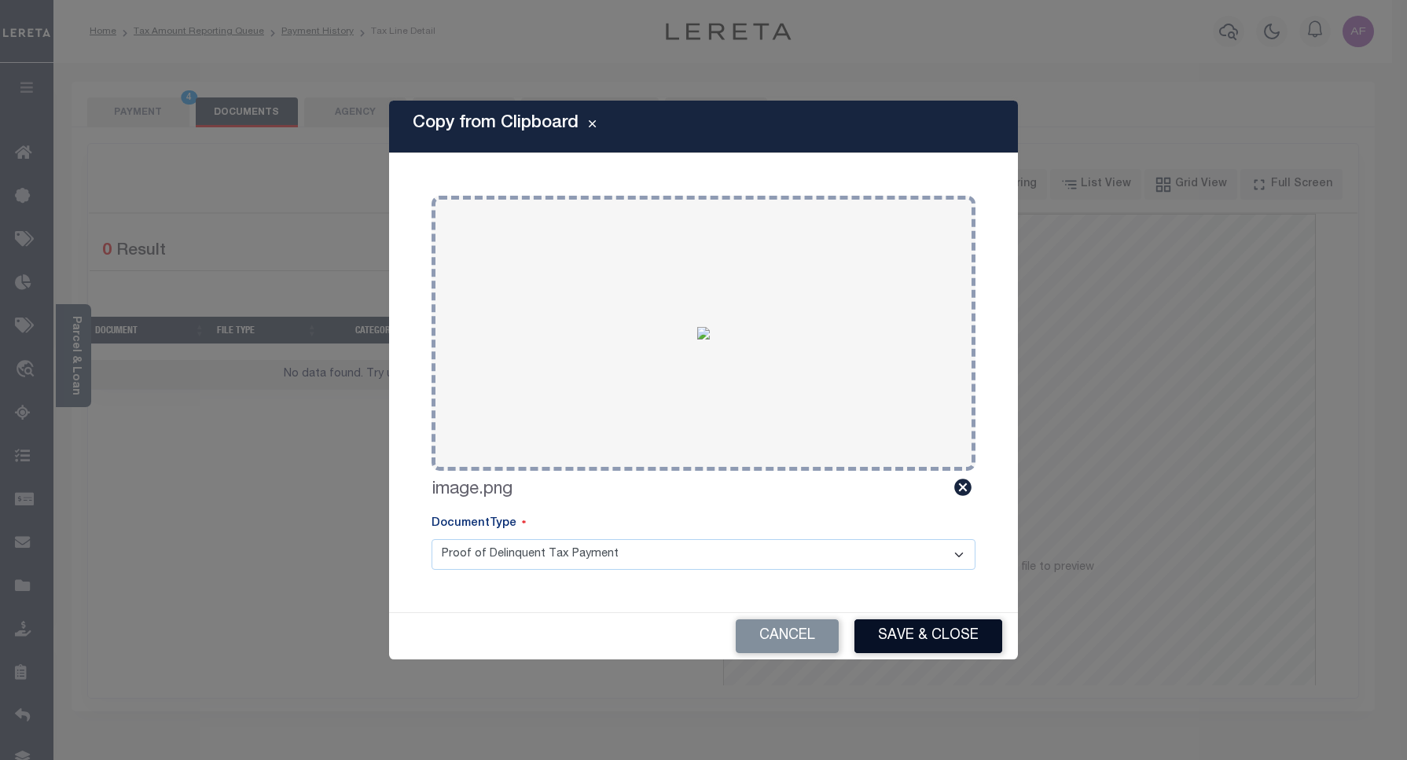
click at [900, 626] on button "Save & Close" at bounding box center [928, 636] width 148 height 34
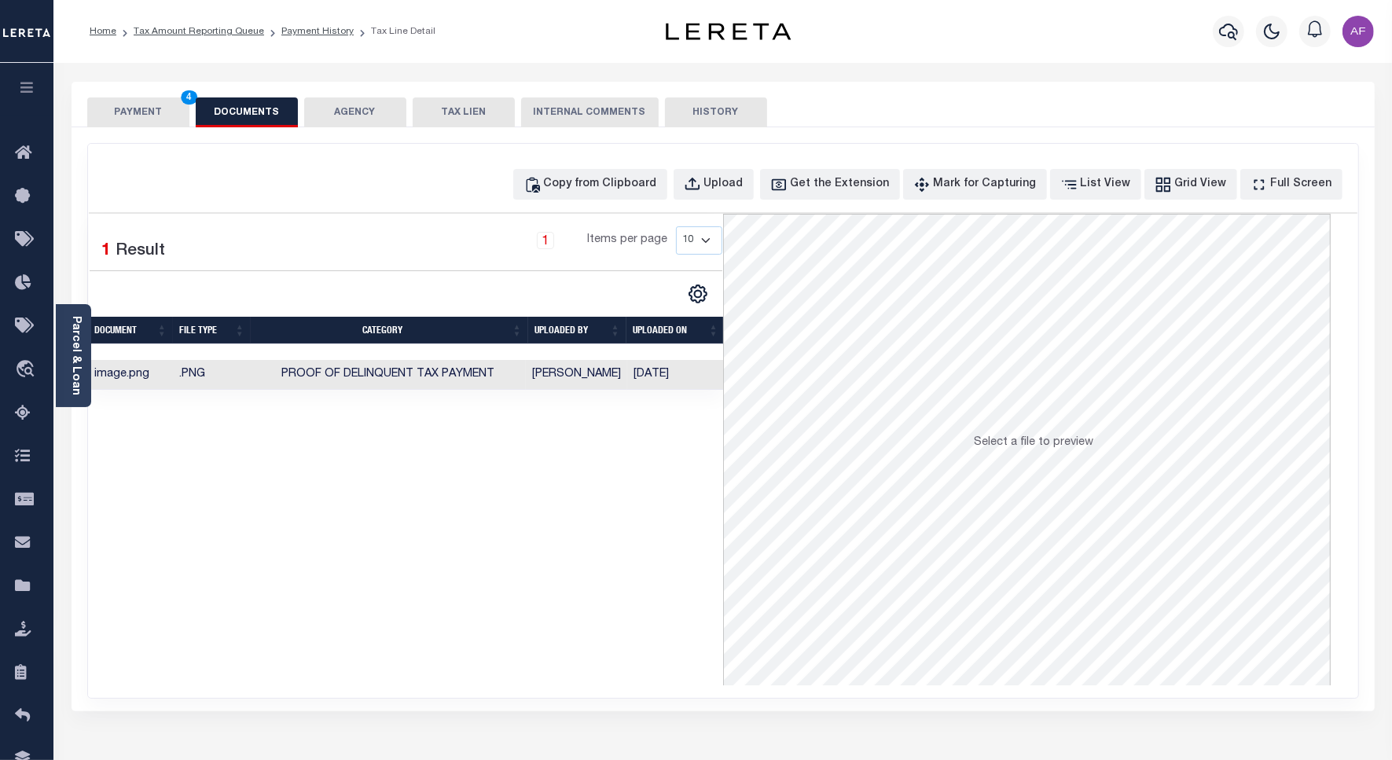
click at [124, 105] on button "PAYMENT 4" at bounding box center [138, 112] width 102 height 30
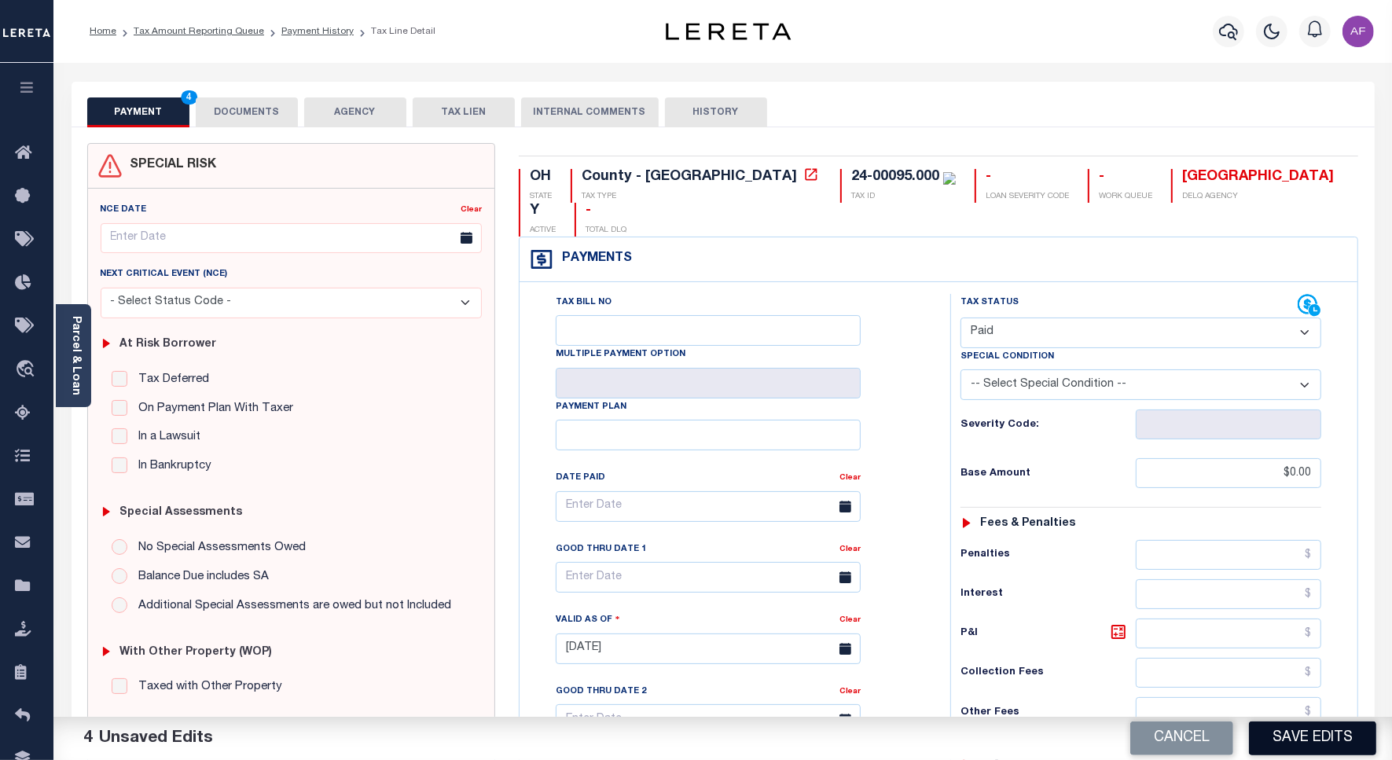
click at [1311, 741] on button "Save Edits" at bounding box center [1312, 738] width 127 height 34
checkbox input "false"
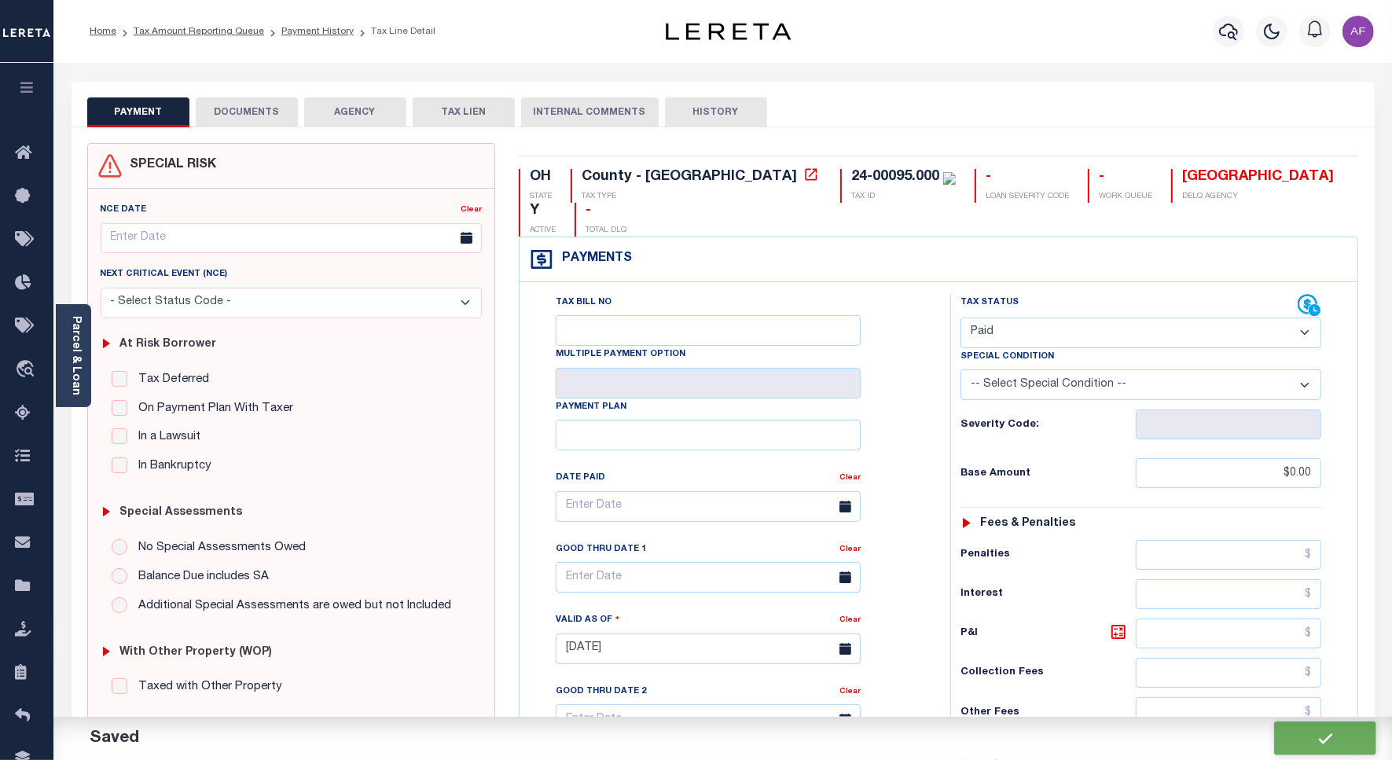
type input "$0"
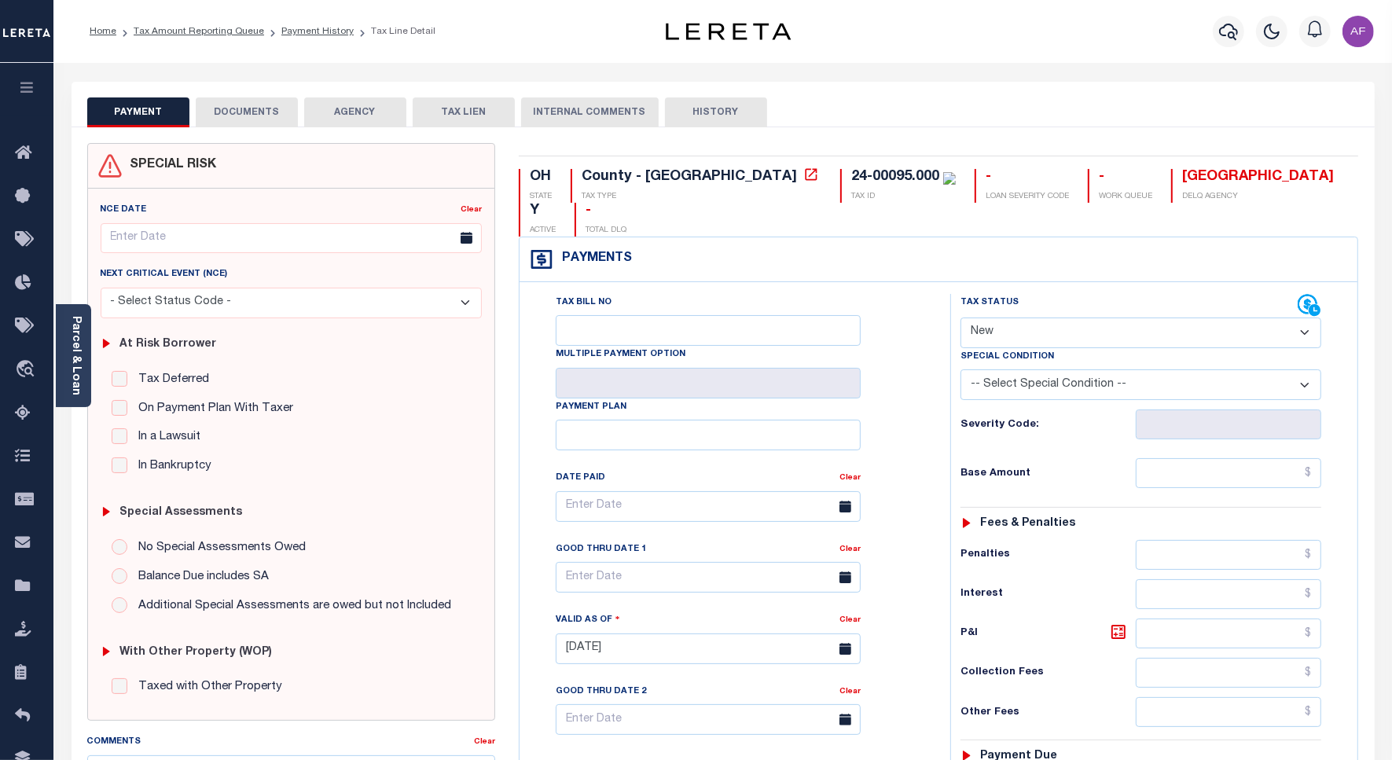
click at [1031, 317] on select "- Select Status Code - Open Due/Unpaid Paid Incomplete No Tax Due Internal Refu…" at bounding box center [1140, 332] width 361 height 31
select select "PYD"
click at [960, 317] on select "- Select Status Code - Open Due/Unpaid Paid Incomplete No Tax Due Internal Refu…" at bounding box center [1140, 332] width 361 height 31
type input "[DATE]"
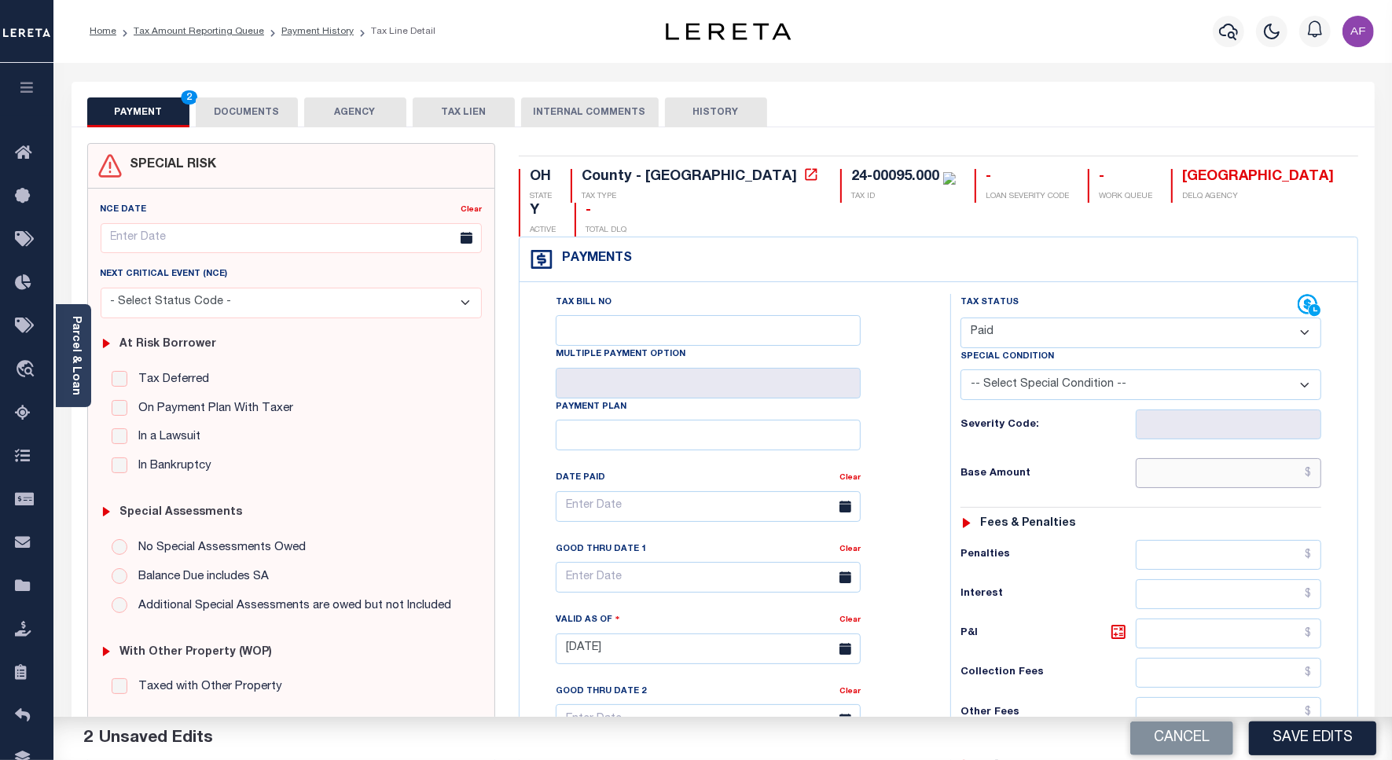
click at [1264, 458] on input "text" at bounding box center [1228, 473] width 185 height 30
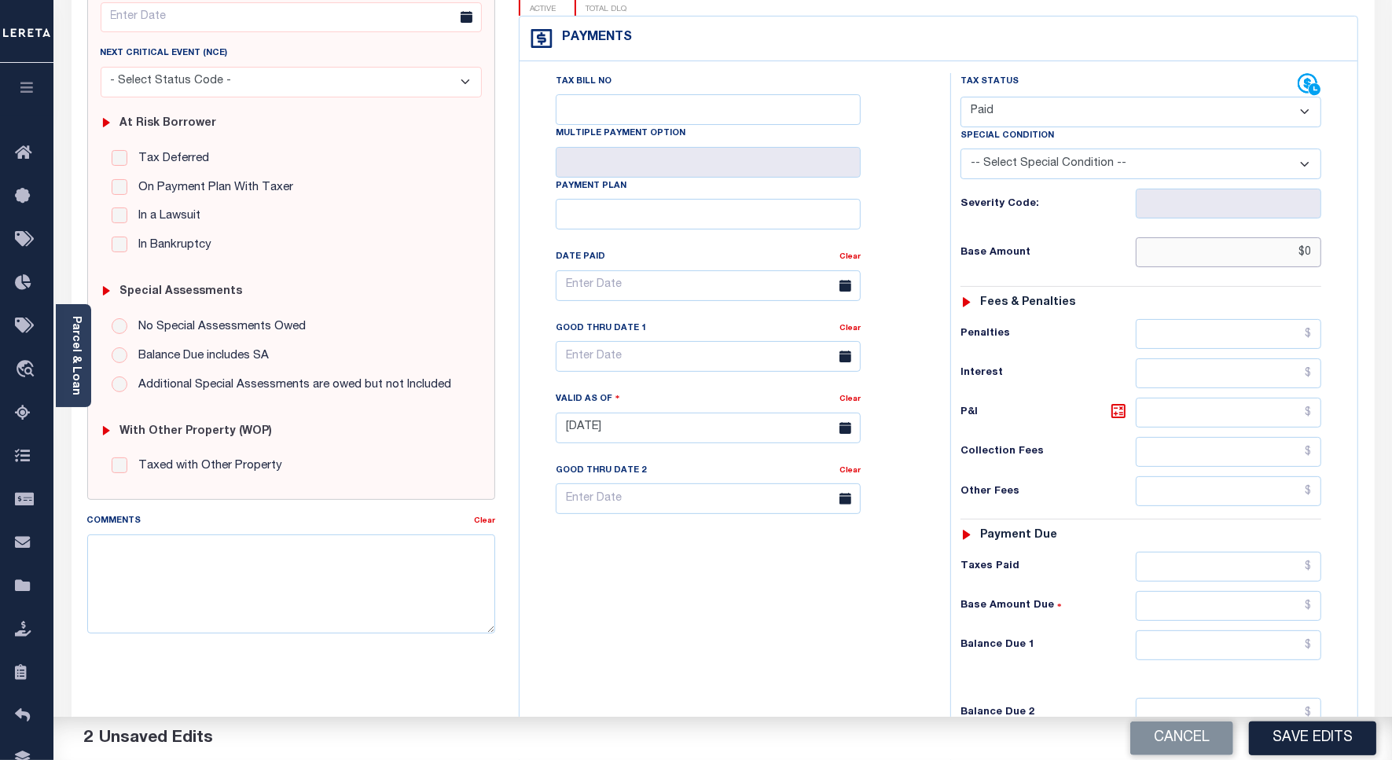
scroll to position [393, 0]
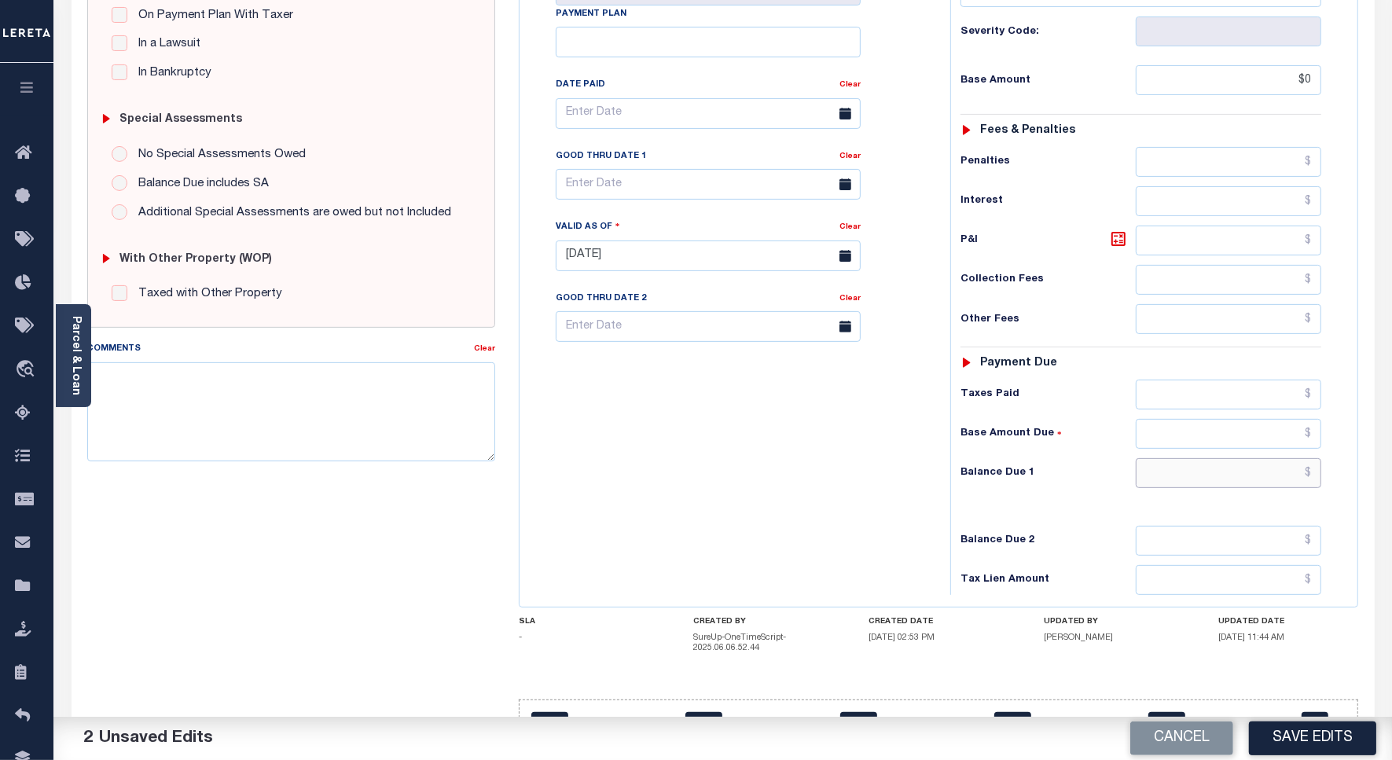
click at [1277, 458] on input "text" at bounding box center [1228, 473] width 185 height 30
type input "$0.00"
type input "$0"
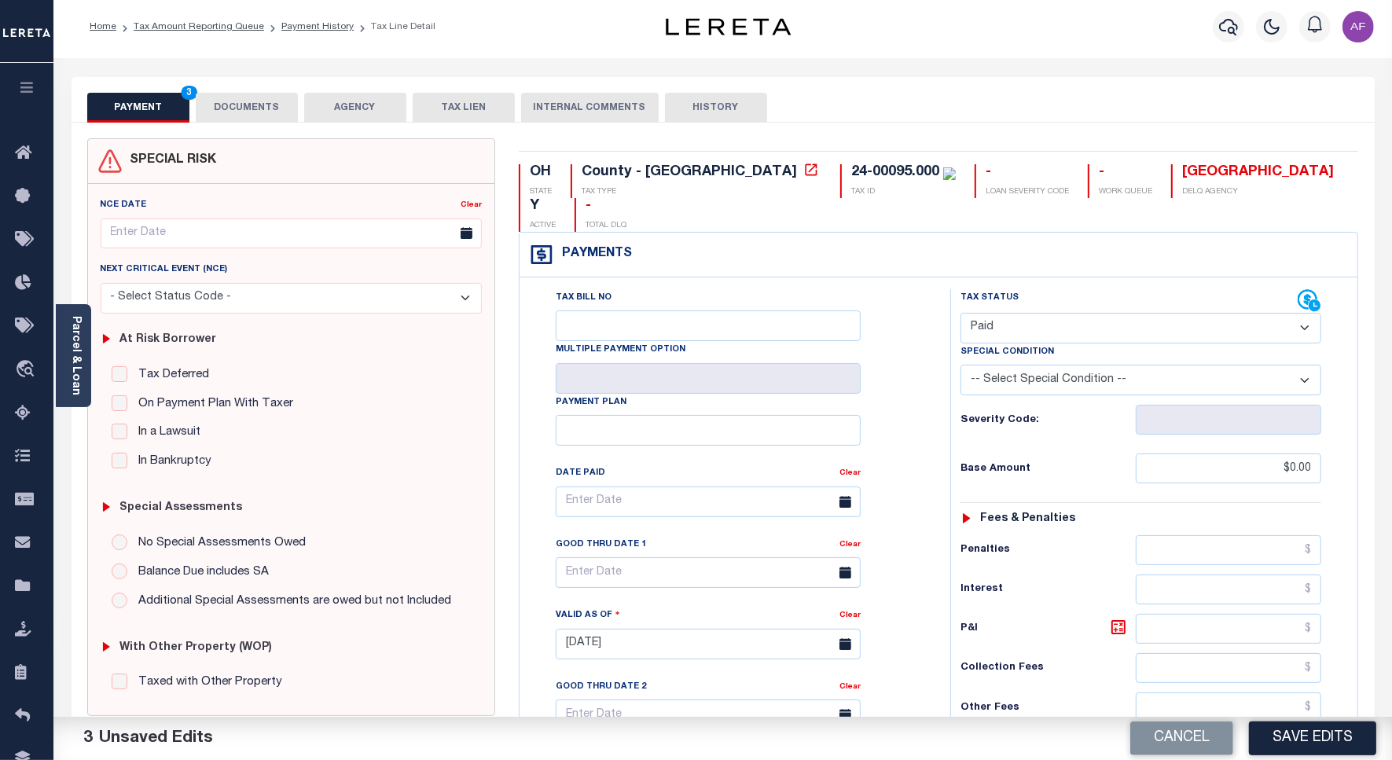
scroll to position [0, 0]
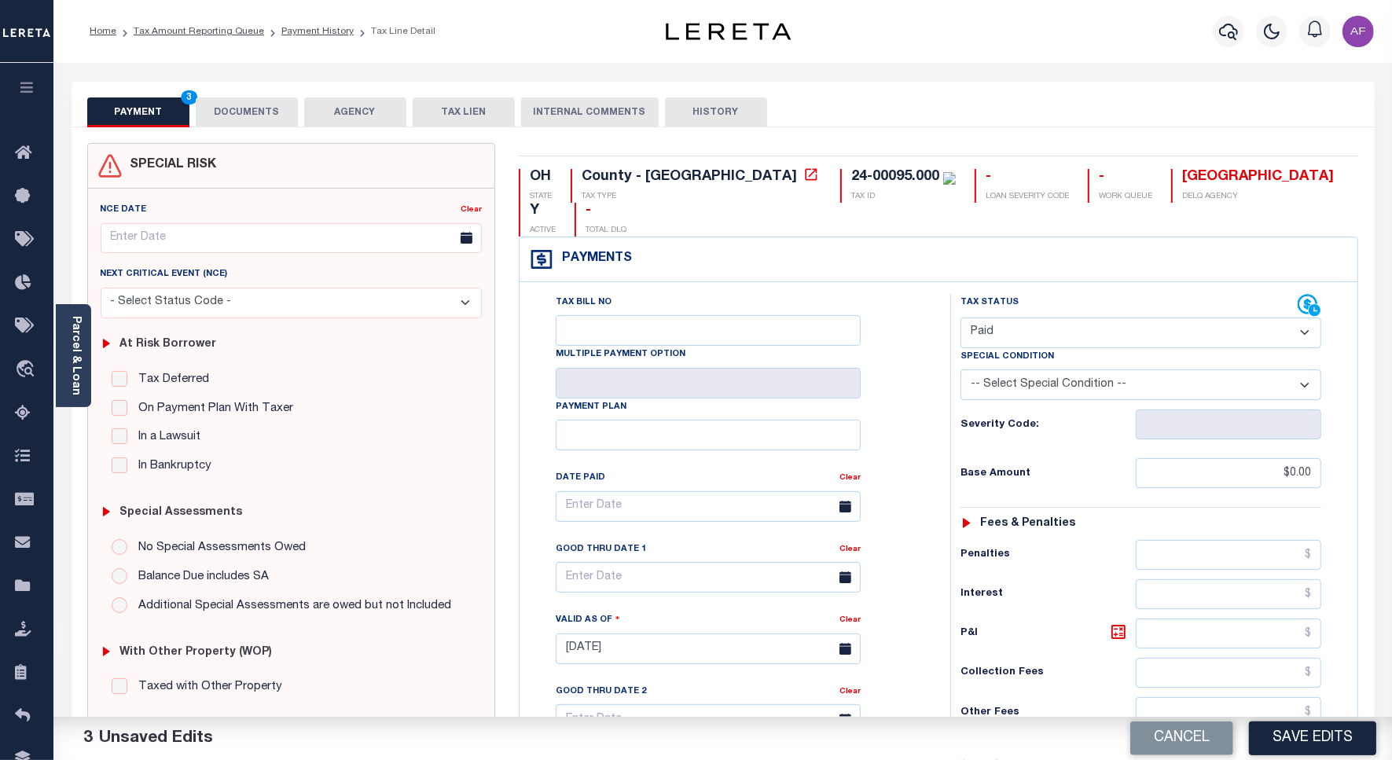
click at [233, 116] on button "DOCUMENTS" at bounding box center [247, 112] width 102 height 30
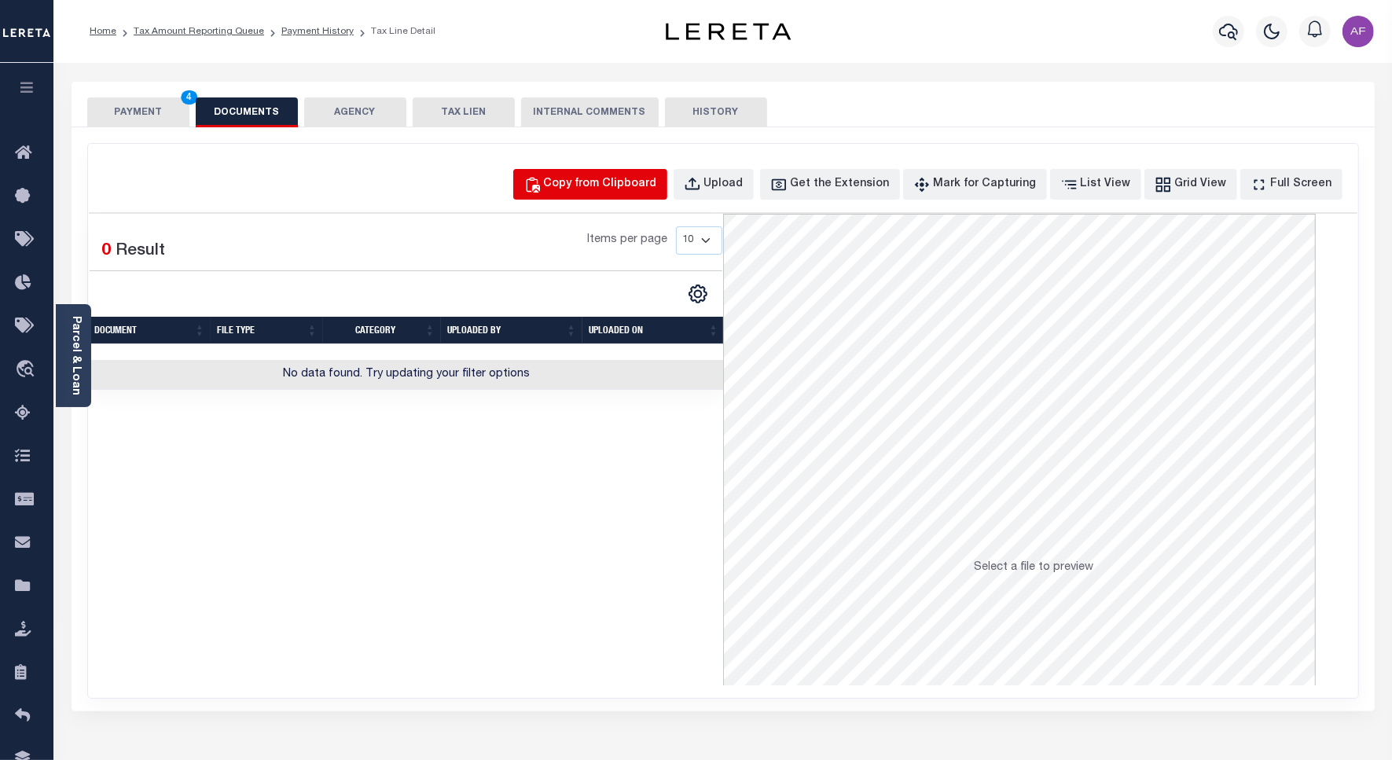
click at [629, 189] on div "Copy from Clipboard" at bounding box center [600, 184] width 113 height 17
select select "POP"
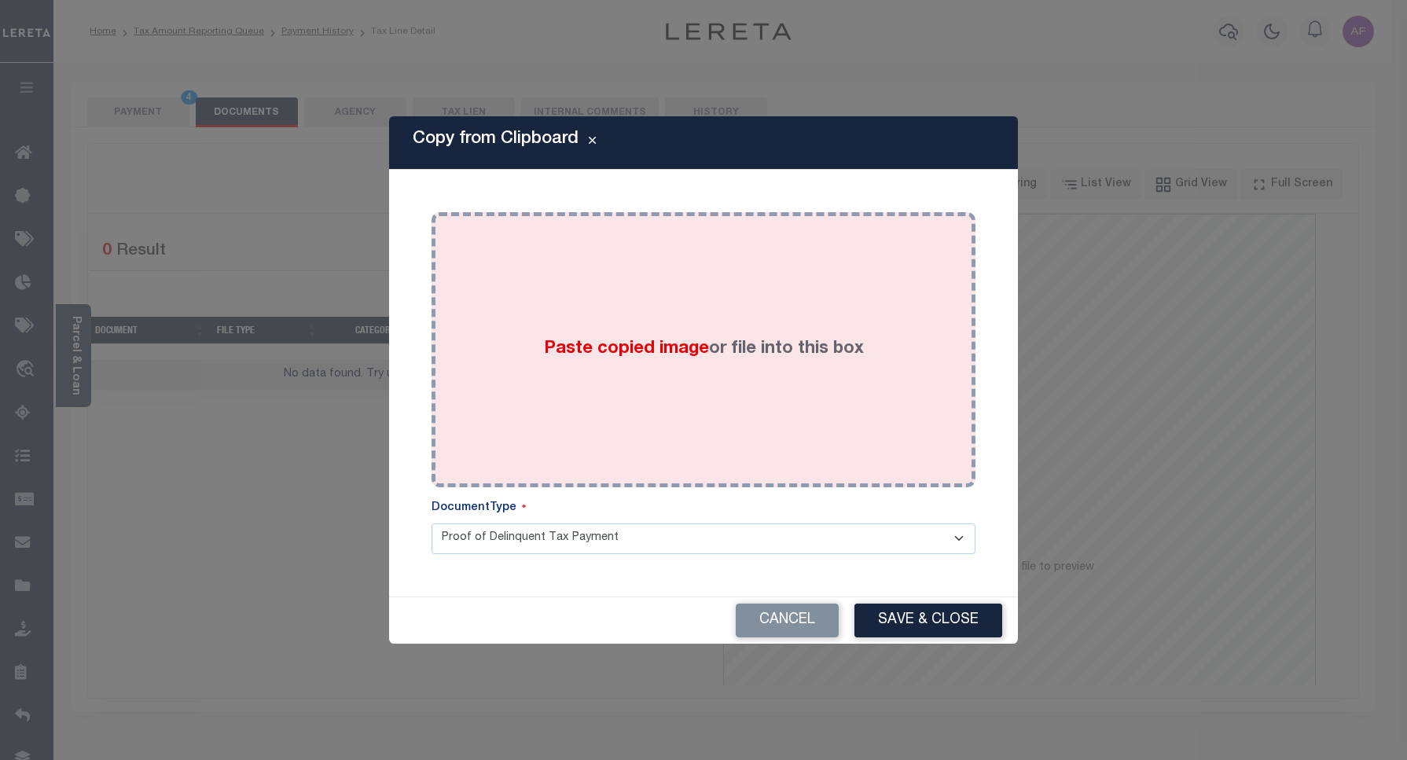
click at [727, 296] on div "Paste copied image or file into this box" at bounding box center [703, 349] width 520 height 251
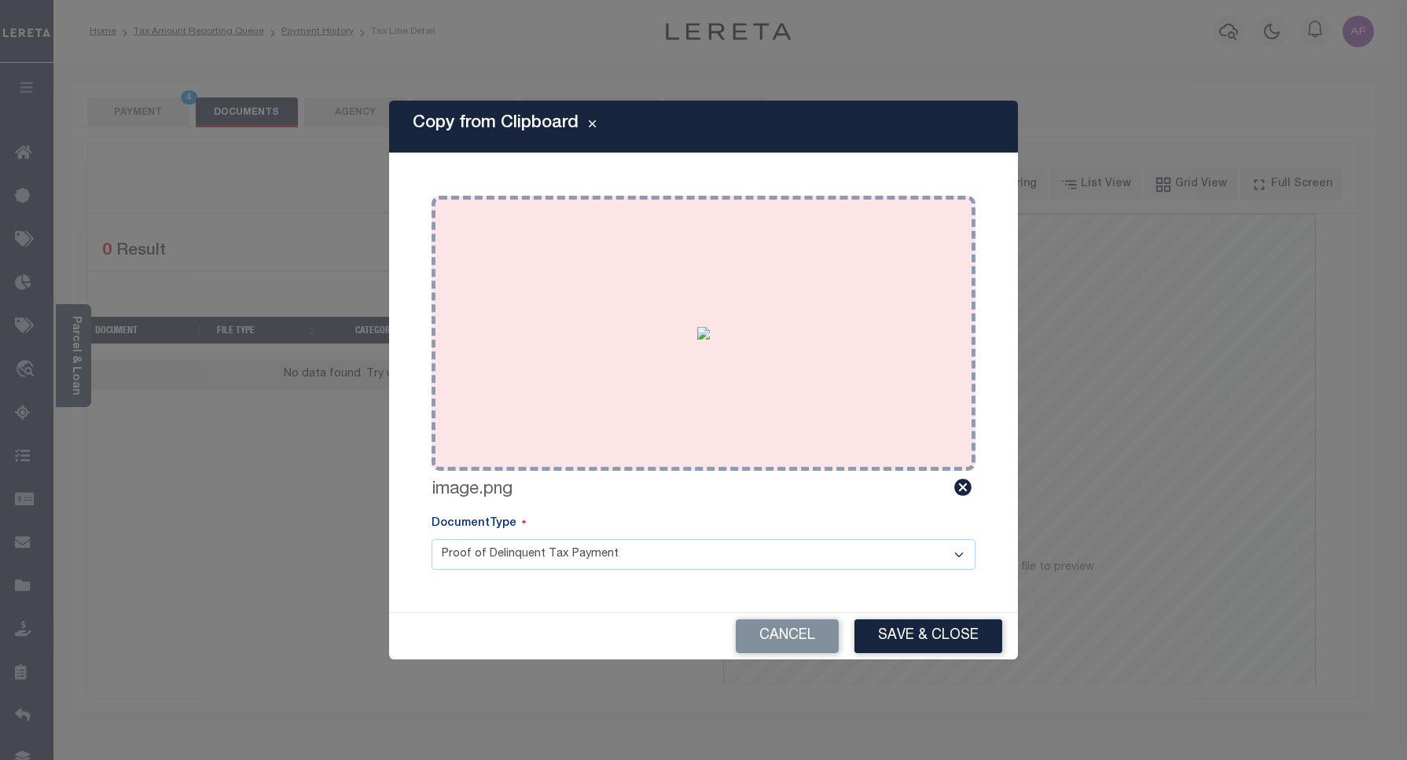
click at [913, 625] on button "Save & Close" at bounding box center [928, 636] width 148 height 34
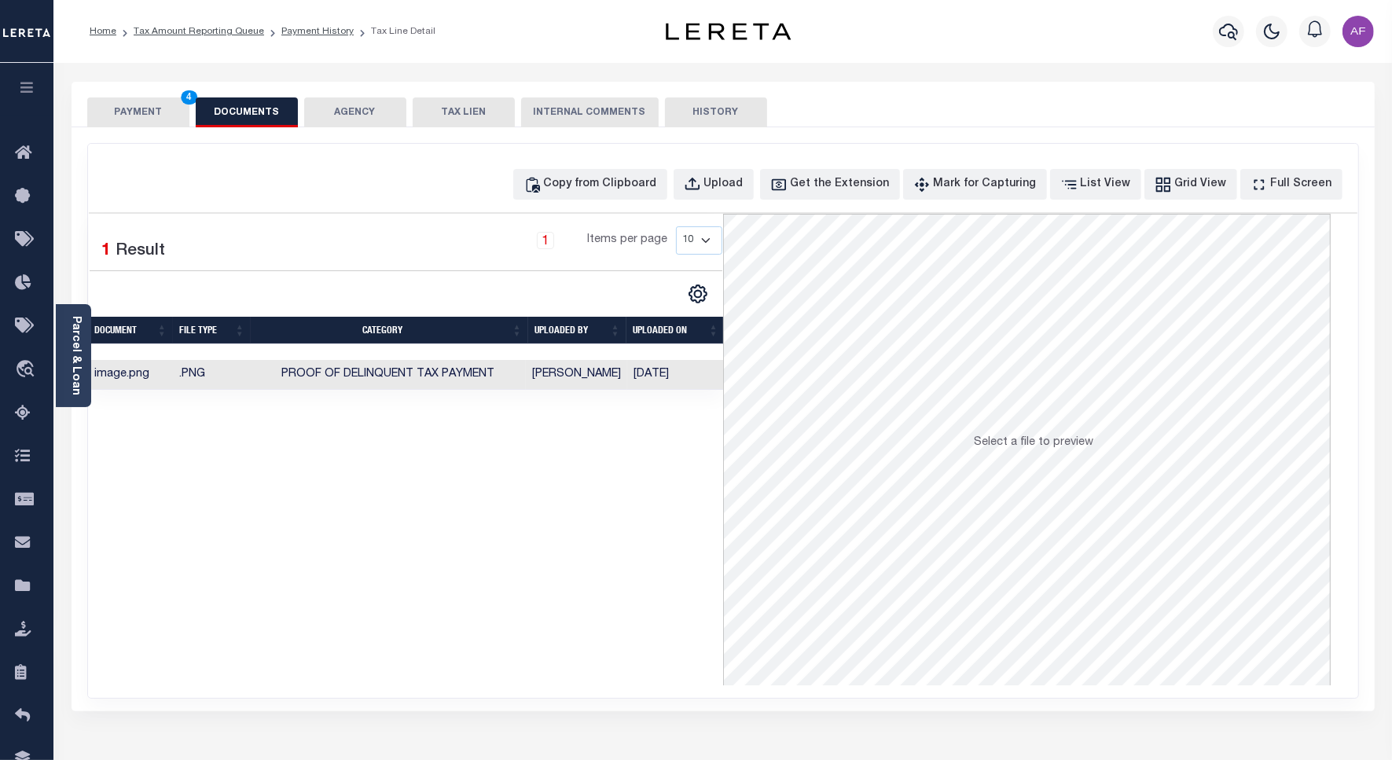
click at [114, 105] on button "PAYMENT 4" at bounding box center [138, 112] width 102 height 30
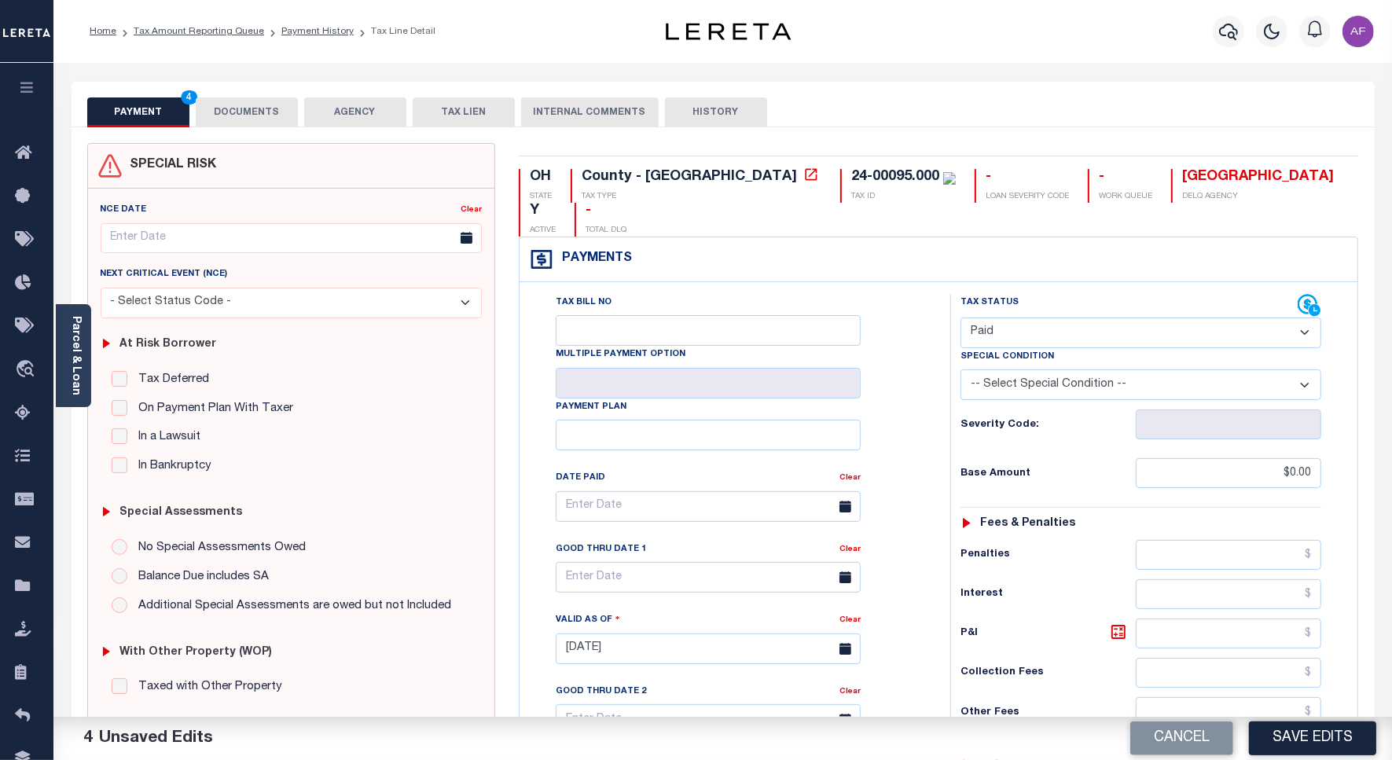
click at [1290, 736] on button "Save Edits" at bounding box center [1312, 738] width 127 height 34
checkbox input "false"
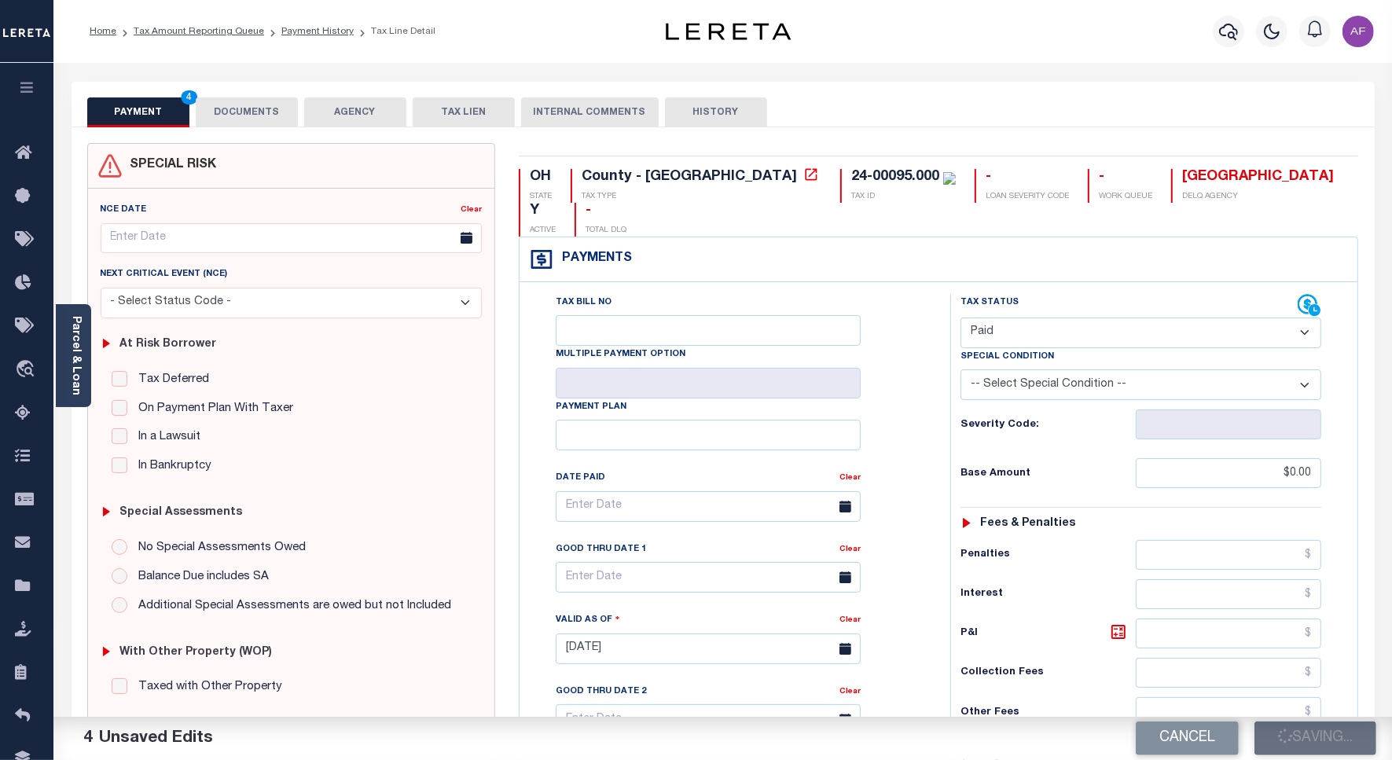
type input "$0"
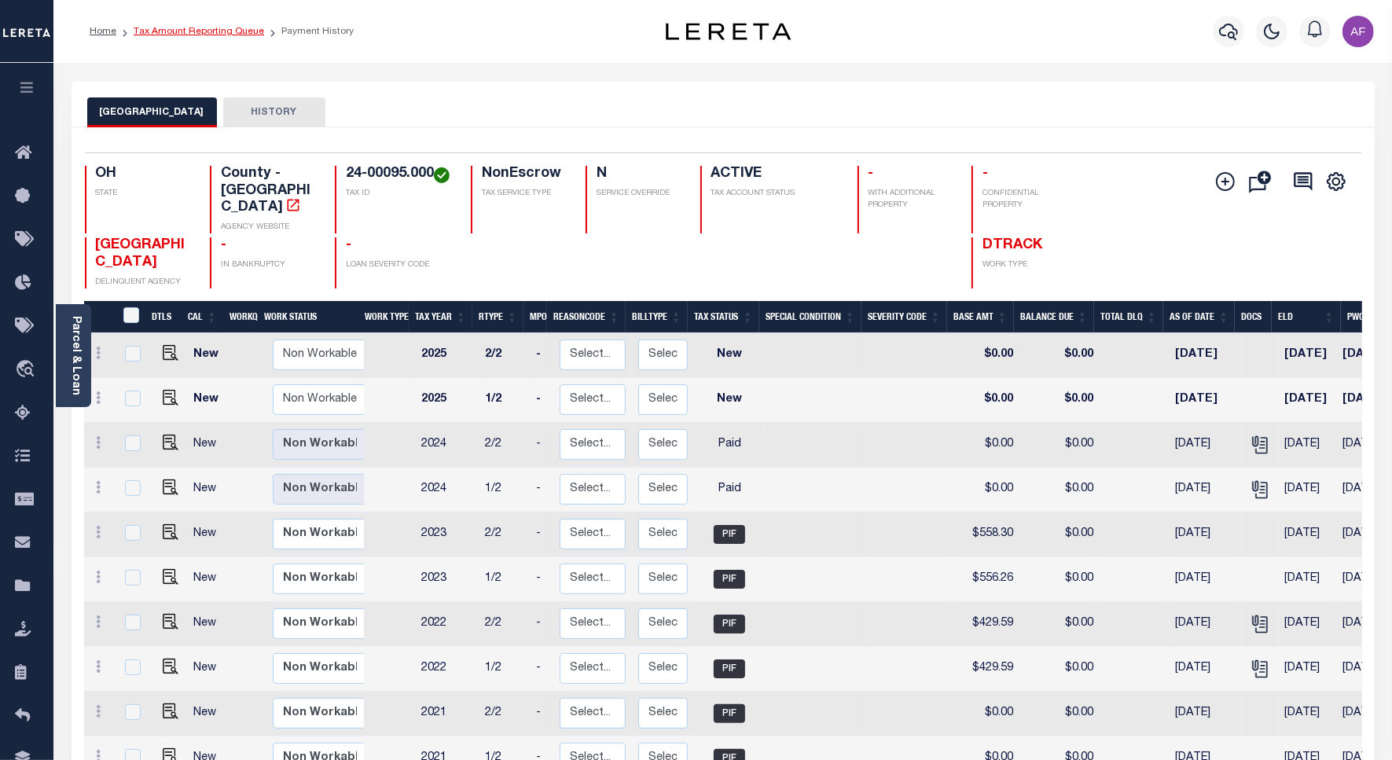
click at [193, 28] on link "Tax Amount Reporting Queue" at bounding box center [199, 31] width 130 height 9
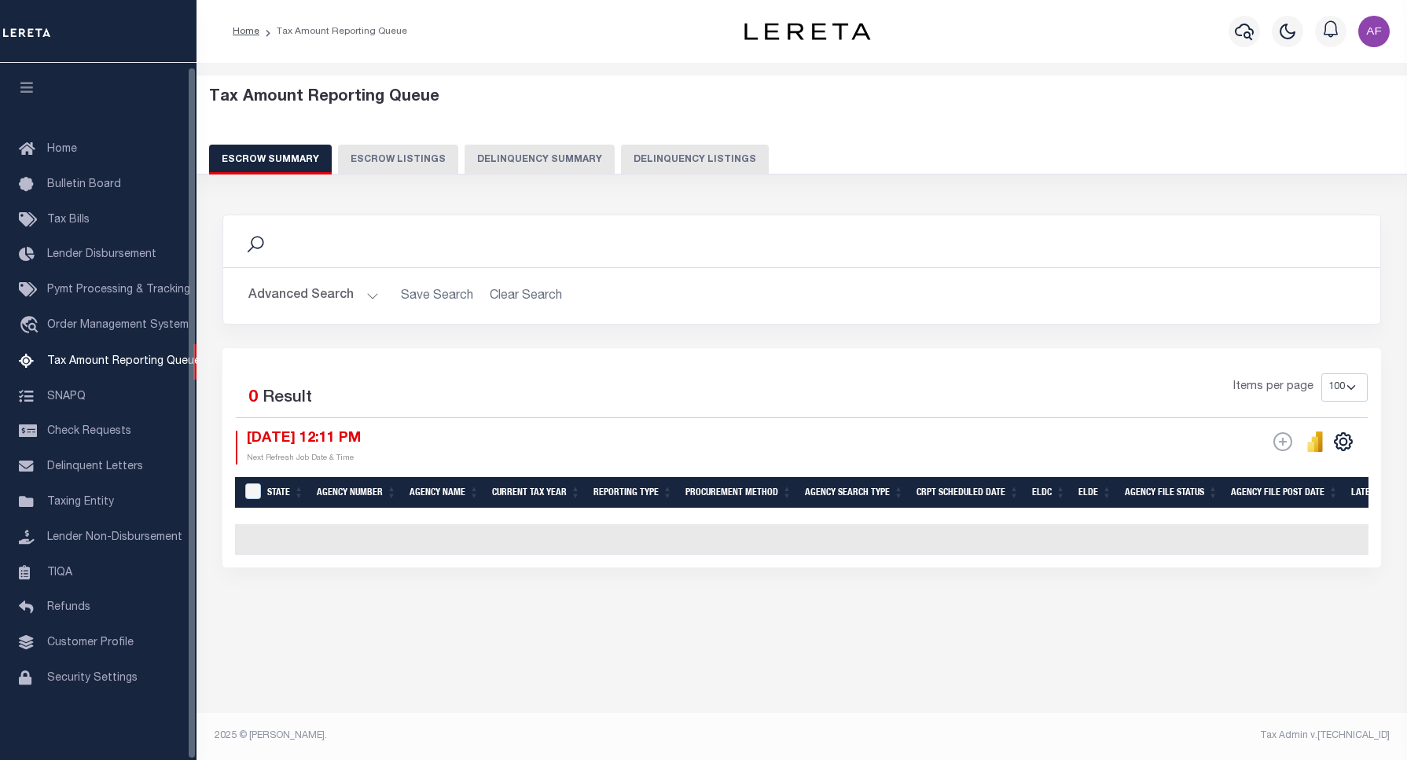
select select "100"
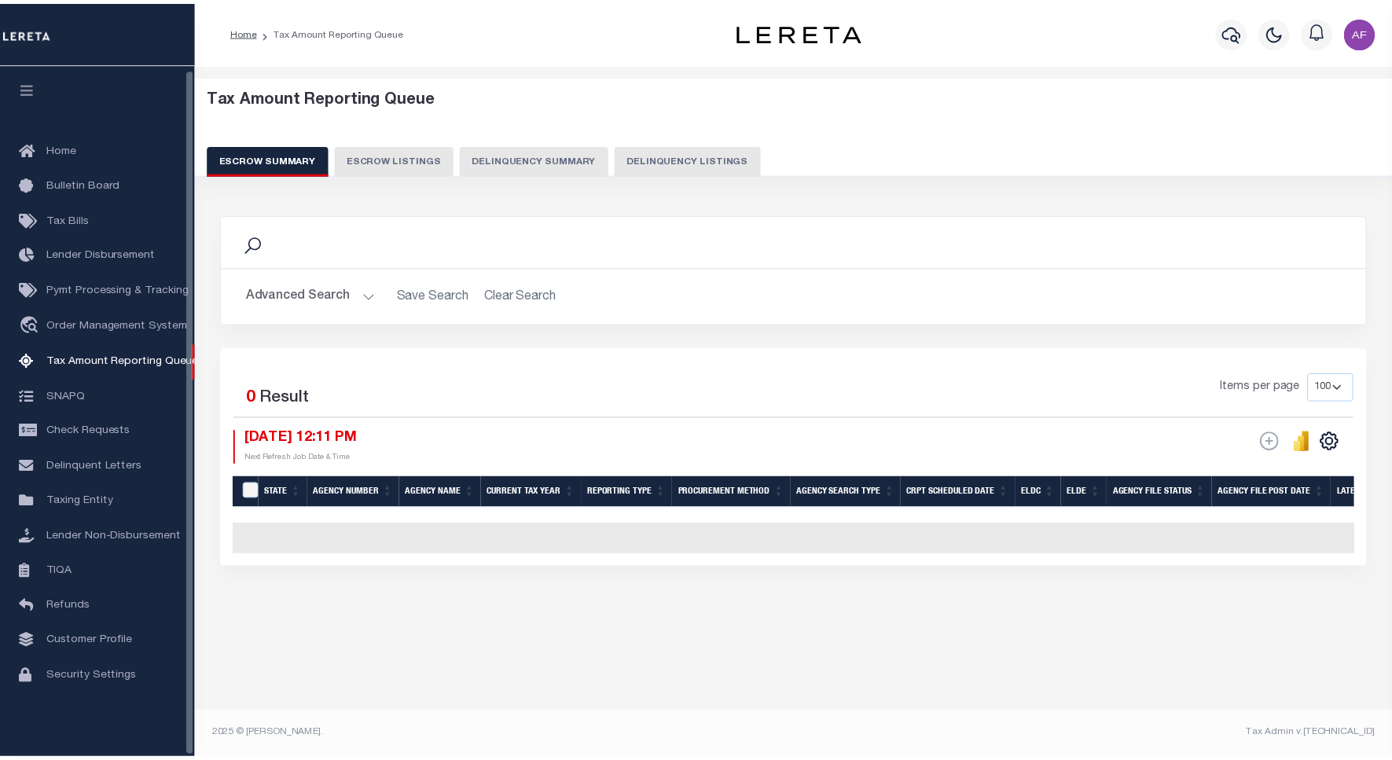
scroll to position [5, 0]
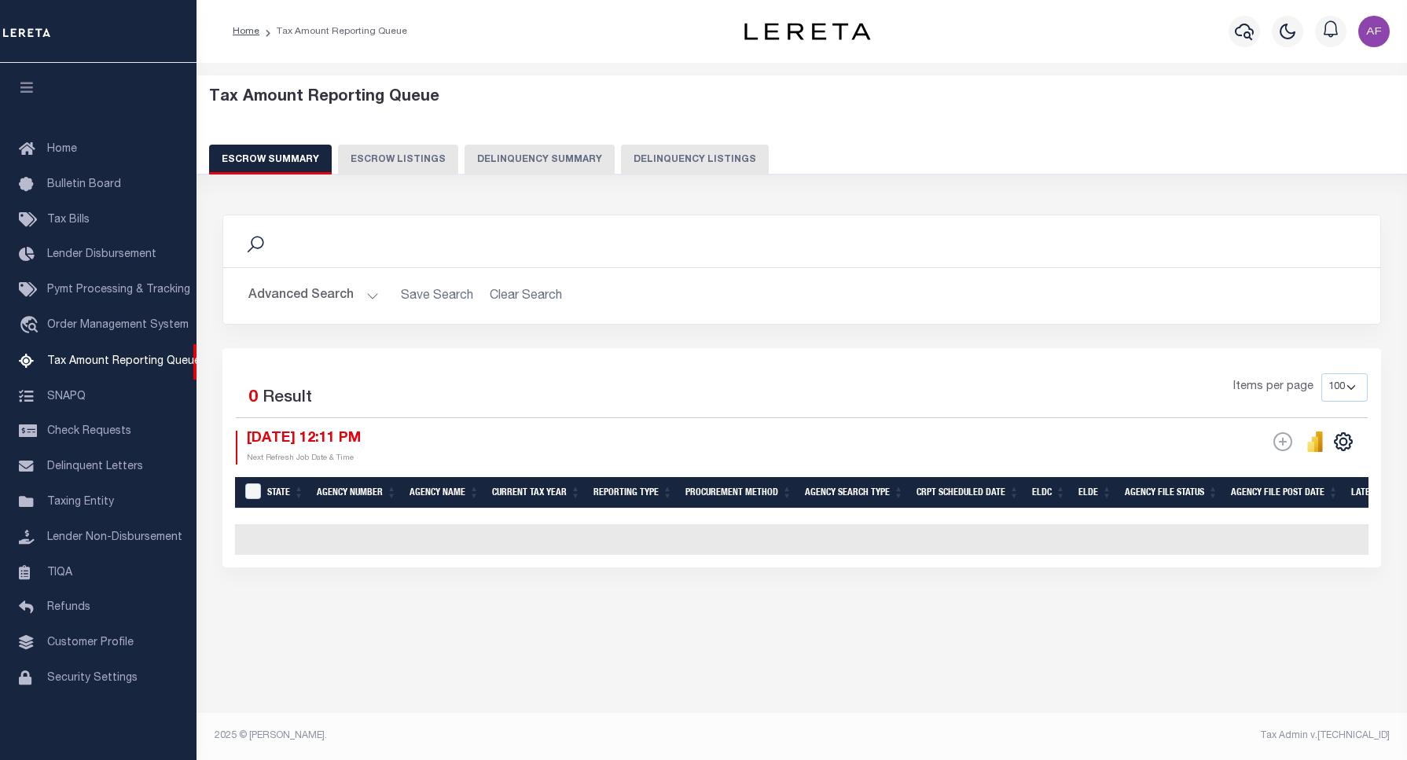
click at [681, 163] on button "Delinquency Listings" at bounding box center [695, 160] width 148 height 30
select select "100"
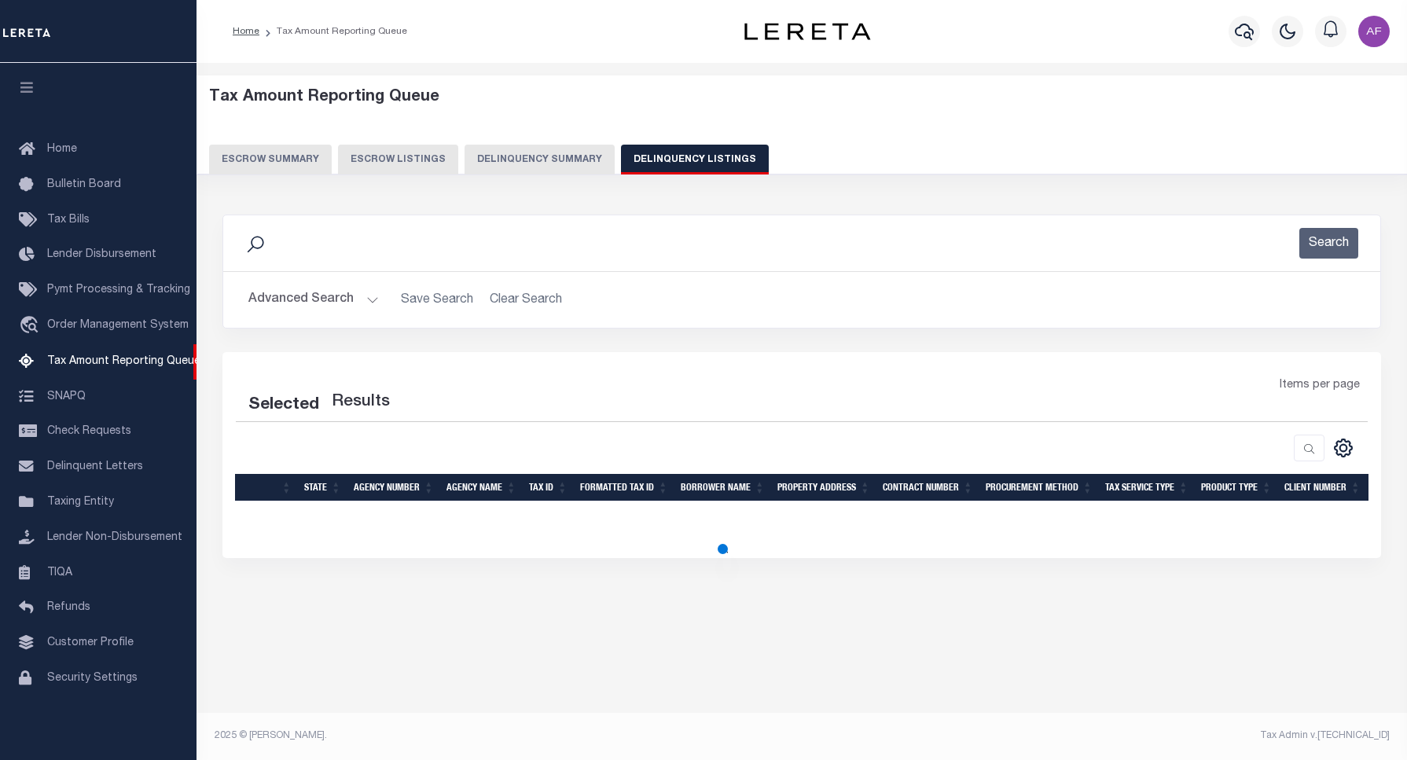
select select "100"
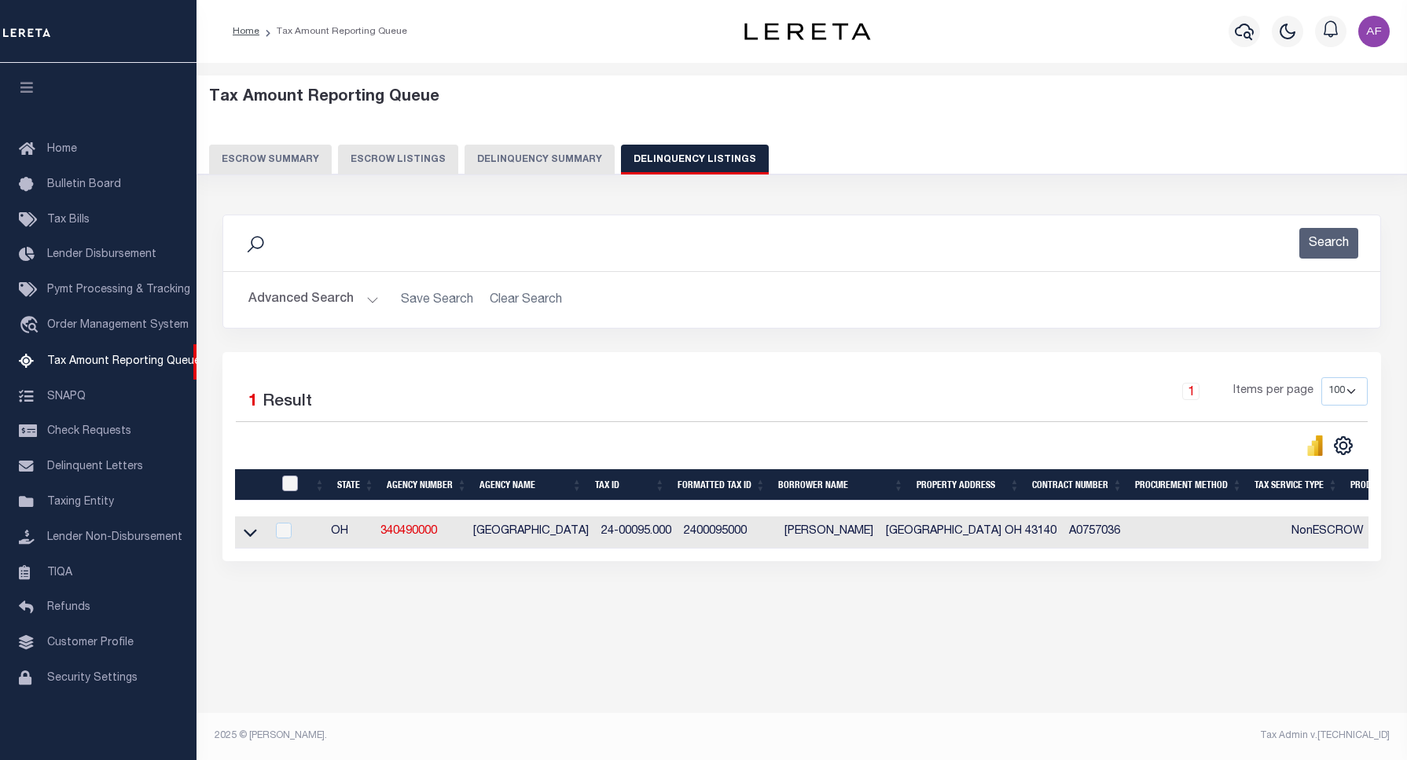
click at [297, 483] on input "checkbox" at bounding box center [290, 483] width 16 height 16
checkbox input "true"
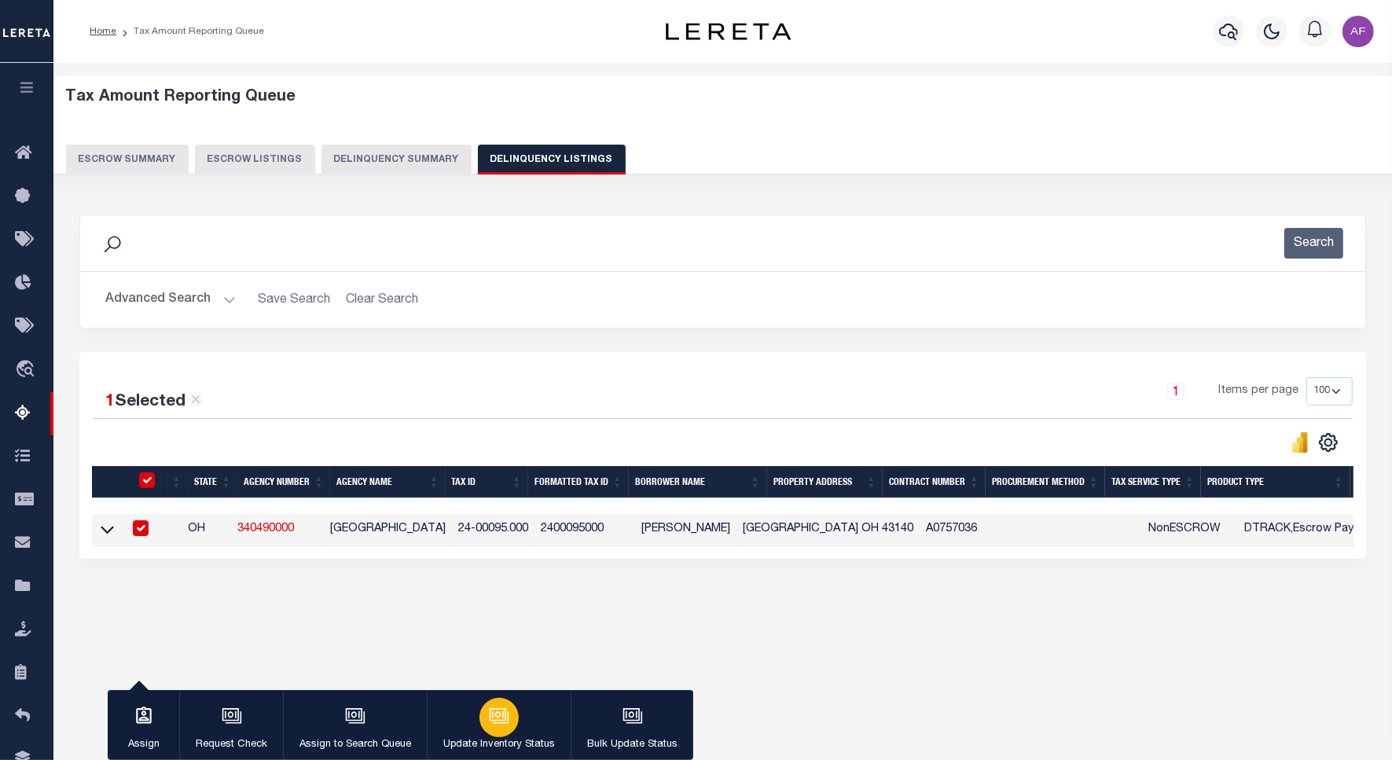
click at [519, 718] on button "Update Inventory Status" at bounding box center [499, 725] width 144 height 71
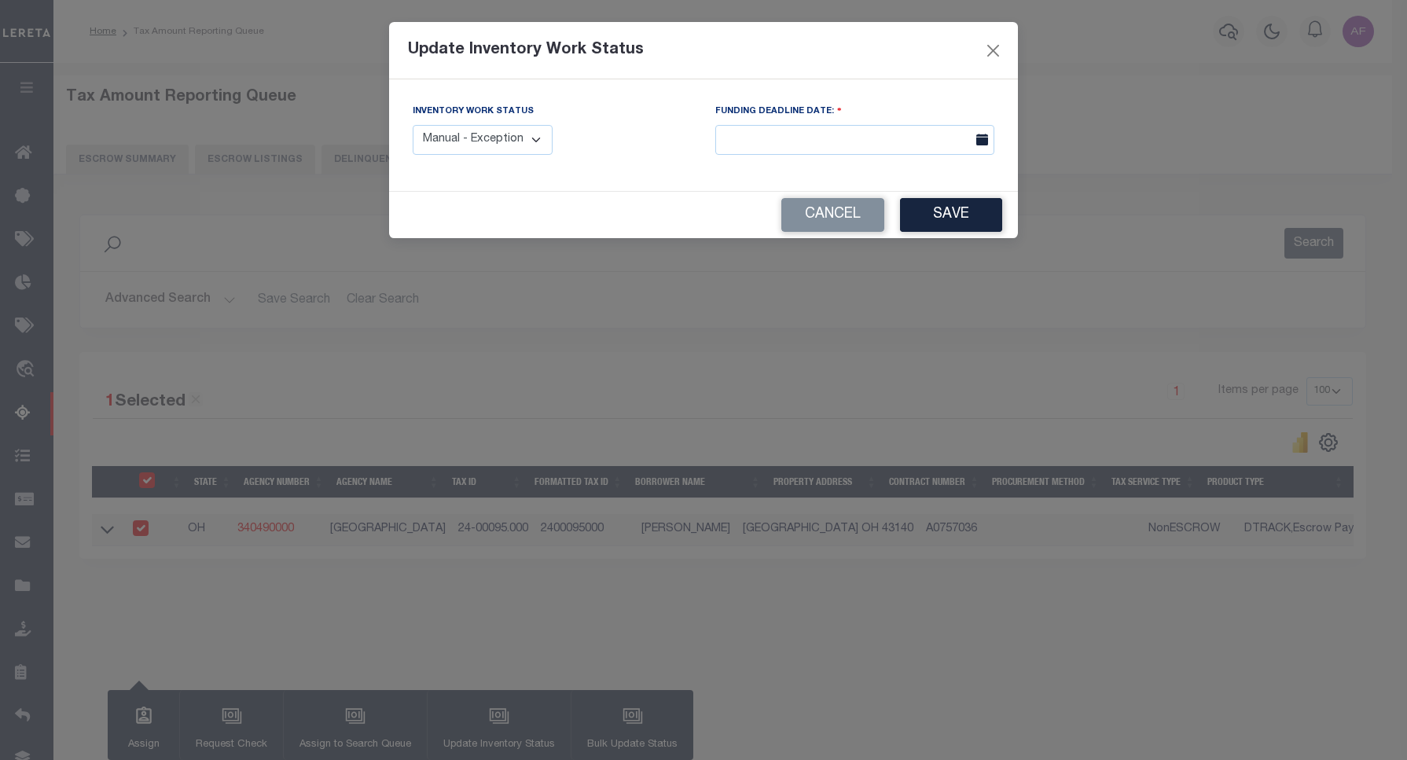
click at [466, 144] on select "Manual - Exception Pended - Awaiting Search Late Add Exception Completed" at bounding box center [483, 140] width 140 height 31
select select "4"
click at [413, 125] on select "Manual - Exception Pended - Awaiting Search Late Add Exception Completed" at bounding box center [483, 140] width 140 height 31
click at [945, 203] on button "Save" at bounding box center [951, 215] width 102 height 34
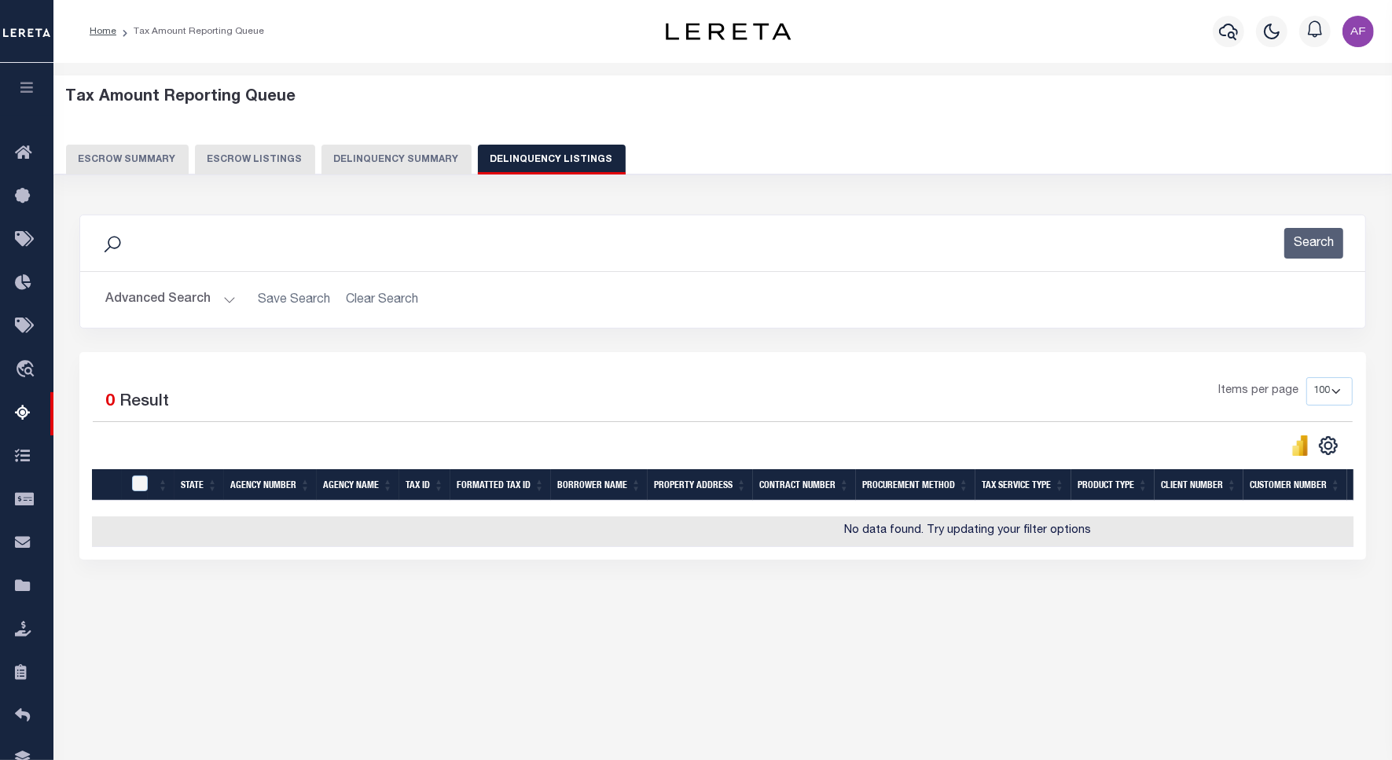
click at [158, 299] on button "Advanced Search" at bounding box center [170, 299] width 130 height 31
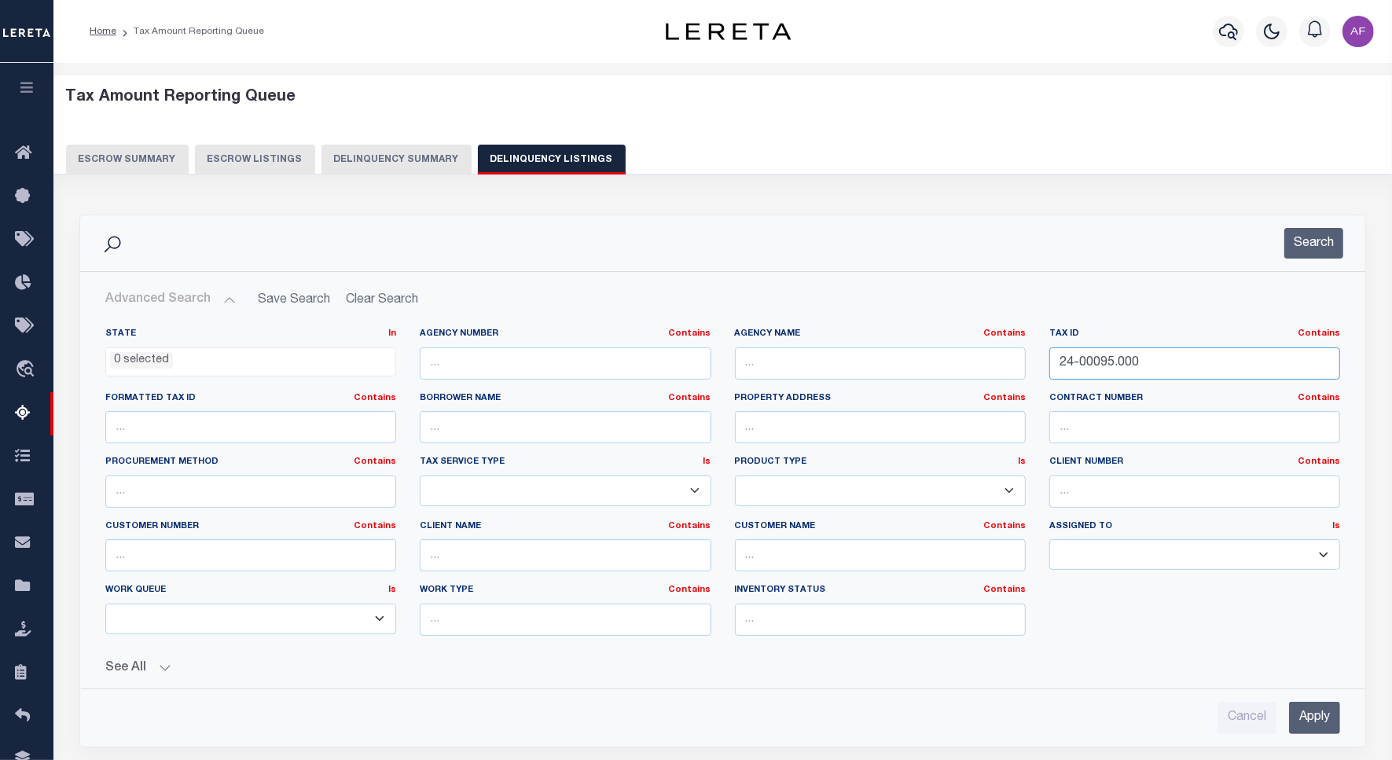
drag, startPoint x: 1143, startPoint y: 363, endPoint x: 1016, endPoint y: 367, distance: 127.4
click at [1016, 367] on div "State In In AK AL AR AZ CA CO CT DC DE FL GA GU HI IA ID IL IN KS KY LA MA MD M…" at bounding box center [723, 488] width 1258 height 321
paste input "876"
type input "24-00876.000"
click at [1305, 248] on button "Search" at bounding box center [1313, 243] width 59 height 31
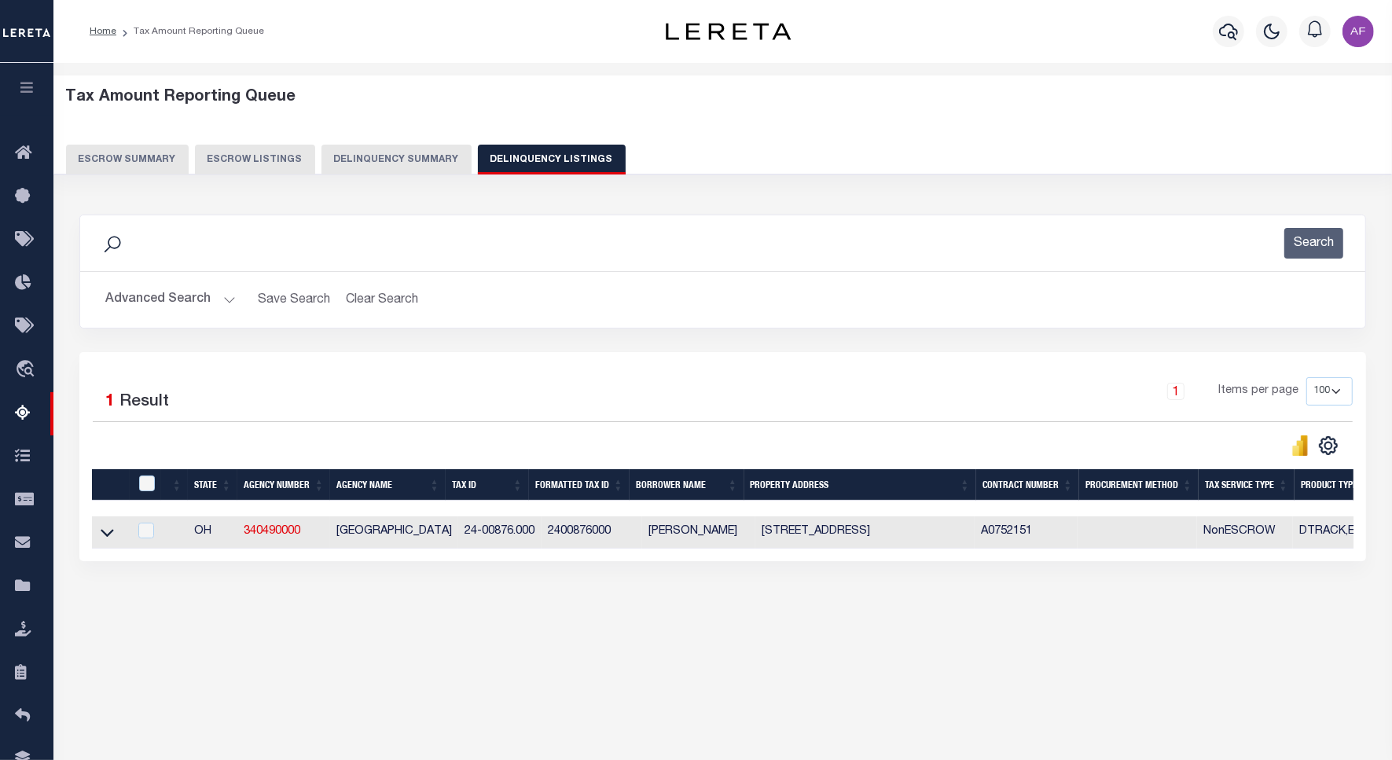
click at [108, 535] on icon at bounding box center [107, 532] width 13 height 17
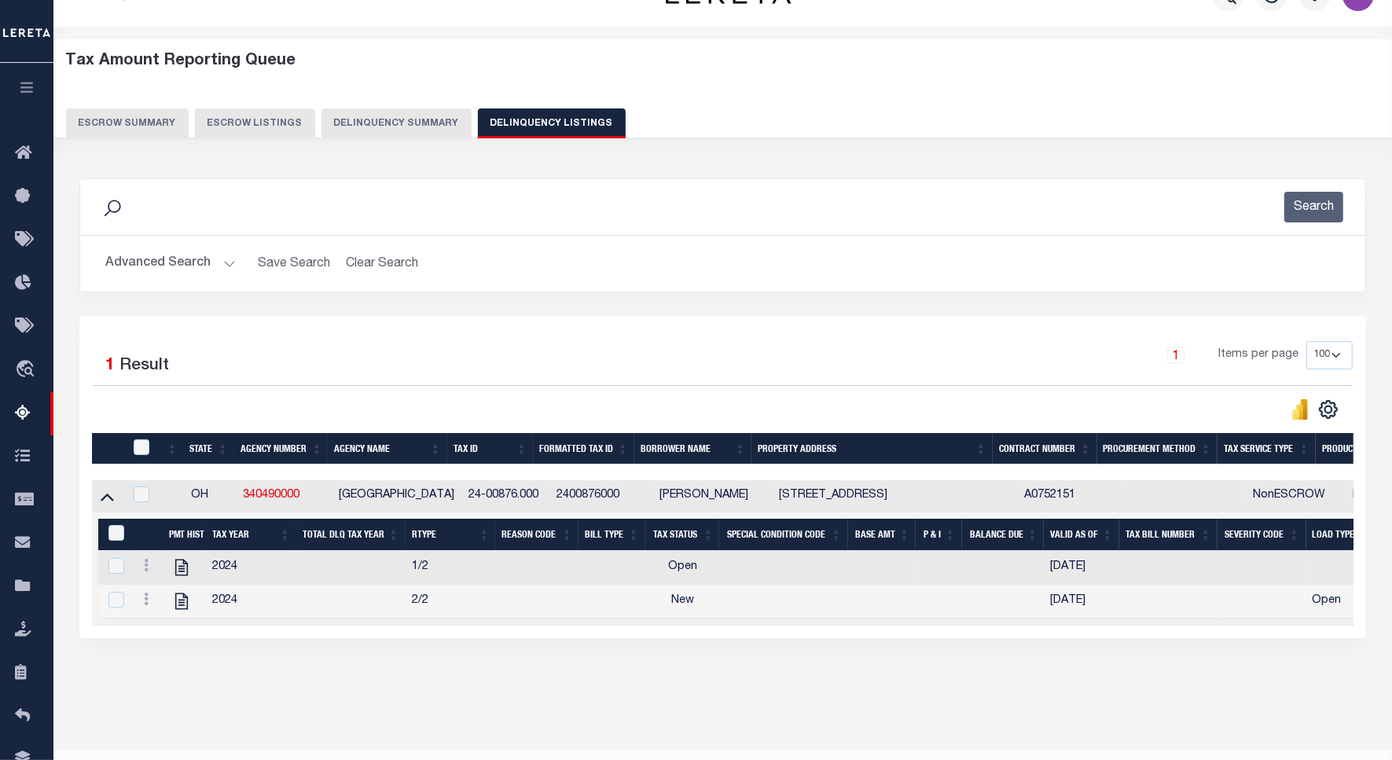
scroll to position [72, 0]
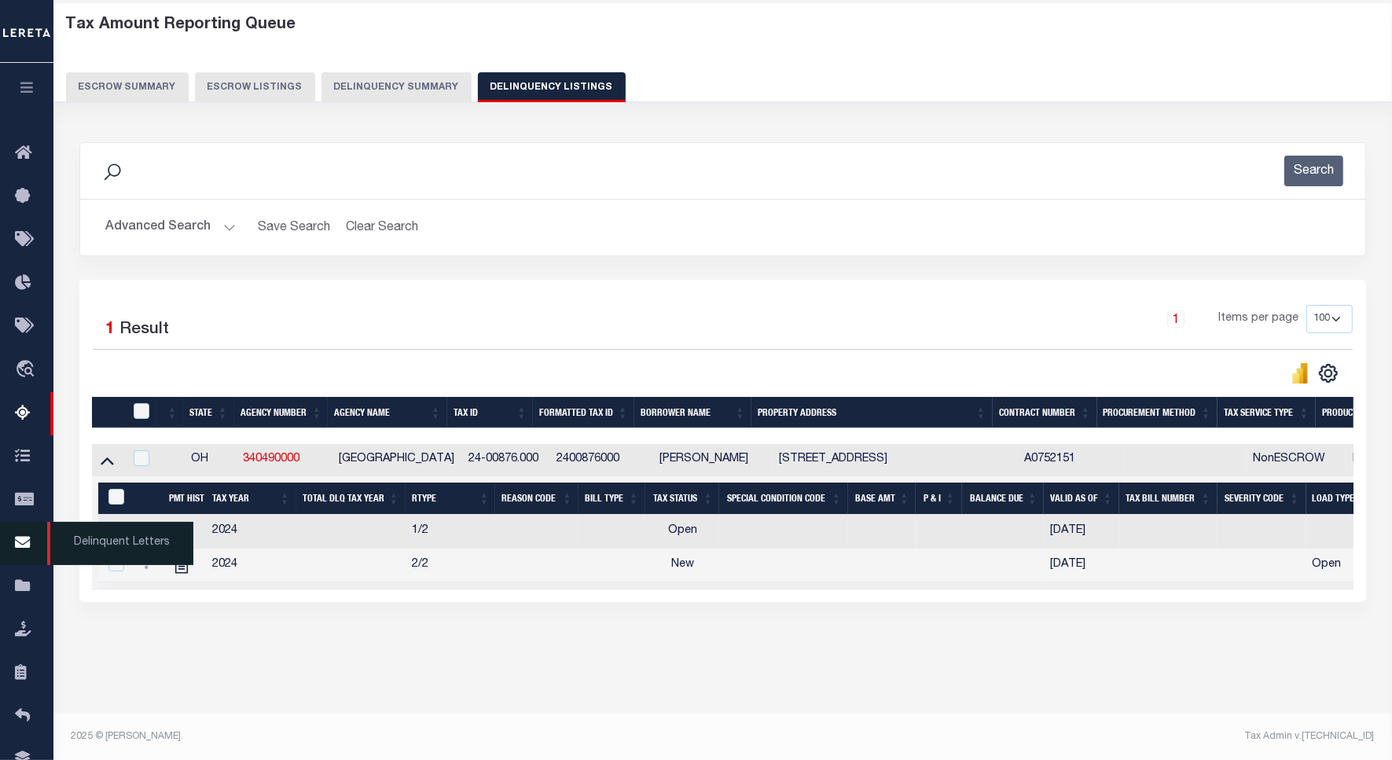
click at [178, 535] on span "Delinquent Letters" at bounding box center [120, 543] width 146 height 43
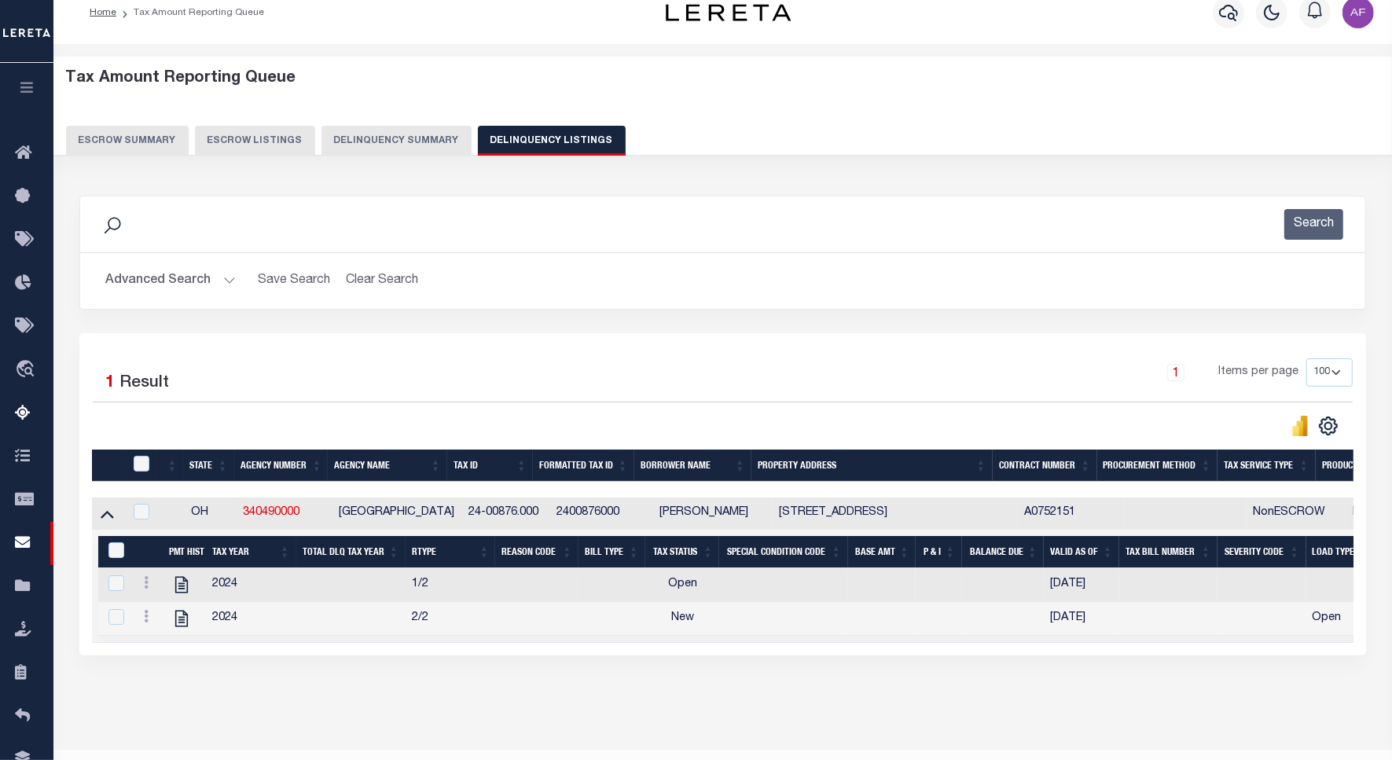
scroll to position [0, 0]
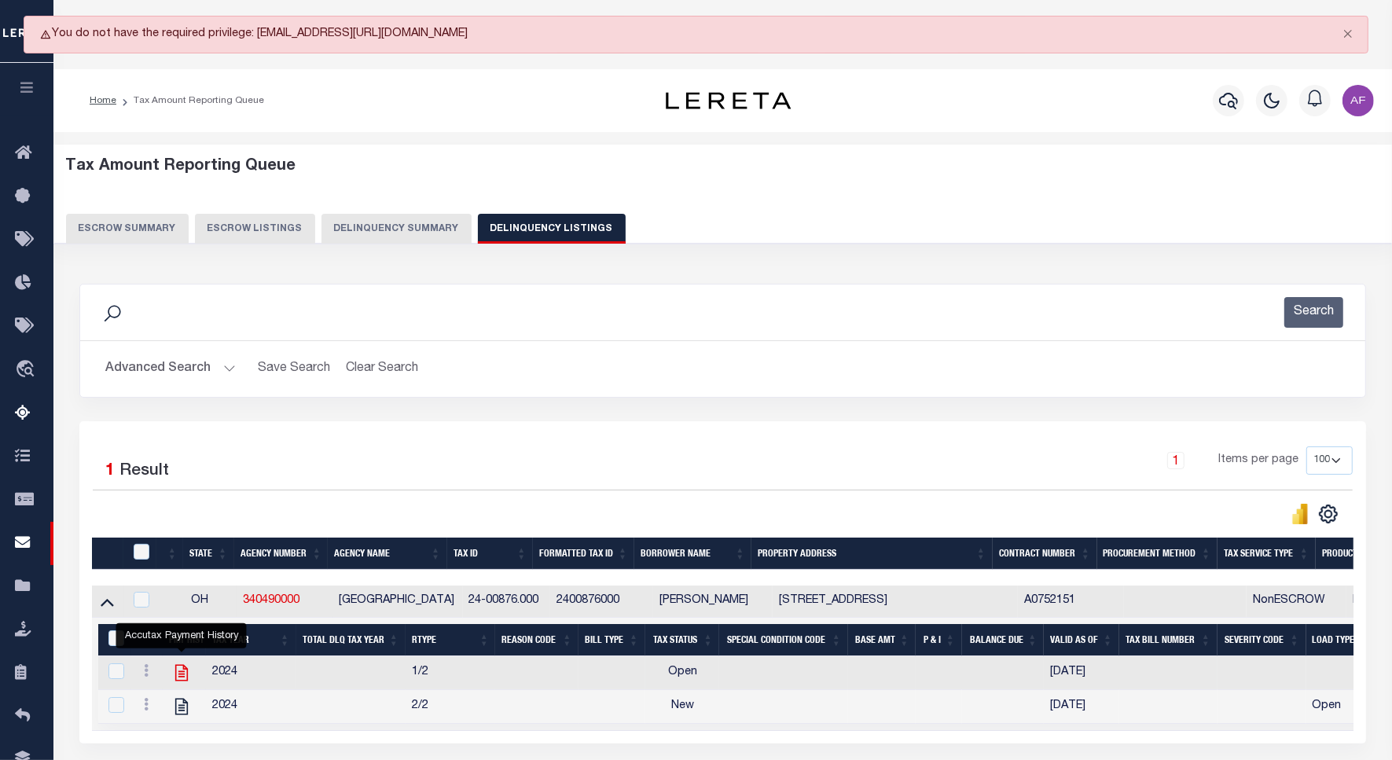
click at [181, 680] on icon "" at bounding box center [181, 672] width 20 height 20
checkbox input "true"
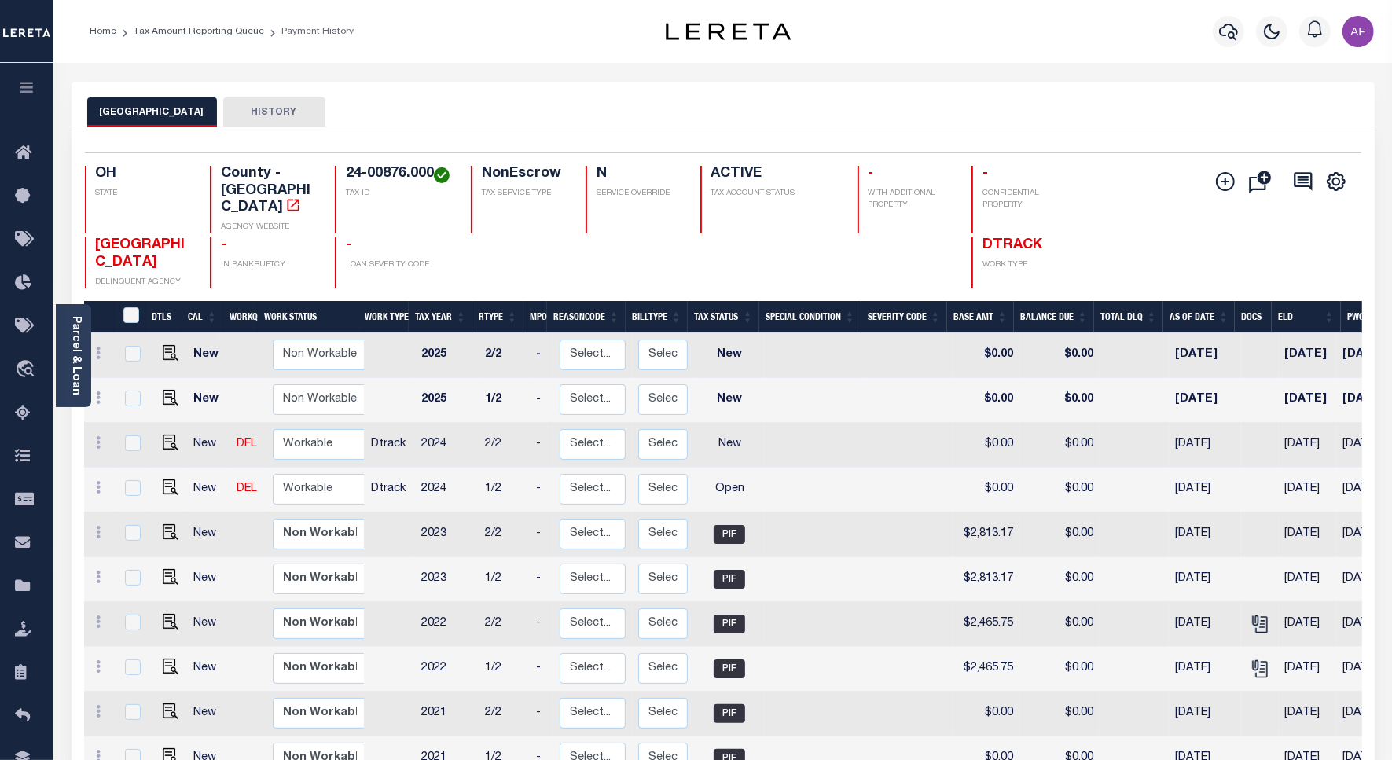
click at [336, 494] on td "Non Workable Workable" at bounding box center [322, 490] width 112 height 45
checkbox input "true"
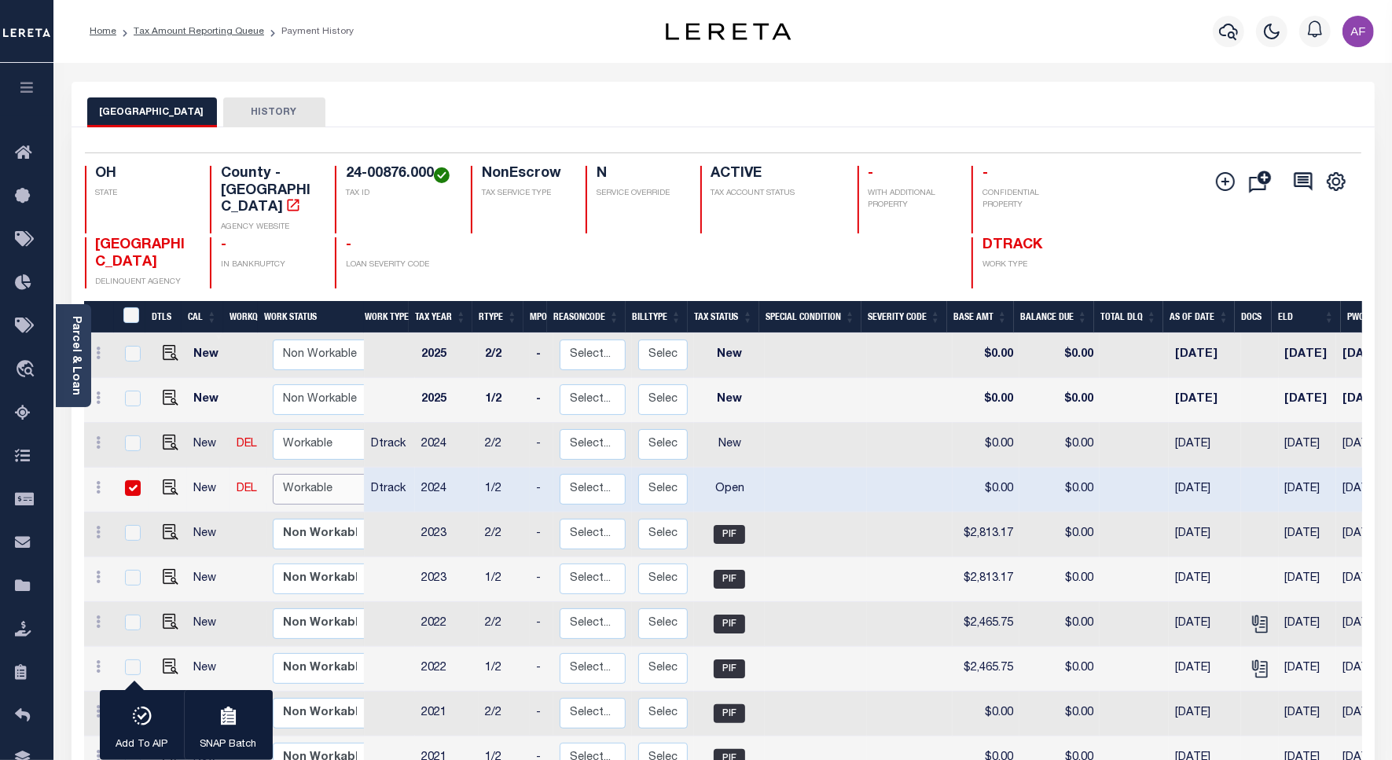
click at [299, 474] on select "Non Workable Workable" at bounding box center [320, 489] width 94 height 31
checkbox input "false"
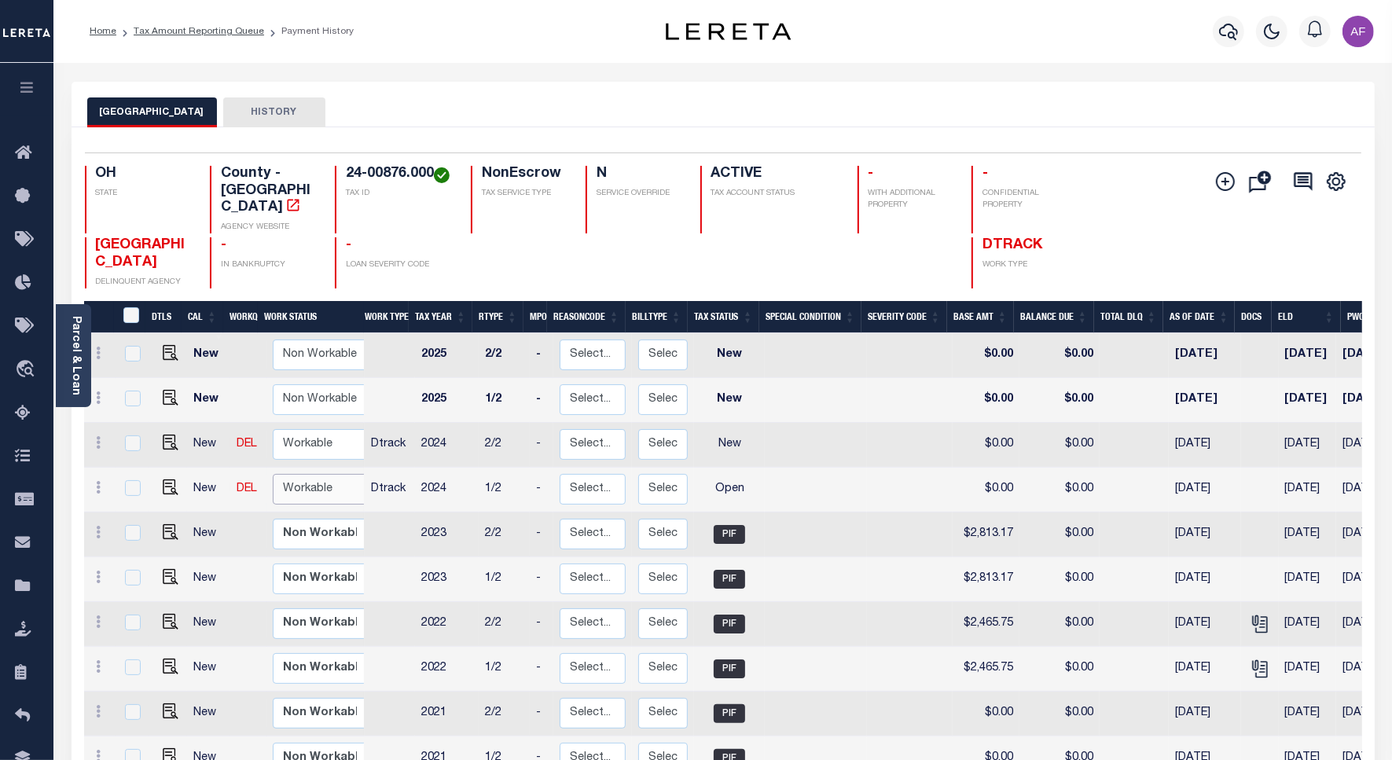
click at [285, 482] on select "Non Workable Workable" at bounding box center [320, 489] width 94 height 31
checkbox input "true"
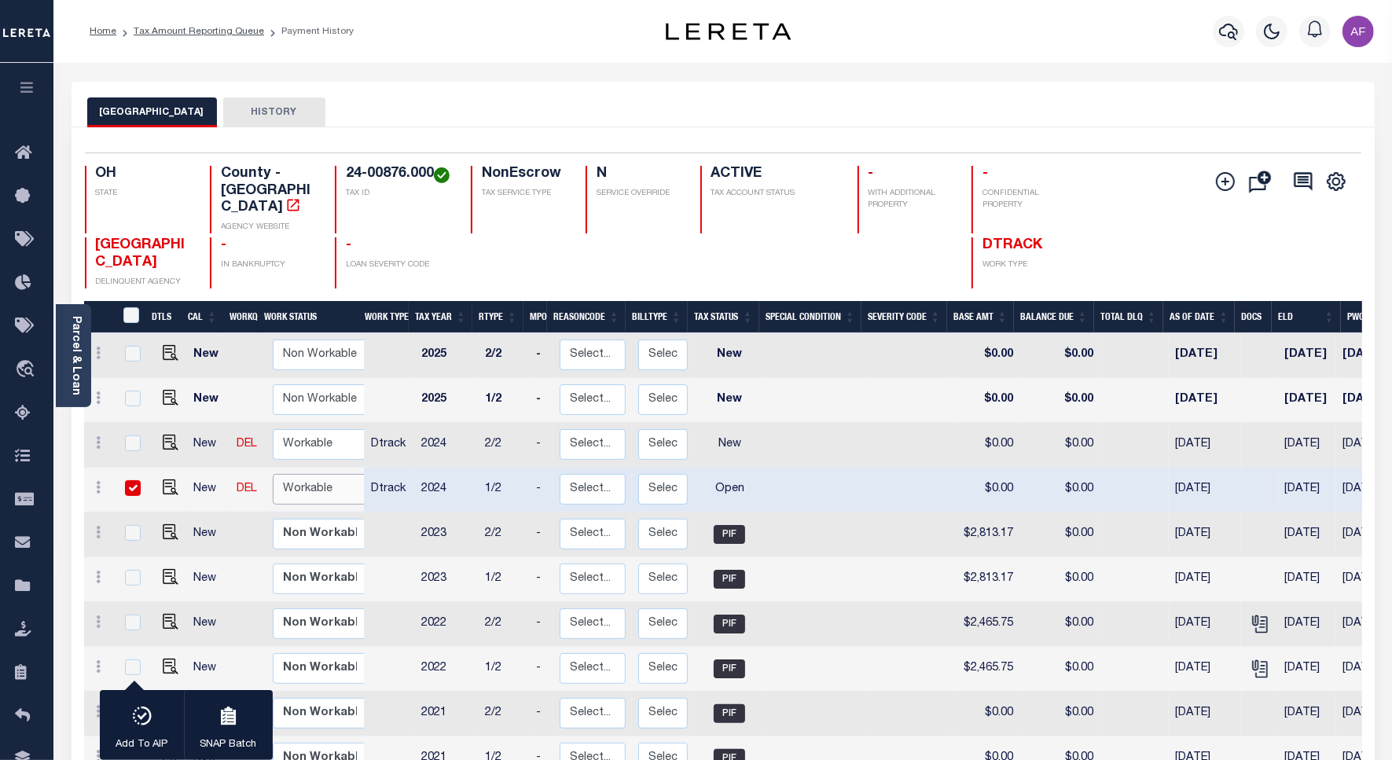
click at [285, 482] on select "Non Workable Workable" at bounding box center [320, 489] width 94 height 31
checkbox input "false"
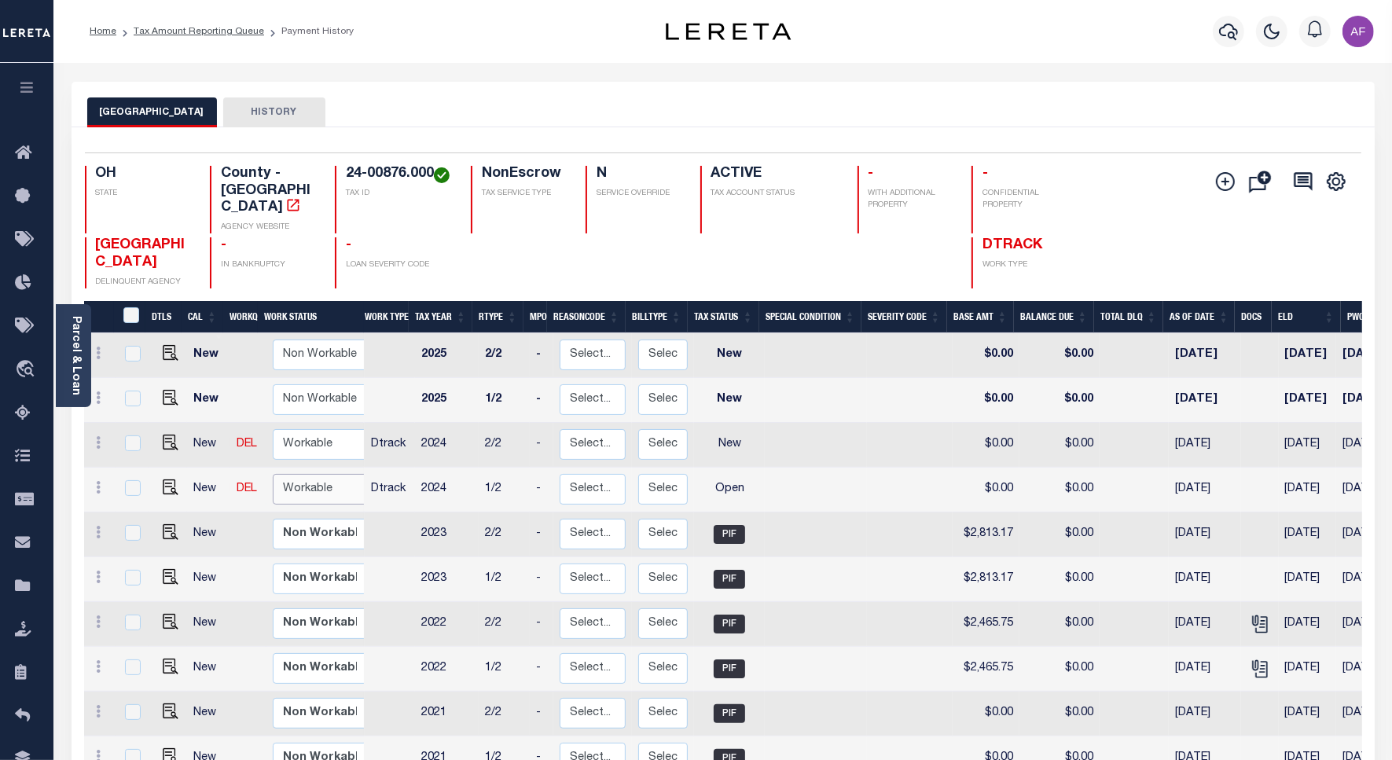
select select "true"
click at [273, 474] on select "Non Workable Workable" at bounding box center [320, 489] width 94 height 31
checkbox input "true"
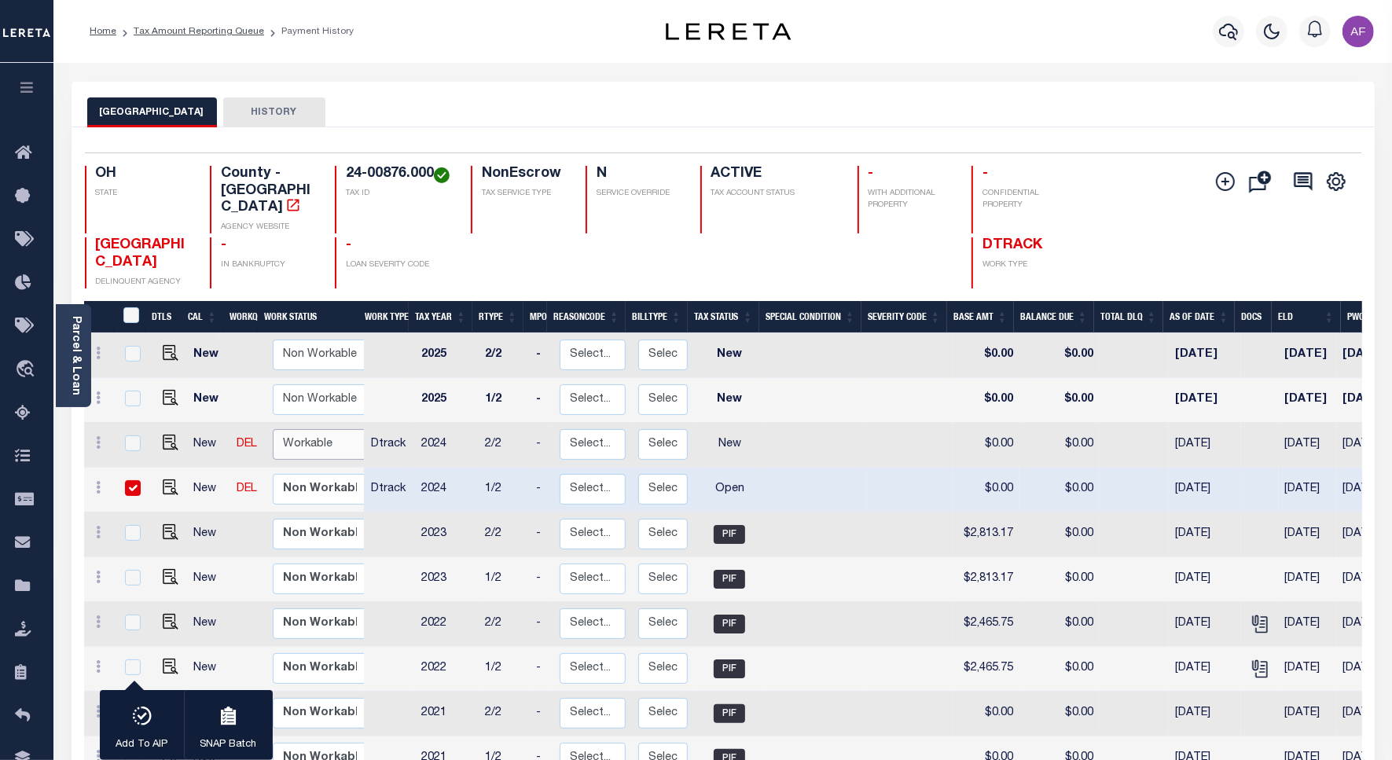
click at [307, 429] on select "Non Workable Workable" at bounding box center [320, 444] width 94 height 31
checkbox input "true"
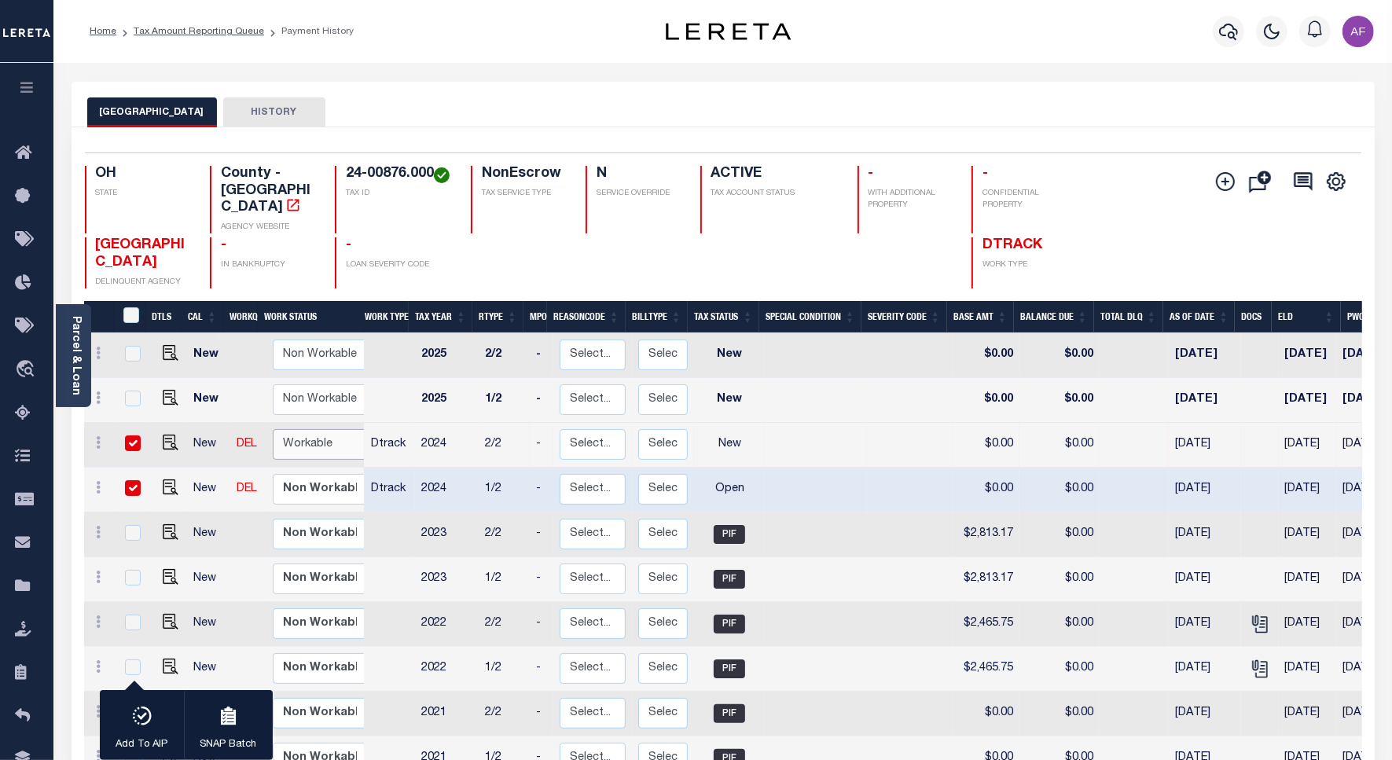
select select "true"
click at [273, 429] on select "Non Workable Workable" at bounding box center [320, 444] width 94 height 31
checkbox input "false"
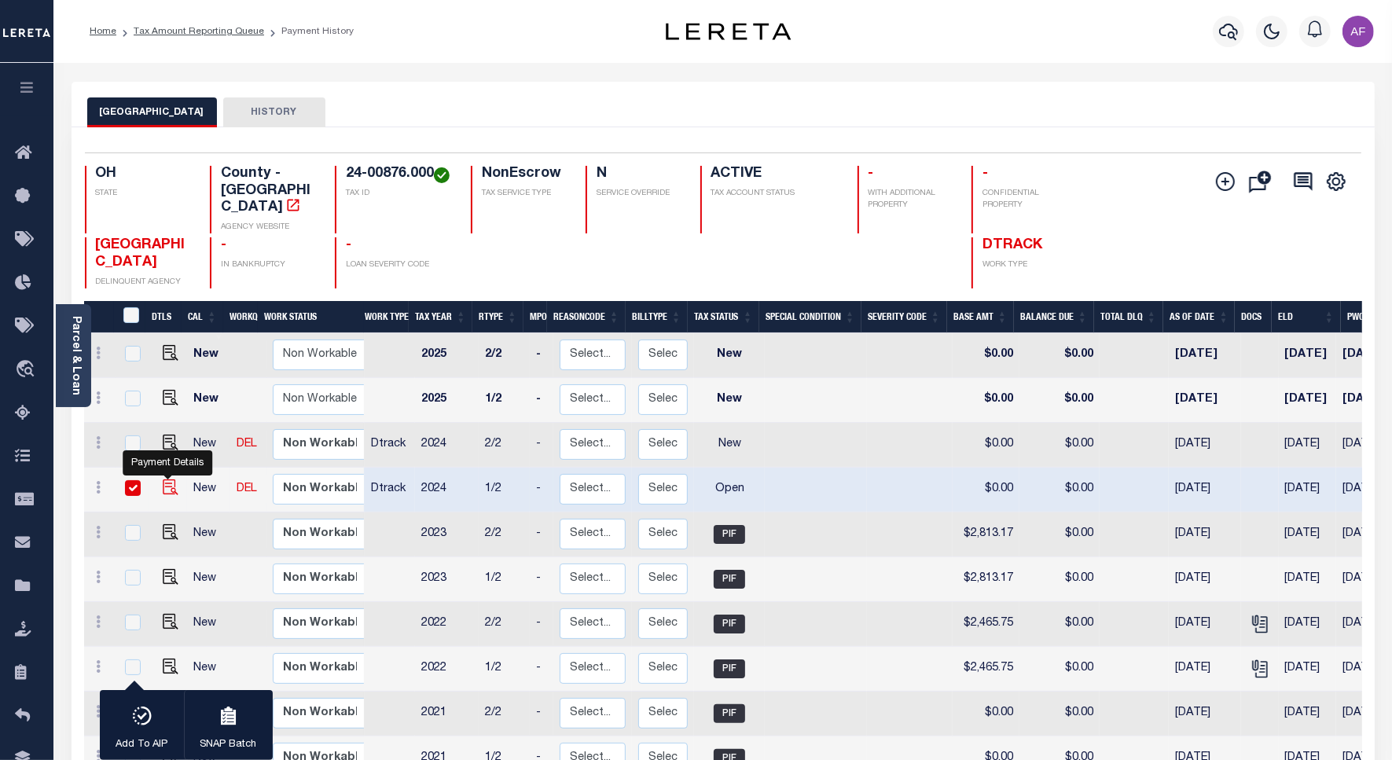
click at [167, 479] on img "" at bounding box center [171, 487] width 16 height 16
checkbox input "false"
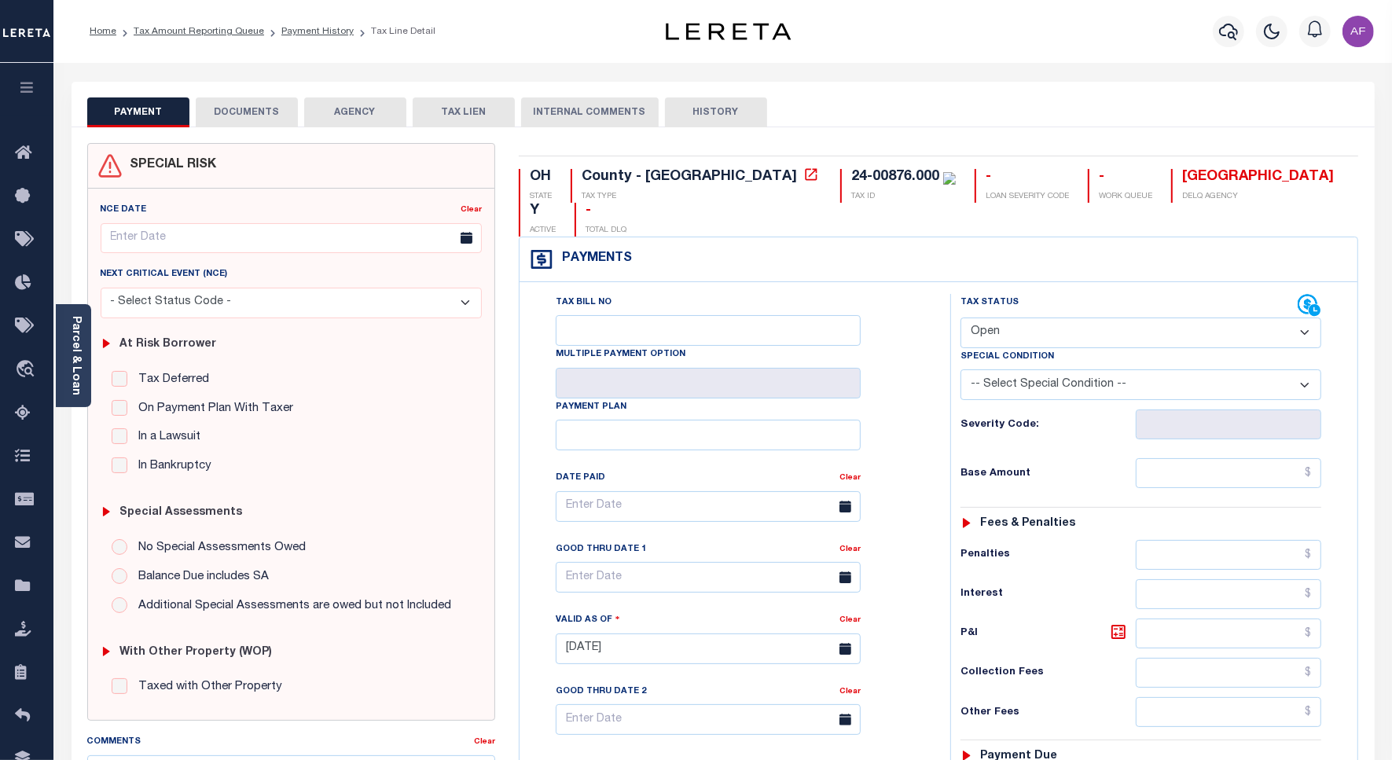
click at [1004, 317] on select "- Select Status Code - Open Due/Unpaid Paid Incomplete No Tax Due Internal Refu…" at bounding box center [1140, 332] width 361 height 31
select select "PYD"
click at [960, 317] on select "- Select Status Code - Open Due/Unpaid Paid Incomplete No Tax Due Internal Refu…" at bounding box center [1140, 332] width 361 height 31
type input "[DATE]"
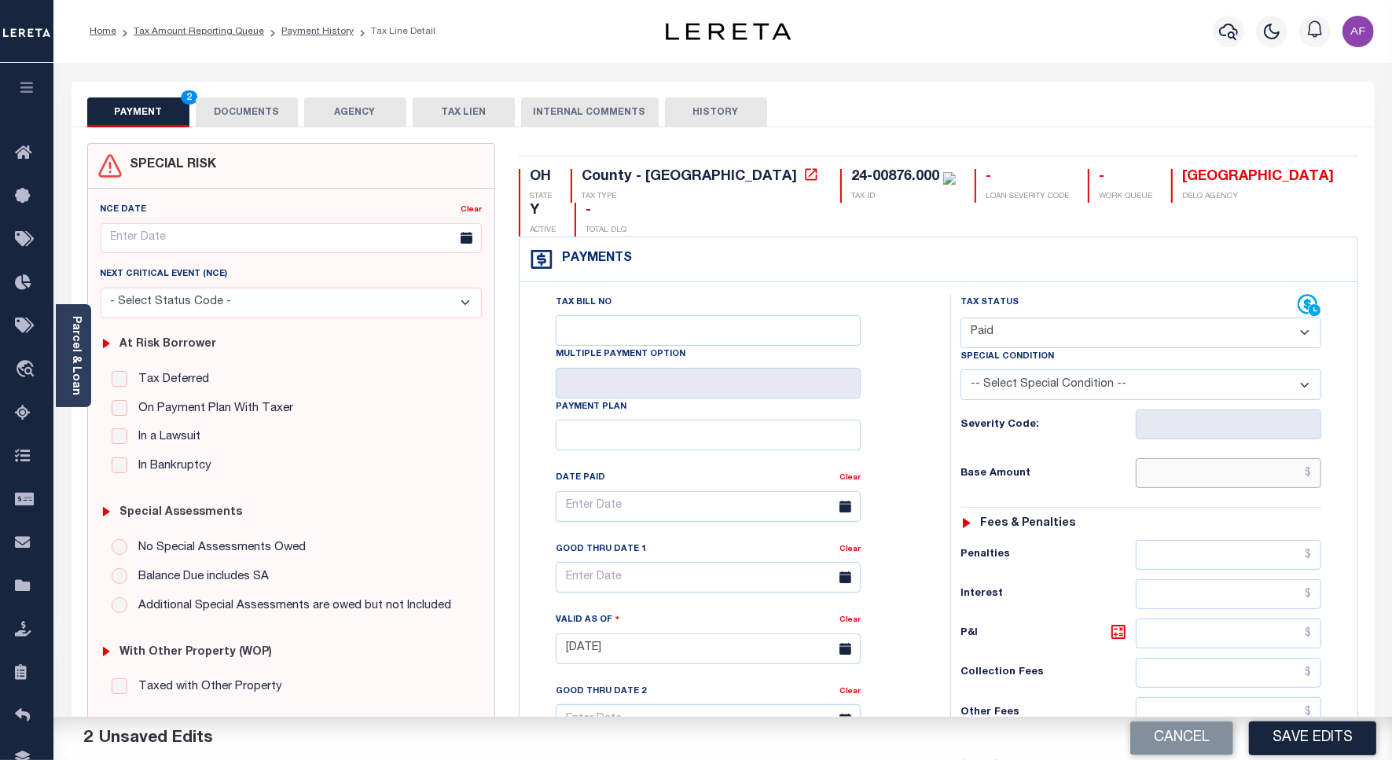
click at [1246, 458] on input "text" at bounding box center [1228, 473] width 185 height 30
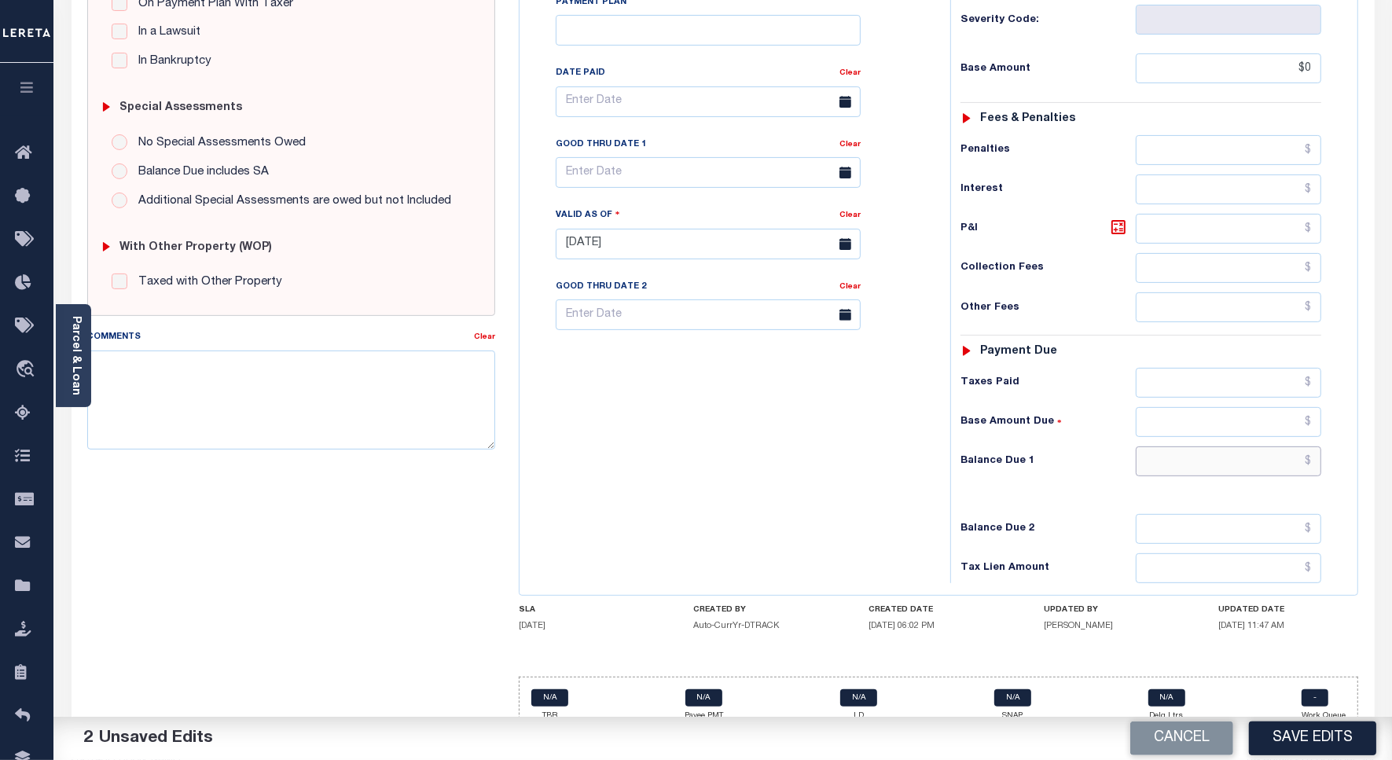
click at [1283, 446] on input "text" at bounding box center [1228, 461] width 185 height 30
type input "$0.00"
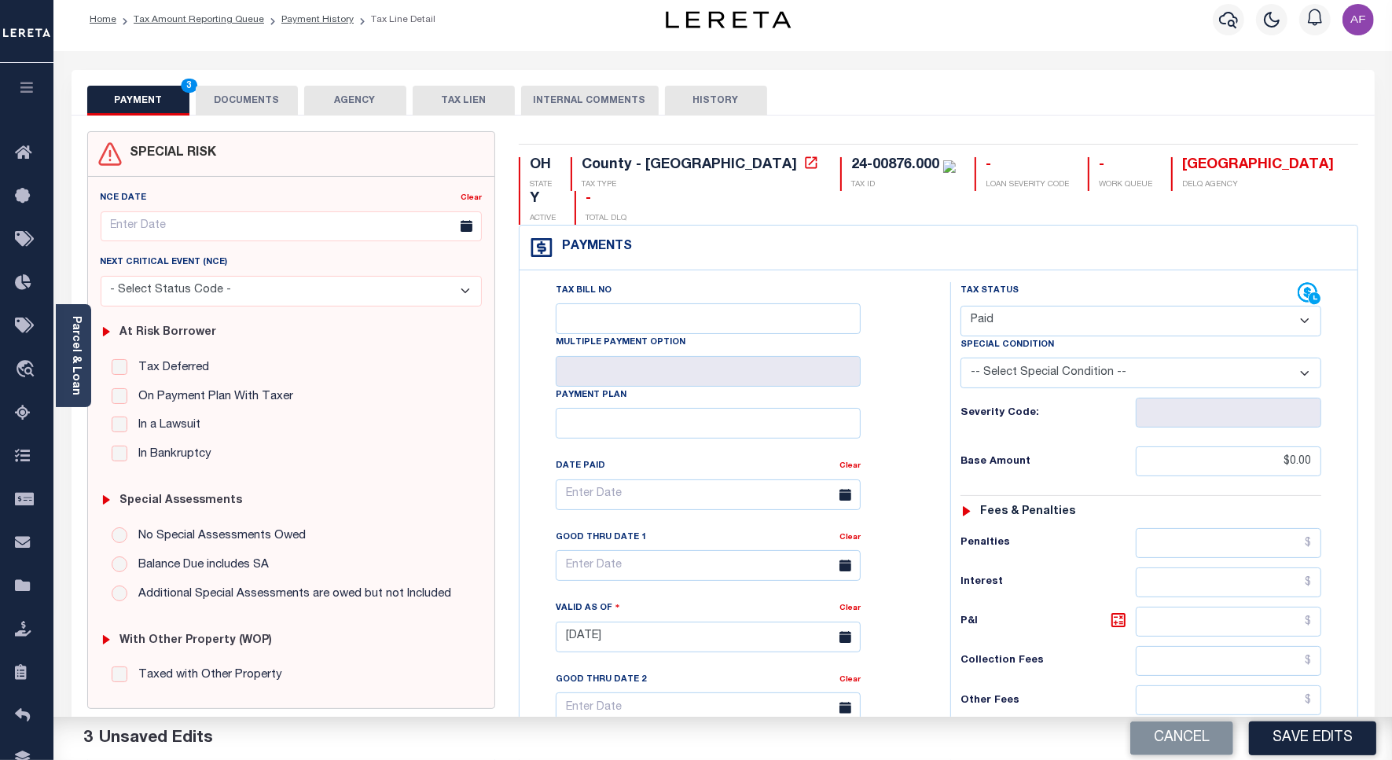
scroll to position [0, 0]
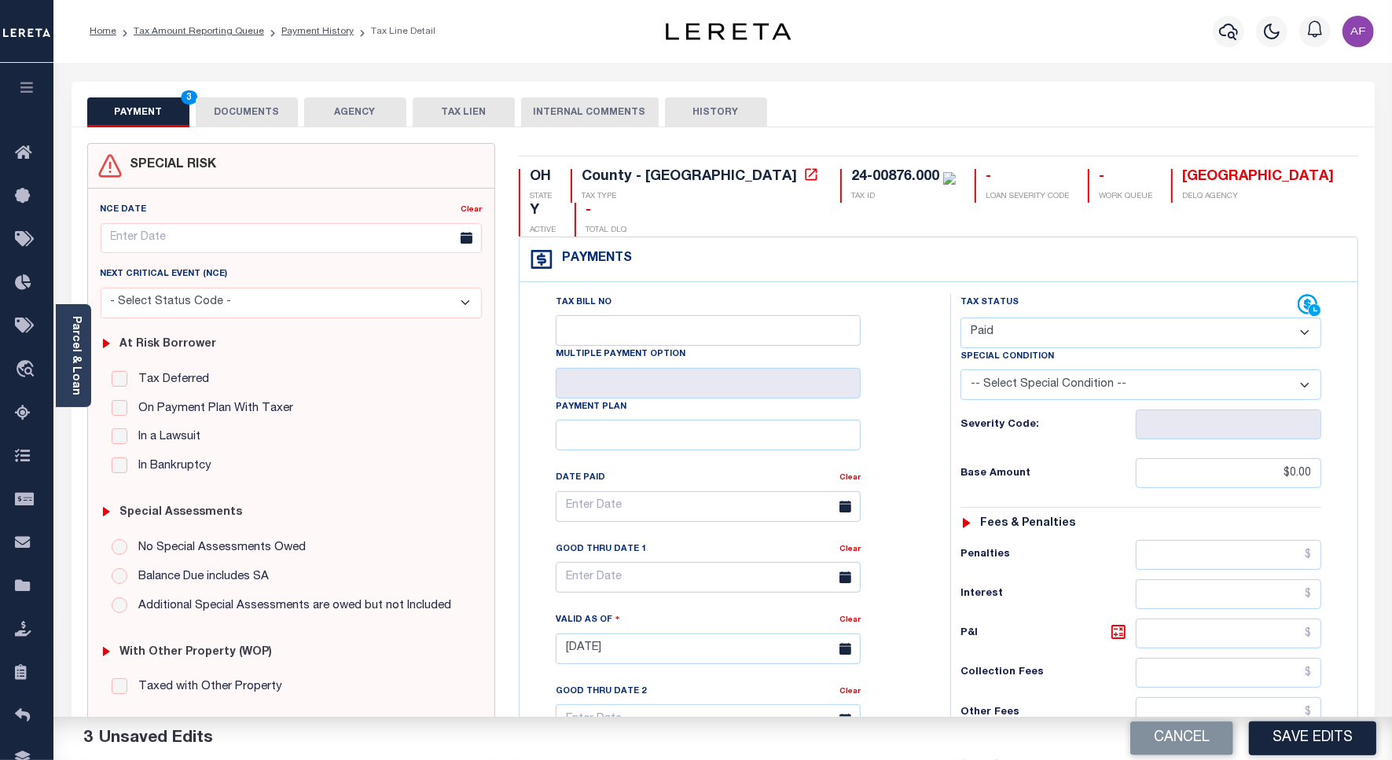
click at [266, 127] on div "SPECIAL RISK NCE Date Clear" at bounding box center [723, 645] width 1303 height 1037
type input "$0.00"
click at [265, 120] on button "DOCUMENTS" at bounding box center [247, 112] width 102 height 30
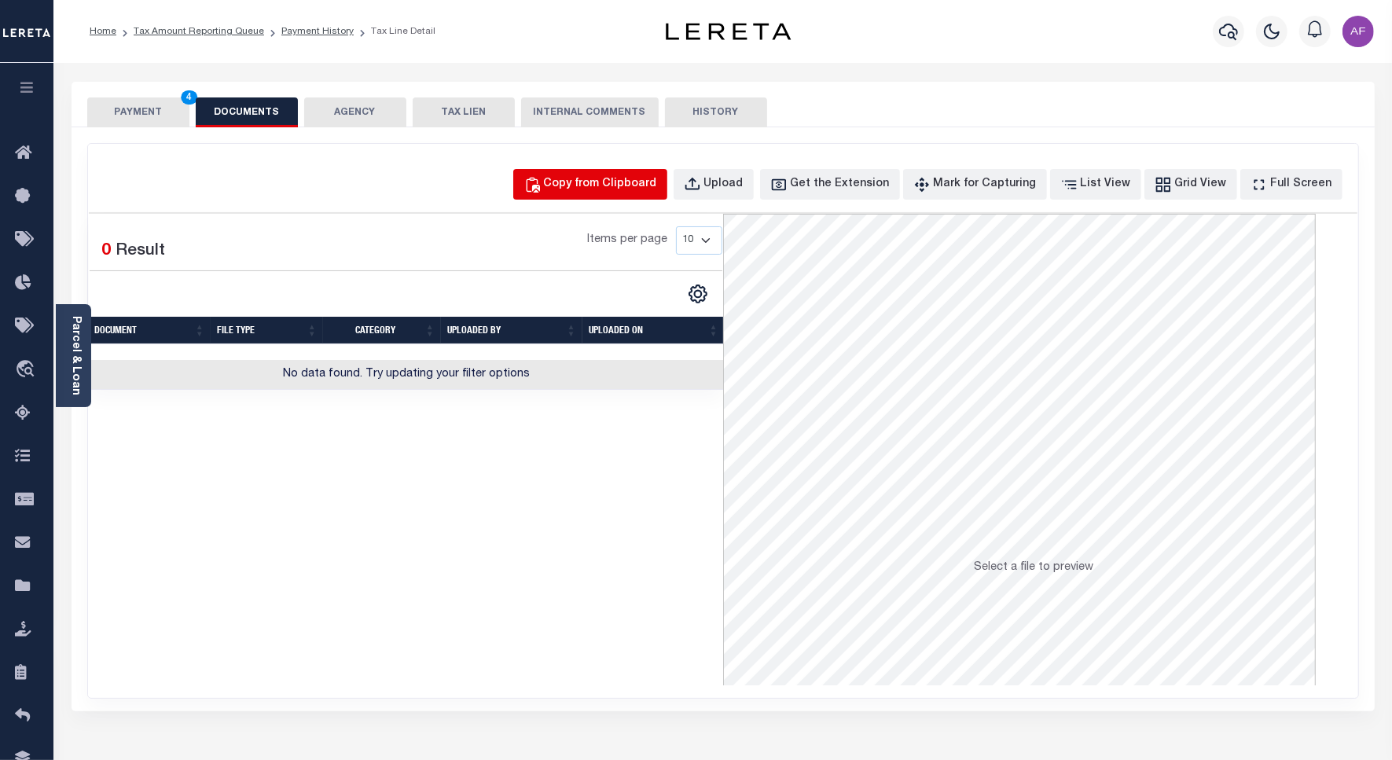
click at [604, 187] on div "Copy from Clipboard" at bounding box center [600, 184] width 113 height 17
select select "POP"
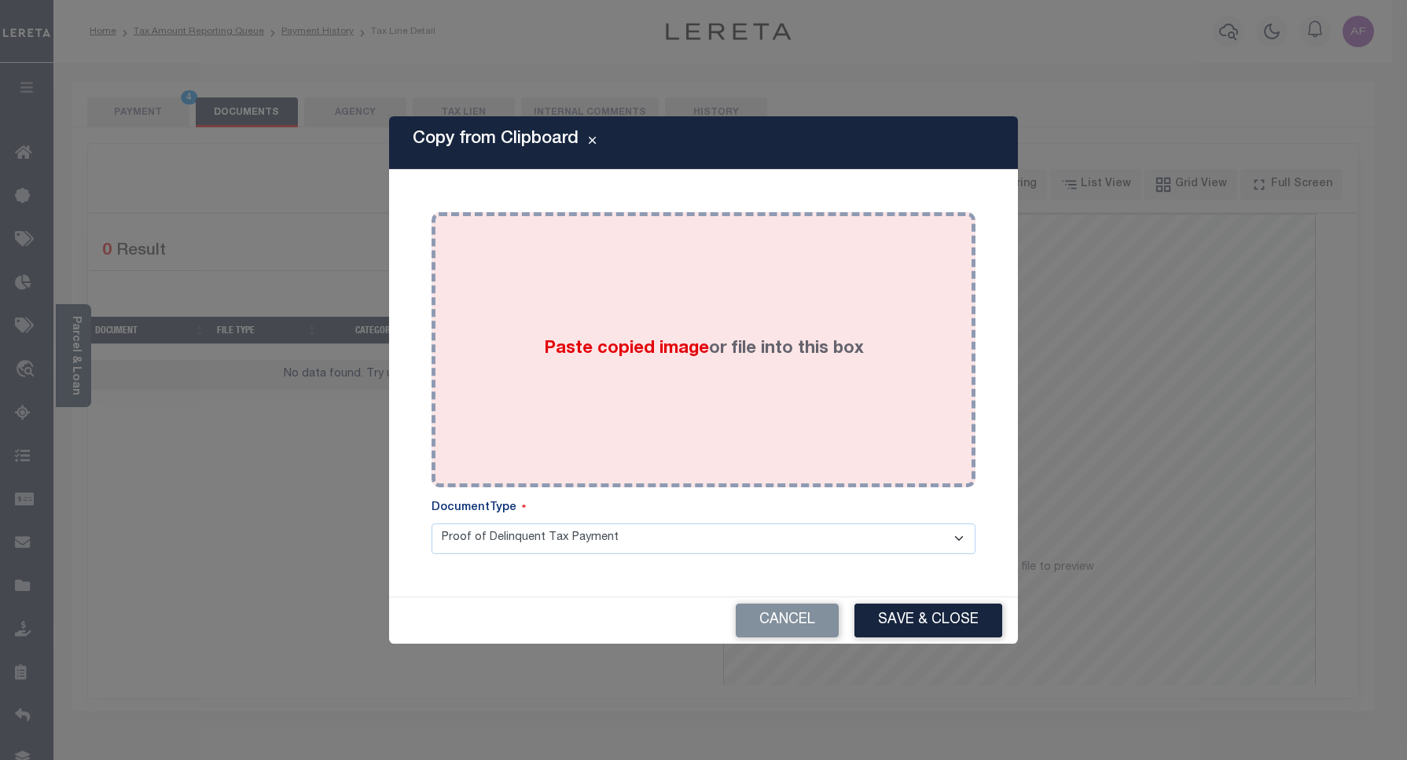
click at [681, 326] on div "Paste copied image or file into this box" at bounding box center [703, 349] width 520 height 251
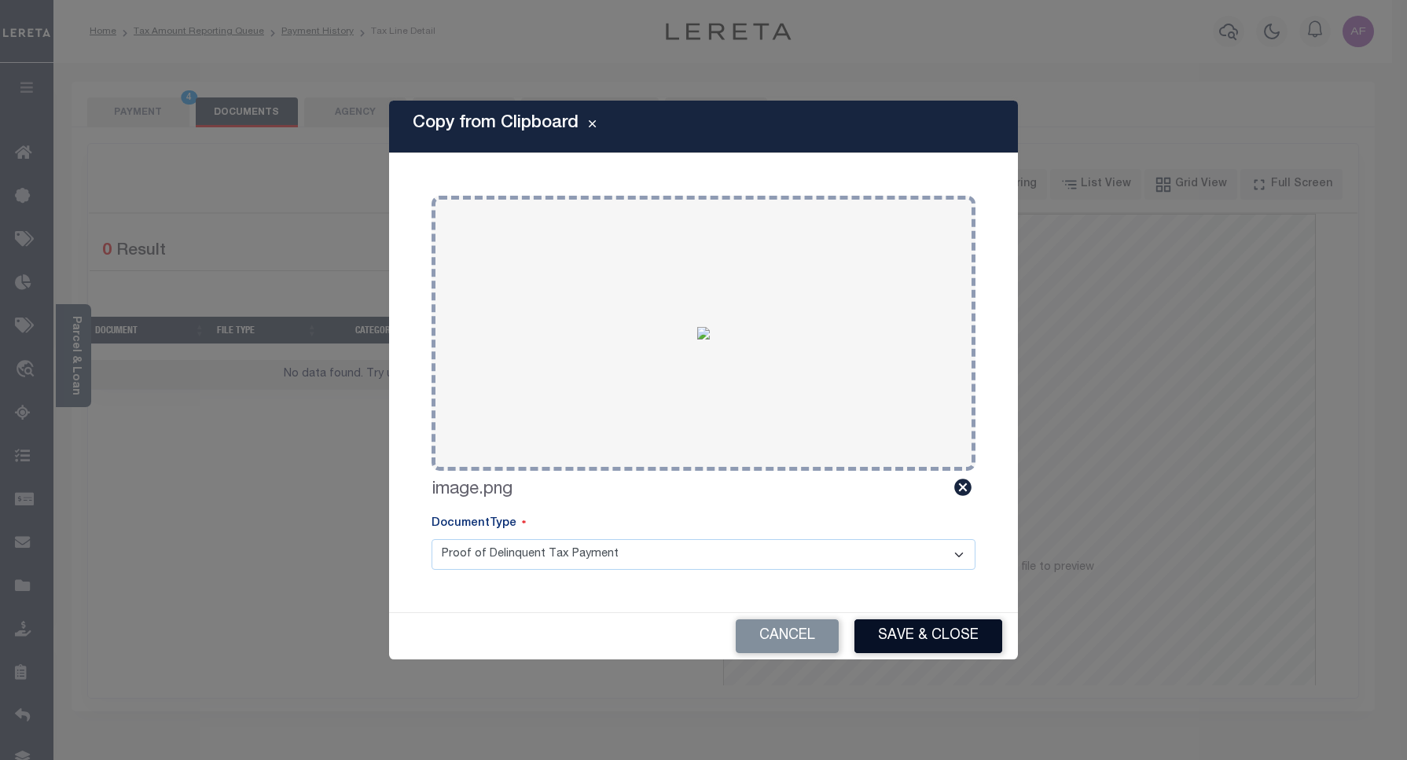
click at [938, 633] on button "Save & Close" at bounding box center [928, 636] width 148 height 34
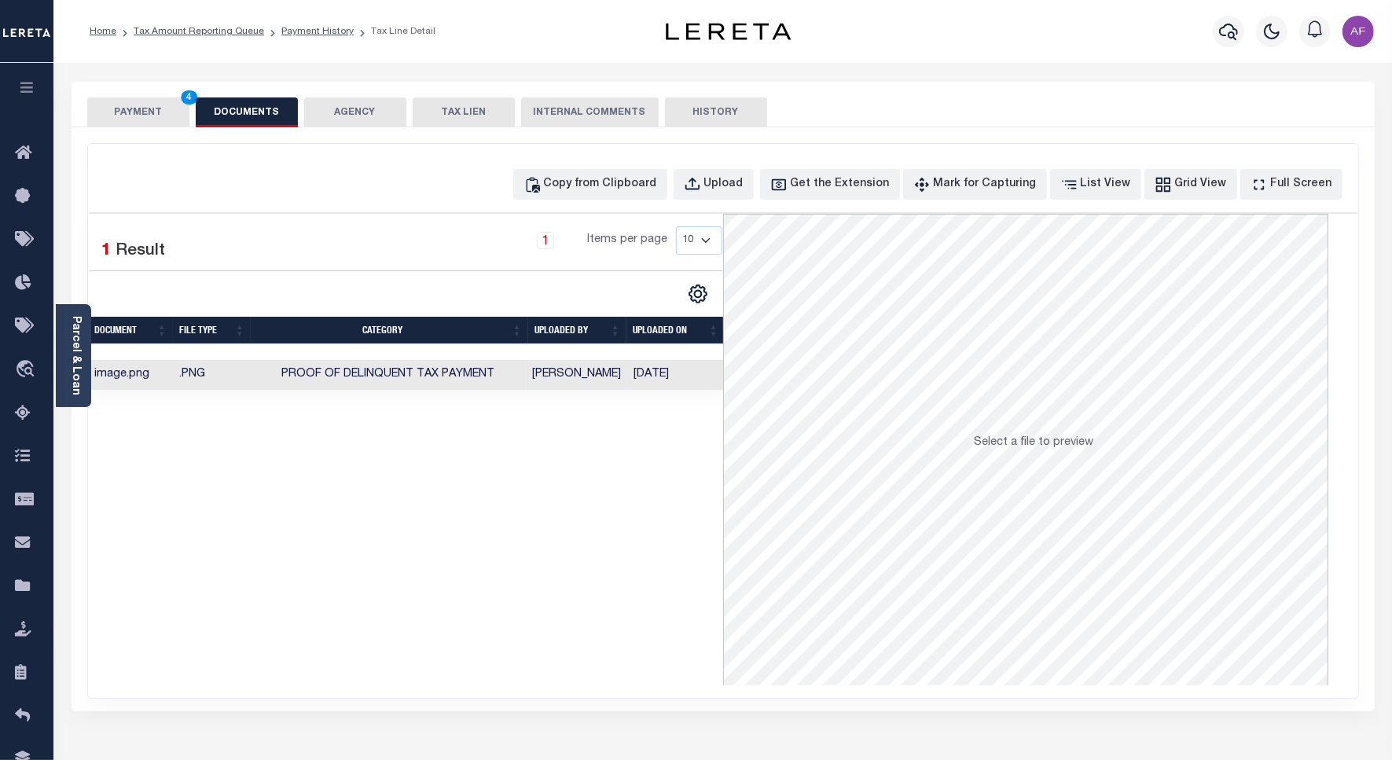
click at [144, 112] on button "PAYMENT 4" at bounding box center [138, 112] width 102 height 30
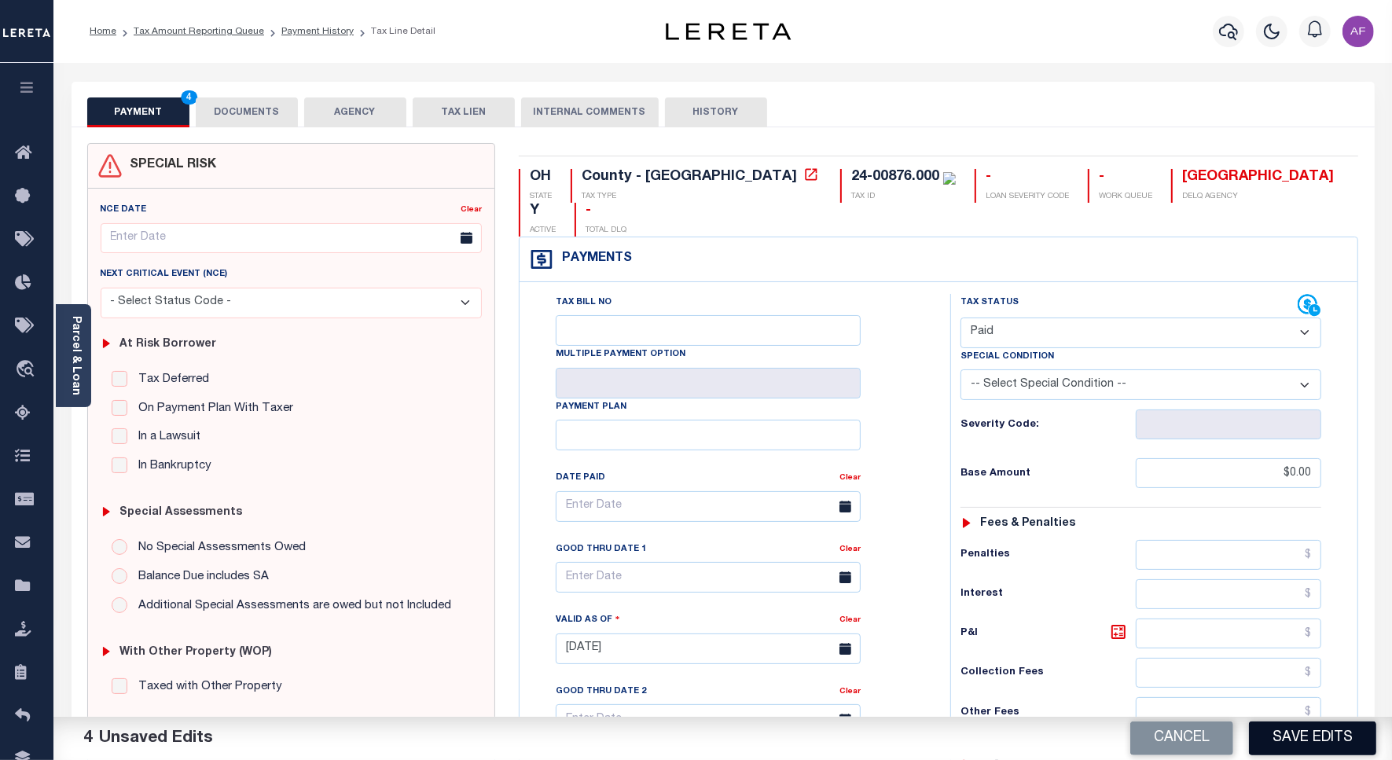
click at [1290, 733] on button "Save Edits" at bounding box center [1312, 738] width 127 height 34
checkbox input "false"
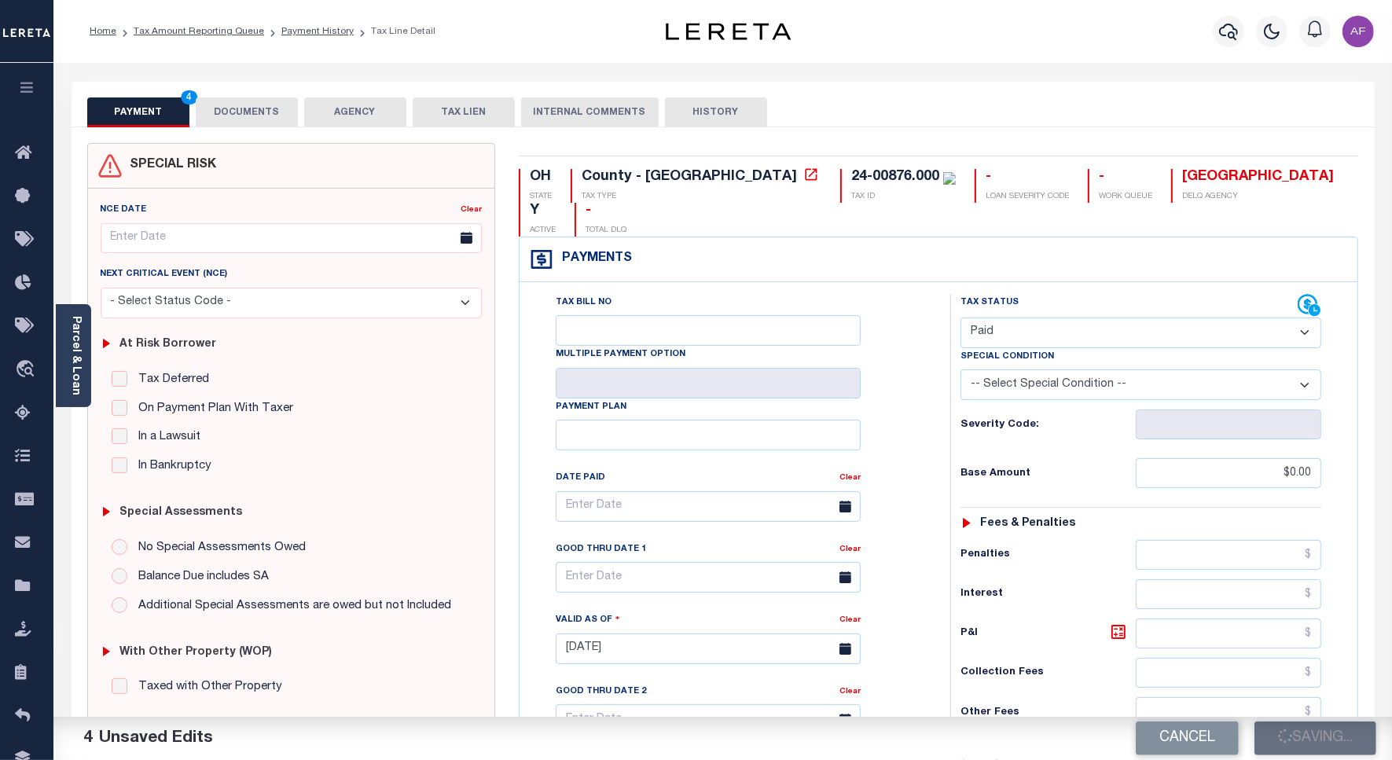
type input "$0"
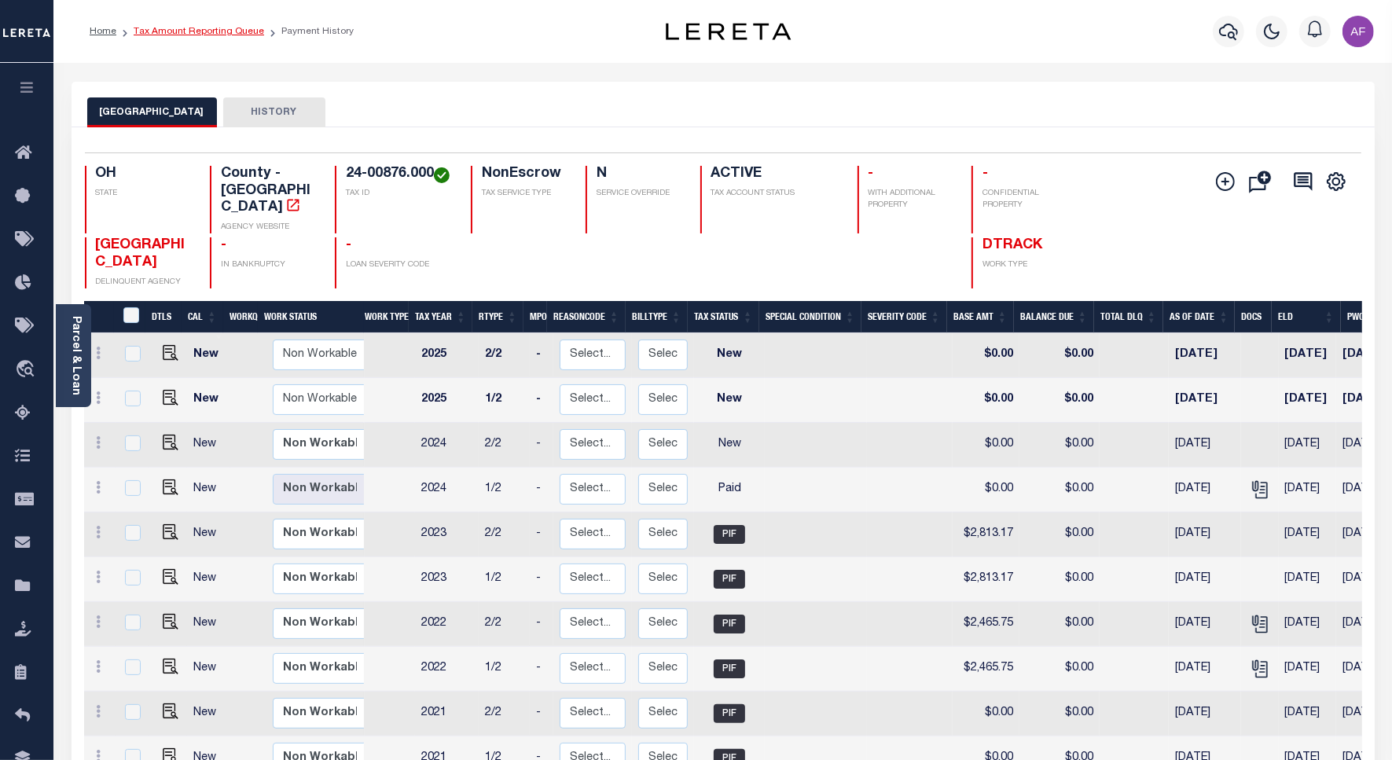
click at [178, 33] on link "Tax Amount Reporting Queue" at bounding box center [199, 31] width 130 height 9
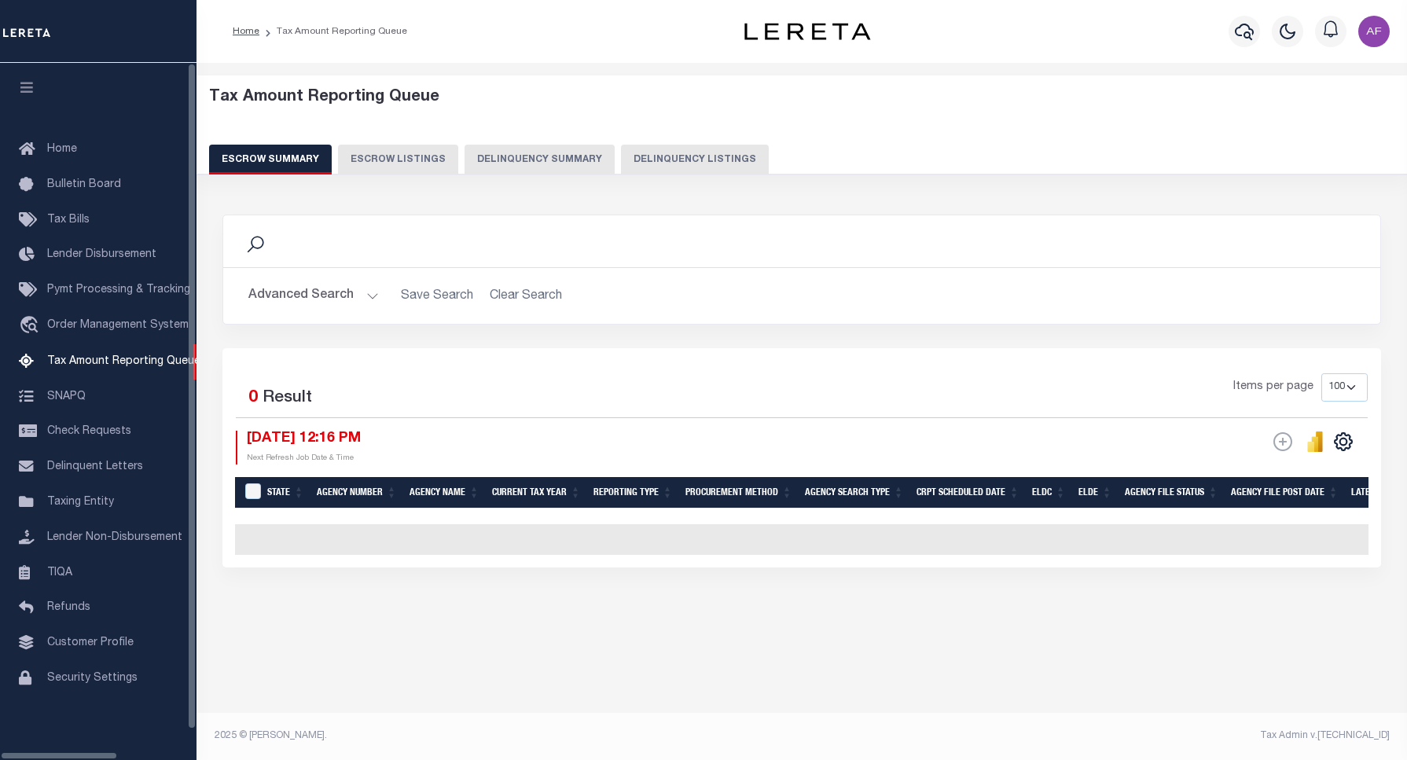
select select "100"
